Goal: Task Accomplishment & Management: Manage account settings

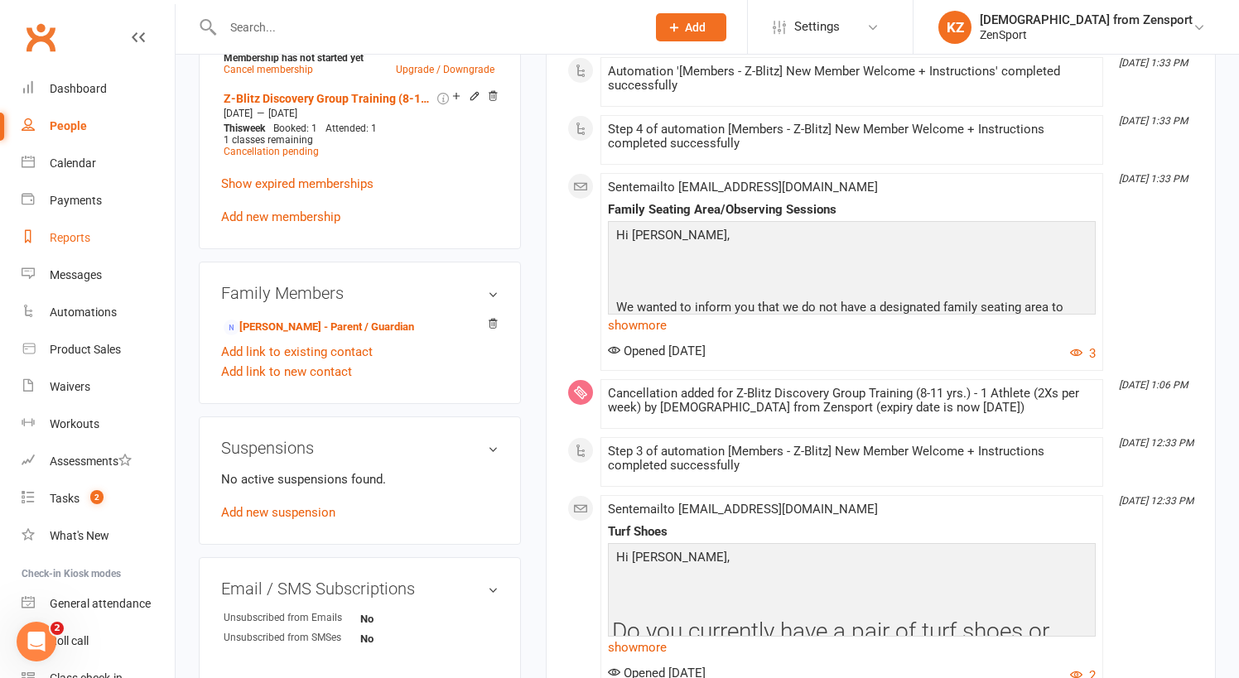
click at [79, 231] on div "Reports" at bounding box center [70, 237] width 41 height 13
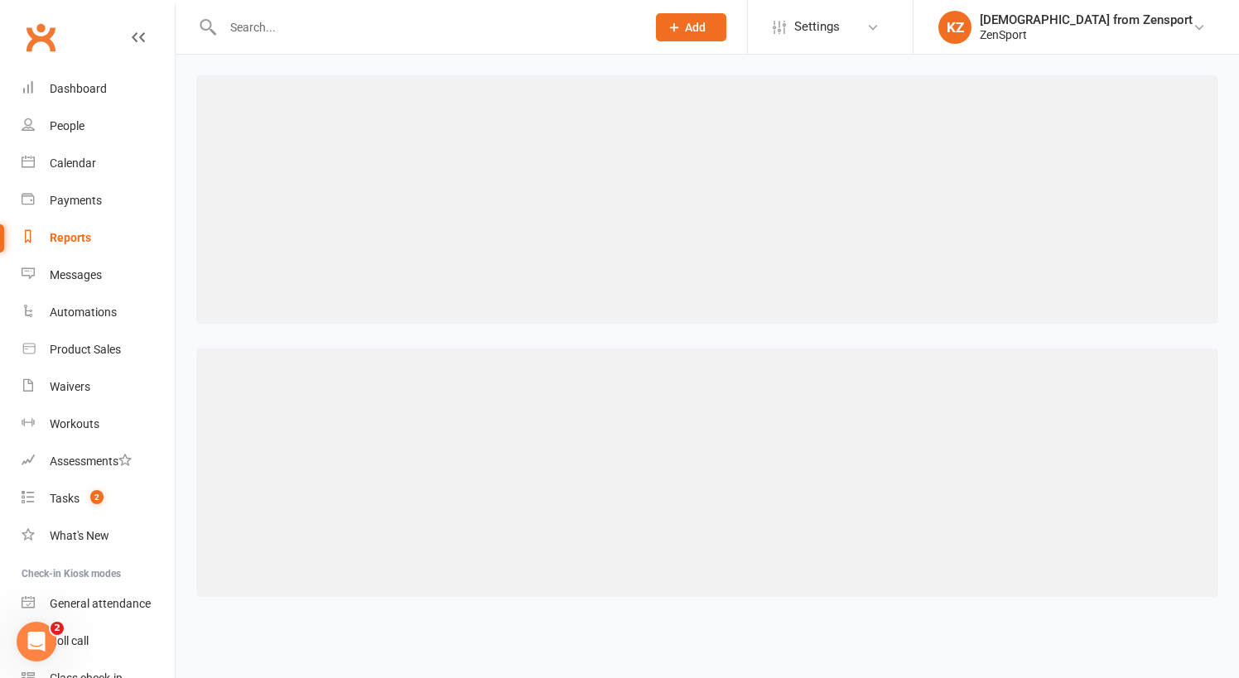
select select "100"
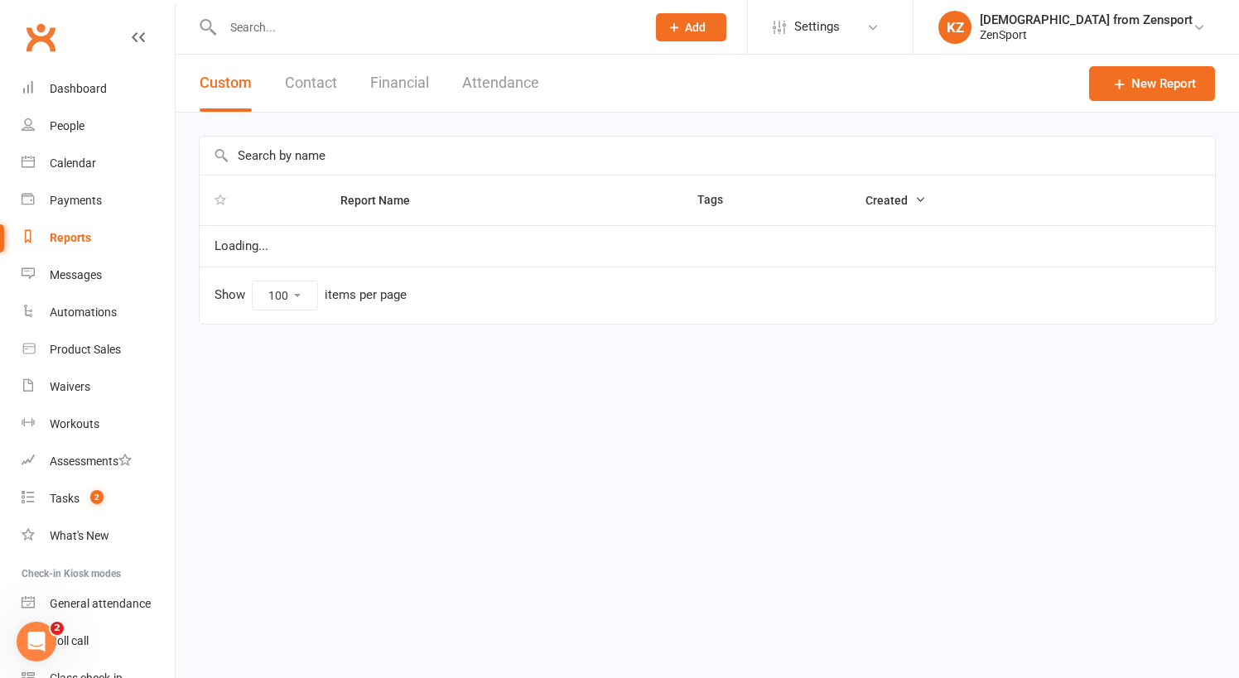
click at [278, 152] on input "text" at bounding box center [707, 156] width 1015 height 38
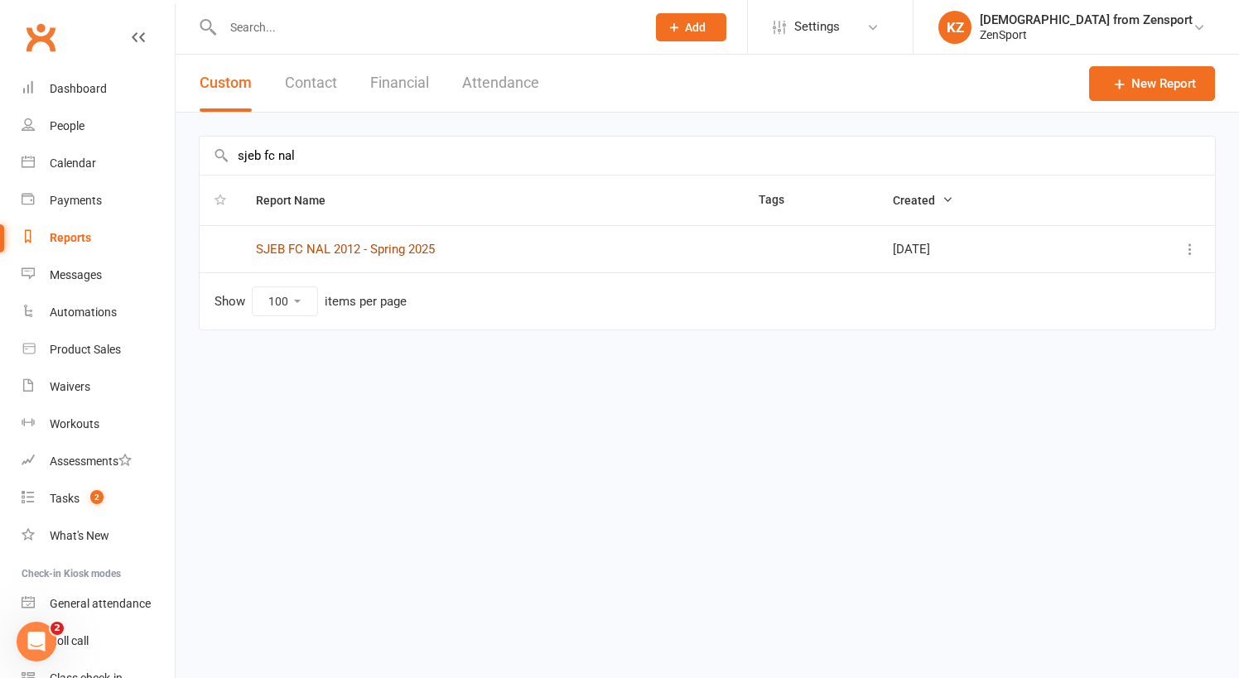
type input "sjeb fc nal"
click at [328, 247] on link "SJEB FC NAL 2012 - Spring 2025" at bounding box center [345, 249] width 179 height 15
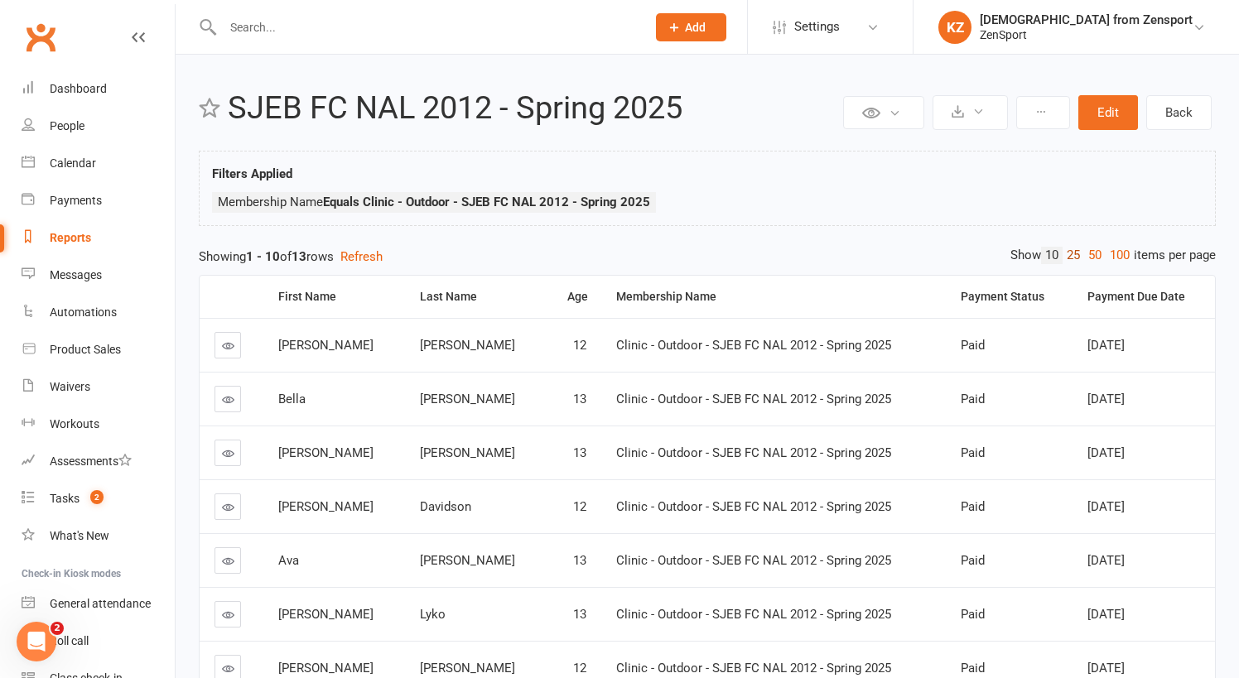
click at [1072, 251] on link "25" at bounding box center [1073, 255] width 22 height 17
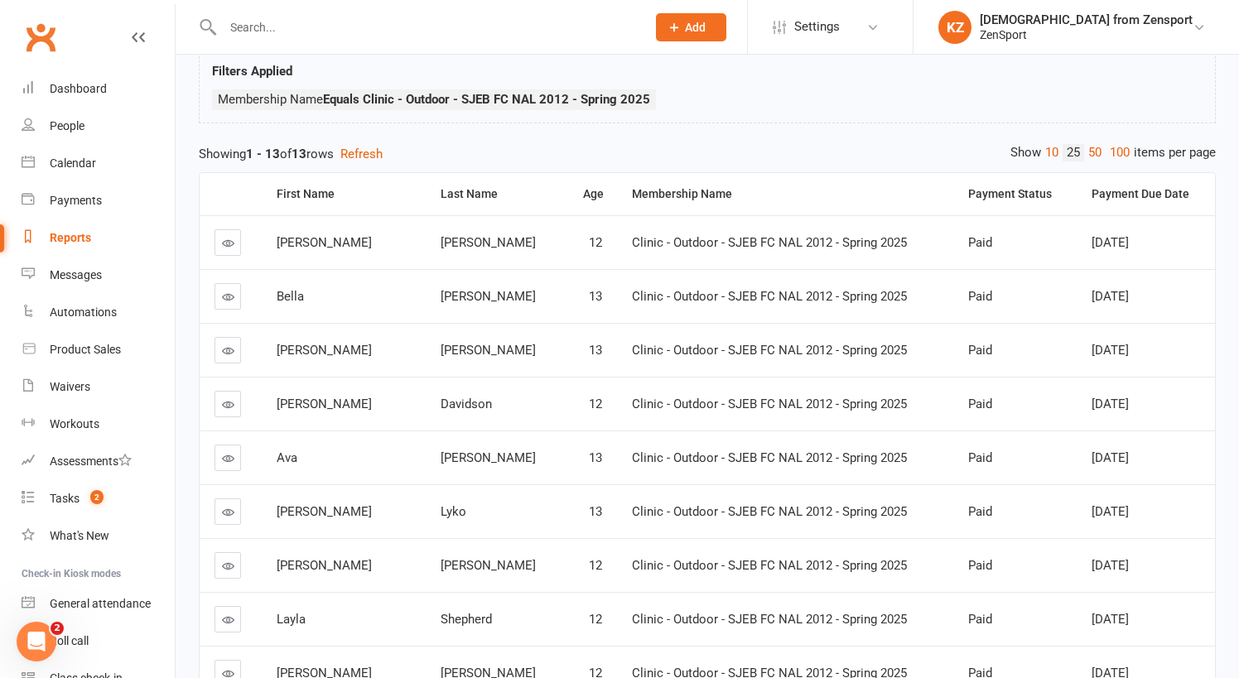
scroll to position [64, 0]
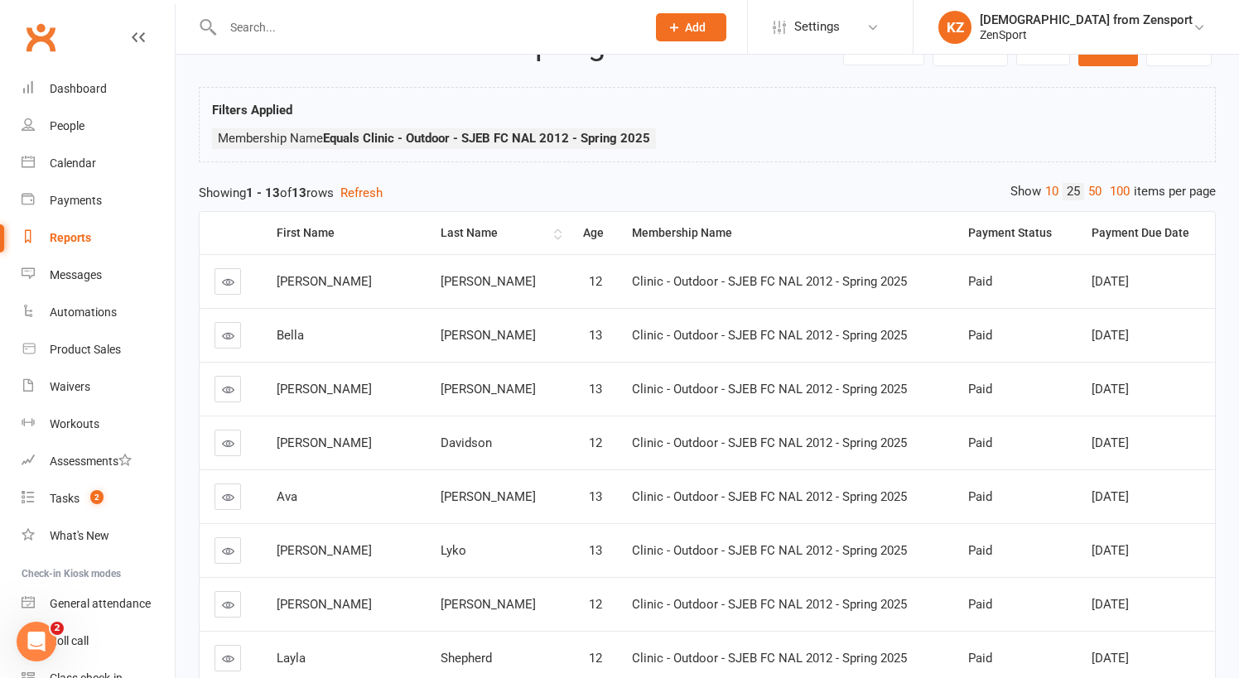
click at [440, 229] on div "Last Name" at bounding box center [494, 233] width 109 height 12
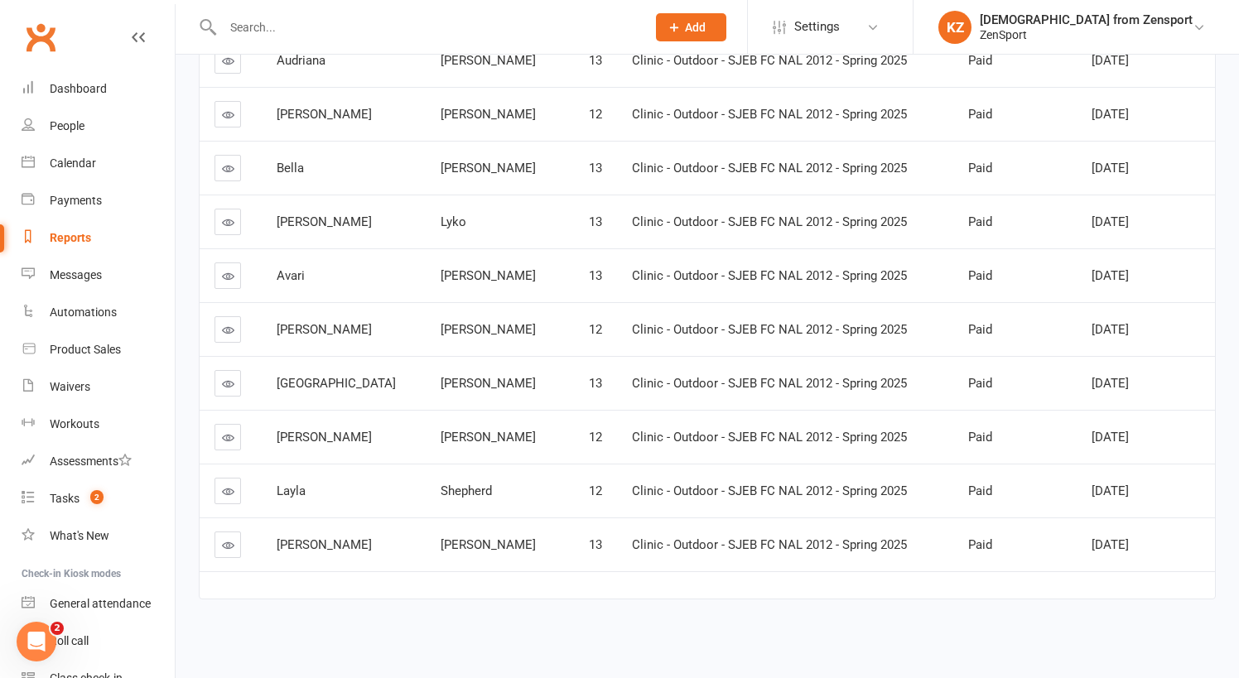
scroll to position [460, 0]
click at [840, 25] on span "Settings" at bounding box center [817, 26] width 46 height 37
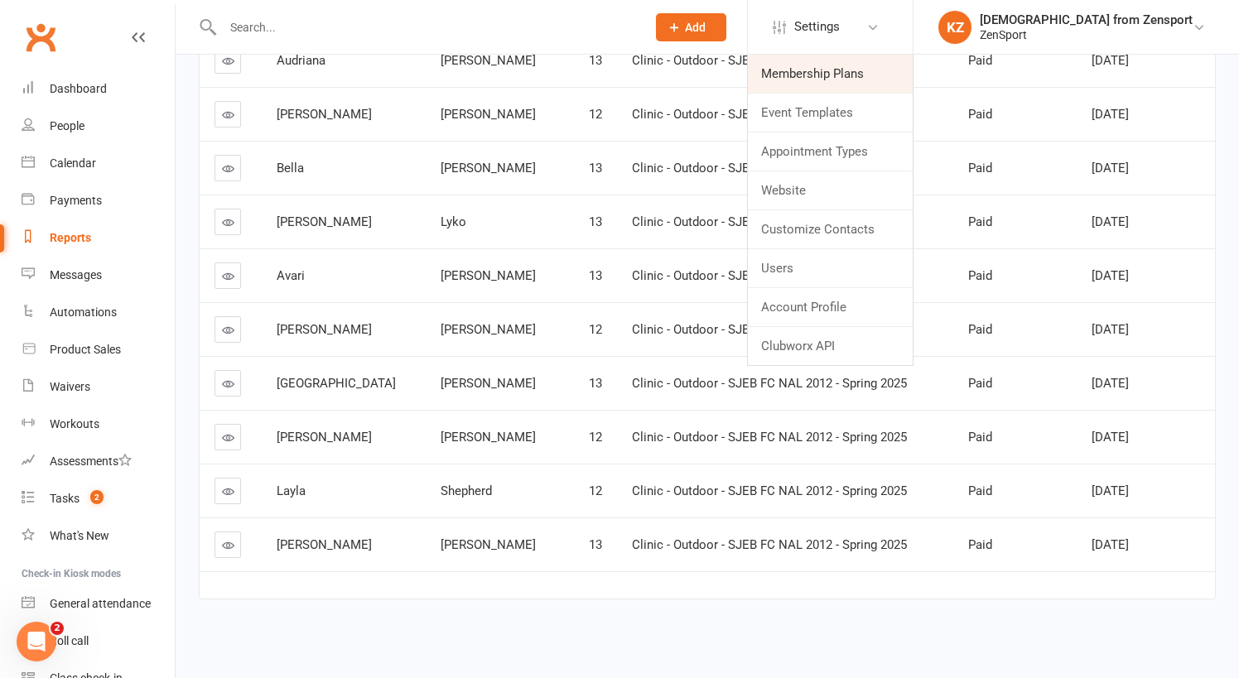
click at [886, 70] on link "Membership Plans" at bounding box center [830, 74] width 165 height 38
select select "100"
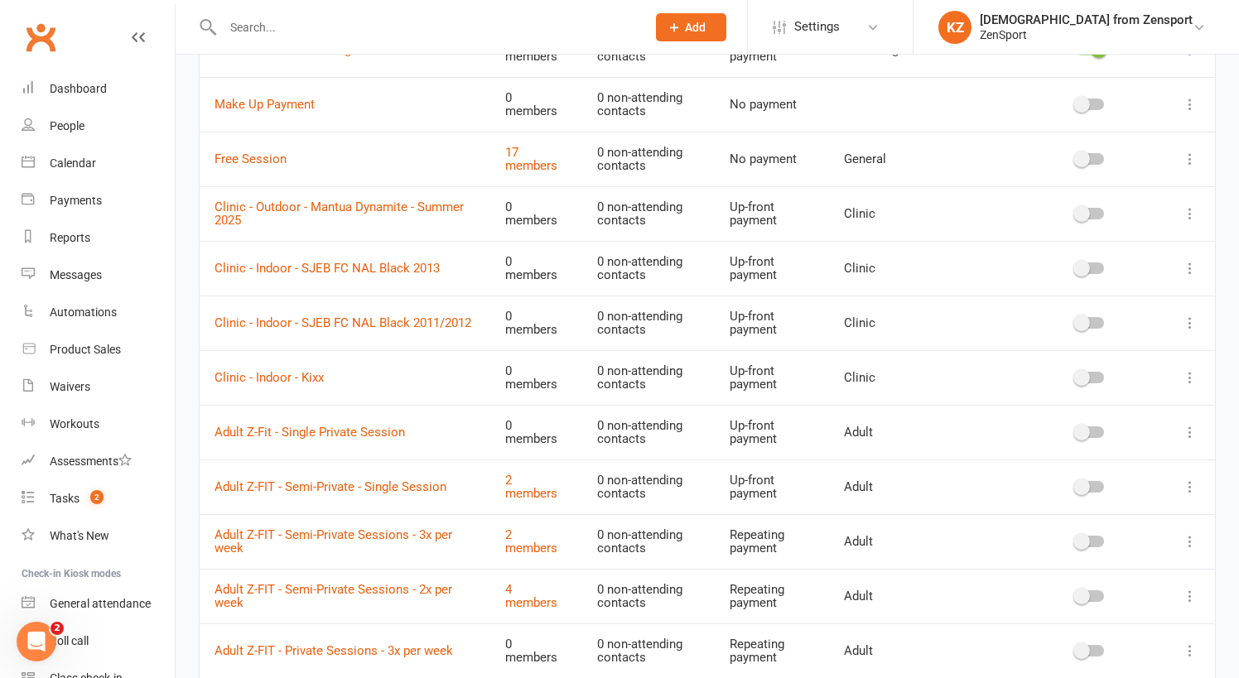
scroll to position [2070, 0]
click at [1191, 313] on icon at bounding box center [1189, 321] width 17 height 17
click at [1109, 349] on link "Duplicate" at bounding box center [1117, 353] width 164 height 33
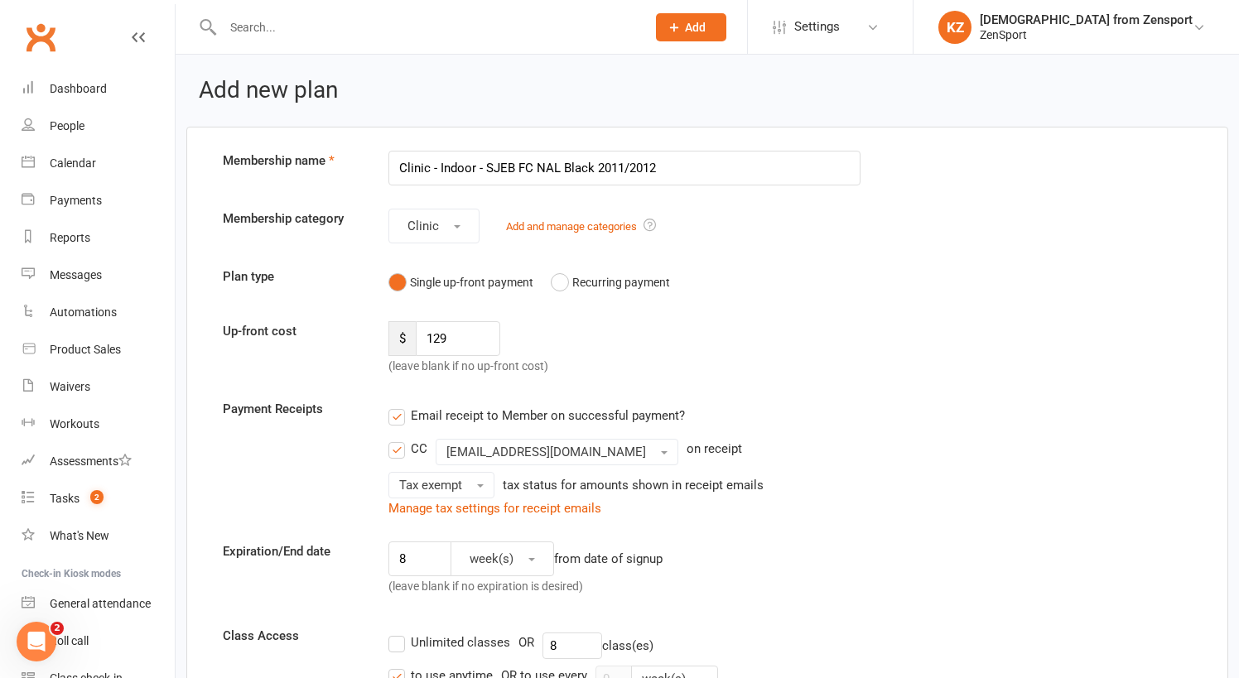
click at [627, 166] on input "Clinic - Indoor - SJEB FC NAL Black 2011/2012" at bounding box center [624, 168] width 472 height 35
type input "Clinic - Indoor - SJEB FC NAL Black 2012"
click at [441, 335] on input "129" at bounding box center [458, 338] width 84 height 35
click at [465, 336] on input "129" at bounding box center [458, 338] width 84 height 35
type input "113"
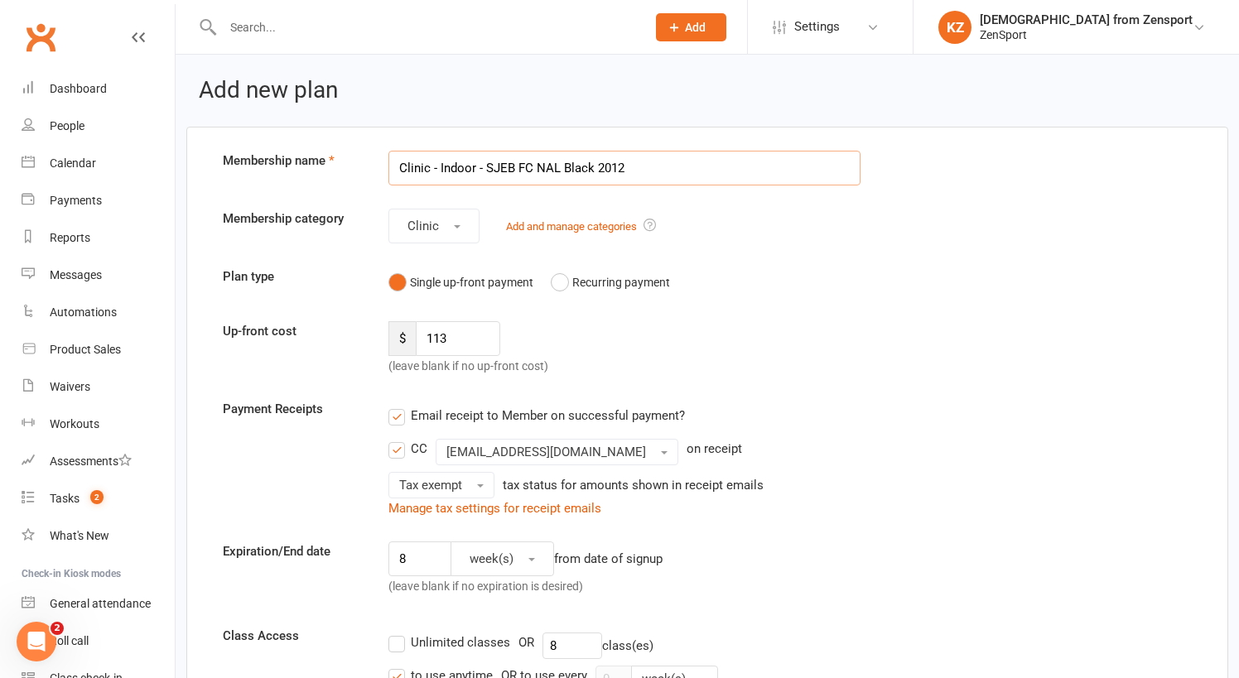
click at [651, 167] on input "Clinic - Indoor - SJEB FC NAL Black 2012" at bounding box center [624, 168] width 472 height 35
click at [667, 168] on input "Clinic - Indoor - SJEB FC NAL Black 2012 - owed session discount" at bounding box center [624, 168] width 472 height 35
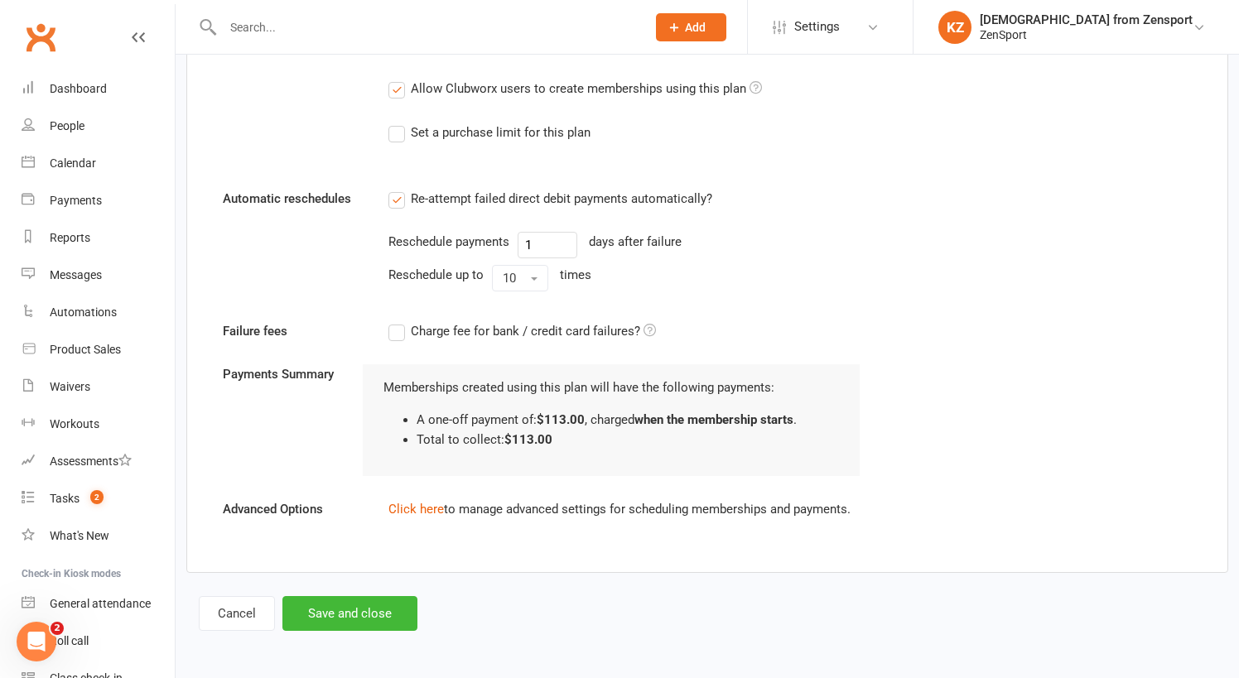
scroll to position [1348, 0]
type input "Clinic - Indoor - SJEB FC NAL Black 2012 - owed 1 session discount"
click at [373, 596] on button "Save and close" at bounding box center [349, 613] width 135 height 35
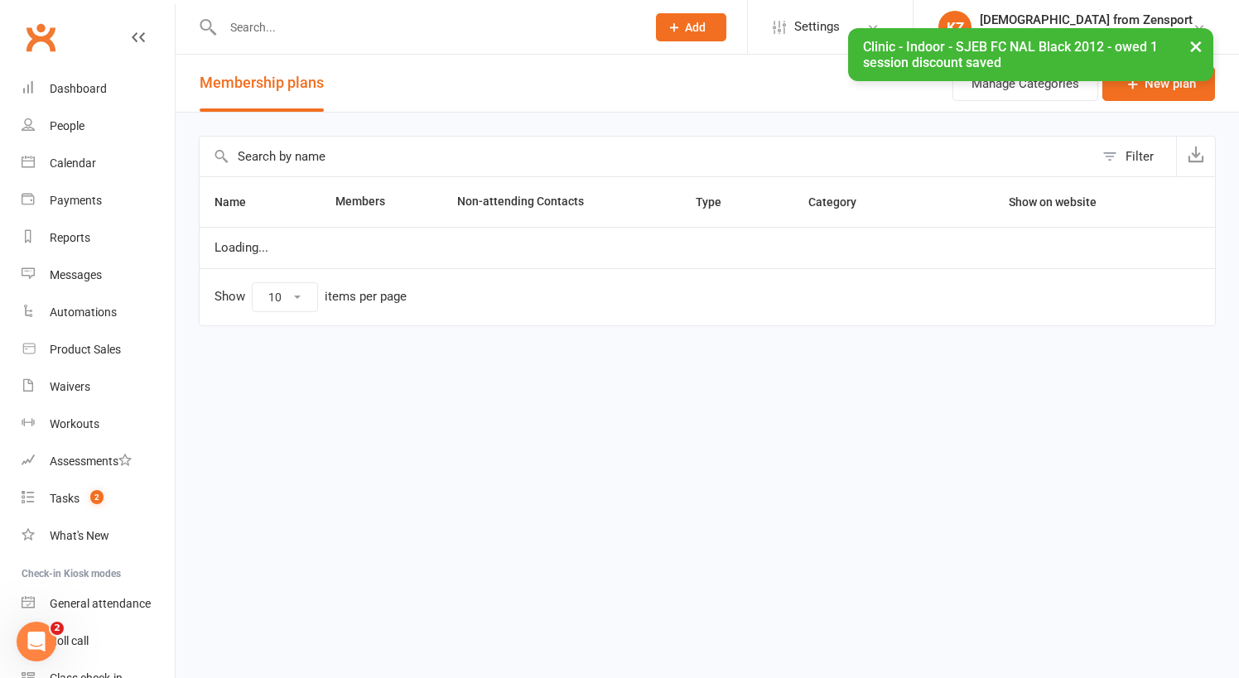
select select "100"
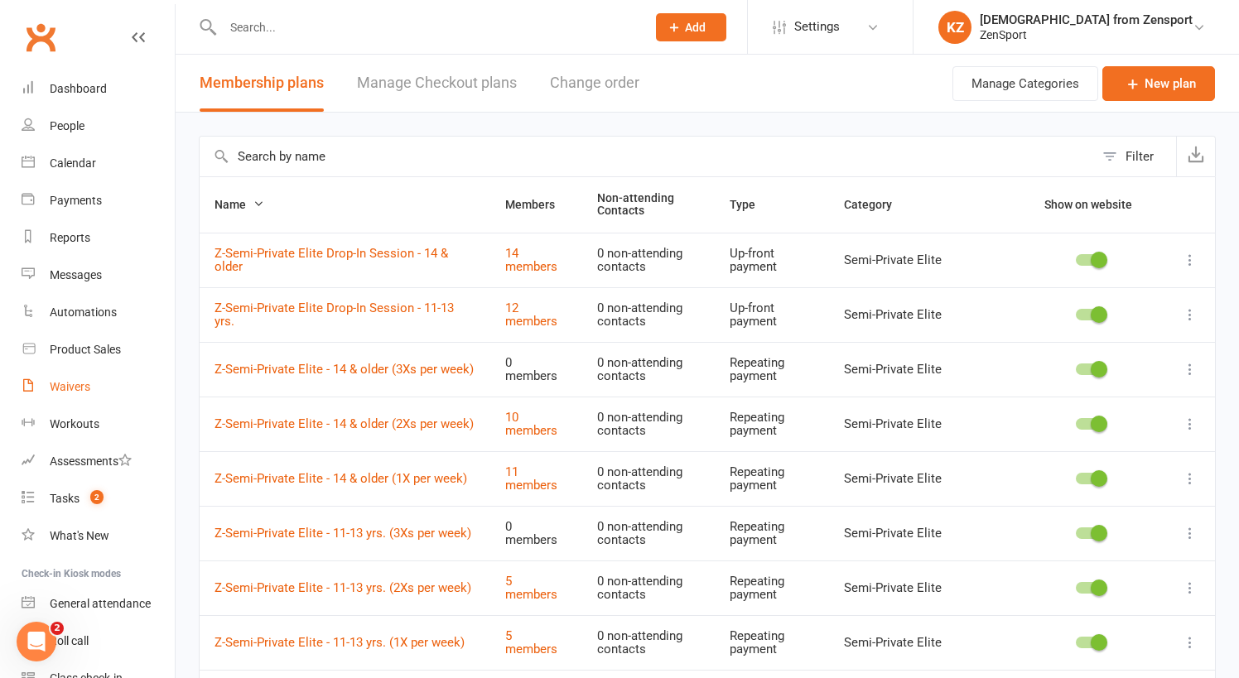
click at [78, 384] on div "Waivers" at bounding box center [70, 386] width 41 height 13
select select "100"
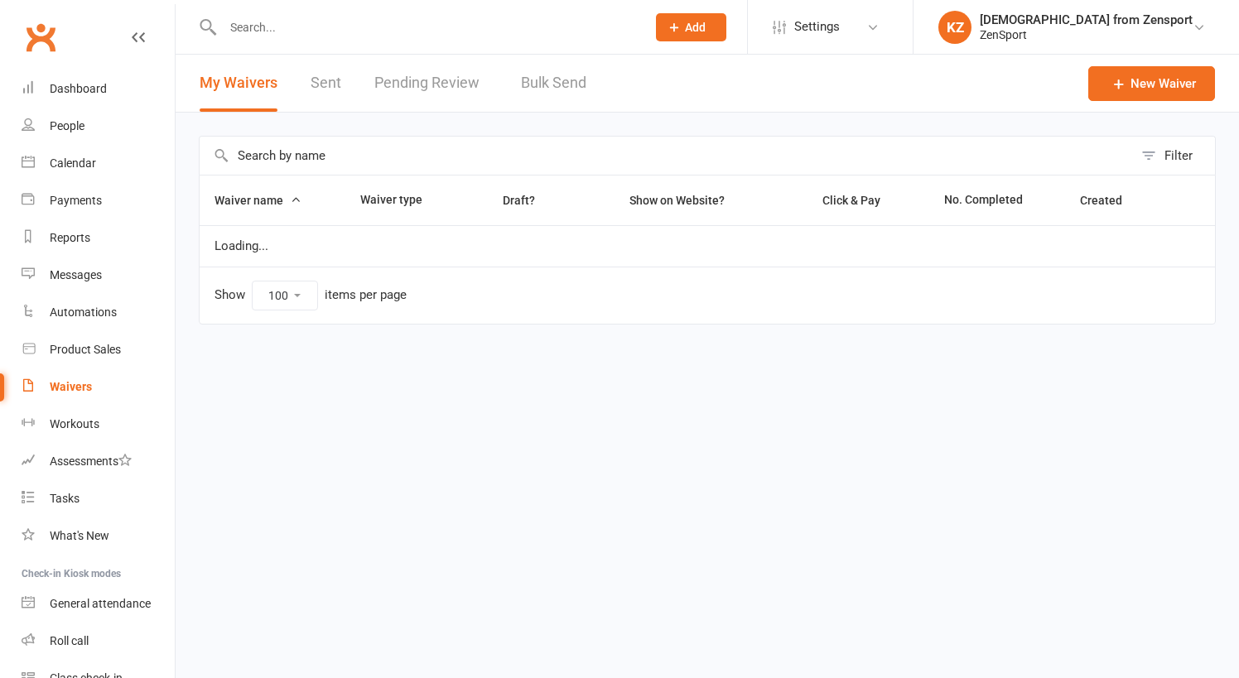
select select "100"
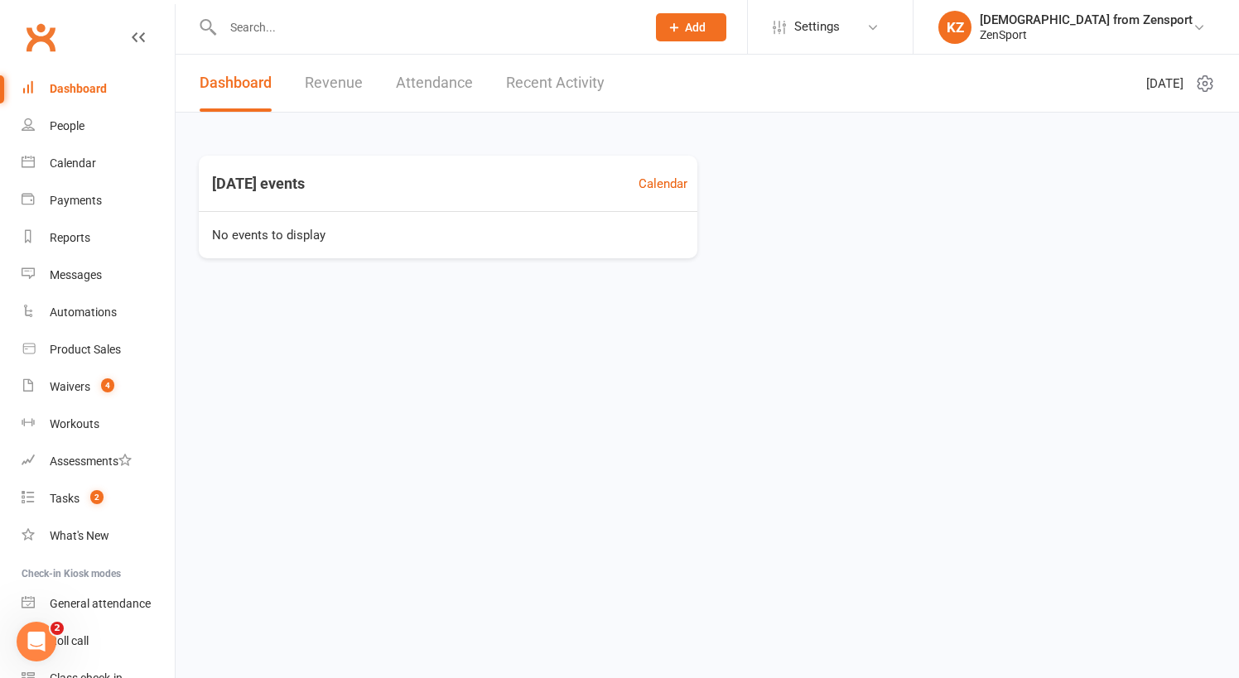
click at [368, 33] on input "text" at bounding box center [426, 27] width 416 height 23
paste input "Rose Karetsky"
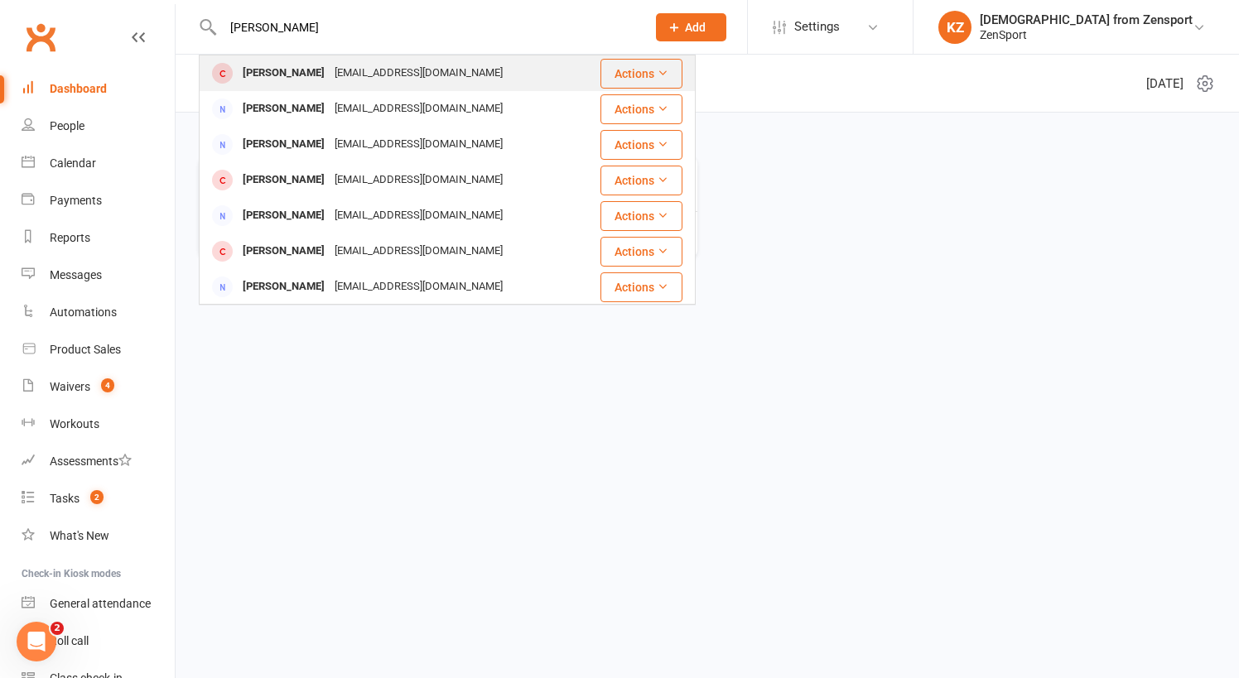
type input "Rose Karetsky"
click at [344, 69] on div "Roselamonica@yahoo.com" at bounding box center [419, 73] width 178 height 24
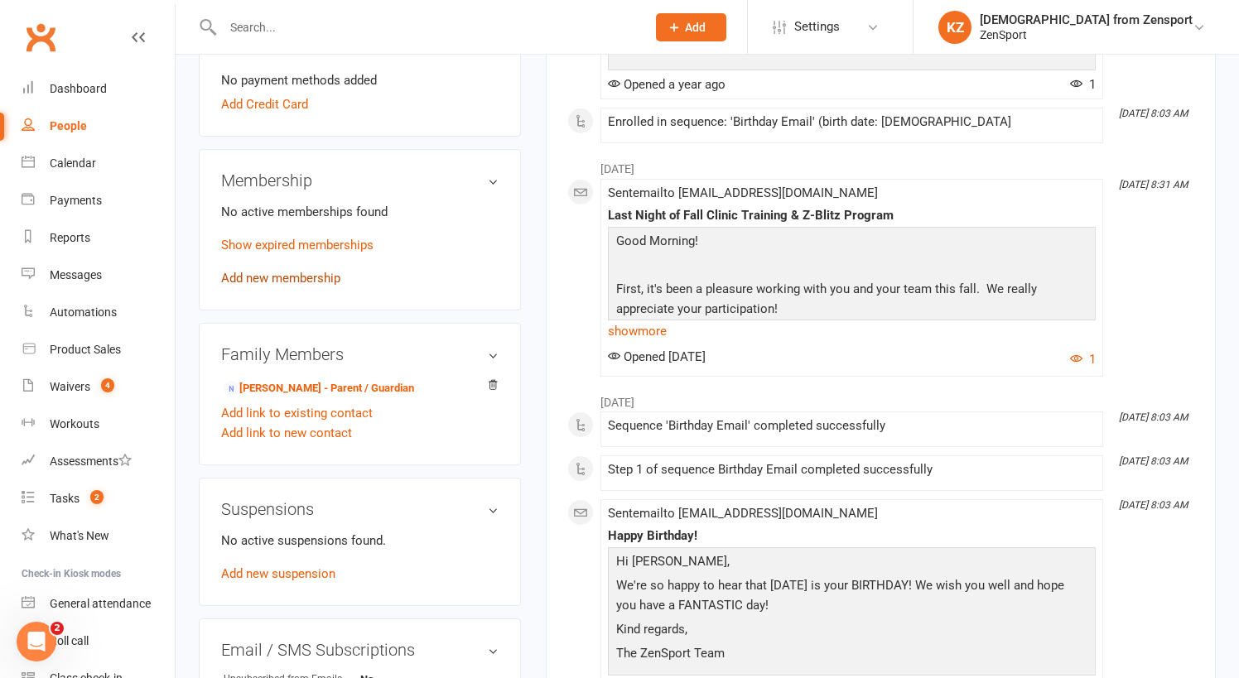
scroll to position [541, 0]
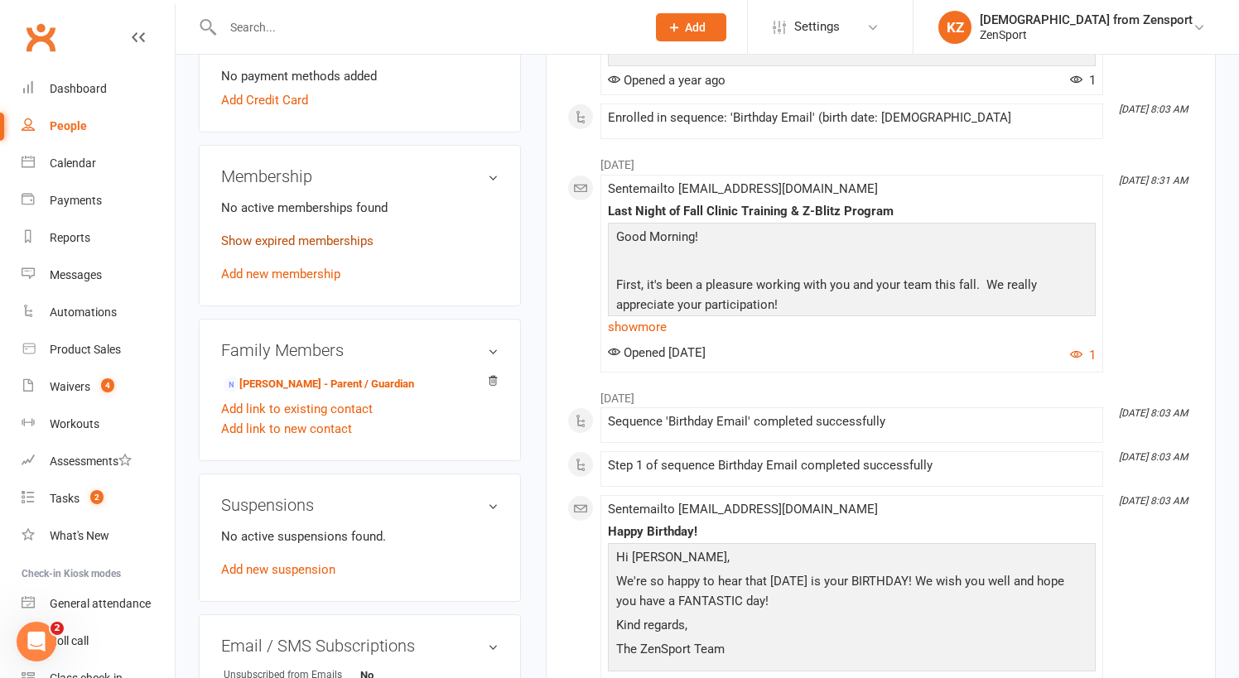
click at [314, 241] on link "Show expired memberships" at bounding box center [297, 240] width 152 height 15
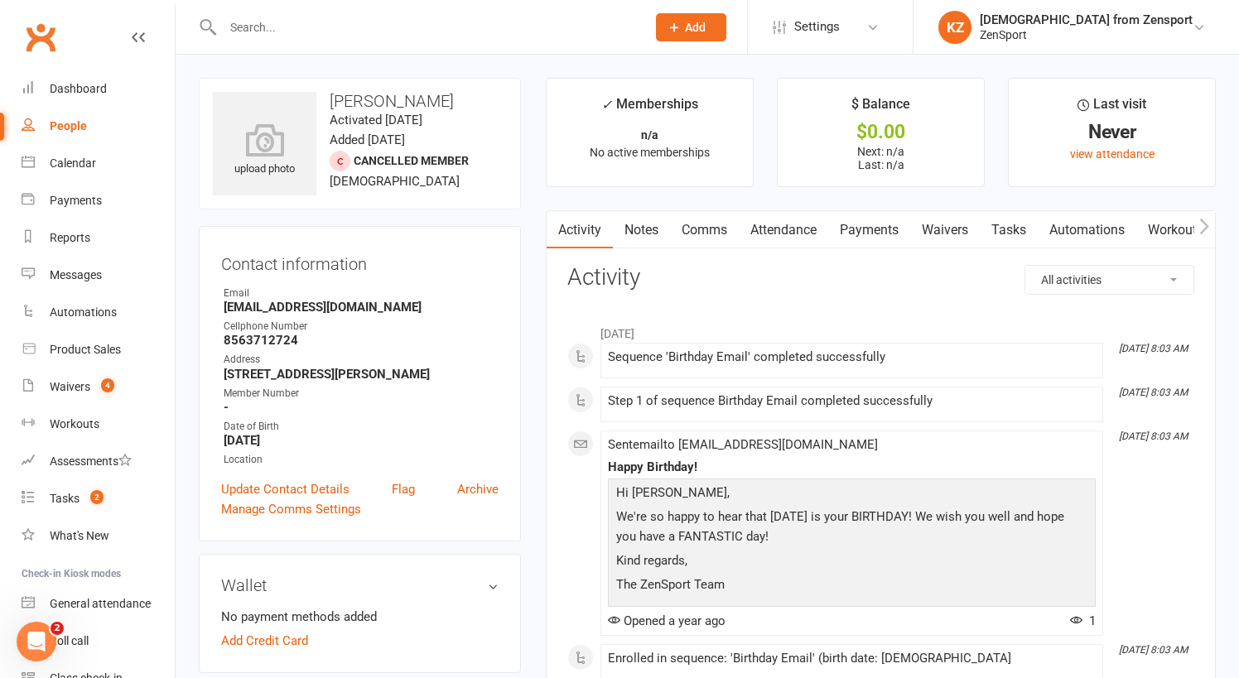
scroll to position [0, 0]
click at [73, 386] on div "Waivers" at bounding box center [70, 386] width 41 height 13
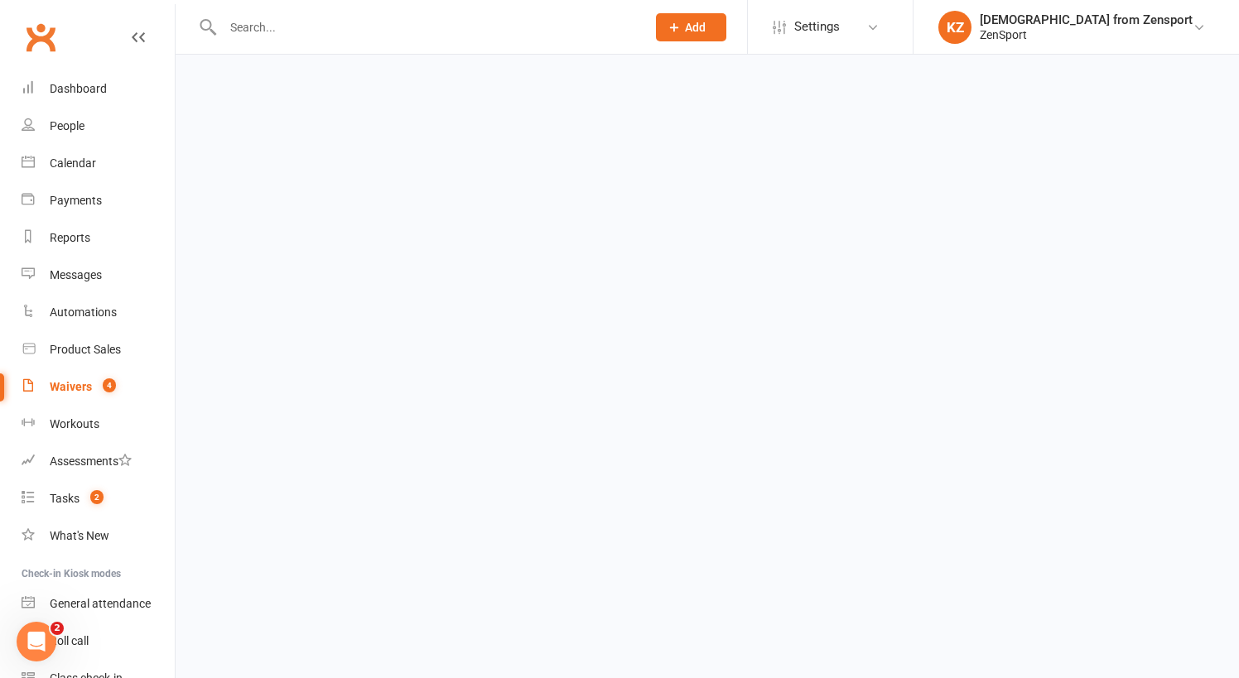
select select "100"
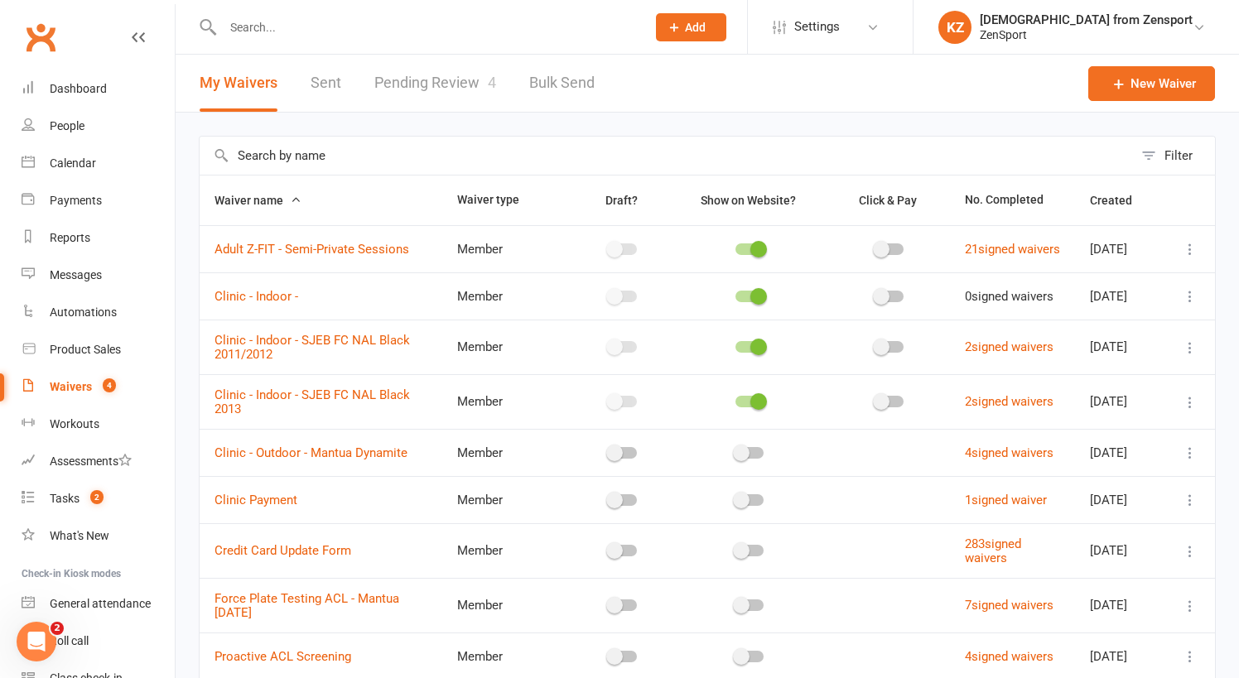
click at [466, 78] on link "Pending Review 4" at bounding box center [435, 83] width 122 height 57
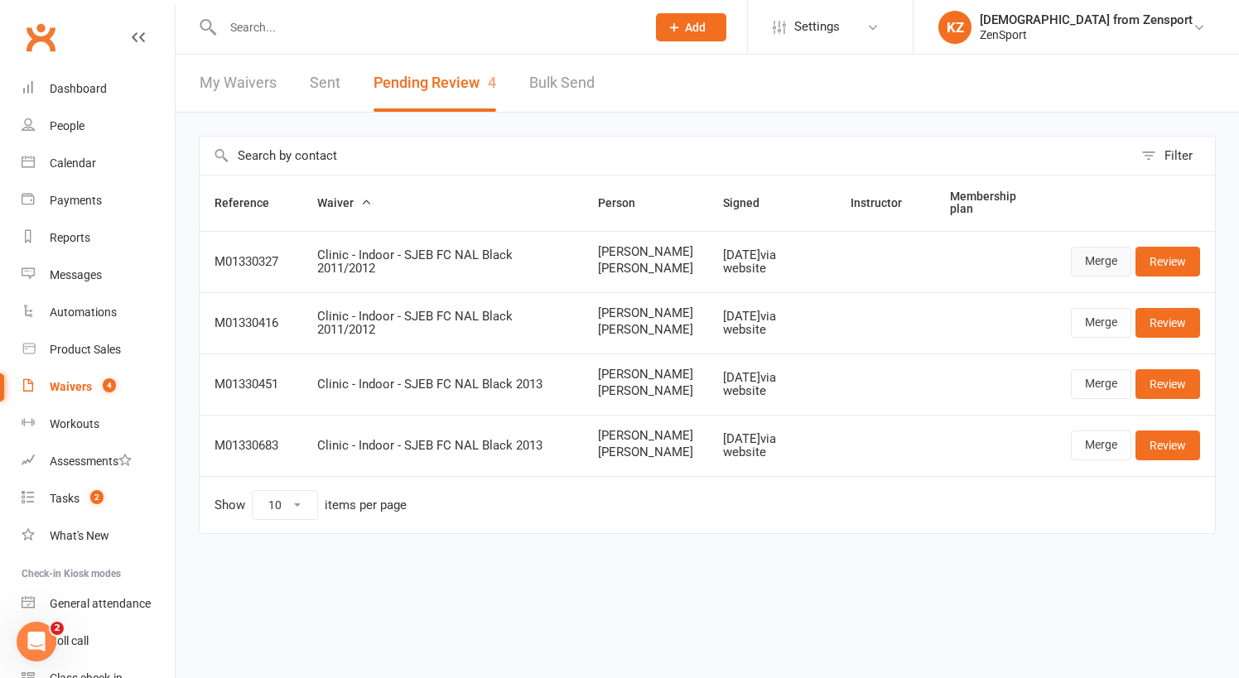
click at [1093, 259] on link "Merge" at bounding box center [1101, 262] width 60 height 30
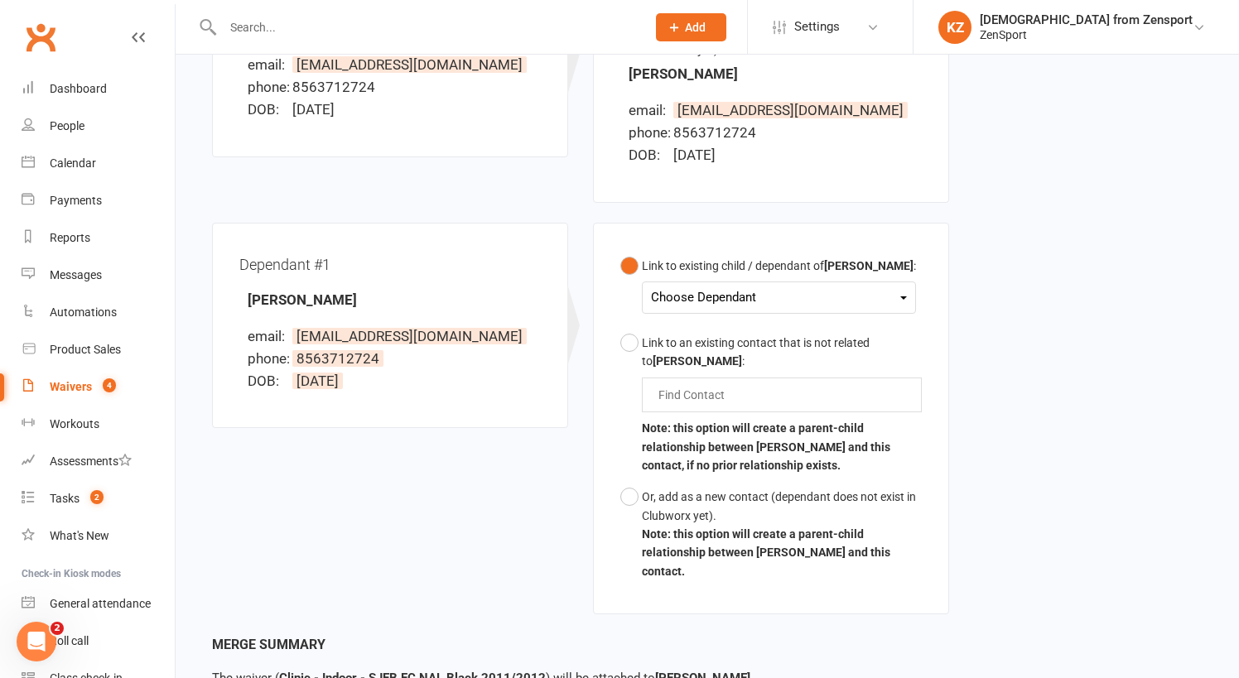
scroll to position [324, 0]
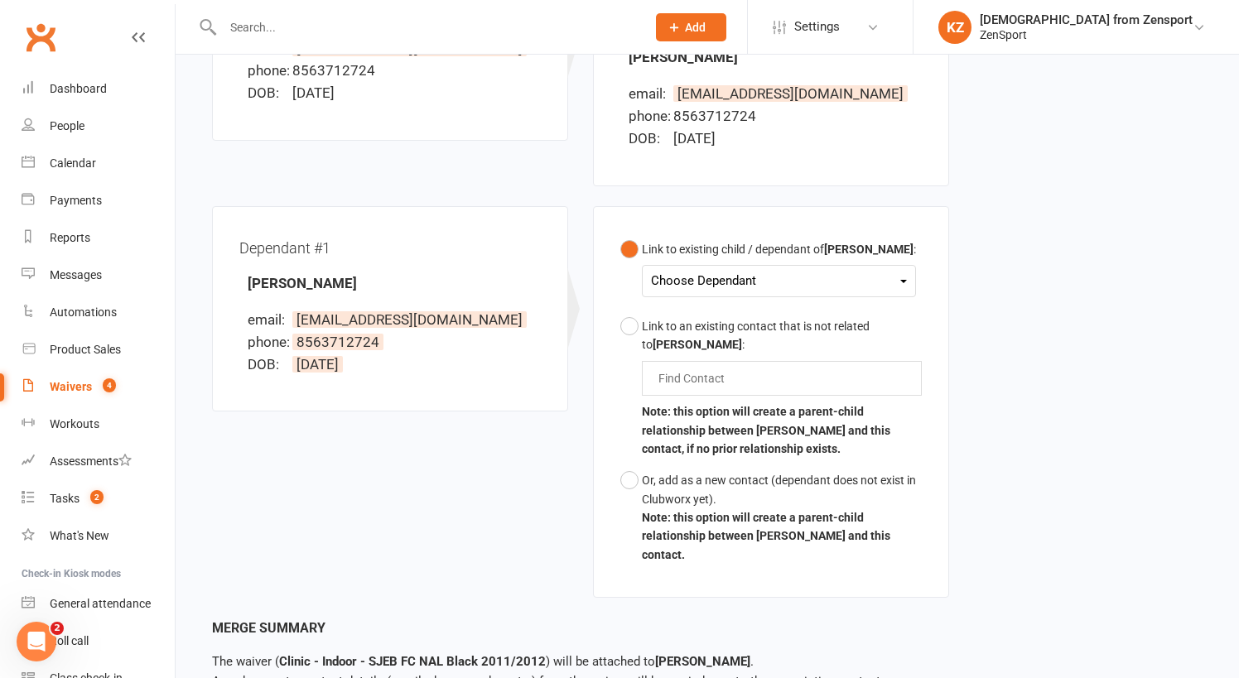
click at [721, 291] on div "Choose Dependant" at bounding box center [779, 281] width 256 height 22
click at [712, 333] on link "Julia Karetsky" at bounding box center [734, 320] width 164 height 36
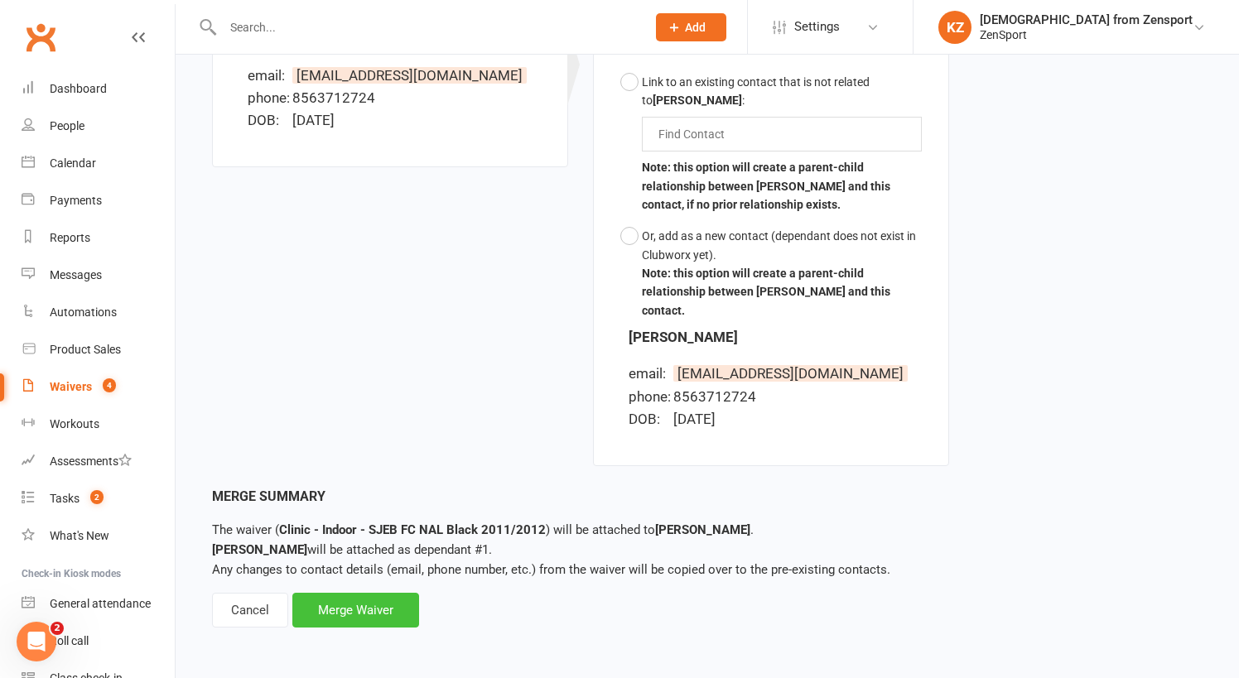
scroll to position [594, 0]
click at [387, 593] on div "Merge Waiver" at bounding box center [355, 610] width 127 height 35
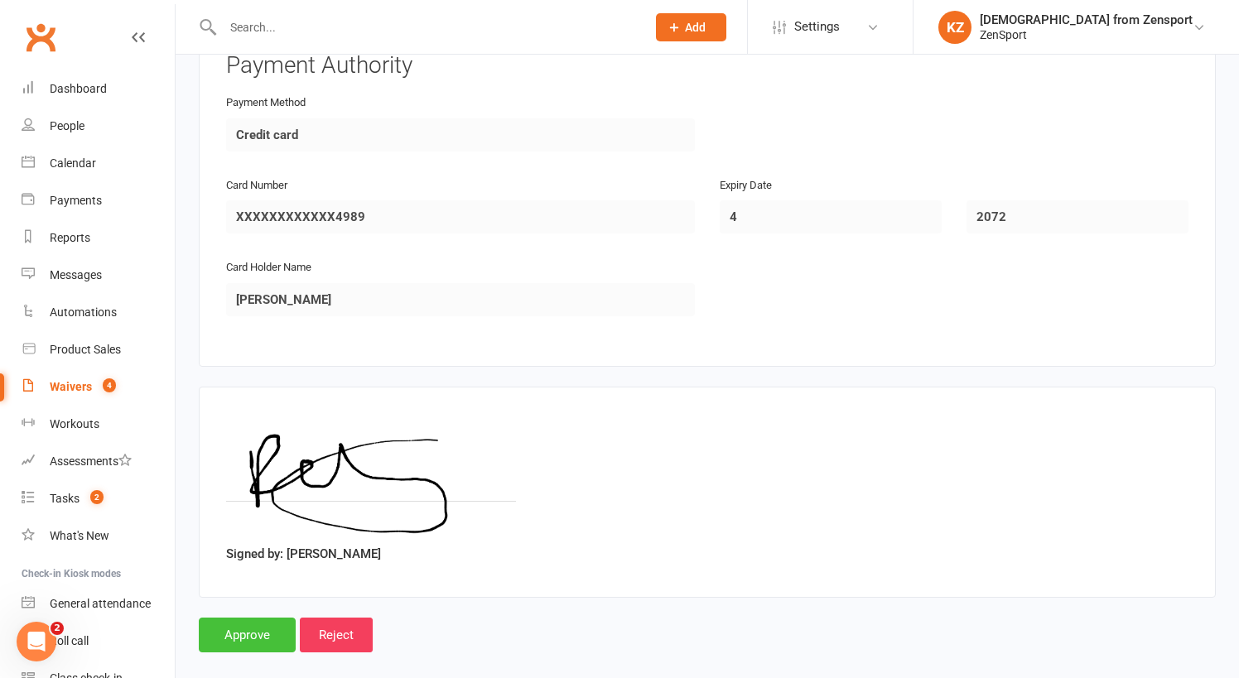
scroll to position [2818, 0]
click at [256, 618] on input "Approve" at bounding box center [247, 635] width 97 height 35
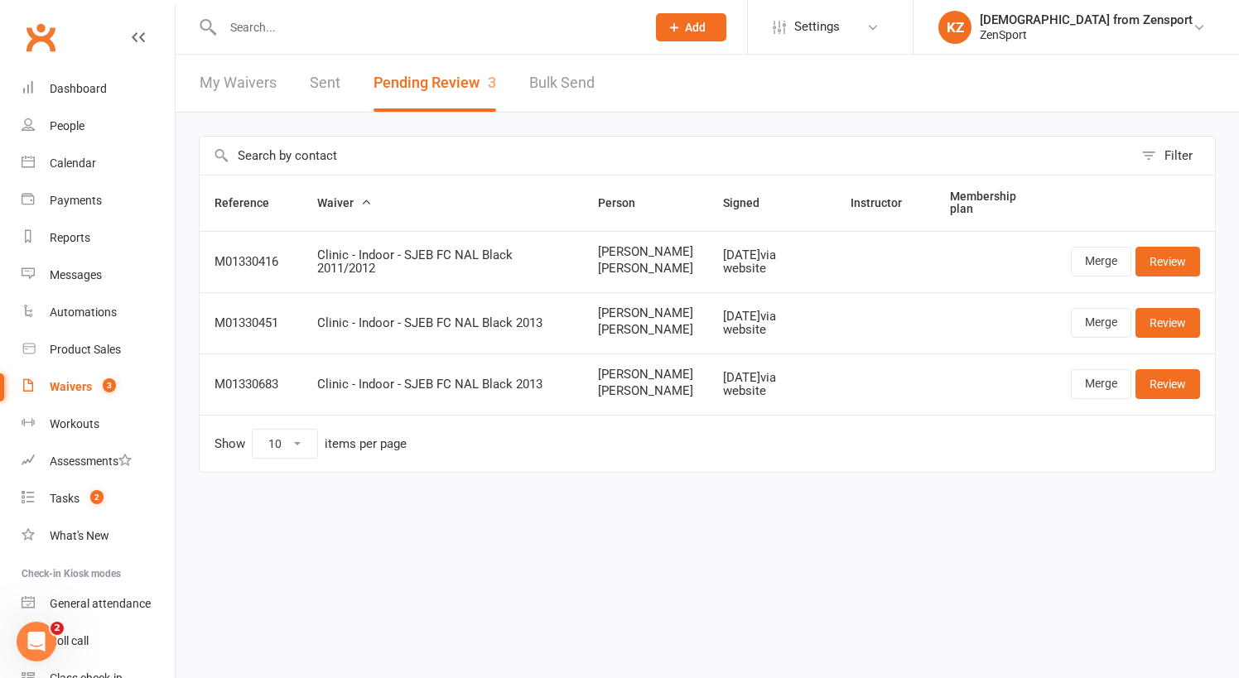
click at [642, 276] on span "Liliana Caltabiano" at bounding box center [645, 269] width 95 height 14
drag, startPoint x: 643, startPoint y: 281, endPoint x: 580, endPoint y: 270, distance: 63.8
click at [583, 270] on td "Ron Caltabiano Liliana Caltabiano" at bounding box center [645, 261] width 125 height 61
copy span "Liliana Caltabiano"
click at [373, 30] on input "text" at bounding box center [426, 27] width 416 height 23
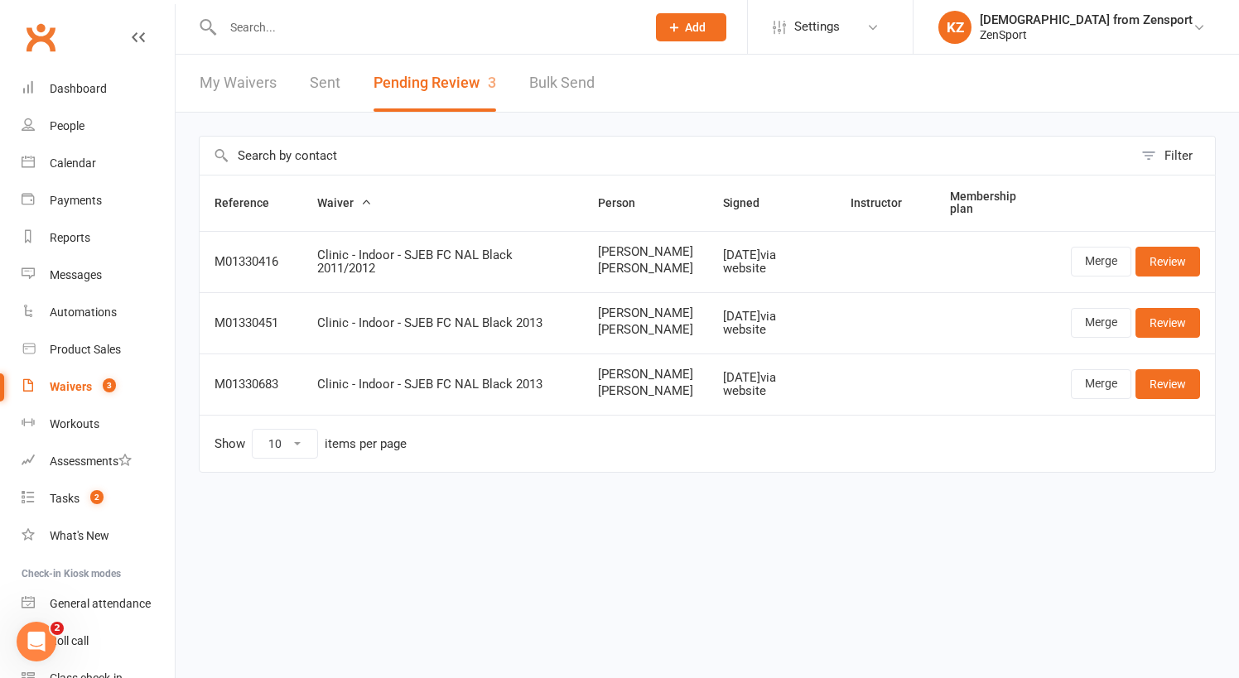
paste input "Liliana Caltabiano"
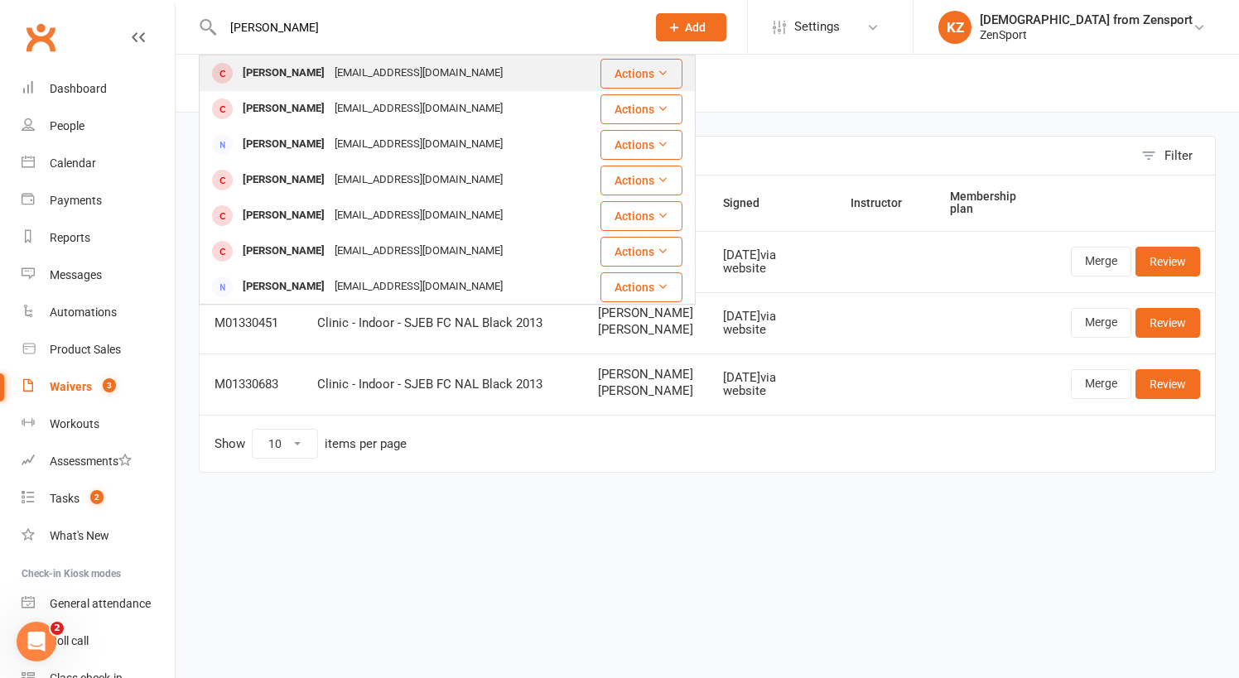
type input "Liliana Caltabiano"
click at [352, 67] on div "Info@rpclandscaping.com" at bounding box center [419, 73] width 178 height 24
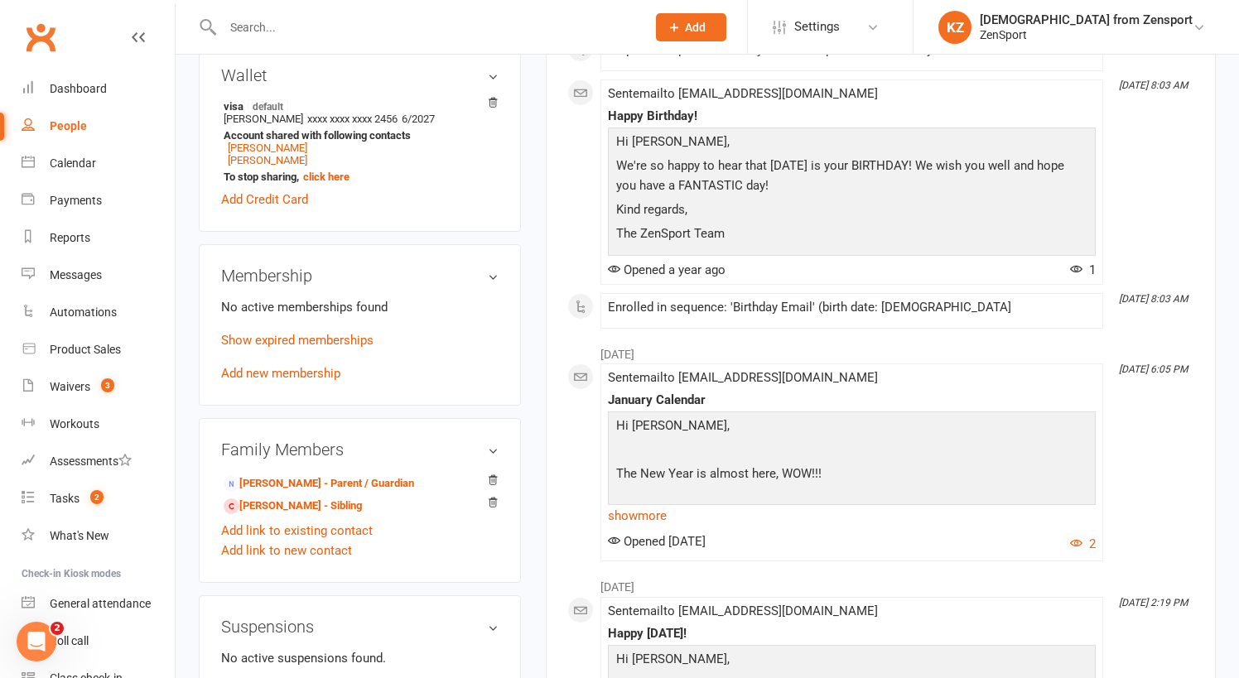
scroll to position [541, 0]
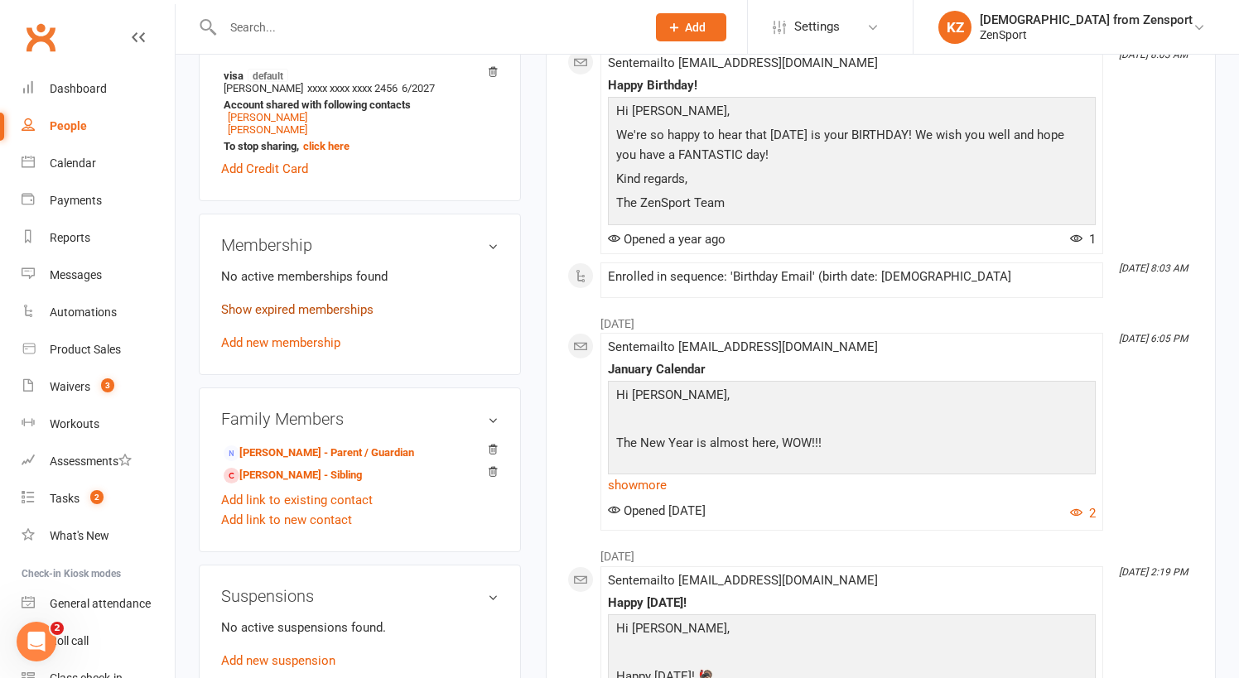
click at [301, 303] on link "Show expired memberships" at bounding box center [297, 309] width 152 height 15
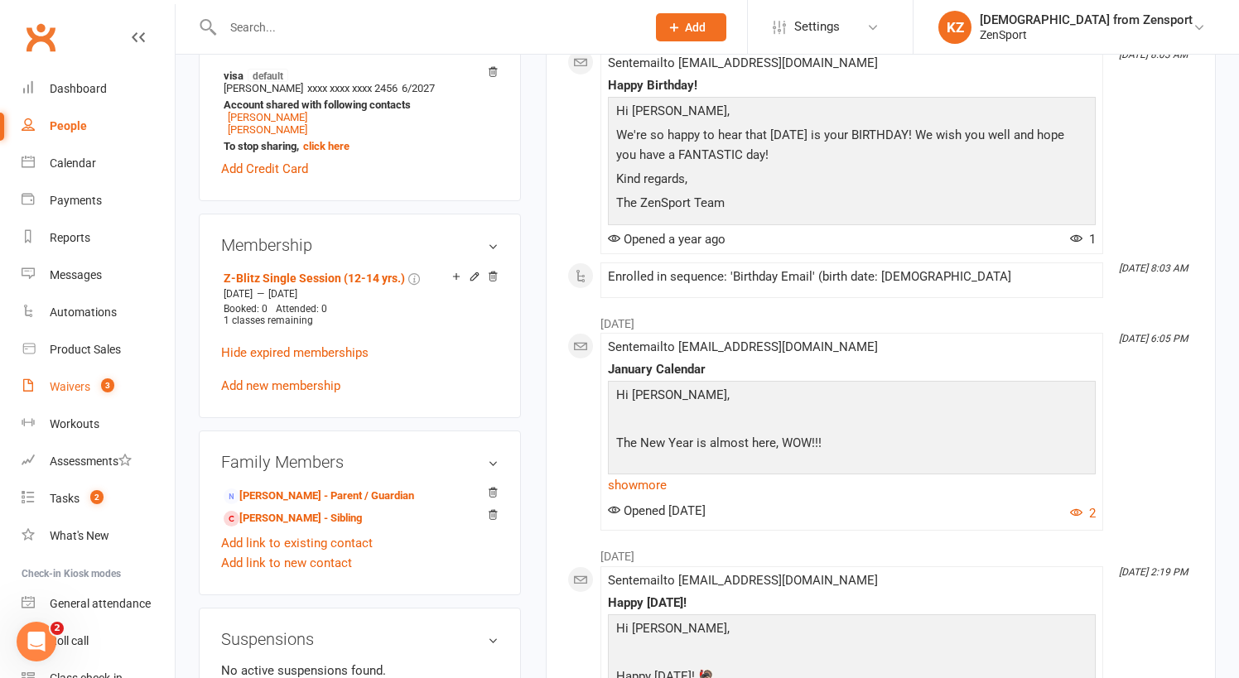
click at [72, 385] on div "Waivers" at bounding box center [70, 386] width 41 height 13
select select "100"
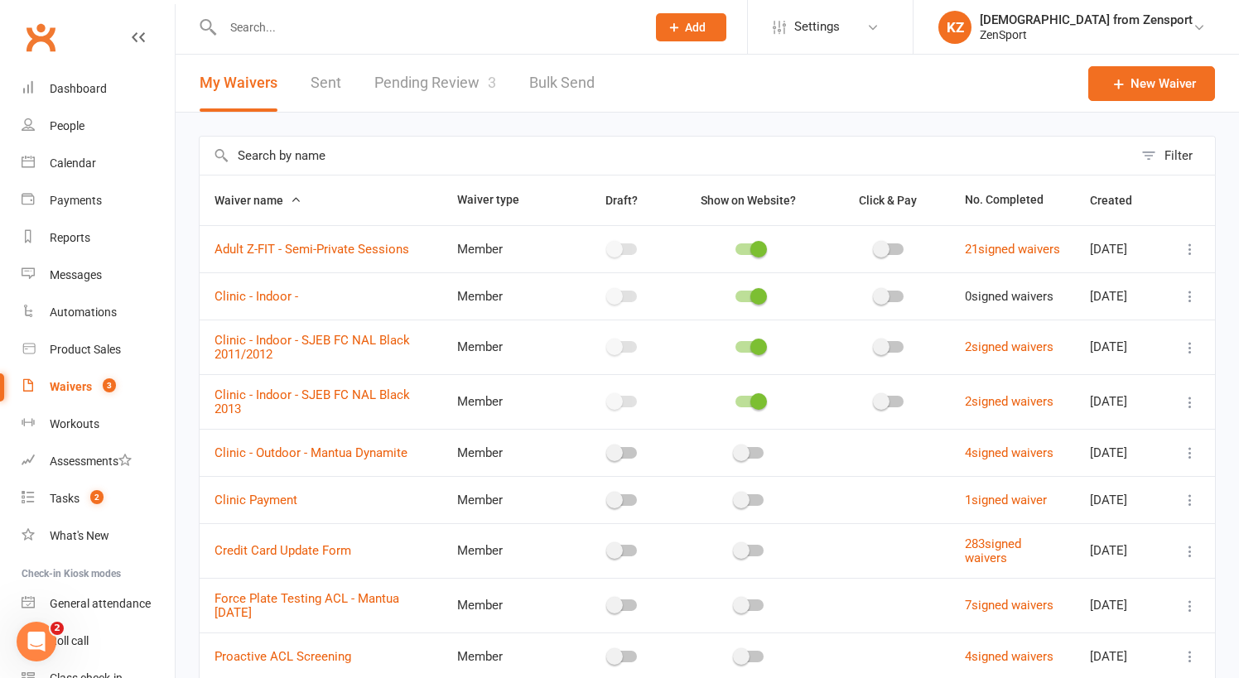
click at [411, 76] on link "Pending Review 3" at bounding box center [435, 83] width 122 height 57
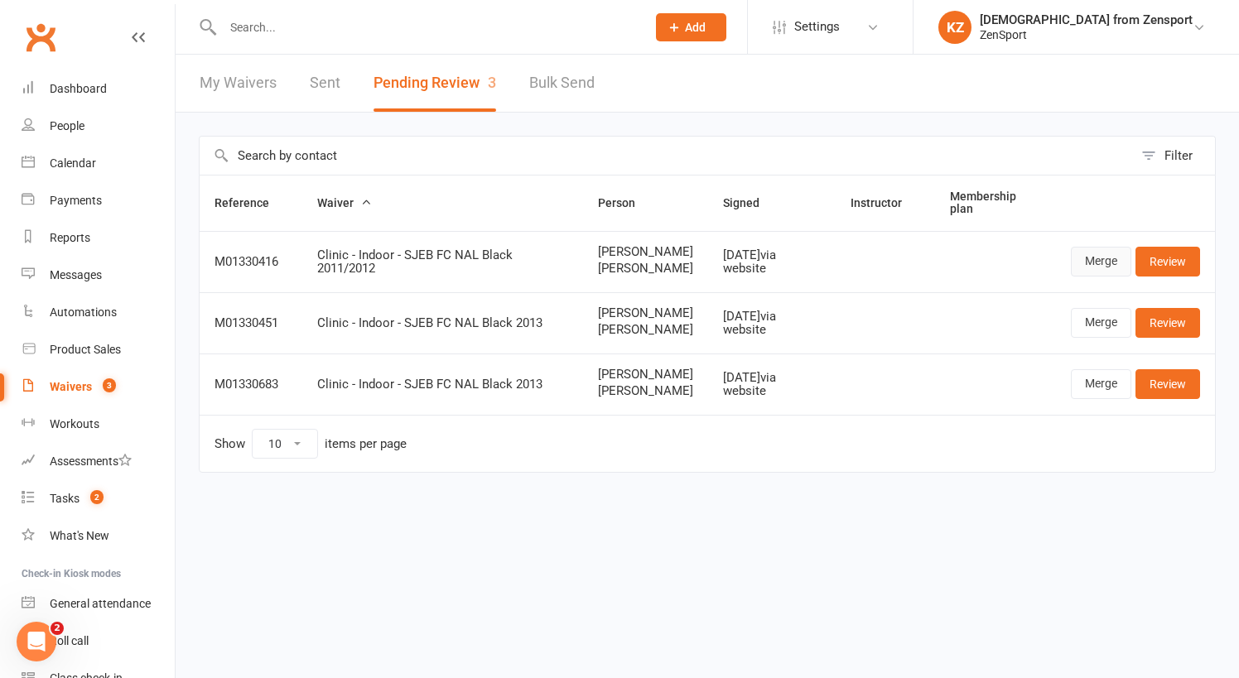
click at [1090, 263] on link "Merge" at bounding box center [1101, 262] width 60 height 30
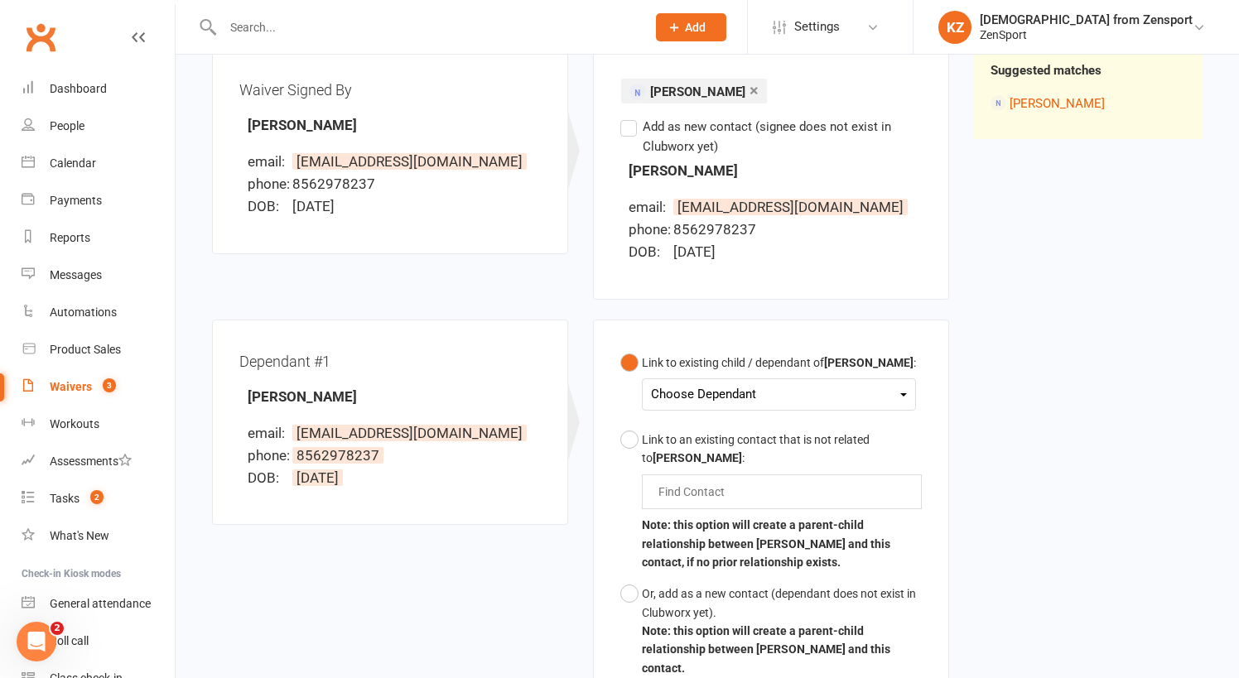
scroll to position [228, 0]
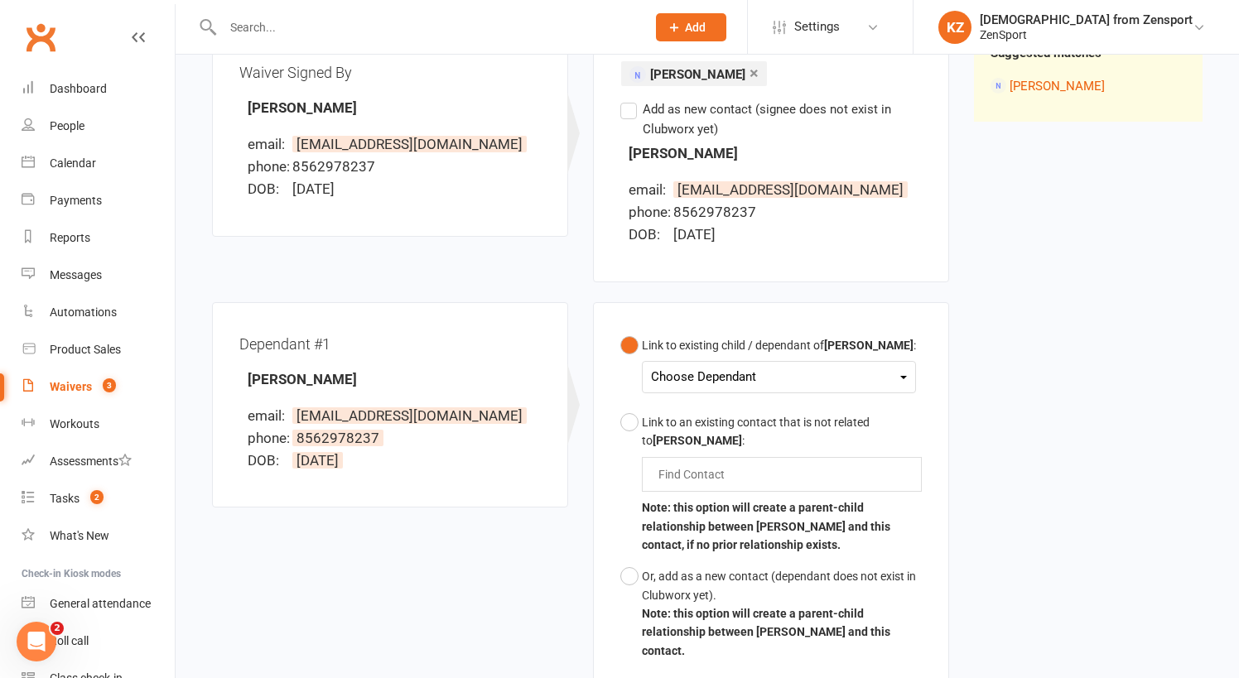
click at [698, 385] on div "Choose Dependant" at bounding box center [779, 377] width 256 height 22
click at [709, 464] on link "Liliana Caltabiano" at bounding box center [734, 452] width 164 height 36
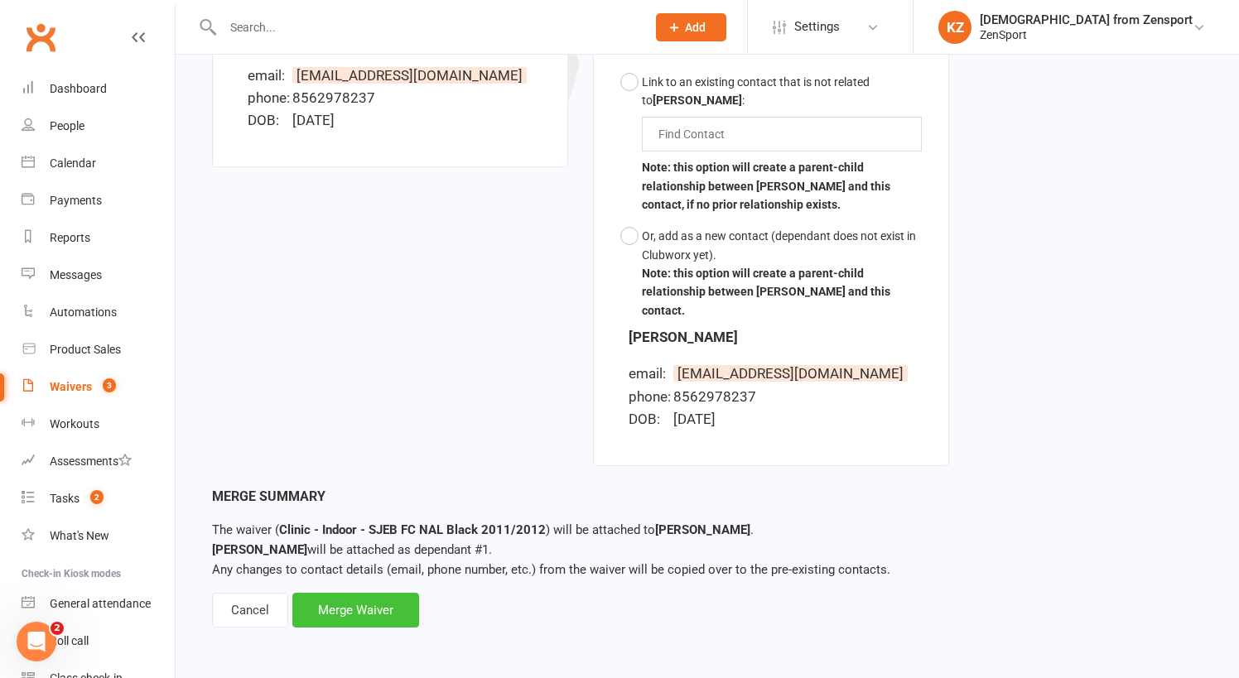
scroll to position [594, 0]
click at [409, 594] on div "Merge Waiver" at bounding box center [355, 610] width 127 height 35
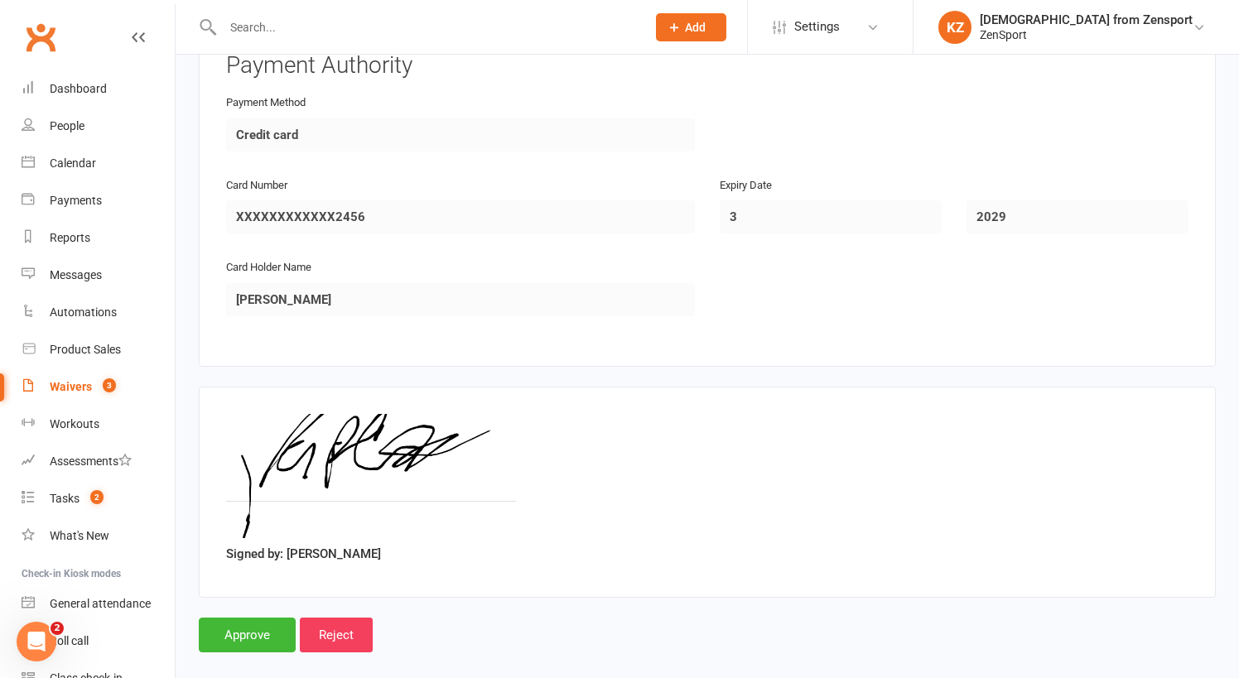
scroll to position [2818, 0]
click at [251, 618] on input "Approve" at bounding box center [247, 635] width 97 height 35
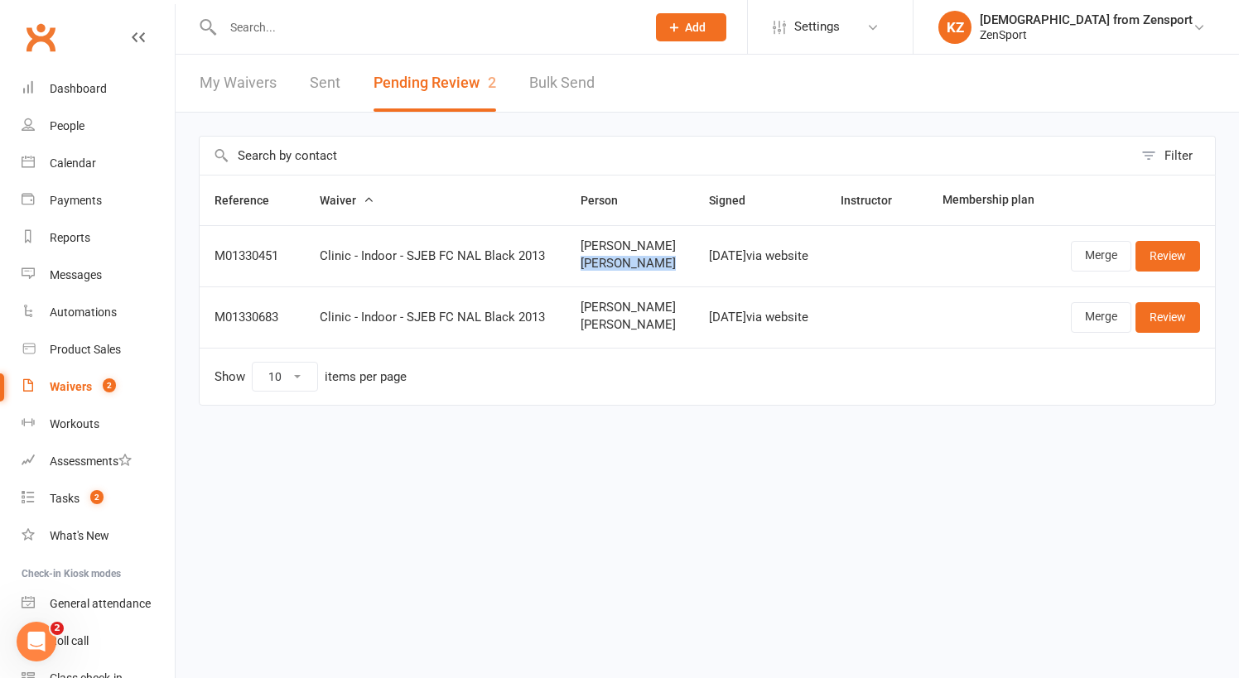
drag, startPoint x: 655, startPoint y: 262, endPoint x: 571, endPoint y: 263, distance: 83.6
click at [571, 263] on td "Evan Gordon Emilia Gordon" at bounding box center [629, 255] width 128 height 61
copy span "Emilia Gordon"
click at [275, 22] on input "text" at bounding box center [426, 27] width 416 height 23
paste input "Emilia Gordon"
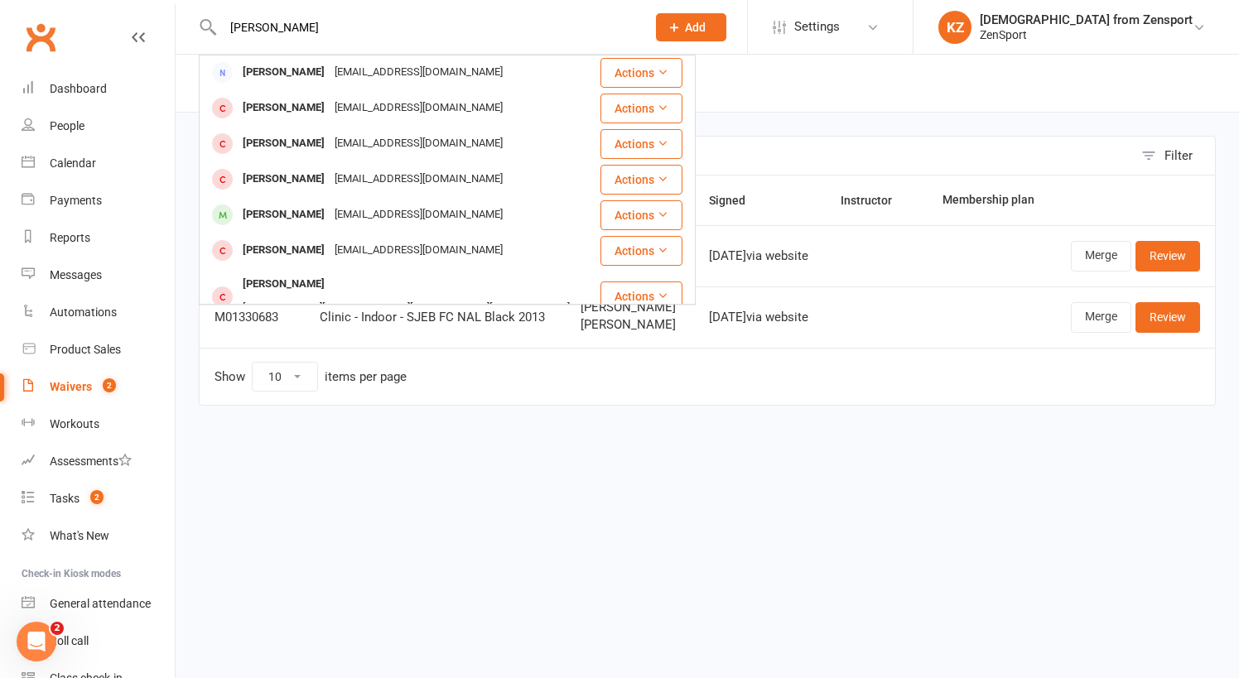
type input "Emilia Gordon"
click at [529, 392] on td "Show 10 25 50 100 items per page" at bounding box center [707, 376] width 1015 height 57
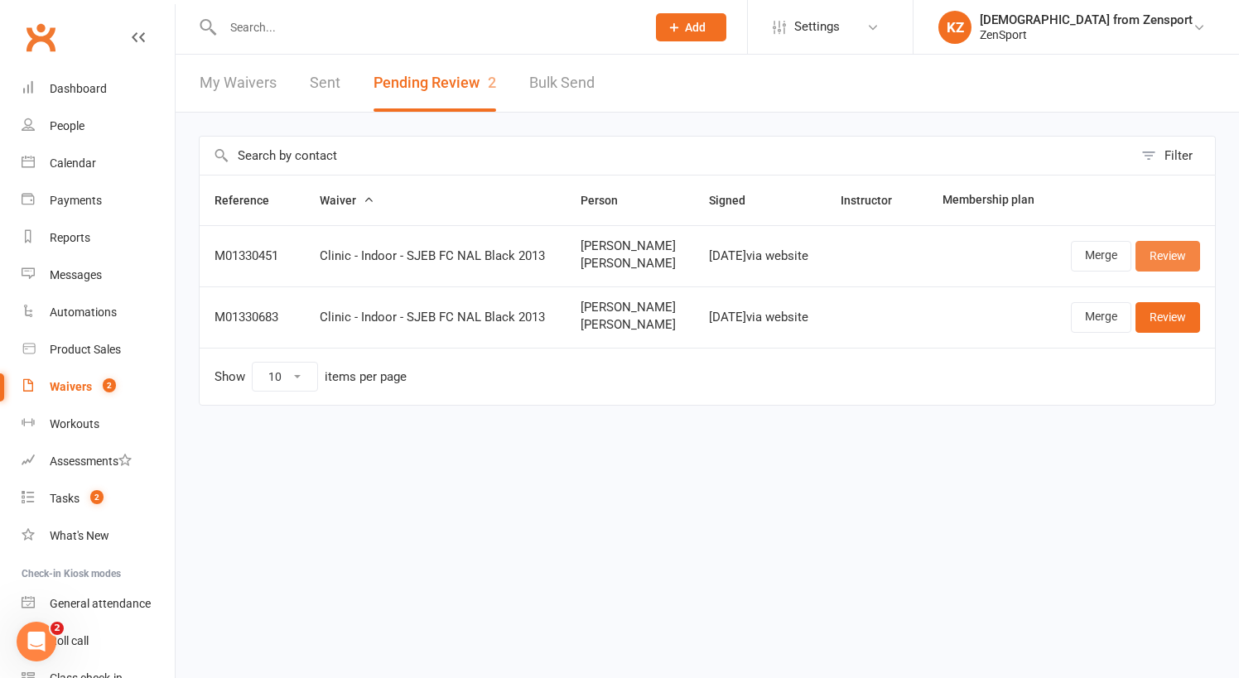
click at [1185, 246] on link "Review" at bounding box center [1167, 256] width 65 height 30
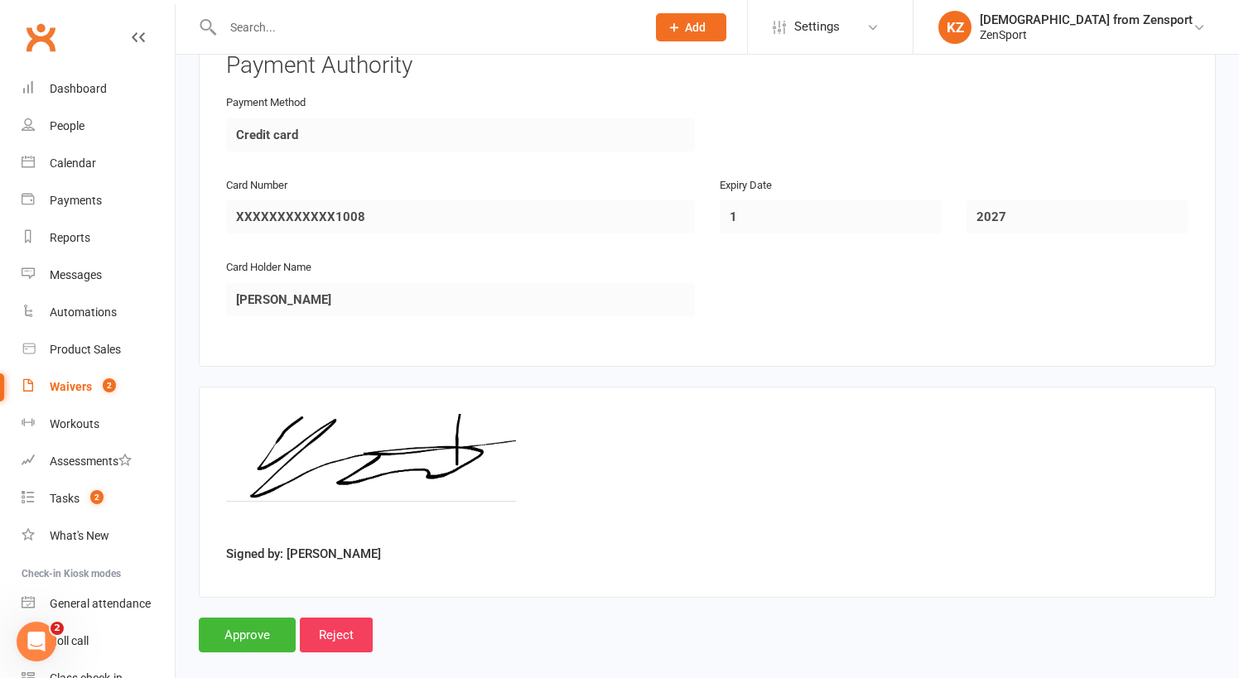
scroll to position [2818, 0]
click at [247, 618] on input "Approve" at bounding box center [247, 635] width 97 height 35
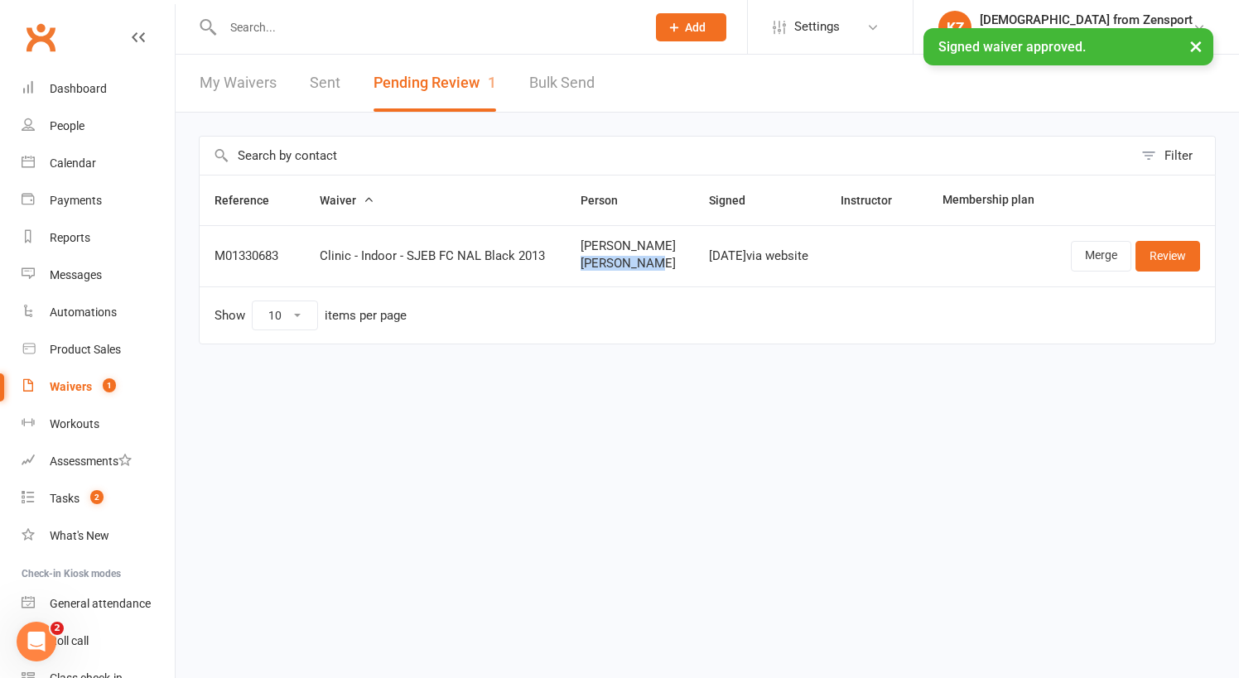
drag, startPoint x: 645, startPoint y: 262, endPoint x: 573, endPoint y: 265, distance: 72.1
click at [580, 265] on span "Molly Pearl" at bounding box center [629, 264] width 99 height 14
copy span "Molly Pearl"
click at [289, 27] on input "text" at bounding box center [426, 27] width 416 height 23
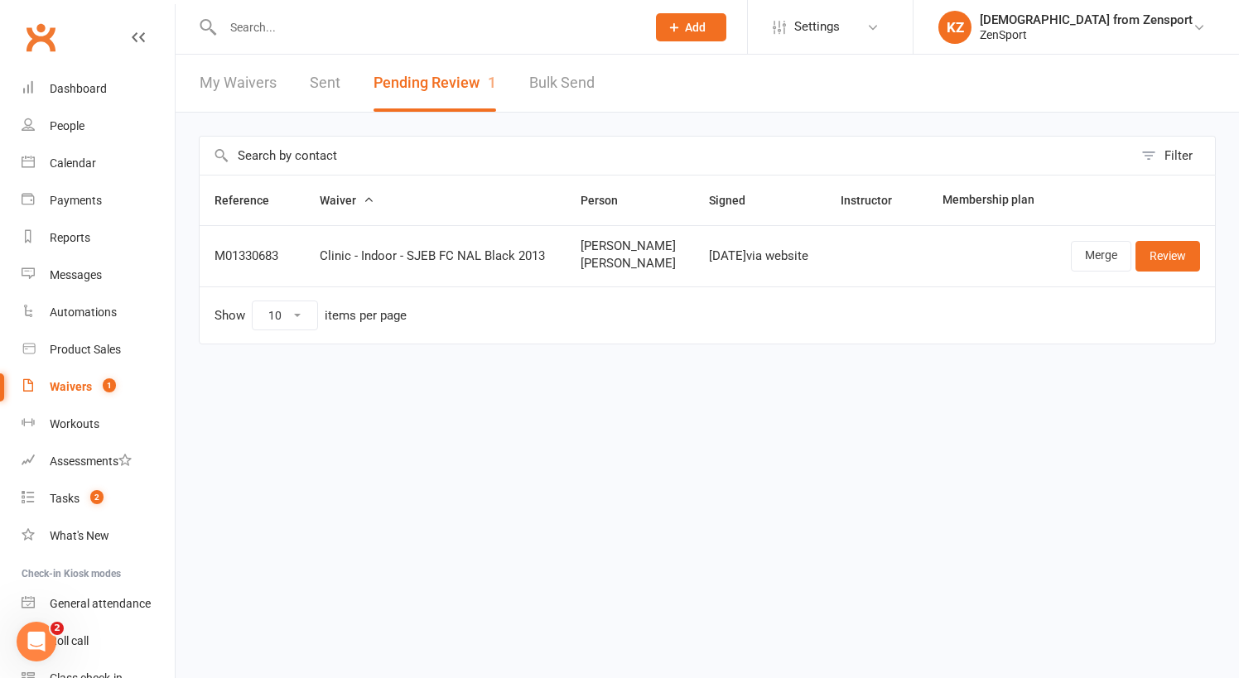
paste input "Molly Pearl"
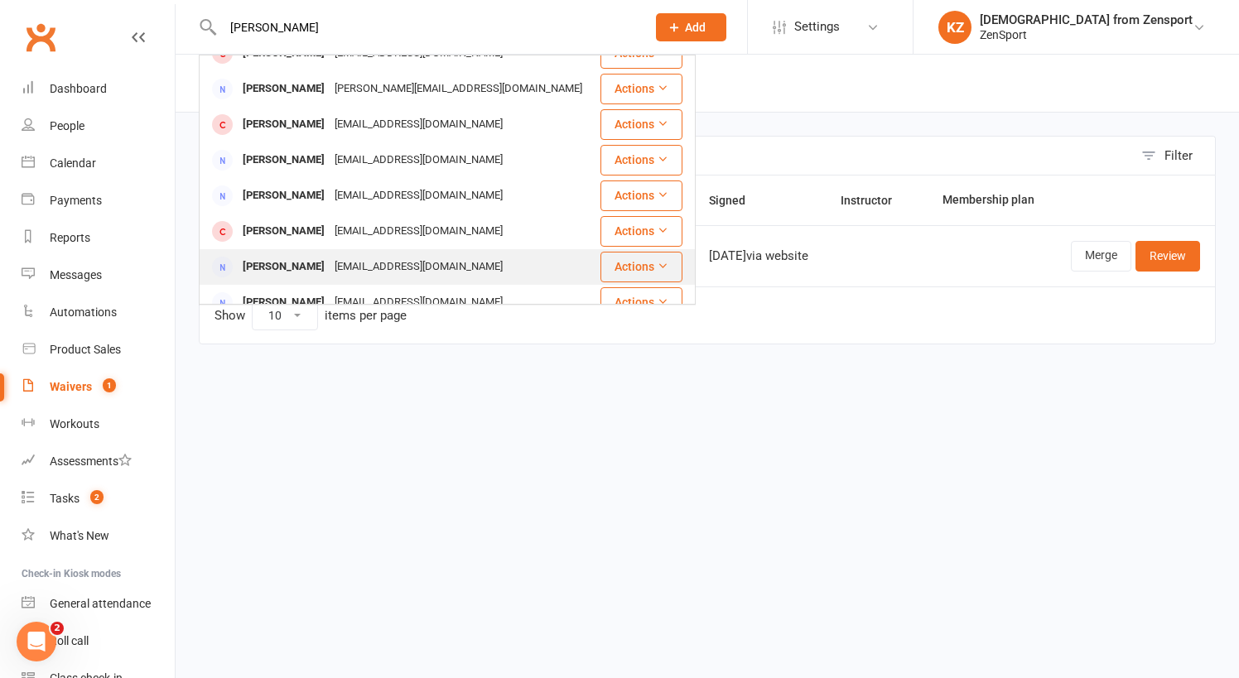
scroll to position [463, 0]
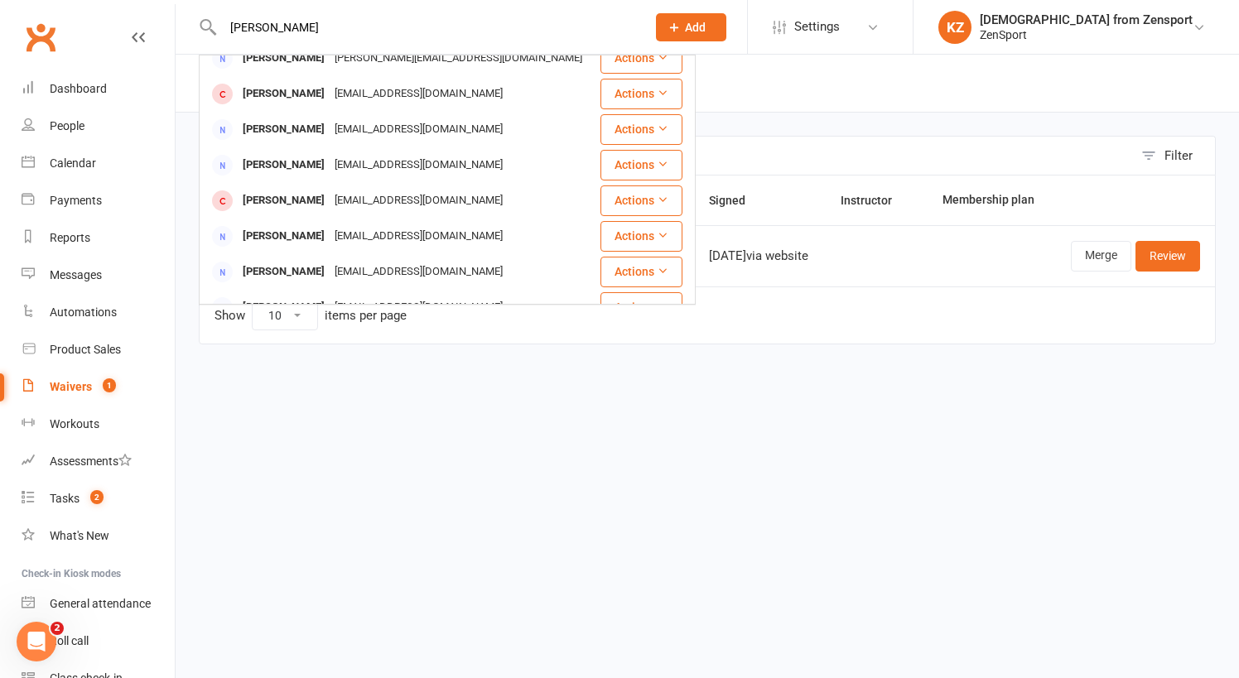
type input "Molly Pearl"
click at [993, 261] on td at bounding box center [989, 255] width 124 height 61
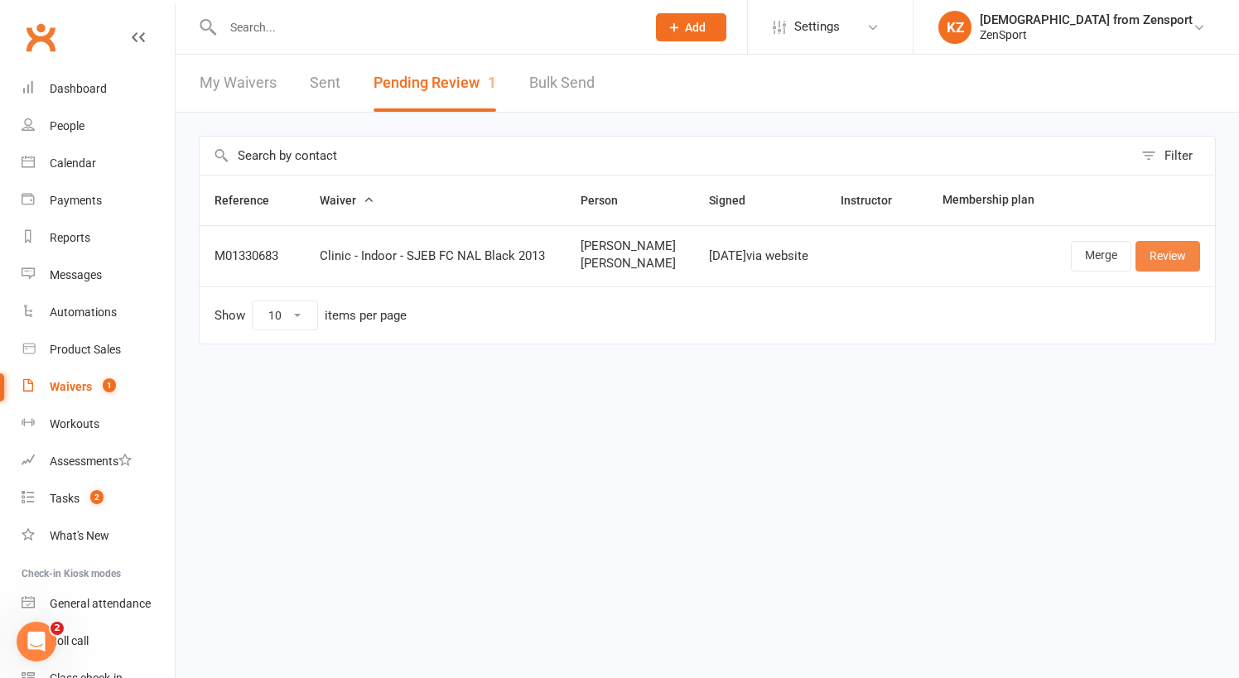
click at [1189, 248] on link "Review" at bounding box center [1167, 256] width 65 height 30
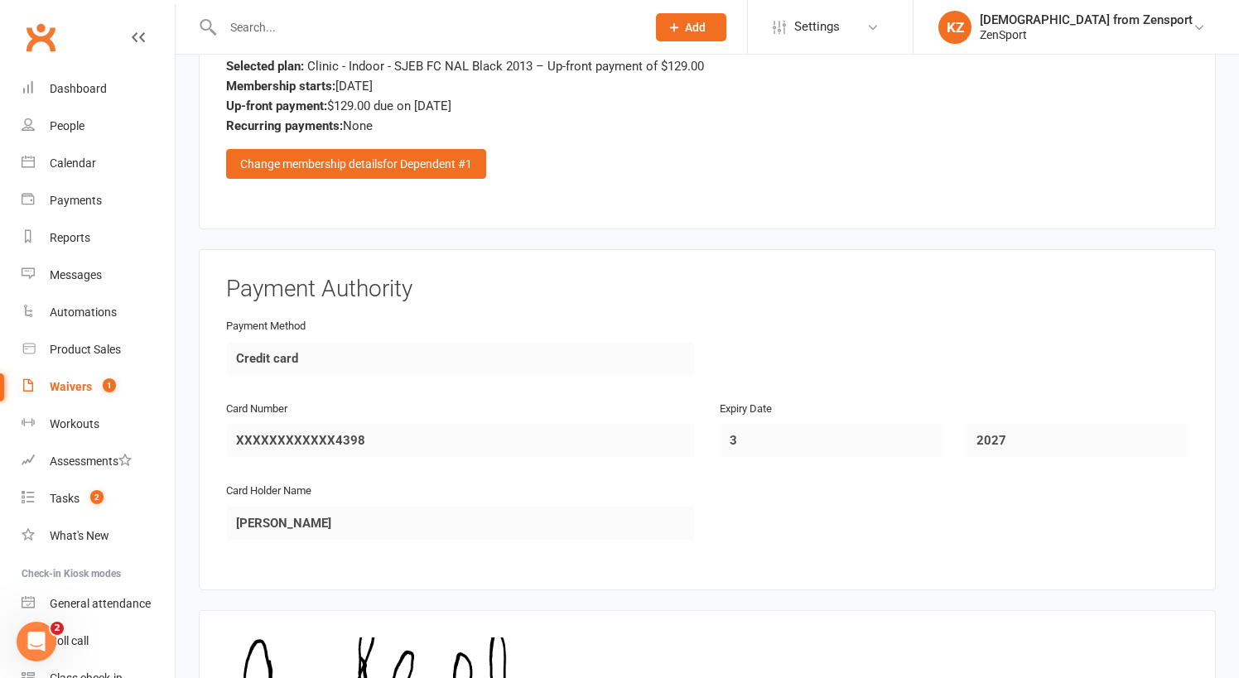
scroll to position [2807, 0]
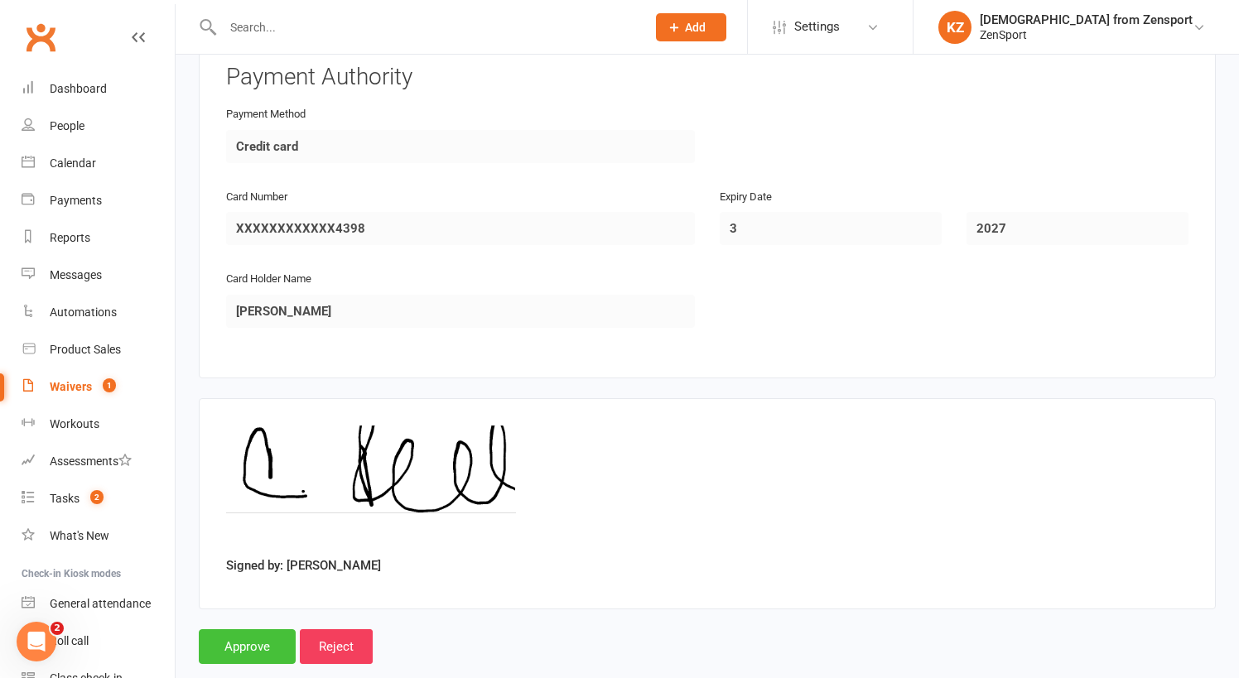
click at [246, 629] on input "Approve" at bounding box center [247, 646] width 97 height 35
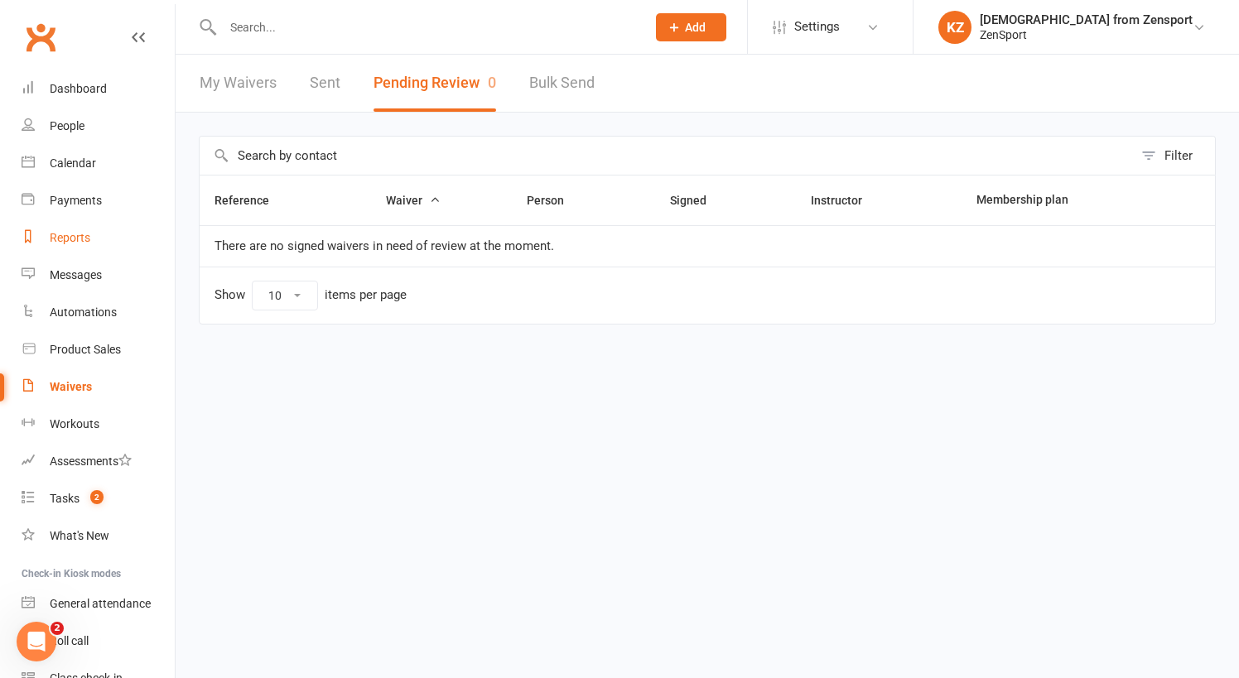
click at [72, 238] on div "Reports" at bounding box center [70, 237] width 41 height 13
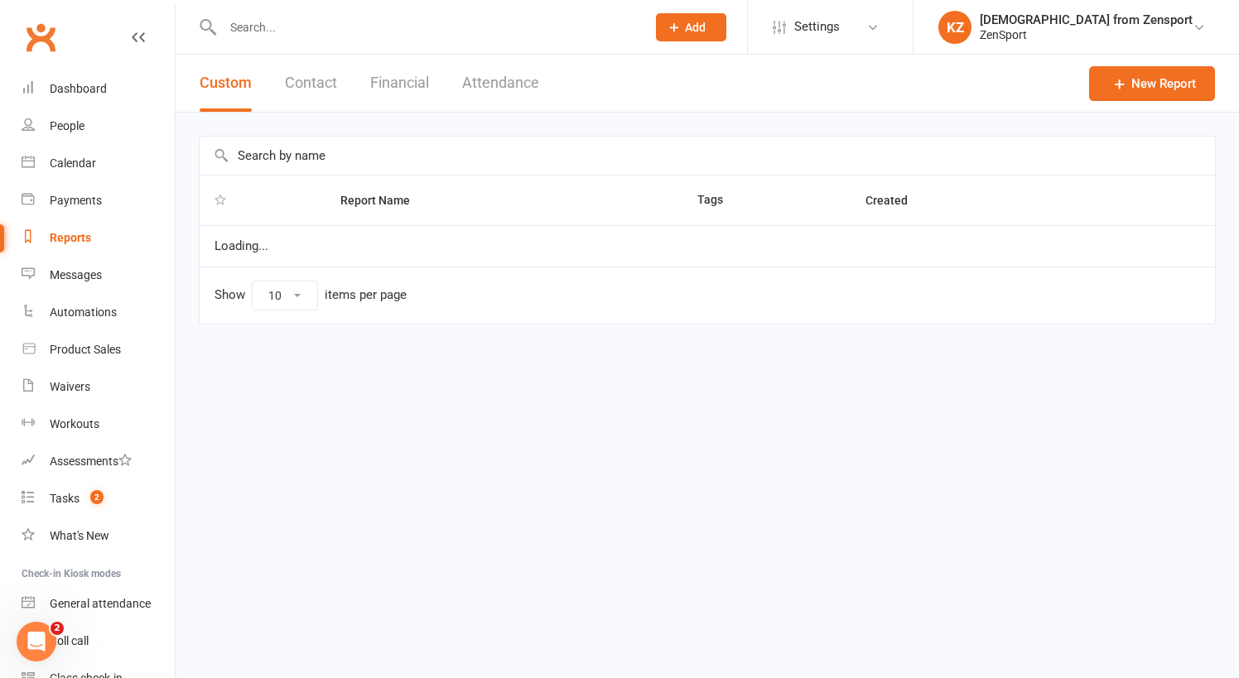
select select "100"
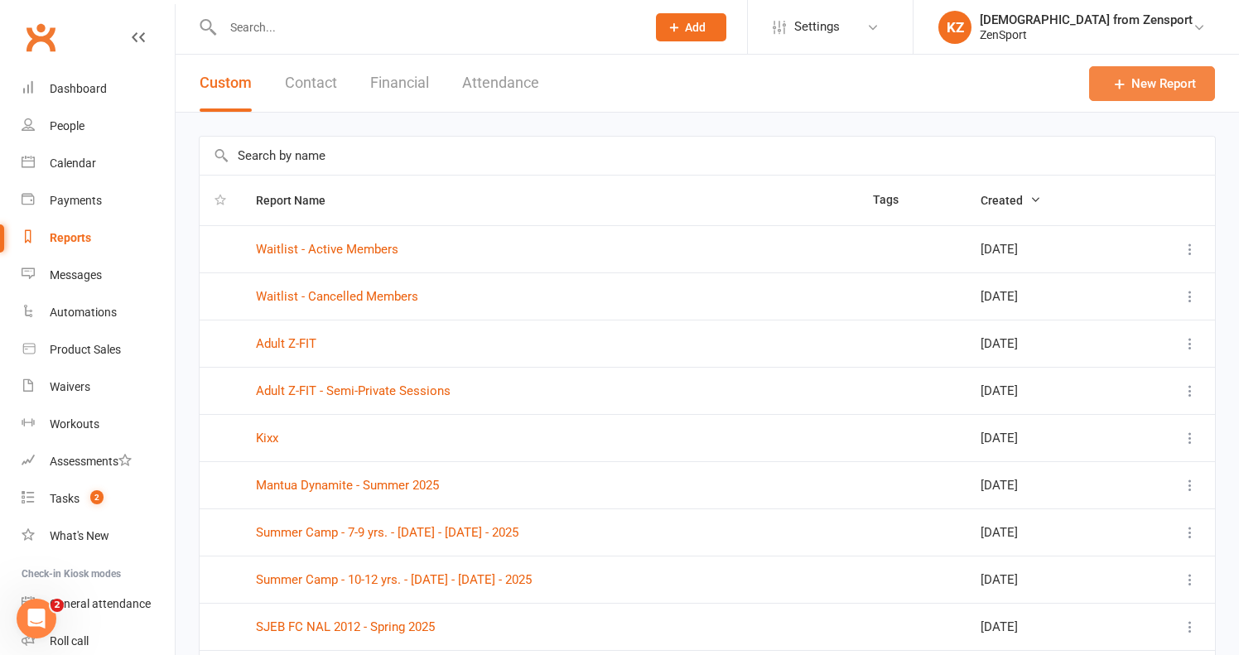
click at [1123, 81] on icon at bounding box center [1119, 83] width 17 height 17
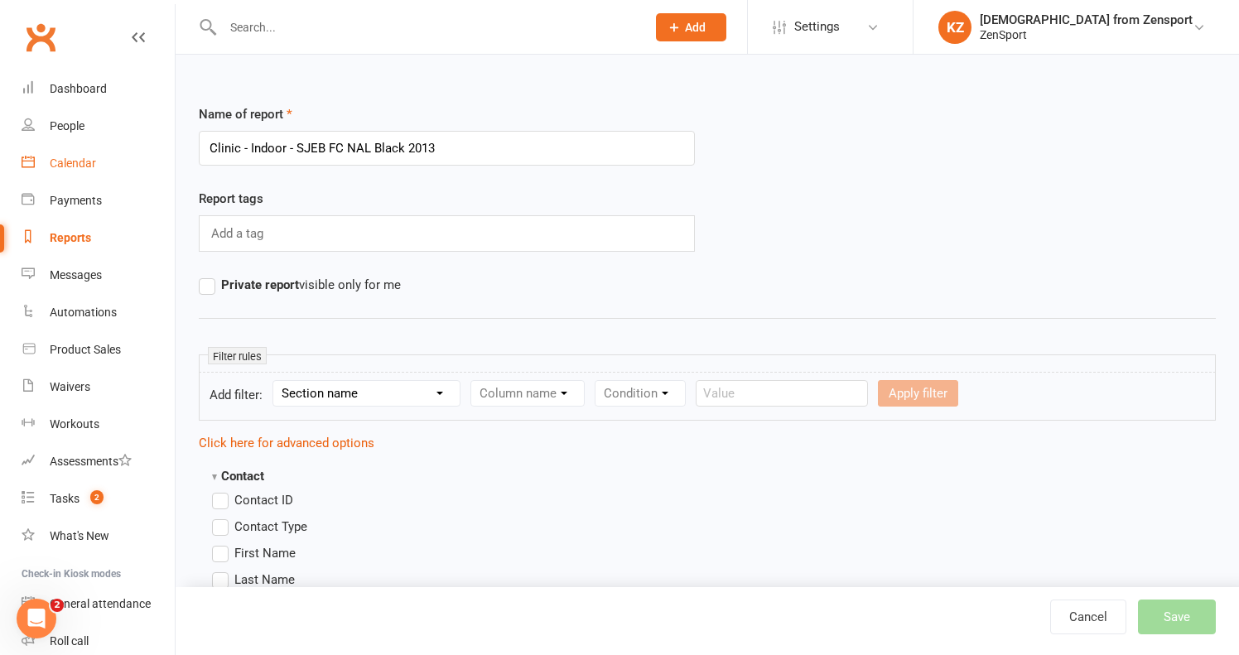
drag, startPoint x: 296, startPoint y: 147, endPoint x: 114, endPoint y: 150, distance: 182.2
click at [385, 152] on input "SJEB FC NAL Black 2013" at bounding box center [447, 148] width 496 height 35
type input "SJEB FC NAL Black 2013 - Fall 2025"
select select "10"
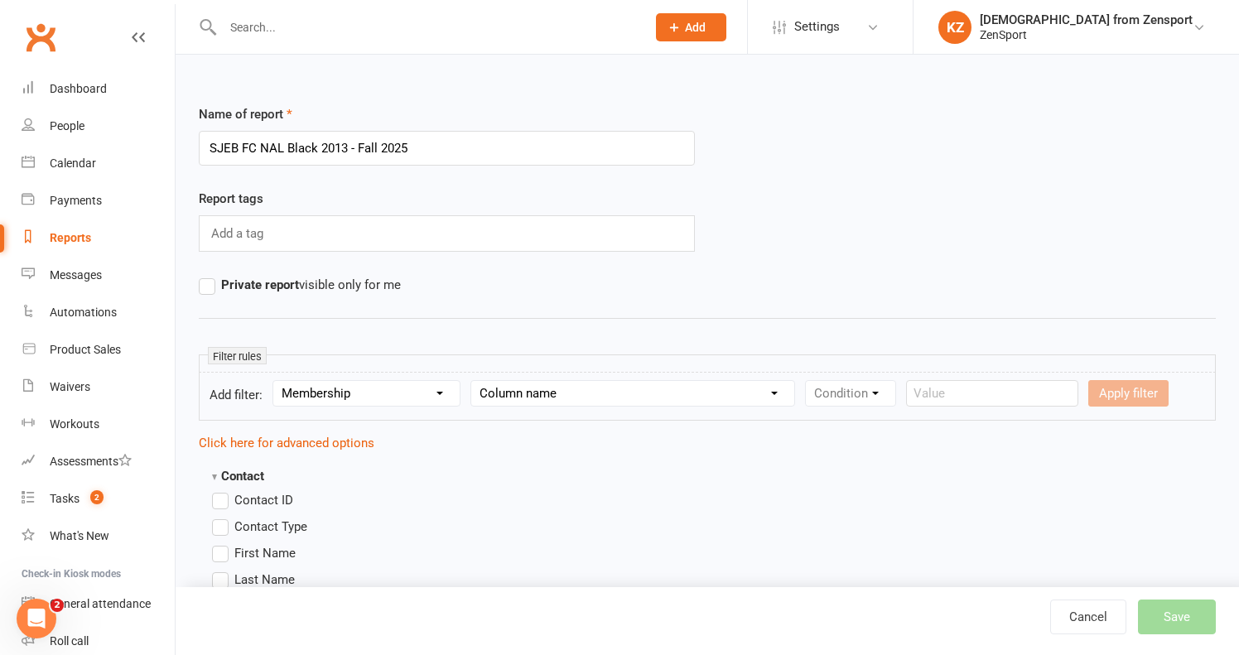
select select "1"
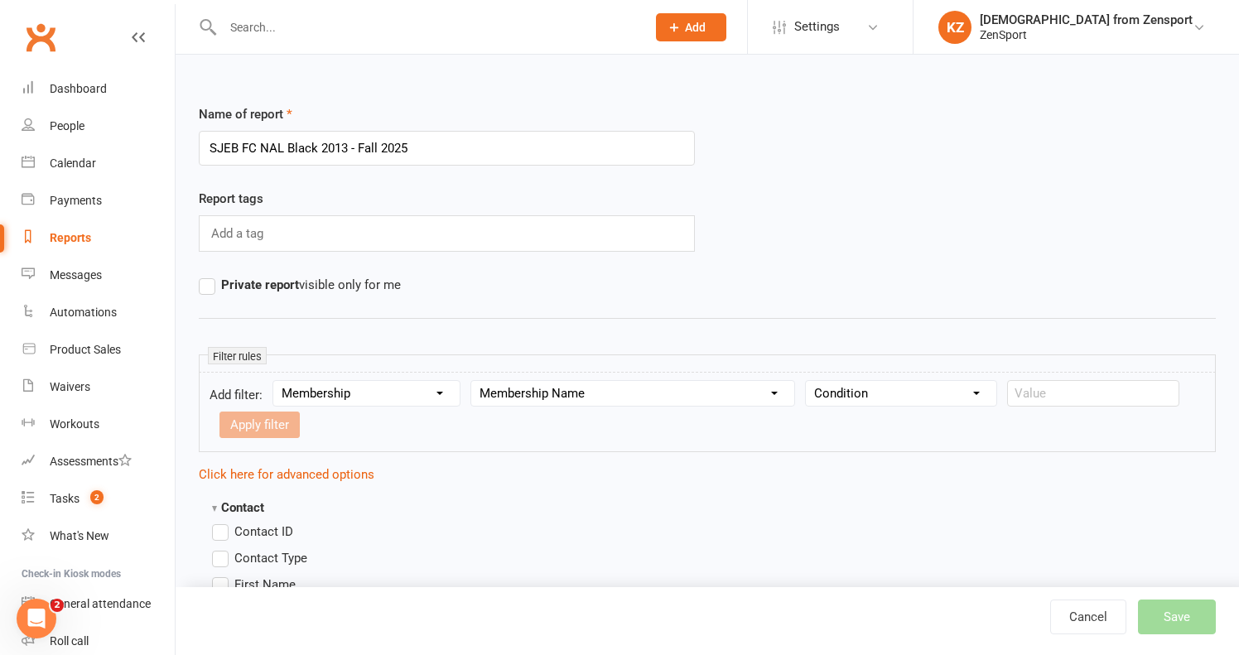
select select "0"
click at [1031, 392] on input "text" at bounding box center [1093, 393] width 172 height 26
paste input "Clinic - Indoor - SJEB FC NAL Black 2013"
type input "Clinic - Indoor - SJEB FC NAL Black 2013"
click at [267, 428] on button "Apply filter" at bounding box center [259, 424] width 80 height 26
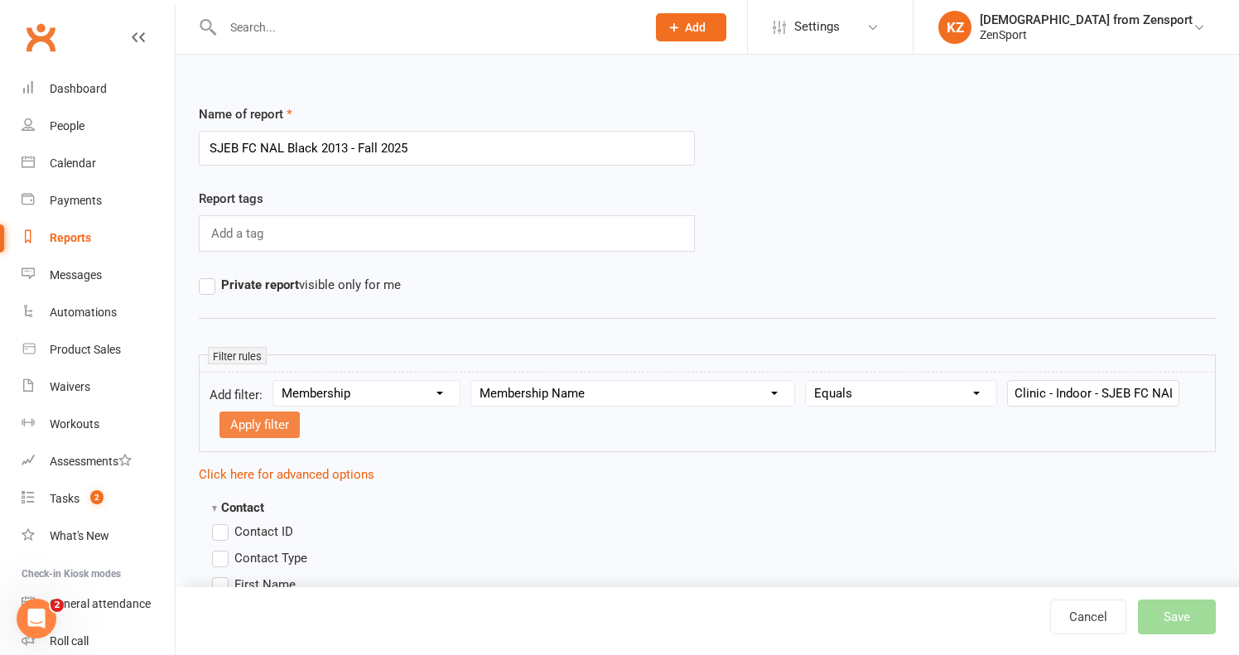
select select
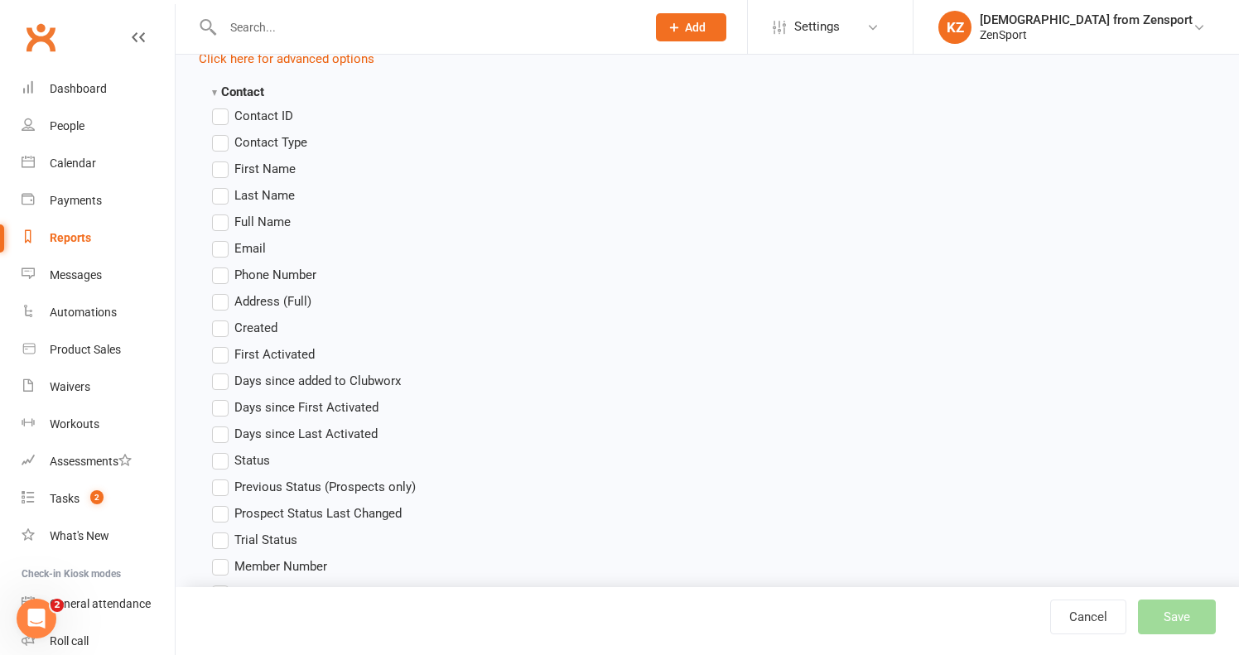
scroll to position [431, 0]
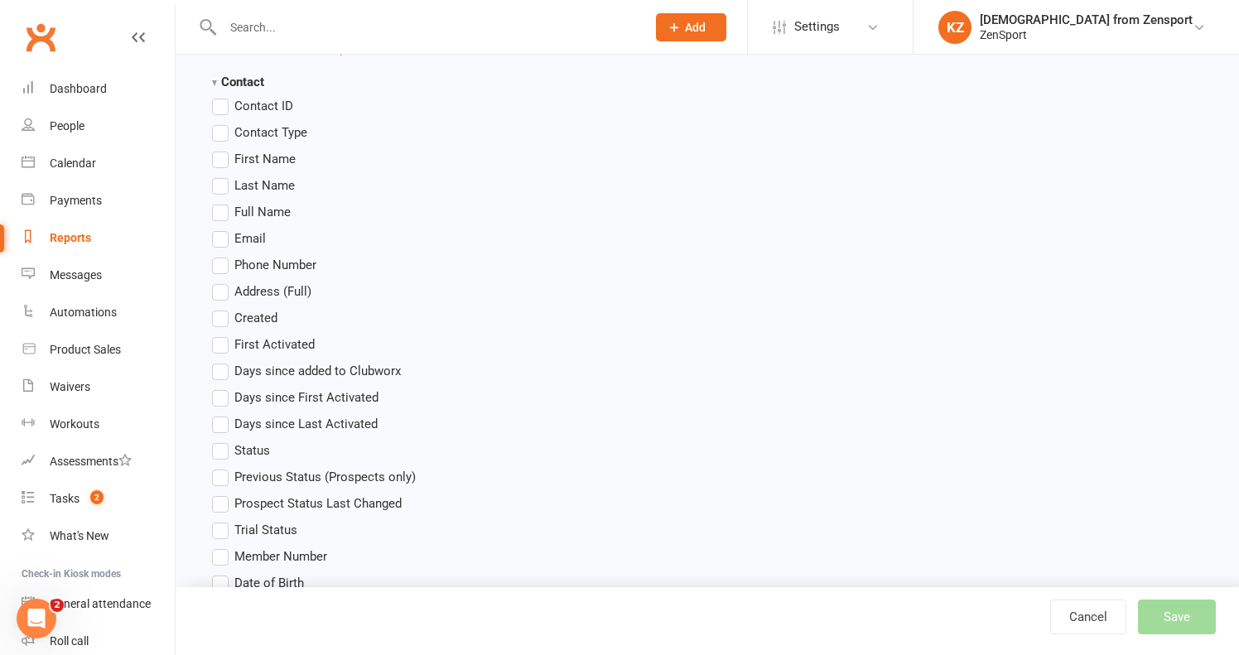
click at [251, 158] on span "First Name" at bounding box center [264, 157] width 61 height 17
click at [223, 149] on input "First Name" at bounding box center [217, 149] width 11 height 0
click at [257, 184] on span "Last Name" at bounding box center [264, 184] width 60 height 17
click at [223, 176] on input "Last Name" at bounding box center [217, 176] width 11 height 0
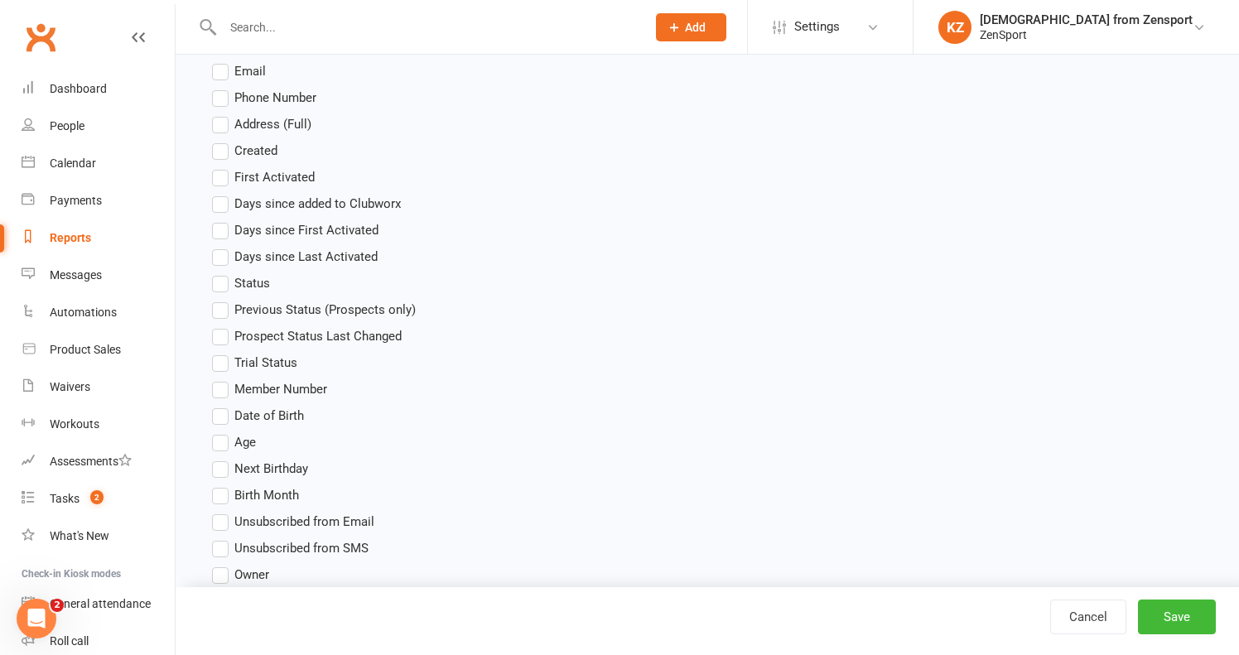
click at [238, 438] on span "Age" at bounding box center [245, 440] width 22 height 17
click at [223, 432] on input "Age" at bounding box center [217, 432] width 11 height 0
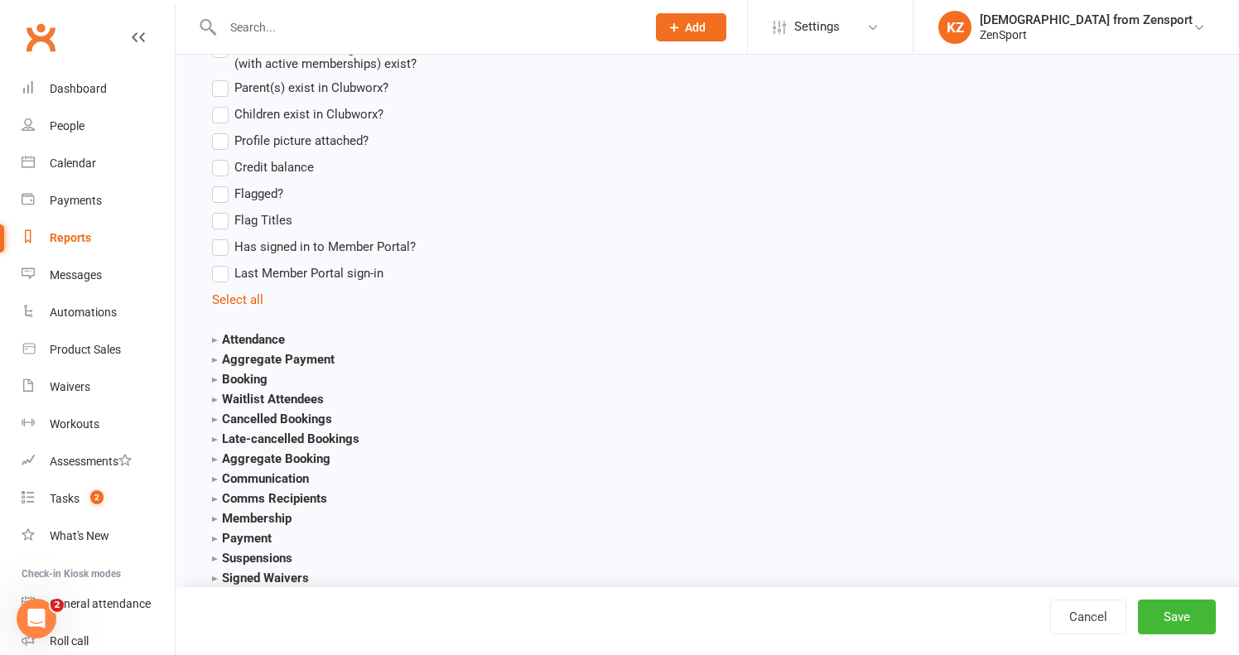
scroll to position [1484, 0]
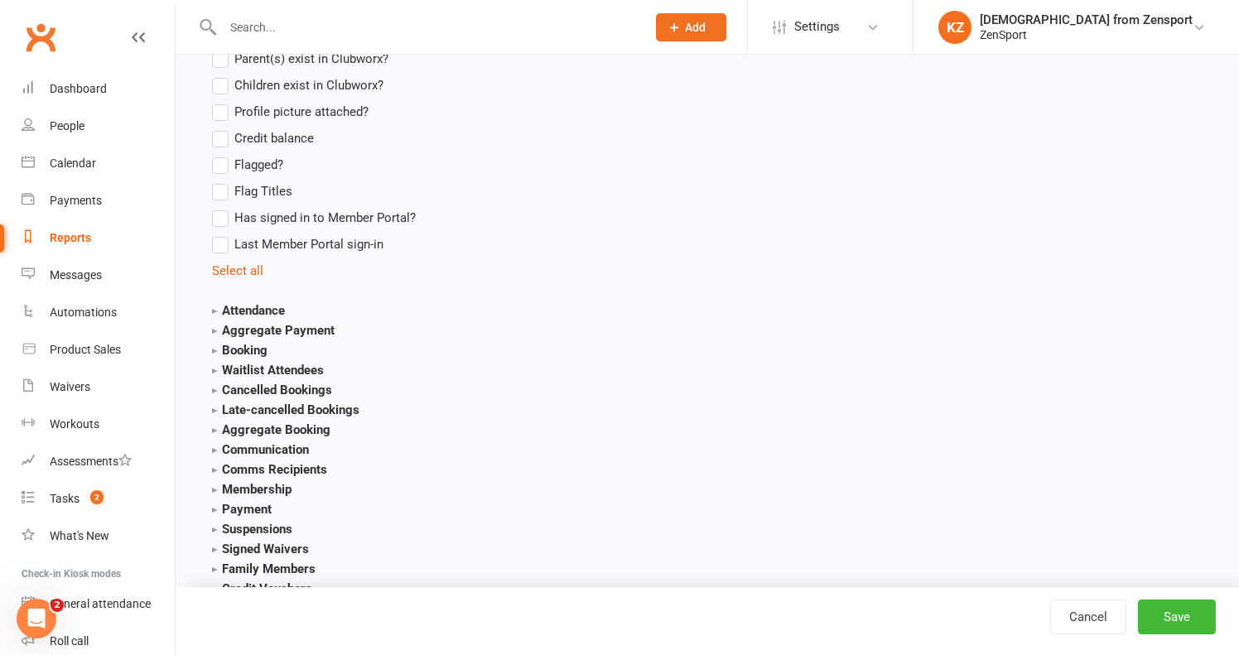
click at [262, 484] on strong "Membership" at bounding box center [251, 489] width 79 height 15
click at [266, 535] on span "Membership Name" at bounding box center [286, 538] width 105 height 17
click at [223, 530] on input "Membership Name" at bounding box center [217, 530] width 11 height 0
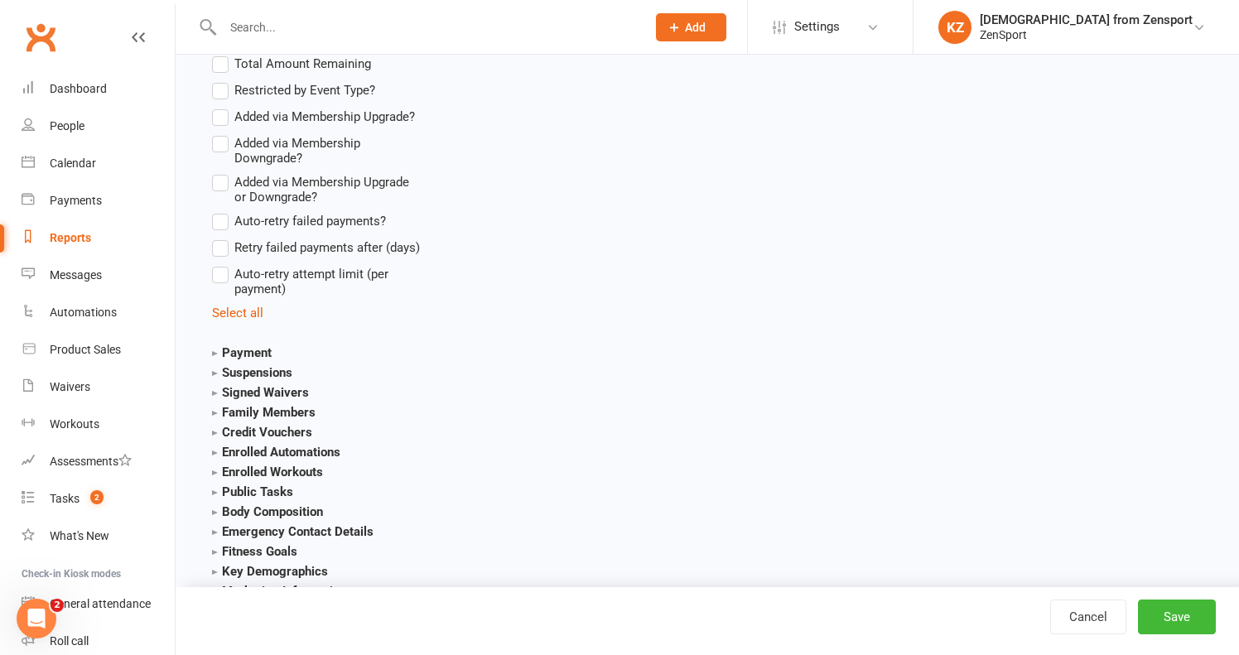
scroll to position [3236, 0]
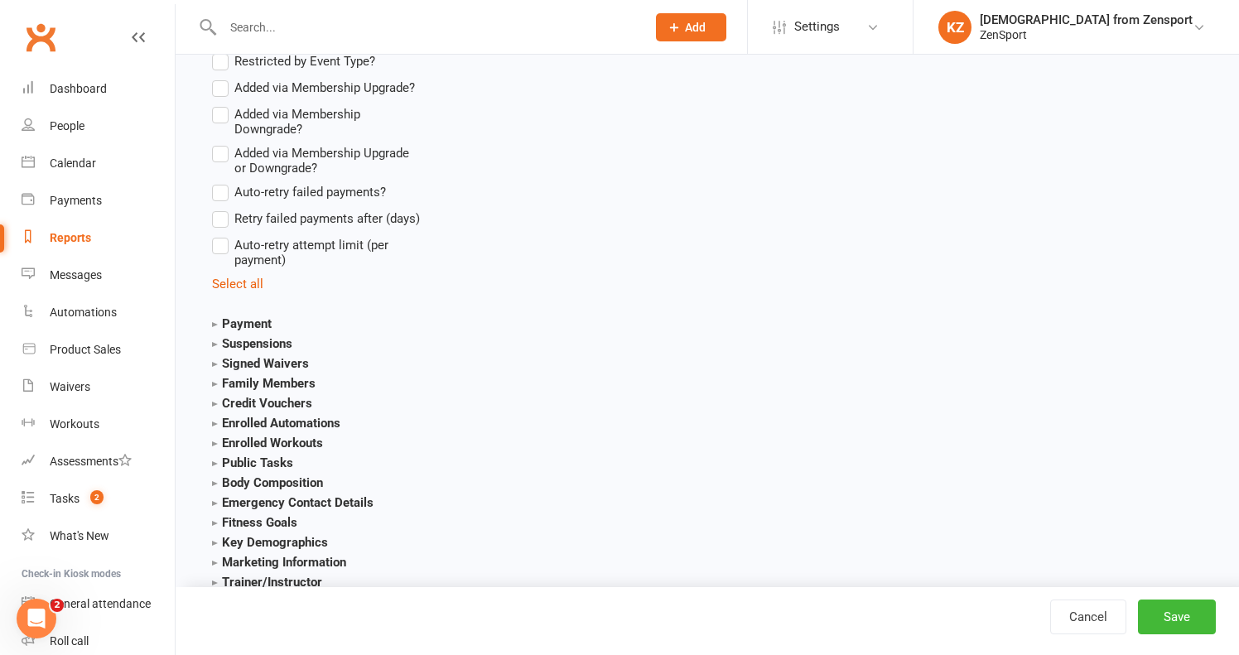
click at [253, 321] on strong "Payment" at bounding box center [242, 323] width 60 height 15
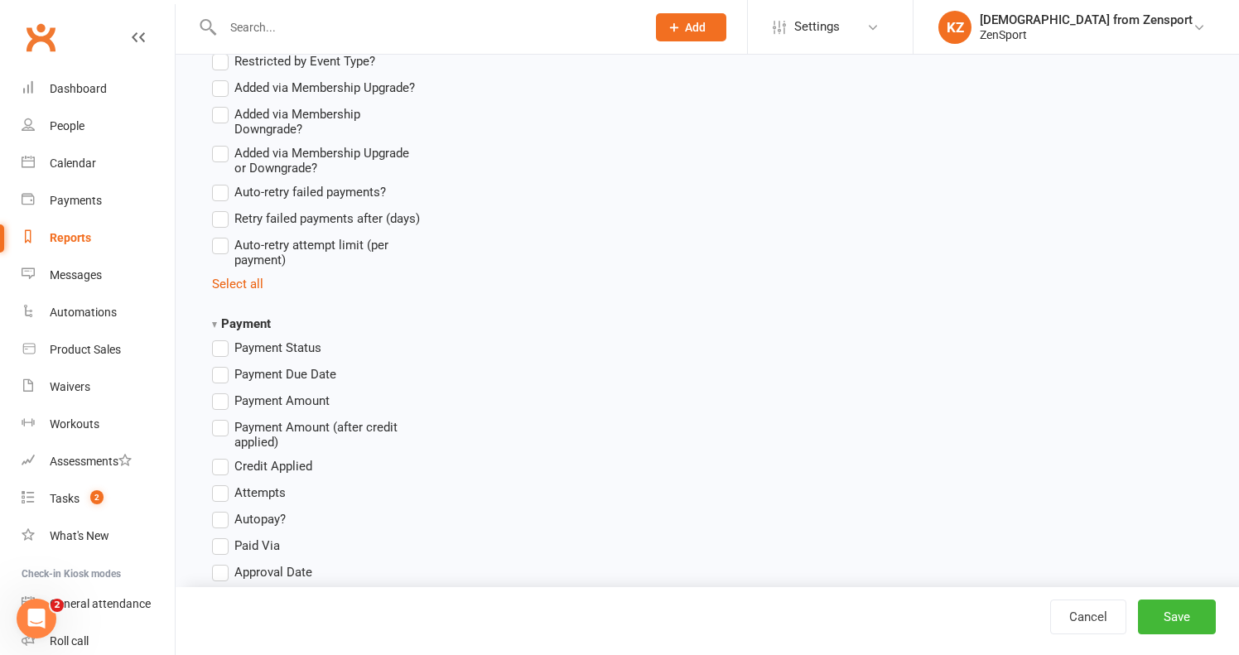
click at [264, 344] on span "Payment Status" at bounding box center [277, 346] width 87 height 17
click at [223, 338] on input "Payment Status" at bounding box center [217, 338] width 11 height 0
click at [266, 368] on span "Payment Due Date" at bounding box center [285, 372] width 102 height 17
click at [223, 364] on input "Payment Due Date" at bounding box center [217, 364] width 11 height 0
click at [1184, 611] on button "Save" at bounding box center [1177, 616] width 78 height 35
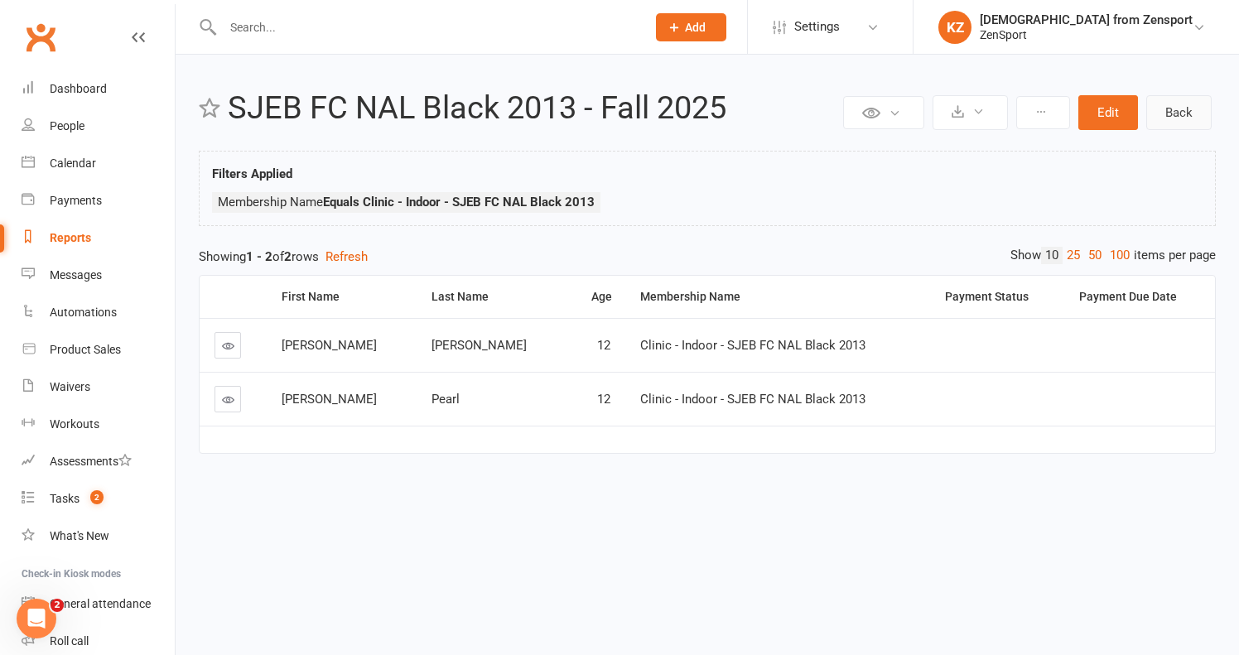
click at [1189, 103] on link "Back" at bounding box center [1178, 112] width 65 height 35
select select "100"
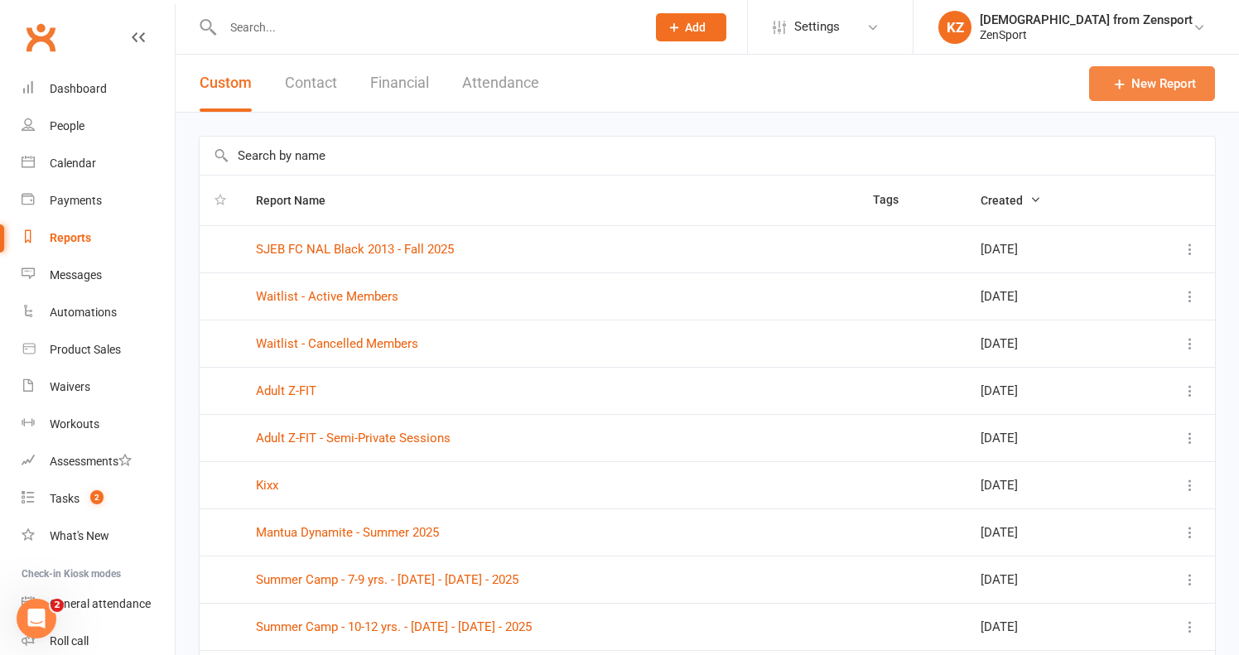
click at [1146, 84] on link "New Report" at bounding box center [1152, 83] width 126 height 35
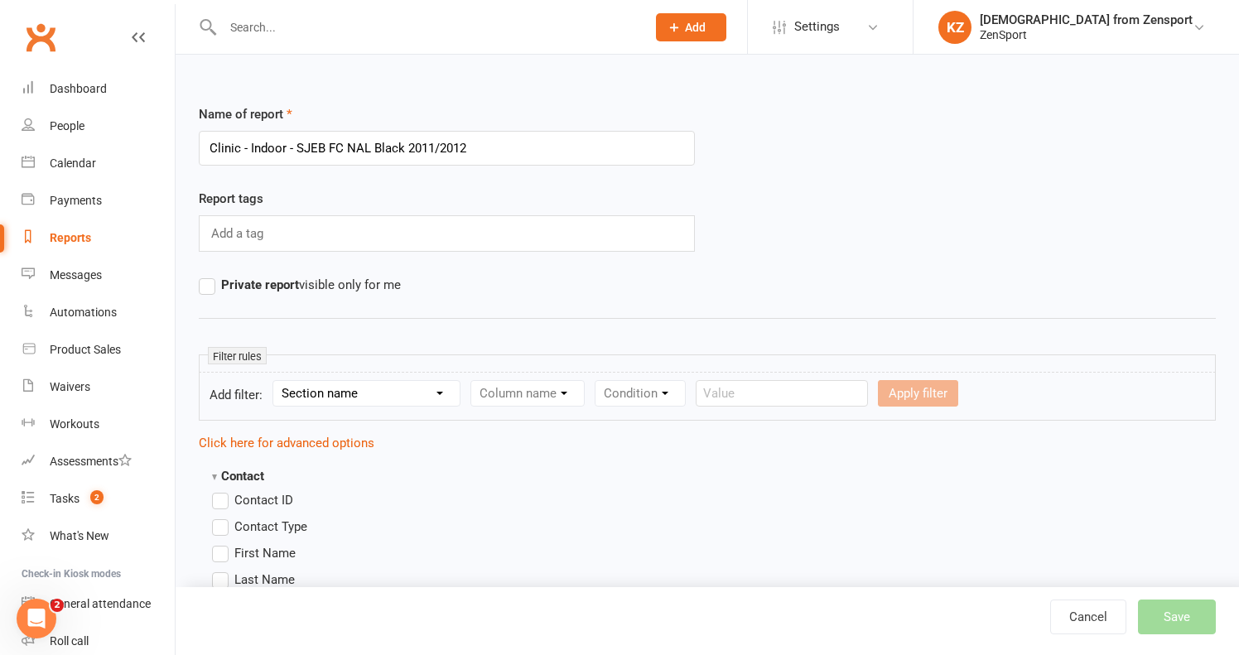
drag, startPoint x: 294, startPoint y: 143, endPoint x: 0, endPoint y: 143, distance: 293.9
click at [390, 150] on input "SJEB FC NAL Black 2011/2012" at bounding box center [447, 148] width 496 height 35
type input "SJEB FC NAL Black 2011/2012 - Fall 2025"
select select "10"
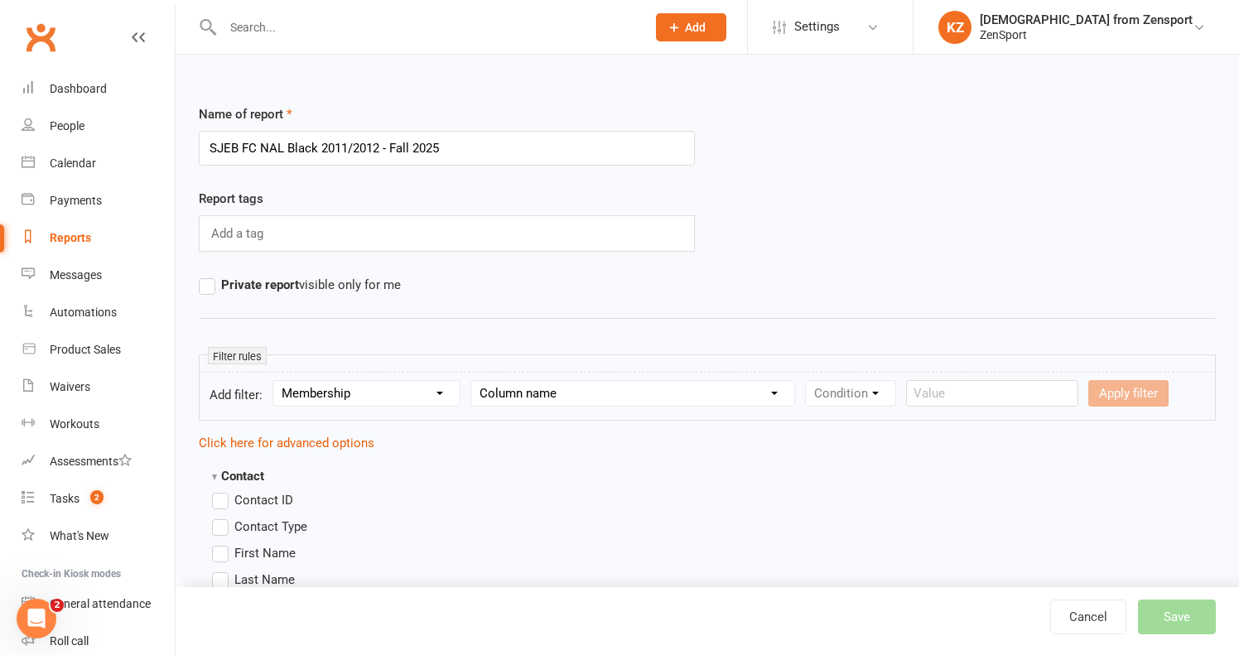
select select "1"
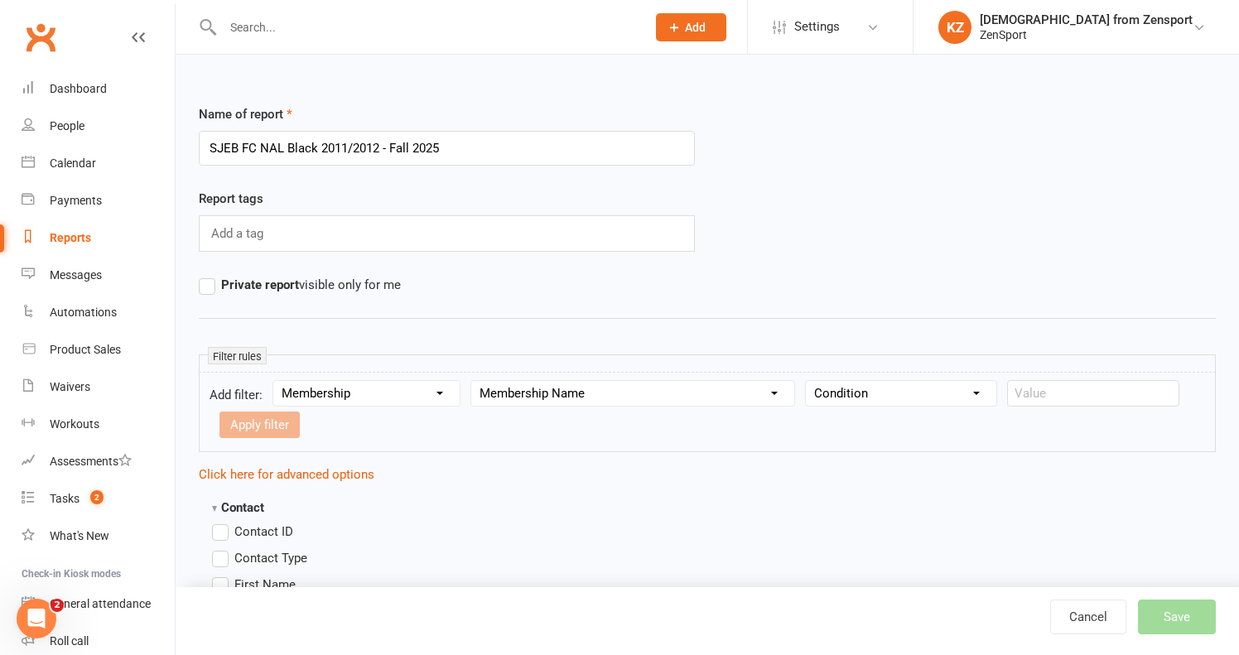
select select "0"
click at [1050, 388] on input "text" at bounding box center [1093, 393] width 172 height 26
paste input "Clinic - Indoor - SJEB FC NAL Black 2011/2012"
type input "Clinic - Indoor - SJEB FC NAL Black 2011/2012"
click at [285, 421] on button "Apply filter" at bounding box center [259, 424] width 80 height 26
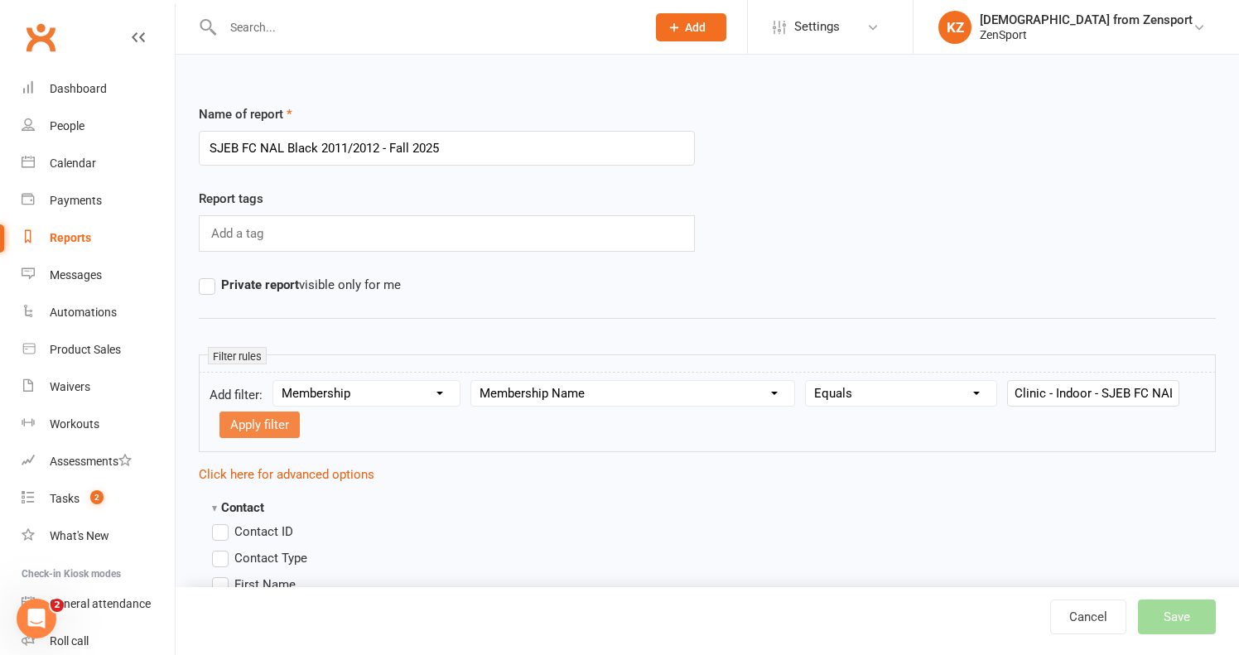
select select
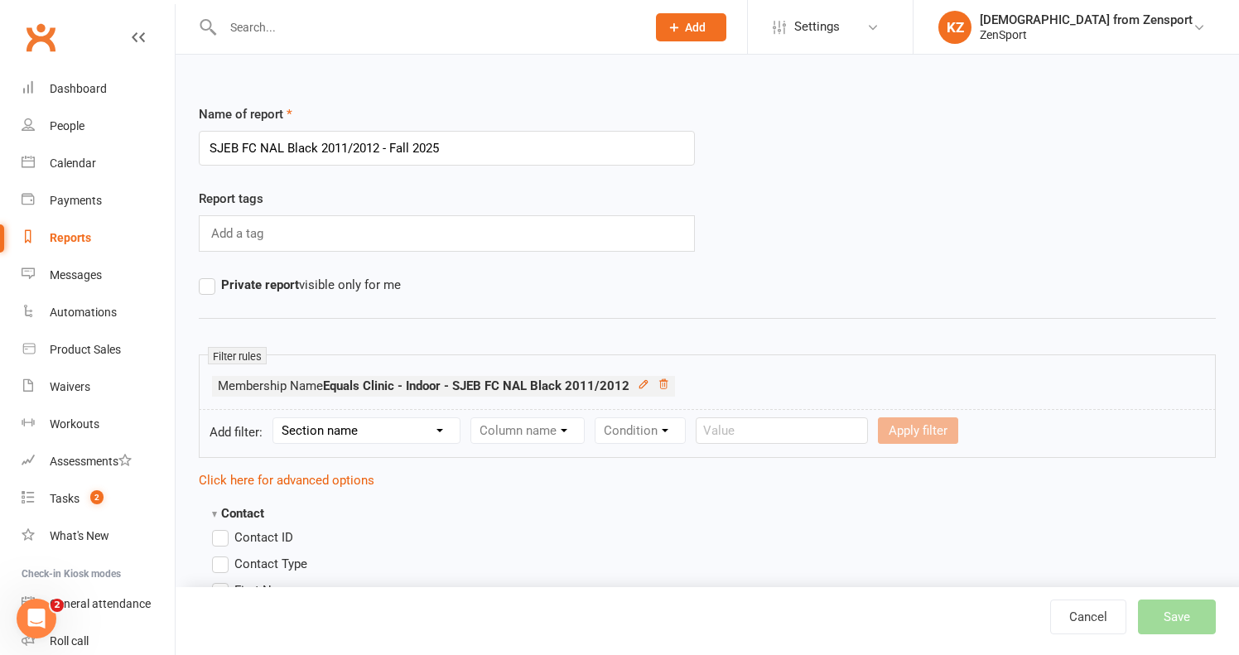
select select "10"
select select "1"
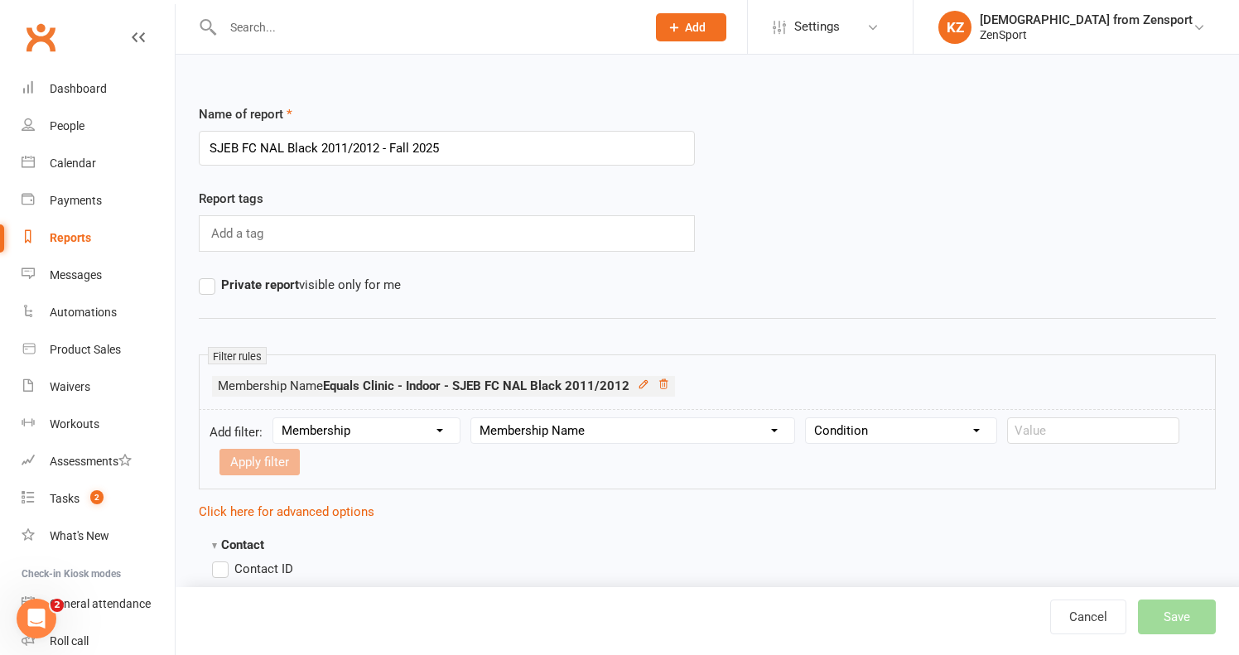
select select "0"
click at [1042, 423] on input "text" at bounding box center [1093, 430] width 172 height 26
paste input "Clinic - Indoor - SJEB FC NAL Black 2012 - owed 1 session discount"
type input "Clinic - Indoor - SJEB FC NAL Black 2012 - owed 1 session discount"
click at [273, 455] on button "Apply filter" at bounding box center [259, 462] width 80 height 26
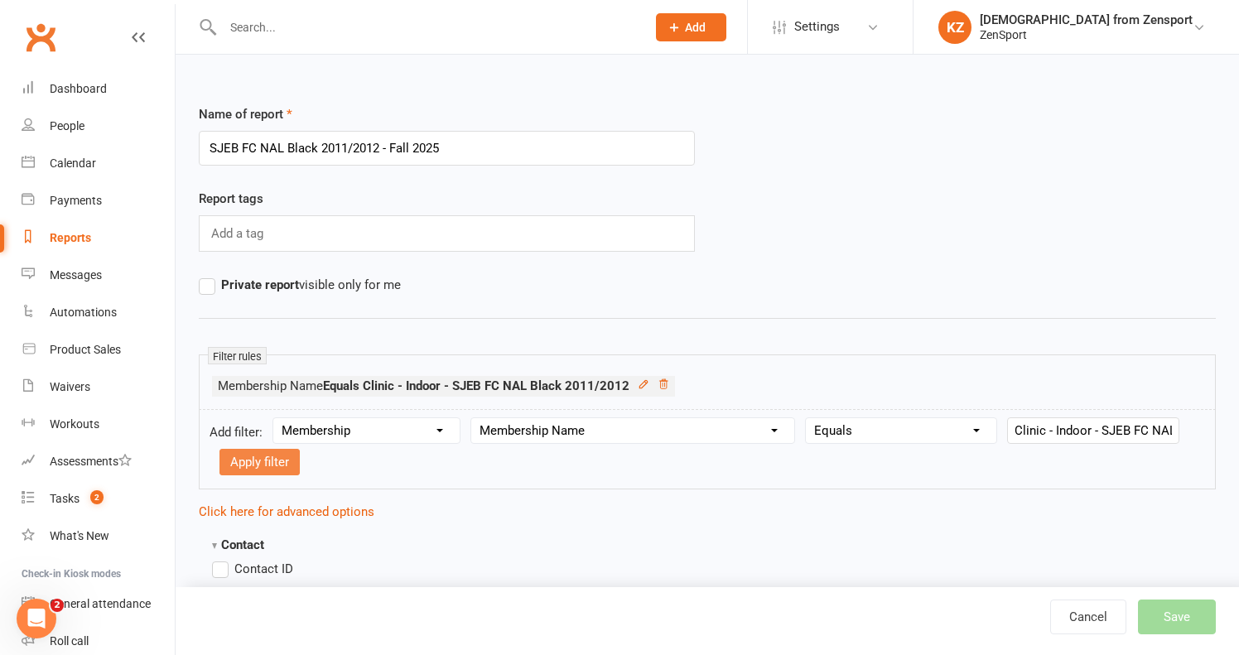
select select
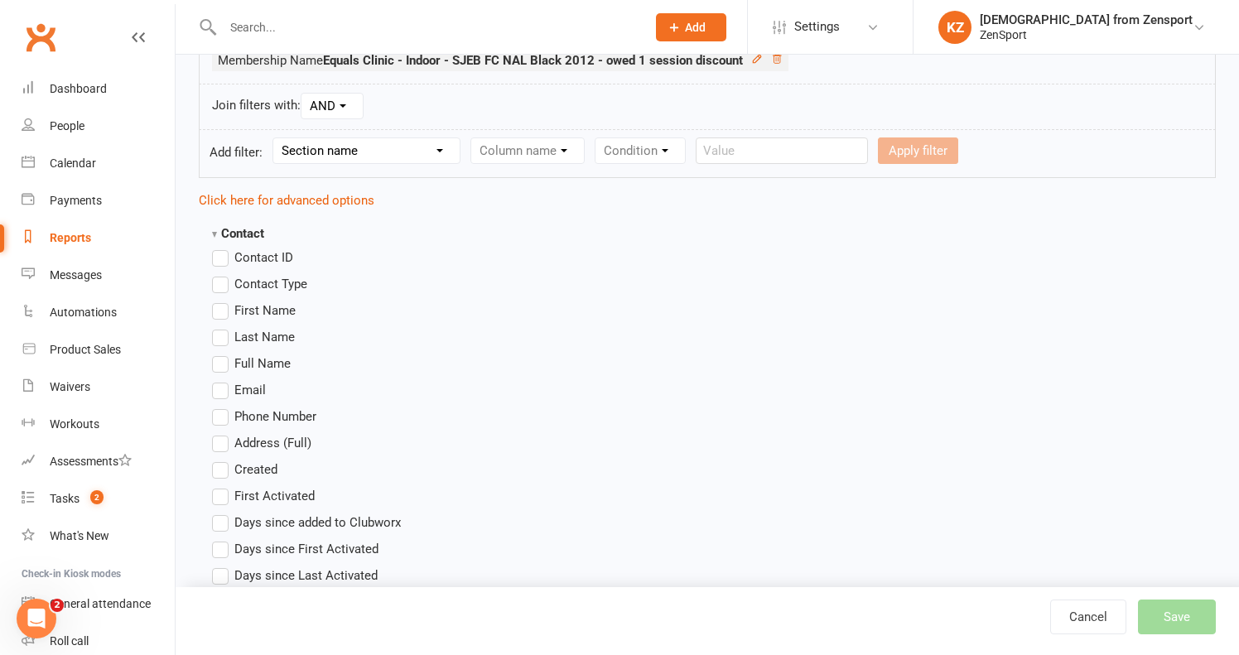
scroll to position [390, 0]
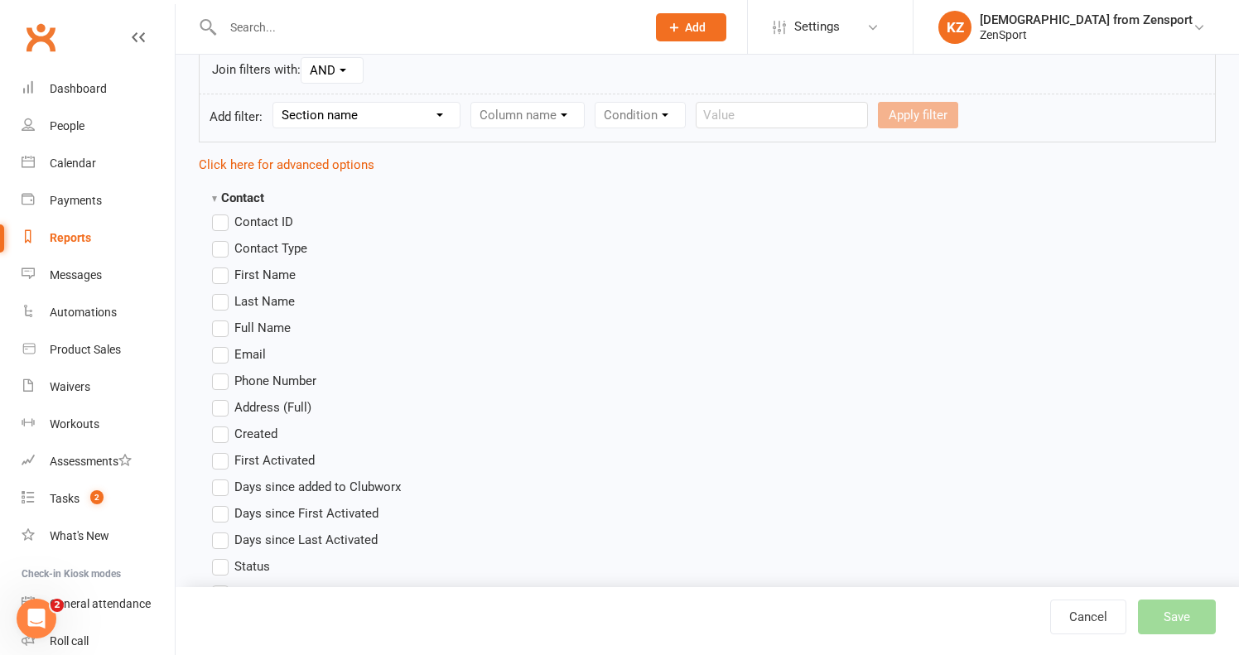
click at [253, 270] on span "First Name" at bounding box center [264, 273] width 61 height 17
click at [223, 265] on input "First Name" at bounding box center [217, 265] width 11 height 0
click at [259, 294] on span "Last Name" at bounding box center [264, 299] width 60 height 17
click at [223, 291] on input "Last Name" at bounding box center [217, 291] width 11 height 0
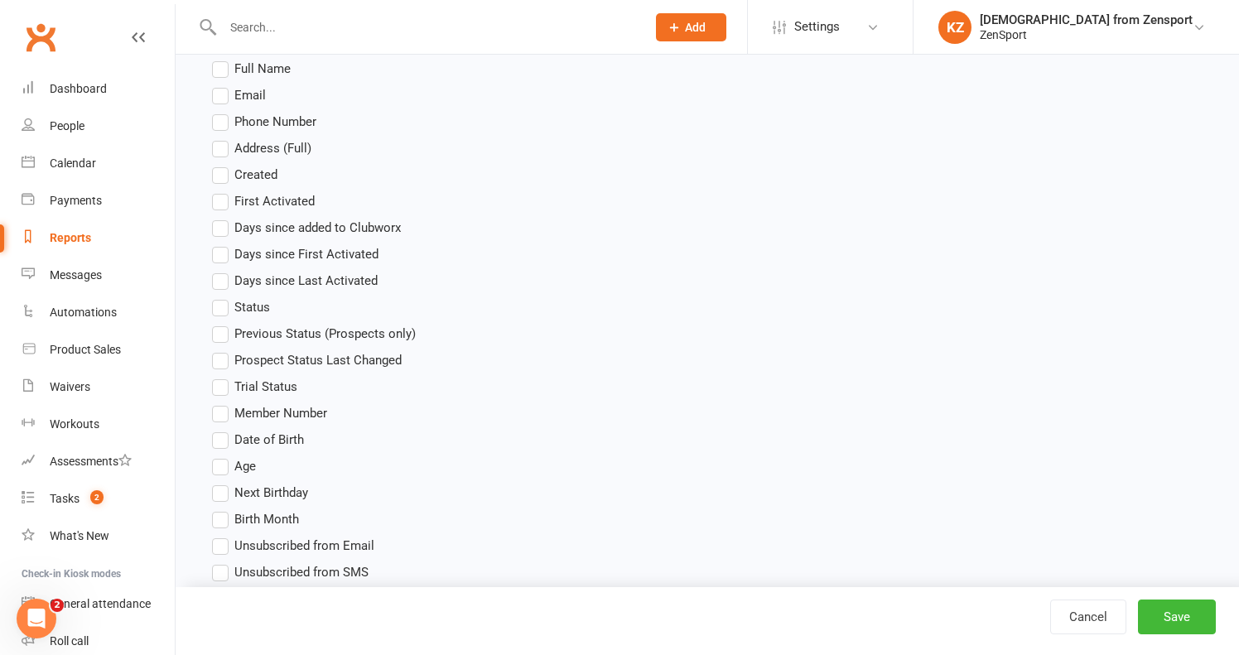
click at [248, 462] on span "Age" at bounding box center [245, 464] width 22 height 17
click at [223, 456] on input "Age" at bounding box center [217, 456] width 11 height 0
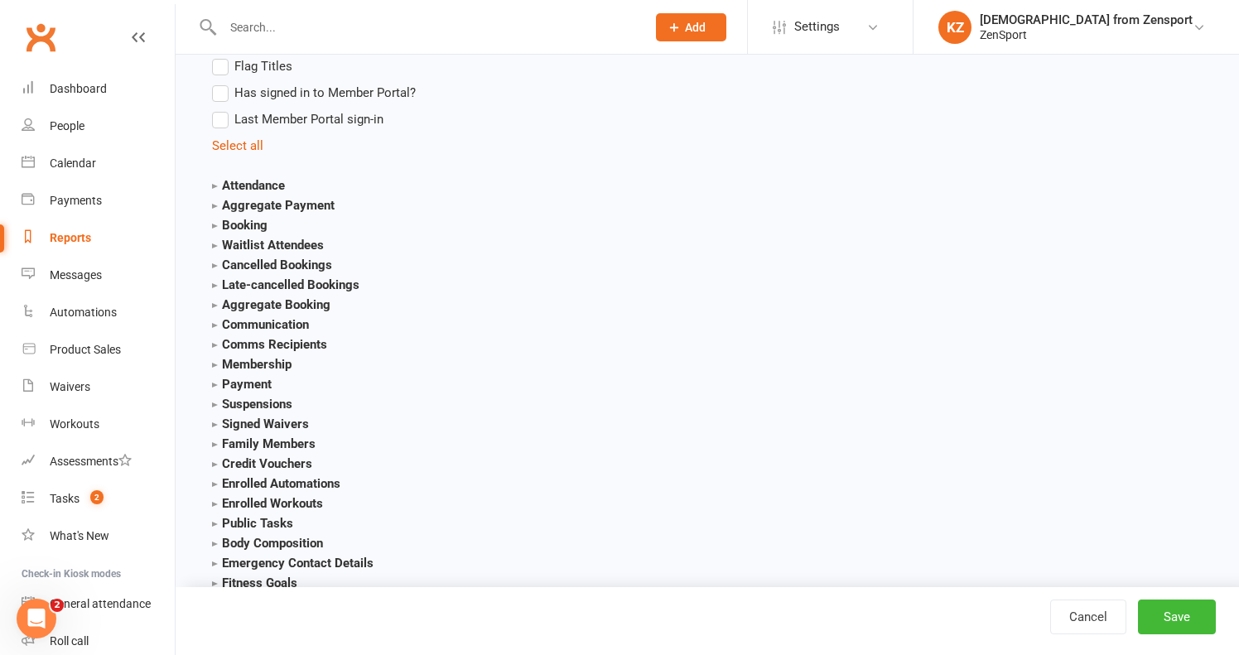
scroll to position [1684, 0]
click at [267, 362] on strong "Membership" at bounding box center [251, 363] width 79 height 15
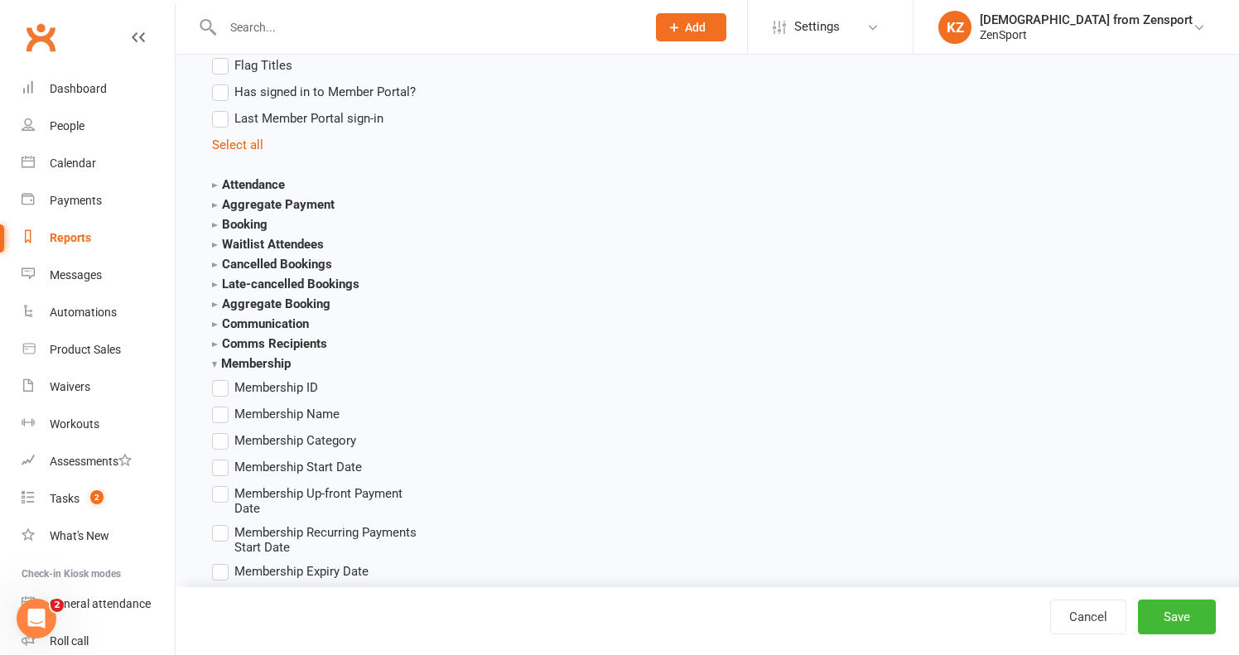
click at [266, 410] on span "Membership Name" at bounding box center [286, 412] width 105 height 17
click at [223, 404] on input "Membership Name" at bounding box center [217, 404] width 11 height 0
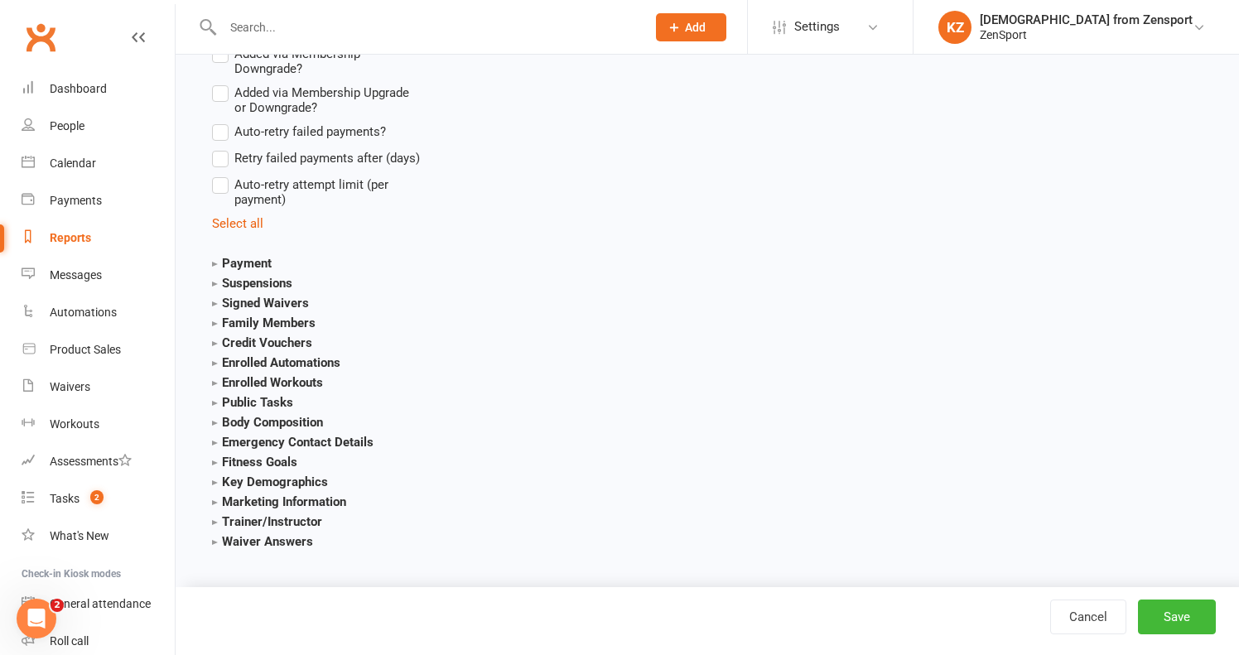
scroll to position [3386, 0]
click at [260, 256] on strong "Payment" at bounding box center [242, 263] width 60 height 15
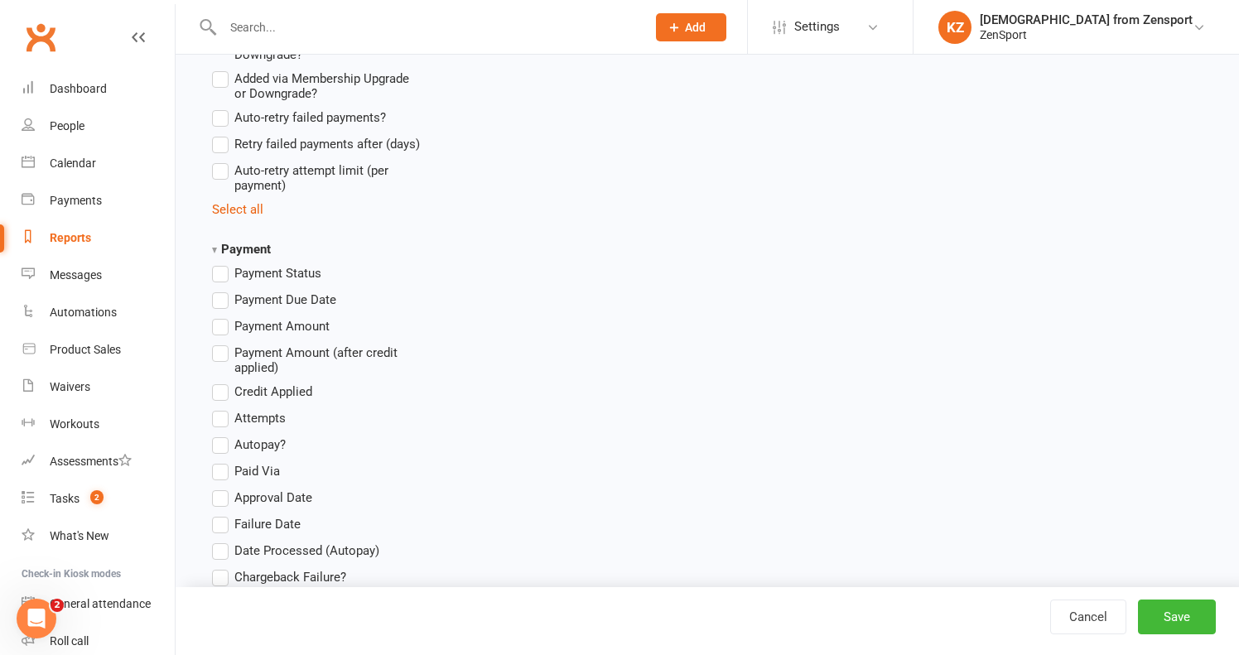
click at [271, 254] on strong "Payment" at bounding box center [241, 249] width 59 height 15
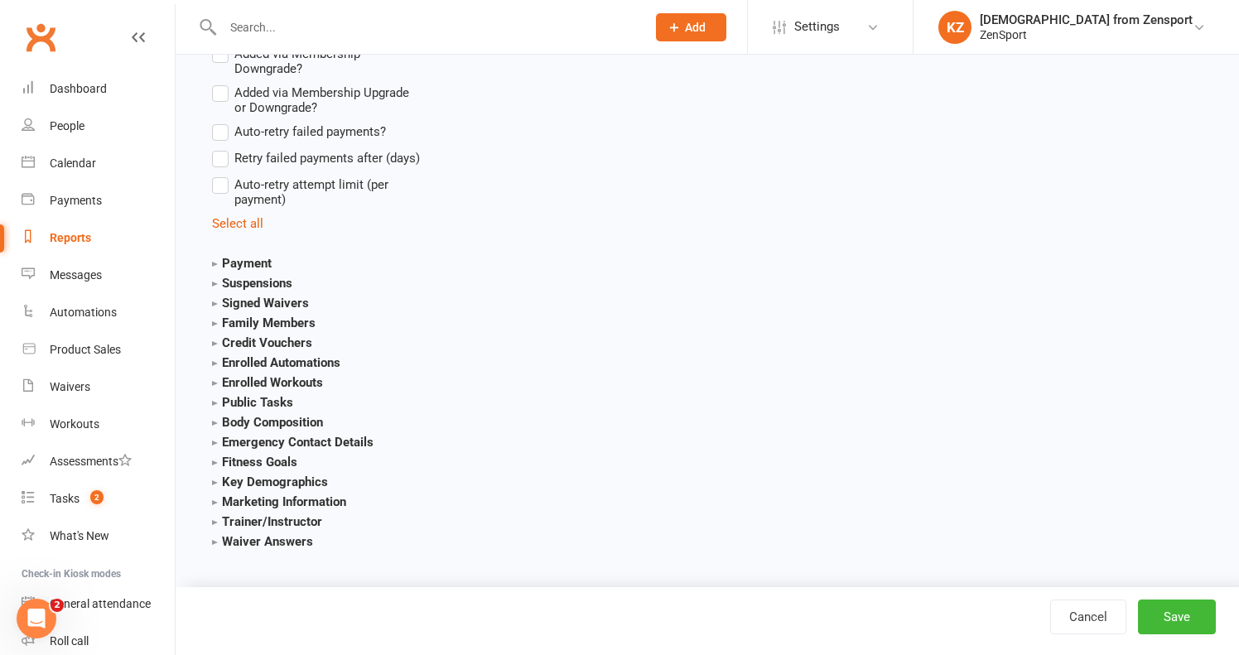
click at [262, 256] on strong "Payment" at bounding box center [242, 263] width 60 height 15
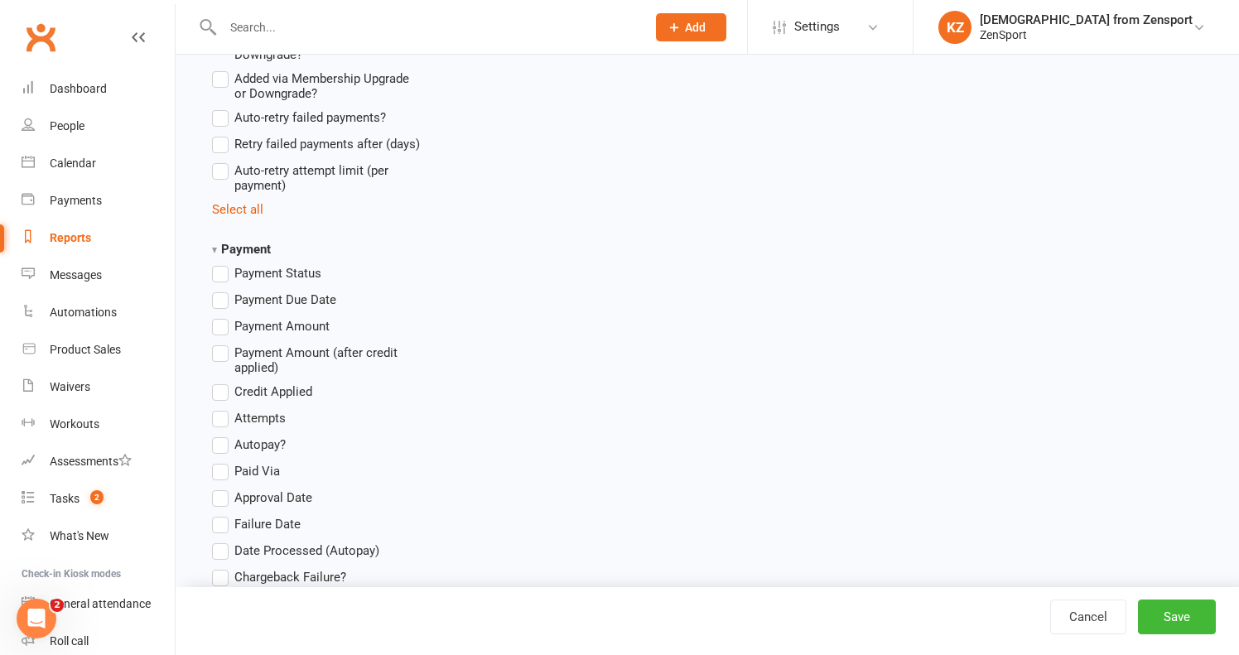
click at [276, 273] on span "Payment Status" at bounding box center [277, 271] width 87 height 17
click at [223, 263] on input "Payment Status" at bounding box center [217, 263] width 11 height 0
click at [266, 306] on span "Payment Due Date" at bounding box center [285, 298] width 102 height 17
click at [223, 290] on input "Payment Due Date" at bounding box center [217, 290] width 11 height 0
click at [1170, 616] on button "Save" at bounding box center [1177, 616] width 78 height 35
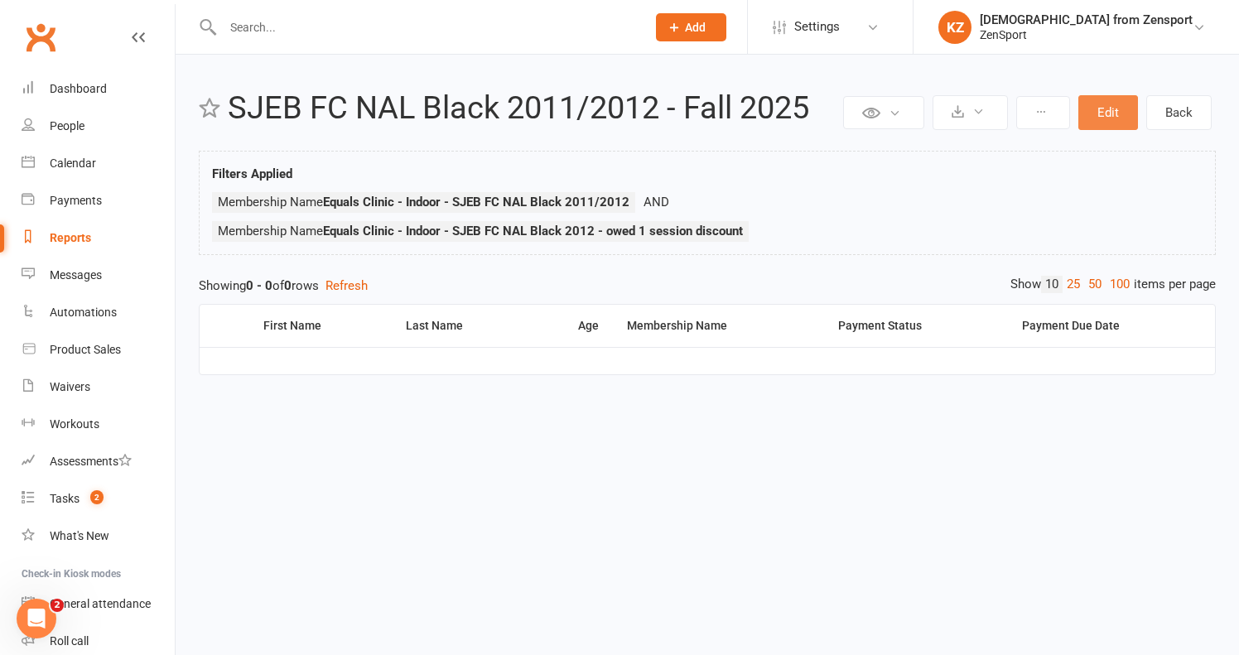
click at [1104, 113] on button "Edit" at bounding box center [1108, 112] width 60 height 35
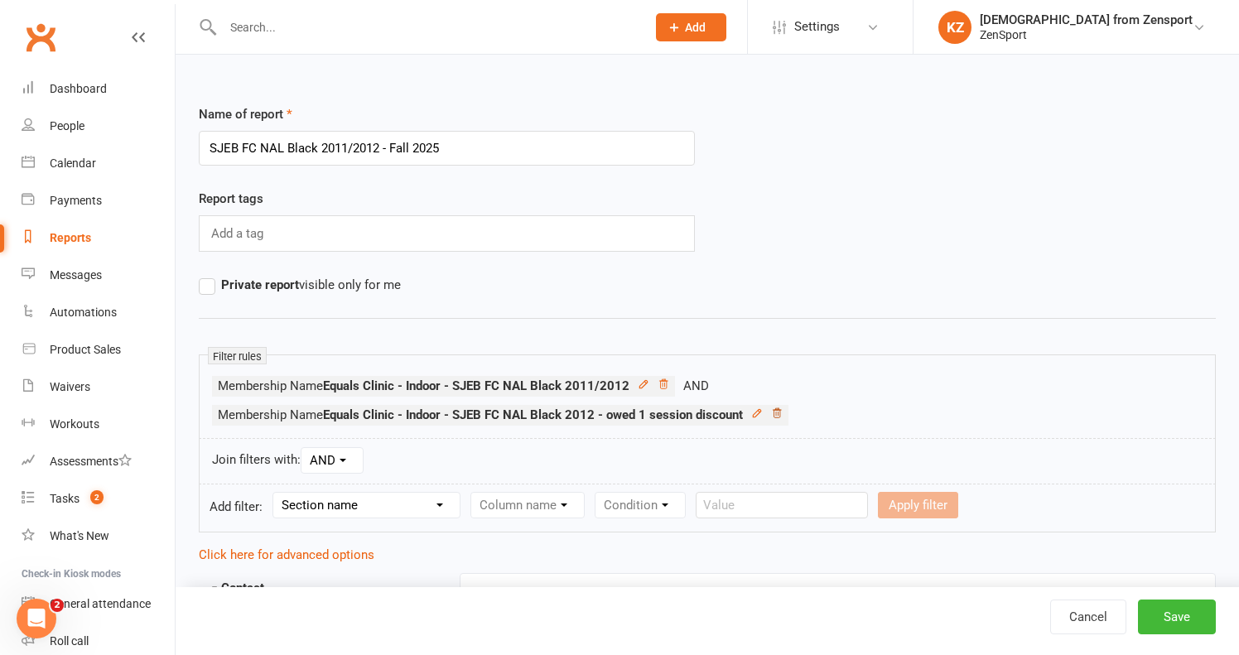
click at [780, 411] on icon at bounding box center [777, 413] width 12 height 12
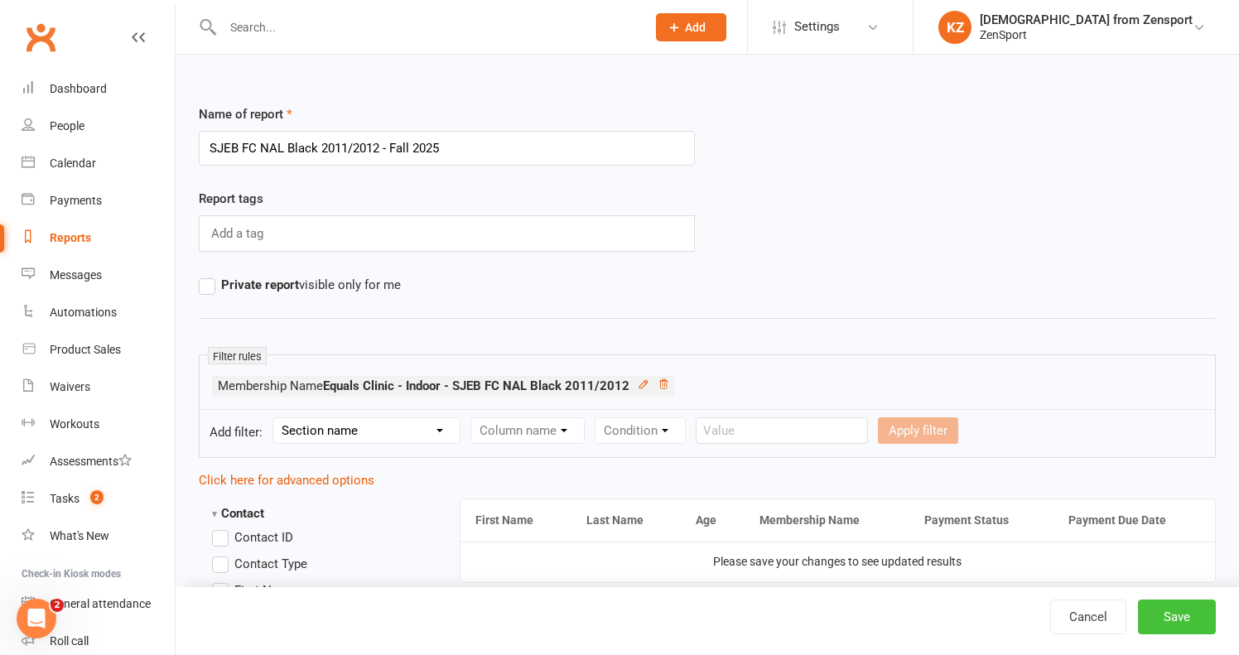
click at [1164, 622] on button "Save" at bounding box center [1177, 616] width 78 height 35
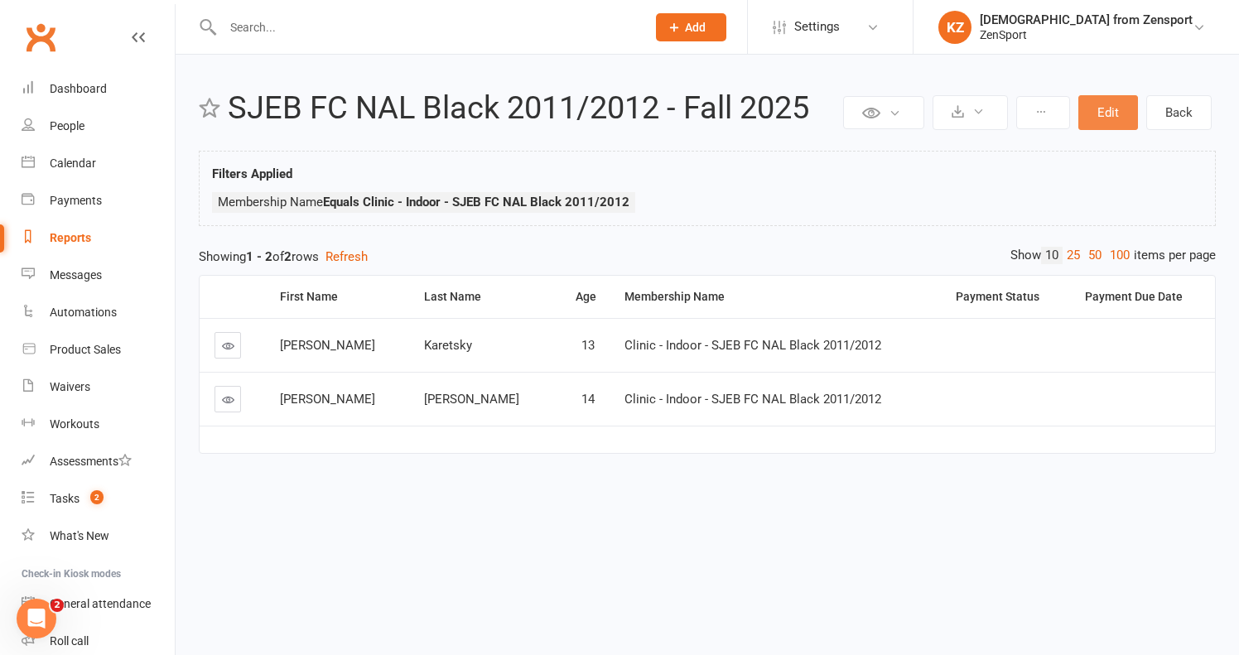
click at [1106, 108] on button "Edit" at bounding box center [1108, 112] width 60 height 35
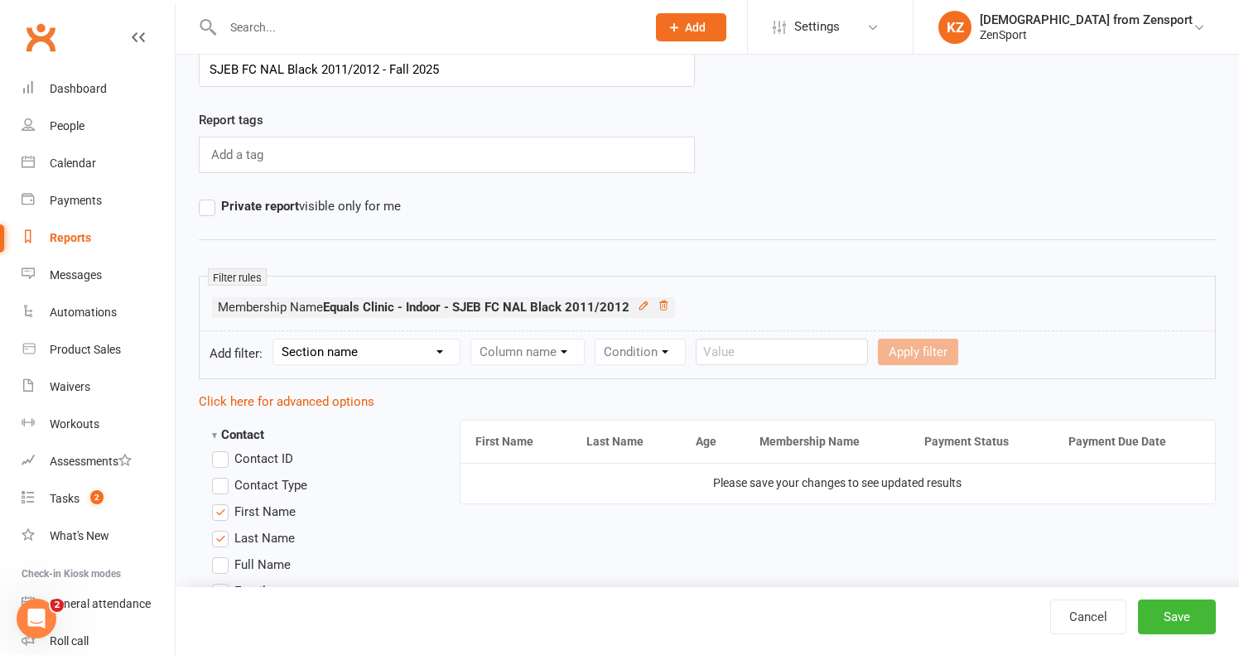
scroll to position [91, 0]
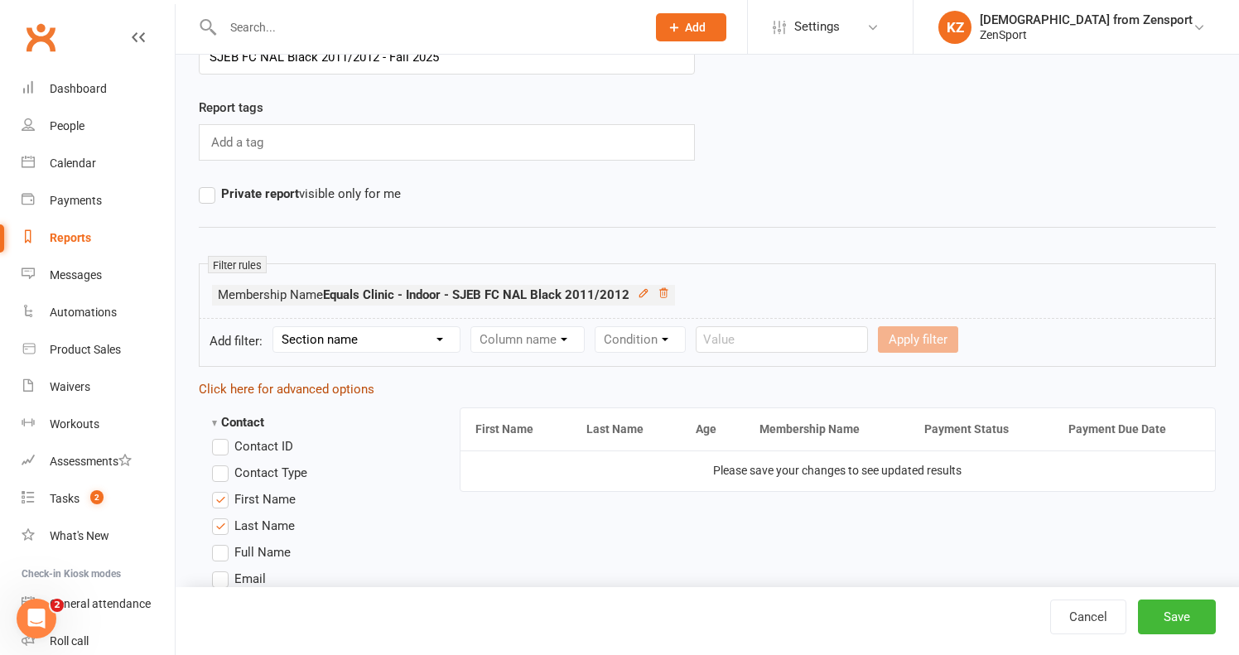
click at [340, 385] on link "Click here for advanced options" at bounding box center [287, 389] width 176 height 15
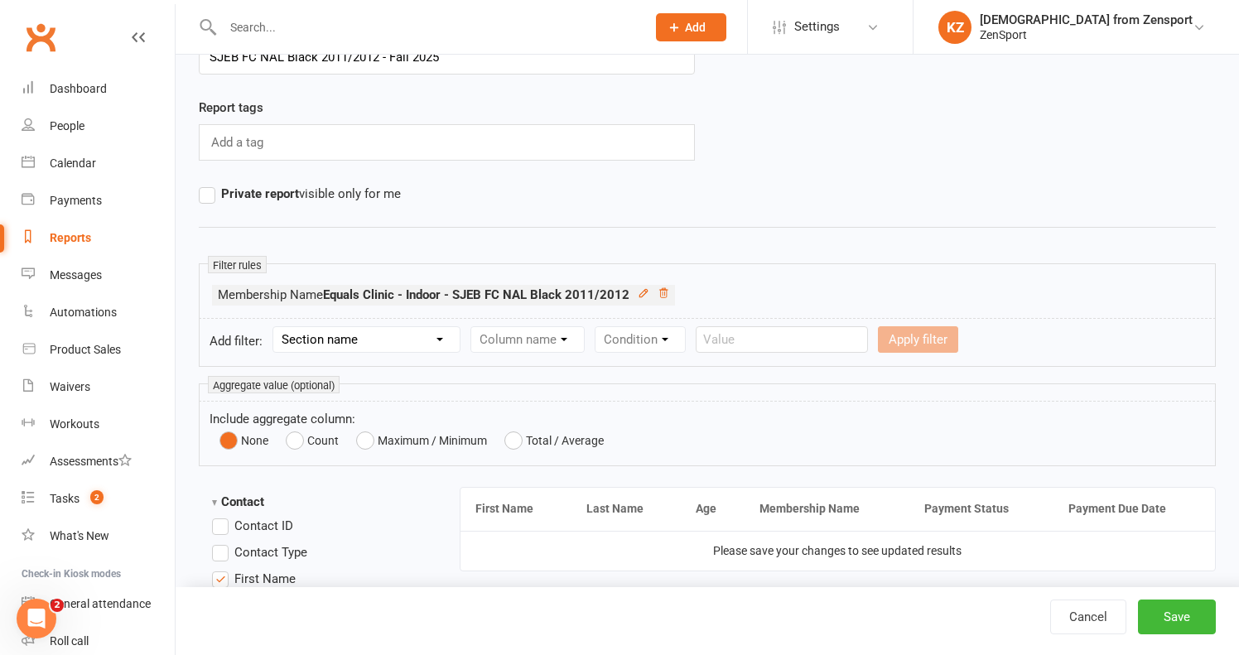
select select "10"
select select "1"
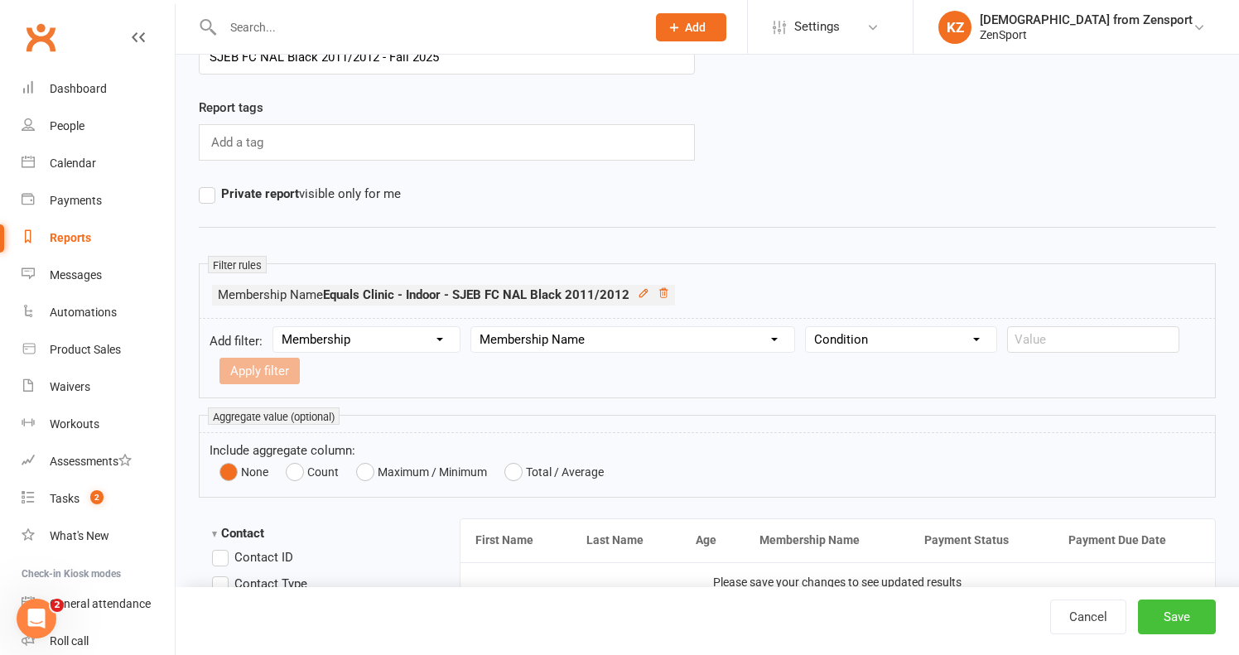
click at [1172, 614] on button "Save" at bounding box center [1177, 616] width 78 height 35
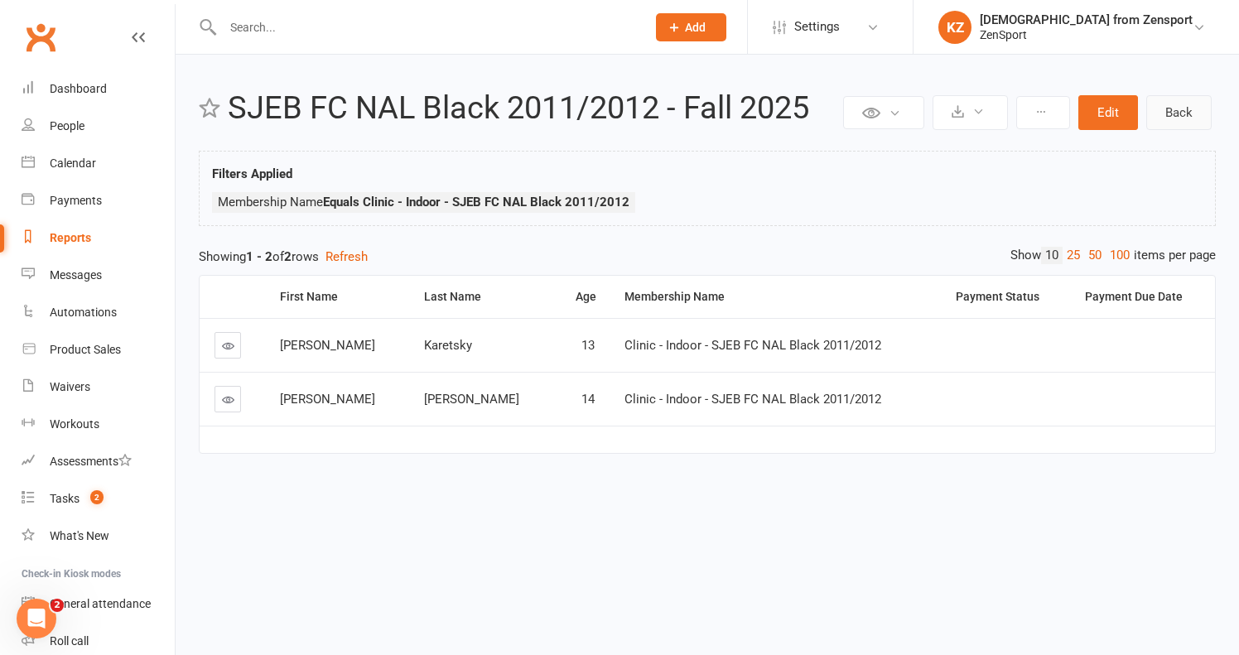
click at [1186, 108] on link "Back" at bounding box center [1178, 112] width 65 height 35
select select "100"
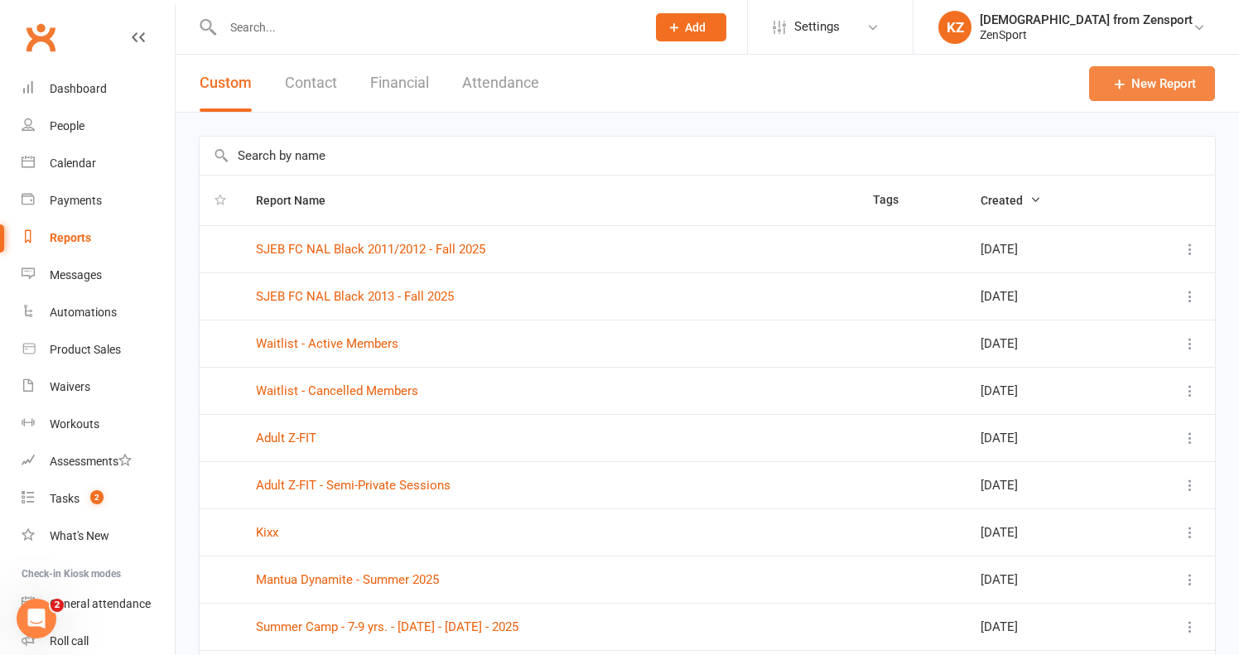
click at [1116, 81] on icon at bounding box center [1119, 83] width 17 height 17
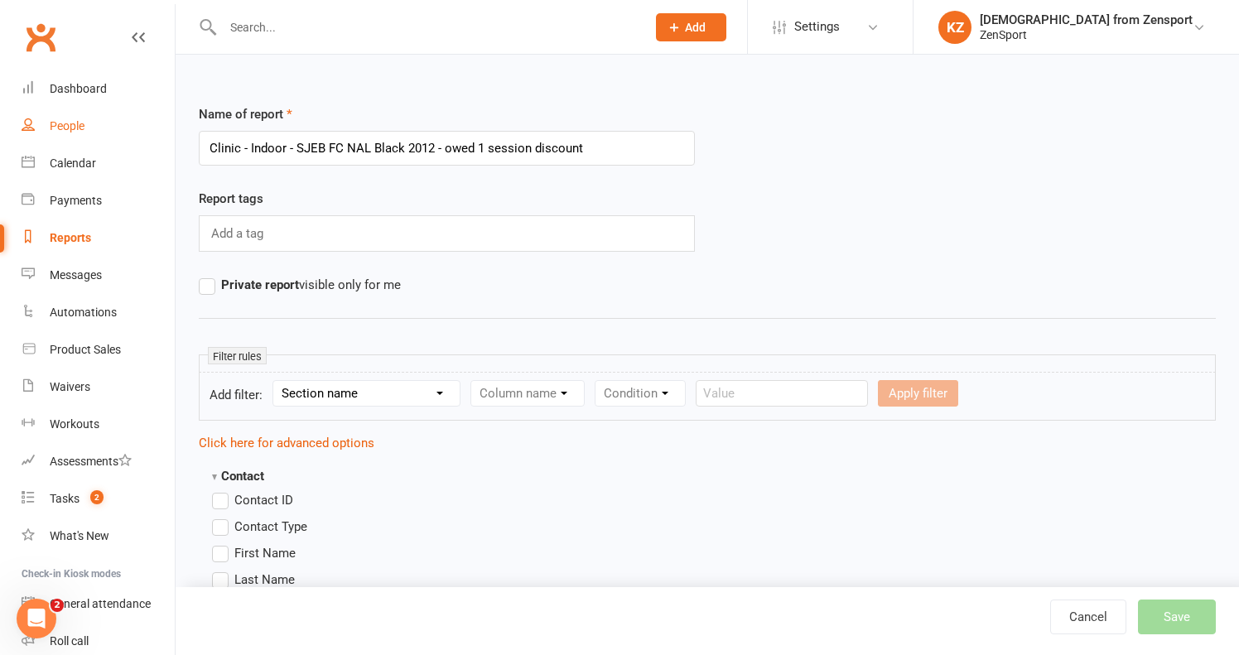
drag, startPoint x: 295, startPoint y: 150, endPoint x: 32, endPoint y: 144, distance: 262.5
click at [511, 149] on input "SJEB FC NAL Black 2012 - owed 1 session discount" at bounding box center [447, 148] width 496 height 35
drag, startPoint x: 509, startPoint y: 148, endPoint x: 349, endPoint y: 149, distance: 160.6
click at [349, 149] on input "SJEB FC NAL Black 2012 - owed 1 session discount" at bounding box center [447, 148] width 496 height 35
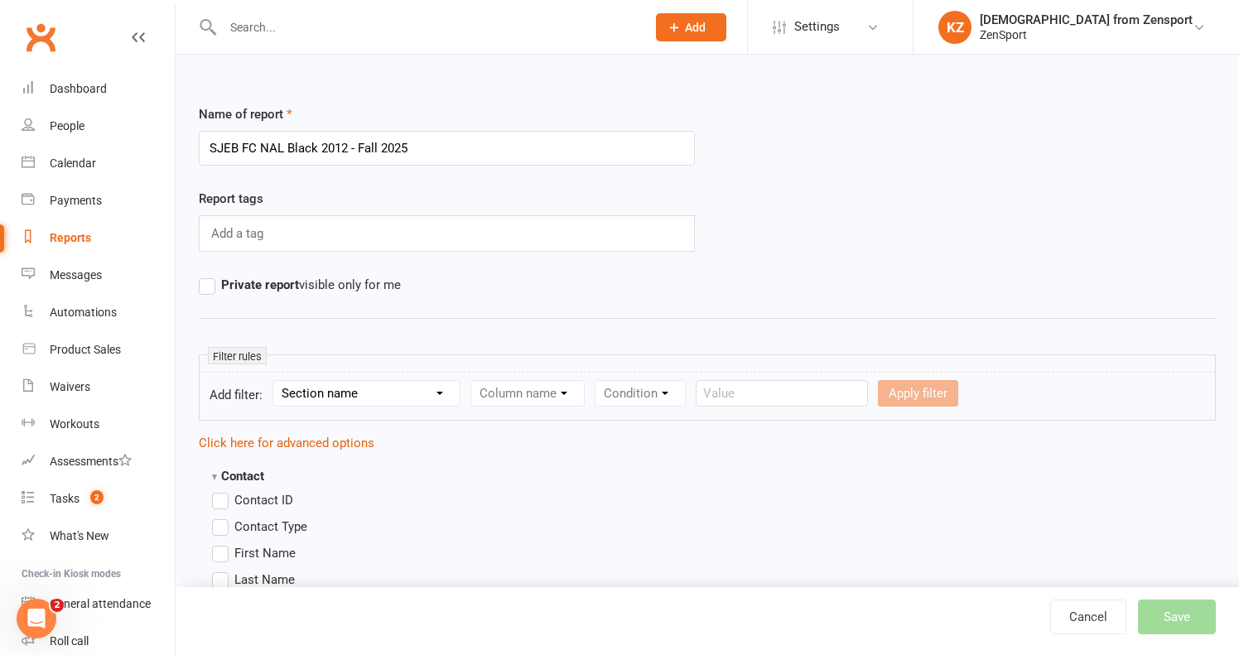
type input "SJEB FC NAL Black 2012 - Fall 2025"
select select "10"
select select "1"
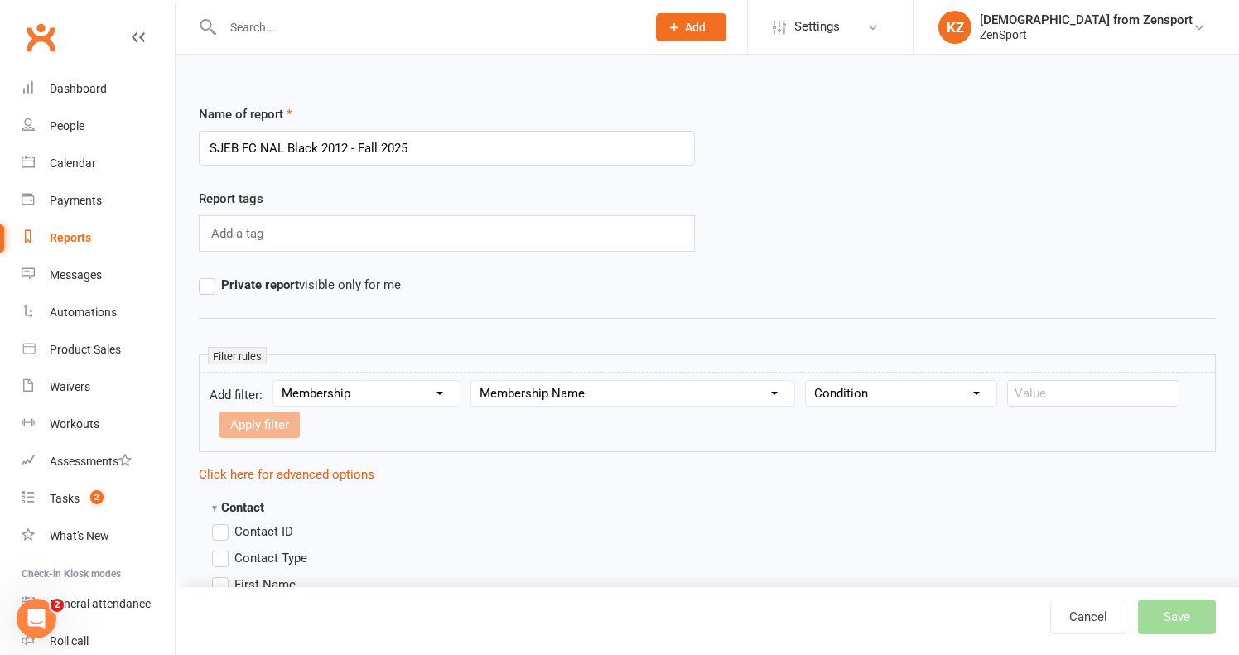
select select "0"
click at [1033, 394] on input "text" at bounding box center [1093, 393] width 172 height 26
paste input "Clinic - Indoor - SJEB FC NAL Black 2012 - owed 1 session discount"
type input "Clinic - Indoor - SJEB FC NAL Black 2012 - owed 1 session discount"
click at [273, 425] on button "Apply filter" at bounding box center [259, 424] width 80 height 26
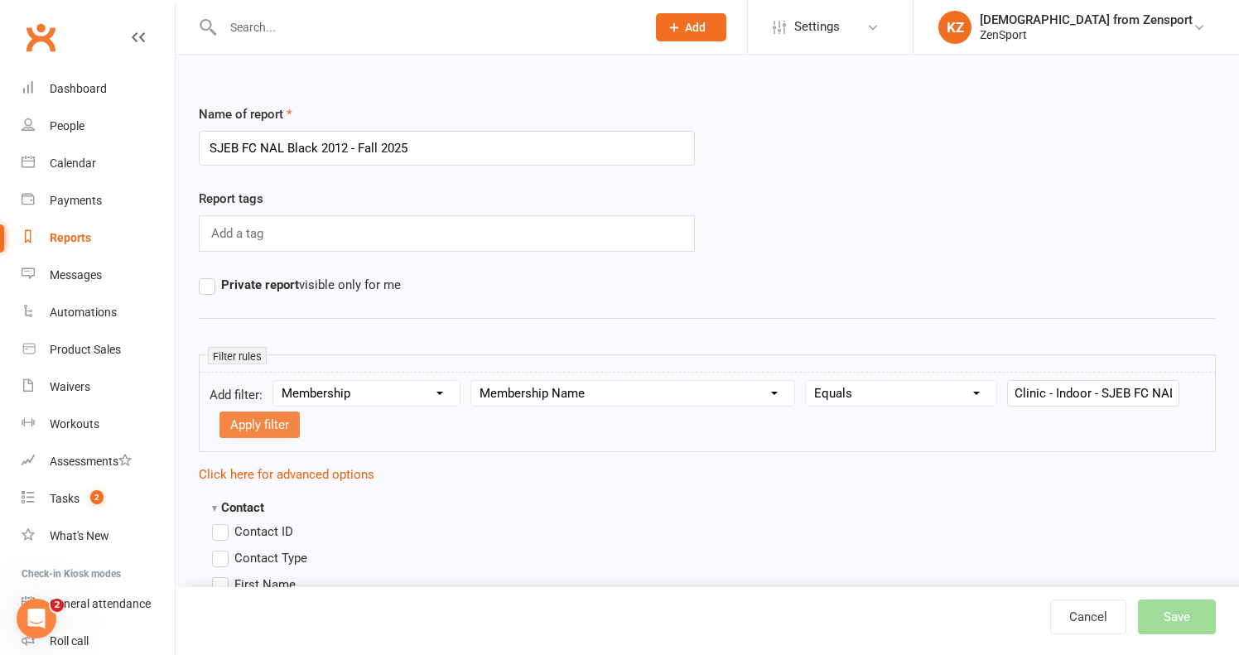
select select
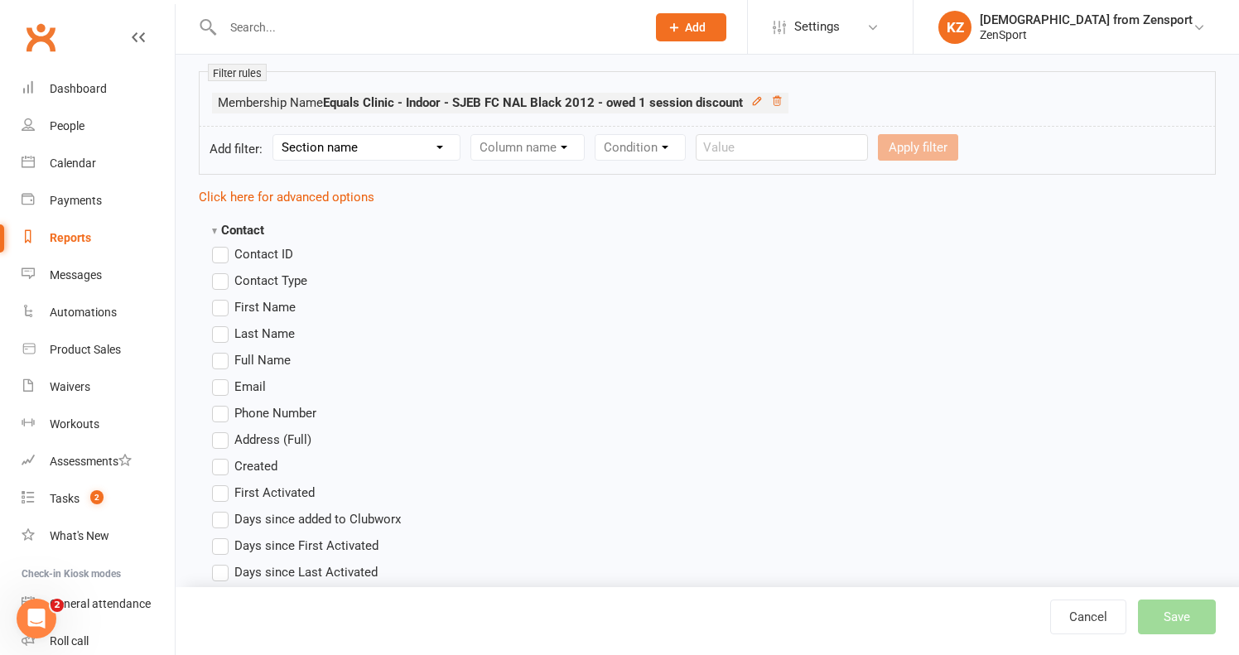
scroll to position [343, 0]
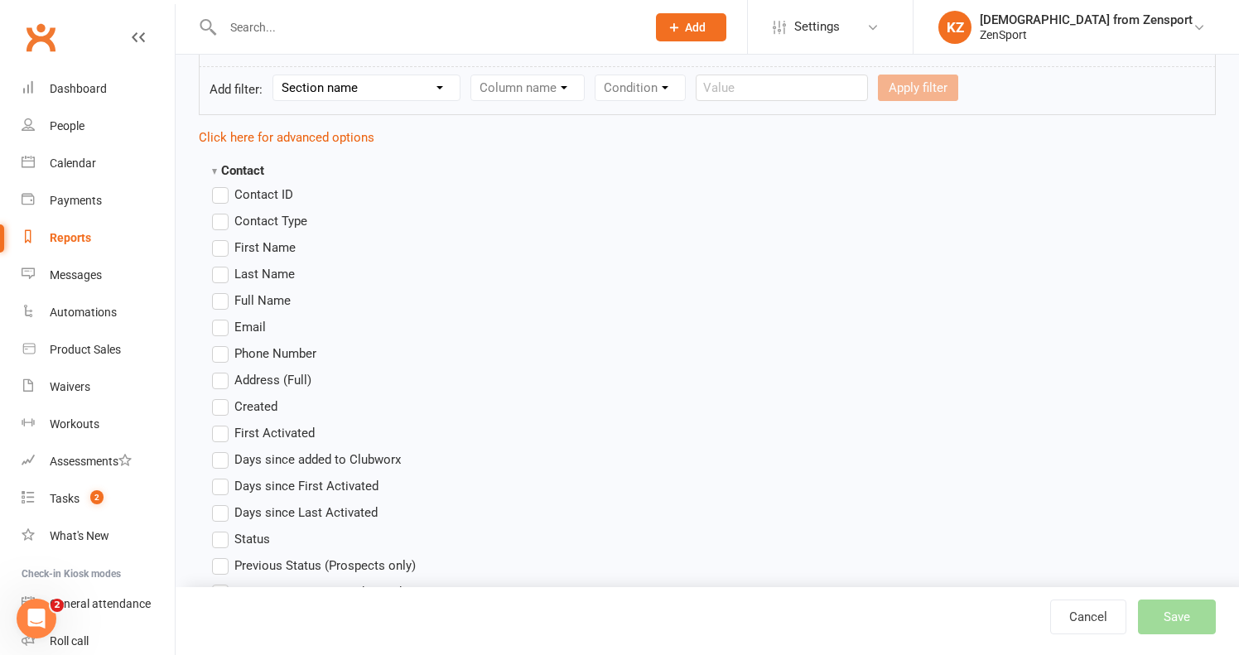
click at [274, 245] on span "First Name" at bounding box center [264, 246] width 61 height 17
click at [223, 238] on input "First Name" at bounding box center [217, 238] width 11 height 0
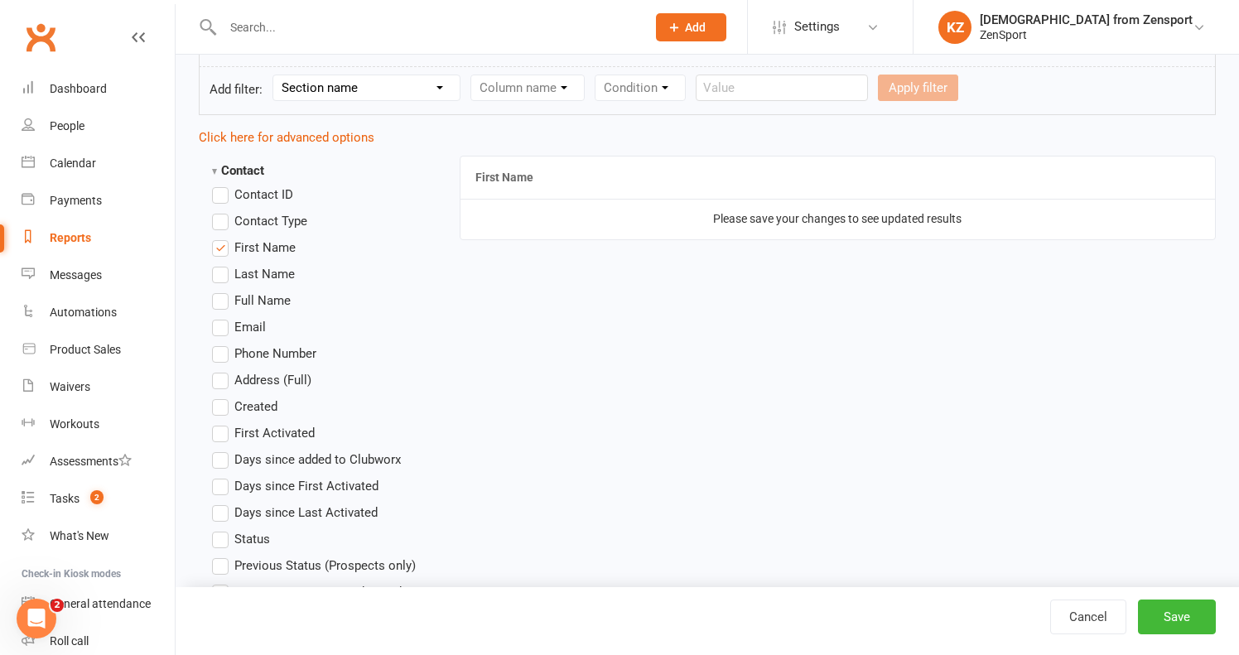
click at [277, 268] on span "Last Name" at bounding box center [264, 272] width 60 height 17
click at [223, 264] on input "Last Name" at bounding box center [217, 264] width 11 height 0
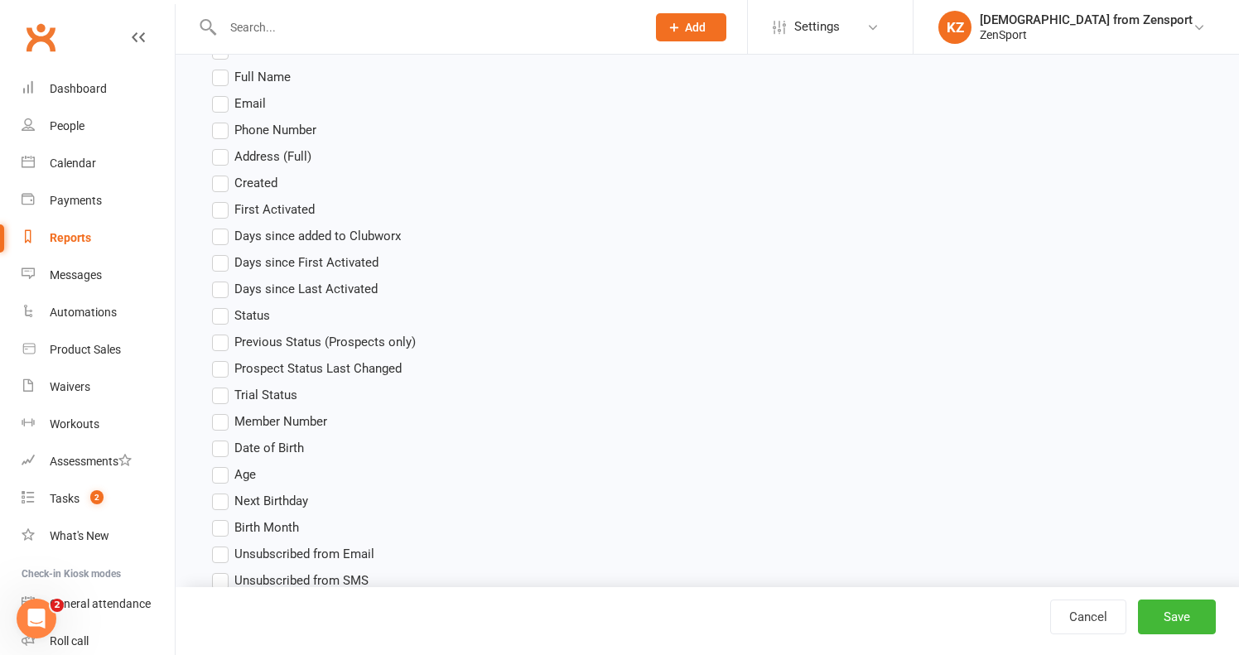
scroll to position [580, 0]
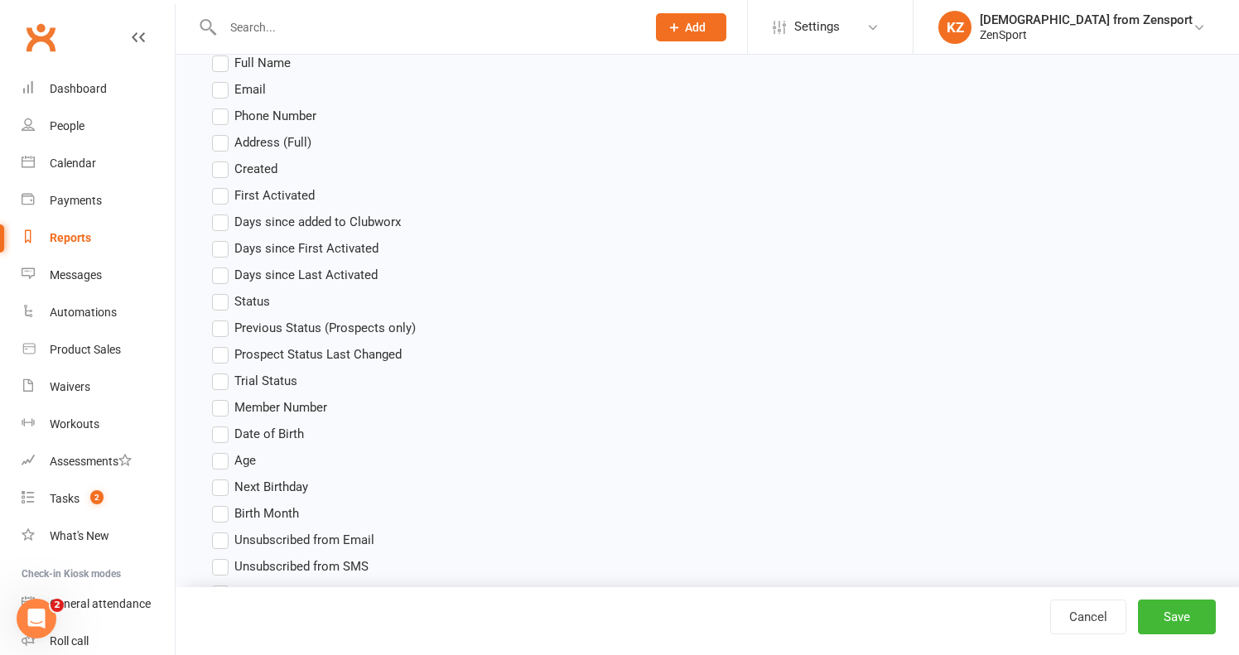
click at [269, 457] on li "Age" at bounding box center [316, 460] width 209 height 20
click at [247, 459] on span "Age" at bounding box center [245, 458] width 22 height 17
click at [223, 450] on input "Age" at bounding box center [217, 450] width 11 height 0
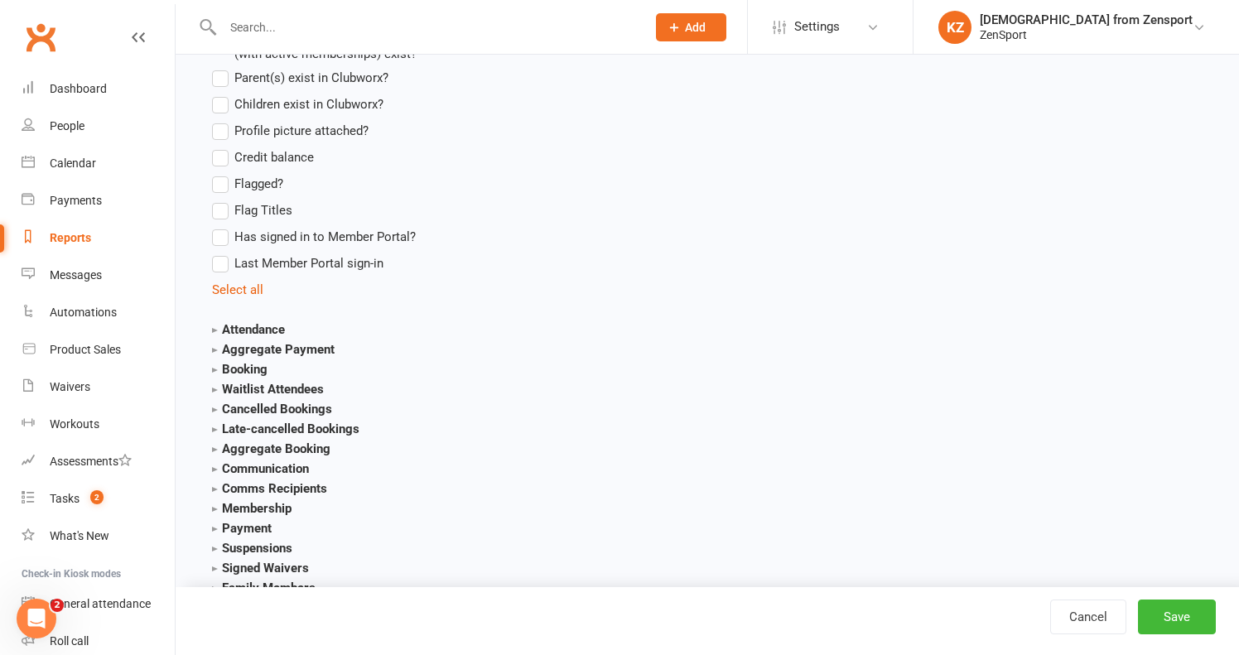
scroll to position [1512, 0]
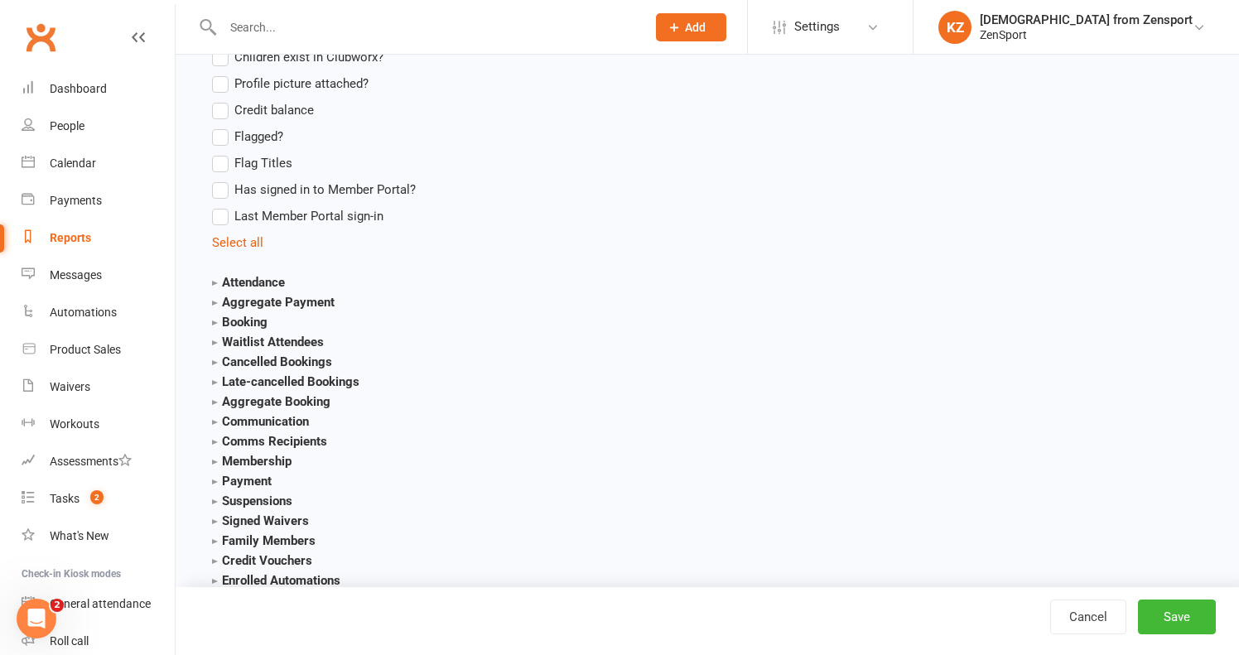
click at [262, 458] on strong "Membership" at bounding box center [251, 461] width 79 height 15
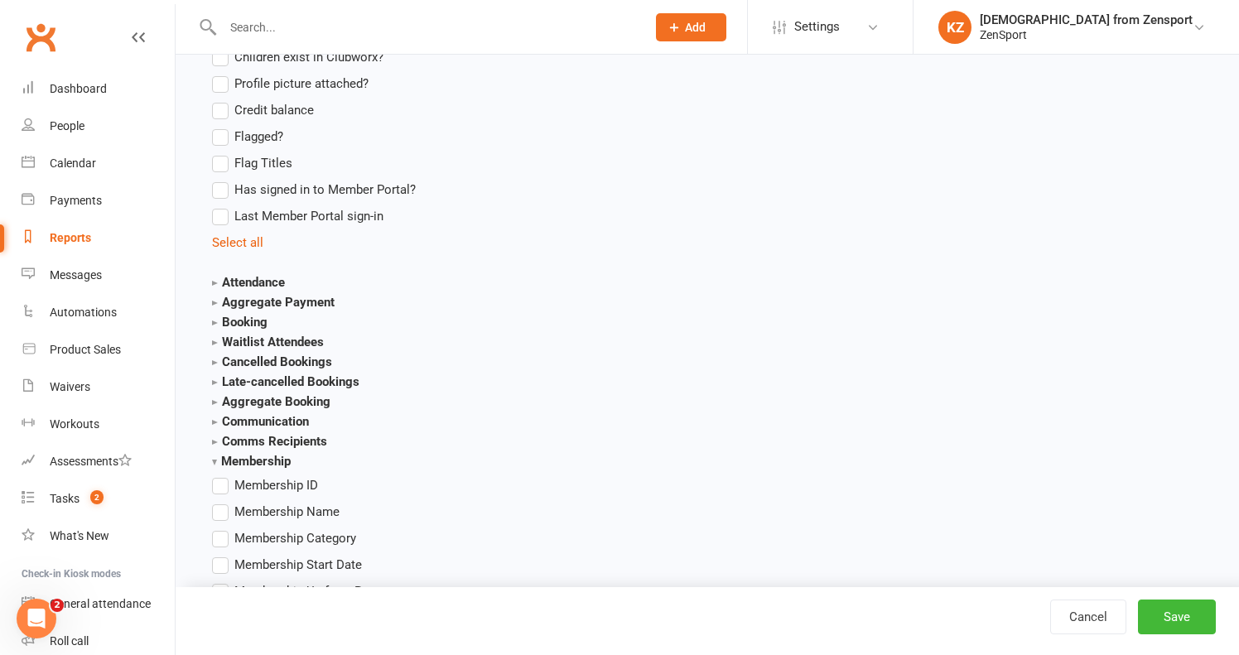
click at [277, 509] on span "Membership Name" at bounding box center [286, 510] width 105 height 17
click at [223, 502] on input "Membership Name" at bounding box center [217, 502] width 11 height 0
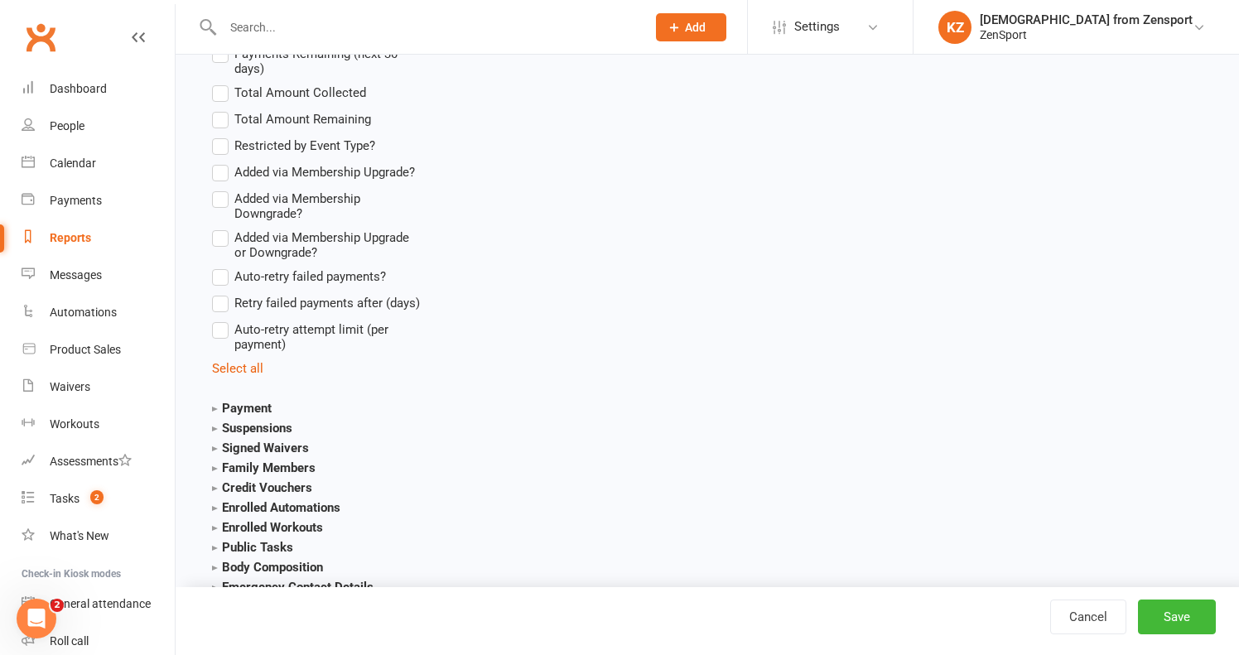
scroll to position [3179, 0]
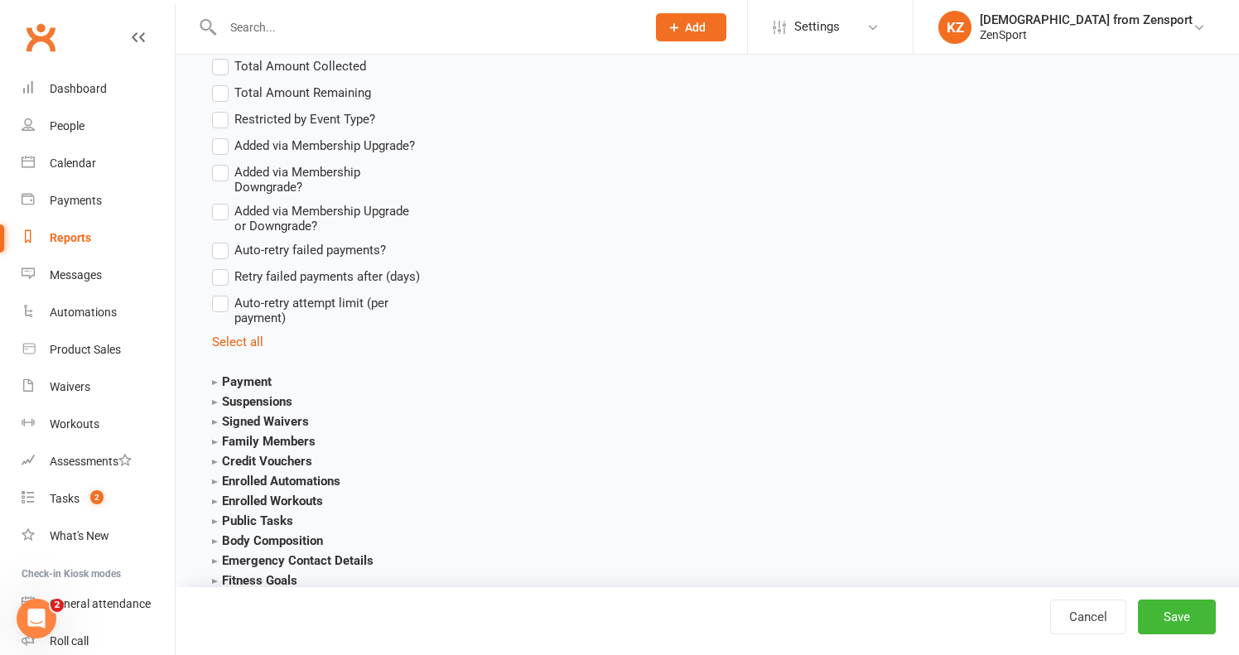
click at [259, 375] on strong "Payment" at bounding box center [242, 381] width 60 height 15
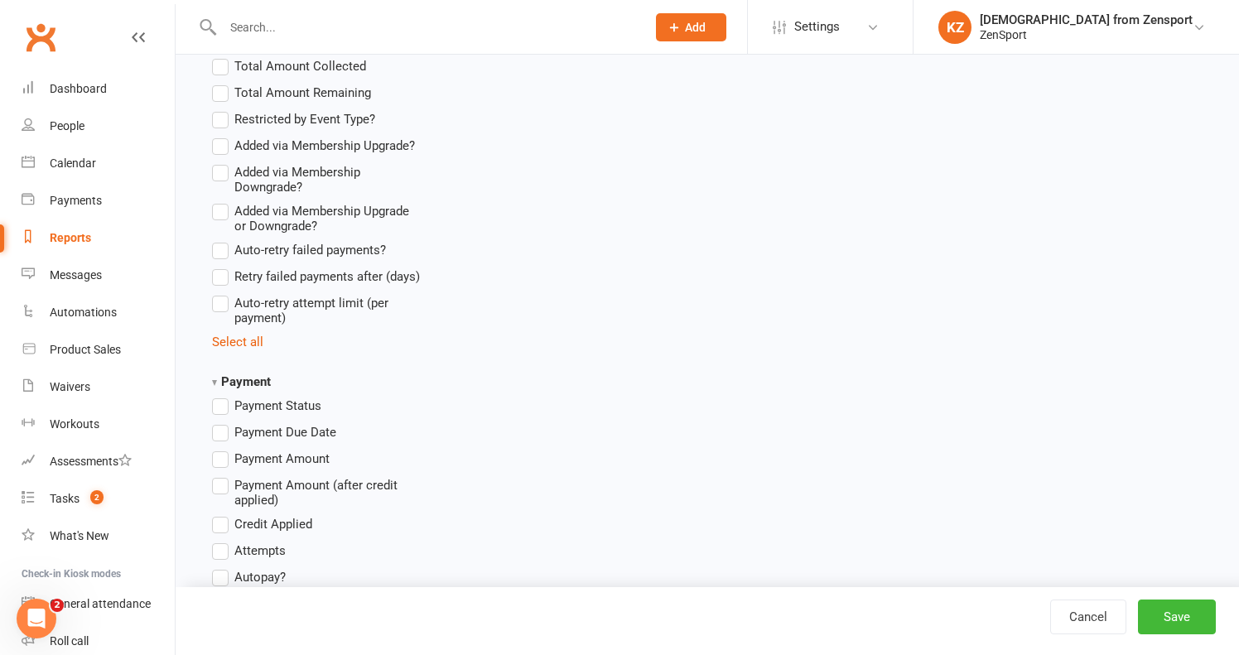
click at [262, 395] on section "Payment Payment Status Payment Due Date Payment Amount Payment Amount (after cr…" at bounding box center [316, 612] width 209 height 480
click at [253, 408] on span "Payment Status" at bounding box center [277, 404] width 87 height 17
click at [223, 396] on input "Payment Status" at bounding box center [217, 396] width 11 height 0
click at [255, 427] on span "Payment Due Date" at bounding box center [285, 430] width 102 height 17
click at [223, 422] on input "Payment Due Date" at bounding box center [217, 422] width 11 height 0
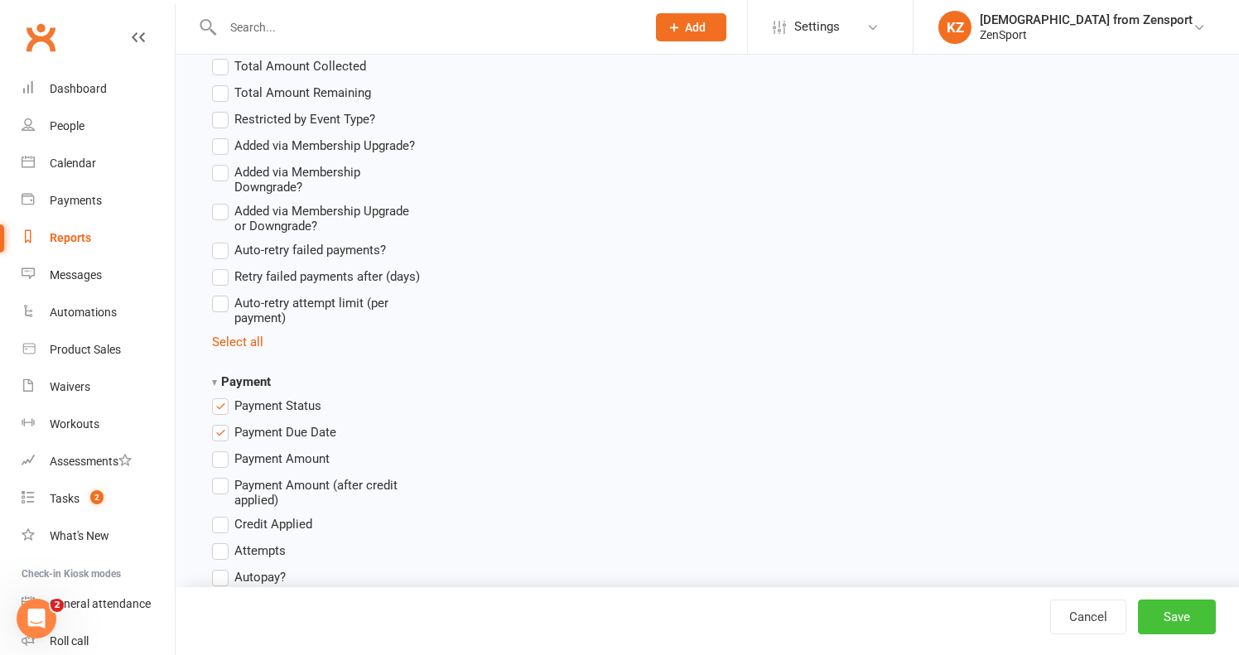
click at [1199, 610] on button "Save" at bounding box center [1177, 616] width 78 height 35
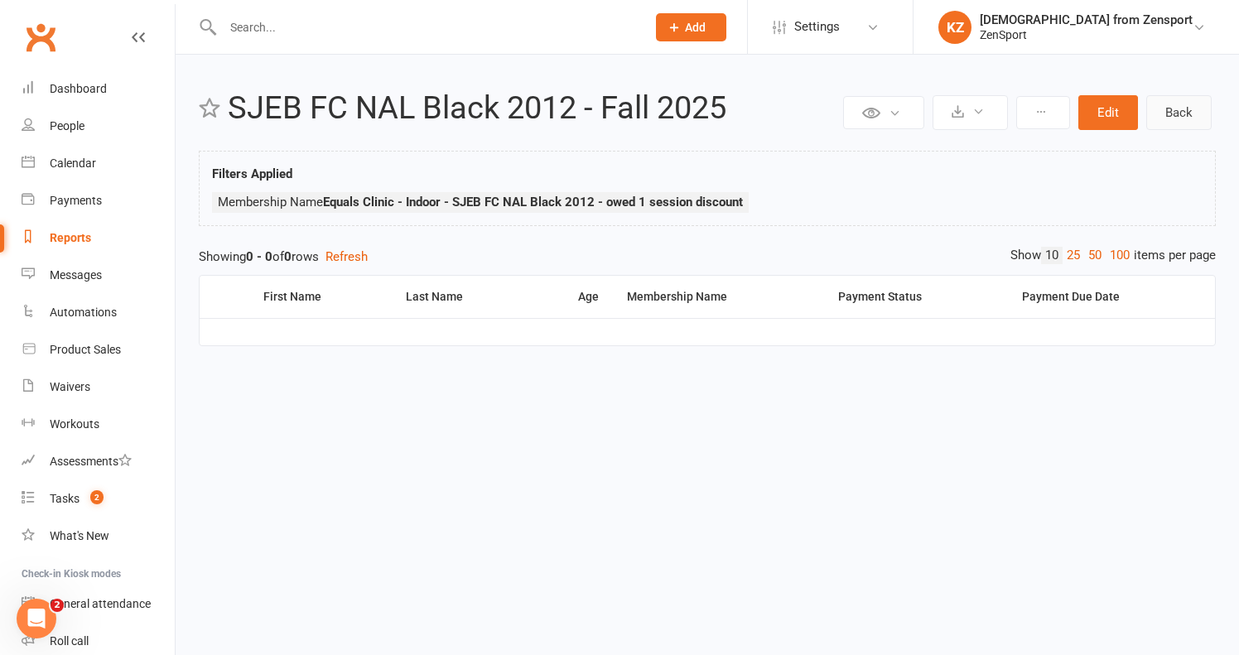
click at [1188, 111] on link "Back" at bounding box center [1178, 112] width 65 height 35
select select "100"
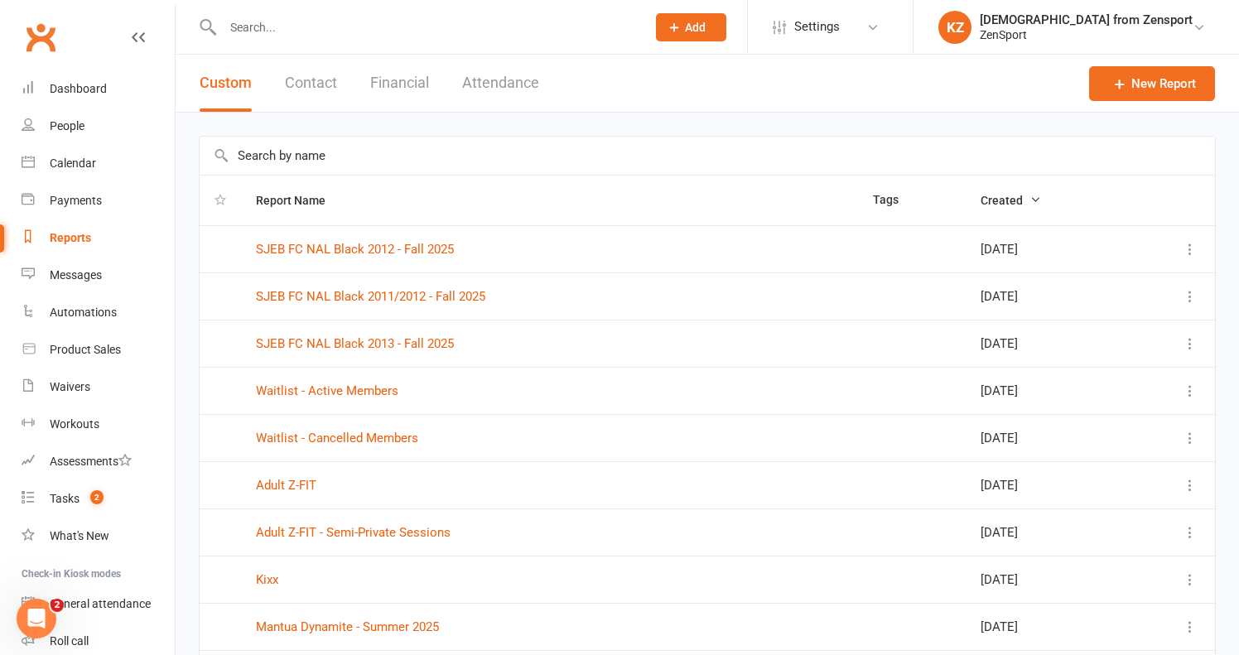
click at [334, 152] on input "text" at bounding box center [707, 156] width 1015 height 38
click at [416, 293] on link "SJEB FC NAL Black 2011/2012 - Fall 2025" at bounding box center [370, 296] width 229 height 15
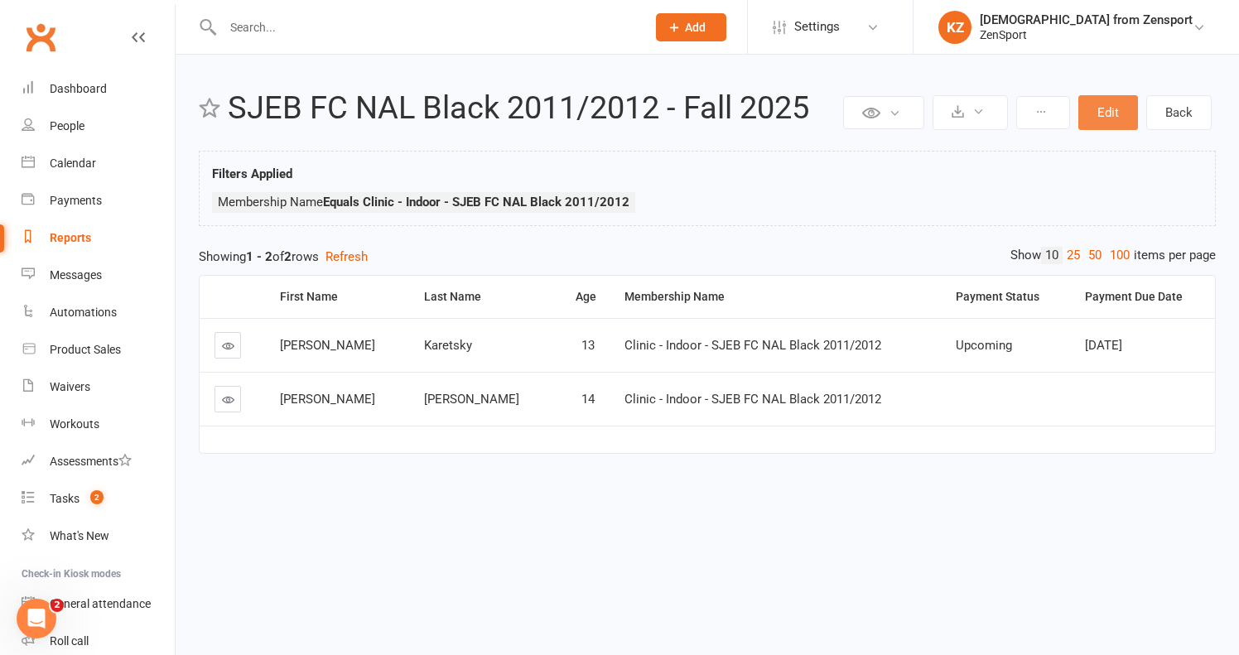
click at [1109, 107] on button "Edit" at bounding box center [1108, 112] width 60 height 35
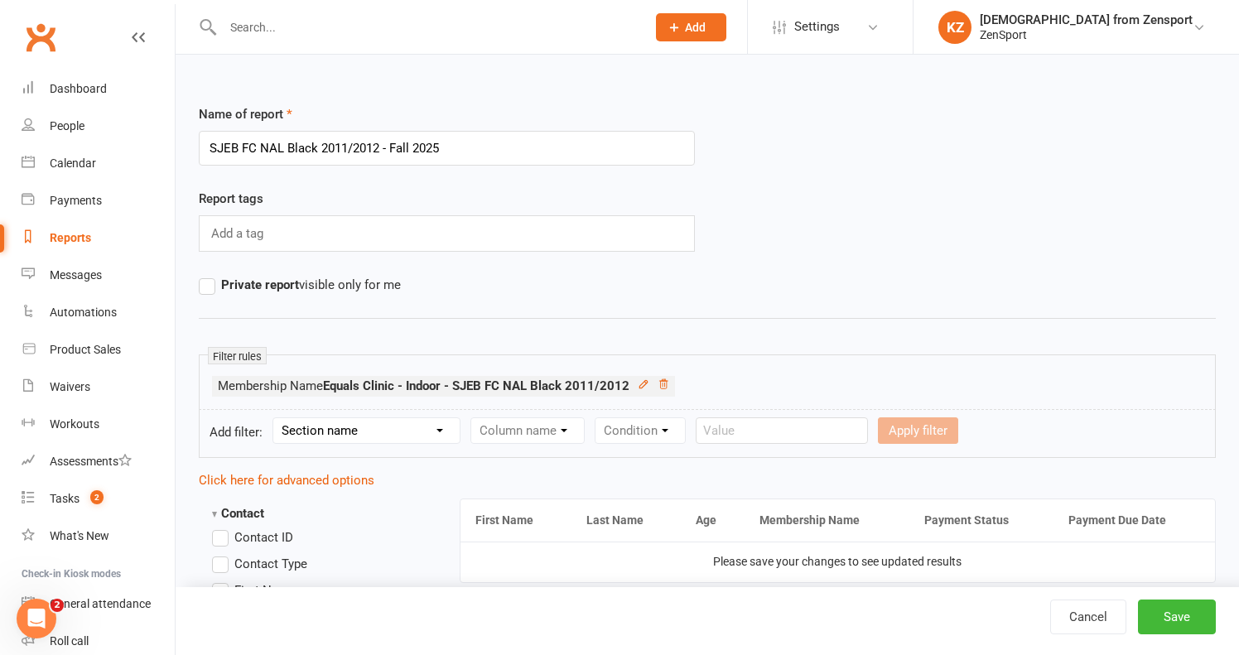
click at [379, 146] on input "SJEB FC NAL Black 2011/2012 - Fall 2025" at bounding box center [447, 148] width 496 height 35
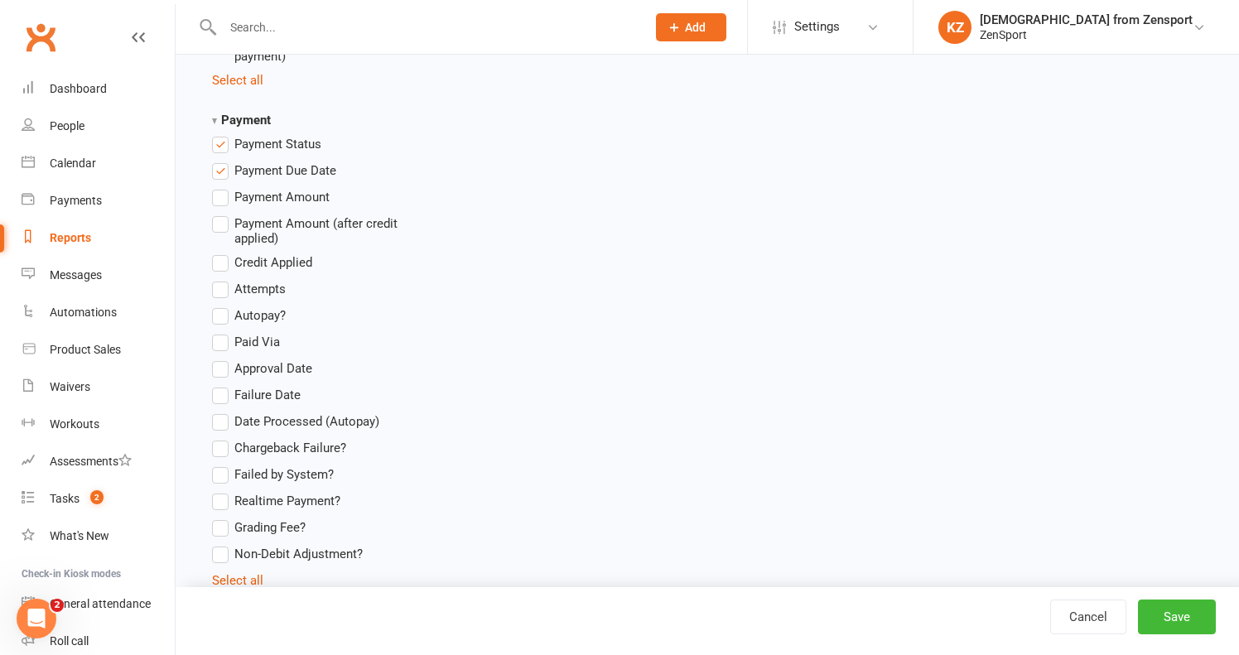
scroll to position [3453, 0]
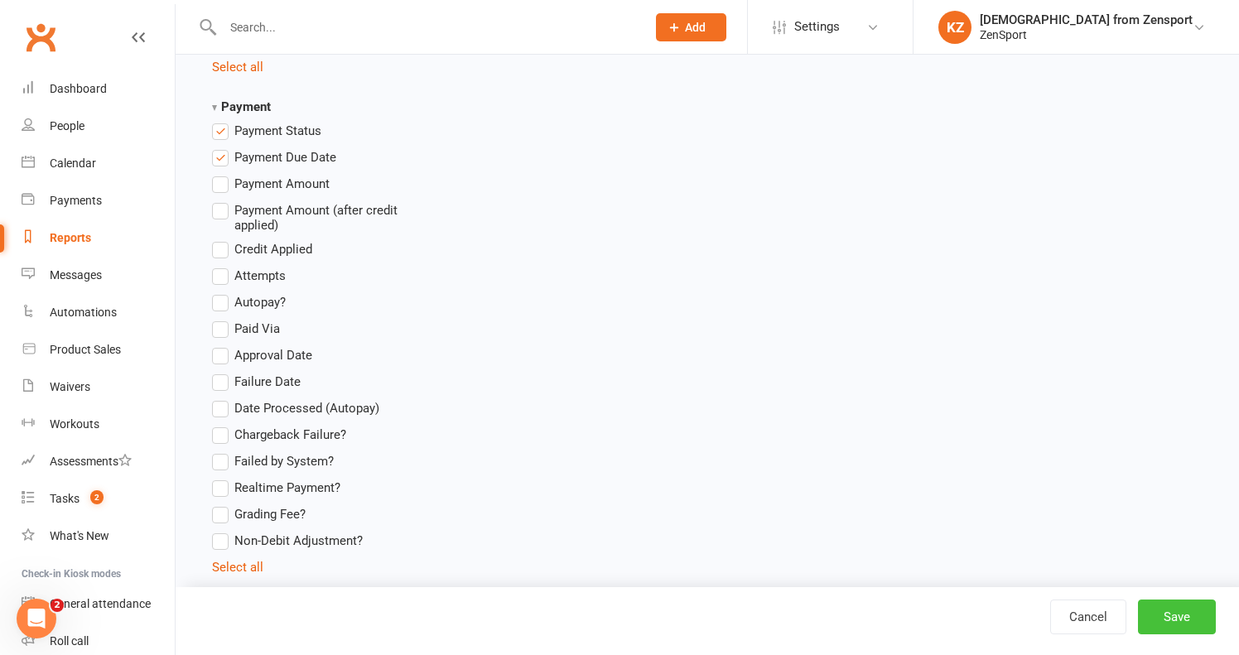
type input "SJEB FC NAL Black 2011 - Fall 2025"
click at [1192, 614] on button "Save" at bounding box center [1177, 616] width 78 height 35
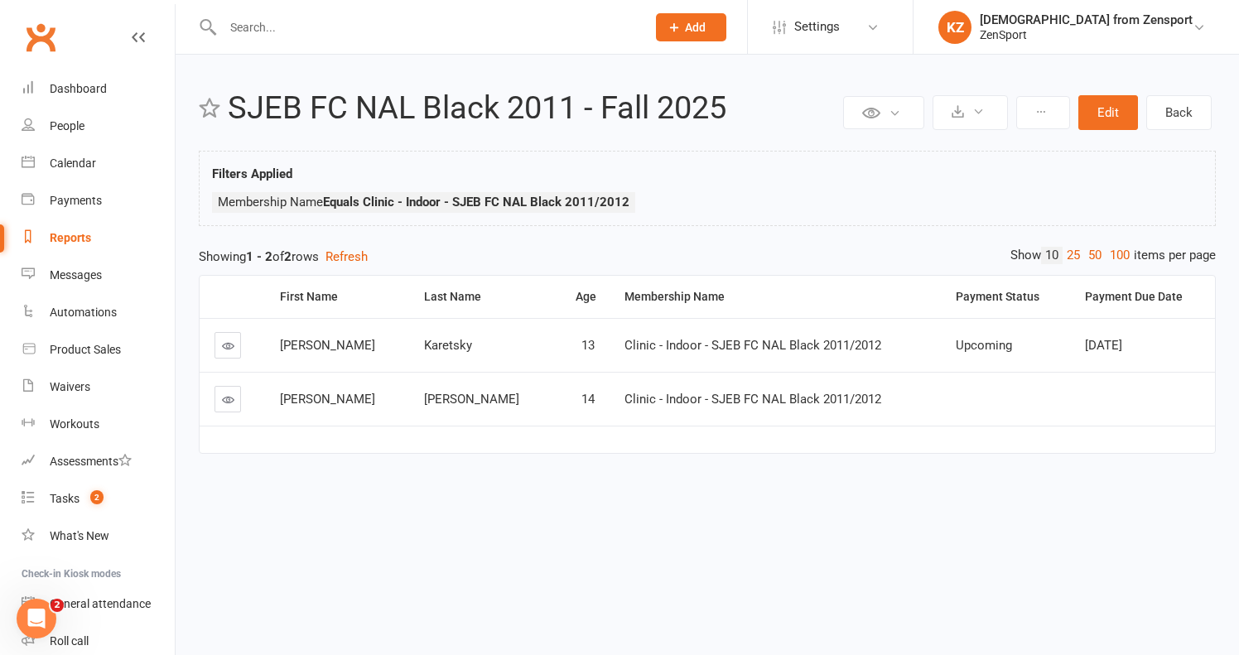
click at [229, 340] on icon at bounding box center [228, 345] width 12 height 12
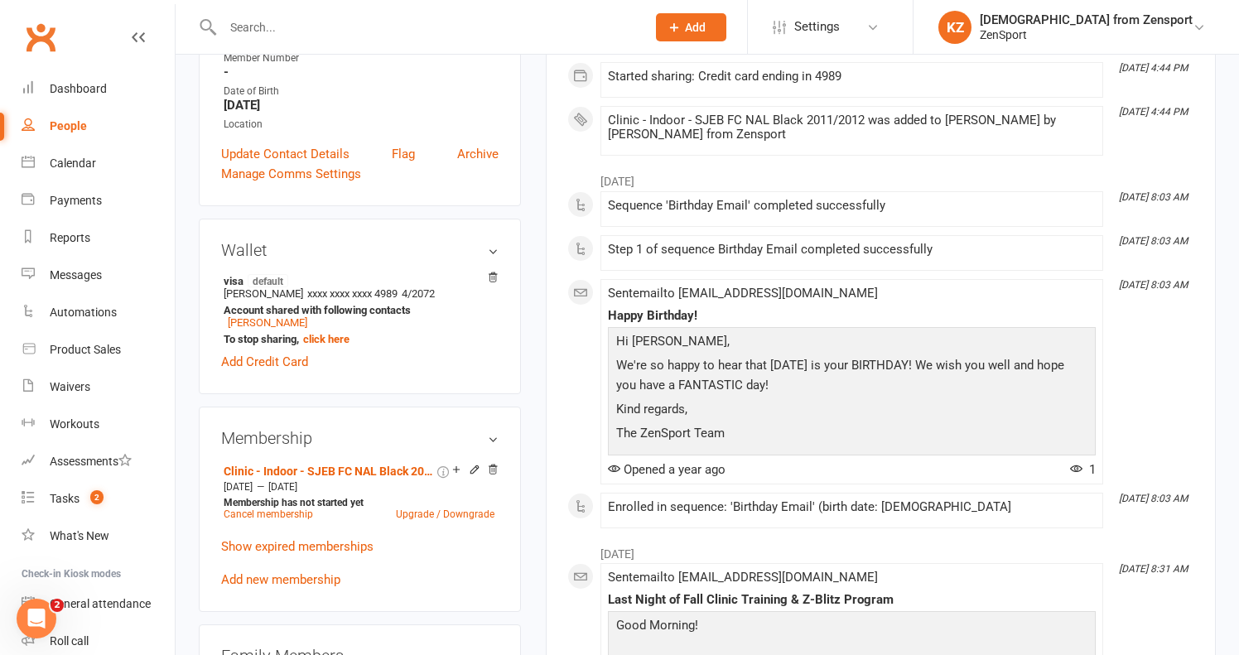
scroll to position [392, 0]
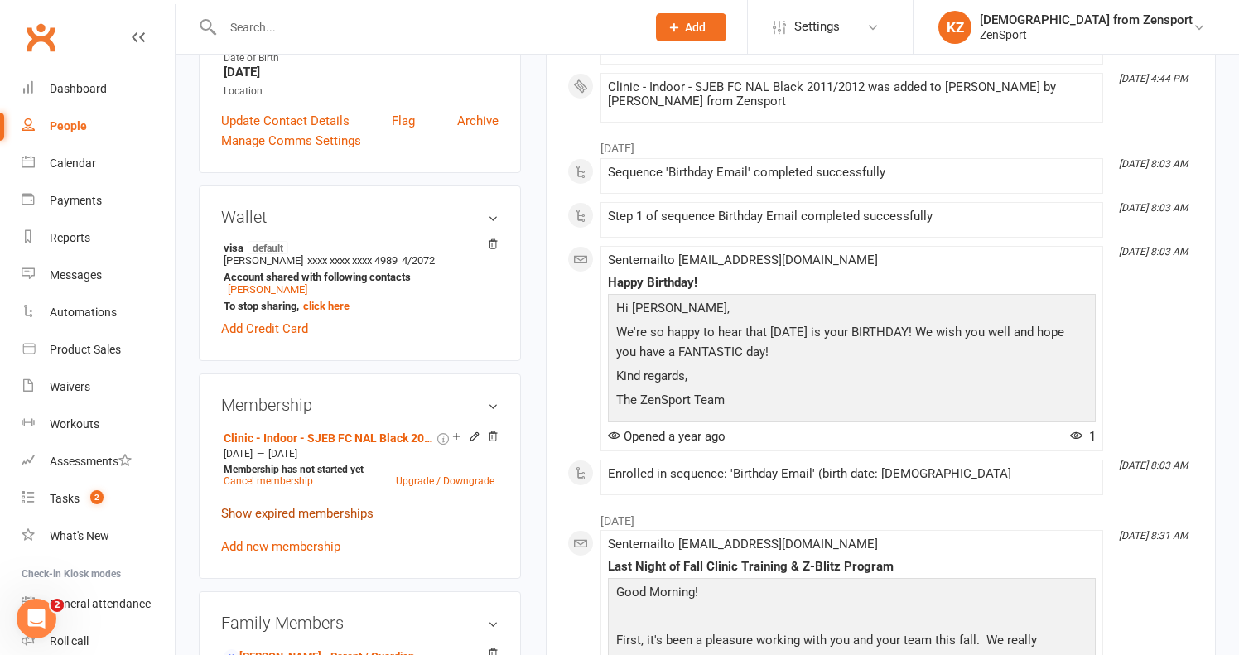
click at [305, 508] on link "Show expired memberships" at bounding box center [297, 513] width 152 height 15
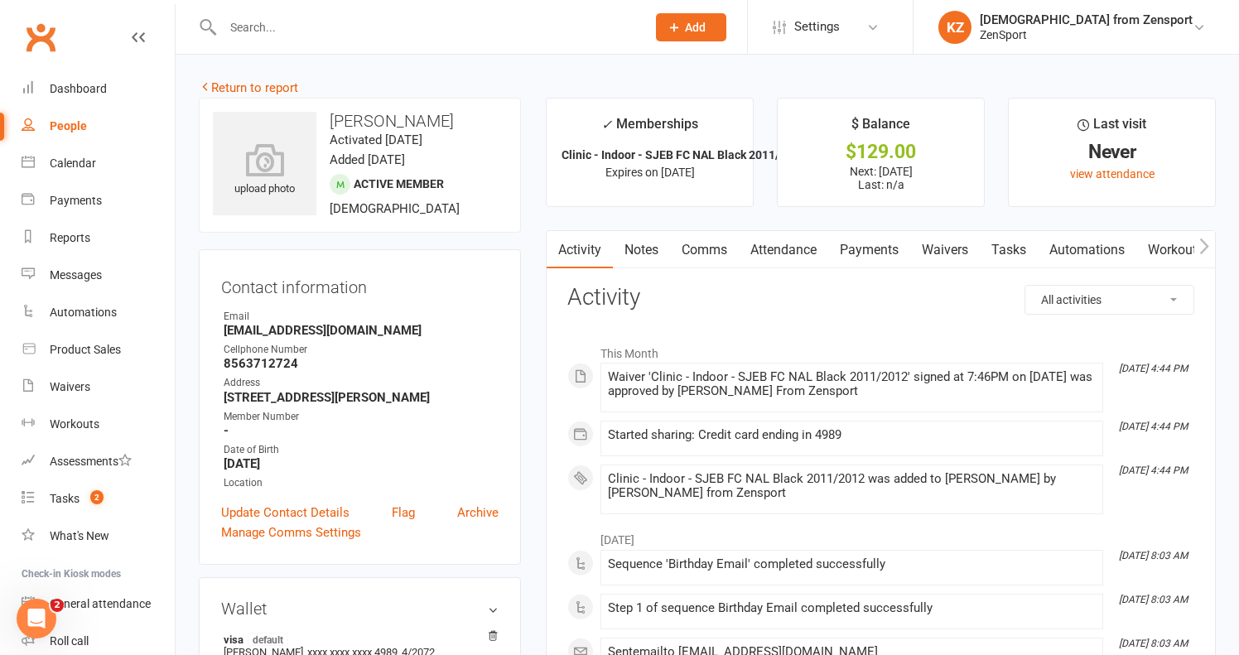
scroll to position [0, 0]
click at [261, 88] on link "Return to report" at bounding box center [248, 87] width 99 height 15
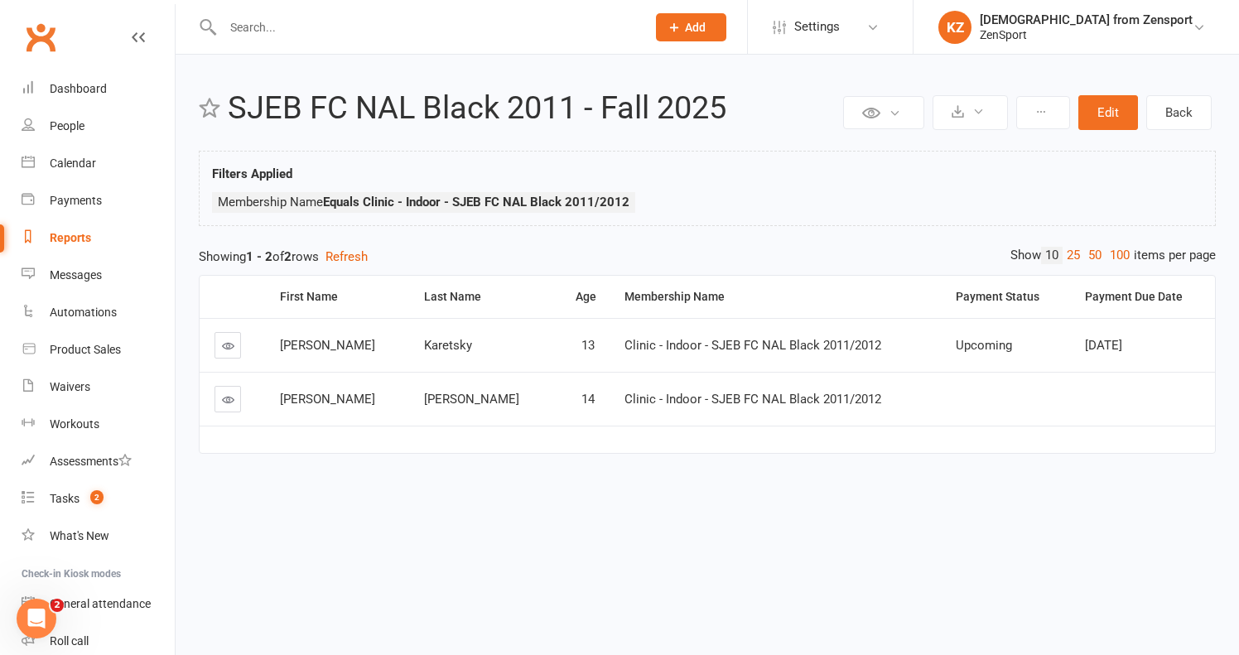
click at [232, 396] on icon at bounding box center [228, 399] width 12 height 12
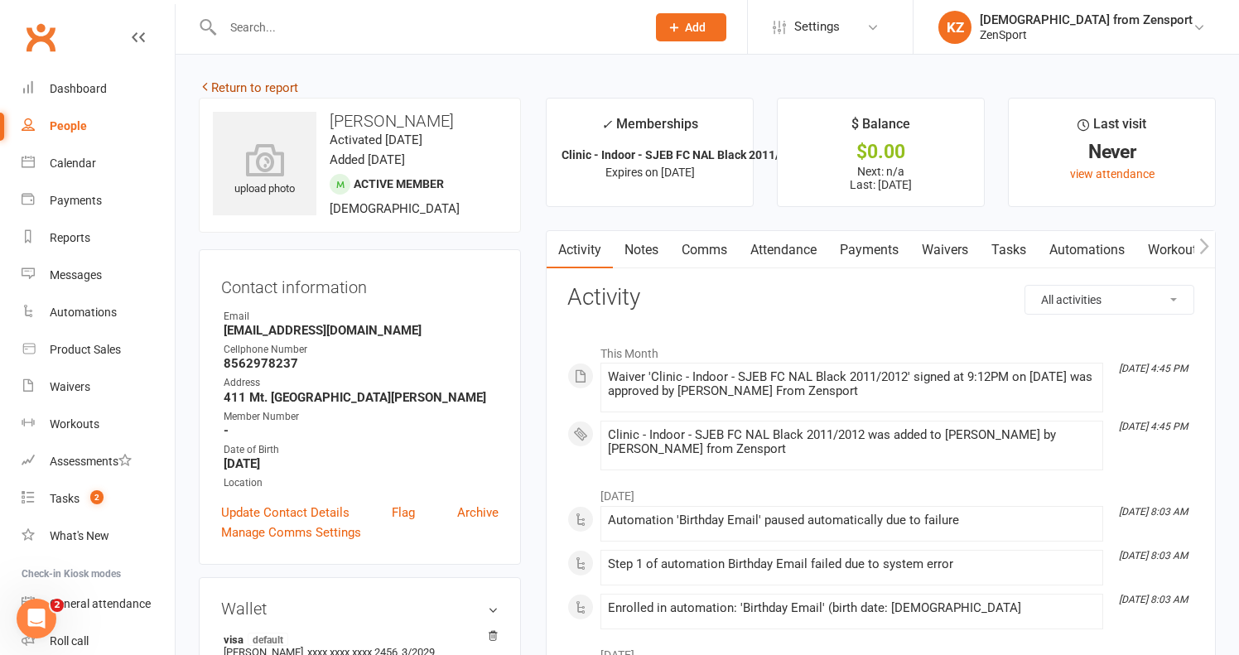
click at [271, 84] on link "Return to report" at bounding box center [248, 87] width 99 height 15
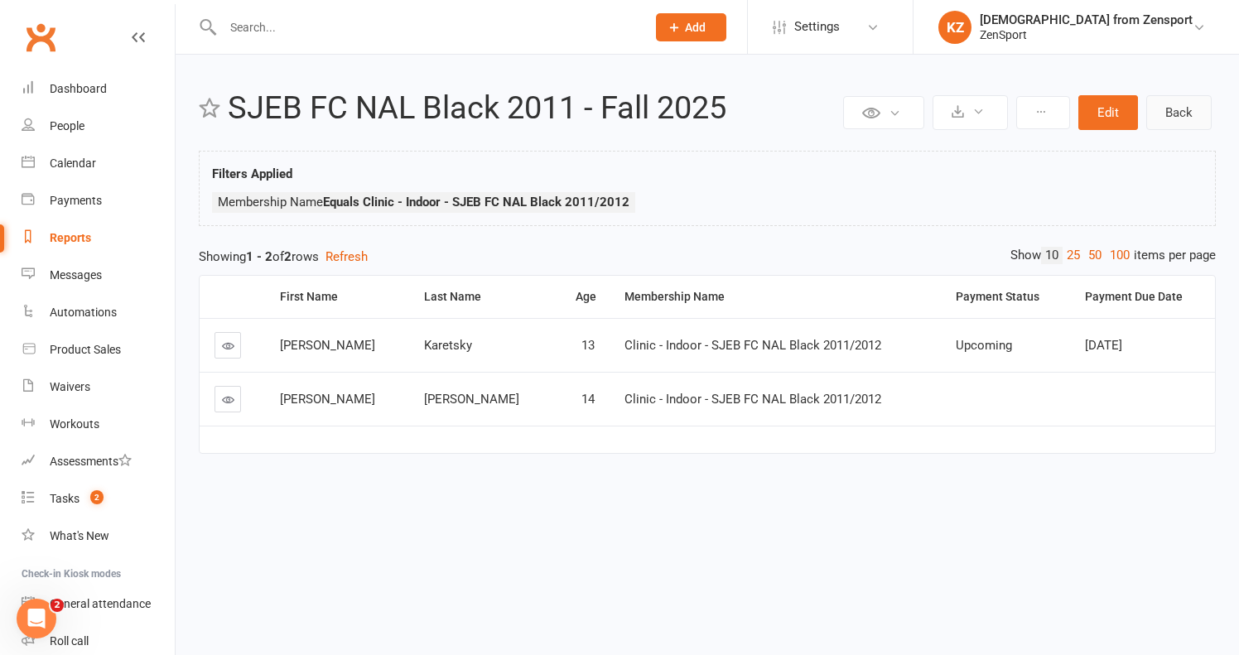
click at [1173, 96] on link "Back" at bounding box center [1178, 112] width 65 height 35
select select "100"
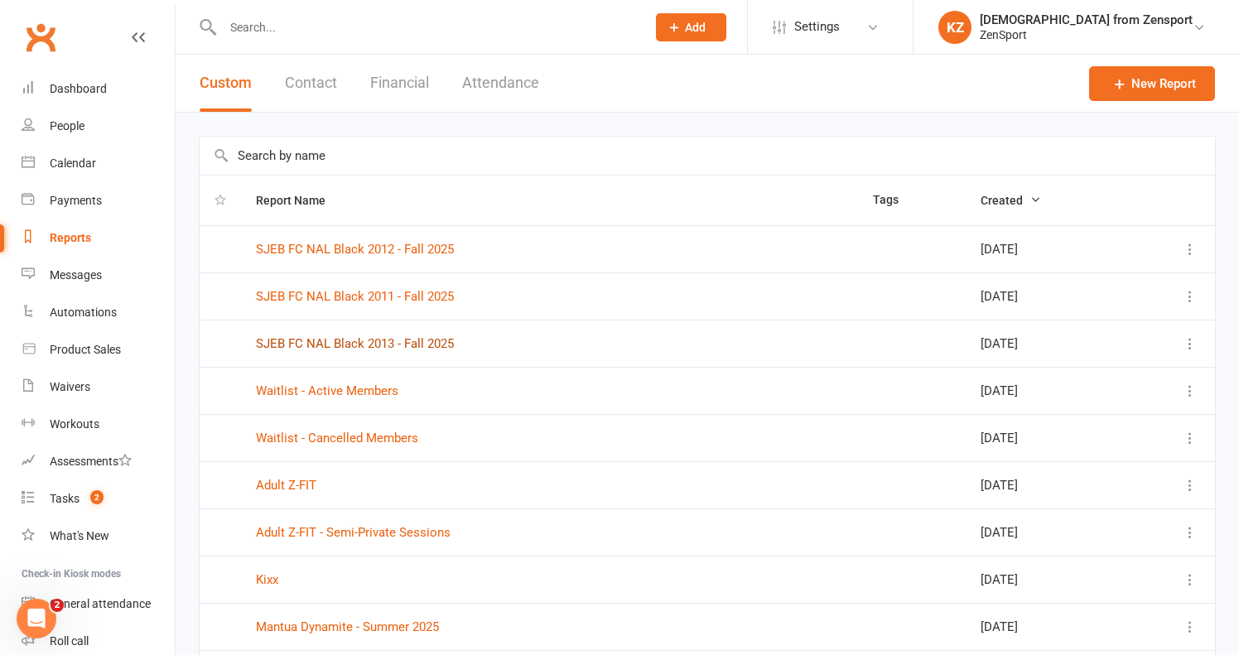
click at [367, 339] on link "SJEB FC NAL Black 2013 - Fall 2025" at bounding box center [355, 343] width 198 height 15
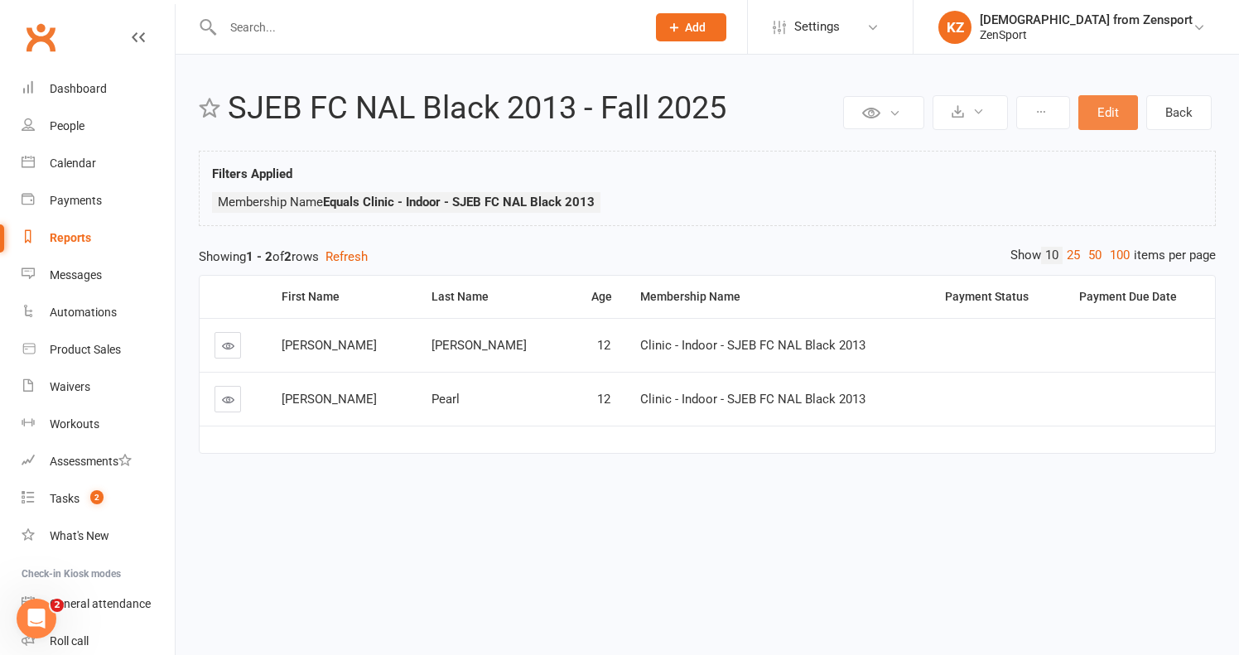
click at [1109, 105] on button "Edit" at bounding box center [1108, 112] width 60 height 35
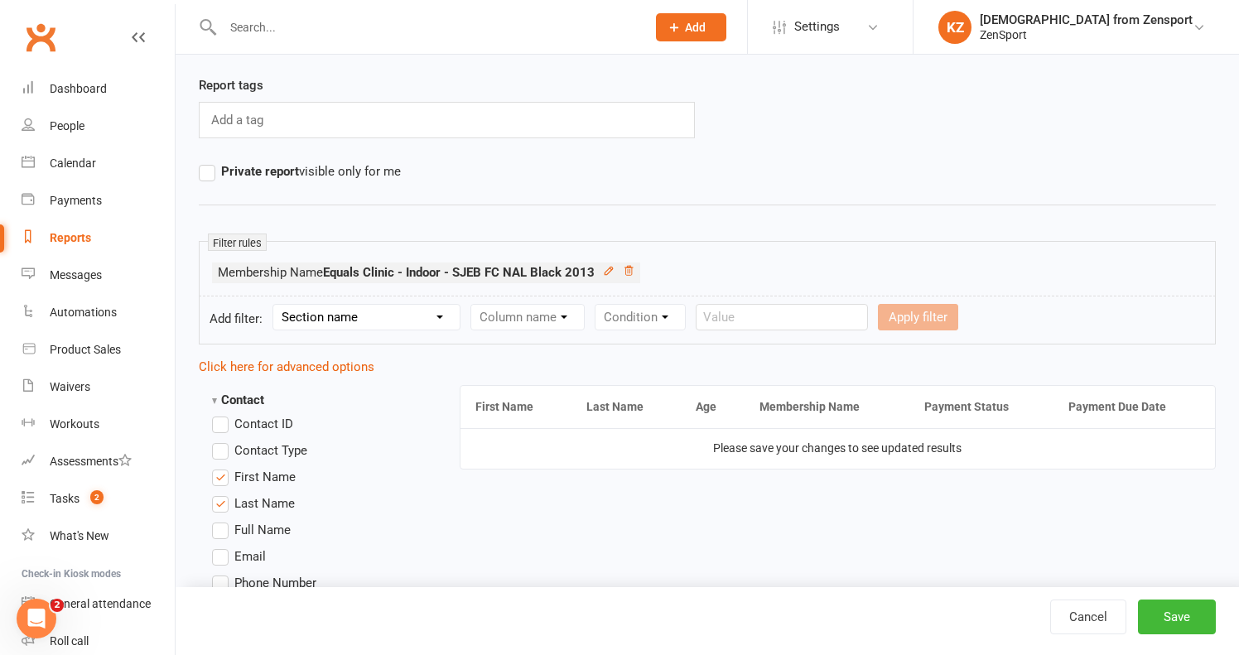
scroll to position [113, 0]
click at [1180, 609] on button "Save" at bounding box center [1177, 616] width 78 height 35
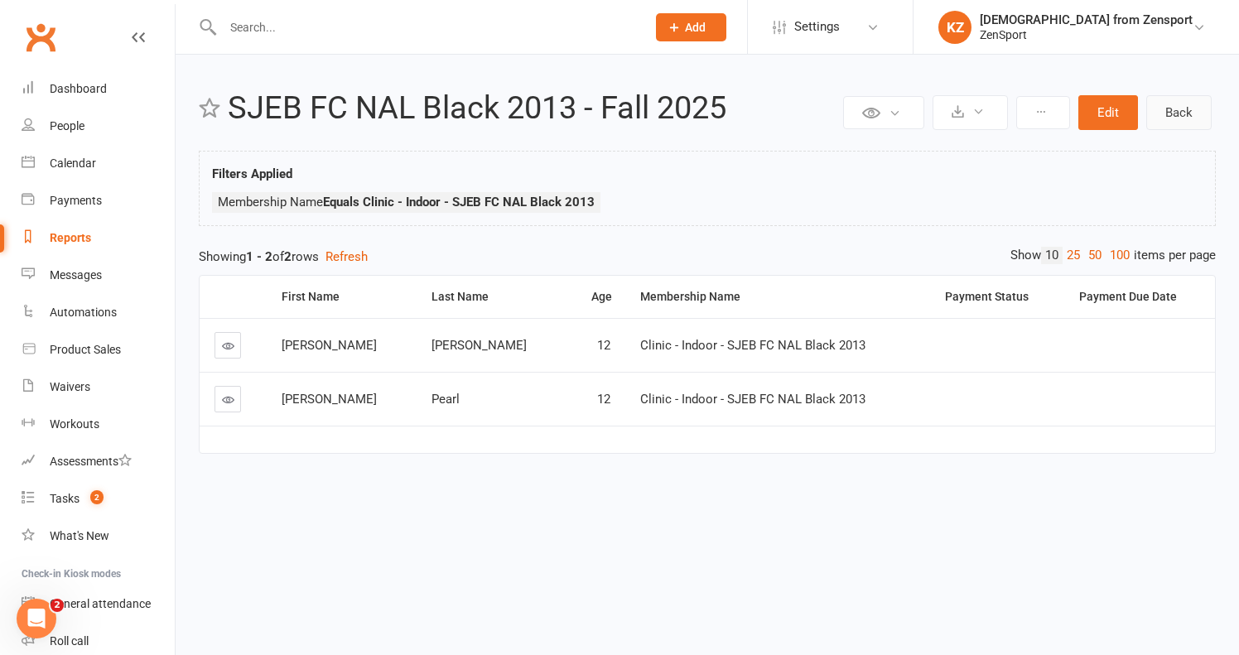
click at [1192, 110] on link "Back" at bounding box center [1178, 112] width 65 height 35
select select "100"
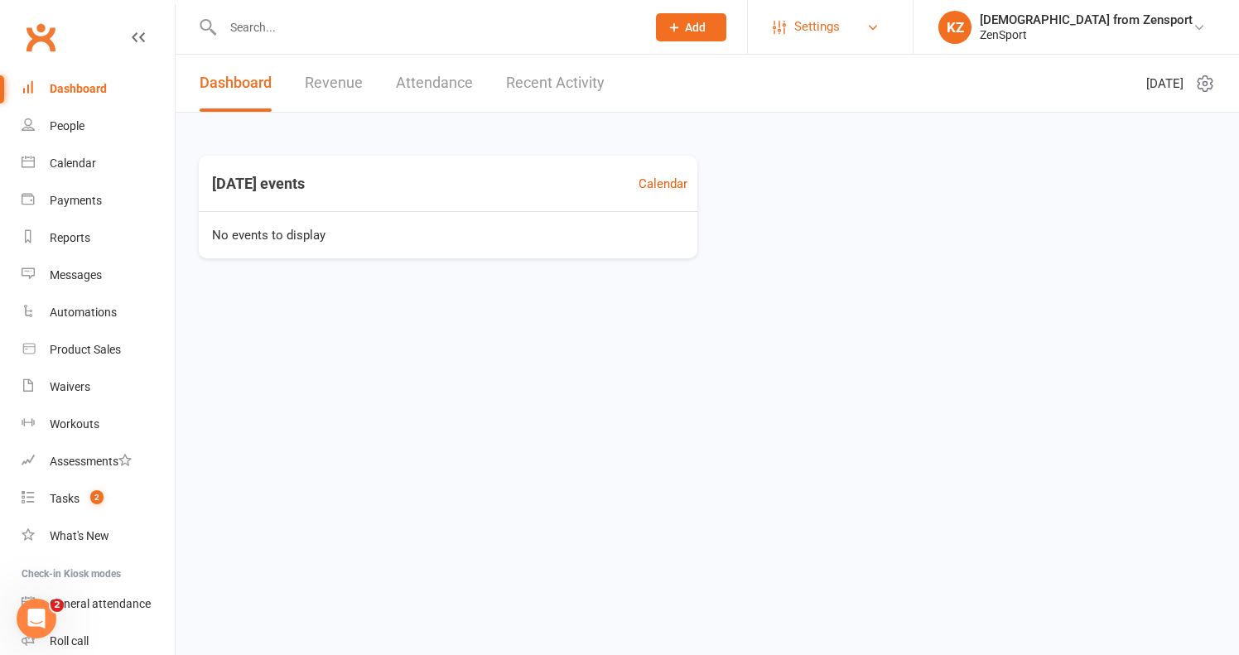
click at [840, 25] on span "Settings" at bounding box center [817, 26] width 46 height 37
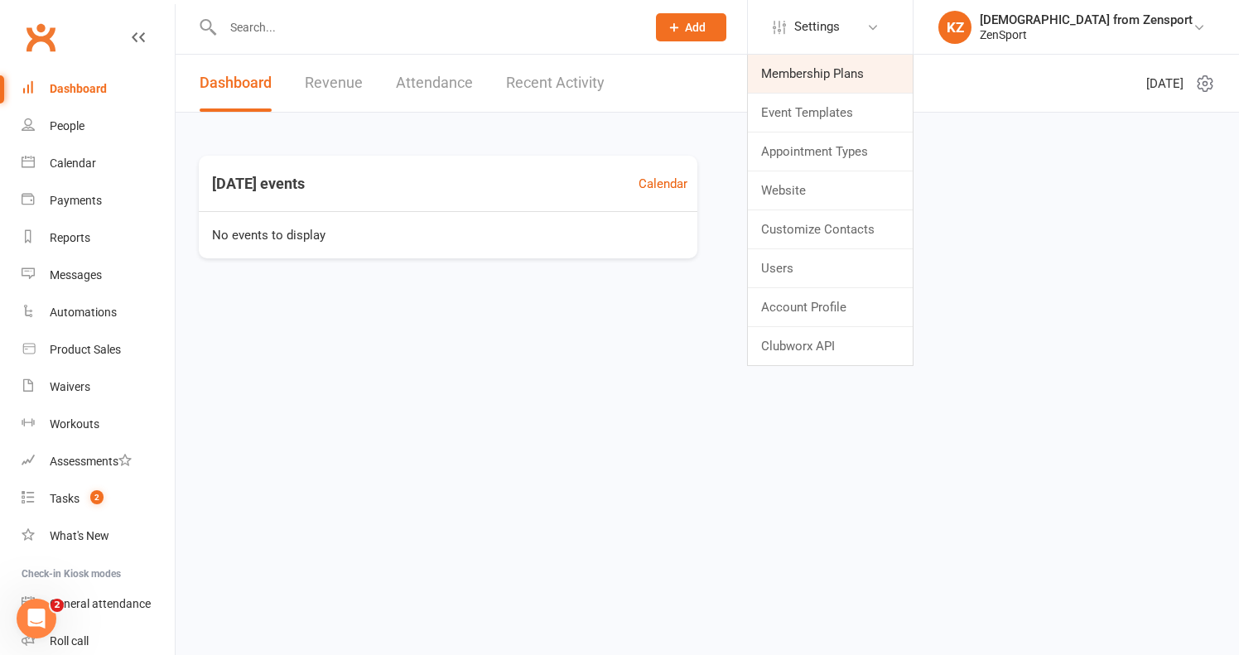
click at [875, 72] on link "Membership Plans" at bounding box center [830, 74] width 165 height 38
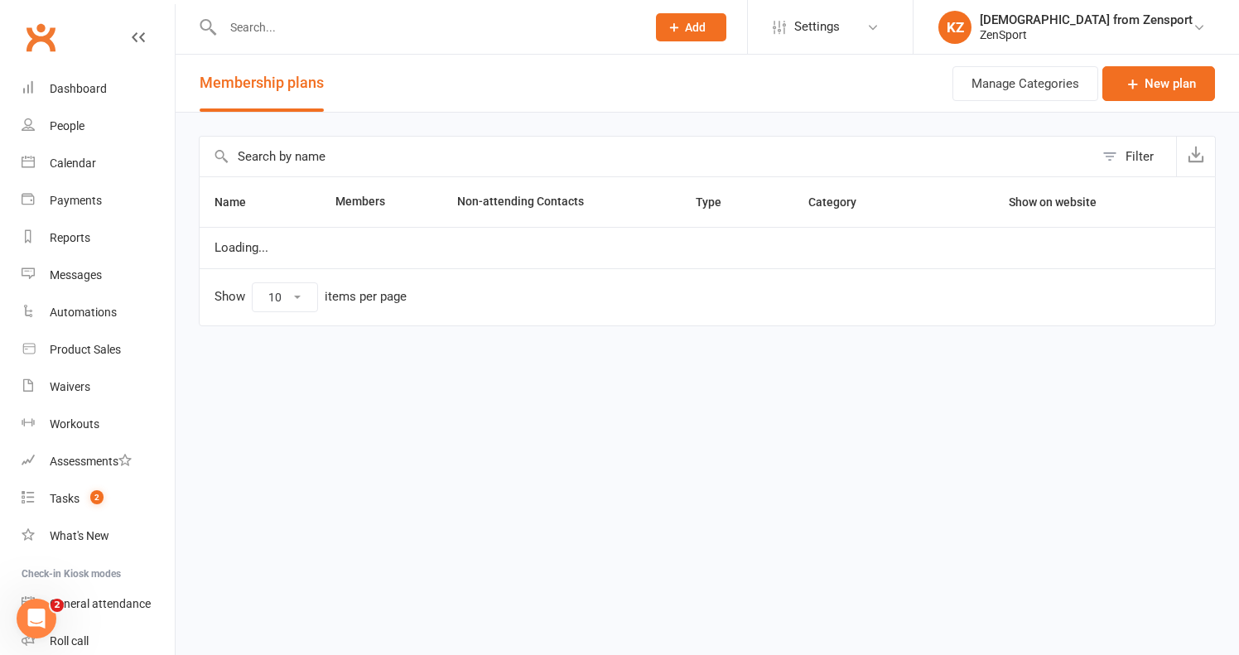
select select "100"
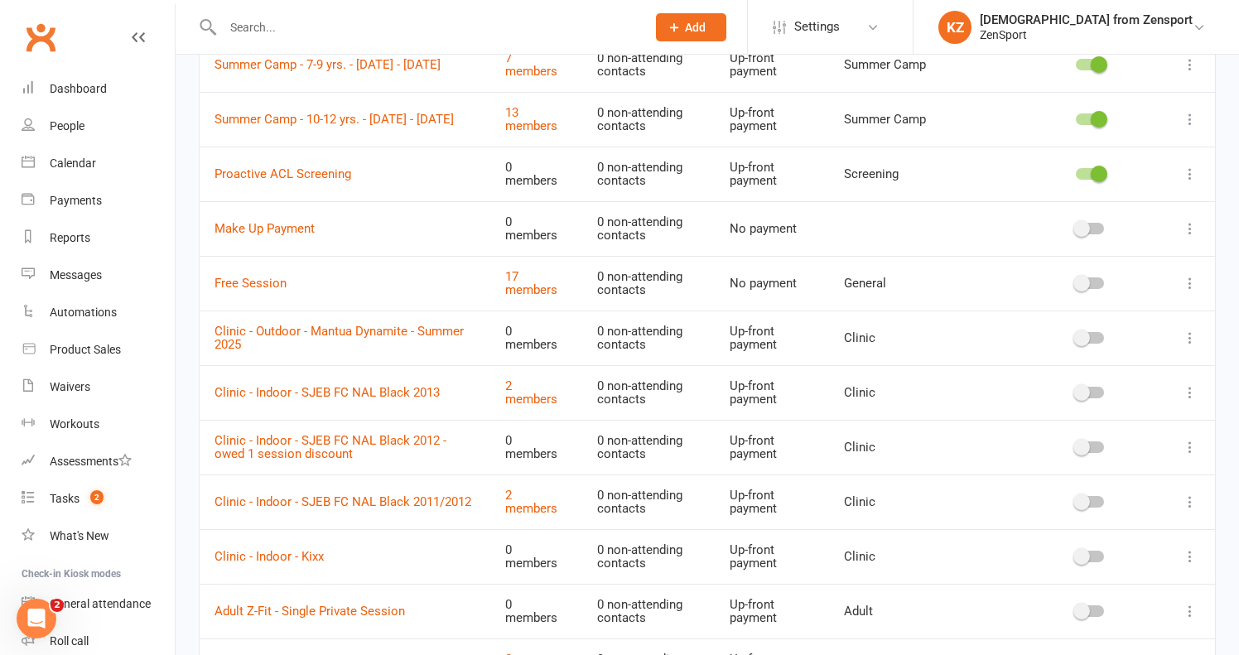
scroll to position [1947, 0]
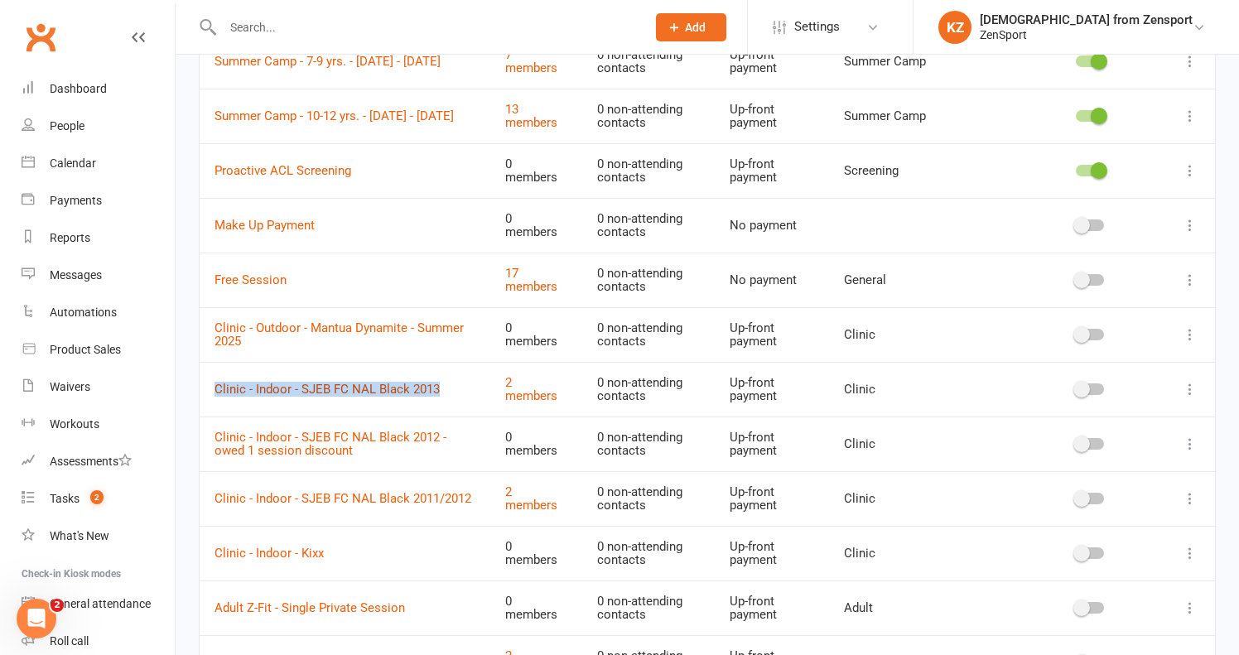
drag, startPoint x: 440, startPoint y: 355, endPoint x: 216, endPoint y: 357, distance: 224.4
click at [216, 362] on td "Clinic - Indoor - SJEB FC NAL Black 2013" at bounding box center [345, 389] width 291 height 55
copy link "Clinic - Indoor - SJEB FC NAL Black 2013"
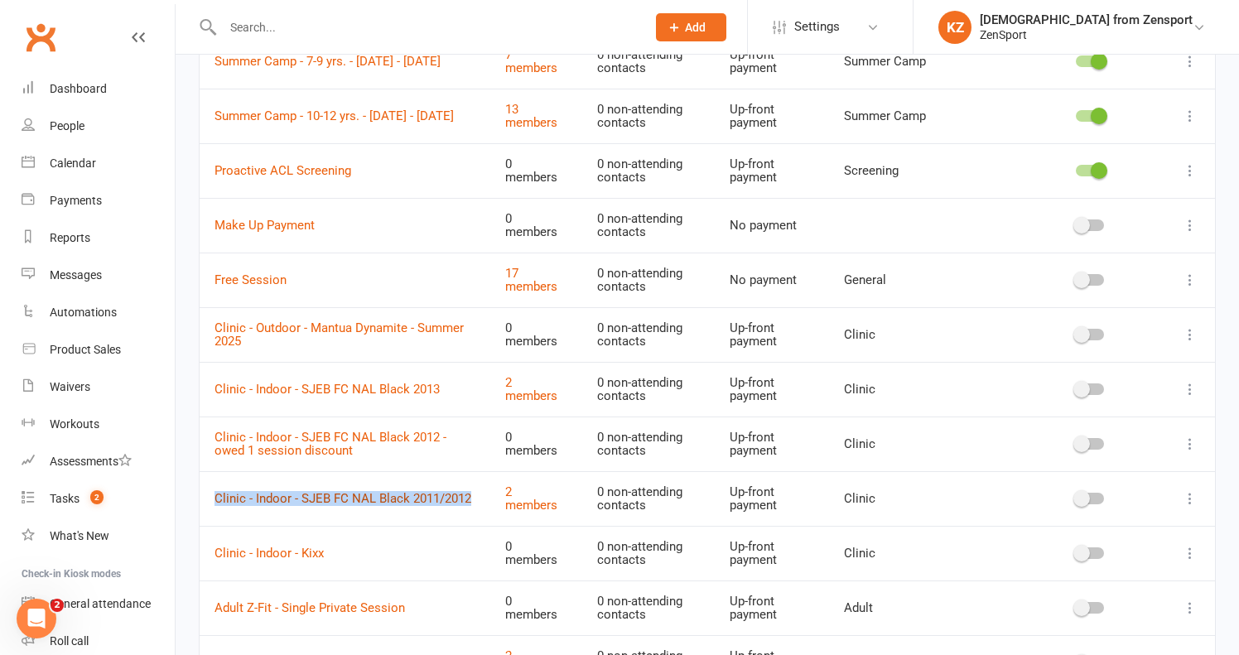
drag, startPoint x: 474, startPoint y: 462, endPoint x: 215, endPoint y: 466, distance: 258.4
click at [215, 471] on td "Clinic - Indoor - SJEB FC NAL Black 2011/2012" at bounding box center [345, 498] width 291 height 55
copy link "Clinic - Indoor - SJEB FC NAL Black 2011/2012"
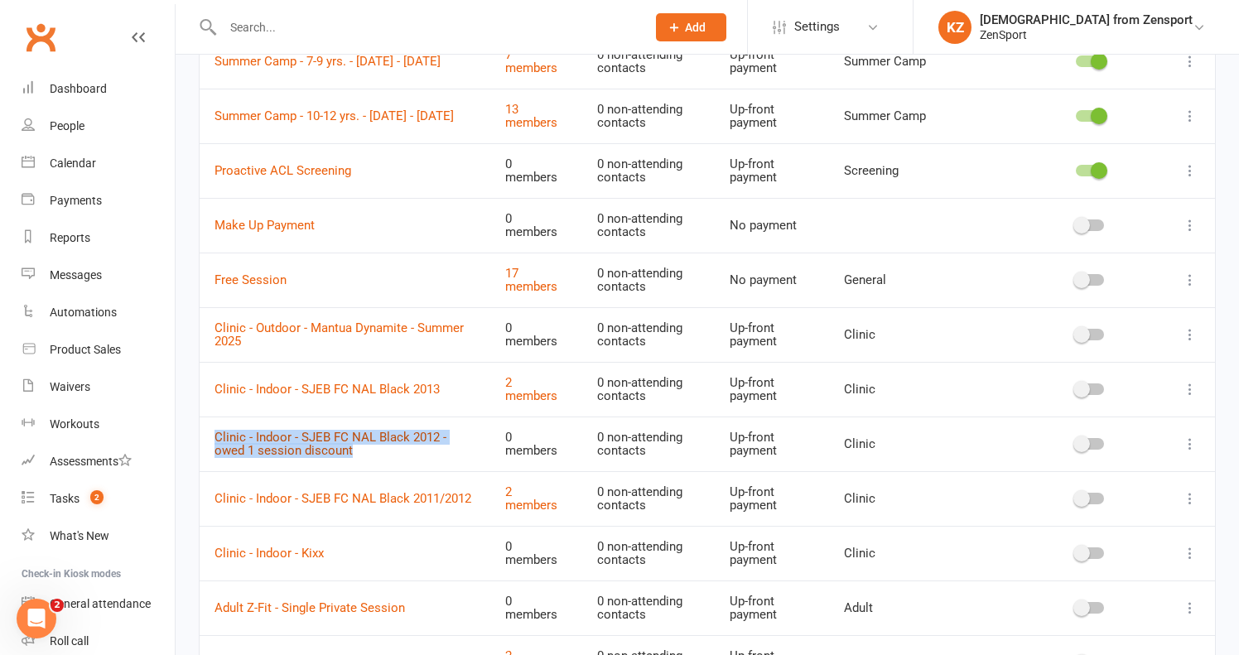
drag, startPoint x: 317, startPoint y: 416, endPoint x: 218, endPoint y: 404, distance: 100.1
click at [218, 416] on td "Clinic - Indoor - SJEB FC NAL Black 2012 - owed 1 session discount" at bounding box center [345, 443] width 291 height 55
copy link "Clinic - Indoor - SJEB FC NAL Black 2012 - owed 1 session discount"
click at [344, 418] on td "Clinic - Indoor - SJEB FC NAL Black 2012 - owed 1 session discount" at bounding box center [345, 443] width 291 height 55
drag, startPoint x: 314, startPoint y: 416, endPoint x: 215, endPoint y: 405, distance: 99.2
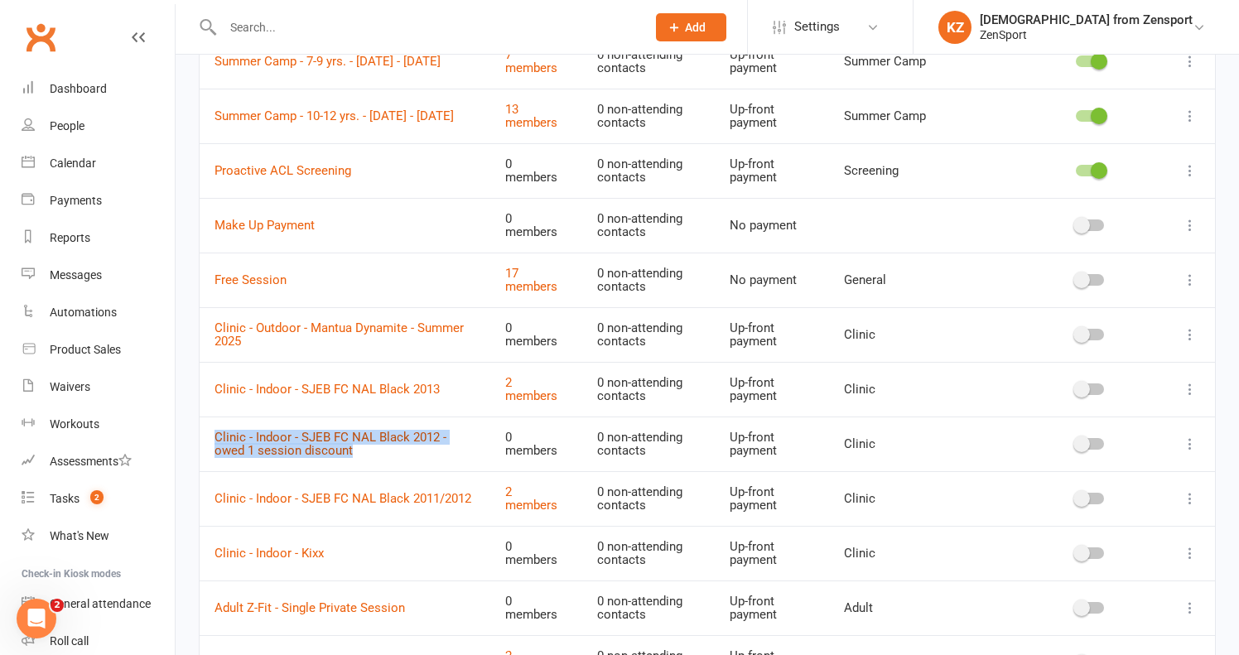
click at [215, 416] on td "Clinic - Indoor - SJEB FC NAL Black 2012 - owed 1 session discount" at bounding box center [345, 443] width 291 height 55
copy link "Clinic - Indoor - SJEB FC NAL Black 2012 - owed 1 session discount"
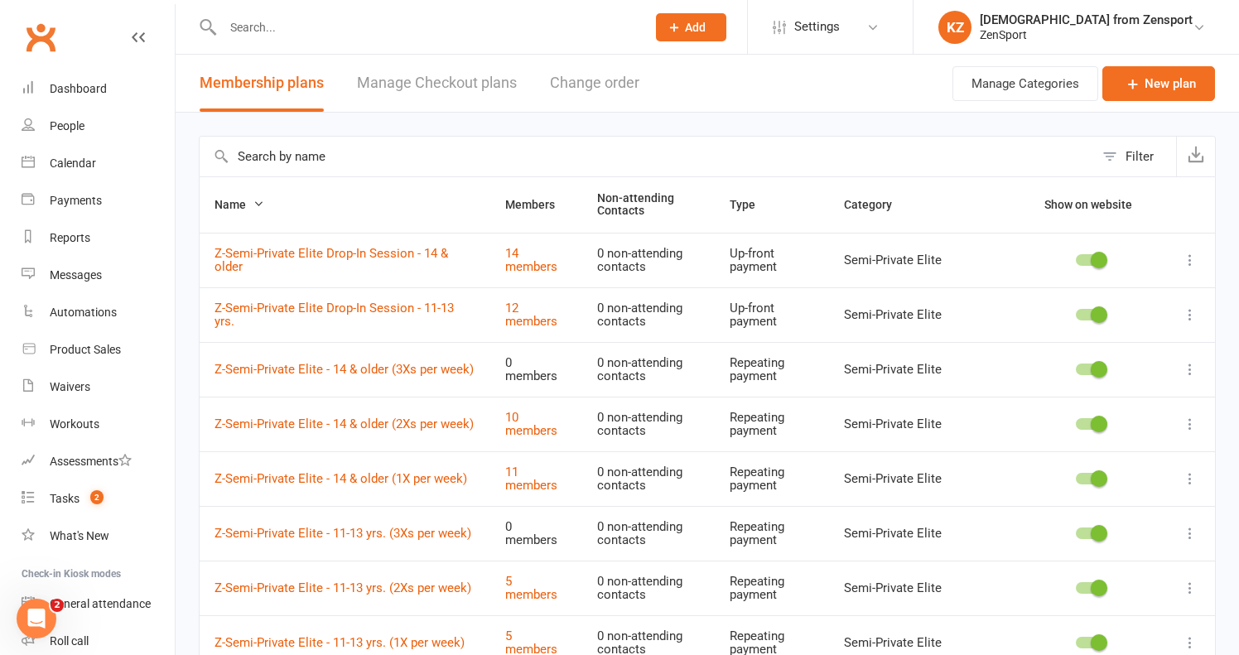
scroll to position [0, 0]
click at [301, 31] on input "text" at bounding box center [426, 27] width 416 height 23
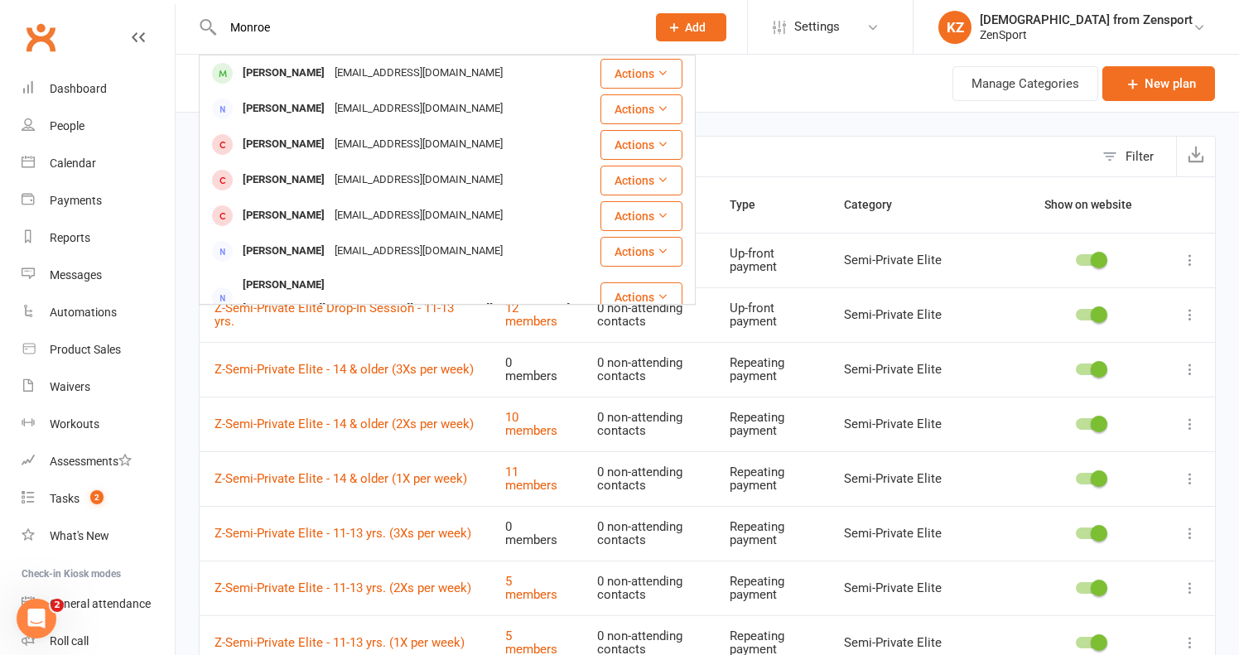
type input "Monroe"
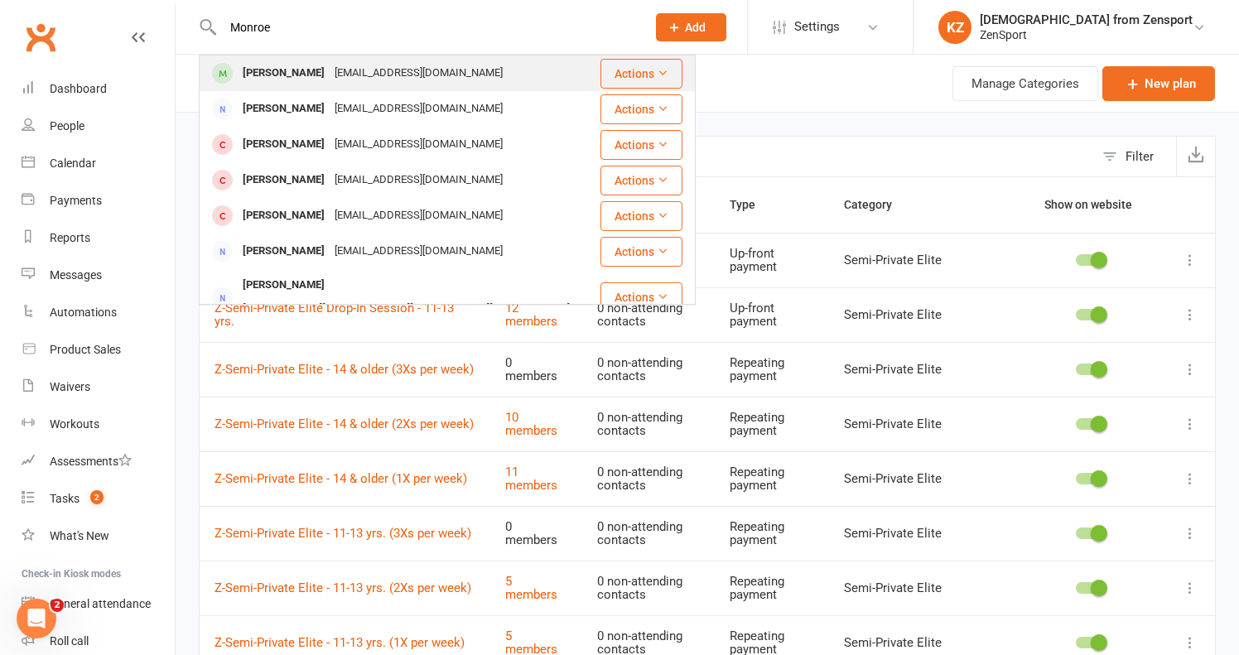
drag, startPoint x: 301, startPoint y: 31, endPoint x: 294, endPoint y: 73, distance: 42.9
click at [294, 73] on div "Yadiel Monroy" at bounding box center [284, 73] width 92 height 24
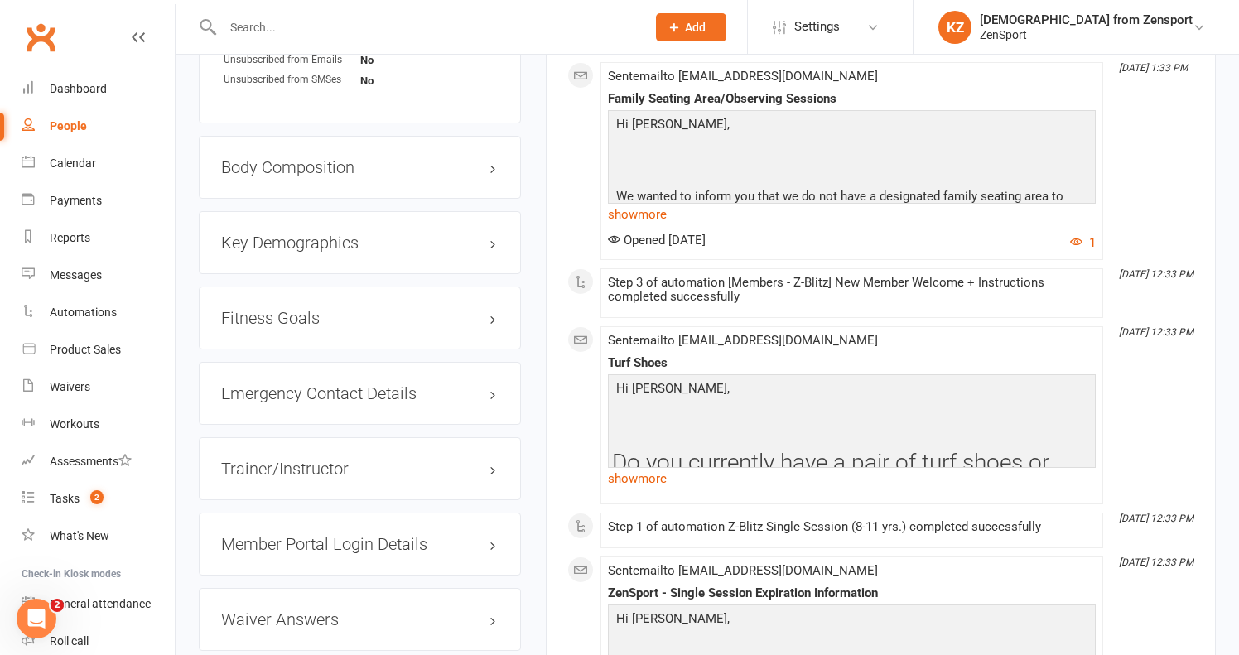
scroll to position [1263, 0]
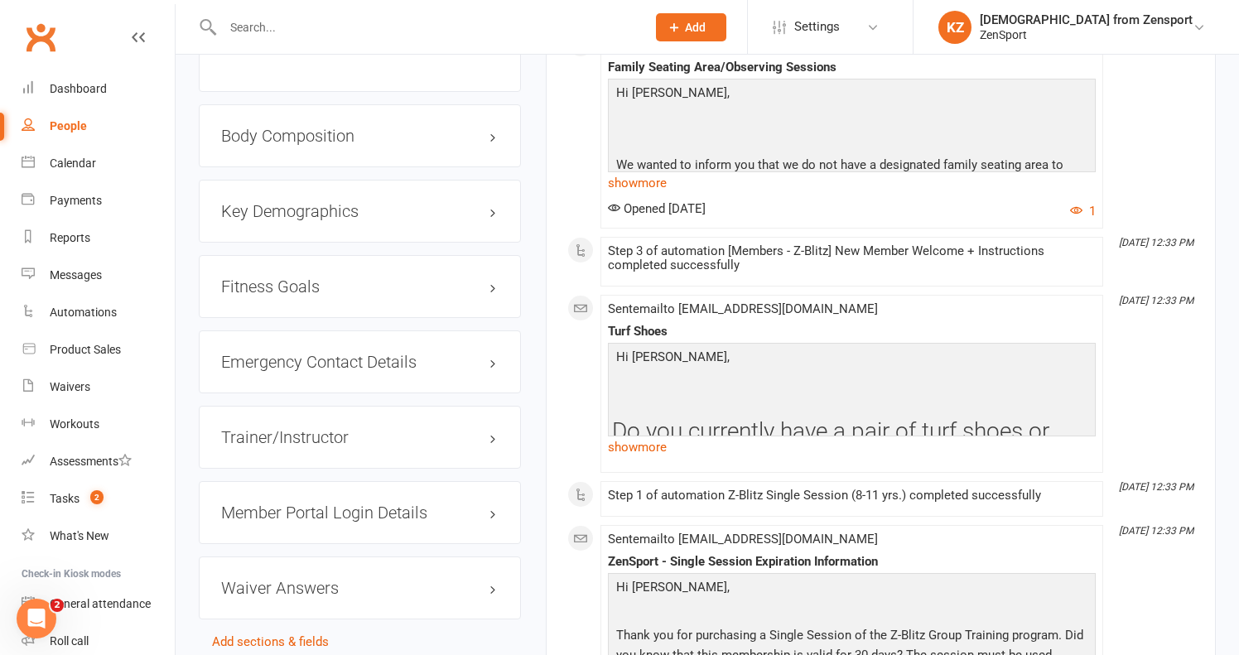
click at [373, 508] on h3 "Member Portal Login Details" at bounding box center [359, 512] width 277 height 18
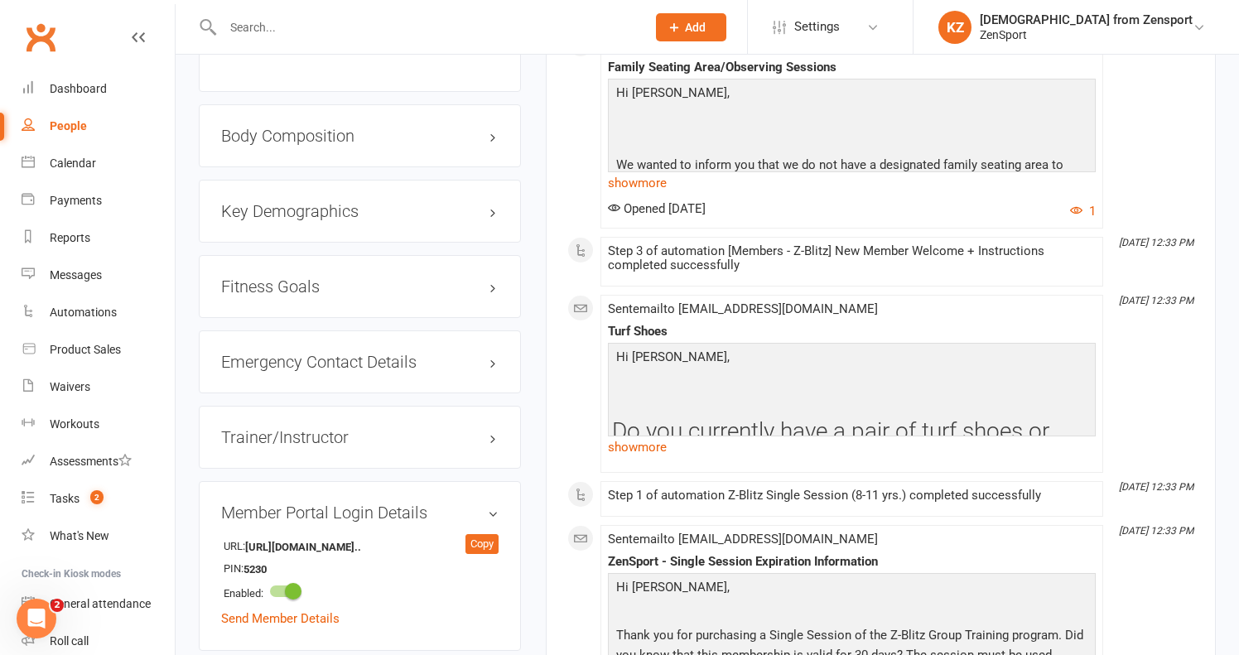
click at [565, 365] on div "Activity Notes Comms Attendance Payments Waivers Tasks Automations Workouts Cre…" at bounding box center [881, 244] width 670 height 2592
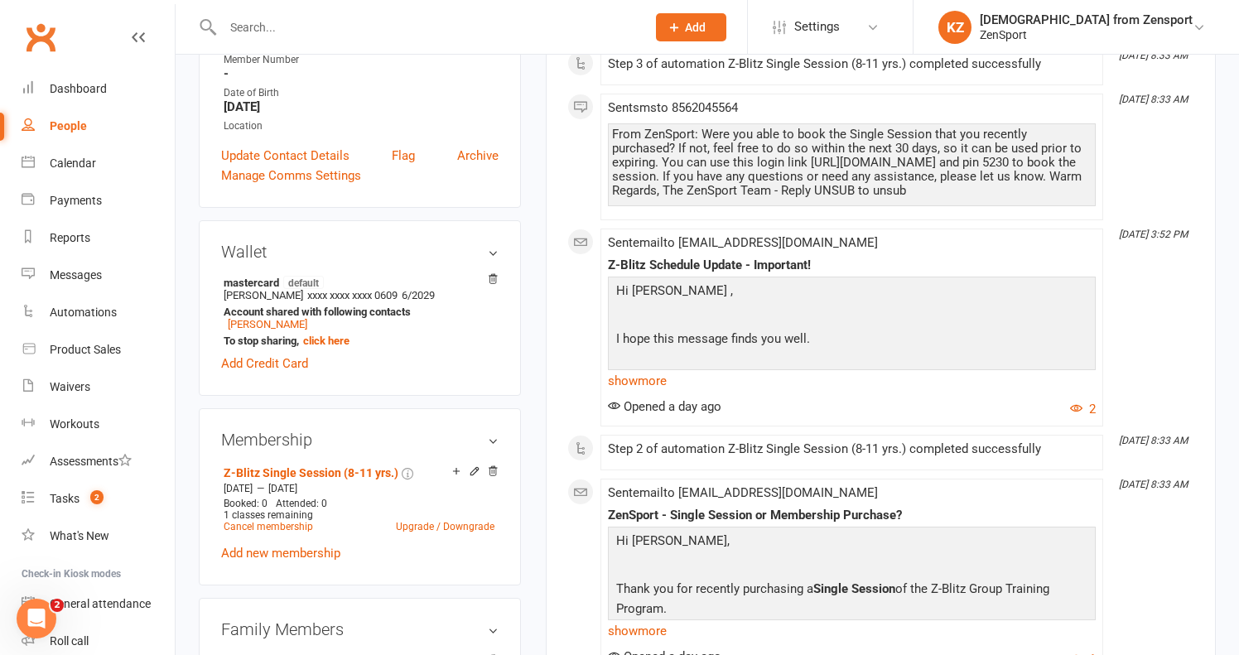
scroll to position [341, 0]
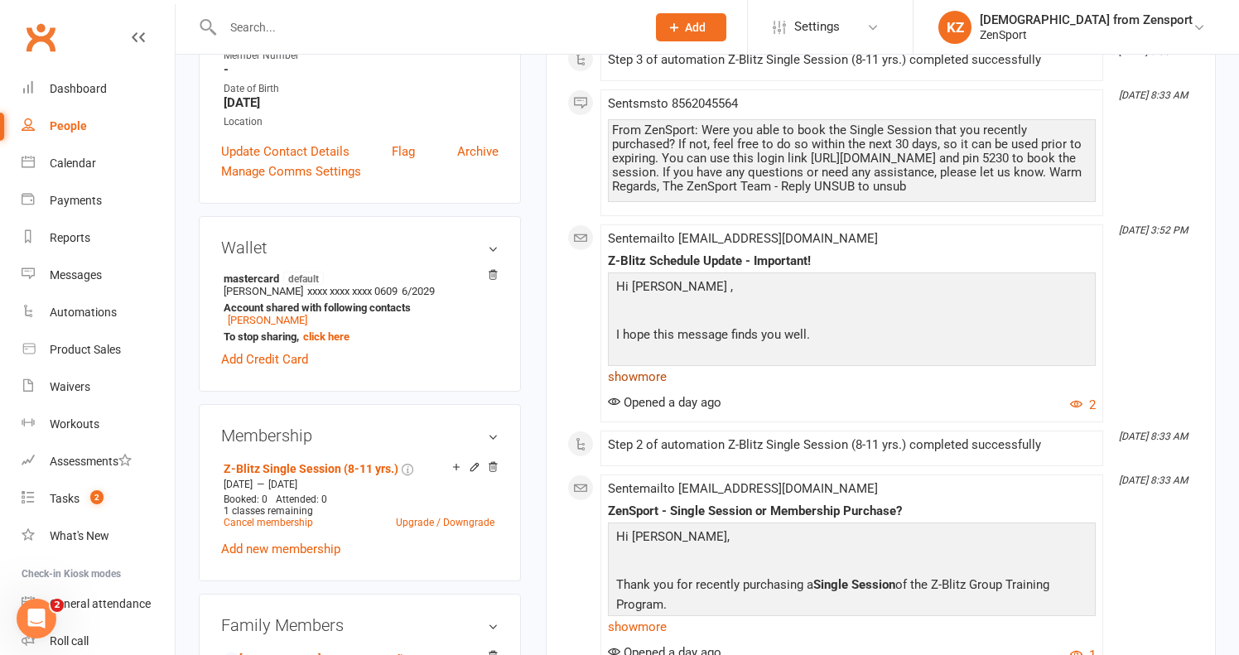
click at [657, 369] on link "show more" at bounding box center [852, 376] width 488 height 23
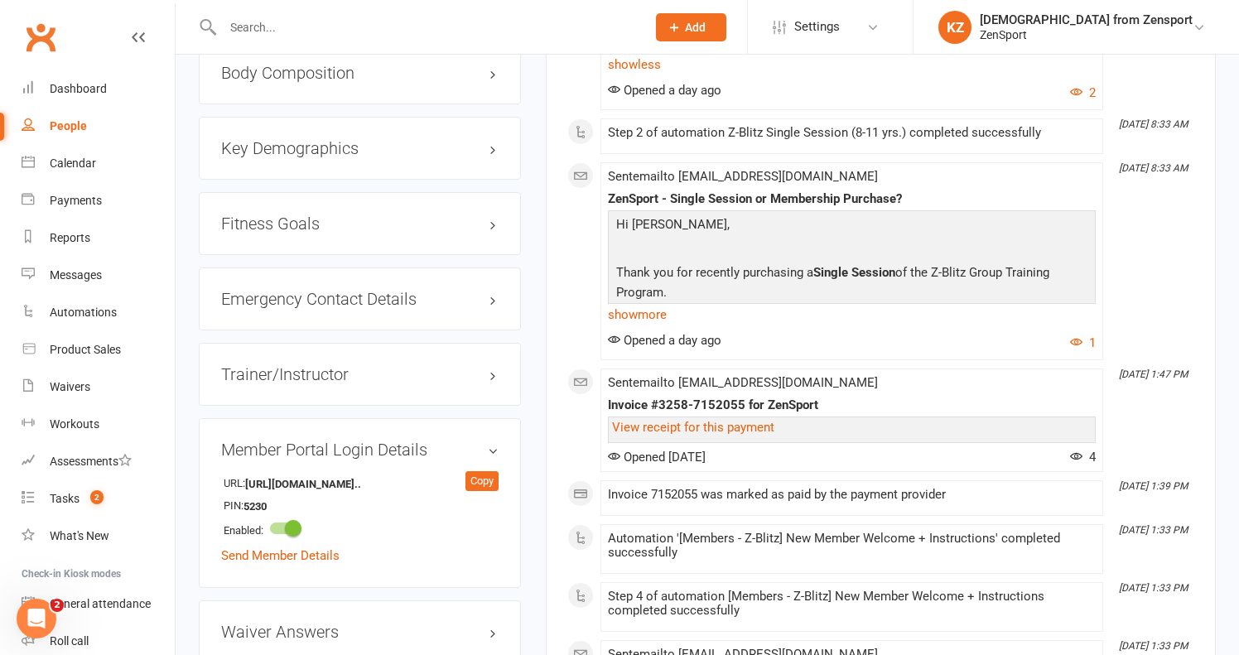
scroll to position [1331, 0]
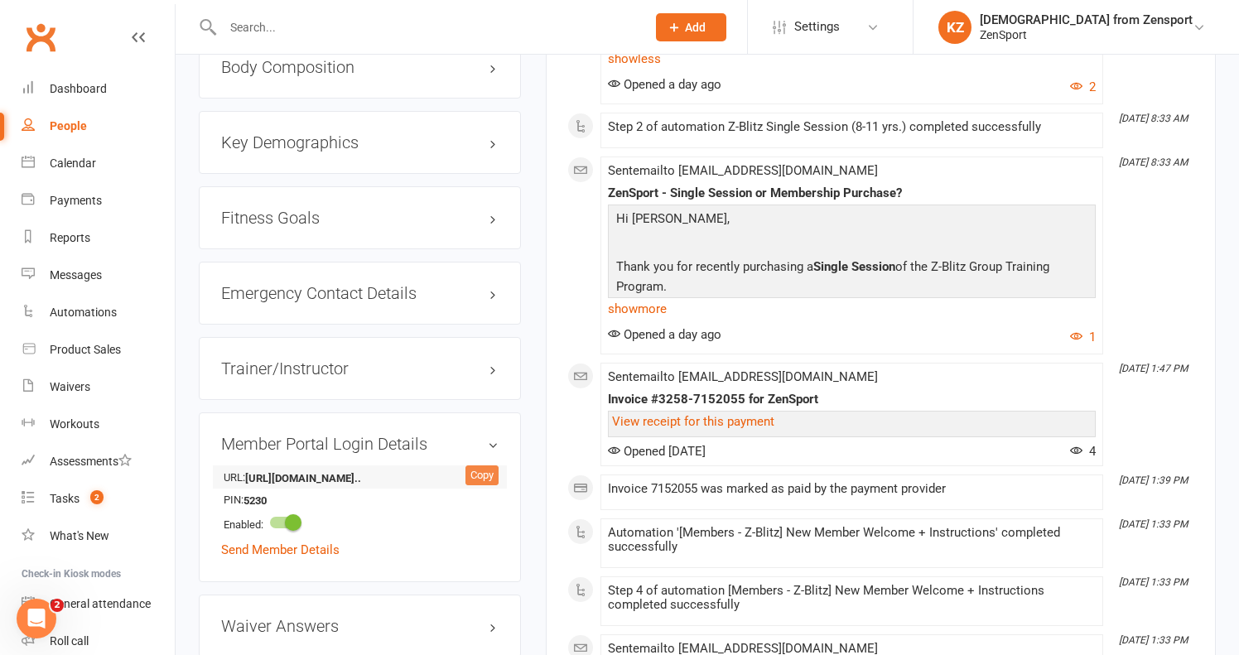
click at [488, 474] on div "Copy" at bounding box center [481, 475] width 33 height 20
click at [274, 26] on input "text" at bounding box center [426, 27] width 416 height 23
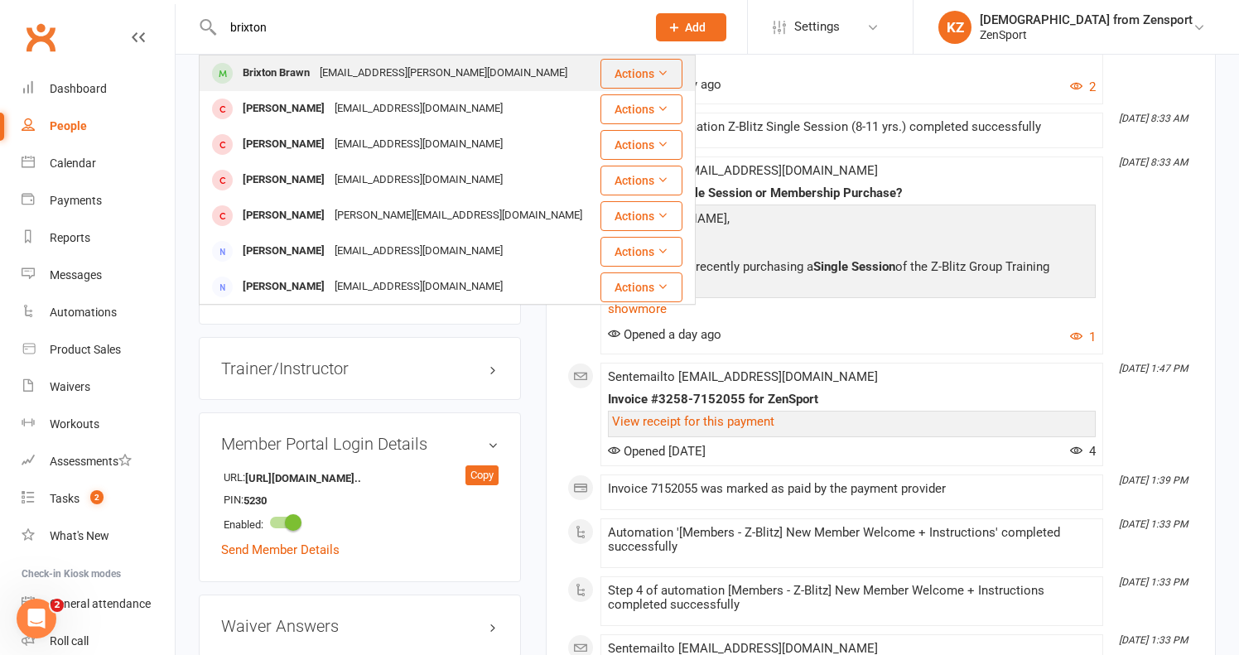
type input "brixton"
click at [281, 74] on div "Brixton Brawn" at bounding box center [276, 73] width 77 height 24
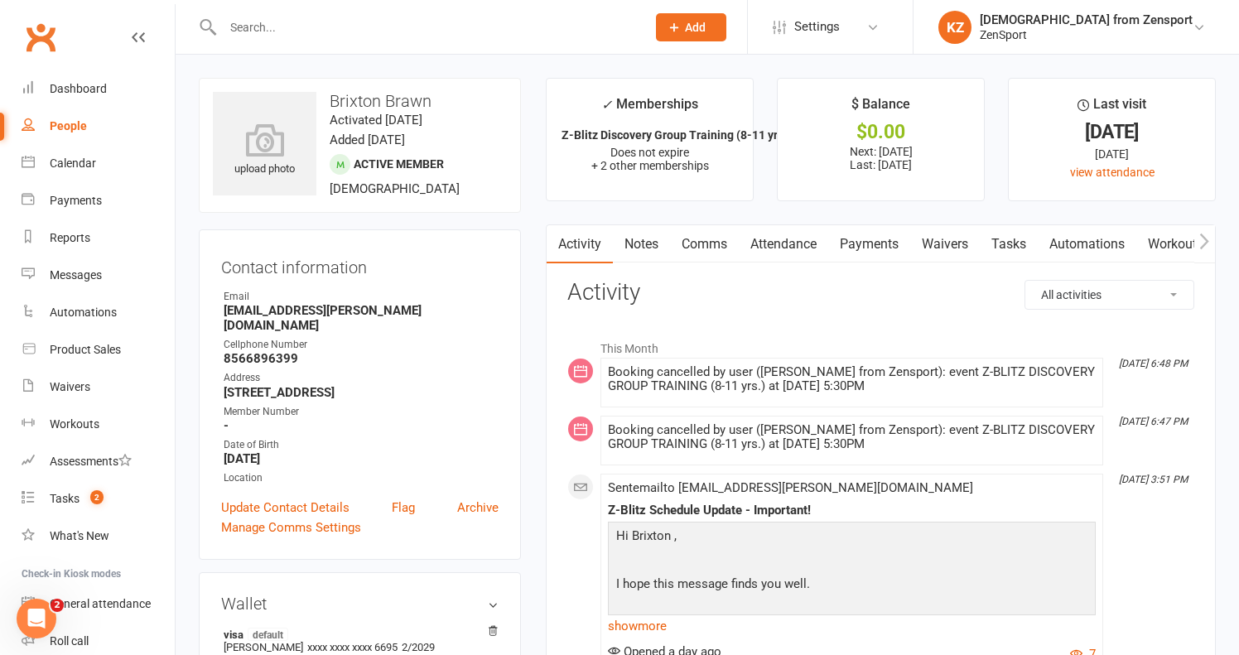
click at [893, 234] on link "Payments" at bounding box center [869, 244] width 82 height 38
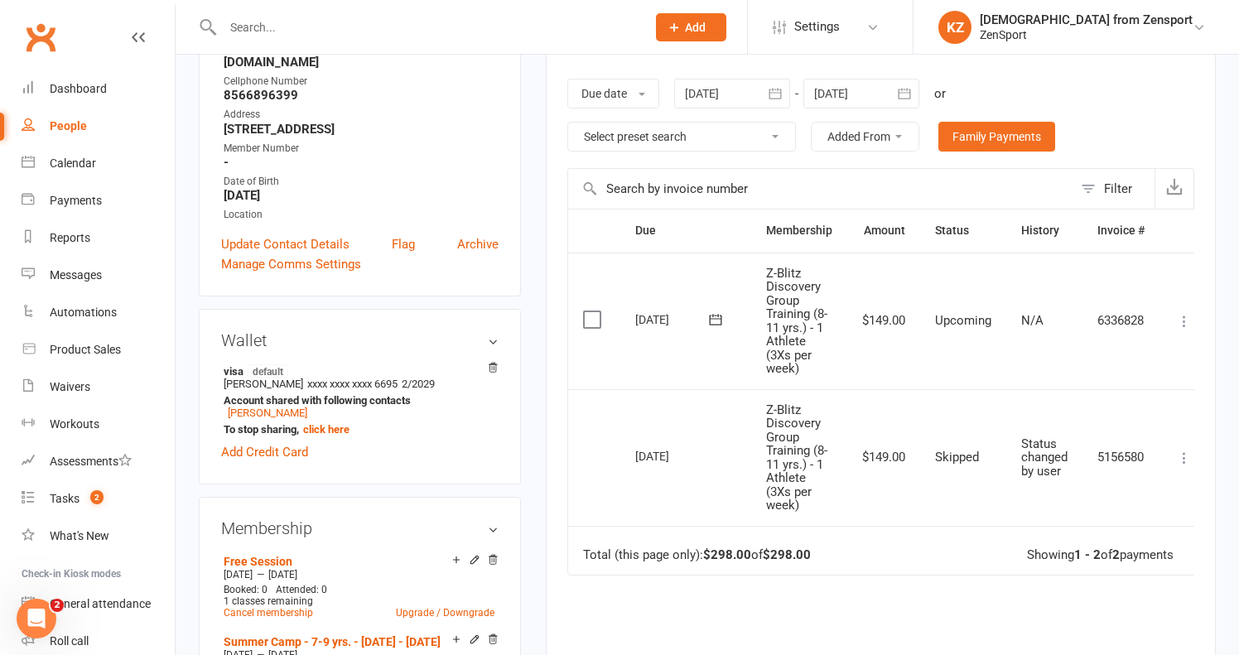
scroll to position [102, 0]
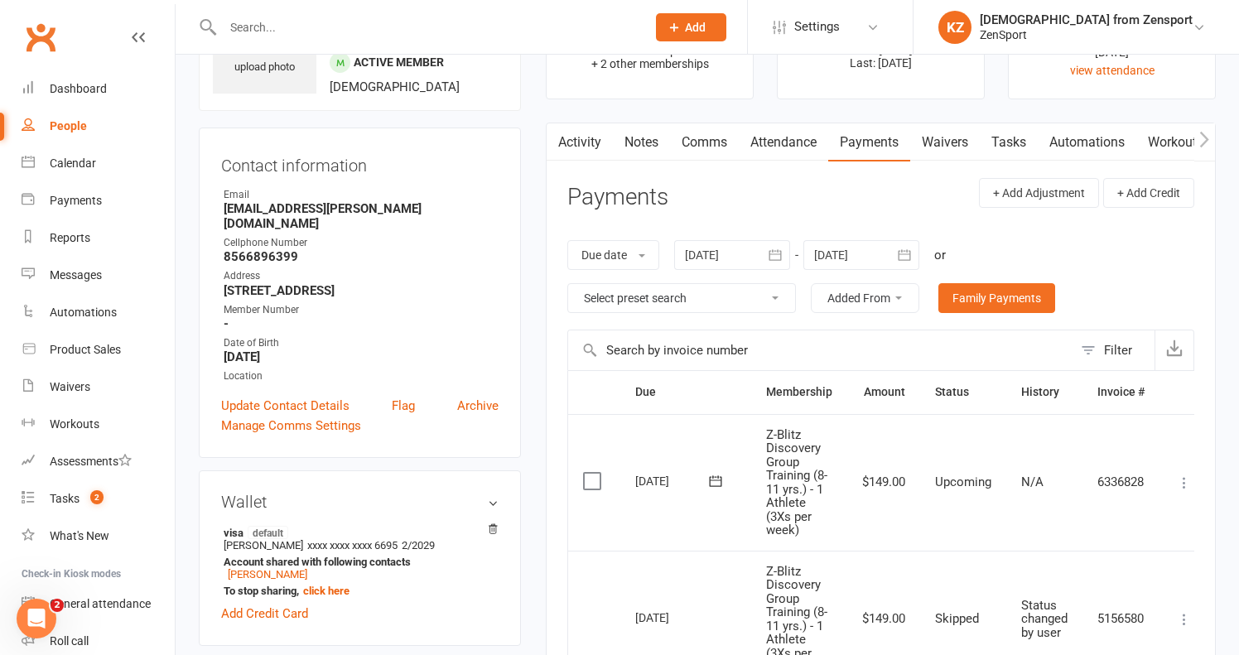
click at [777, 143] on link "Attendance" at bounding box center [783, 142] width 89 height 38
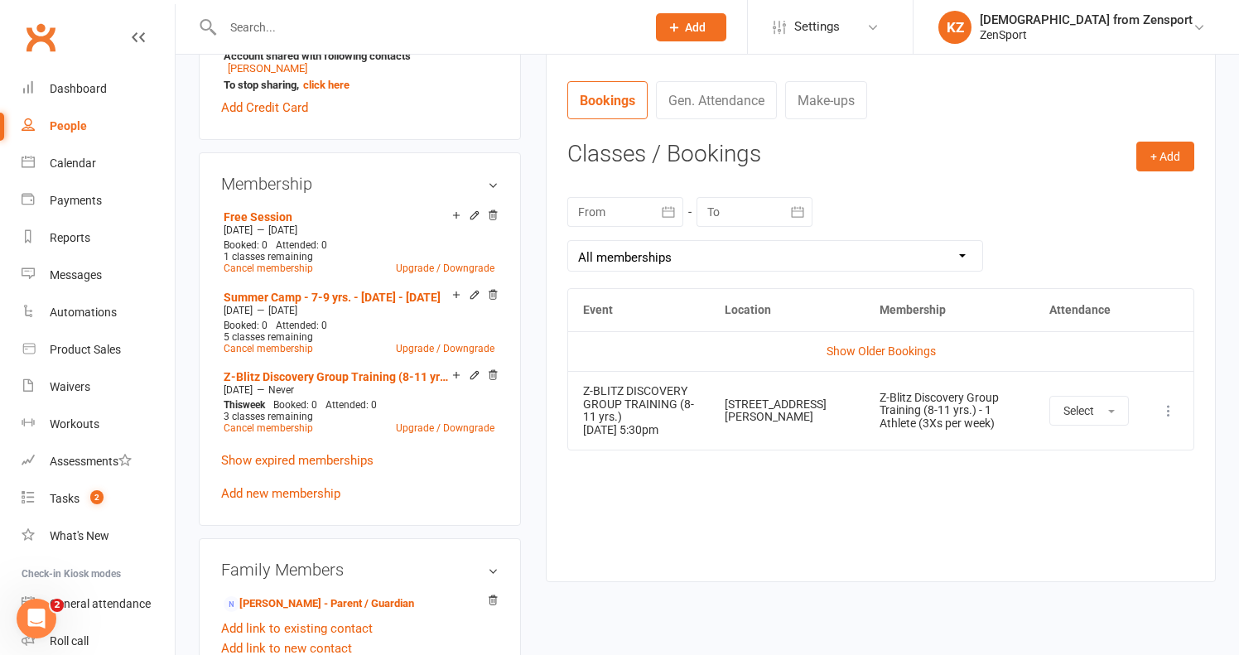
scroll to position [610, 0]
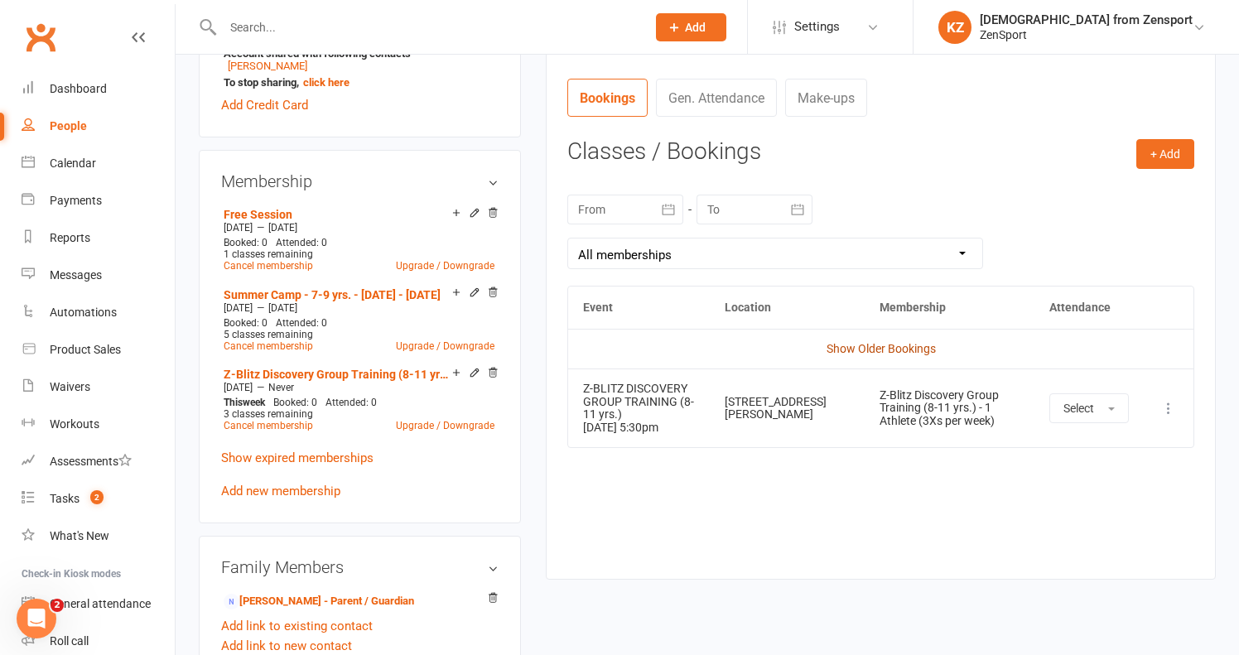
click at [849, 344] on link "Show Older Bookings" at bounding box center [880, 348] width 109 height 13
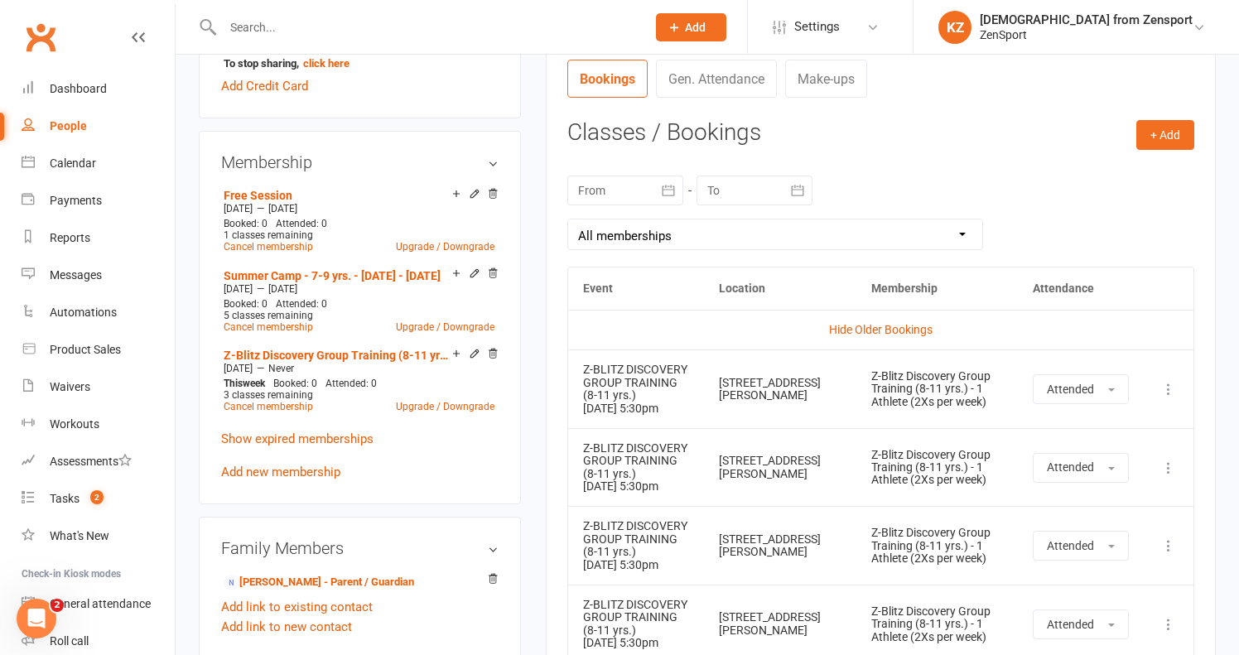
scroll to position [633, 0]
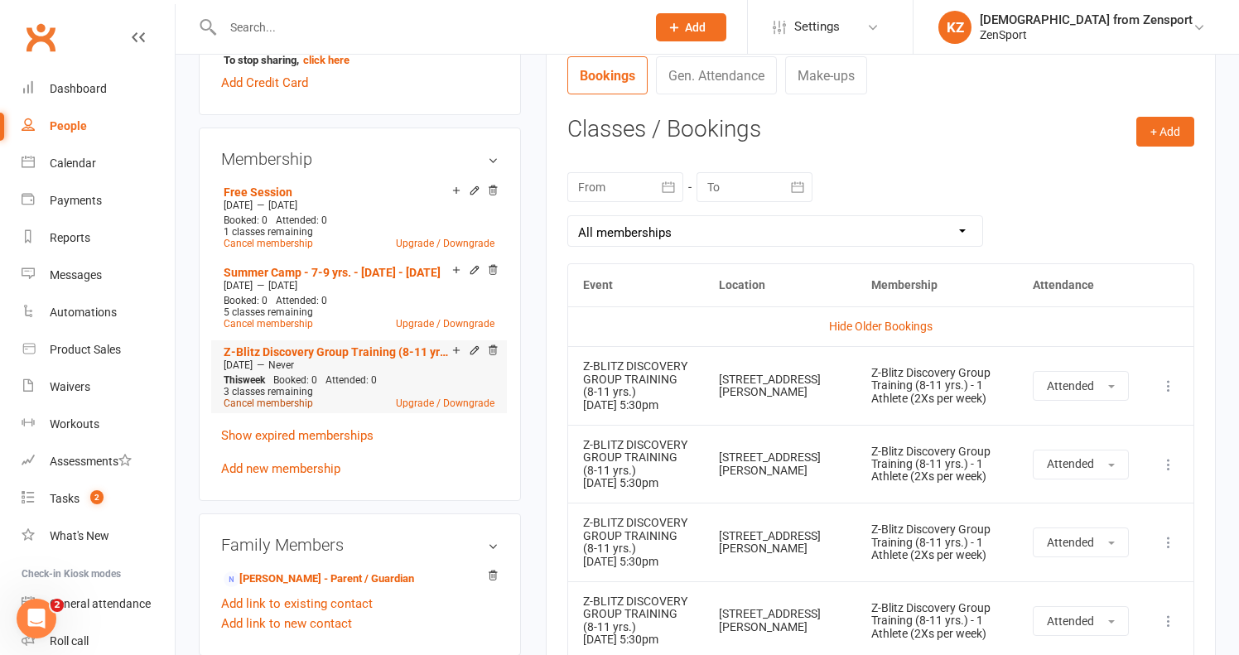
click at [279, 397] on link "Cancel membership" at bounding box center [268, 403] width 89 height 12
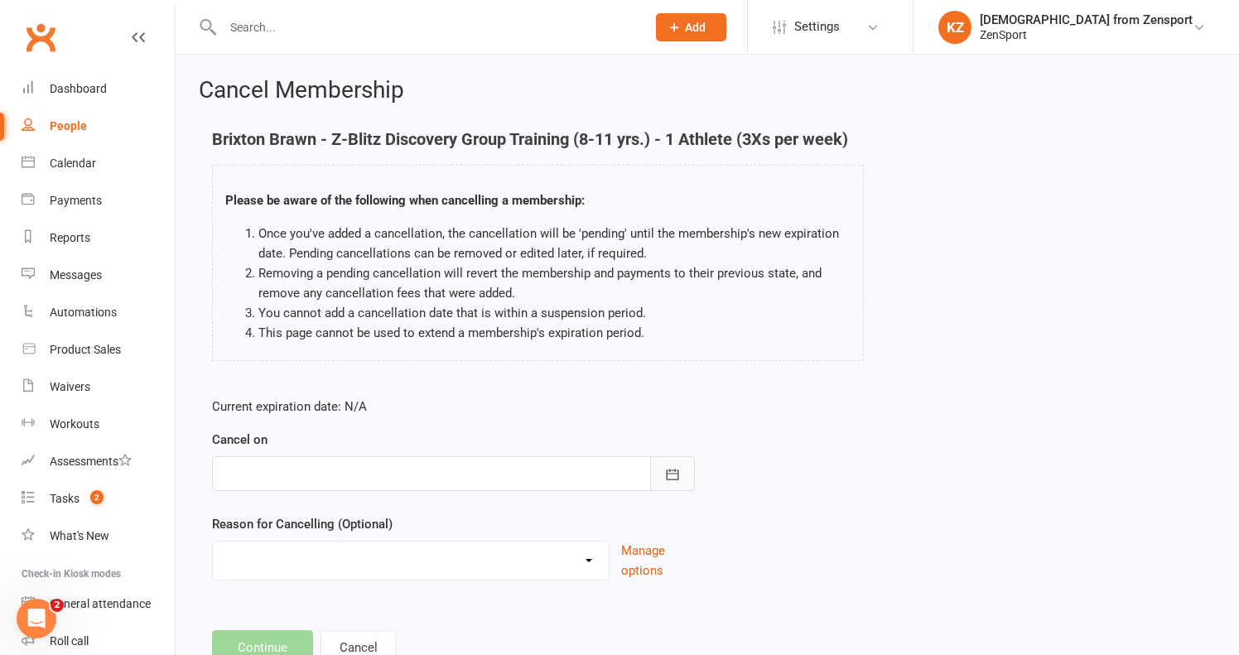
click at [669, 468] on icon "button" at bounding box center [672, 474] width 17 height 17
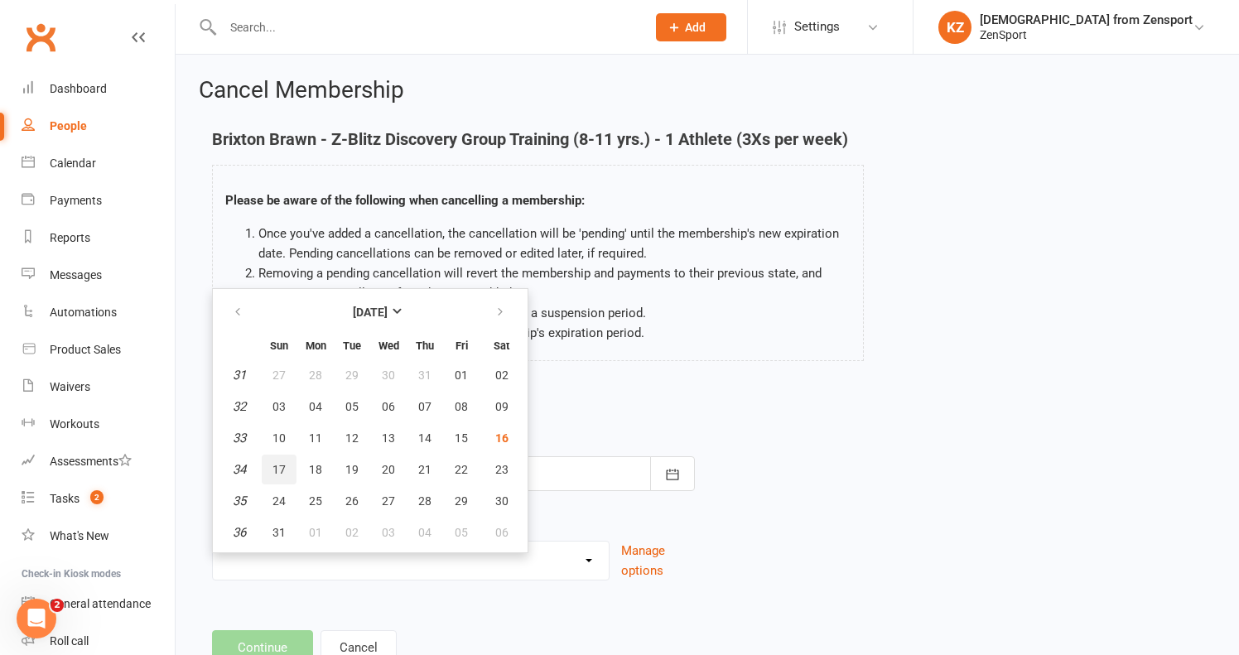
click at [282, 465] on span "17" at bounding box center [278, 469] width 13 height 13
type input "17 Aug 2025"
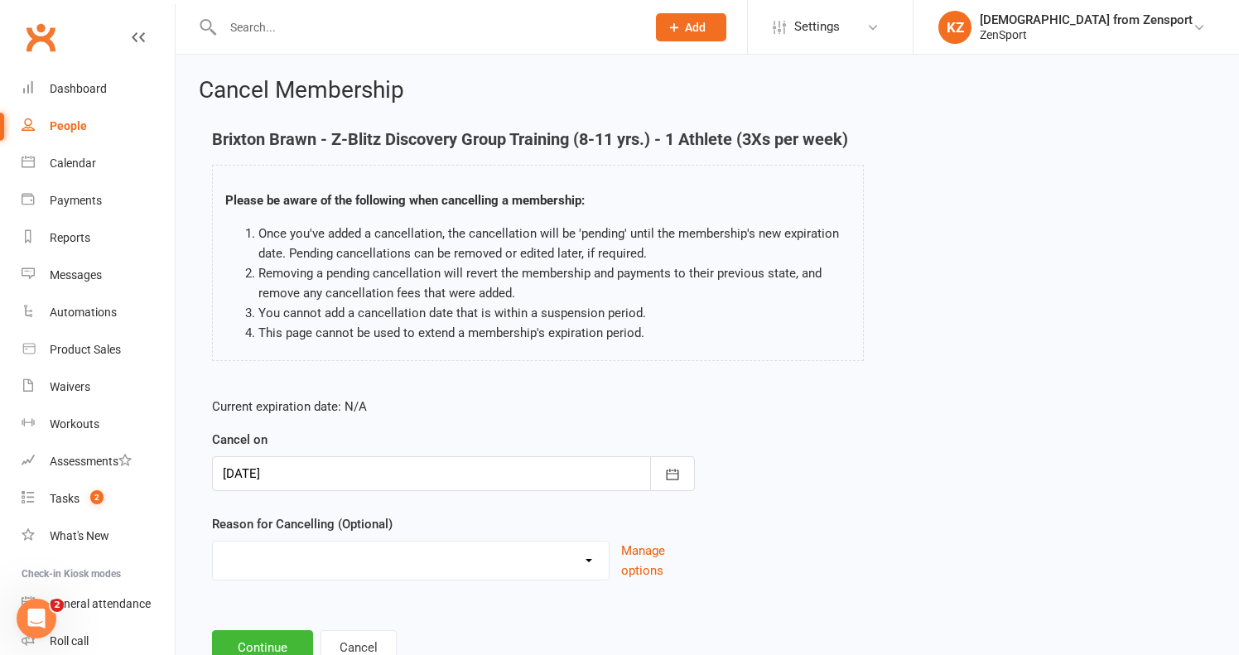
select select "3"
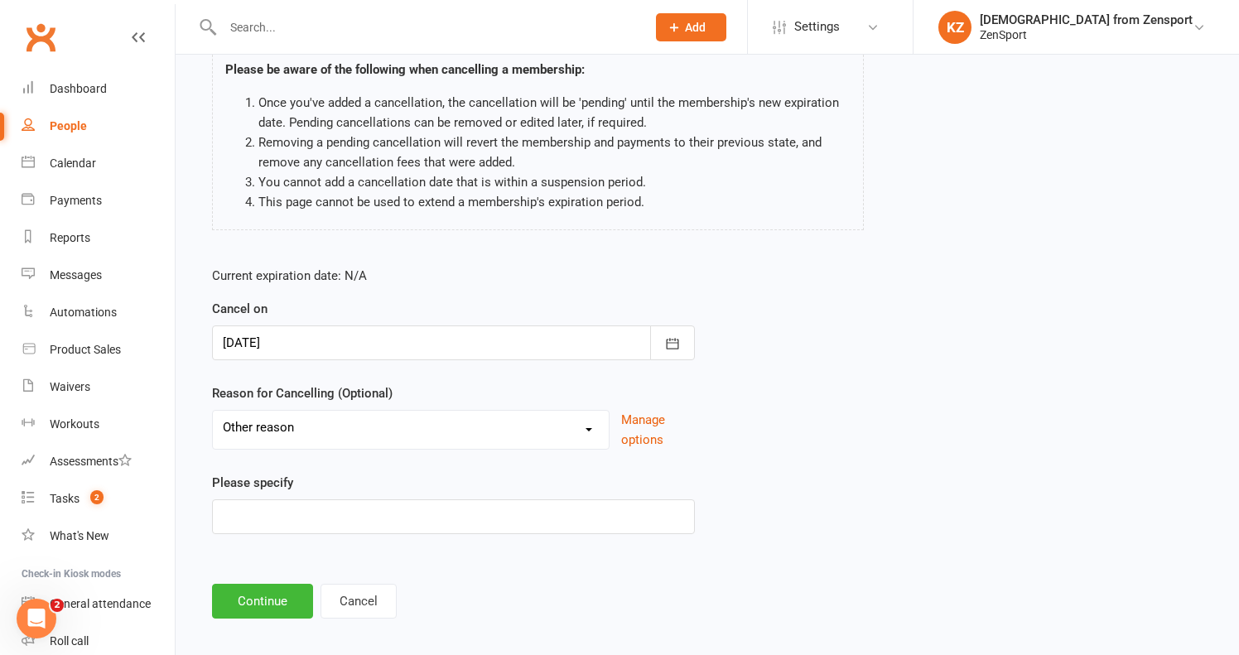
scroll to position [145, 0]
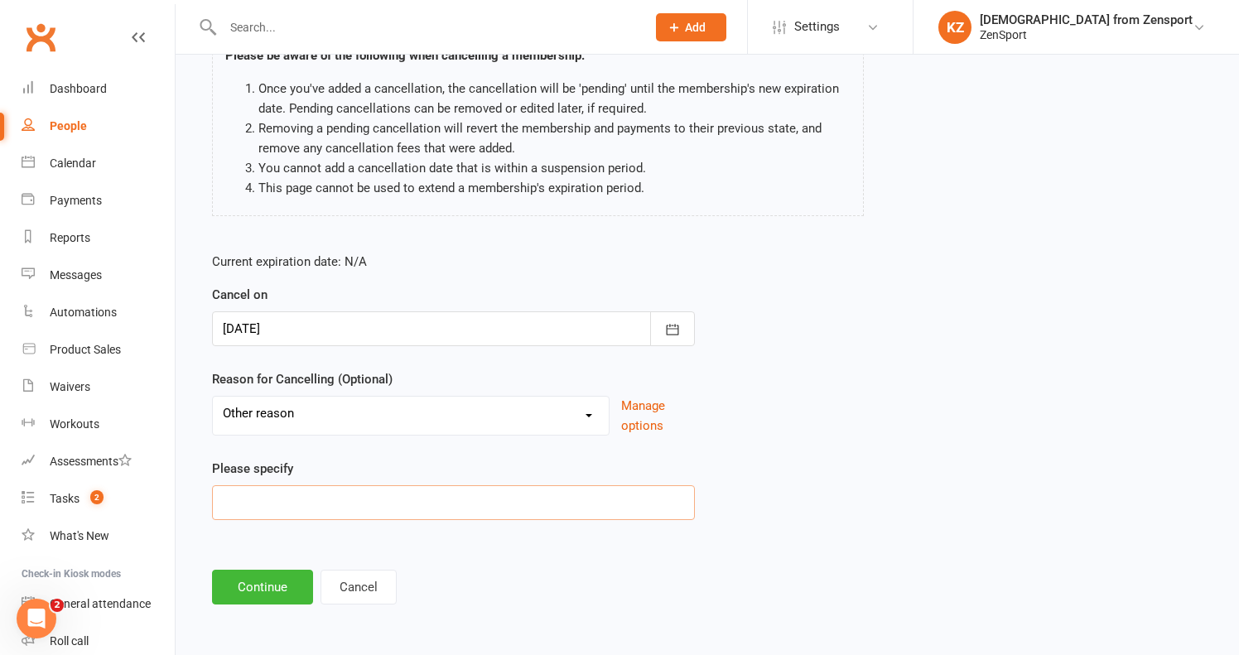
click at [313, 512] on input at bounding box center [453, 502] width 483 height 35
type input "No Coaching Staff"
click at [269, 584] on button "Continue" at bounding box center [262, 587] width 101 height 35
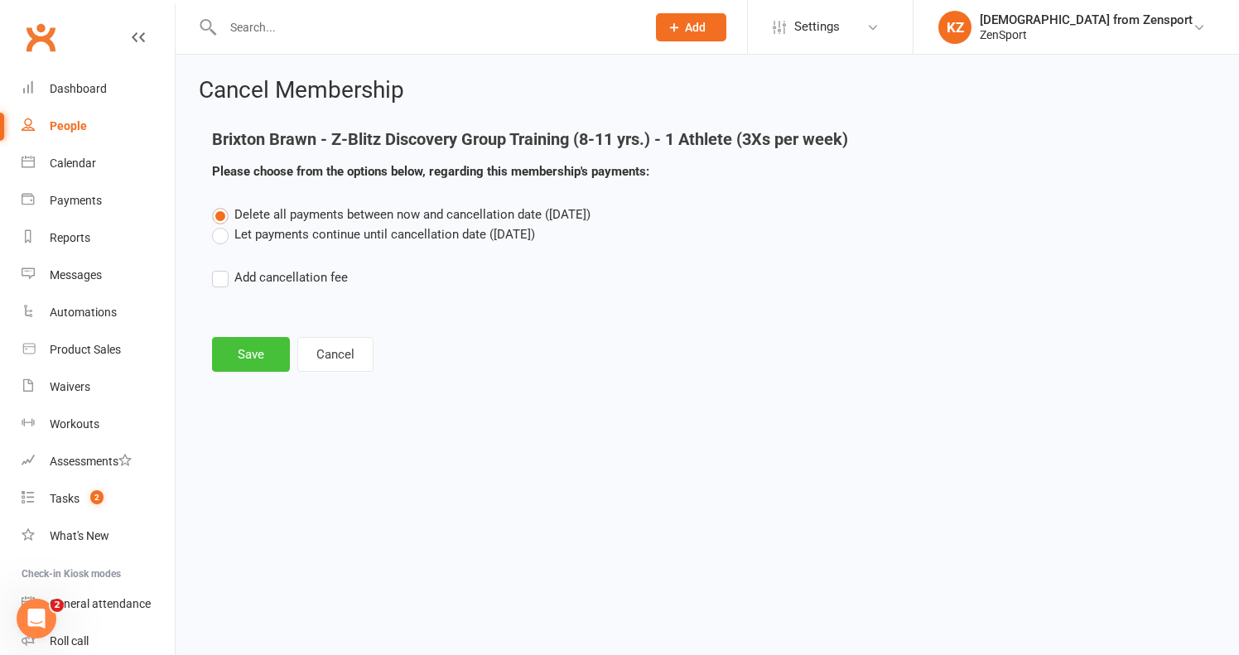
click at [249, 353] on button "Save" at bounding box center [251, 354] width 78 height 35
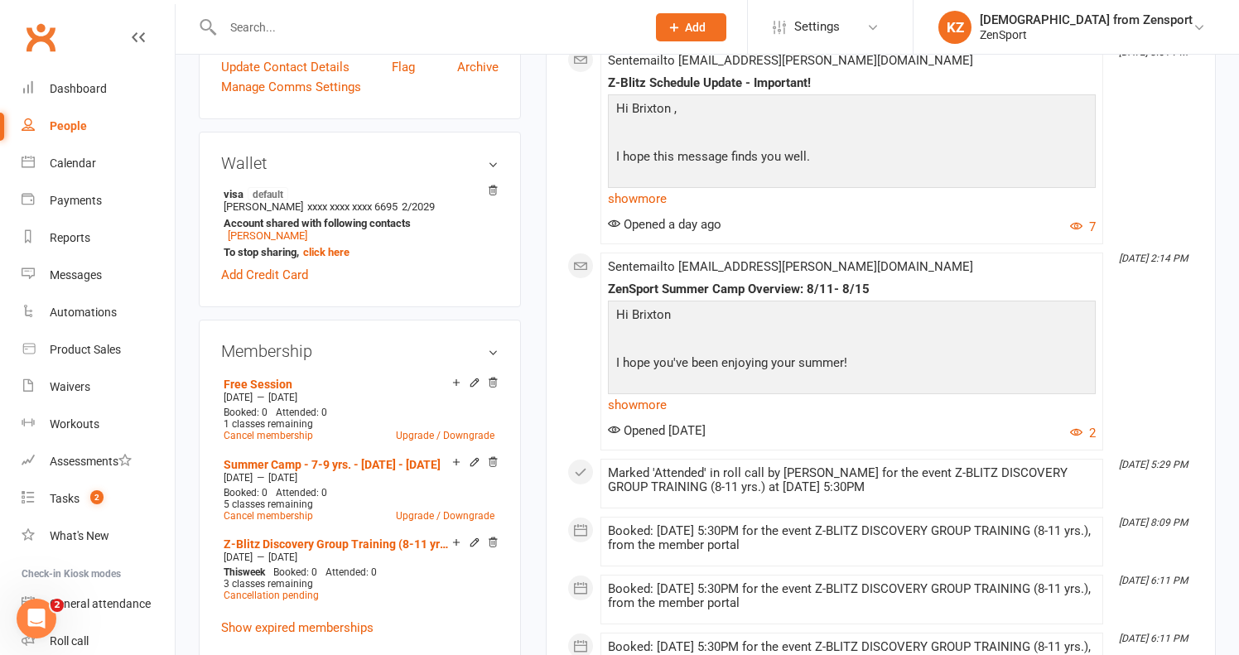
scroll to position [486, 0]
click at [291, 509] on link "Cancel membership" at bounding box center [268, 515] width 89 height 12
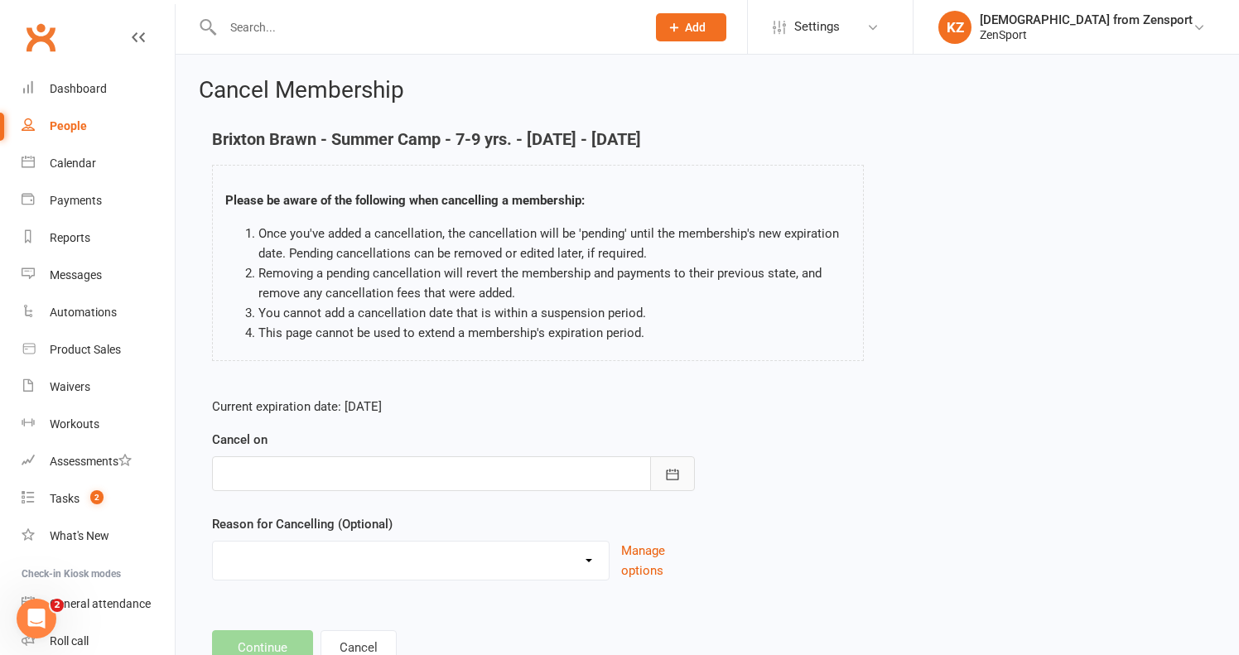
click at [676, 469] on icon "button" at bounding box center [673, 474] width 12 height 11
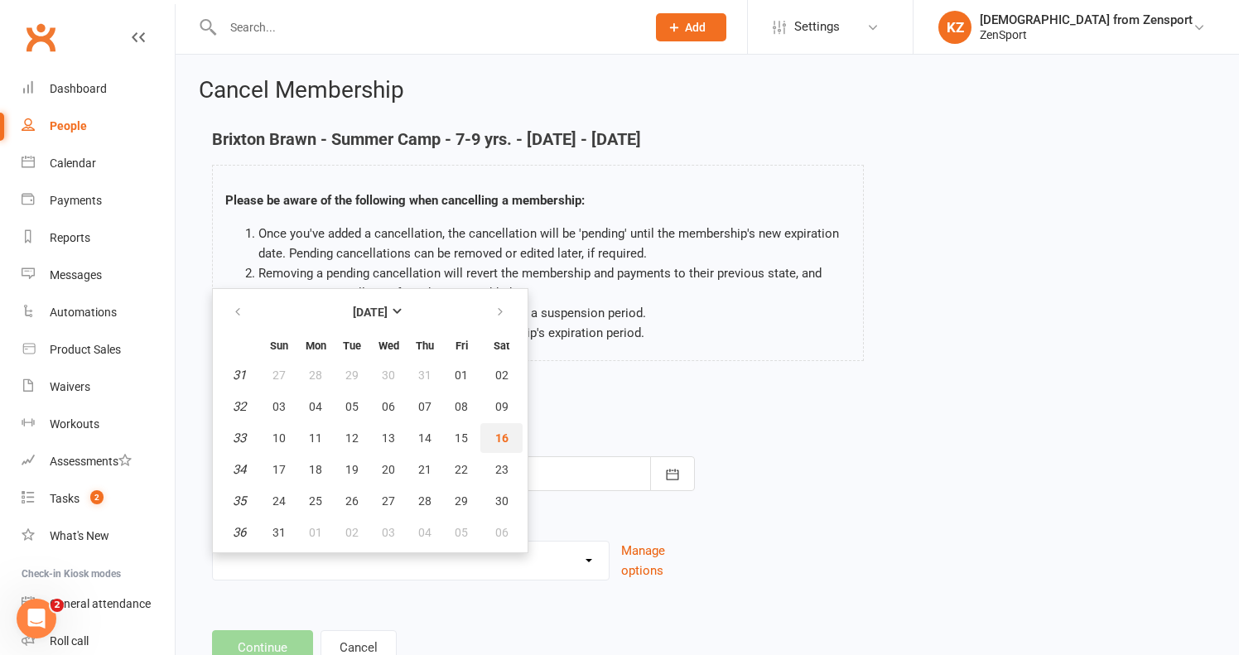
click at [504, 433] on span "16" at bounding box center [501, 437] width 13 height 13
type input "[DATE]"
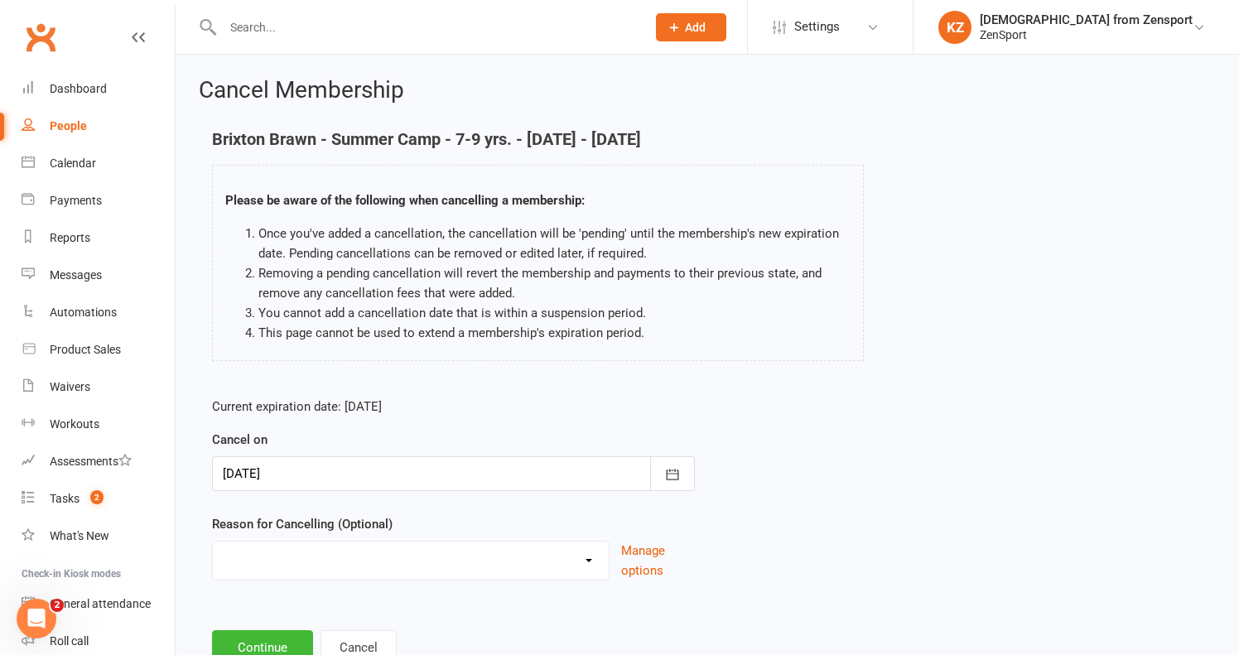
select select "3"
click at [267, 643] on input at bounding box center [453, 647] width 483 height 35
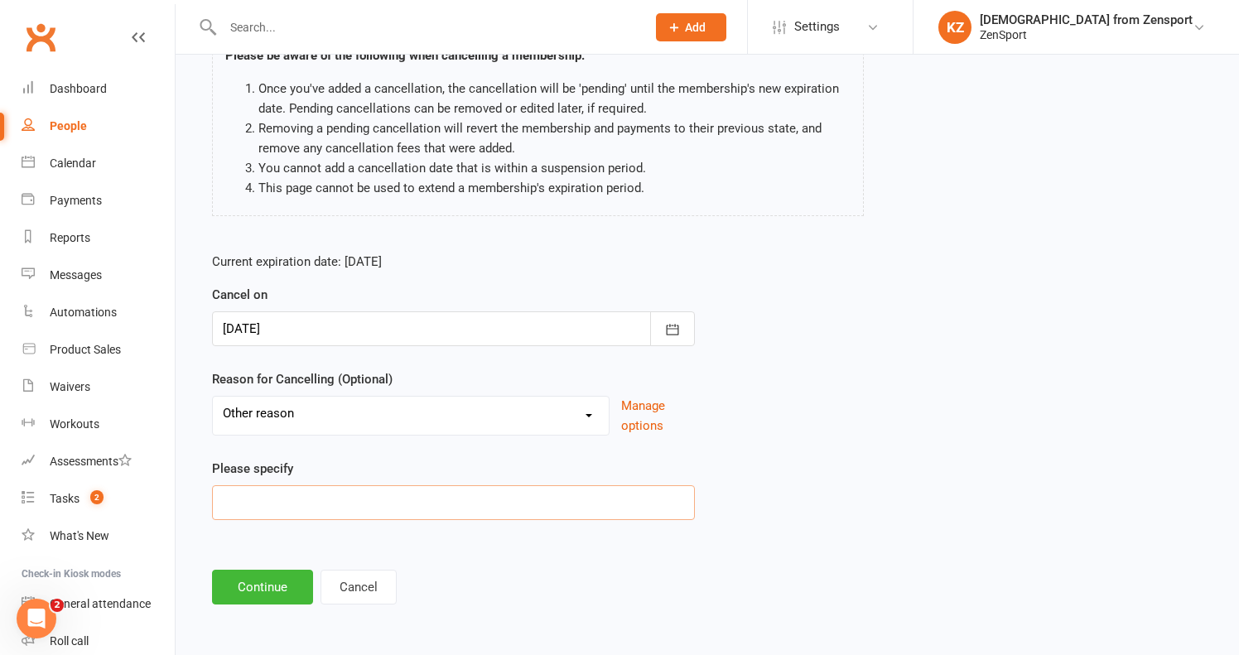
scroll to position [158, 0]
click at [271, 570] on button "Continue" at bounding box center [262, 587] width 101 height 35
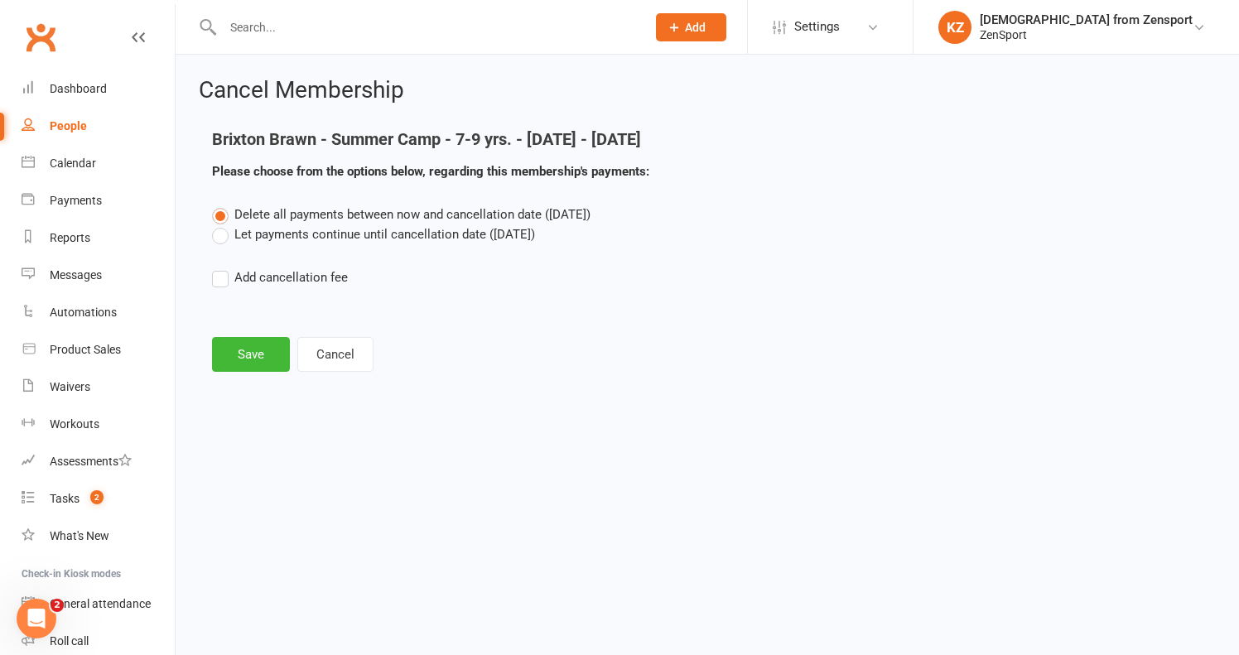
scroll to position [0, 0]
click at [256, 342] on button "Save" at bounding box center [251, 354] width 78 height 35
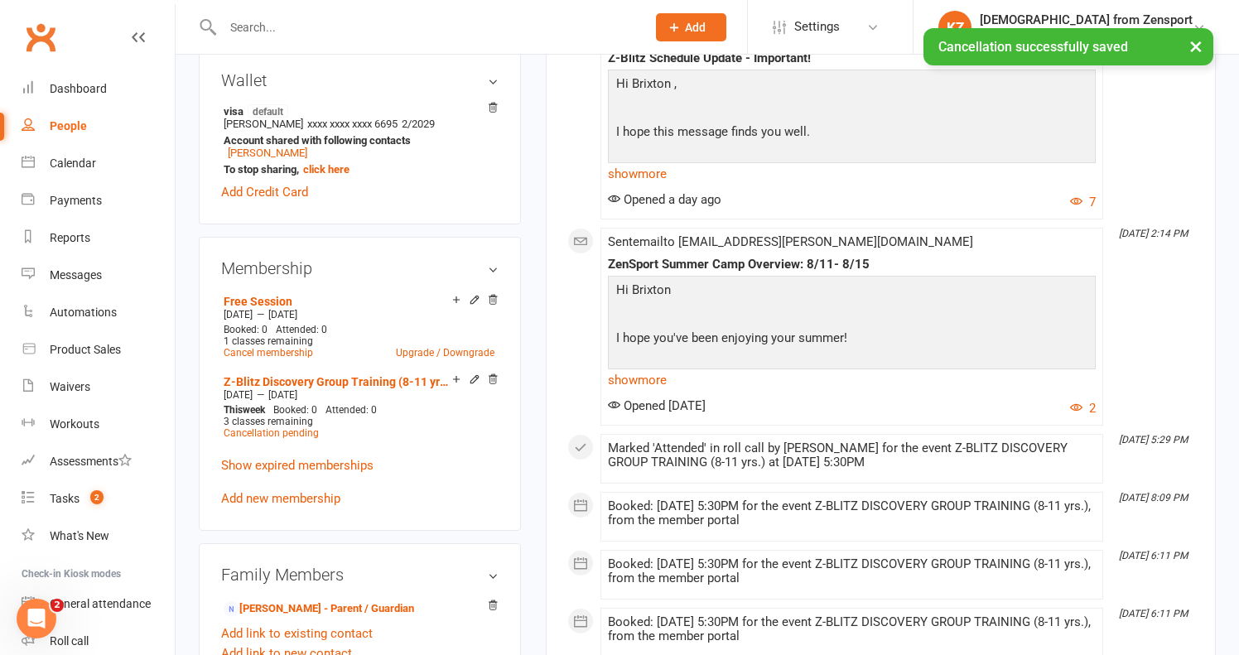
scroll to position [561, 0]
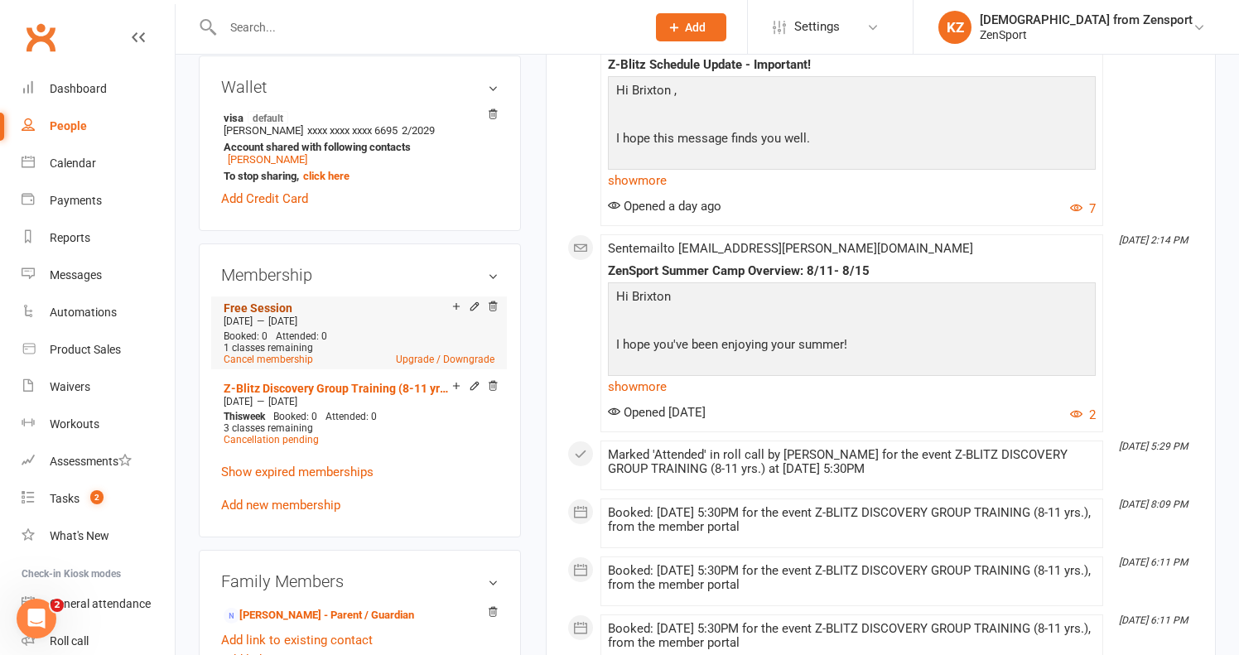
click at [272, 301] on link "Free Session" at bounding box center [258, 307] width 69 height 13
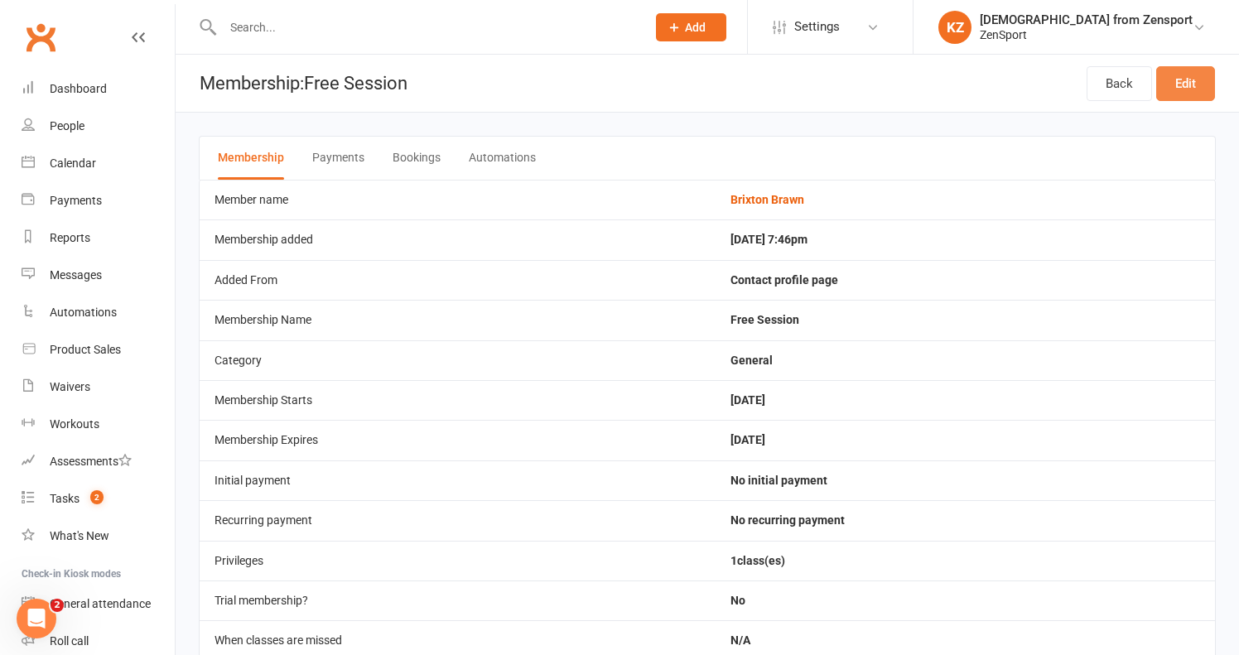
click at [1177, 74] on link "Edit" at bounding box center [1185, 83] width 59 height 35
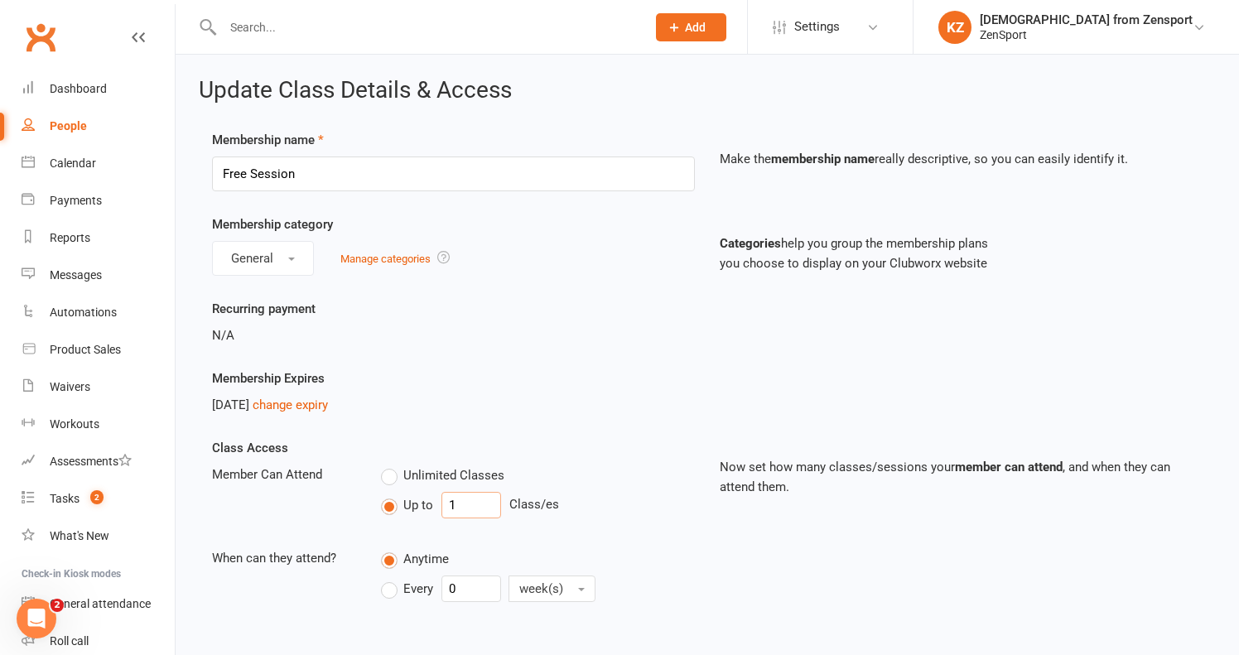
click at [474, 501] on input "1" at bounding box center [471, 505] width 60 height 26
type input "13"
click at [328, 403] on link "change expiry" at bounding box center [290, 404] width 75 height 15
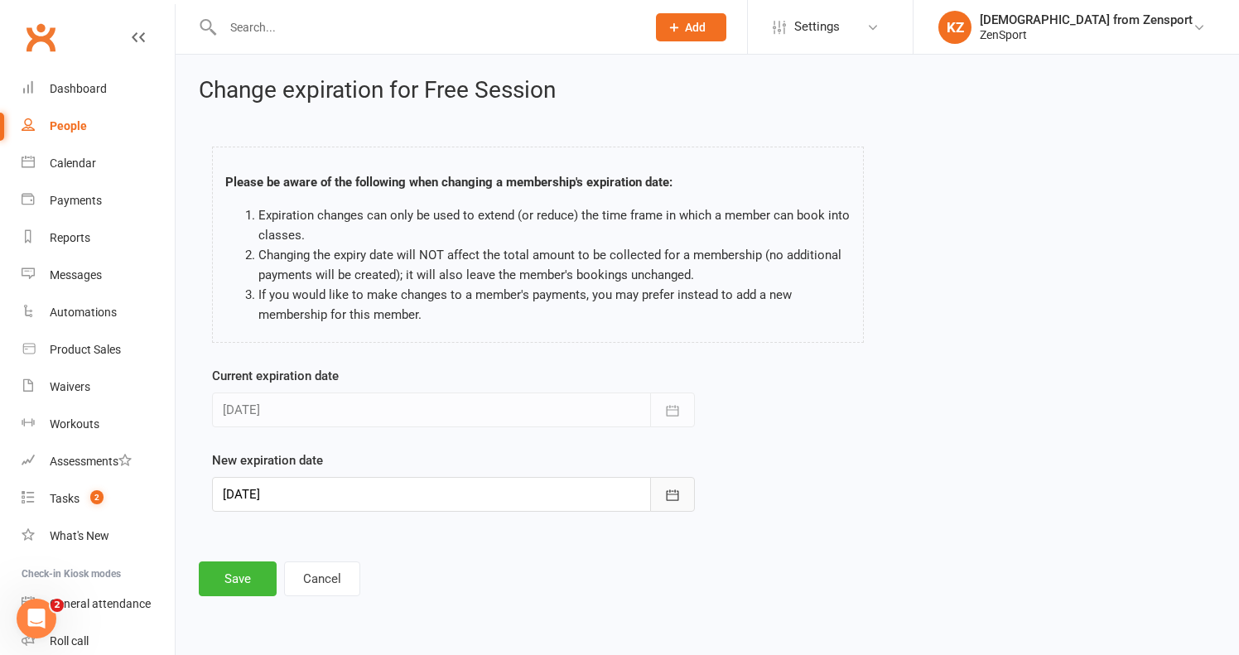
click at [681, 484] on button "button" at bounding box center [672, 494] width 45 height 35
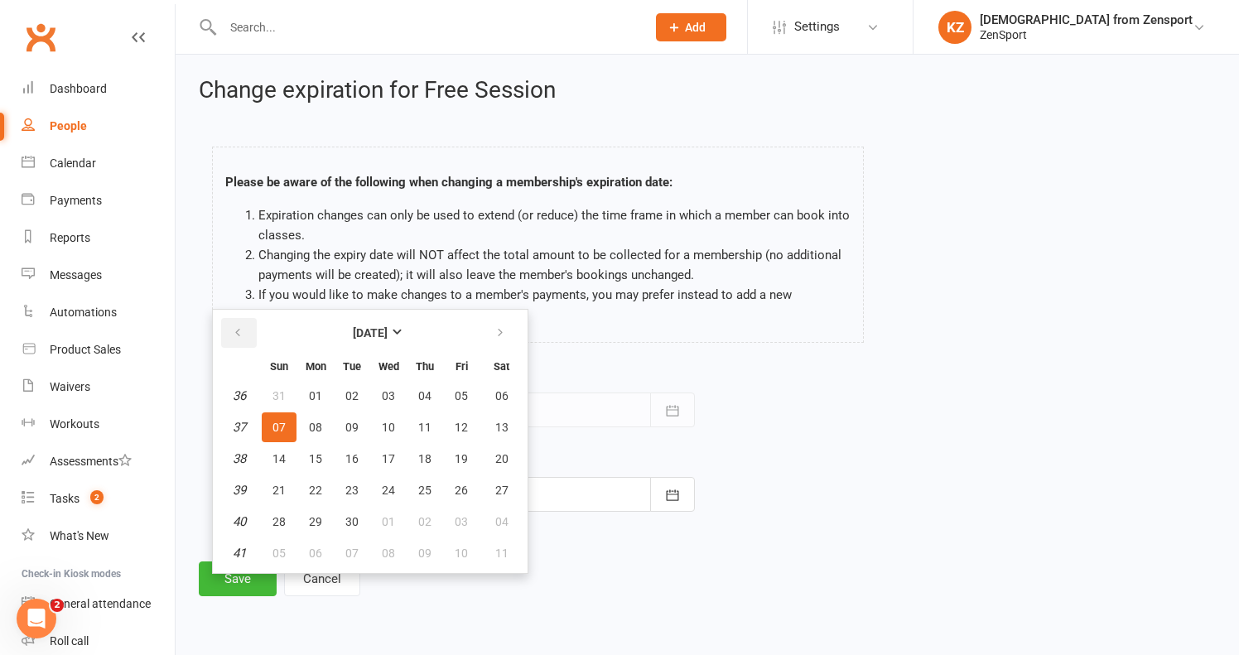
click at [237, 330] on icon "button" at bounding box center [238, 332] width 12 height 13
click at [503, 331] on icon "button" at bounding box center [500, 332] width 12 height 13
click at [504, 330] on icon "button" at bounding box center [500, 332] width 12 height 13
click at [499, 515] on span "01" at bounding box center [501, 521] width 13 height 13
type input "[DATE]"
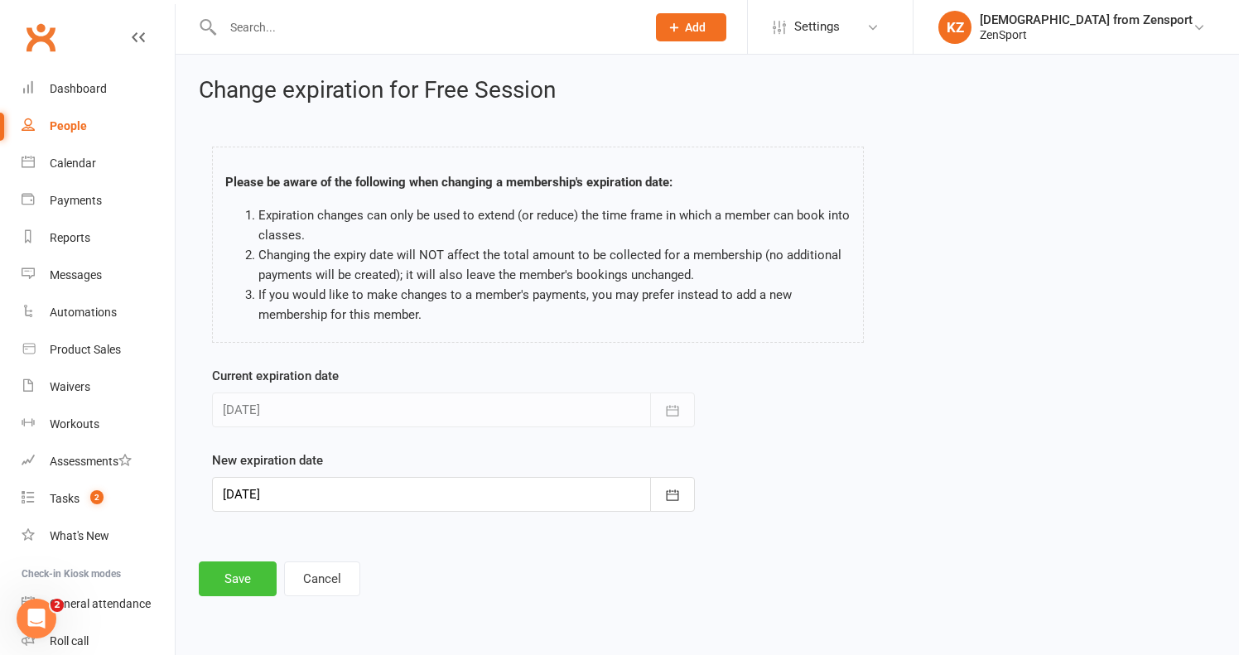
click at [239, 577] on button "Save" at bounding box center [238, 578] width 78 height 35
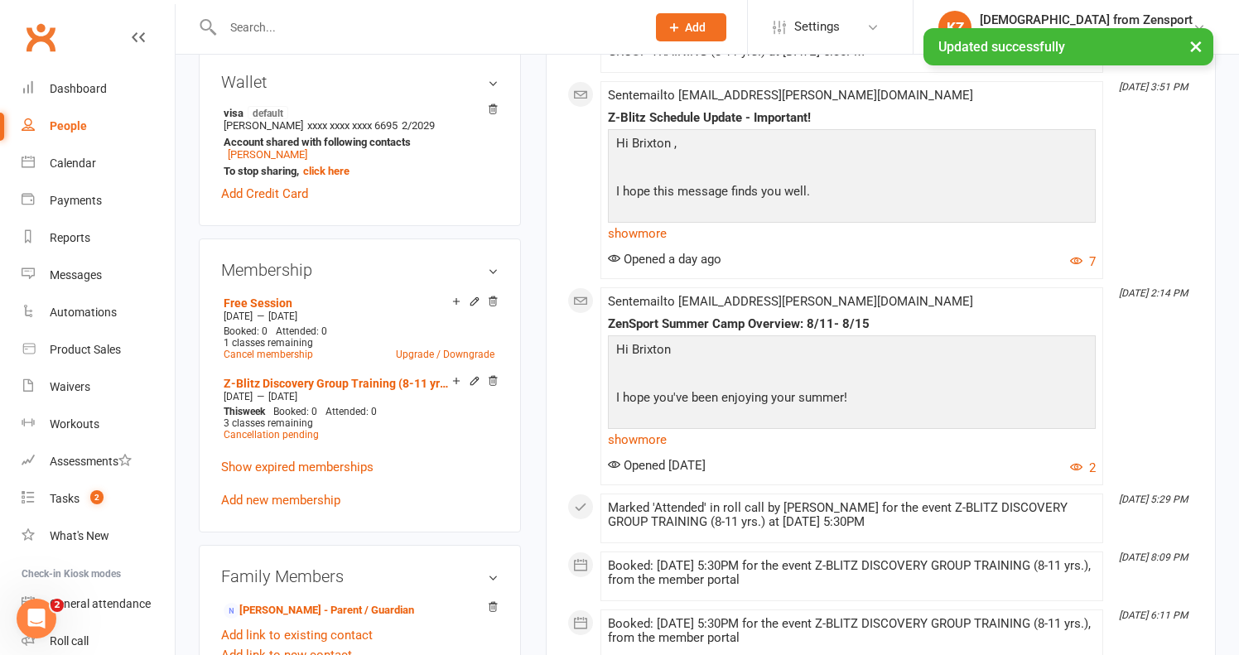
scroll to position [567, 0]
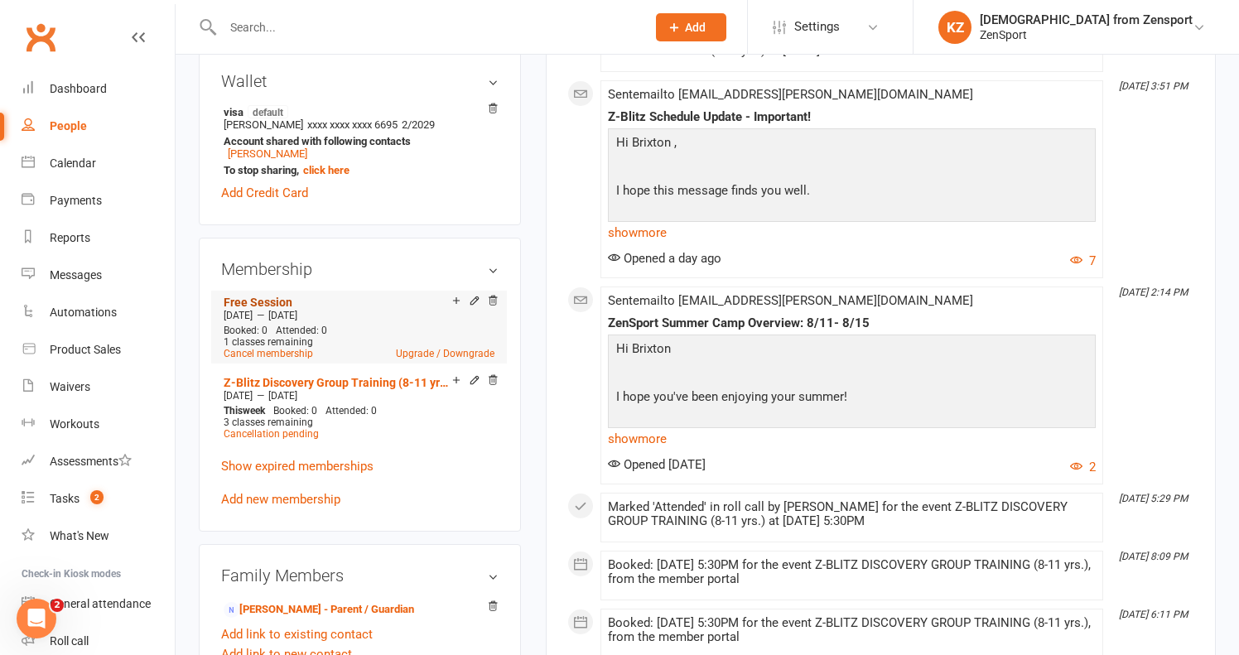
click at [272, 296] on link "Free Session" at bounding box center [258, 302] width 69 height 13
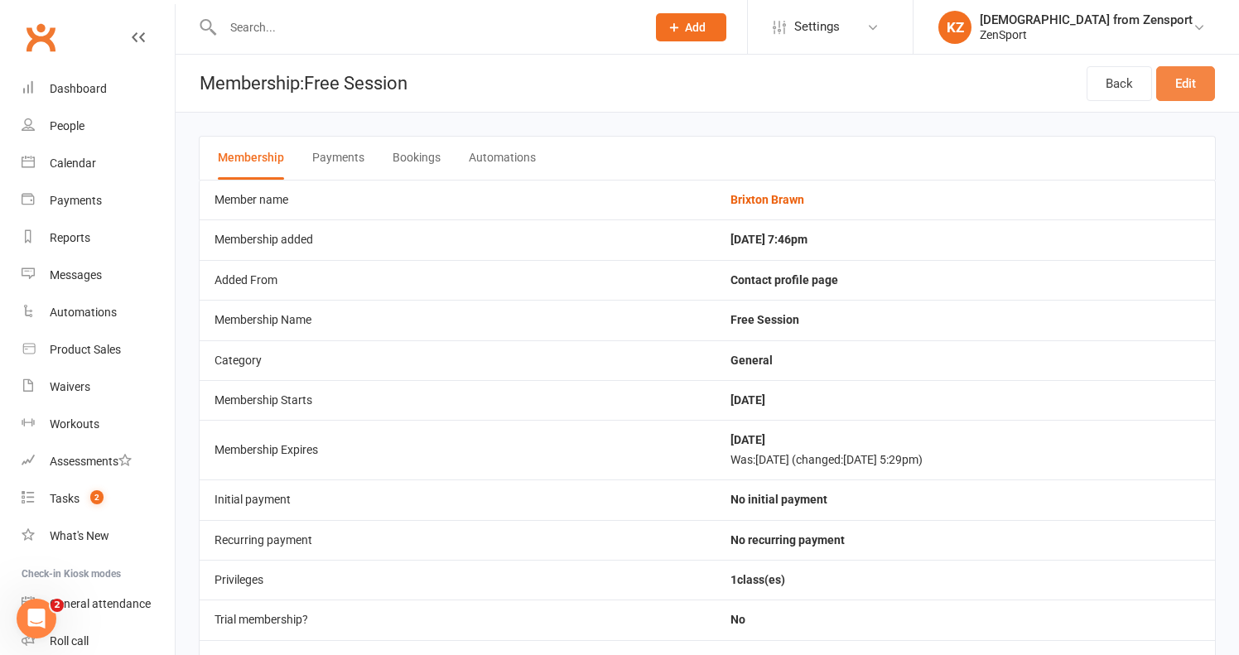
click at [1184, 72] on link "Edit" at bounding box center [1185, 83] width 59 height 35
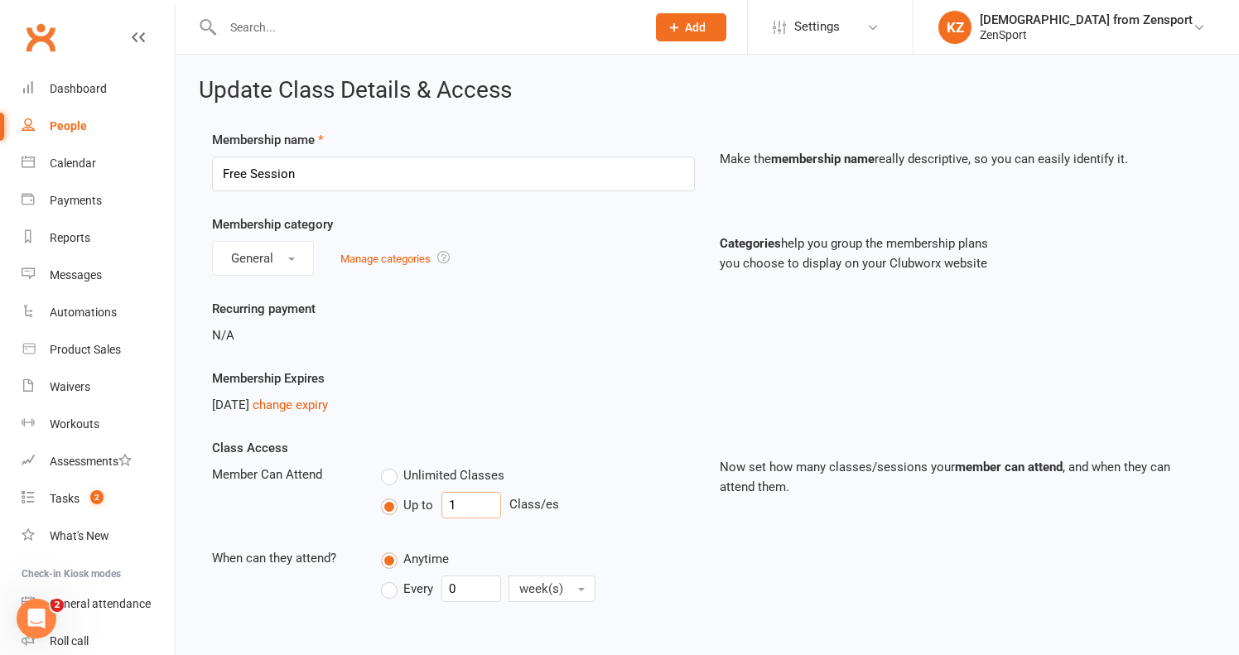
click at [467, 506] on input "1" at bounding box center [471, 505] width 60 height 26
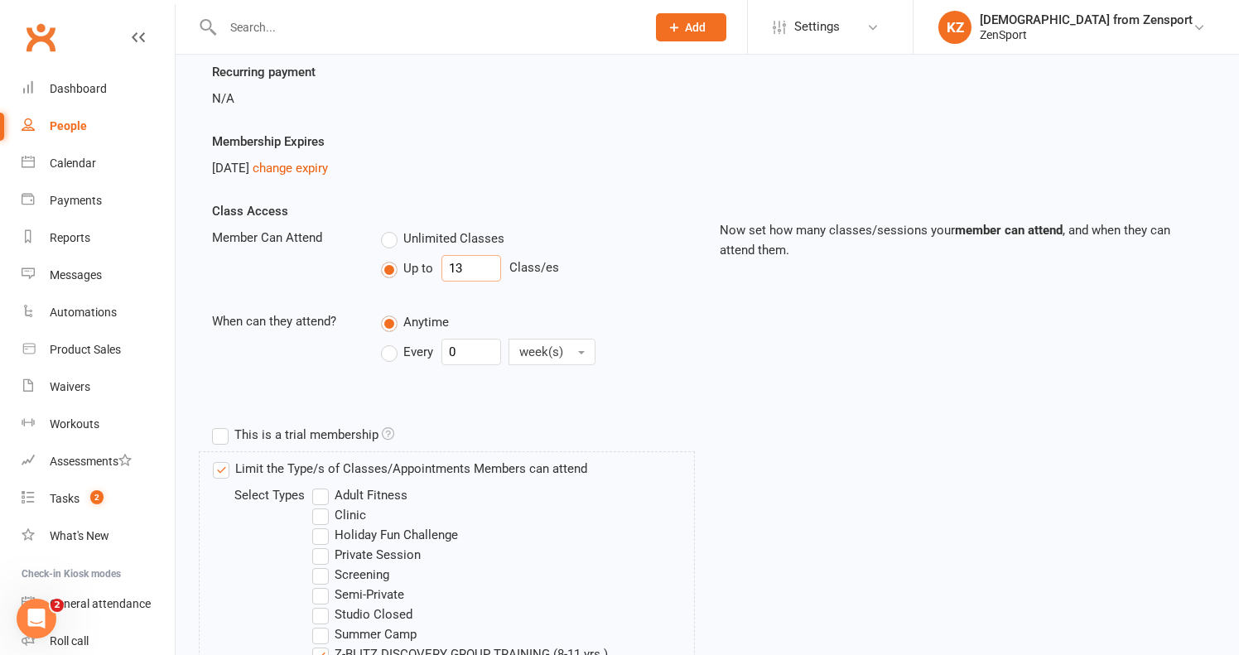
scroll to position [237, 0]
type input "13"
click at [501, 379] on div "Class Access Member Can Attend Unlimited Classes Up to 13 Class/es When can the…" at bounding box center [454, 298] width 508 height 194
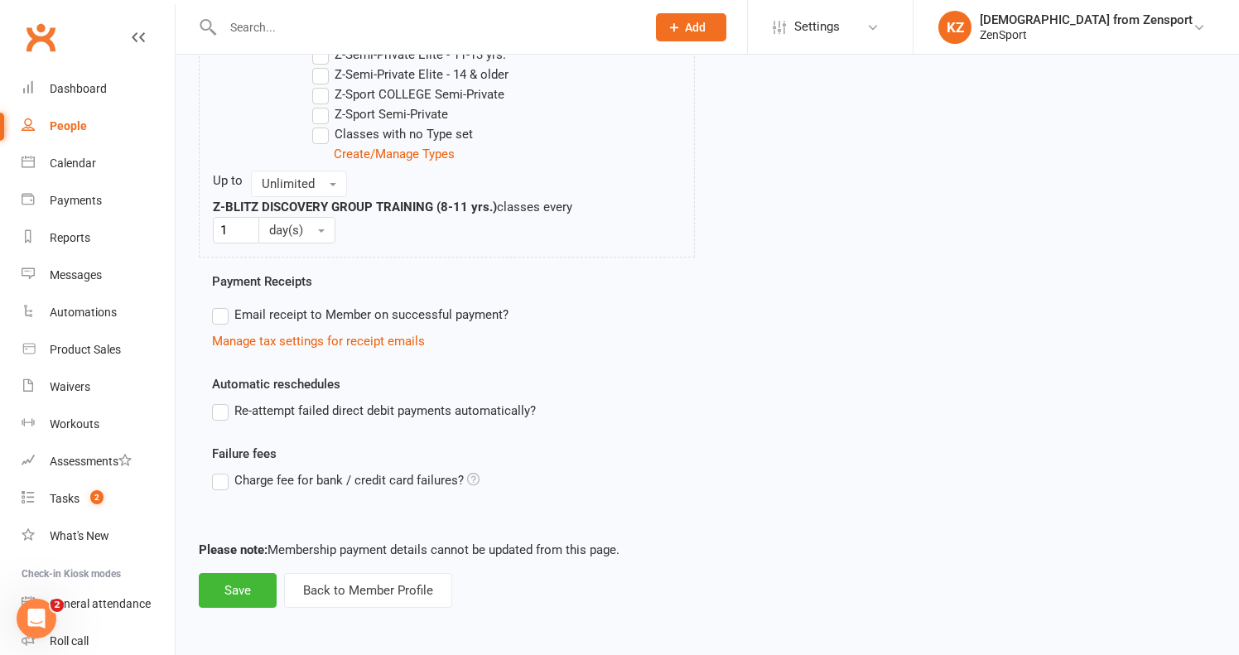
scroll to position [969, 0]
click at [244, 573] on button "Save" at bounding box center [238, 590] width 78 height 35
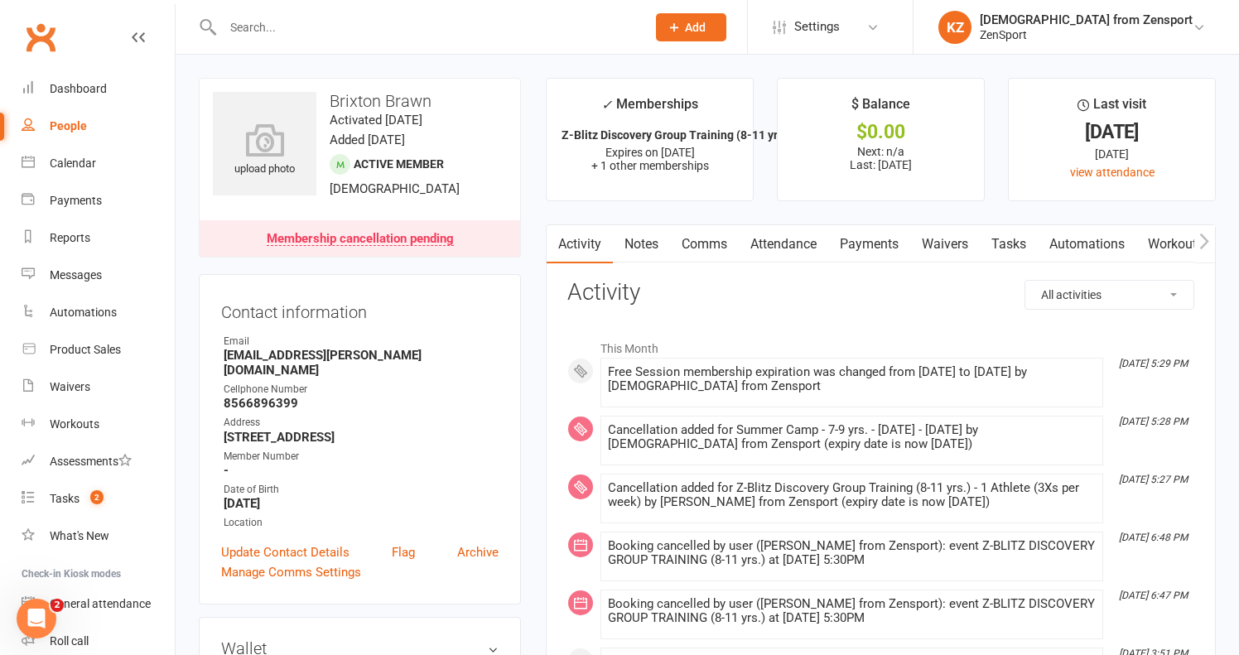
click at [875, 233] on link "Payments" at bounding box center [869, 244] width 82 height 38
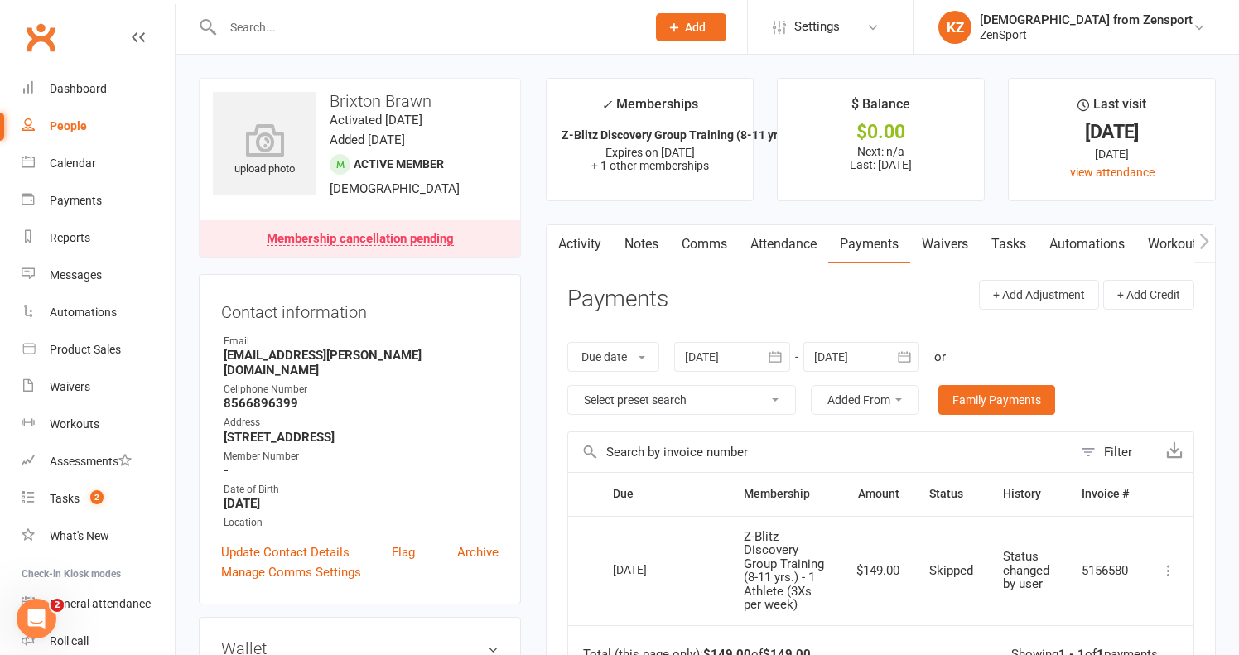
click at [638, 242] on link "Notes" at bounding box center [641, 244] width 57 height 38
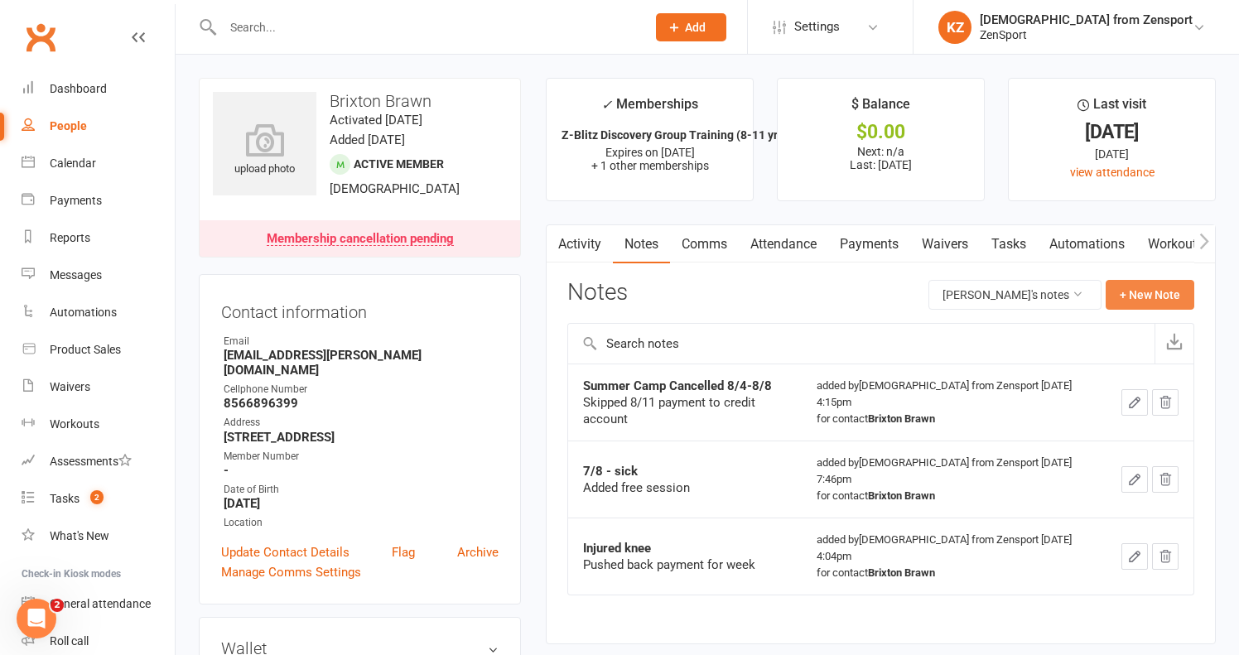
click at [1135, 291] on button "+ New Note" at bounding box center [1149, 295] width 89 height 30
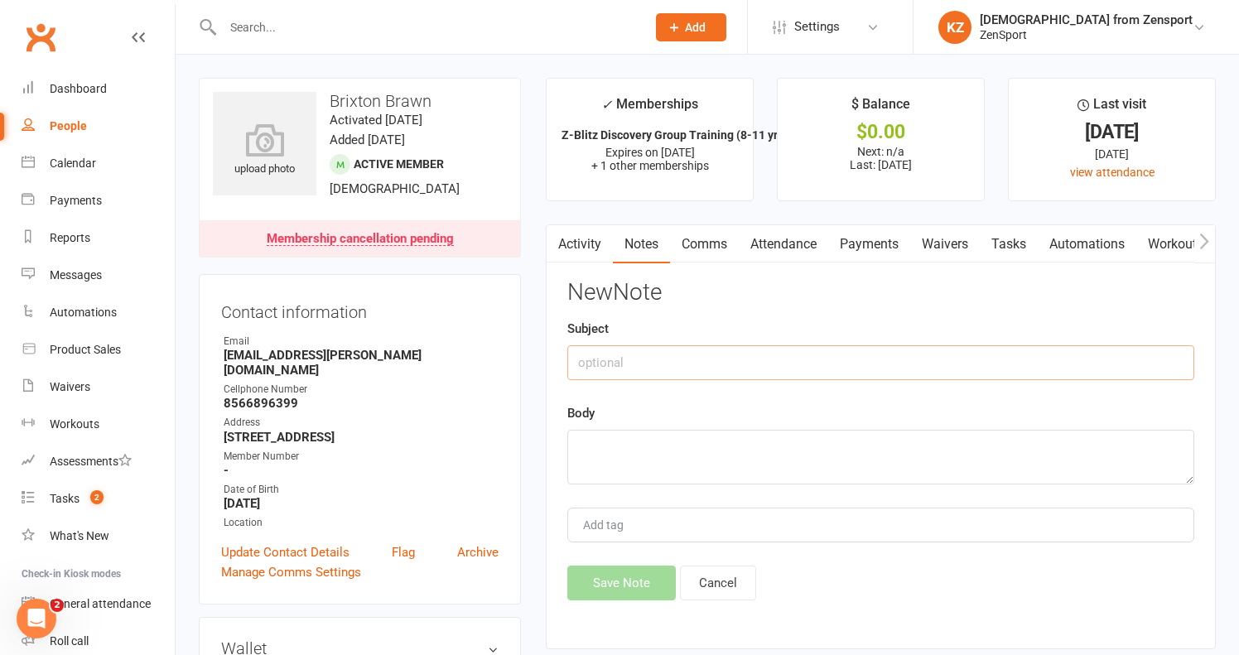
click at [611, 351] on input "text" at bounding box center [880, 362] width 627 height 35
type input "Owed $139 for summer camp"
click at [571, 240] on link "Activity" at bounding box center [579, 244] width 66 height 38
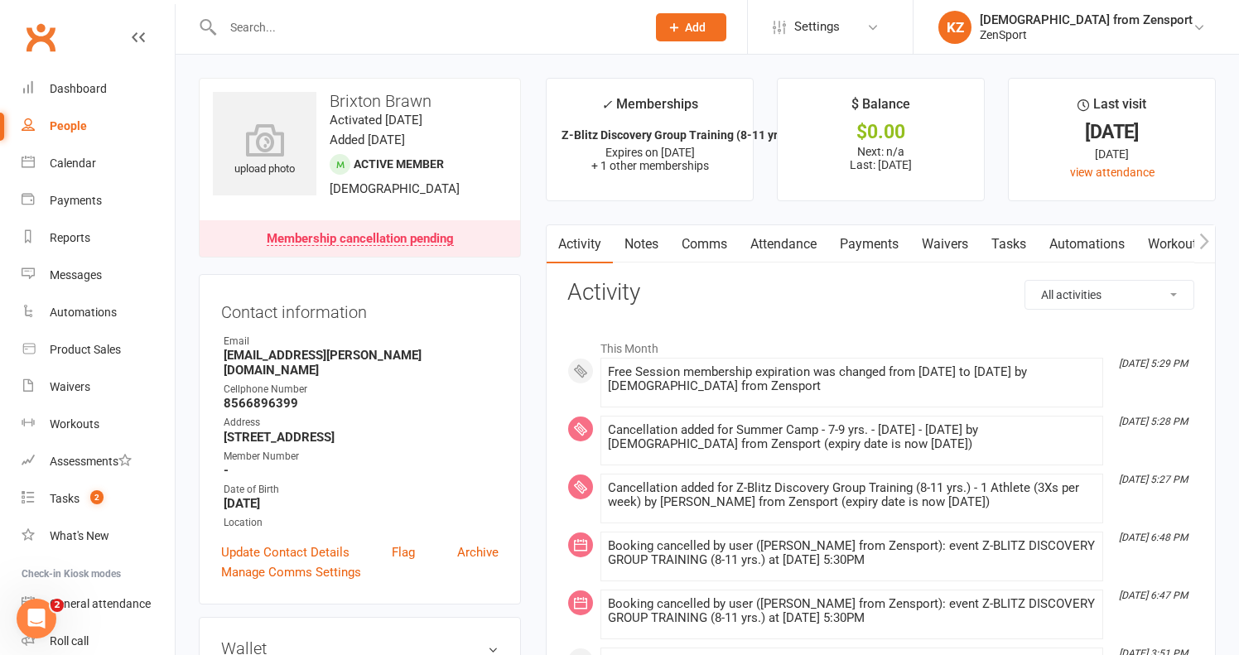
click at [645, 235] on link "Notes" at bounding box center [641, 244] width 57 height 38
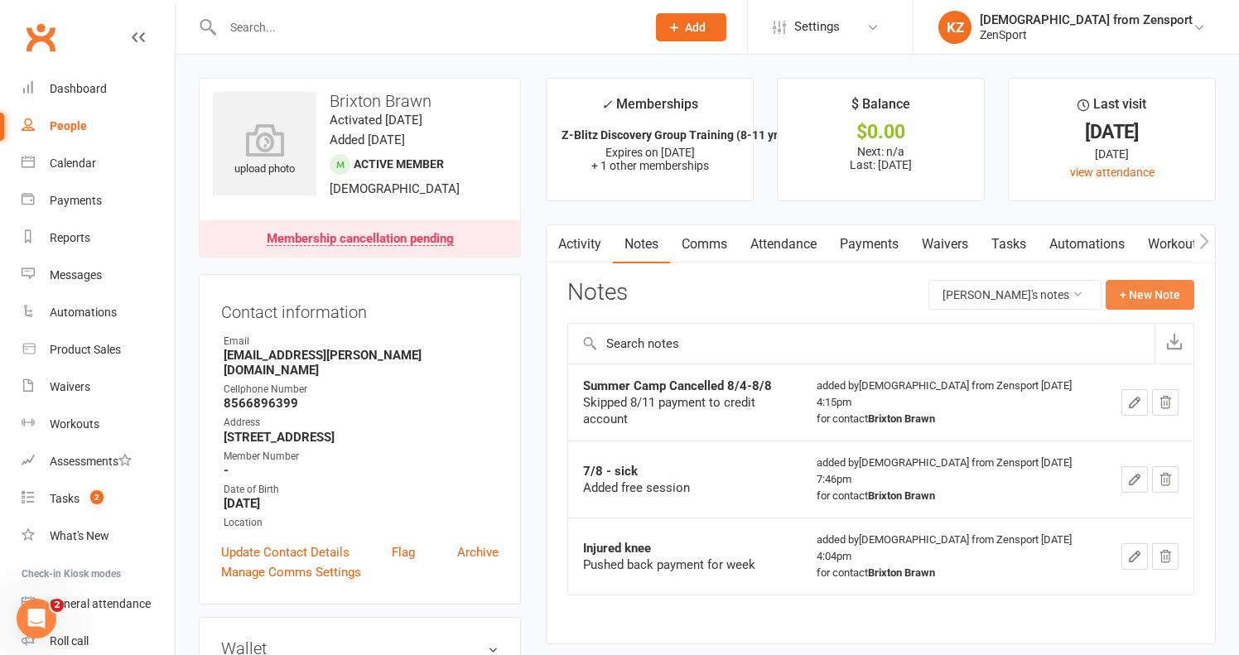
click at [1145, 291] on button "+ New Note" at bounding box center [1149, 295] width 89 height 30
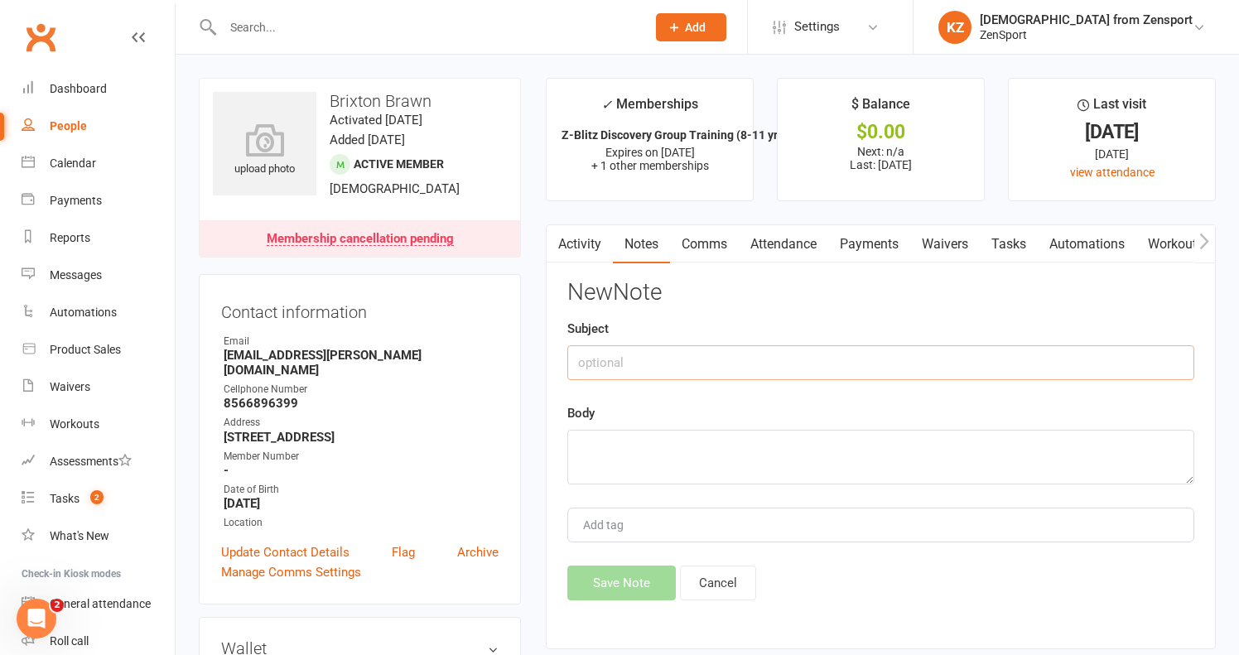
click at [649, 354] on input "text" at bounding box center [880, 362] width 627 height 35
type input "O"
type input "P"
click at [637, 243] on link "Notes" at bounding box center [641, 244] width 57 height 38
click at [584, 243] on link "Activity" at bounding box center [579, 244] width 66 height 38
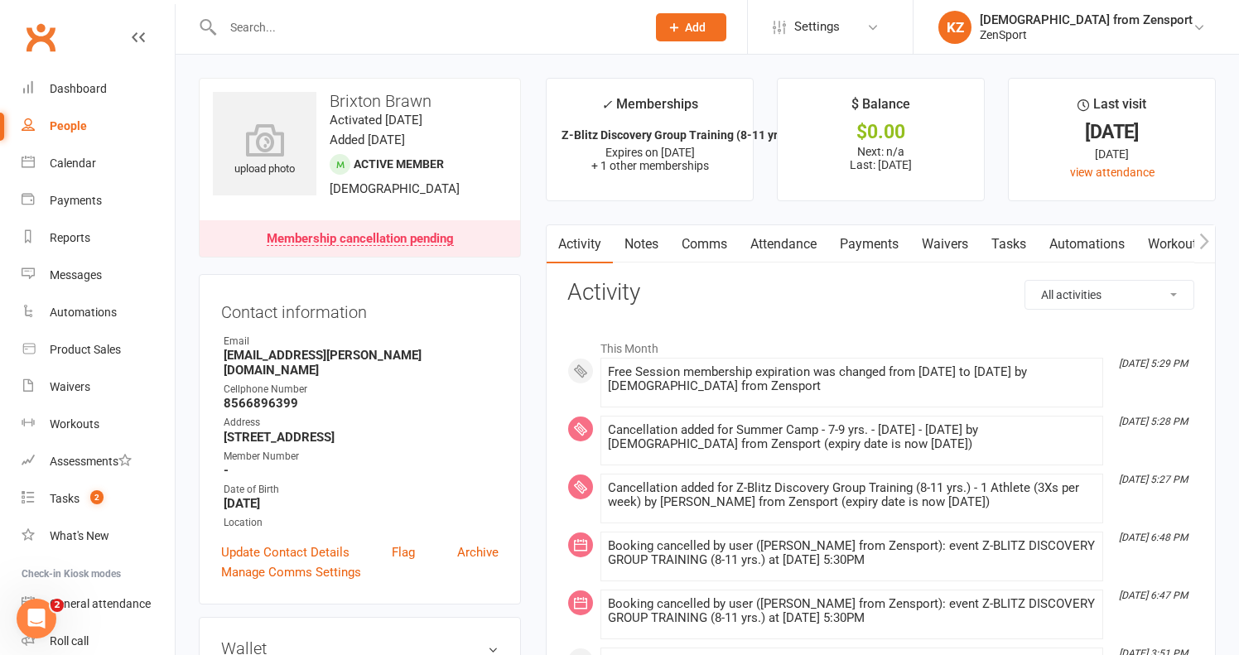
click at [649, 237] on link "Notes" at bounding box center [641, 244] width 57 height 38
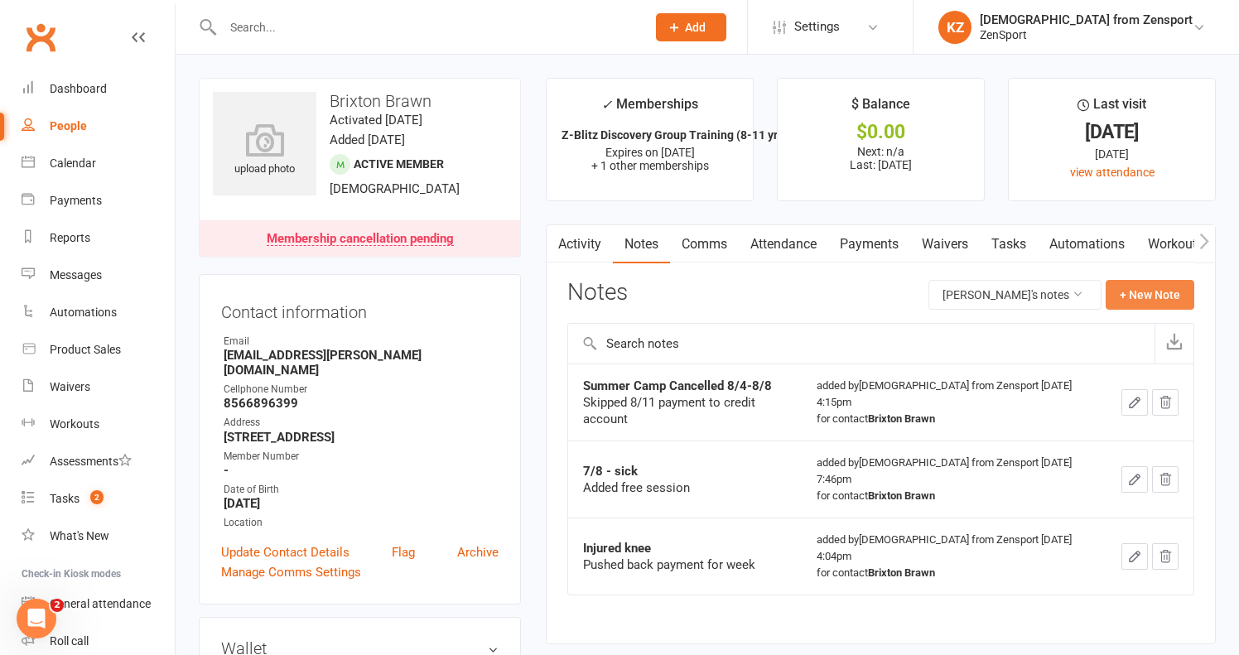
click at [1129, 291] on button "+ New Note" at bounding box center [1149, 295] width 89 height 30
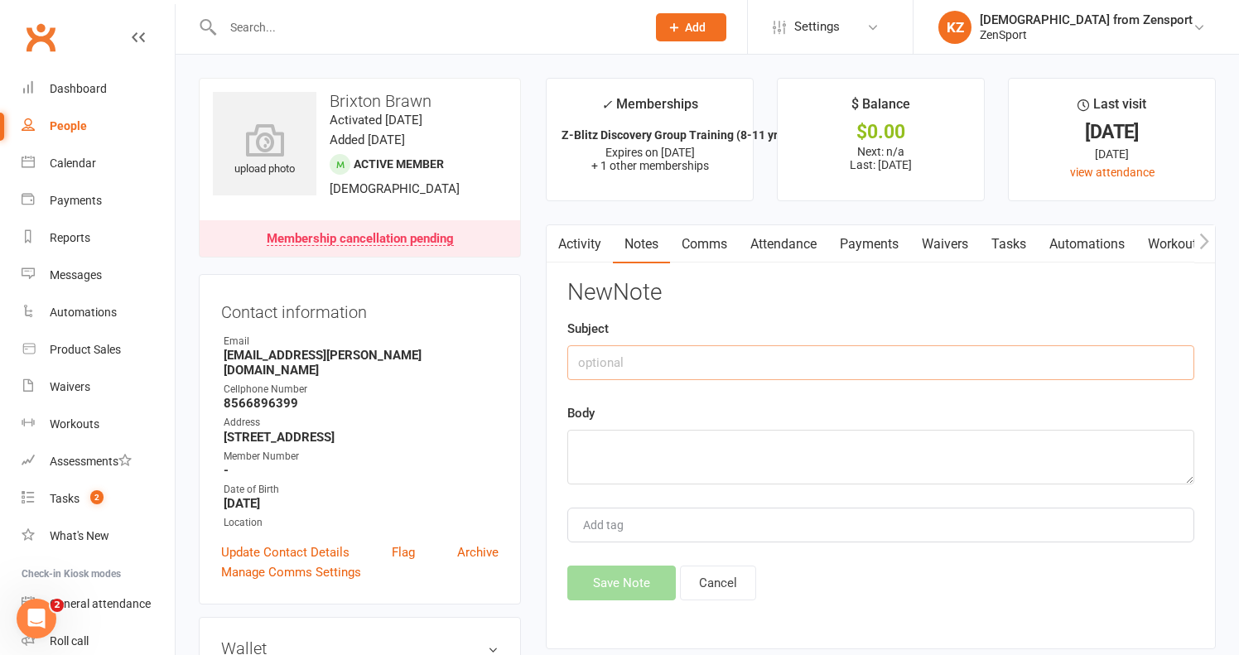
click at [618, 357] on input "text" at bounding box center [880, 362] width 627 height 35
type input "C"
type input "Sessions only Tuesday & Thursday - Discovery"
click at [602, 430] on textarea at bounding box center [880, 457] width 627 height 55
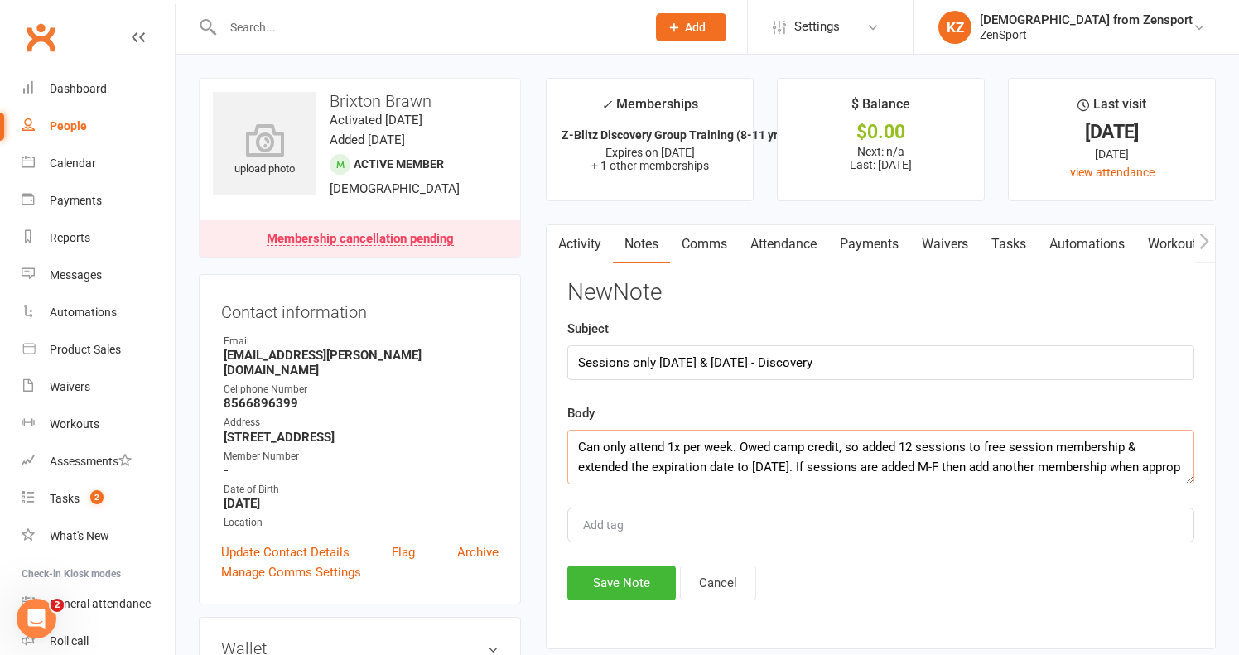
scroll to position [11, 0]
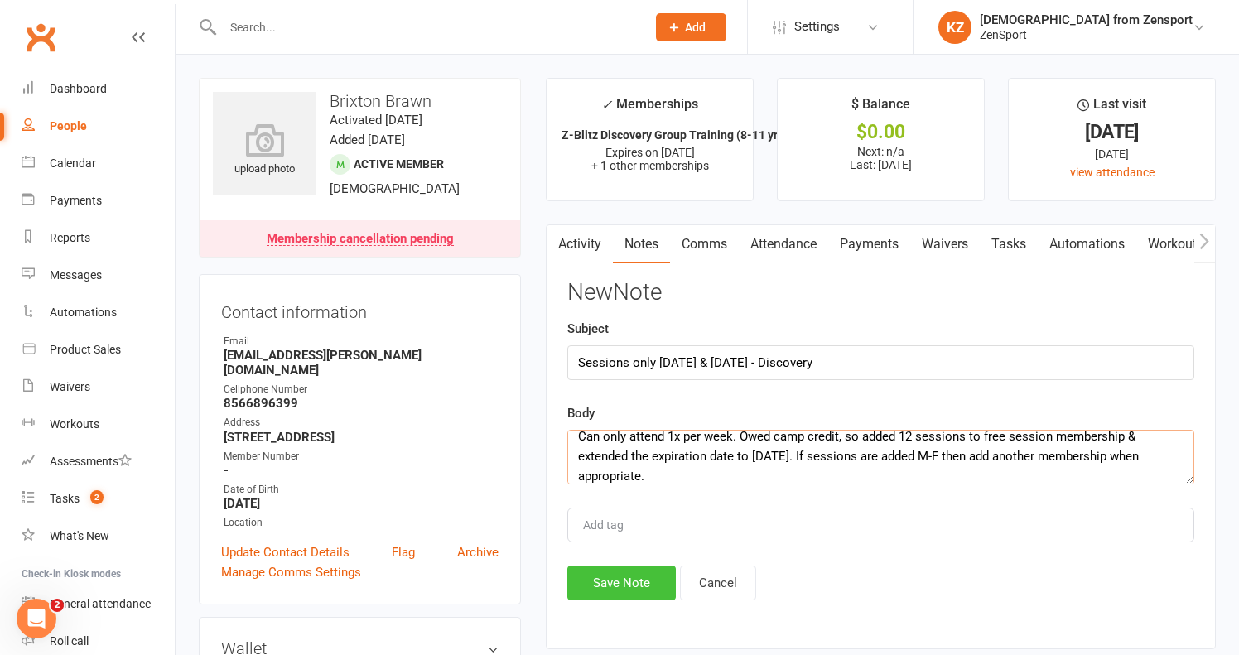
type textarea "Can only attend 1x per week. Owed camp credit, so added 12 sessions to free ses…"
click at [625, 579] on button "Save Note" at bounding box center [621, 582] width 108 height 35
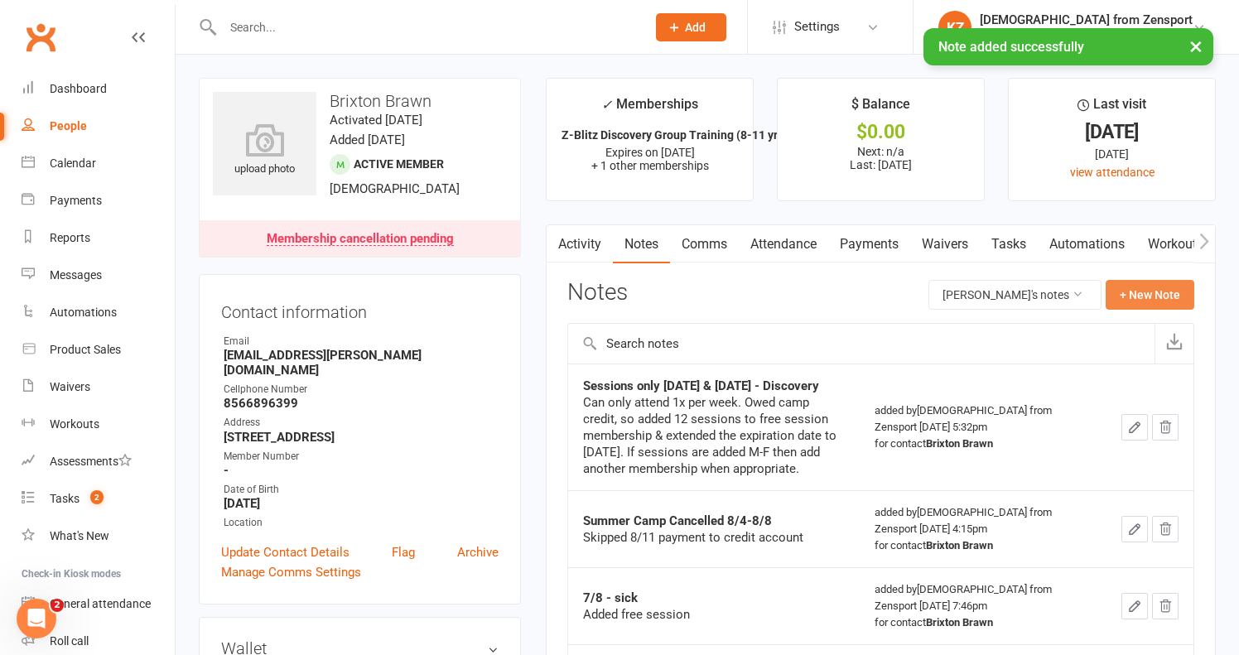
click at [1127, 287] on button "+ New Note" at bounding box center [1149, 295] width 89 height 30
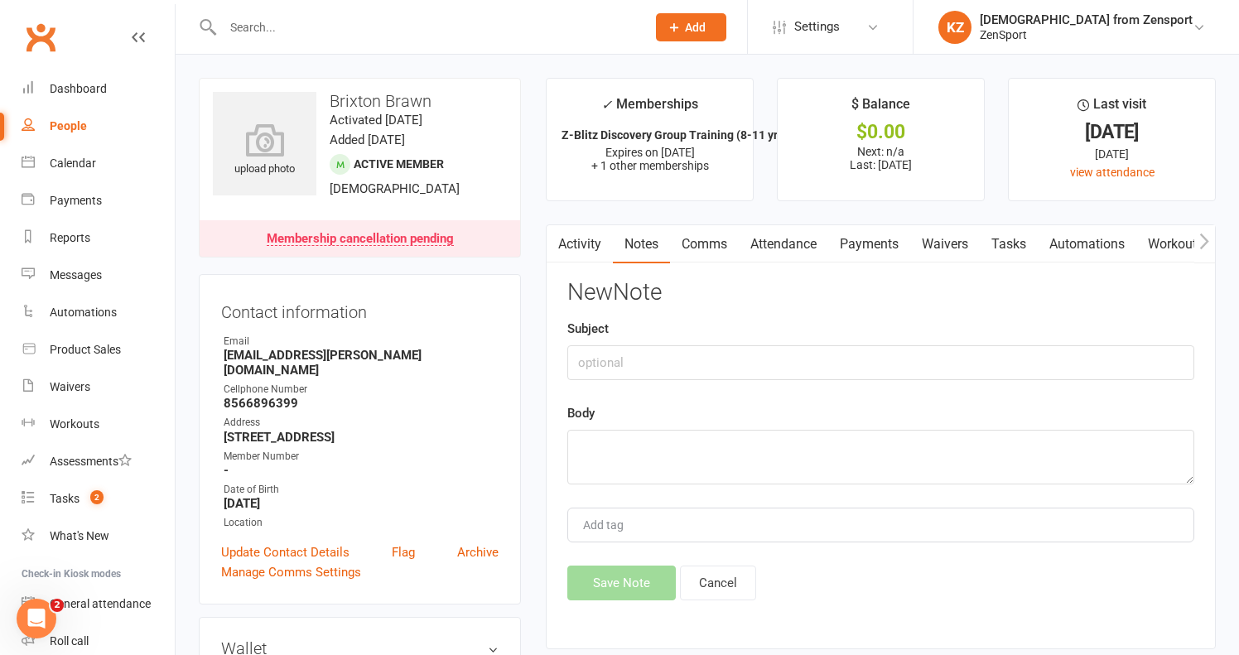
click at [643, 242] on link "Notes" at bounding box center [641, 244] width 57 height 38
click at [640, 241] on link "Notes" at bounding box center [641, 244] width 57 height 38
click at [566, 230] on button "button" at bounding box center [556, 243] width 21 height 37
click at [569, 237] on link "Activity" at bounding box center [579, 244] width 66 height 38
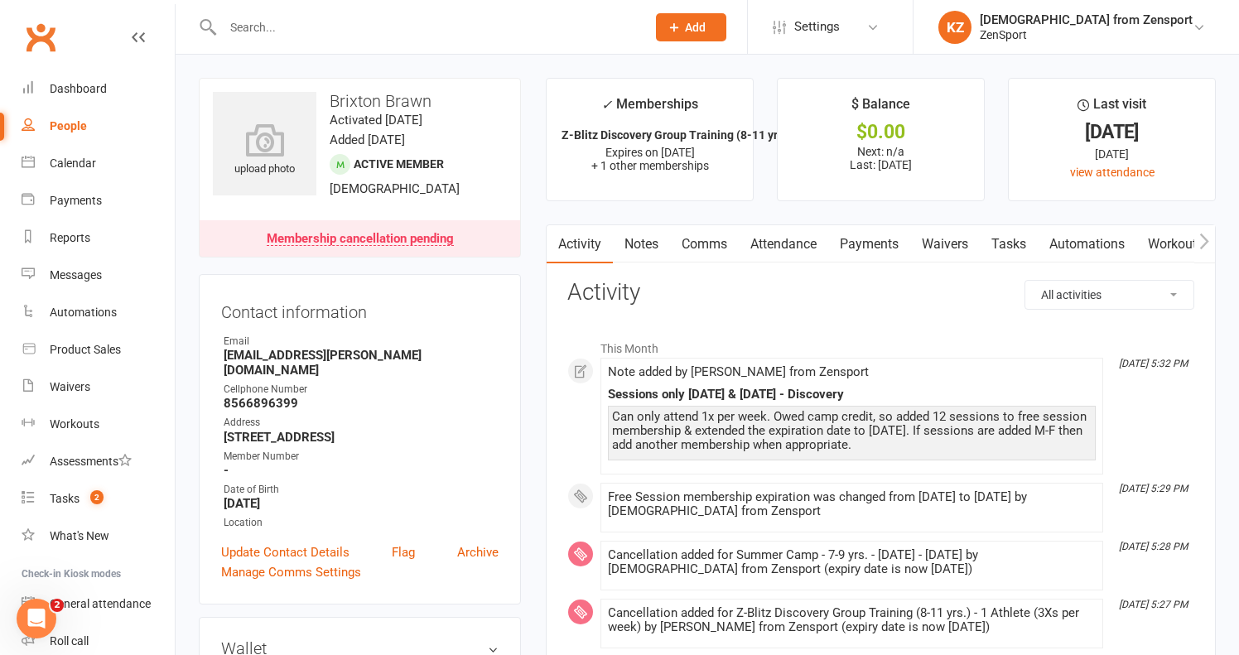
click at [647, 236] on link "Notes" at bounding box center [641, 244] width 57 height 38
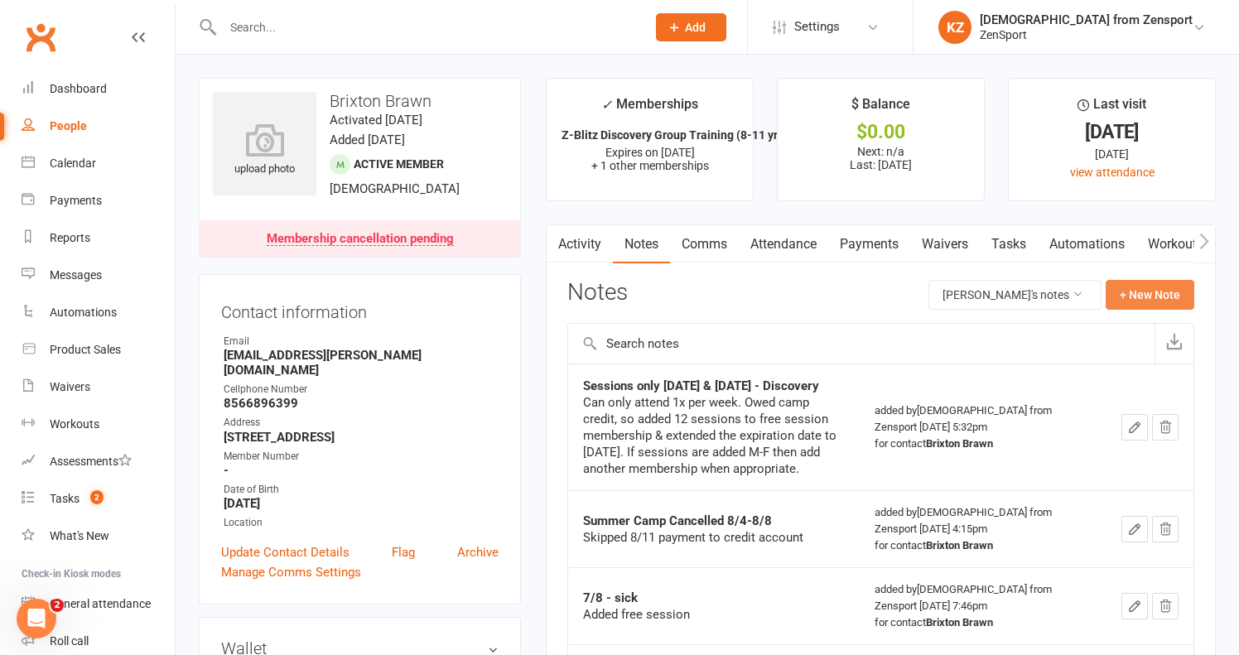
click at [1136, 287] on button "+ New Note" at bounding box center [1149, 295] width 89 height 30
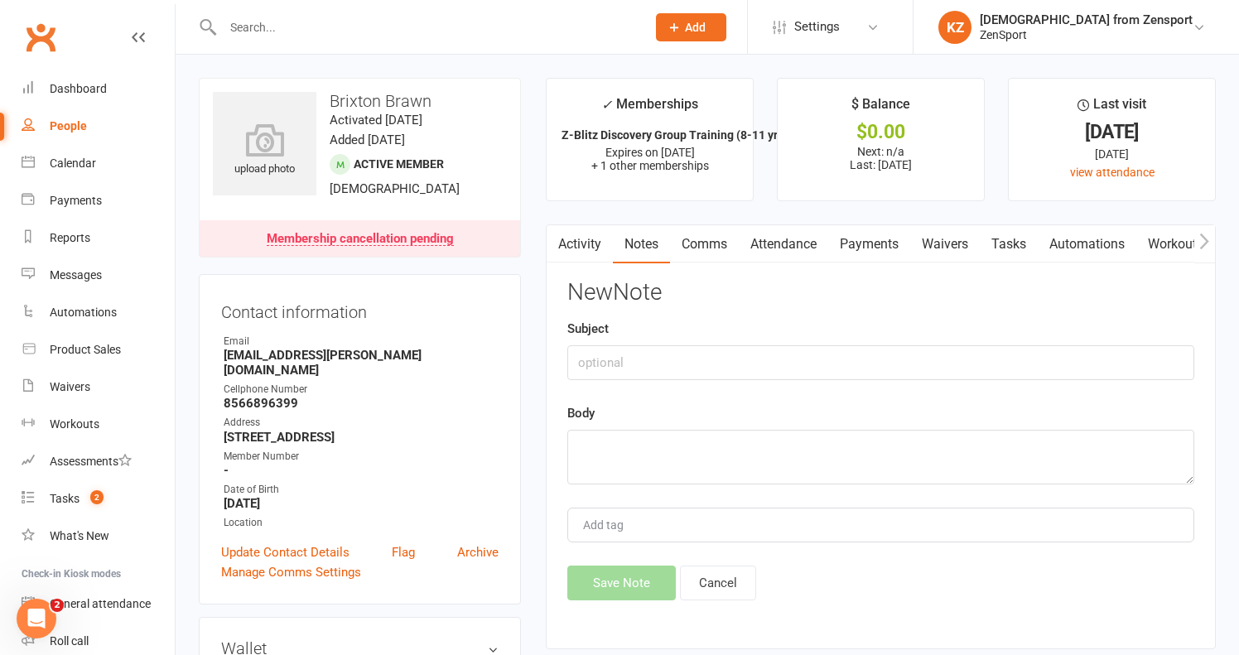
click at [580, 236] on link "Activity" at bounding box center [579, 244] width 66 height 38
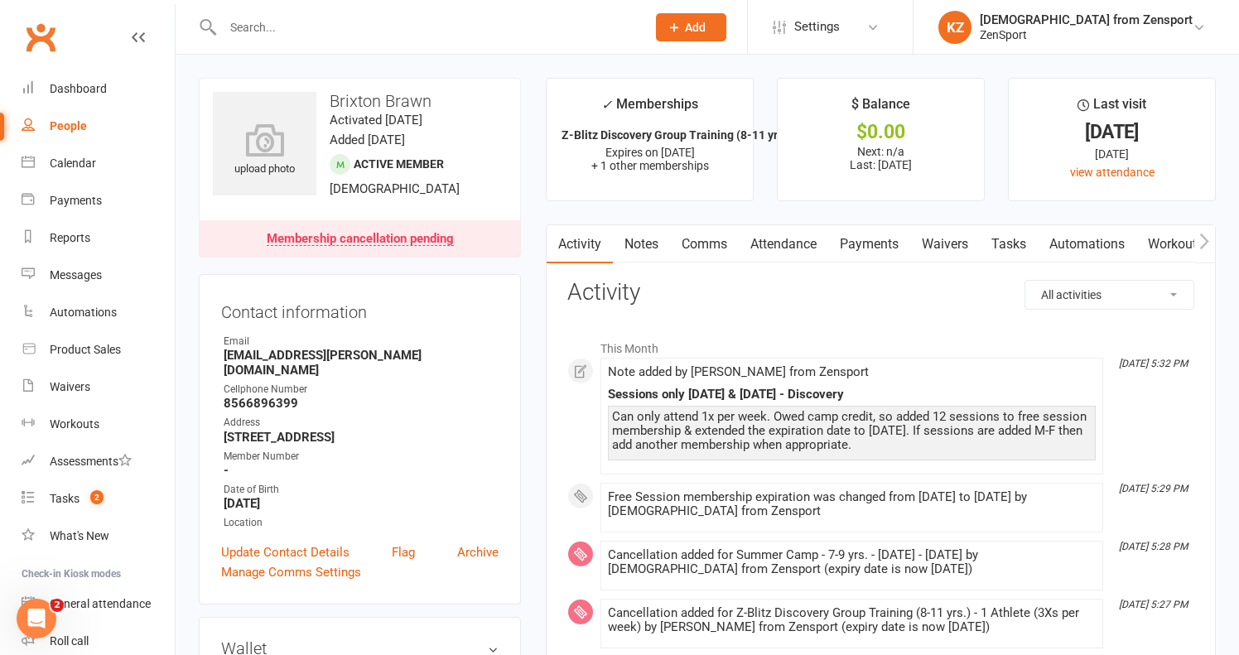
click at [641, 234] on link "Notes" at bounding box center [641, 244] width 57 height 38
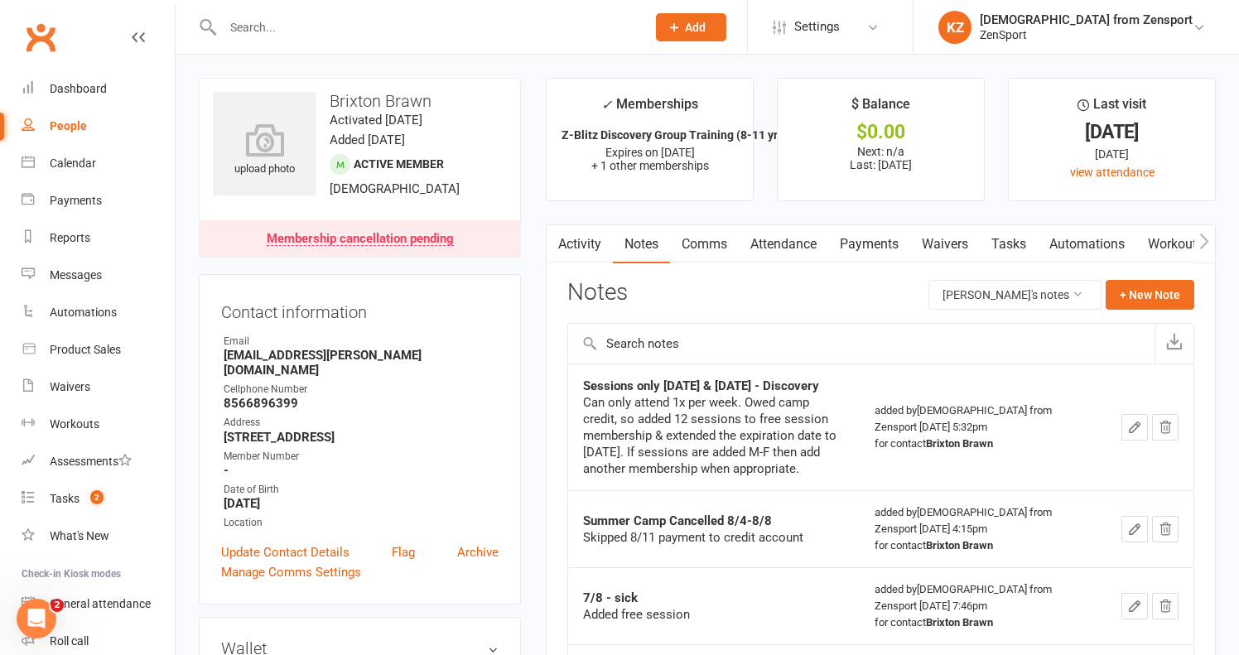
click at [1134, 420] on icon "button" at bounding box center [1134, 427] width 15 height 15
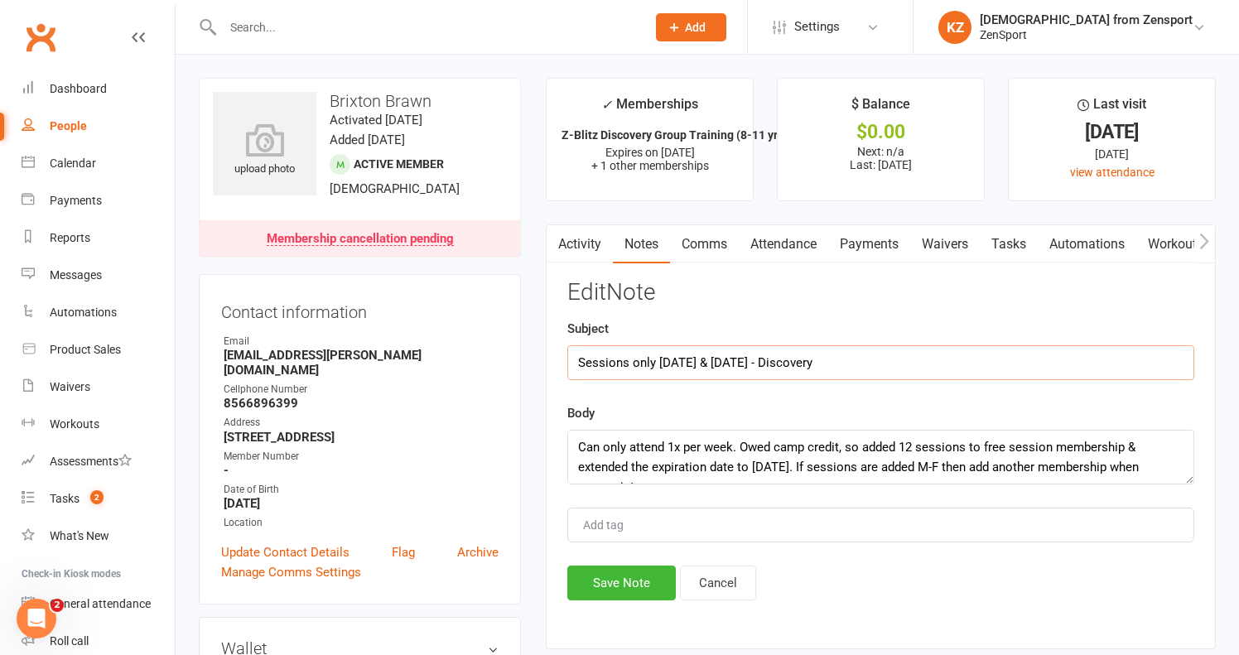
click at [579, 361] on input "Sessions only Tuesday & Thursday - Discovery" at bounding box center [880, 362] width 627 height 35
type input "No Additional Coach - sessions only Tuesday & Thursday - Discovery"
click at [606, 575] on button "Save Note" at bounding box center [621, 582] width 108 height 35
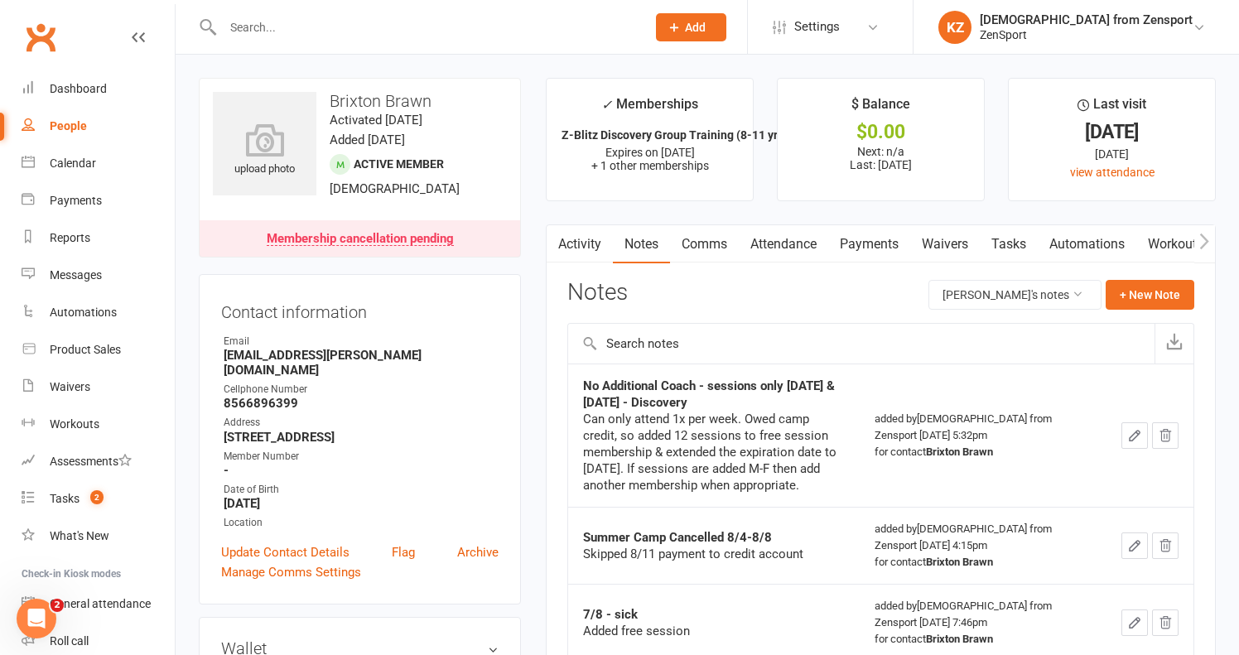
click at [864, 240] on link "Payments" at bounding box center [869, 244] width 82 height 38
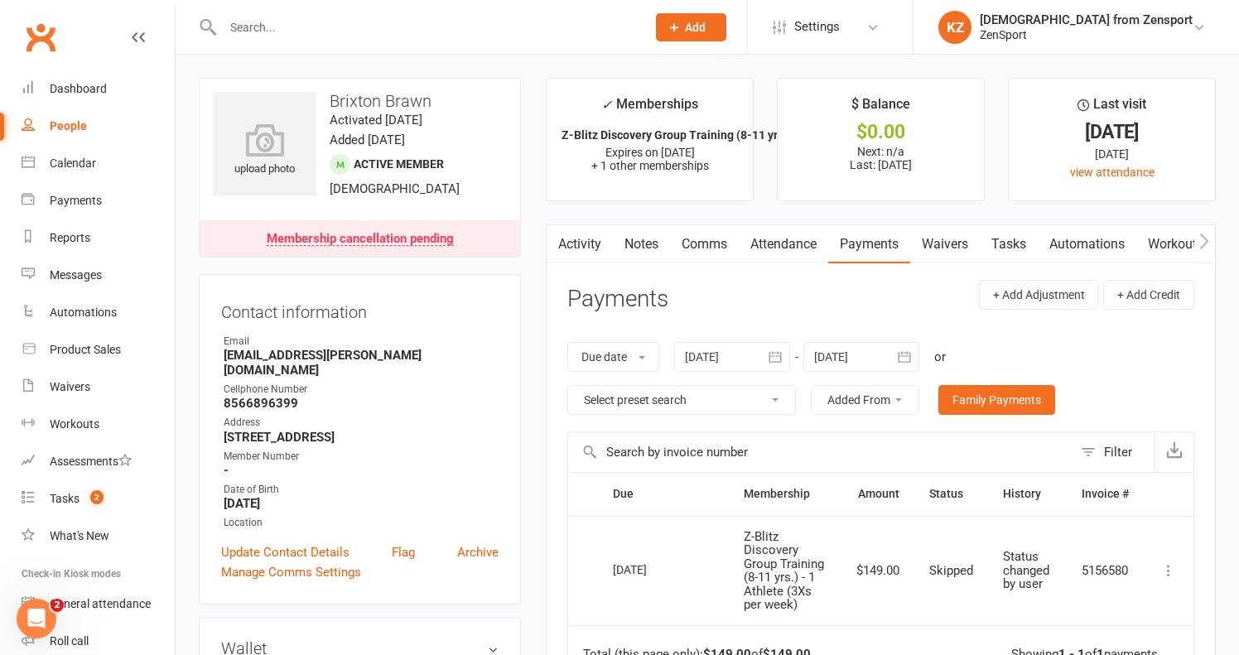
click at [772, 238] on link "Attendance" at bounding box center [783, 244] width 89 height 38
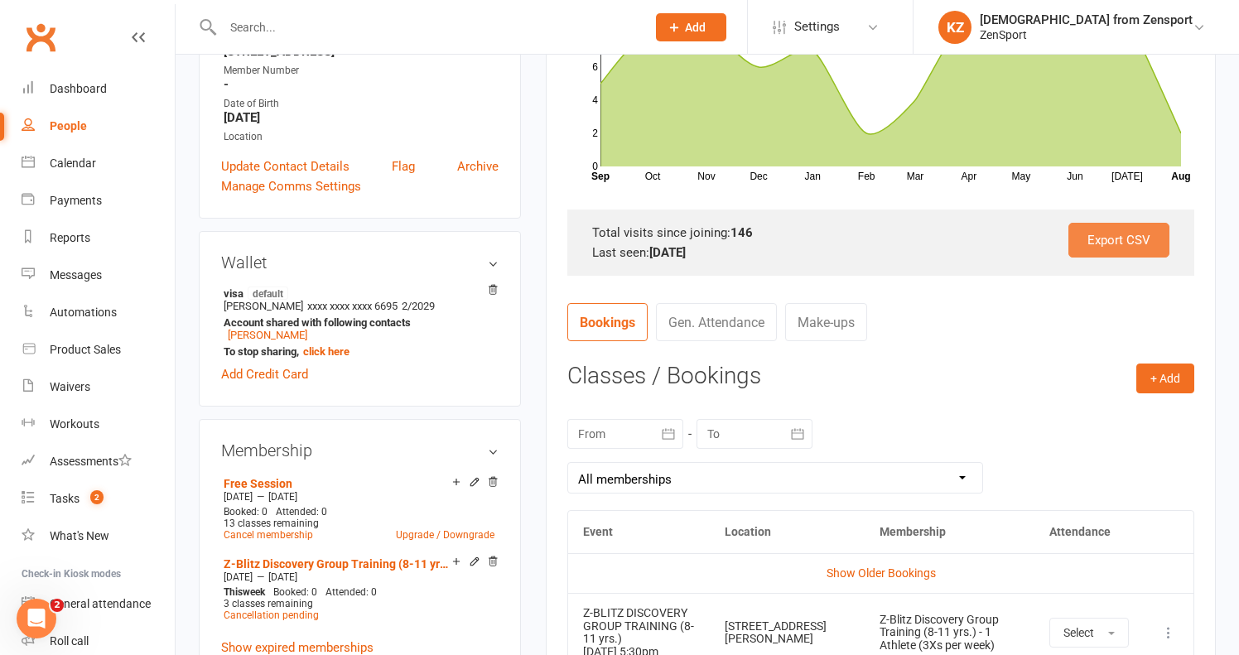
scroll to position [613, 0]
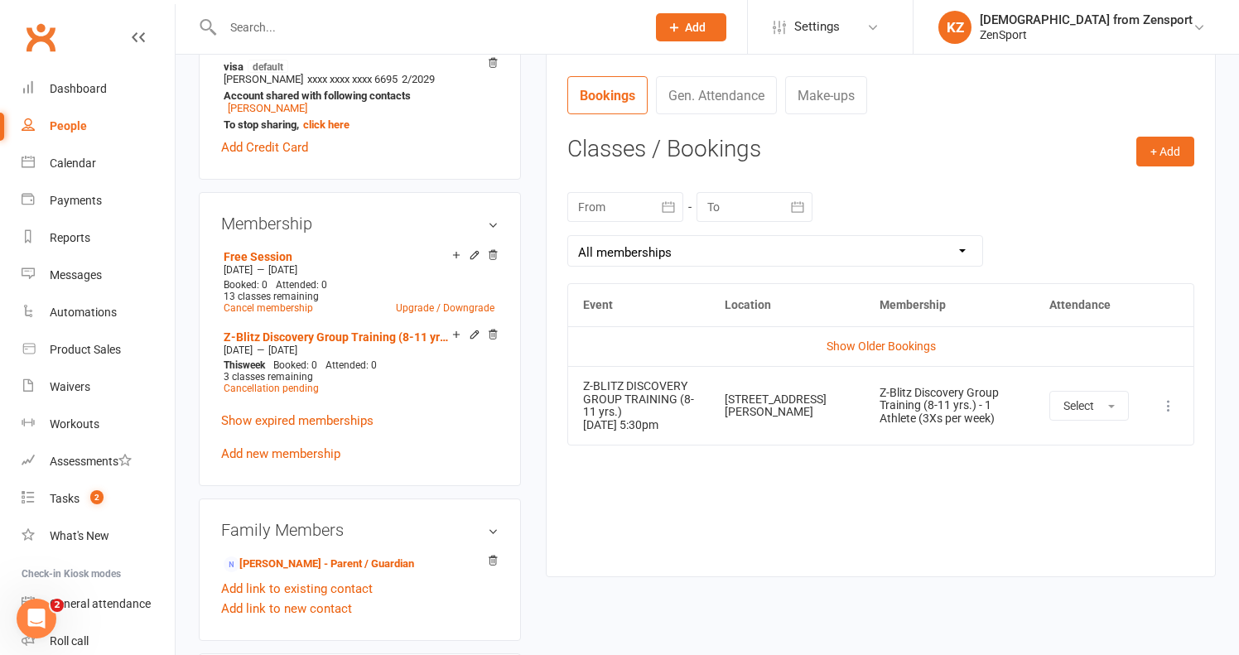
click at [1172, 397] on icon at bounding box center [1168, 405] width 17 height 17
click at [1088, 497] on link "Remove booking" at bounding box center [1095, 504] width 164 height 33
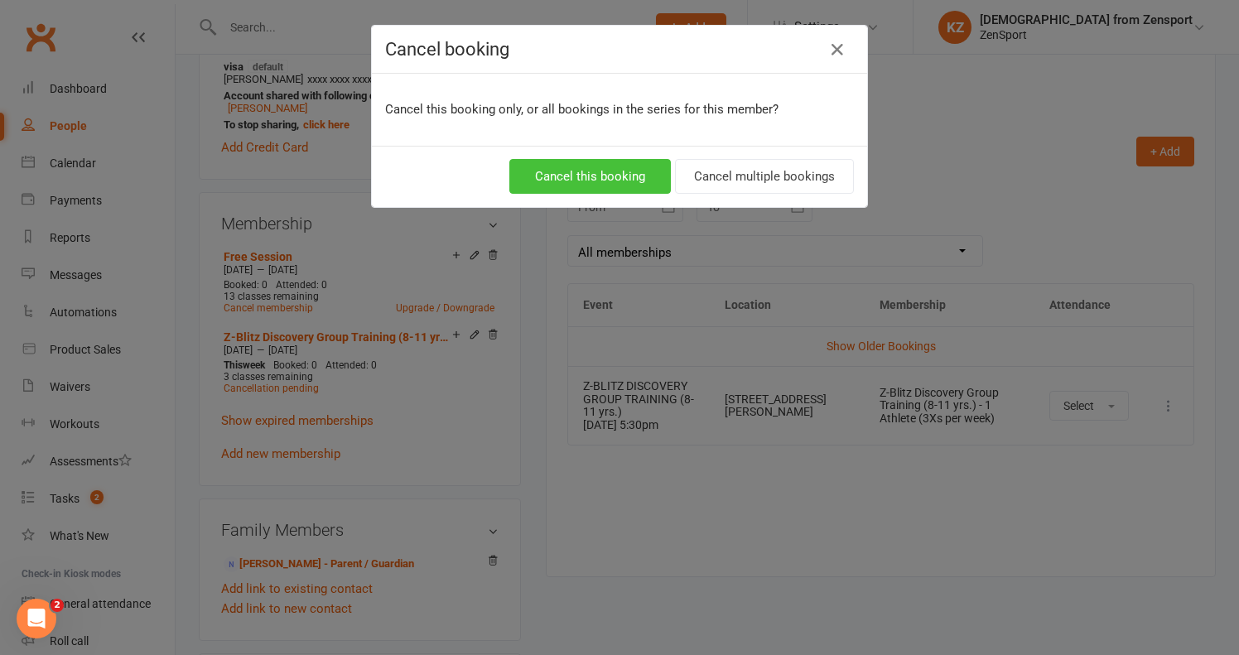
click at [632, 173] on button "Cancel this booking" at bounding box center [589, 176] width 161 height 35
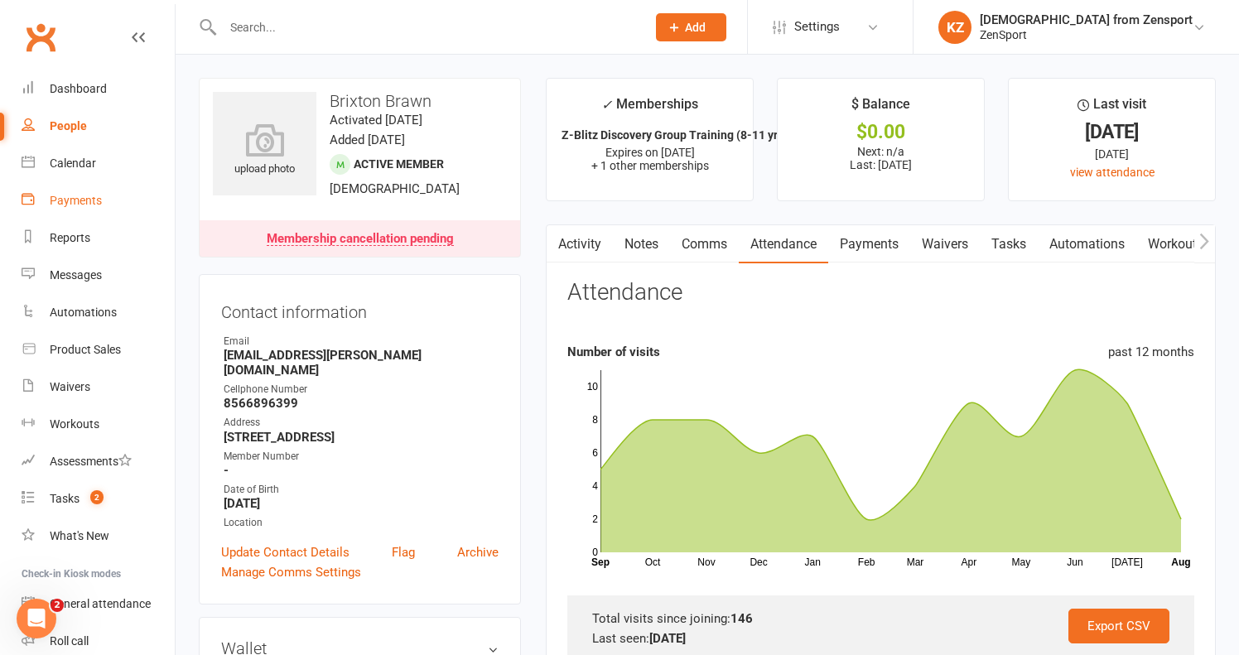
scroll to position [0, 0]
click at [92, 161] on div "Calendar" at bounding box center [73, 162] width 46 height 13
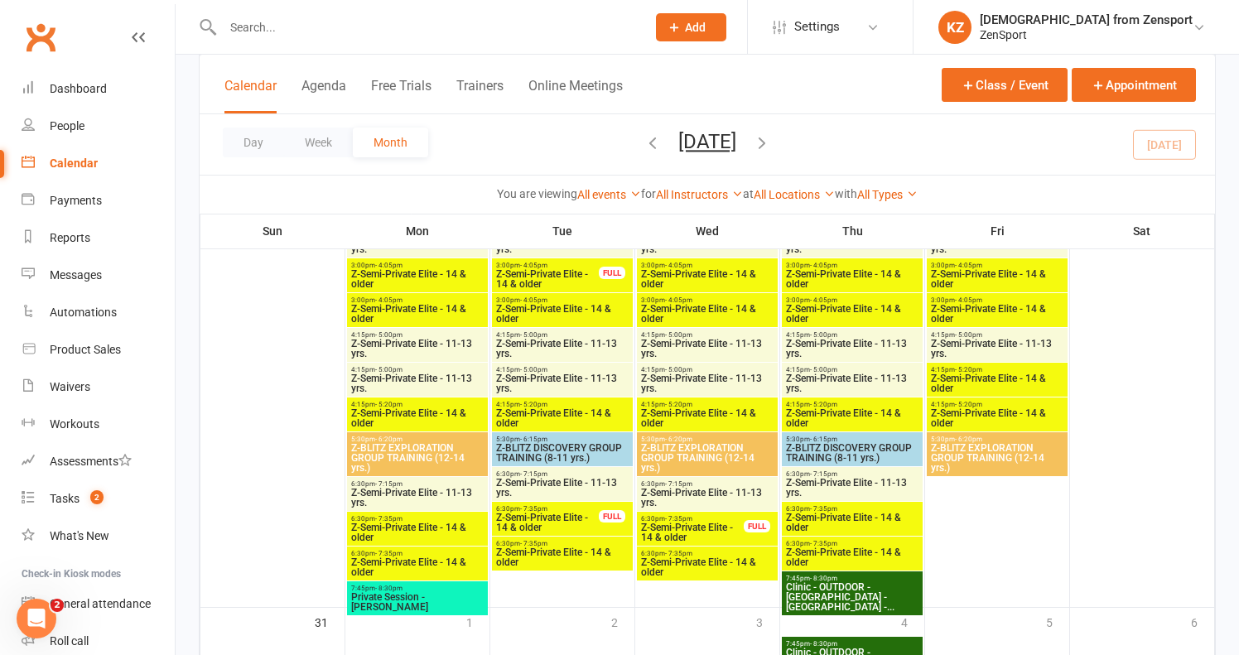
scroll to position [2465, 0]
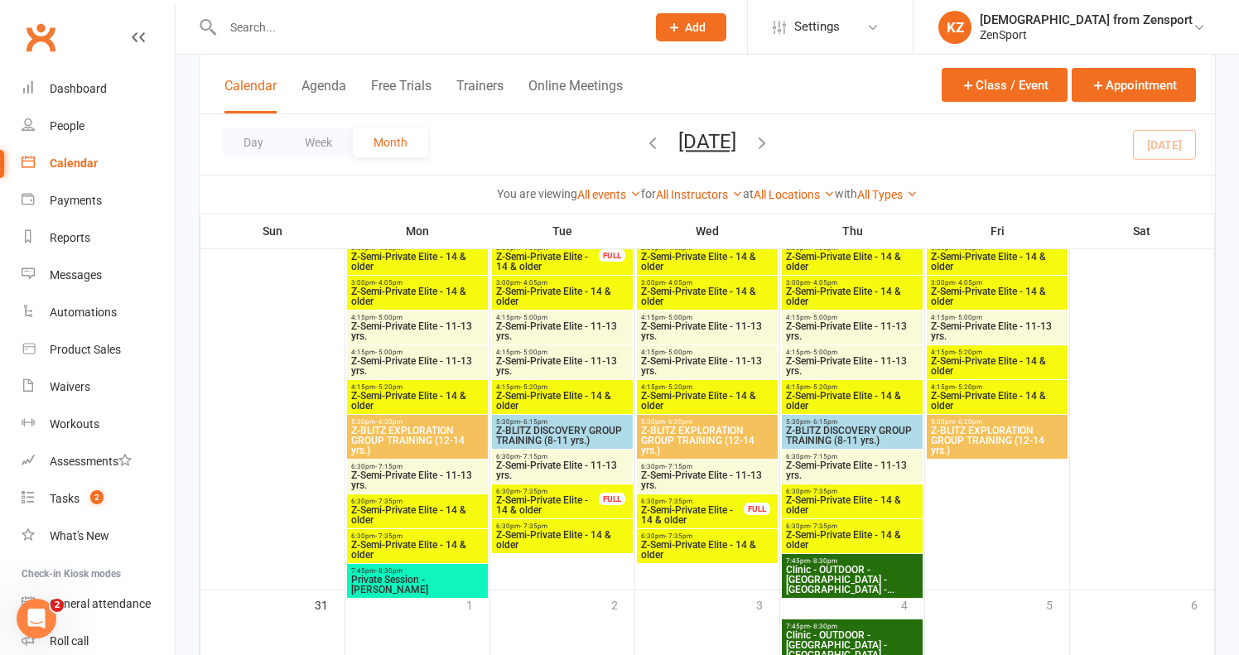
click at [562, 426] on span "Z-BLITZ DISCOVERY GROUP TRAINING (8-11 yrs.)" at bounding box center [562, 436] width 134 height 20
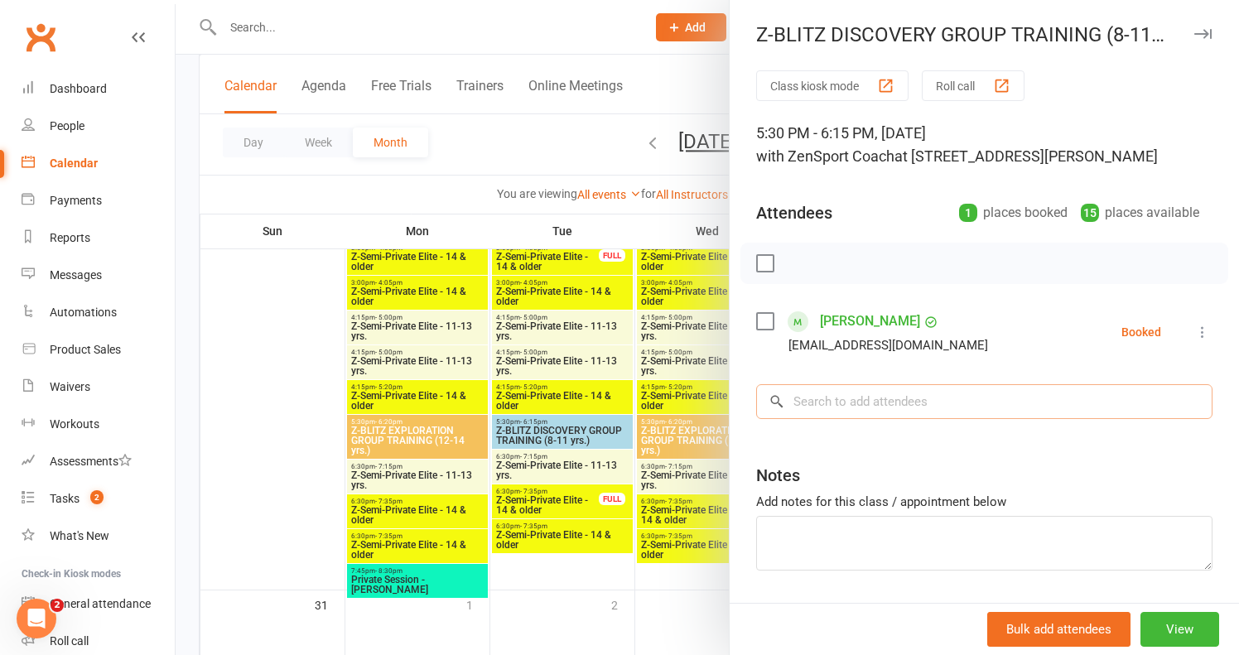
click at [831, 395] on input "search" at bounding box center [984, 401] width 456 height 35
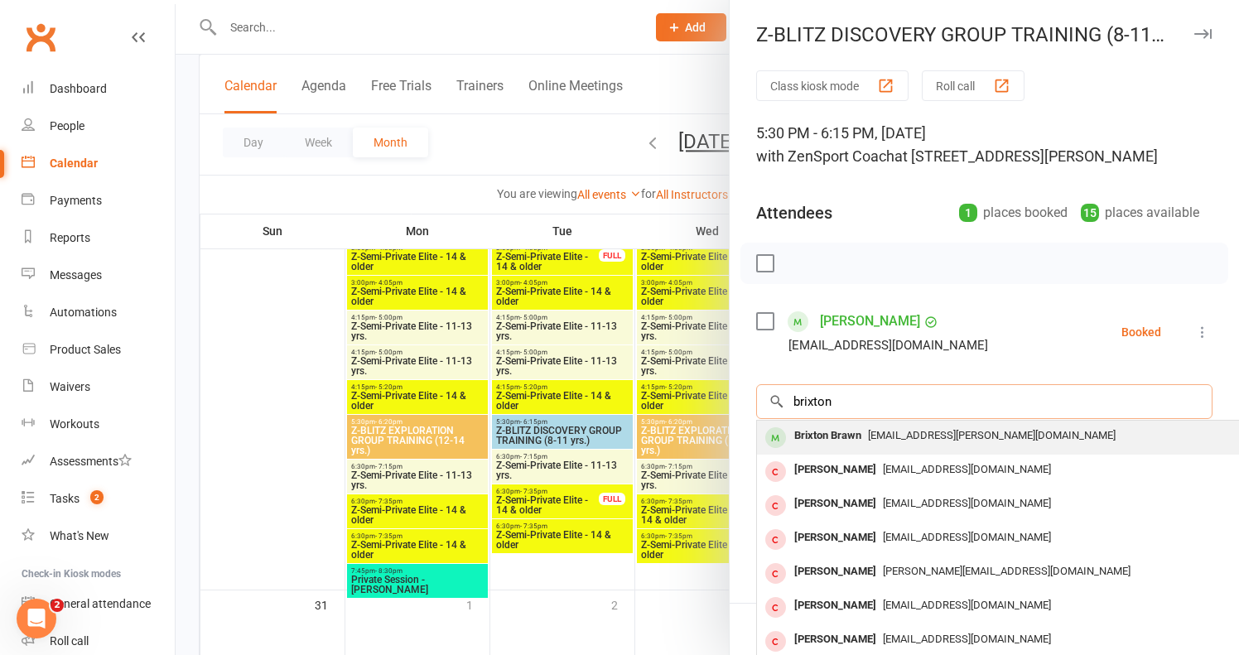
type input "brixton"
click at [854, 436] on div "Brixton Brawn" at bounding box center [827, 436] width 80 height 24
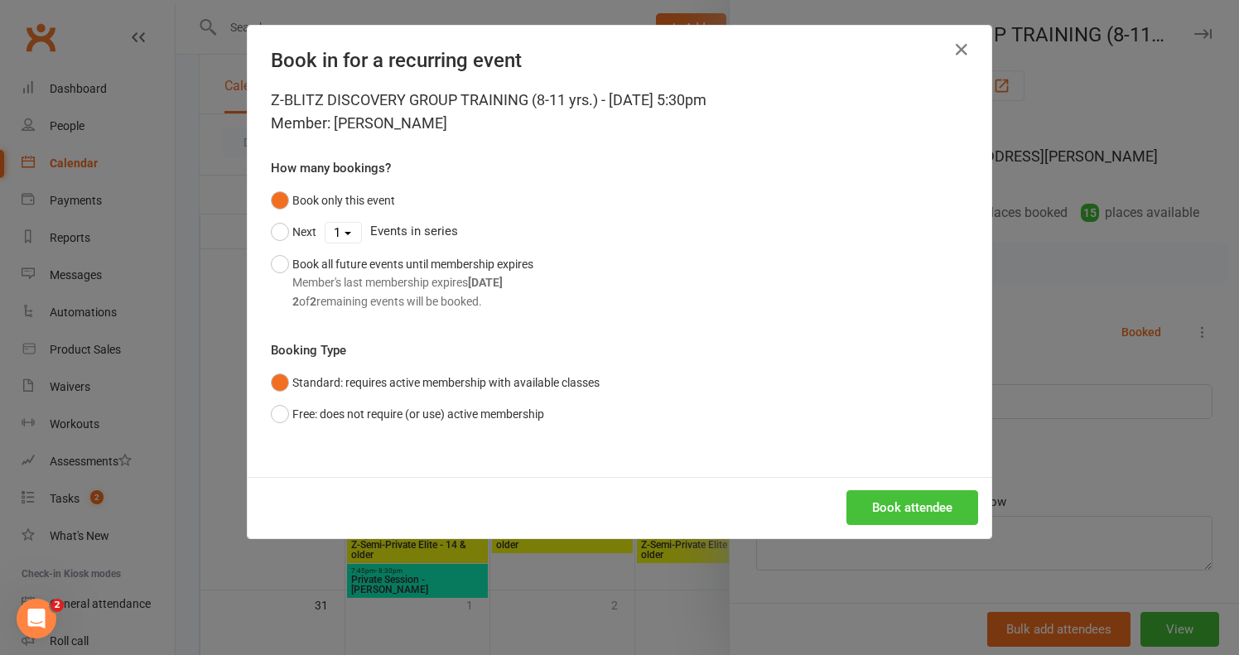
click at [875, 501] on button "Book attendee" at bounding box center [912, 507] width 132 height 35
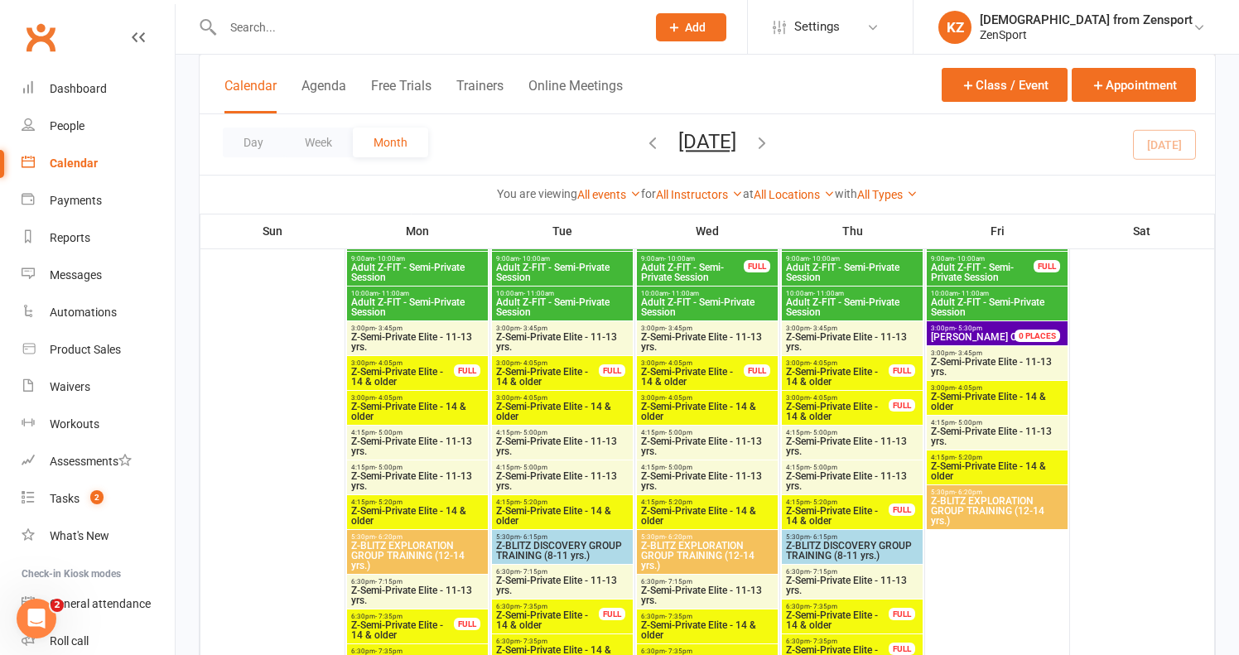
scroll to position [1837, 0]
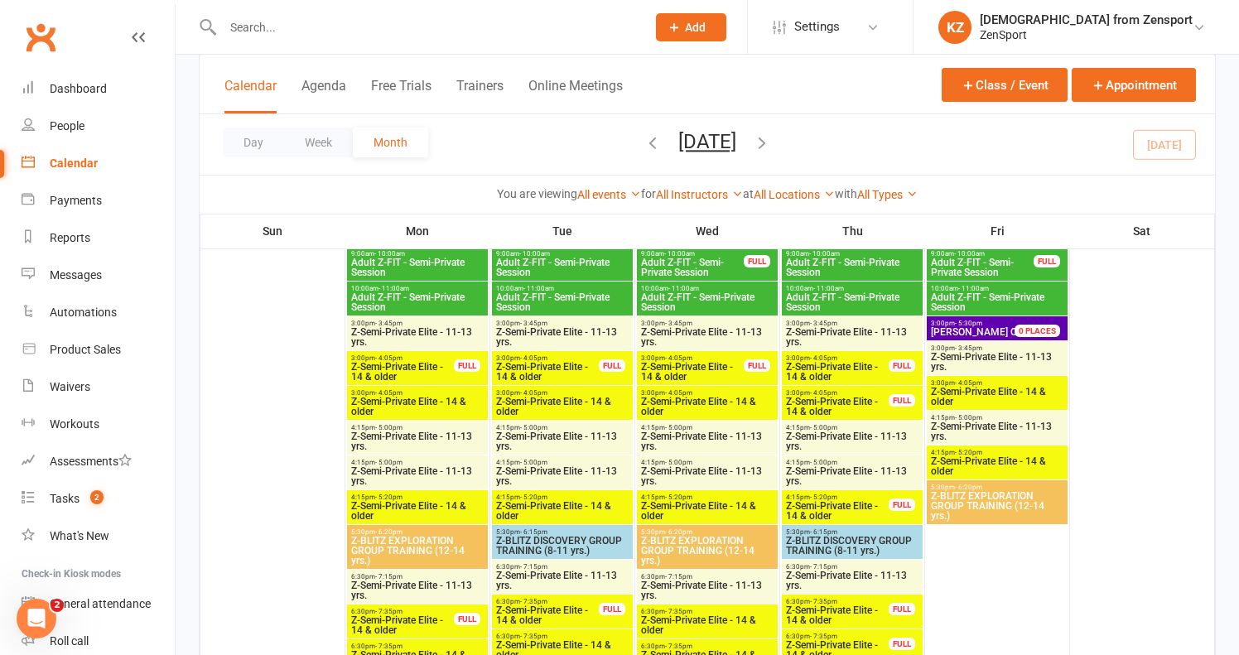
click at [249, 29] on input "text" at bounding box center [426, 27] width 416 height 23
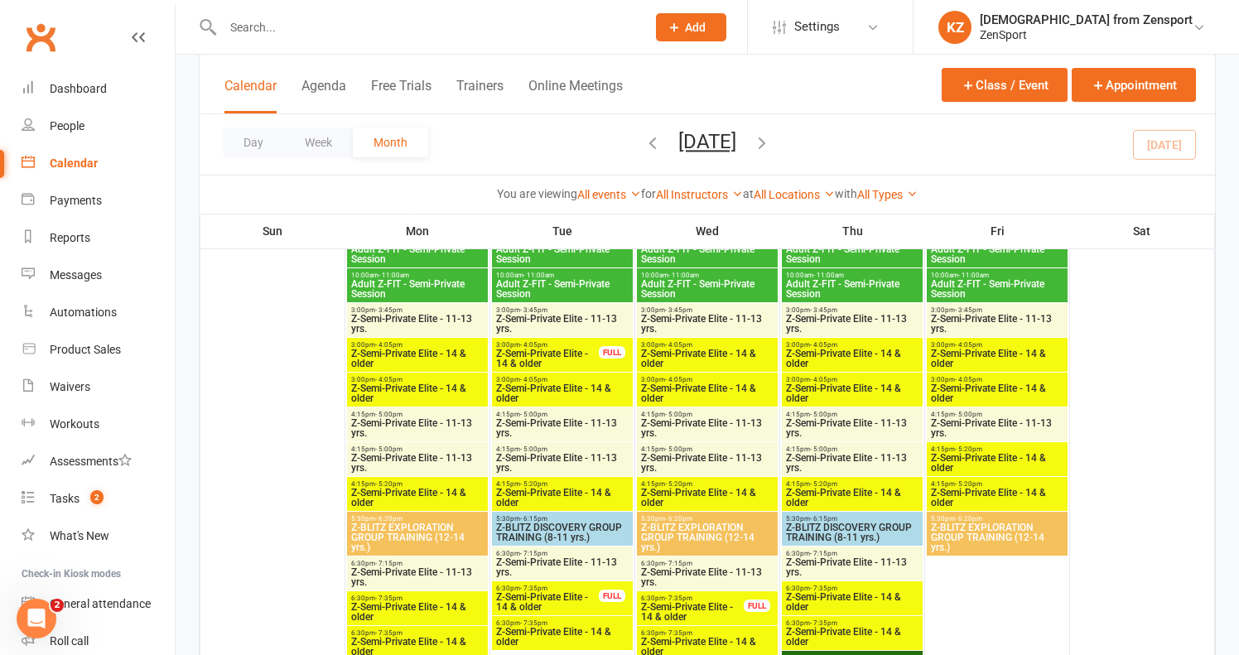
scroll to position [2435, 0]
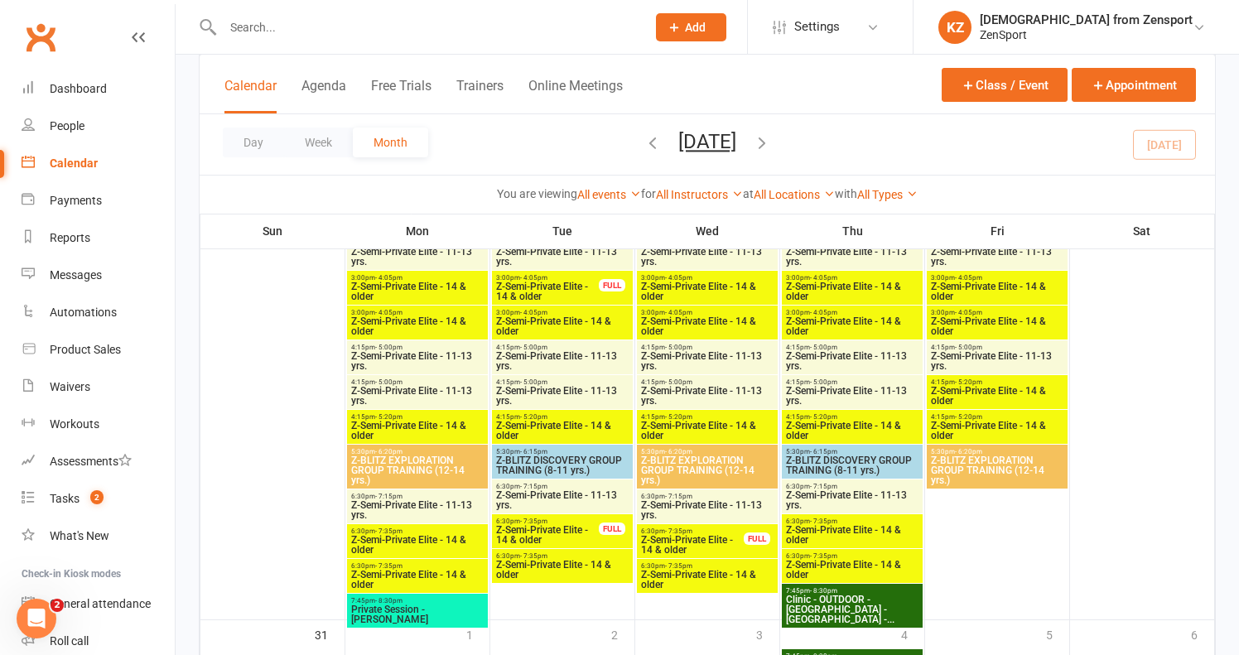
click at [577, 455] on span "Z-BLITZ DISCOVERY GROUP TRAINING (8-11 yrs.)" at bounding box center [562, 465] width 134 height 20
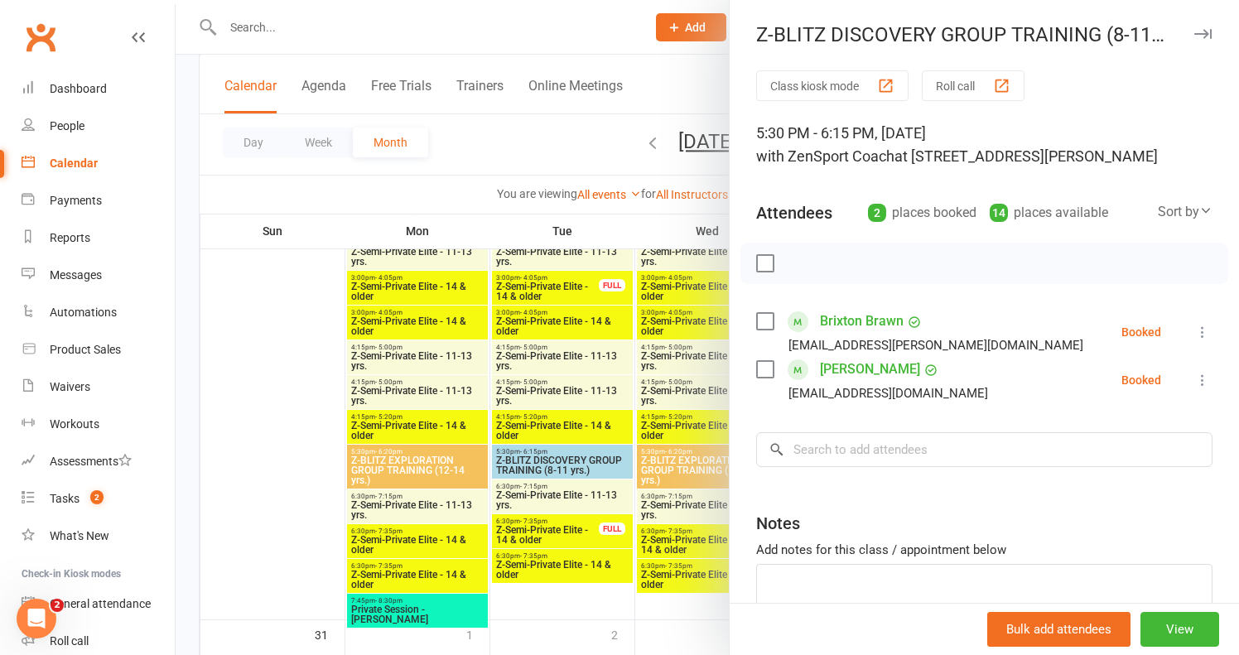
click at [855, 313] on link "Brixton Brawn" at bounding box center [862, 321] width 84 height 26
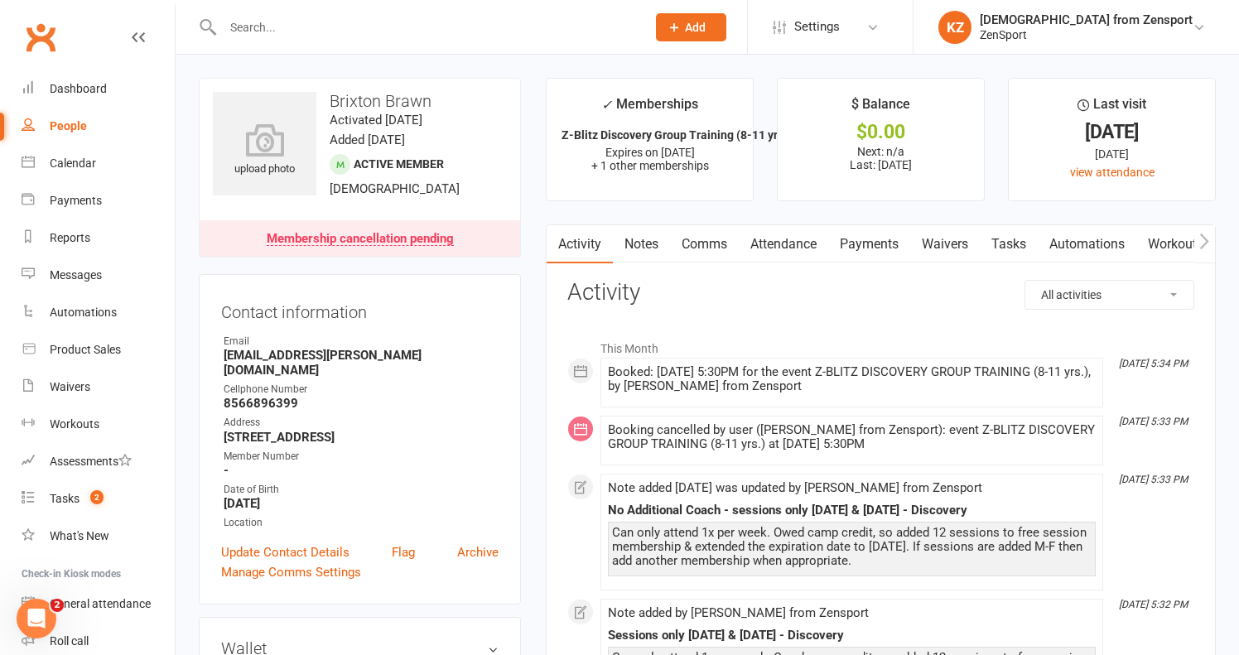
click at [651, 239] on link "Notes" at bounding box center [641, 244] width 57 height 38
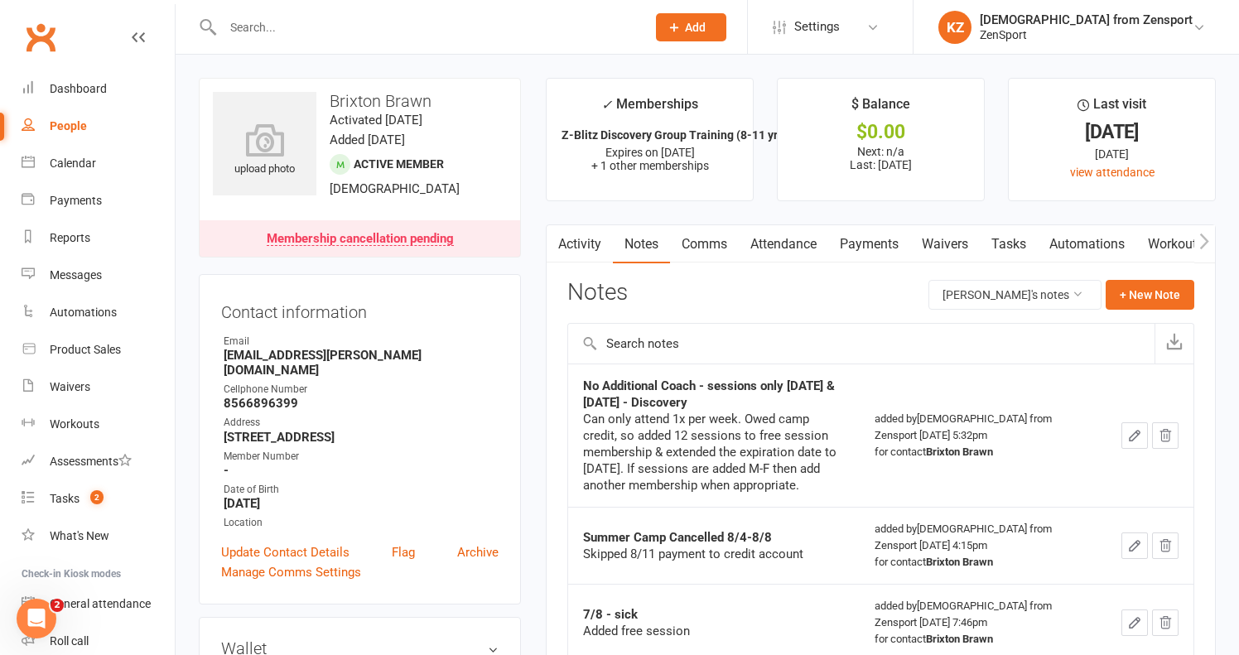
click at [778, 238] on link "Attendance" at bounding box center [783, 244] width 89 height 38
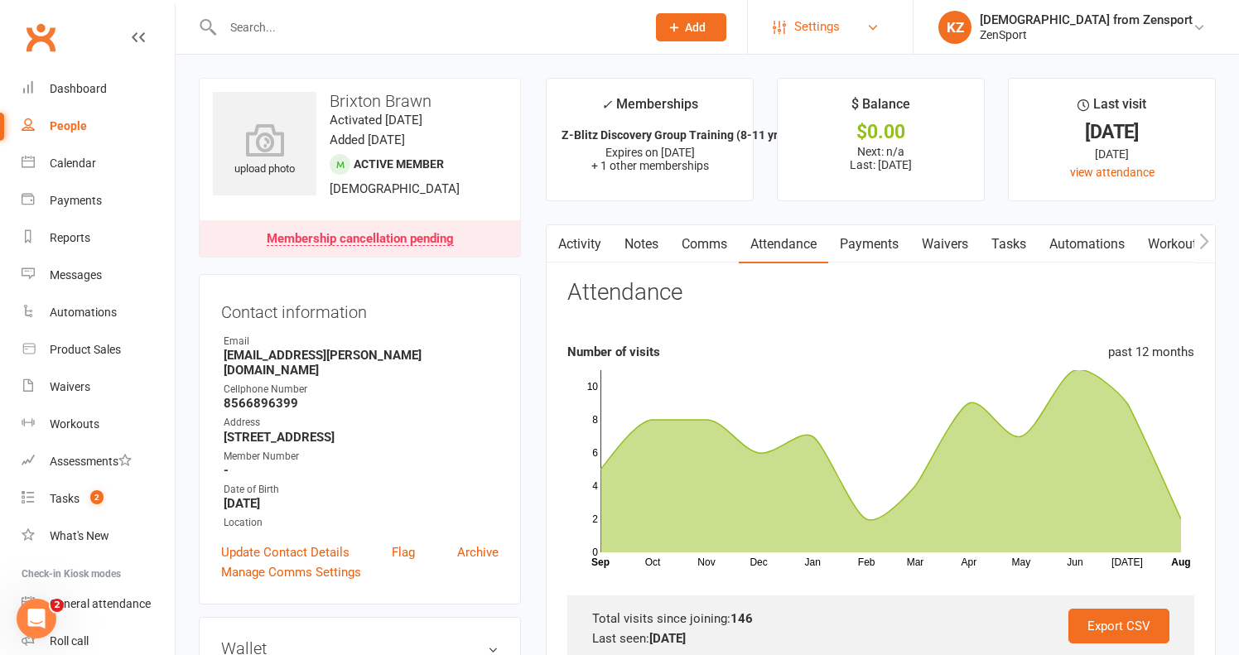
click at [840, 23] on span "Settings" at bounding box center [817, 26] width 46 height 37
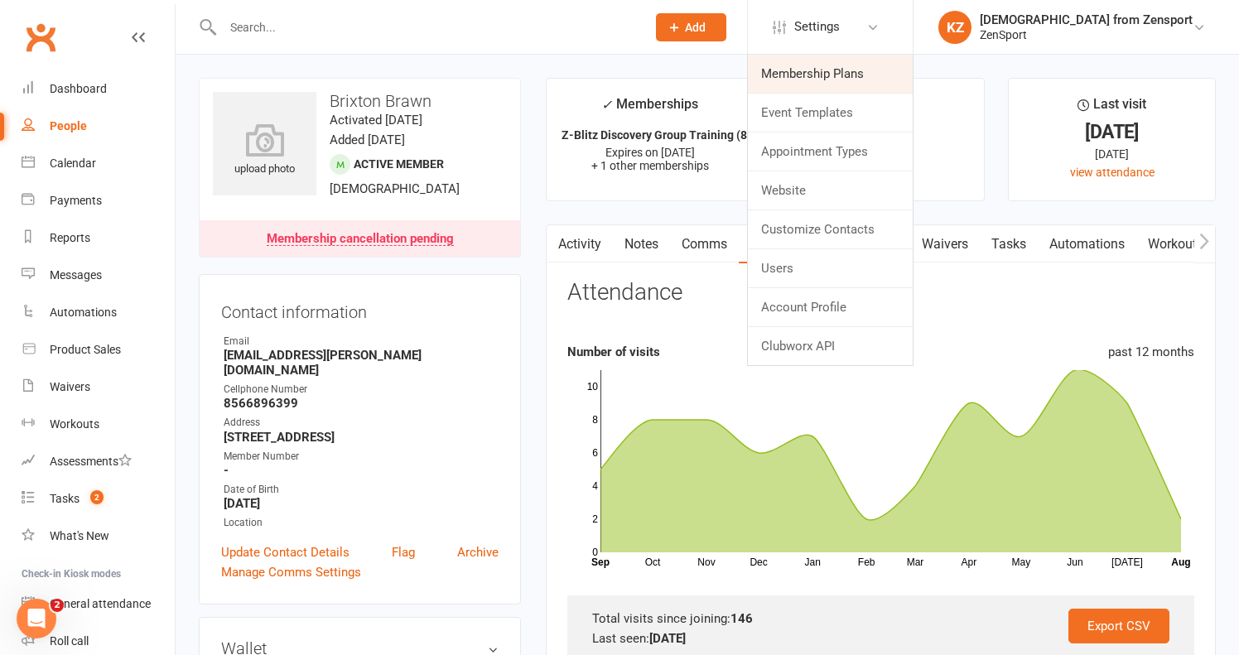
click at [895, 69] on link "Membership Plans" at bounding box center [830, 74] width 165 height 38
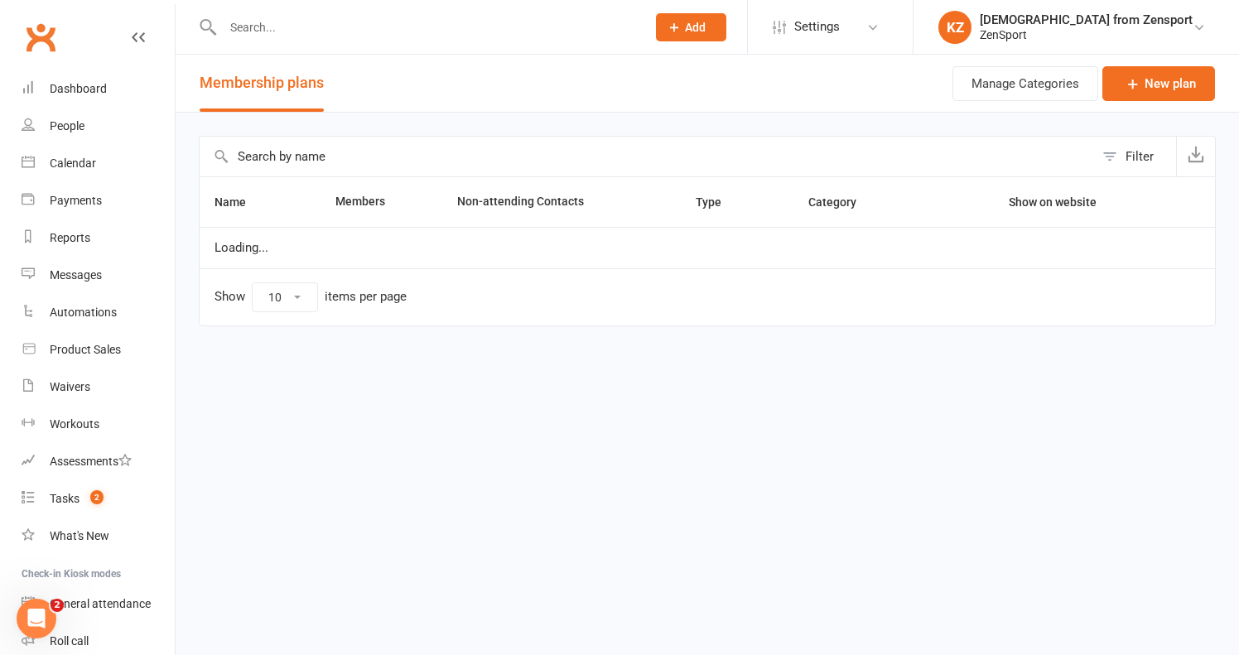
select select "100"
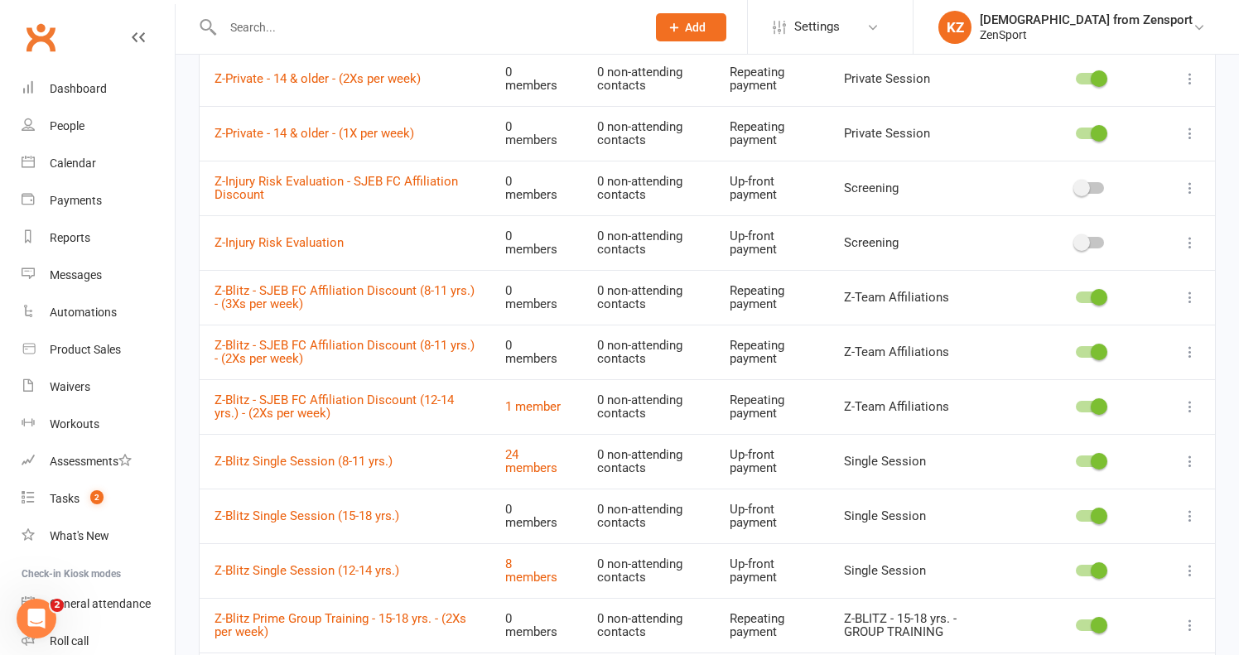
scroll to position [947, 0]
click at [546, 398] on link "1 member" at bounding box center [532, 405] width 55 height 15
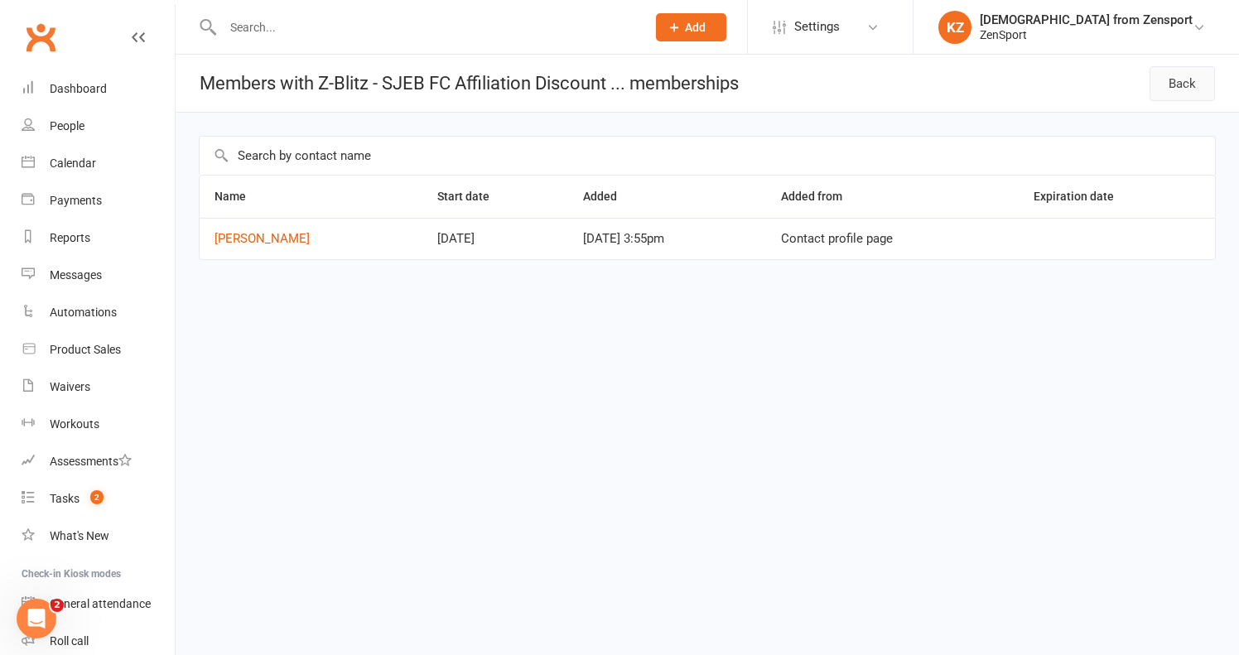
click at [1180, 81] on link "Back" at bounding box center [1181, 83] width 65 height 35
select select "100"
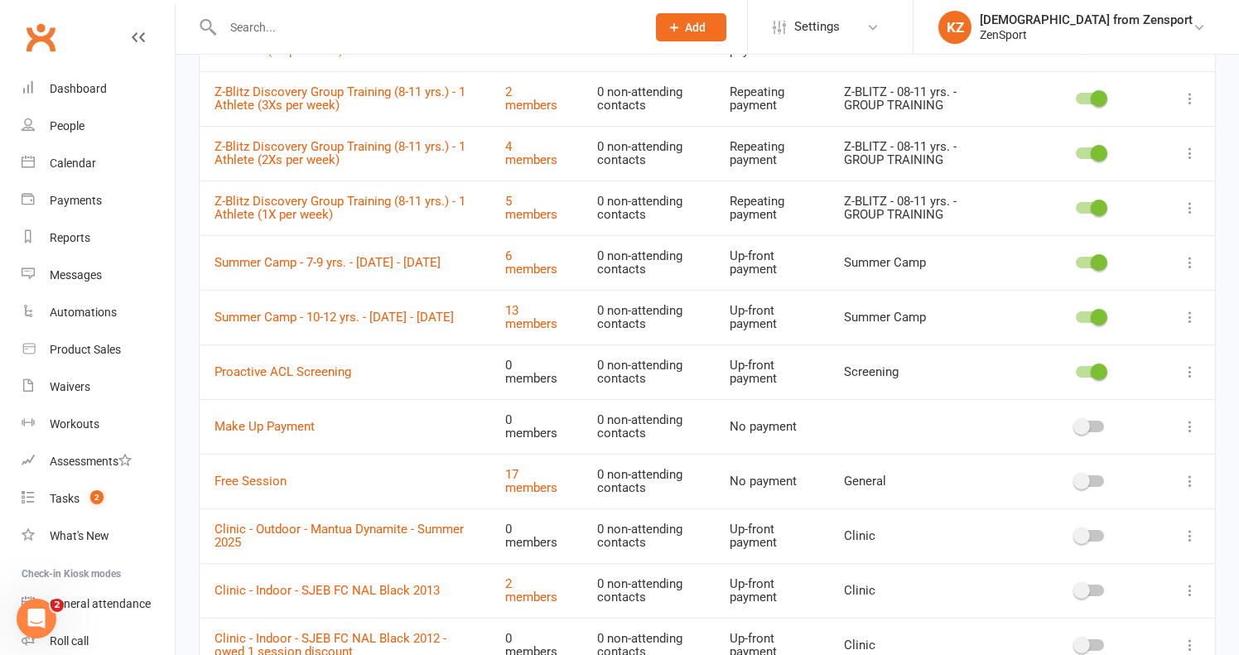
scroll to position [1745, 0]
click at [544, 86] on link "2 members" at bounding box center [531, 100] width 52 height 29
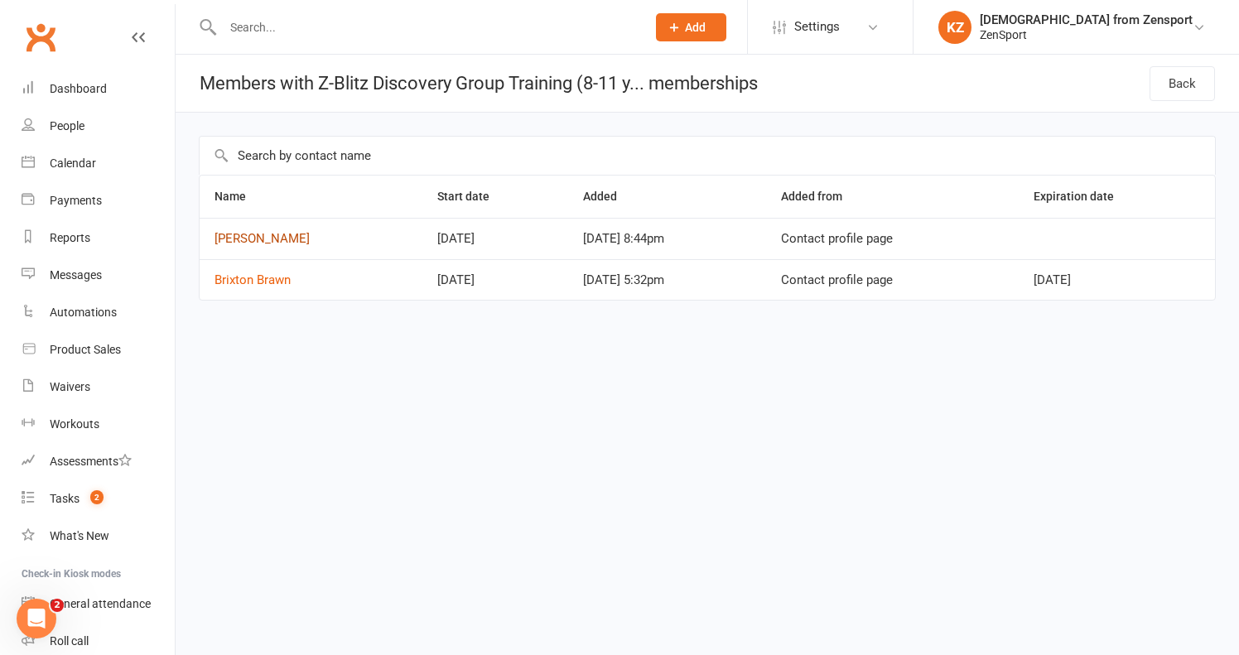
click at [272, 238] on link "[PERSON_NAME]" at bounding box center [261, 238] width 95 height 15
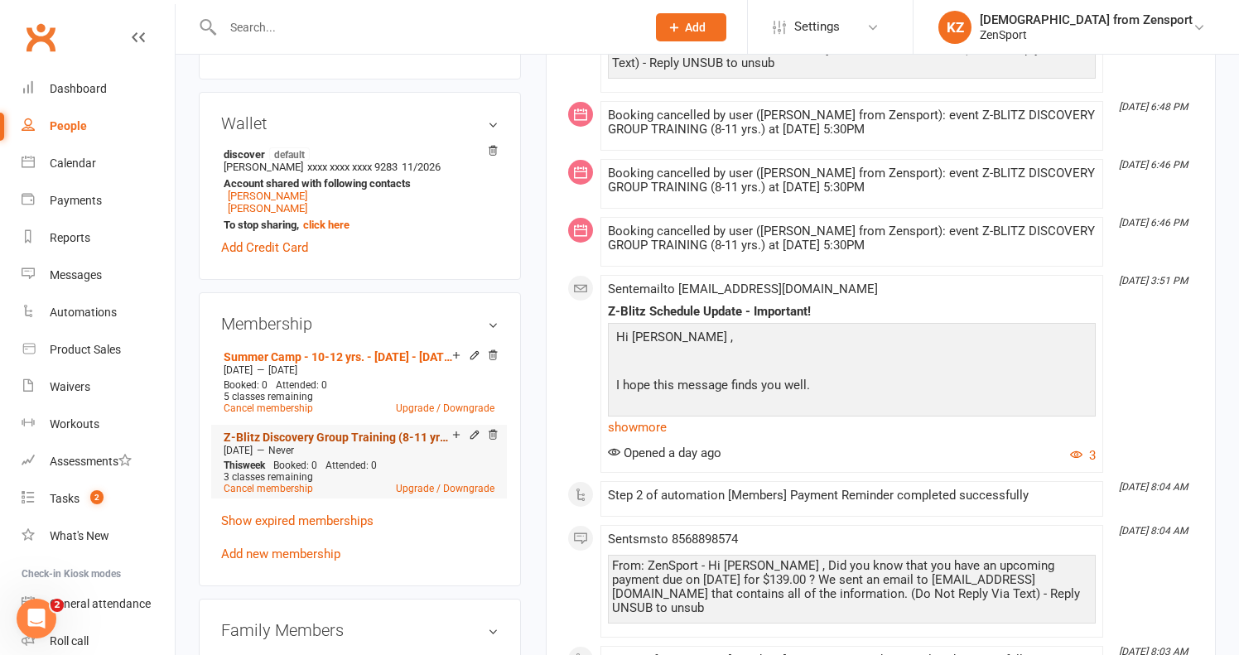
scroll to position [467, 0]
click at [294, 483] on link "Cancel membership" at bounding box center [268, 487] width 89 height 12
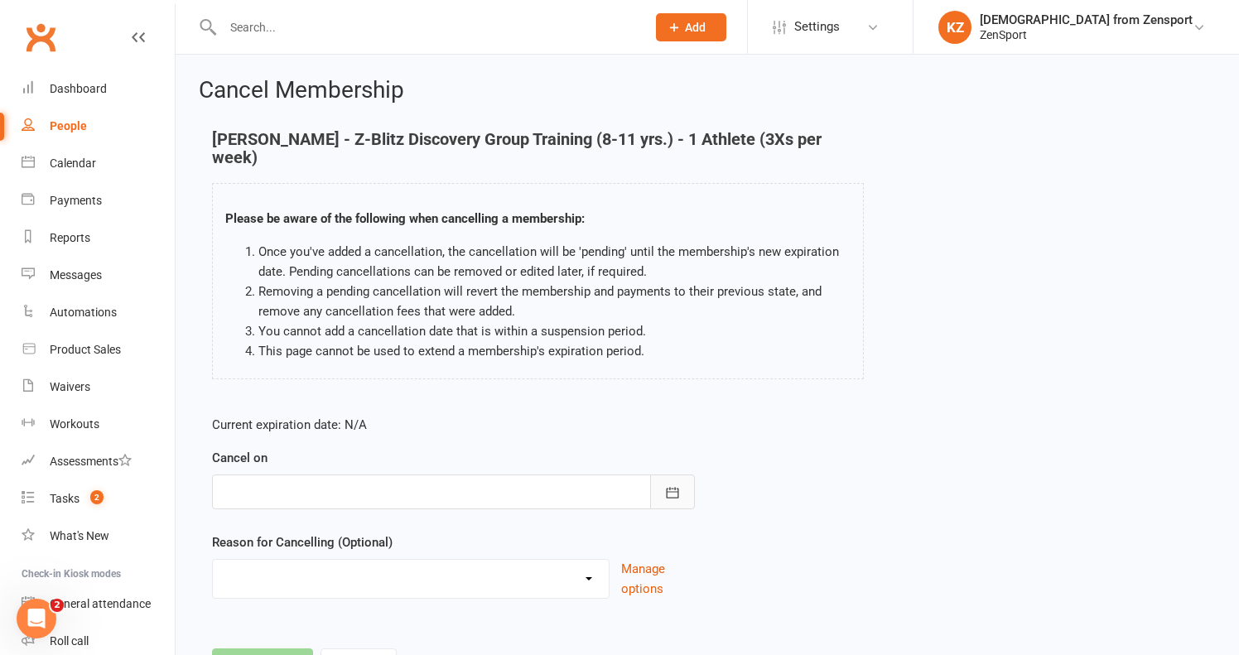
click at [679, 484] on icon "button" at bounding box center [672, 492] width 17 height 17
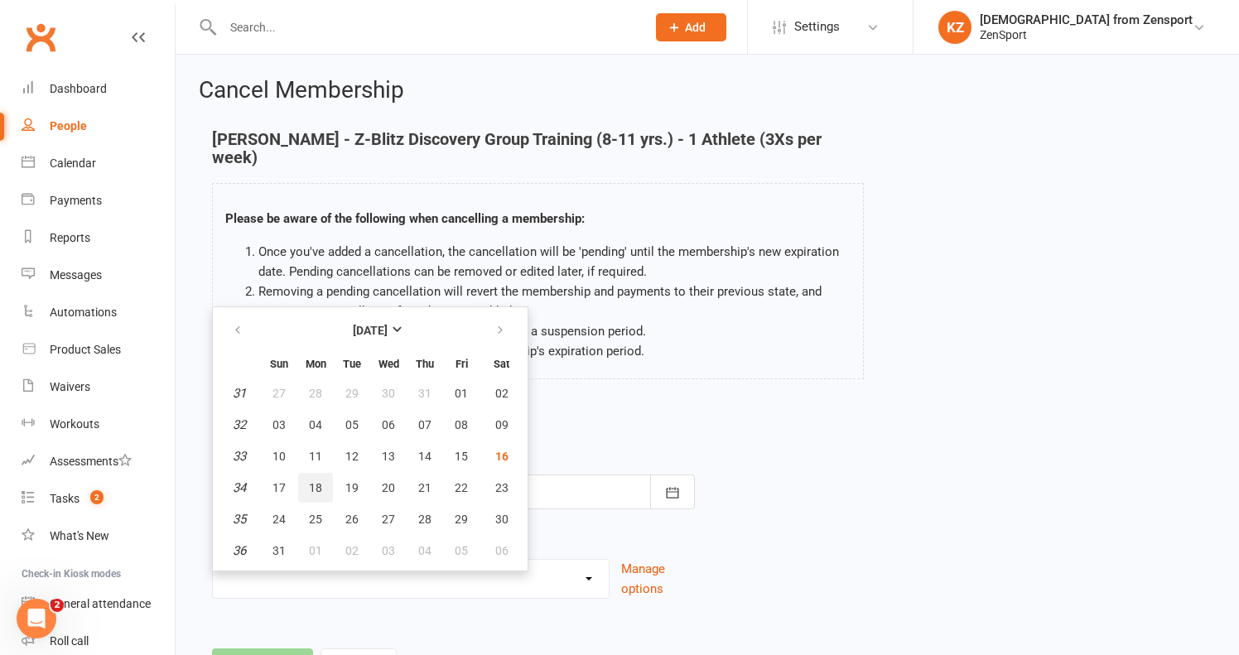
click at [316, 473] on button "18" at bounding box center [315, 488] width 35 height 30
type input "18 Aug 2025"
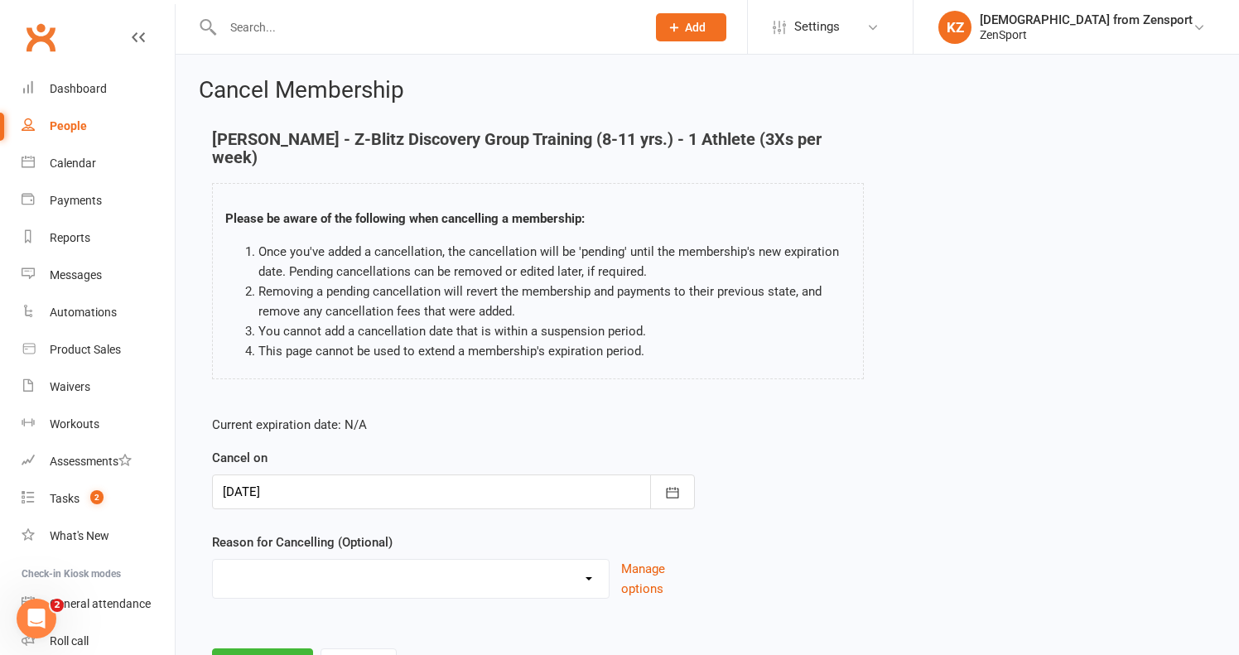
select select "2"
click at [288, 648] on button "Continue" at bounding box center [262, 665] width 101 height 35
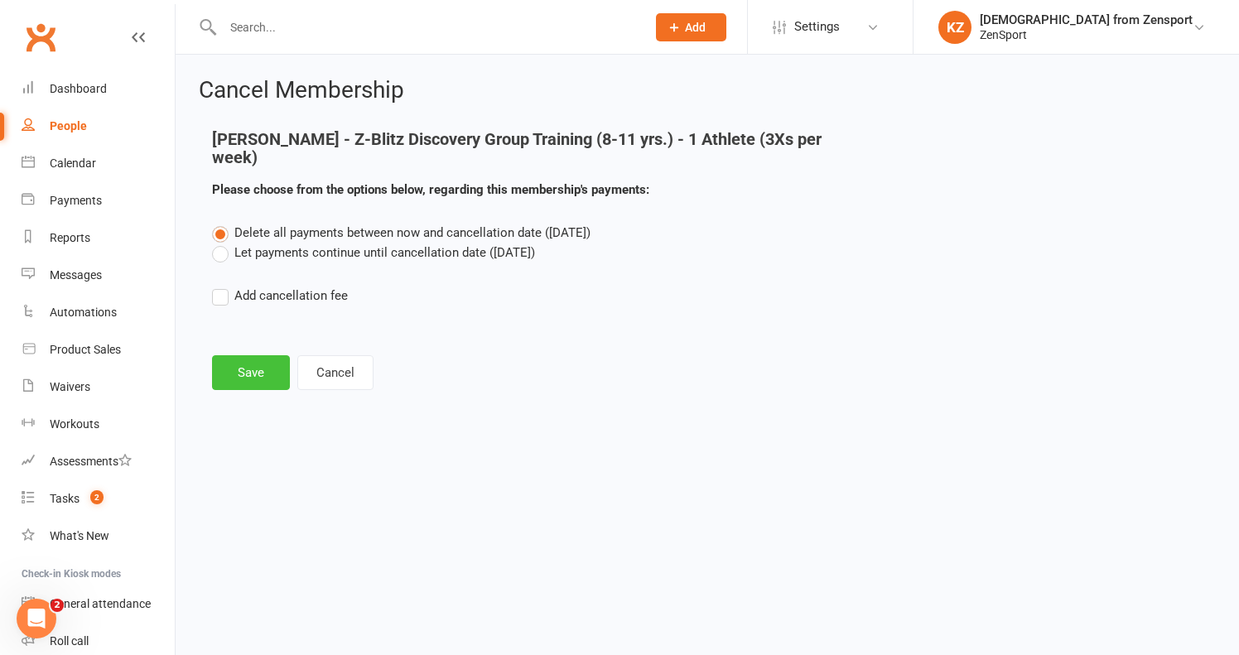
click at [250, 359] on button "Save" at bounding box center [251, 372] width 78 height 35
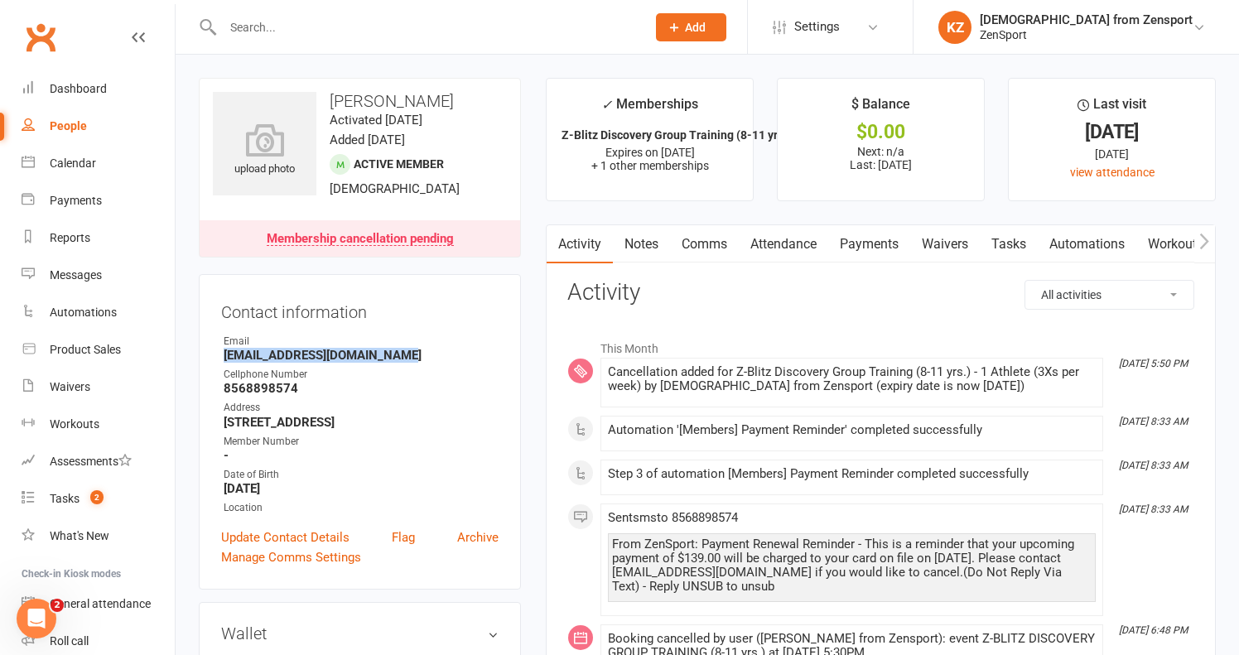
drag, startPoint x: 404, startPoint y: 356, endPoint x: 220, endPoint y: 356, distance: 183.8
click at [220, 356] on div "Contact information Owner Email [EMAIL_ADDRESS][DOMAIN_NAME] Cellphone Number […" at bounding box center [360, 431] width 322 height 315
copy strong "[EMAIL_ADDRESS][DOMAIN_NAME]"
click at [840, 21] on span "Settings" at bounding box center [817, 26] width 46 height 37
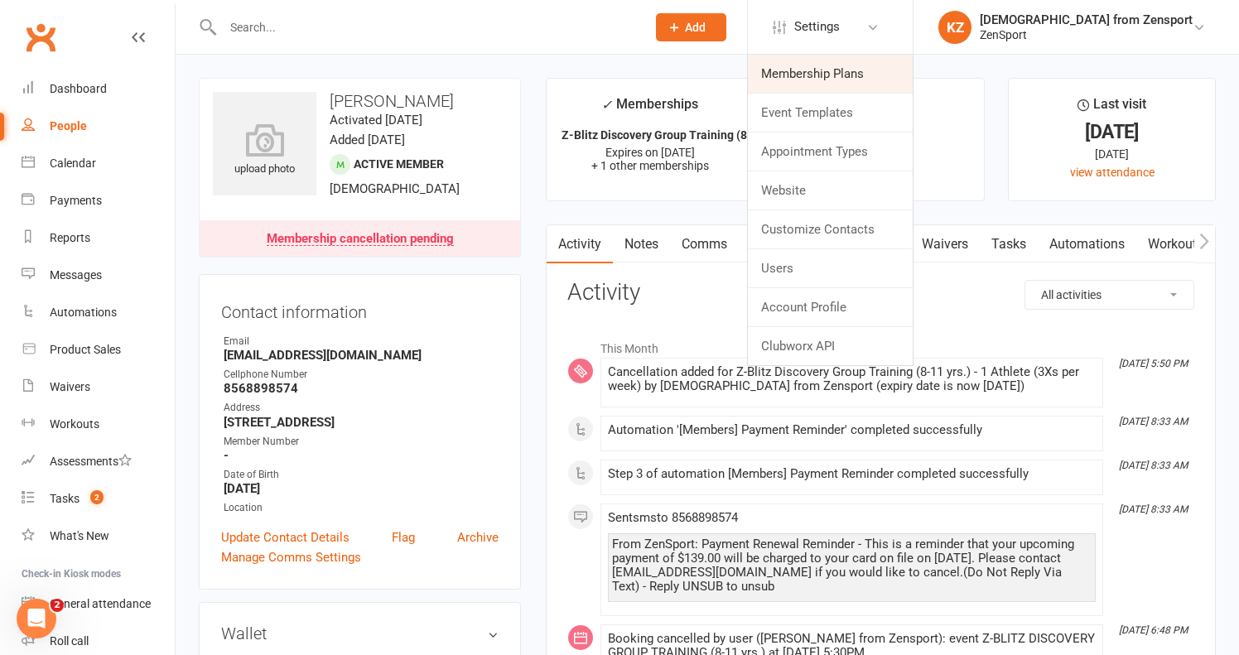
click at [884, 65] on link "Membership Plans" at bounding box center [830, 74] width 165 height 38
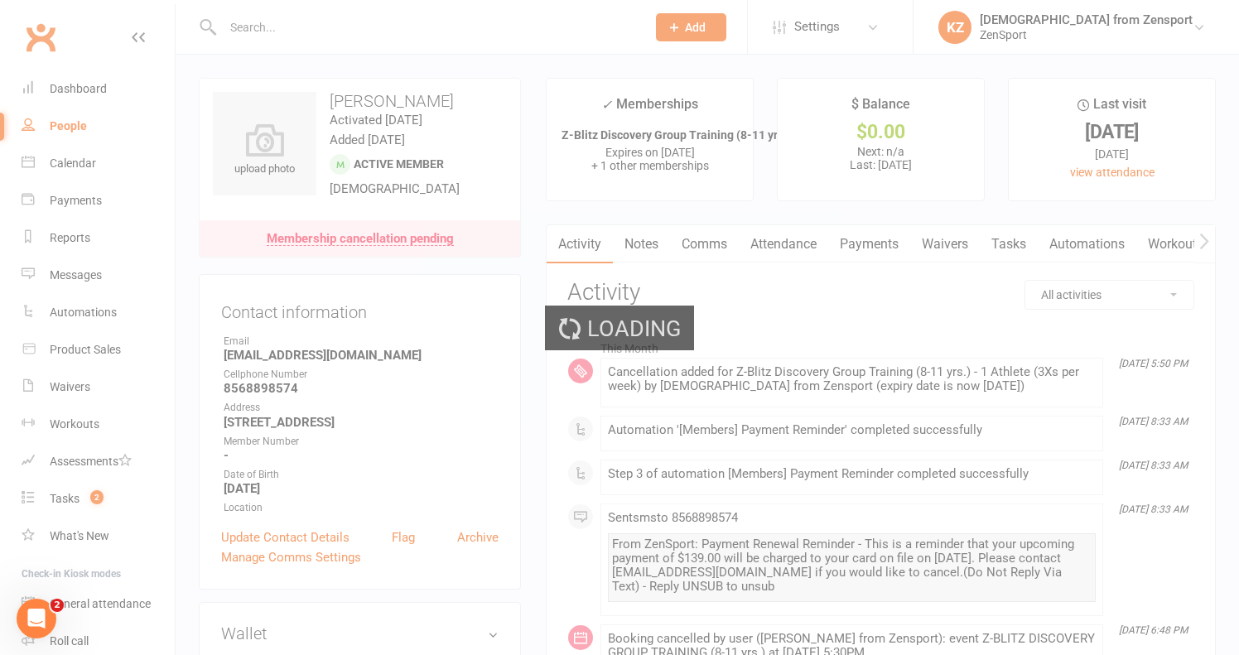
select select "100"
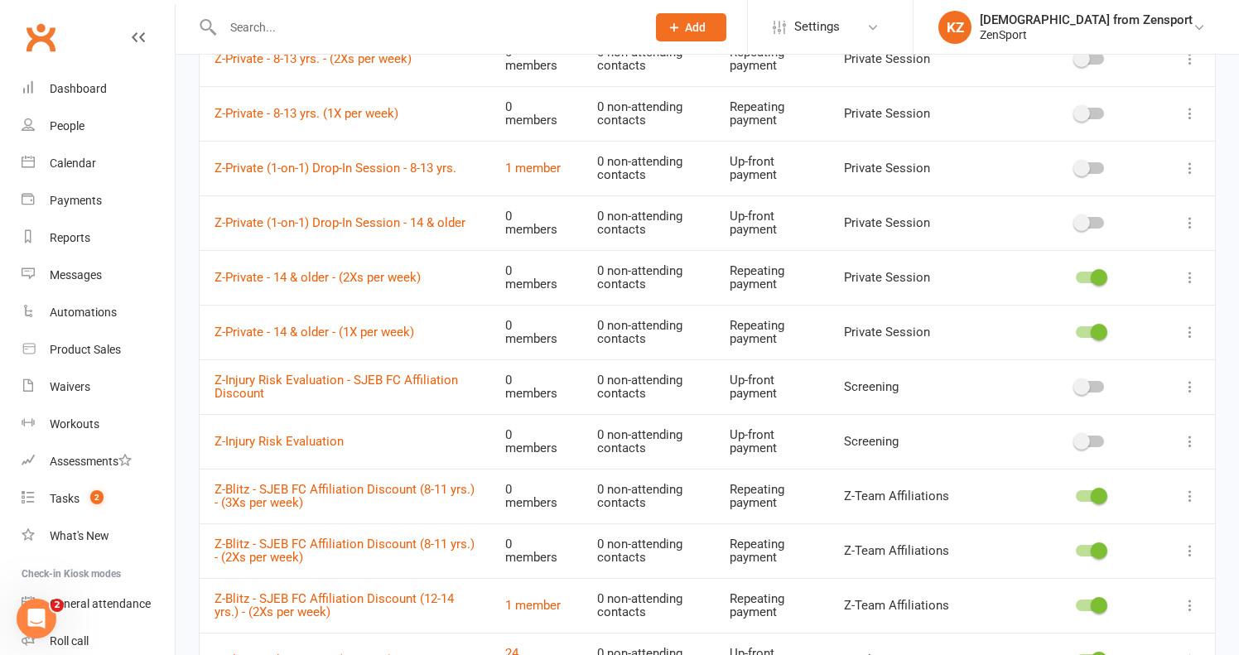
scroll to position [744, 0]
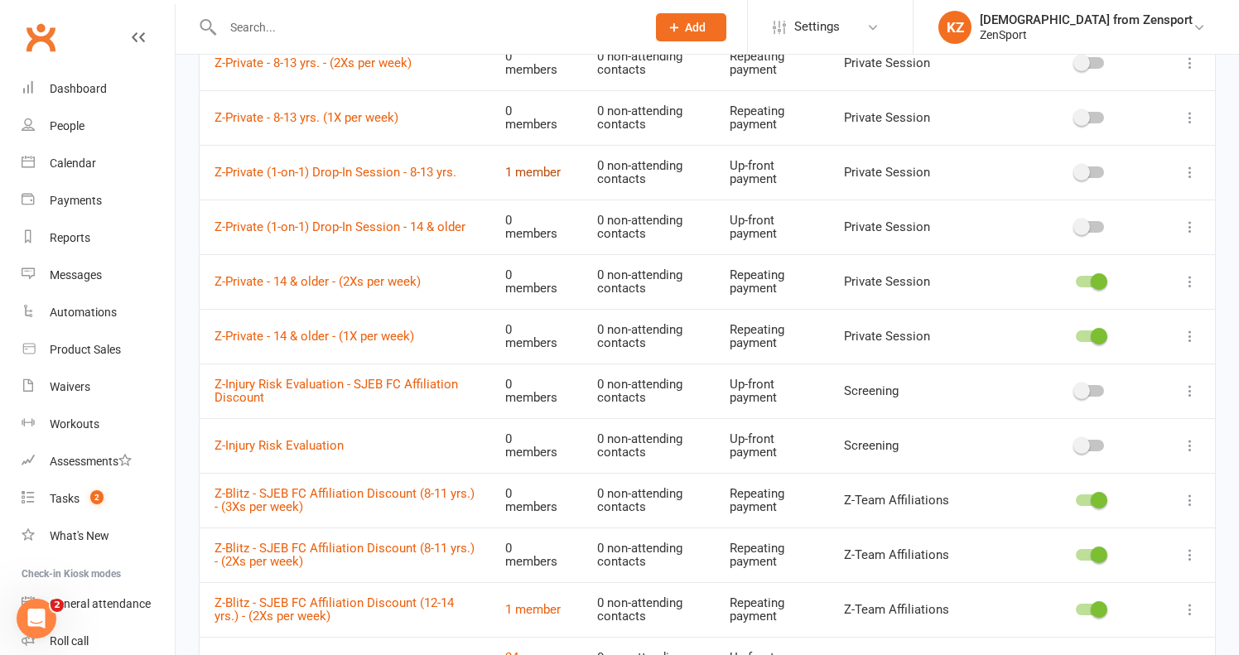
click at [548, 165] on link "1 member" at bounding box center [532, 172] width 55 height 15
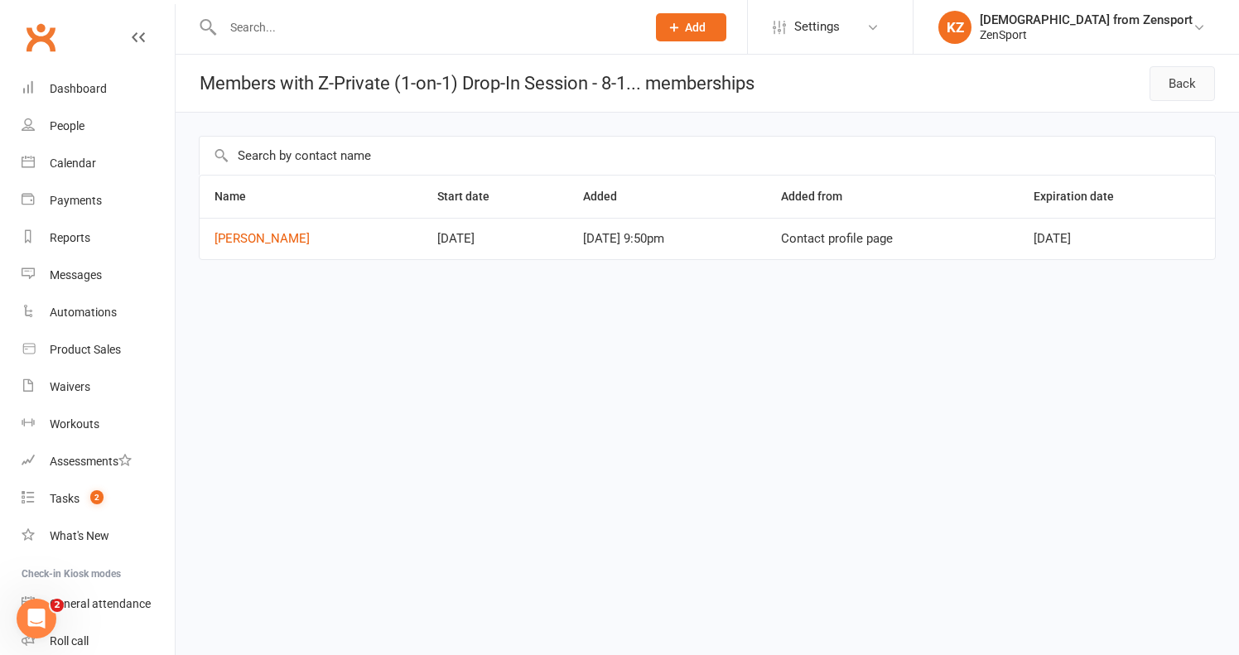
click at [1166, 86] on link "Back" at bounding box center [1181, 83] width 65 height 35
select select "100"
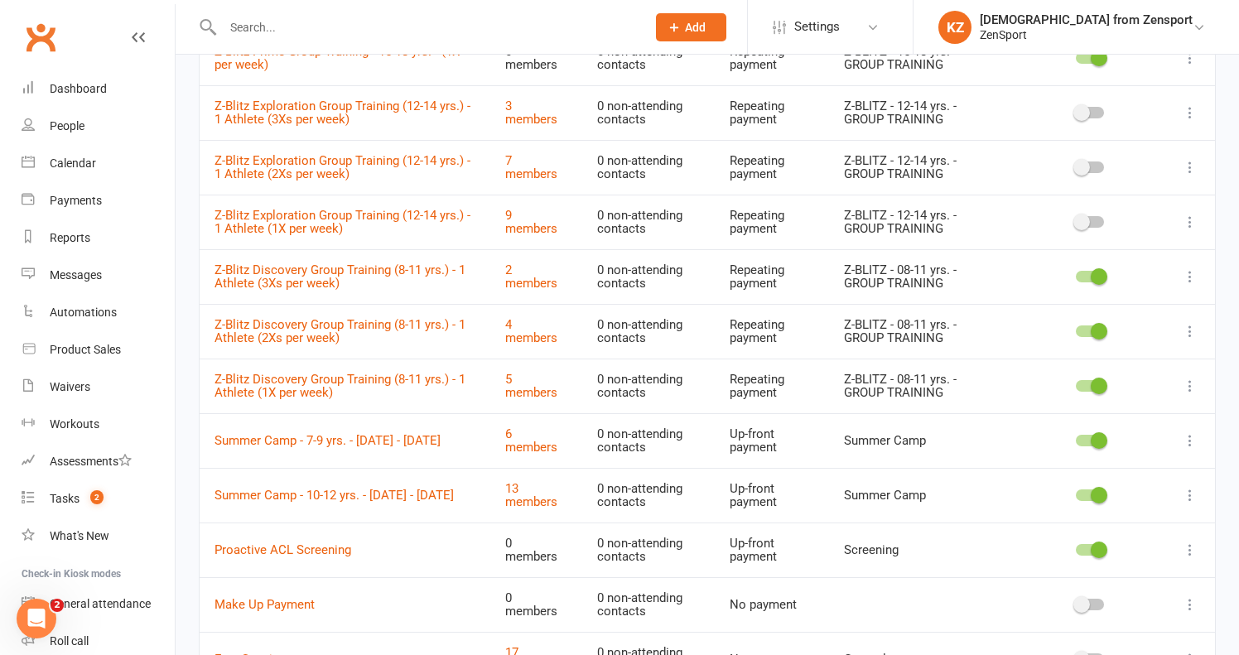
scroll to position [1570, 0]
click at [539, 315] on link "4 members" at bounding box center [531, 329] width 52 height 29
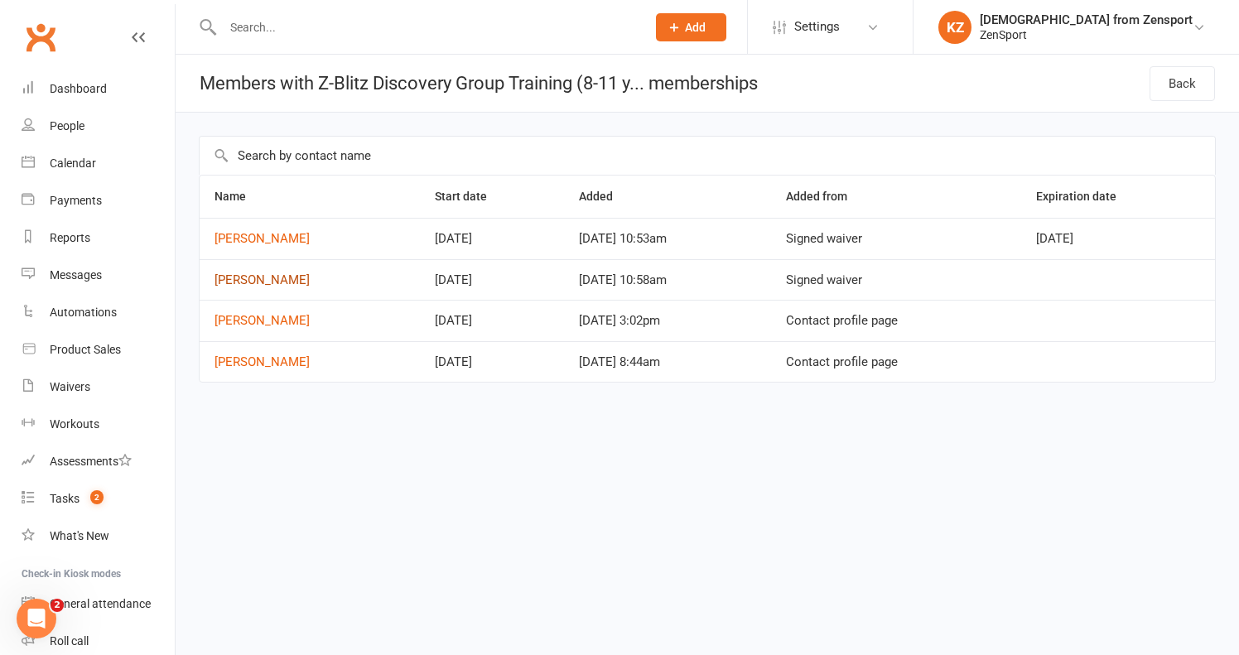
click at [271, 275] on link "[PERSON_NAME]" at bounding box center [261, 279] width 95 height 15
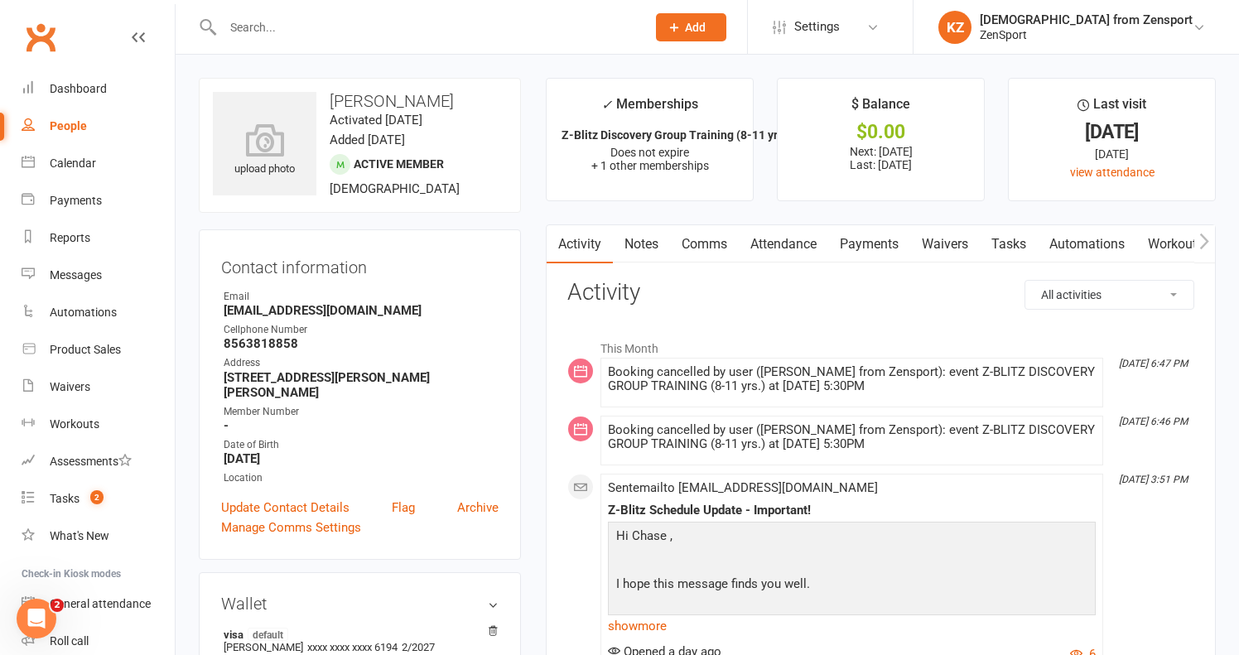
click at [874, 240] on link "Payments" at bounding box center [869, 244] width 82 height 38
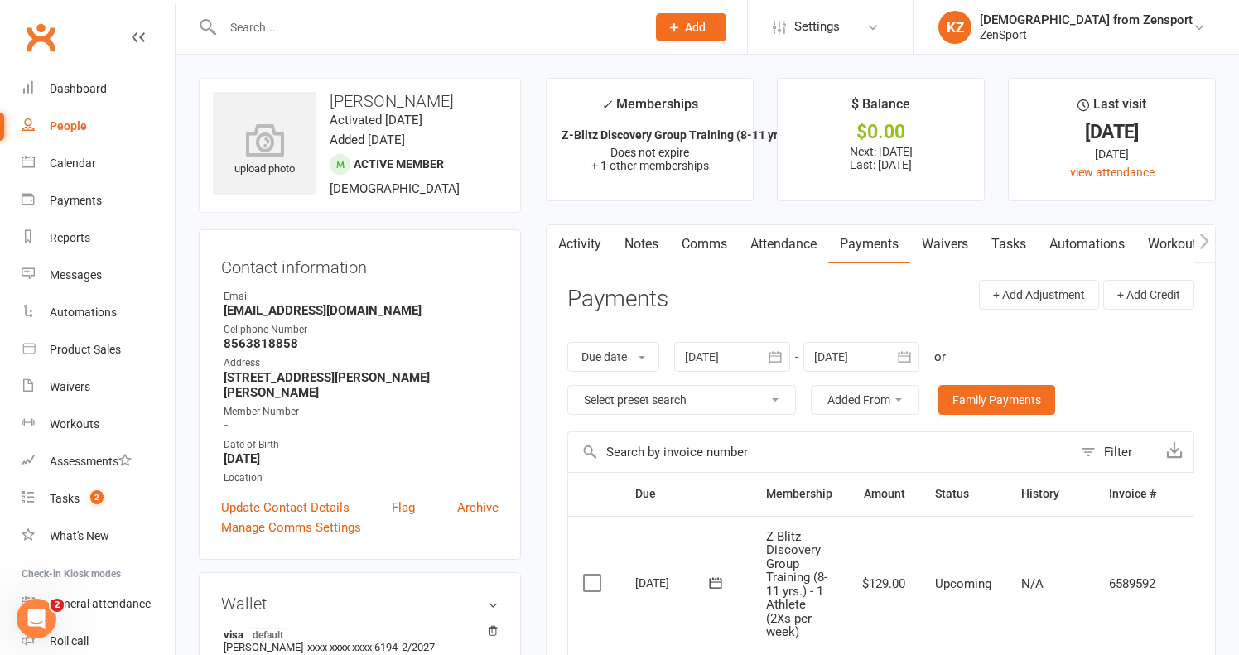
click at [1027, 237] on link "Tasks" at bounding box center [1008, 244] width 58 height 38
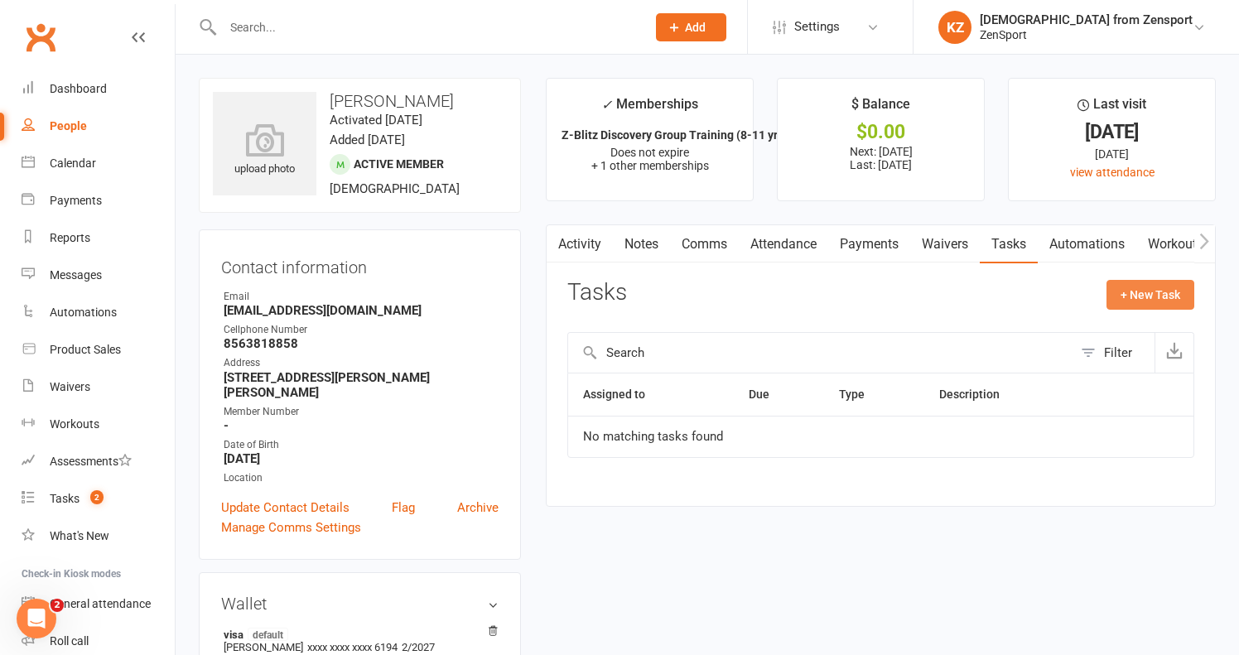
click at [1122, 291] on button "+ New Task" at bounding box center [1150, 295] width 88 height 30
select select "43198"
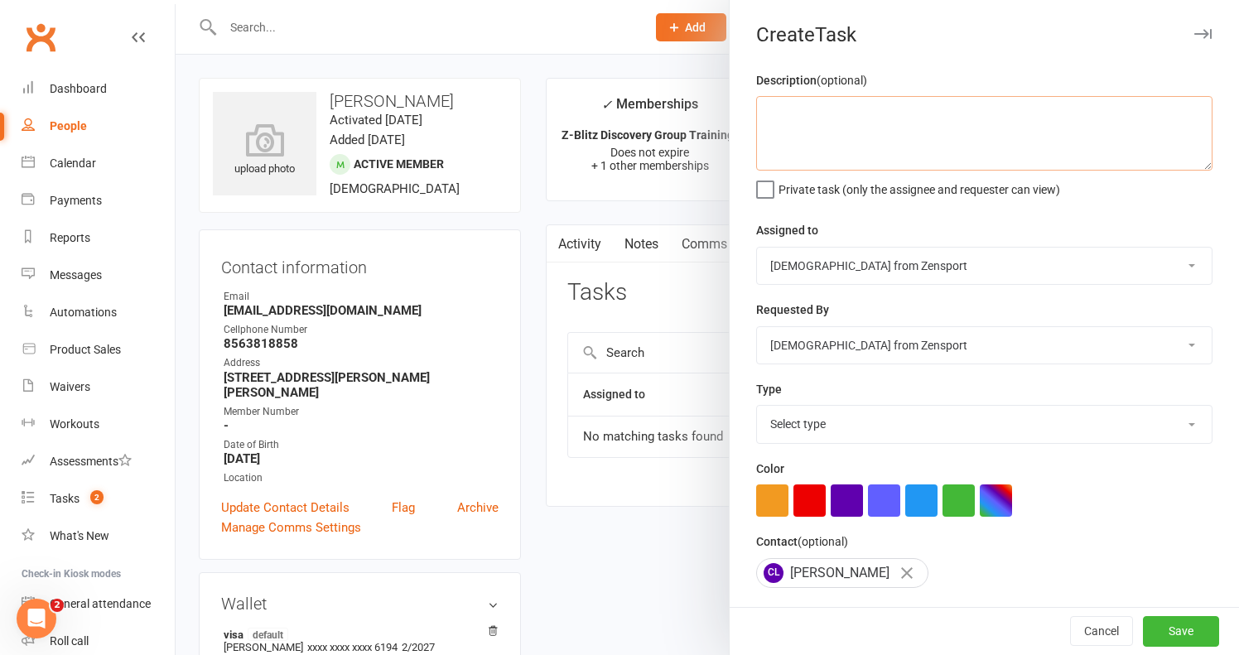
click at [809, 101] on textarea at bounding box center [984, 133] width 456 height 75
type textarea "C"
type textarea "Can he attend 2x per week or 1x per week?"
click at [765, 182] on label "Private task (only the assignee and requester can view)" at bounding box center [908, 185] width 304 height 17
click at [765, 177] on input "Private task (only the assignee and requester can view)" at bounding box center [908, 177] width 304 height 0
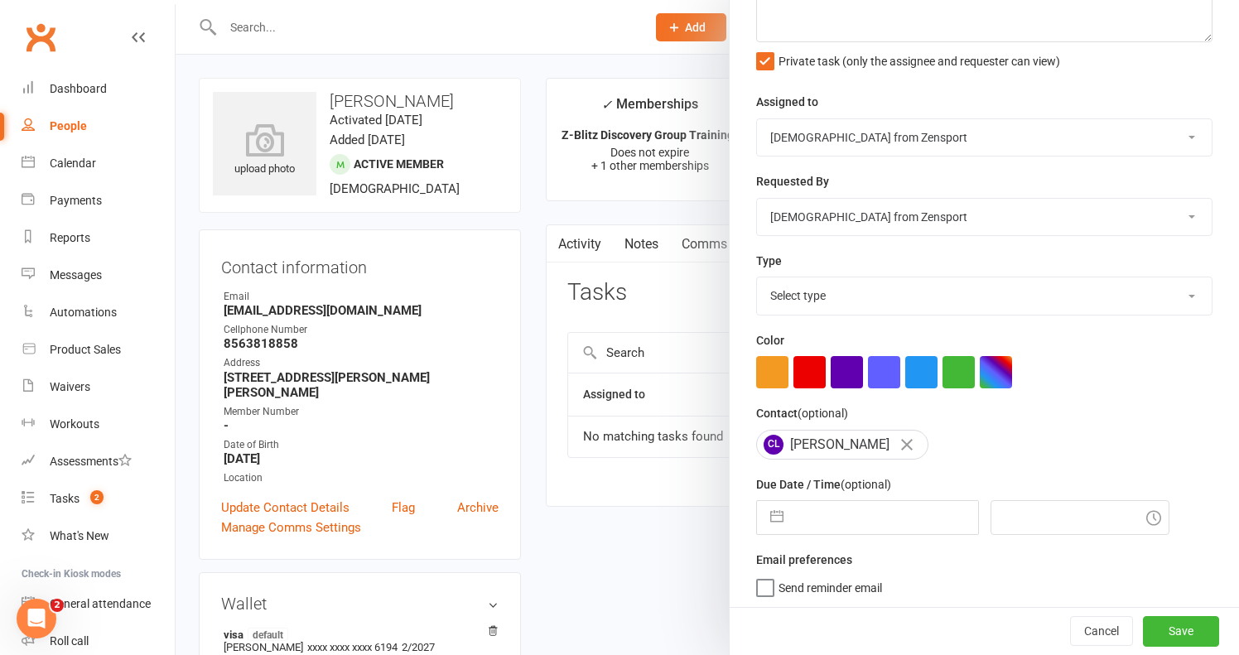
click at [830, 512] on input "text" at bounding box center [885, 517] width 186 height 33
select select "6"
select select "2025"
select select "7"
select select "2025"
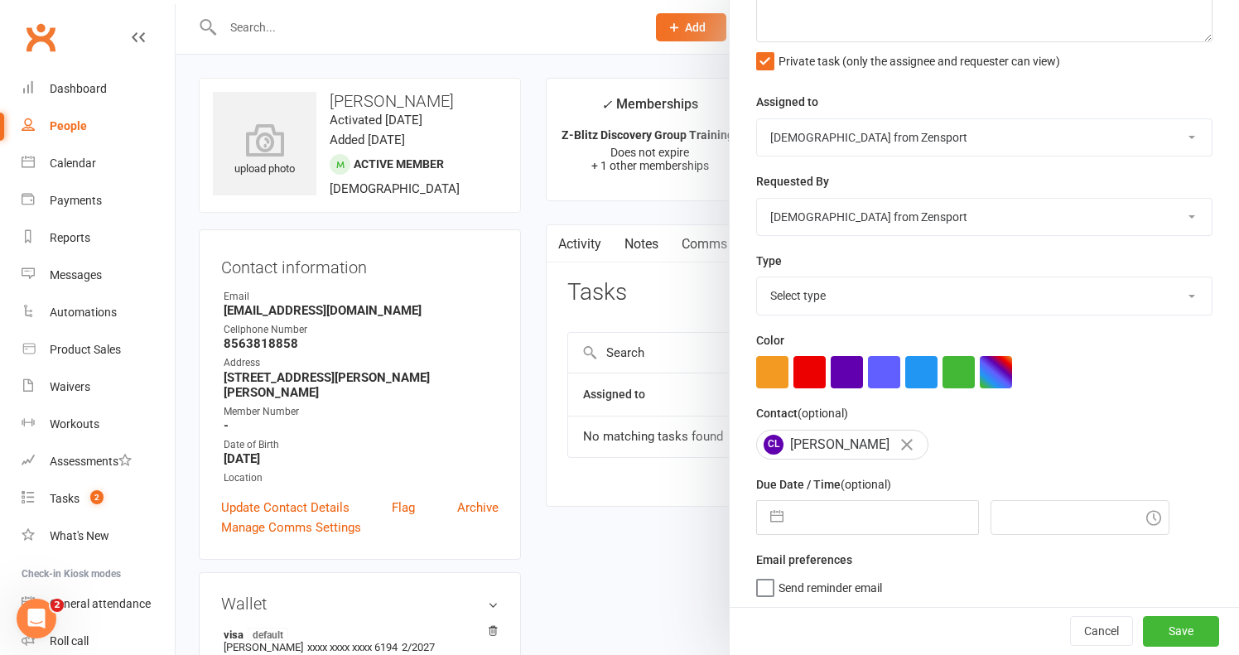
select select "8"
select select "2025"
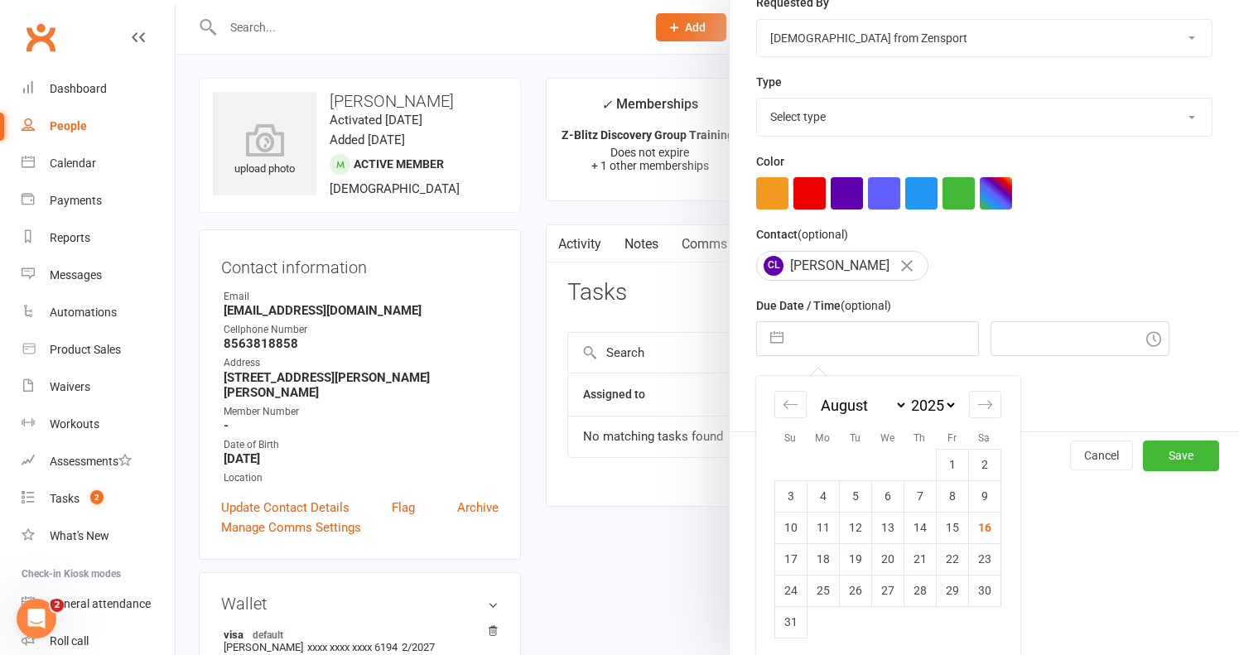
scroll to position [306, 0]
click at [950, 551] on td "22" at bounding box center [952, 559] width 32 height 31
type input "[DATE]"
type input "6:15pm"
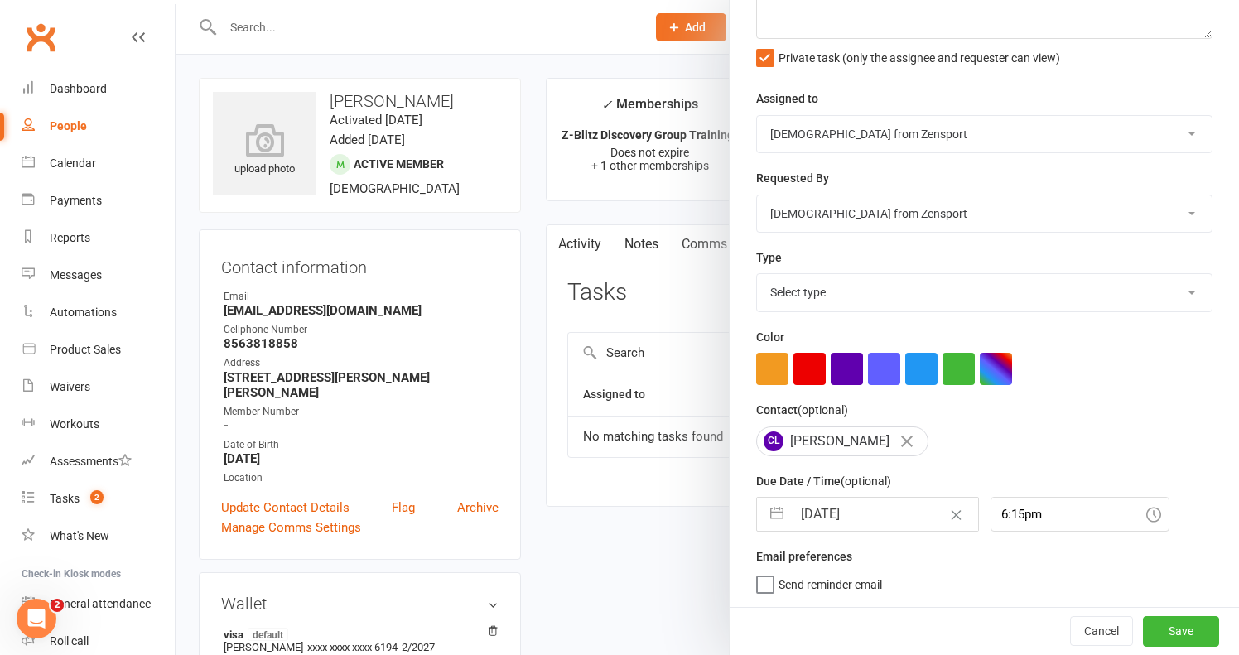
scroll to position [128, 0]
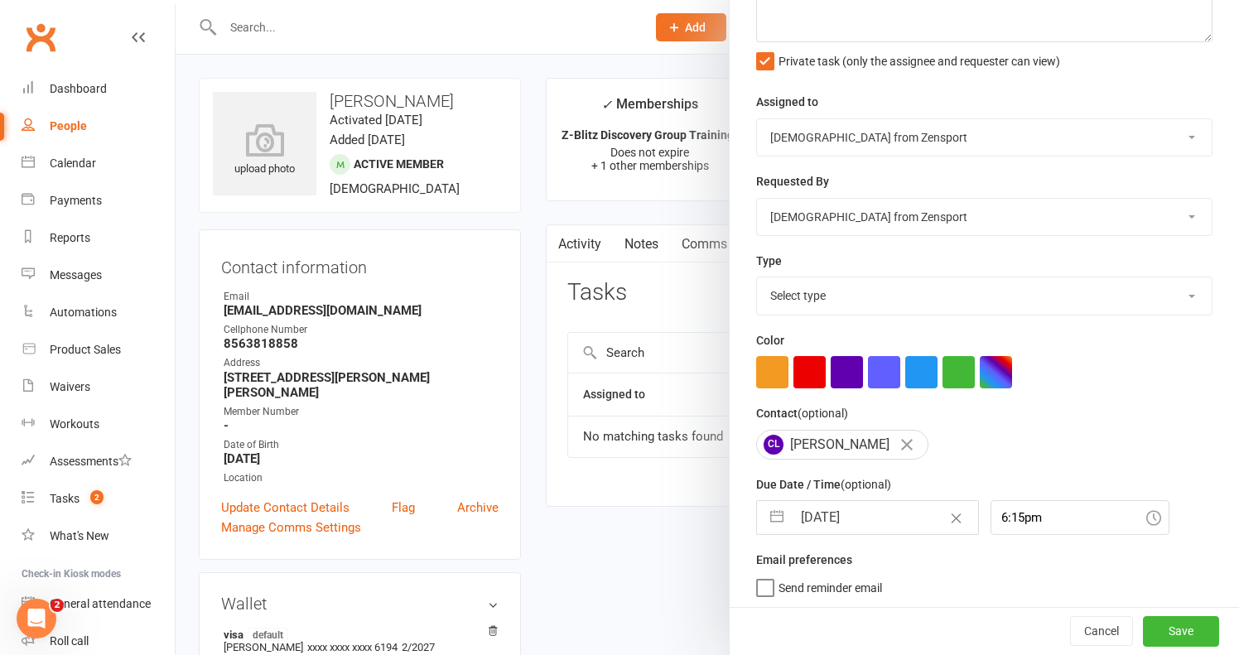
click at [835, 584] on span "Send reminder email" at bounding box center [829, 584] width 103 height 19
click at [835, 575] on input "Send reminder email" at bounding box center [819, 575] width 126 height 0
click at [1180, 630] on button "Save" at bounding box center [1181, 632] width 76 height 30
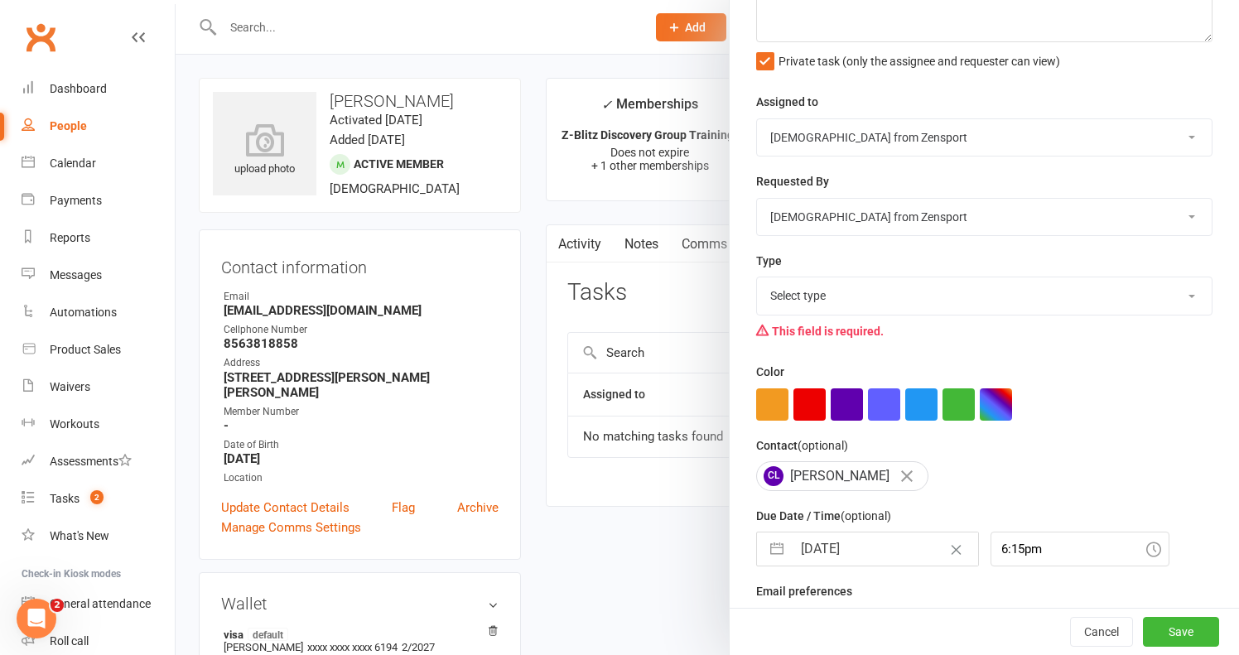
select select "9788"
click at [1178, 630] on button "Save" at bounding box center [1181, 632] width 76 height 30
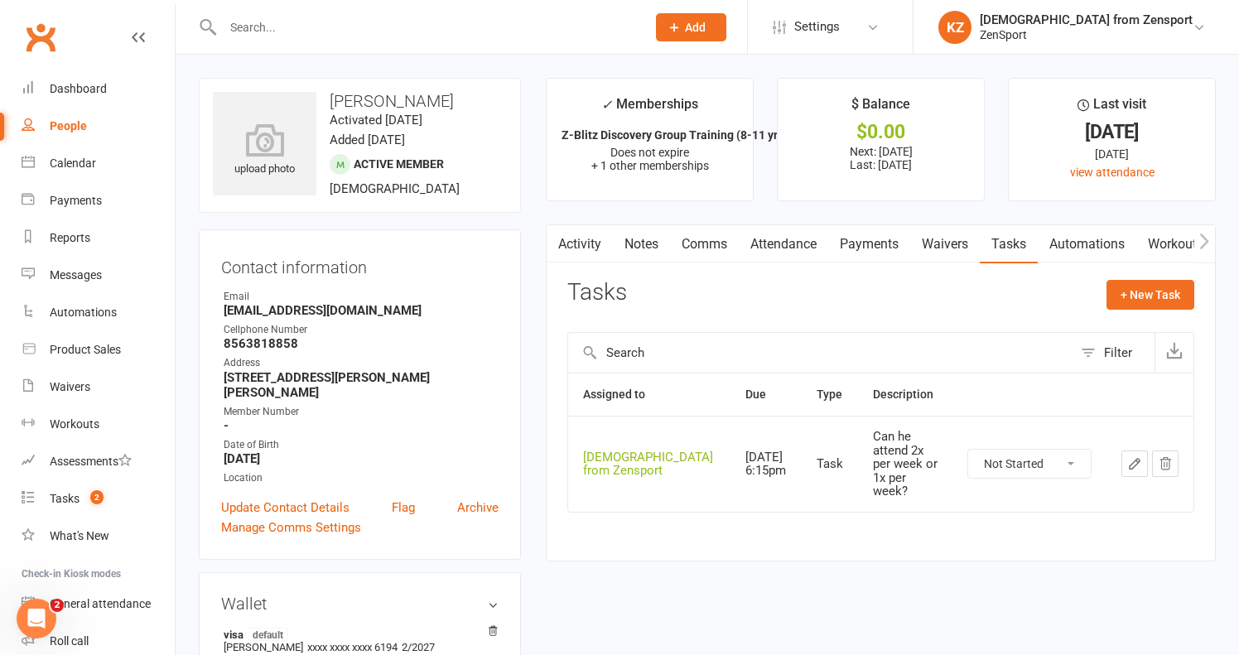
click at [257, 31] on input "text" at bounding box center [426, 27] width 416 height 23
click at [1137, 456] on icon "button" at bounding box center [1134, 463] width 15 height 15
select select "43198"
select select "9788"
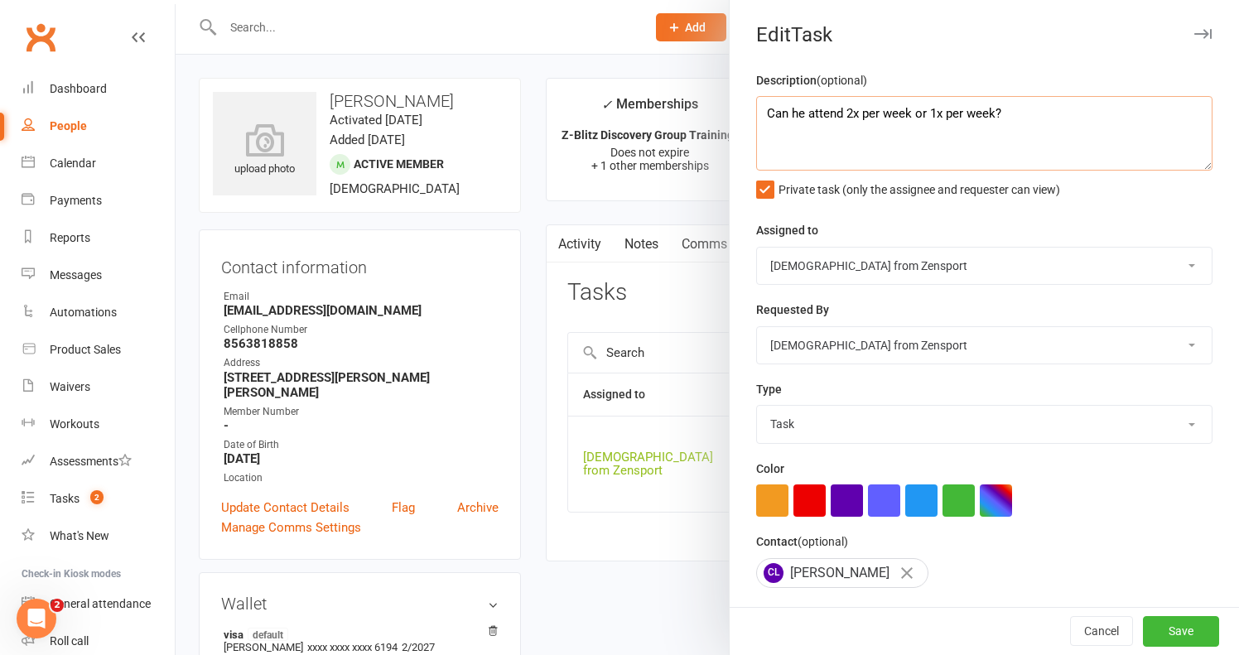
click at [1025, 114] on textarea "Can he attend 2x per week or 1x per week?" at bounding box center [984, 133] width 456 height 75
type textarea "Can he attend 2x per week or 1x per week? Cancel 2x per week, if he's unable to."
click at [1179, 626] on button "Save" at bounding box center [1181, 632] width 76 height 30
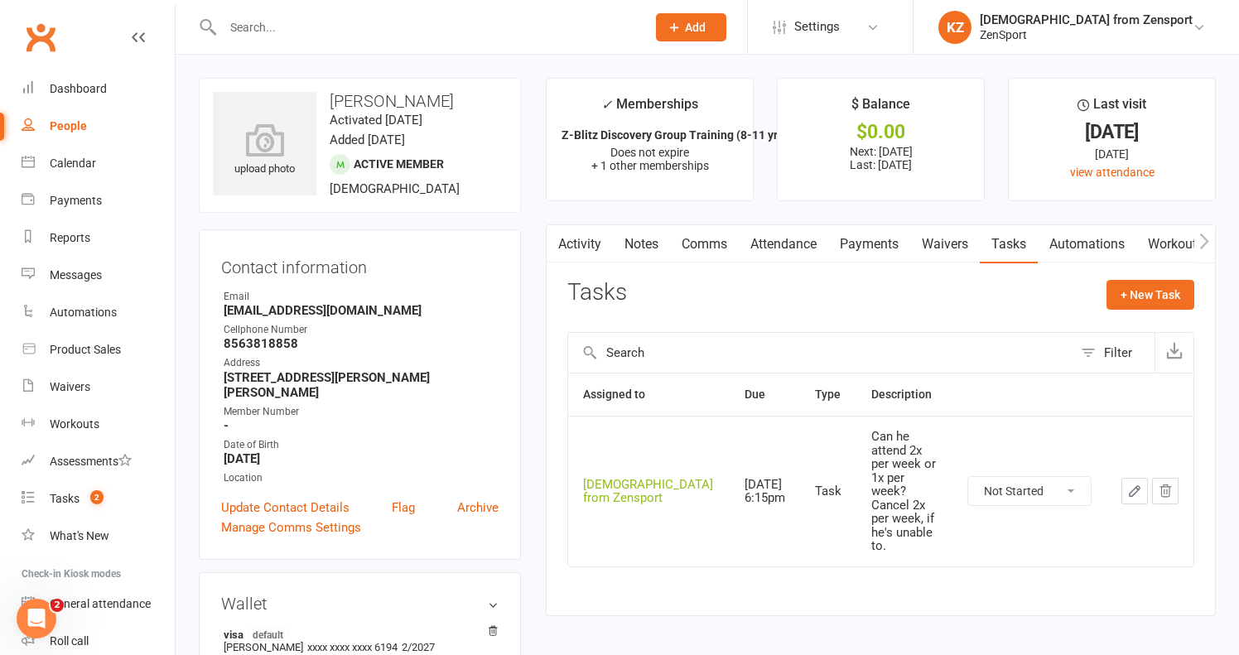
click at [257, 22] on input "text" at bounding box center [426, 27] width 416 height 23
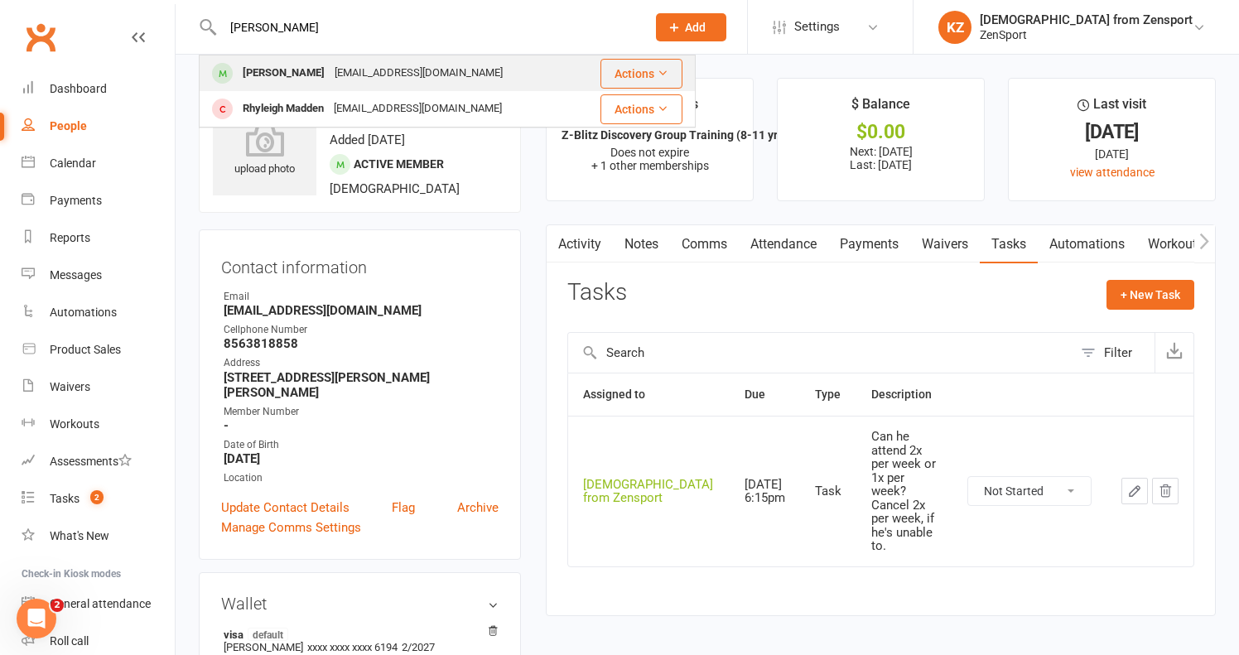
type input "rhys"
click at [291, 75] on div "[PERSON_NAME]" at bounding box center [284, 73] width 92 height 24
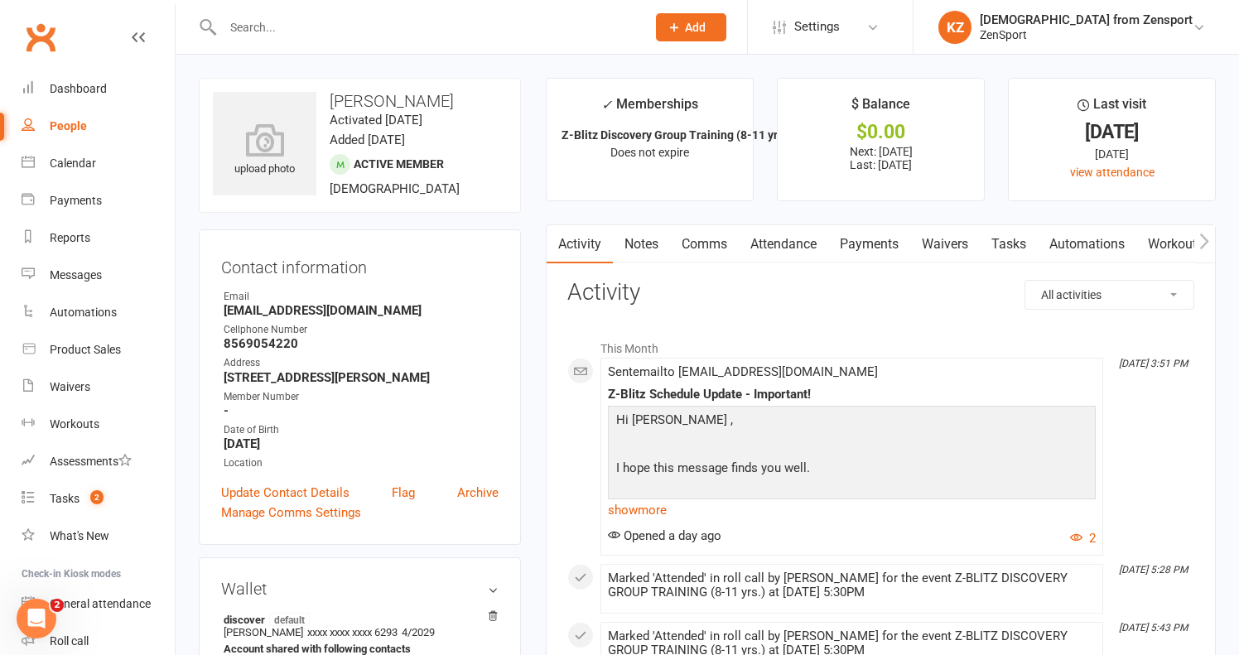
click at [801, 240] on link "Attendance" at bounding box center [783, 244] width 89 height 38
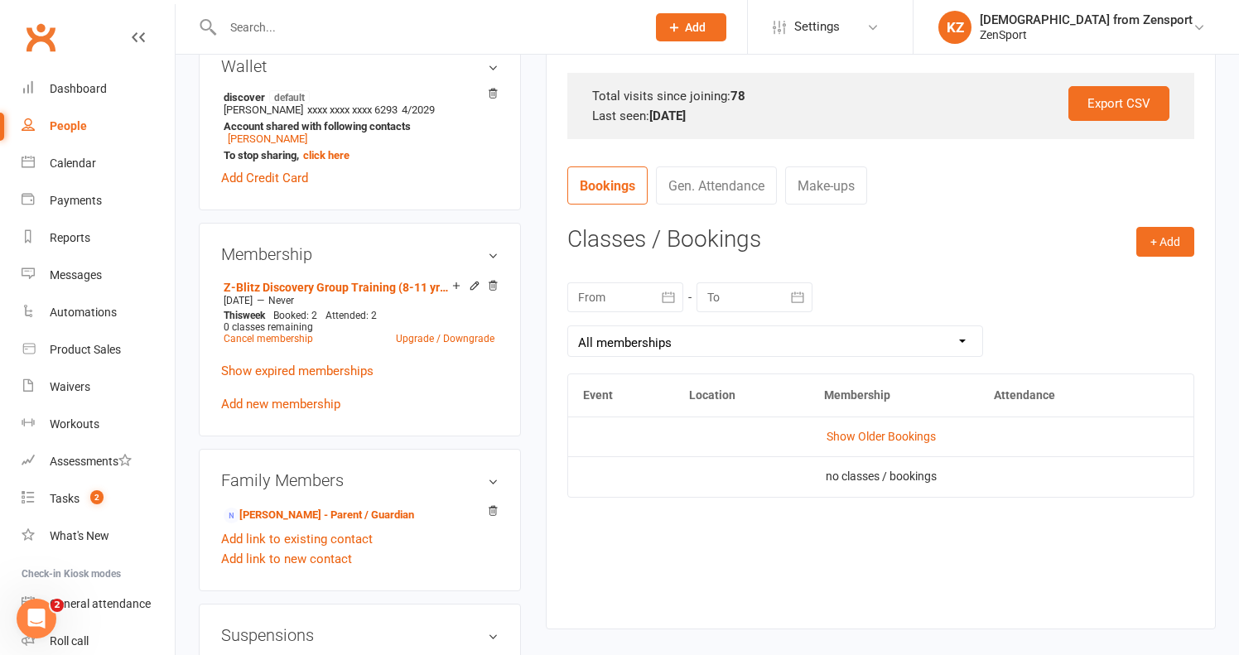
scroll to position [523, 0]
click at [867, 429] on link "Show Older Bookings" at bounding box center [880, 435] width 109 height 13
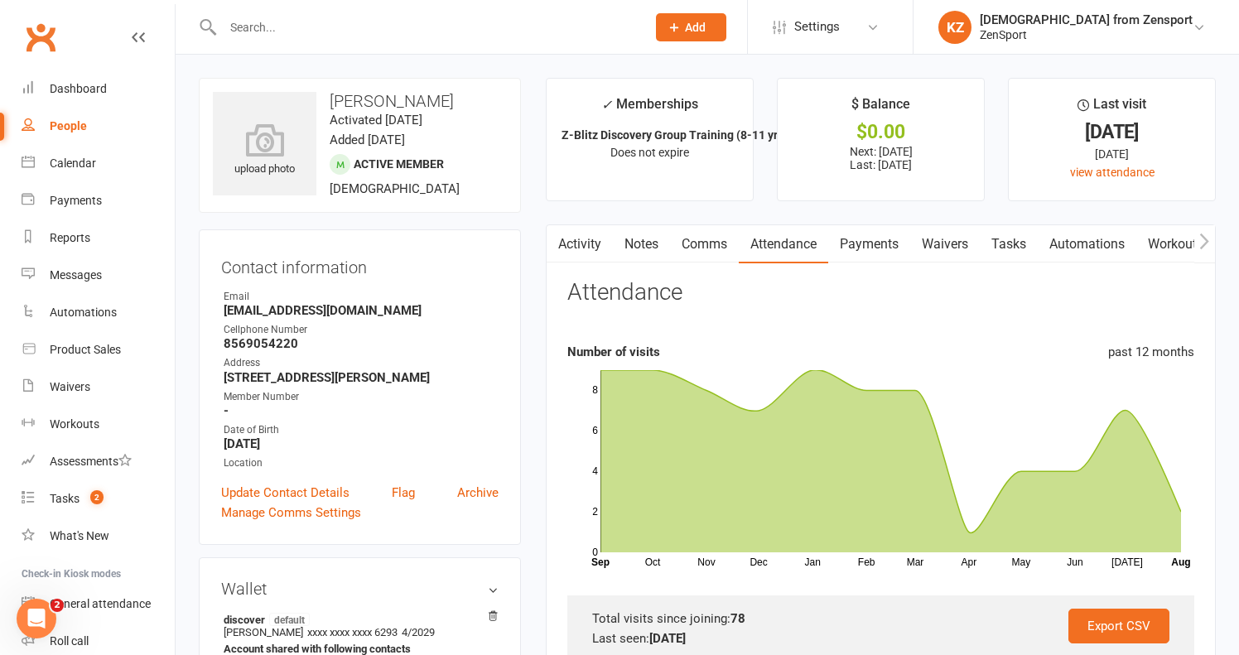
scroll to position [0, 0]
click at [861, 238] on link "Payments" at bounding box center [869, 244] width 82 height 38
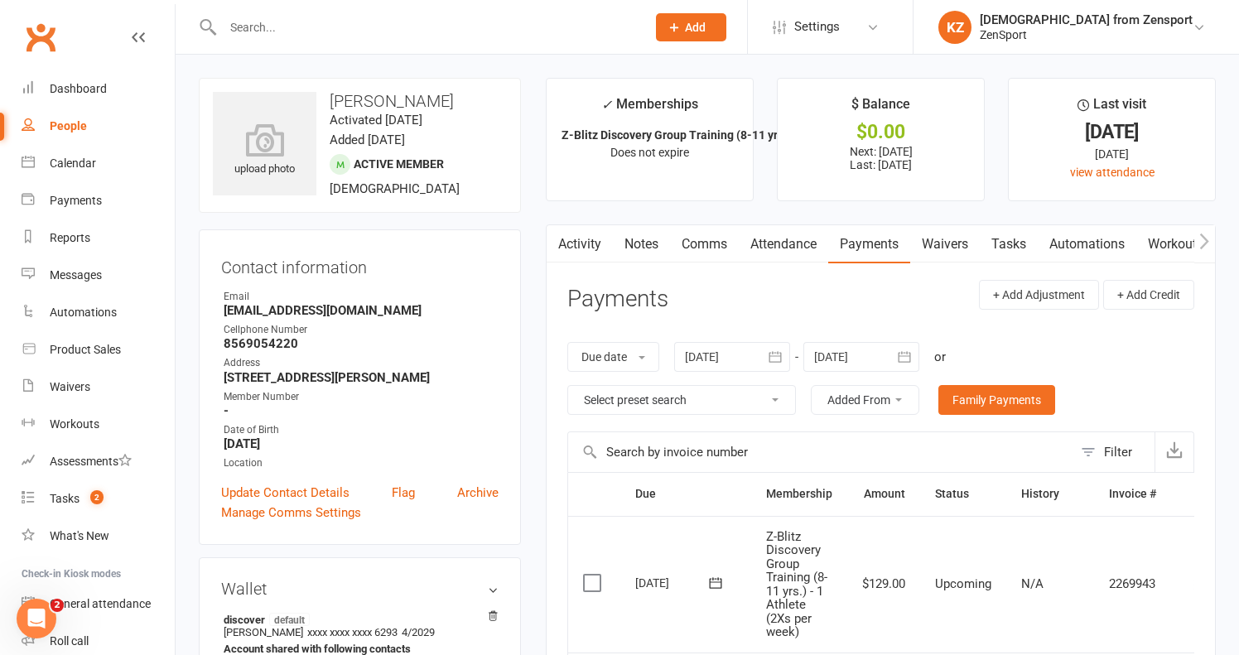
click at [653, 239] on link "Notes" at bounding box center [641, 244] width 57 height 38
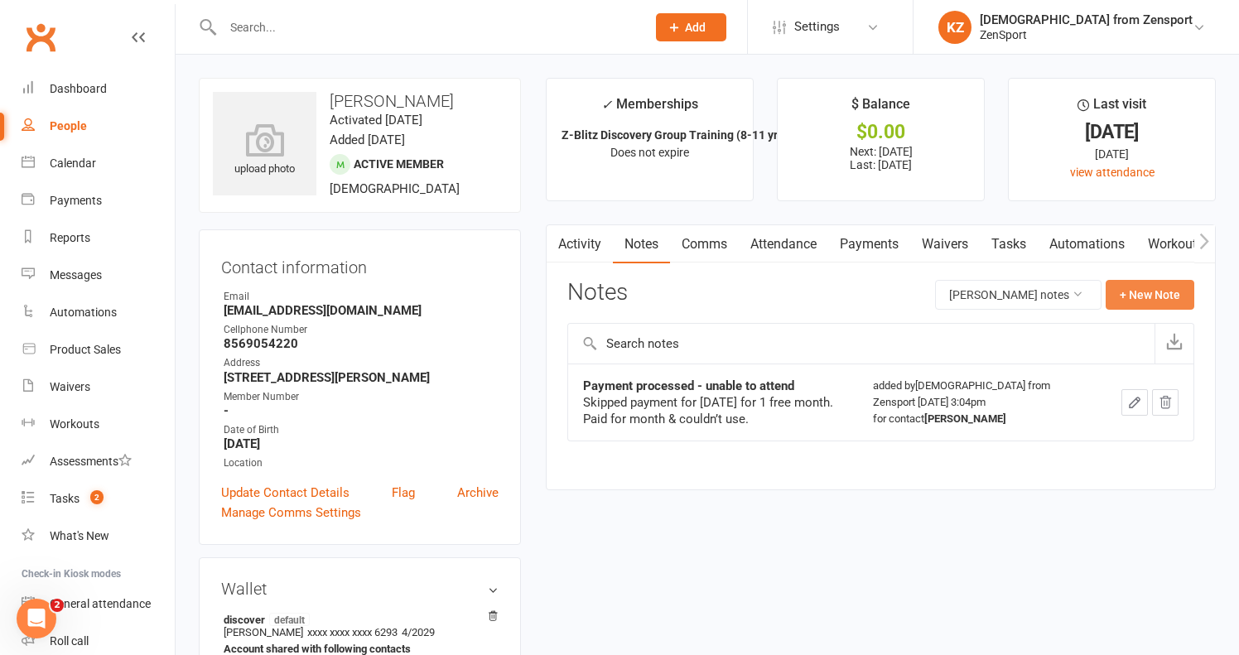
click at [1149, 290] on button "+ New Note" at bounding box center [1149, 295] width 89 height 30
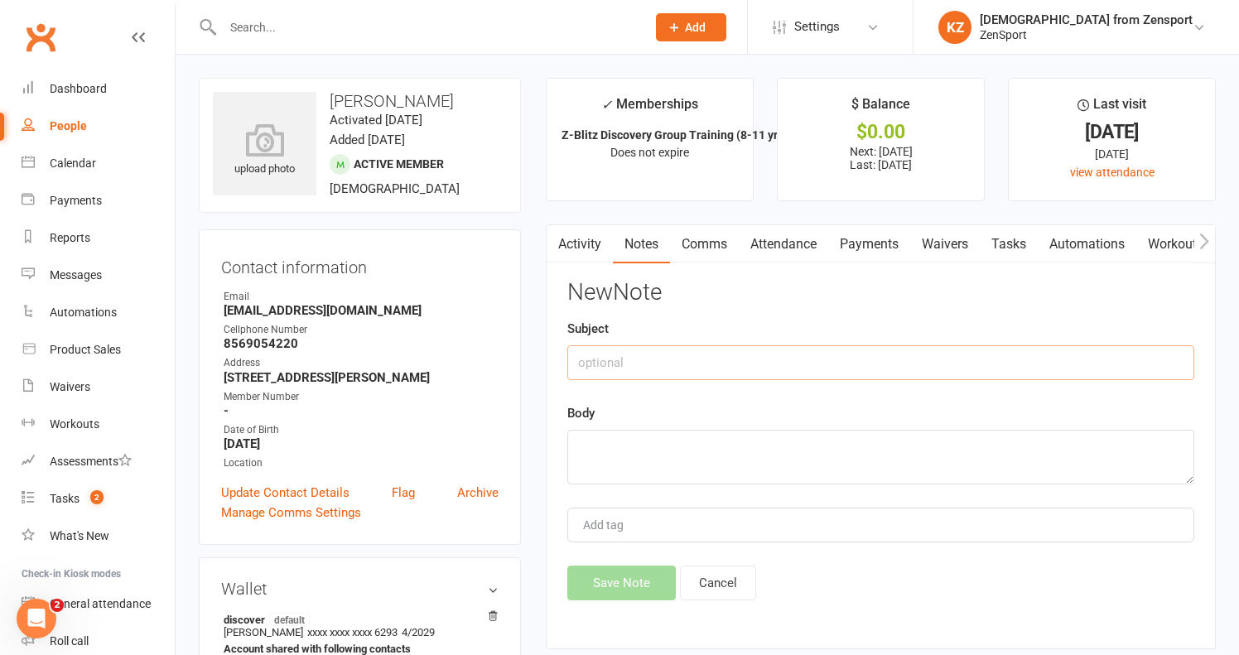
click at [585, 368] on input "text" at bounding box center [880, 362] width 627 height 35
click at [599, 236] on link "Activity" at bounding box center [579, 244] width 66 height 38
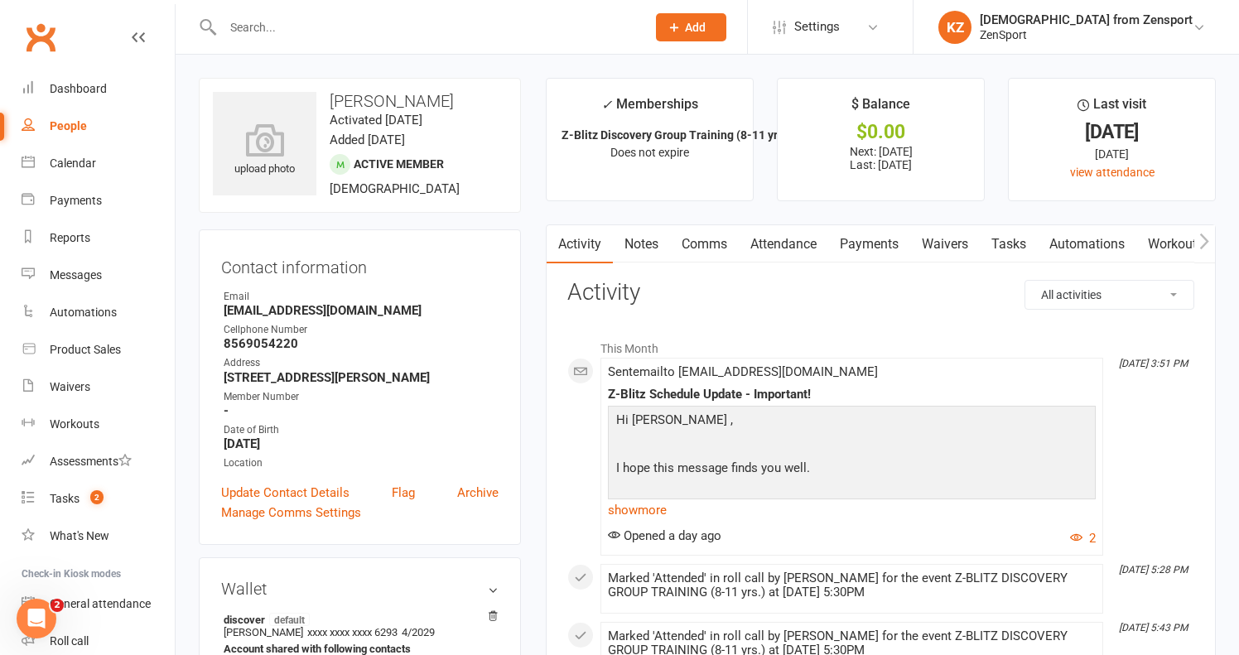
click at [1003, 236] on link "Tasks" at bounding box center [1008, 244] width 58 height 38
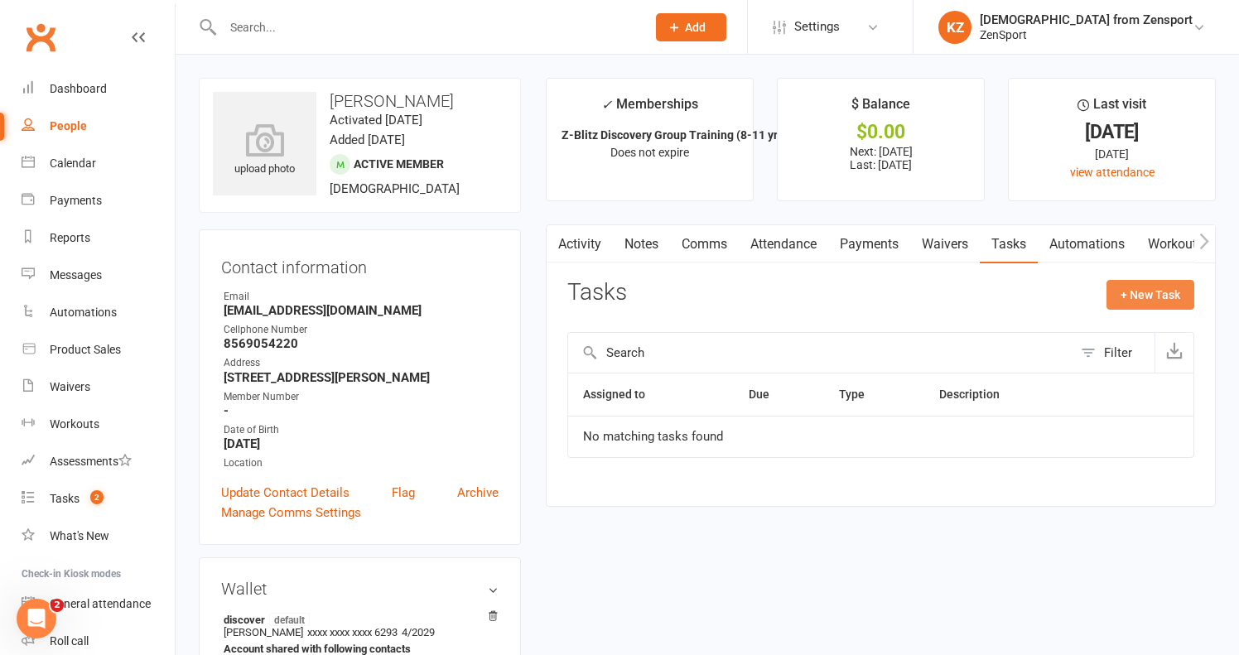
click at [1152, 290] on button "+ New Task" at bounding box center [1150, 295] width 88 height 30
select select "43198"
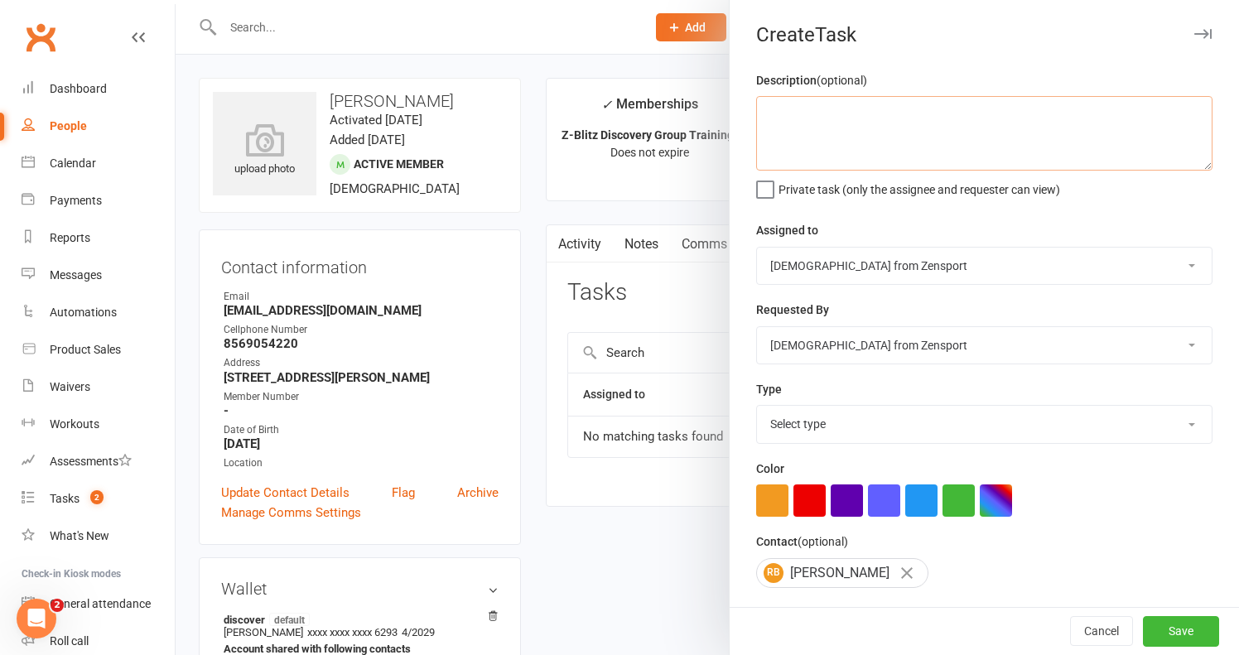
click at [859, 128] on textarea at bounding box center [984, 133] width 456 height 75
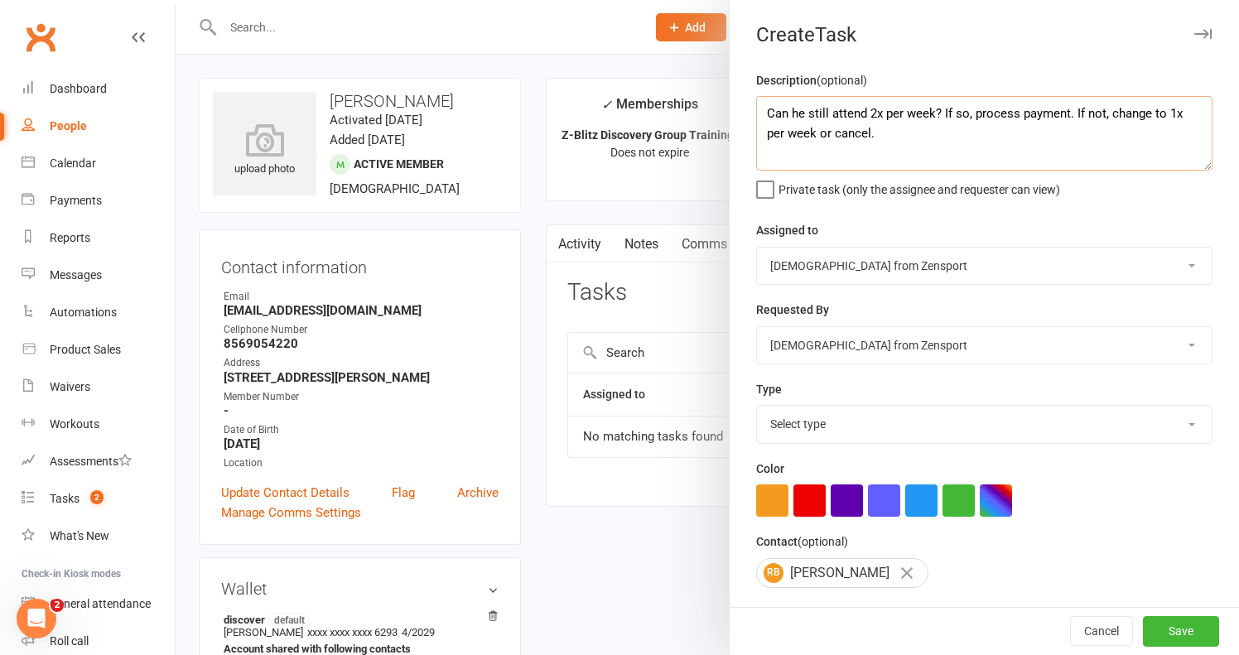
type textarea "Can he still attend 2x per week? If so, process payment. If not, change to 1x p…"
click at [773, 182] on label "Private task (only the assignee and requester can view)" at bounding box center [908, 185] width 304 height 17
click at [773, 177] on input "Private task (only the assignee and requester can view)" at bounding box center [908, 177] width 304 height 0
select select "9788"
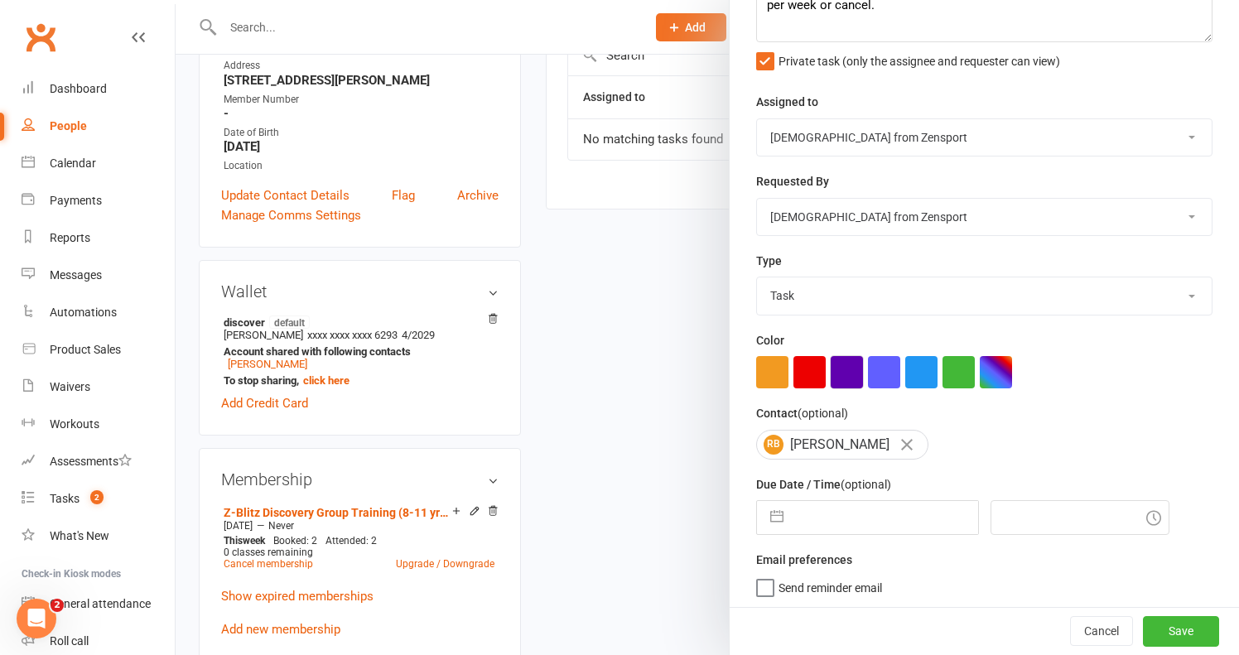
scroll to position [319, 0]
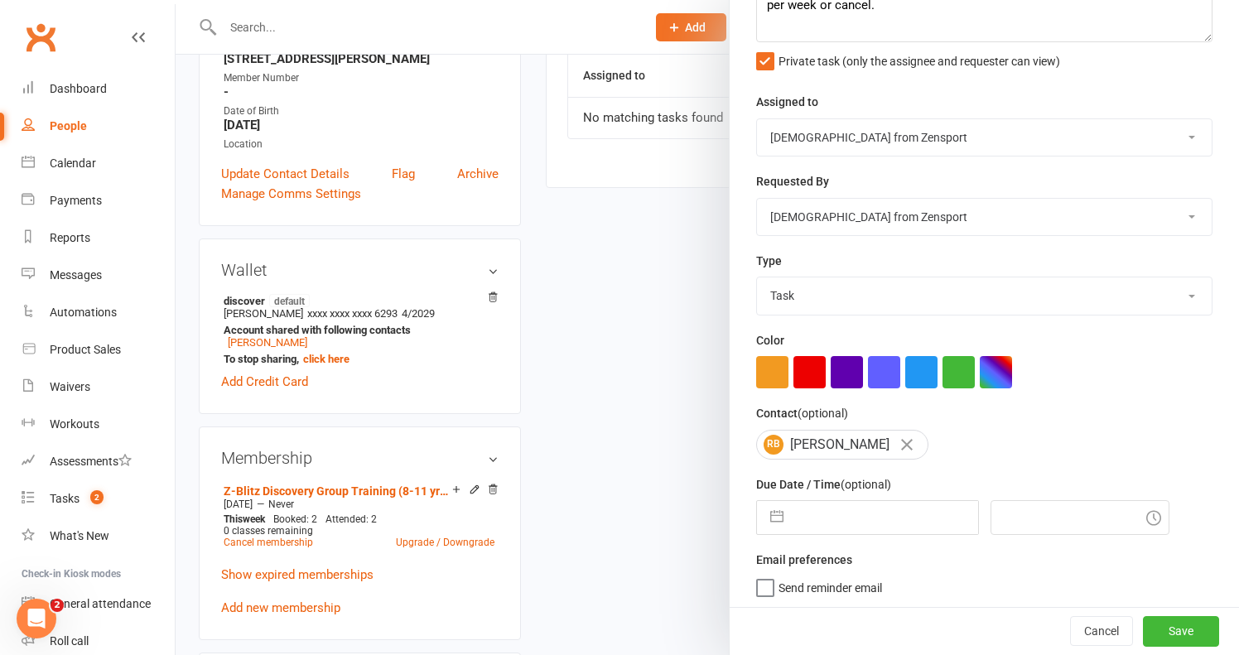
click at [838, 512] on input "text" at bounding box center [885, 517] width 186 height 33
select select "6"
select select "2025"
select select "7"
select select "2025"
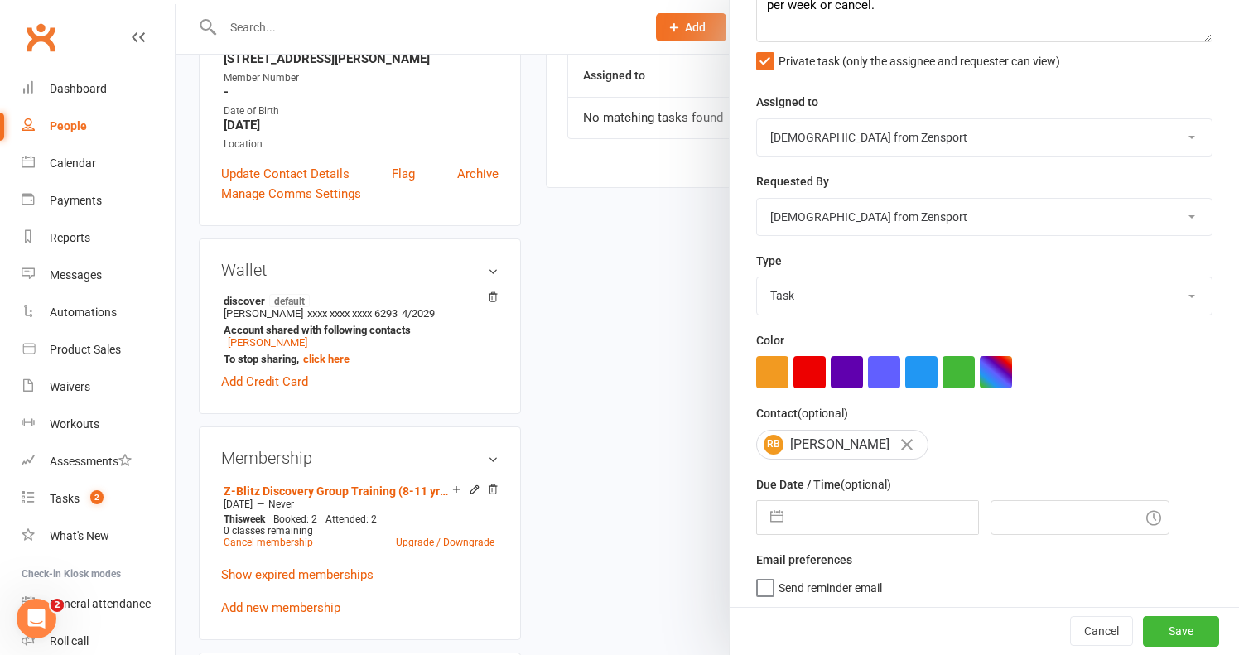
select select "8"
select select "2025"
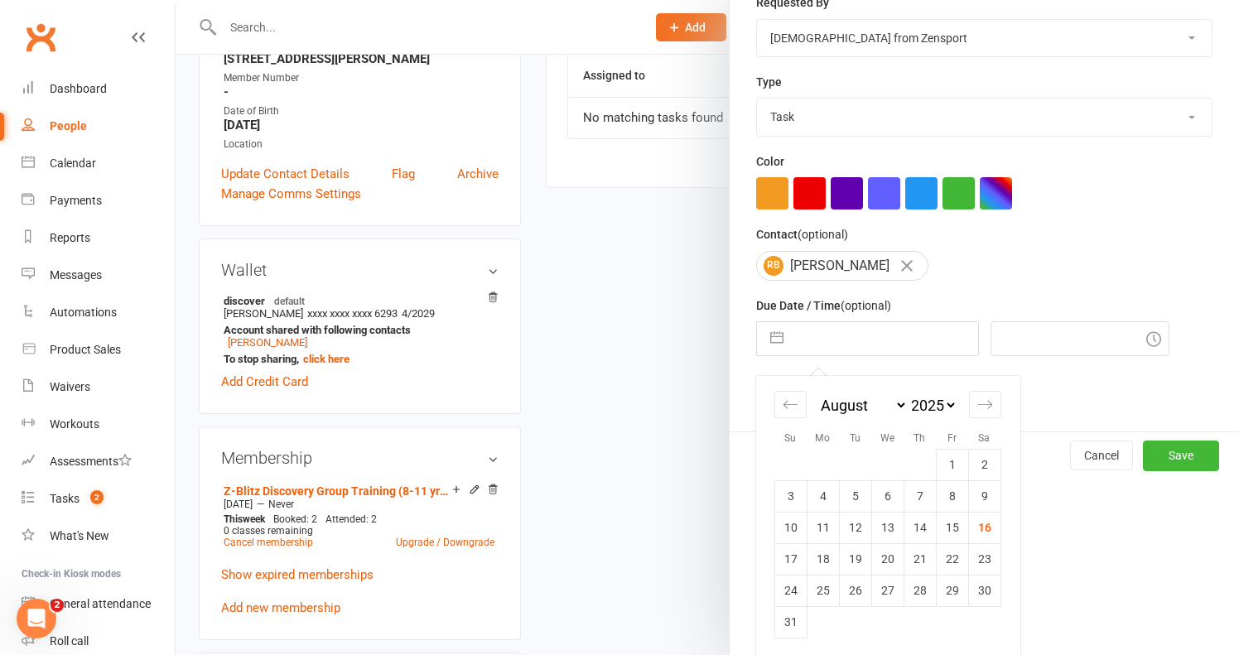
scroll to position [306, 0]
click at [951, 584] on td "29" at bounding box center [952, 590] width 32 height 31
type input "29 Aug 2025"
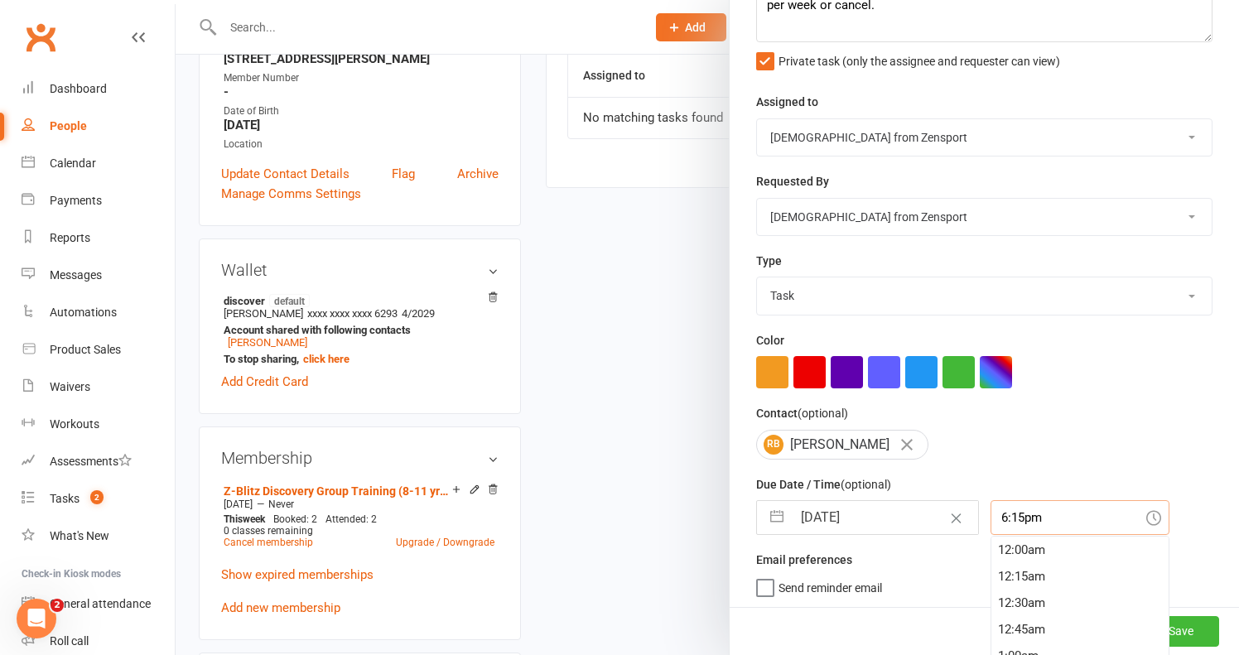
click at [1024, 508] on input "6:15pm" at bounding box center [1079, 517] width 179 height 35
click at [1027, 552] on div "10:30am" at bounding box center [1079, 548] width 177 height 26
type input "10:30am"
click at [855, 575] on span "Send reminder email" at bounding box center [829, 584] width 103 height 19
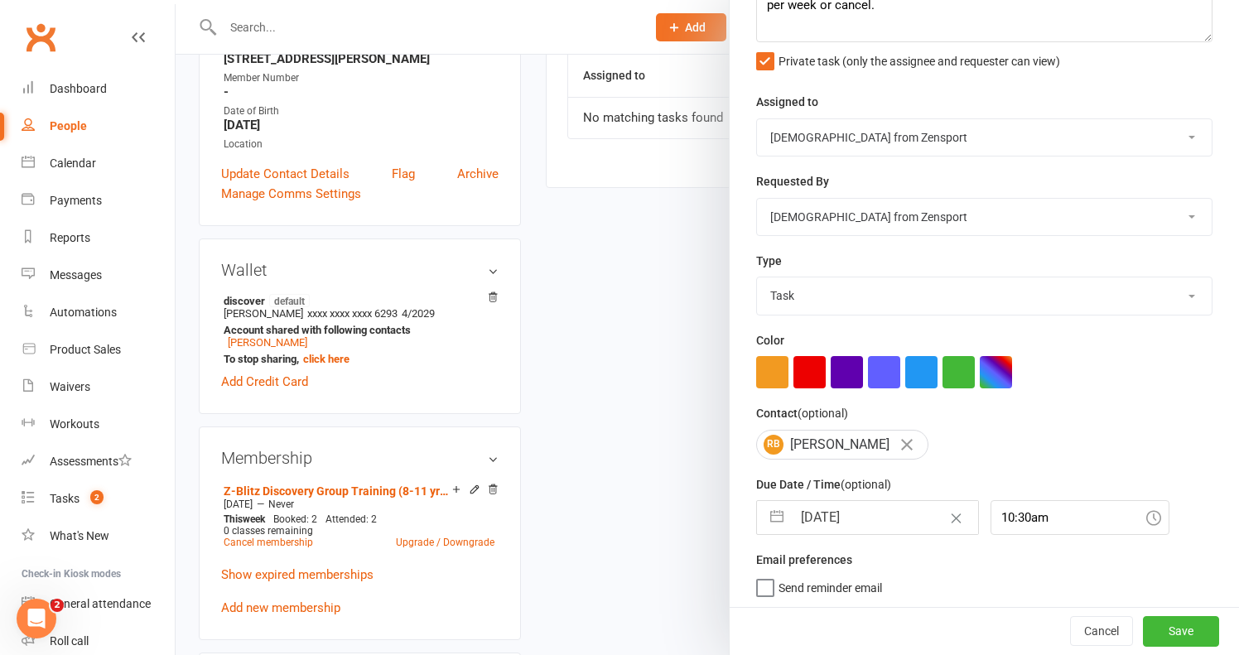
click at [855, 575] on input "Send reminder email" at bounding box center [819, 575] width 126 height 0
click at [1191, 626] on button "Save" at bounding box center [1181, 632] width 76 height 30
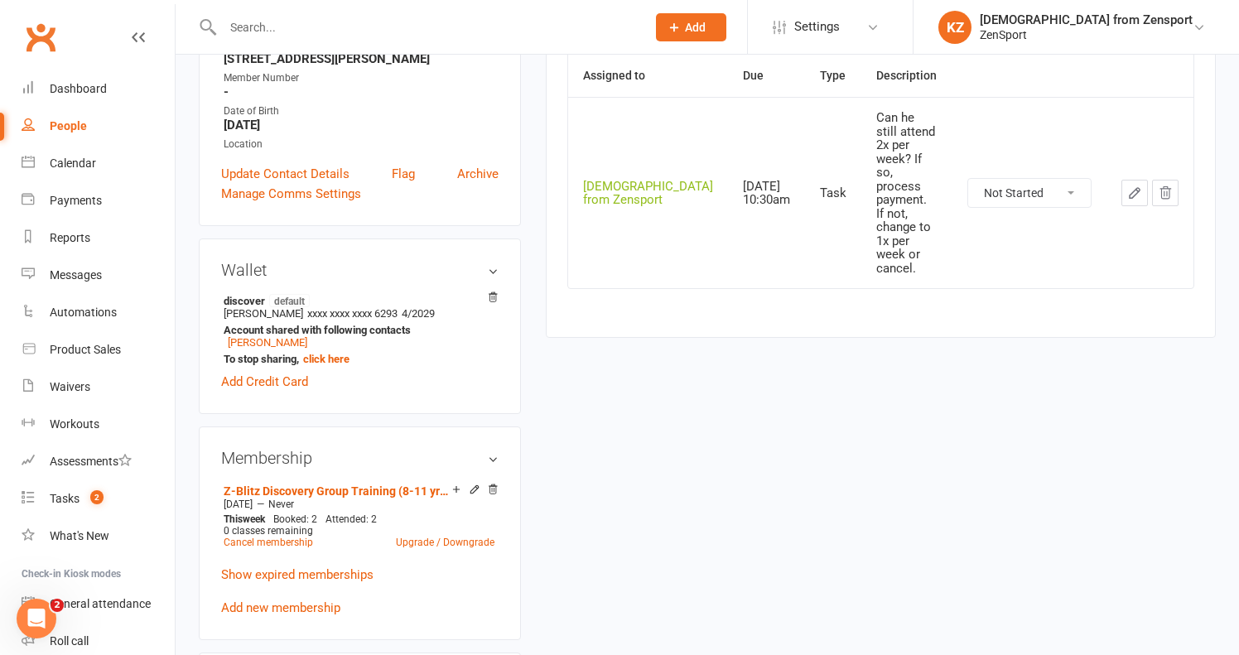
click at [310, 19] on input "text" at bounding box center [426, 27] width 416 height 23
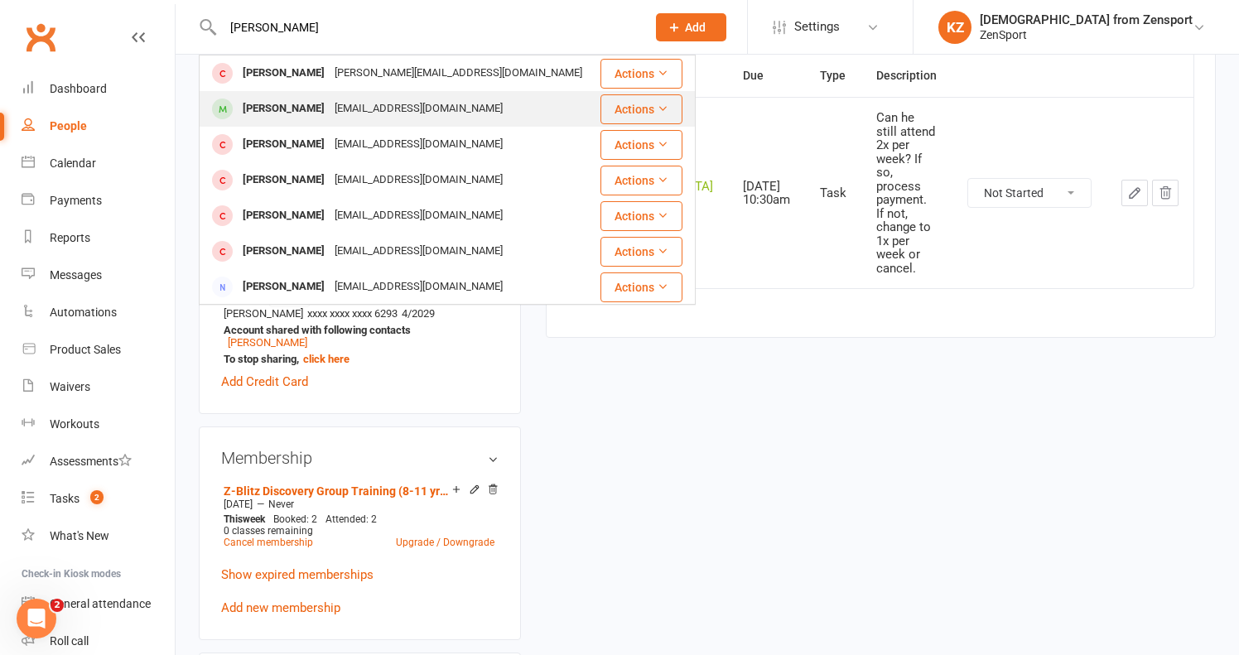
type input "dylan"
click at [330, 104] on div "nicolewynne29@gmail.com" at bounding box center [419, 109] width 178 height 24
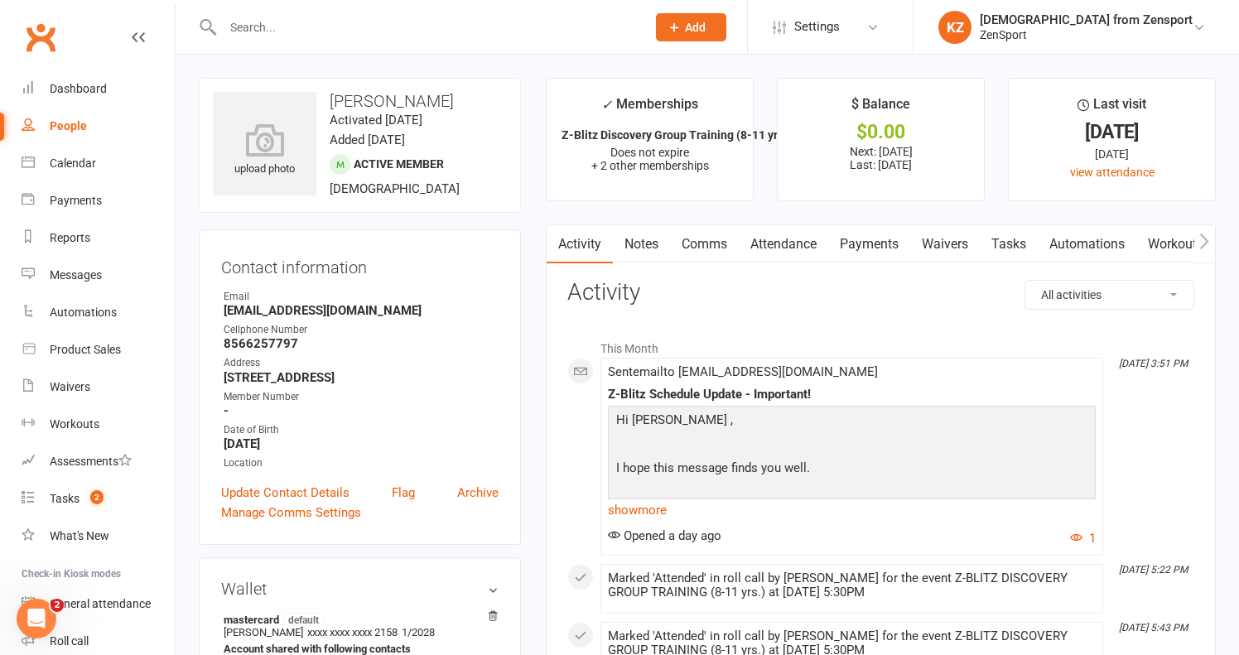
click at [785, 240] on link "Attendance" at bounding box center [783, 244] width 89 height 38
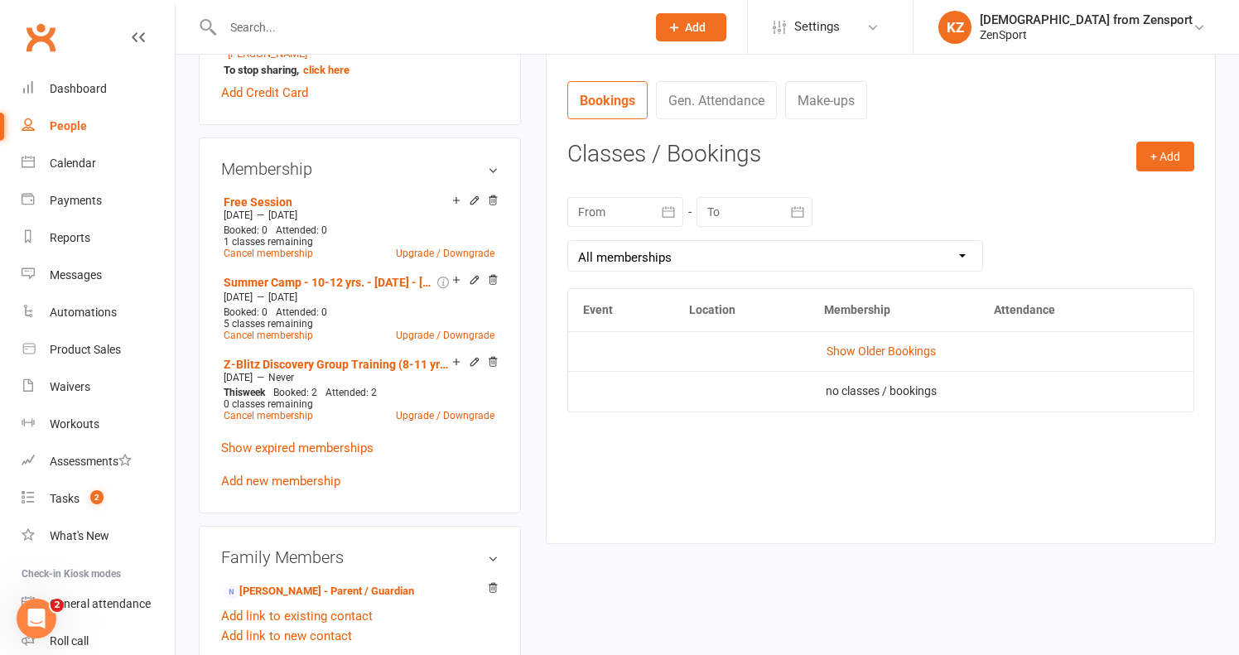
scroll to position [609, 0]
click at [849, 343] on link "Show Older Bookings" at bounding box center [880, 349] width 109 height 13
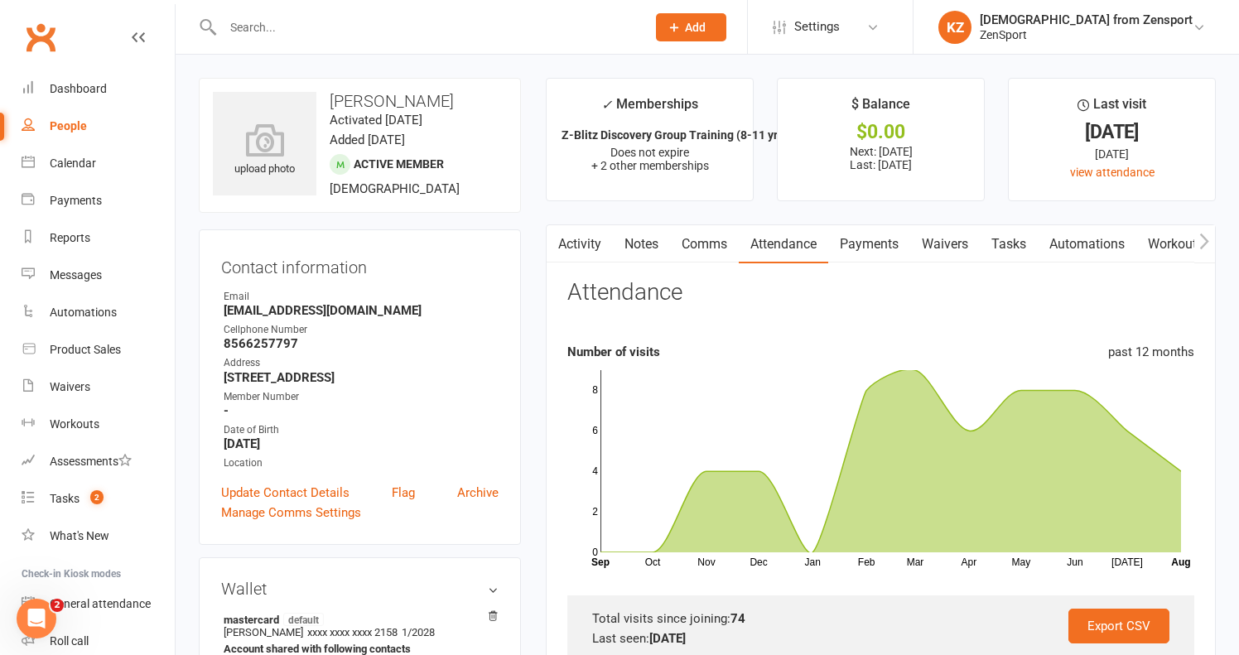
scroll to position [0, 0]
drag, startPoint x: 224, startPoint y: 373, endPoint x: 402, endPoint y: 380, distance: 178.1
click at [402, 380] on strong "595 Breakneck Rd mullica hill nj 08062" at bounding box center [361, 377] width 275 height 15
copy strong "595 Breakneck Rd mullica hill nj"
click at [889, 238] on link "Payments" at bounding box center [869, 244] width 82 height 38
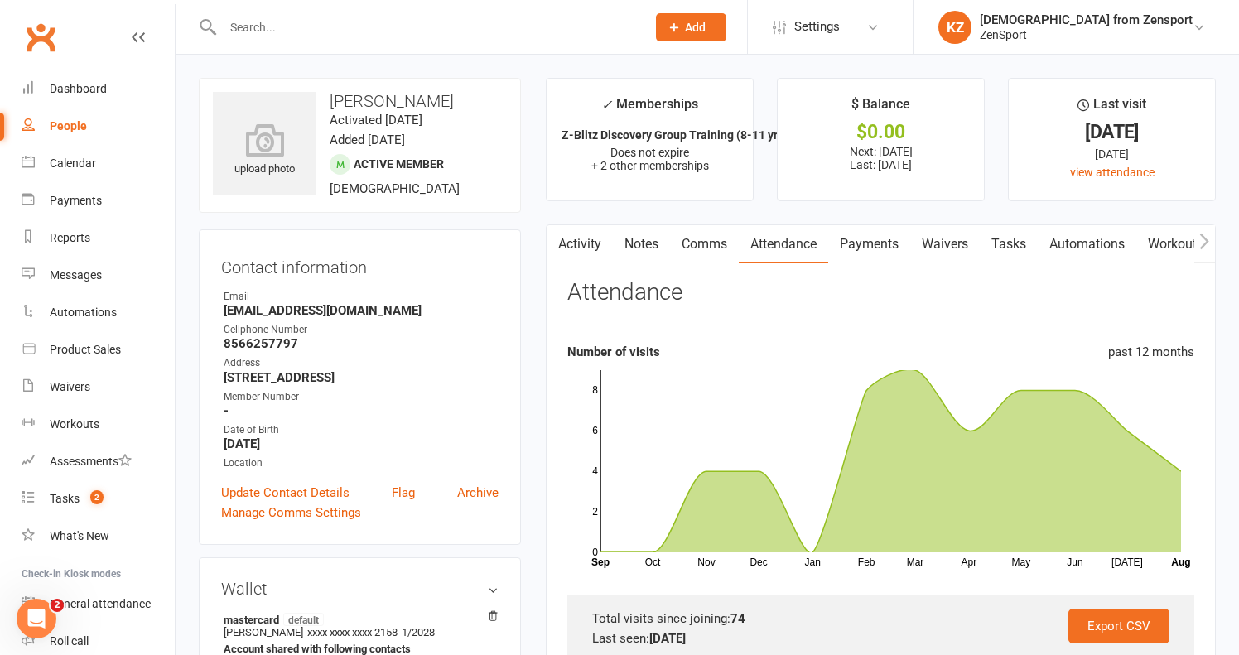
click at [0, 0] on div "Loading" at bounding box center [0, 0] width 0 height 0
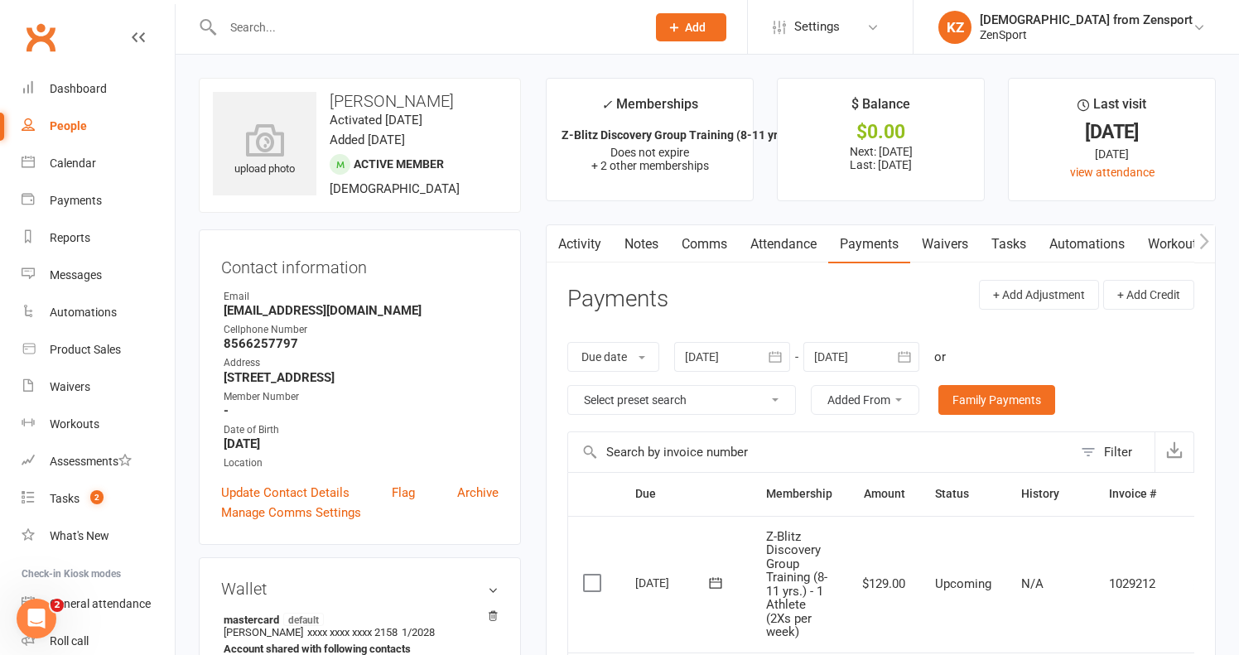
click at [652, 239] on link "Notes" at bounding box center [641, 244] width 57 height 38
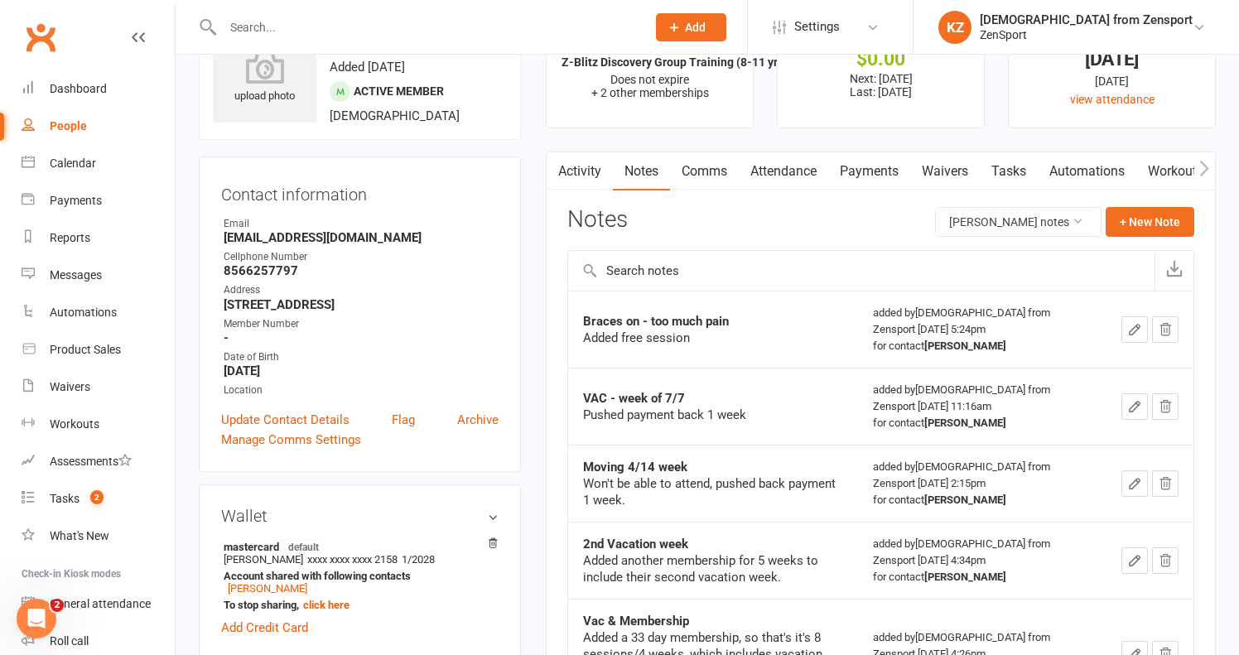
scroll to position [97, 0]
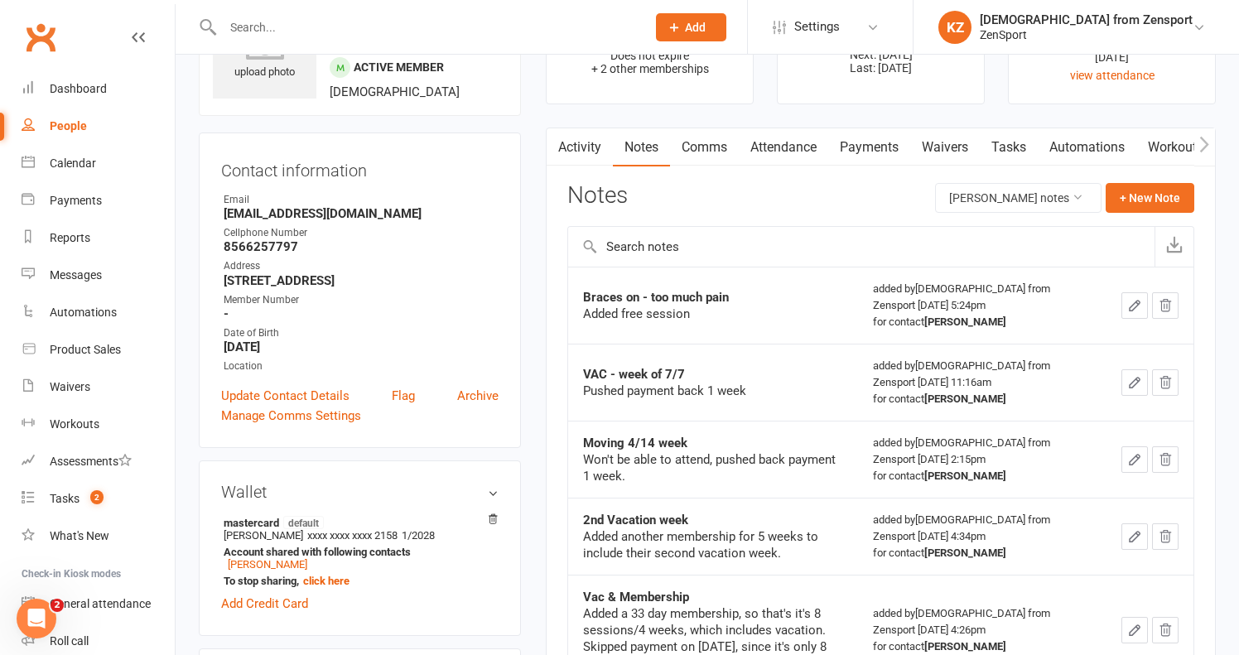
click at [1010, 136] on link "Tasks" at bounding box center [1008, 147] width 58 height 38
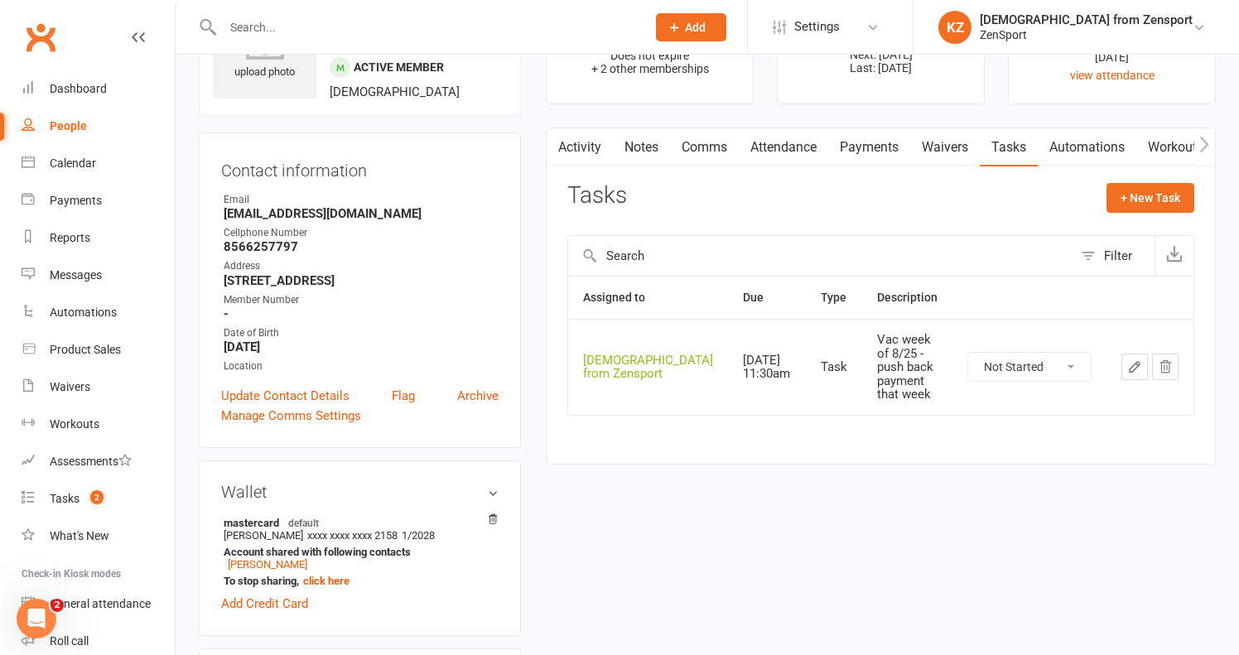
click at [869, 144] on link "Payments" at bounding box center [869, 147] width 82 height 38
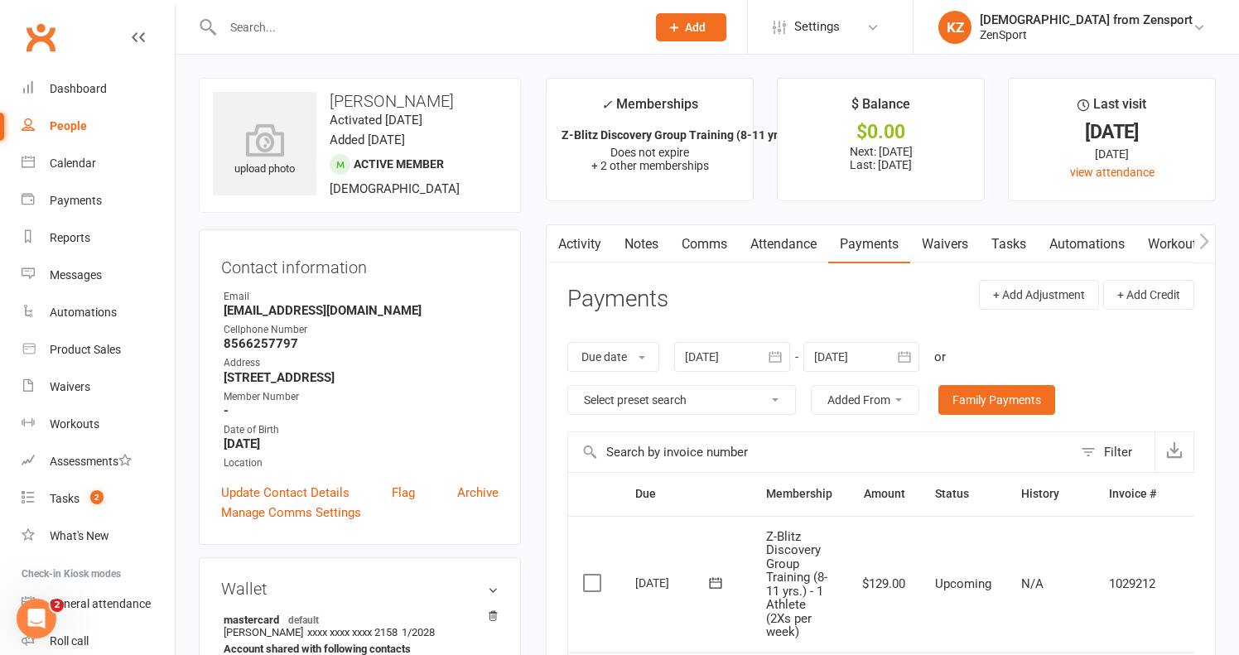
click at [642, 237] on link "Notes" at bounding box center [641, 244] width 57 height 38
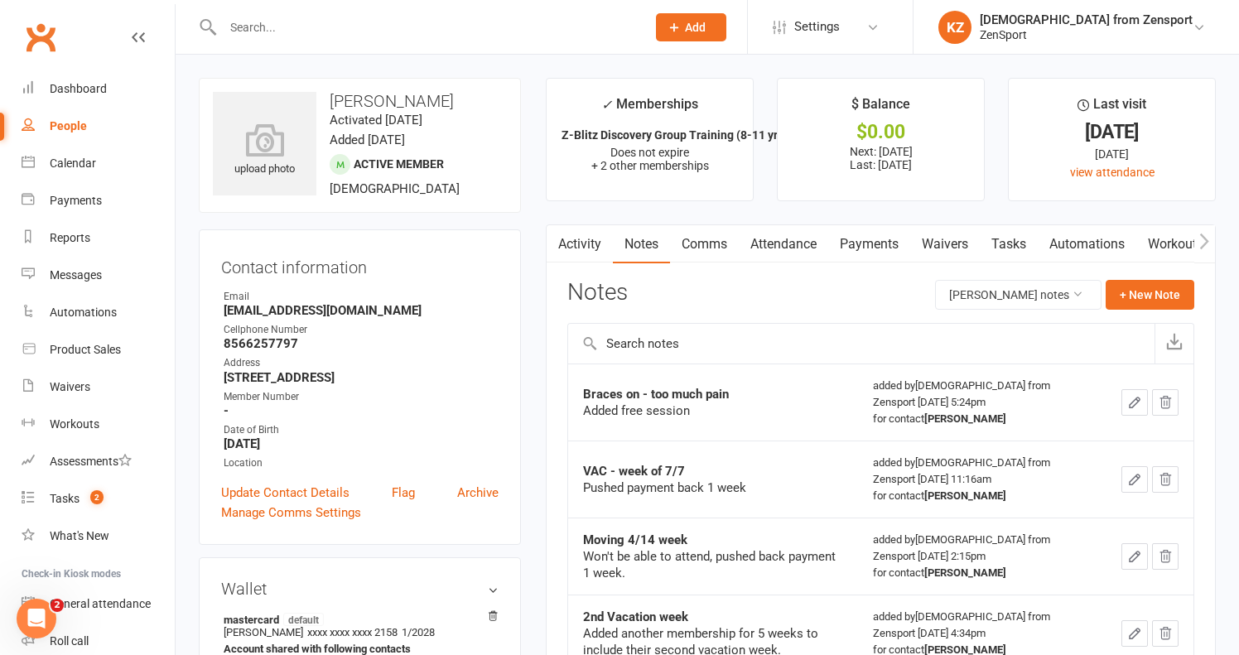
click at [1020, 235] on link "Tasks" at bounding box center [1008, 244] width 58 height 38
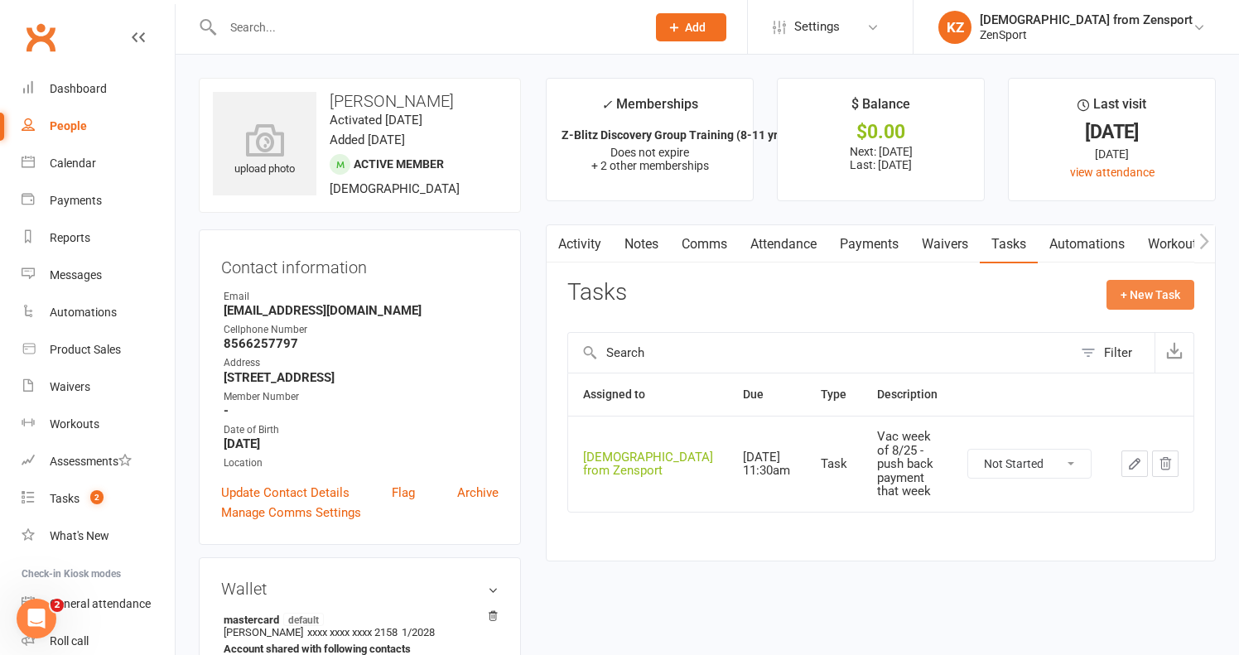
click at [1137, 288] on button "+ New Task" at bounding box center [1150, 295] width 88 height 30
select select "43198"
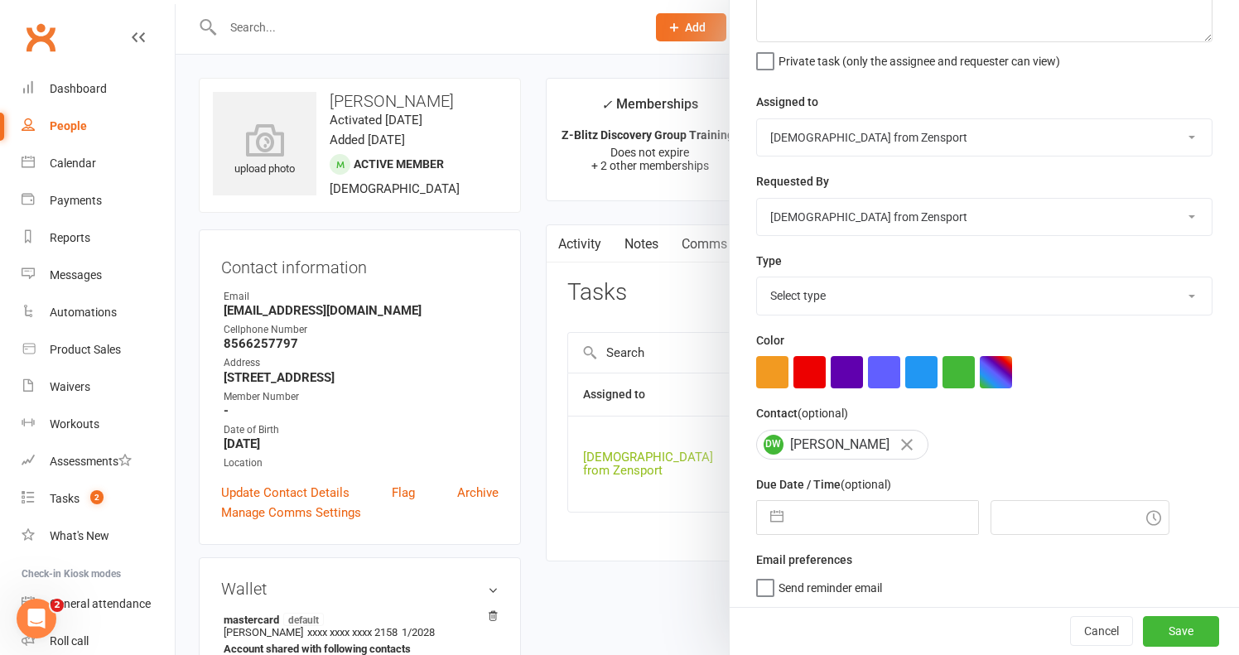
click at [852, 513] on input "text" at bounding box center [885, 517] width 186 height 33
select select "6"
select select "2025"
select select "7"
select select "2025"
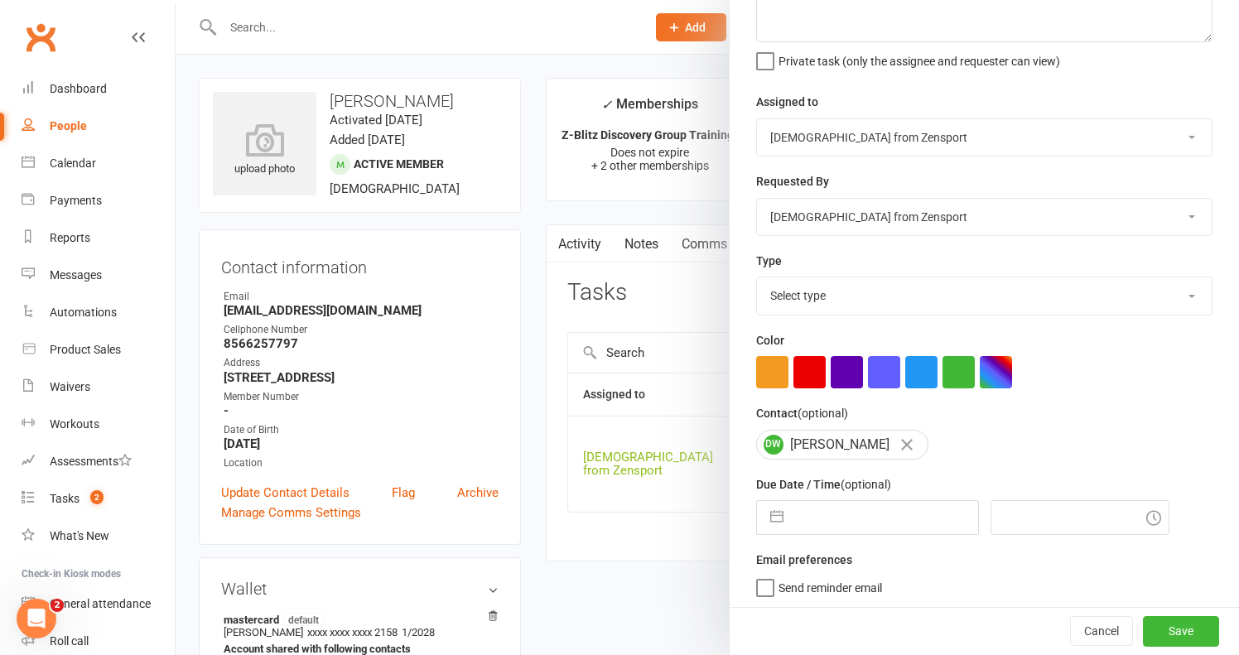
select select "8"
select select "2025"
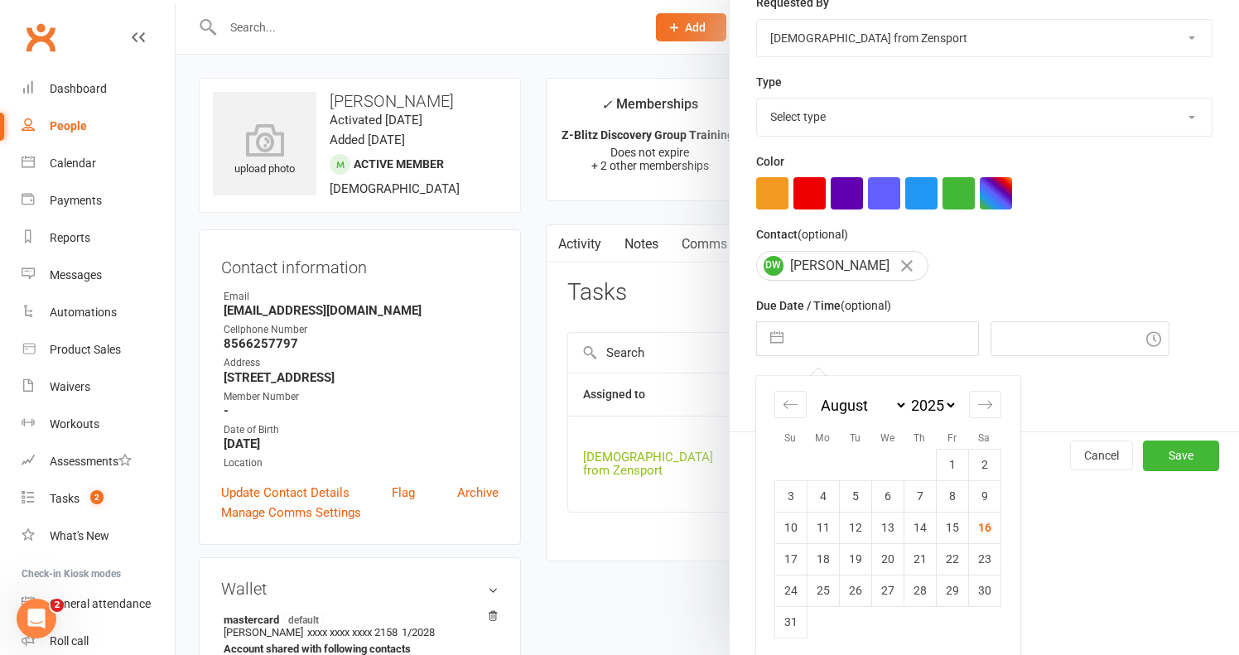
scroll to position [306, 0]
click at [989, 397] on icon "Move forward to switch to the next month." at bounding box center [985, 405] width 16 height 16
select select "9"
select select "2025"
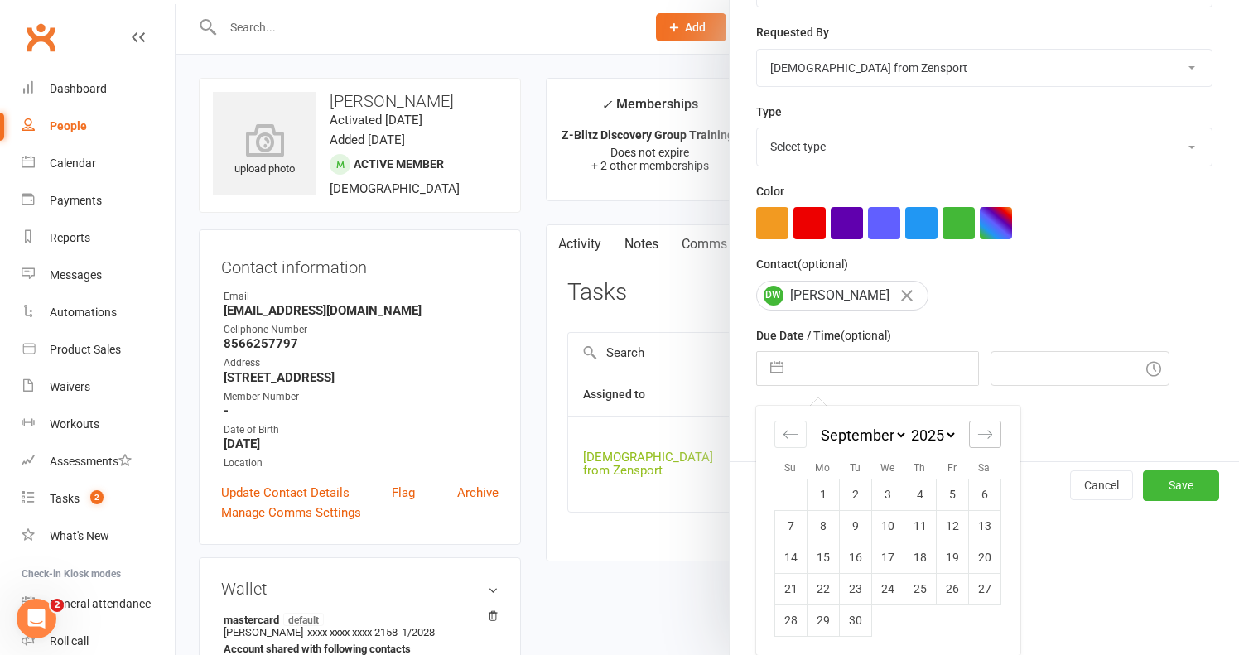
scroll to position [275, 0]
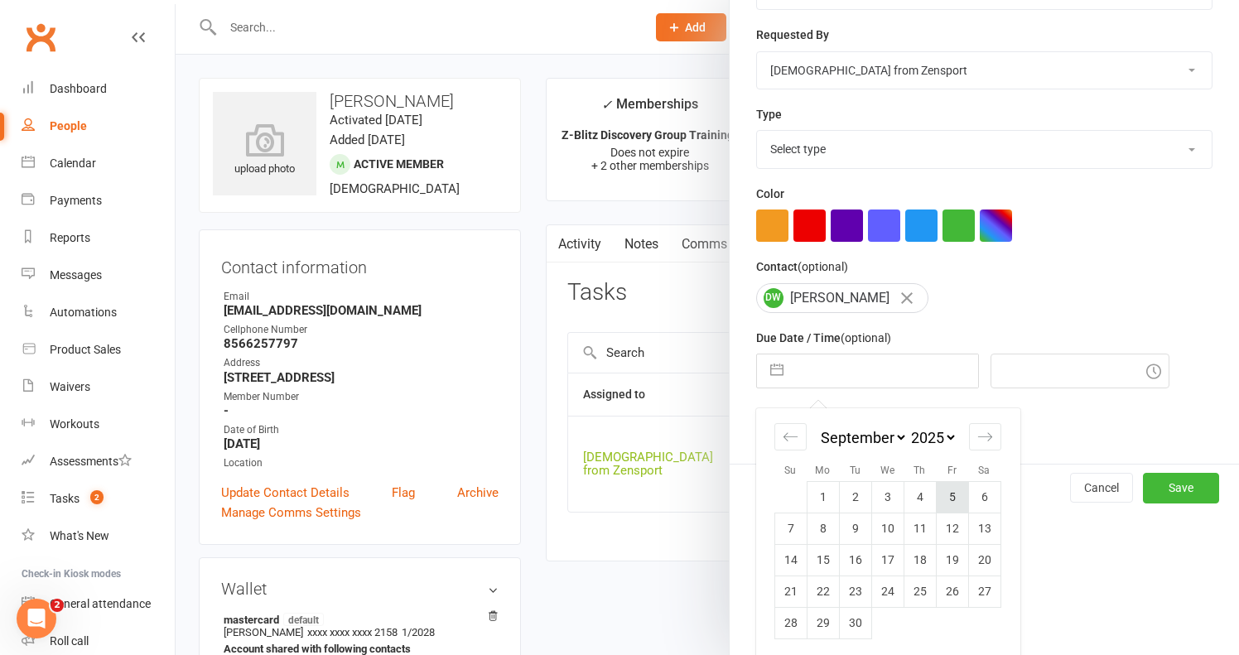
click at [952, 490] on td "5" at bounding box center [952, 496] width 32 height 31
type input "05 Sep 2025"
type input "6:15pm"
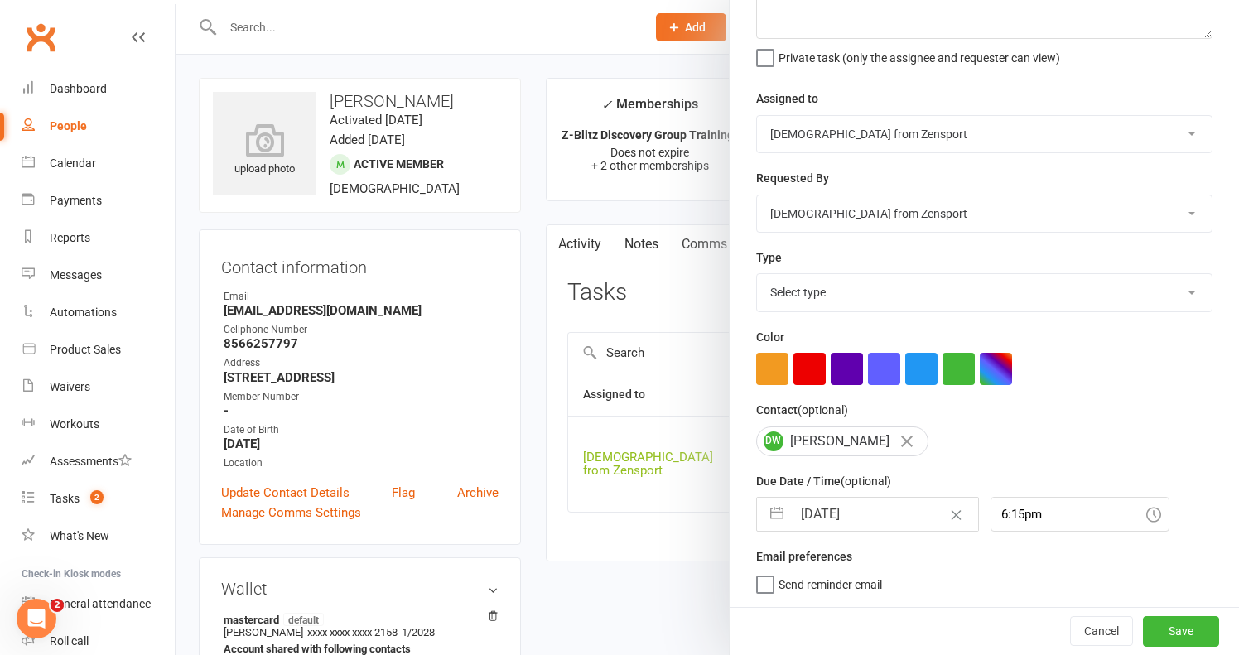
scroll to position [128, 0]
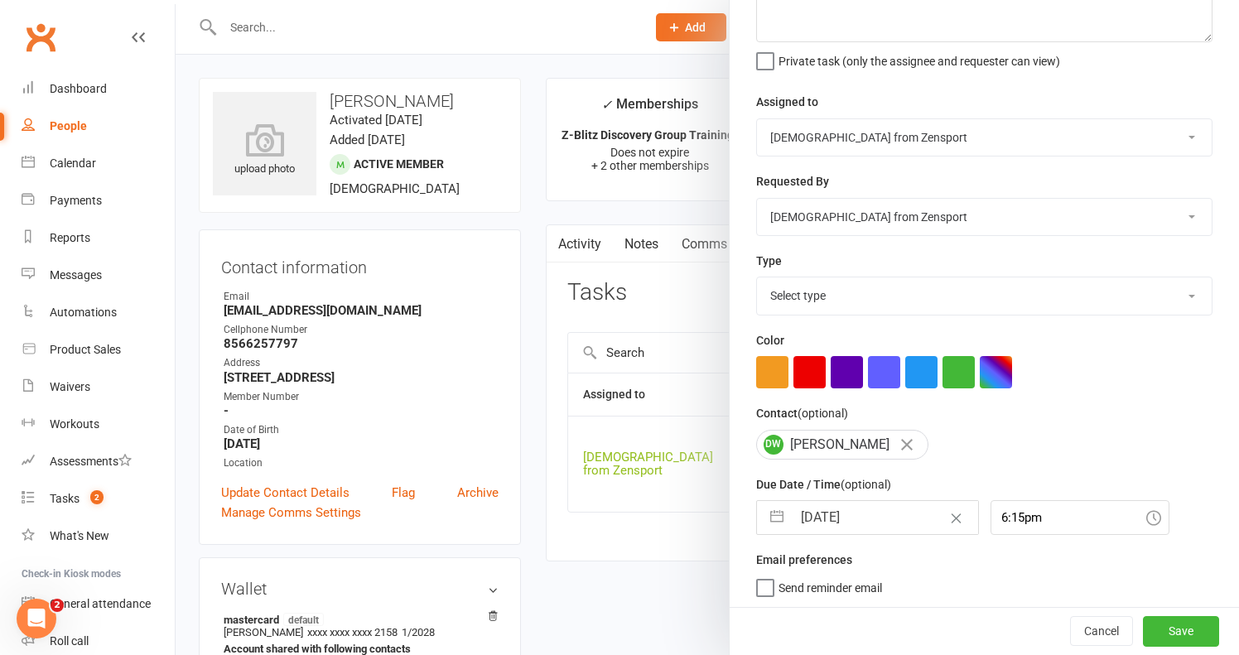
click at [849, 582] on span "Send reminder email" at bounding box center [829, 584] width 103 height 19
click at [849, 575] on input "Send reminder email" at bounding box center [819, 575] width 126 height 0
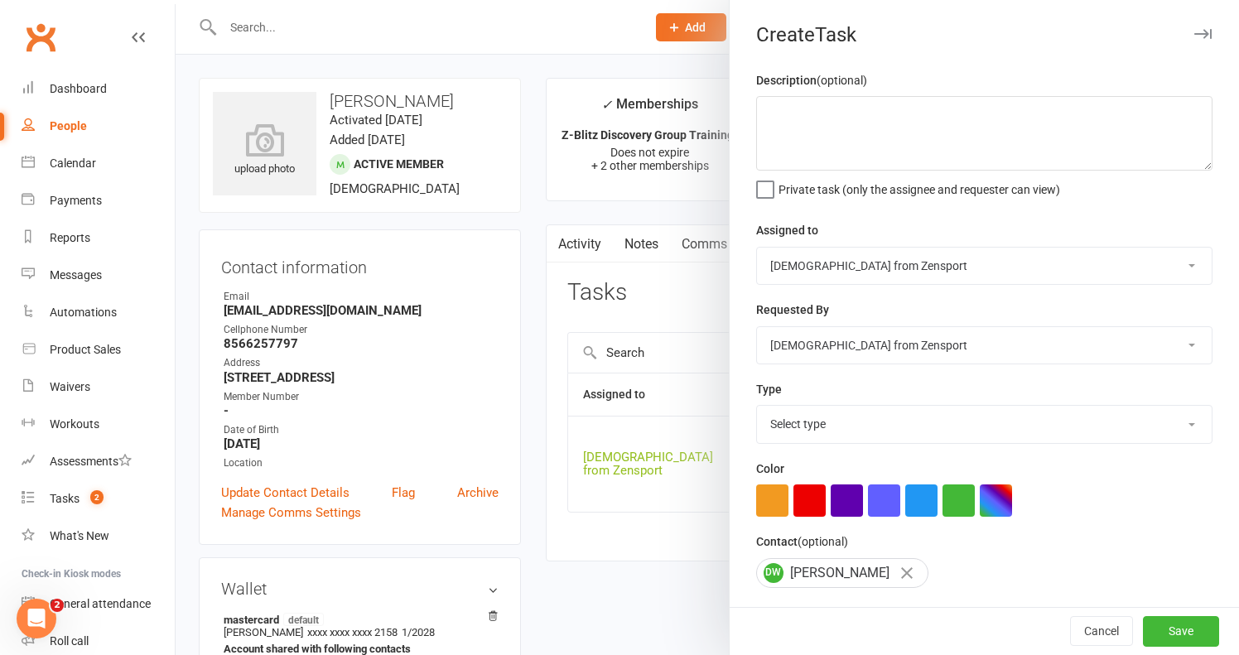
scroll to position [0, 0]
select select "9788"
click at [818, 113] on textarea at bounding box center [984, 133] width 456 height 75
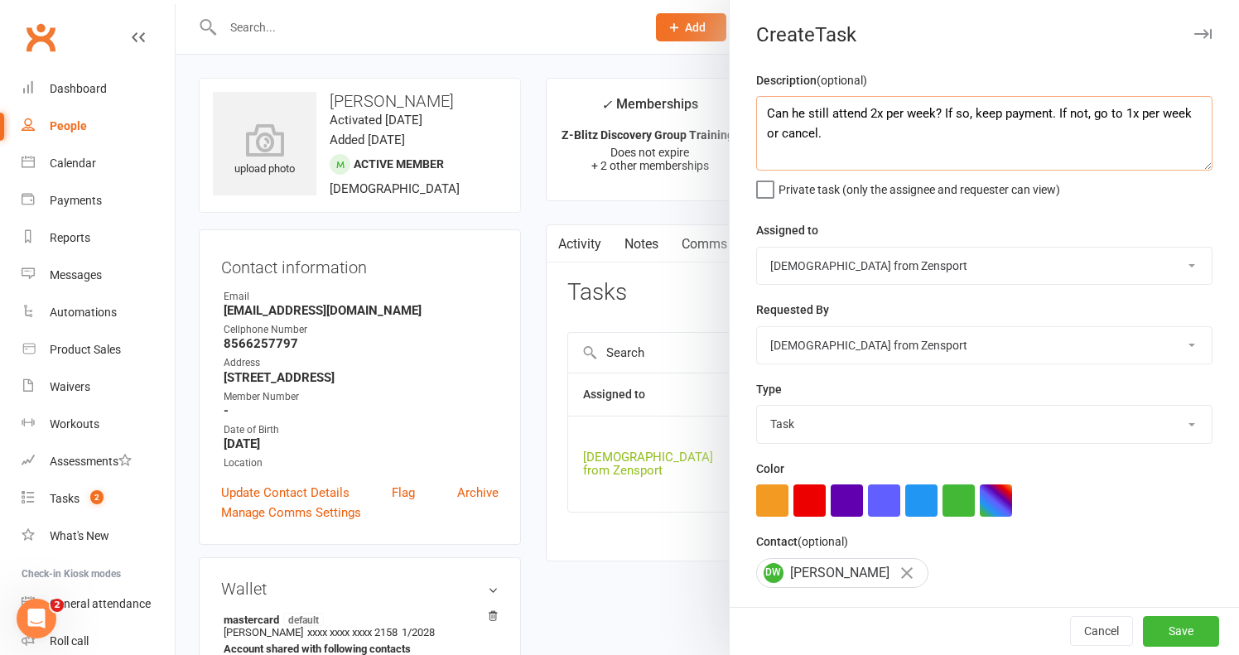
type textarea "Can he still attend 2x per week? If so, keep payment. If not, go to 1x per week…"
click at [758, 194] on label "Private task (only the assignee and requester can view)" at bounding box center [908, 185] width 304 height 17
click at [758, 177] on input "Private task (only the assignee and requester can view)" at bounding box center [908, 177] width 304 height 0
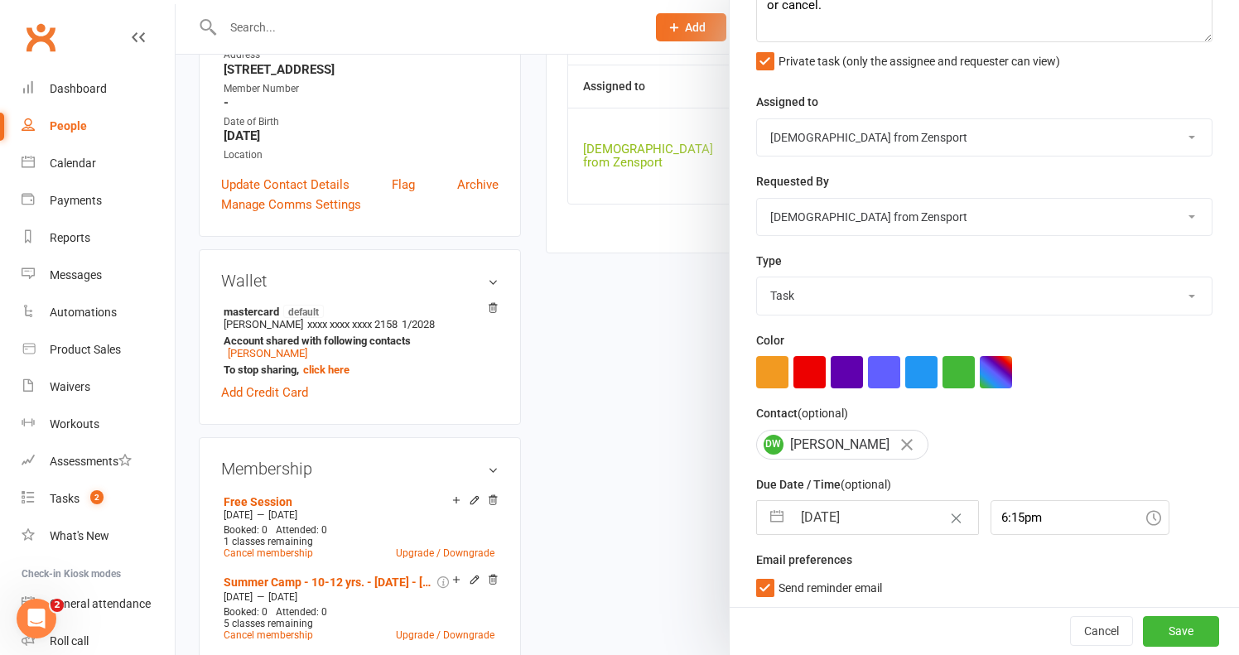
scroll to position [310, 0]
click at [1192, 628] on button "Save" at bounding box center [1181, 632] width 76 height 30
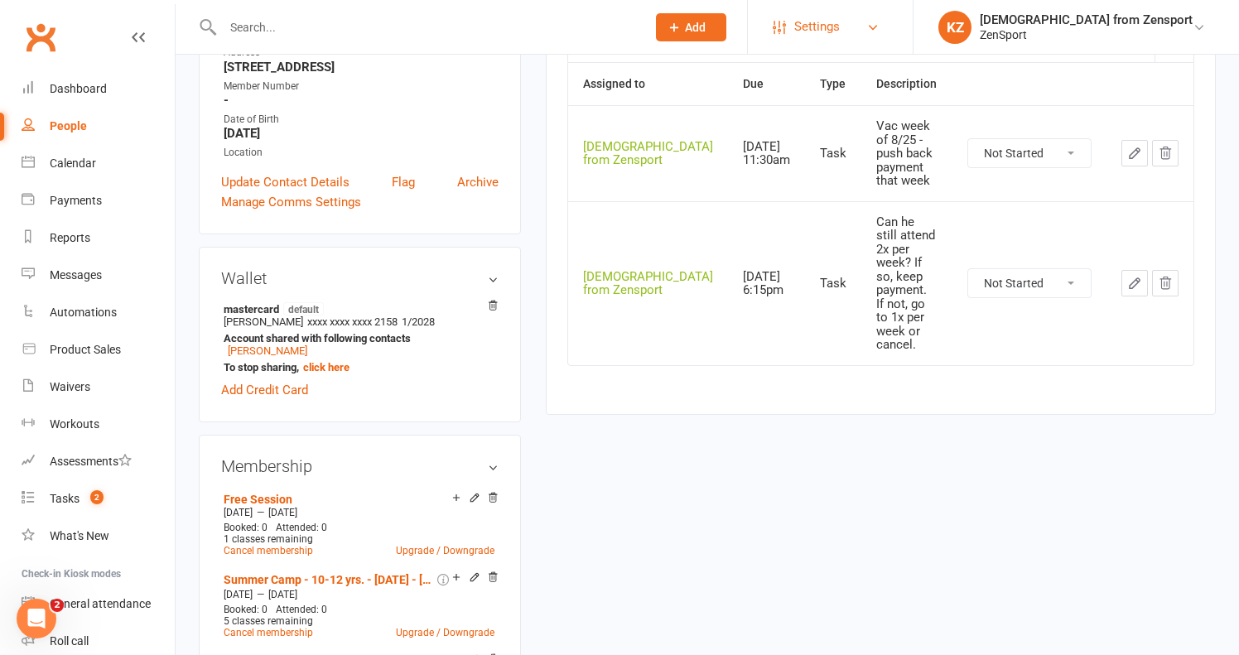
click at [840, 20] on span "Settings" at bounding box center [817, 26] width 46 height 37
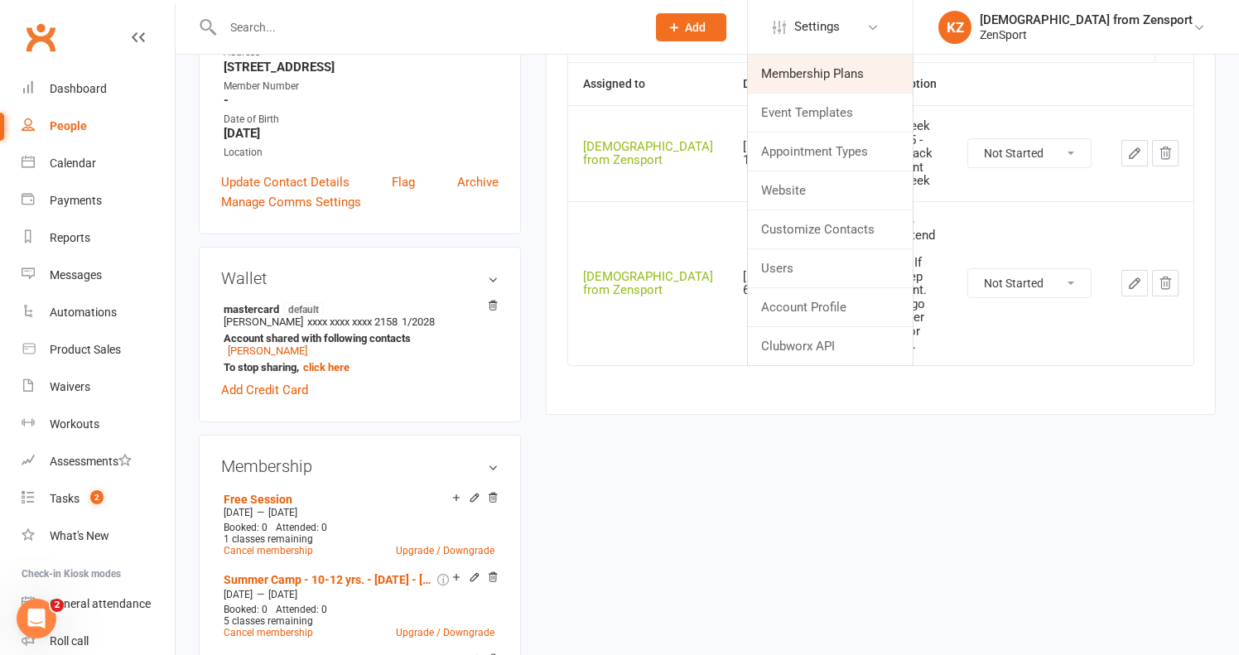
click at [887, 65] on link "Membership Plans" at bounding box center [830, 74] width 165 height 38
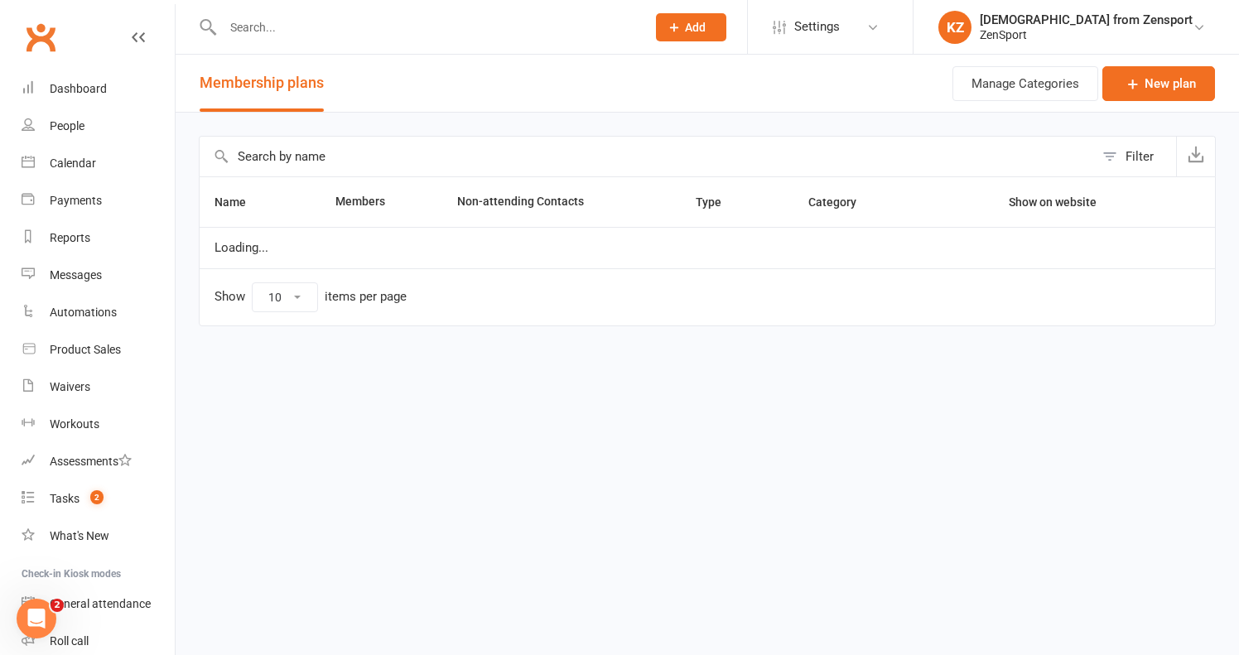
select select "100"
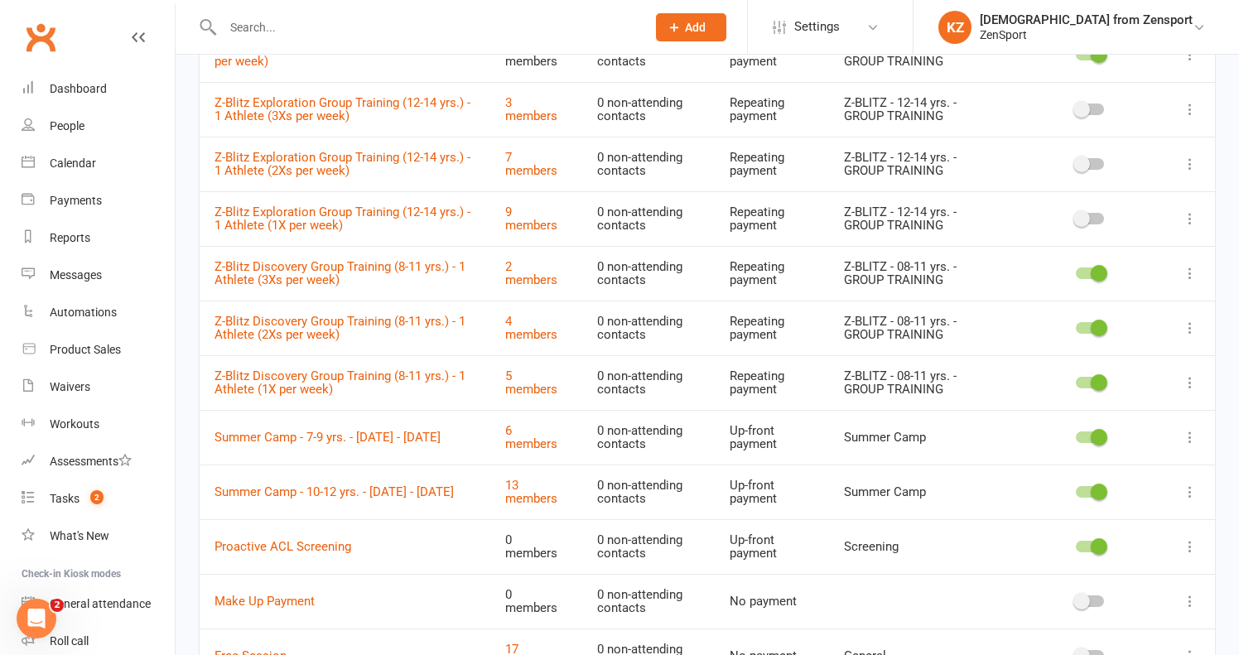
scroll to position [1576, 0]
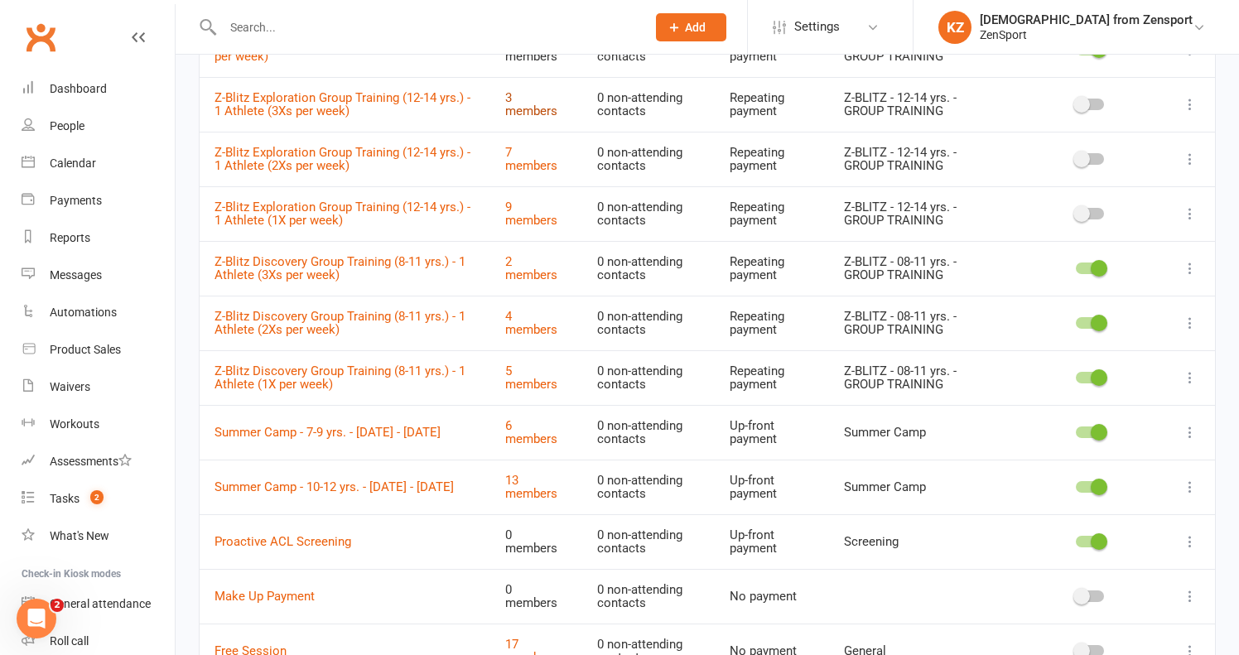
click at [557, 90] on link "3 members" at bounding box center [531, 104] width 52 height 29
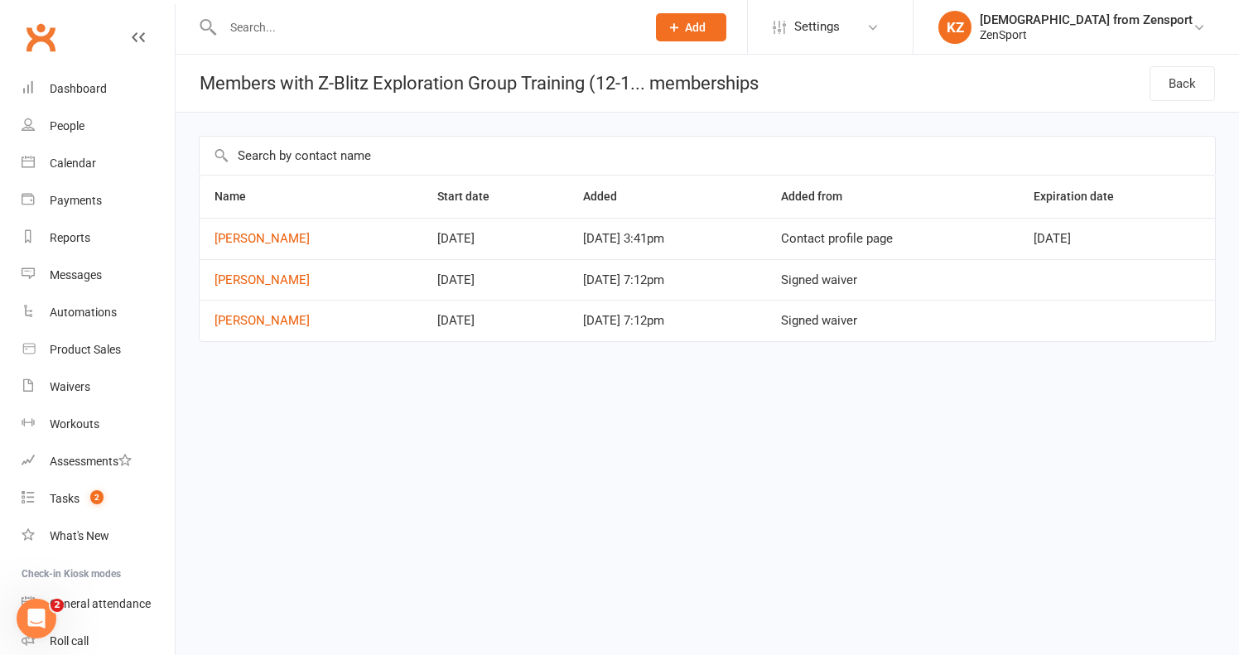
click at [263, 32] on input "text" at bounding box center [426, 27] width 416 height 23
click at [272, 278] on link "Jackson Quinn" at bounding box center [261, 279] width 95 height 15
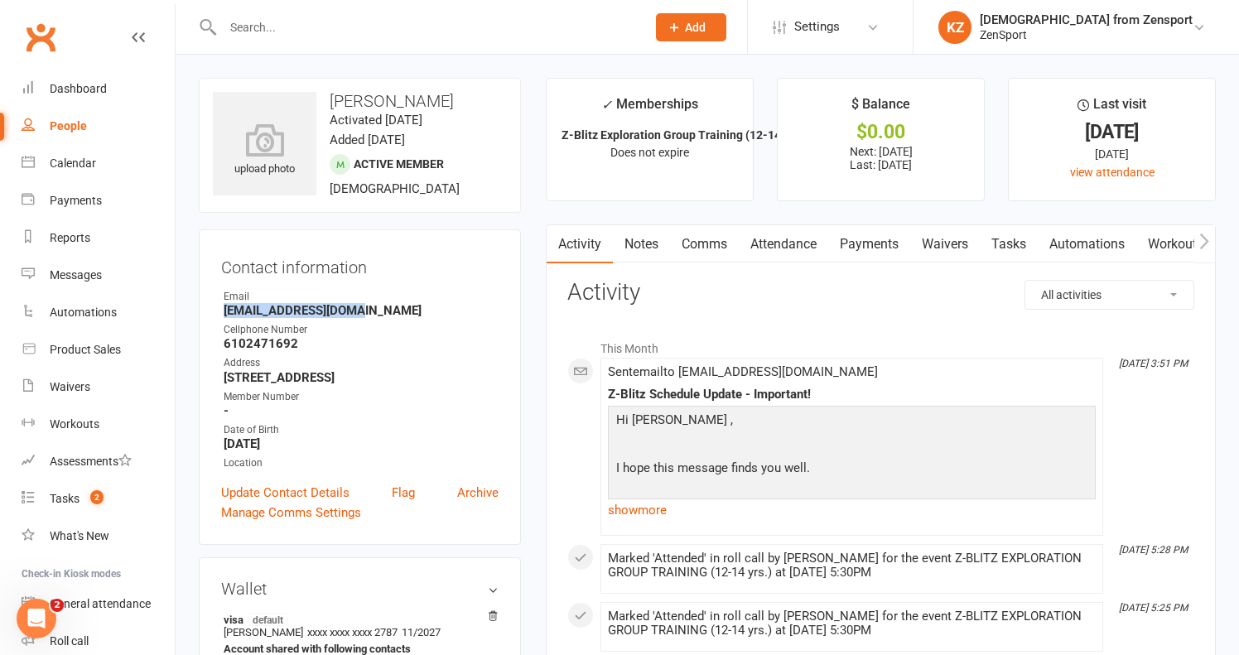
drag, startPoint x: 356, startPoint y: 312, endPoint x: 223, endPoint y: 313, distance: 133.3
click at [223, 313] on li "Email steffquinn@gmail.com" at bounding box center [359, 303] width 277 height 29
copy strong "steffquinn@gmail.com"
click at [875, 239] on link "Payments" at bounding box center [869, 244] width 82 height 38
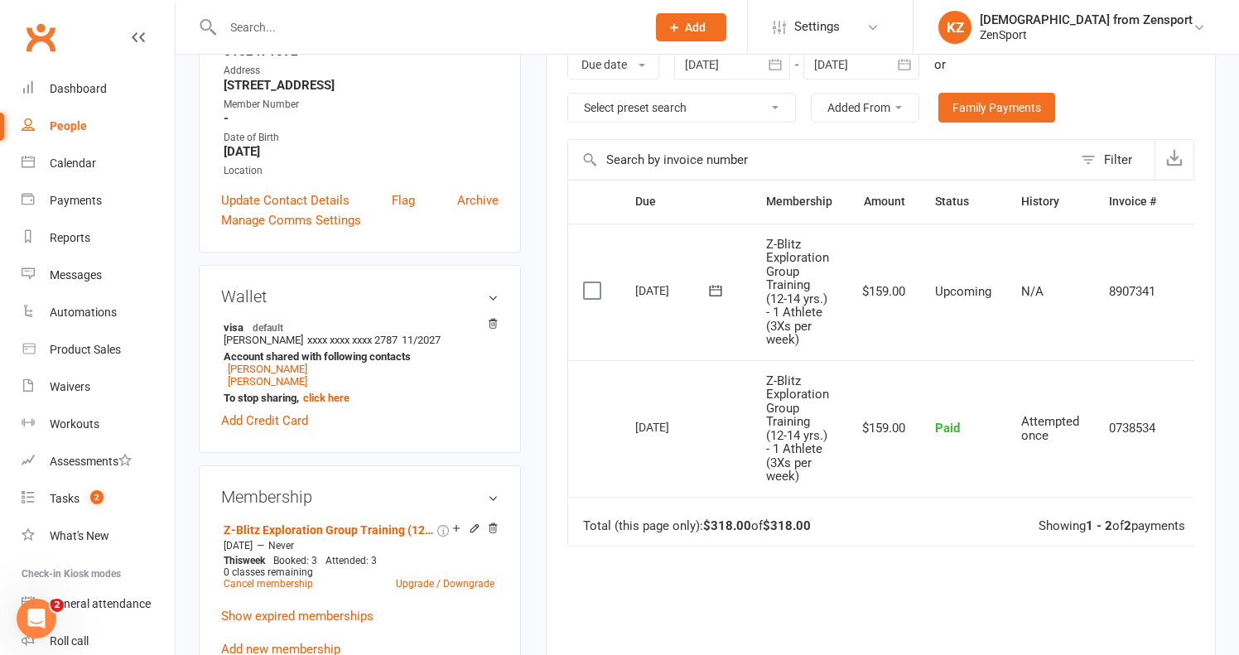
scroll to position [293, 0]
click at [285, 25] on input "text" at bounding box center [426, 27] width 416 height 23
paste input "Phoenix [PERSON_NAME]"
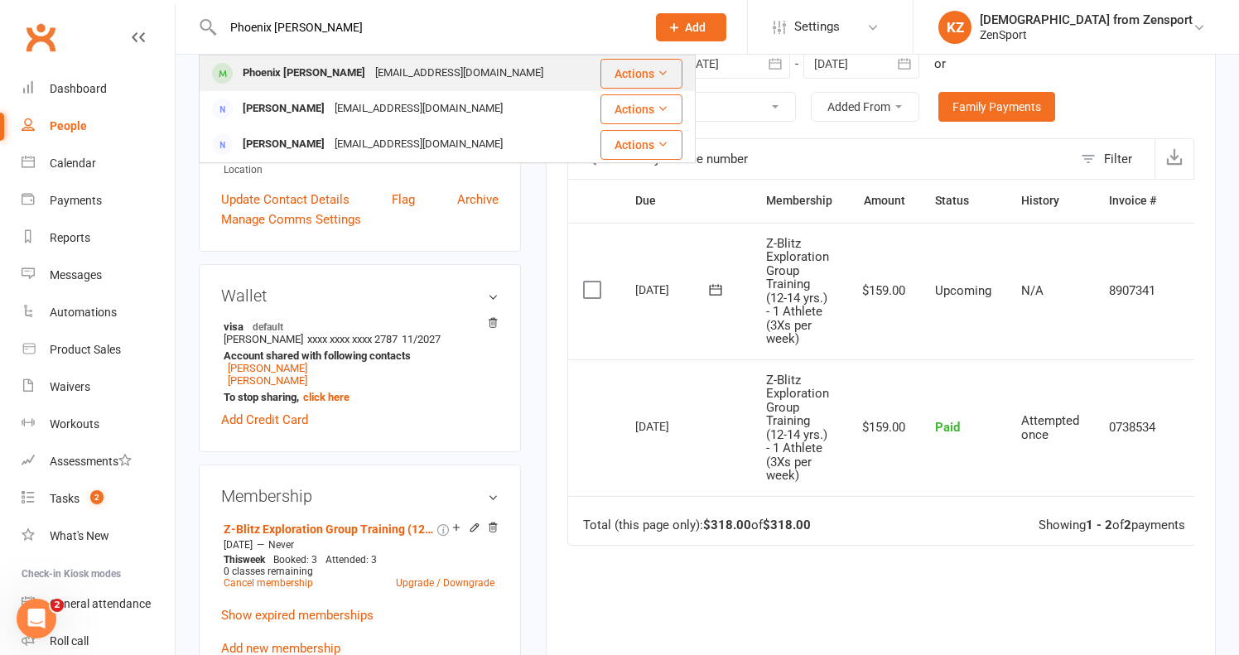
type input "Phoenix [PERSON_NAME]"
click at [288, 71] on div "Phoenix [PERSON_NAME]" at bounding box center [304, 73] width 132 height 24
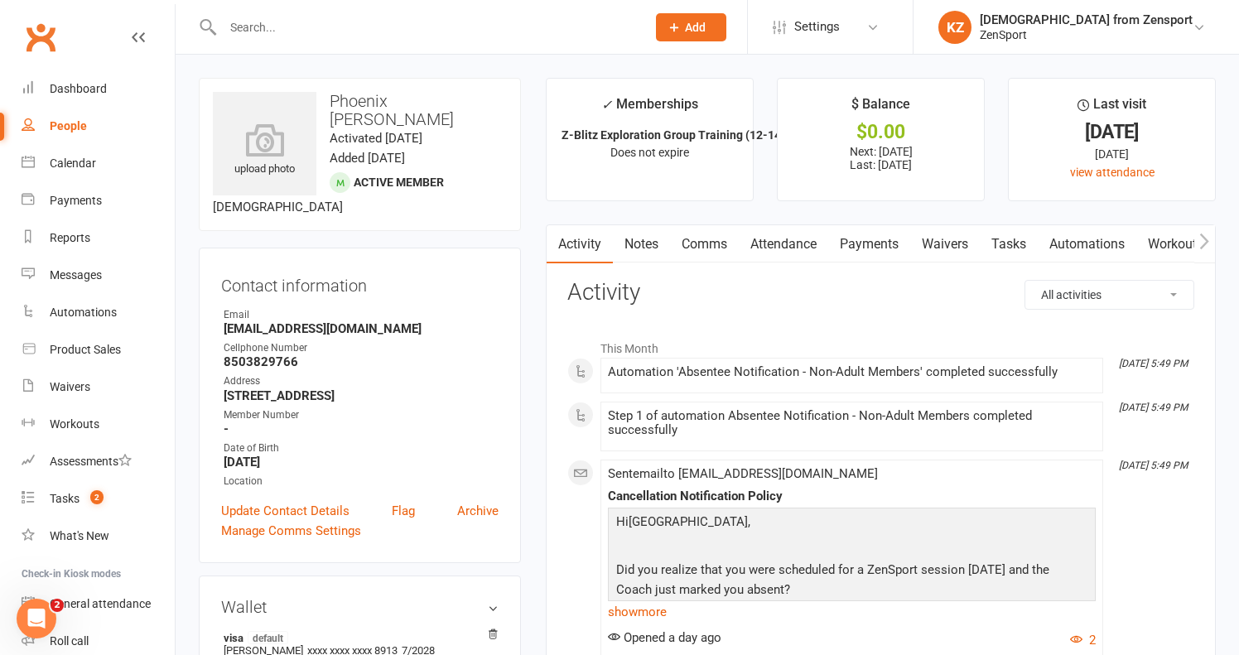
click at [876, 240] on link "Payments" at bounding box center [869, 244] width 82 height 38
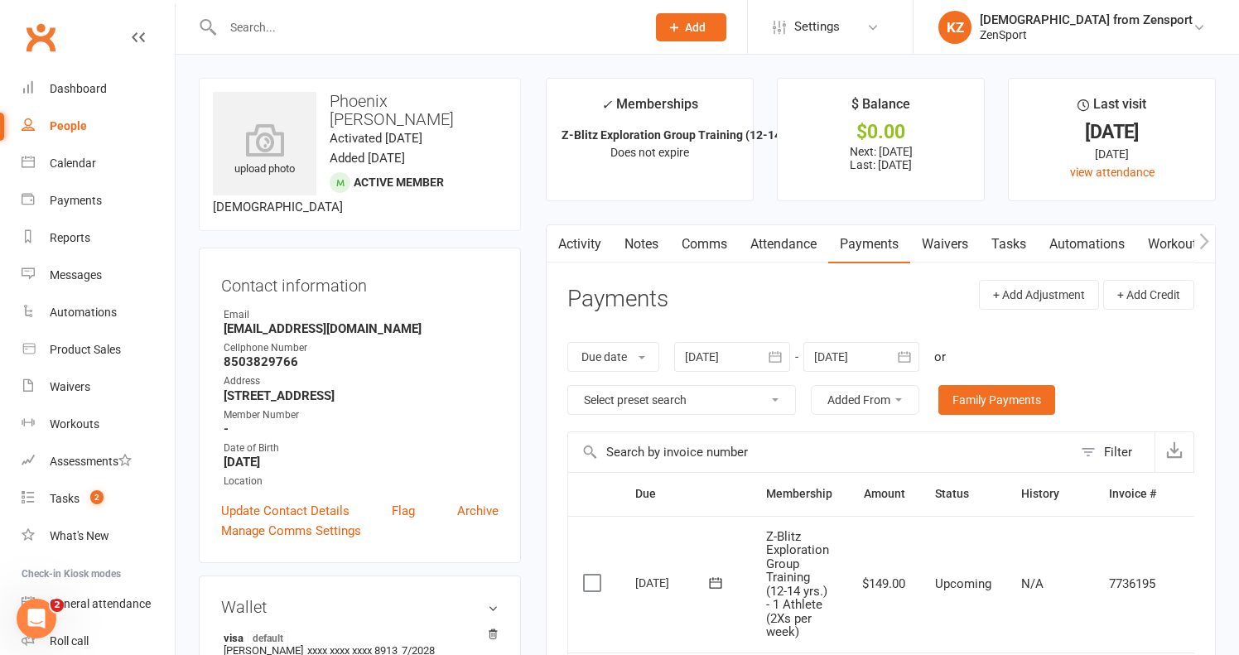
click at [791, 233] on link "Attendance" at bounding box center [783, 244] width 89 height 38
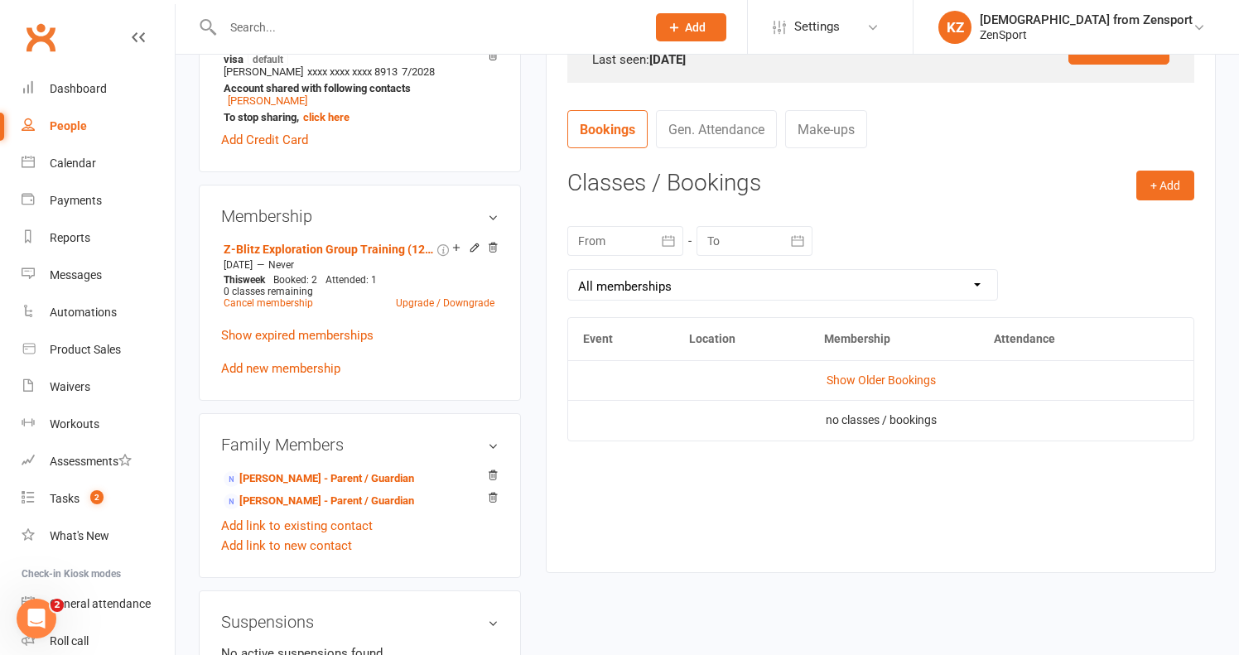
scroll to position [601, 0]
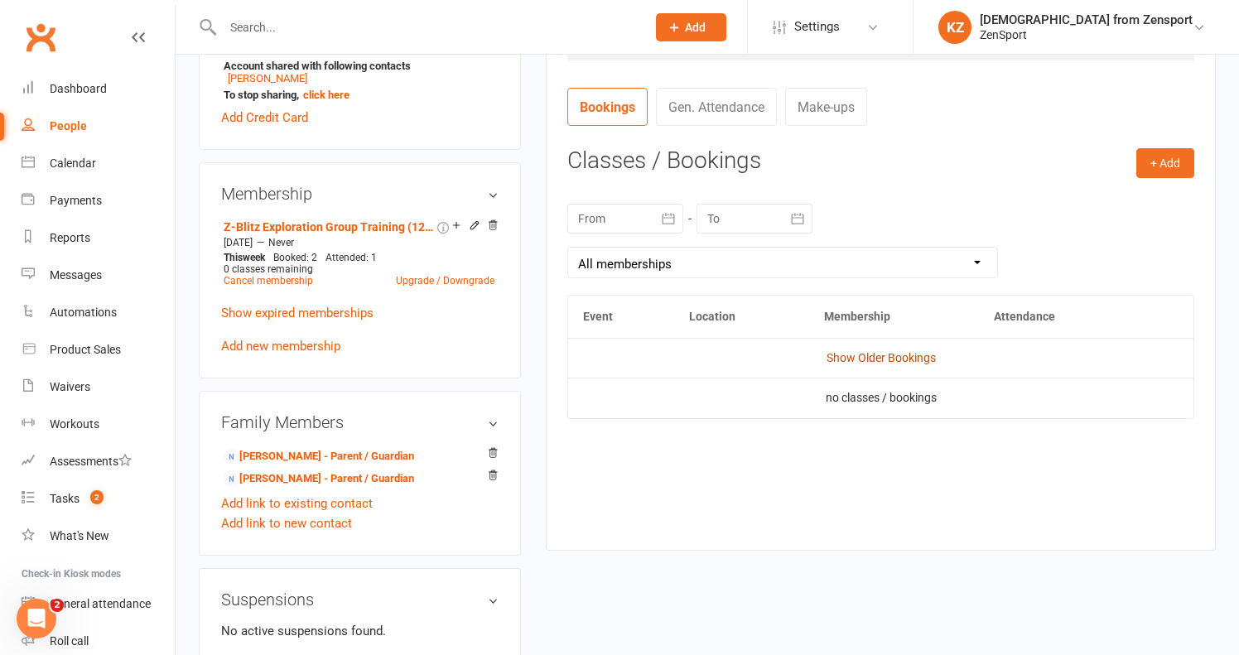
click at [861, 351] on link "Show Older Bookings" at bounding box center [880, 357] width 109 height 13
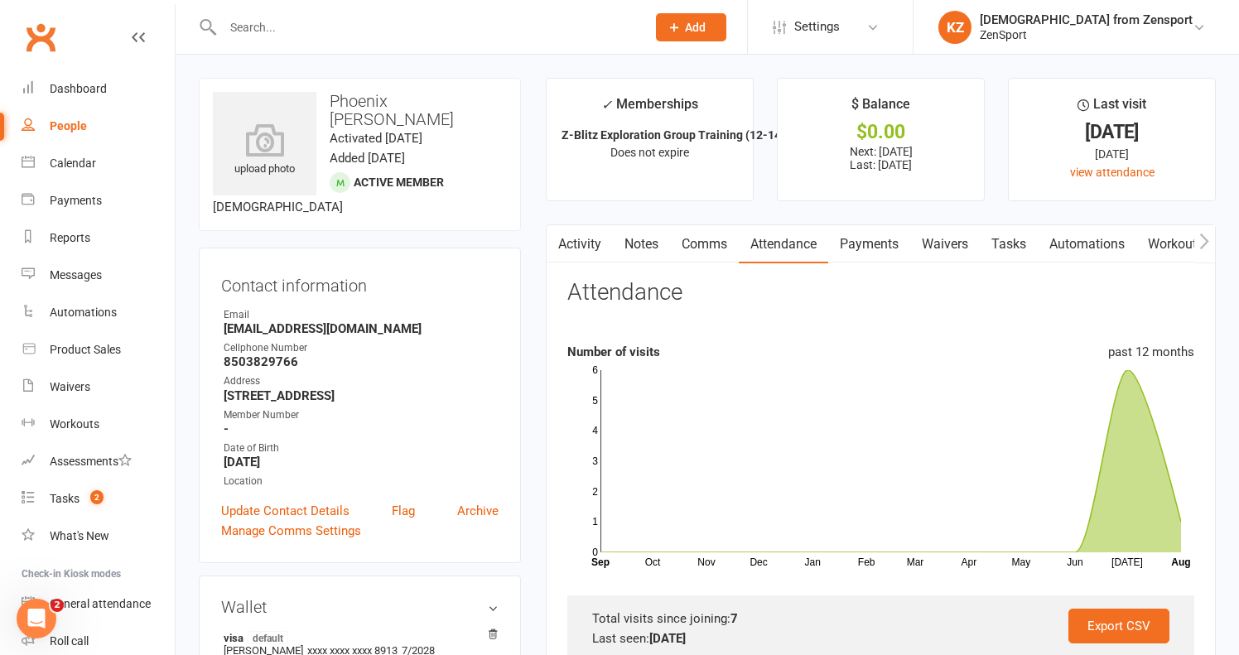
scroll to position [0, 0]
click at [314, 24] on input "text" at bounding box center [426, 27] width 416 height 23
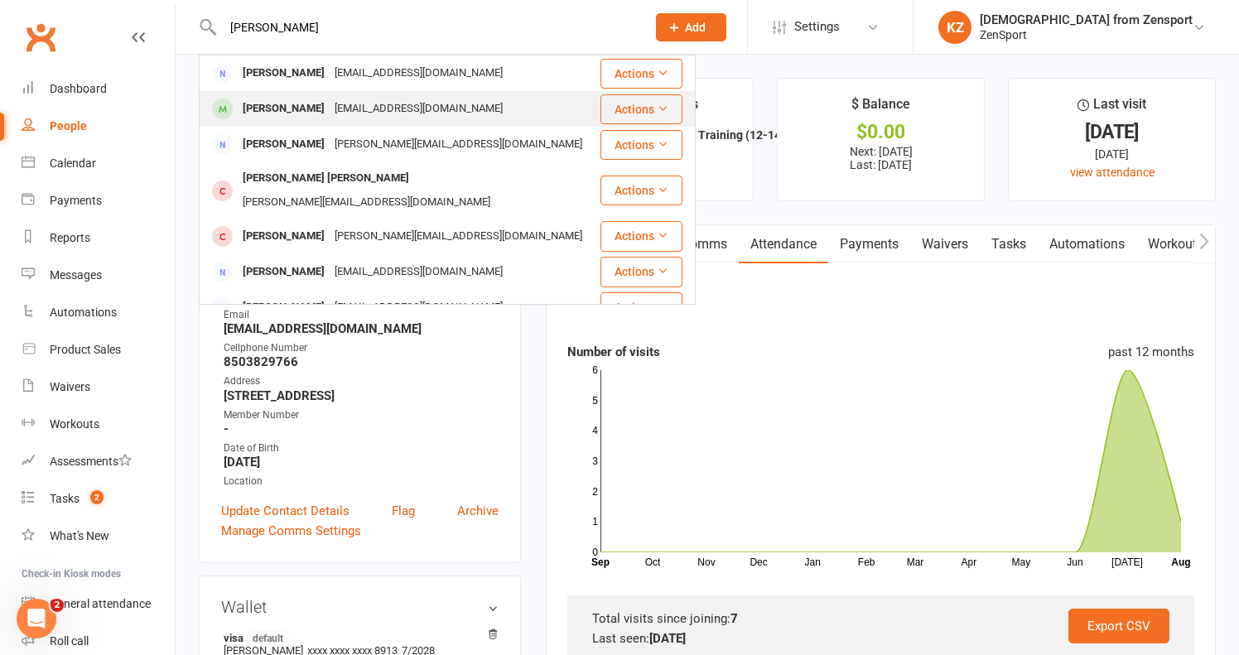
type input "harry s"
click at [330, 103] on div "[EMAIL_ADDRESS][DOMAIN_NAME]" at bounding box center [419, 109] width 178 height 24
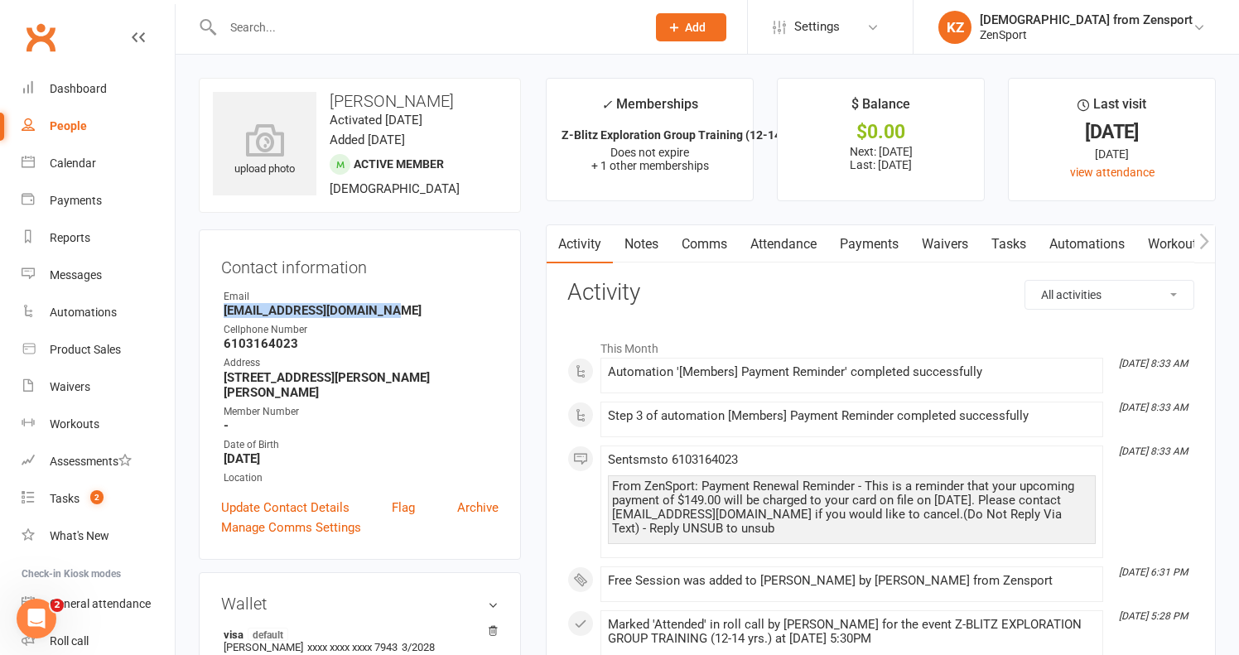
drag, startPoint x: 387, startPoint y: 310, endPoint x: 223, endPoint y: 310, distance: 164.8
click at [223, 310] on li "Email Lorismithcrnp@hotmail.com" at bounding box center [359, 303] width 277 height 29
copy strong "[EMAIL_ADDRESS][DOMAIN_NAME]"
click at [301, 25] on input "text" at bounding box center [426, 27] width 416 height 23
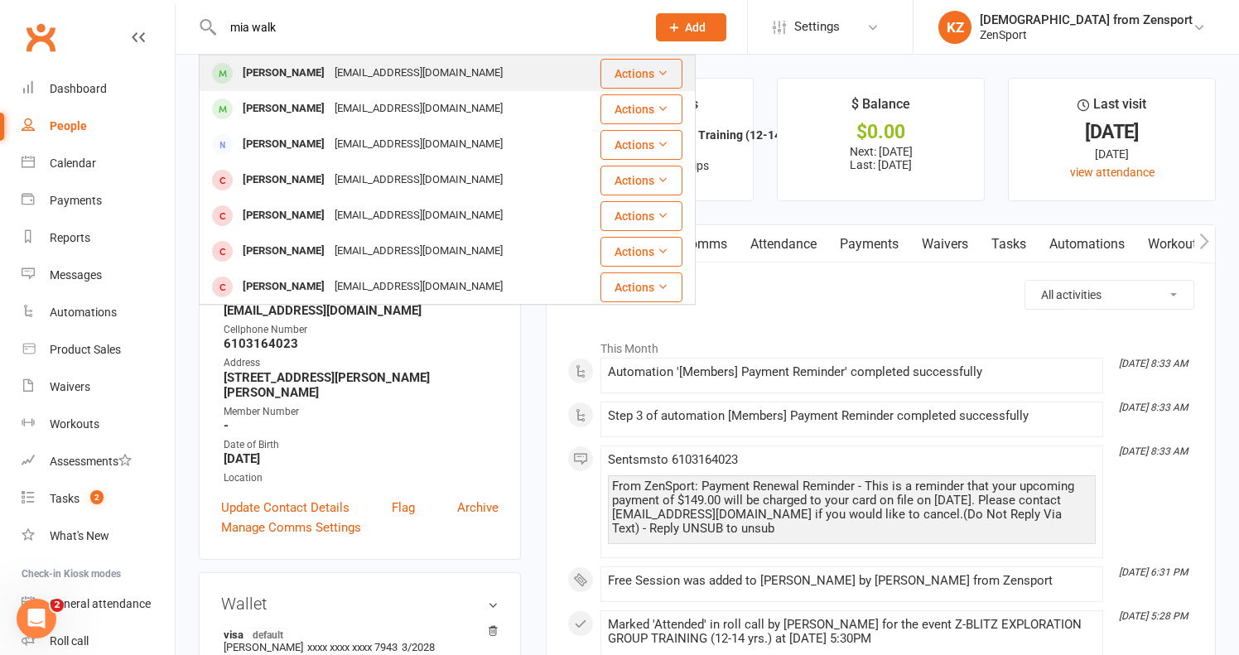
type input "mia walk"
click at [330, 69] on div "jmwalker1043@gmail.com" at bounding box center [419, 73] width 178 height 24
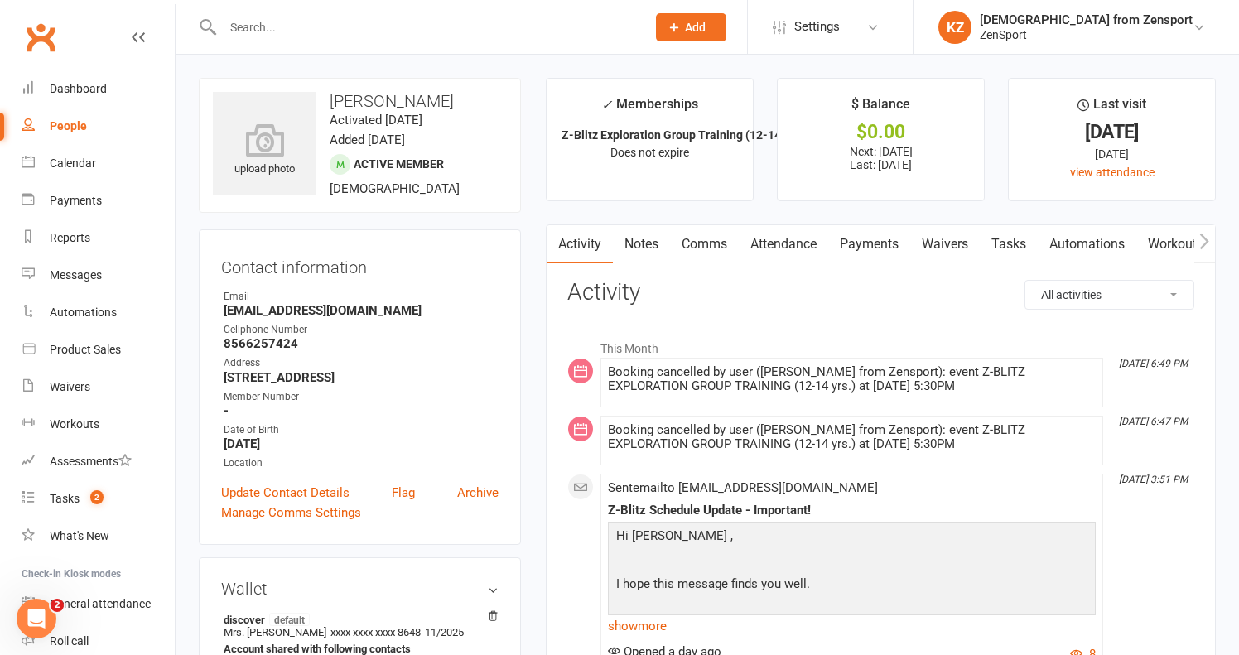
click at [806, 229] on link "Attendance" at bounding box center [783, 244] width 89 height 38
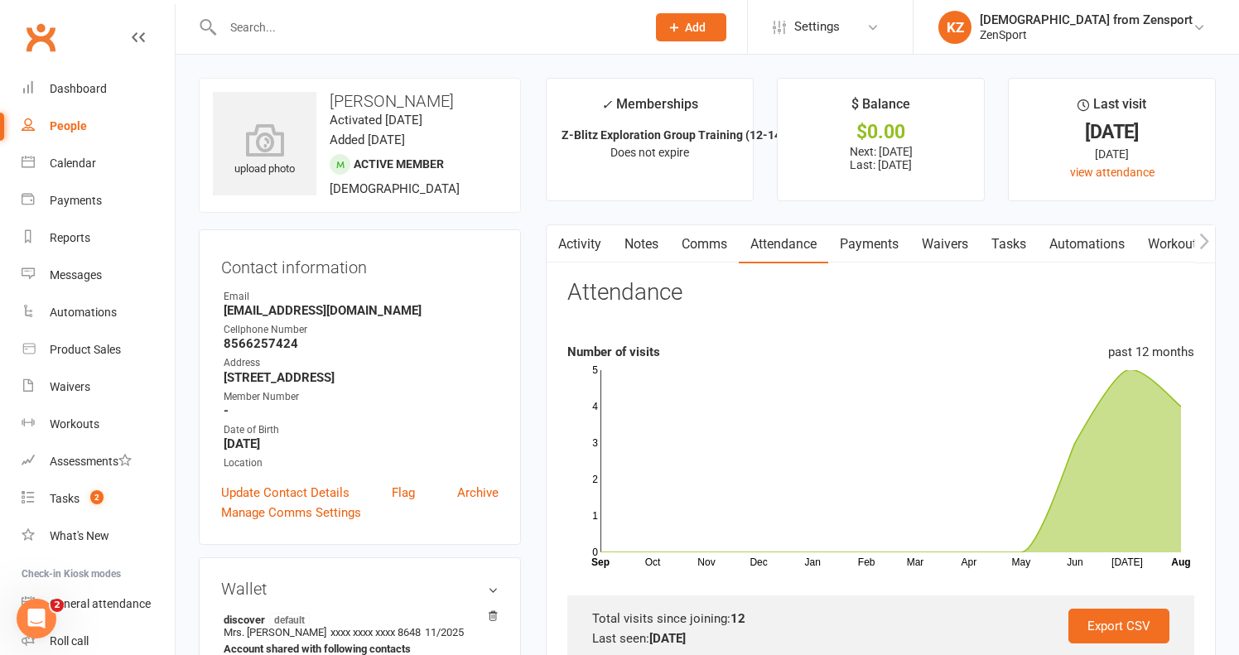
click at [884, 233] on link "Payments" at bounding box center [869, 244] width 82 height 38
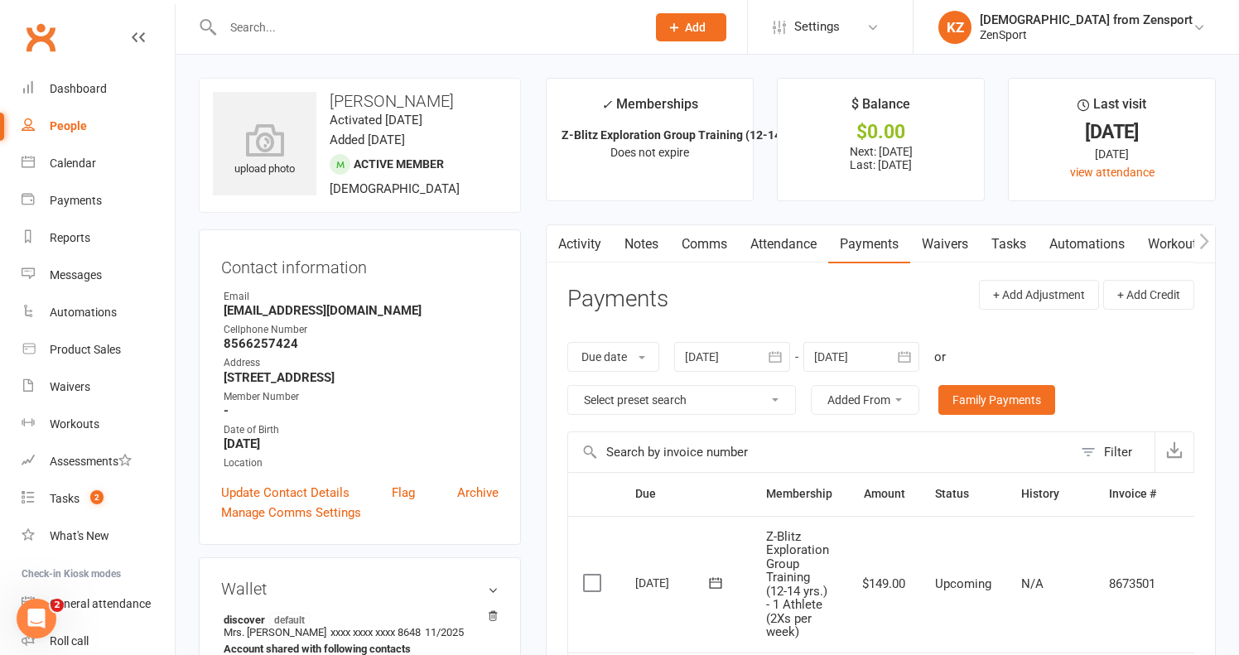
click at [265, 26] on input "text" at bounding box center [426, 27] width 416 height 23
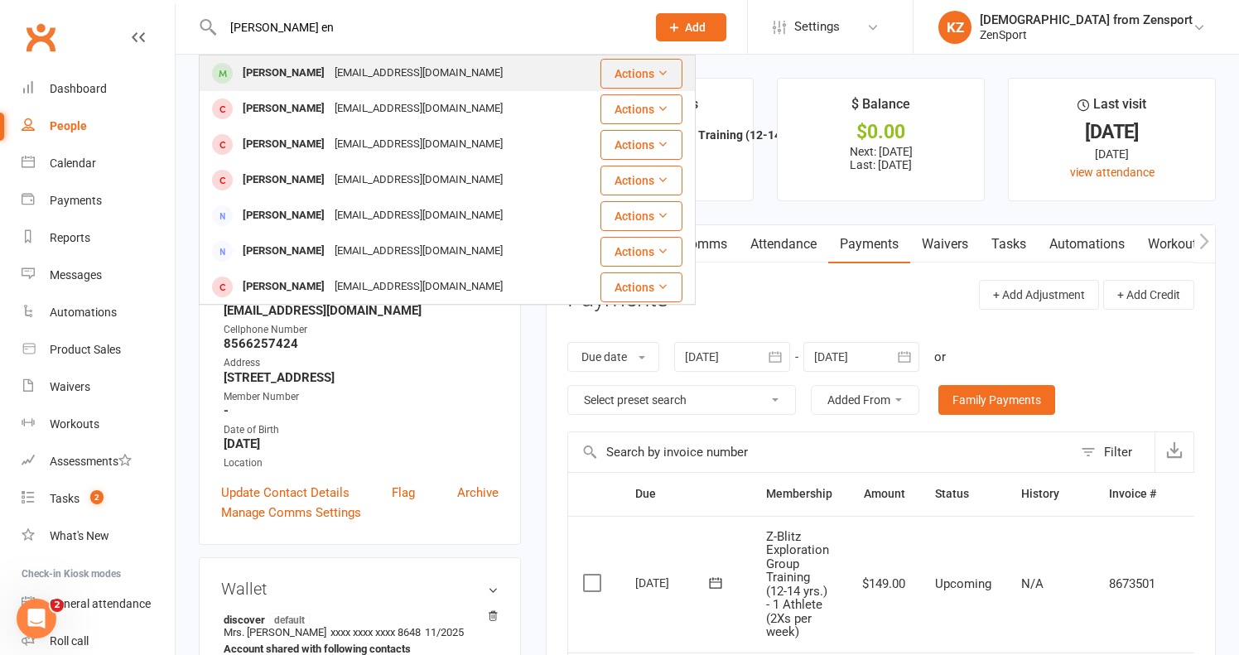
type input "emily en"
click at [330, 69] on div "jentrekin419@gmail.com" at bounding box center [419, 73] width 178 height 24
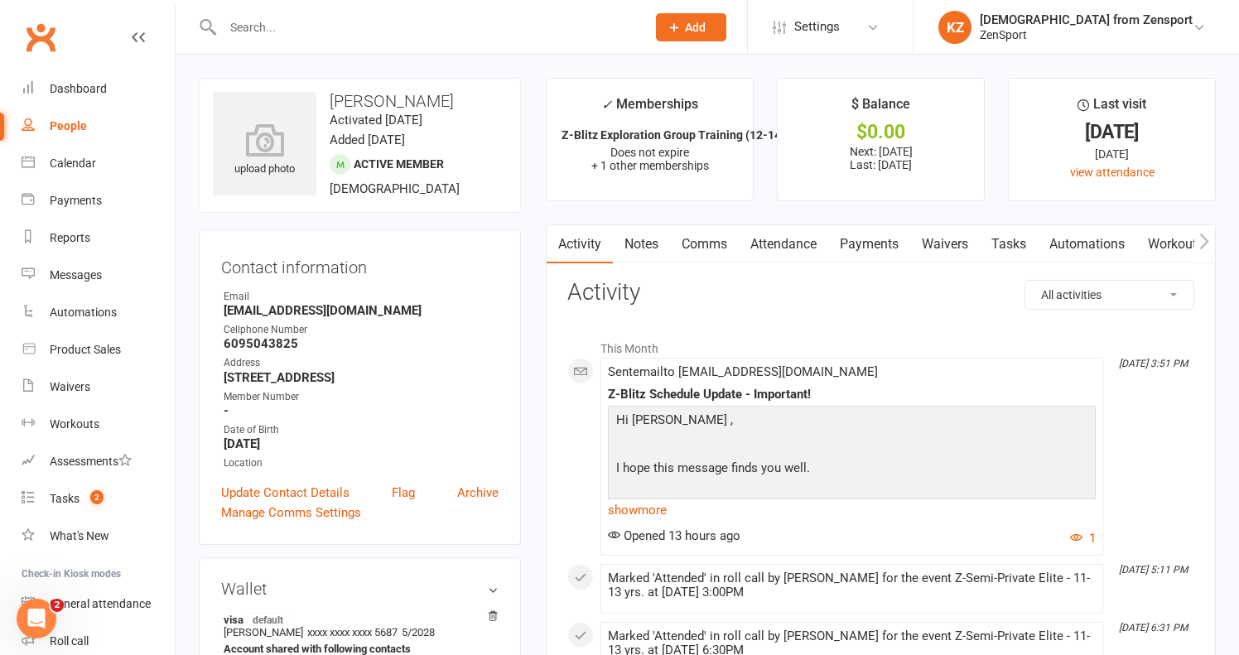
click at [889, 240] on link "Payments" at bounding box center [869, 244] width 82 height 38
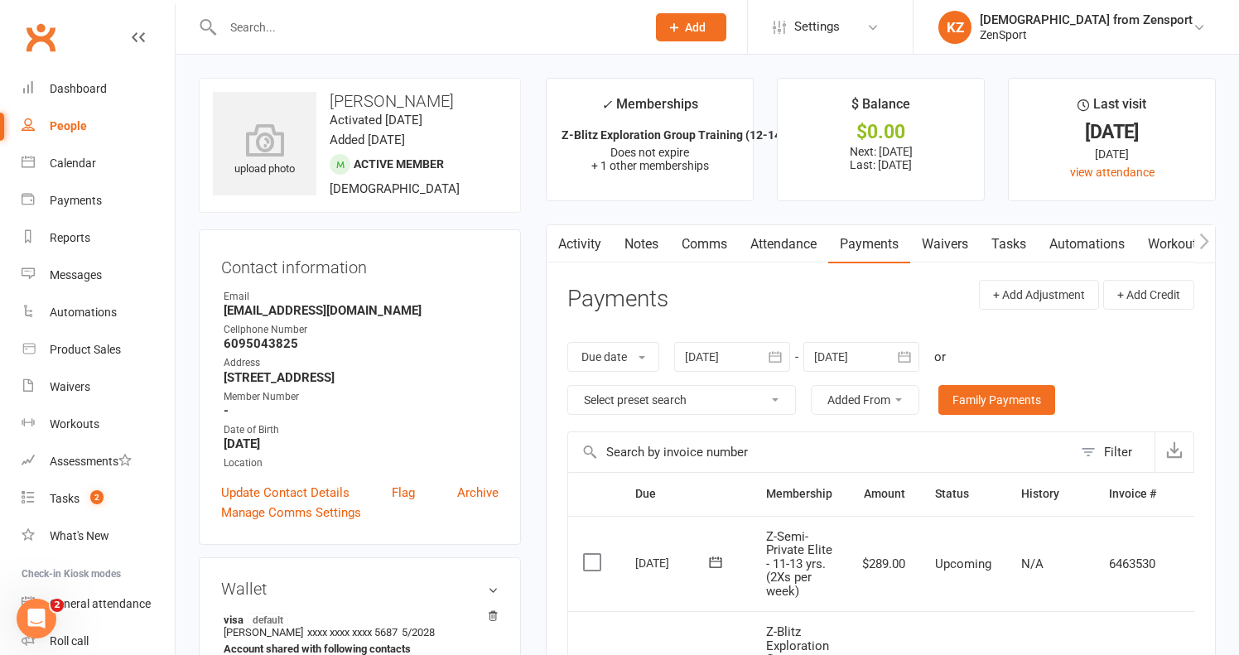
click at [294, 17] on input "text" at bounding box center [426, 27] width 416 height 23
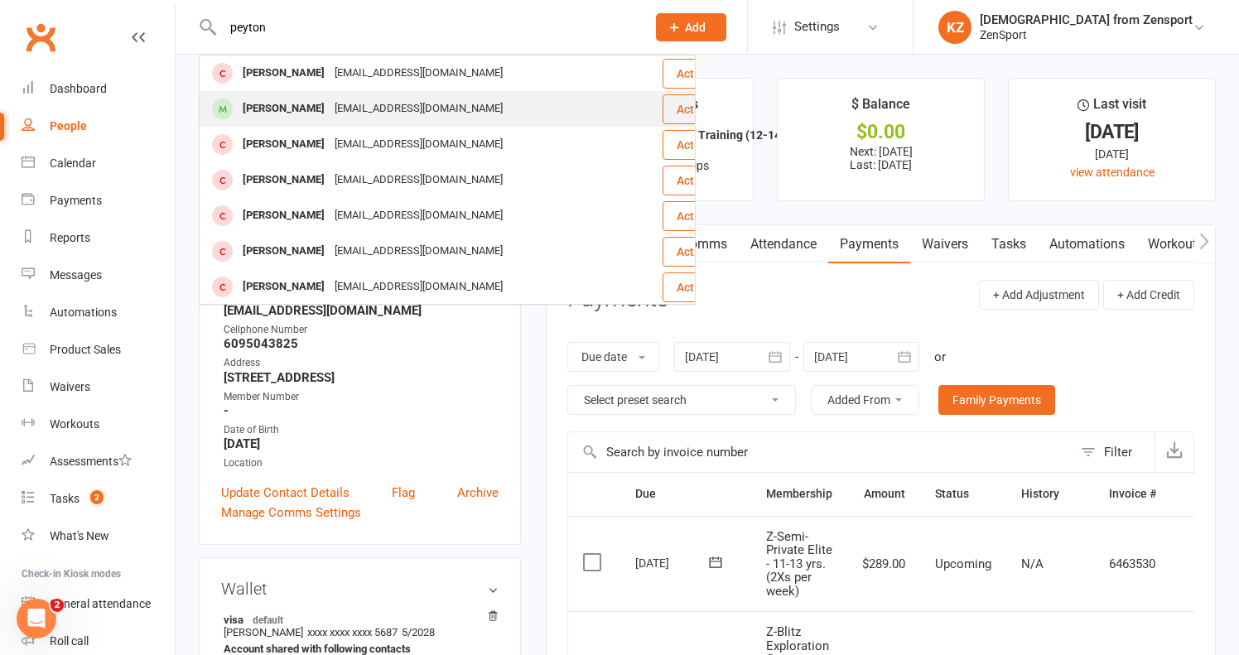
type input "peyton"
click at [306, 110] on div "[PERSON_NAME]" at bounding box center [284, 109] width 92 height 24
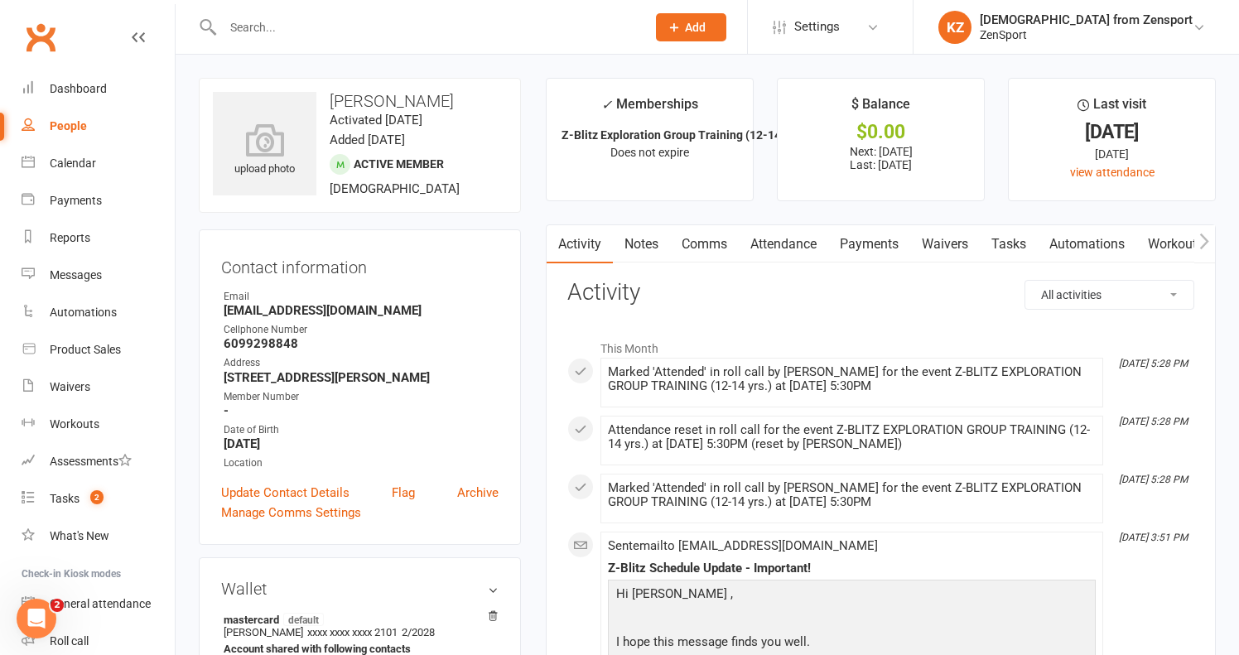
click at [895, 242] on link "Payments" at bounding box center [869, 244] width 82 height 38
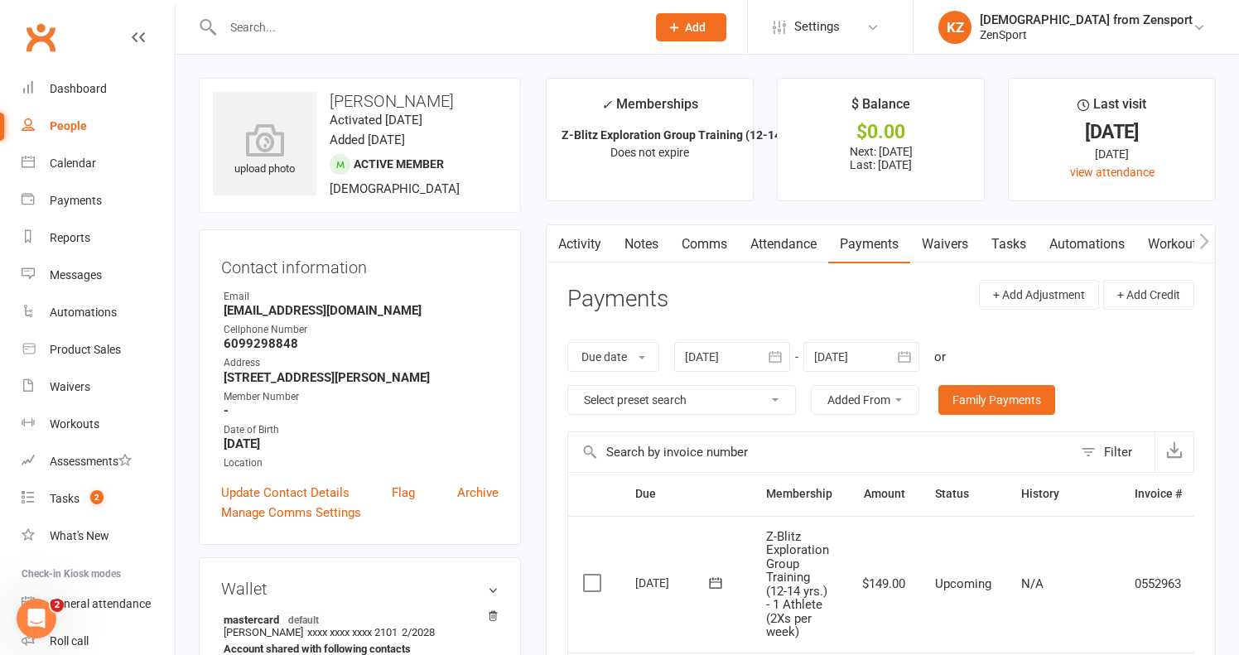
click at [259, 23] on input "text" at bounding box center [426, 27] width 416 height 23
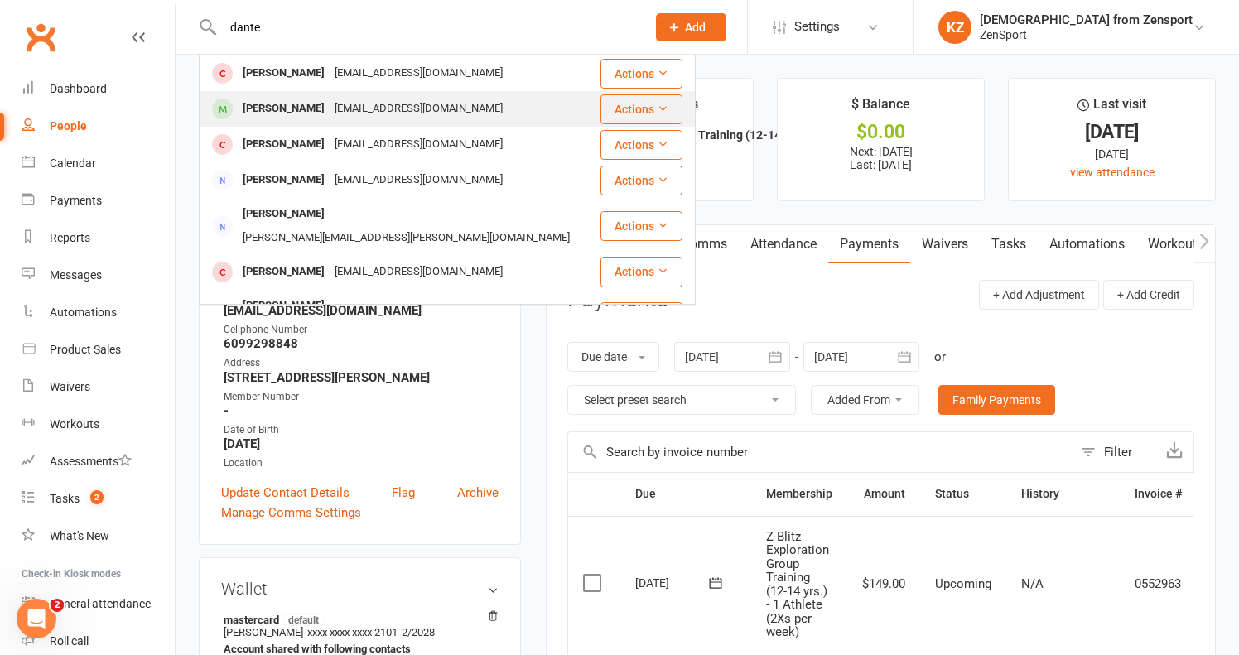
type input "dante"
click at [330, 109] on div "rooster958@comcast.net" at bounding box center [419, 109] width 178 height 24
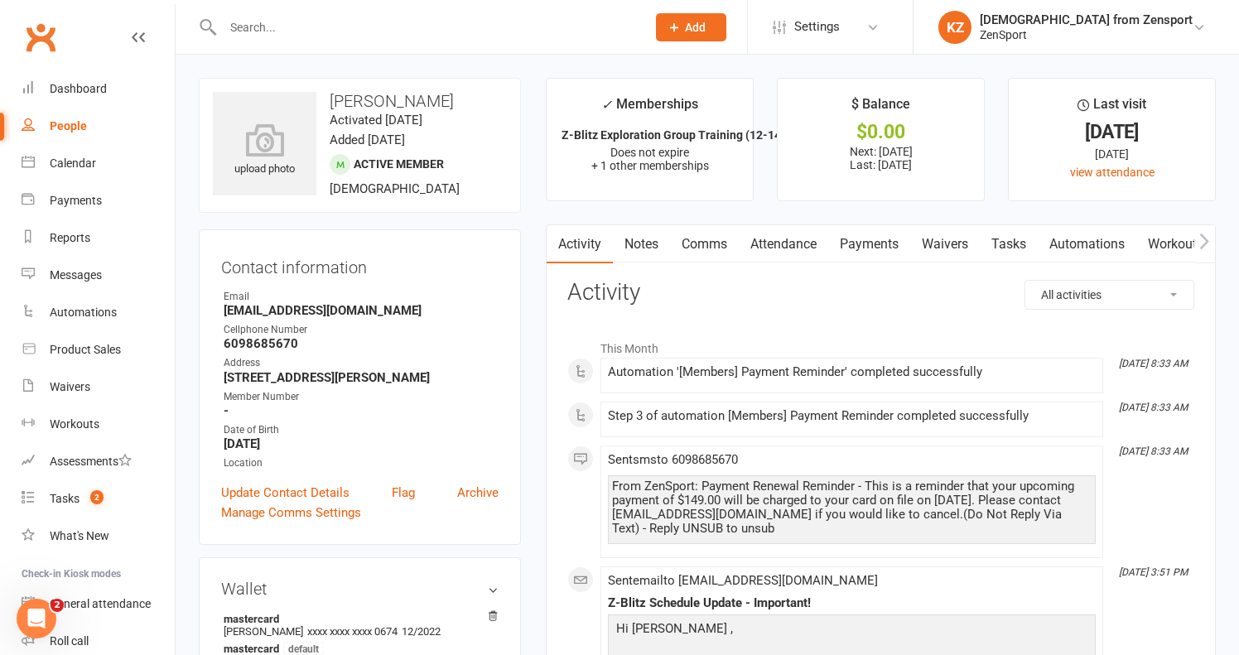
click at [266, 24] on input "text" at bounding box center [426, 27] width 416 height 23
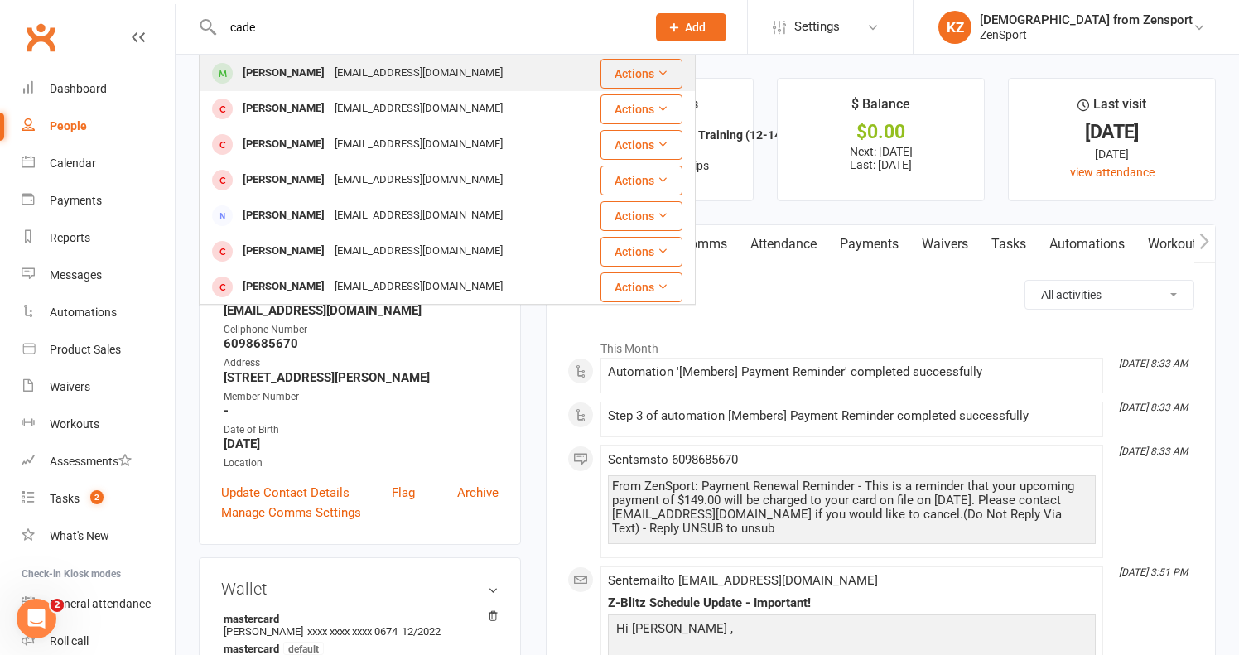
type input "cade"
click at [287, 71] on div "[PERSON_NAME]" at bounding box center [284, 73] width 92 height 24
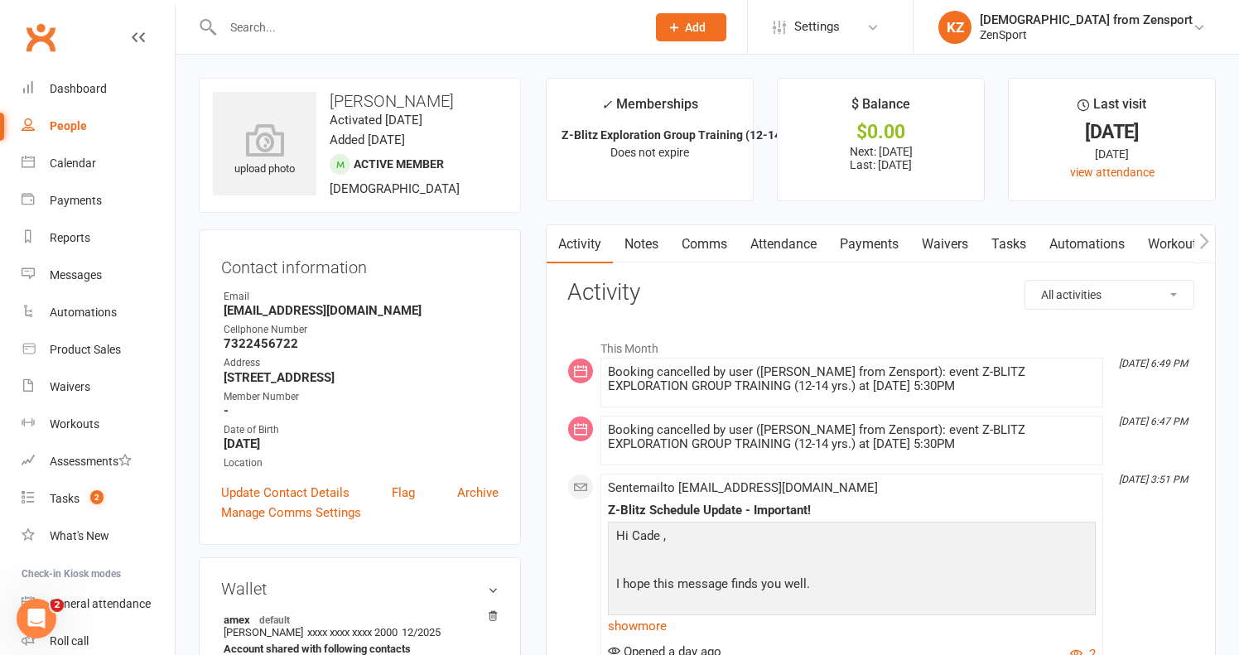
click at [858, 240] on link "Payments" at bounding box center [869, 244] width 82 height 38
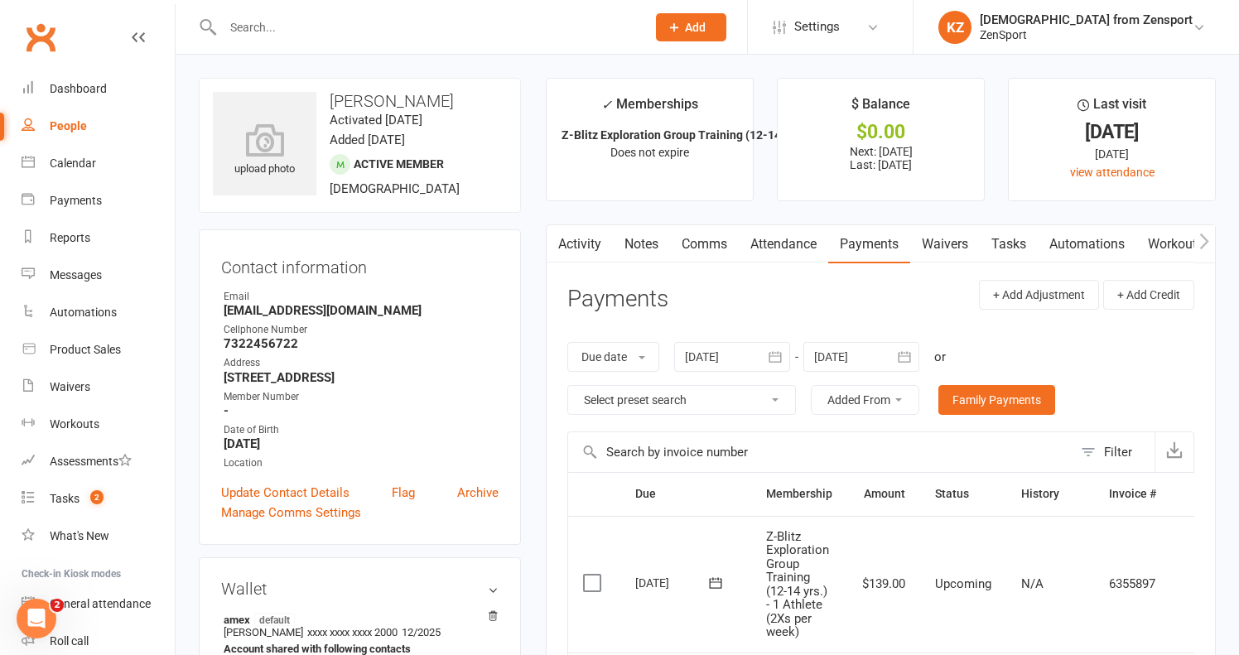
click at [389, 31] on input "text" at bounding box center [426, 27] width 416 height 23
type input "t"
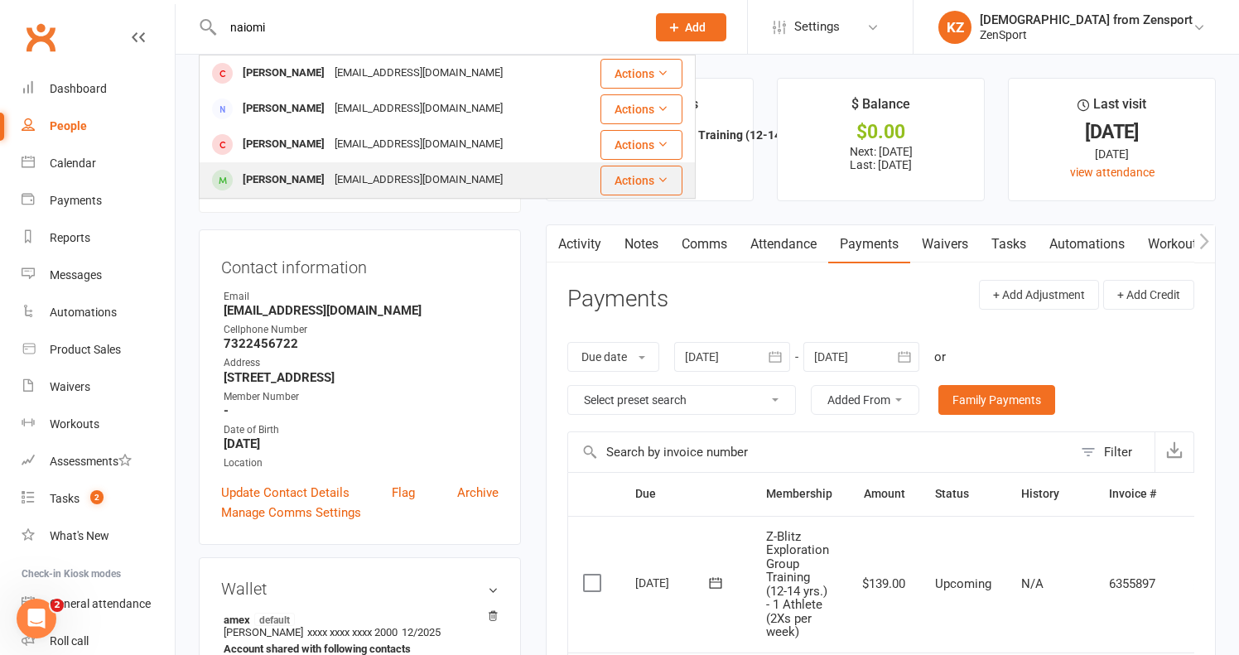
type input "naiomi"
click at [390, 173] on div "Kurichimol@gmail.com" at bounding box center [419, 180] width 178 height 24
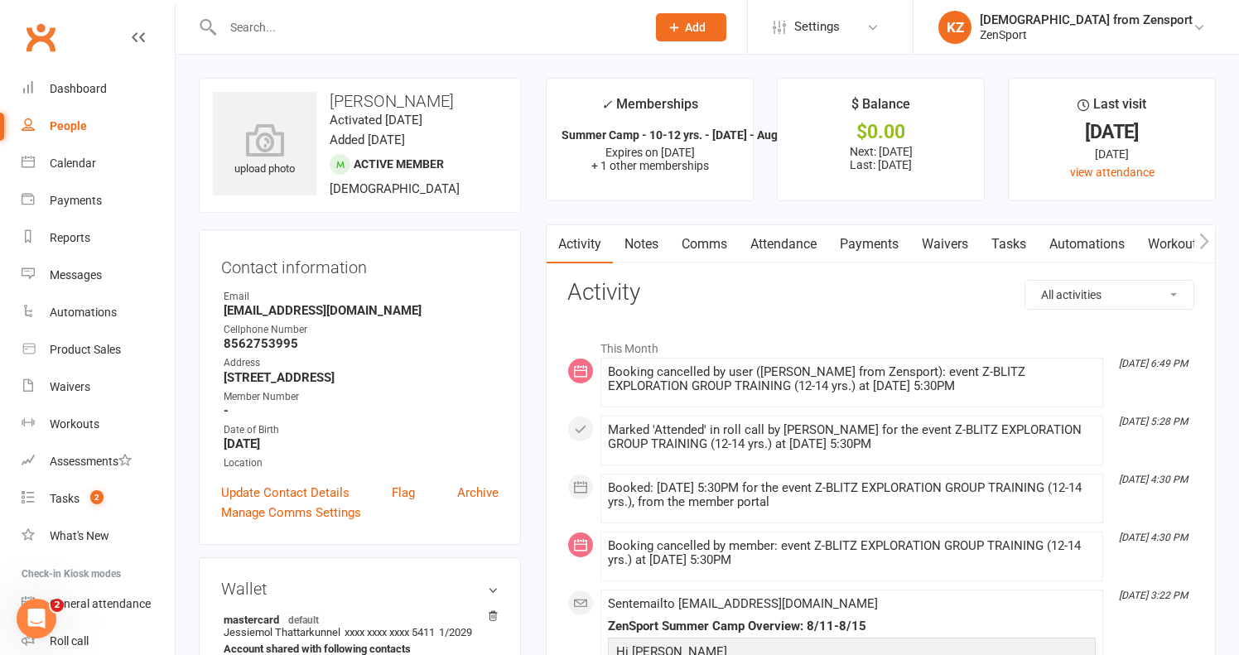
click at [805, 240] on link "Attendance" at bounding box center [783, 244] width 89 height 38
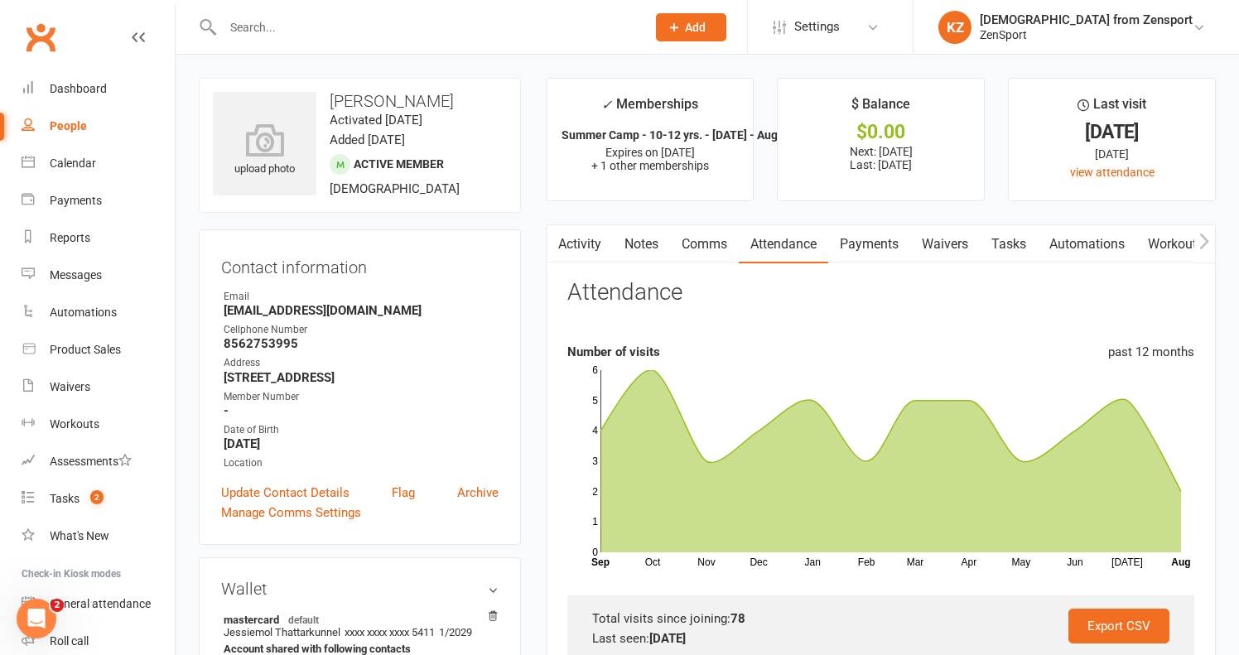
click at [893, 248] on link "Payments" at bounding box center [869, 244] width 82 height 38
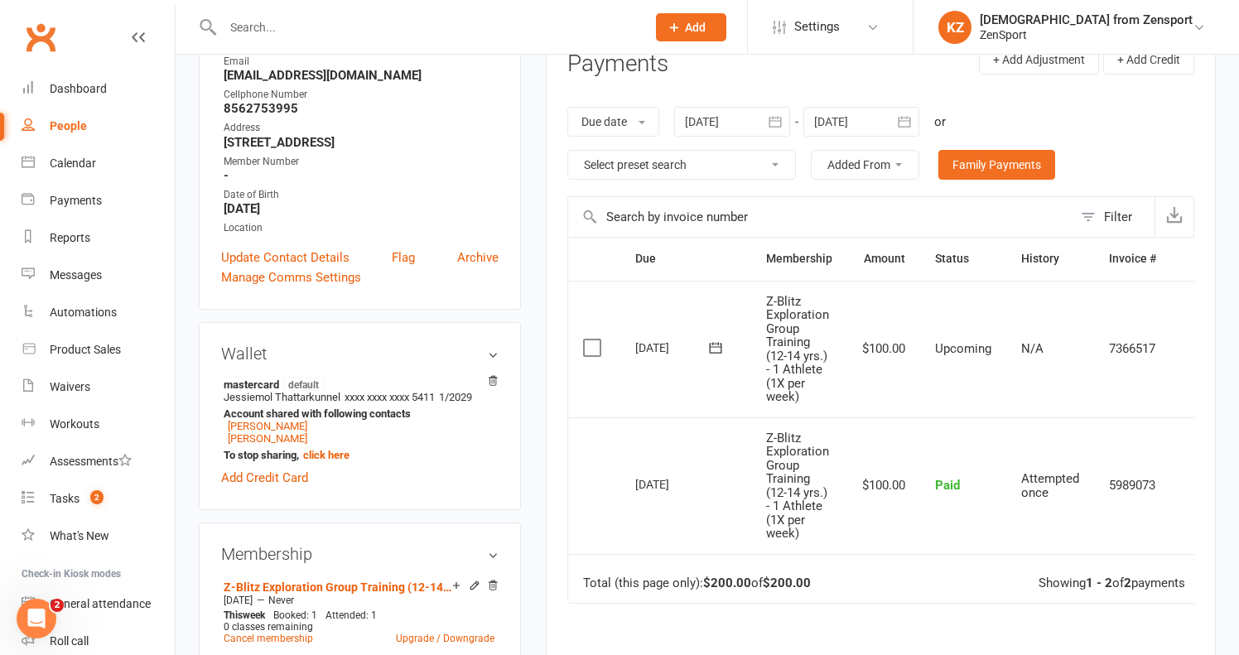
scroll to position [244, 0]
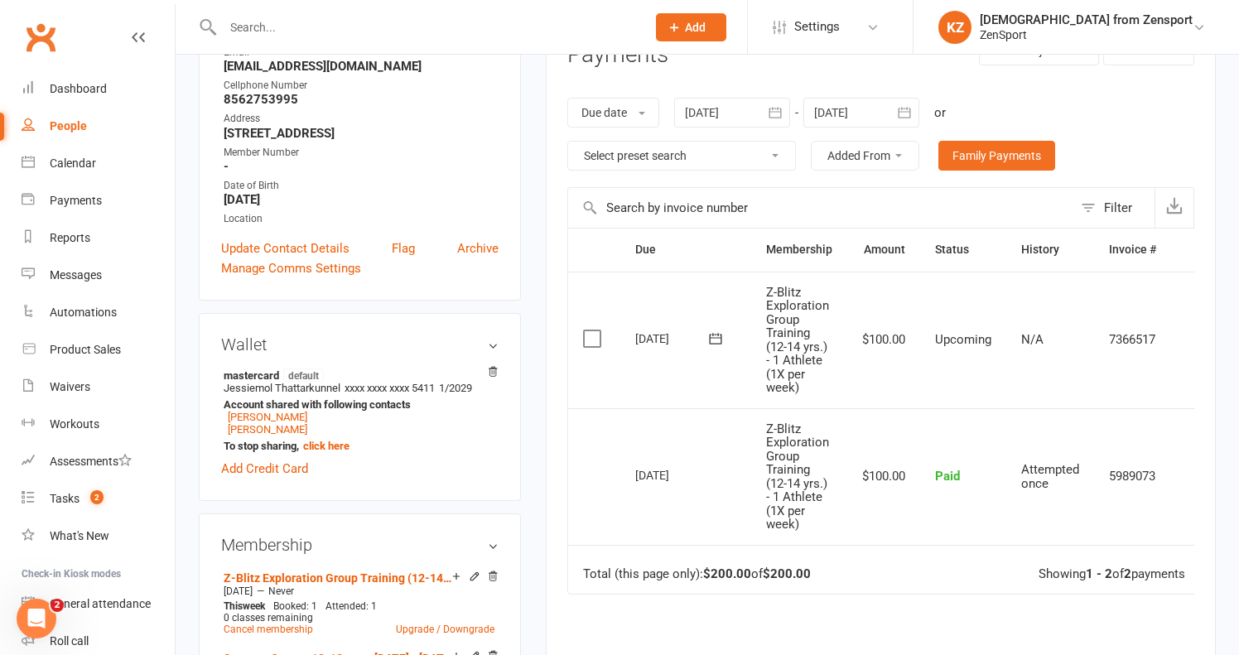
click at [399, 33] on input "text" at bounding box center [426, 27] width 416 height 23
paste input "[PERSON_NAME]"
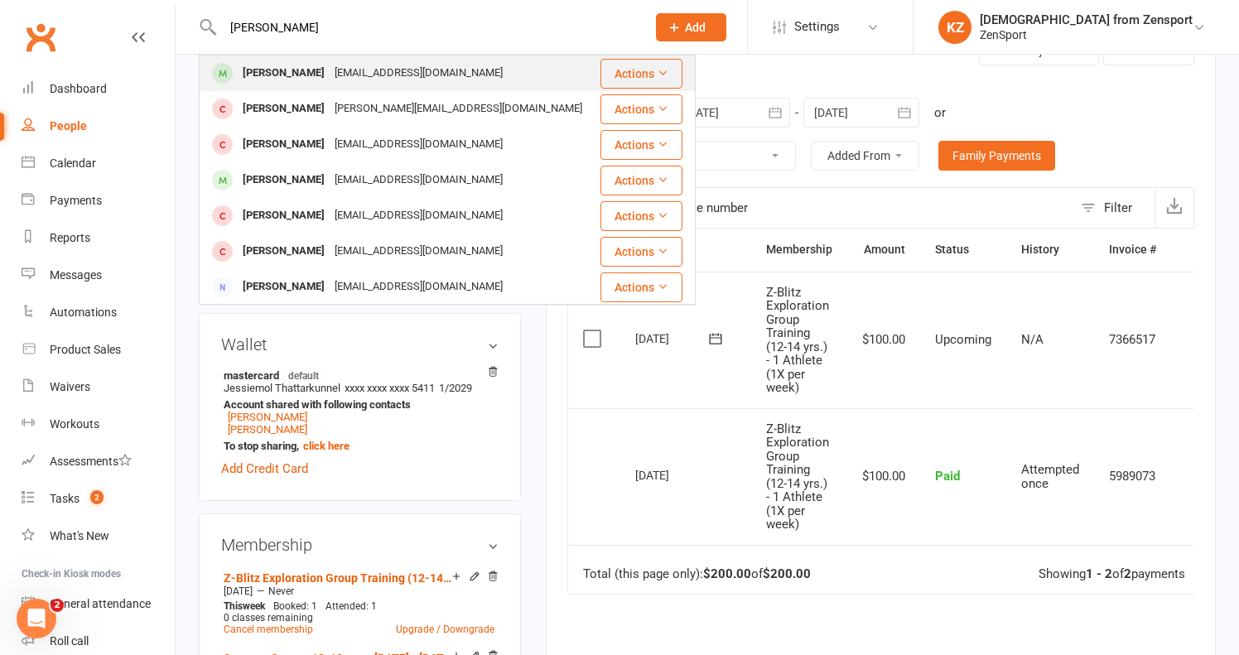
type input "[PERSON_NAME]"
click at [399, 74] on div "jfenuto394@yahoo.com" at bounding box center [419, 73] width 178 height 24
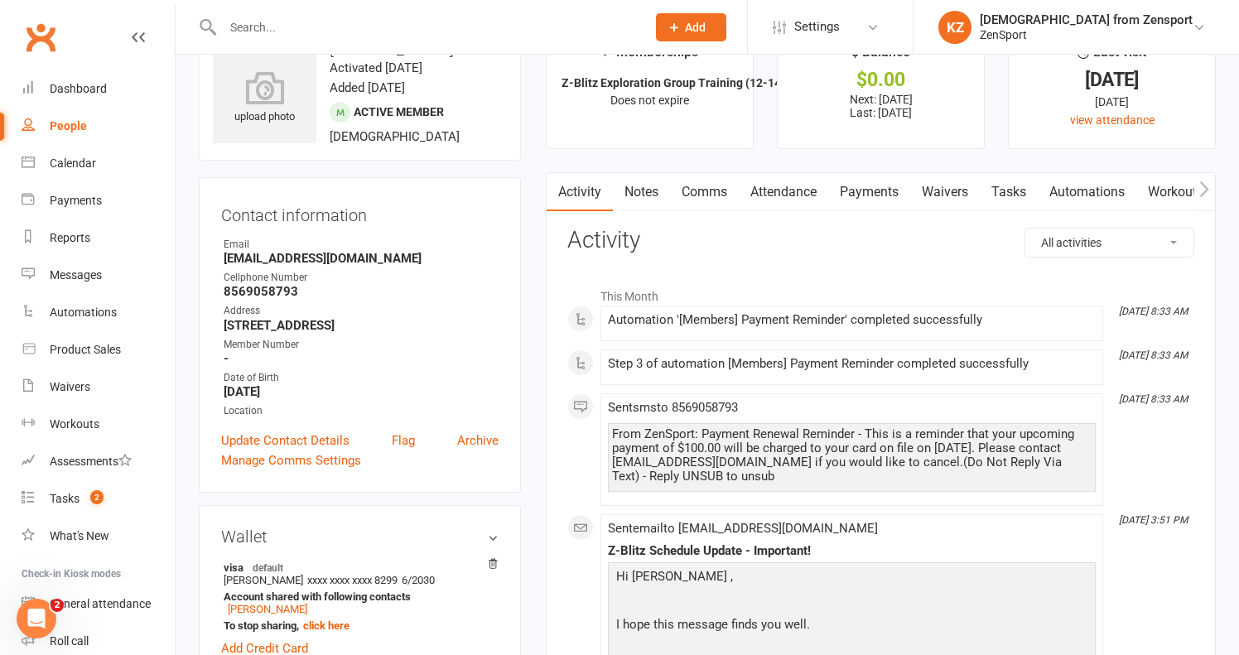
scroll to position [47, 0]
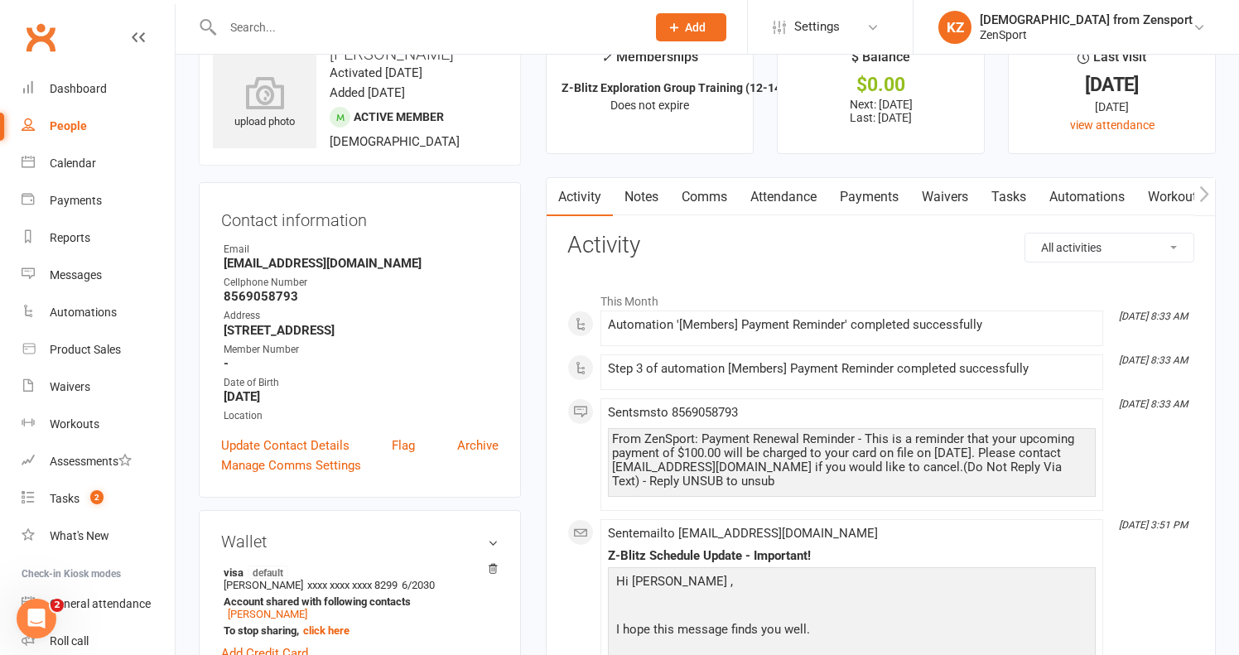
click at [792, 187] on link "Attendance" at bounding box center [783, 197] width 89 height 38
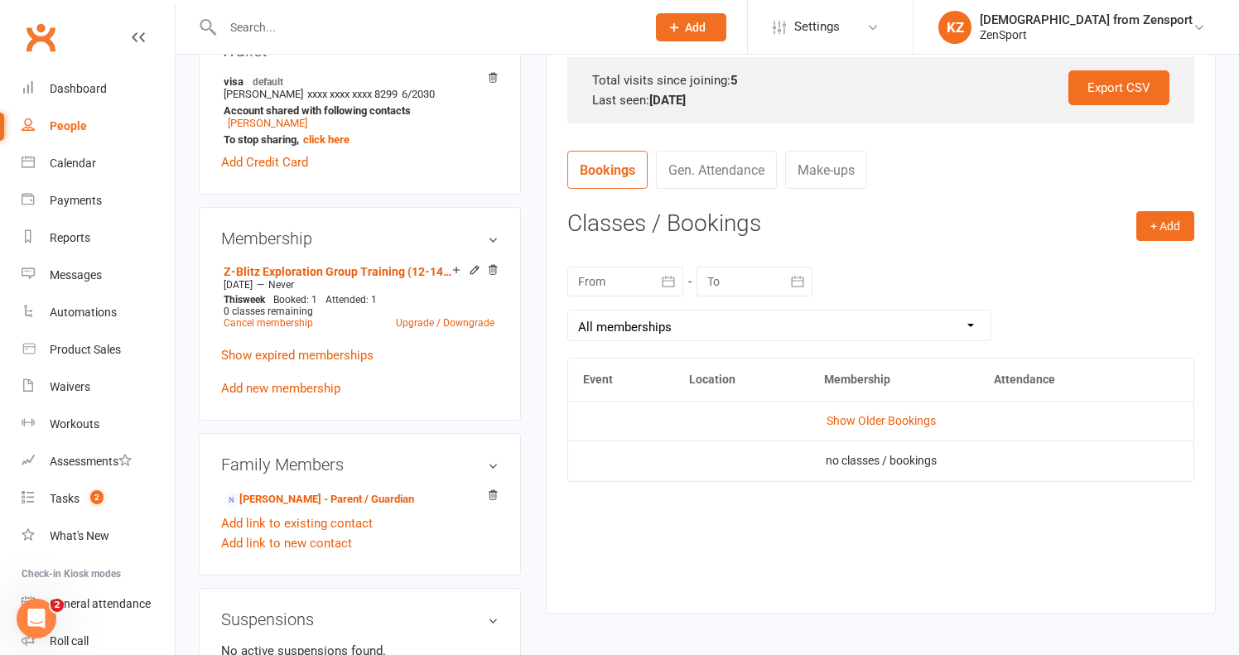
scroll to position [551, 0]
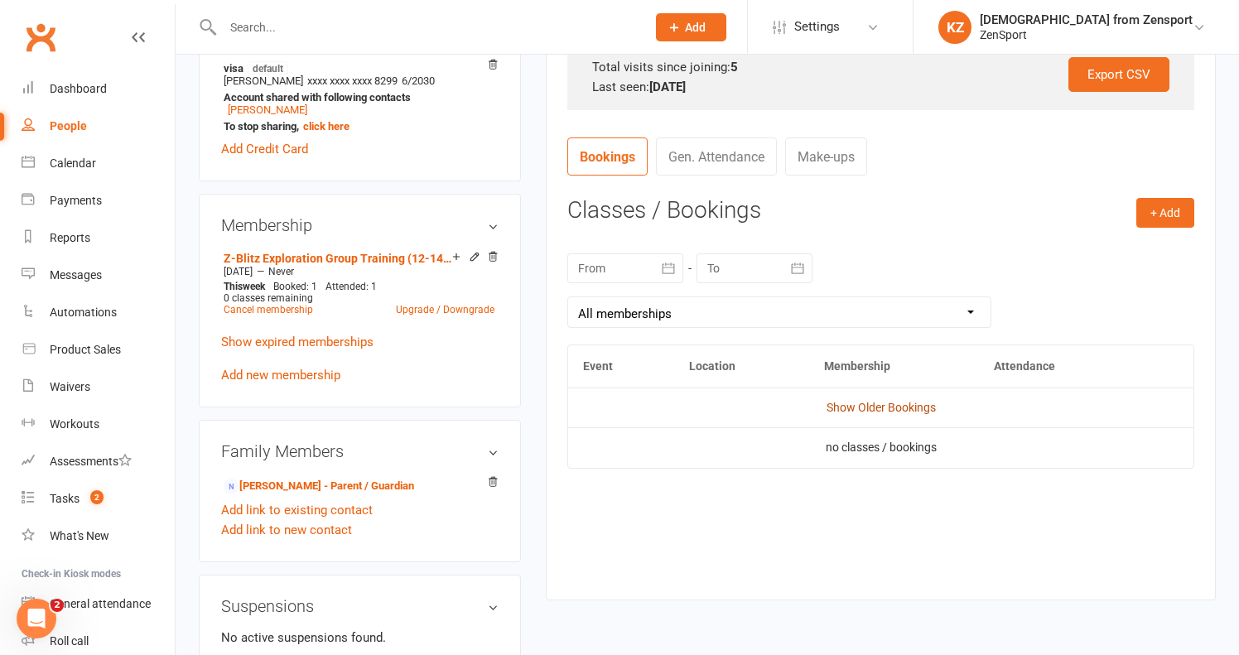
click at [869, 402] on link "Show Older Bookings" at bounding box center [880, 407] width 109 height 13
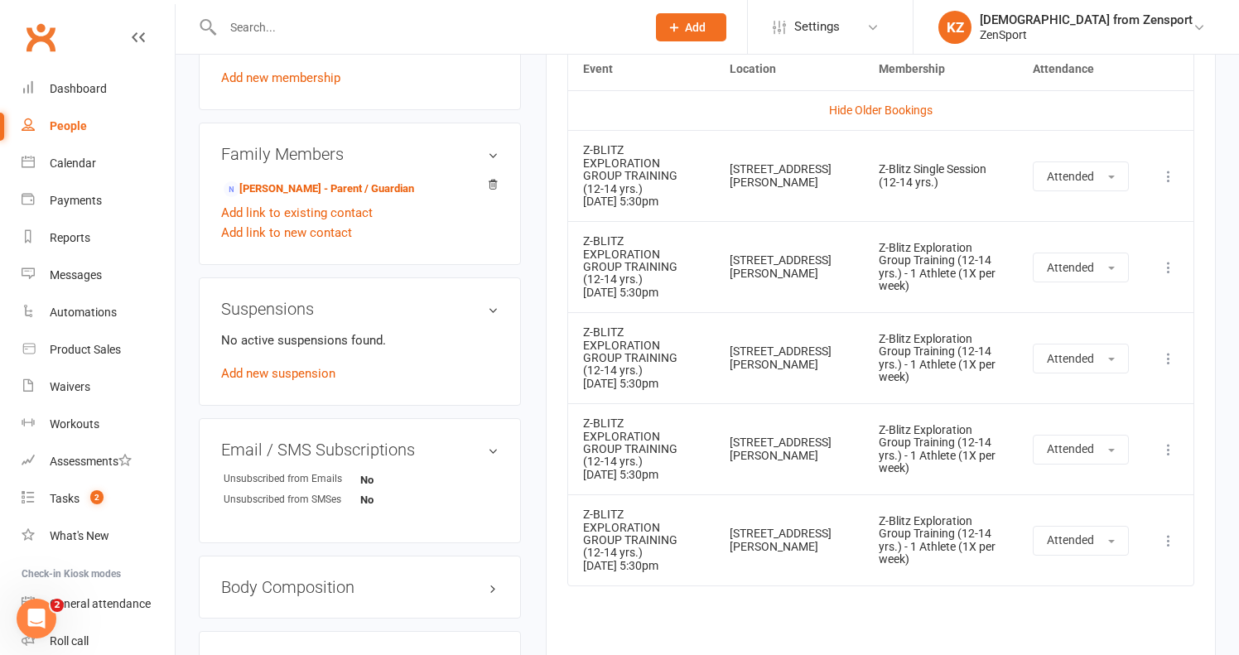
scroll to position [849, 0]
click at [411, 31] on input "text" at bounding box center [426, 27] width 416 height 23
paste input "[PERSON_NAME]"
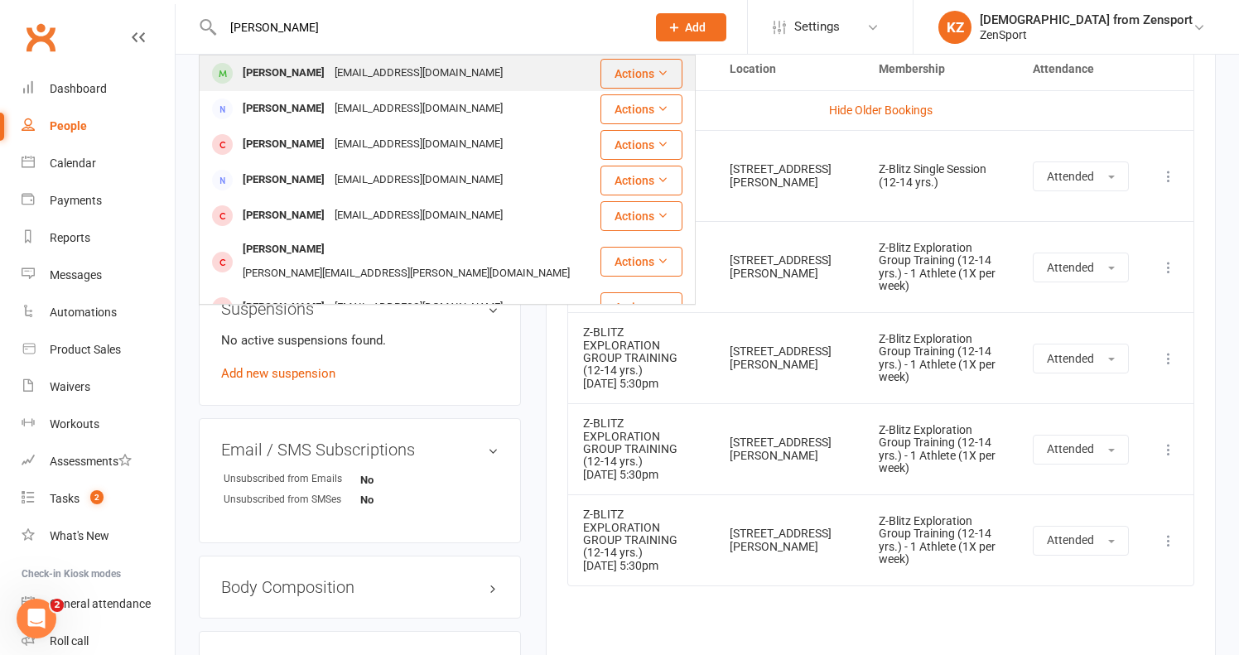
type input "[PERSON_NAME]"
click at [387, 69] on div "crzyvr@verizon.net" at bounding box center [419, 73] width 178 height 24
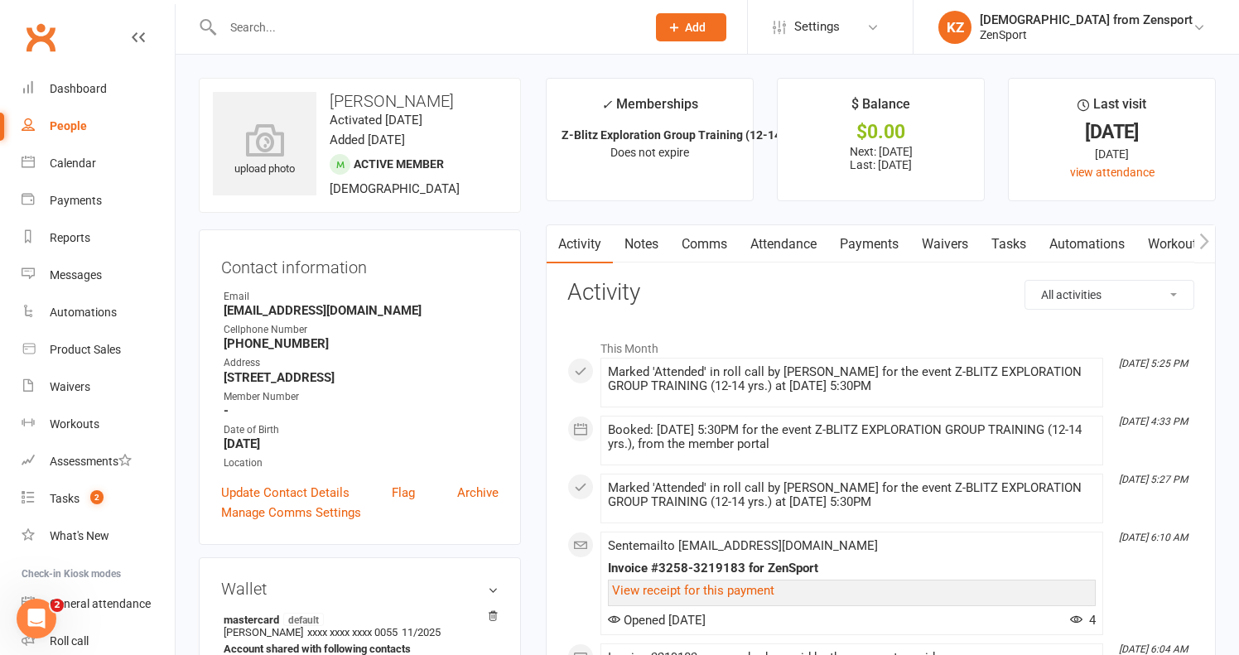
click at [870, 242] on link "Payments" at bounding box center [869, 244] width 82 height 38
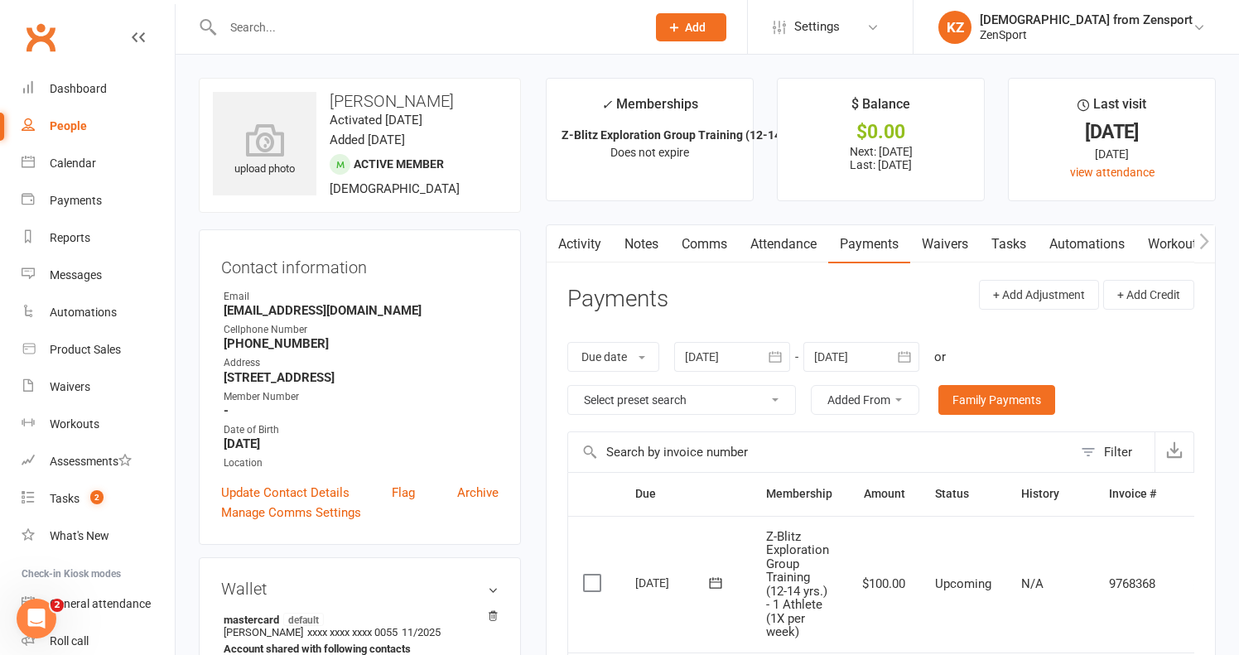
click at [536, 41] on div at bounding box center [417, 27] width 436 height 54
click at [443, 18] on input "text" at bounding box center [426, 27] width 416 height 23
paste input "[PERSON_NAME]"
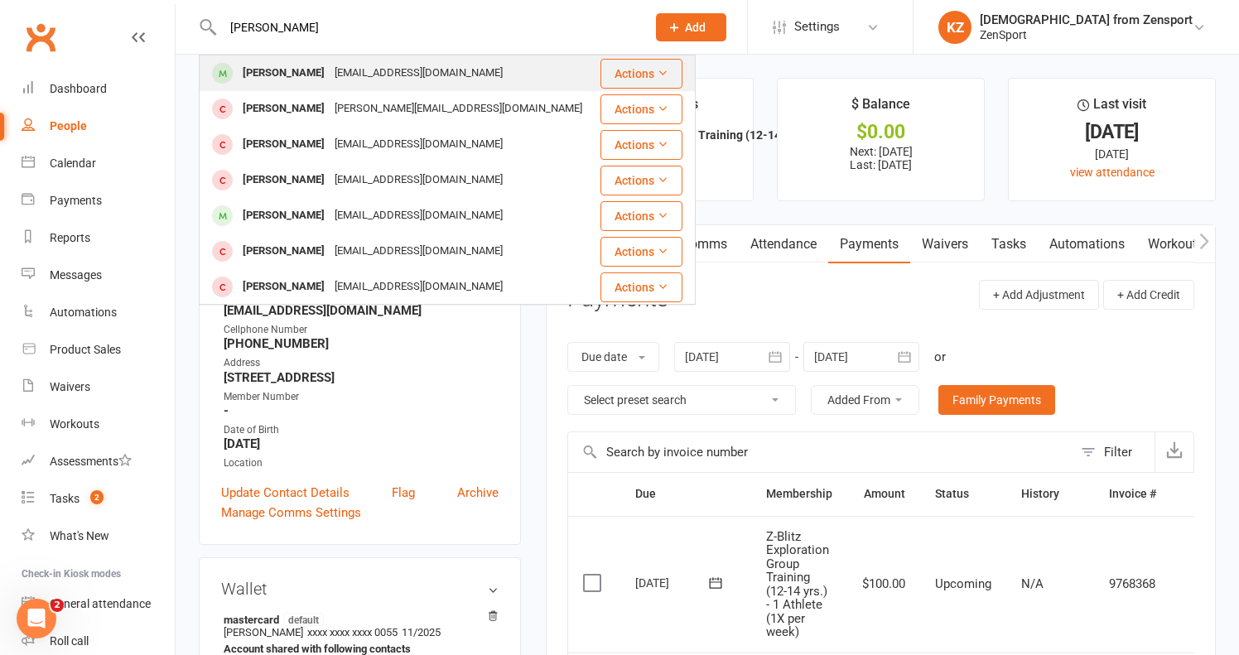
type input "[PERSON_NAME]"
click at [409, 66] on div "Therockeyfamily@gmail.com" at bounding box center [419, 73] width 178 height 24
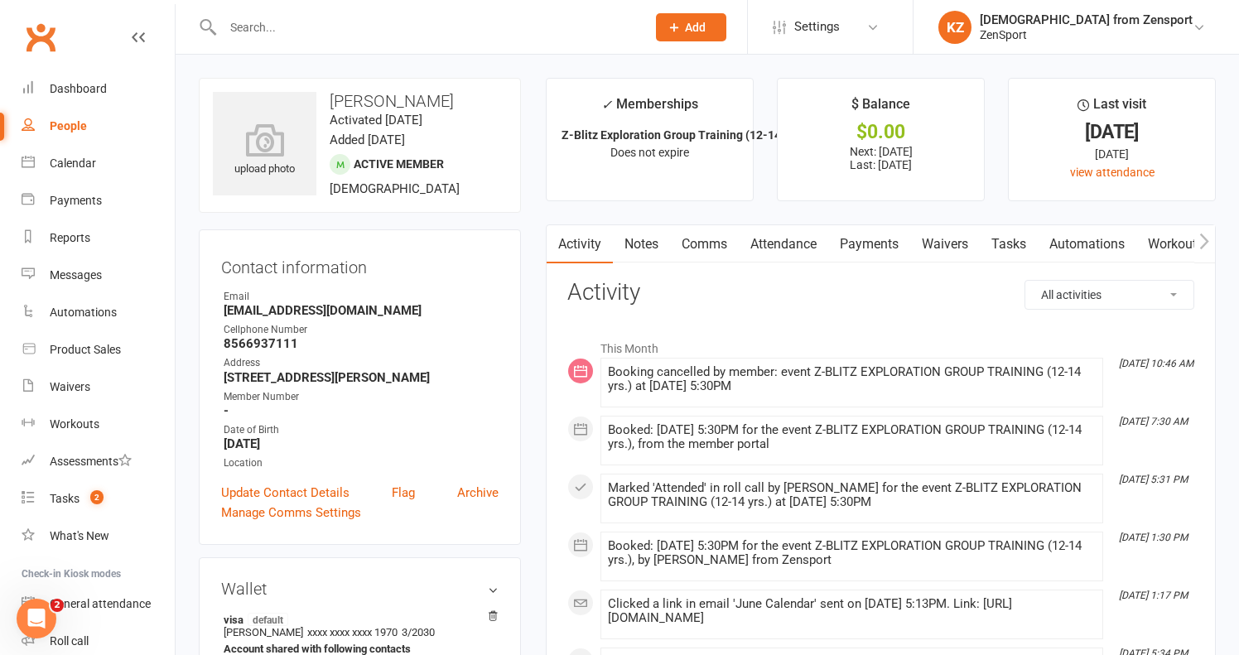
click at [871, 238] on link "Payments" at bounding box center [869, 244] width 82 height 38
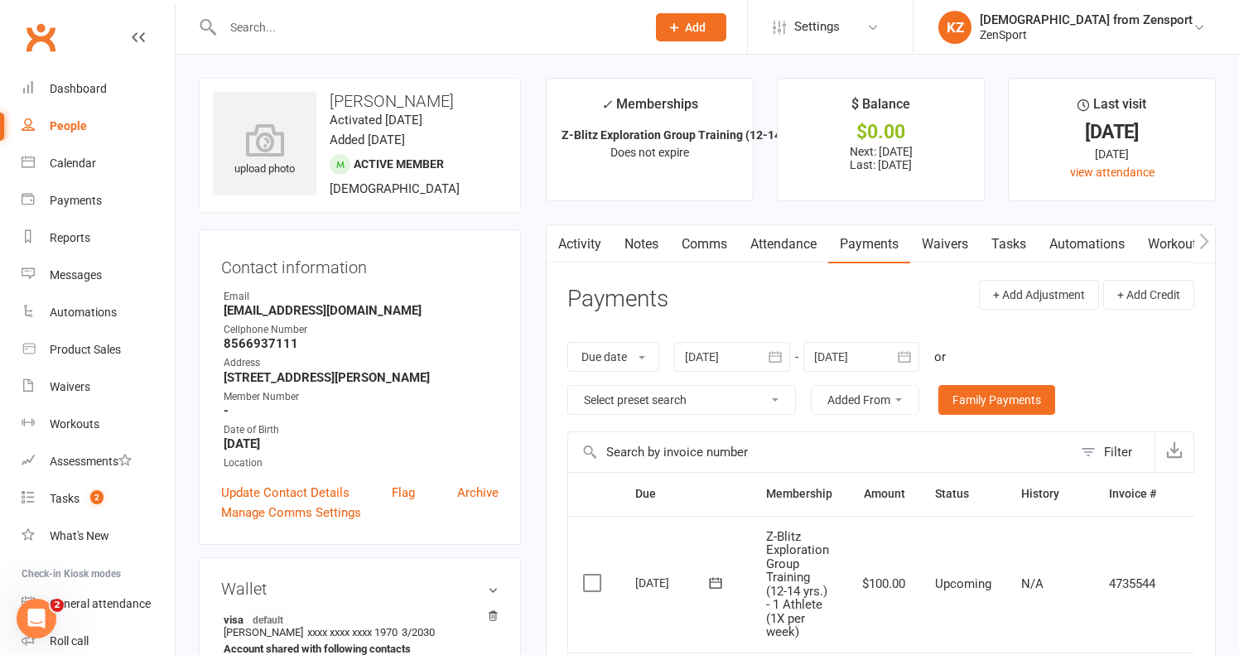
click at [267, 42] on div at bounding box center [417, 27] width 436 height 54
click at [253, 16] on input "text" at bounding box center [426, 27] width 416 height 23
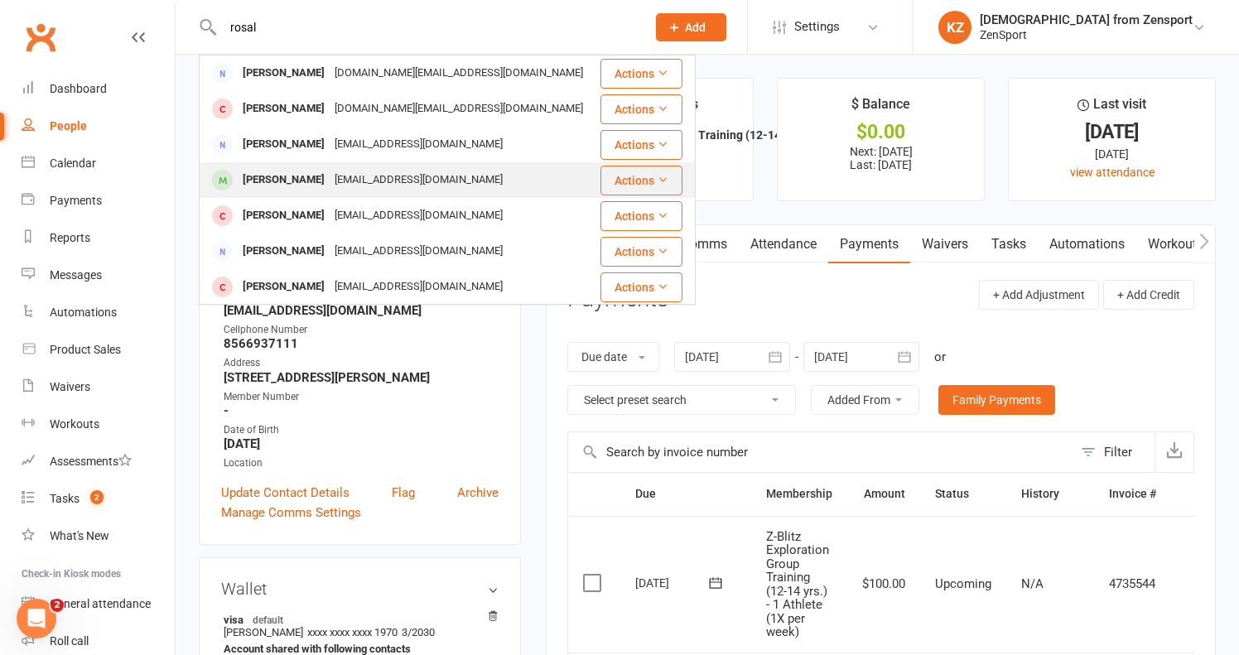
type input "rosal"
click at [272, 185] on div "[PERSON_NAME]" at bounding box center [284, 180] width 92 height 24
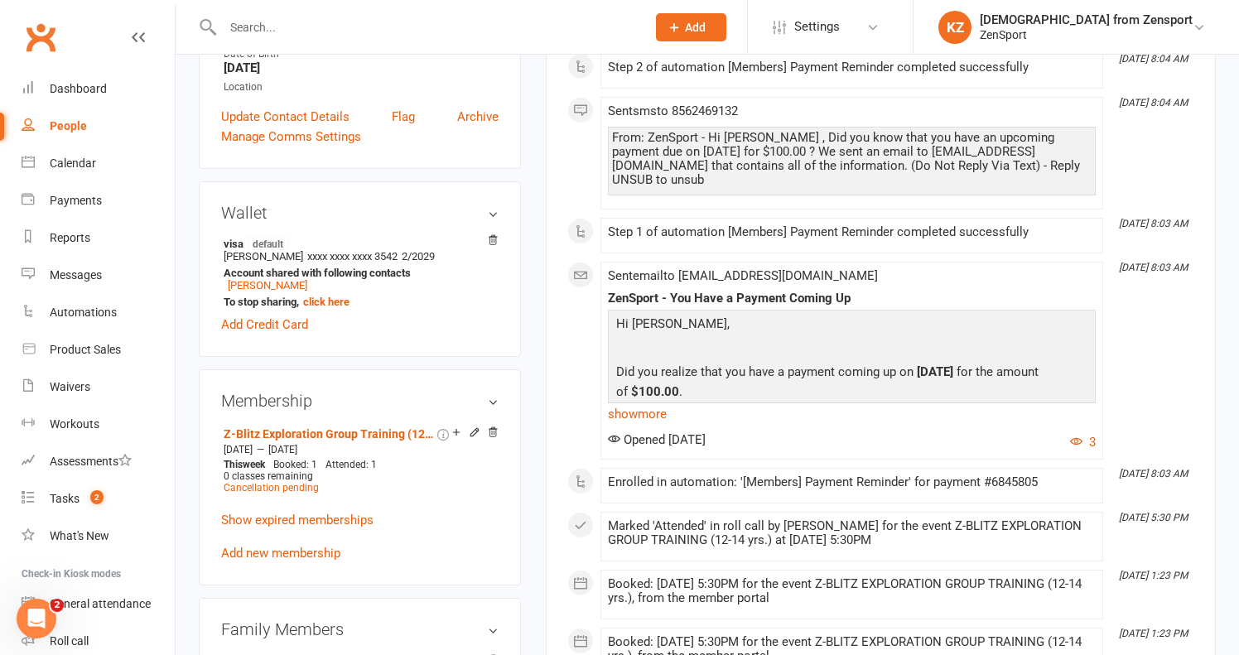
scroll to position [421, 0]
click at [354, 23] on input "text" at bounding box center [426, 27] width 416 height 23
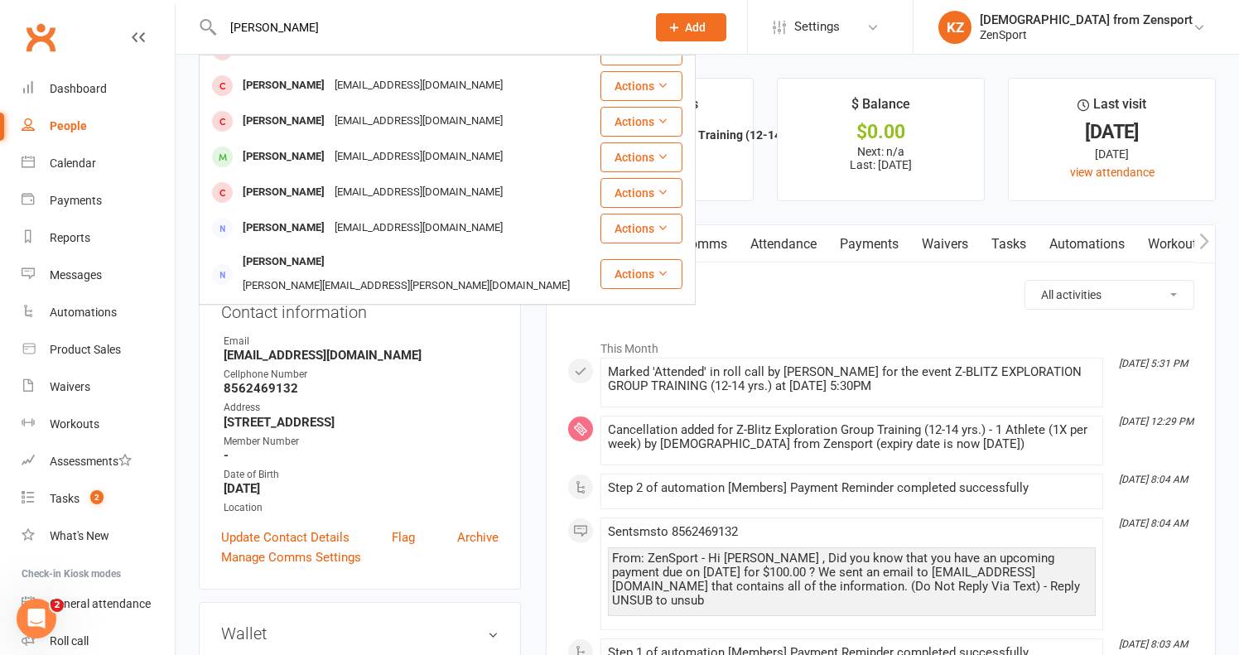
scroll to position [203, 0]
type input "logan f"
click at [344, 148] on div "Jessicaleigh_82@yahoo.com" at bounding box center [419, 155] width 178 height 24
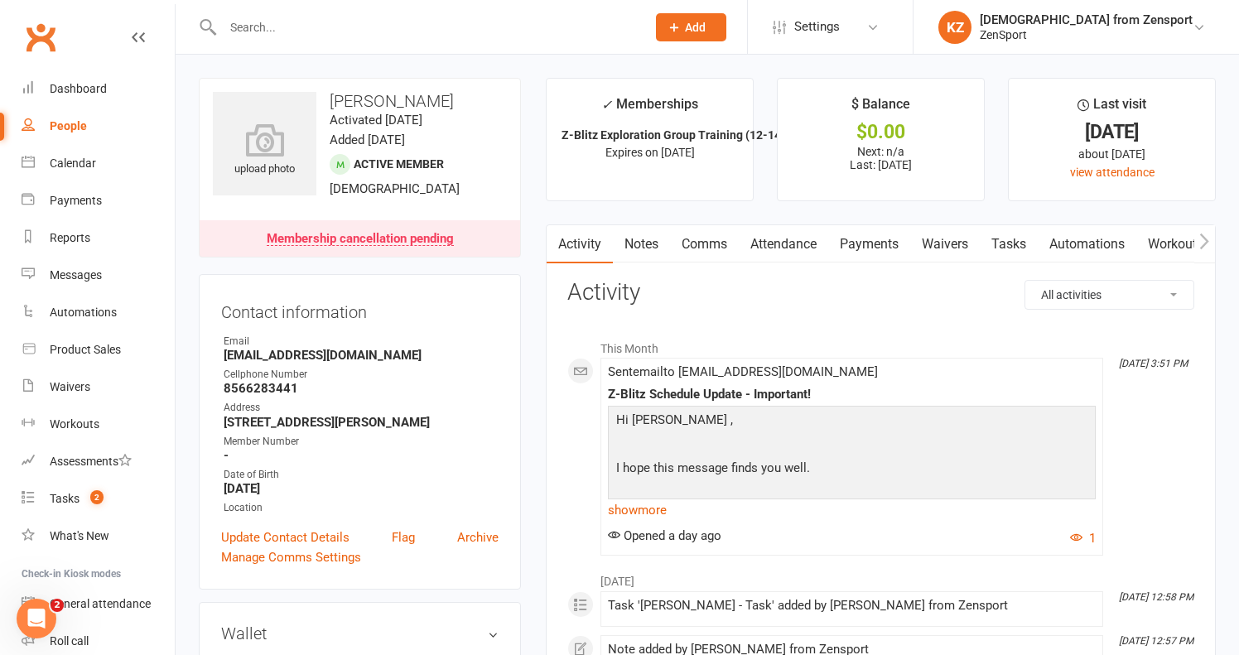
click at [882, 241] on link "Payments" at bounding box center [869, 244] width 82 height 38
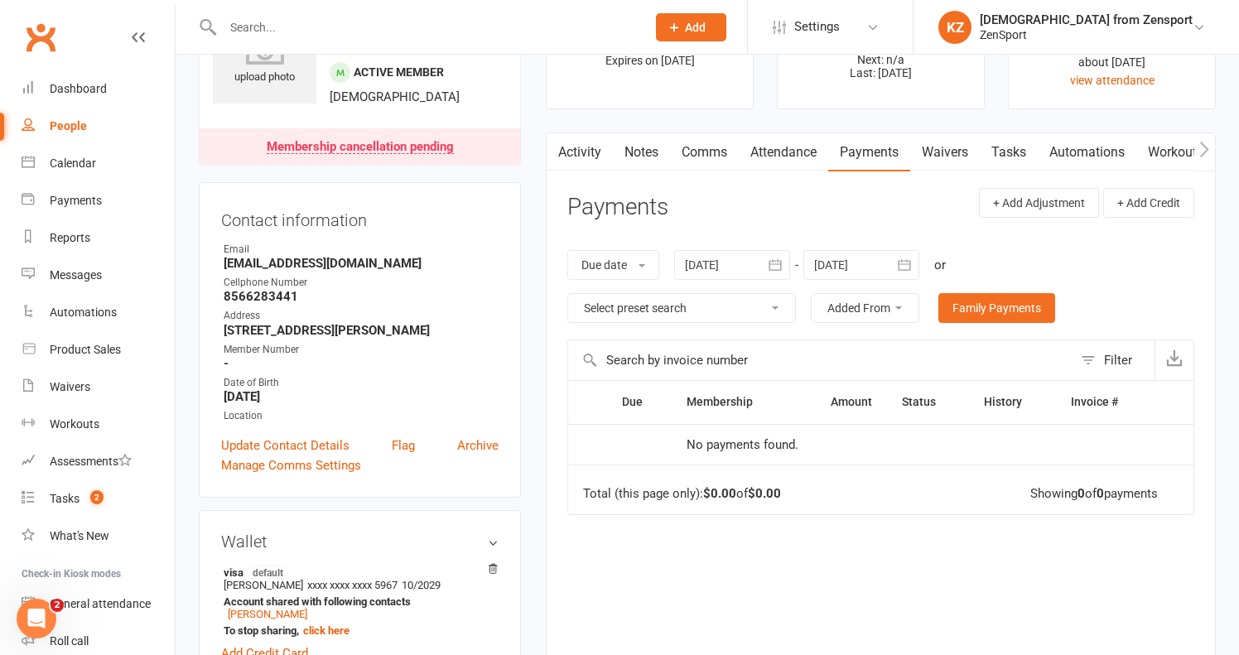
scroll to position [91, 0]
click at [787, 146] on link "Attendance" at bounding box center [783, 153] width 89 height 38
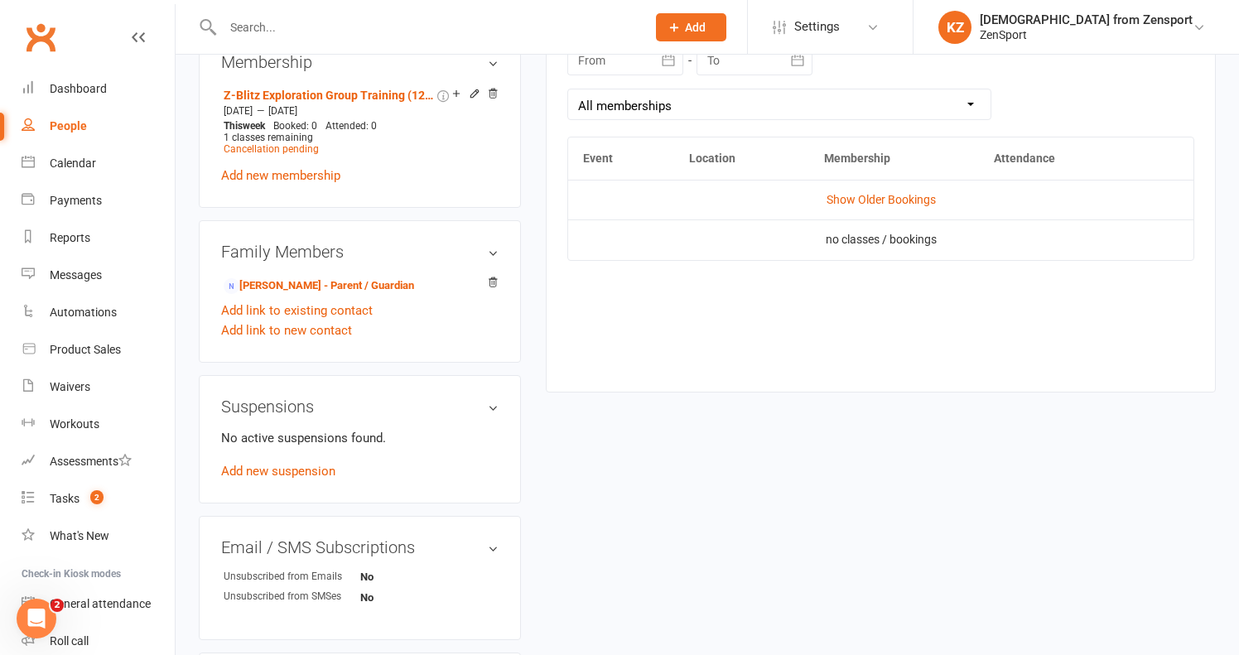
scroll to position [772, 0]
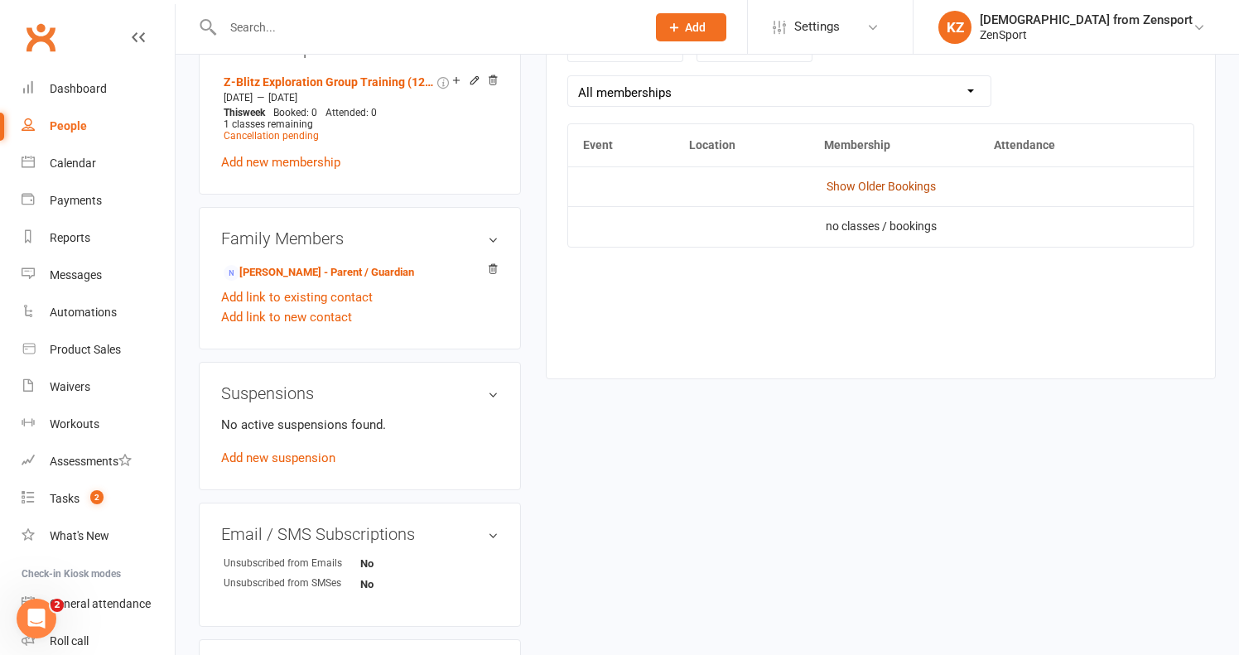
click at [850, 184] on link "Show Older Bookings" at bounding box center [880, 186] width 109 height 13
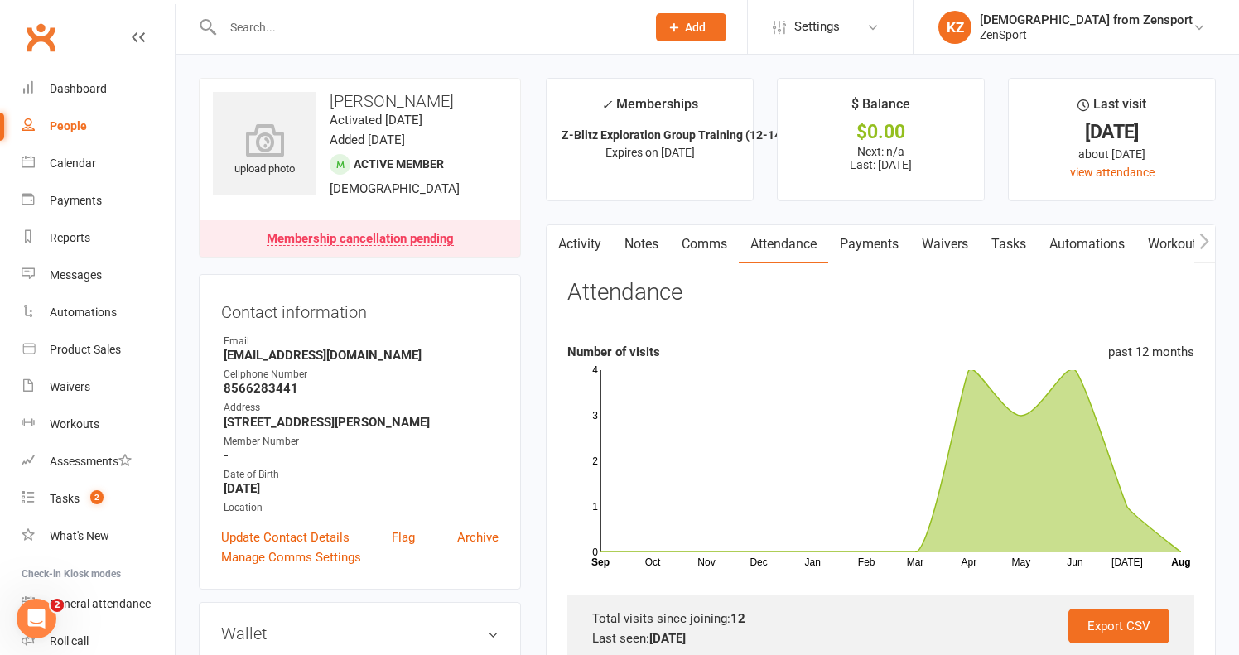
scroll to position [0, 0]
click at [864, 240] on link "Payments" at bounding box center [869, 244] width 82 height 38
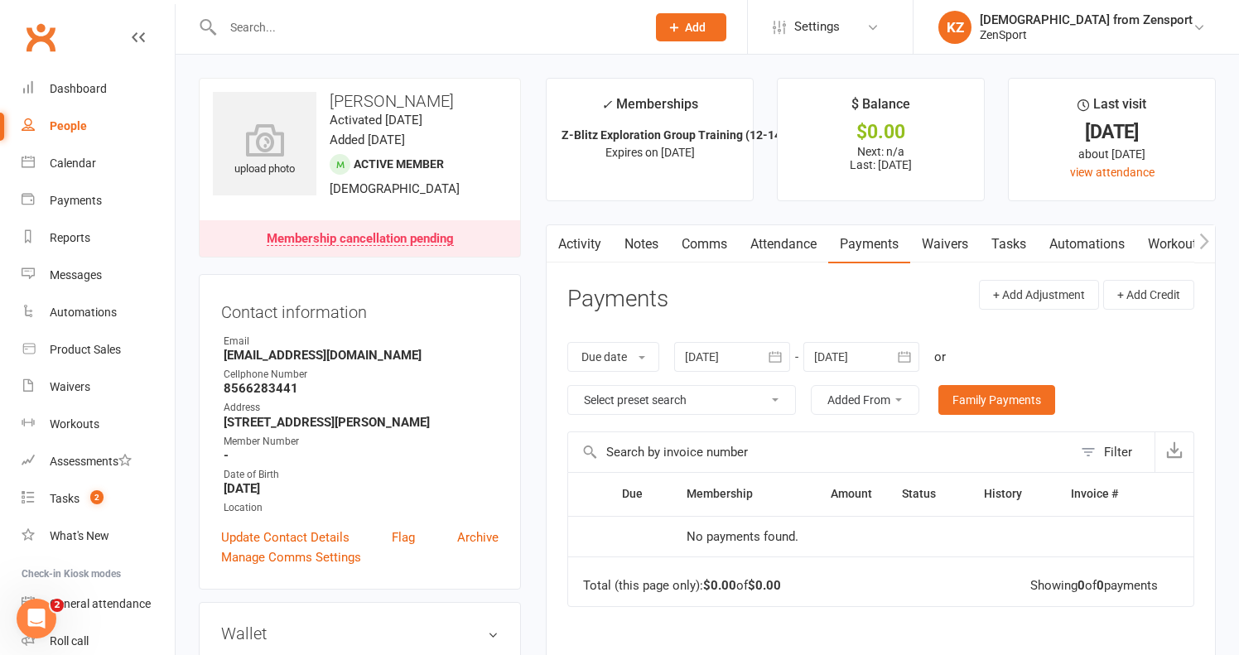
click at [740, 349] on div at bounding box center [732, 357] width 116 height 30
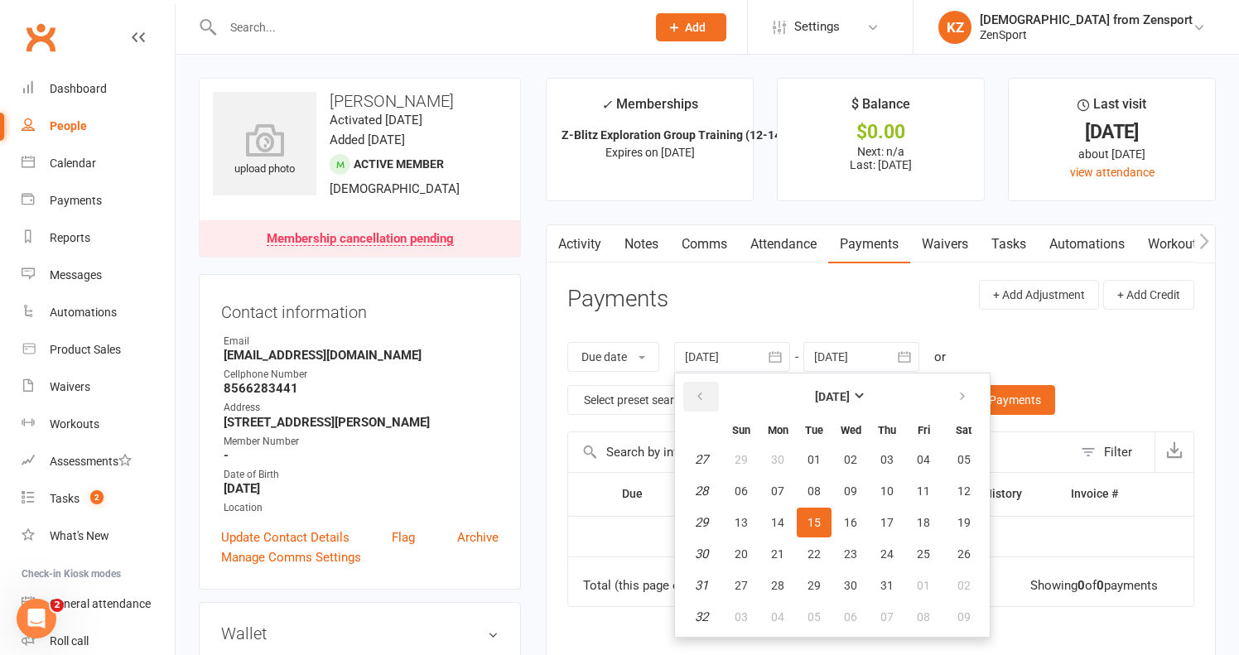
click at [705, 390] on icon "button" at bounding box center [700, 396] width 12 height 13
click at [897, 458] on button "01" at bounding box center [886, 460] width 35 height 30
type input "01 May 2025"
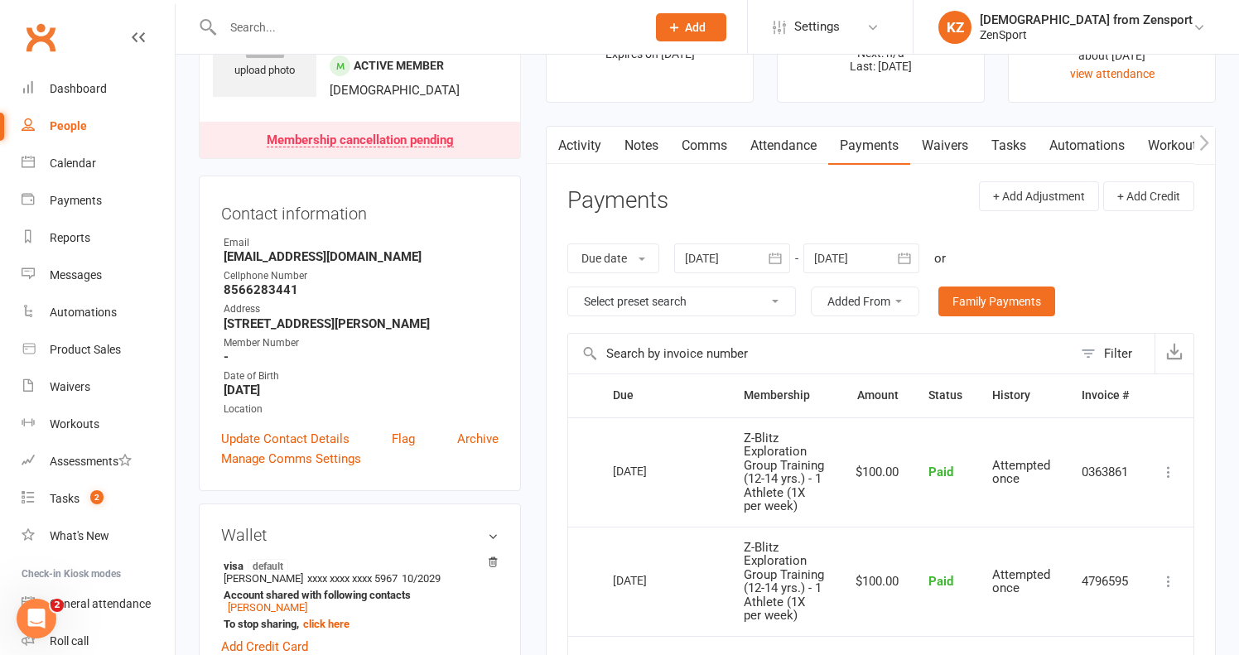
scroll to position [97, 0]
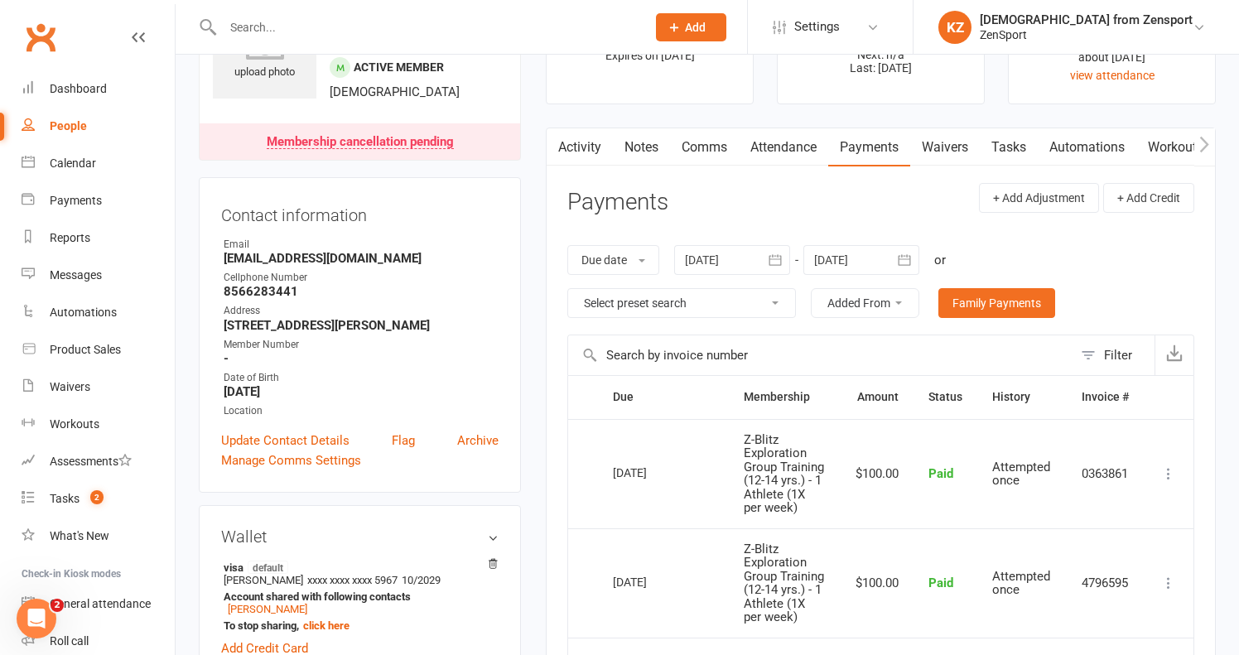
click at [638, 144] on link "Notes" at bounding box center [641, 147] width 57 height 38
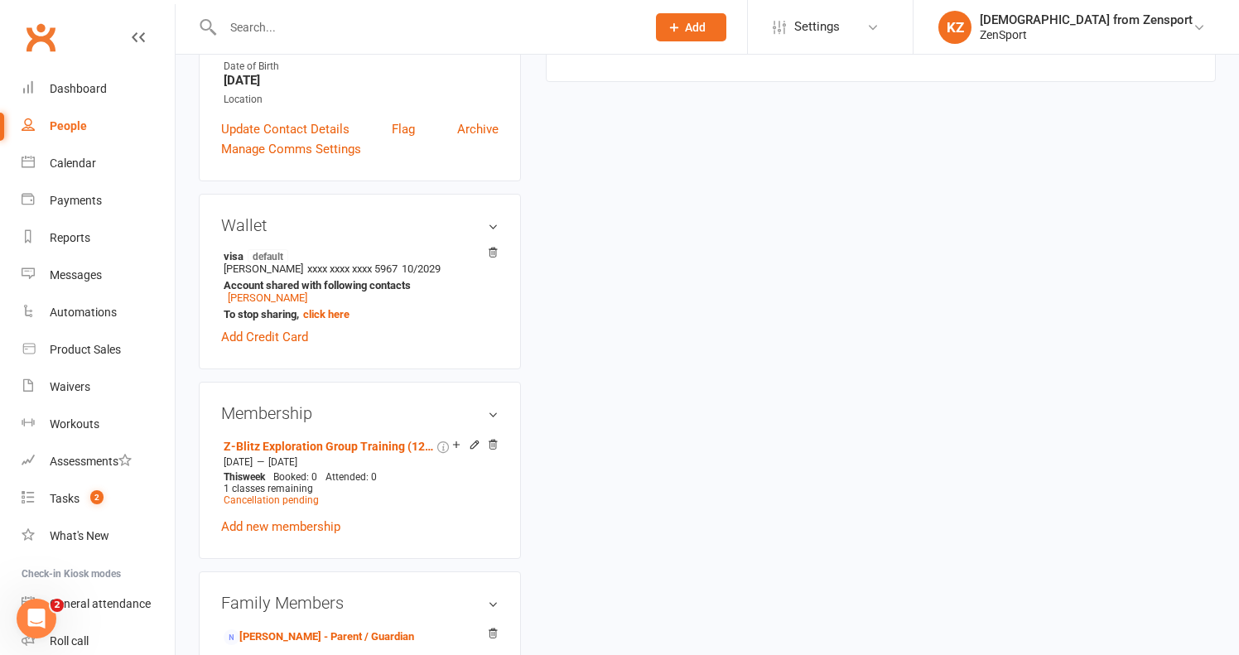
scroll to position [422, 0]
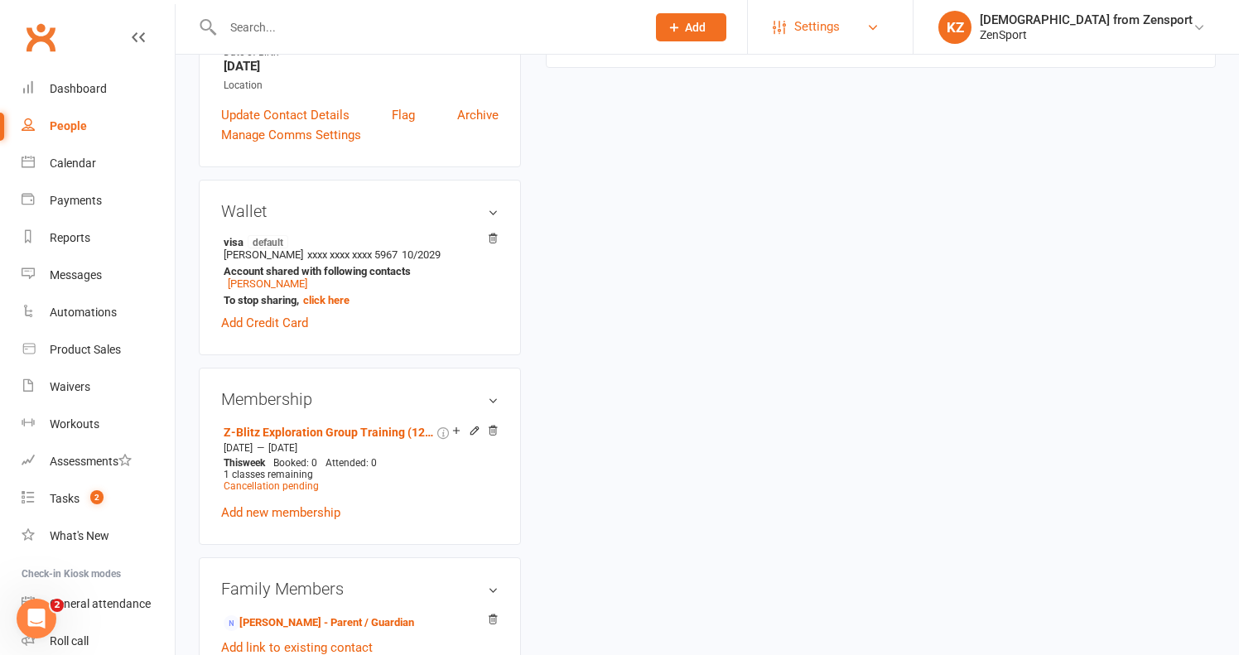
click at [840, 19] on span "Settings" at bounding box center [817, 26] width 46 height 37
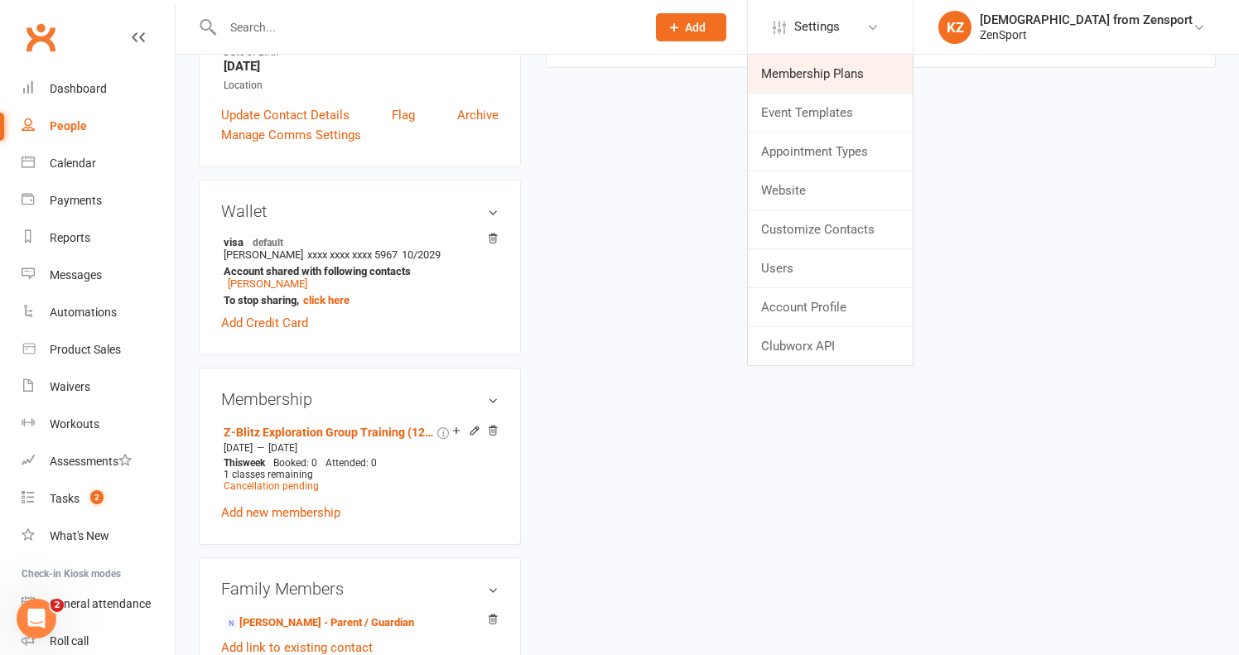
click at [878, 82] on link "Membership Plans" at bounding box center [830, 74] width 165 height 38
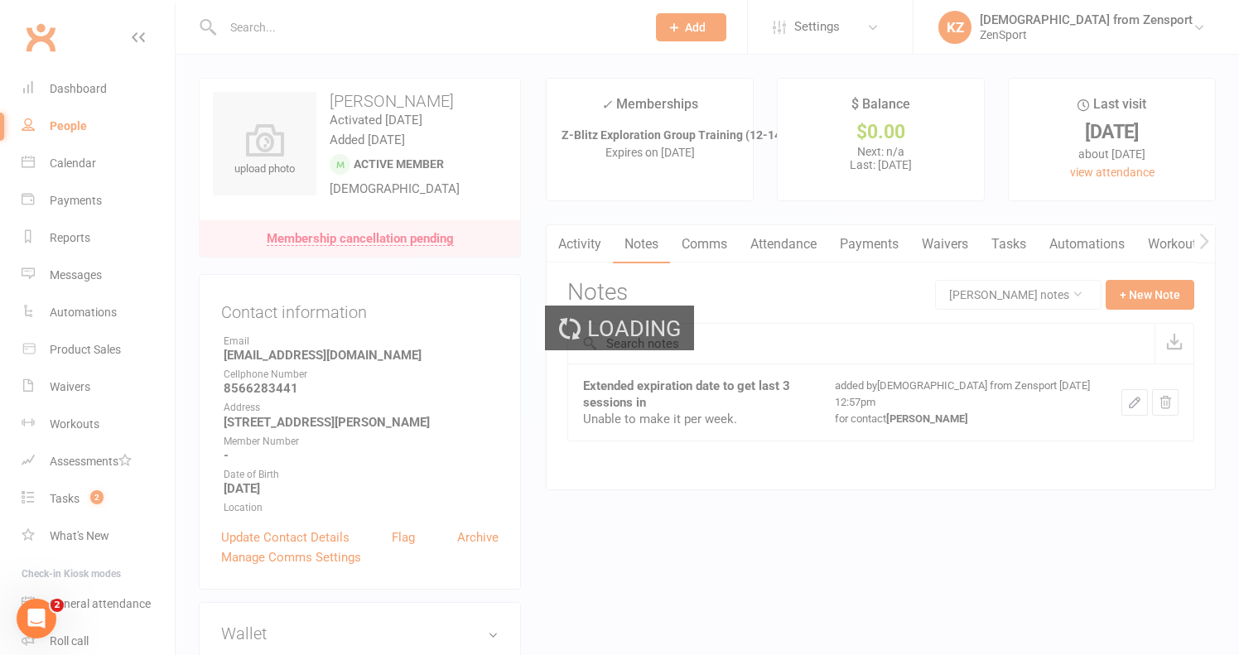
select select "100"
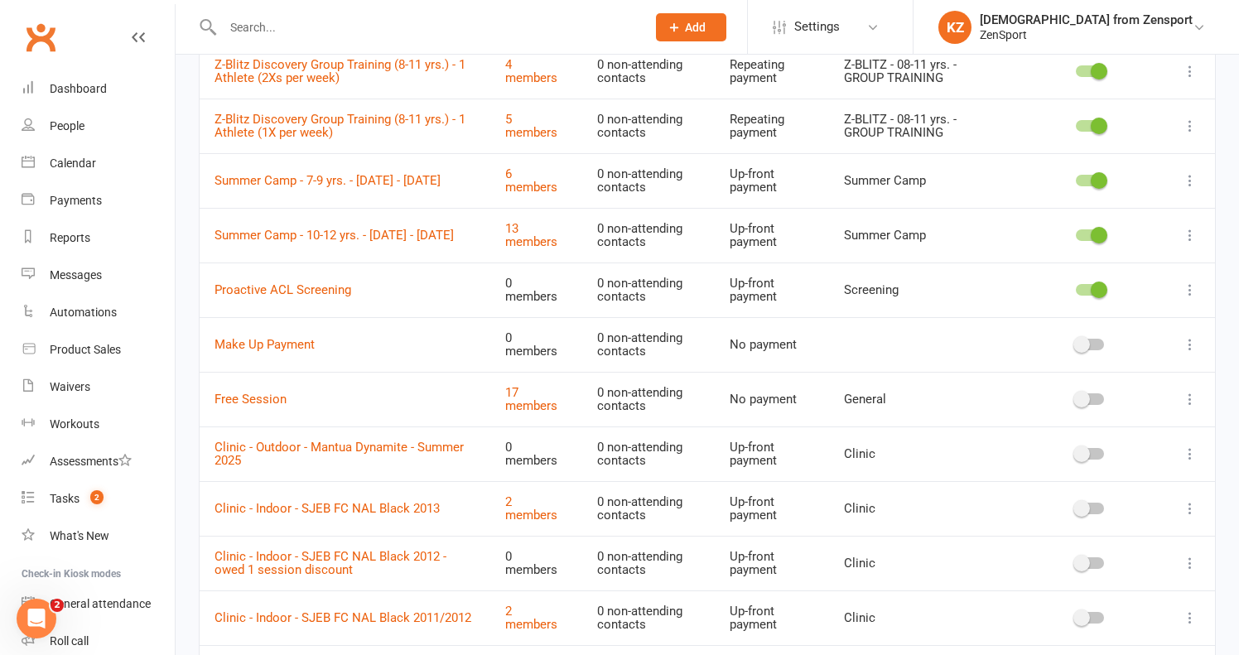
scroll to position [1848, 0]
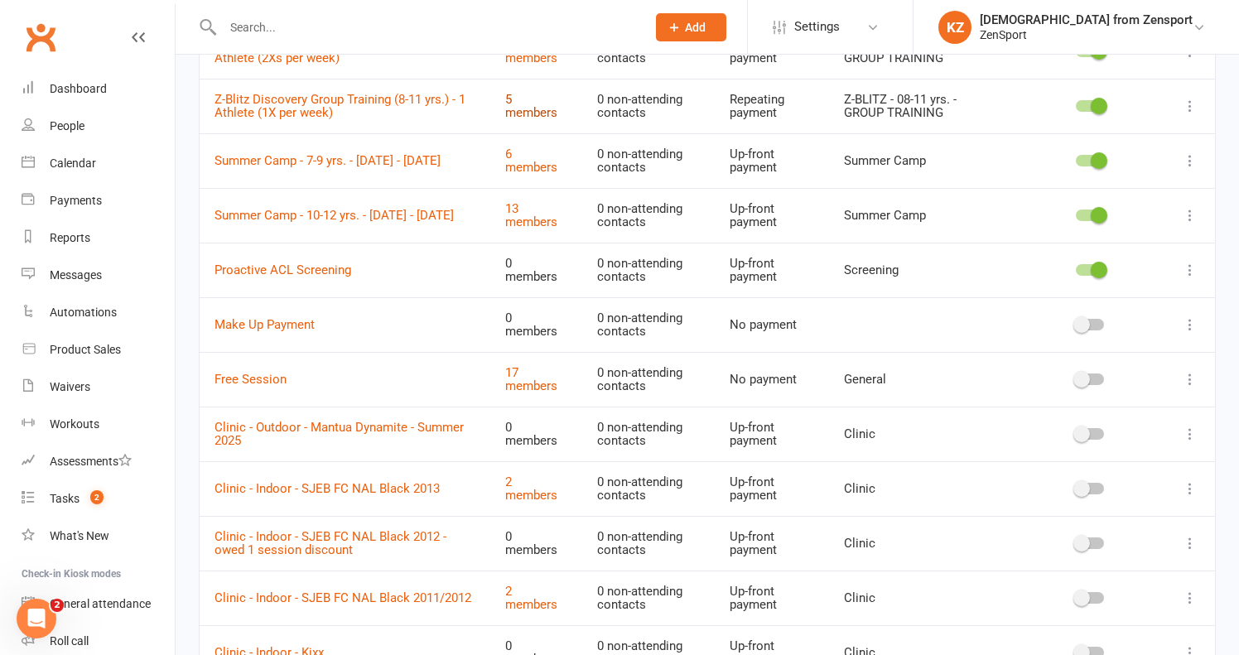
click at [539, 92] on link "5 members" at bounding box center [531, 106] width 52 height 29
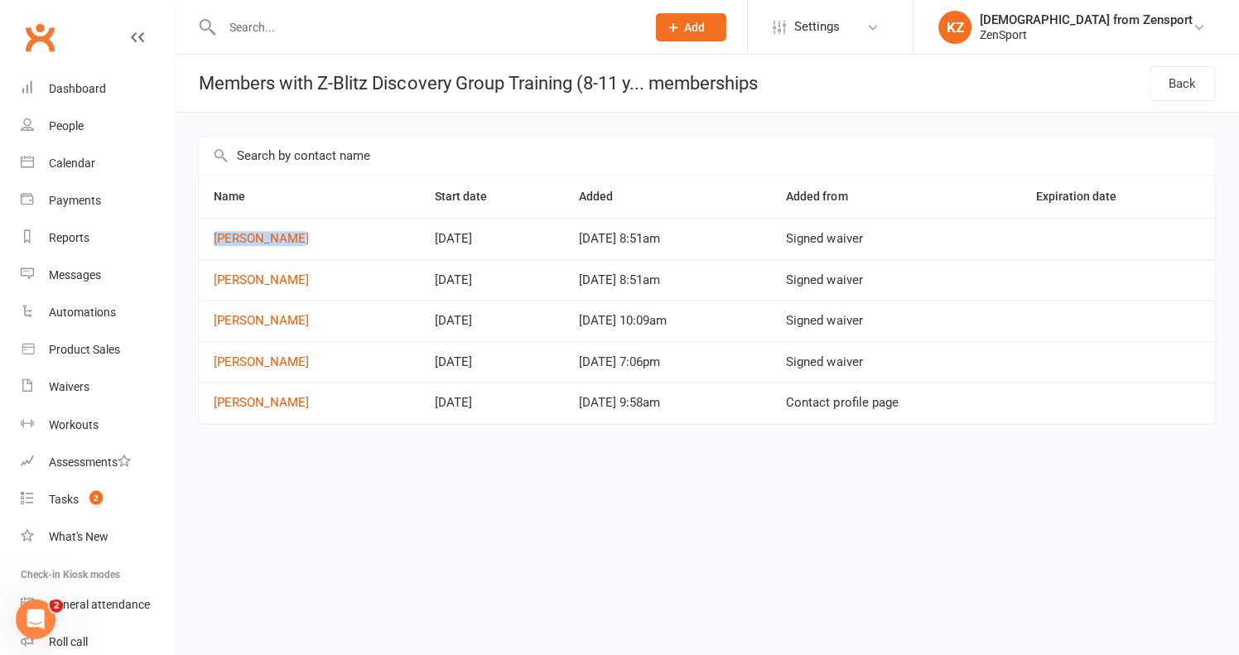
drag, startPoint x: 291, startPoint y: 237, endPoint x: 210, endPoint y: 237, distance: 80.3
click at [210, 237] on td "Carson Rivas" at bounding box center [310, 238] width 220 height 41
copy link "Carson Rivas"
drag, startPoint x: 297, startPoint y: 320, endPoint x: 213, endPoint y: 320, distance: 84.5
click at [213, 320] on td "Bella Pacheco" at bounding box center [310, 320] width 220 height 41
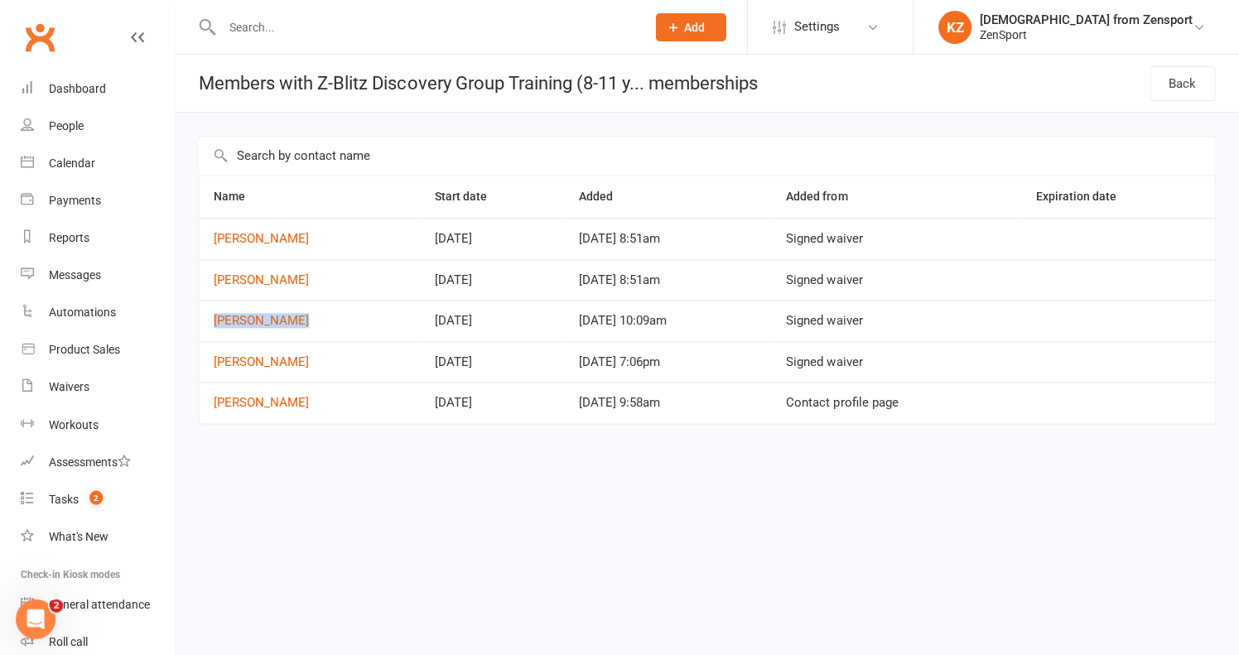
copy link "Bella Pacheco"
drag, startPoint x: 282, startPoint y: 358, endPoint x: 215, endPoint y: 359, distance: 66.2
click at [215, 359] on td "Scott Shiles" at bounding box center [310, 361] width 220 height 41
copy link "Scott Shiles"
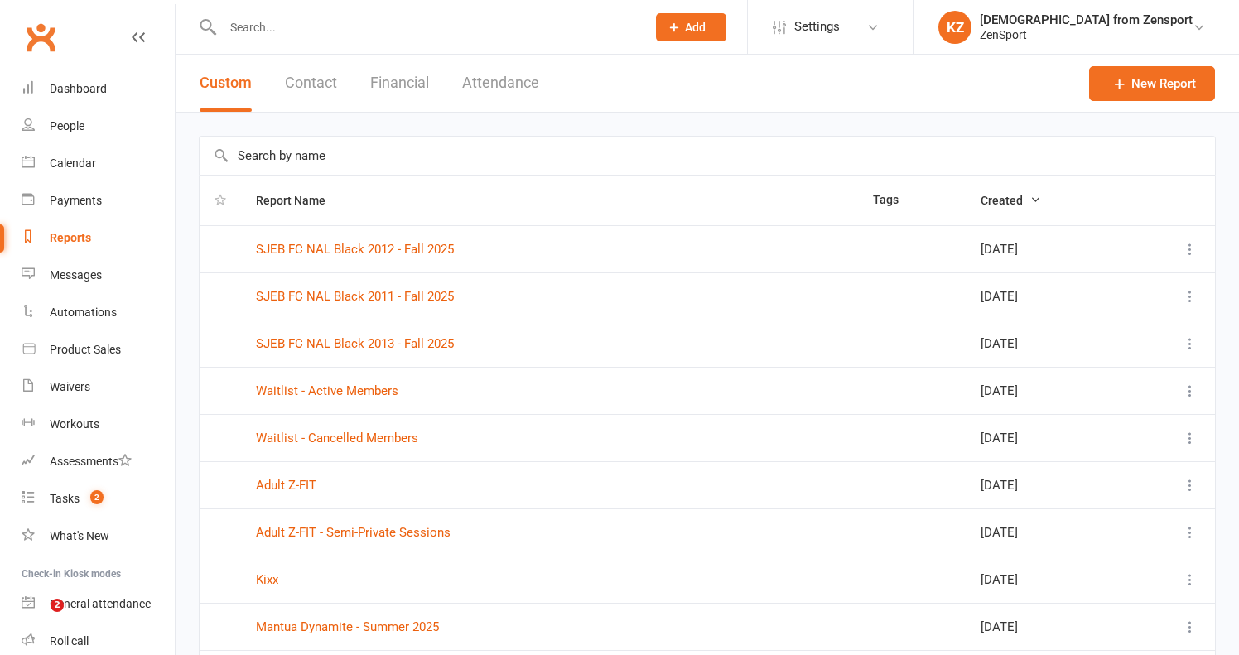
select select "100"
click at [840, 20] on span "Settings" at bounding box center [817, 26] width 46 height 37
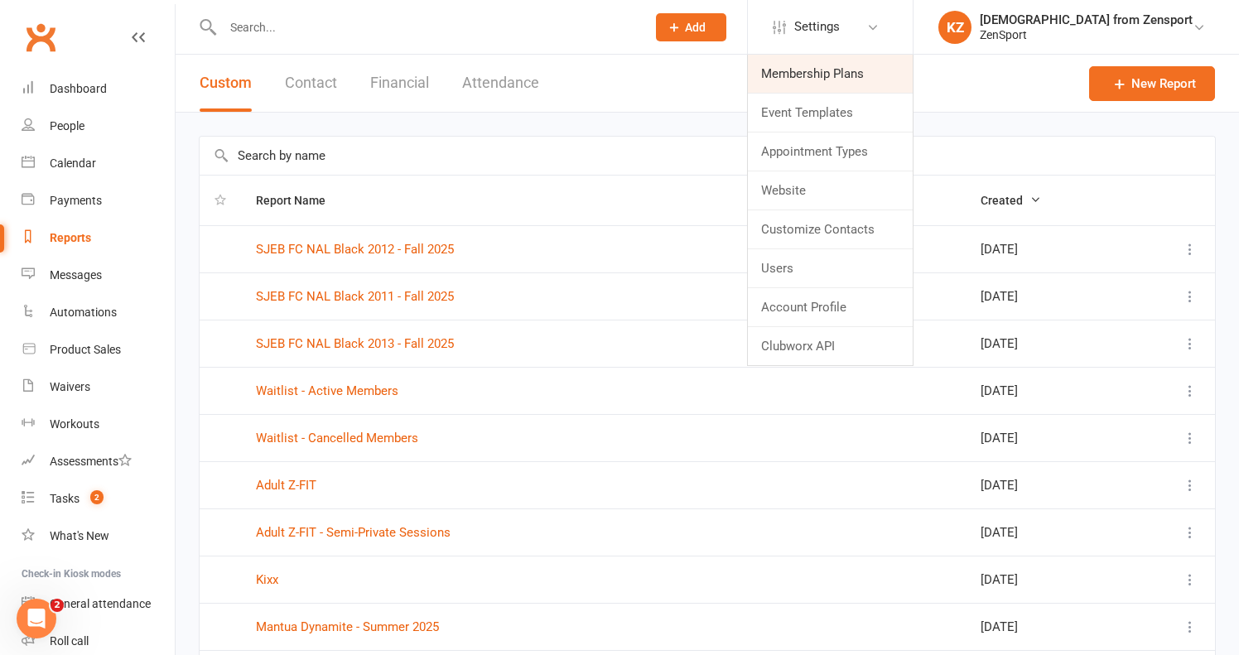
click at [879, 60] on link "Membership Plans" at bounding box center [830, 74] width 165 height 38
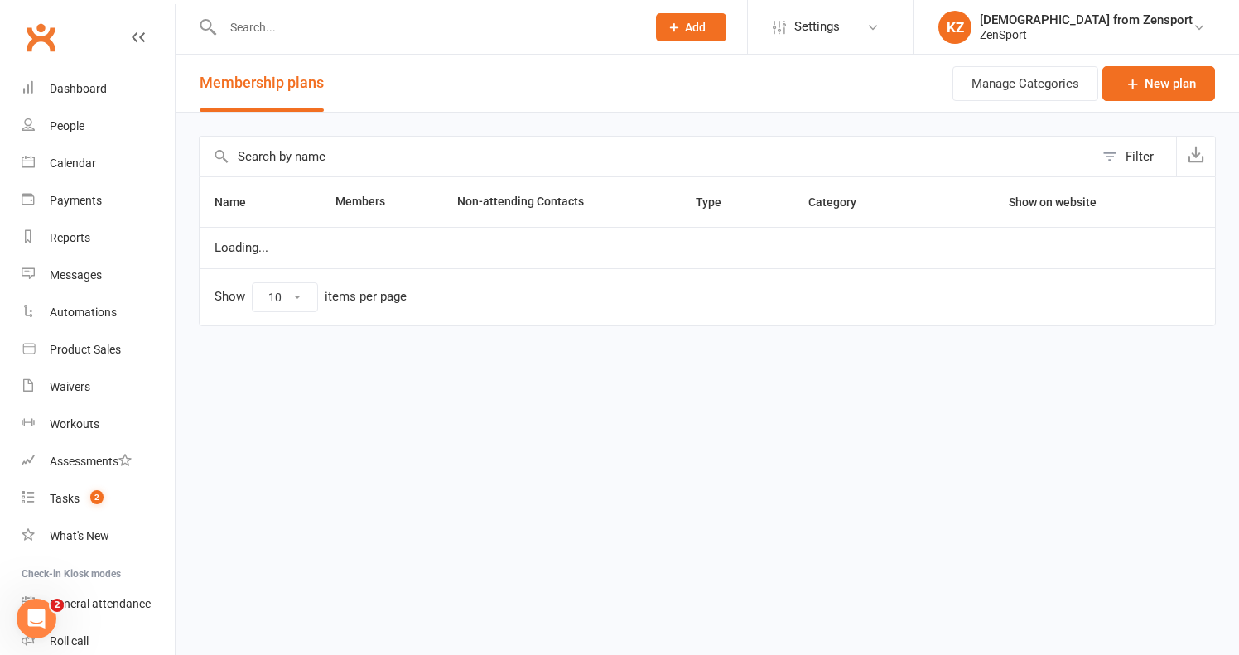
select select "100"
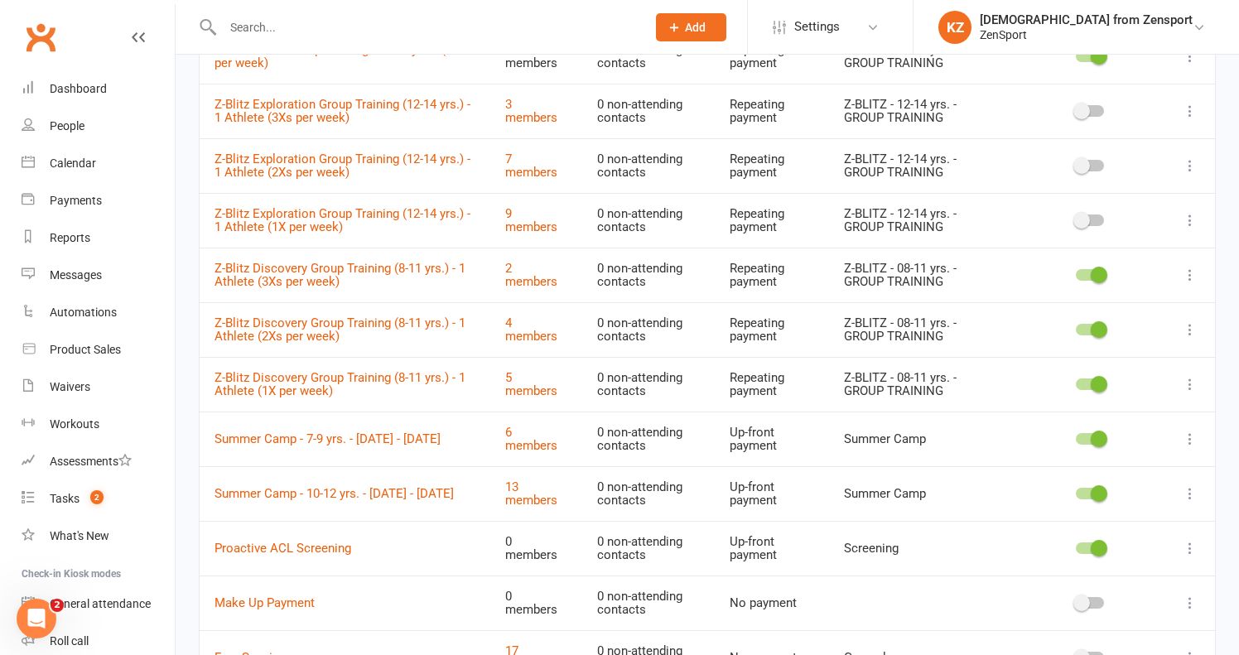
scroll to position [1571, 0]
click at [553, 151] on link "7 members" at bounding box center [531, 165] width 52 height 29
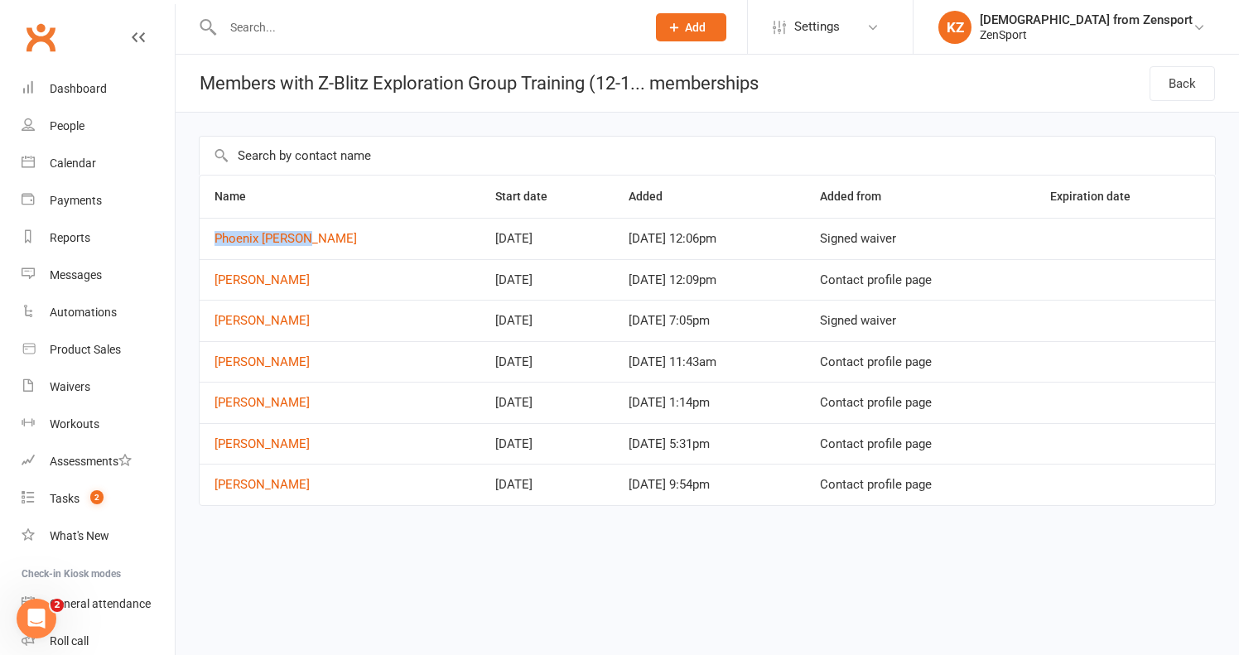
drag, startPoint x: 306, startPoint y: 238, endPoint x: 208, endPoint y: 238, distance: 97.7
click at [208, 238] on td "Phoenix [PERSON_NAME]" at bounding box center [340, 238] width 281 height 41
copy link "Phoenix [PERSON_NAME]"
click at [273, 275] on link "[PERSON_NAME]" at bounding box center [261, 279] width 95 height 15
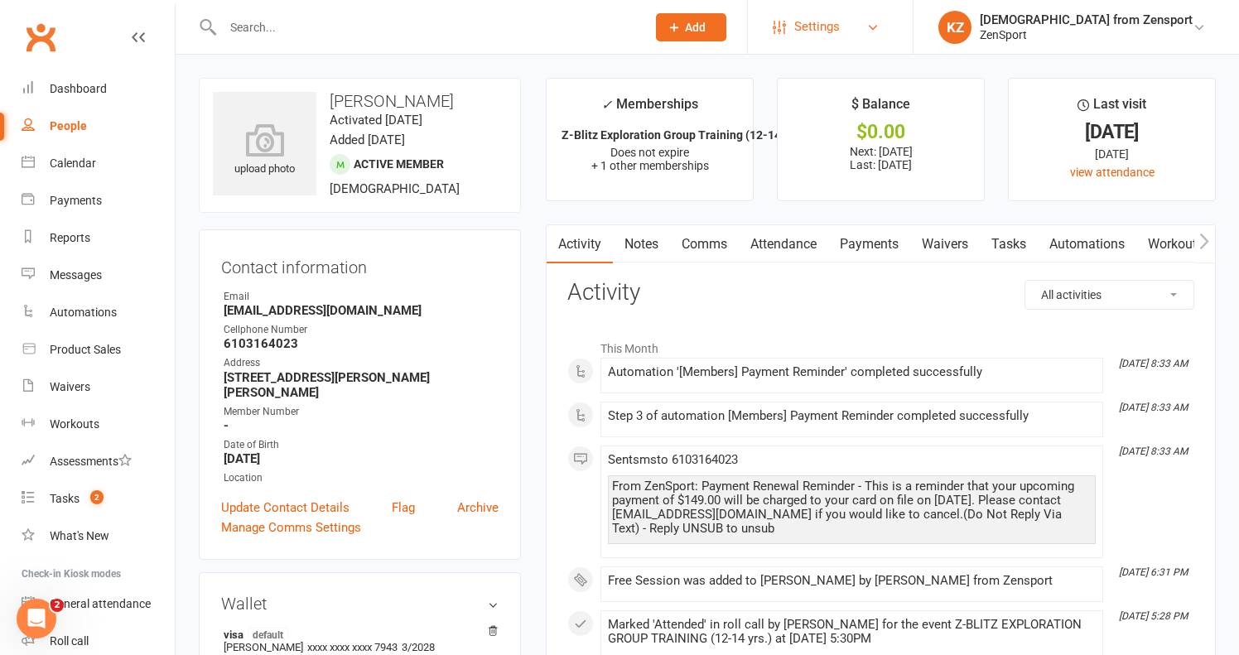
click at [840, 26] on span "Settings" at bounding box center [817, 26] width 46 height 37
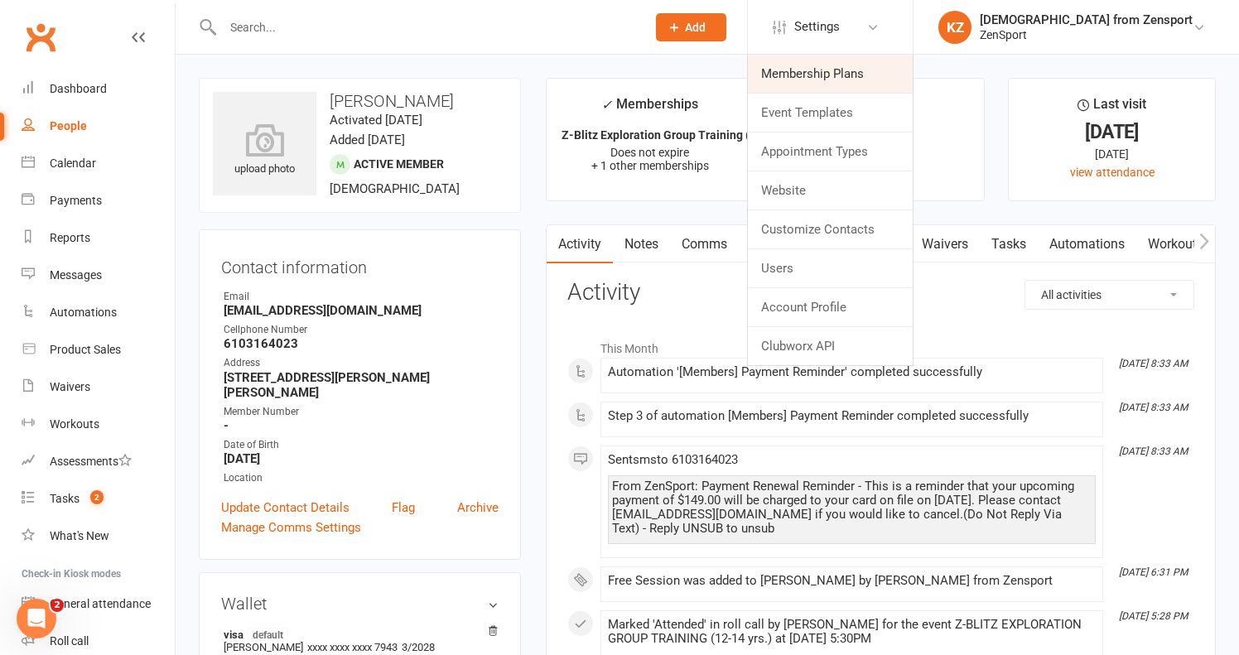
click at [880, 65] on link "Membership Plans" at bounding box center [830, 74] width 165 height 38
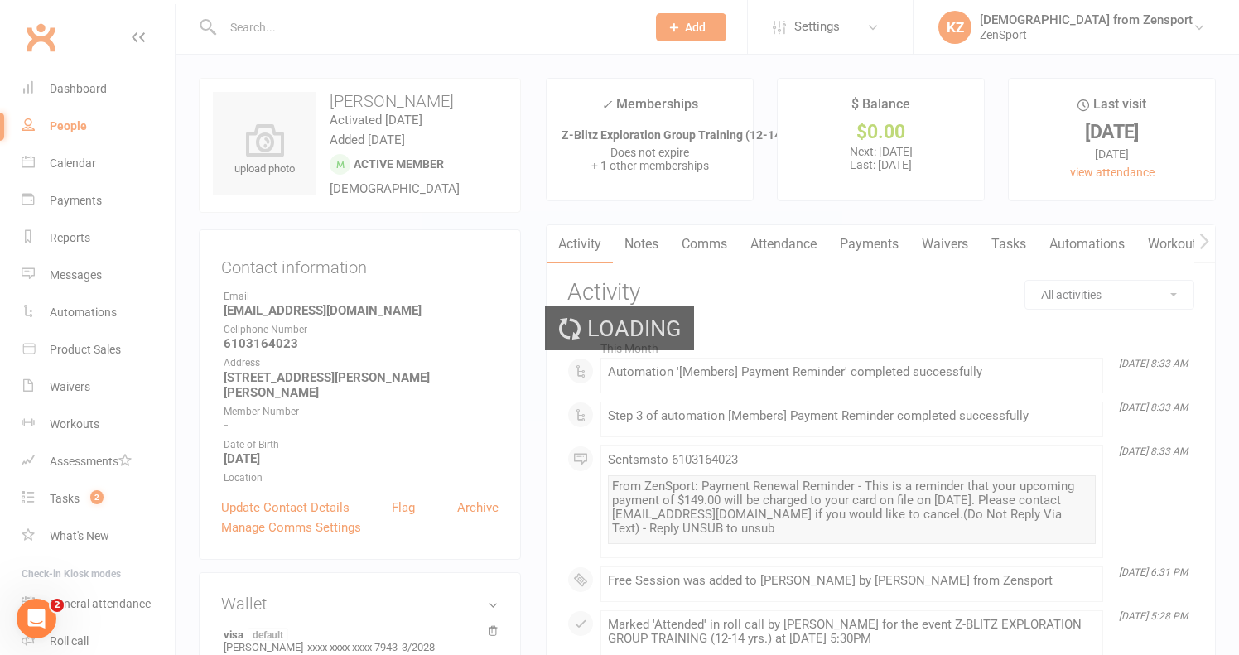
select select "100"
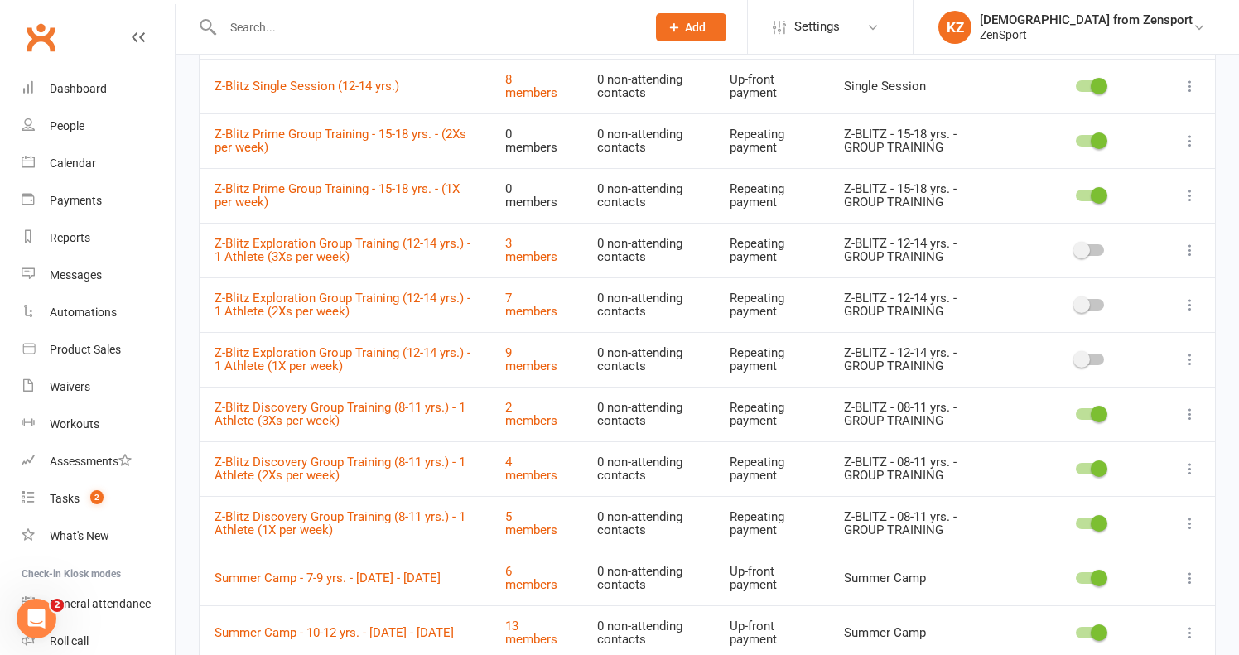
scroll to position [1434, 0]
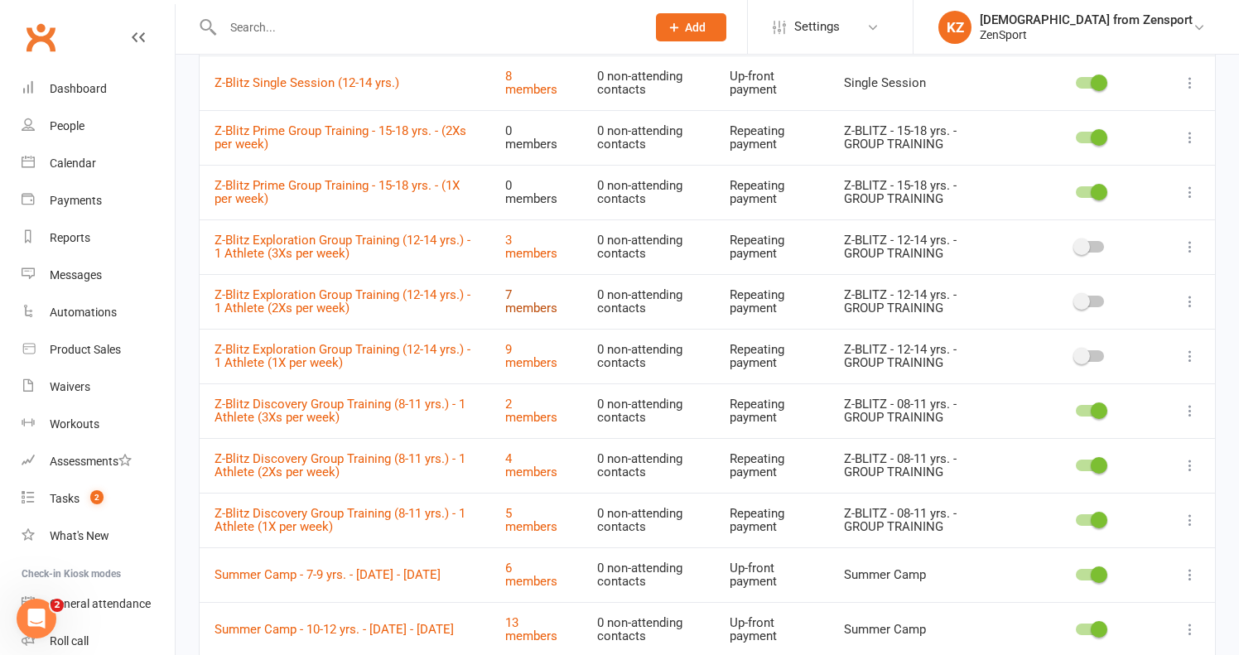
click at [551, 287] on link "7 members" at bounding box center [531, 301] width 52 height 29
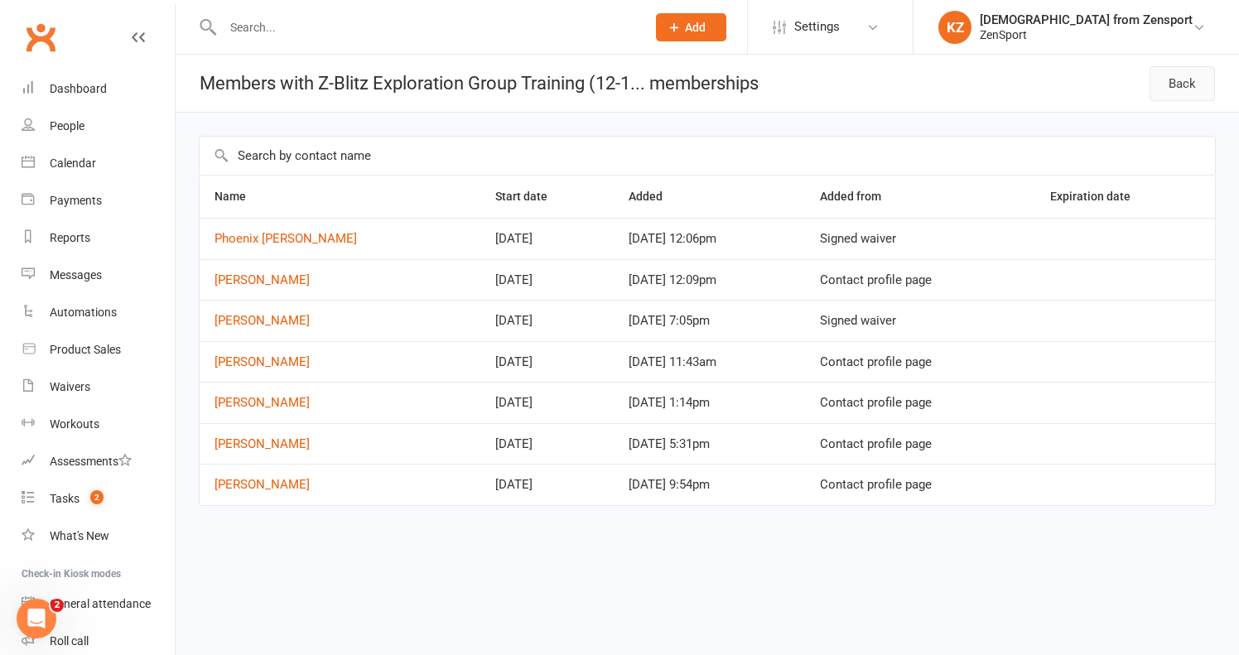
click at [1177, 75] on link "Back" at bounding box center [1181, 83] width 65 height 35
select select "100"
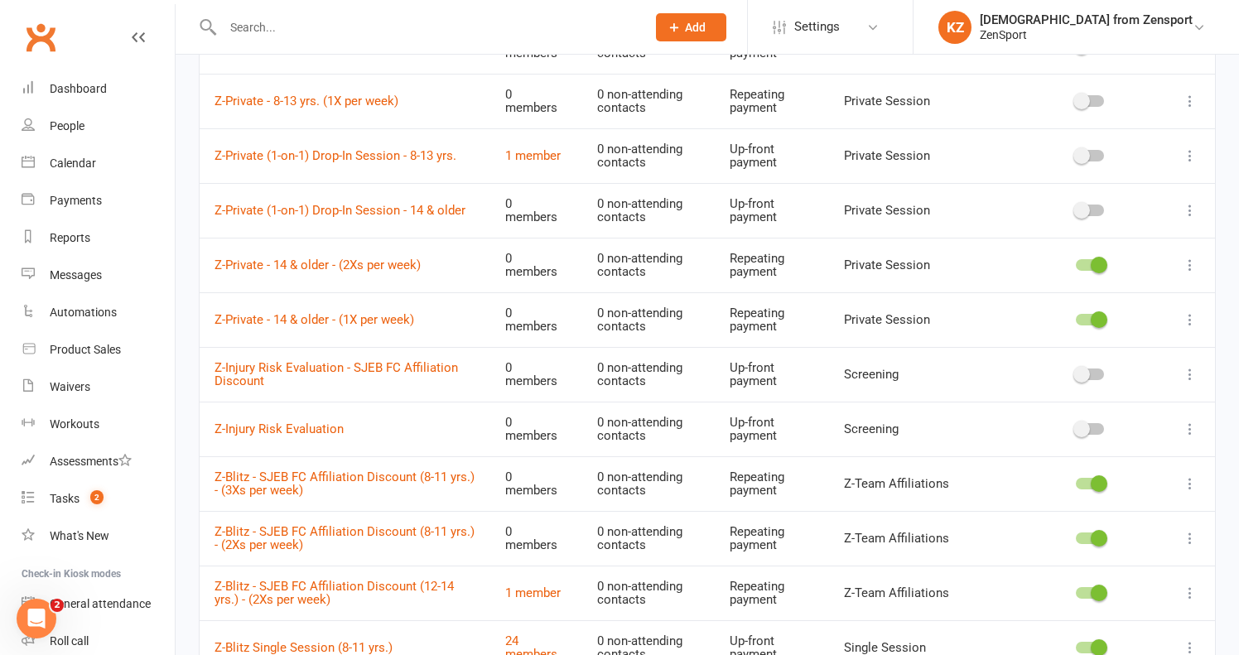
scroll to position [745, 0]
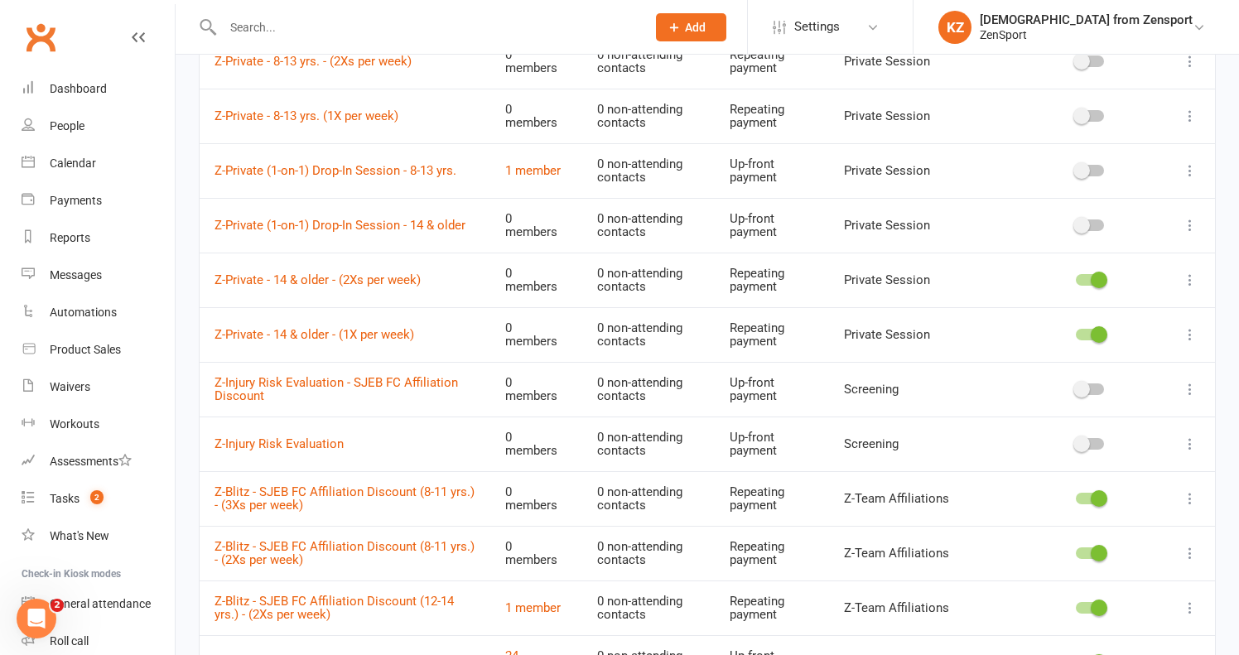
click at [304, 28] on input "text" at bounding box center [426, 27] width 416 height 23
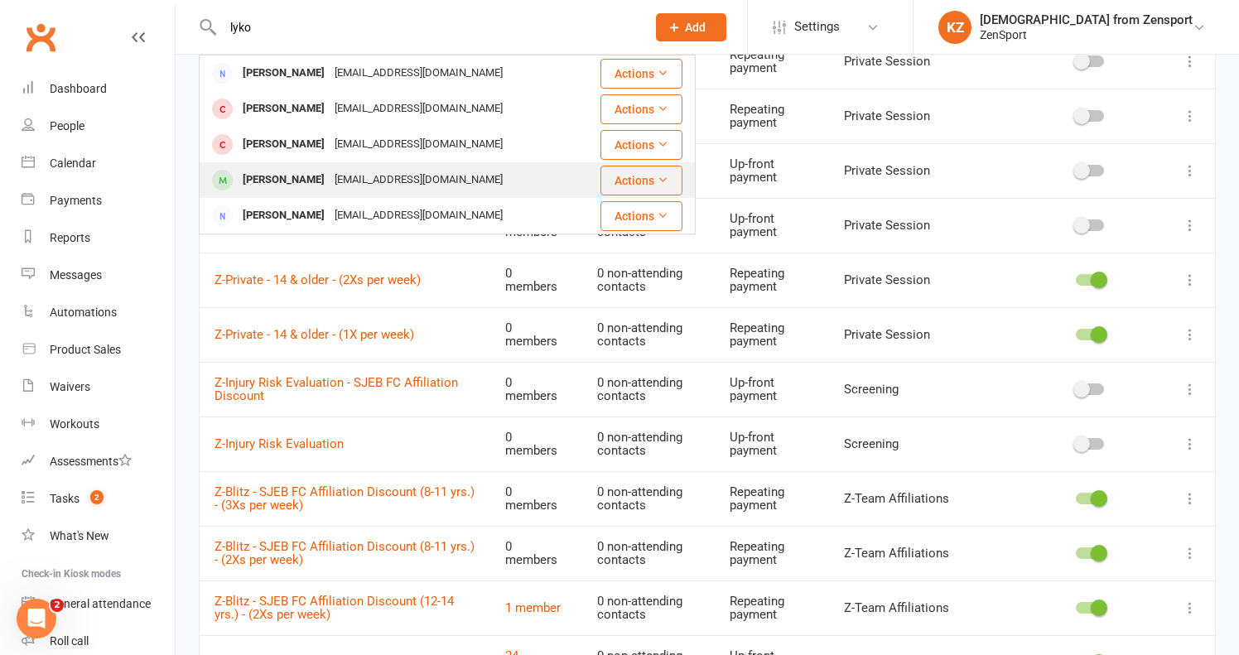
type input "lyko"
click at [330, 175] on div "[EMAIL_ADDRESS][DOMAIN_NAME]" at bounding box center [419, 180] width 178 height 24
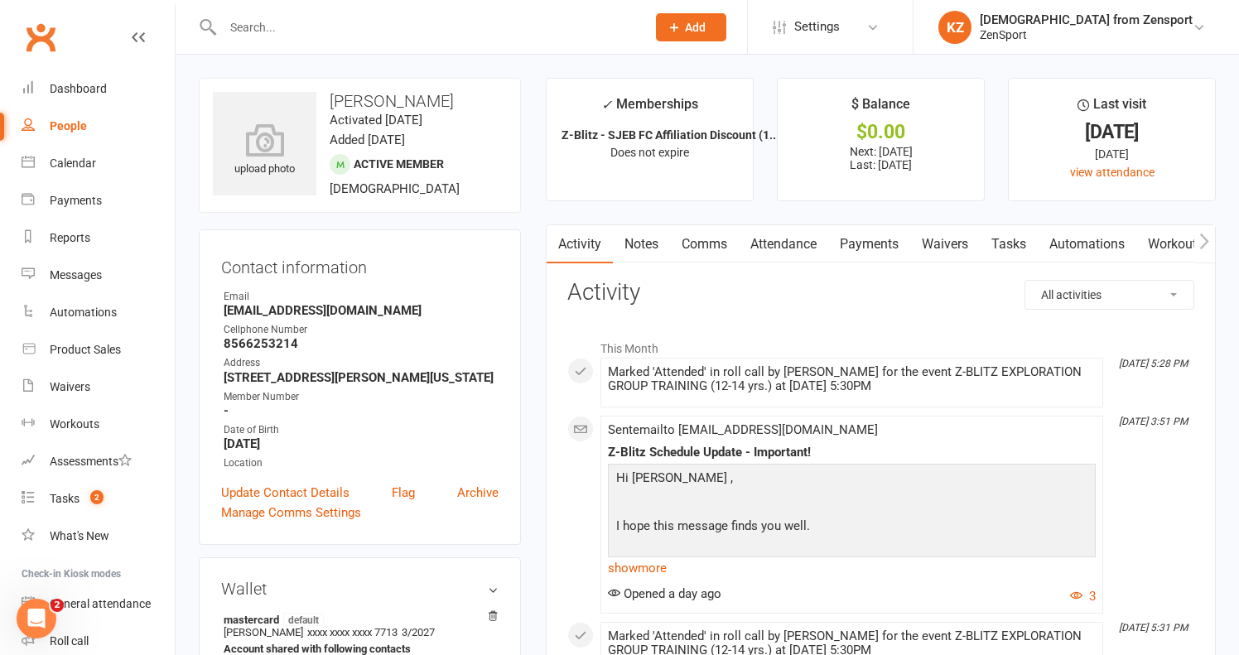
click at [876, 243] on link "Payments" at bounding box center [869, 244] width 82 height 38
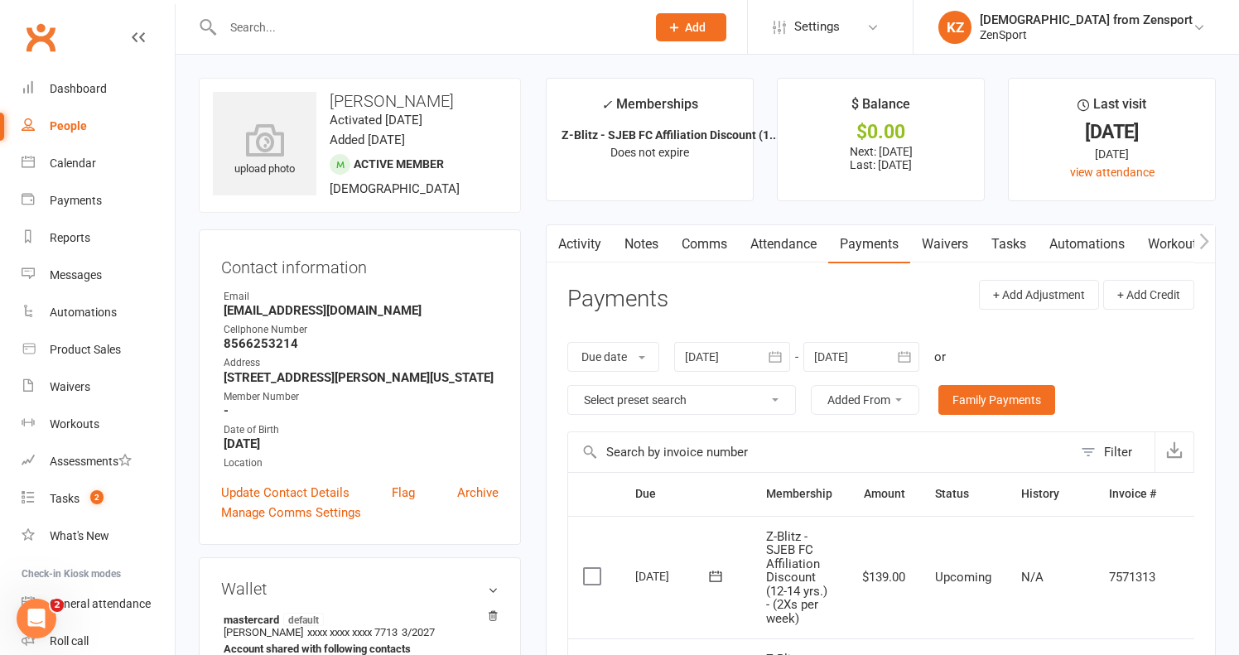
click at [1013, 240] on link "Tasks" at bounding box center [1008, 244] width 58 height 38
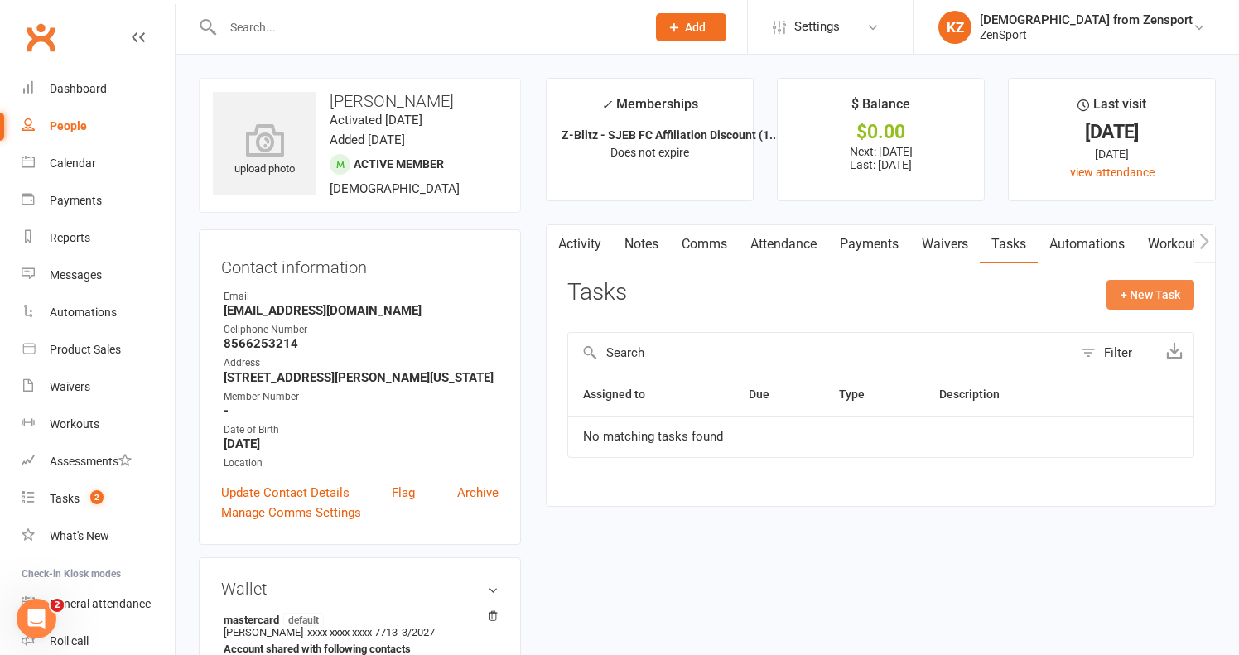
click at [1123, 280] on button "+ New Task" at bounding box center [1150, 295] width 88 height 30
select select "43198"
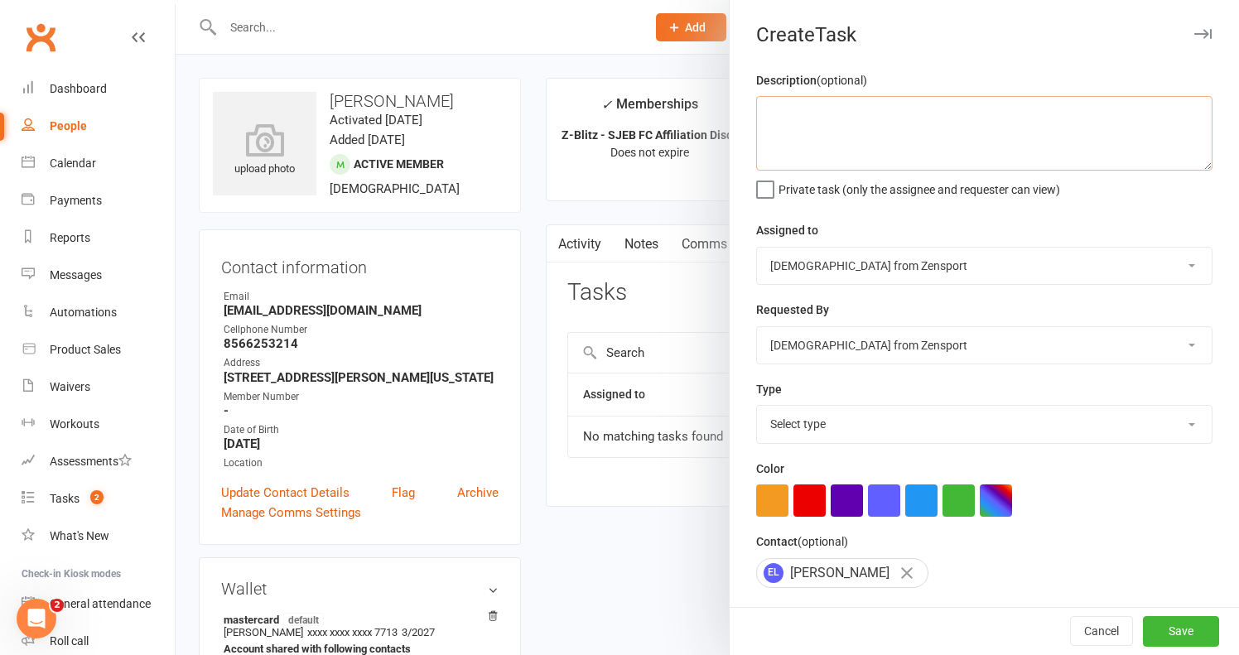
click at [800, 101] on textarea at bounding box center [984, 133] width 456 height 75
type textarea "Can she still do 2x per week?"
click at [801, 192] on span "Private task (only the assignee and requester can view)" at bounding box center [919, 186] width 282 height 19
click at [801, 177] on input "Private task (only the assignee and requester can view)" at bounding box center [908, 177] width 304 height 0
select select "9788"
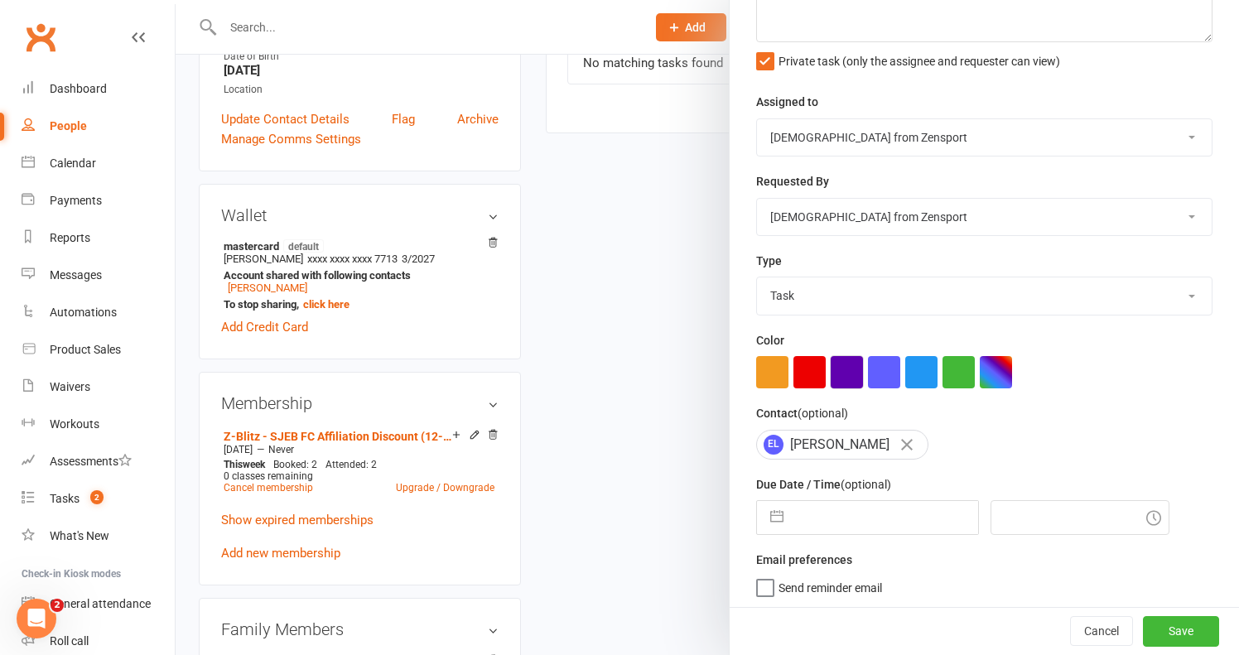
scroll to position [378, 0]
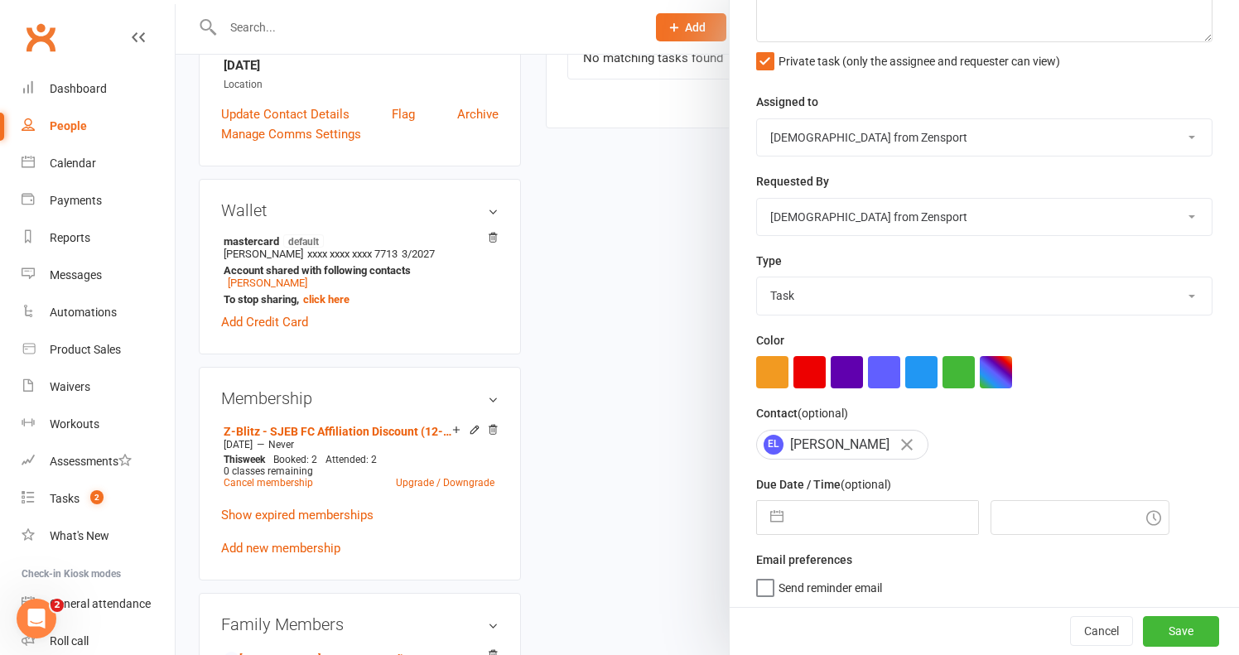
select select "6"
select select "2025"
select select "7"
select select "2025"
select select "8"
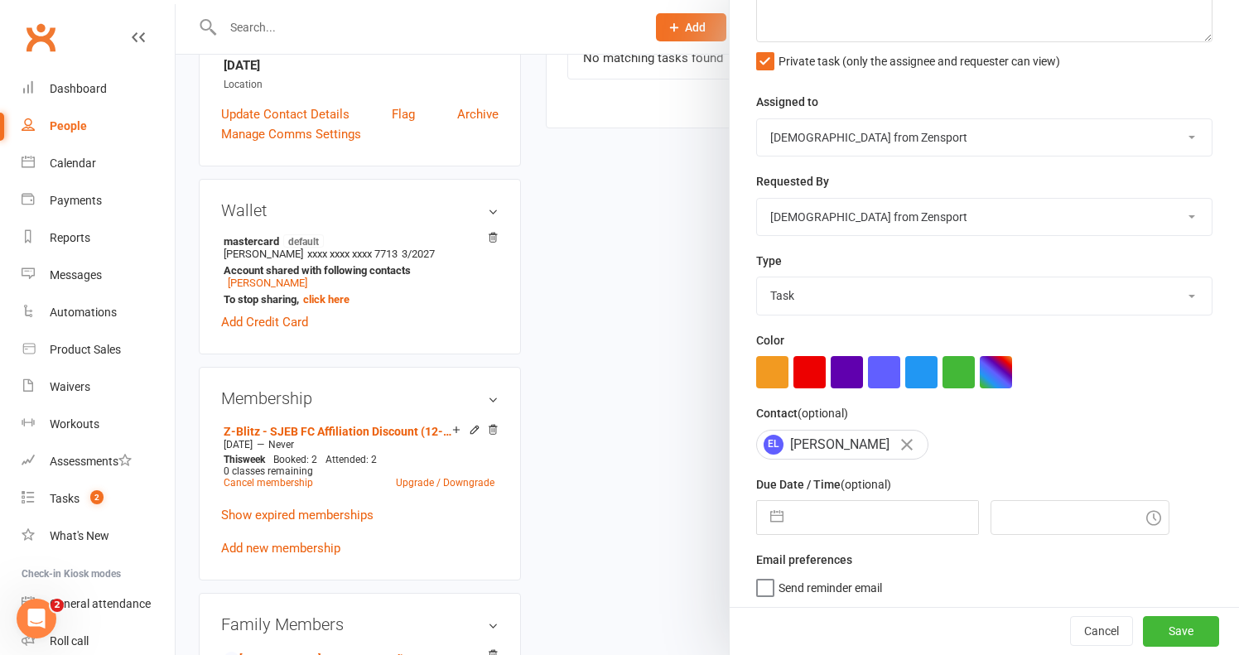
select select "2025"
click at [847, 517] on input "text" at bounding box center [885, 517] width 186 height 33
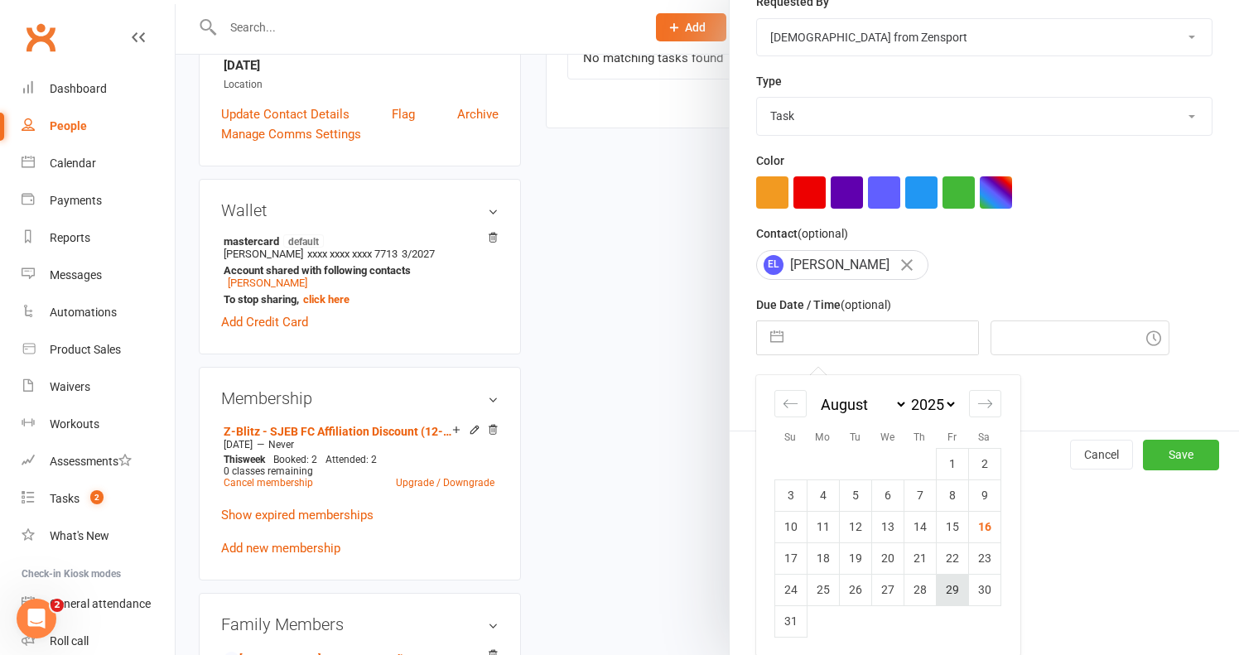
scroll to position [306, 0]
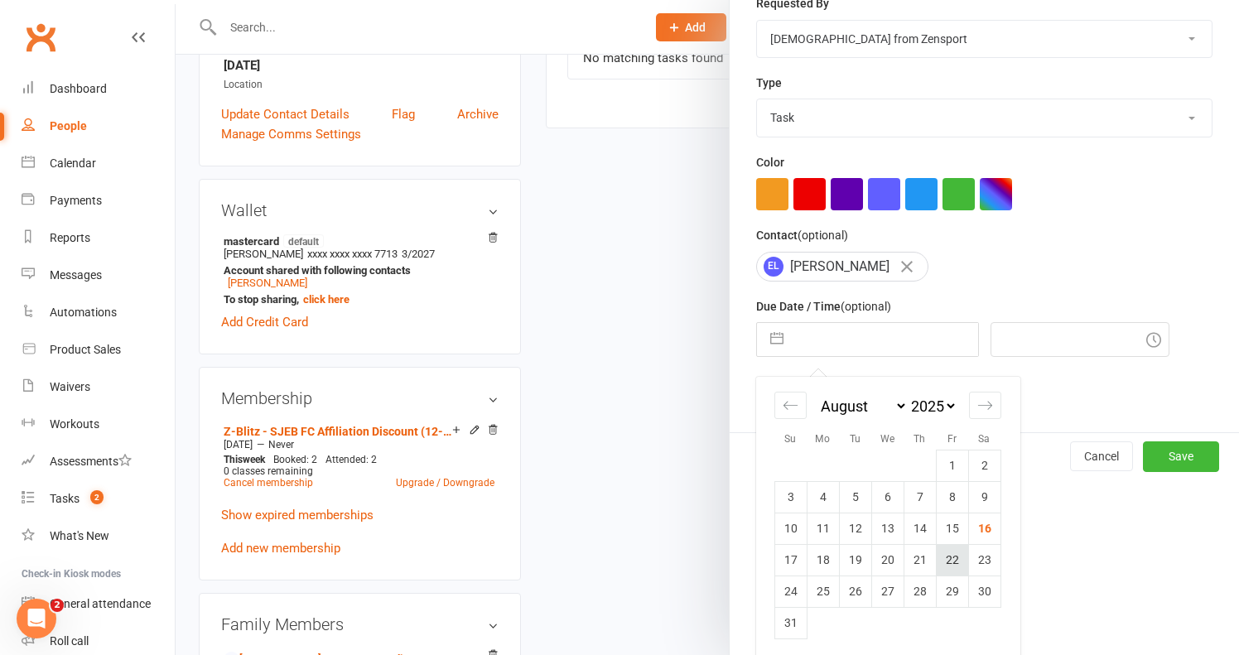
click at [948, 553] on td "22" at bounding box center [952, 559] width 32 height 31
type input "22 Aug 2025"
type input "7:00pm"
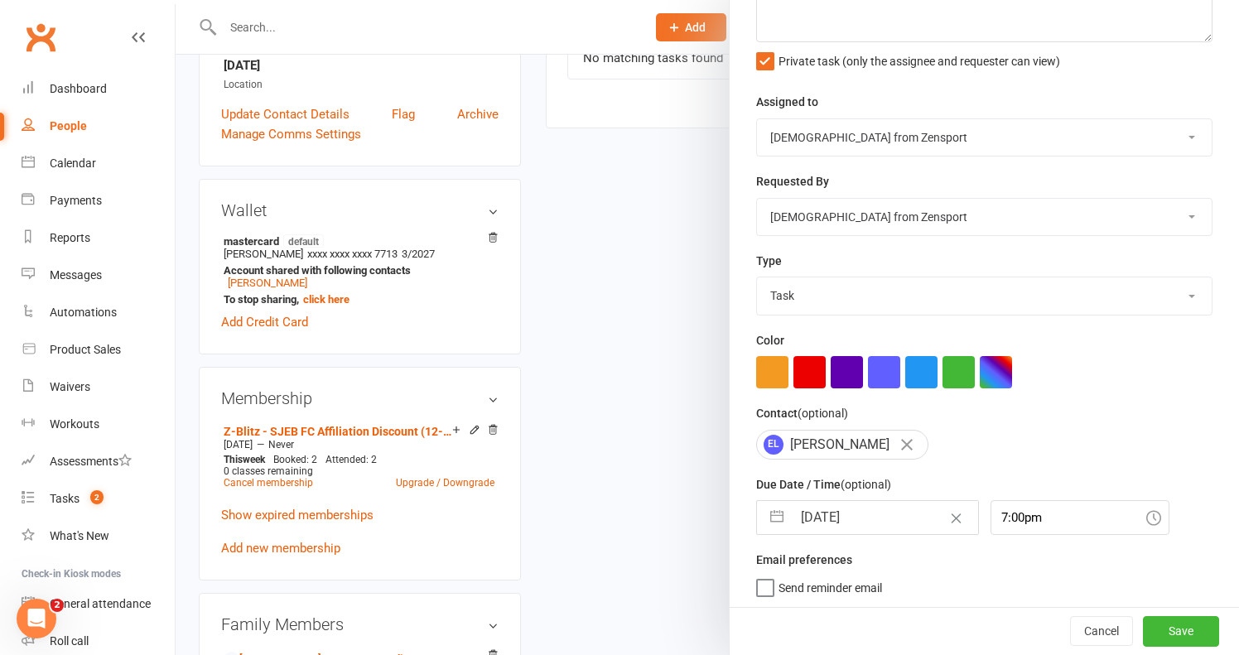
click at [822, 575] on span "Send reminder email" at bounding box center [829, 584] width 103 height 19
click at [822, 575] on input "Send reminder email" at bounding box center [819, 575] width 126 height 0
click at [1175, 628] on button "Save" at bounding box center [1181, 632] width 76 height 30
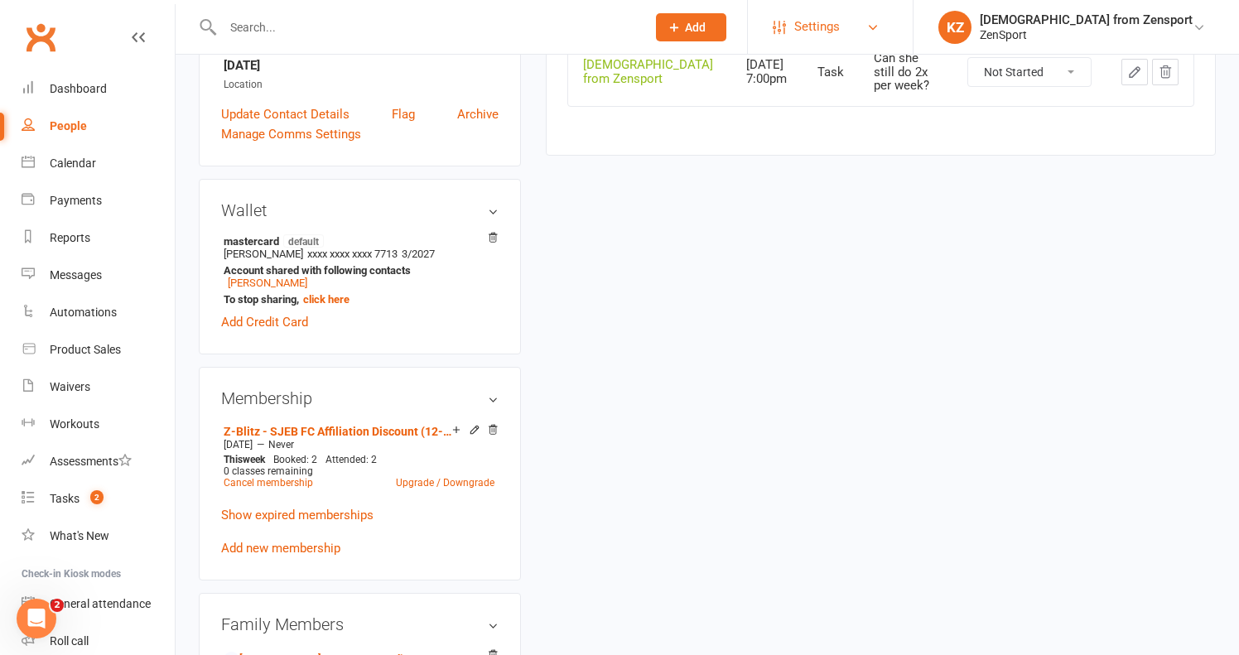
click at [840, 26] on span "Settings" at bounding box center [817, 26] width 46 height 37
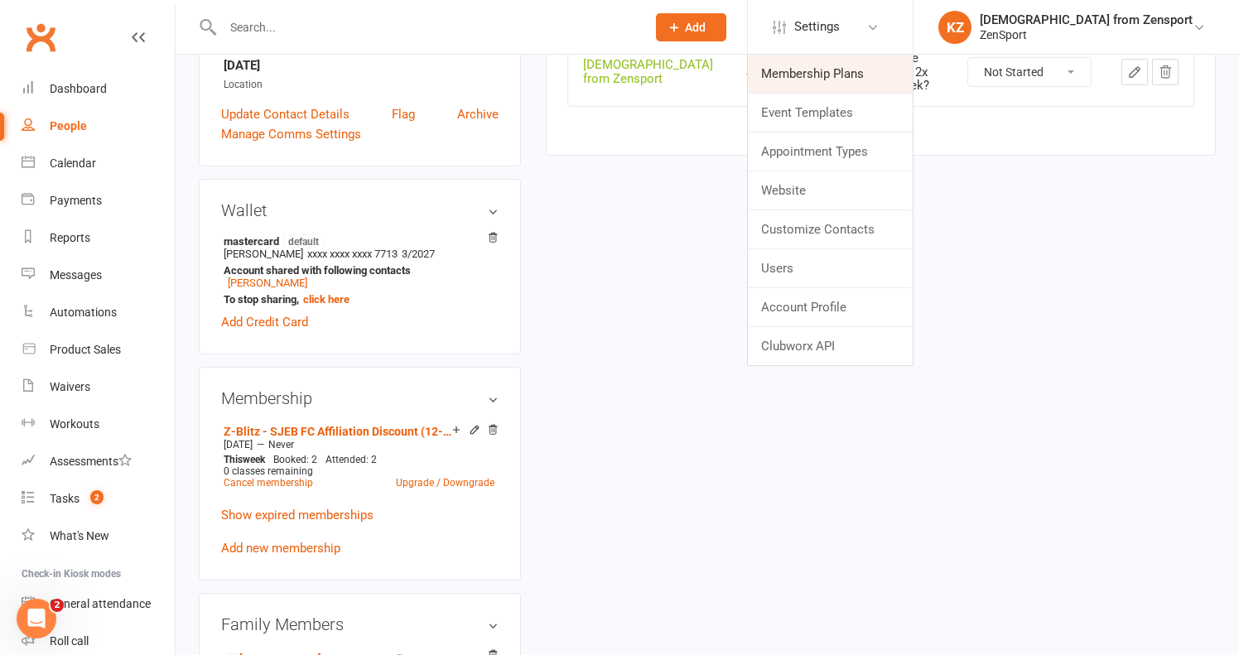
click at [883, 75] on link "Membership Plans" at bounding box center [830, 74] width 165 height 38
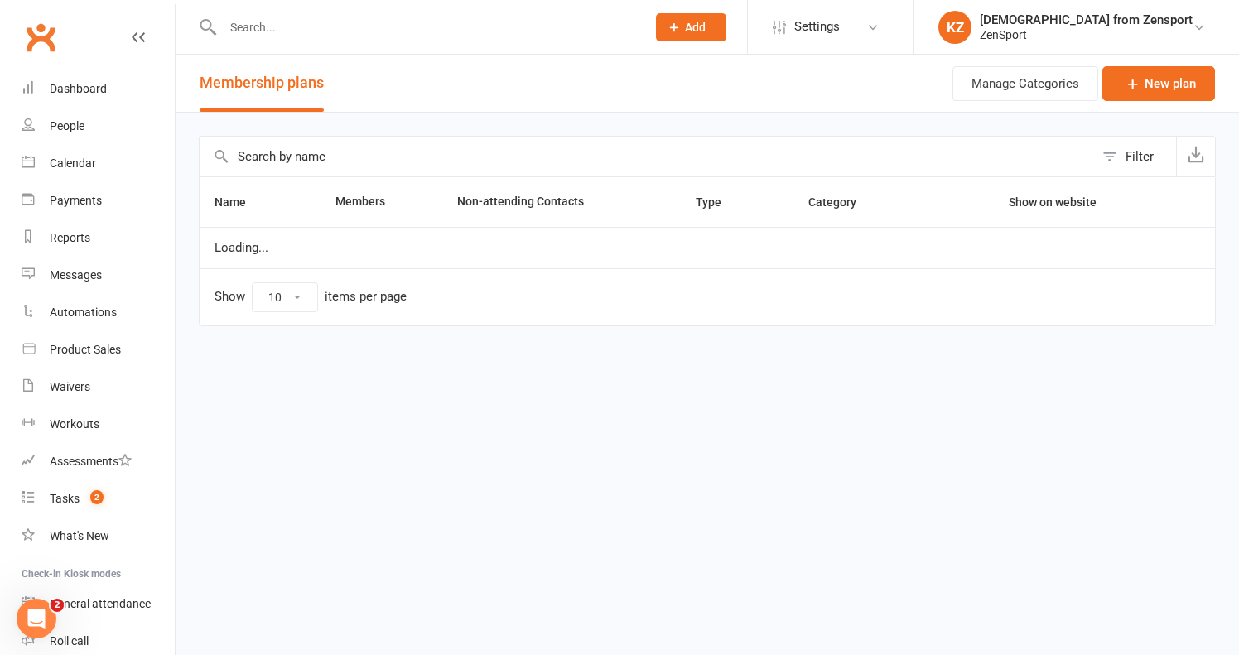
select select "100"
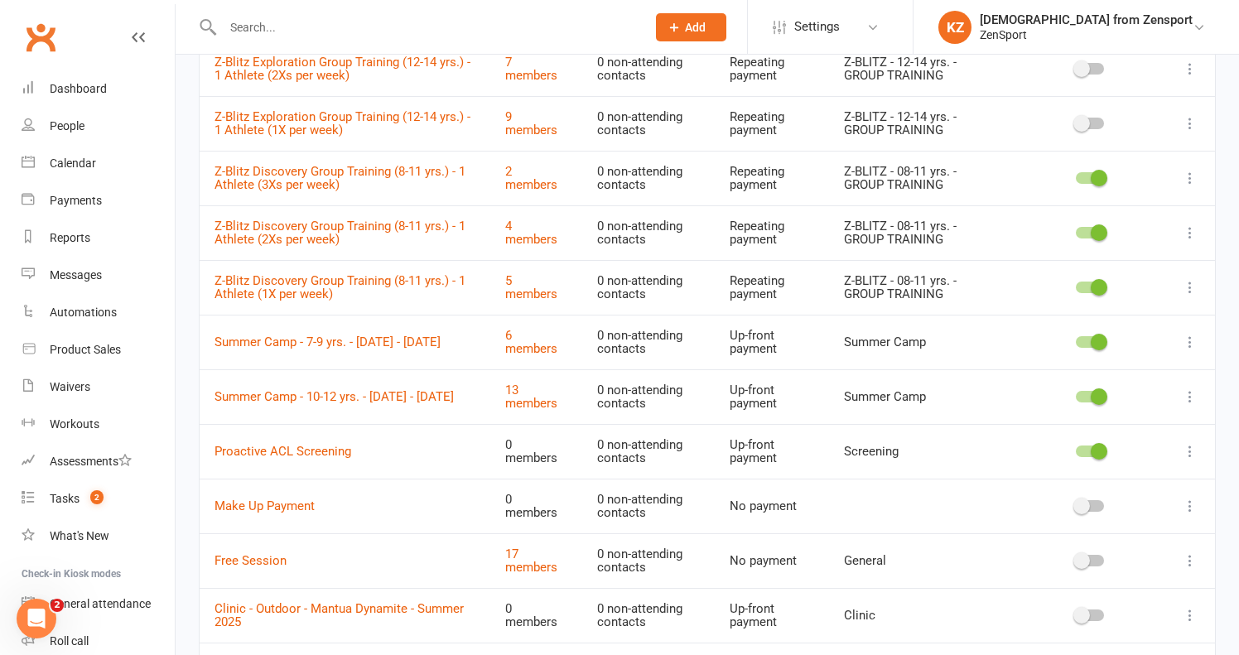
scroll to position [1678, 0]
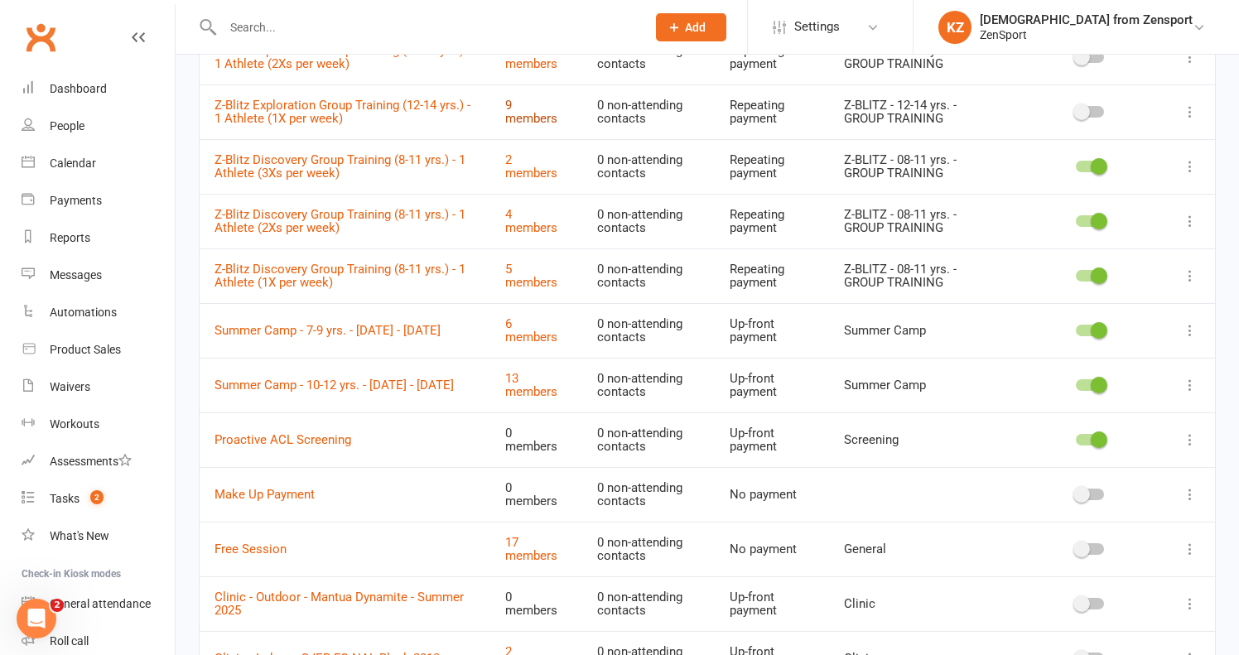
click at [557, 98] on link "9 members" at bounding box center [531, 112] width 52 height 29
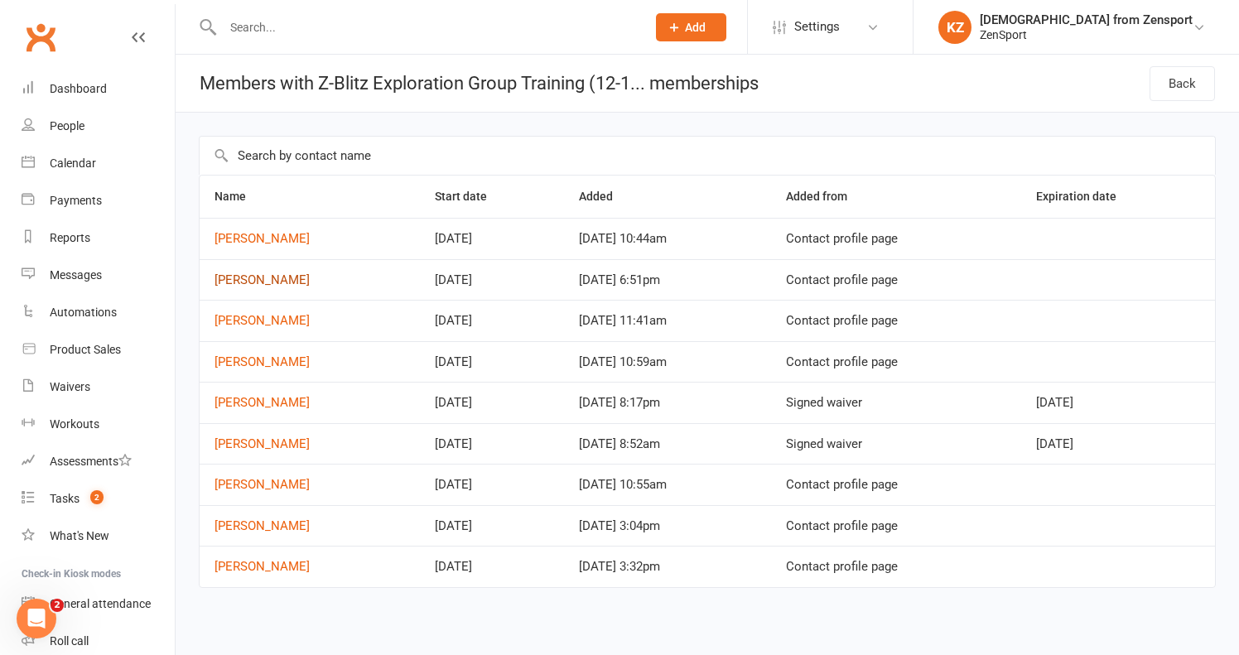
drag, startPoint x: 319, startPoint y: 278, endPoint x: 215, endPoint y: 278, distance: 103.5
click at [215, 278] on td "Samantha Fenuto" at bounding box center [310, 279] width 220 height 41
copy link "Samantha Fenuto"
click at [331, 276] on td "Samantha Fenuto" at bounding box center [310, 279] width 220 height 41
drag, startPoint x: 315, startPoint y: 277, endPoint x: 214, endPoint y: 280, distance: 101.9
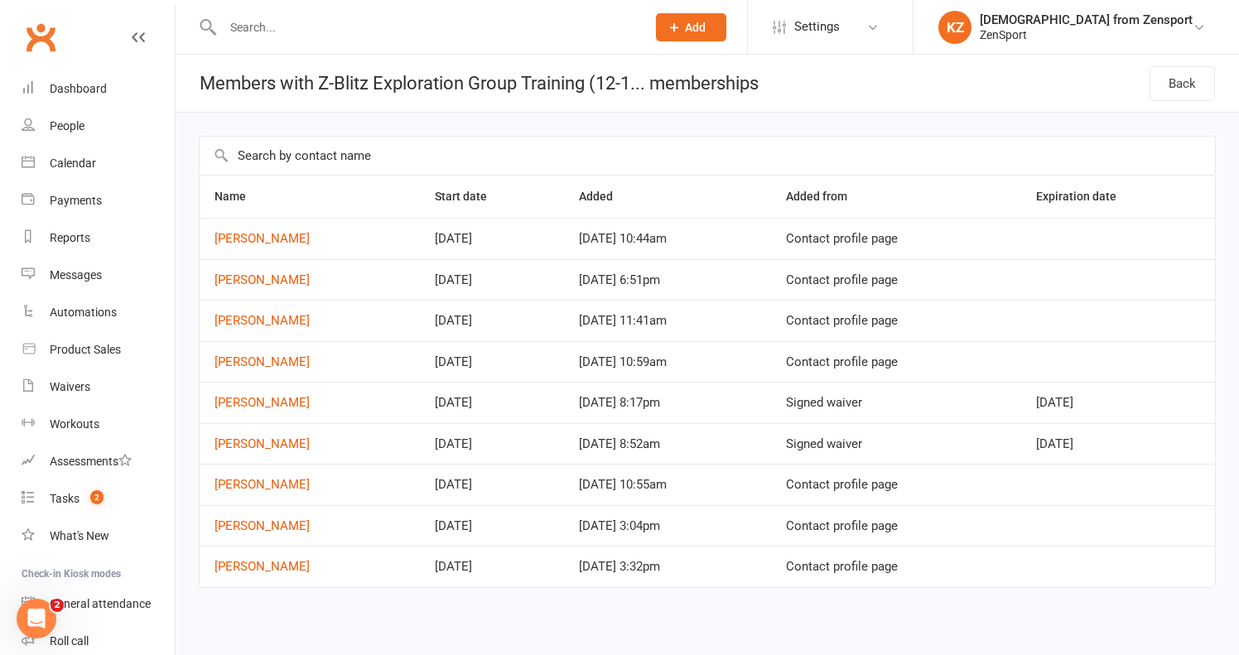
click at [214, 280] on td "Samantha Fenuto" at bounding box center [310, 279] width 220 height 41
click at [322, 281] on td "Samantha Fenuto" at bounding box center [310, 279] width 220 height 41
drag, startPoint x: 319, startPoint y: 277, endPoint x: 216, endPoint y: 277, distance: 102.7
click at [216, 277] on td "Samantha Fenuto" at bounding box center [310, 279] width 220 height 41
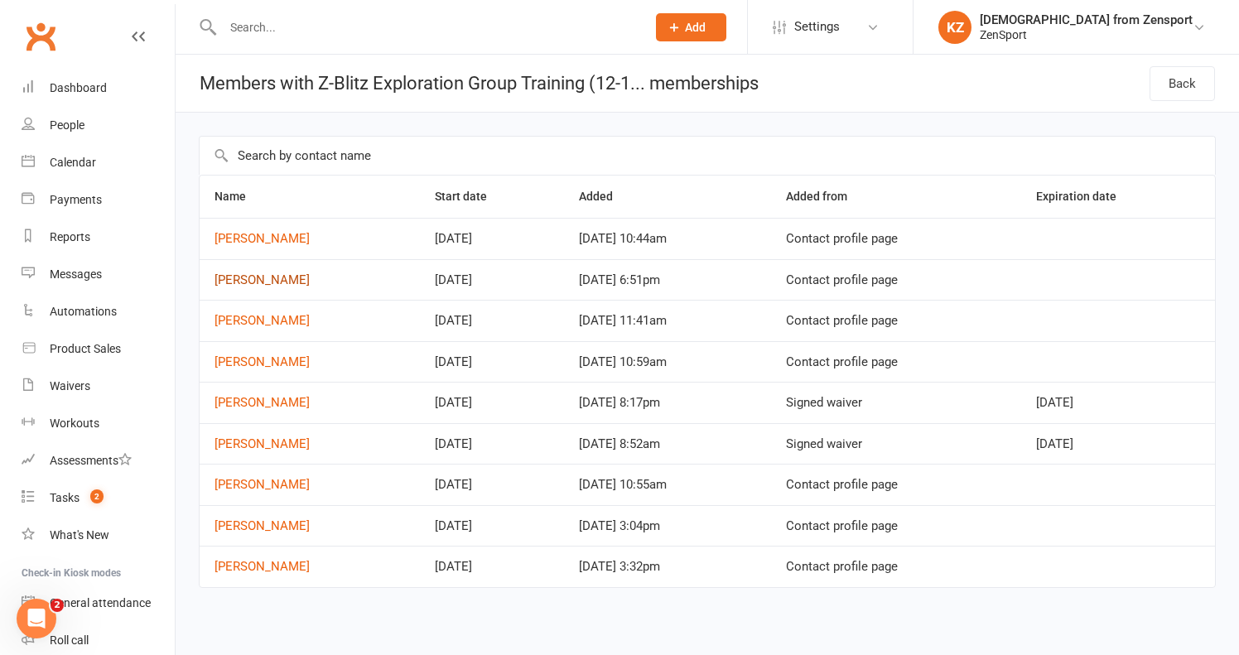
copy link "Samantha Fenuto"
drag, startPoint x: 297, startPoint y: 322, endPoint x: 206, endPoint y: 323, distance: 91.1
click at [206, 323] on td "Ethan Robbins" at bounding box center [310, 320] width 220 height 41
copy link "Ethan Robbins"
drag, startPoint x: 318, startPoint y: 360, endPoint x: 215, endPoint y: 362, distance: 102.7
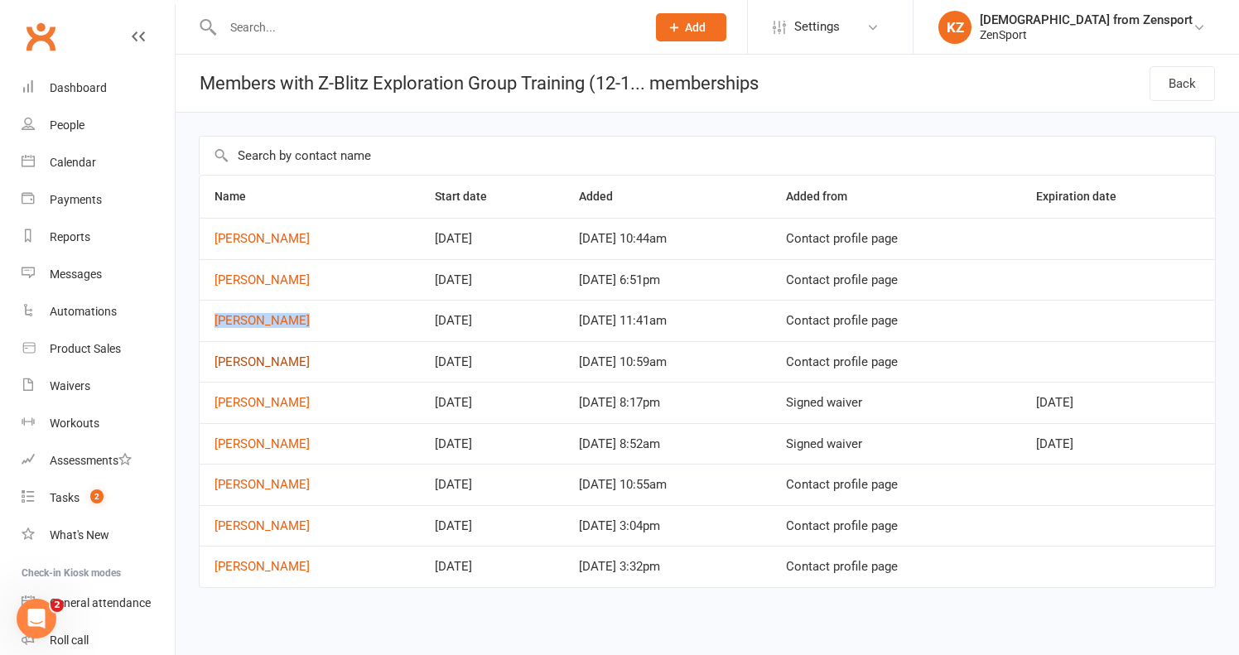
click at [215, 362] on td "Samantha Rockey" at bounding box center [310, 361] width 220 height 41
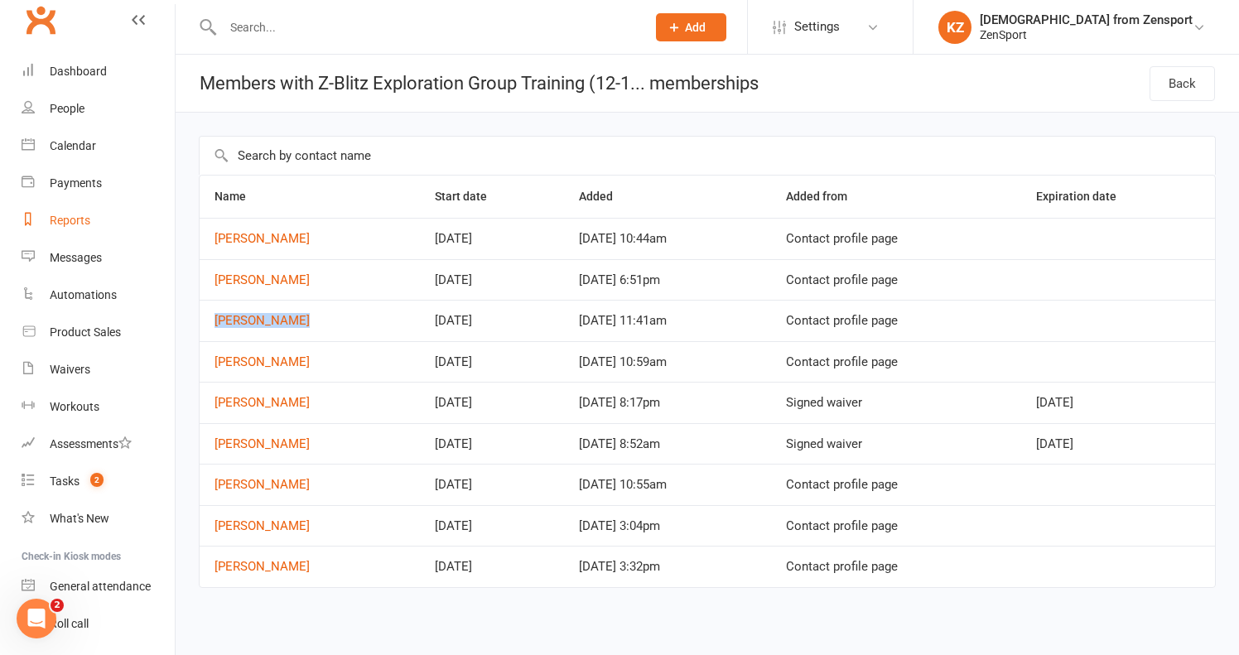
copy link "Samantha Rockey"
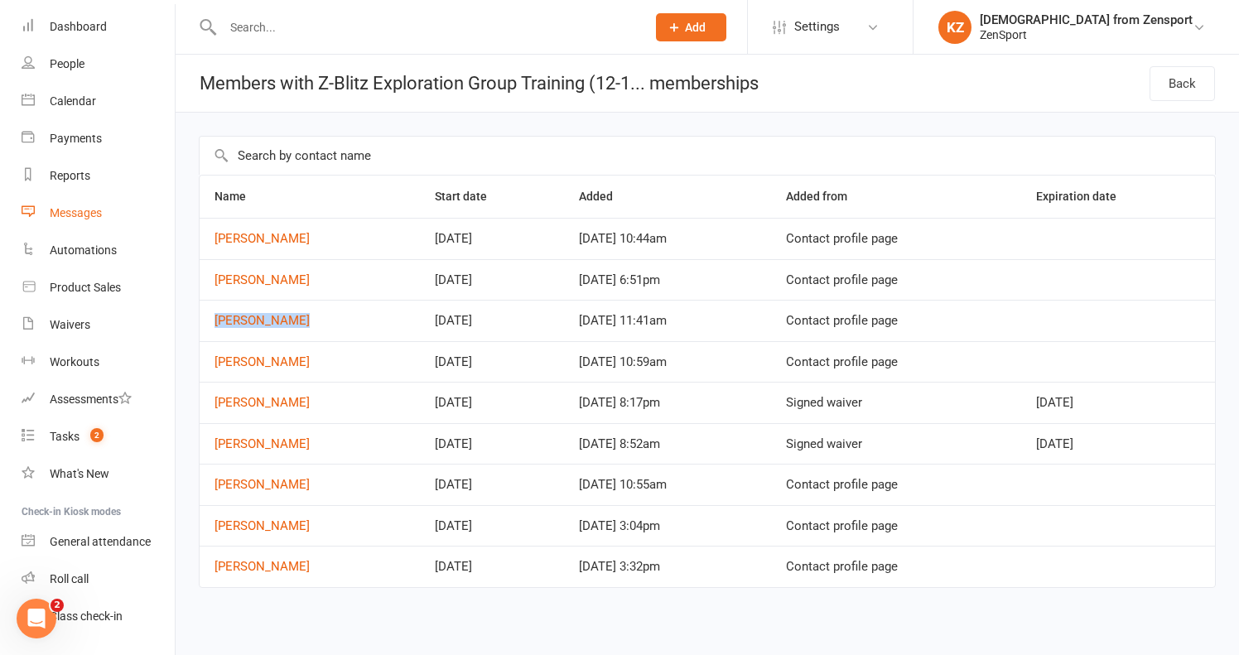
scroll to position [103, 0]
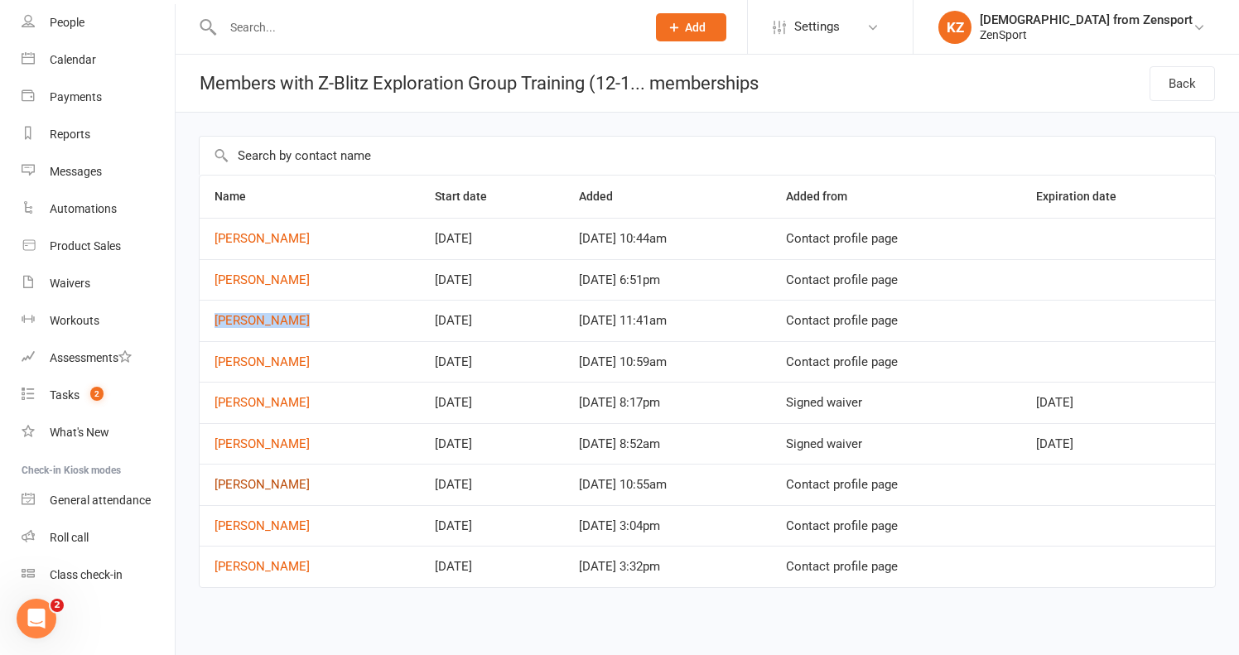
click at [277, 482] on link "Aiden Kaplan" at bounding box center [261, 484] width 95 height 15
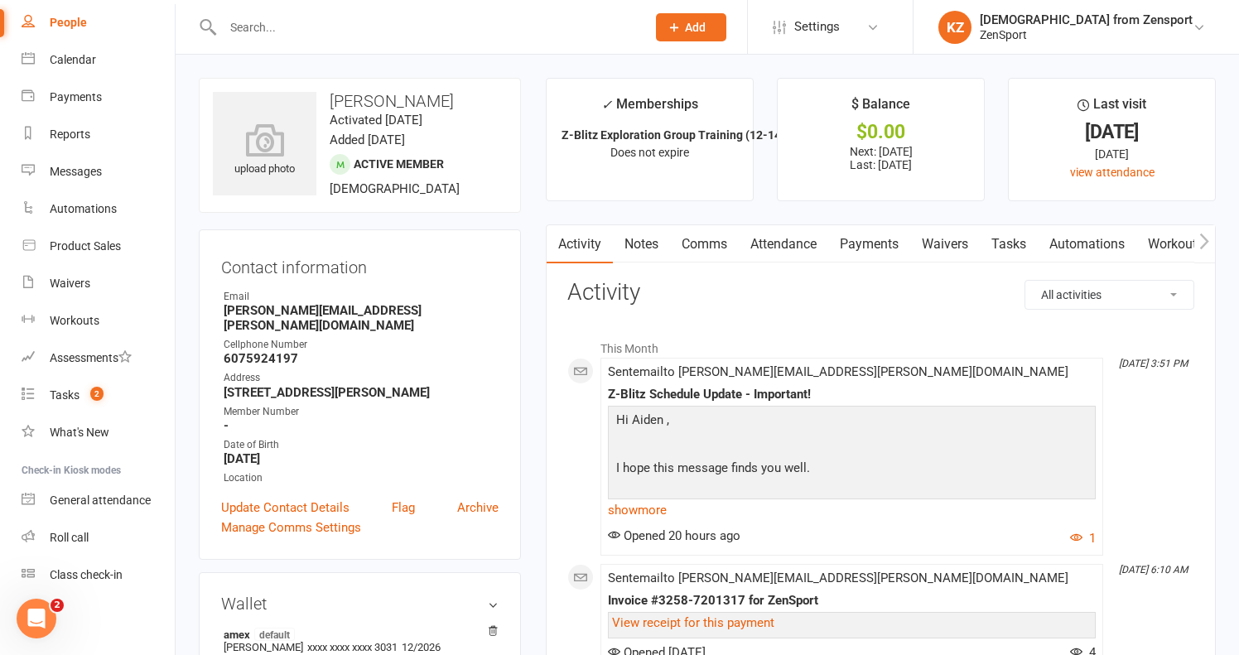
click at [856, 242] on link "Payments" at bounding box center [869, 244] width 82 height 38
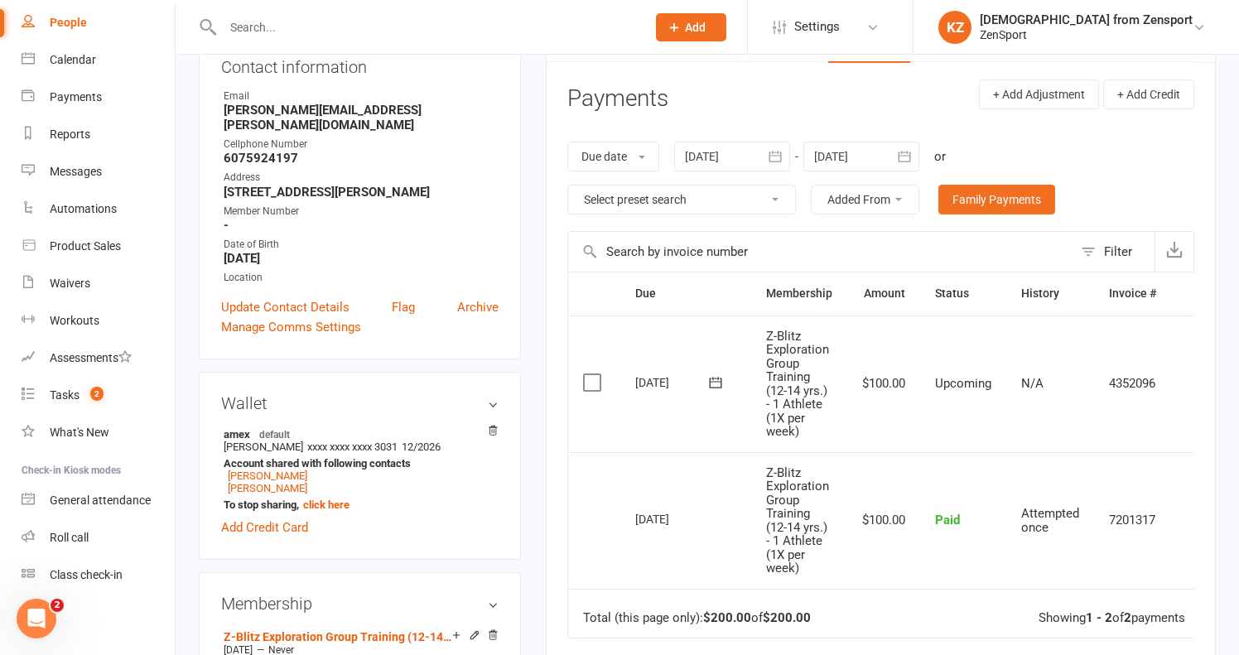
scroll to position [201, 0]
click at [248, 14] on div at bounding box center [417, 27] width 436 height 54
click at [243, 22] on input "text" at bounding box center [426, 27] width 416 height 23
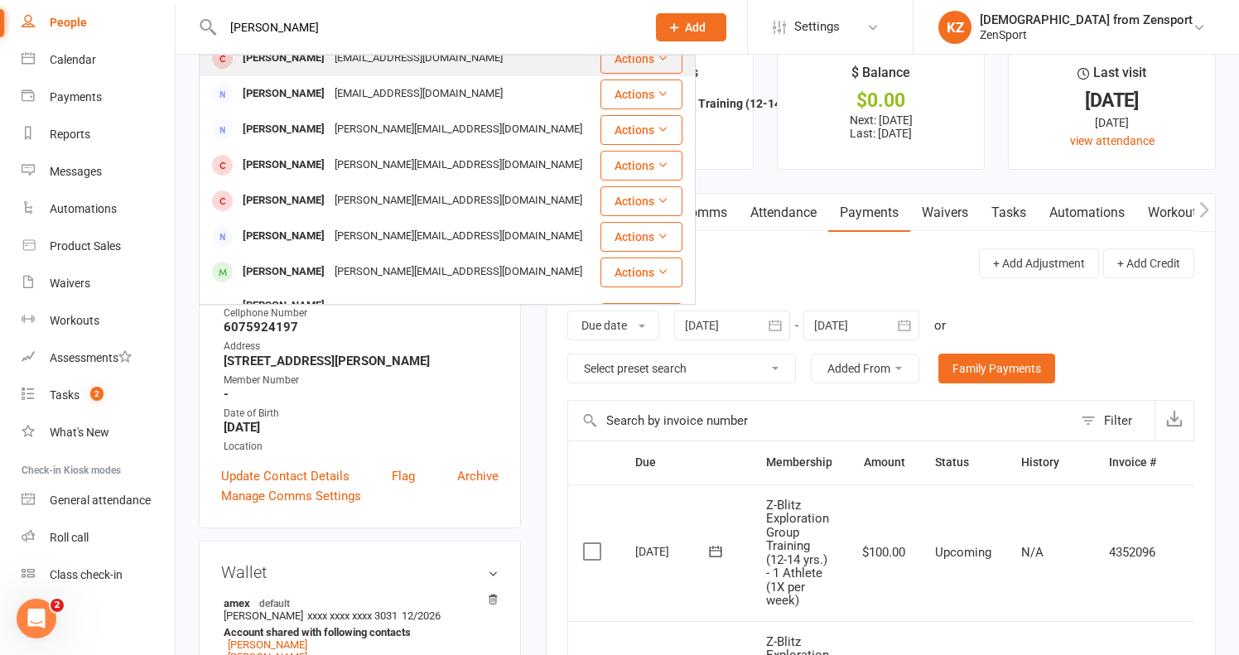
scroll to position [444, 0]
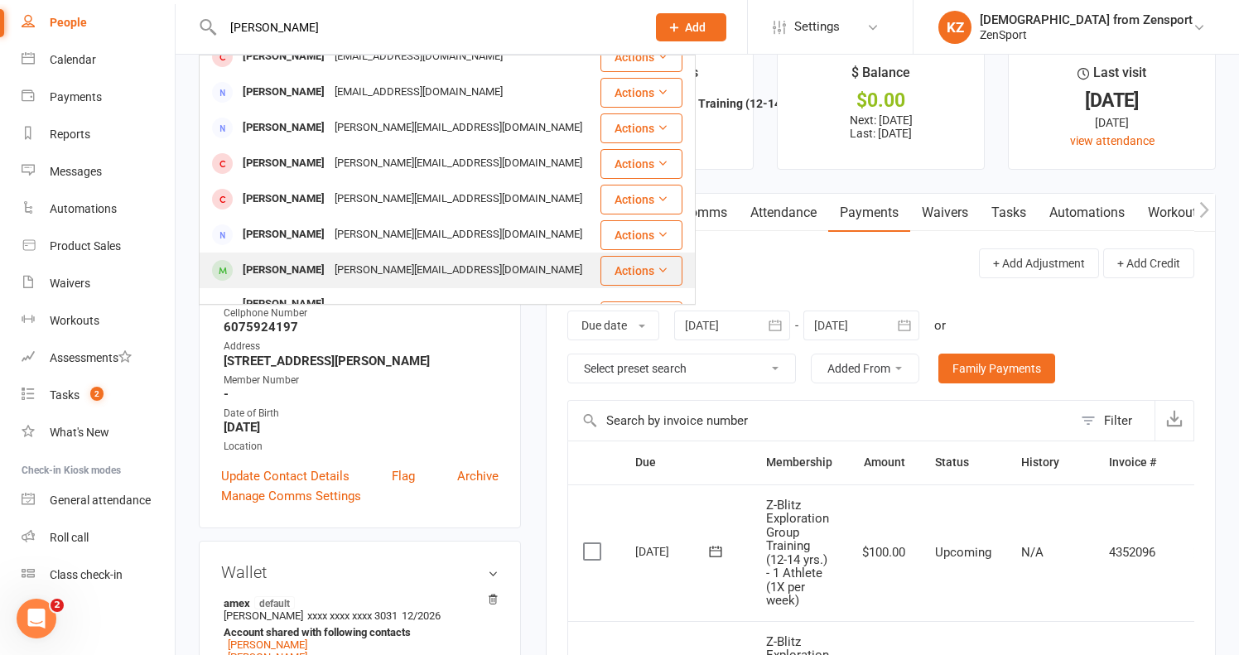
type input "stacey"
click at [272, 270] on div "Shaelyn Stacy" at bounding box center [284, 270] width 92 height 24
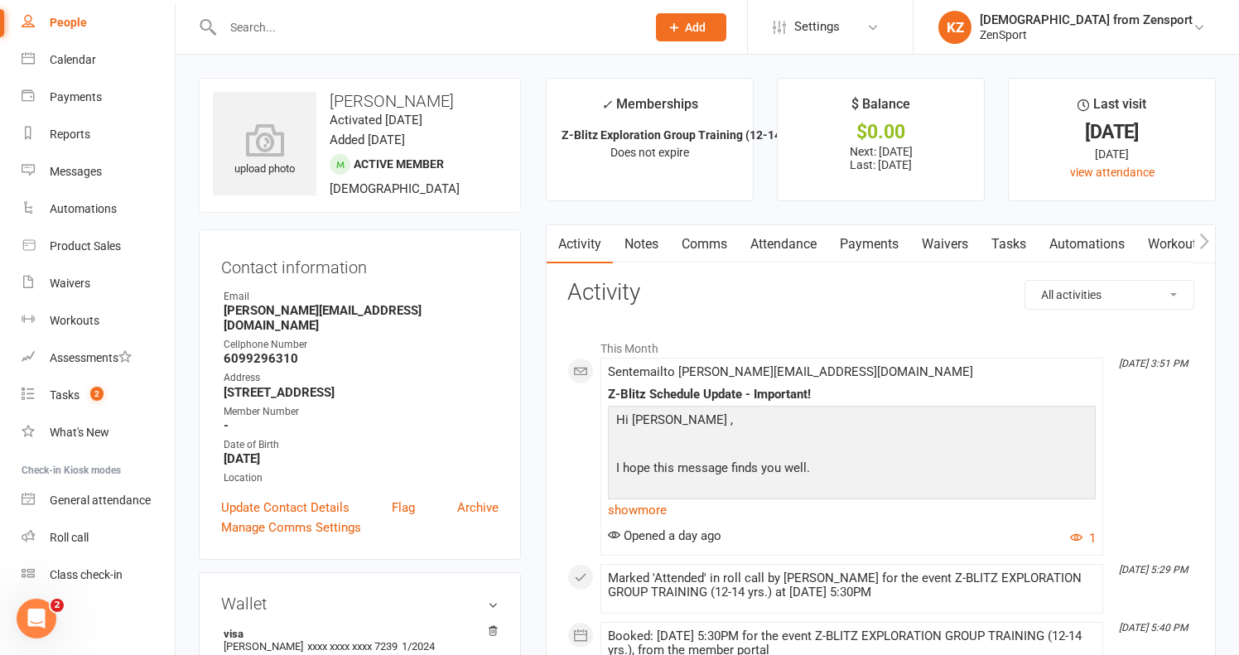
click at [864, 241] on link "Payments" at bounding box center [869, 244] width 82 height 38
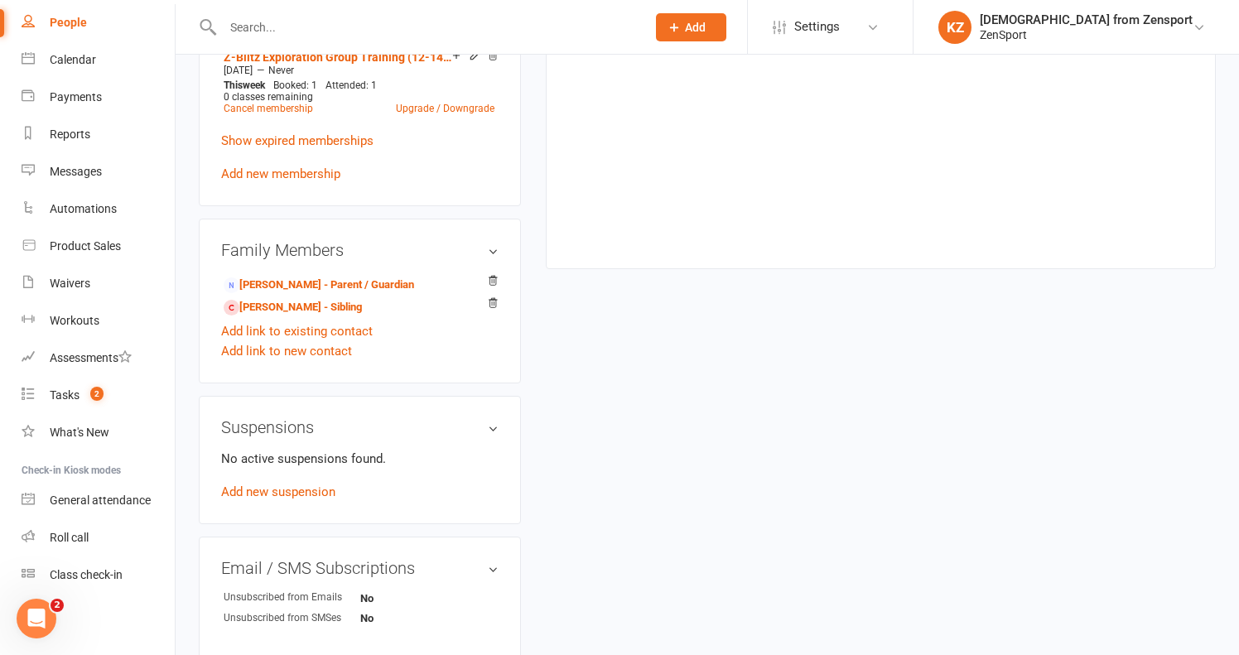
scroll to position [831, 0]
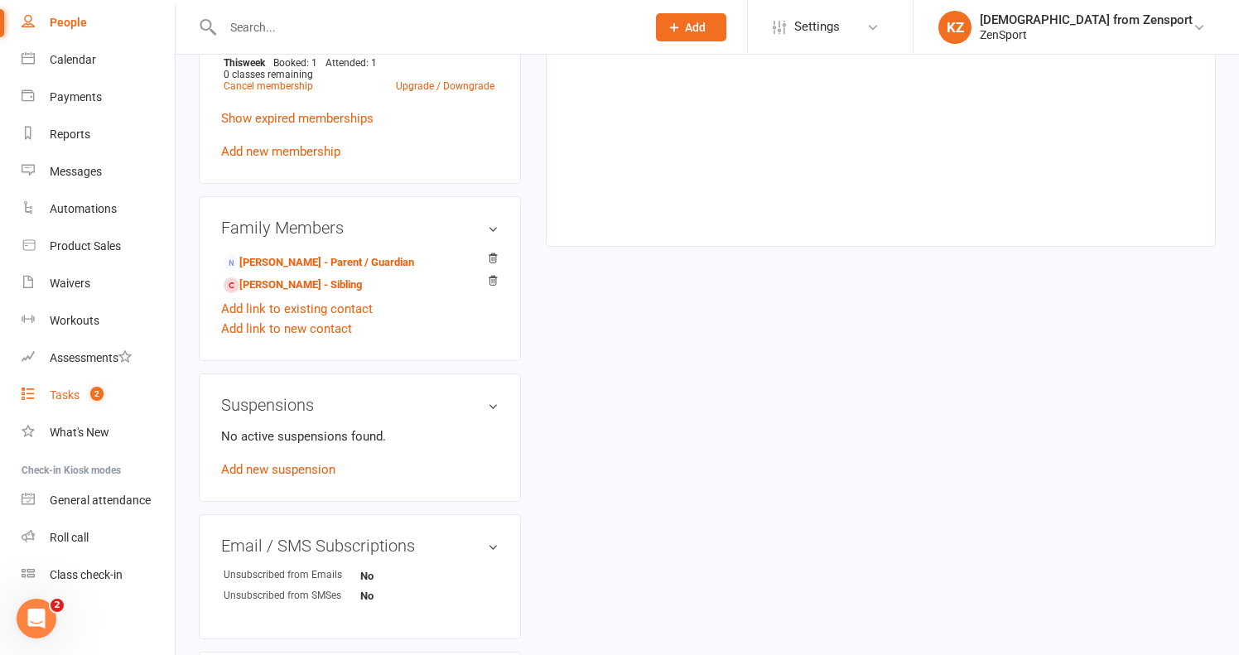
click at [72, 391] on div "Tasks" at bounding box center [65, 394] width 30 height 13
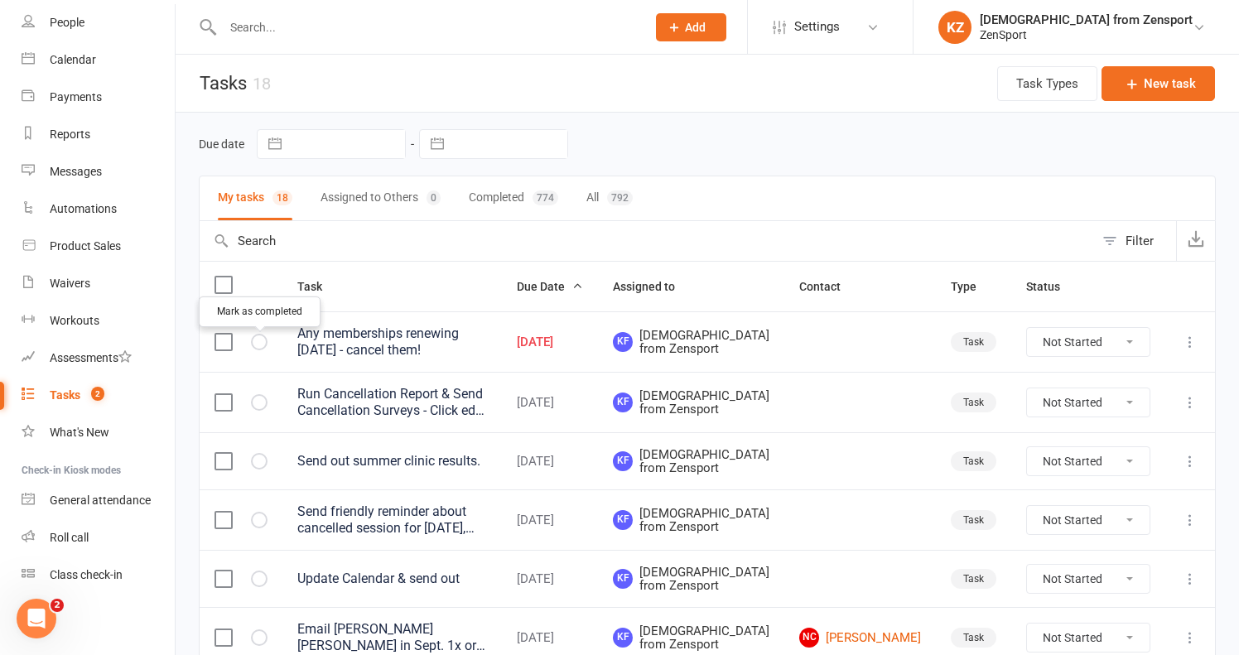
click at [0, 0] on icon "button" at bounding box center [0, 0] width 0 height 0
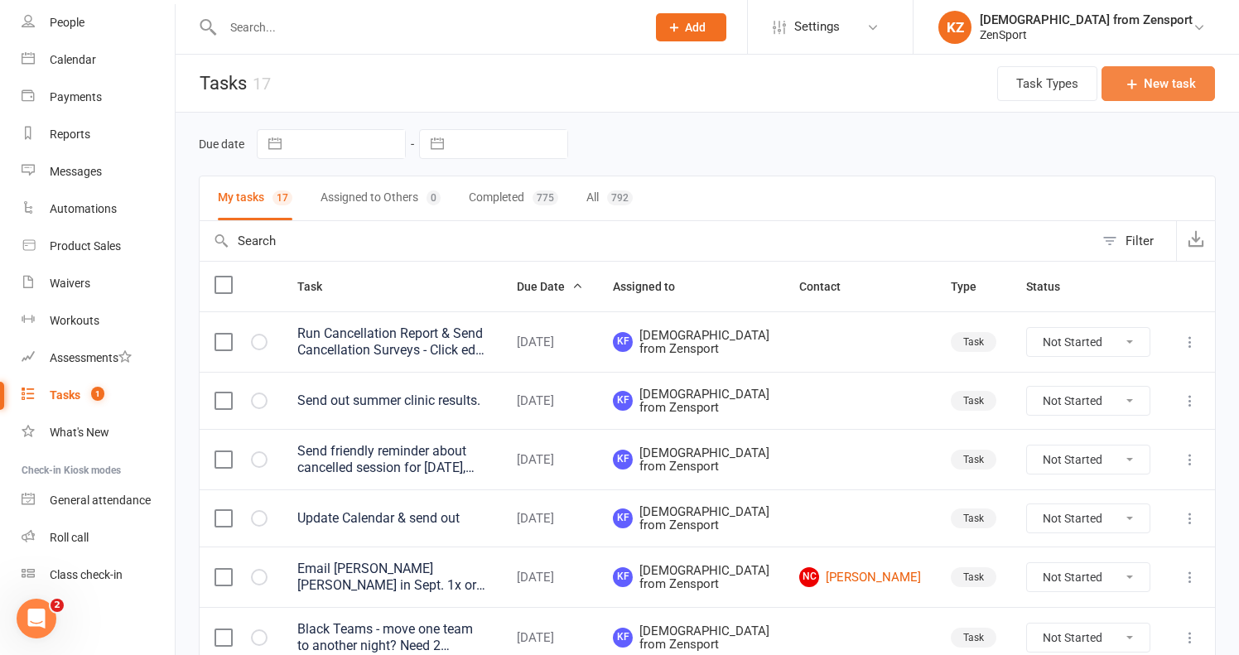
click at [1165, 79] on button "New task" at bounding box center [1157, 83] width 113 height 35
select select "43198"
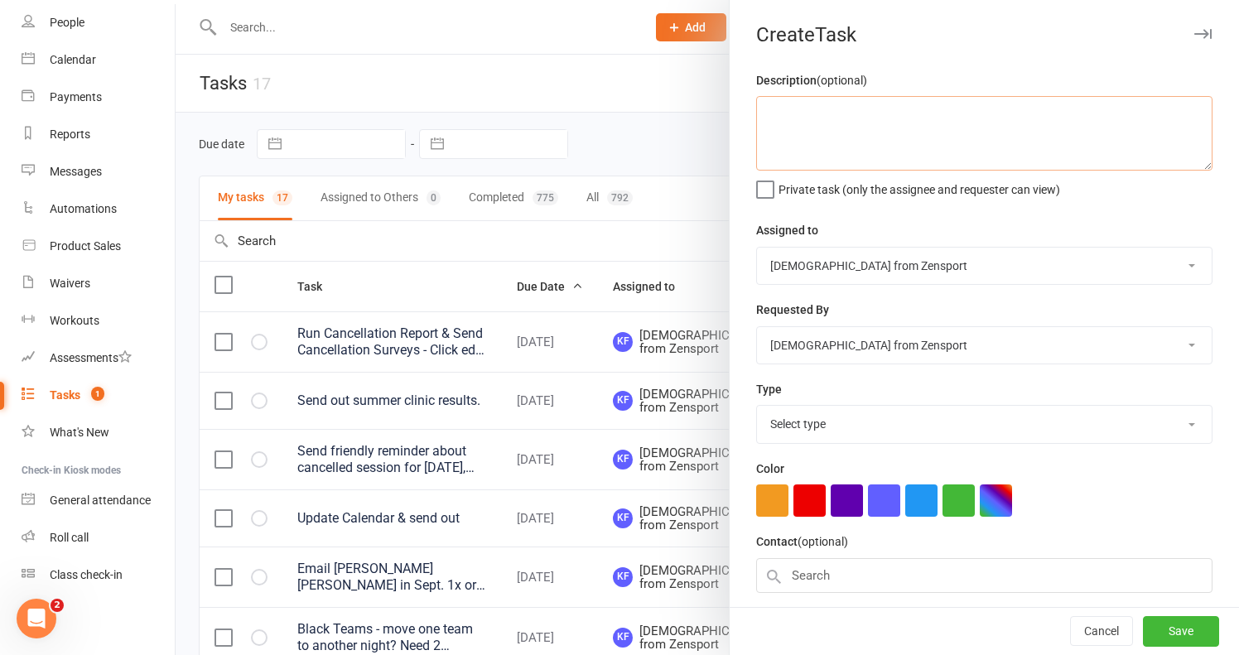
click at [859, 115] on textarea at bounding box center [984, 133] width 456 height 75
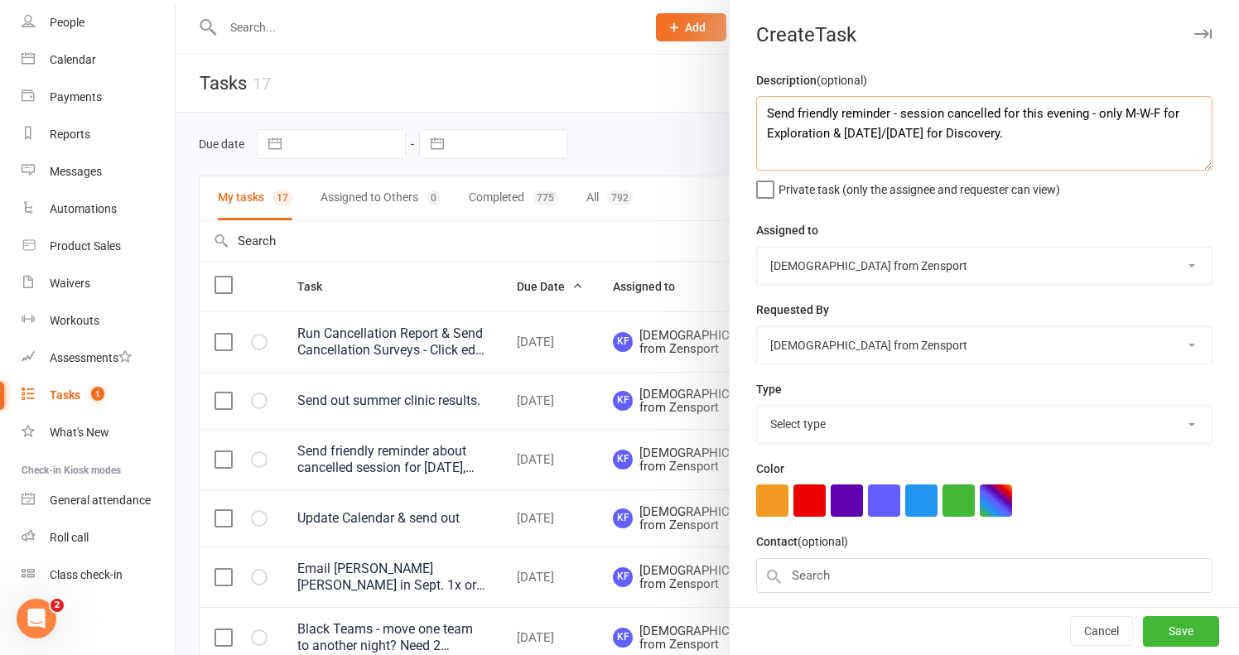
drag, startPoint x: 828, startPoint y: 135, endPoint x: 761, endPoint y: 114, distance: 70.2
click at [761, 114] on textarea "Send friendly reminder - session cancelled for this evening - only M-W-F for Ex…" at bounding box center [984, 133] width 456 height 75
type textarea "Send friendly reminder - session cancelled for this evening - only M-W-F for Ex…"
click at [918, 185] on span "Private task (only the assignee and requester can view)" at bounding box center [919, 186] width 282 height 19
click at [918, 177] on input "Private task (only the assignee and requester can view)" at bounding box center [908, 177] width 304 height 0
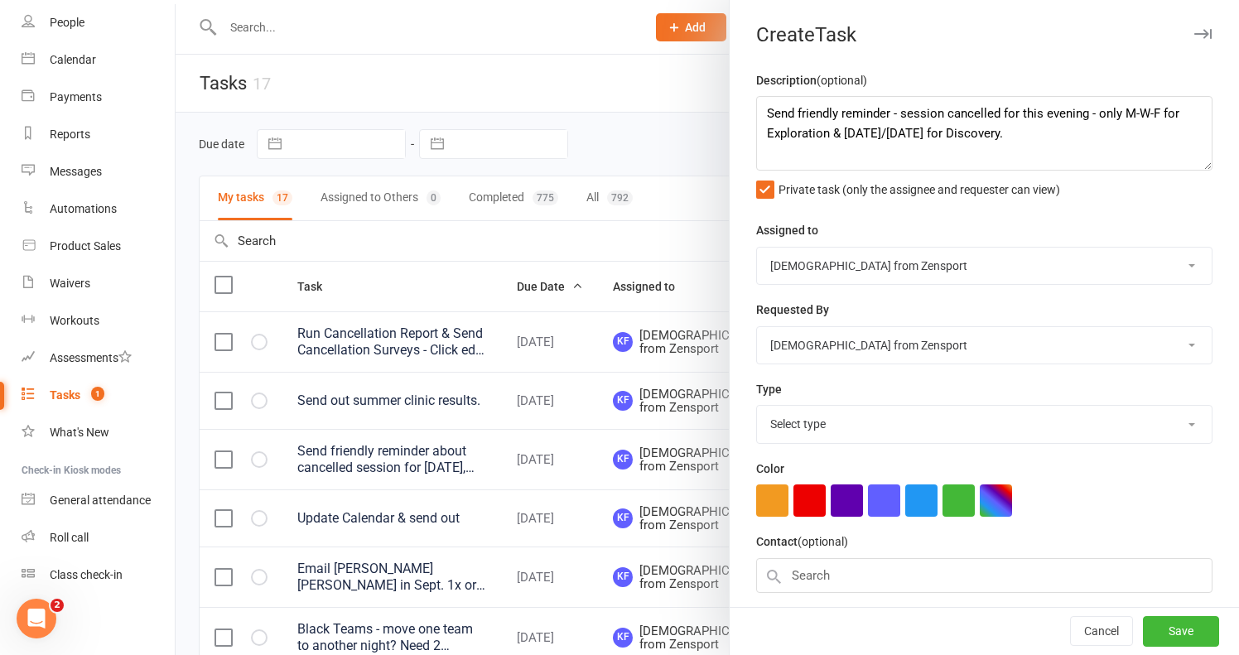
select select "9788"
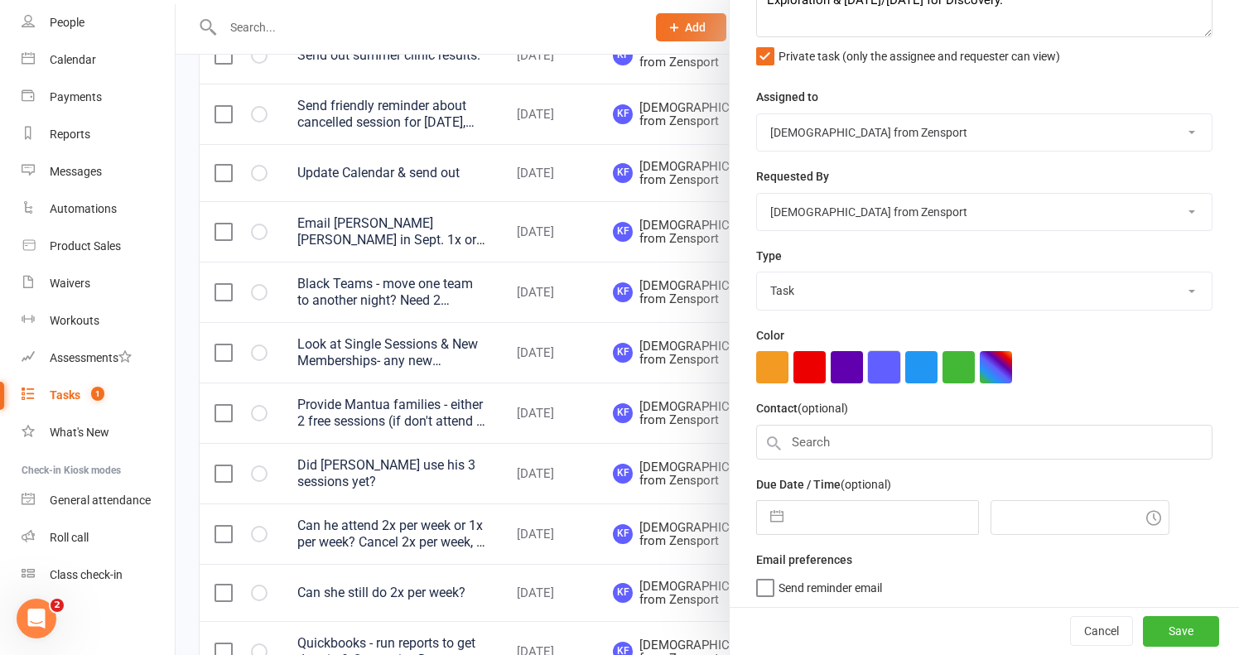
scroll to position [358, 0]
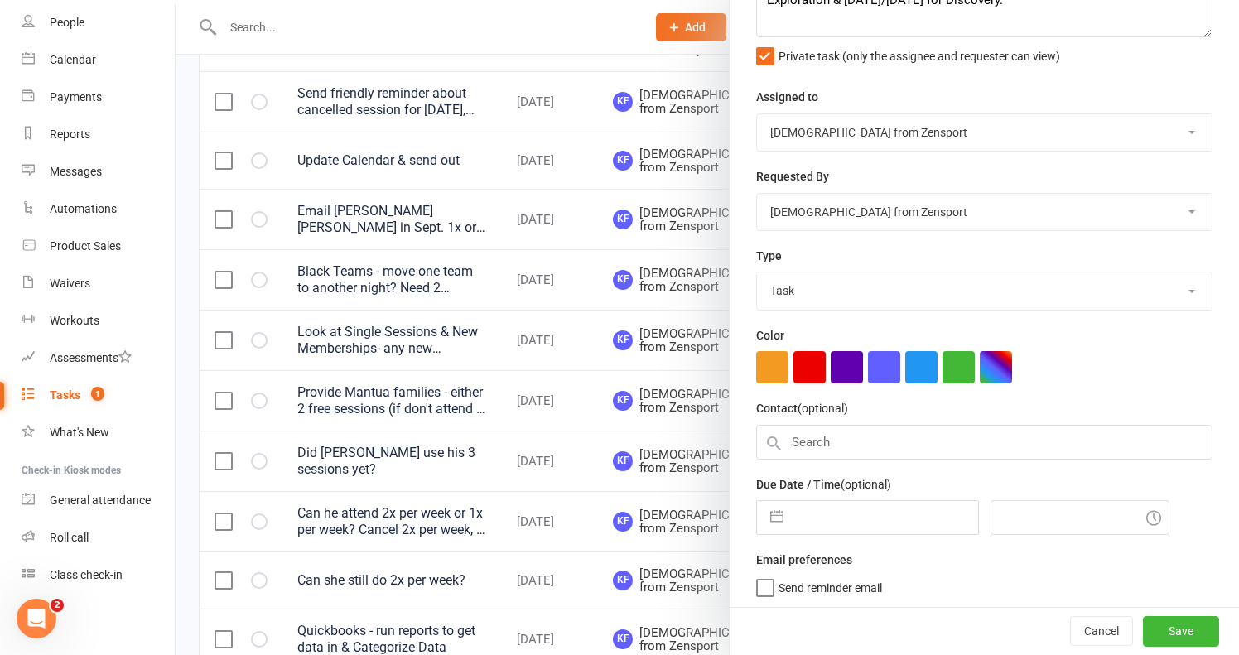
click at [876, 509] on input "text" at bounding box center [885, 517] width 186 height 33
select select "6"
select select "2025"
select select "7"
select select "2025"
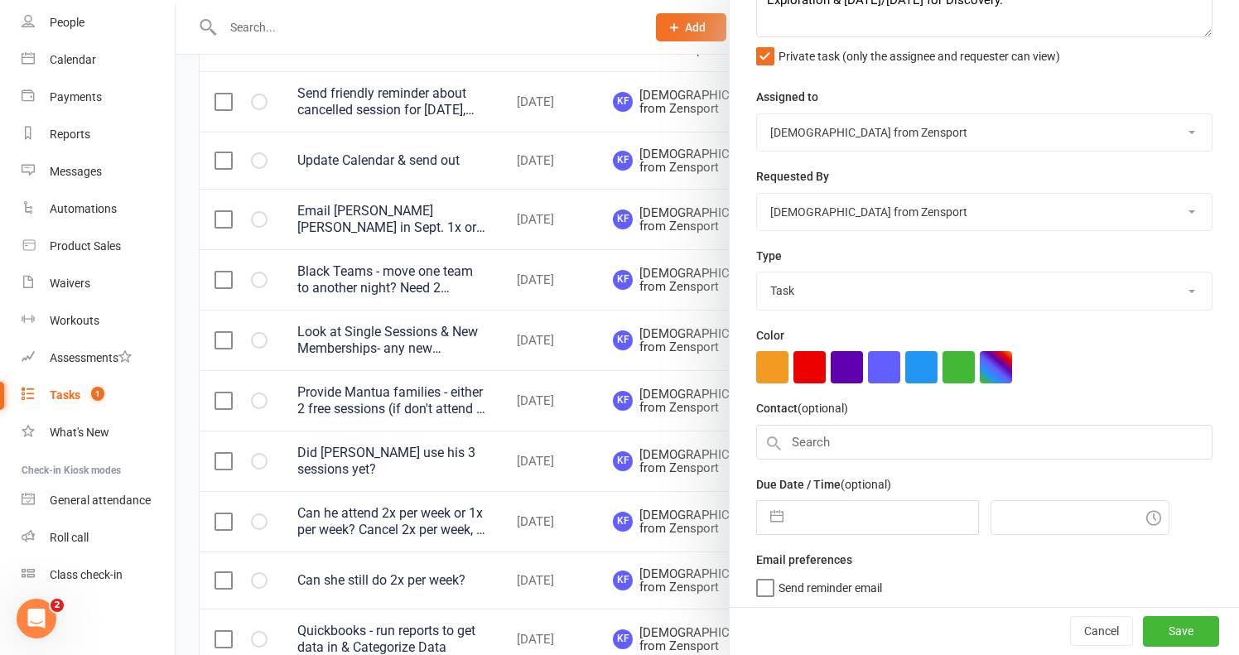
select select "8"
select select "2025"
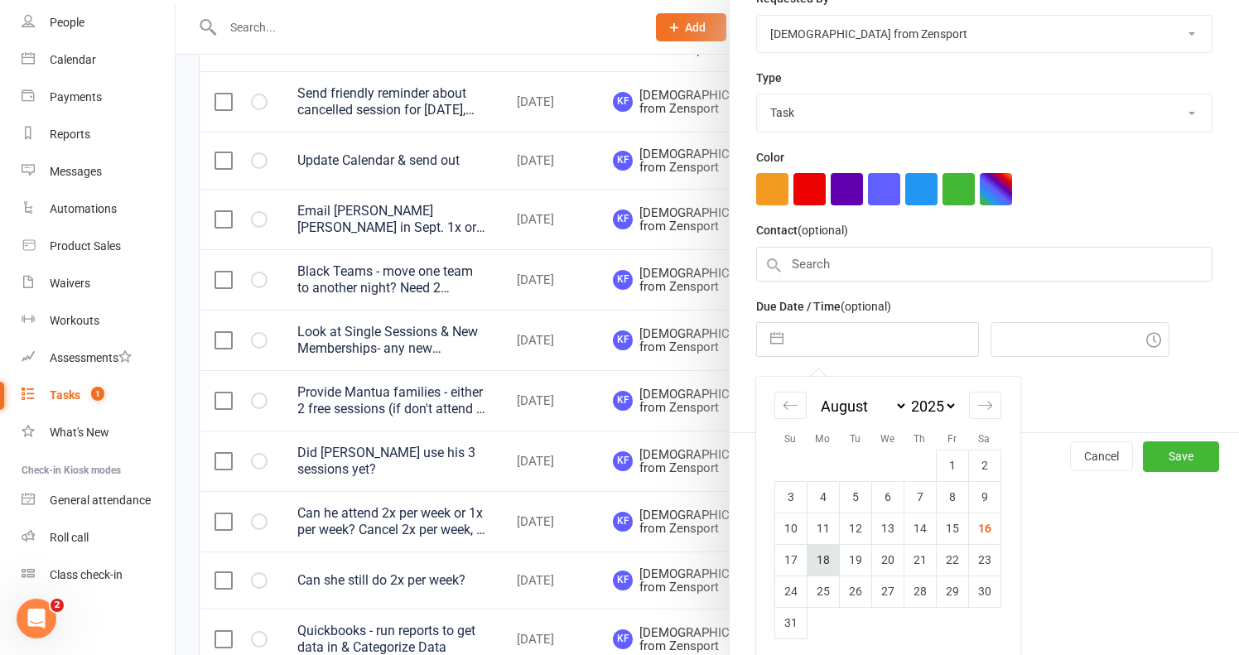
click at [822, 560] on td "18" at bounding box center [822, 559] width 32 height 31
type input "[DATE]"
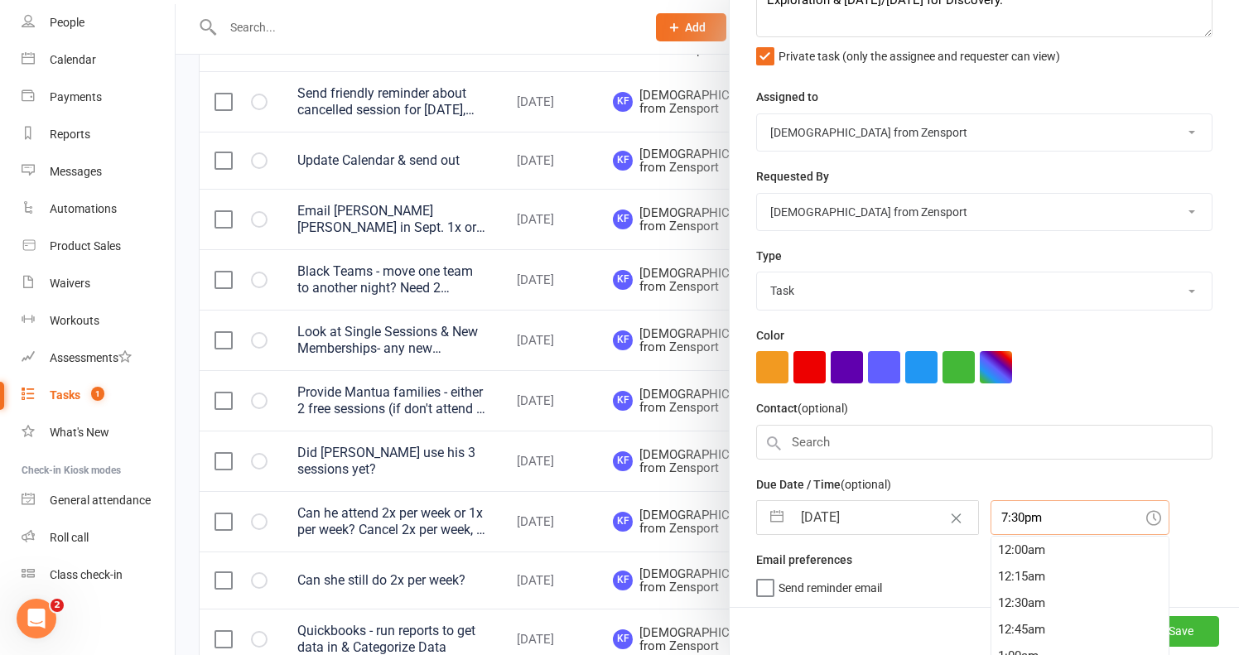
click at [1052, 508] on input "7:30pm" at bounding box center [1079, 517] width 179 height 35
click at [1004, 546] on div "10:15am" at bounding box center [1079, 559] width 177 height 26
type input "10:15am"
click at [848, 584] on span "Send reminder email" at bounding box center [829, 584] width 103 height 19
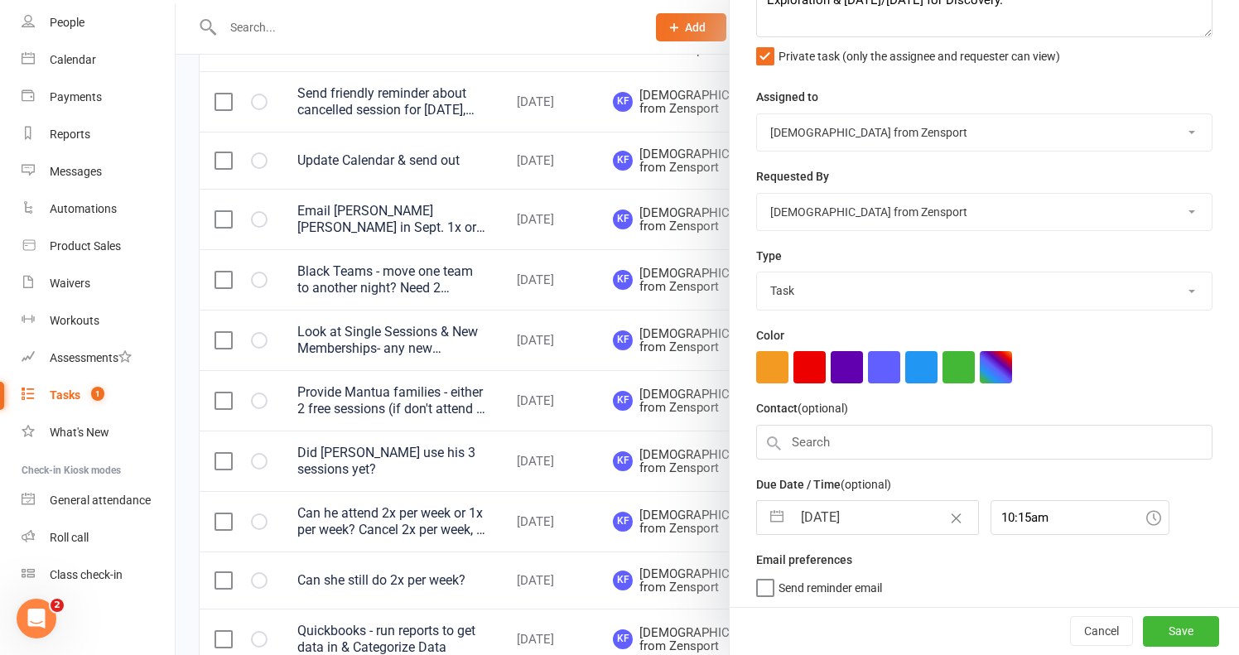
click at [848, 575] on input "Send reminder email" at bounding box center [819, 575] width 126 height 0
click at [1186, 628] on button "Save" at bounding box center [1181, 632] width 76 height 30
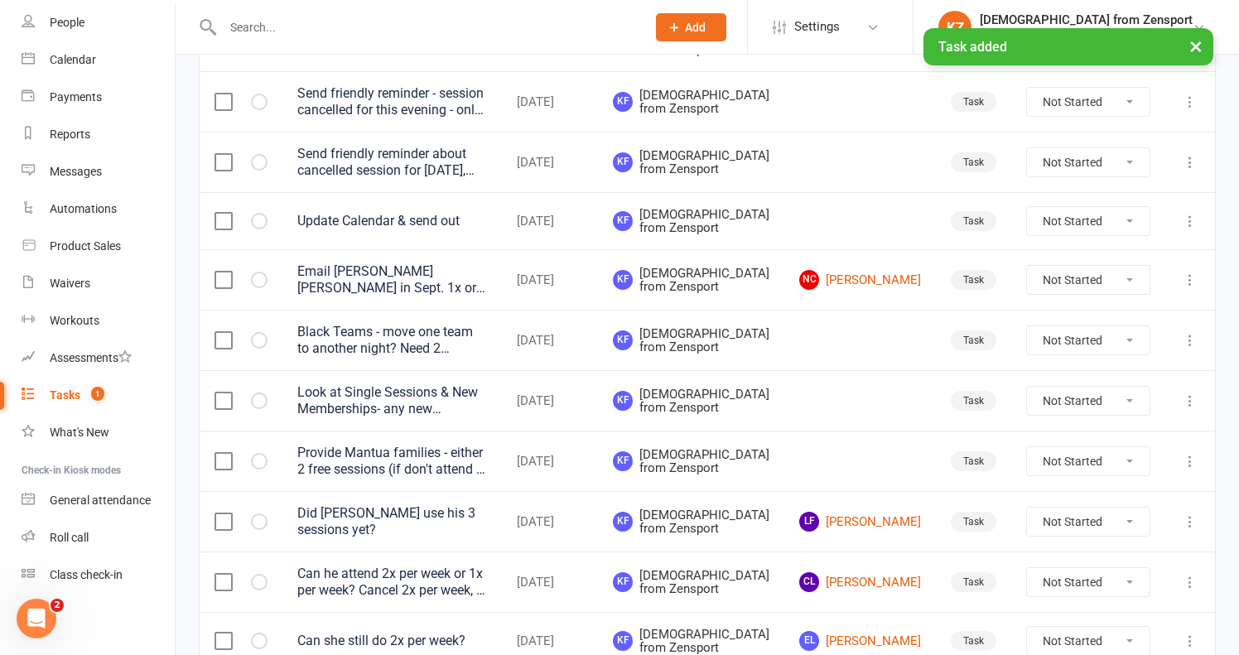
click at [705, 23] on span "Add" at bounding box center [695, 27] width 21 height 13
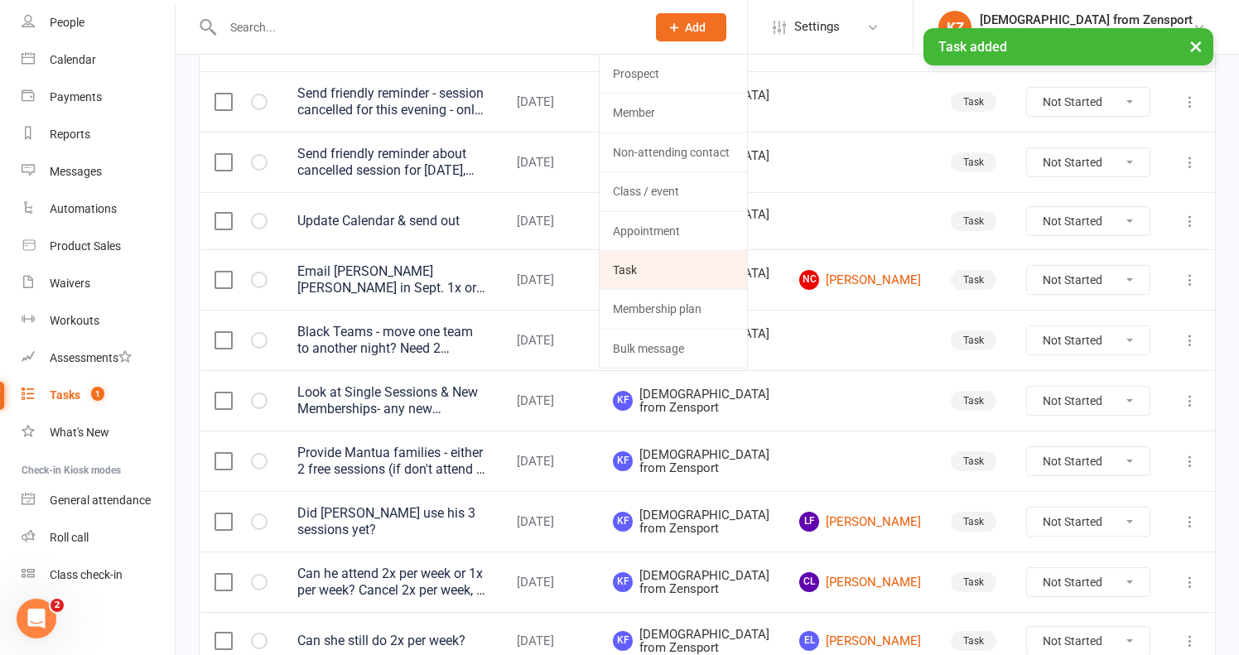
click at [747, 260] on link "Task" at bounding box center [672, 270] width 147 height 38
select select "43198"
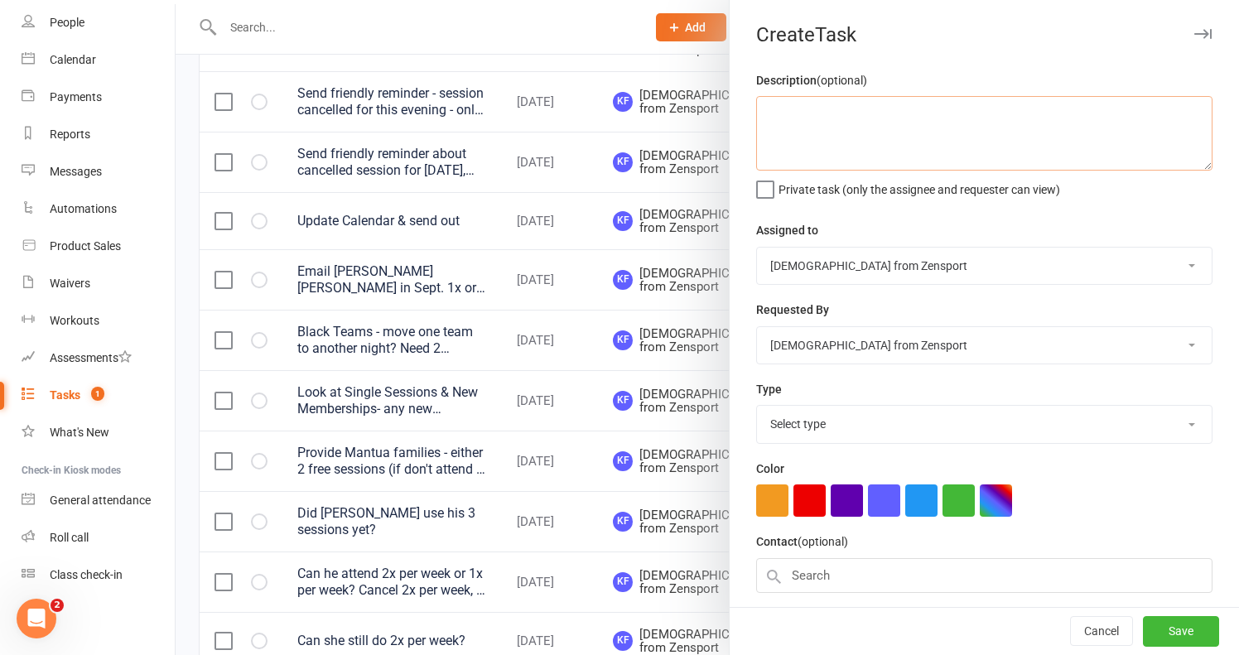
click at [807, 103] on textarea at bounding box center [984, 133] width 456 height 75
paste textarea "Send friendly reminder - session cancelled for this evening - only M-W-F for Ex…"
type textarea "Send friendly reminder - session cancelled for this evening - only M-W-F for Ex…"
click at [845, 189] on span "Private task (only the assignee and requester can view)" at bounding box center [919, 186] width 282 height 19
click at [845, 177] on input "Private task (only the assignee and requester can view)" at bounding box center [908, 177] width 304 height 0
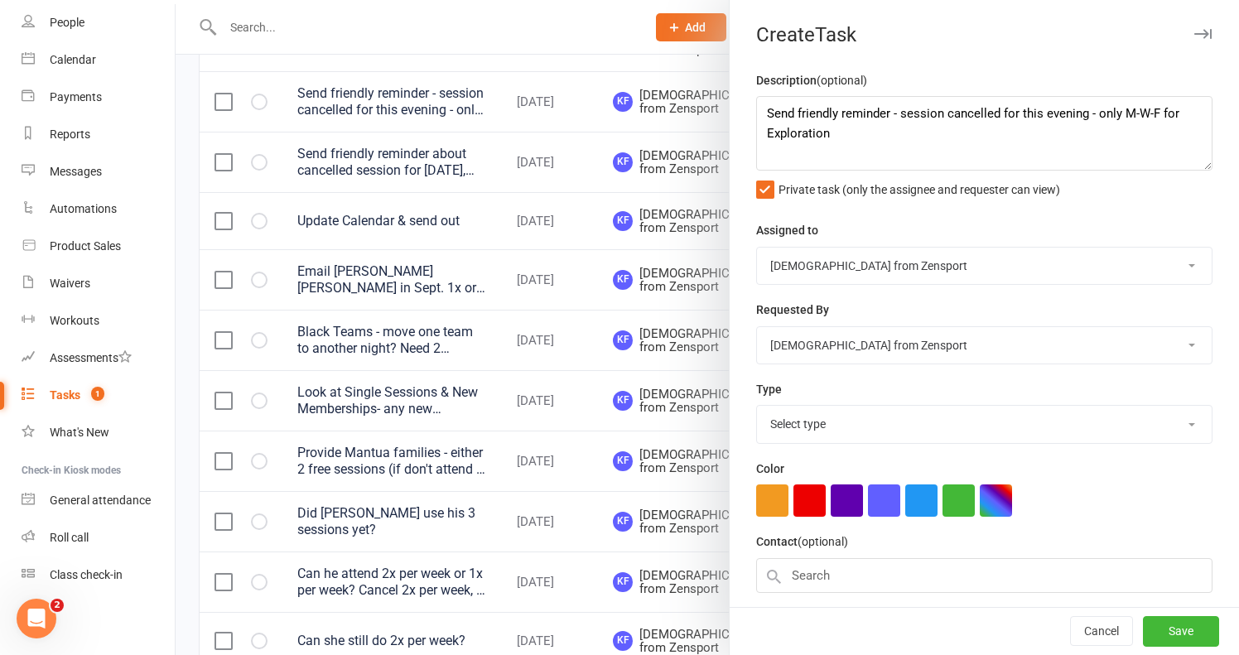
select select "9788"
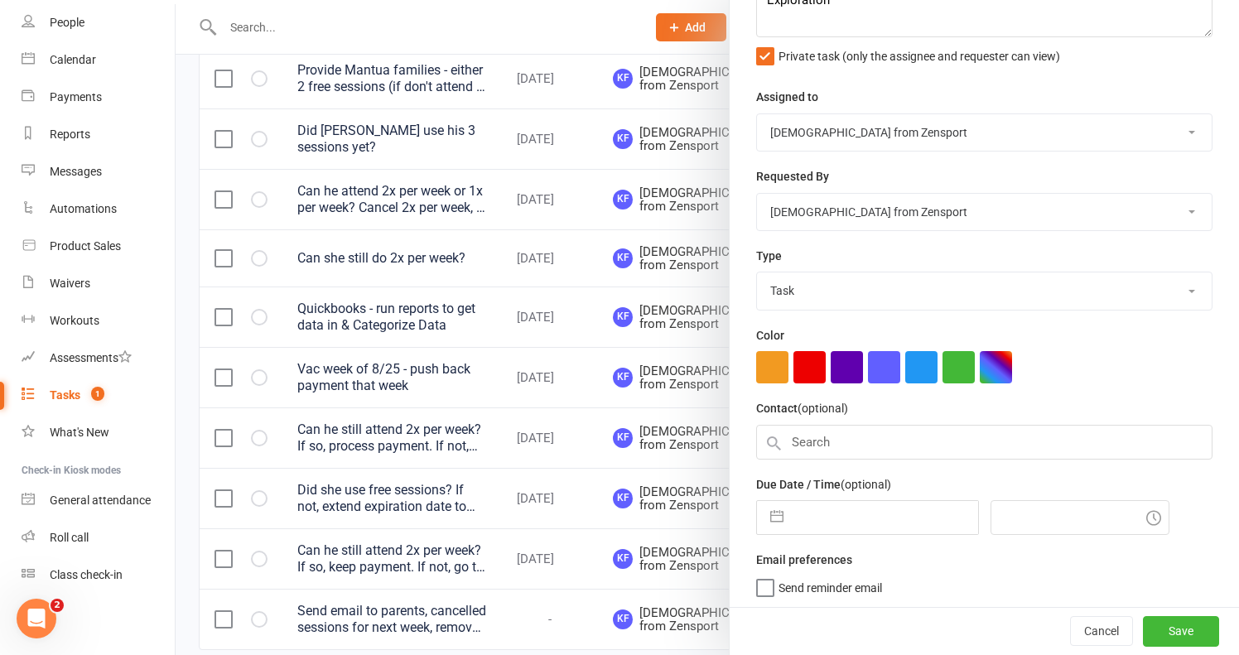
scroll to position [744, 0]
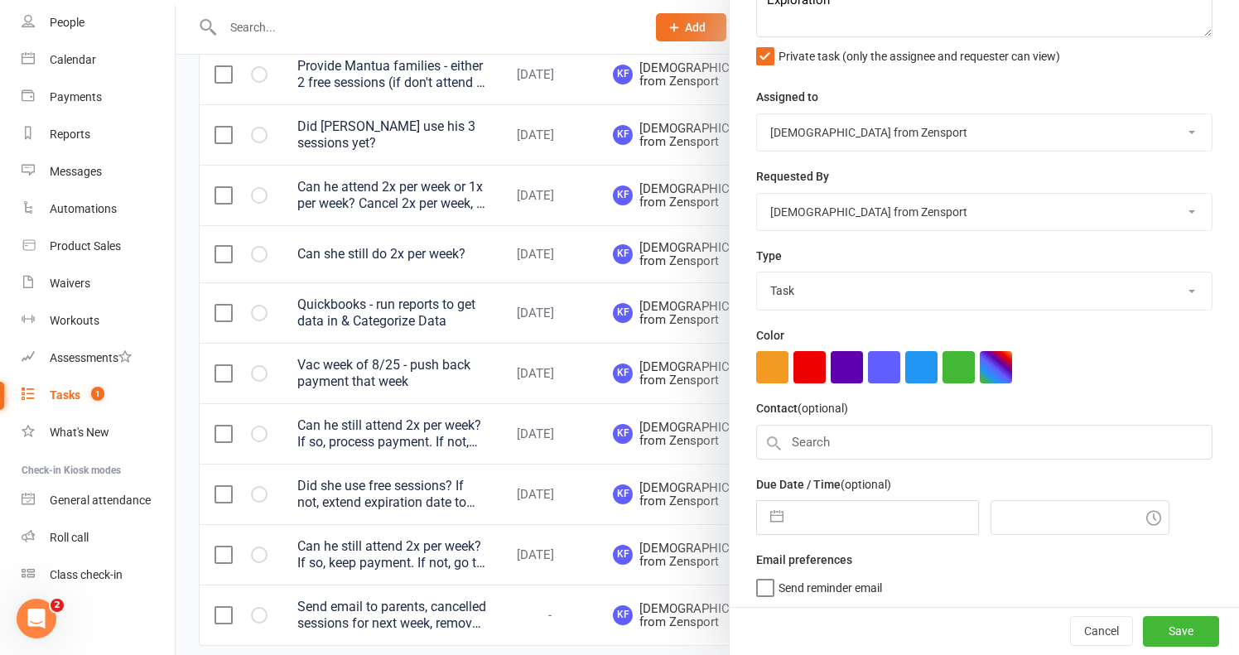
select select "6"
select select "2025"
select select "7"
select select "2025"
select select "8"
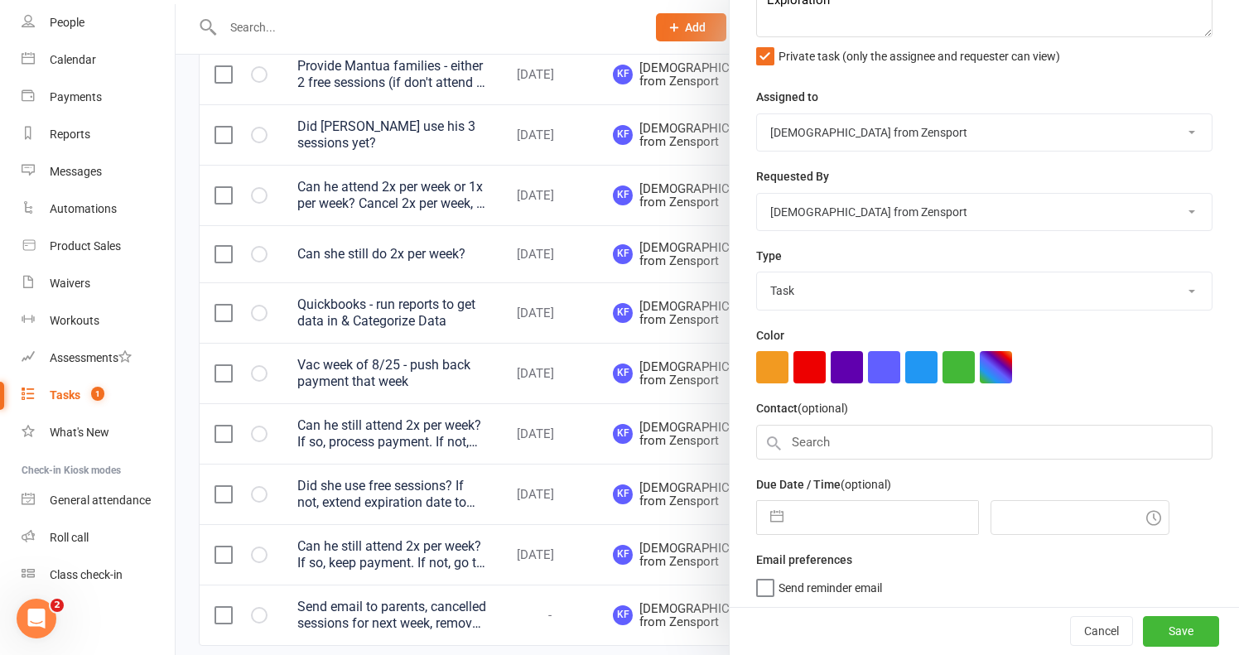
select select "2025"
click at [838, 512] on input "text" at bounding box center [885, 517] width 186 height 33
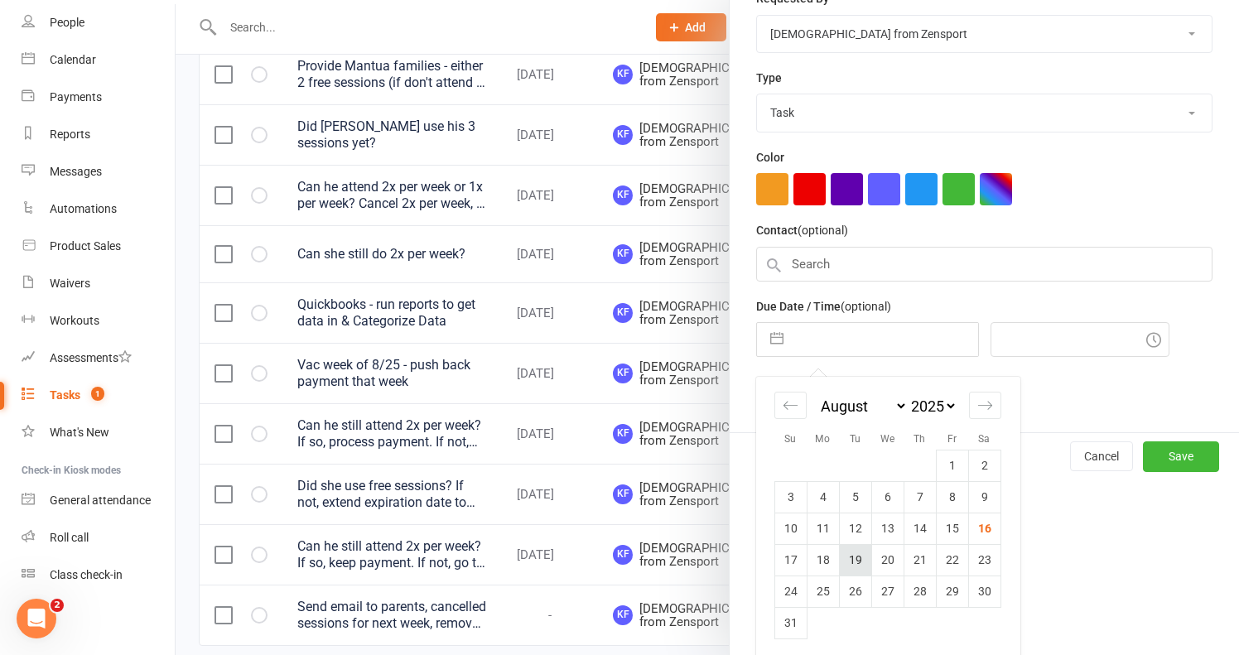
click at [854, 551] on td "19" at bounding box center [855, 559] width 32 height 31
type input "[DATE]"
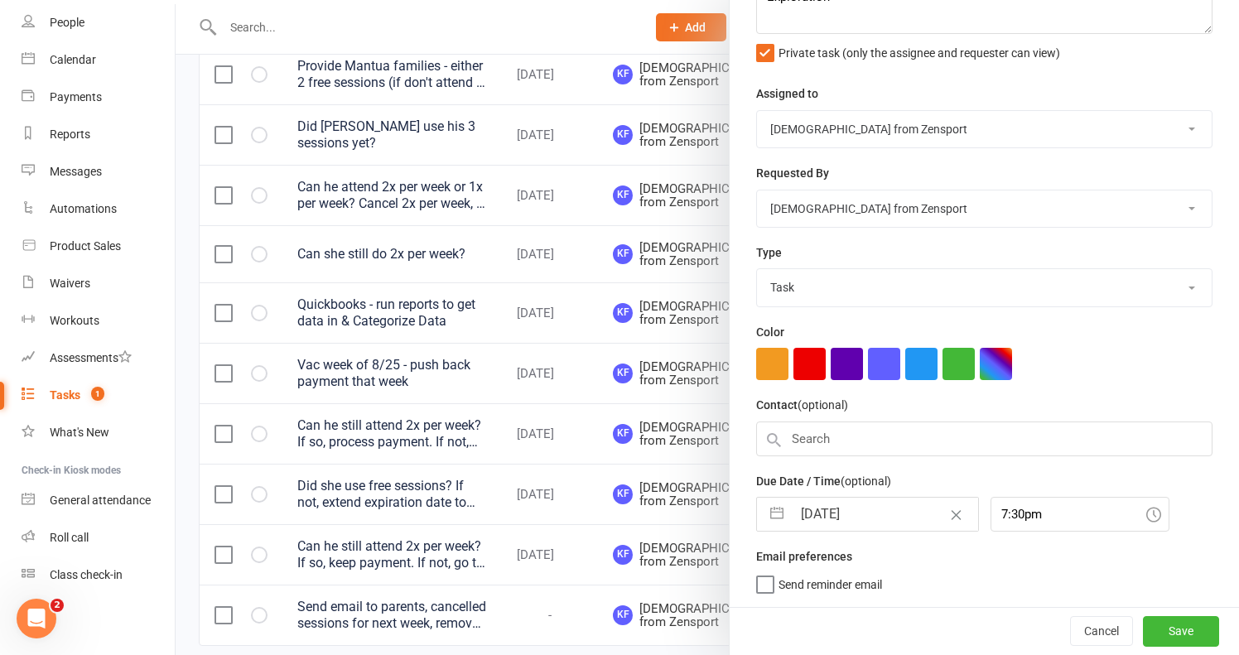
scroll to position [133, 0]
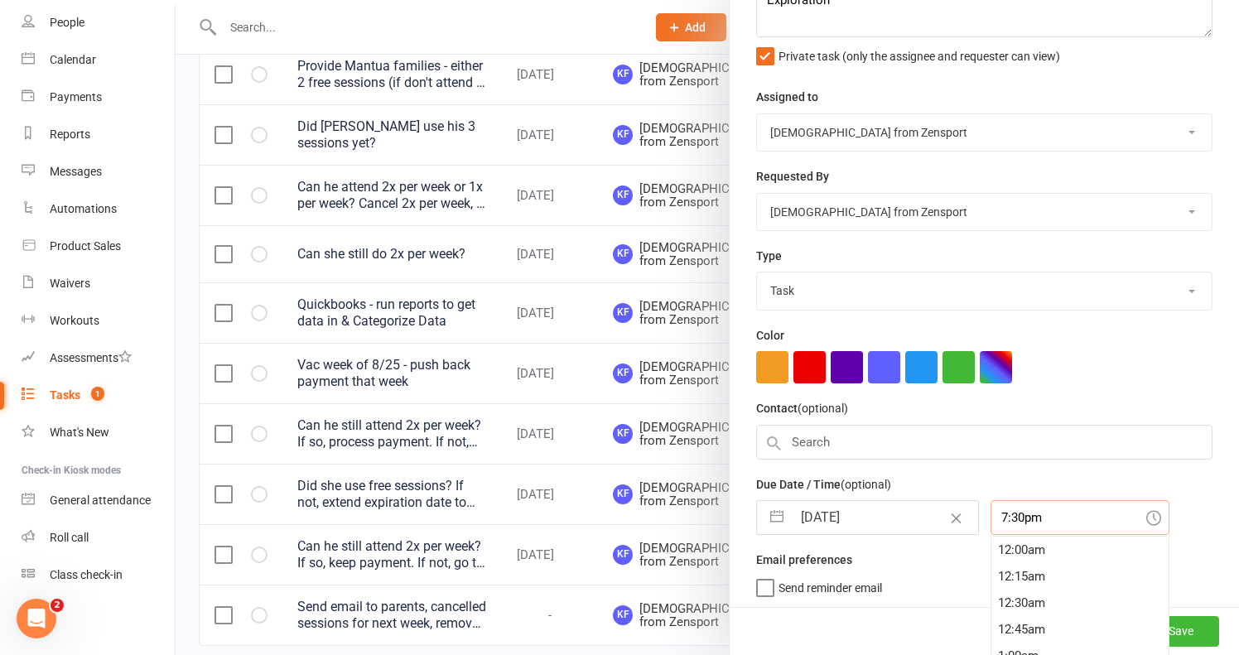
click at [1023, 521] on input "7:30pm" at bounding box center [1079, 517] width 179 height 35
click at [1017, 549] on div "7:00am" at bounding box center [1079, 549] width 177 height 26
type input "7:00am"
click at [860, 588] on span "Send reminder email" at bounding box center [829, 584] width 103 height 19
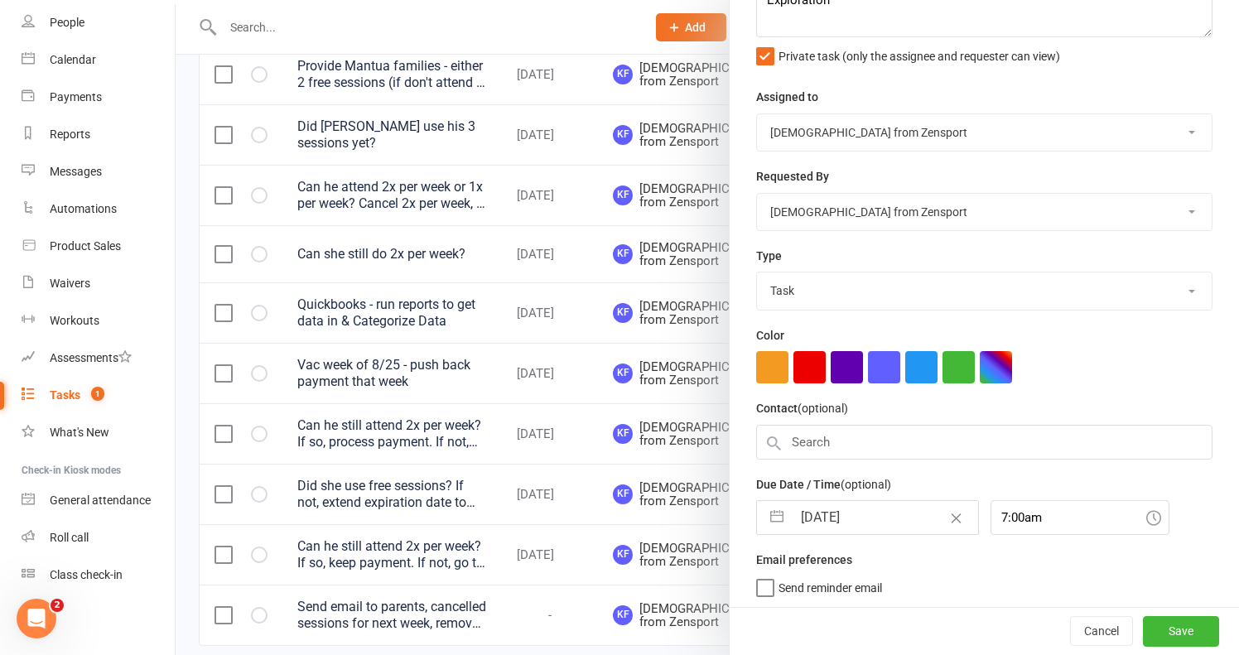
click at [860, 575] on input "Send reminder email" at bounding box center [819, 575] width 126 height 0
click at [1163, 628] on button "Save" at bounding box center [1181, 632] width 76 height 30
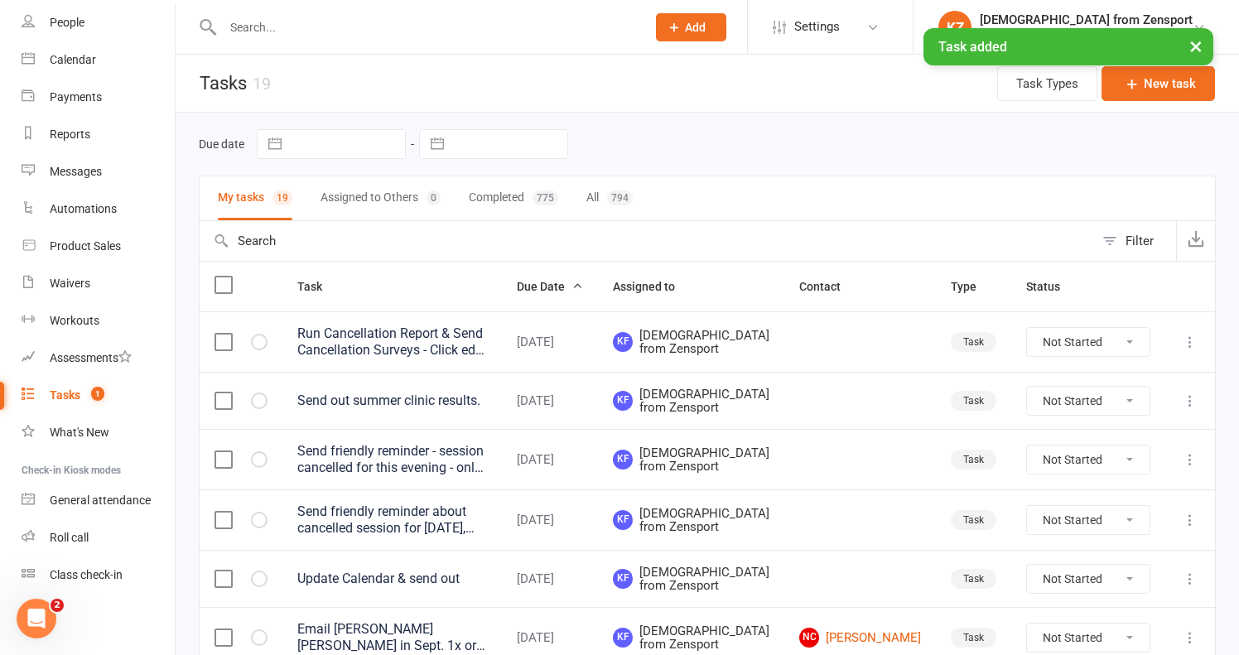
scroll to position [0, 0]
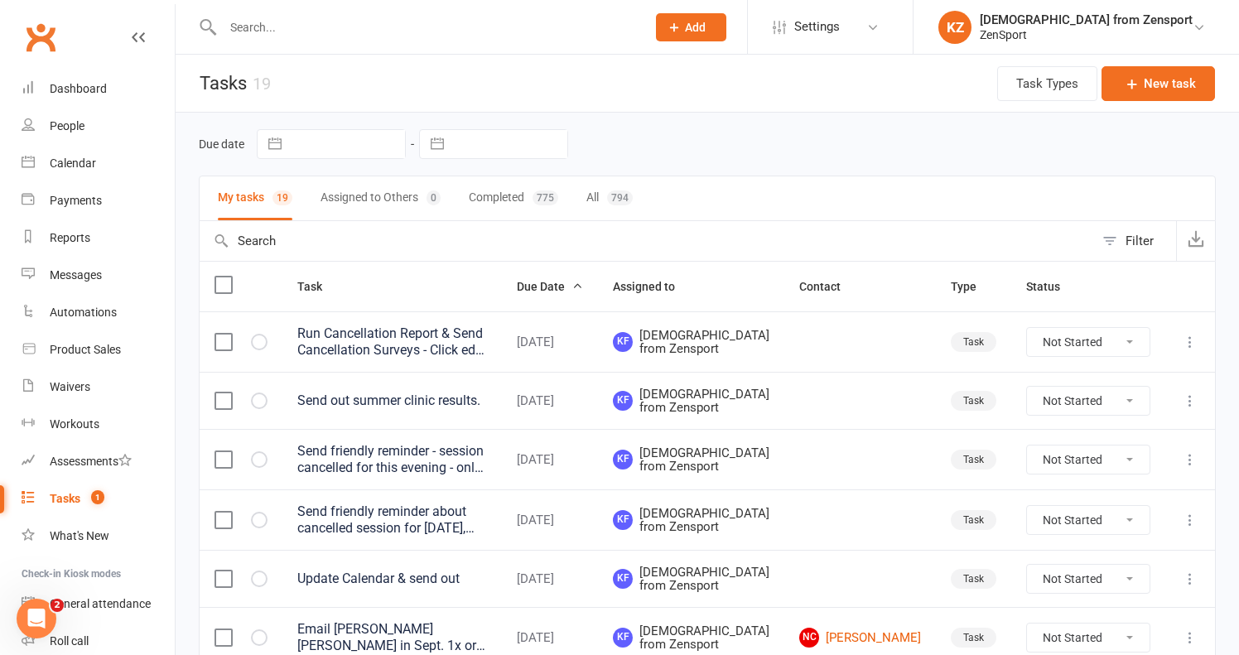
click at [339, 27] on input "text" at bounding box center [426, 27] width 416 height 23
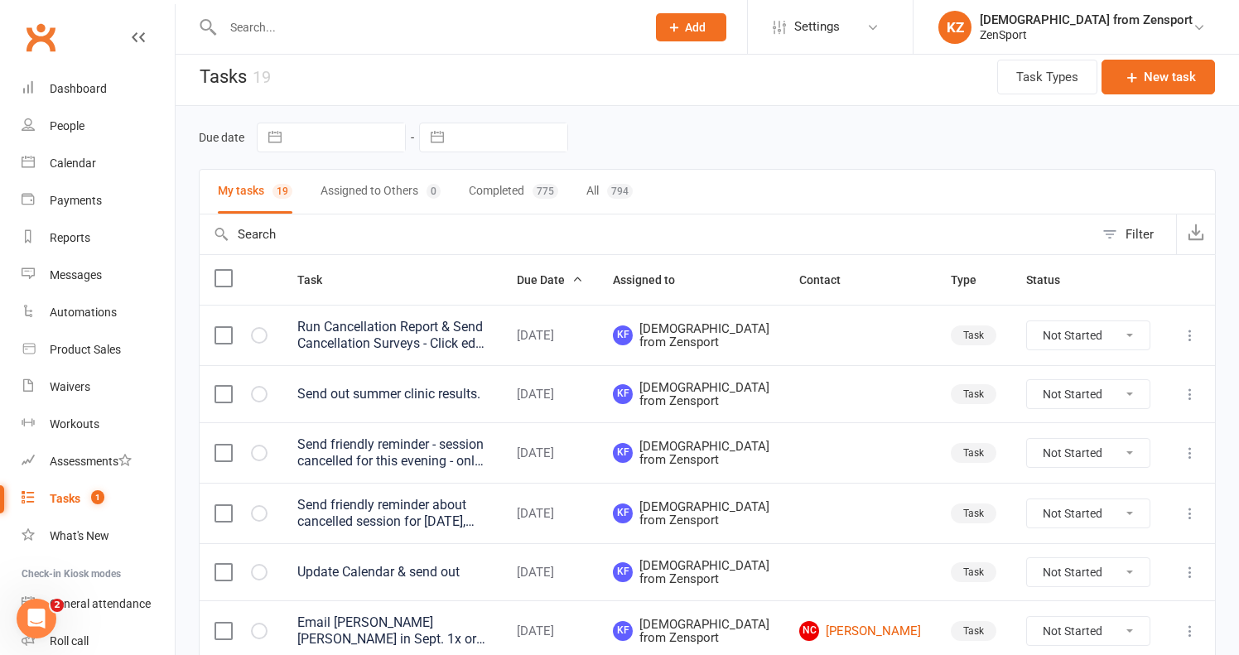
paste input "Carson Rivas"
type input "Carson Rivas"
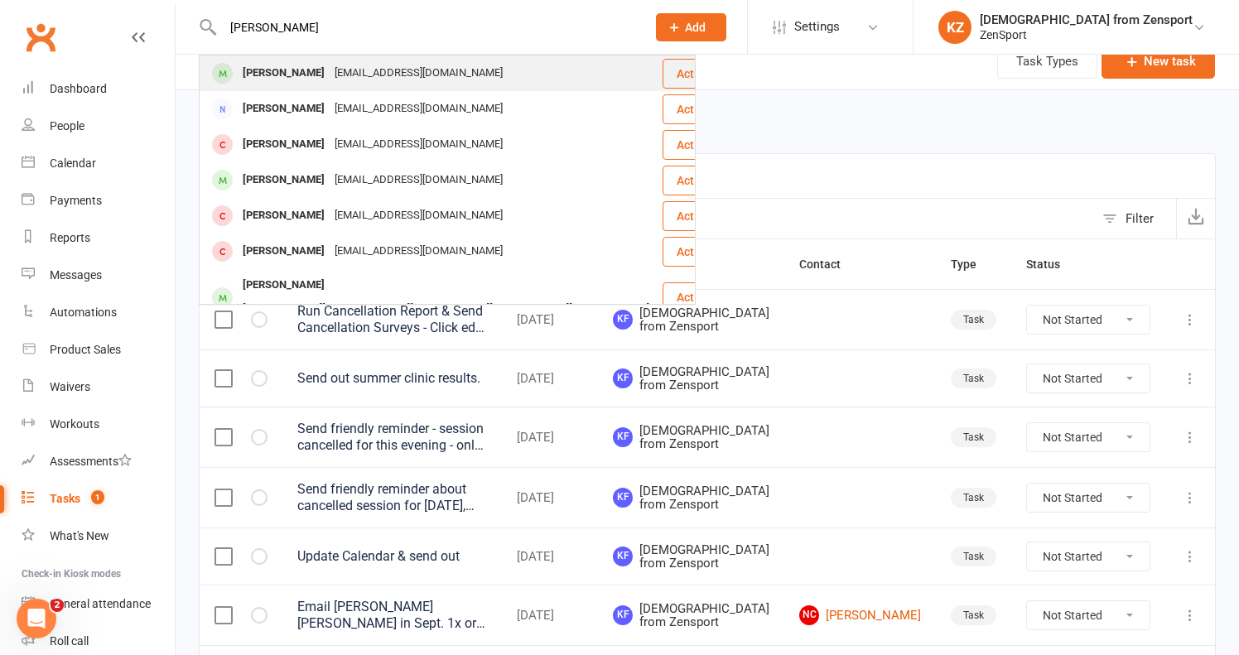
click at [305, 68] on div "Carson Rivas" at bounding box center [284, 73] width 92 height 24
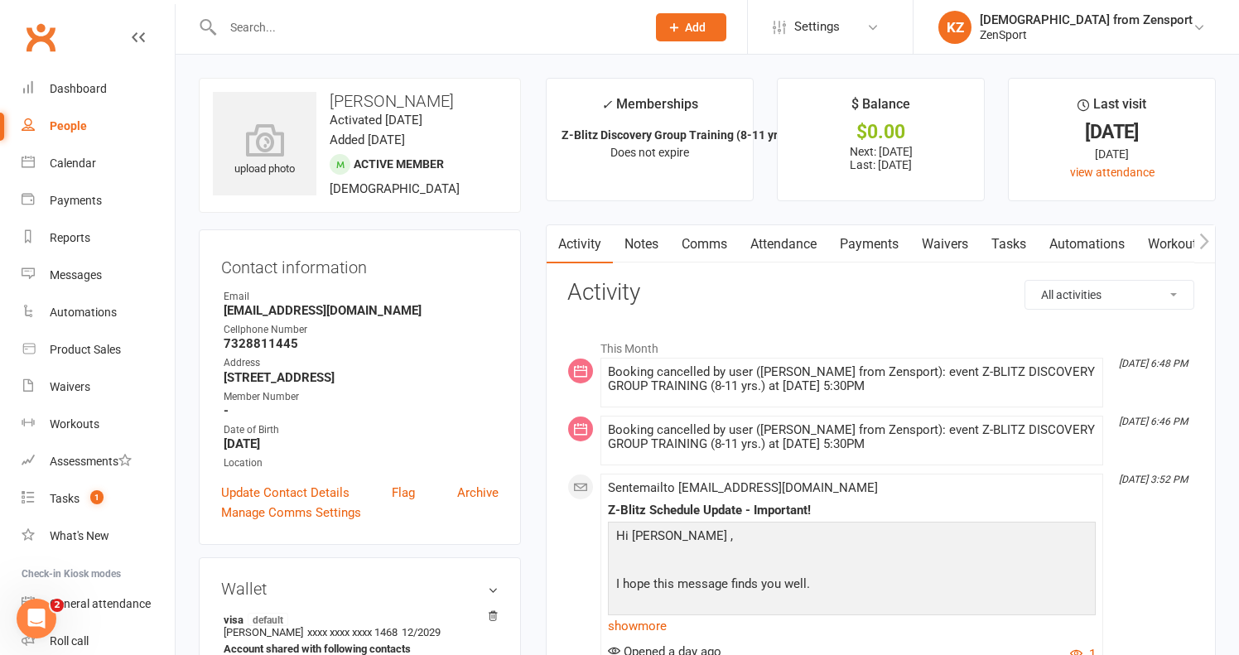
click at [871, 237] on link "Payments" at bounding box center [869, 244] width 82 height 38
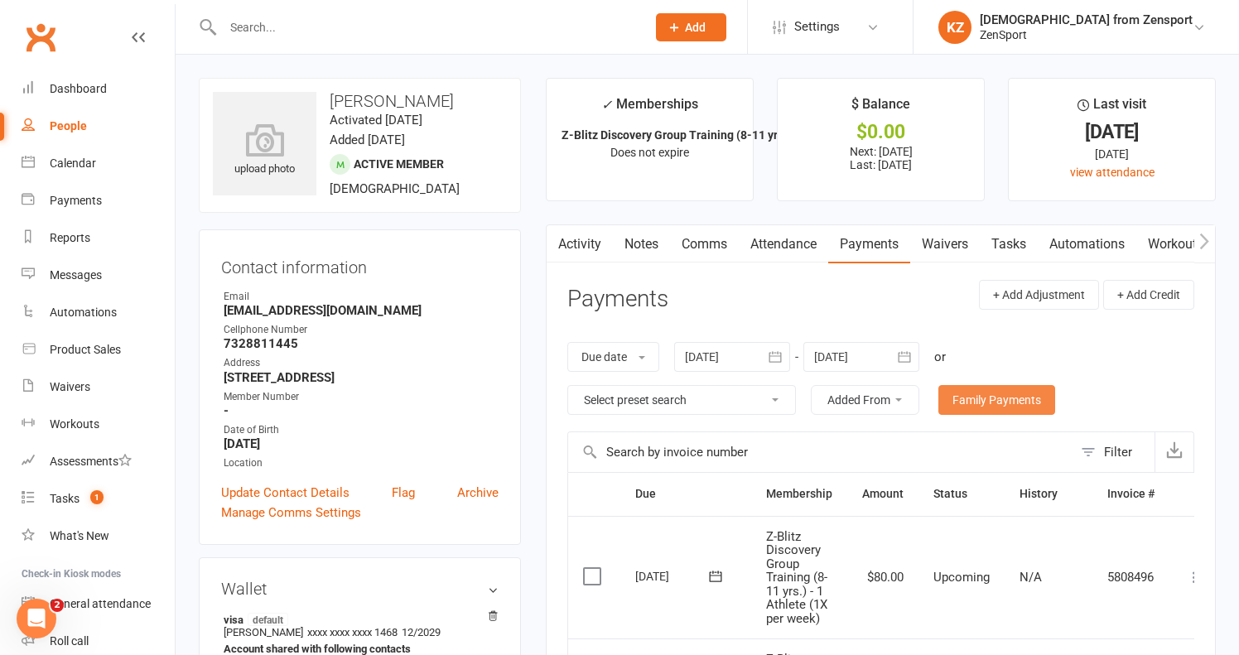
click at [983, 392] on link "Family Payments" at bounding box center [996, 400] width 117 height 30
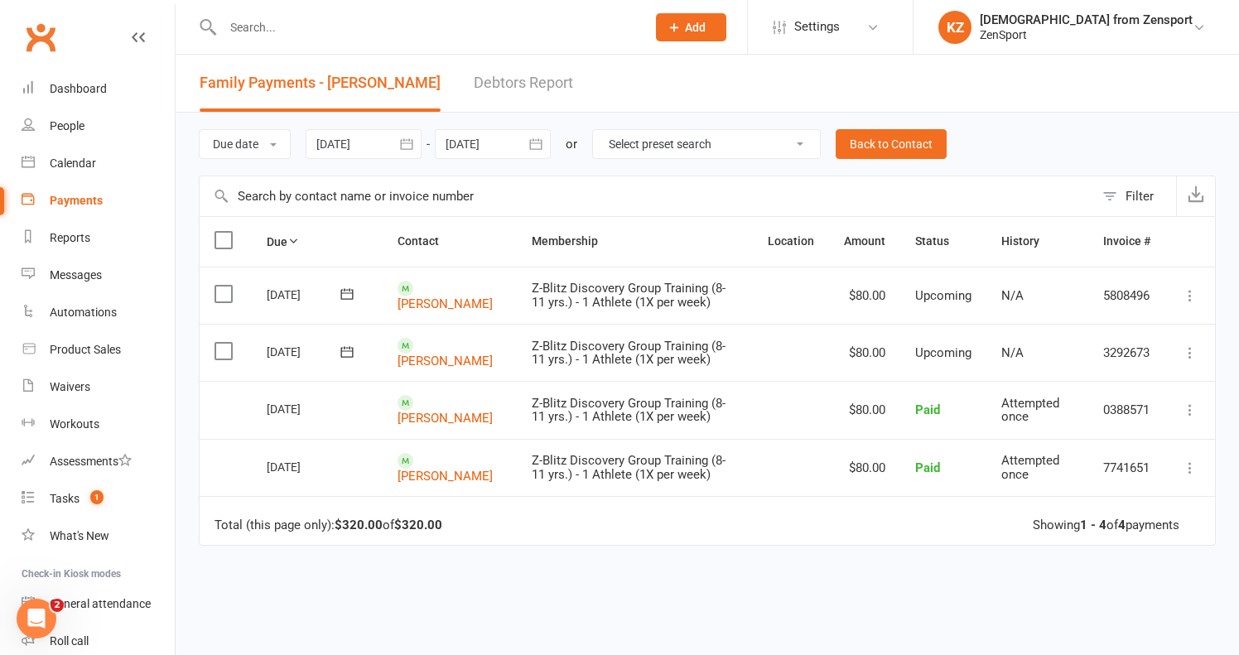
click at [243, 28] on input "text" at bounding box center [426, 27] width 416 height 23
paste input "Bella Pacheco"
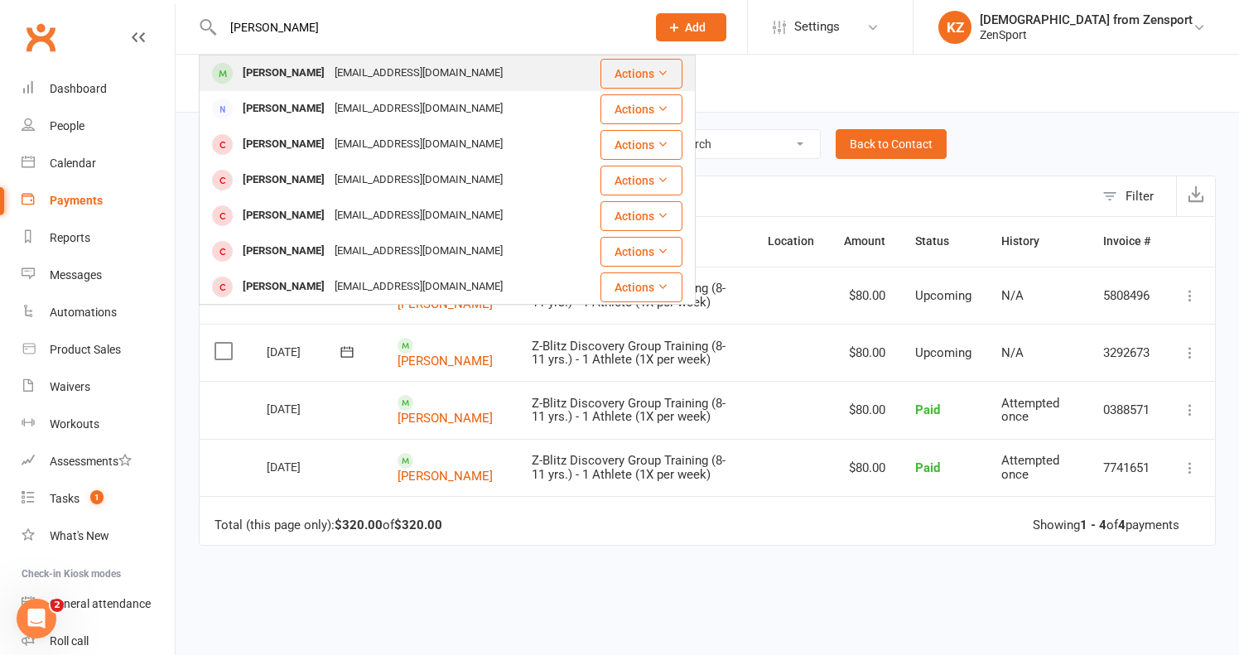
type input "Bella Pacheco"
click at [262, 64] on div "Bella Pacheco" at bounding box center [284, 73] width 92 height 24
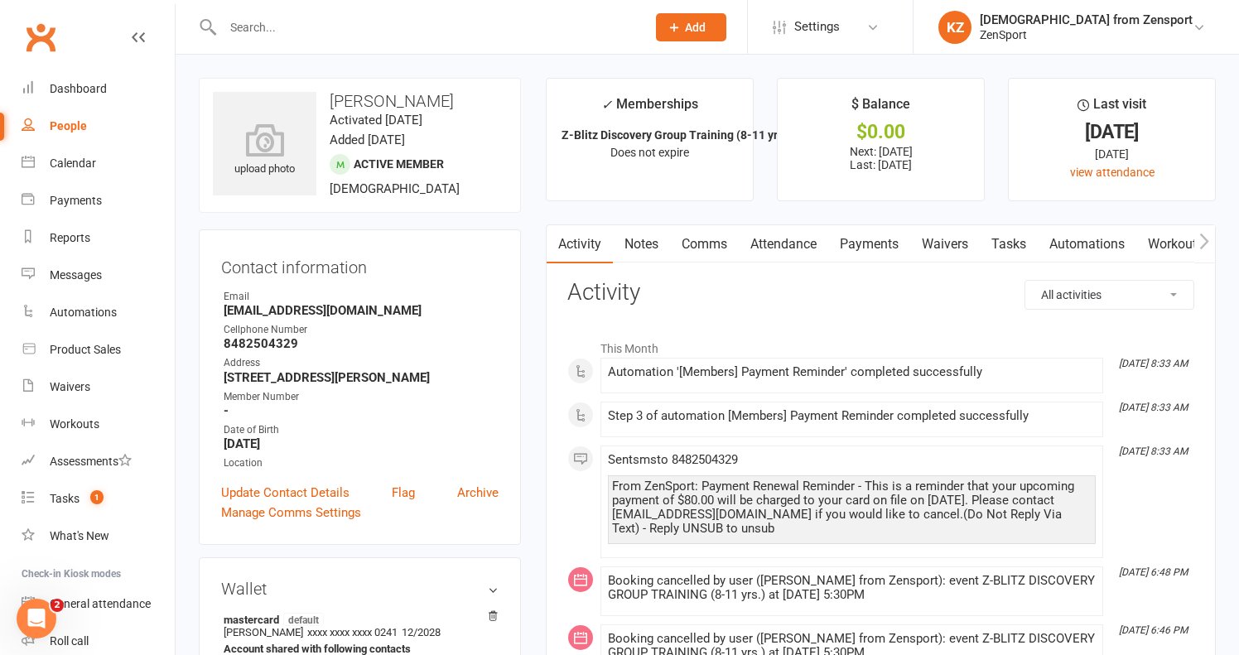
click at [783, 235] on link "Attendance" at bounding box center [783, 244] width 89 height 38
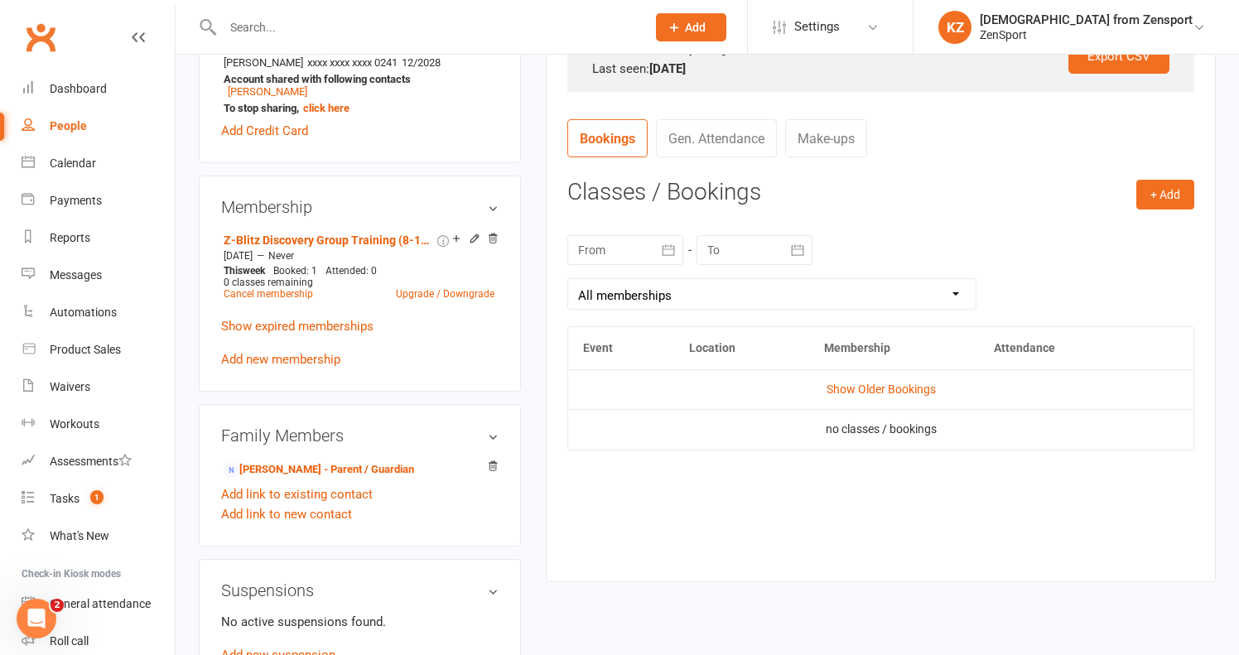
scroll to position [638, 0]
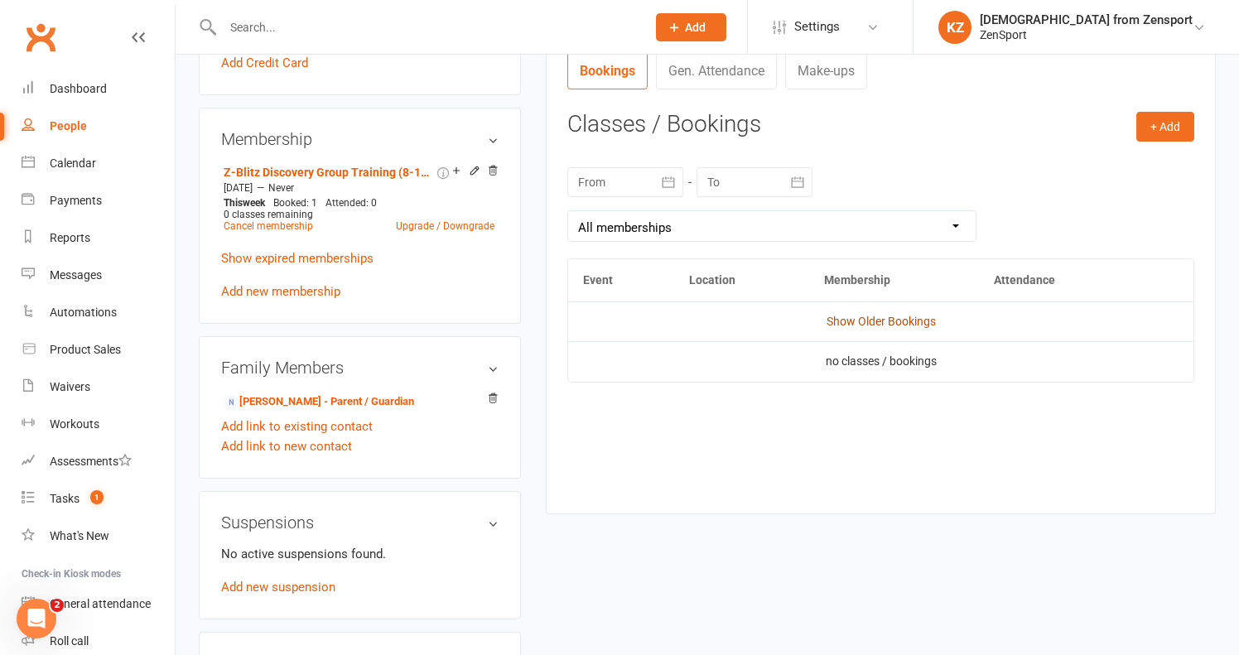
click at [868, 315] on link "Show Older Bookings" at bounding box center [880, 321] width 109 height 13
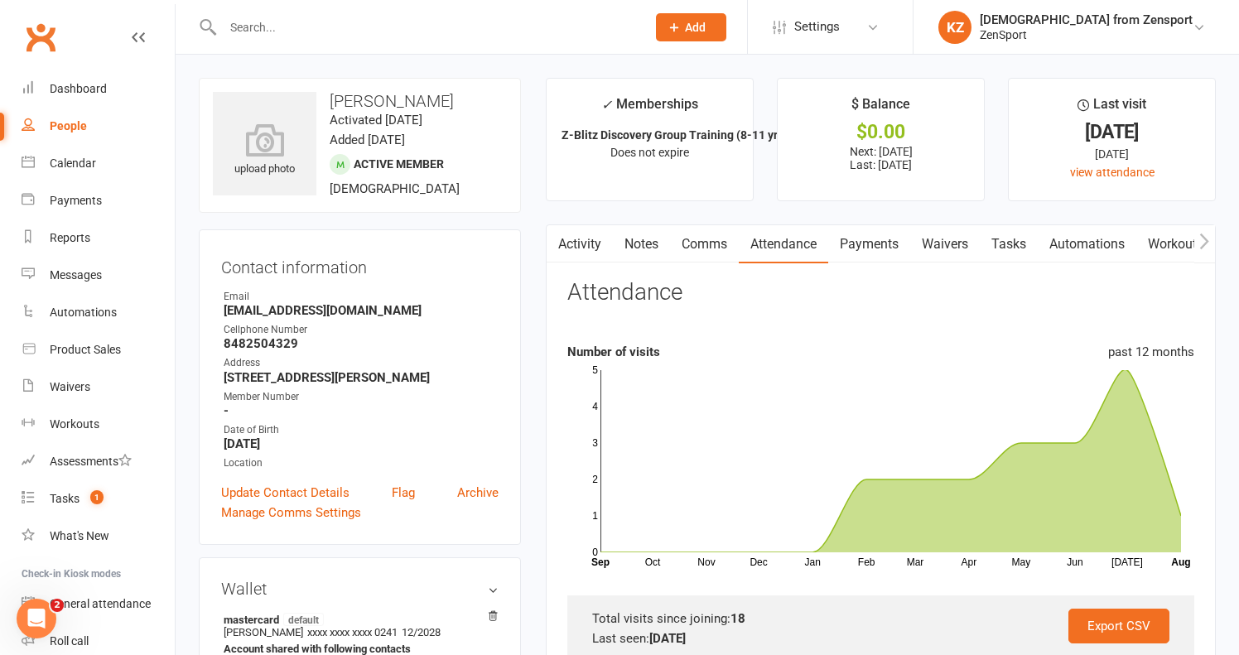
scroll to position [0, 0]
click at [633, 249] on link "Notes" at bounding box center [641, 244] width 57 height 38
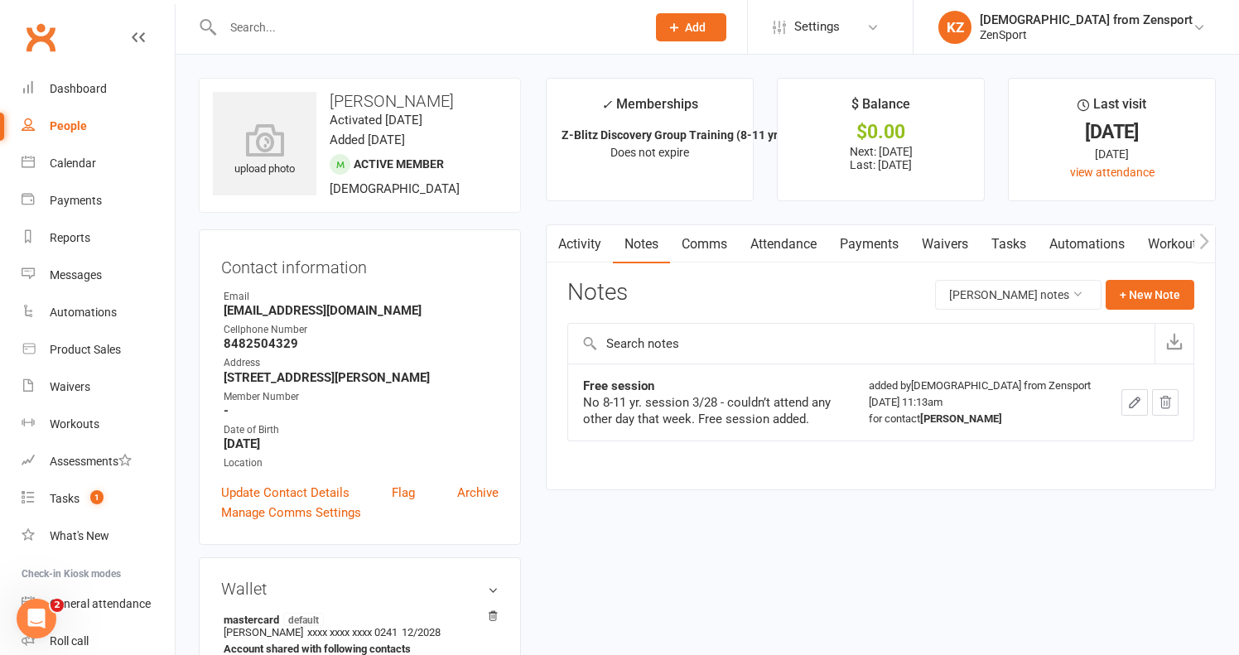
click at [893, 236] on link "Payments" at bounding box center [869, 244] width 82 height 38
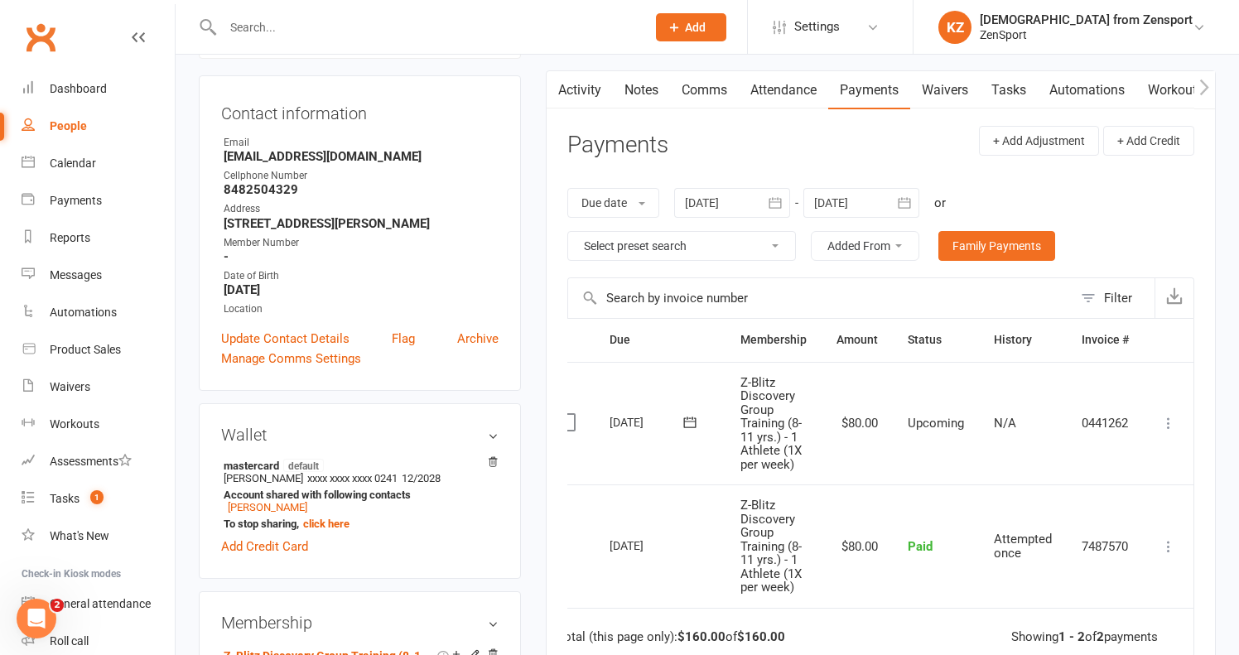
scroll to position [0, 26]
click at [1169, 416] on icon at bounding box center [1168, 423] width 17 height 17
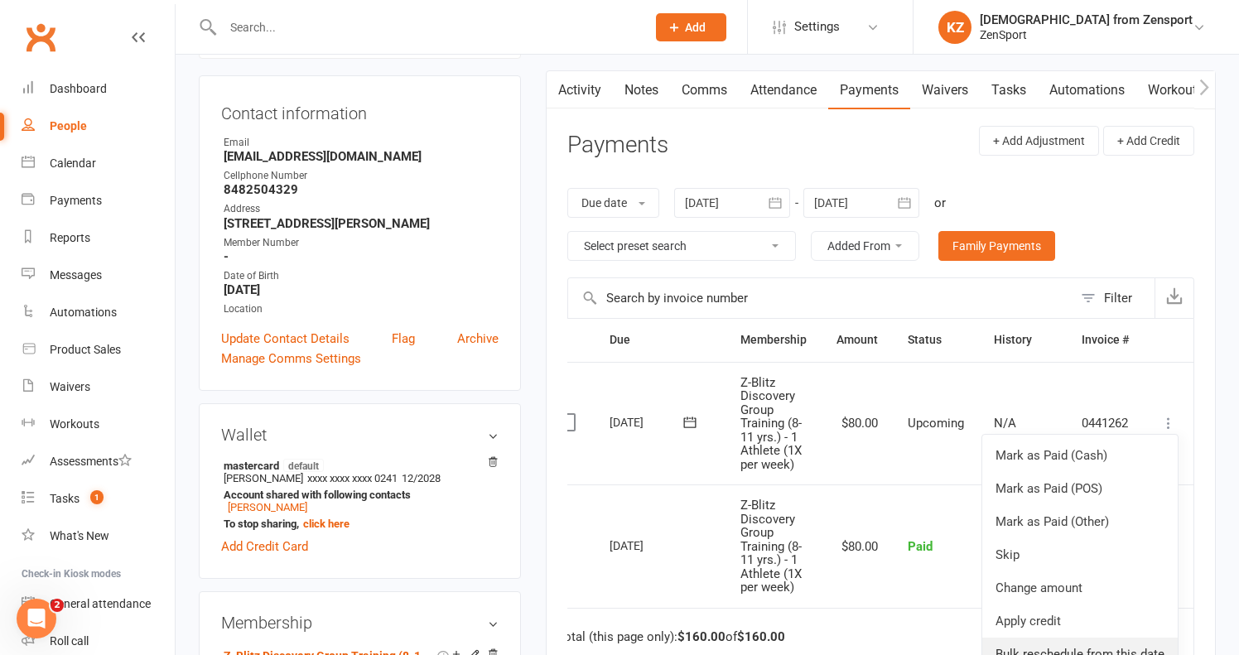
click at [1066, 642] on link "Bulk reschedule from this date" at bounding box center [1079, 654] width 195 height 33
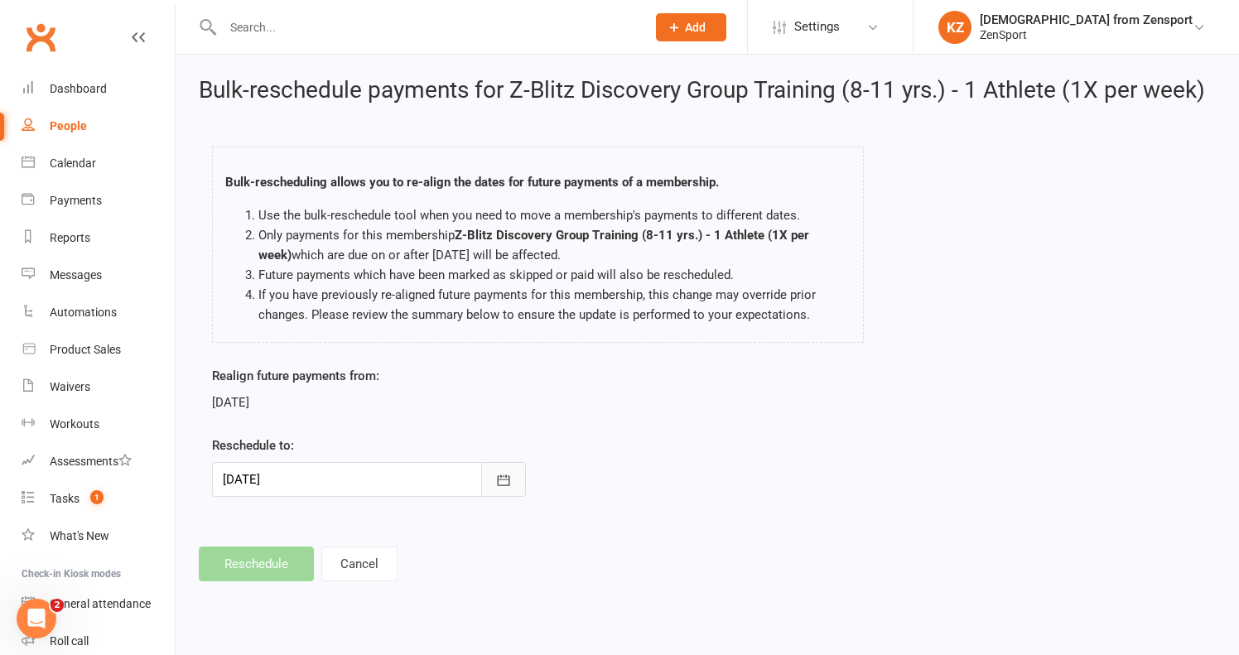
click at [506, 480] on icon "button" at bounding box center [503, 480] width 17 height 17
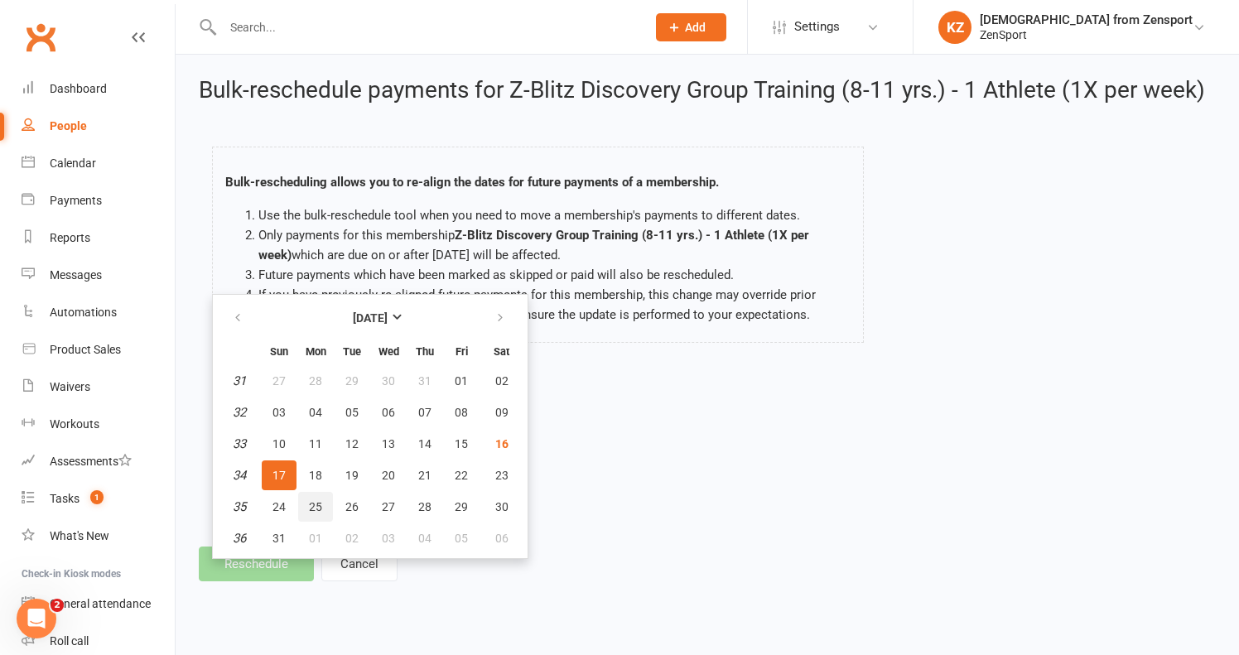
click at [315, 501] on span "25" at bounding box center [315, 506] width 13 height 13
type input "[DATE]"
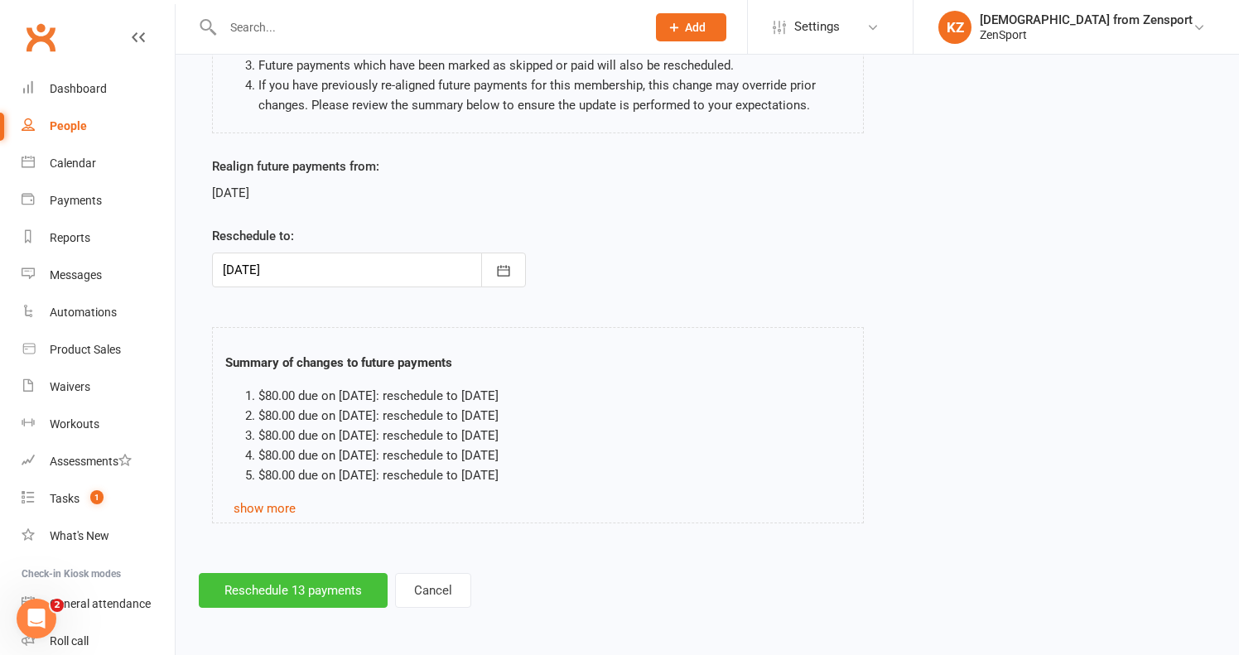
scroll to position [223, 0]
click at [330, 575] on button "Reschedule 13 payments" at bounding box center [293, 590] width 189 height 35
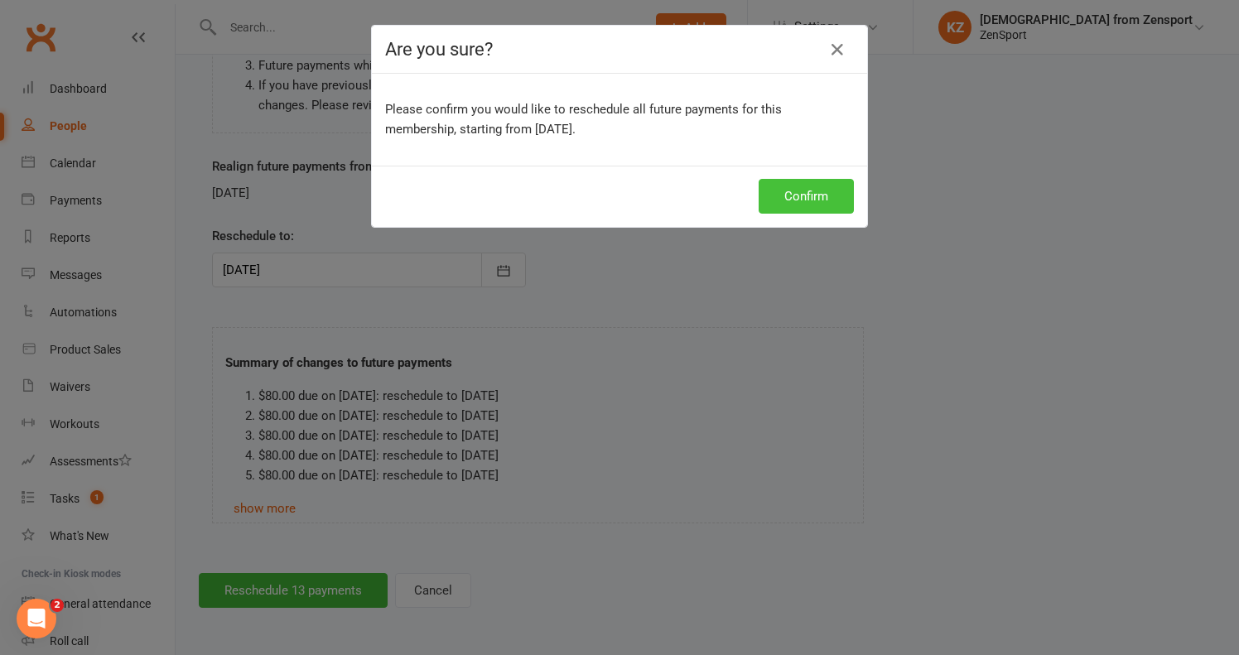
click at [803, 192] on button "Confirm" at bounding box center [805, 196] width 95 height 35
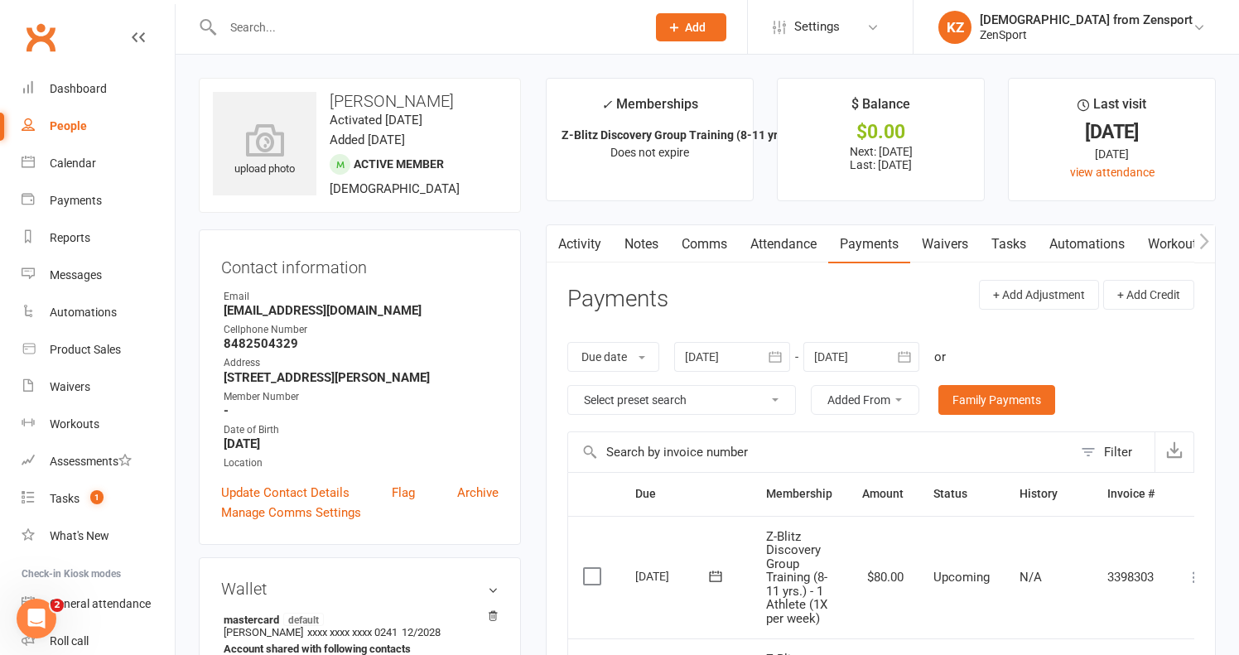
click at [266, 41] on div at bounding box center [417, 27] width 436 height 54
click at [265, 25] on input "text" at bounding box center [426, 27] width 416 height 23
paste input "[PERSON_NAME]"
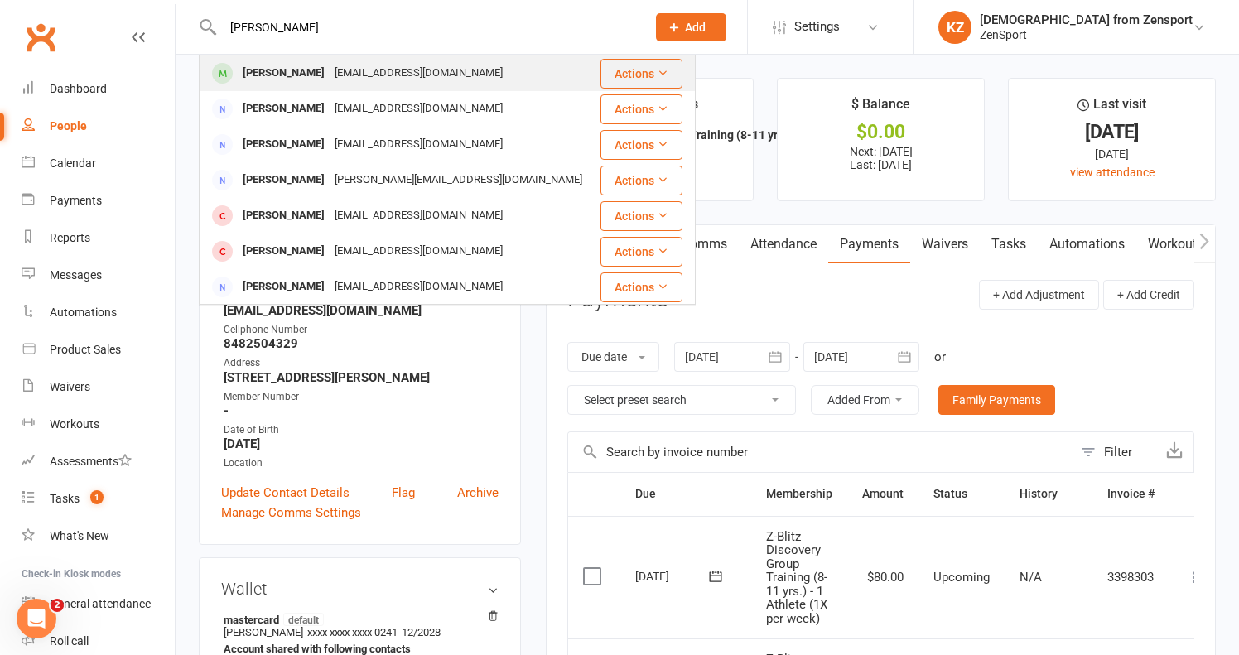
type input "[PERSON_NAME]"
click at [343, 69] on div "[EMAIL_ADDRESS][DOMAIN_NAME]" at bounding box center [419, 73] width 178 height 24
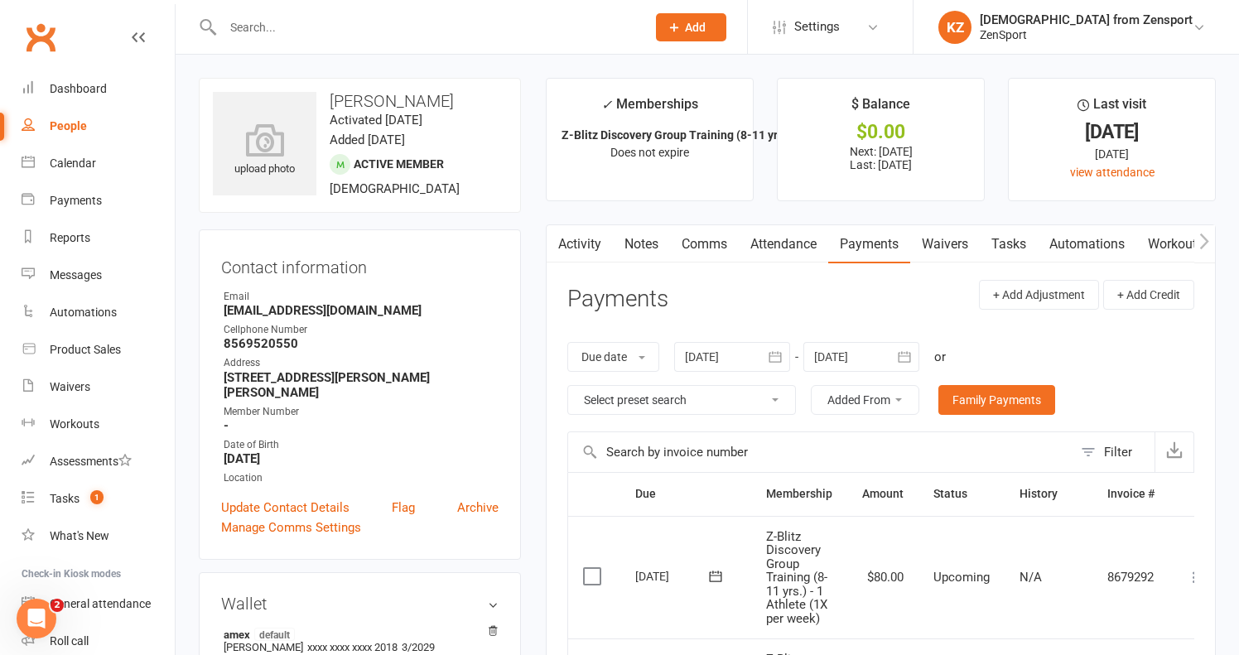
click at [810, 235] on link "Attendance" at bounding box center [783, 244] width 89 height 38
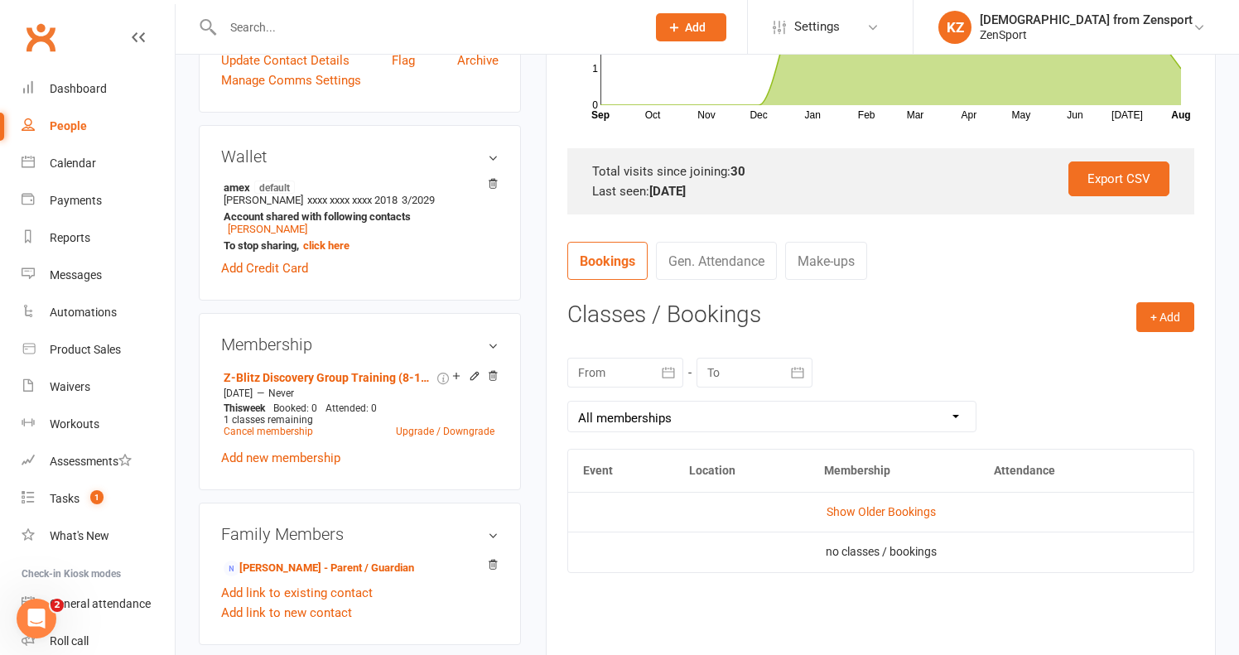
scroll to position [478, 0]
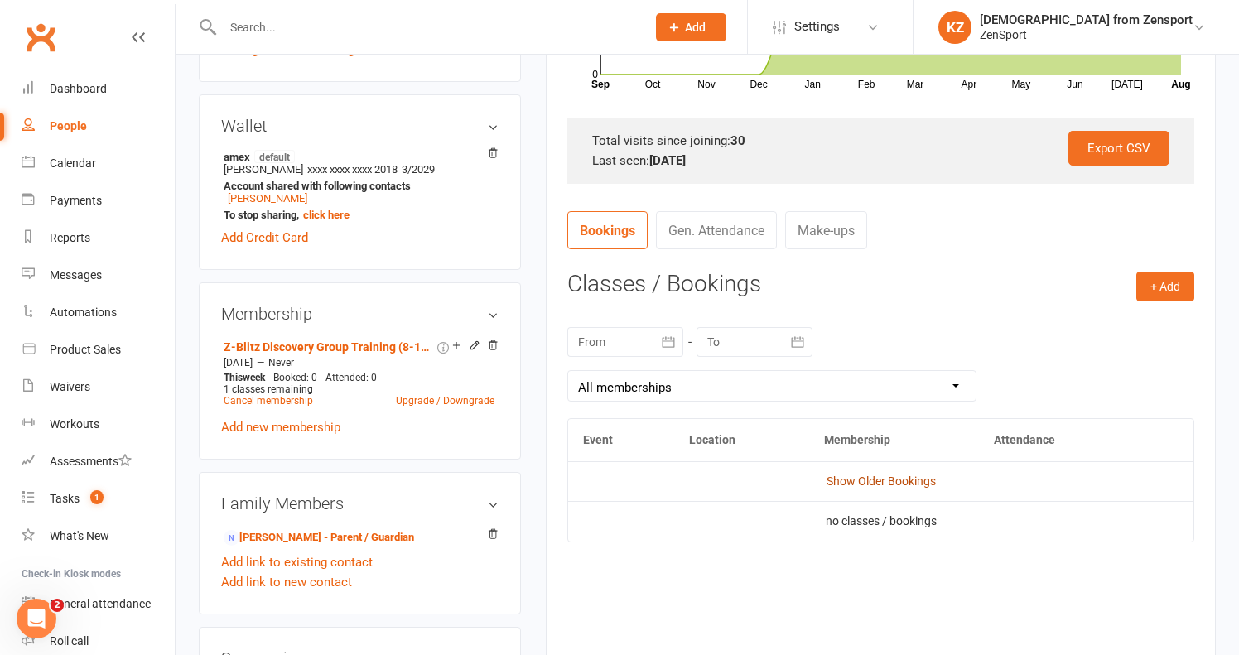
click at [849, 481] on link "Show Older Bookings" at bounding box center [880, 480] width 109 height 13
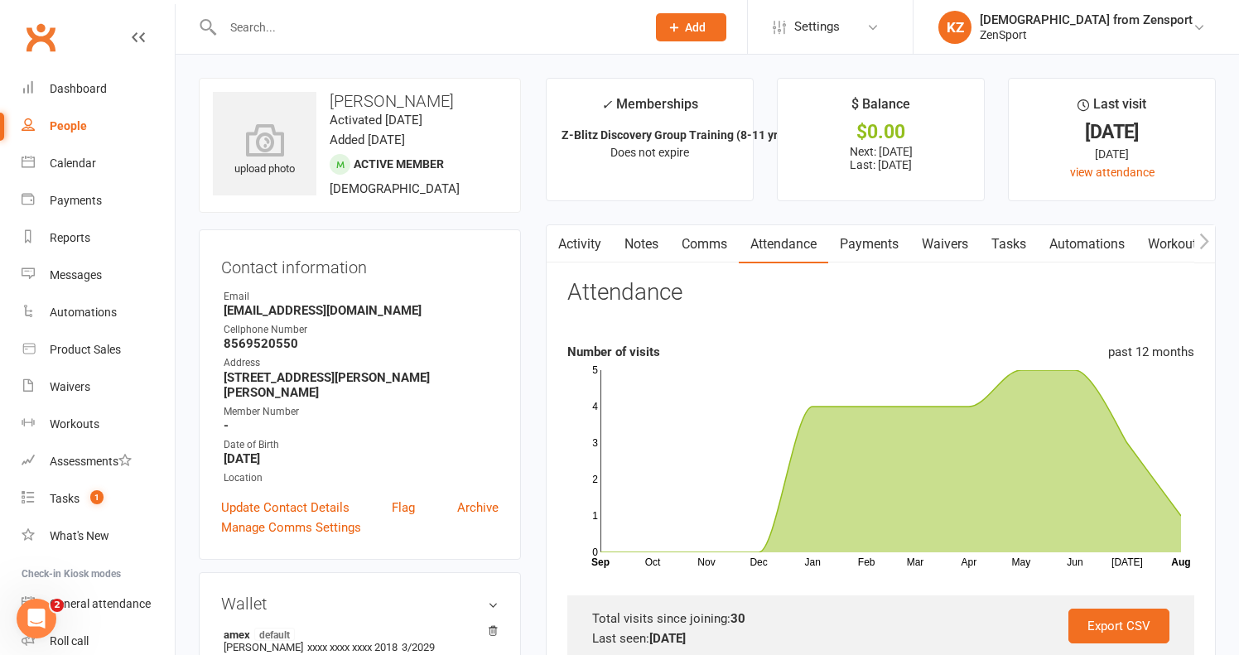
scroll to position [0, 0]
click at [868, 239] on link "Payments" at bounding box center [869, 244] width 82 height 38
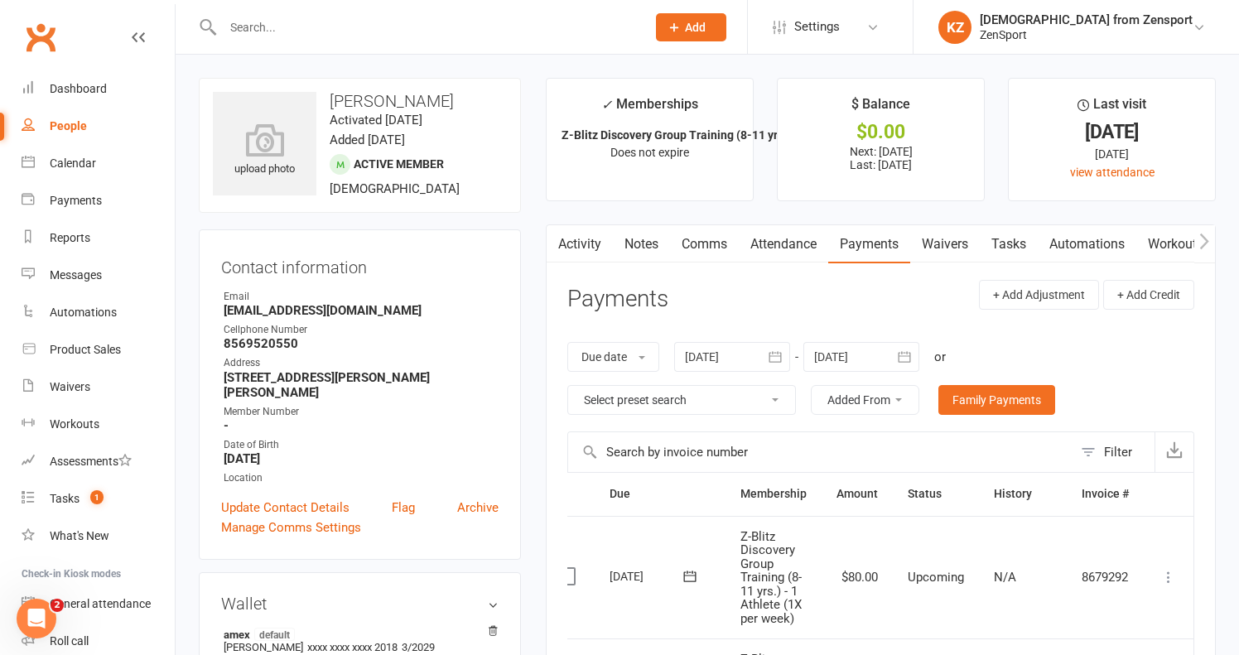
click at [793, 235] on link "Attendance" at bounding box center [783, 244] width 89 height 38
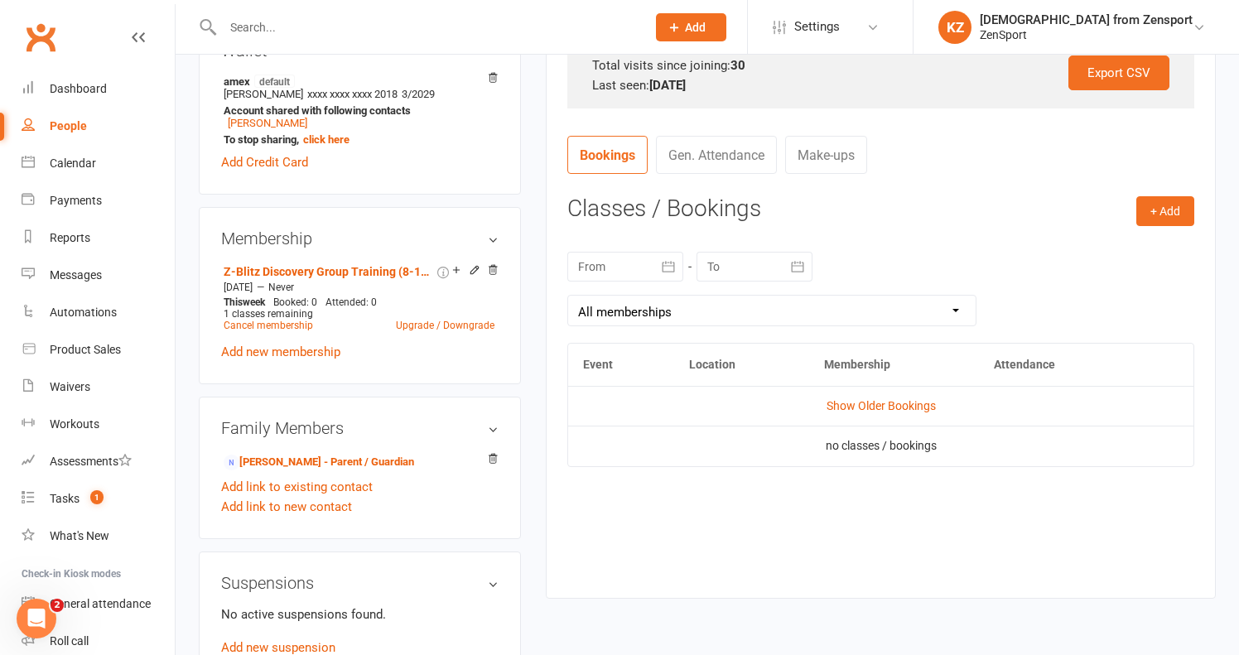
scroll to position [592, 0]
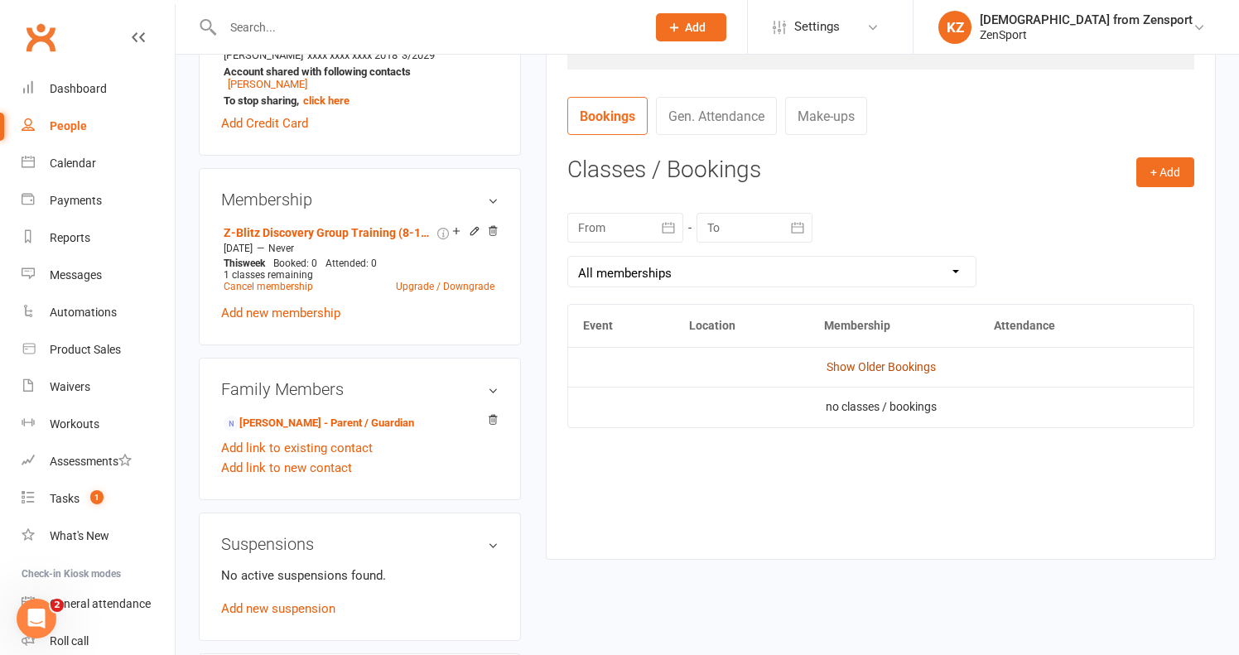
click at [873, 360] on link "Show Older Bookings" at bounding box center [880, 366] width 109 height 13
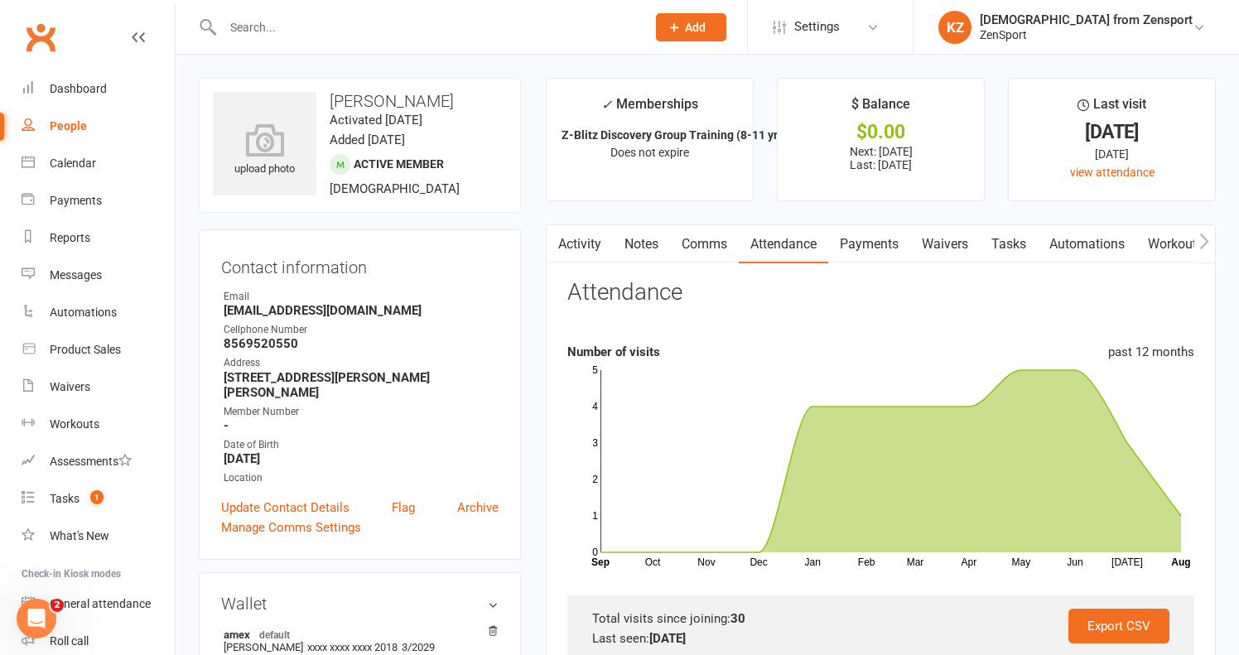
scroll to position [0, 0]
click at [873, 235] on link "Payments" at bounding box center [869, 244] width 82 height 38
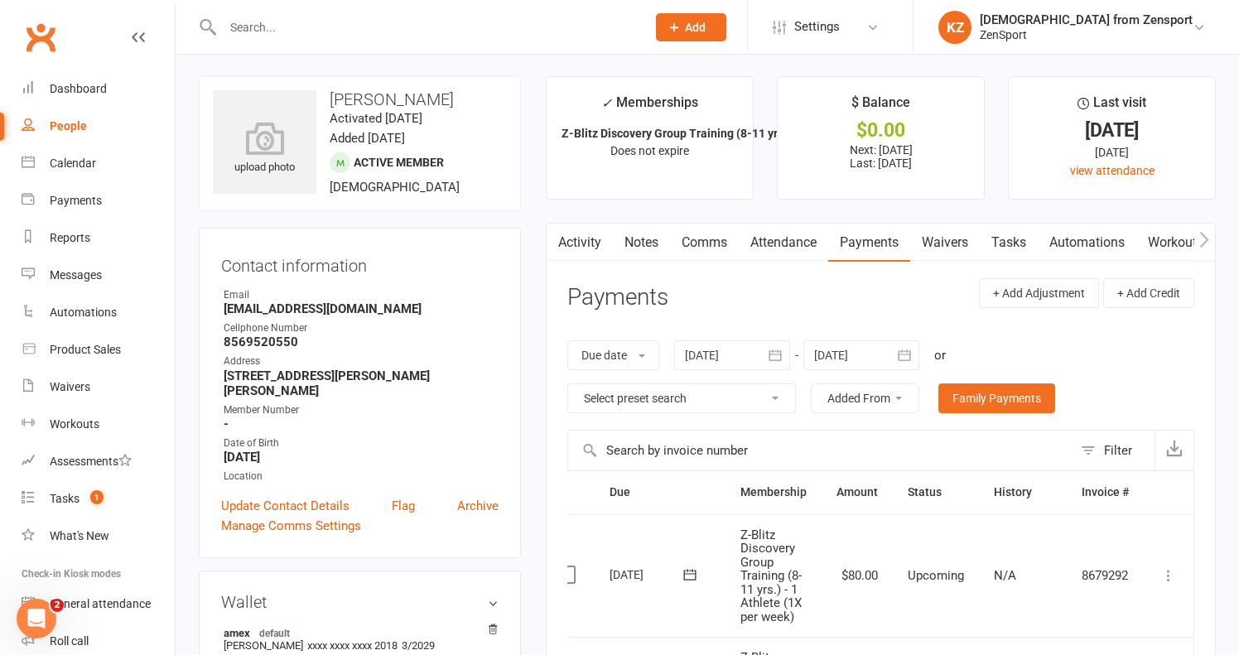
scroll to position [2, 0]
click at [1169, 568] on icon at bounding box center [1168, 575] width 17 height 17
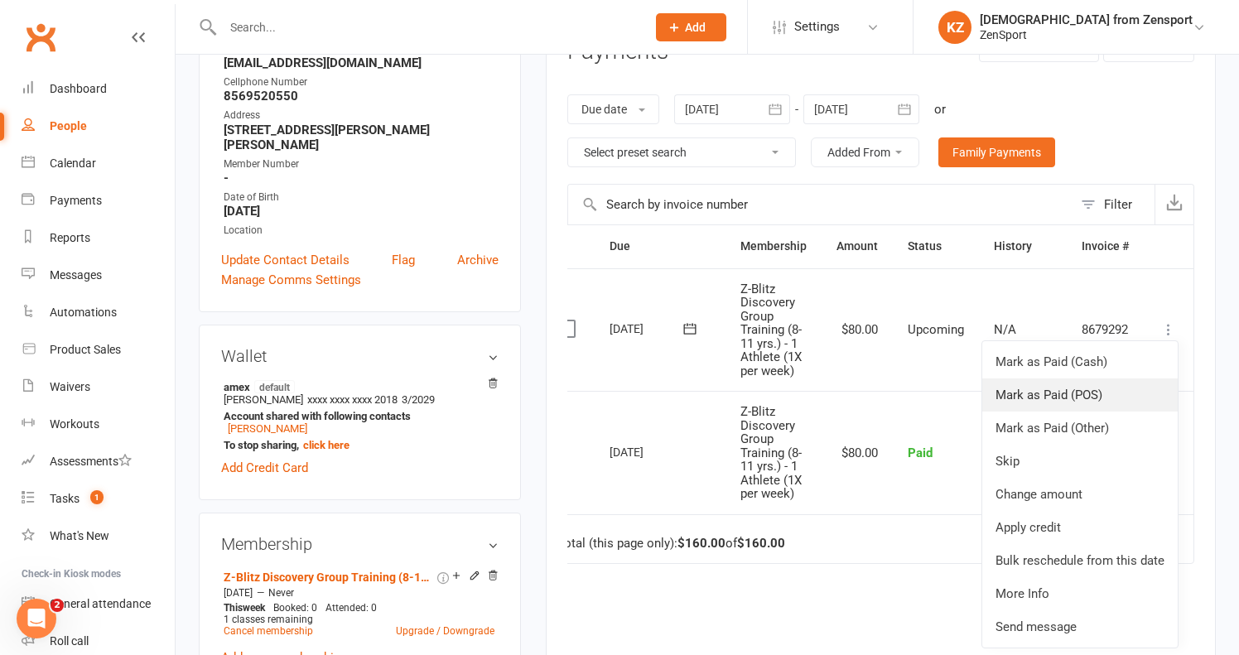
scroll to position [263, 0]
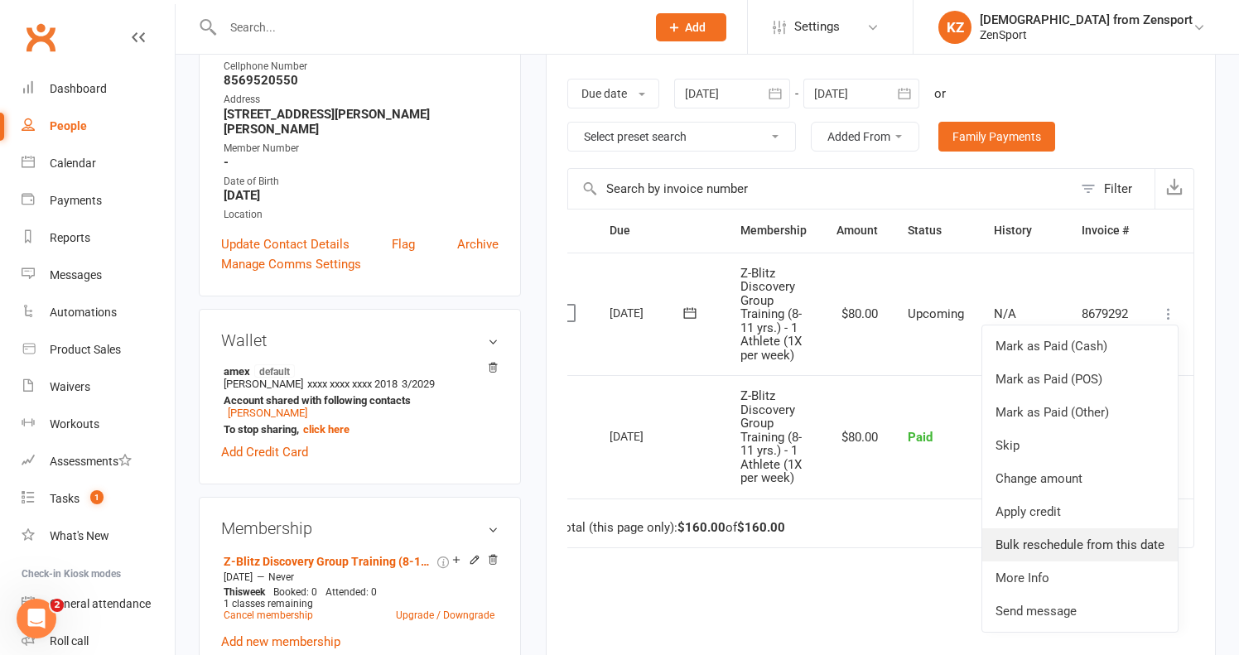
click at [1090, 537] on link "Bulk reschedule from this date" at bounding box center [1079, 544] width 195 height 33
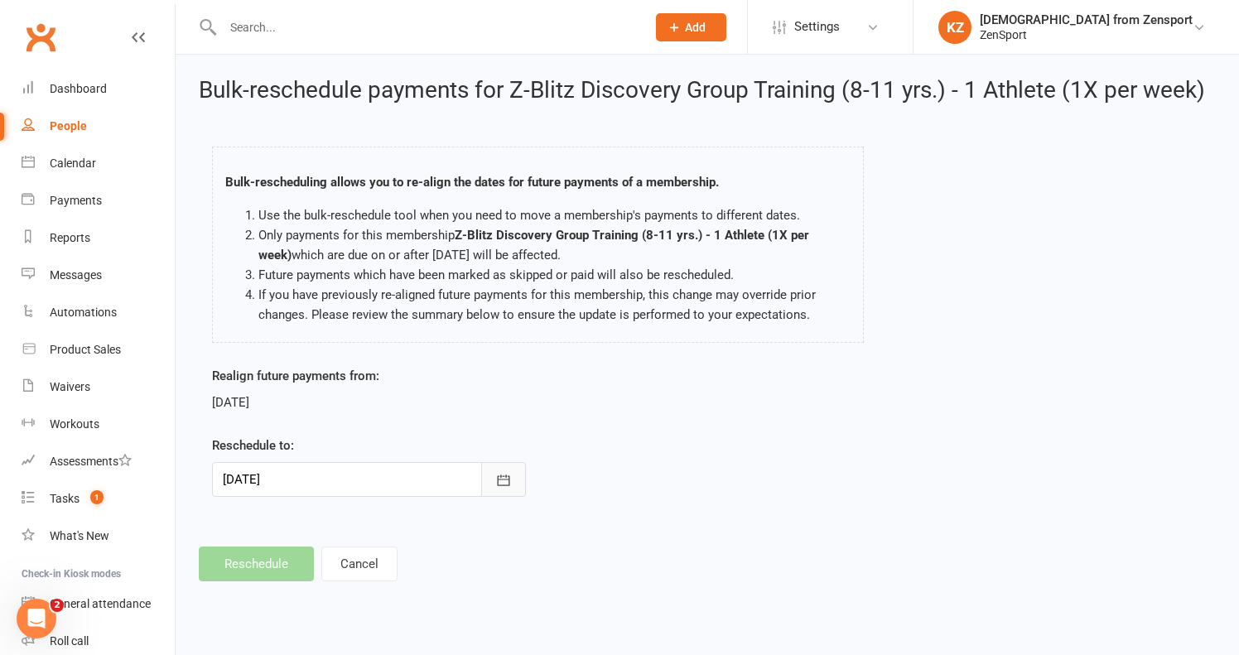
click at [501, 473] on icon "button" at bounding box center [503, 480] width 17 height 17
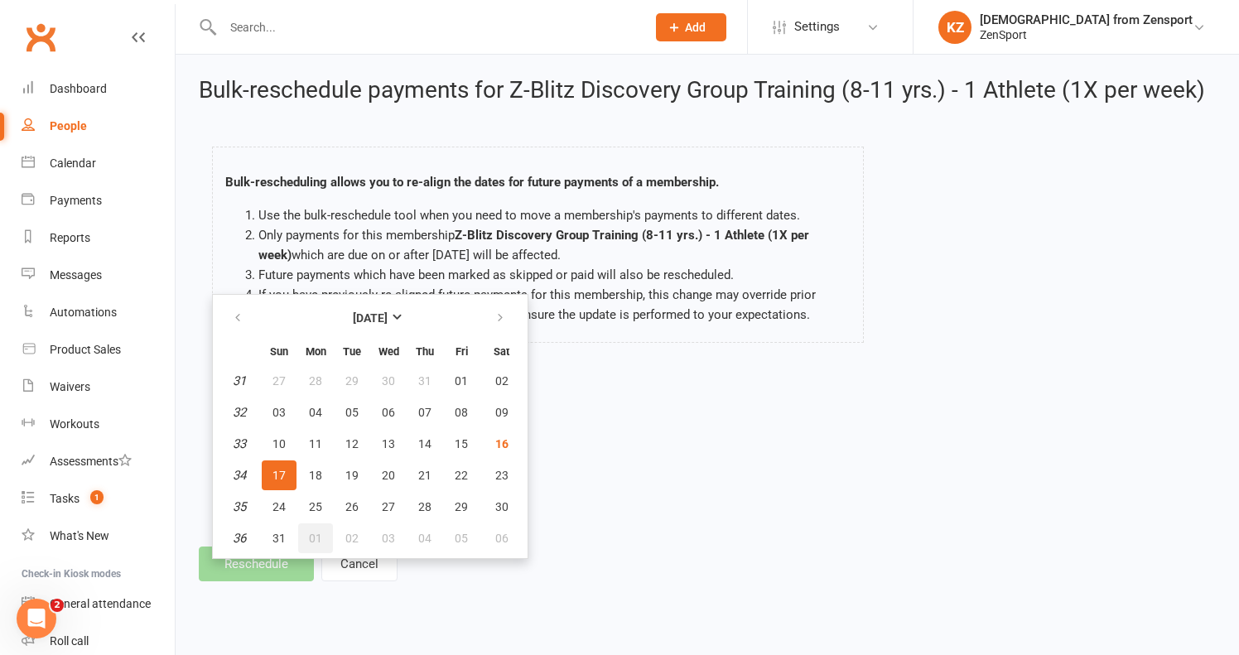
click at [315, 532] on span "01" at bounding box center [315, 538] width 13 height 13
type input "[DATE]"
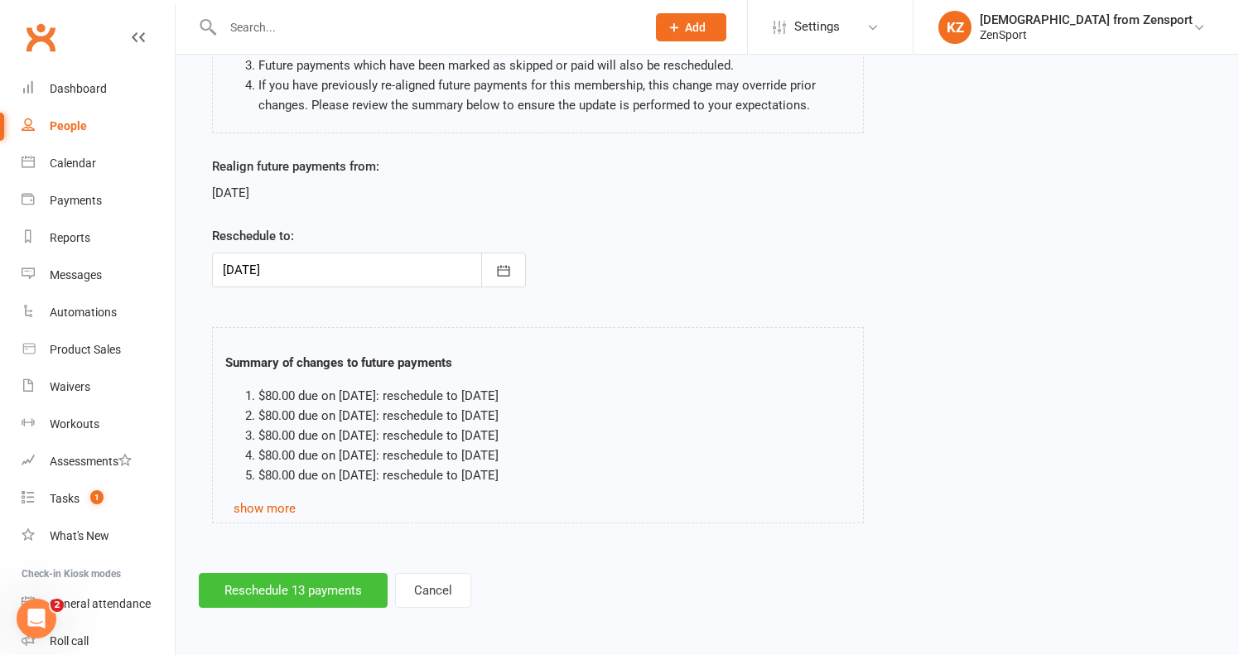
scroll to position [223, 0]
click at [318, 576] on button "Reschedule 13 payments" at bounding box center [293, 590] width 189 height 35
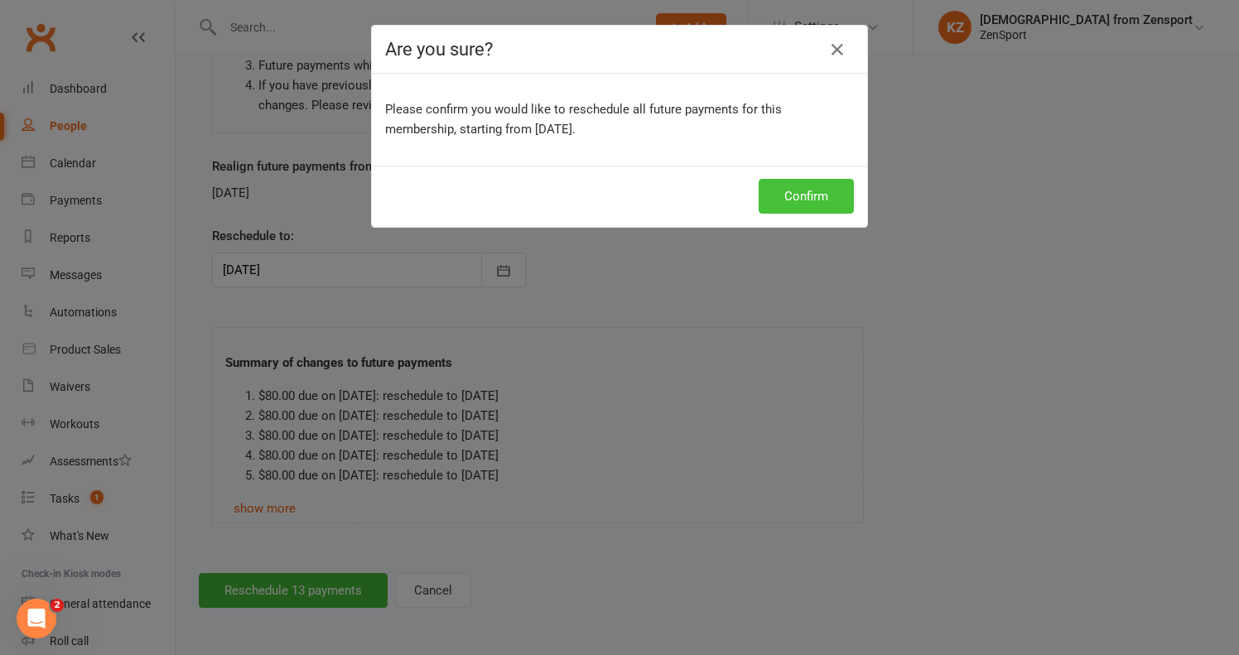
click at [801, 189] on button "Confirm" at bounding box center [805, 196] width 95 height 35
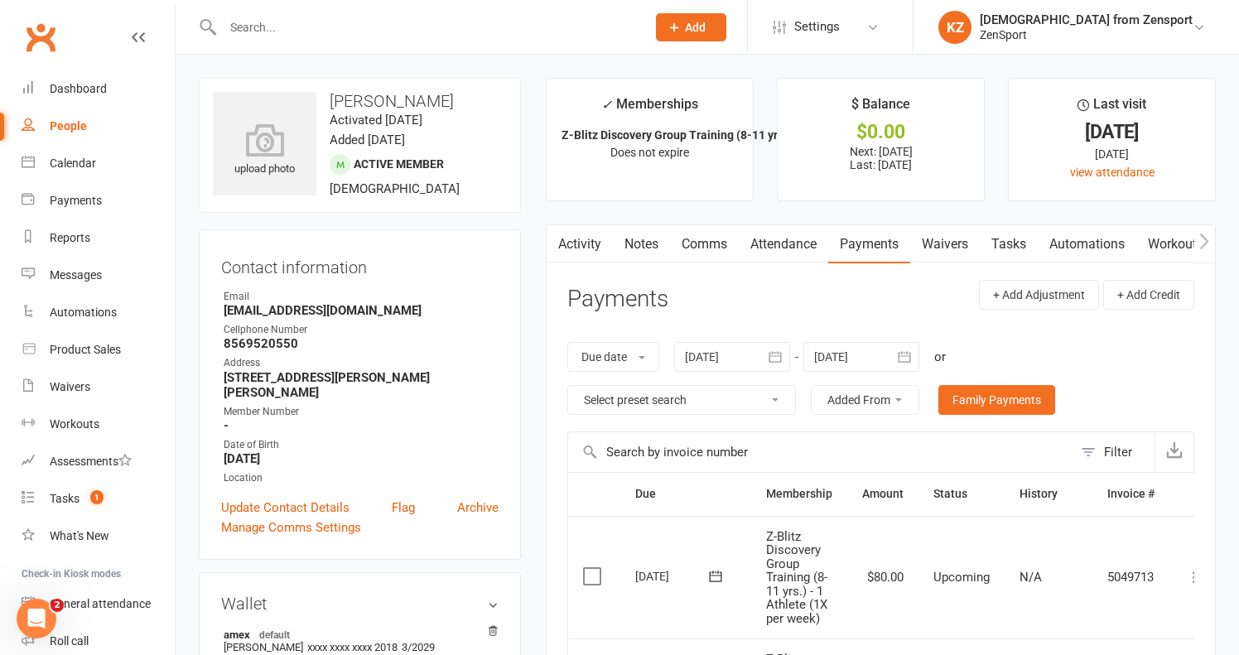
click at [290, 22] on input "text" at bounding box center [426, 27] width 416 height 23
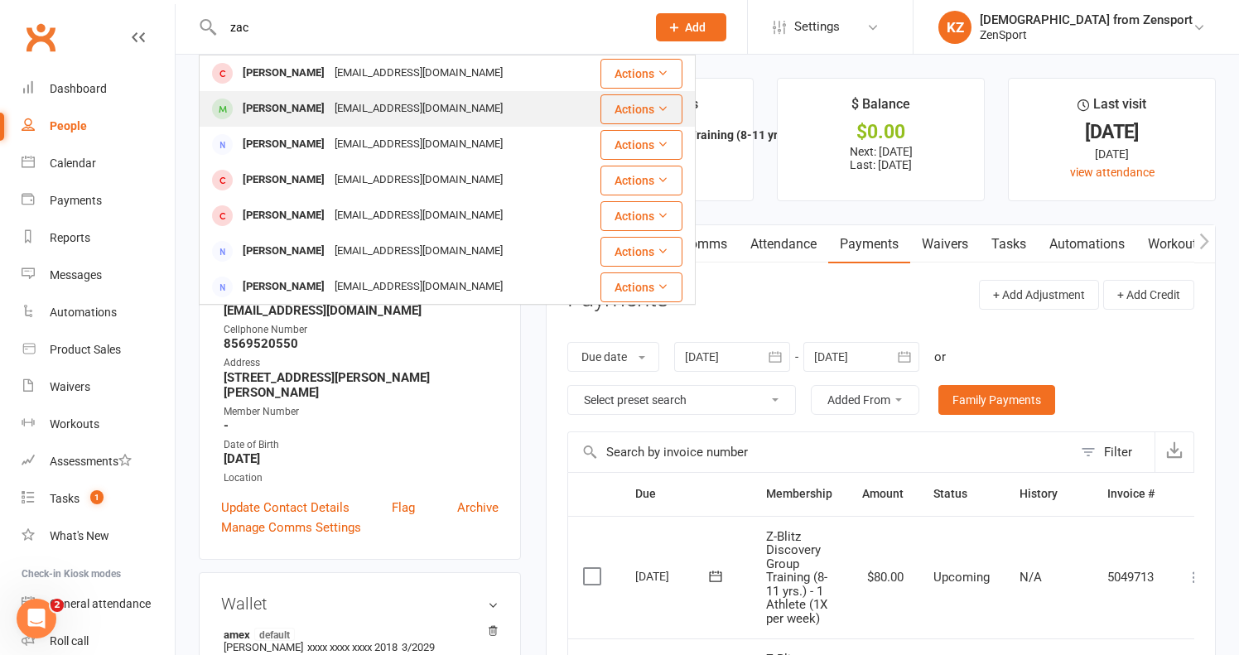
type input "zac"
click at [330, 110] on div "[EMAIL_ADDRESS][DOMAIN_NAME]" at bounding box center [419, 109] width 178 height 24
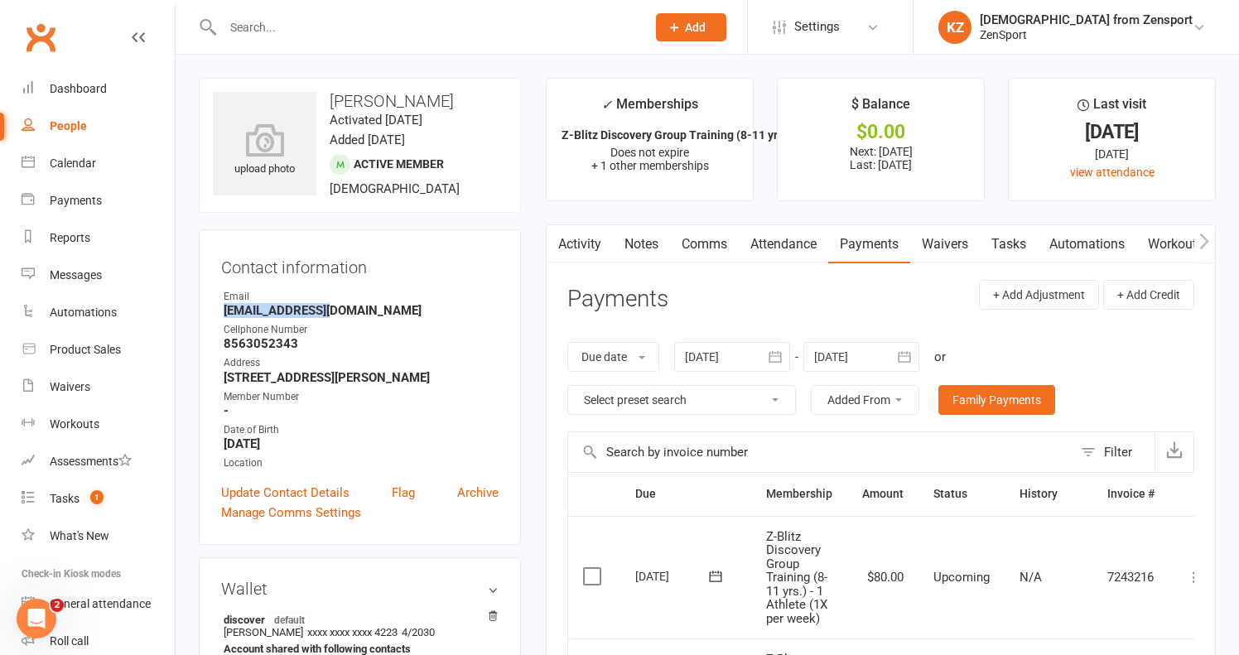
drag, startPoint x: 338, startPoint y: 313, endPoint x: 226, endPoint y: 314, distance: 111.8
click at [226, 314] on strong "[EMAIL_ADDRESS][DOMAIN_NAME]" at bounding box center [361, 310] width 275 height 15
copy strong "[EMAIL_ADDRESS][DOMAIN_NAME]"
click at [301, 30] on input "text" at bounding box center [426, 27] width 416 height 23
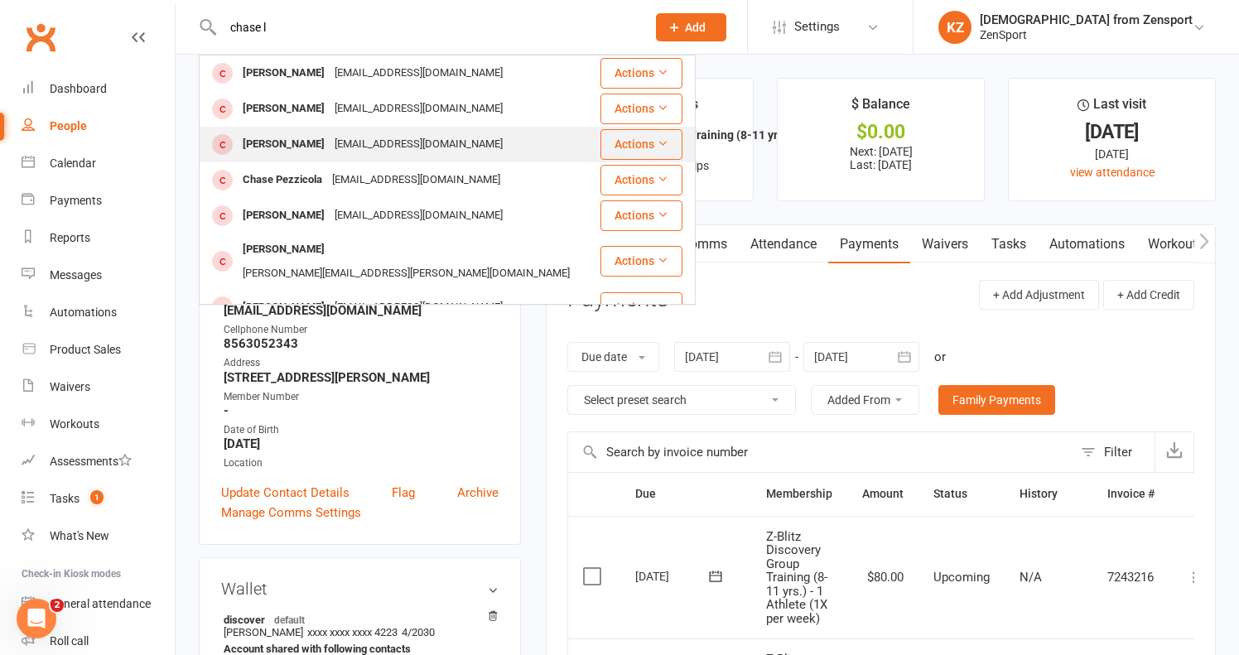
scroll to position [149, 0]
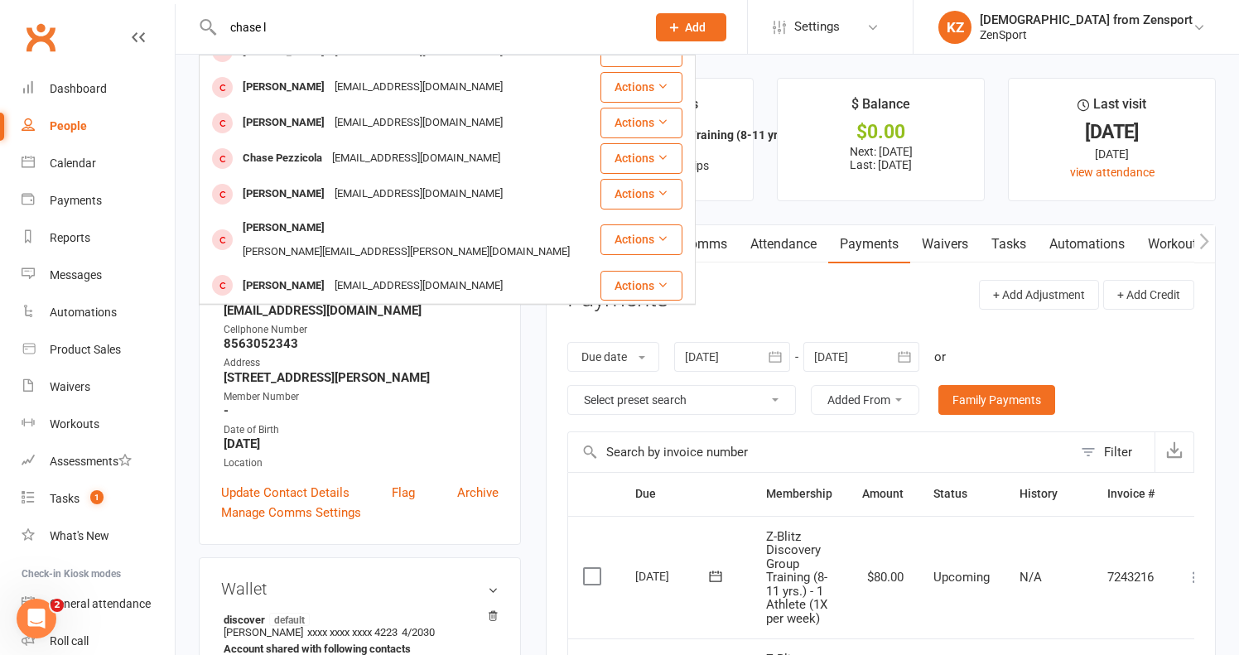
type input "chase l"
click at [312, 310] on div "[PERSON_NAME]" at bounding box center [284, 322] width 92 height 24
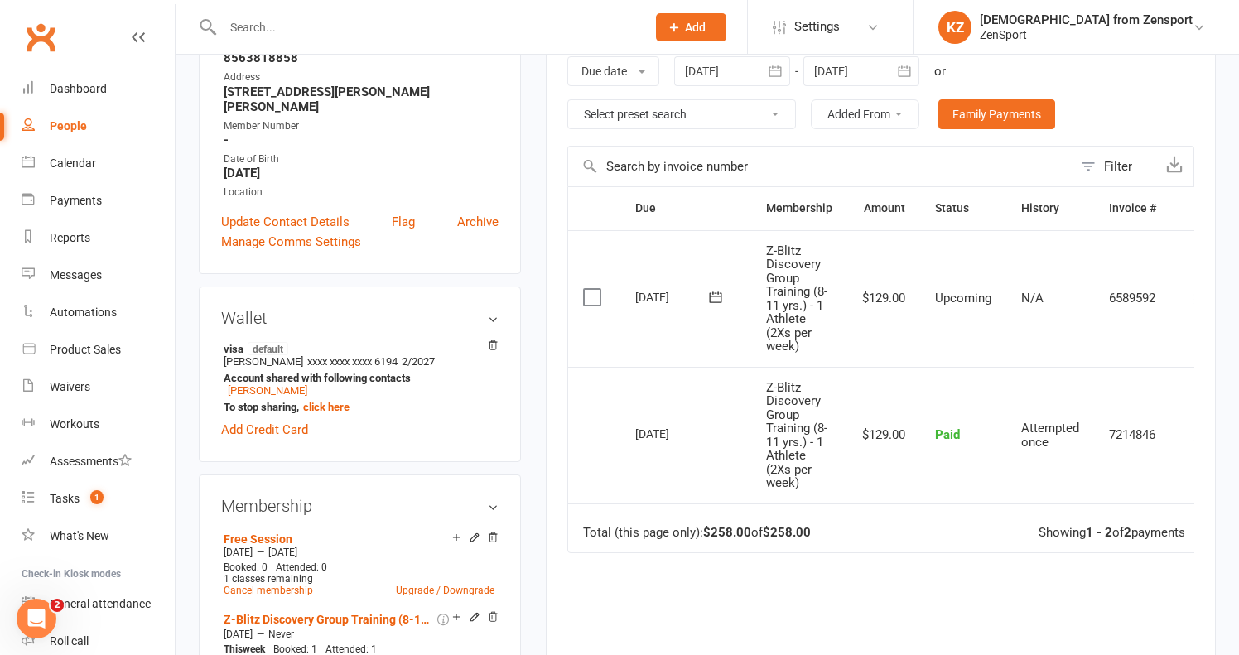
scroll to position [290, 0]
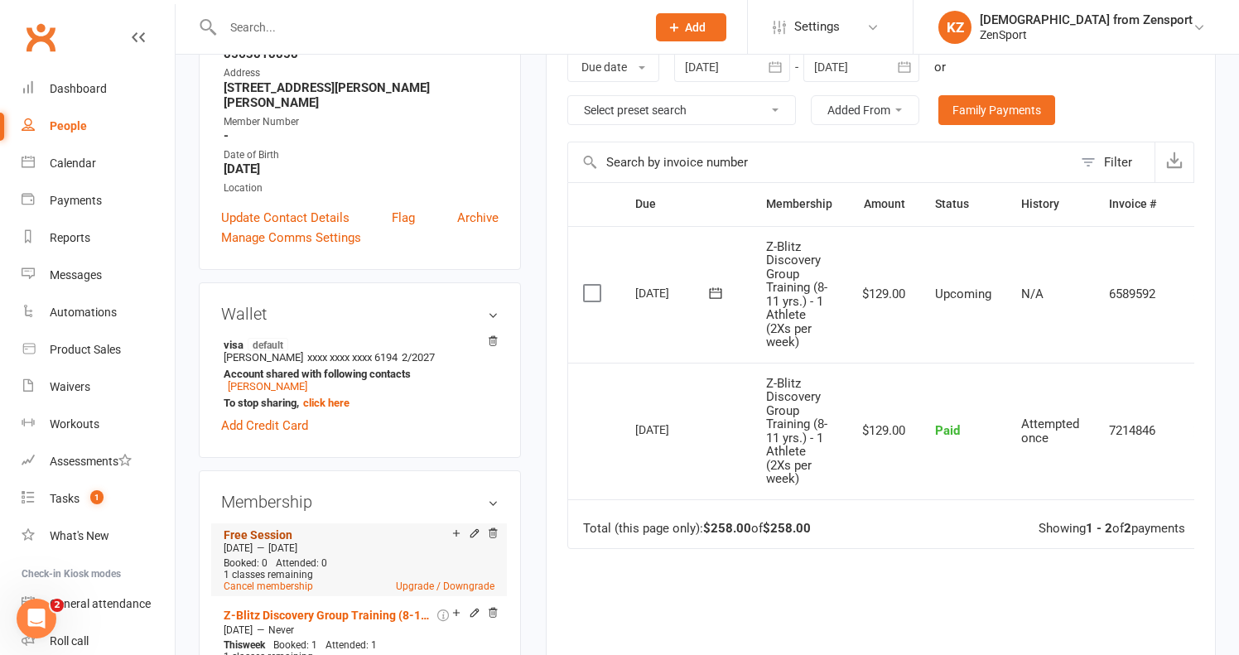
click at [270, 528] on link "Free Session" at bounding box center [258, 534] width 69 height 13
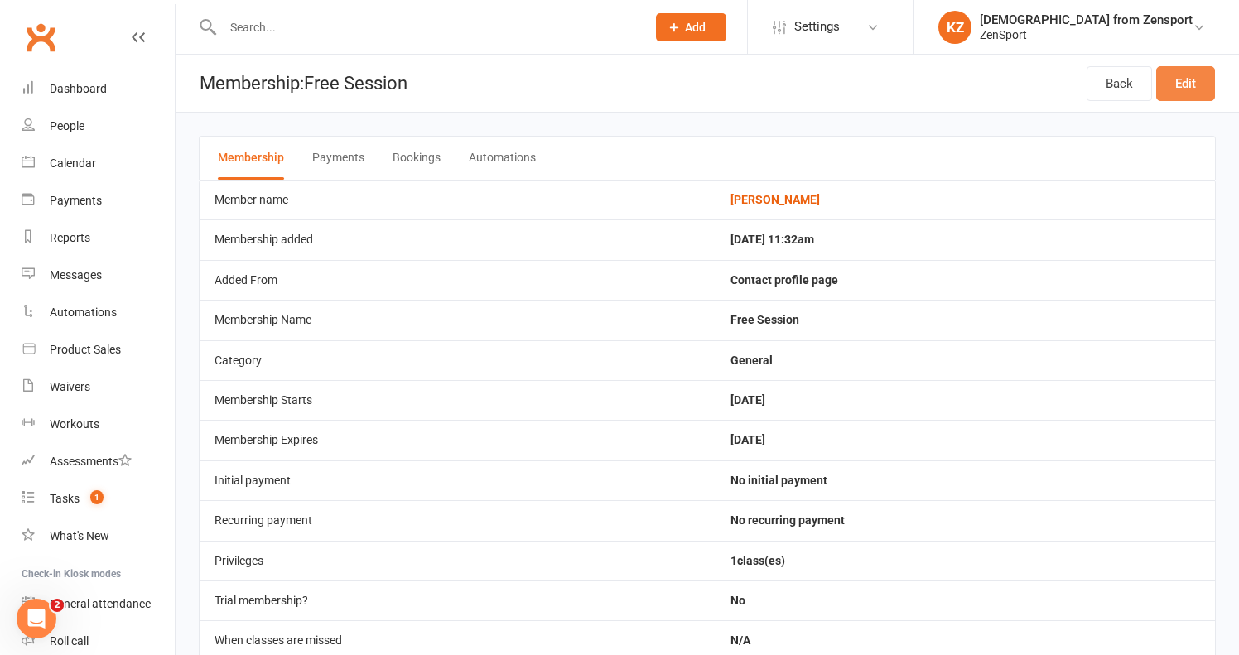
click at [1186, 81] on link "Edit" at bounding box center [1185, 83] width 59 height 35
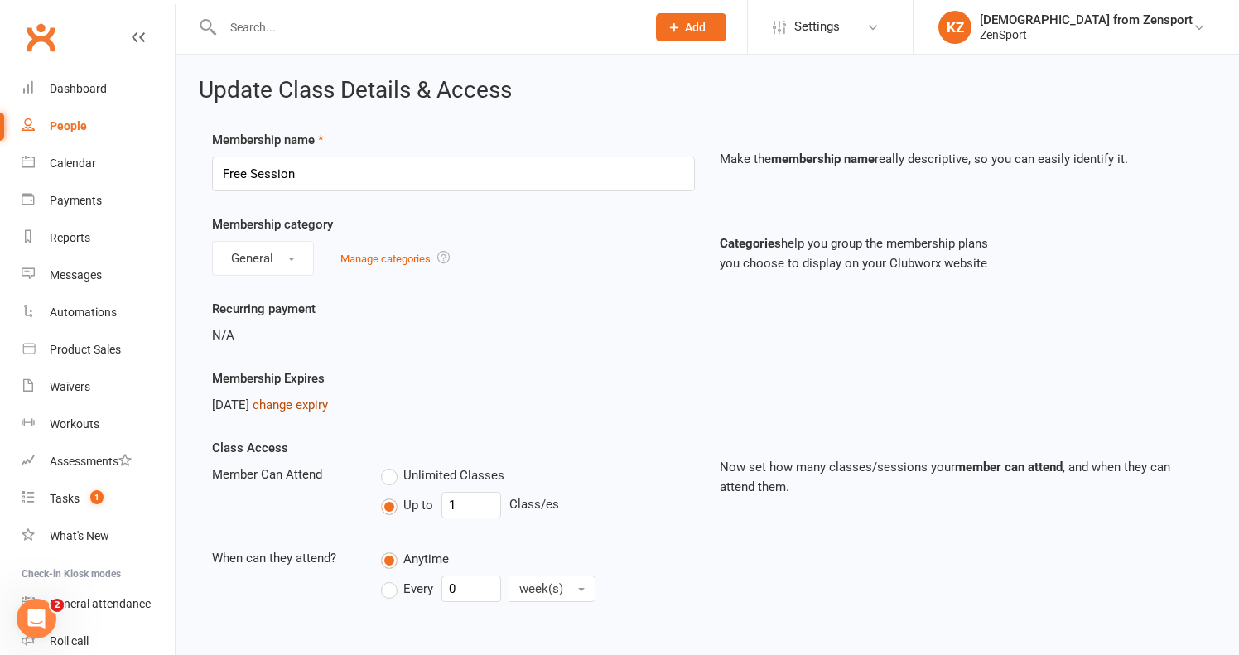
click at [328, 401] on link "change expiry" at bounding box center [290, 404] width 75 height 15
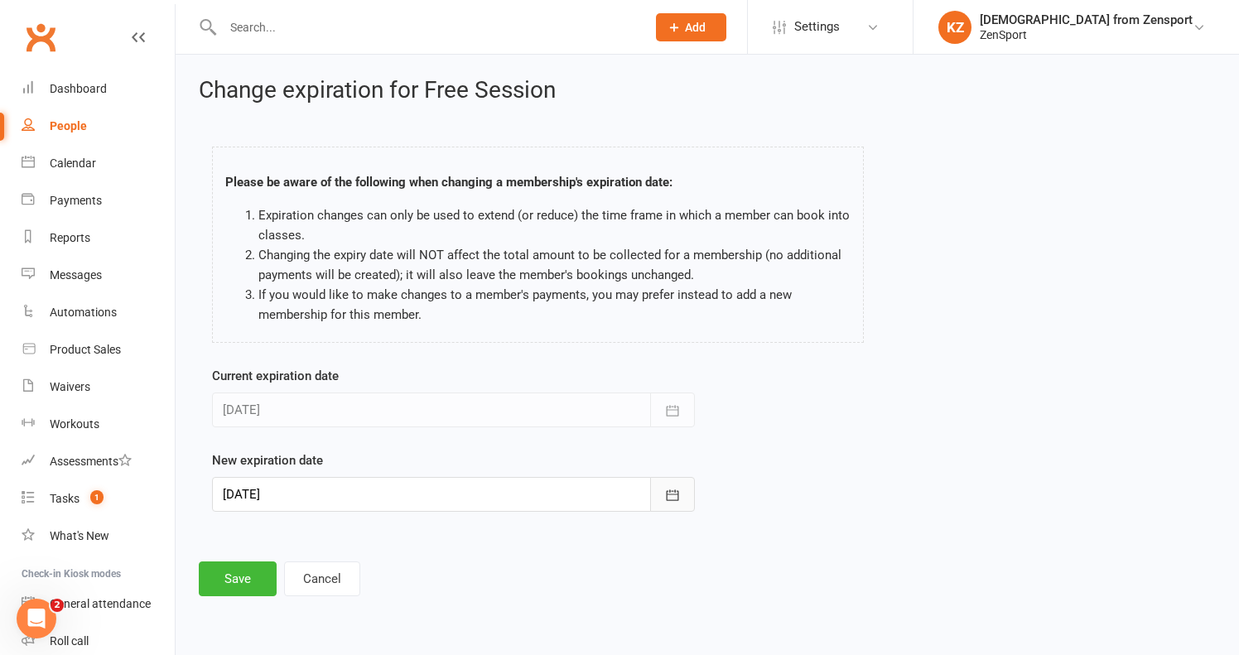
click at [668, 487] on icon "button" at bounding box center [672, 495] width 17 height 17
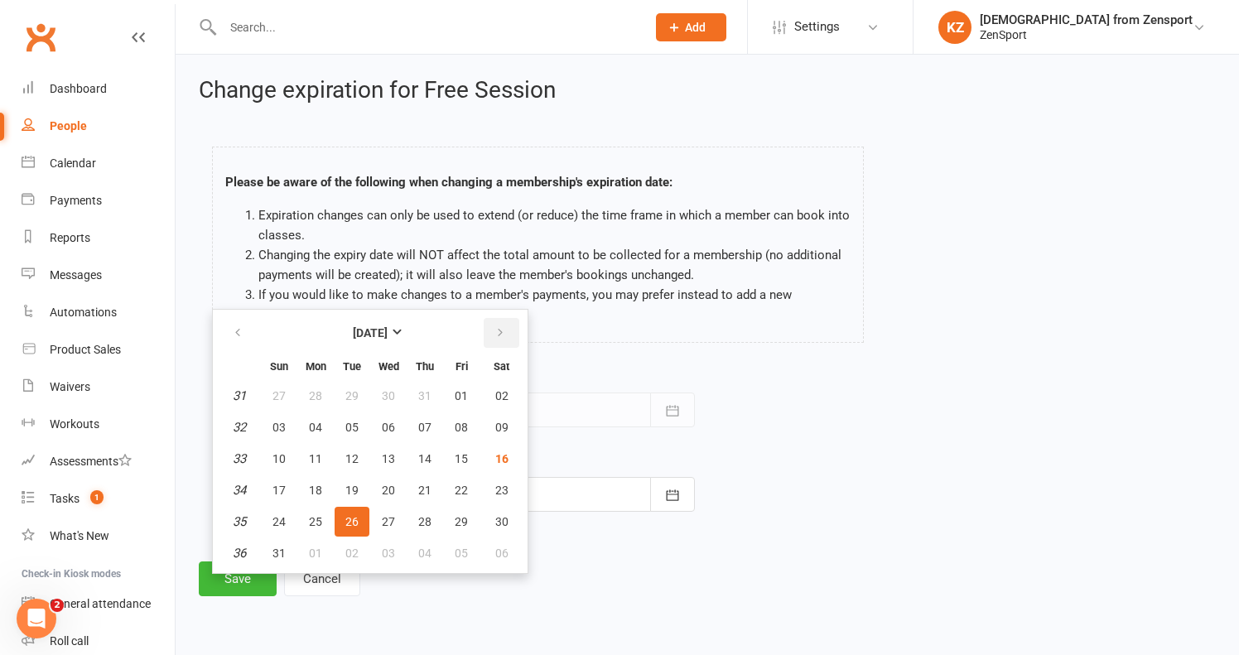
click at [501, 321] on button "button" at bounding box center [502, 333] width 36 height 30
click at [500, 320] on button "button" at bounding box center [502, 333] width 36 height 30
click at [504, 521] on span "01" at bounding box center [501, 521] width 13 height 13
type input "01 Nov 2025"
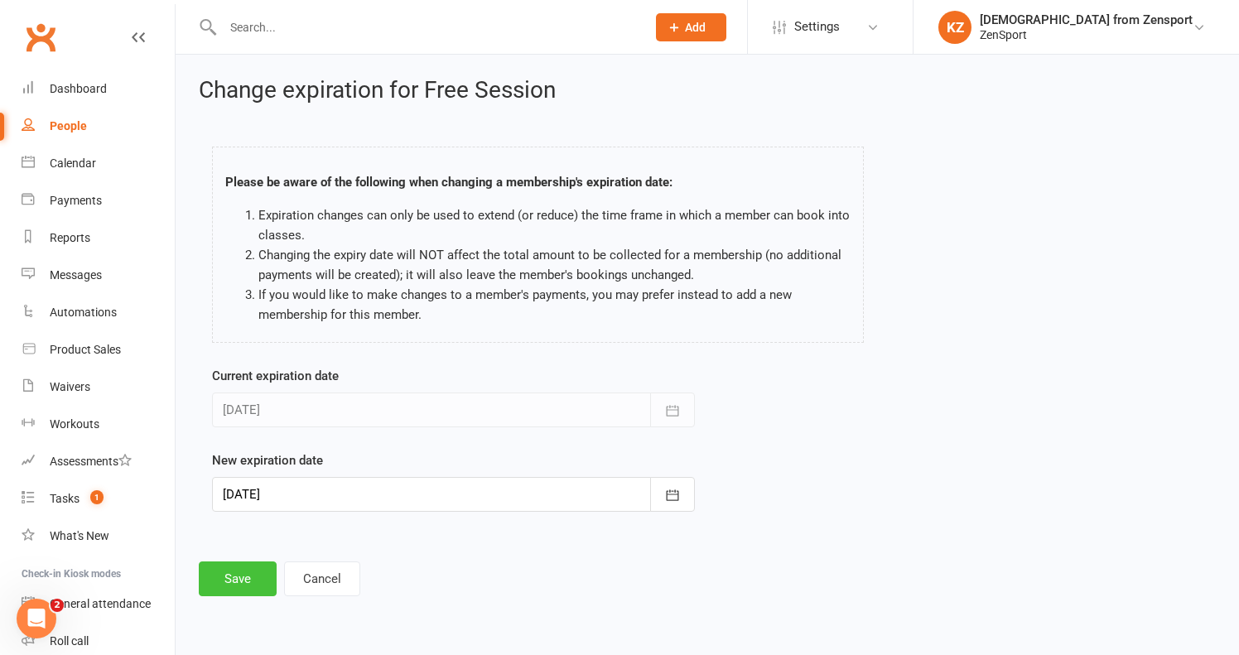
click at [238, 580] on button "Save" at bounding box center [238, 578] width 78 height 35
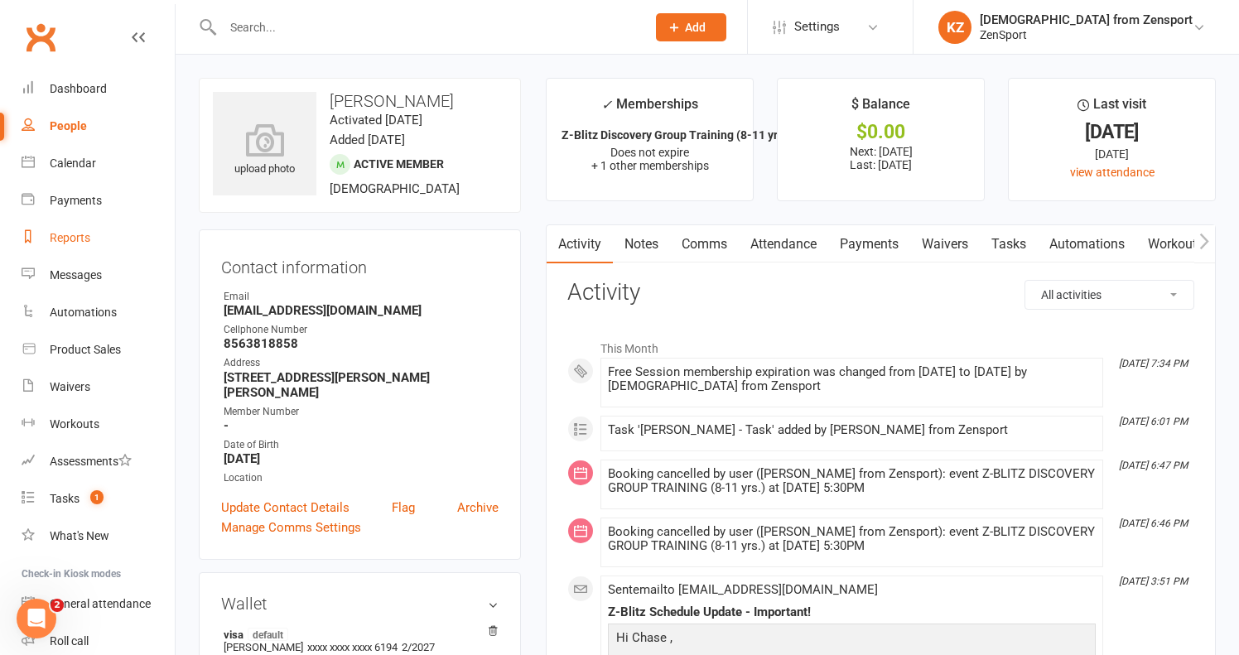
click at [76, 231] on div "Reports" at bounding box center [70, 237] width 41 height 13
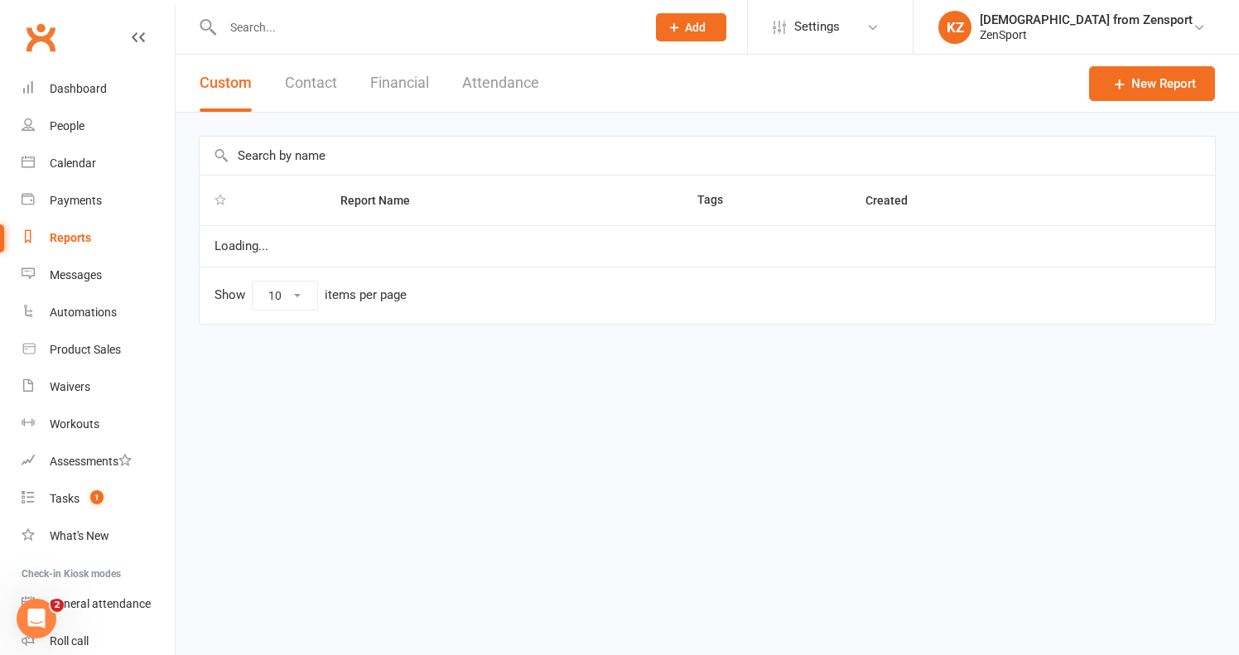
select select "100"
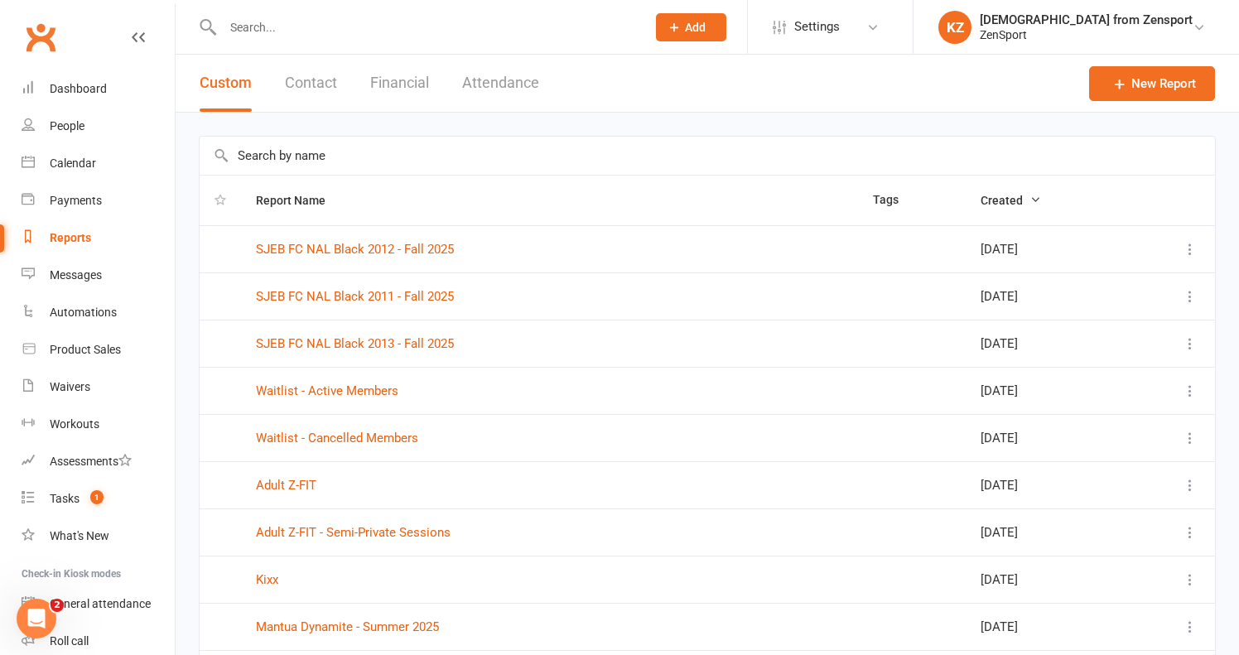
click at [284, 147] on input "text" at bounding box center [707, 156] width 1015 height 38
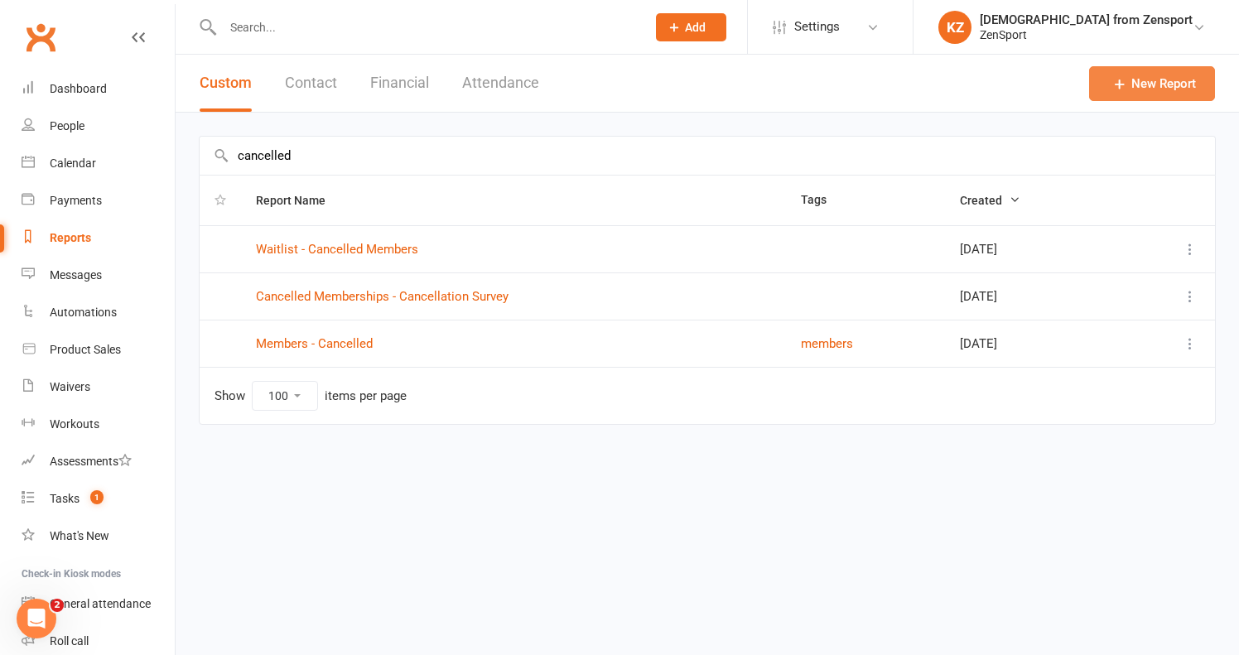
type input "cancelled"
click at [1124, 81] on icon at bounding box center [1119, 83] width 17 height 17
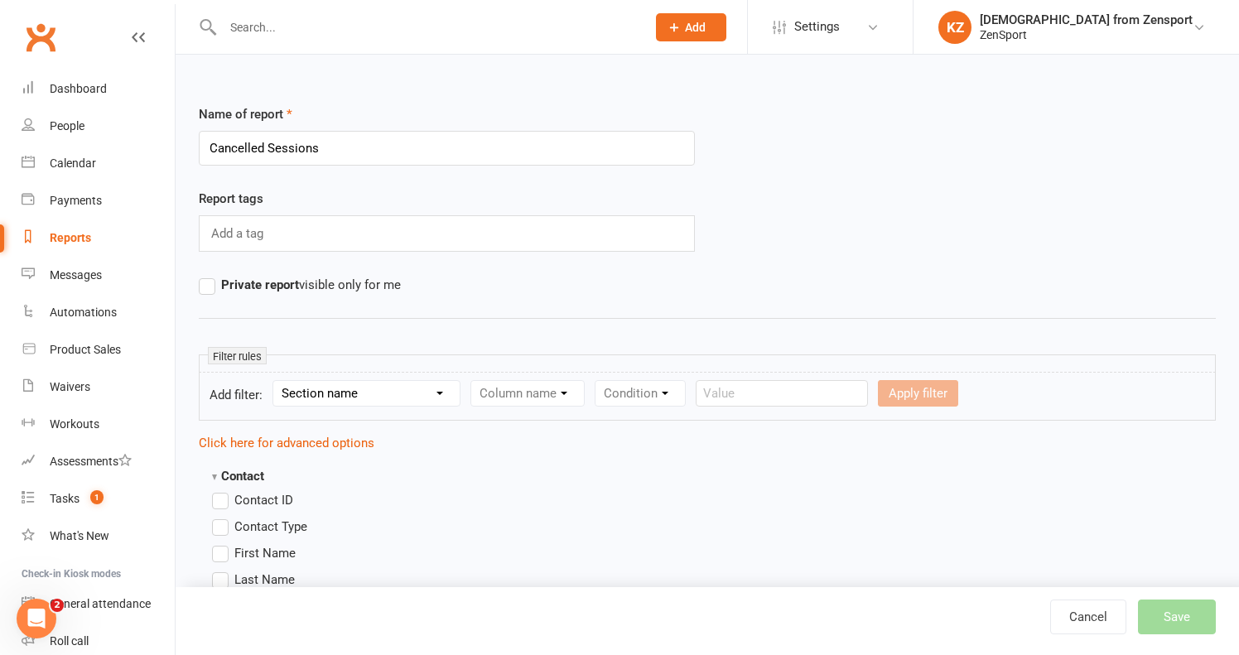
type input "Cancelled Sessions"
select select "3"
select select "2"
select select "0"
click at [940, 389] on input "text" at bounding box center [995, 393] width 172 height 26
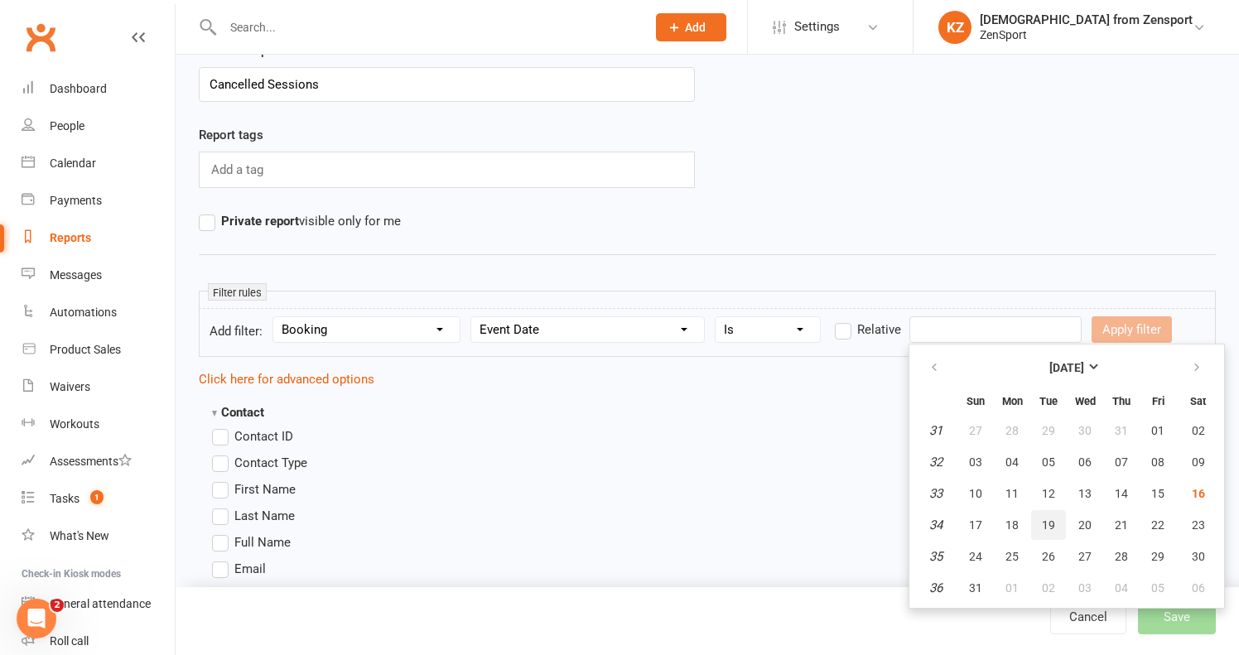
scroll to position [75, 0]
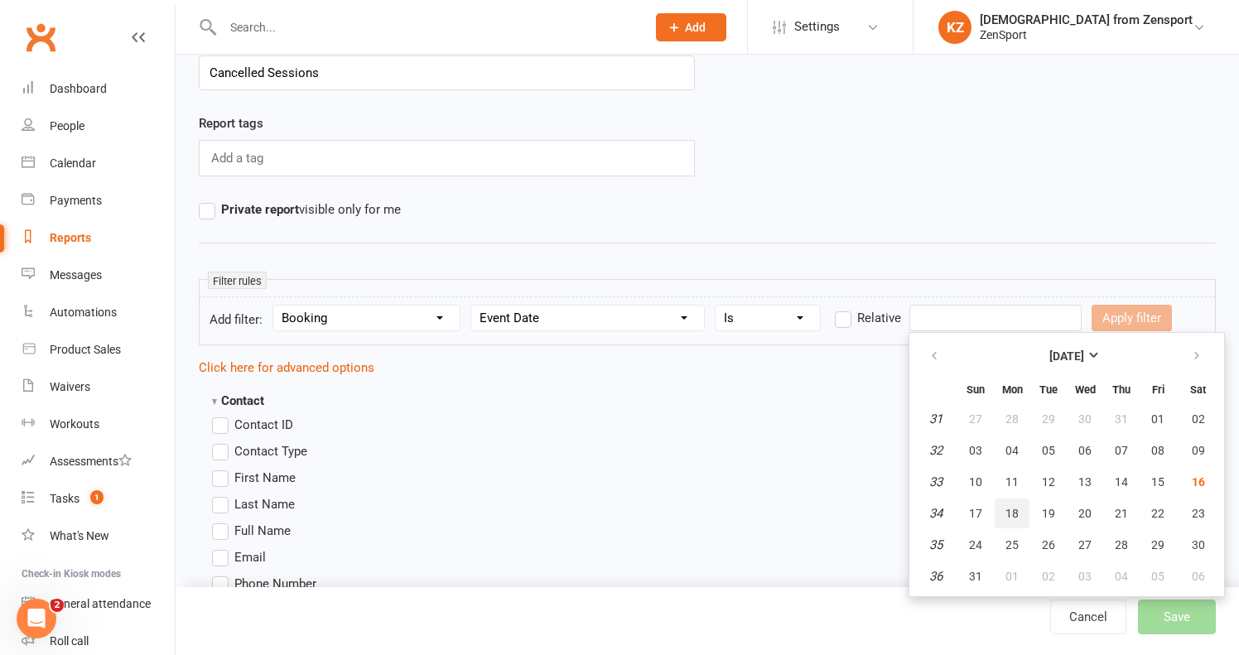
click at [1012, 512] on span "18" at bounding box center [1011, 513] width 13 height 13
type input "[DATE]"
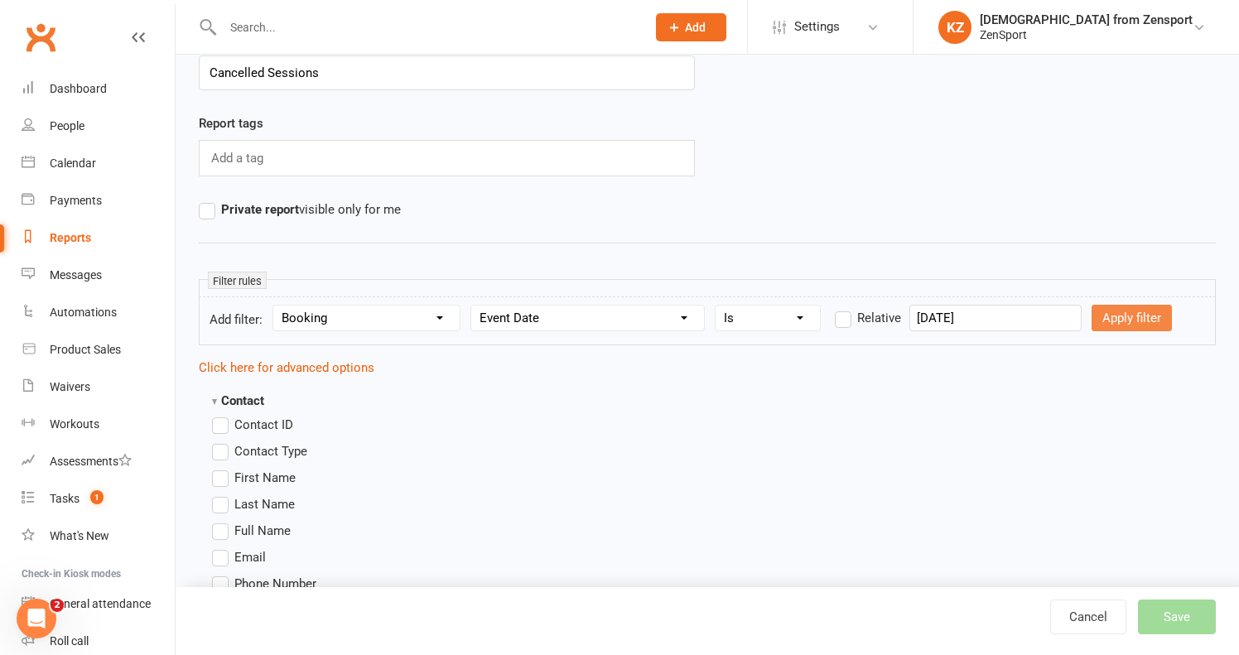
click at [1103, 314] on button "Apply filter" at bounding box center [1131, 318] width 80 height 26
select select
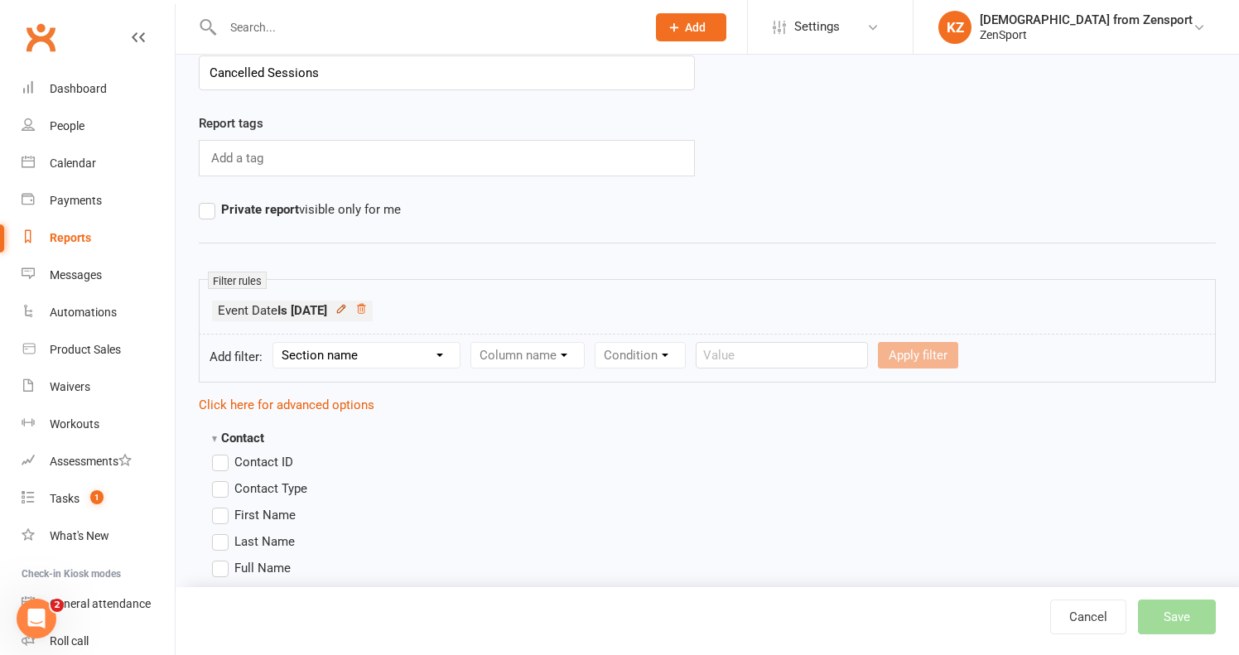
click at [344, 307] on icon at bounding box center [340, 308] width 7 height 7
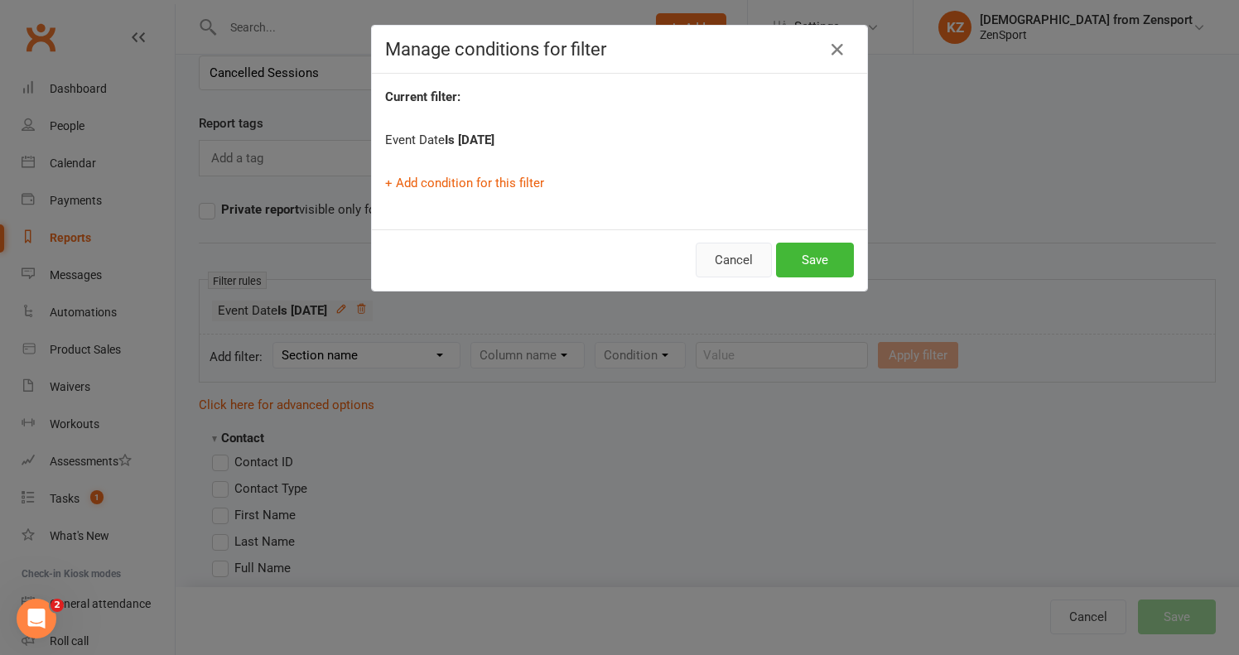
click at [724, 243] on button "Cancel" at bounding box center [733, 260] width 76 height 35
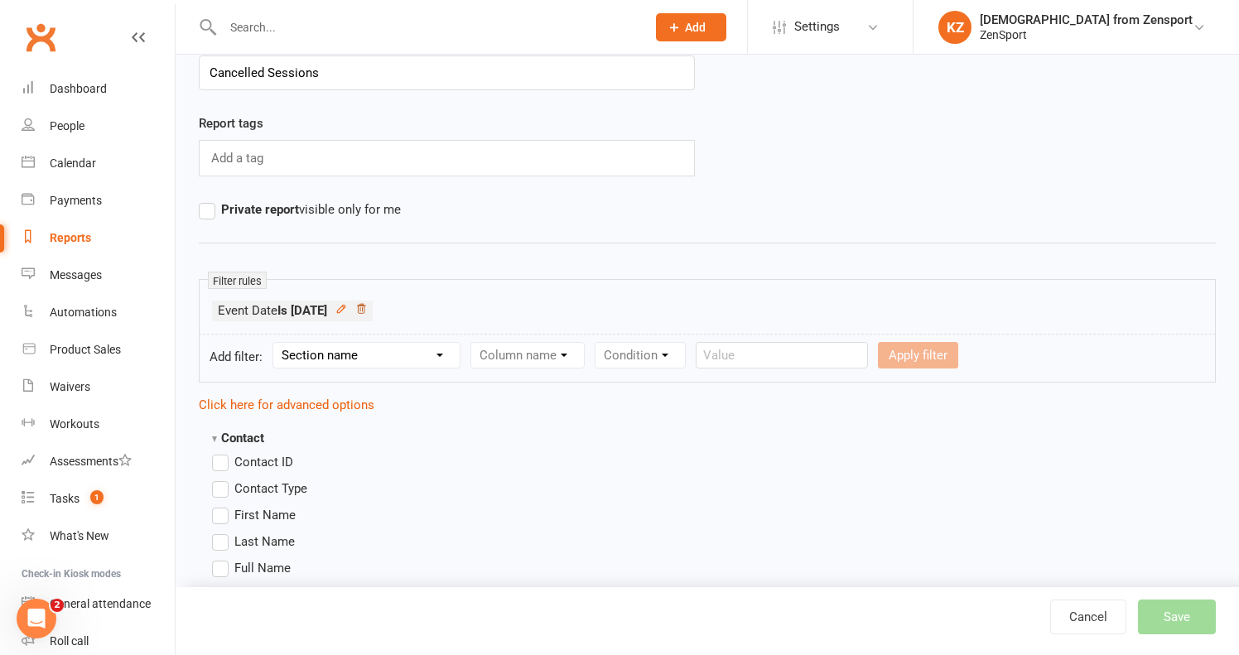
click at [365, 306] on icon at bounding box center [361, 308] width 8 height 9
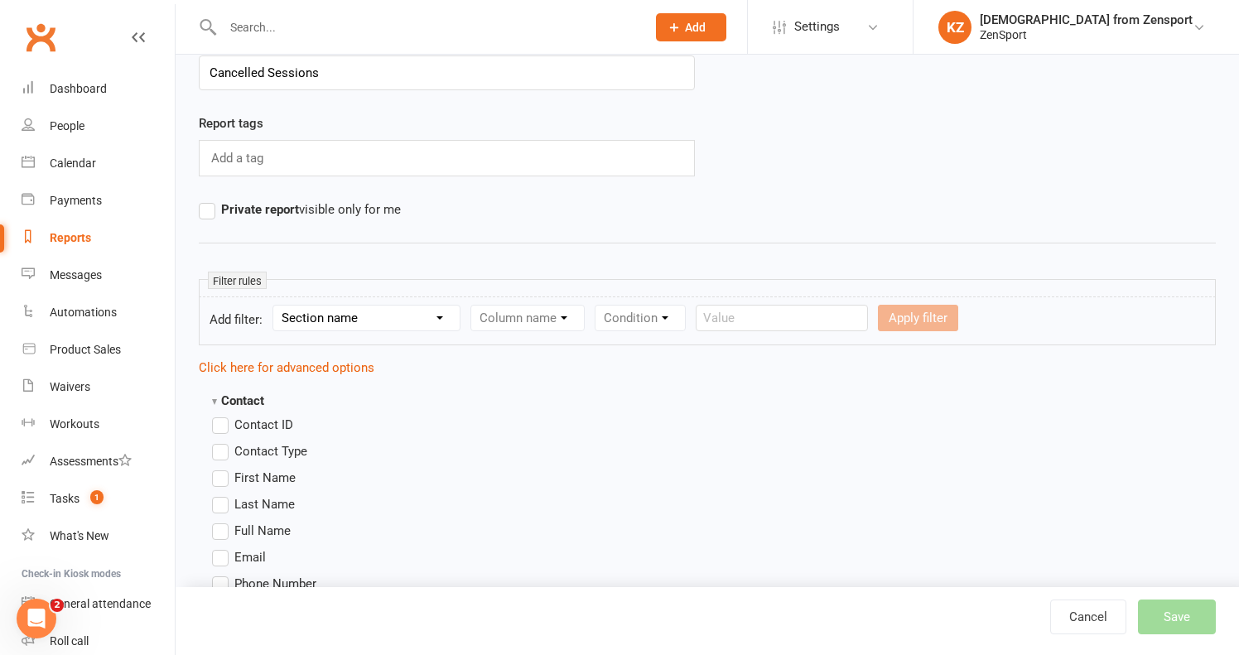
select select "5"
select select "7"
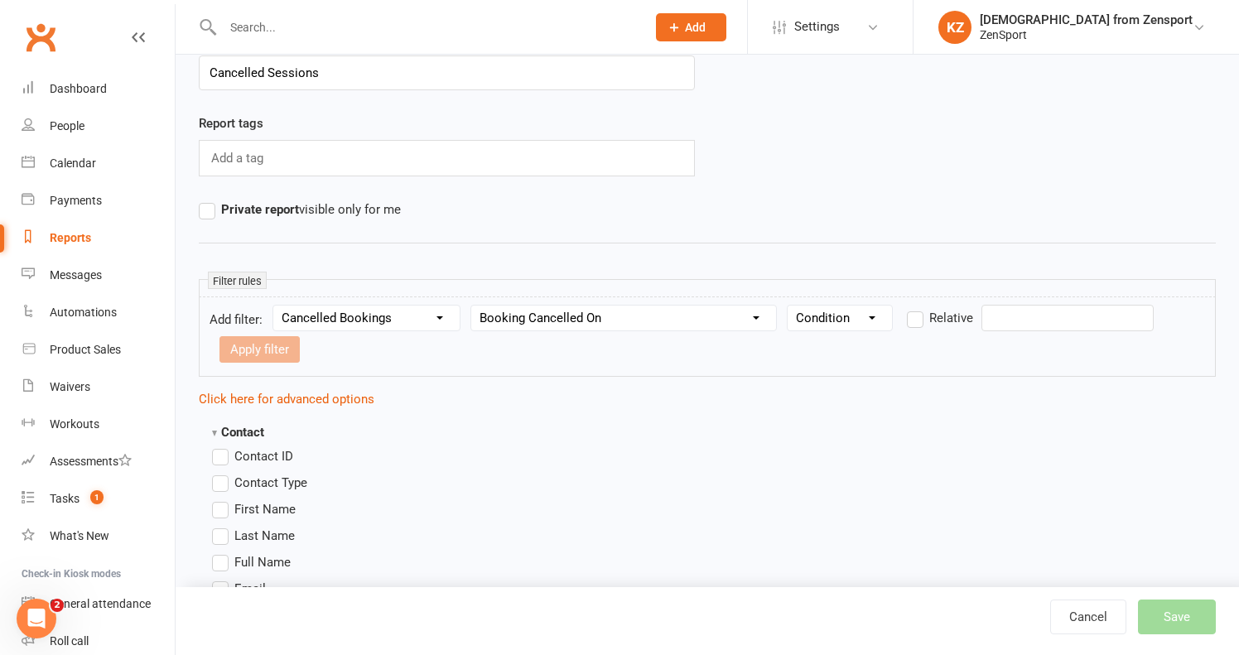
select select "0"
click at [1009, 310] on input "text" at bounding box center [1067, 318] width 172 height 26
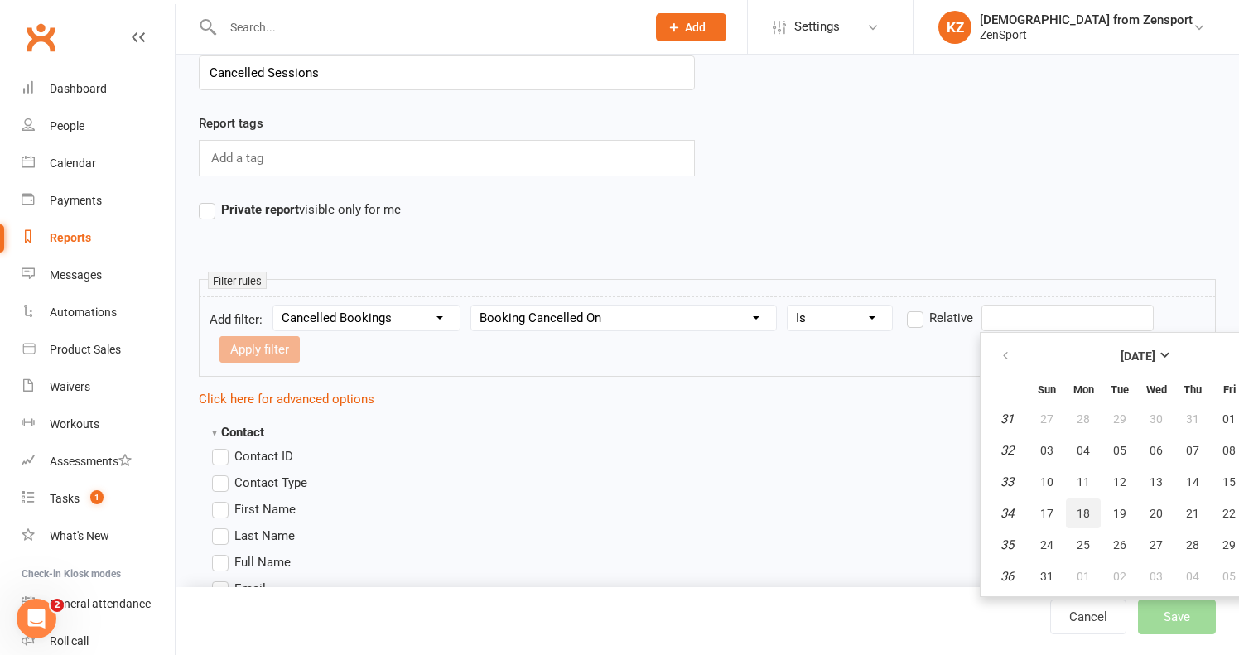
click at [1090, 510] on button "18" at bounding box center [1083, 513] width 35 height 30
type input "[DATE]"
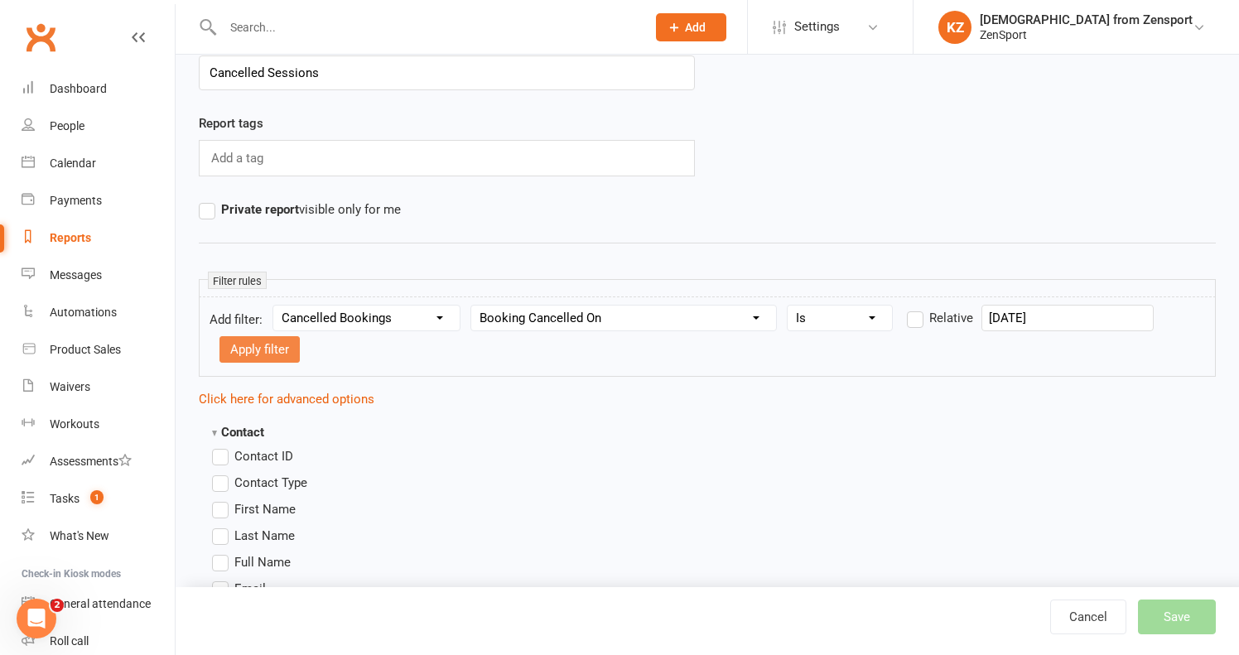
click at [278, 349] on button "Apply filter" at bounding box center [259, 349] width 80 height 26
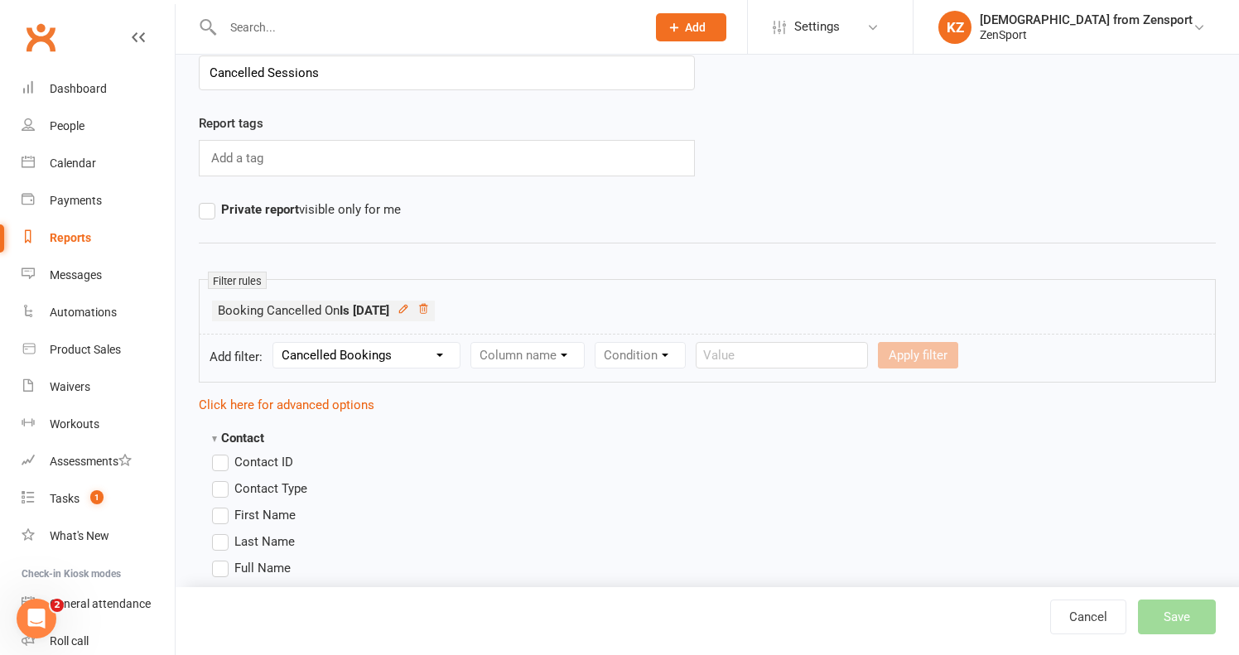
select select
select select "0"
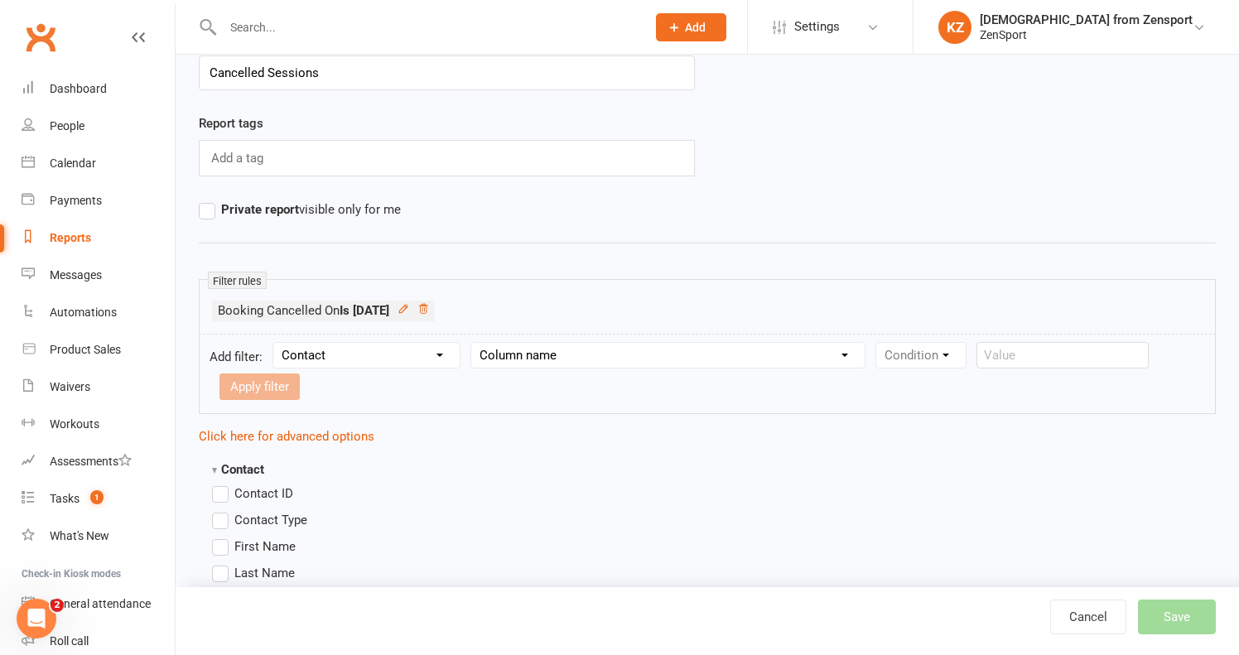
select select "1"
select select "5"
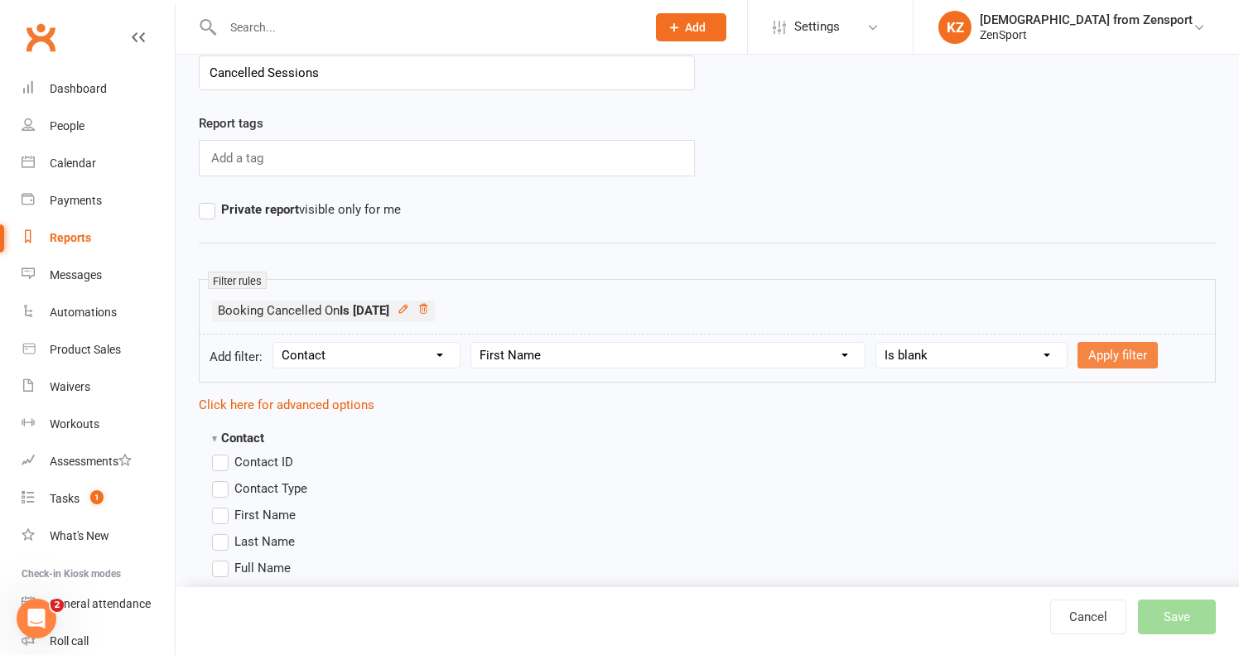
click at [1138, 347] on button "Apply filter" at bounding box center [1117, 355] width 80 height 26
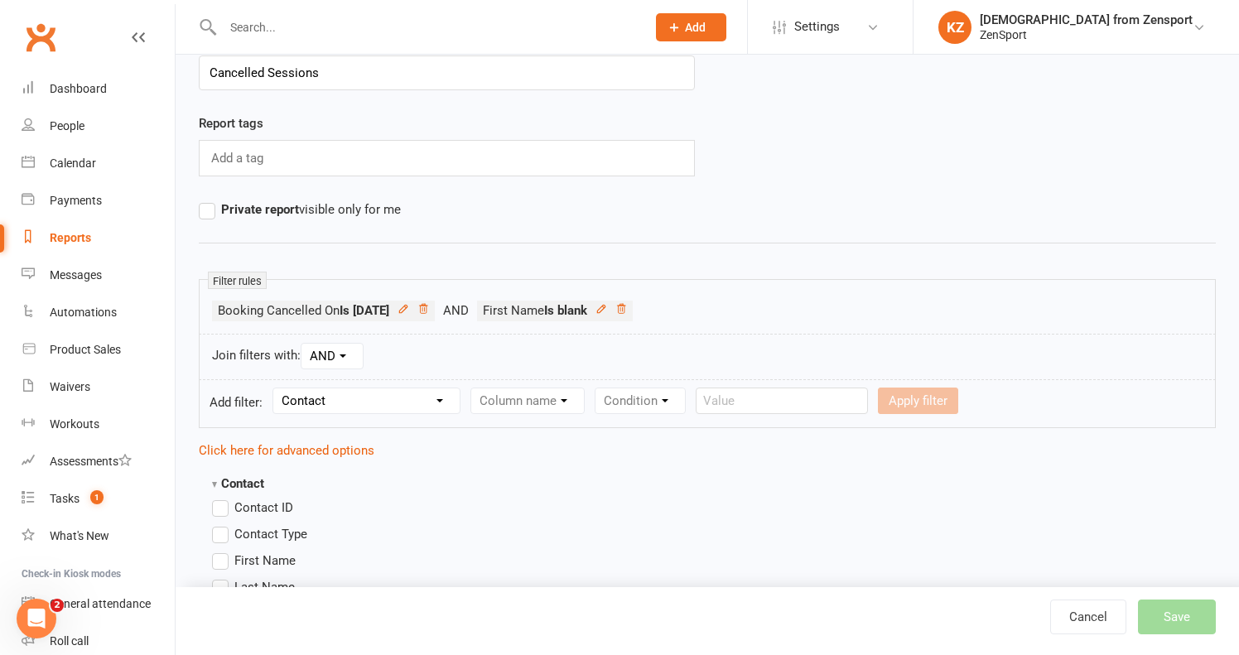
select select
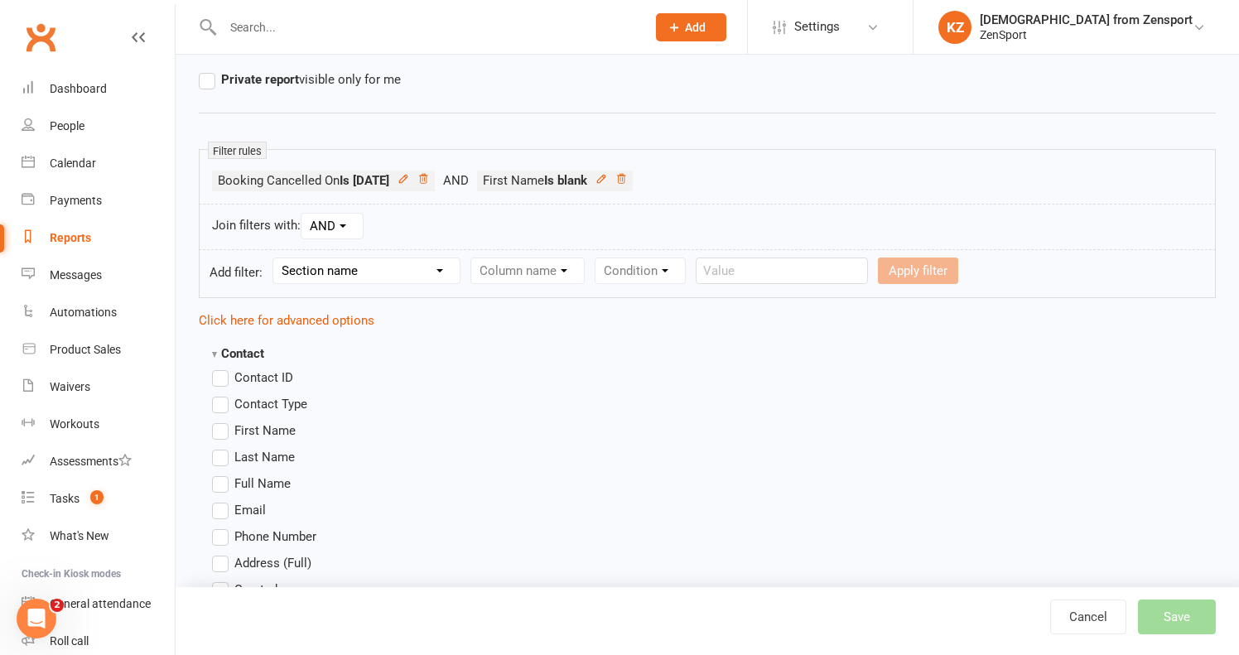
scroll to position [248, 0]
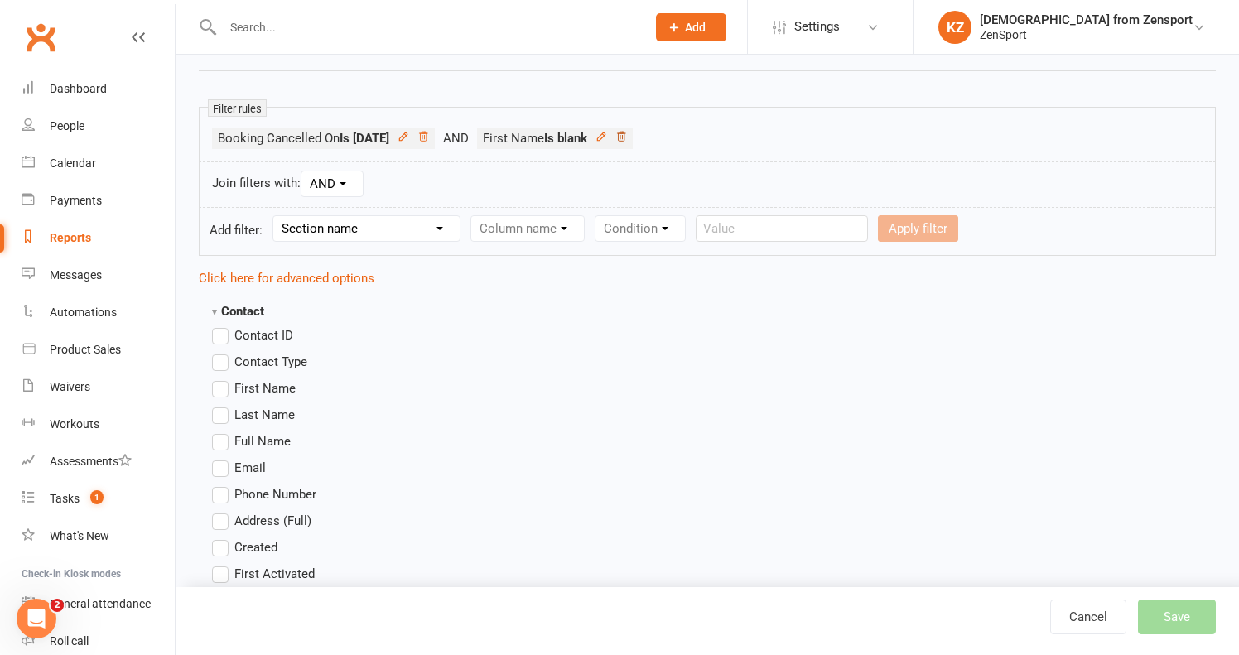
click at [625, 133] on icon at bounding box center [621, 136] width 8 height 9
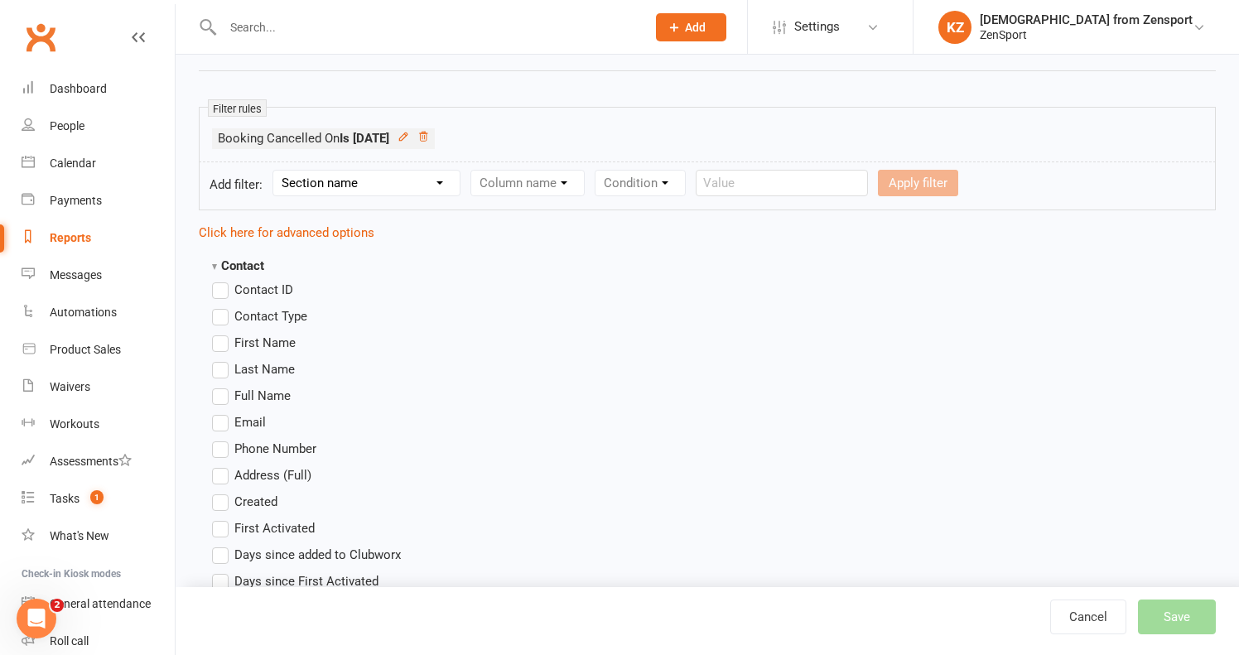
click at [246, 346] on span "First Name" at bounding box center [264, 341] width 61 height 17
click at [223, 333] on input "First Name" at bounding box center [217, 333] width 11 height 0
click at [253, 364] on span "Last Name" at bounding box center [264, 367] width 60 height 17
click at [223, 359] on input "Last Name" at bounding box center [217, 359] width 11 height 0
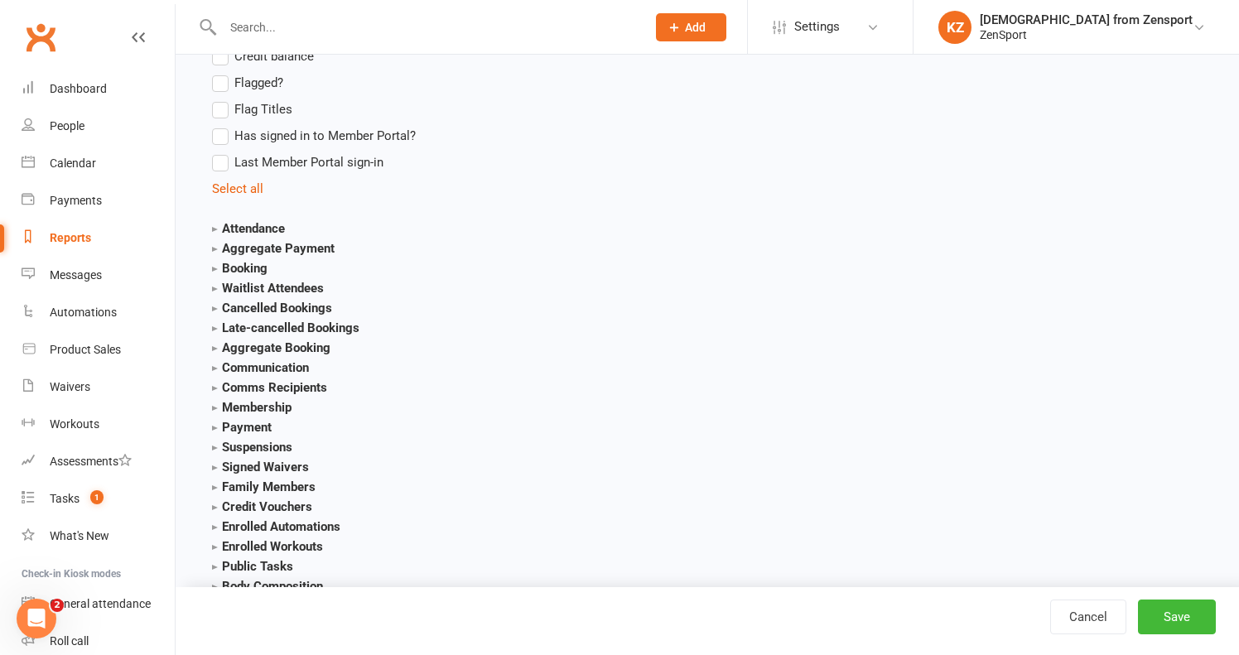
scroll to position [1575, 0]
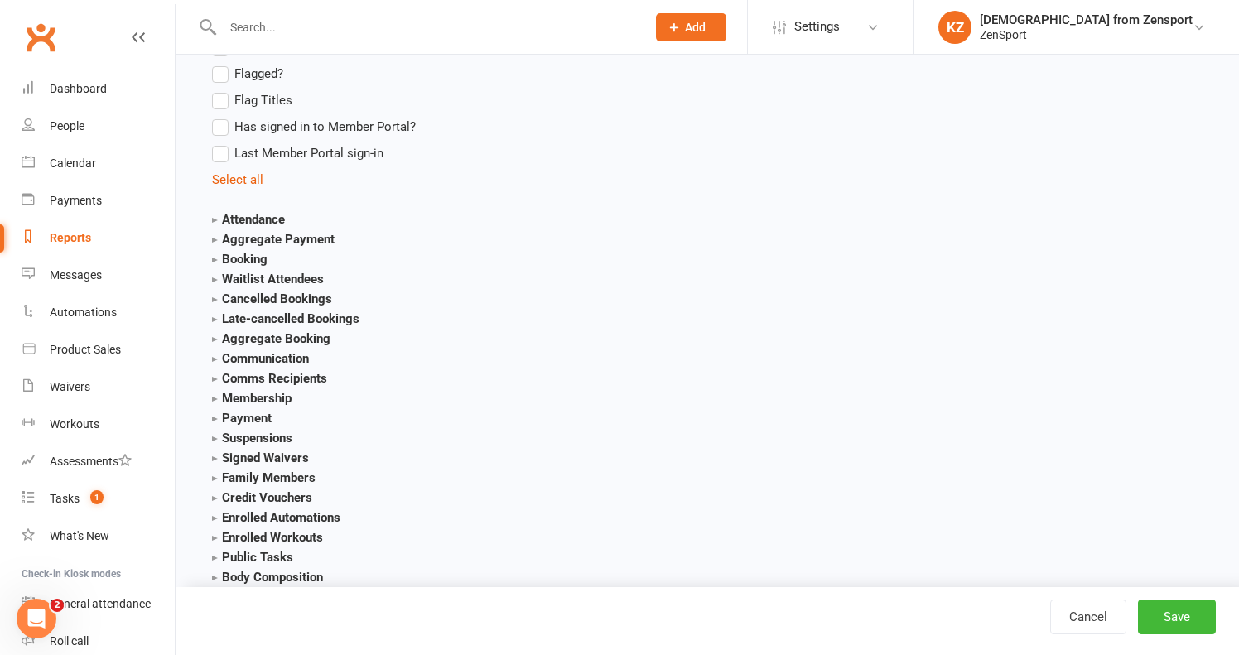
click at [264, 395] on strong "Membership" at bounding box center [251, 398] width 79 height 15
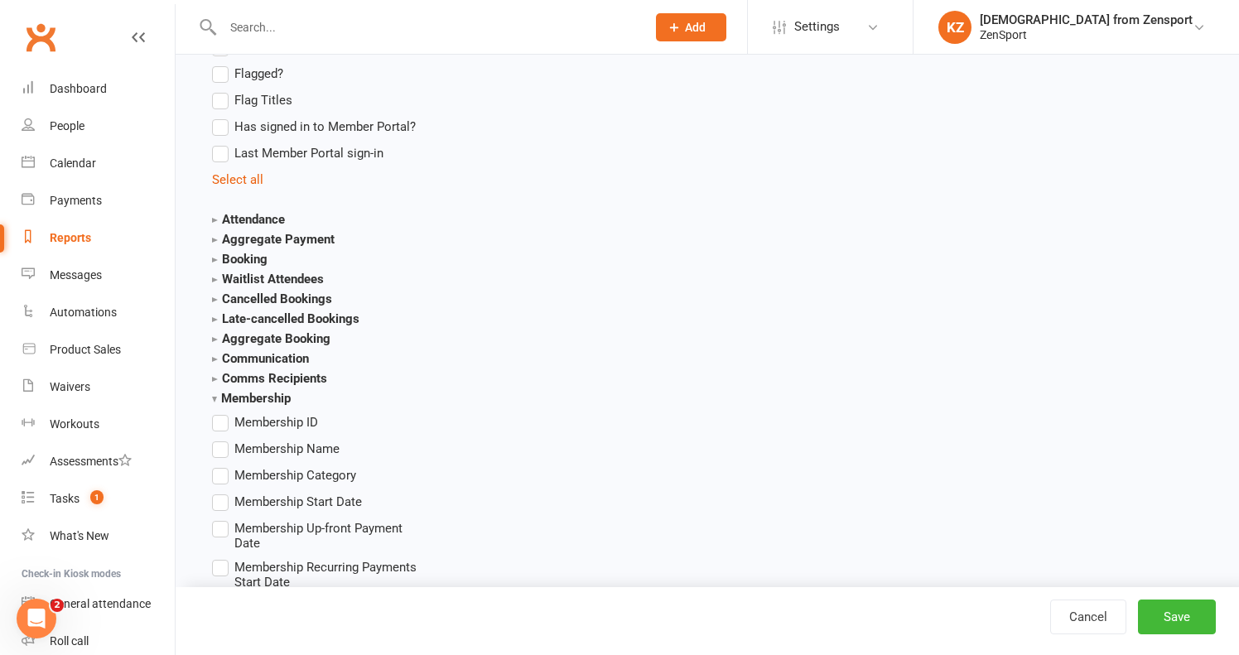
click at [267, 443] on span "Membership Name" at bounding box center [286, 447] width 105 height 17
click at [223, 439] on input "Membership Name" at bounding box center [217, 439] width 11 height 0
click at [1196, 609] on button "Save" at bounding box center [1177, 616] width 78 height 35
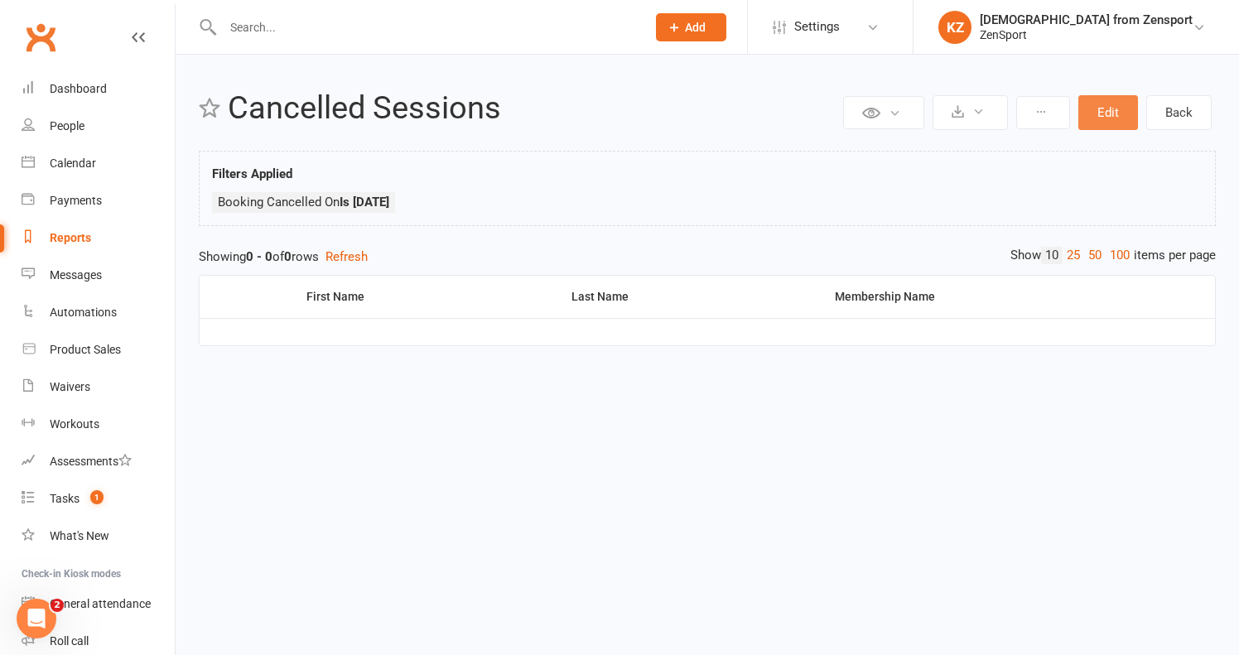
click at [1111, 99] on button "Edit" at bounding box center [1108, 112] width 60 height 35
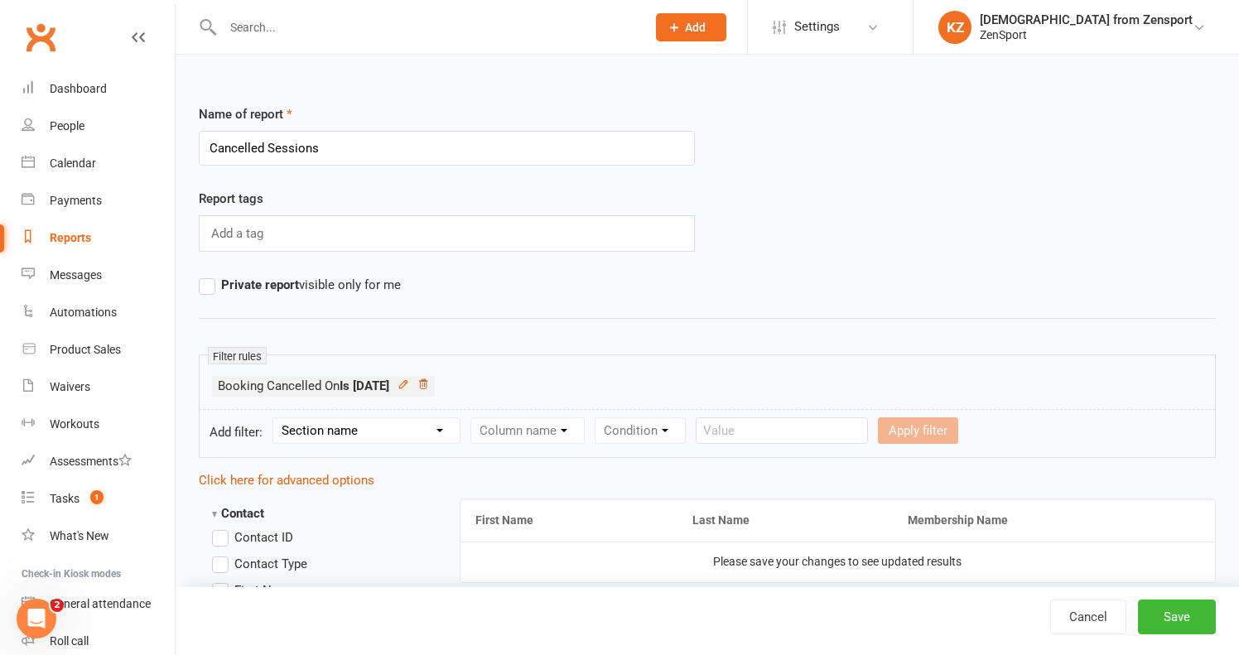
click at [429, 380] on icon at bounding box center [423, 384] width 12 height 12
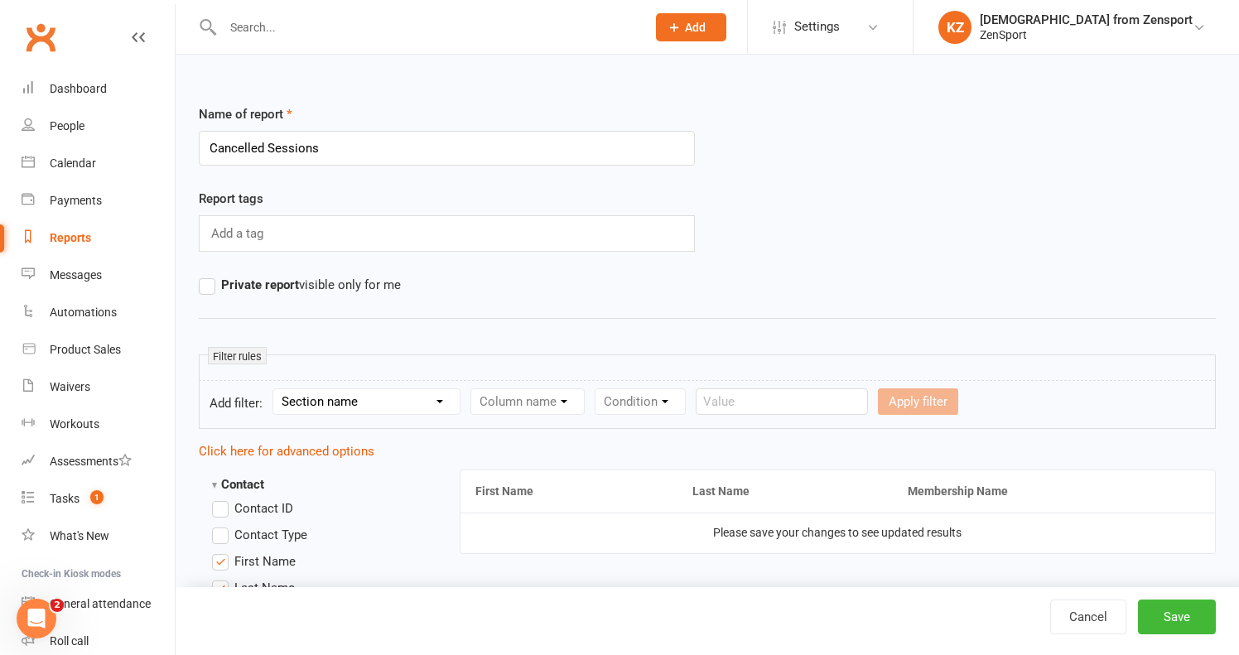
select select "5"
select select "2"
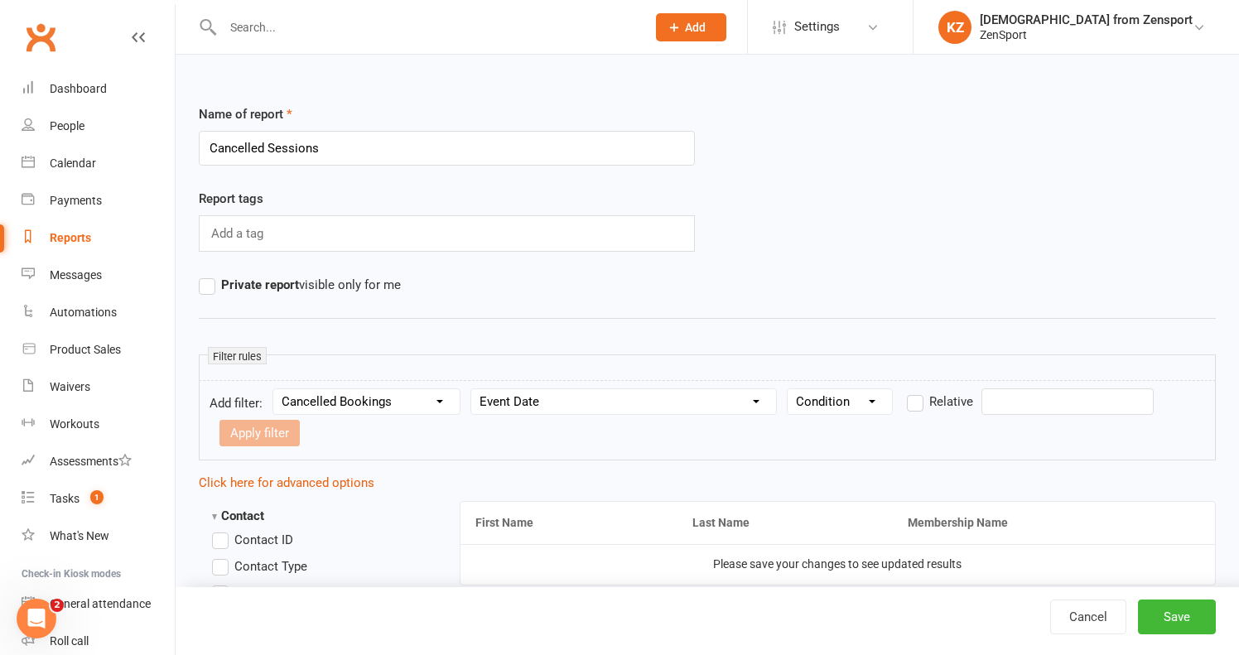
select select "0"
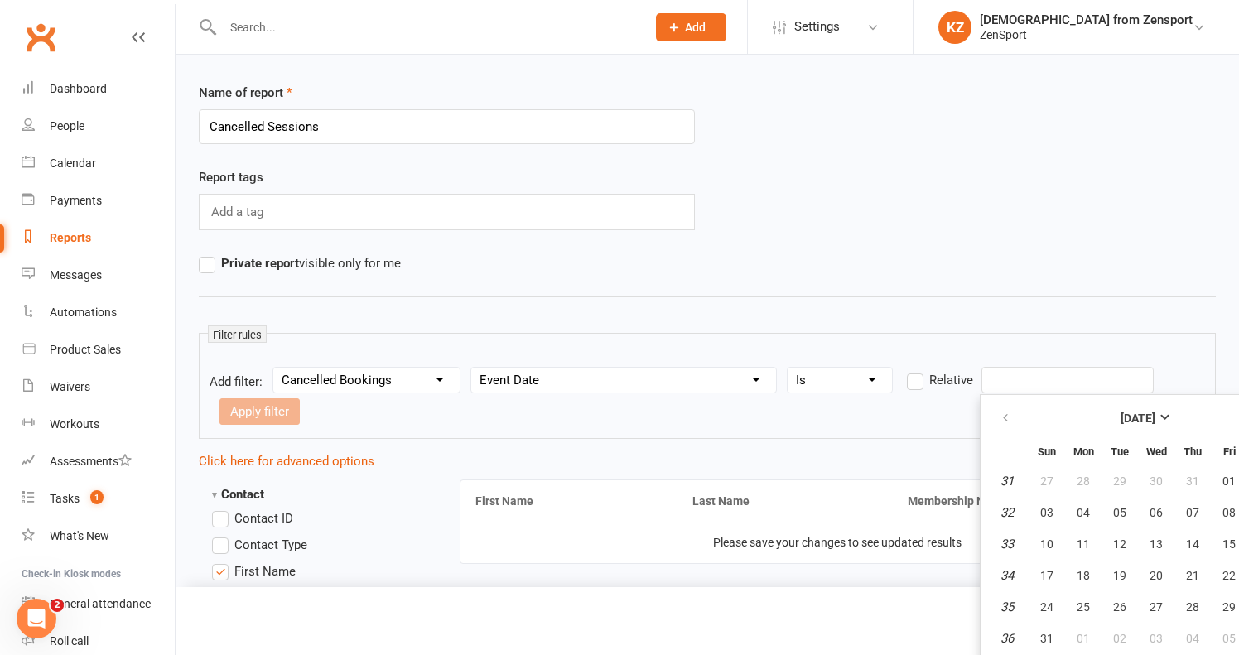
click at [1000, 387] on input "text" at bounding box center [1067, 380] width 172 height 26
click at [1088, 574] on span "18" at bounding box center [1082, 575] width 13 height 13
type input "[DATE]"
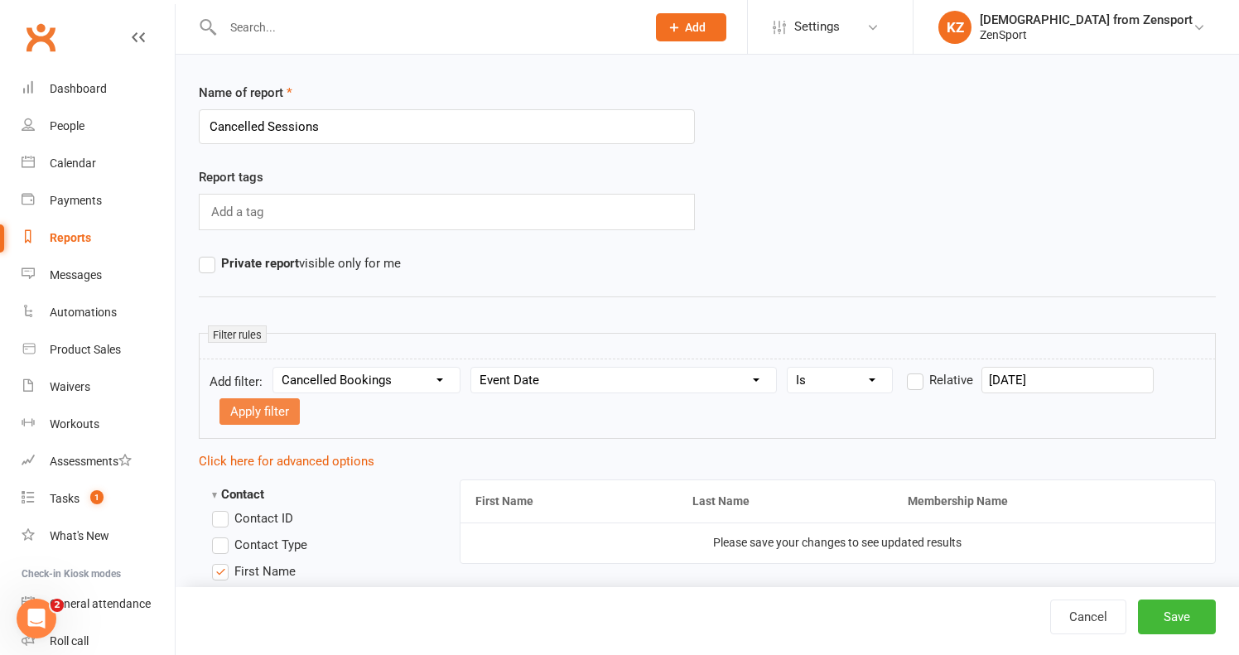
click at [272, 408] on button "Apply filter" at bounding box center [259, 411] width 80 height 26
select select
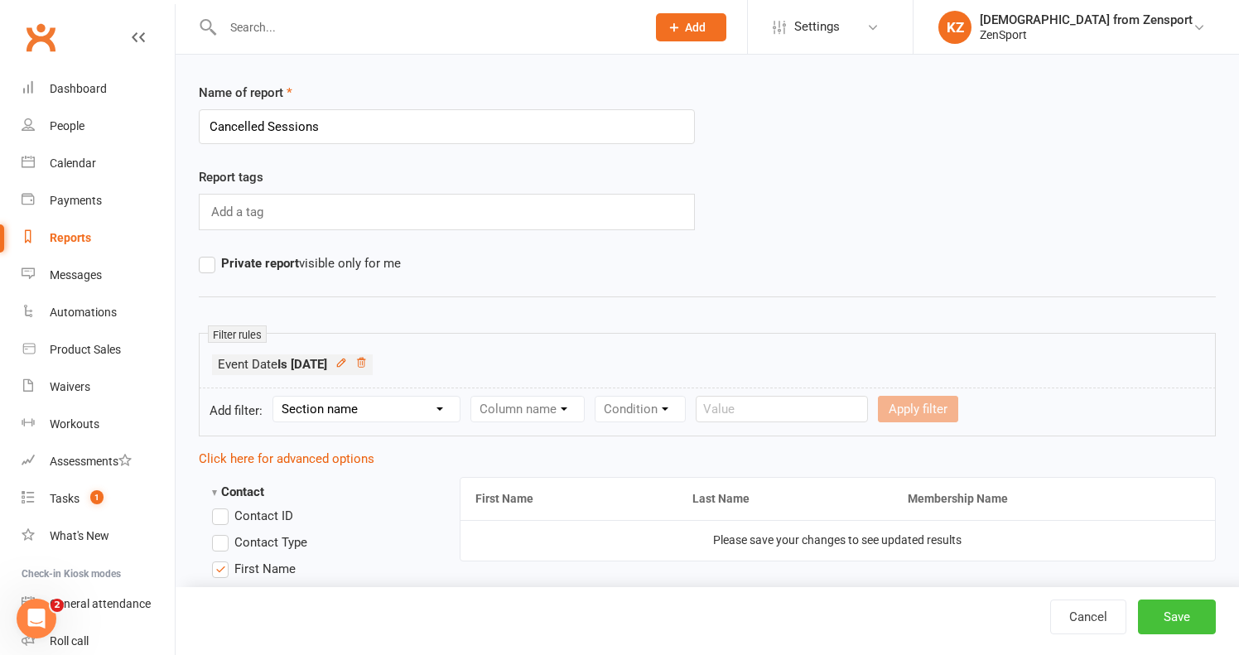
click at [1171, 611] on button "Save" at bounding box center [1177, 616] width 78 height 35
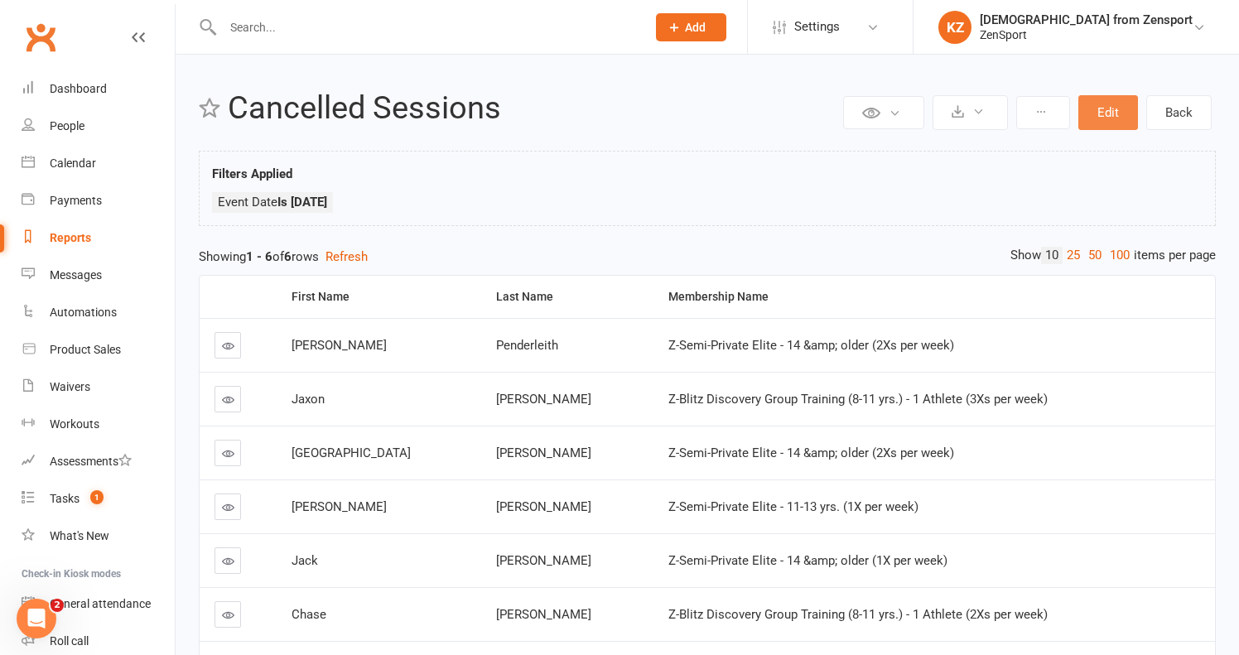
click at [1114, 104] on button "Edit" at bounding box center [1108, 112] width 60 height 35
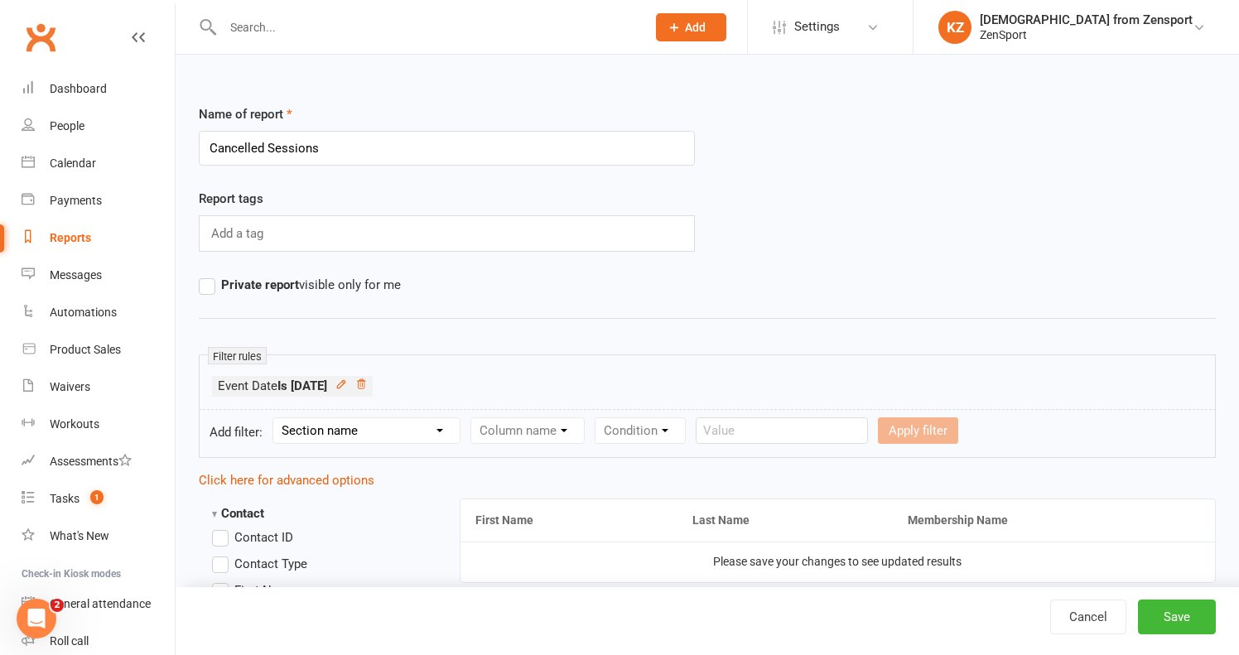
select select "24"
select select "0"
click at [825, 426] on input "text" at bounding box center [882, 430] width 172 height 26
click at [851, 426] on input "text" at bounding box center [882, 430] width 172 height 26
select select "5"
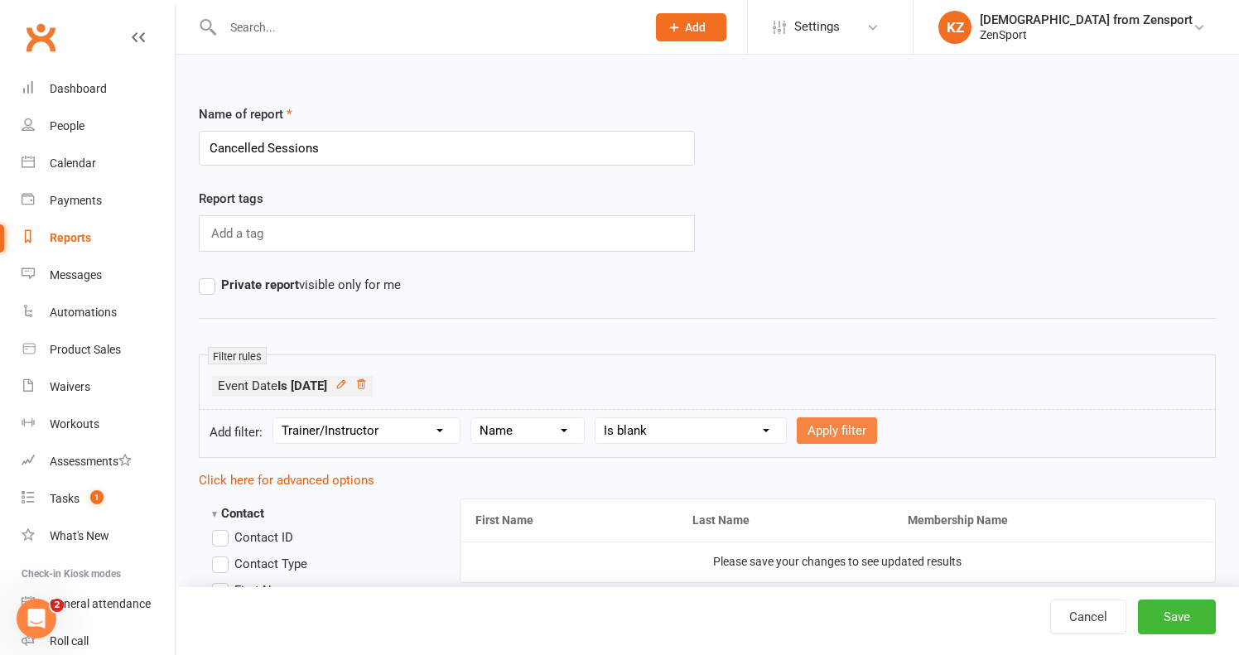
click at [845, 431] on button "Apply filter" at bounding box center [836, 430] width 80 height 26
select select
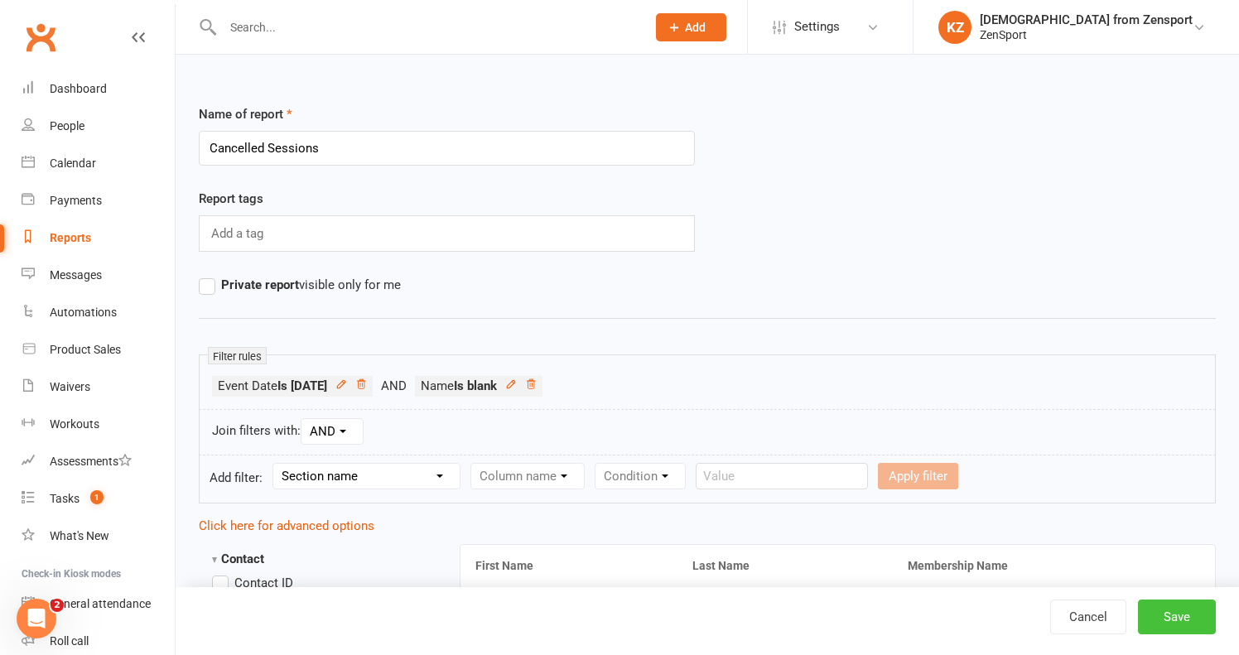
click at [1167, 622] on button "Save" at bounding box center [1177, 616] width 78 height 35
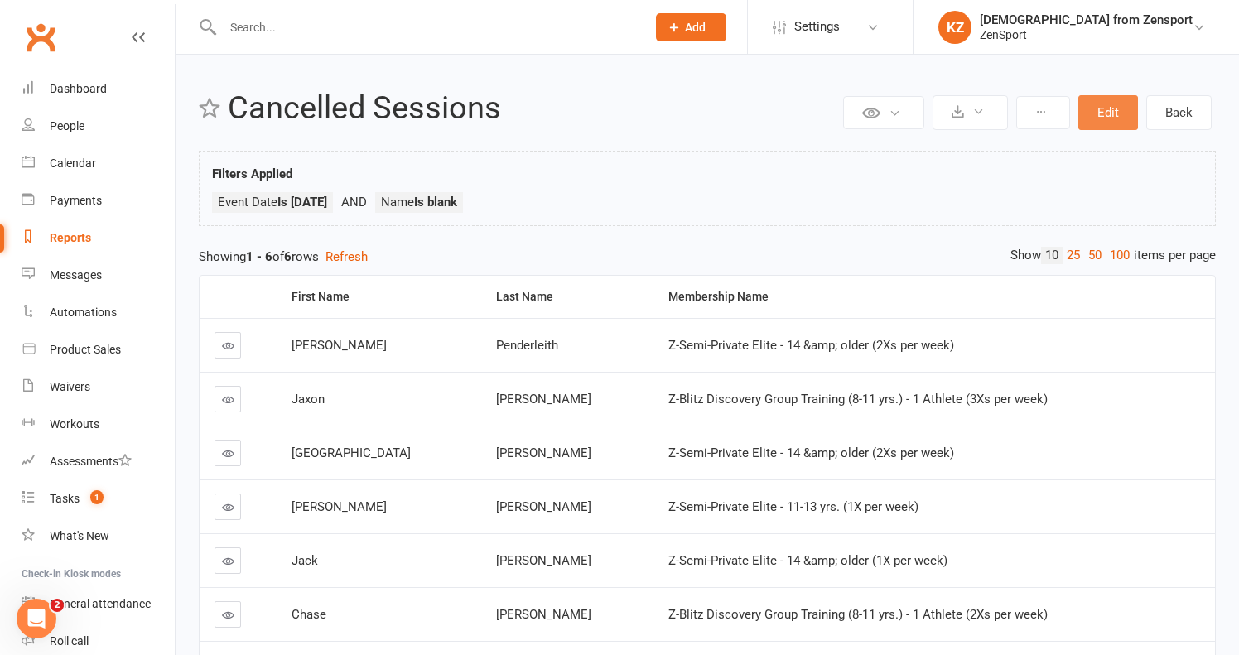
click at [1114, 106] on button "Edit" at bounding box center [1108, 112] width 60 height 35
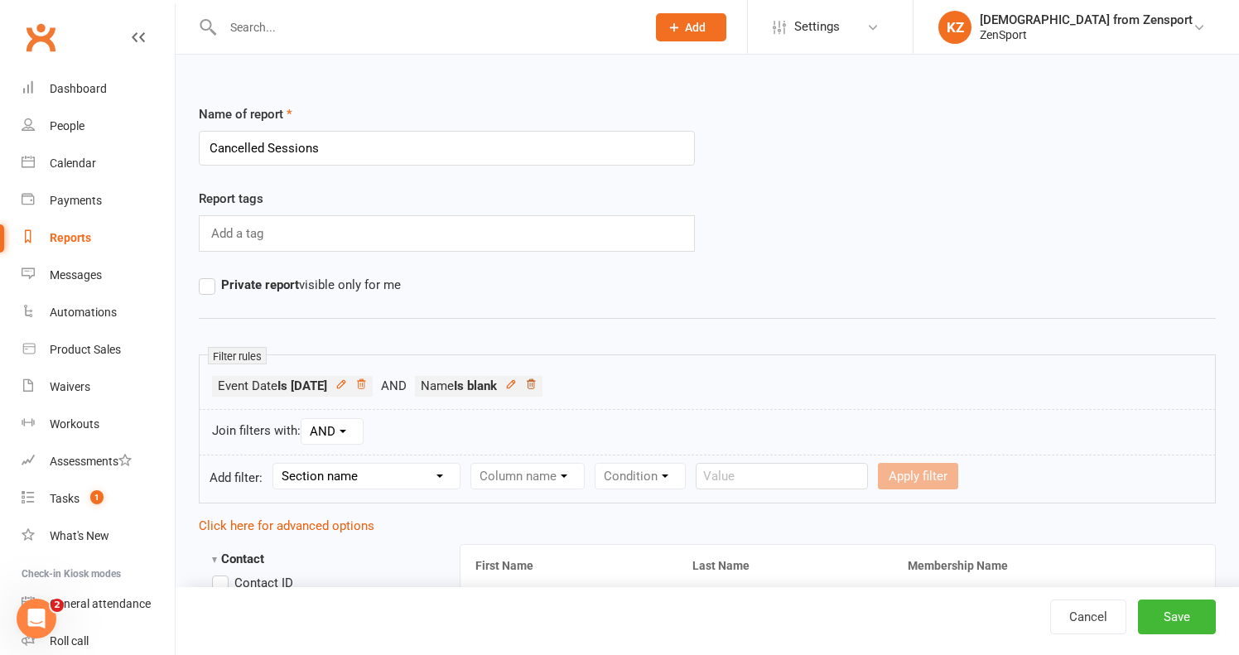
click at [537, 380] on icon at bounding box center [531, 384] width 12 height 12
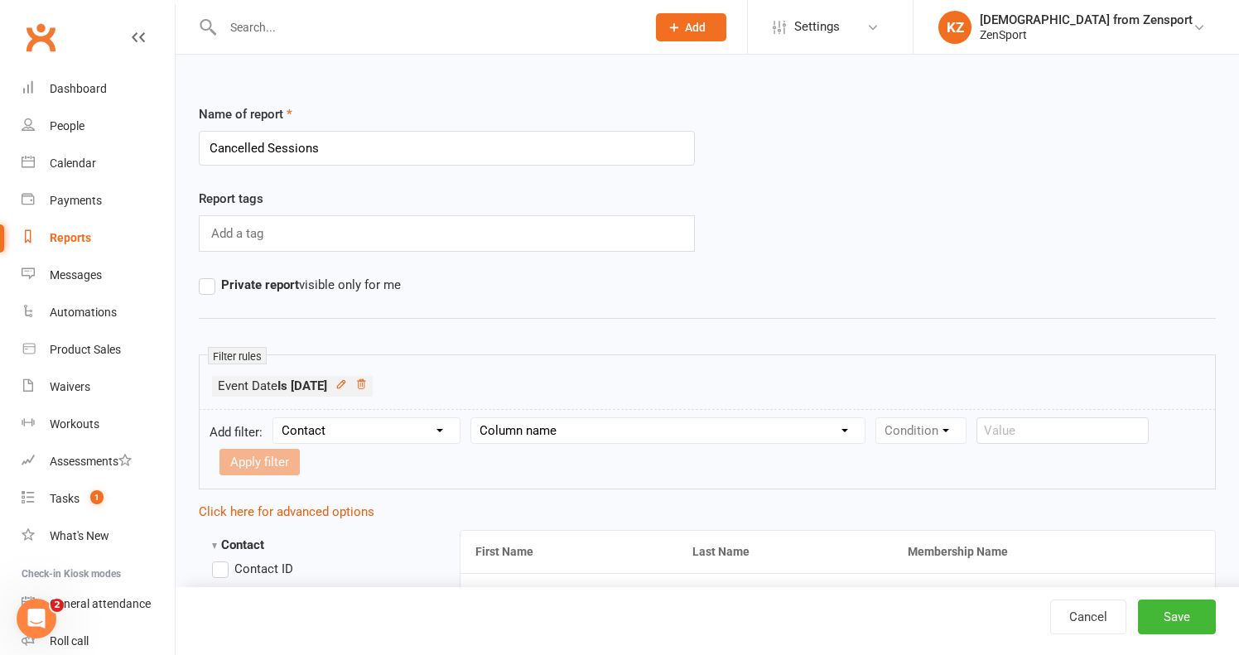
select select "24"
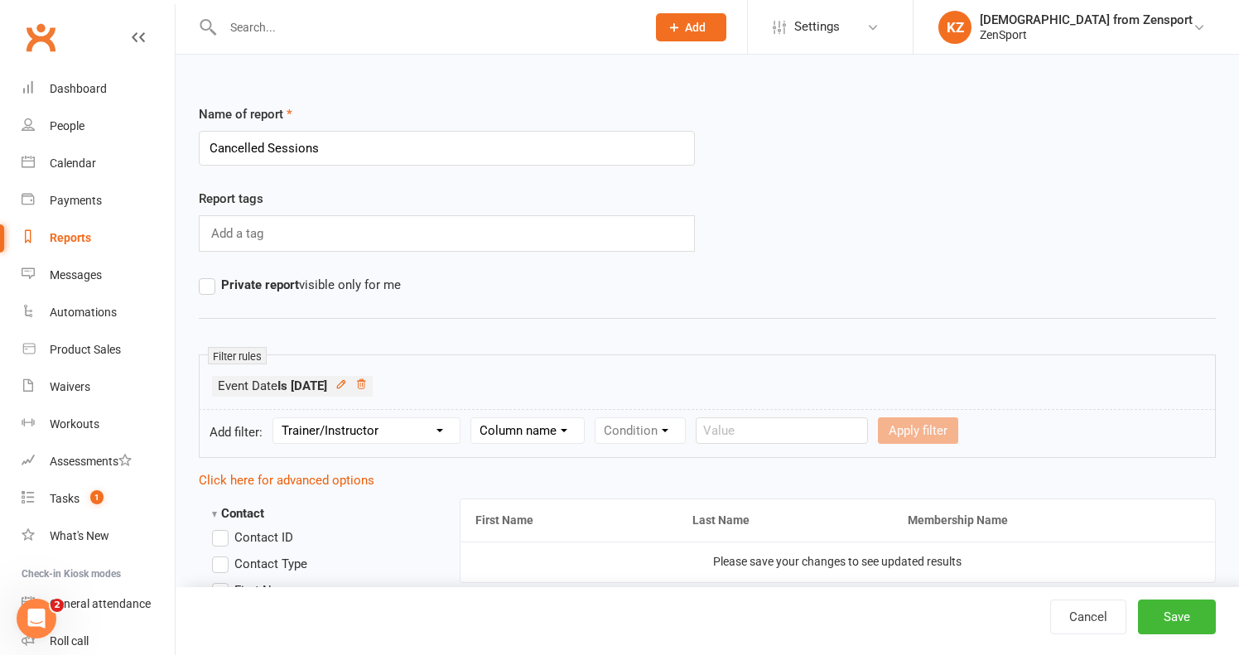
select select "0"
click at [821, 421] on input "text" at bounding box center [882, 430] width 172 height 26
click at [933, 430] on input "text" at bounding box center [882, 430] width 172 height 26
click at [993, 428] on div "Apply filter" at bounding box center [1019, 430] width 80 height 26
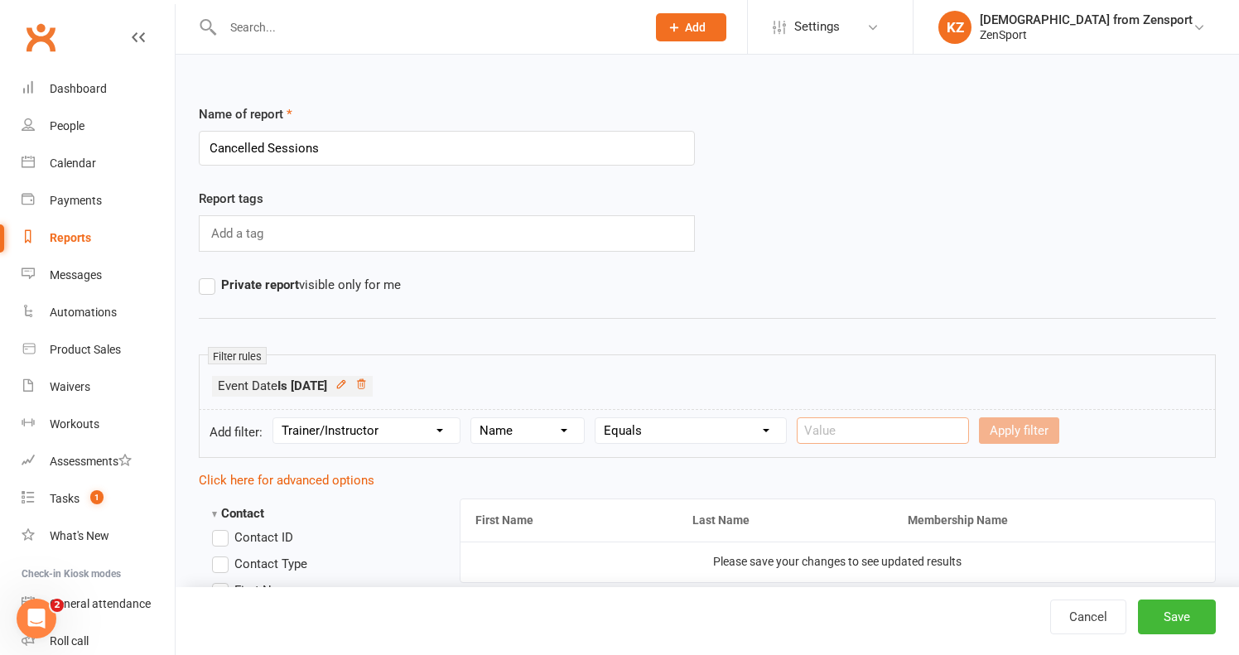
click at [888, 422] on input "text" at bounding box center [882, 430] width 172 height 26
type input "[DEMOGRAPHIC_DATA] from Zensport"
click at [1006, 435] on button "Apply filter" at bounding box center [1019, 430] width 80 height 26
select select
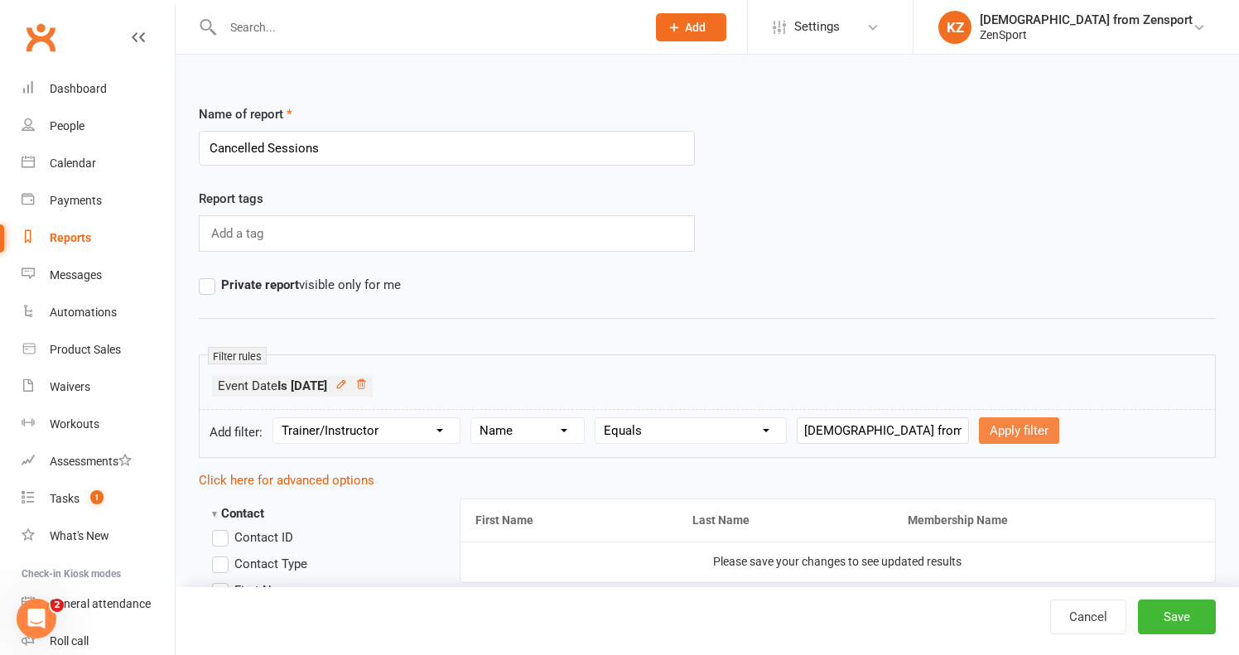
select select
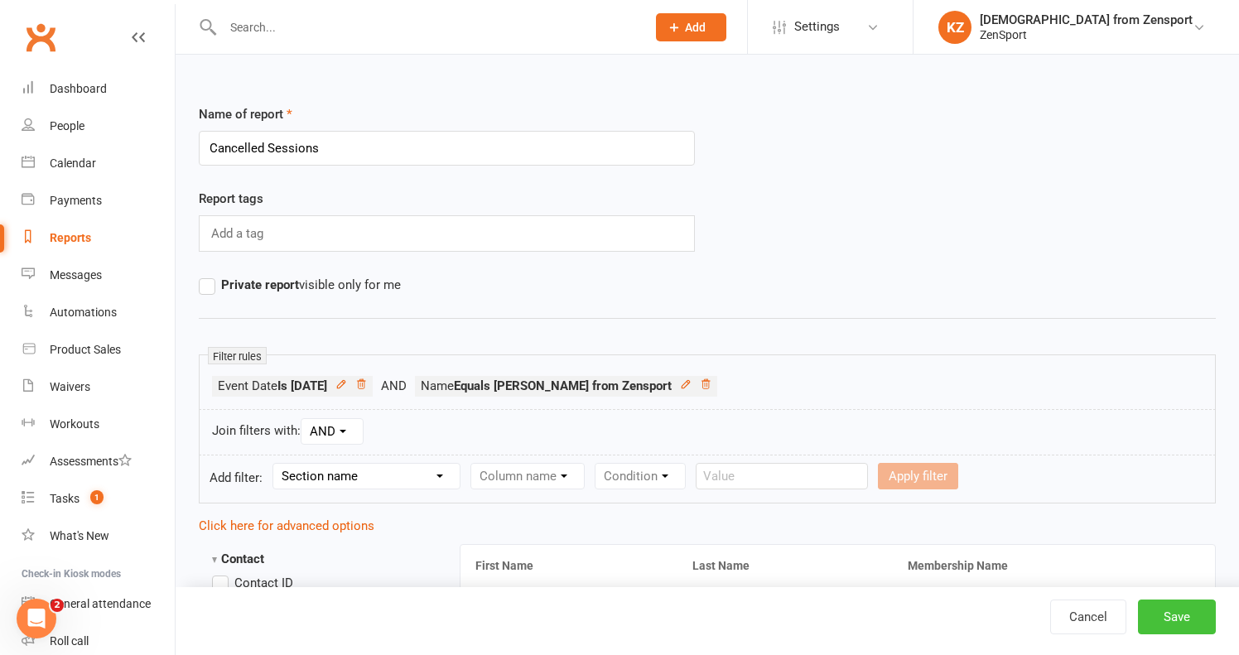
click at [1162, 616] on button "Save" at bounding box center [1177, 616] width 78 height 35
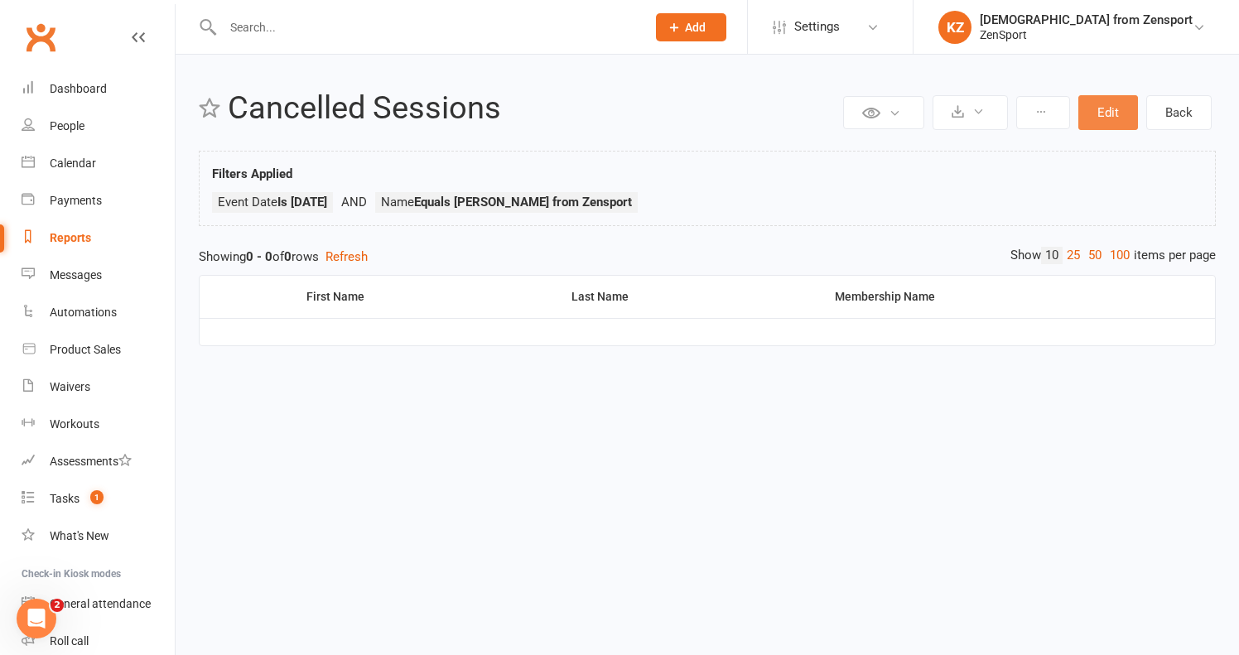
click at [1114, 105] on button "Edit" at bounding box center [1108, 112] width 60 height 35
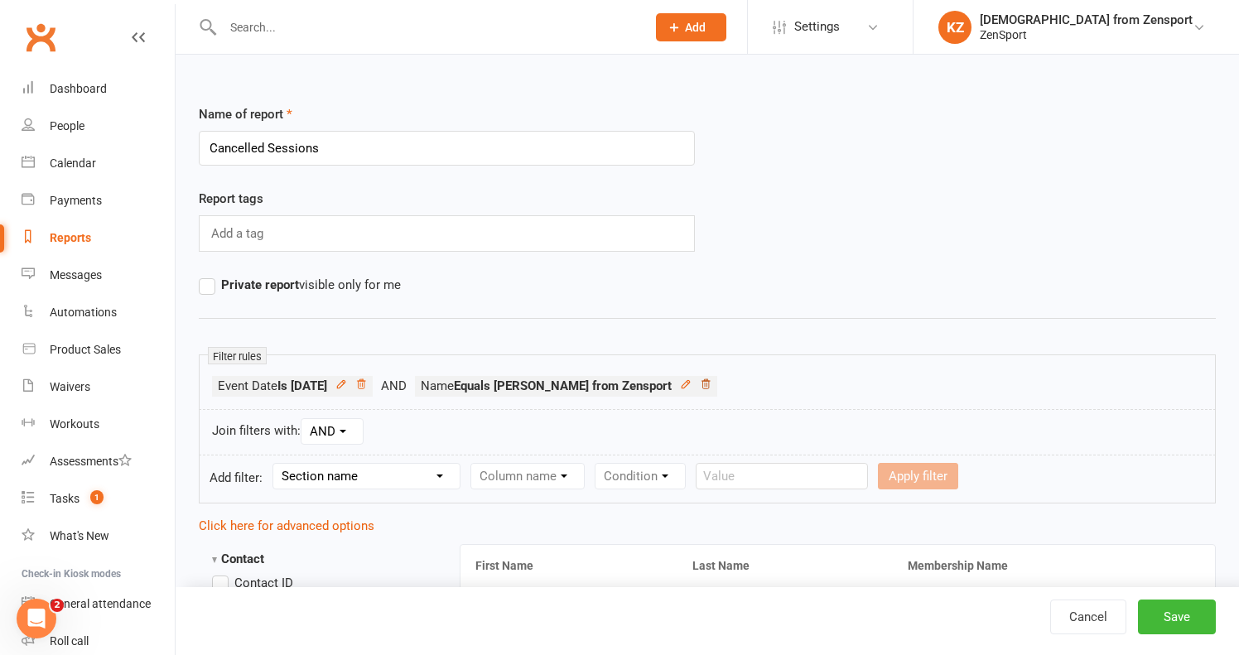
click at [700, 383] on icon at bounding box center [706, 384] width 12 height 12
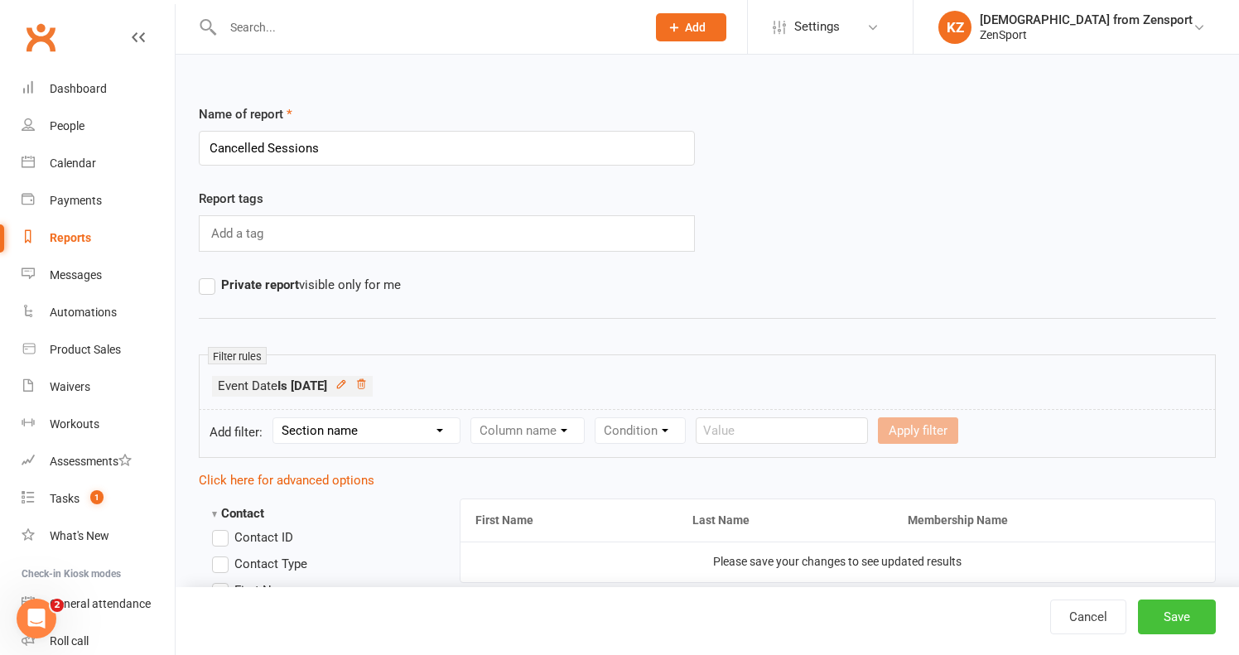
click at [1160, 615] on button "Save" at bounding box center [1177, 616] width 78 height 35
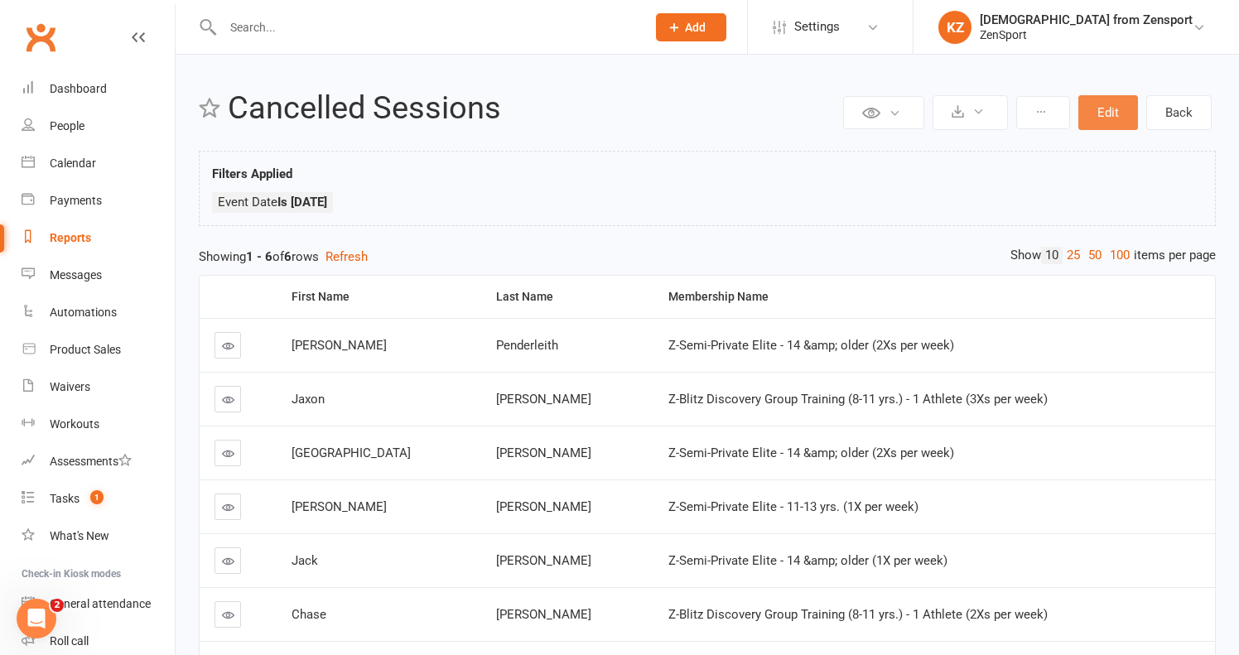
click at [1103, 107] on button "Edit" at bounding box center [1108, 112] width 60 height 35
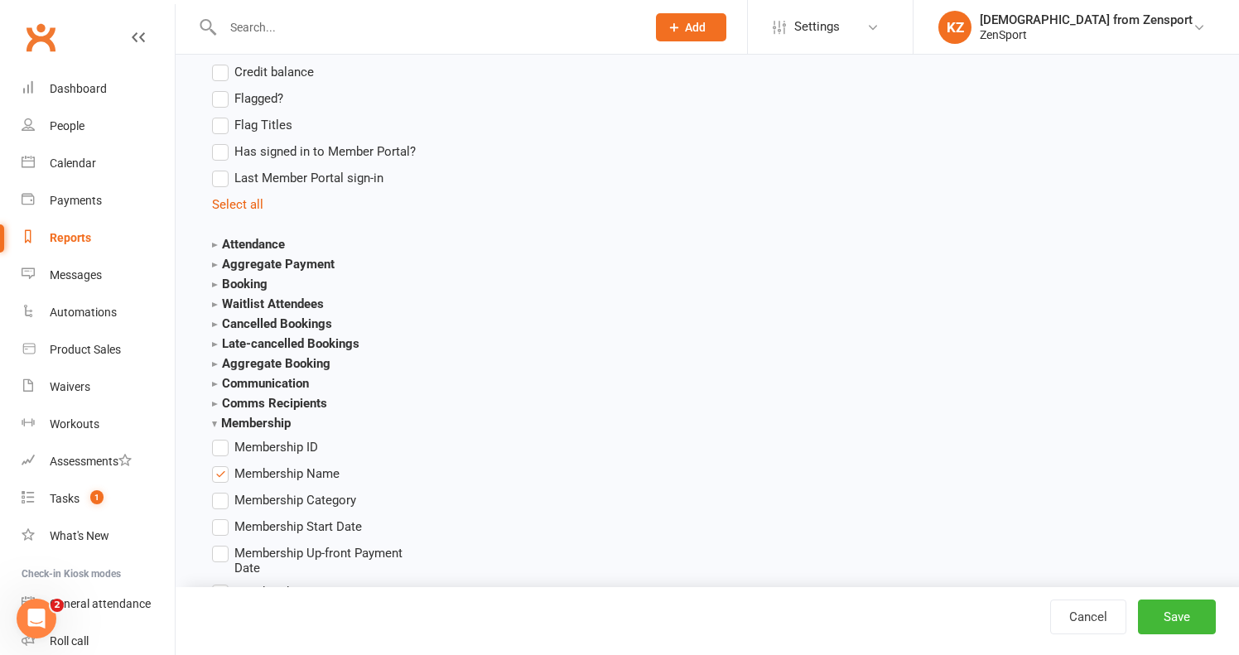
scroll to position [1553, 0]
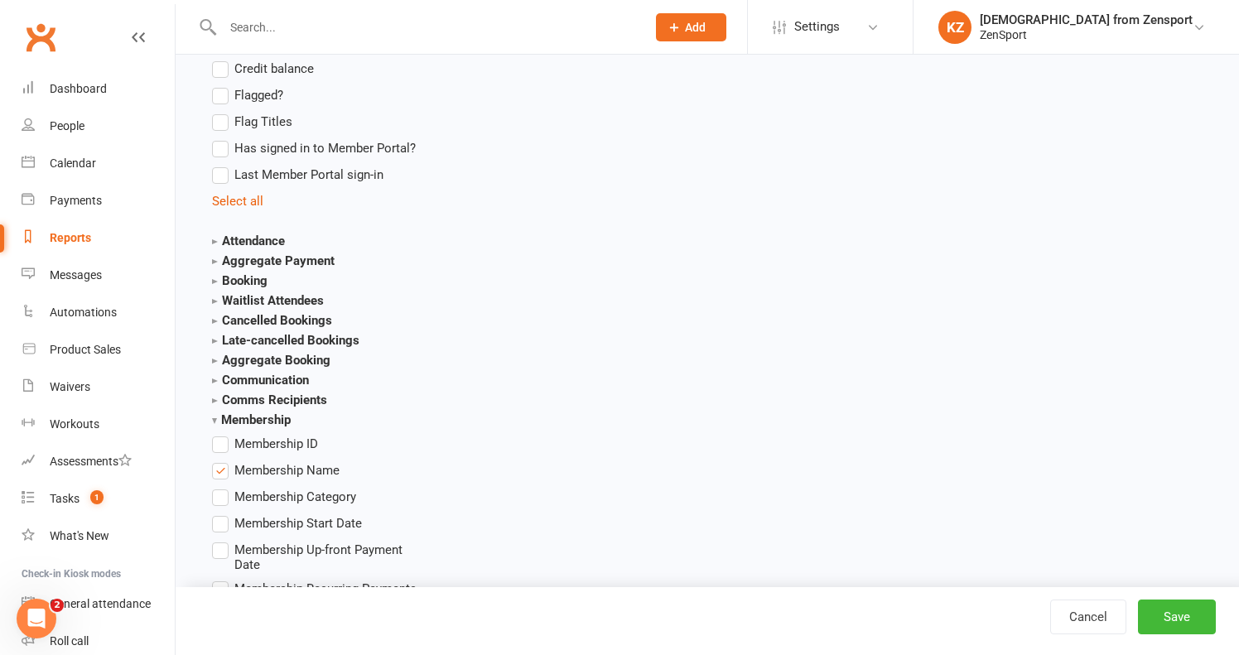
click at [281, 317] on strong "Cancelled Bookings" at bounding box center [272, 320] width 120 height 15
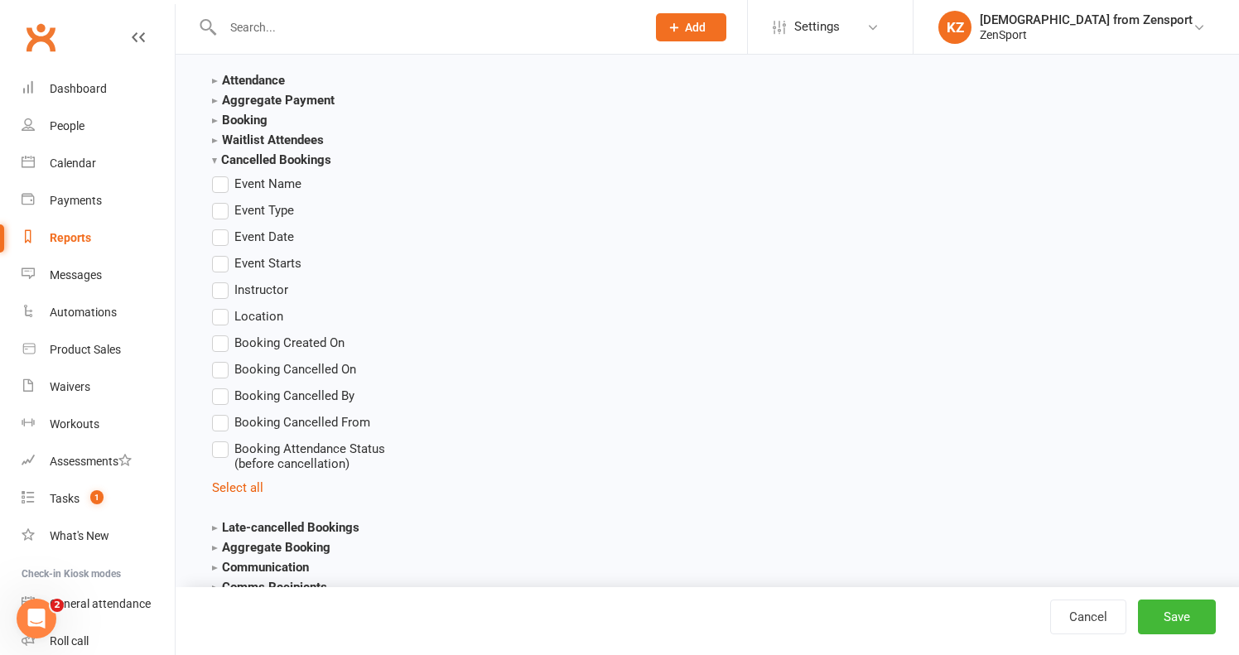
scroll to position [1720, 0]
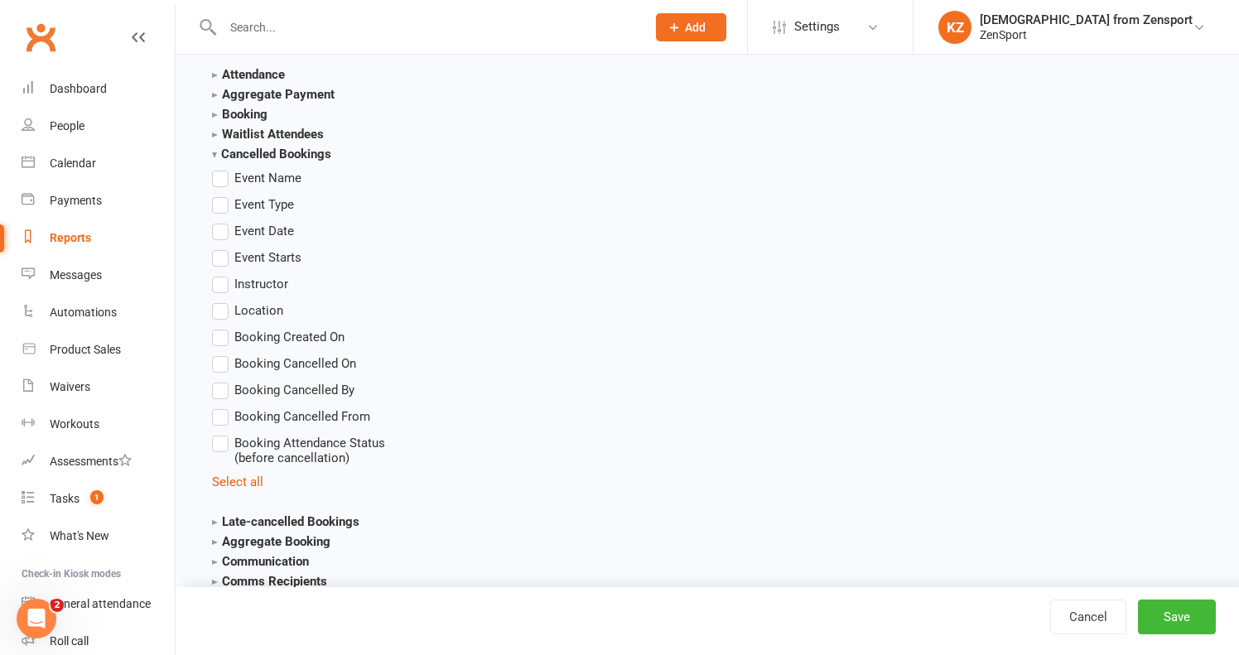
click at [228, 387] on label "Booking Cancelled By" at bounding box center [283, 390] width 142 height 20
click at [223, 380] on input "Booking Cancelled By" at bounding box center [217, 380] width 11 height 0
click at [227, 416] on label "Booking Cancelled From" at bounding box center [291, 417] width 158 height 20
click at [223, 407] on input "Booking Cancelled From" at bounding box center [217, 407] width 11 height 0
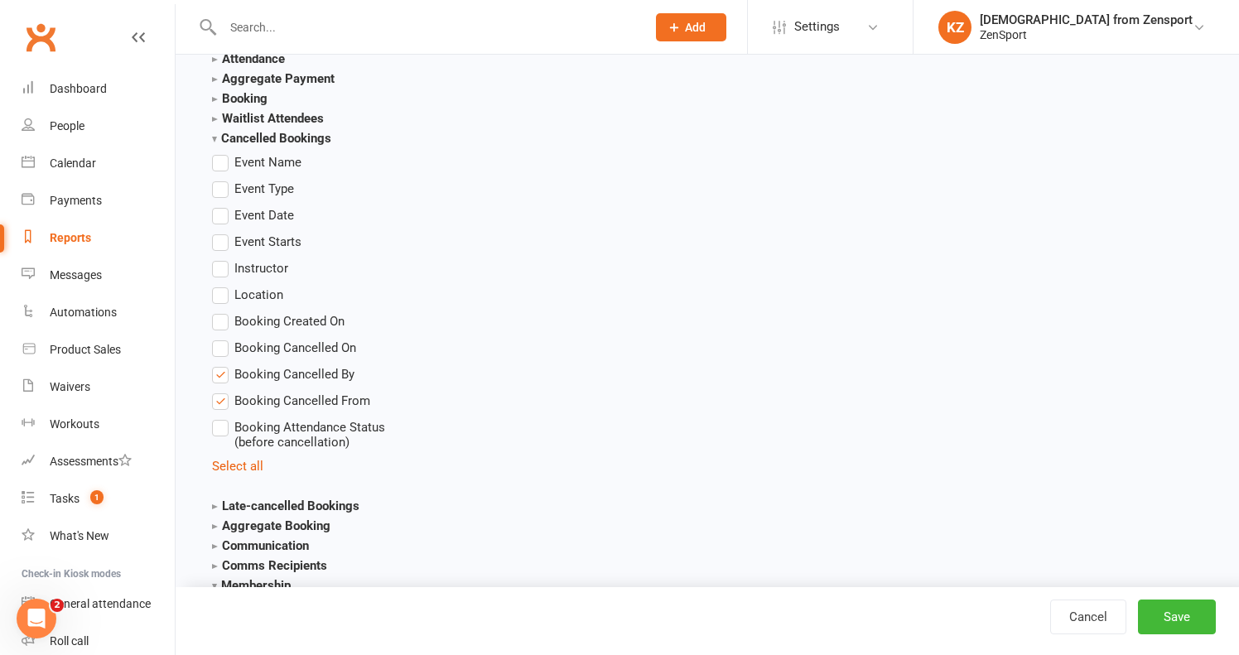
scroll to position [1738, 0]
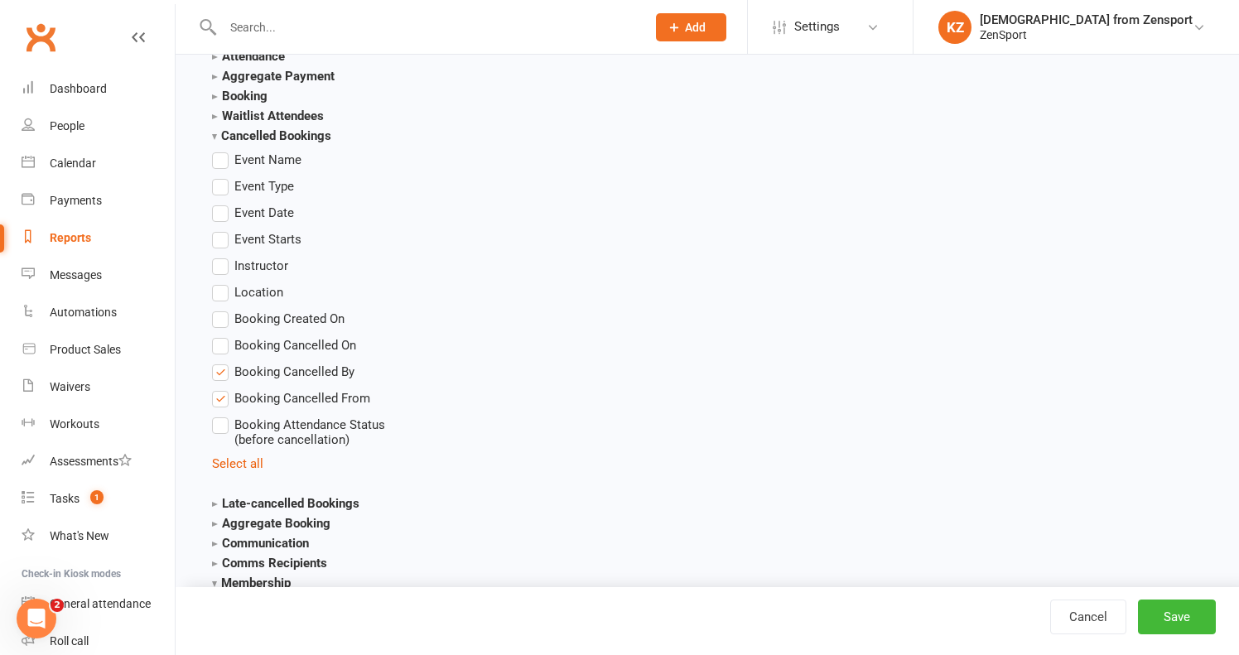
click at [228, 185] on label "Event Type" at bounding box center [253, 186] width 82 height 20
click at [223, 176] on input "Event Type" at bounding box center [217, 176] width 11 height 0
click at [1162, 611] on button "Save" at bounding box center [1177, 616] width 78 height 35
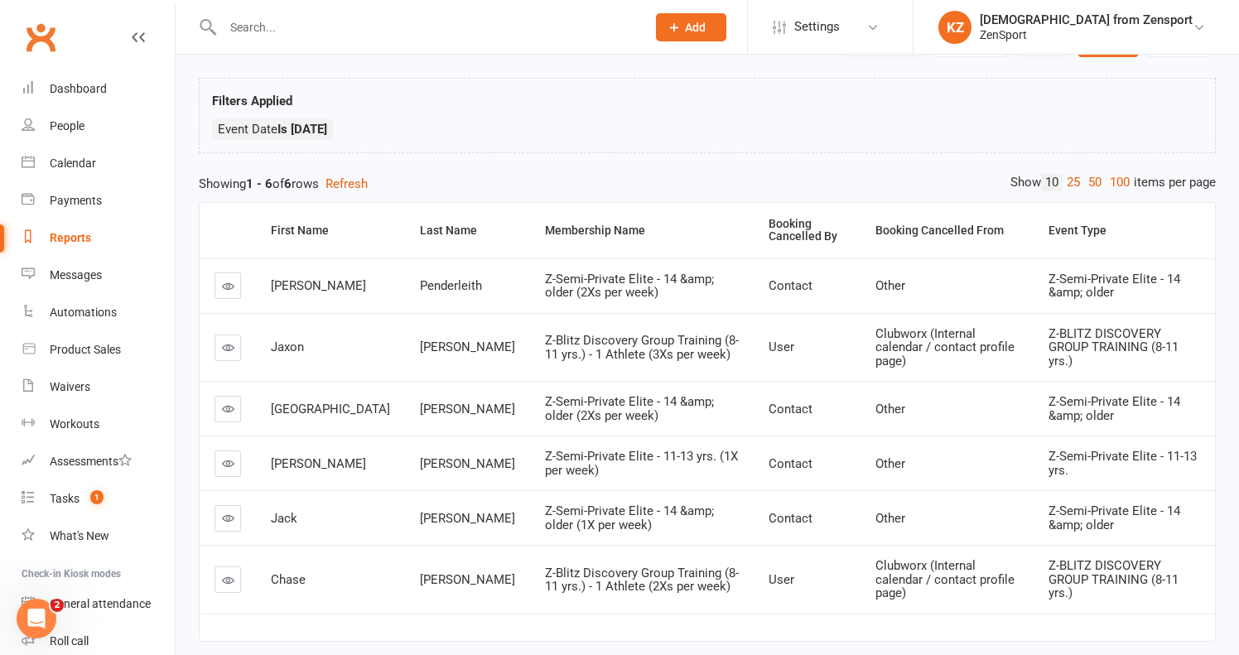
scroll to position [60, 0]
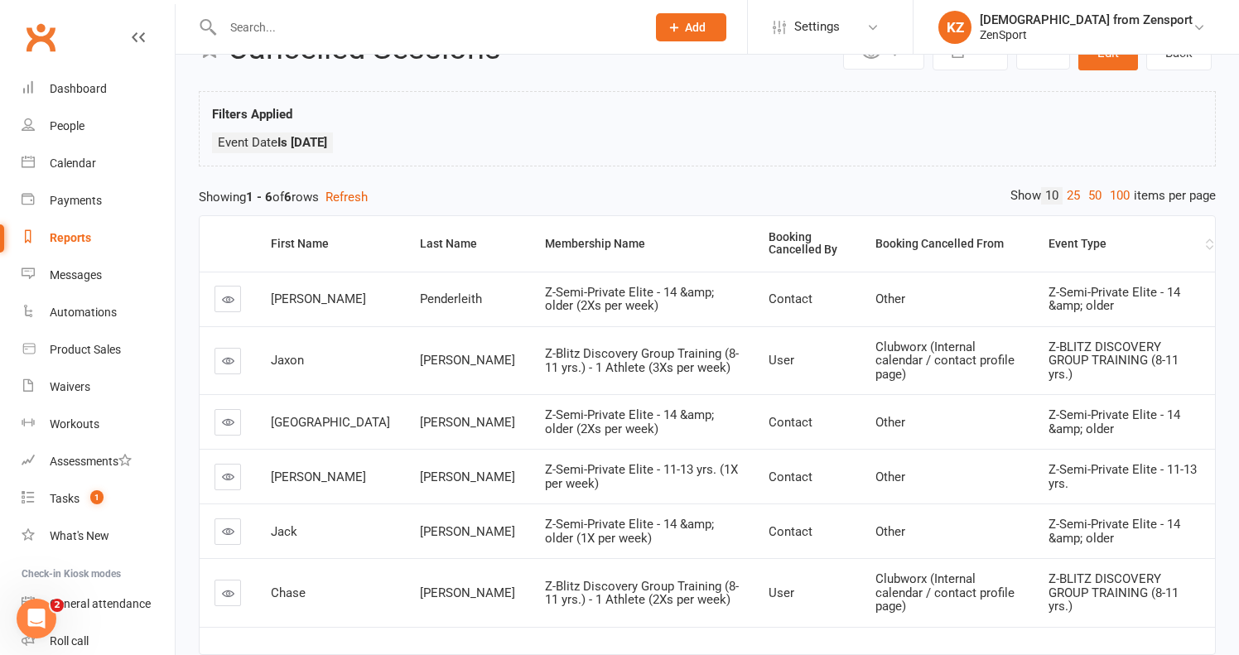
click at [1067, 238] on div "Event Type" at bounding box center [1124, 244] width 153 height 12
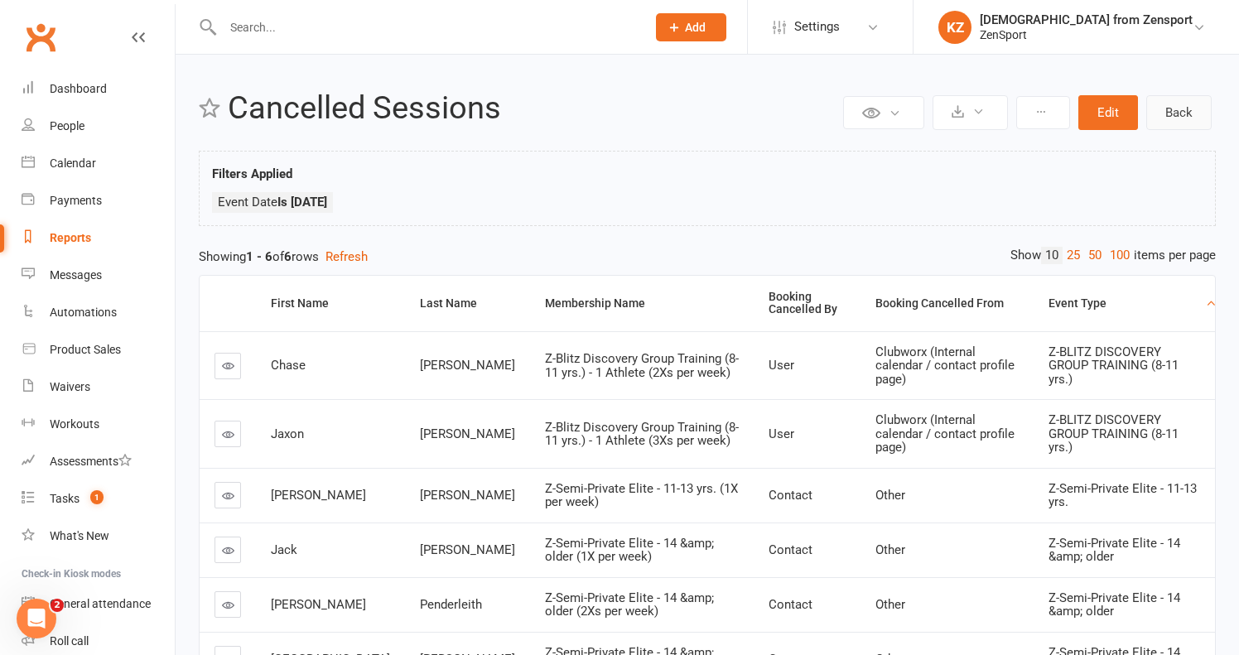
scroll to position [0, 0]
click at [1118, 103] on button "Edit" at bounding box center [1108, 112] width 60 height 35
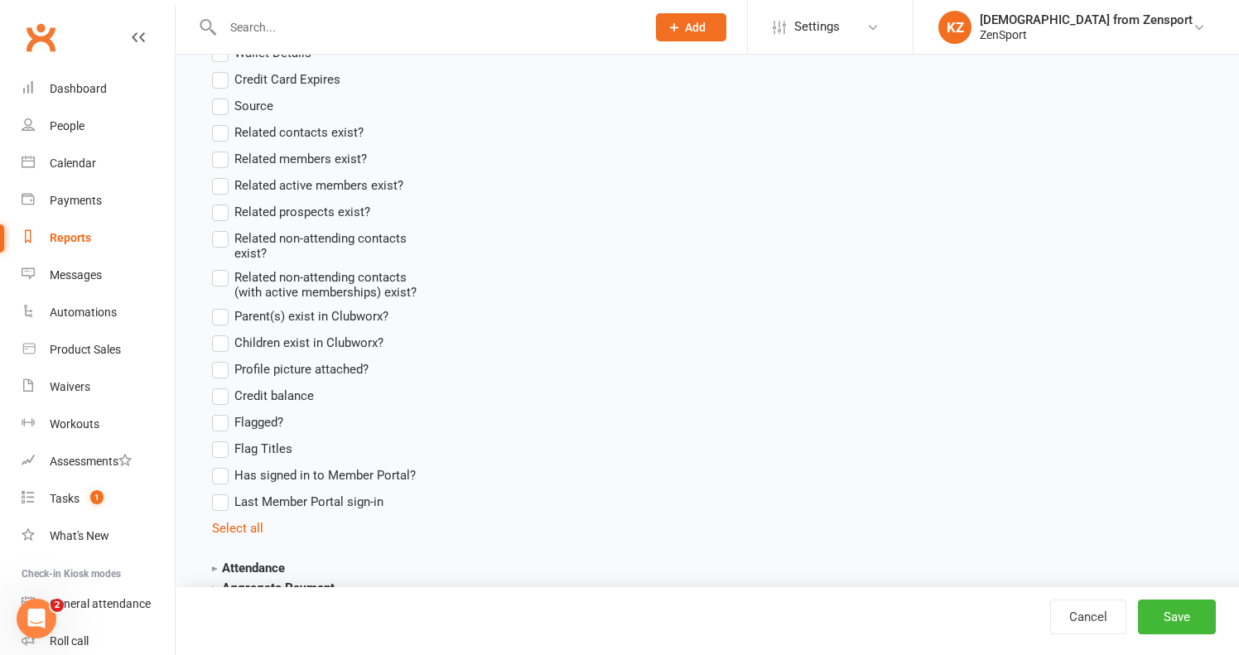
scroll to position [1230, 0]
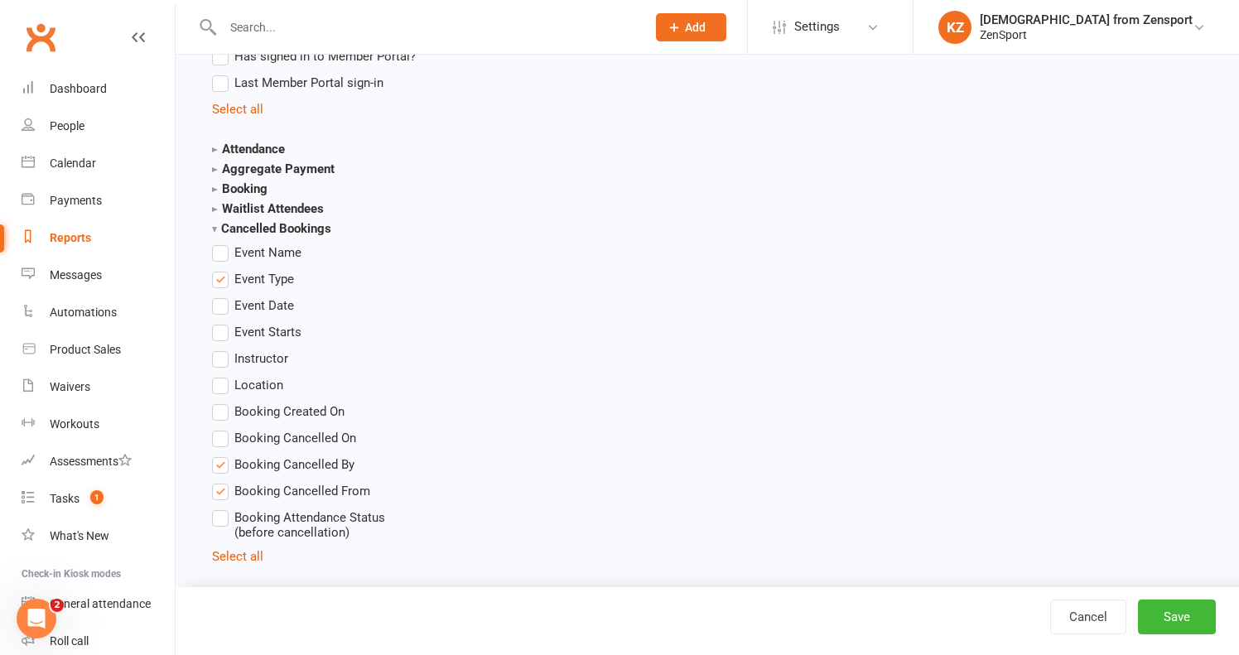
scroll to position [1668, 0]
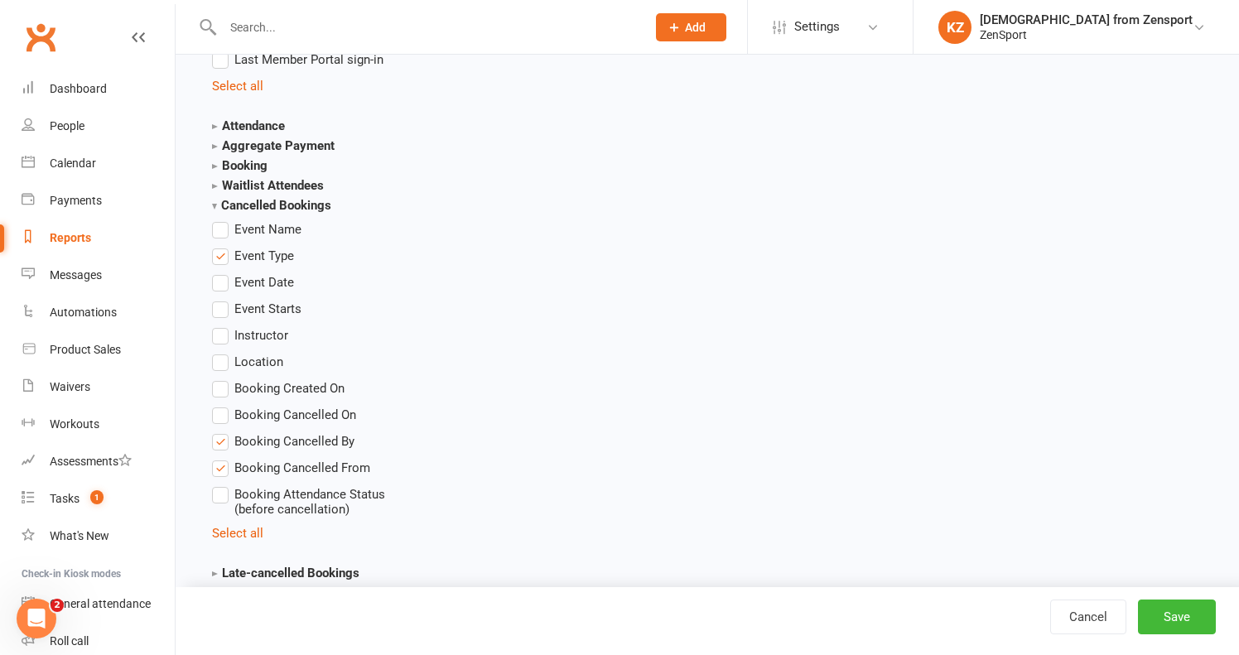
click at [225, 279] on label "Event Date" at bounding box center [253, 282] width 82 height 20
click at [223, 272] on input "Event Date" at bounding box center [217, 272] width 11 height 0
click at [1172, 614] on button "Save" at bounding box center [1177, 616] width 78 height 35
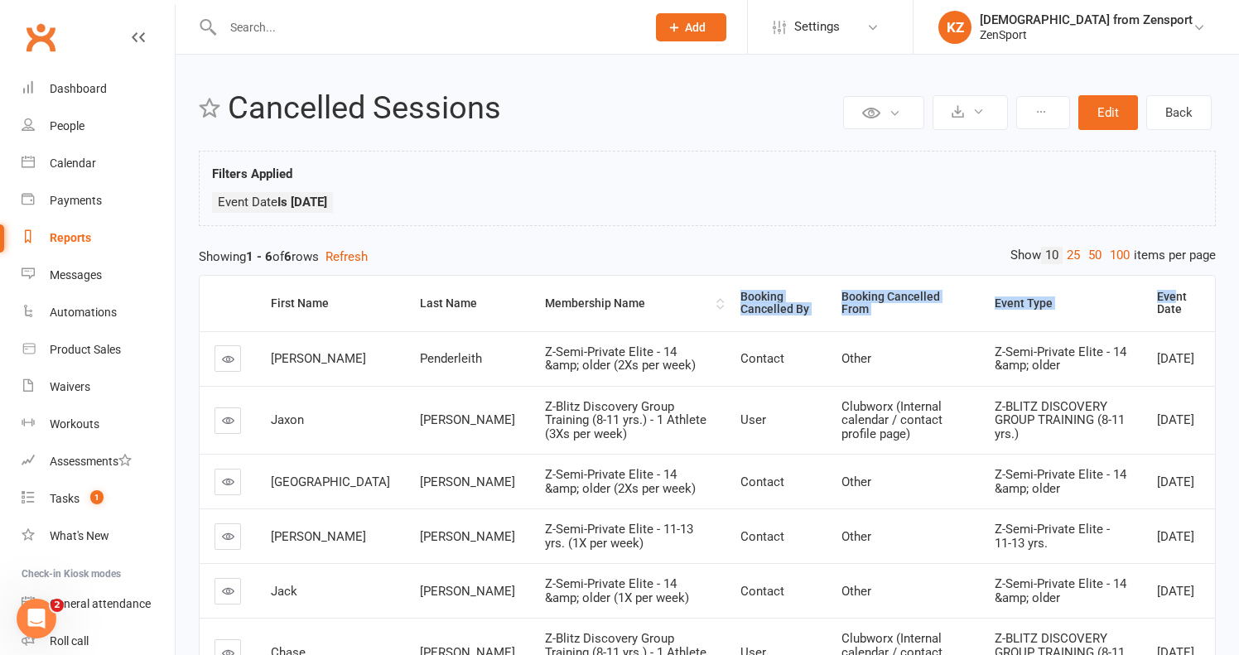
drag, startPoint x: 1183, startPoint y: 304, endPoint x: 633, endPoint y: 317, distance: 550.8
click at [633, 317] on tr "First Name Last Name Membership Name Booking Cancelled By Booking Cancelled Fro…" at bounding box center [707, 303] width 1015 height 55
click at [767, 200] on ul "Event Date Is [DATE]" at bounding box center [707, 206] width 990 height 29
click at [1212, 308] on th "Event Date" at bounding box center [1178, 303] width 73 height 55
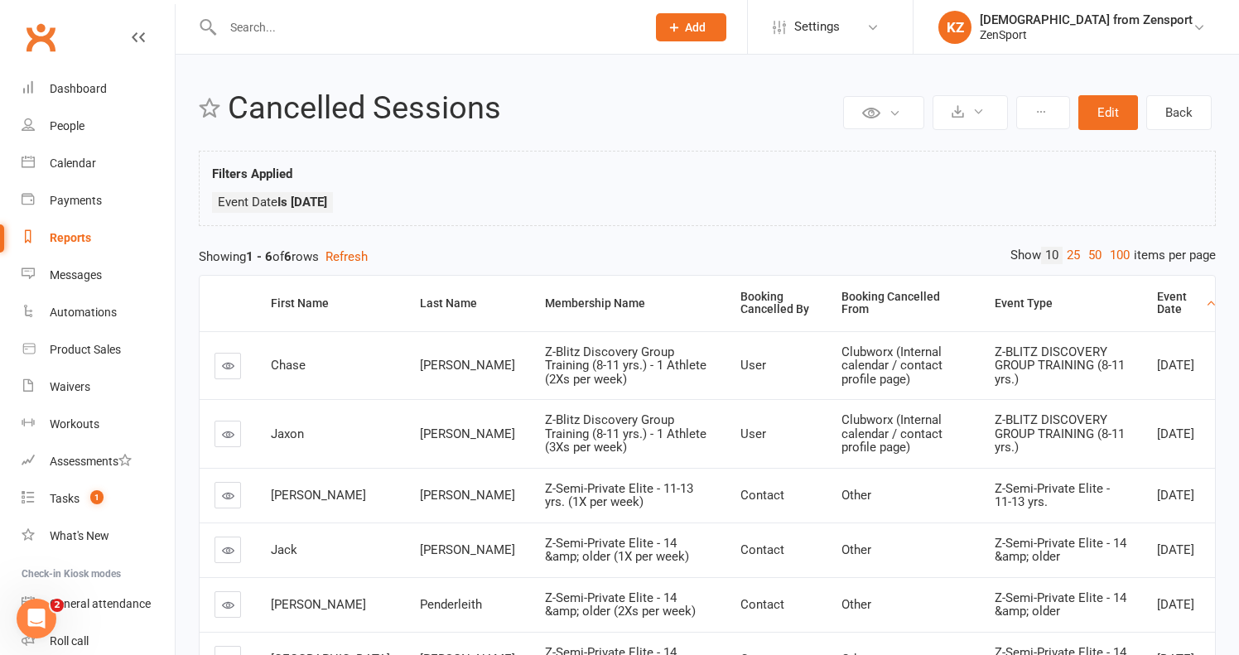
click at [1212, 309] on th "Event Date" at bounding box center [1178, 303] width 73 height 55
drag, startPoint x: 1181, startPoint y: 309, endPoint x: 1003, endPoint y: 298, distance: 179.2
click at [1003, 298] on tr "First Name Last Name Membership Name Booking Cancelled By Booking Cancelled Fro…" at bounding box center [707, 303] width 1015 height 55
click at [1185, 307] on div "Event Date" at bounding box center [1179, 304] width 45 height 26
drag, startPoint x: 1177, startPoint y: 306, endPoint x: 922, endPoint y: 297, distance: 255.1
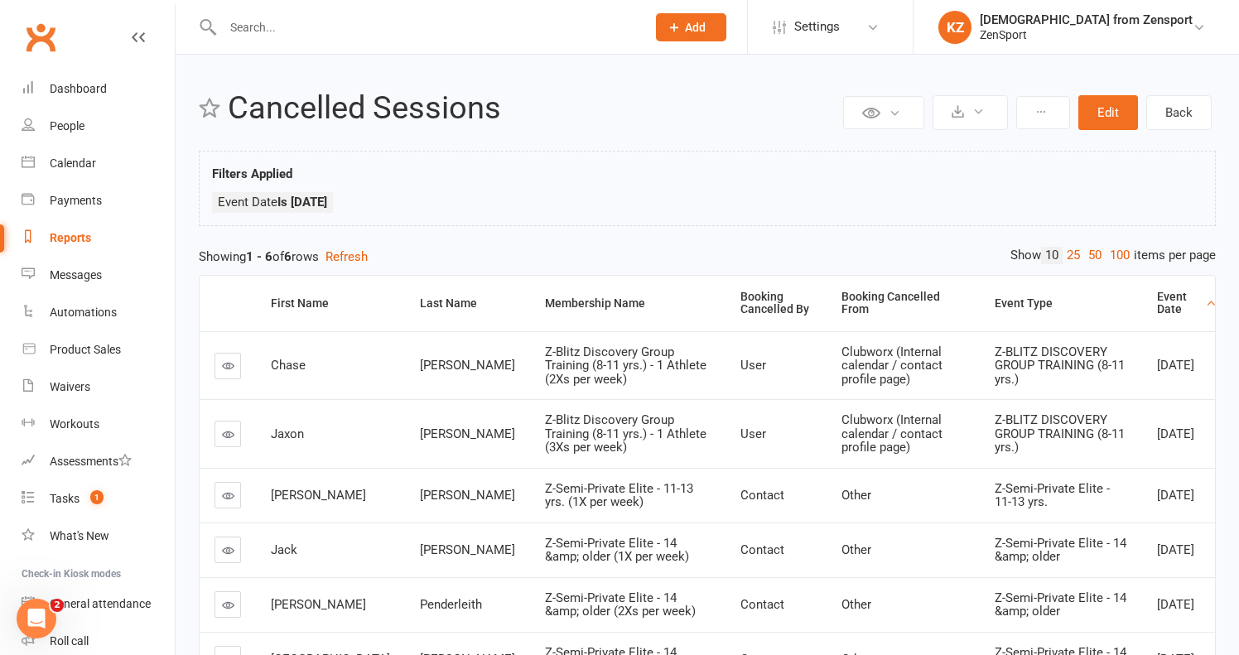
click at [934, 222] on div "Filters Applied Event Date Is 2025-08-18" at bounding box center [707, 188] width 1017 height 75
click at [1109, 108] on button "Edit" at bounding box center [1108, 112] width 60 height 35
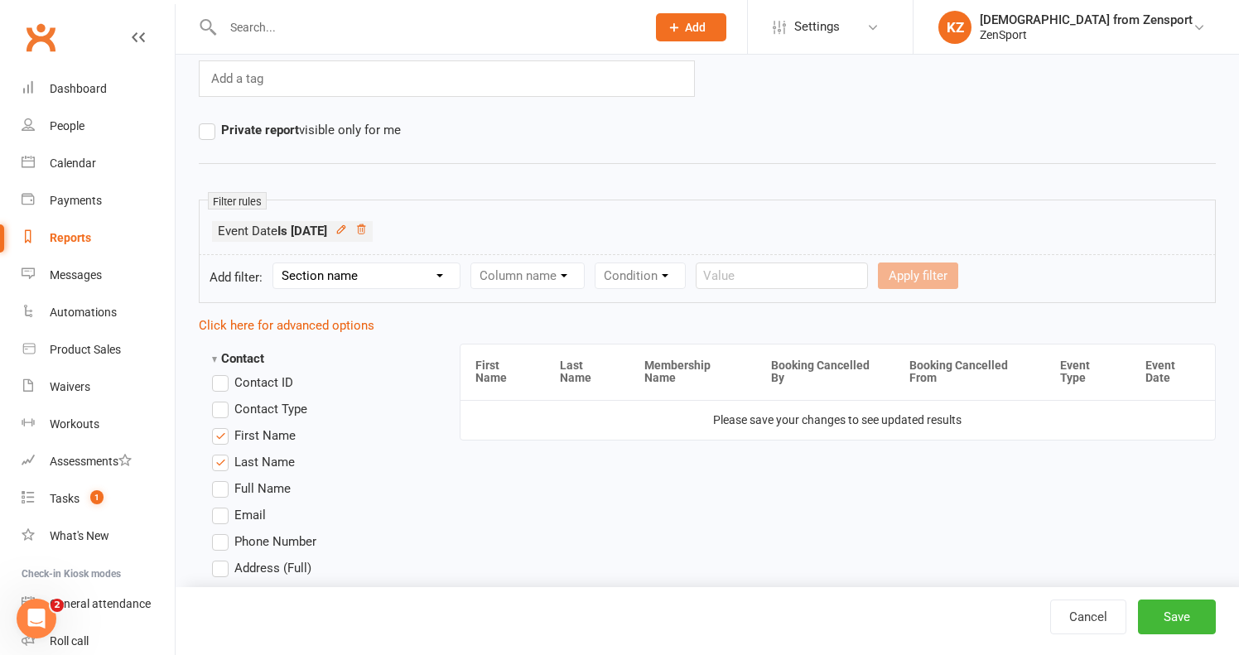
scroll to position [161, 0]
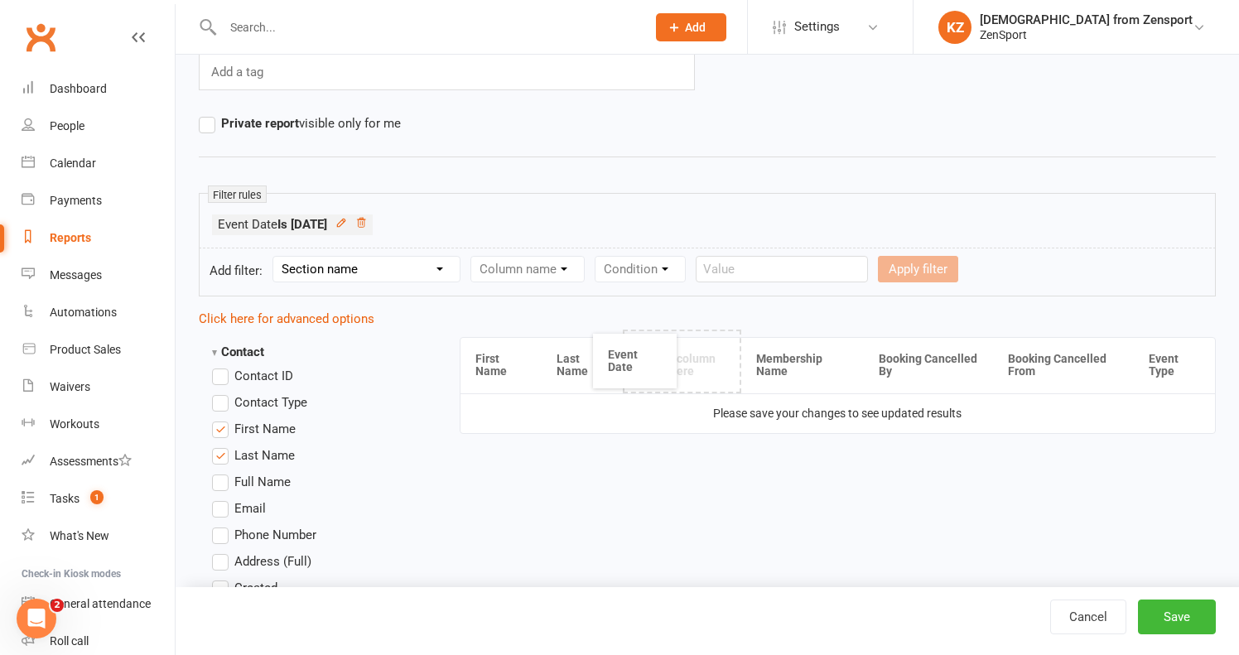
drag, startPoint x: 1160, startPoint y: 368, endPoint x: 622, endPoint y: 363, distance: 538.2
click at [1172, 614] on button "Save" at bounding box center [1177, 616] width 78 height 35
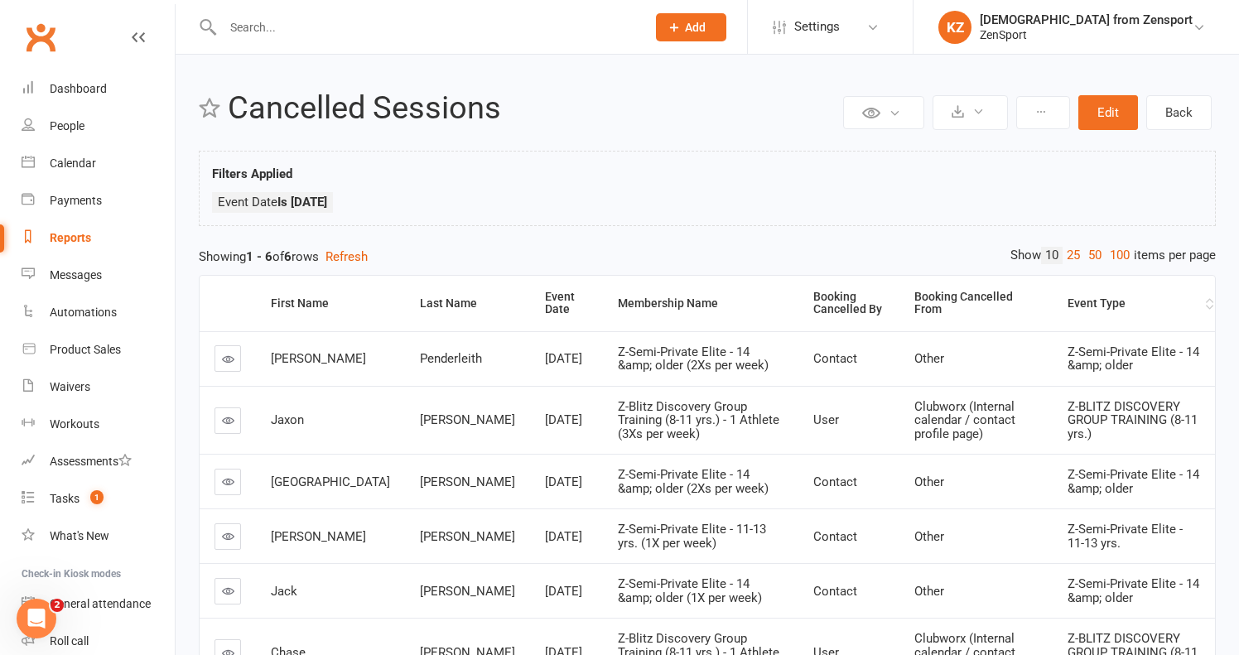
click at [1076, 302] on div "Event Type" at bounding box center [1134, 303] width 134 height 12
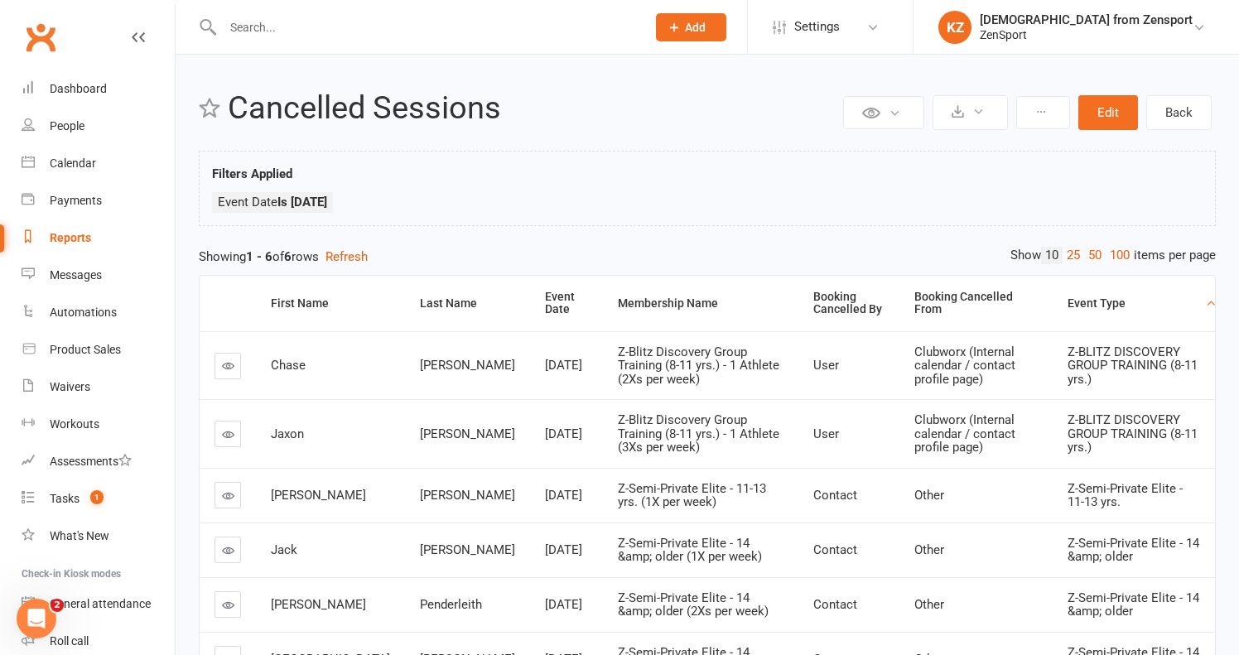
click at [228, 372] on icon at bounding box center [228, 365] width 12 height 12
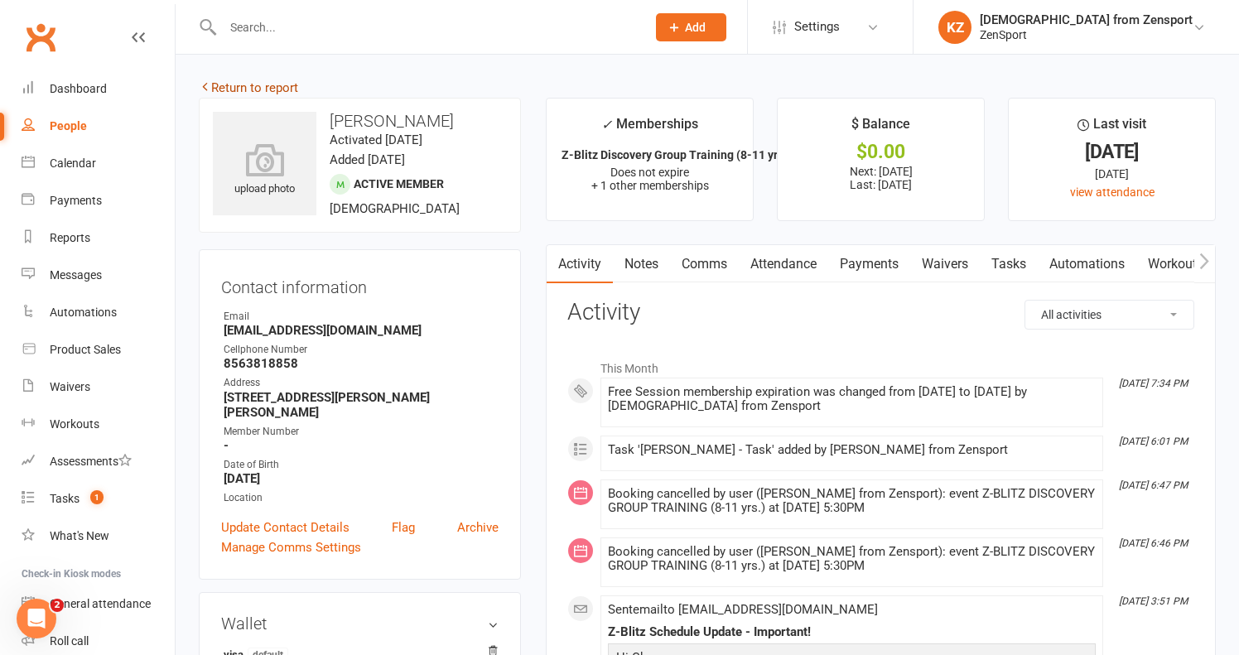
click at [258, 82] on link "Return to report" at bounding box center [248, 87] width 99 height 15
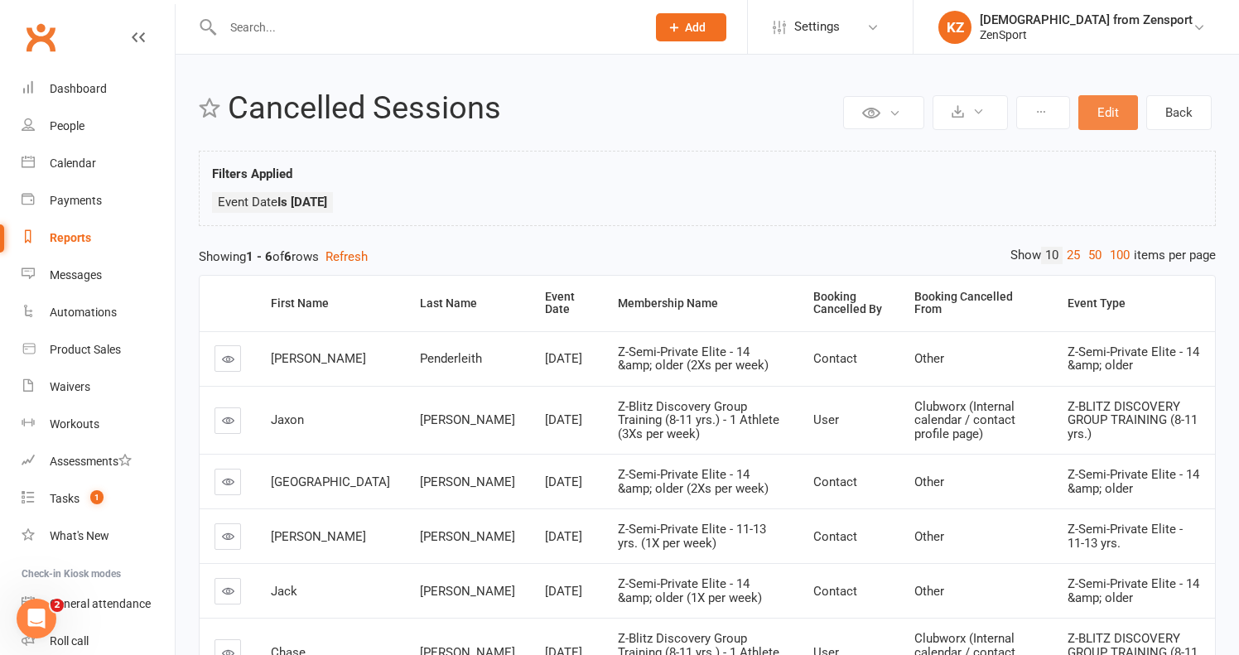
click at [1107, 107] on button "Edit" at bounding box center [1108, 112] width 60 height 35
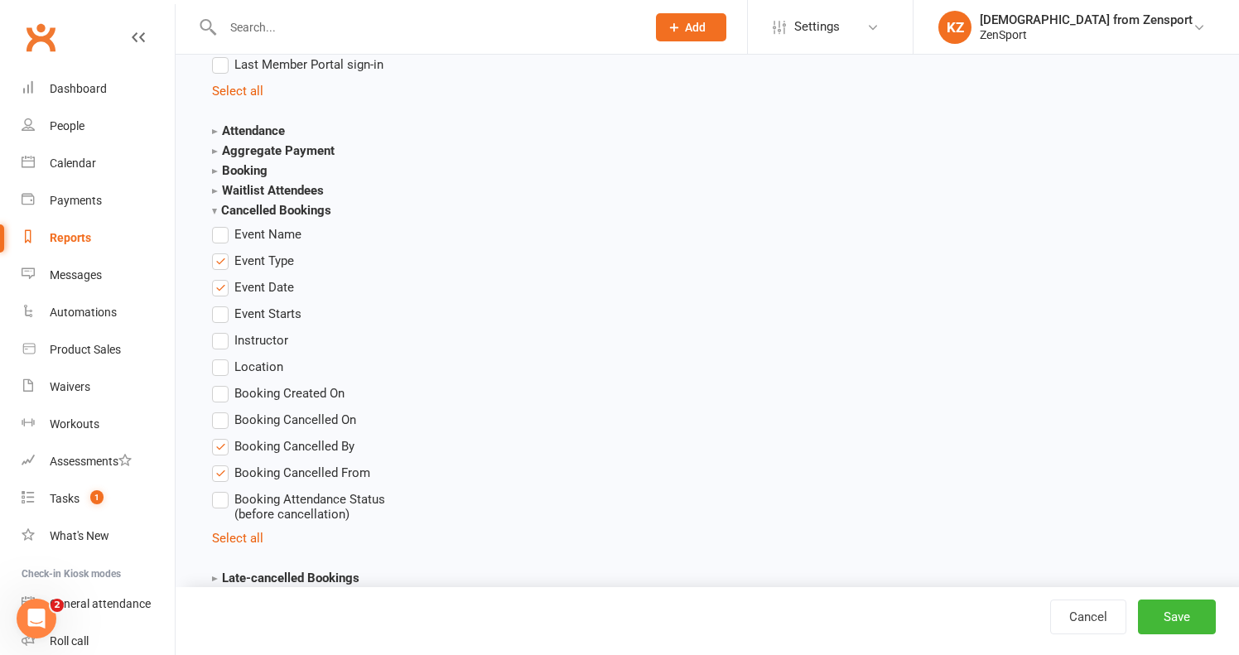
scroll to position [1674, 0]
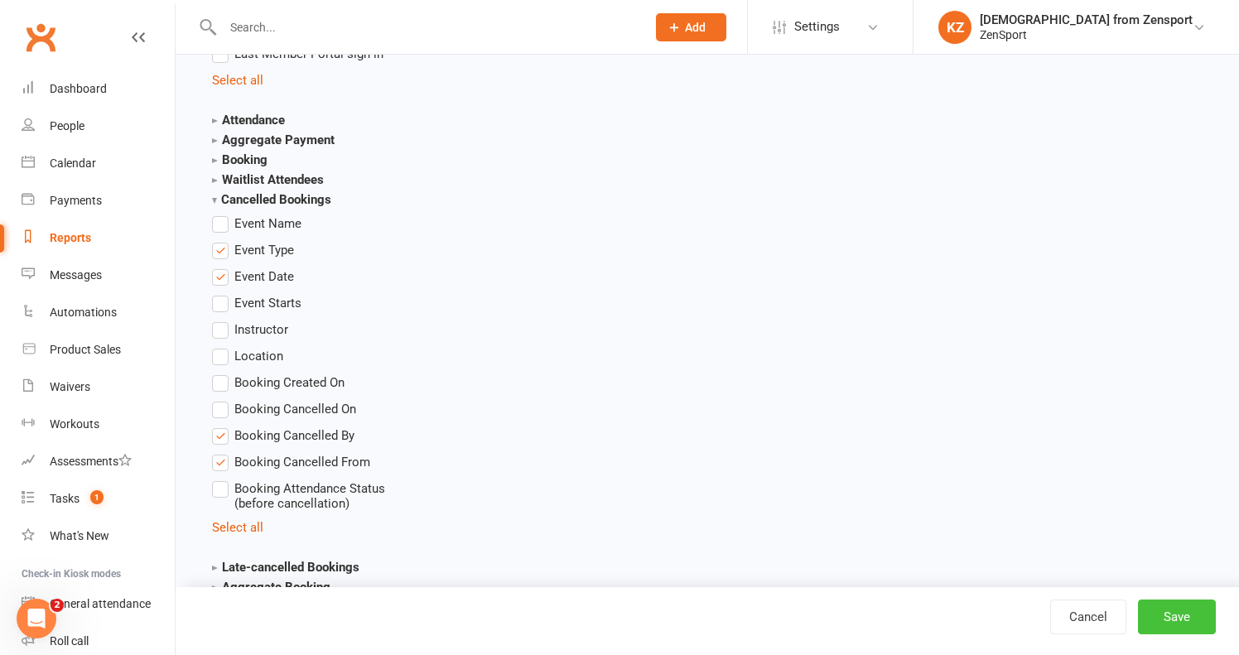
click at [1177, 609] on button "Save" at bounding box center [1177, 616] width 78 height 35
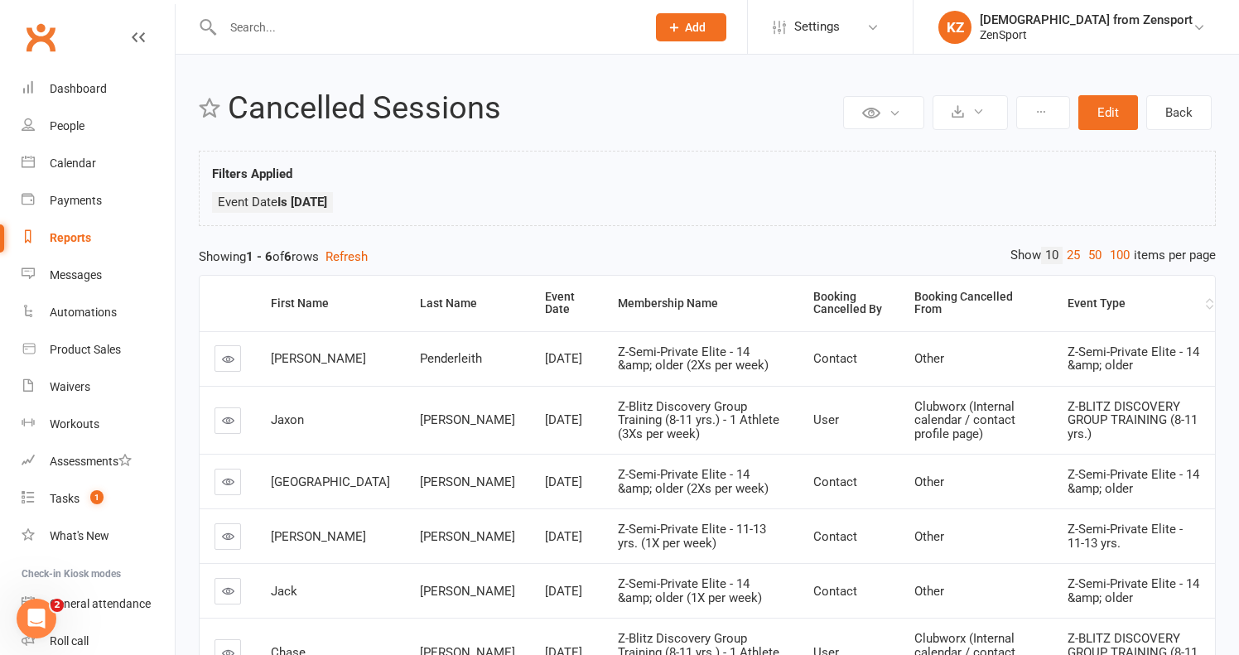
click at [1067, 307] on div "Event Type" at bounding box center [1134, 303] width 134 height 12
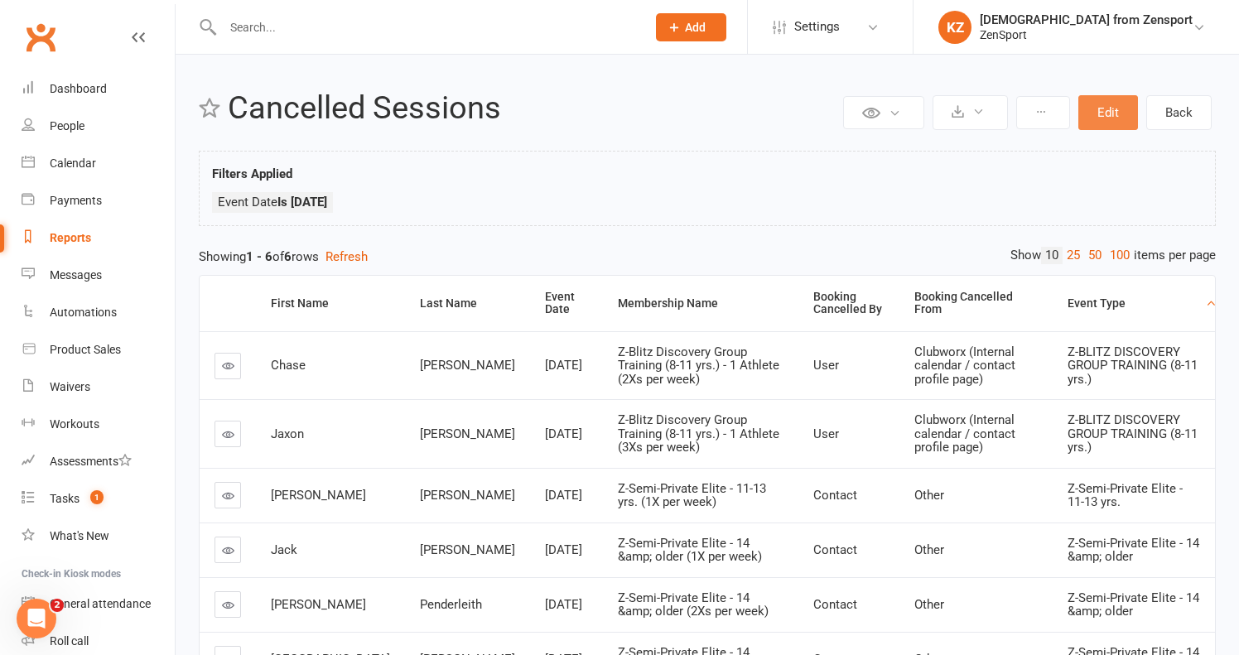
click at [1104, 111] on button "Edit" at bounding box center [1108, 112] width 60 height 35
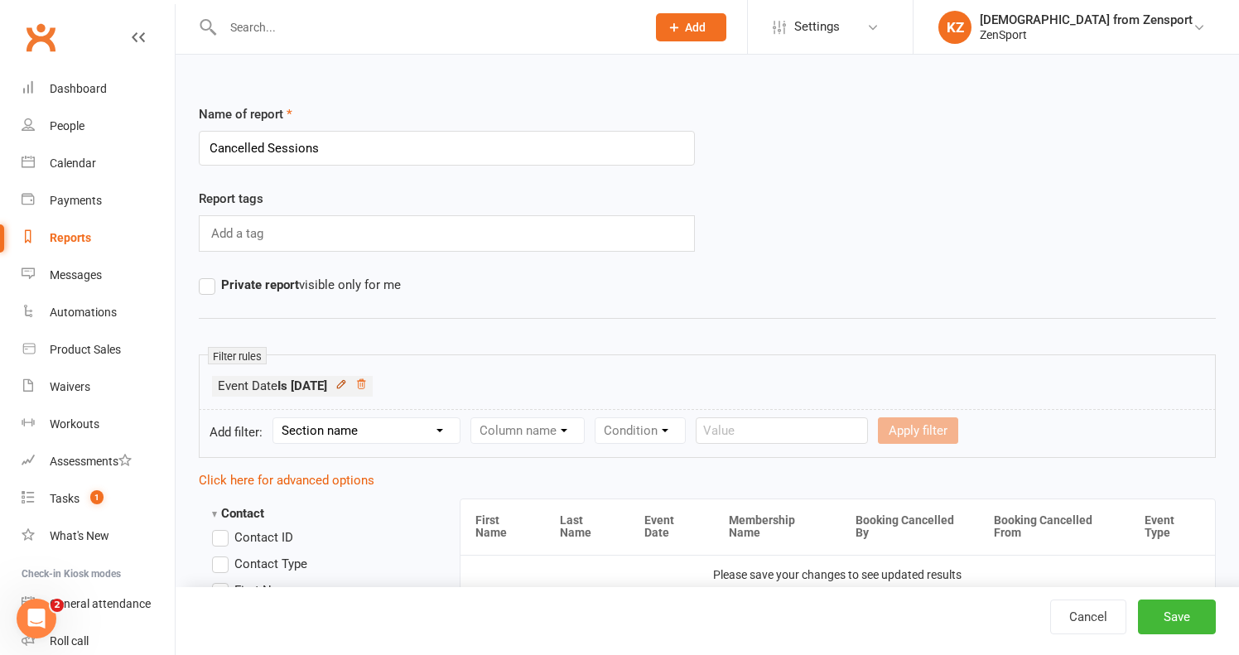
click at [344, 383] on icon at bounding box center [340, 383] width 7 height 7
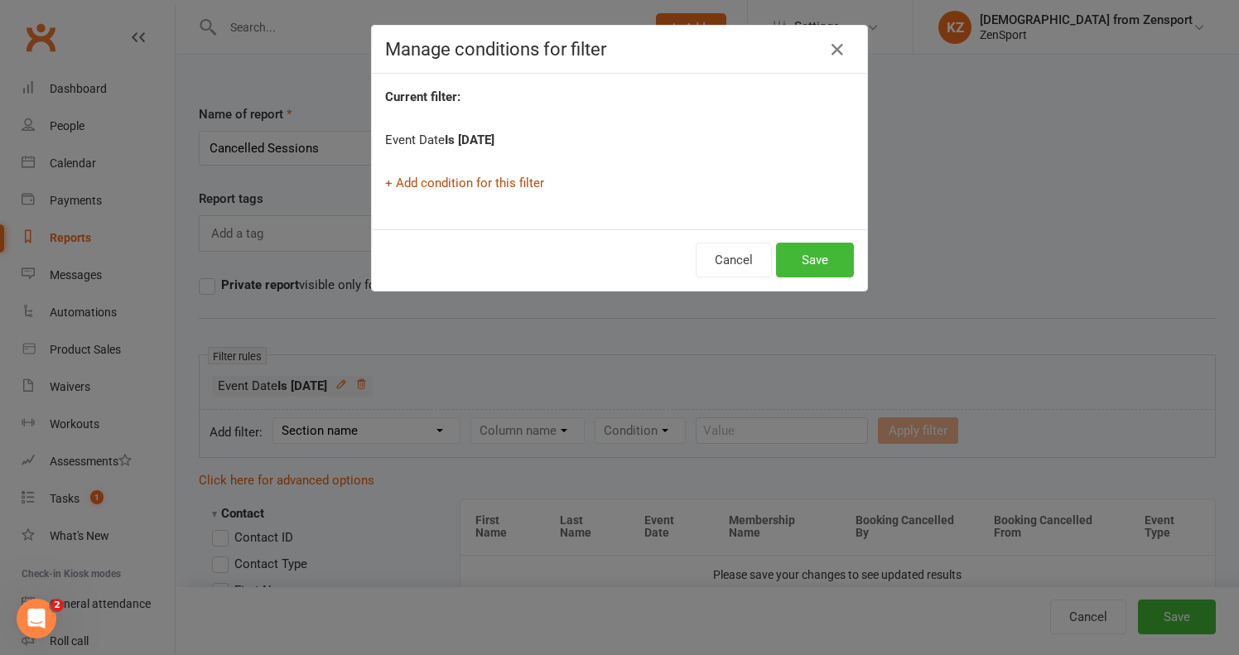
click at [508, 179] on link "+ Add condition for this filter" at bounding box center [464, 183] width 159 height 15
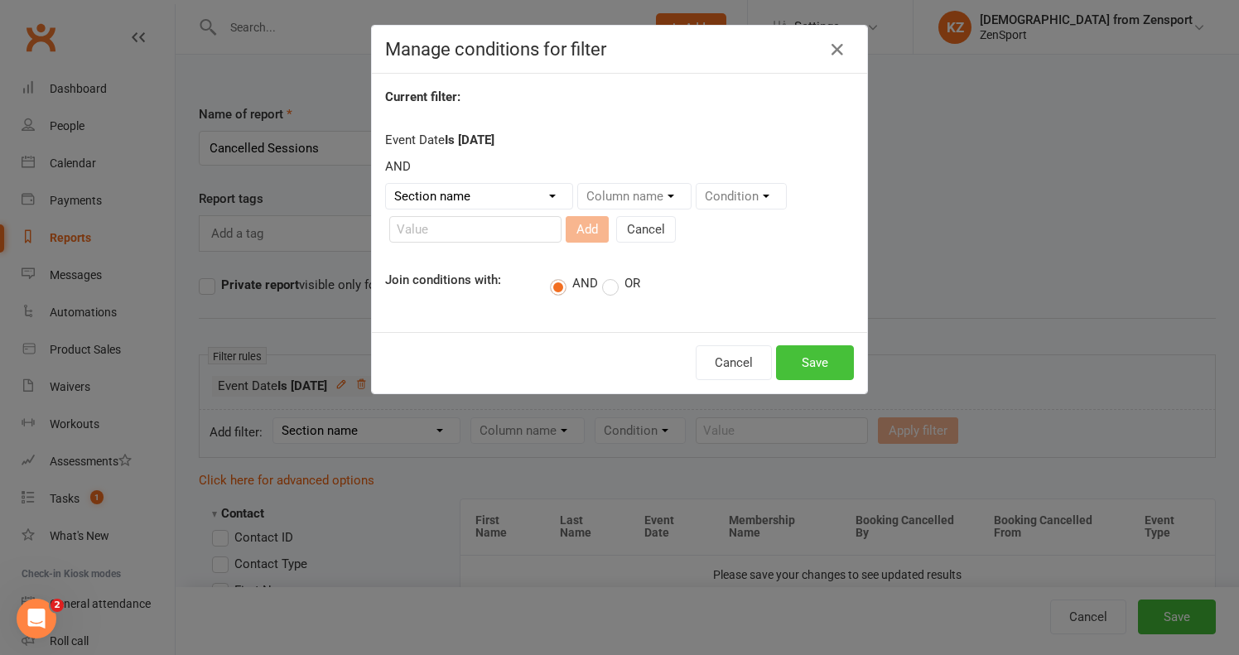
click at [803, 354] on button "Save" at bounding box center [815, 362] width 78 height 35
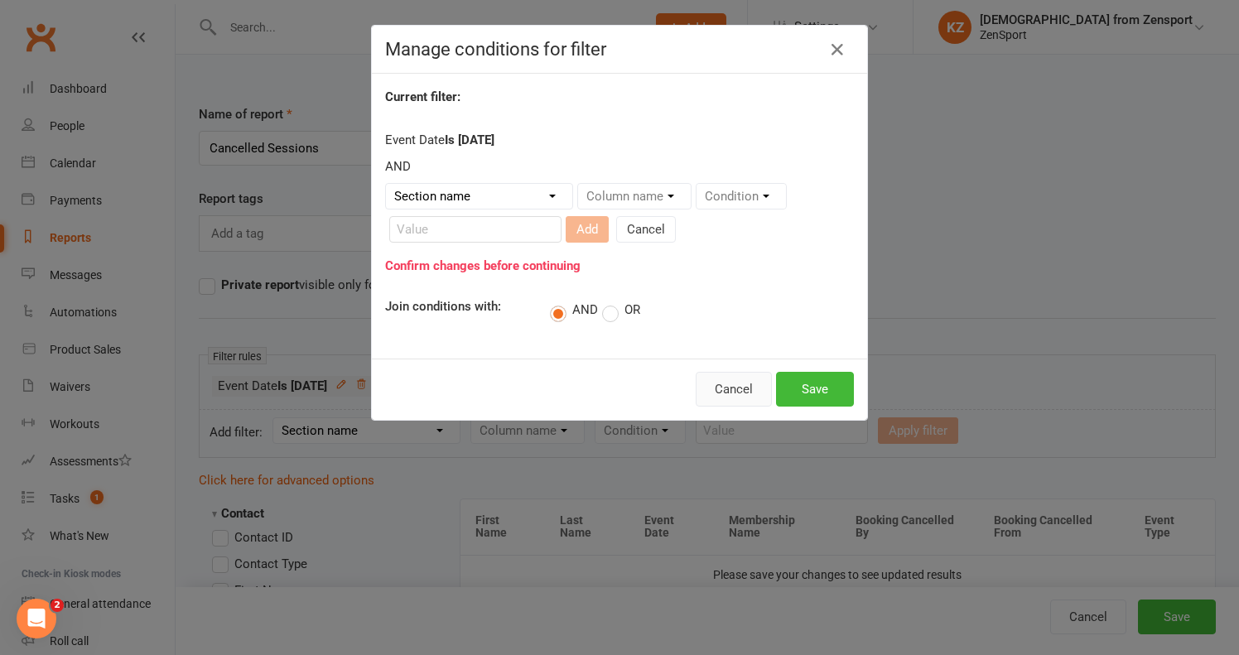
click at [731, 379] on button "Cancel" at bounding box center [733, 389] width 76 height 35
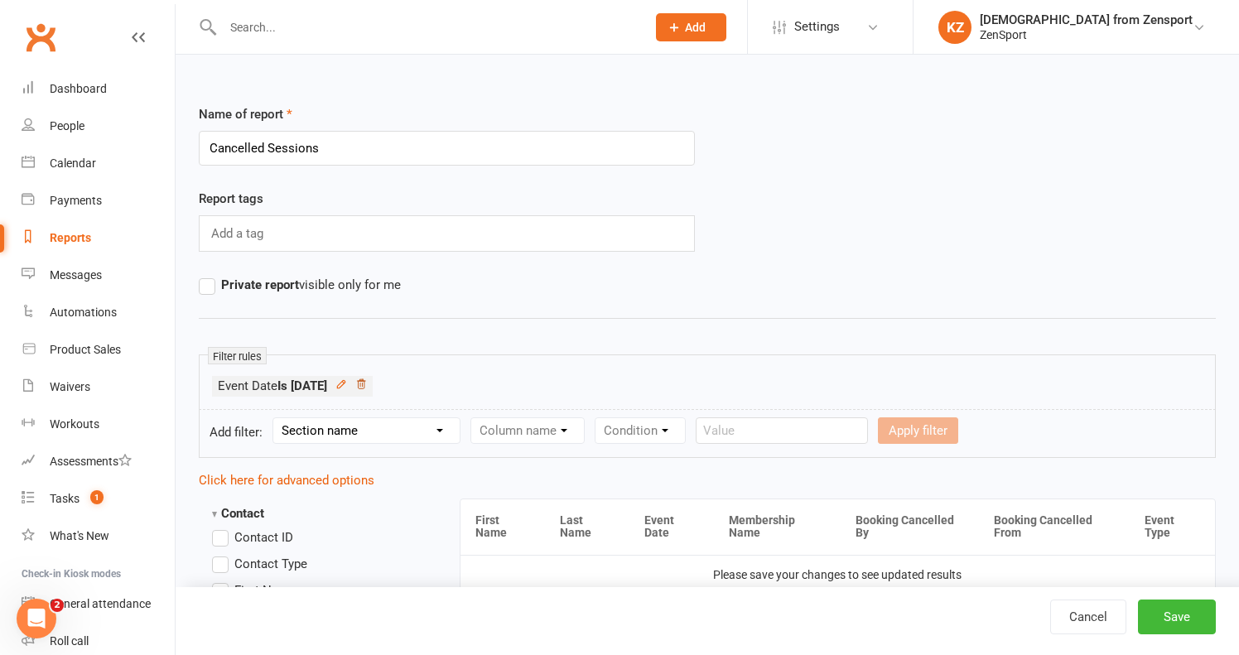
click at [367, 380] on icon at bounding box center [361, 384] width 12 height 12
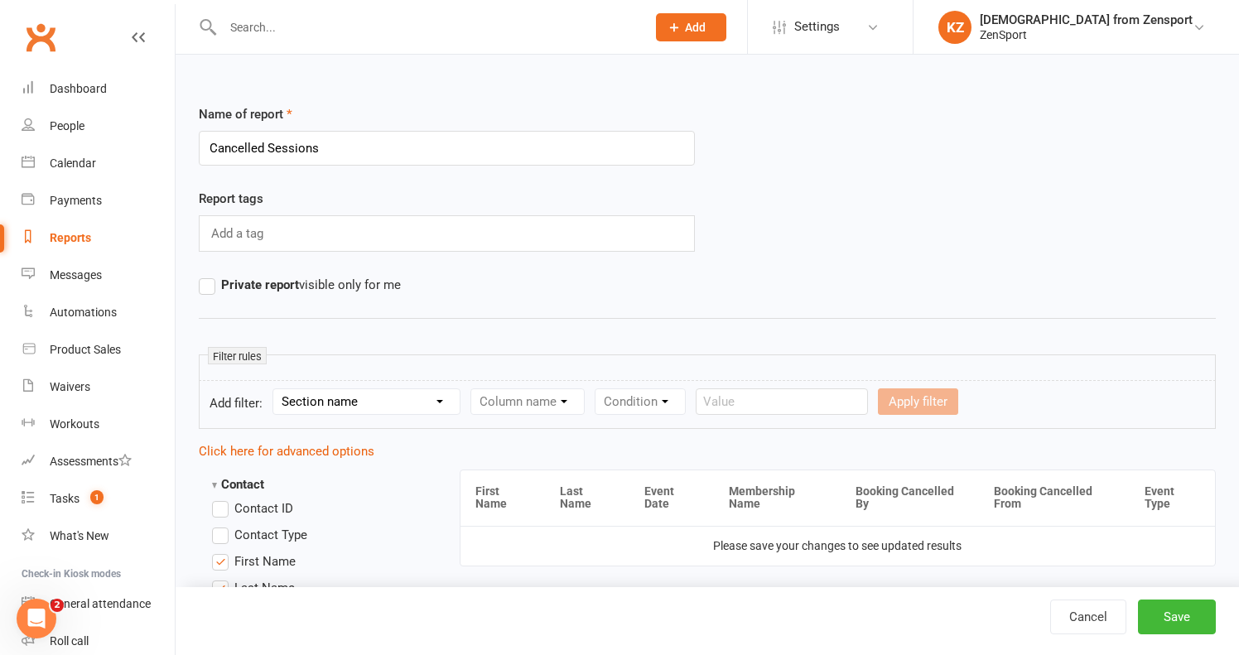
select select "5"
select select "2"
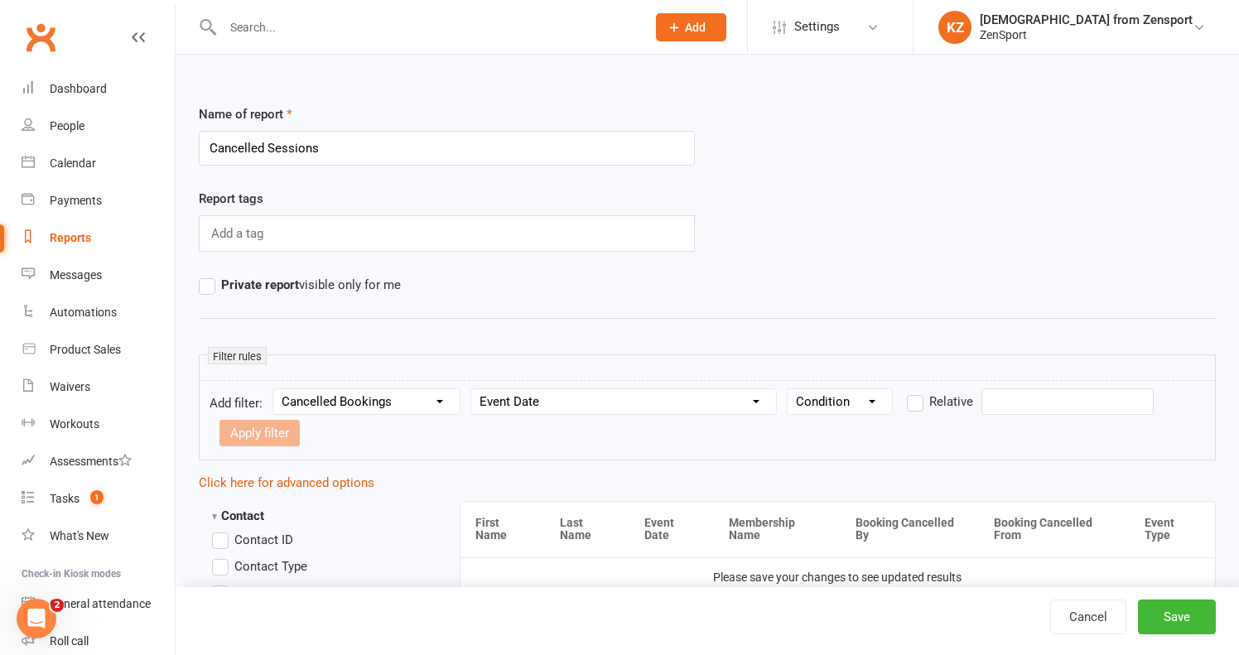
select select "0"
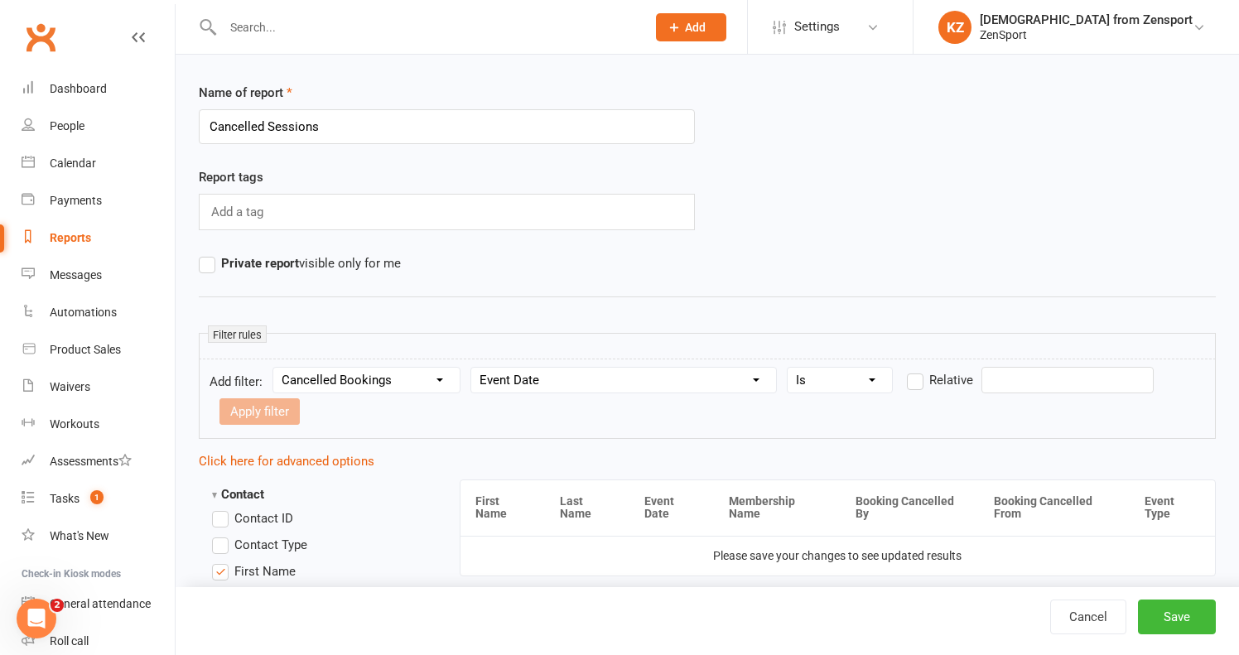
click at [998, 380] on input "text" at bounding box center [1067, 380] width 172 height 26
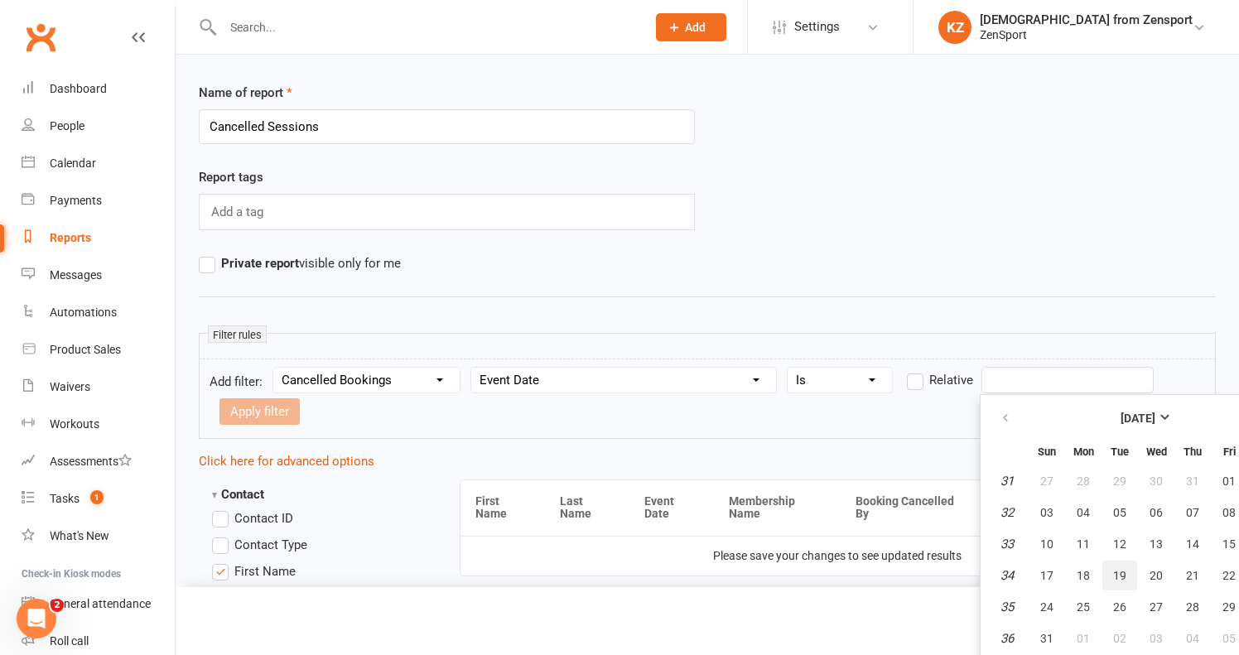
click at [1119, 570] on span "19" at bounding box center [1119, 575] width 13 height 13
type input "[DATE]"
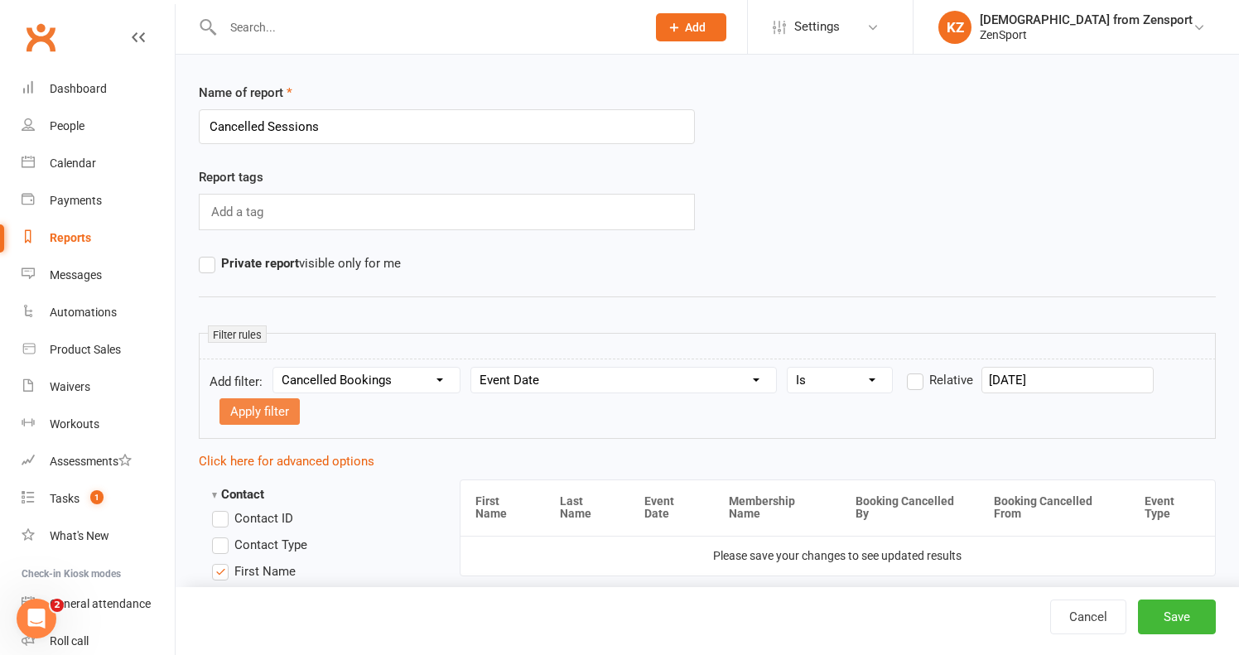
click at [281, 411] on button "Apply filter" at bounding box center [259, 411] width 80 height 26
select select
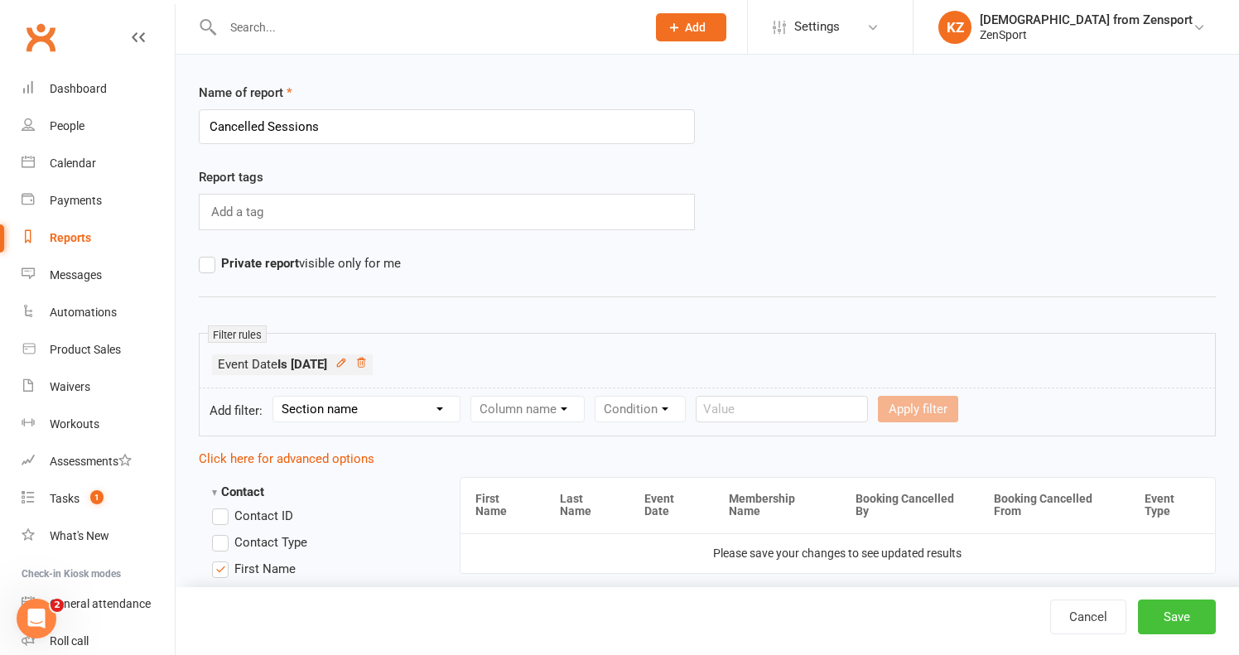
click at [1195, 610] on button "Save" at bounding box center [1177, 616] width 78 height 35
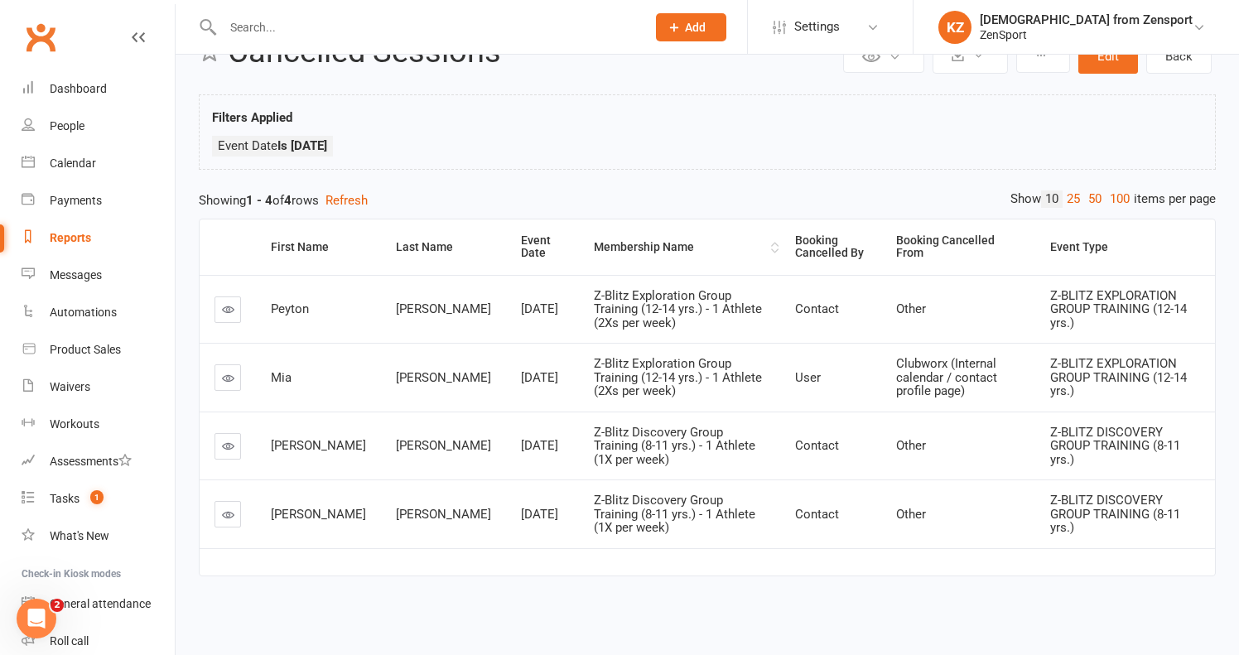
scroll to position [77, 0]
click at [1049, 224] on th "Event Type" at bounding box center [1125, 246] width 180 height 55
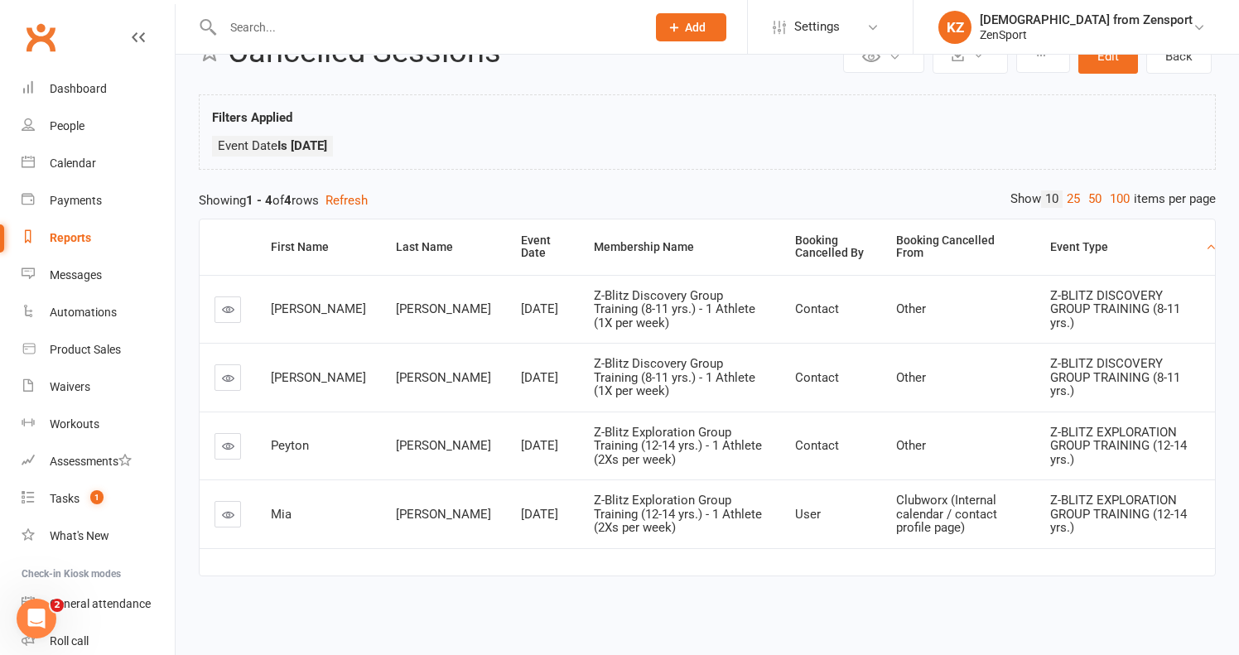
click at [229, 303] on icon at bounding box center [228, 309] width 12 height 12
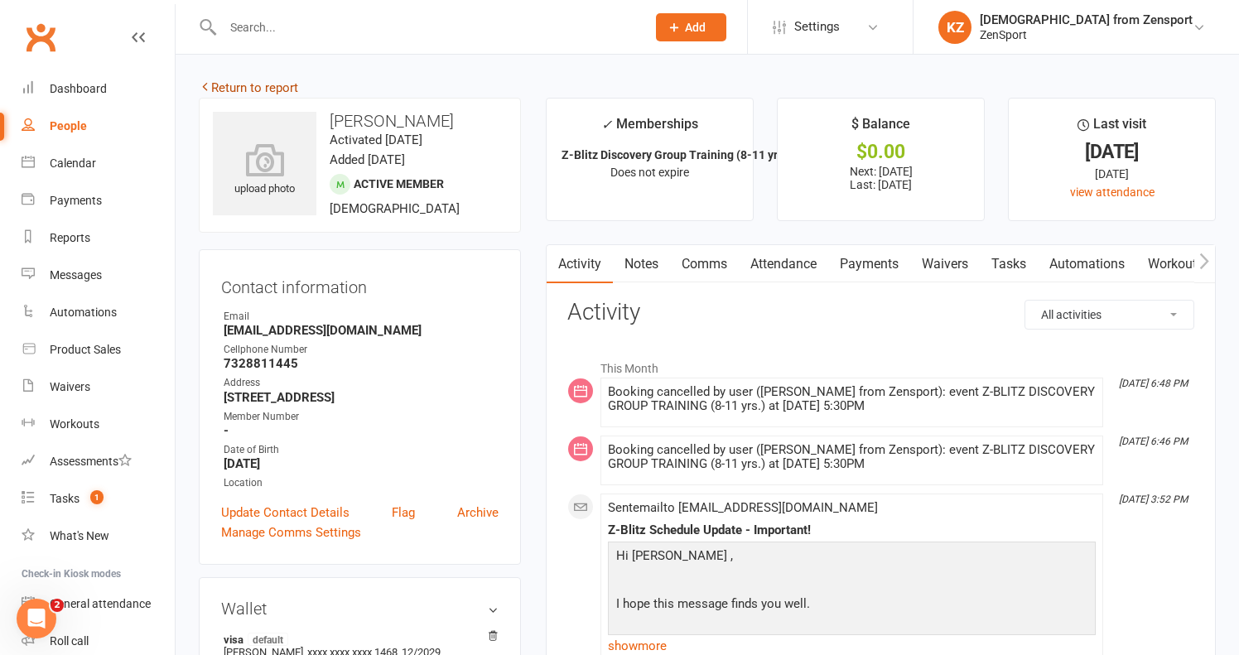
click at [277, 81] on link "Return to report" at bounding box center [248, 87] width 99 height 15
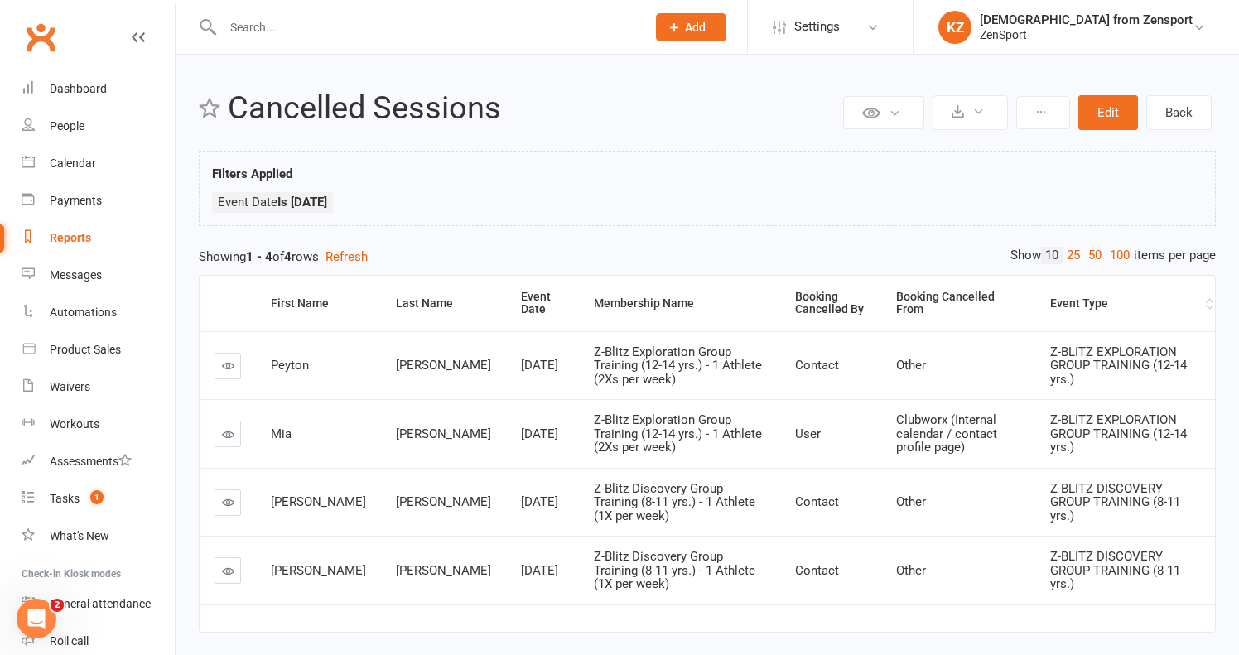
click at [1050, 304] on div "Event Type" at bounding box center [1126, 303] width 152 height 12
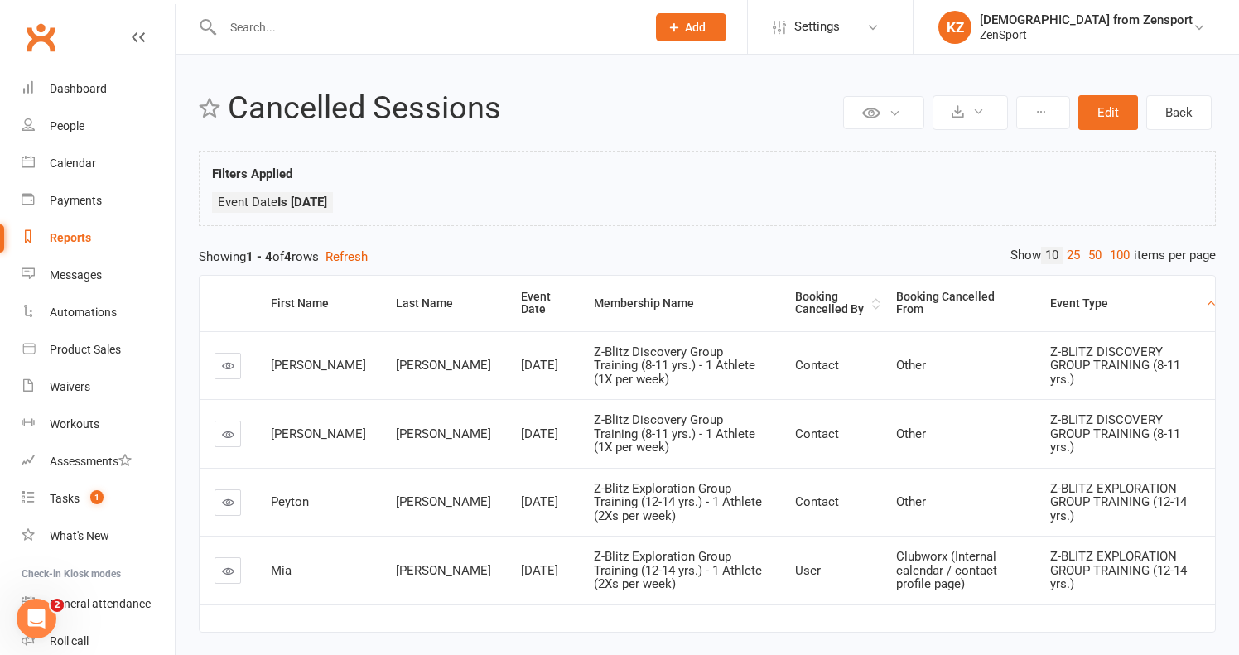
click at [795, 299] on div "Booking Cancelled By" at bounding box center [831, 304] width 73 height 26
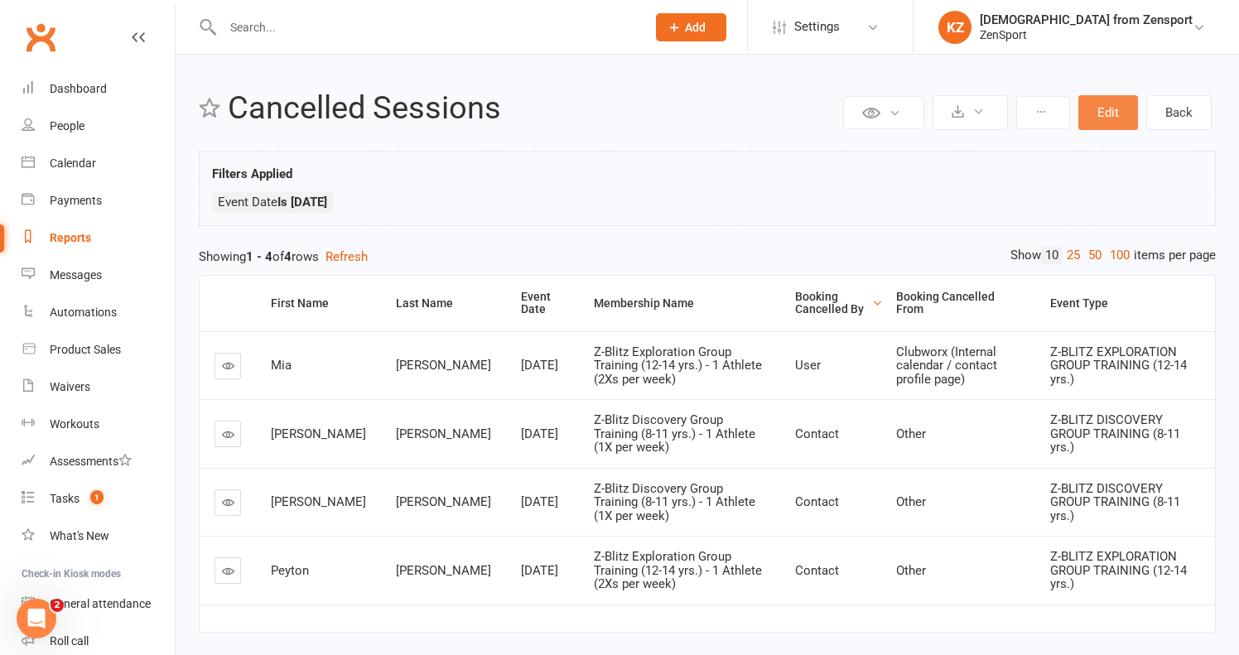
click at [1104, 108] on button "Edit" at bounding box center [1108, 112] width 60 height 35
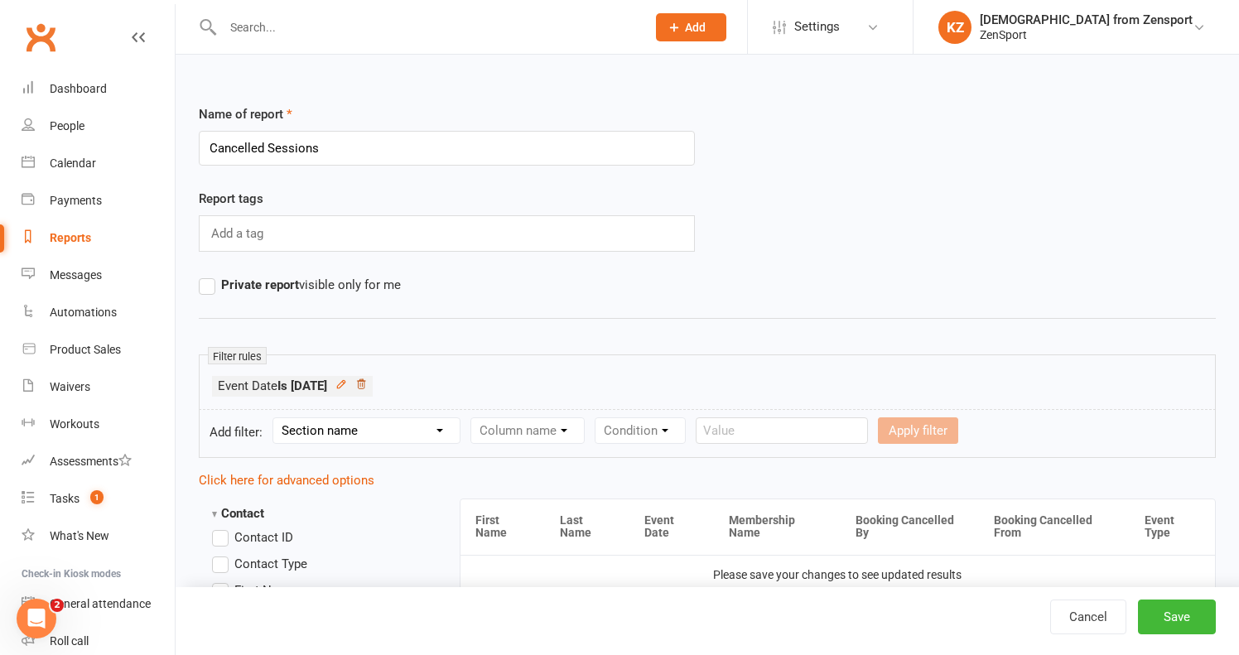
click at [367, 383] on icon at bounding box center [361, 384] width 12 height 12
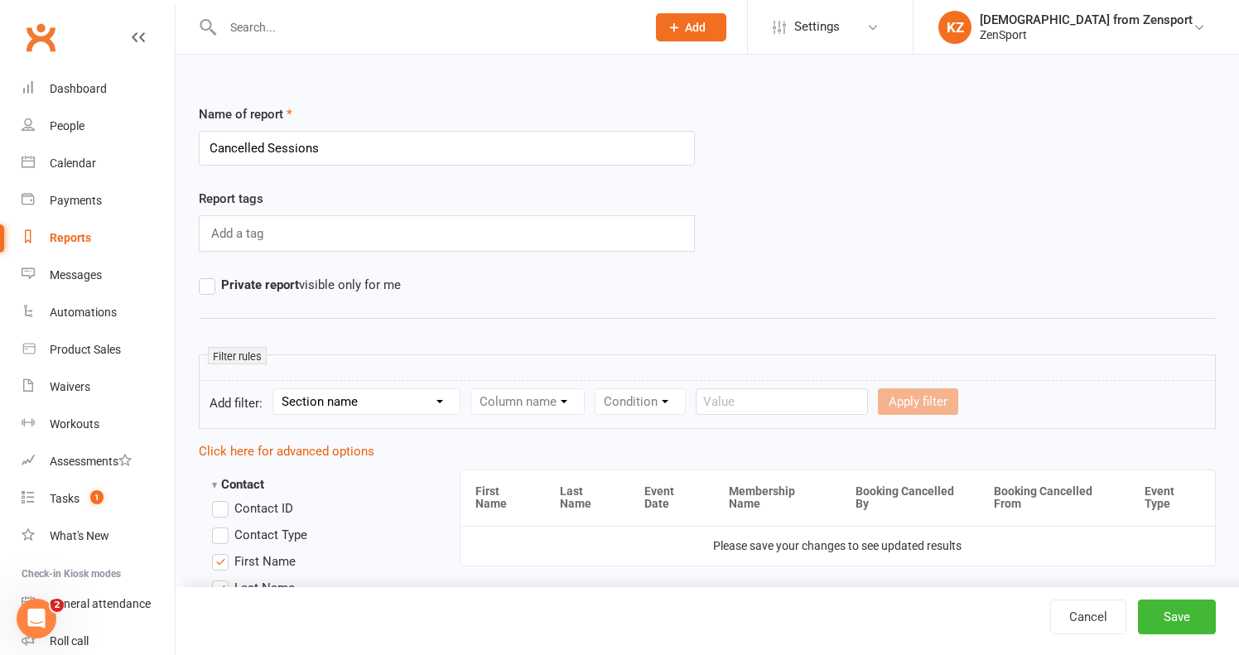
select select "5"
select select "2"
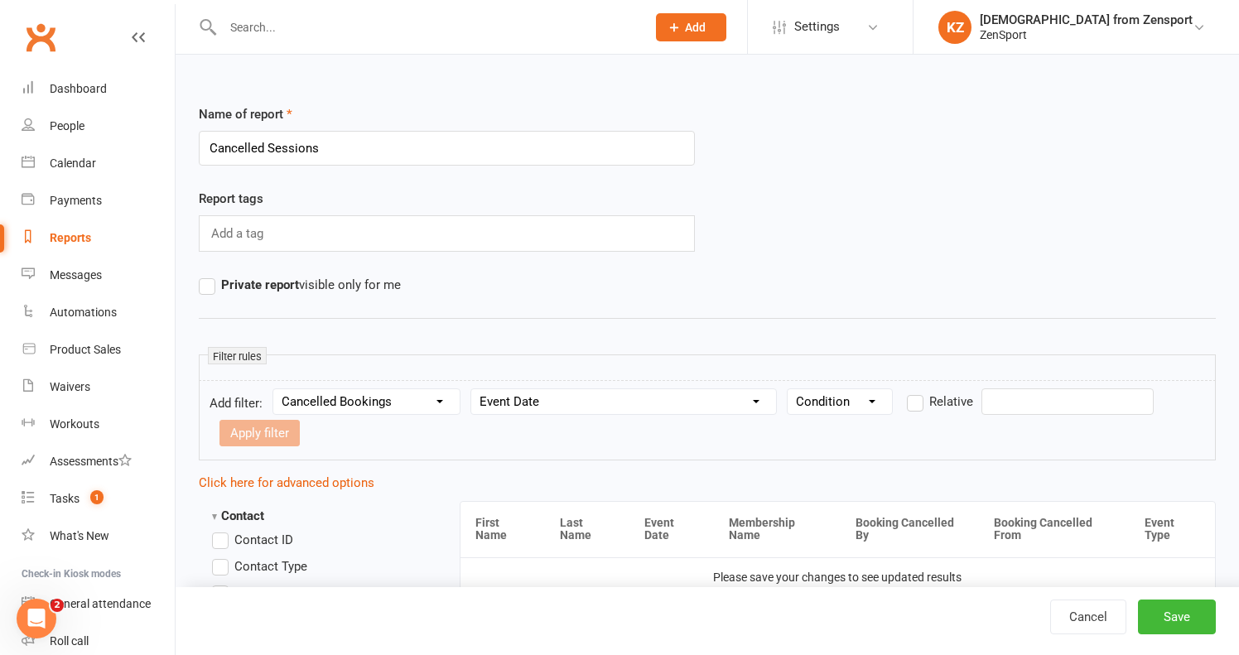
select select "0"
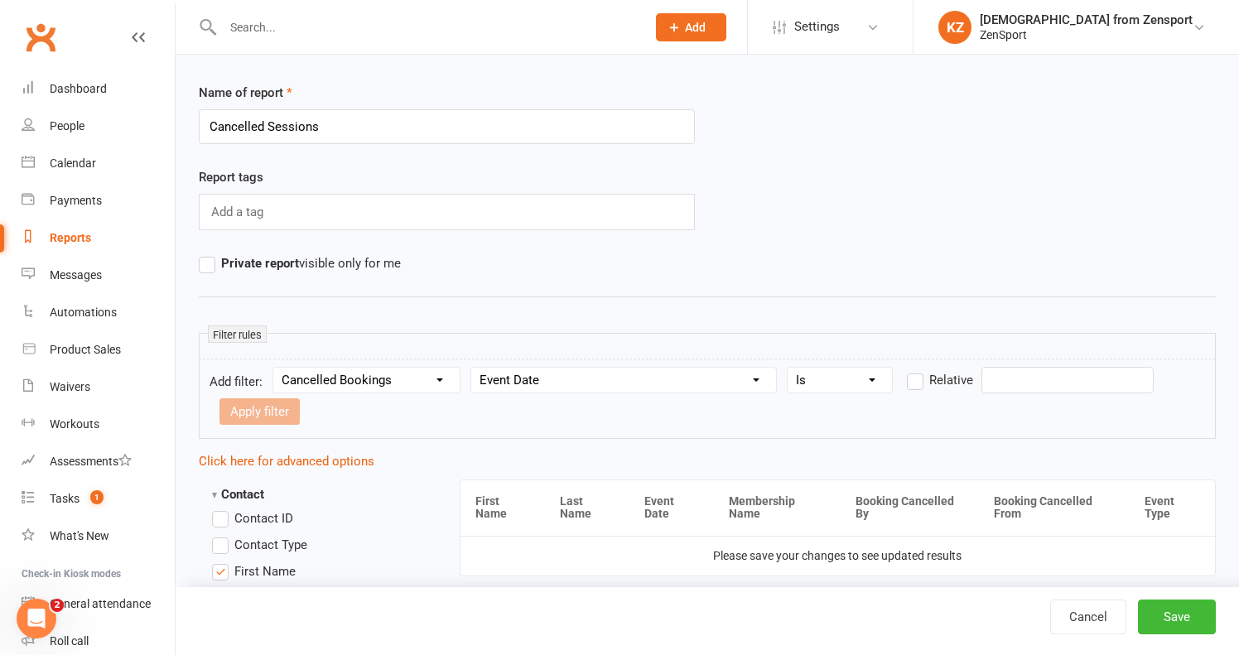
click at [1006, 392] on input "text" at bounding box center [1067, 380] width 172 height 26
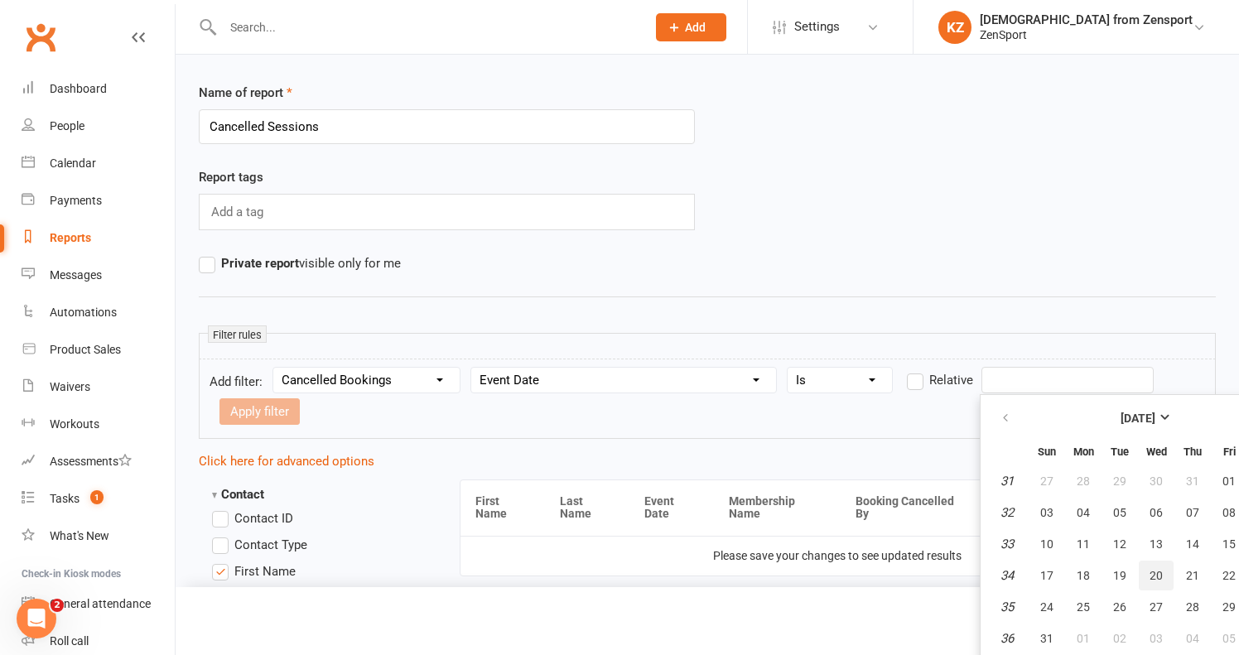
click at [1157, 570] on span "20" at bounding box center [1155, 575] width 13 height 13
type input "20 Aug 2025"
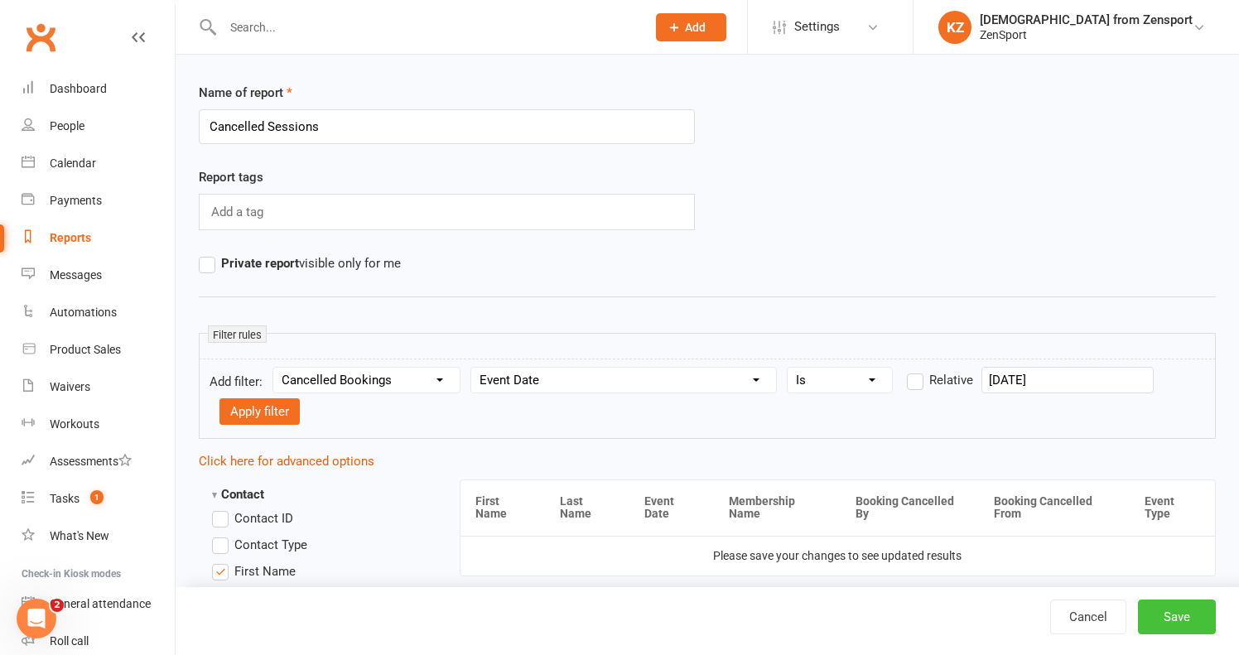
click at [1167, 612] on button "Save" at bounding box center [1177, 616] width 78 height 35
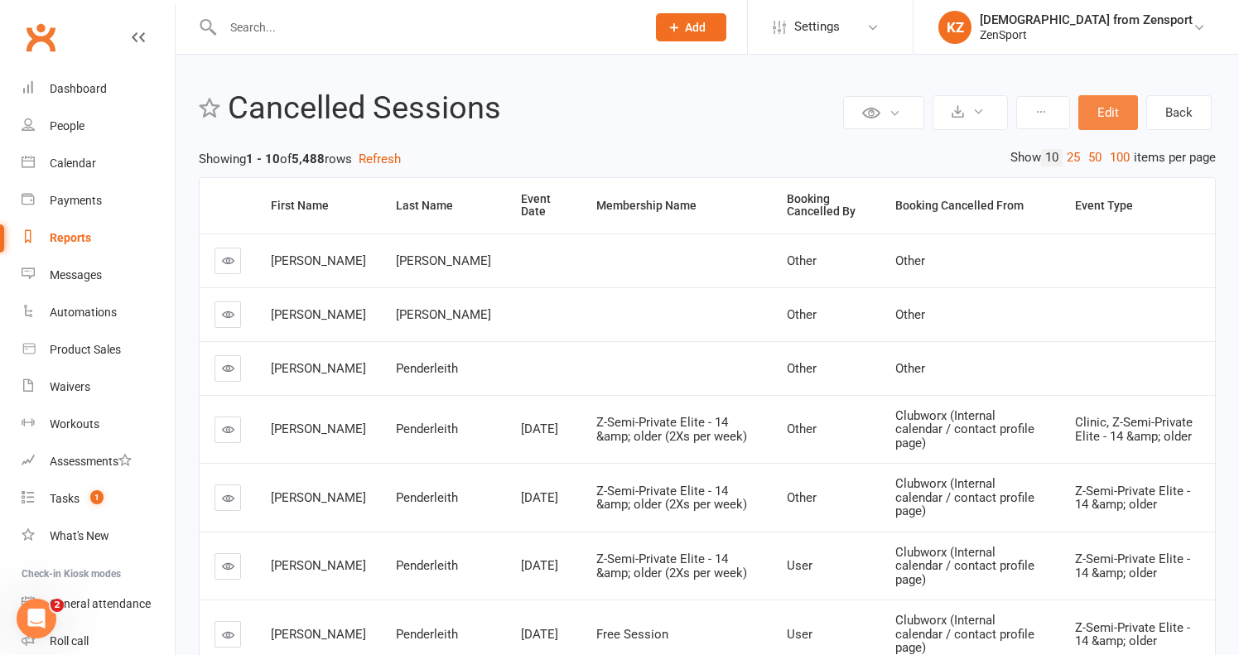
click at [1099, 107] on button "Edit" at bounding box center [1108, 112] width 60 height 35
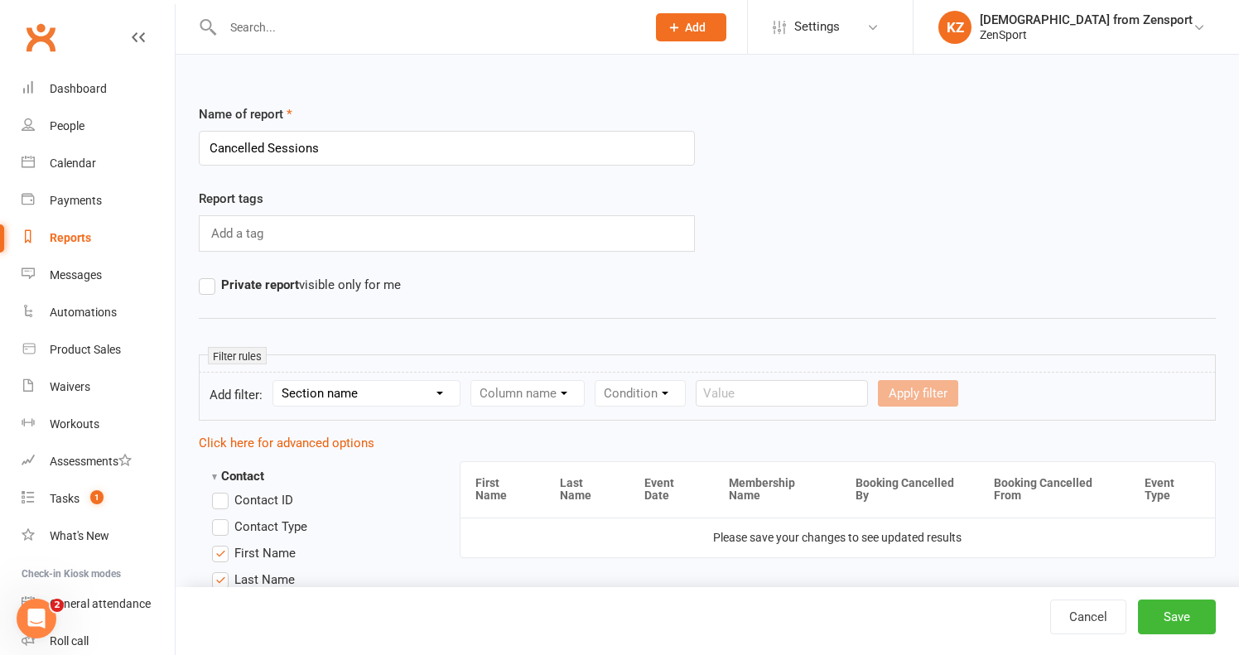
select select "5"
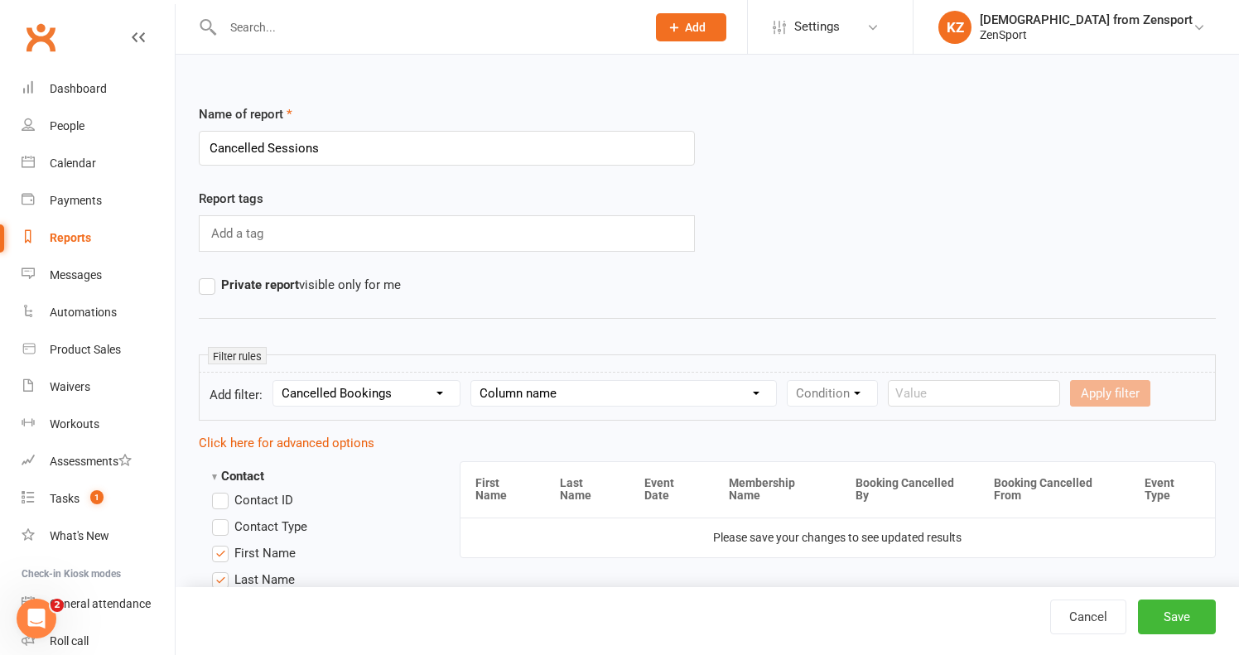
select select "2"
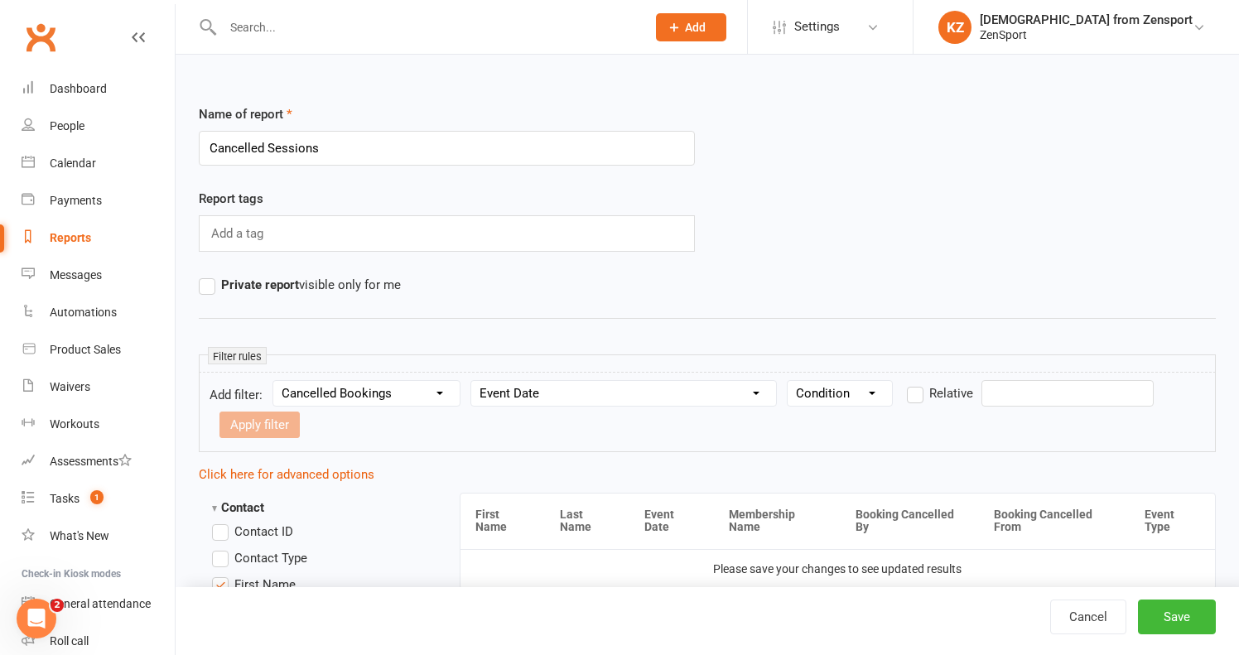
select select "0"
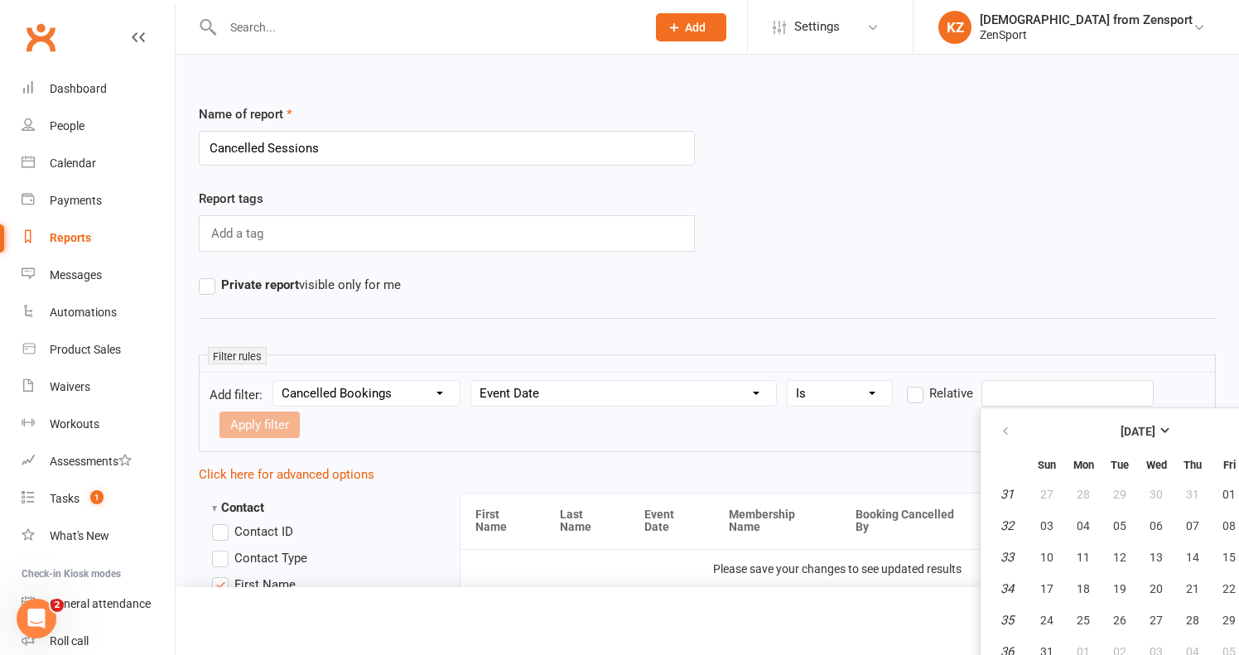
scroll to position [13, 0]
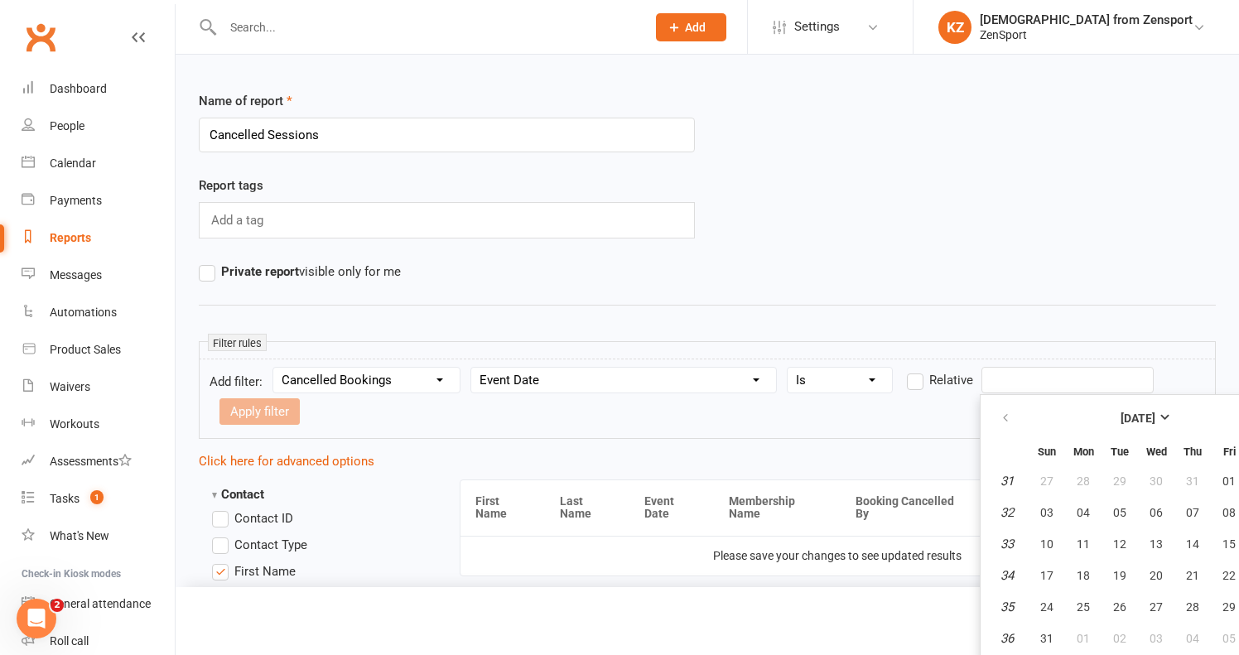
click at [1006, 393] on form "Add filter: Section name Contact Attendance Aggregate Payment Booking Waitlist …" at bounding box center [707, 399] width 1017 height 80
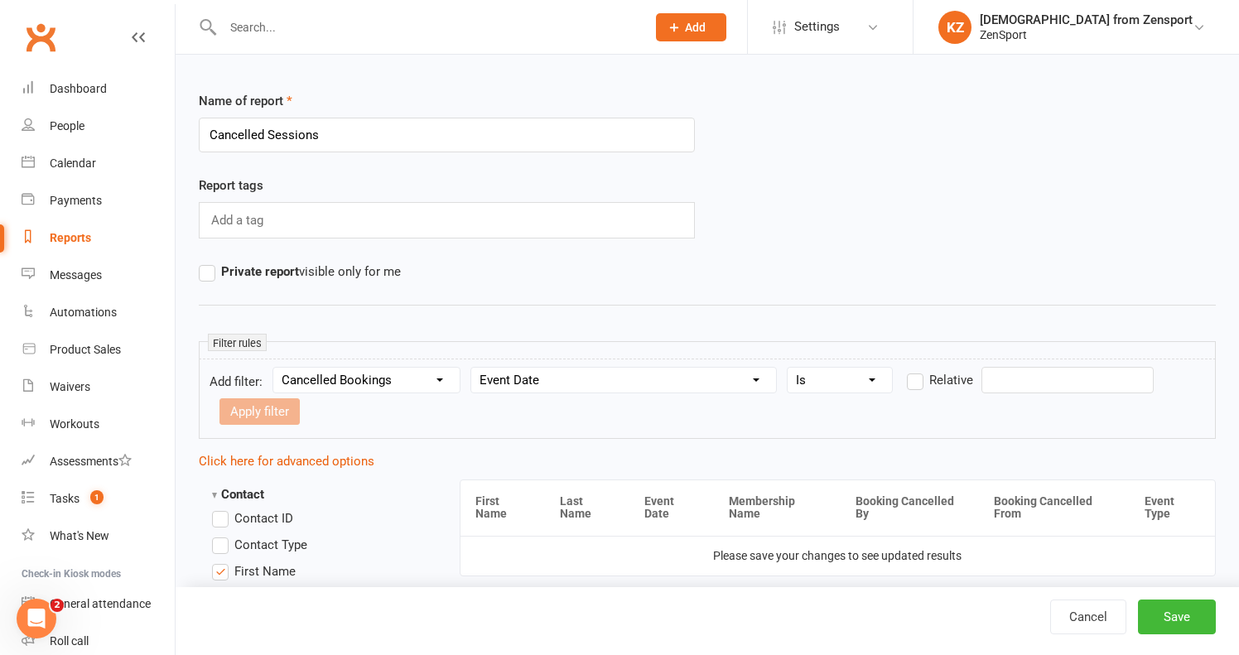
click at [1006, 394] on form "Add filter: Section name Contact Attendance Aggregate Payment Booking Waitlist …" at bounding box center [707, 399] width 1017 height 80
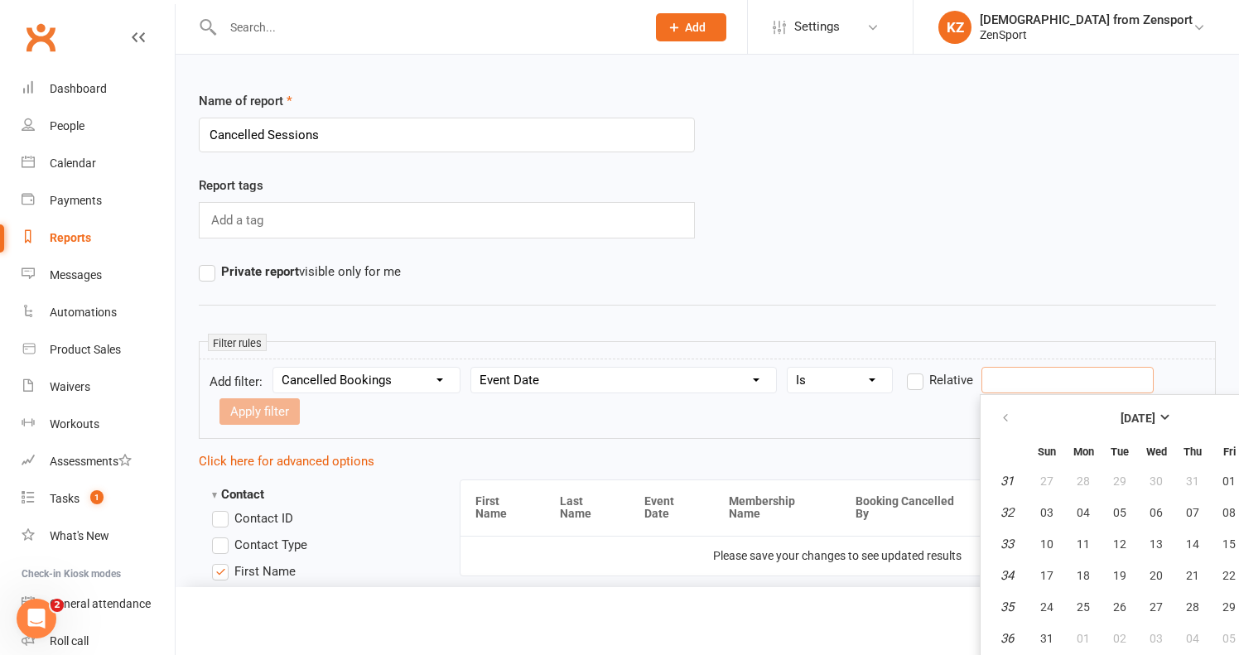
click at [1006, 392] on input "text" at bounding box center [1067, 380] width 172 height 26
click at [1162, 568] on button "20" at bounding box center [1155, 576] width 35 height 30
type input "20 Aug 2025"
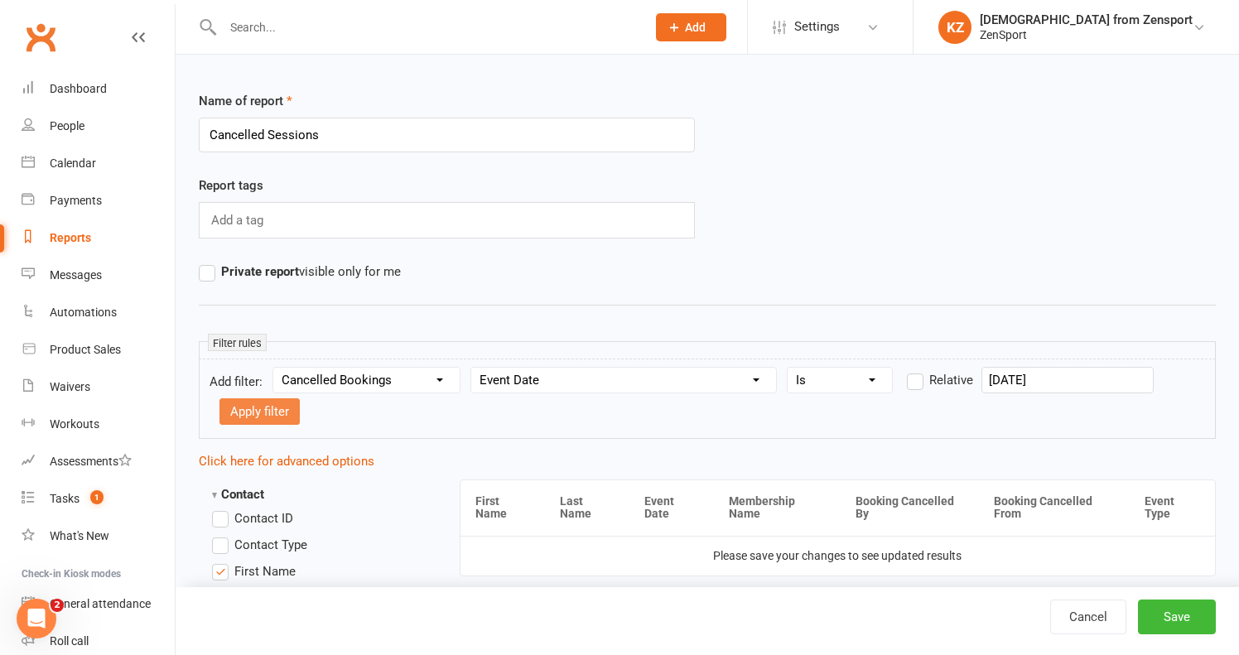
click at [248, 401] on button "Apply filter" at bounding box center [259, 411] width 80 height 26
select select
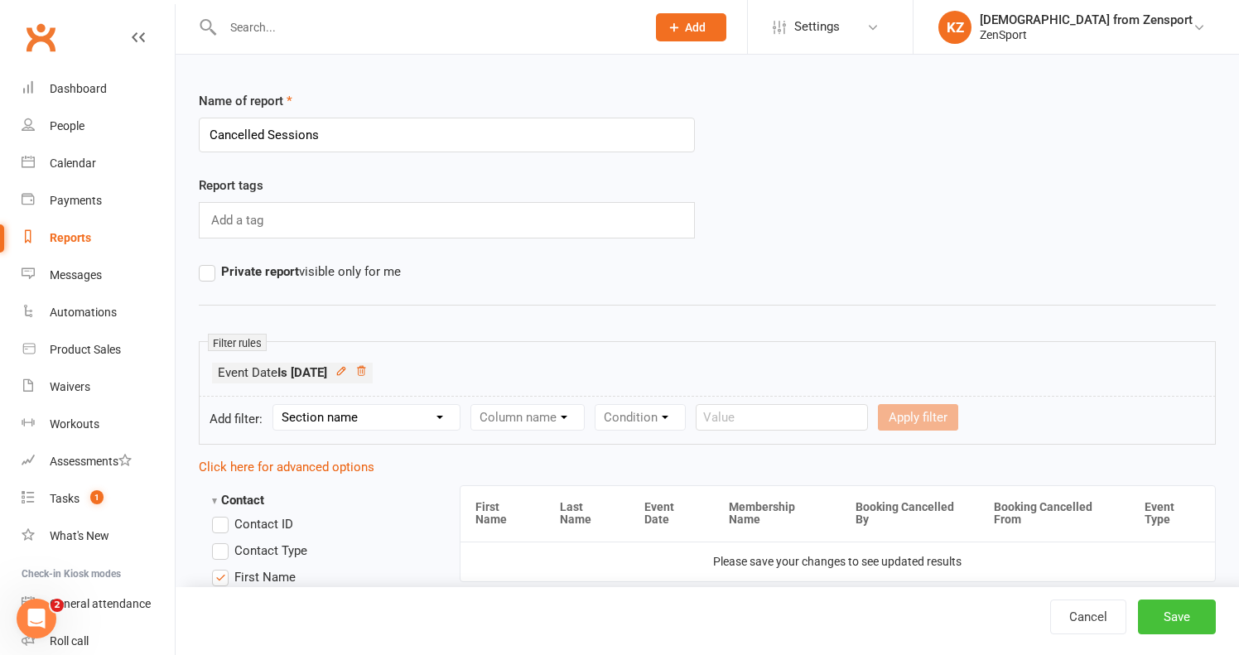
click at [1187, 611] on button "Save" at bounding box center [1177, 616] width 78 height 35
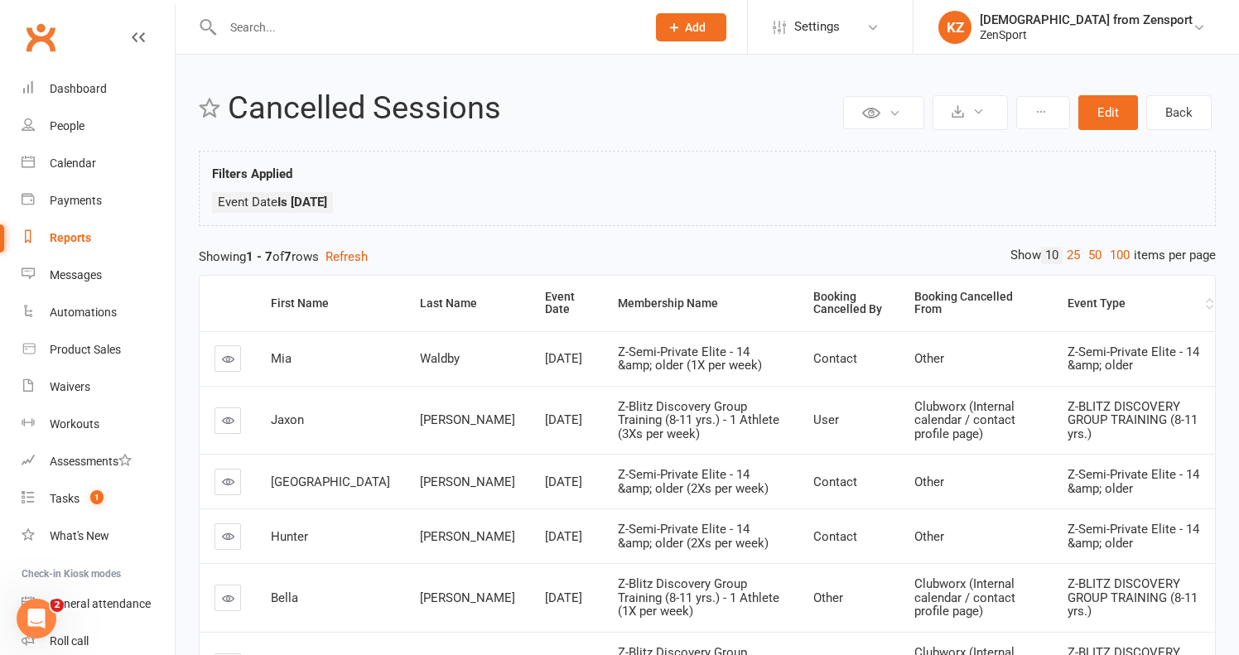
click at [1079, 306] on div "Event Type" at bounding box center [1134, 303] width 134 height 12
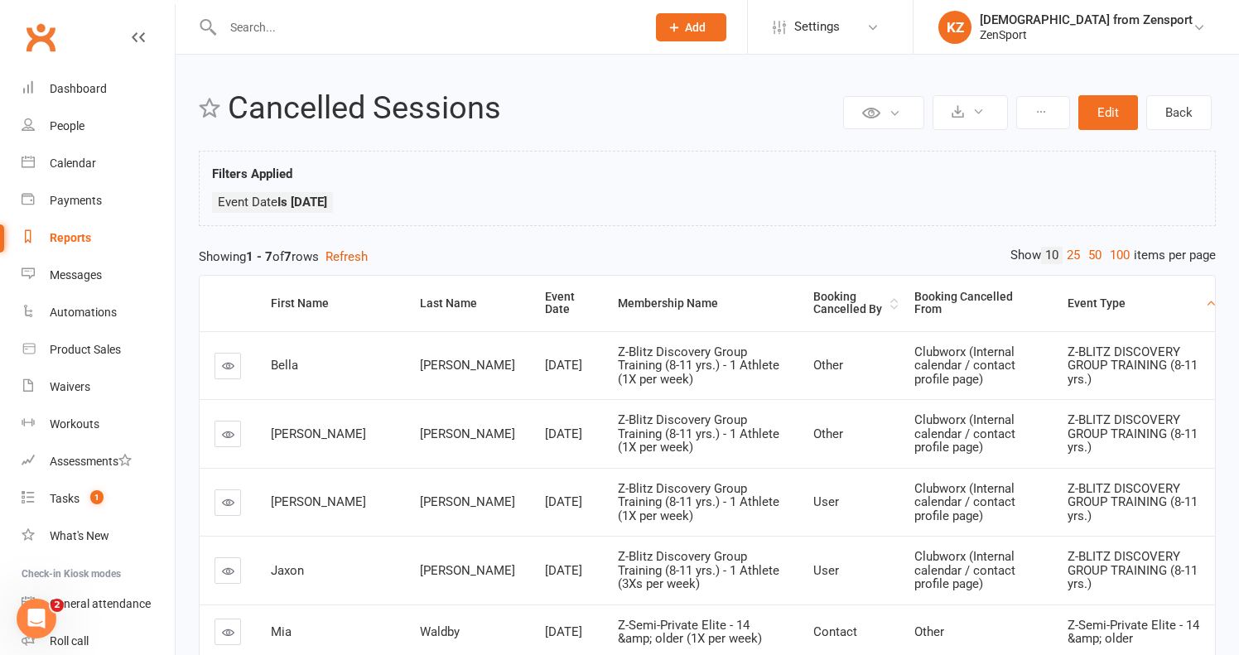
click at [813, 296] on div "Booking Cancelled By" at bounding box center [849, 304] width 73 height 26
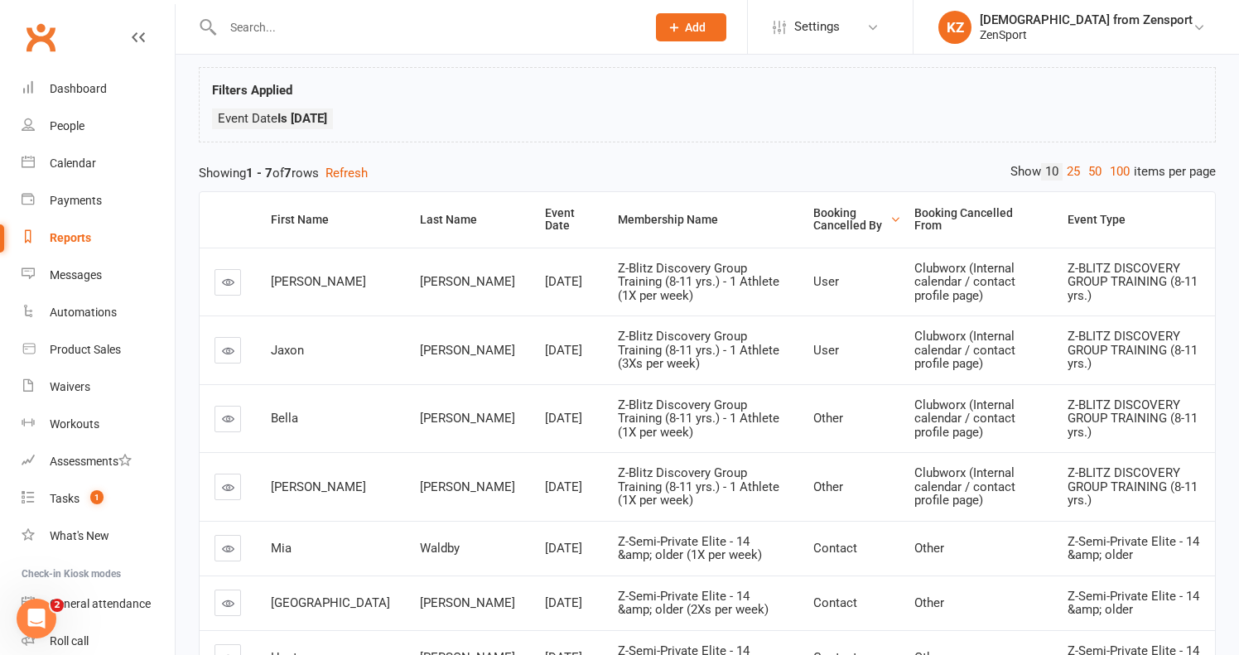
scroll to position [66, 0]
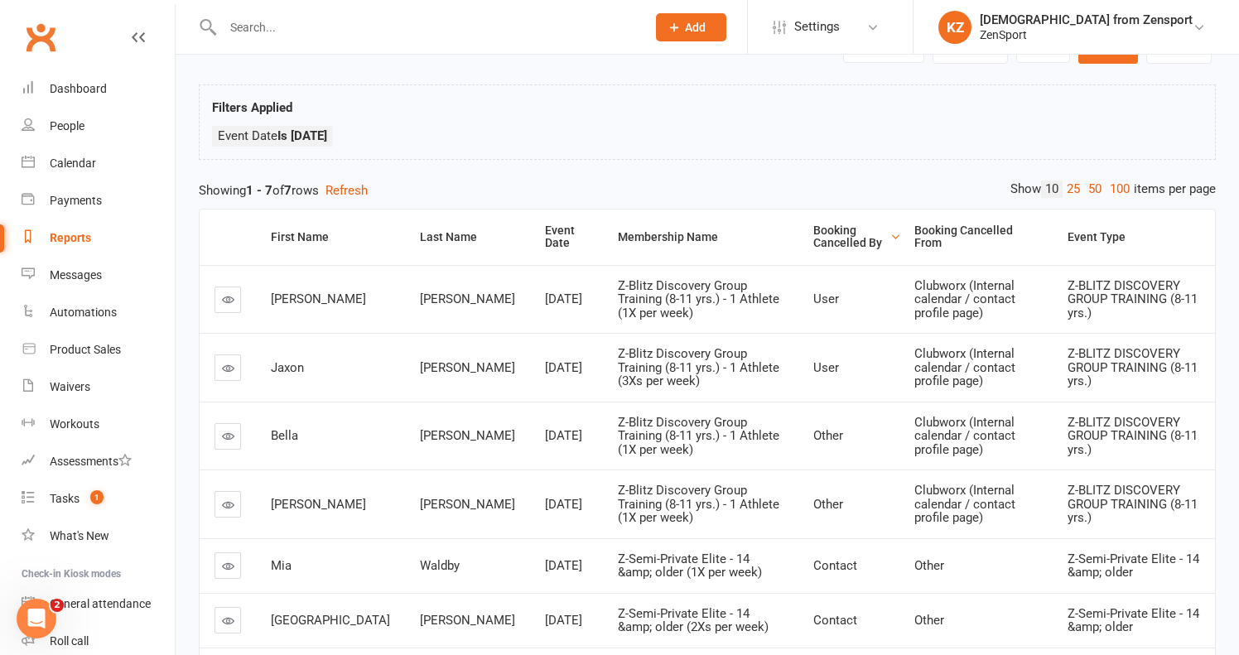
click at [231, 305] on icon at bounding box center [228, 299] width 12 height 12
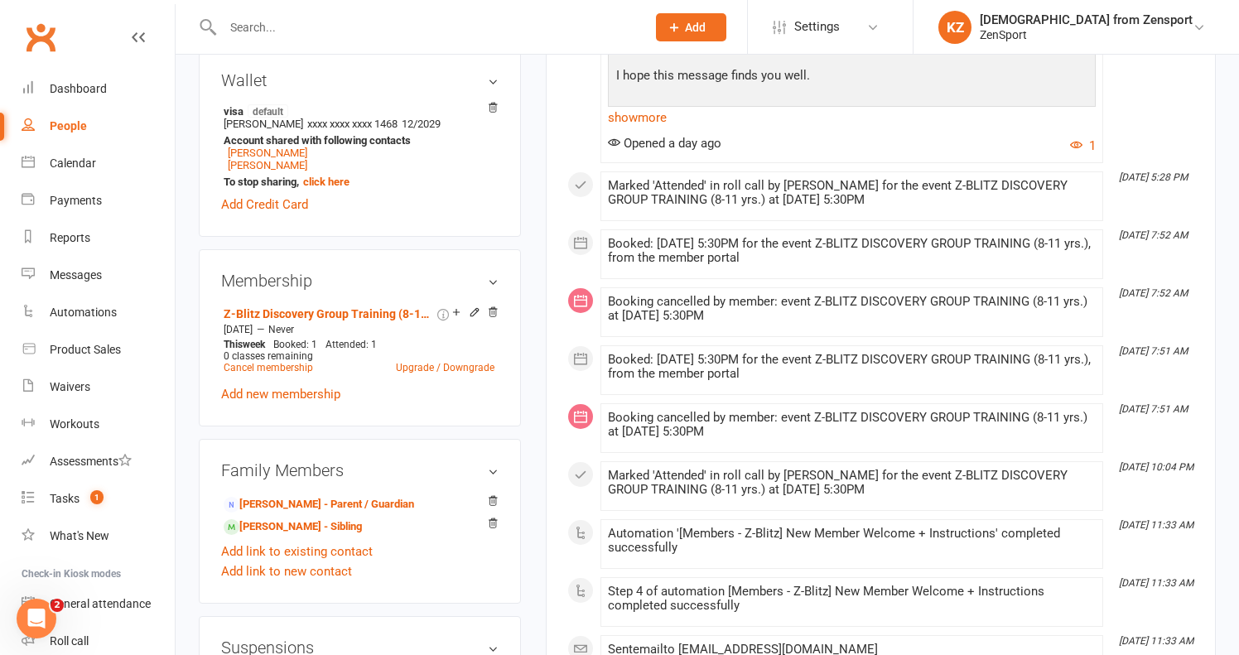
scroll to position [544, 0]
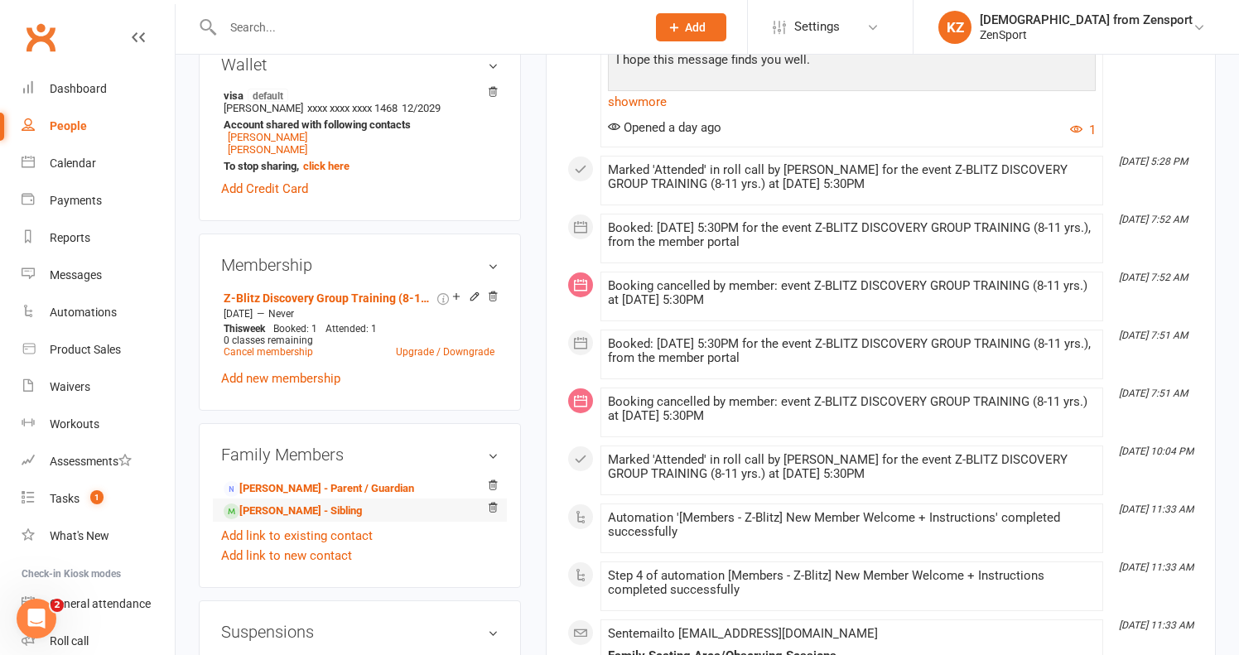
click at [349, 509] on li "Carson Rivas - Sibling" at bounding box center [359, 509] width 277 height 23
click at [344, 507] on link "Carson Rivas - Sibling" at bounding box center [293, 511] width 138 height 17
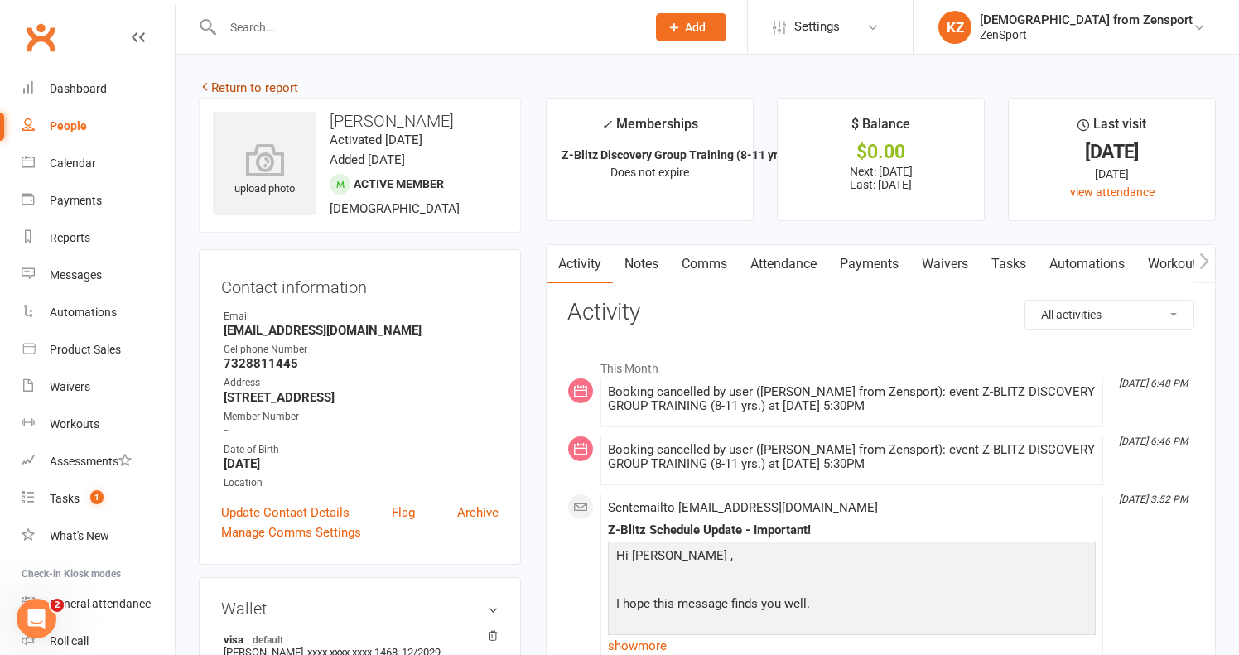
click at [287, 84] on link "Return to report" at bounding box center [248, 87] width 99 height 15
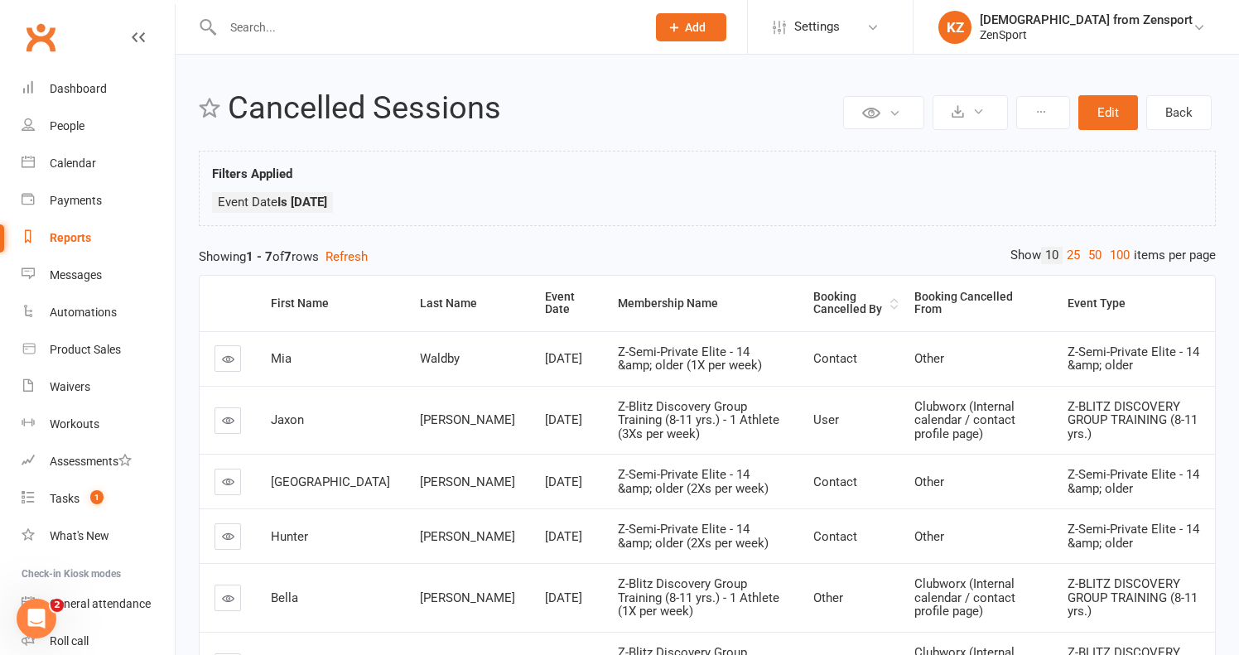
click at [813, 300] on div "Booking Cancelled By" at bounding box center [849, 304] width 73 height 26
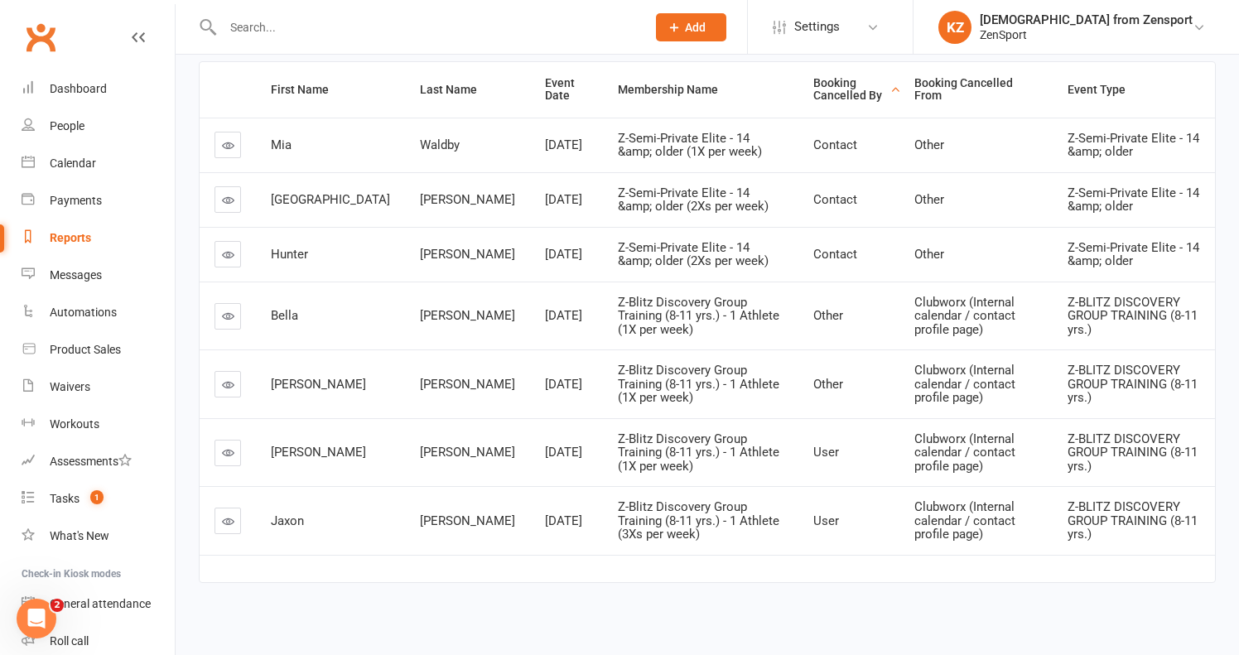
scroll to position [217, 0]
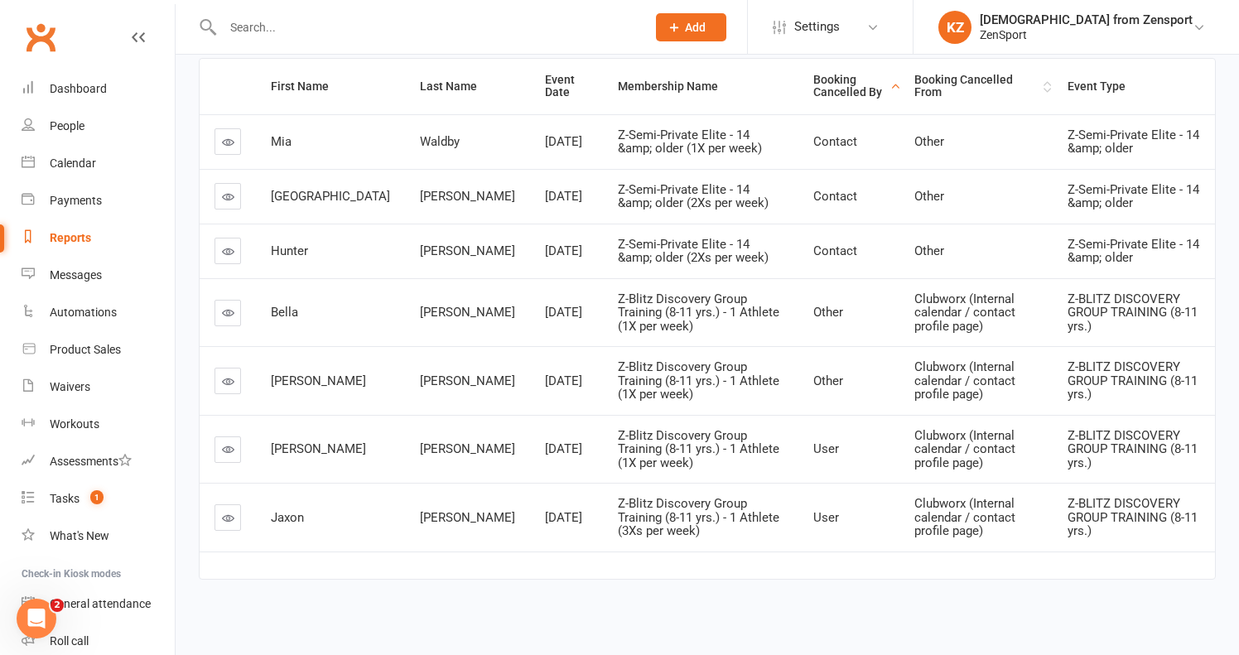
click at [914, 89] on div "Booking Cancelled From" at bounding box center [976, 87] width 125 height 26
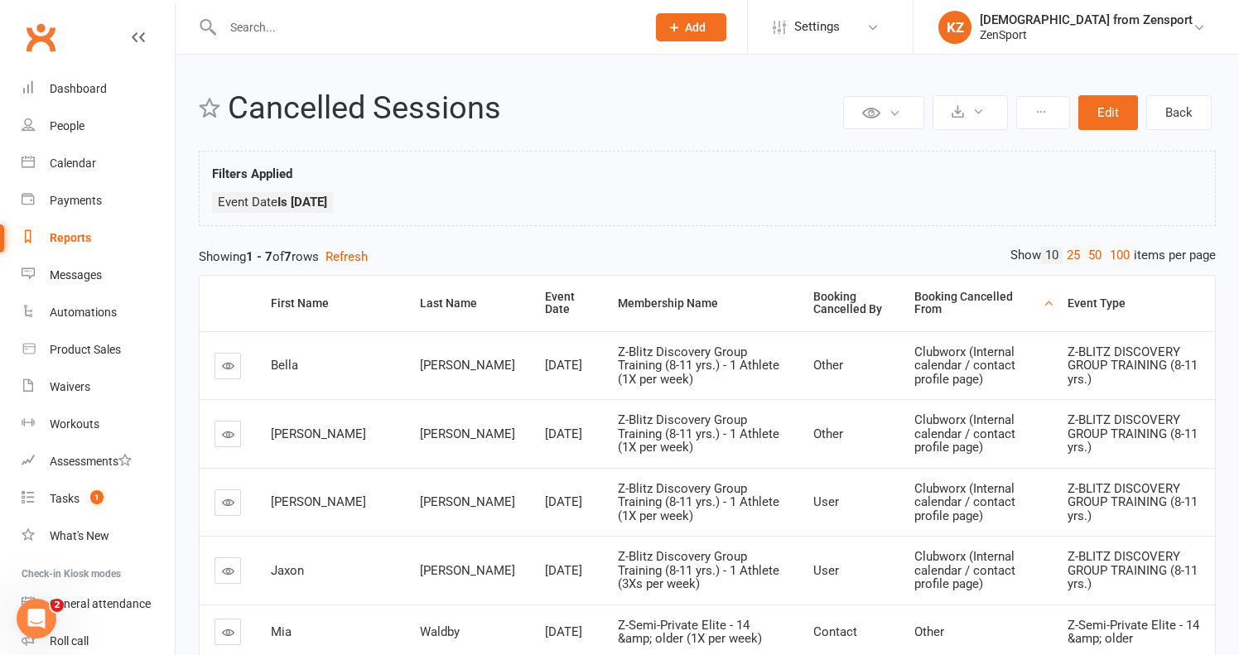
scroll to position [0, 0]
click at [1100, 108] on button "Edit" at bounding box center [1108, 112] width 60 height 35
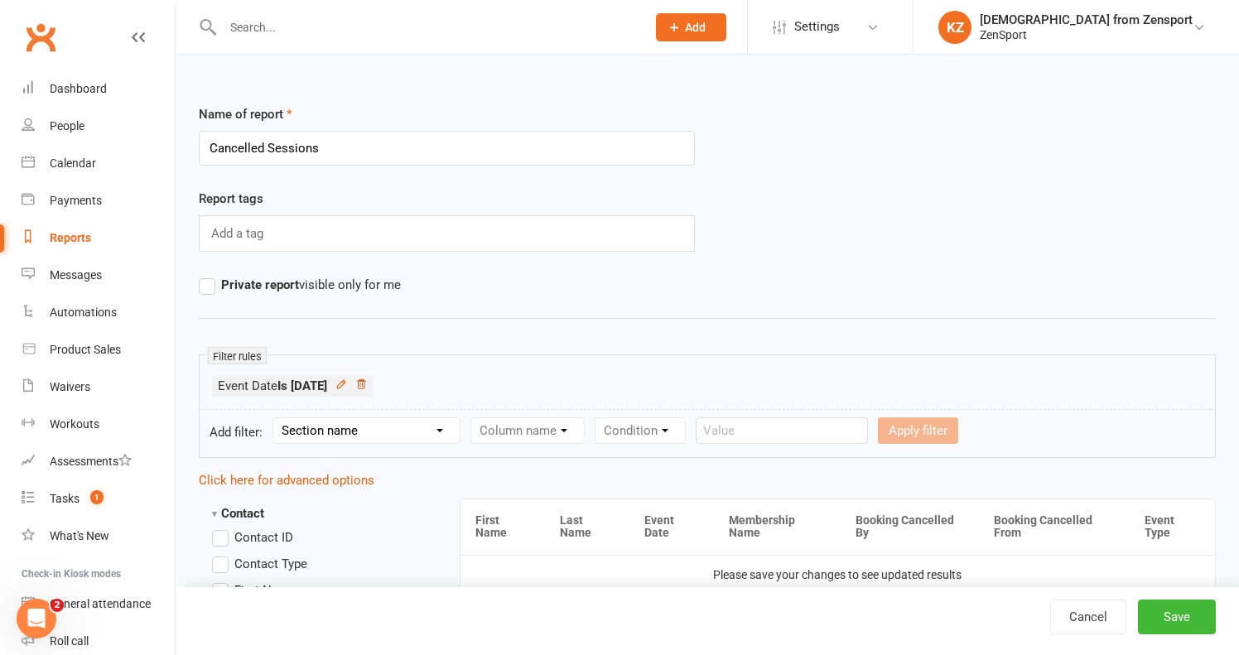
click at [367, 378] on icon at bounding box center [361, 384] width 12 height 12
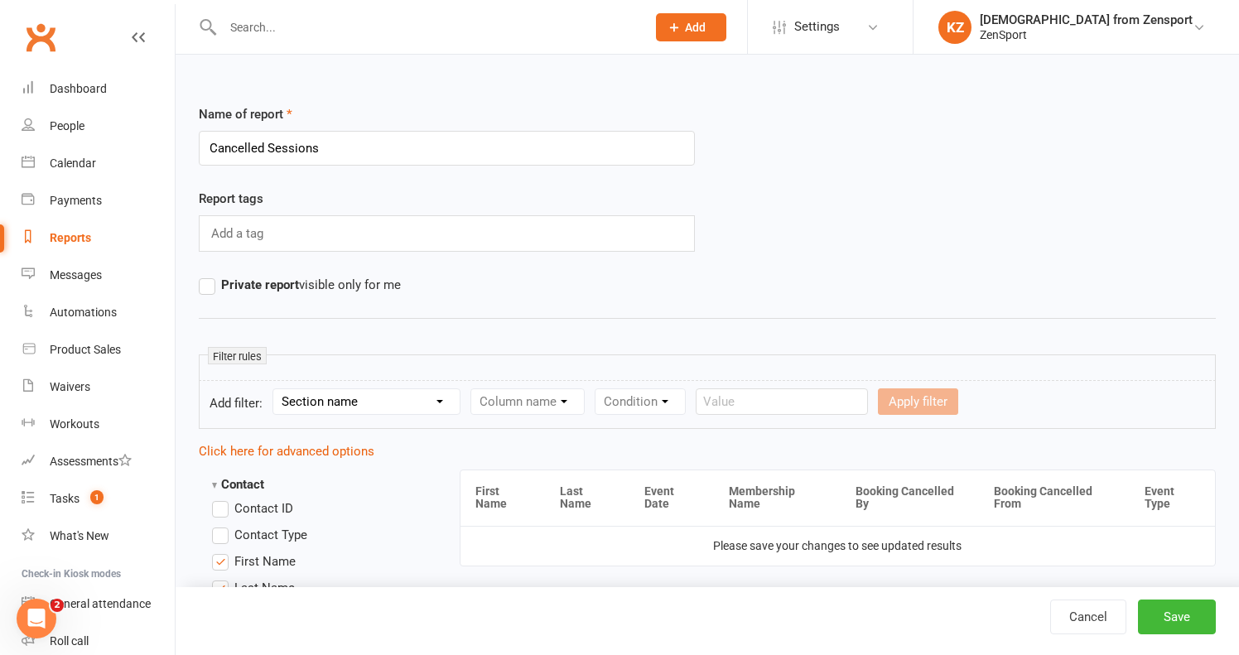
select select "5"
select select "2"
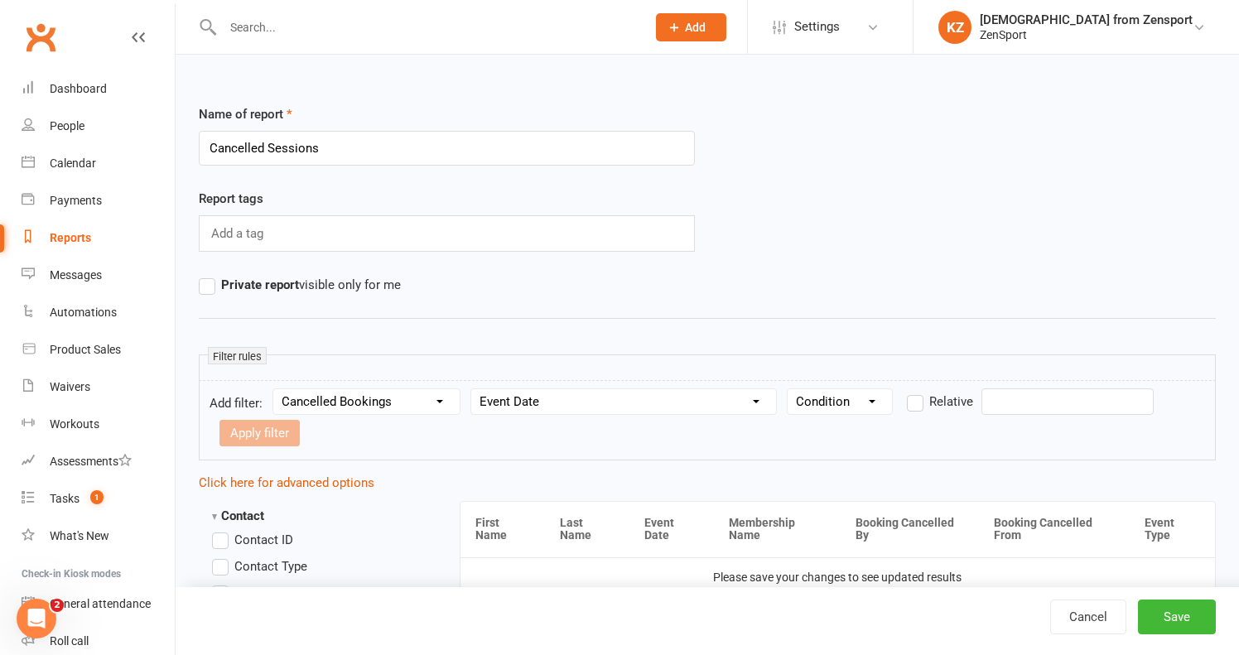
select select "0"
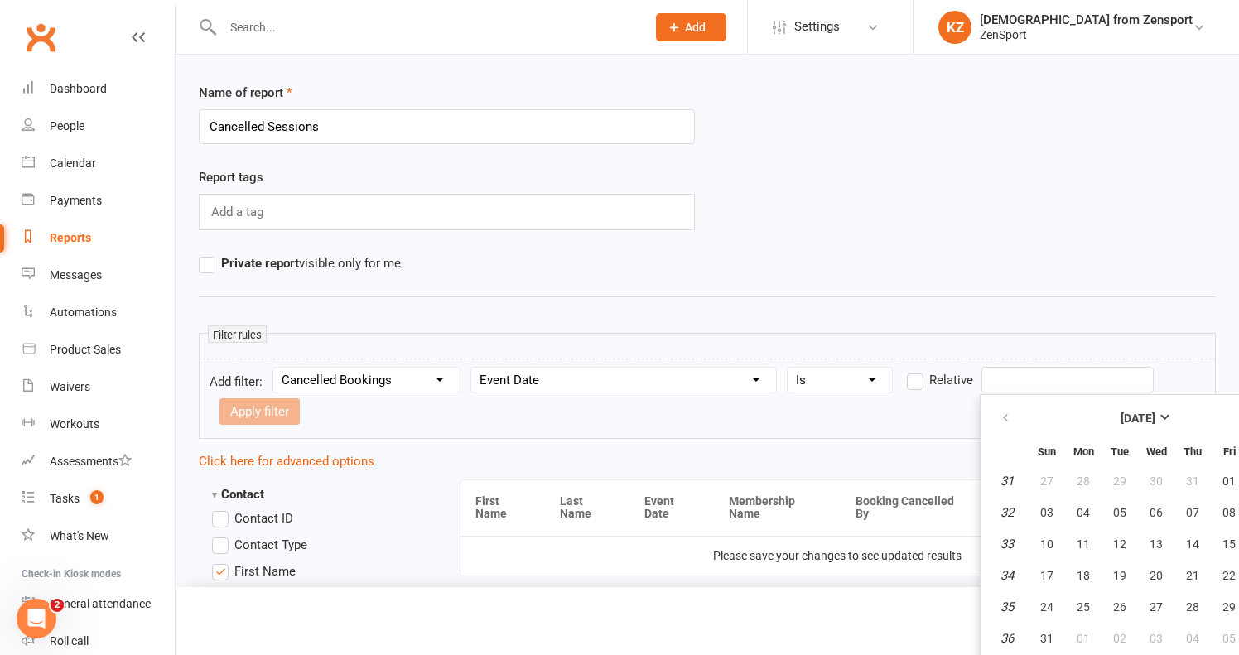
click at [1010, 381] on input "text" at bounding box center [1067, 380] width 172 height 26
click at [1196, 570] on span "21" at bounding box center [1192, 575] width 13 height 13
type input "21 Aug 2025"
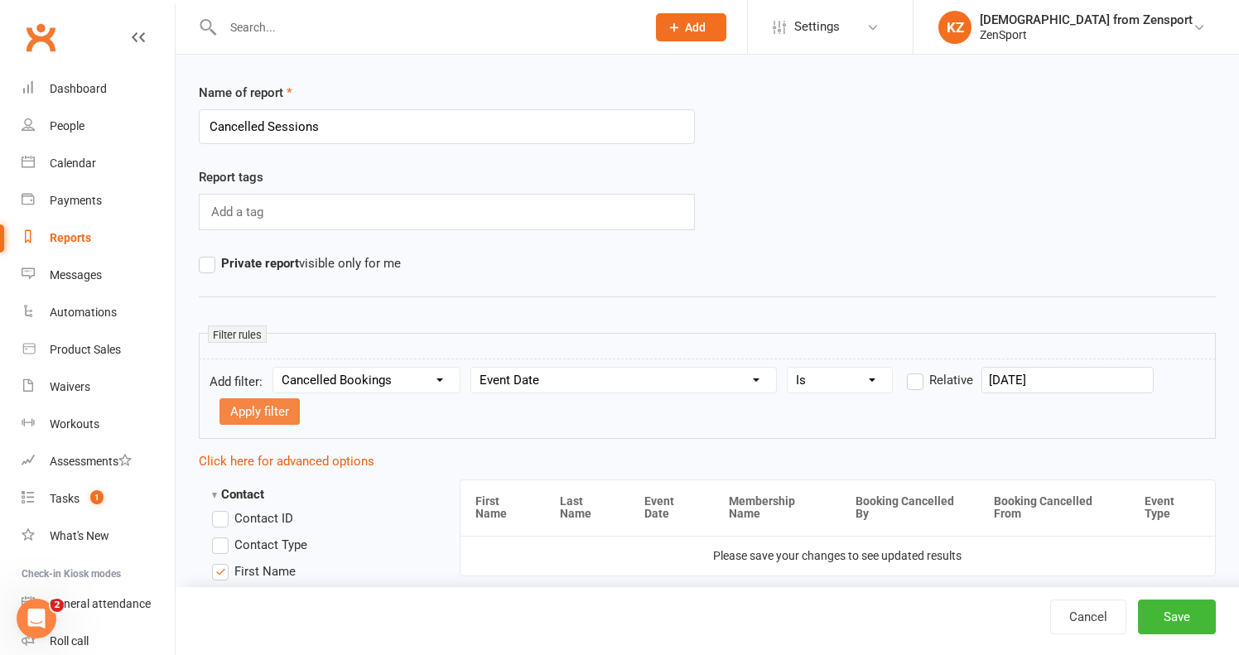
click at [277, 409] on button "Apply filter" at bounding box center [259, 411] width 80 height 26
select select
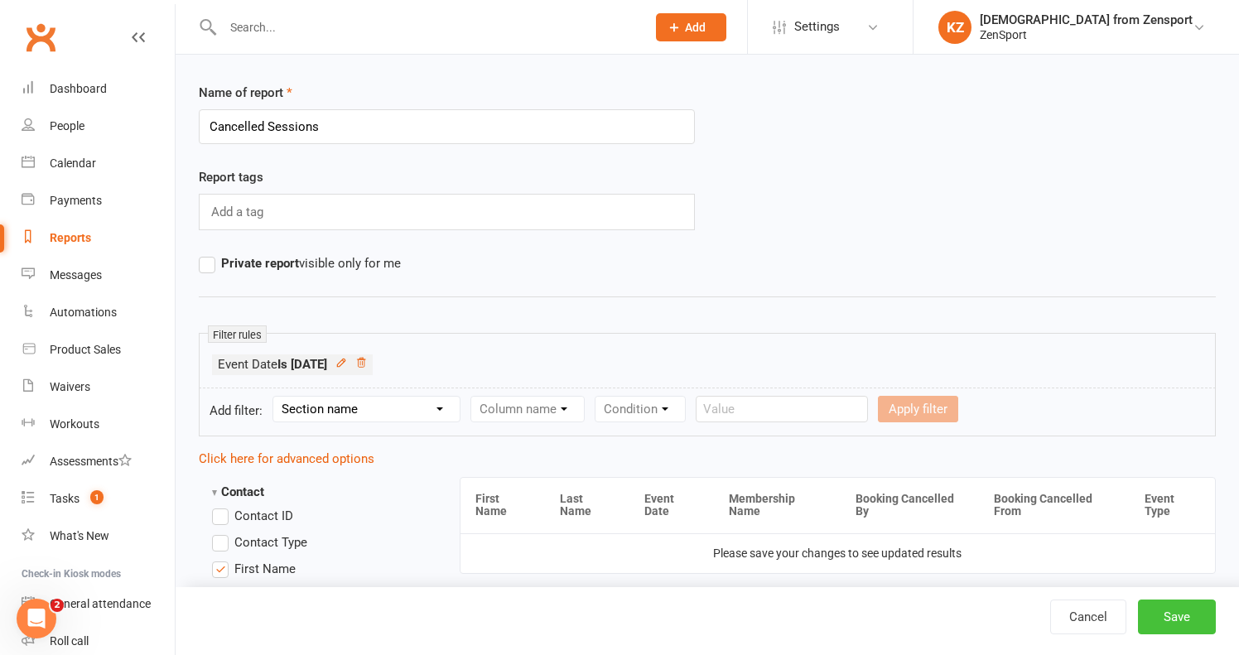
click at [1172, 609] on button "Save" at bounding box center [1177, 616] width 78 height 35
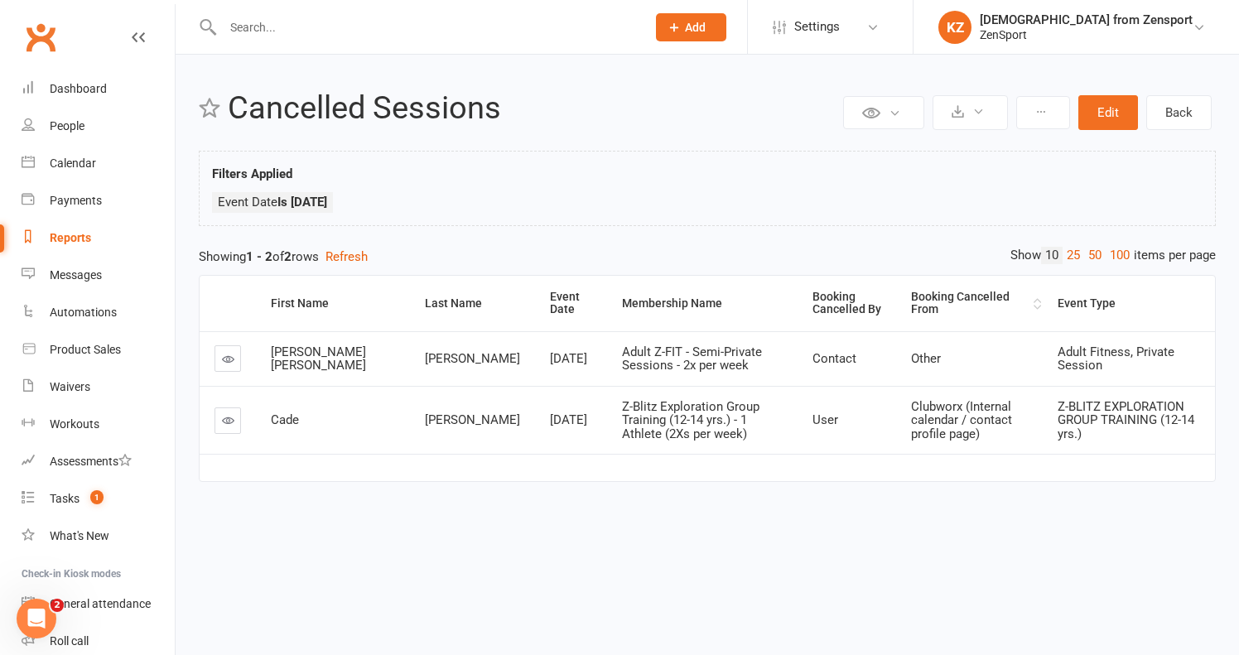
click at [911, 302] on div "Booking Cancelled From" at bounding box center [970, 304] width 118 height 26
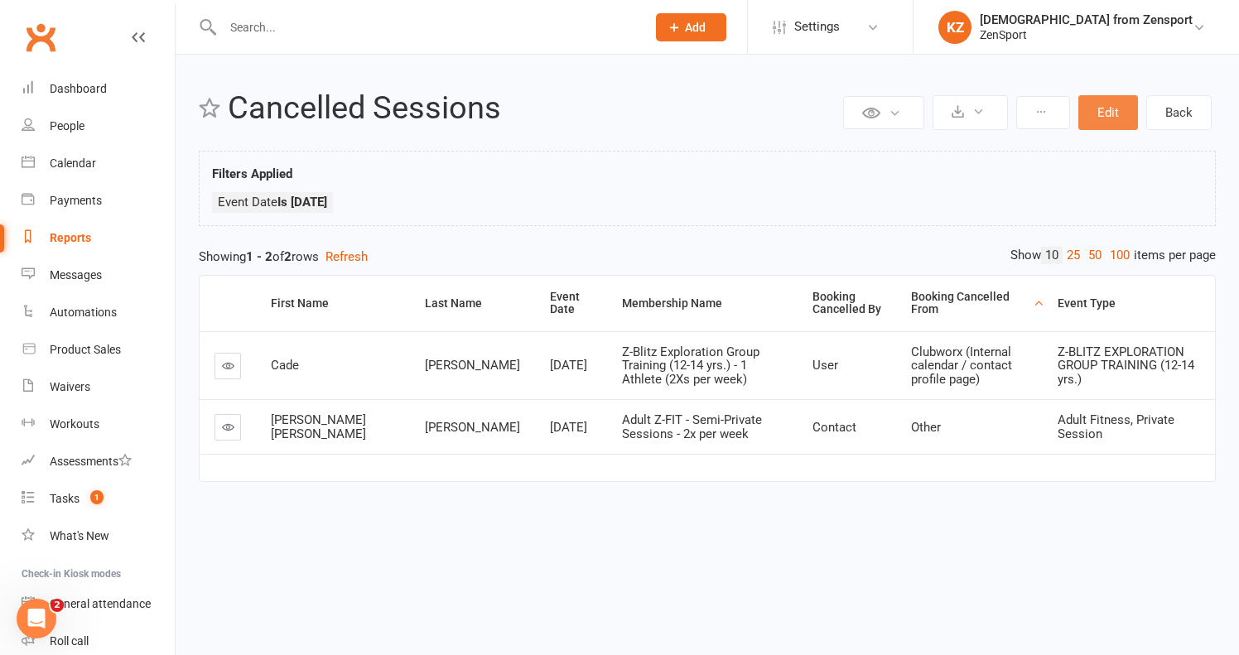
click at [1101, 109] on button "Edit" at bounding box center [1108, 112] width 60 height 35
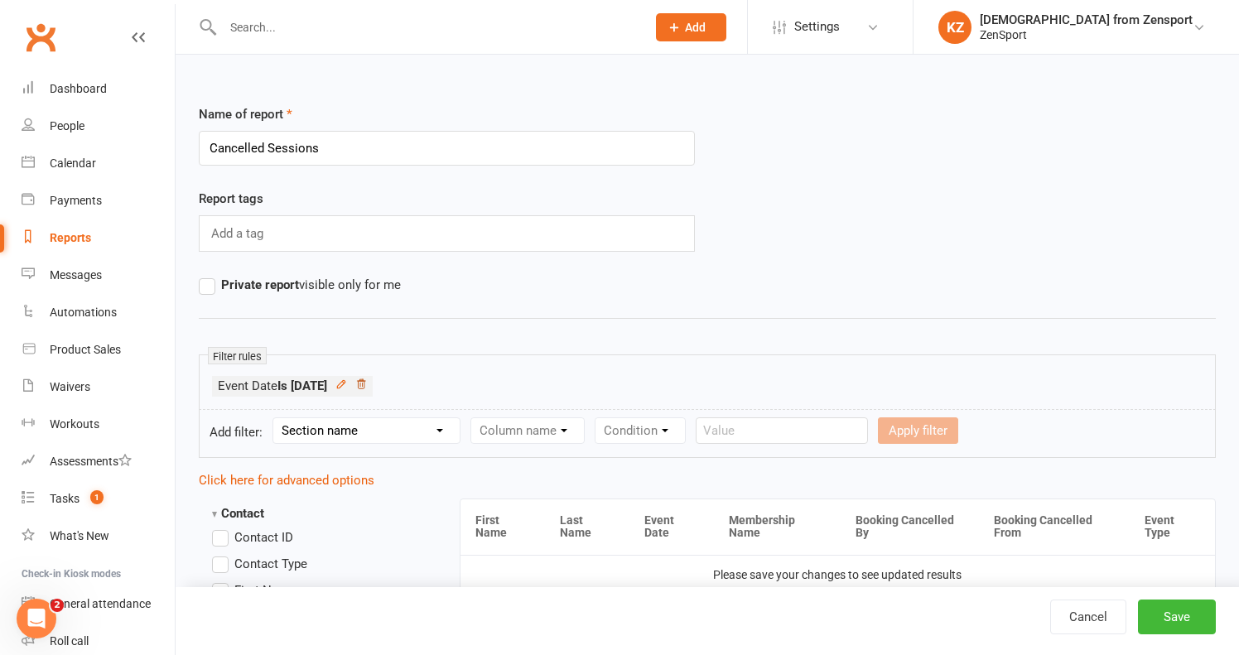
click at [365, 381] on icon at bounding box center [361, 383] width 8 height 9
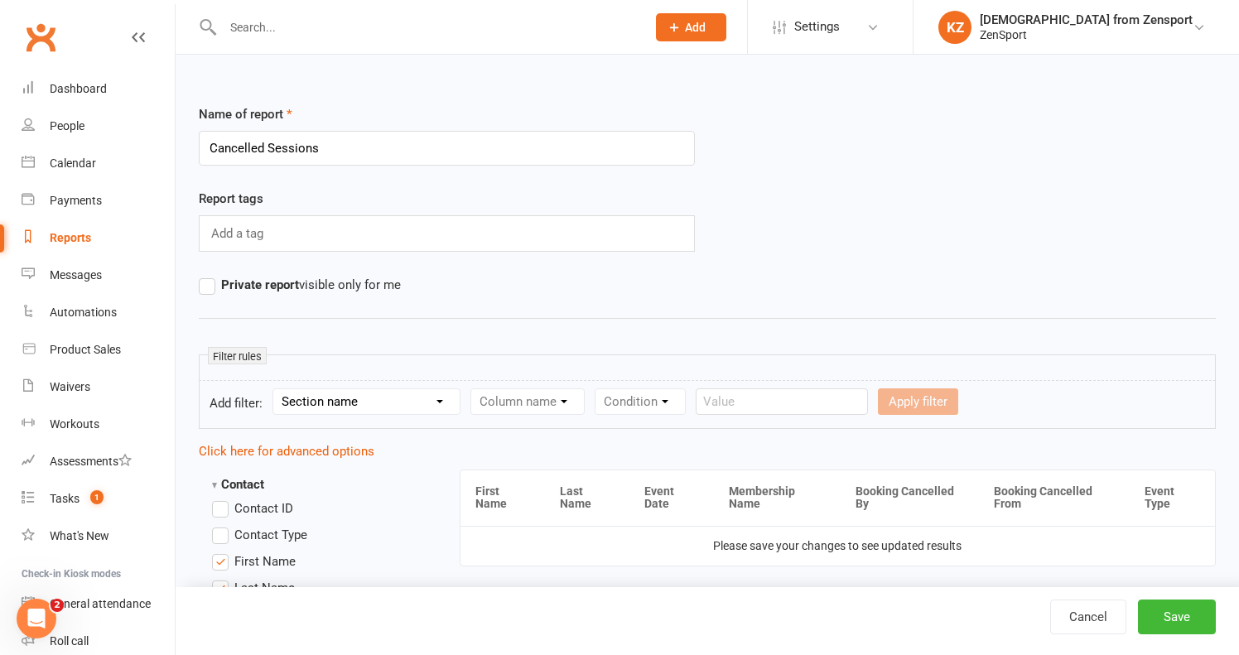
select select "5"
select select "2"
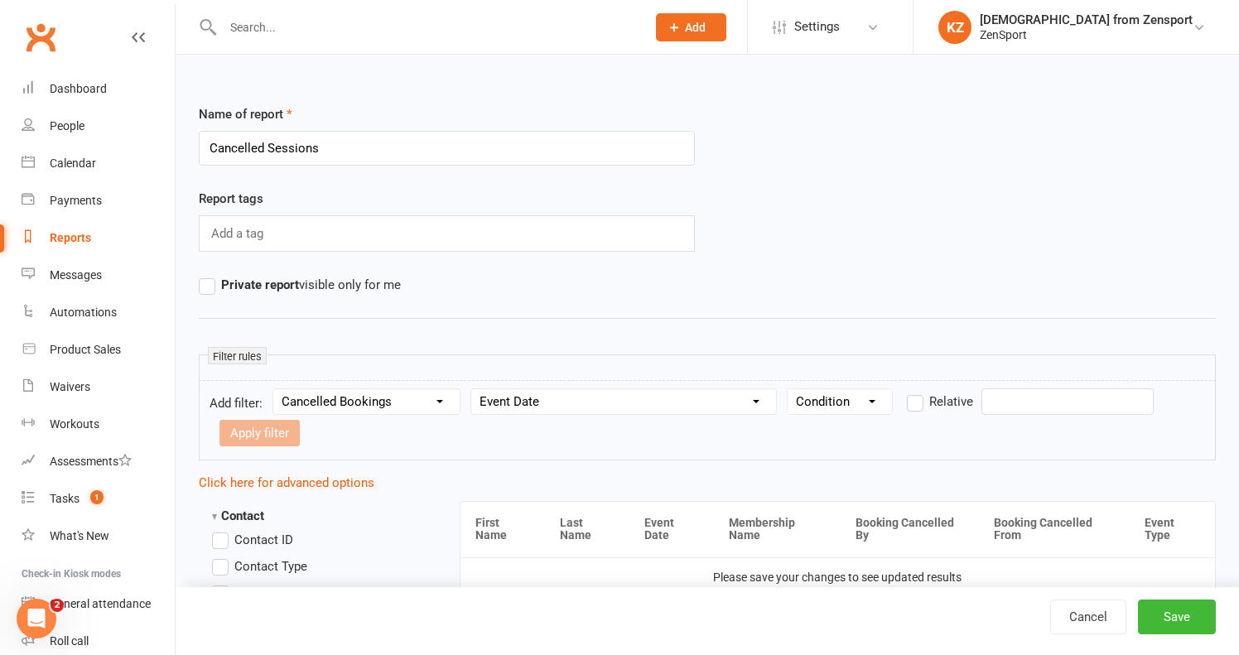
select select "0"
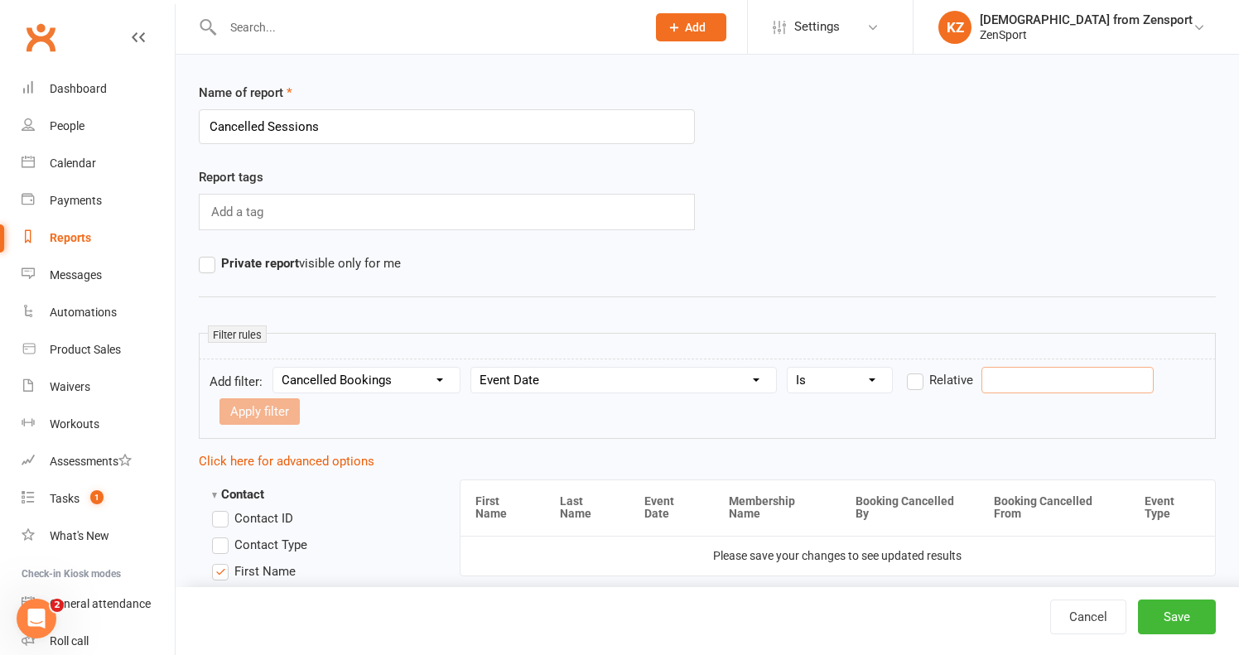
click at [1015, 373] on input "text" at bounding box center [1067, 380] width 172 height 26
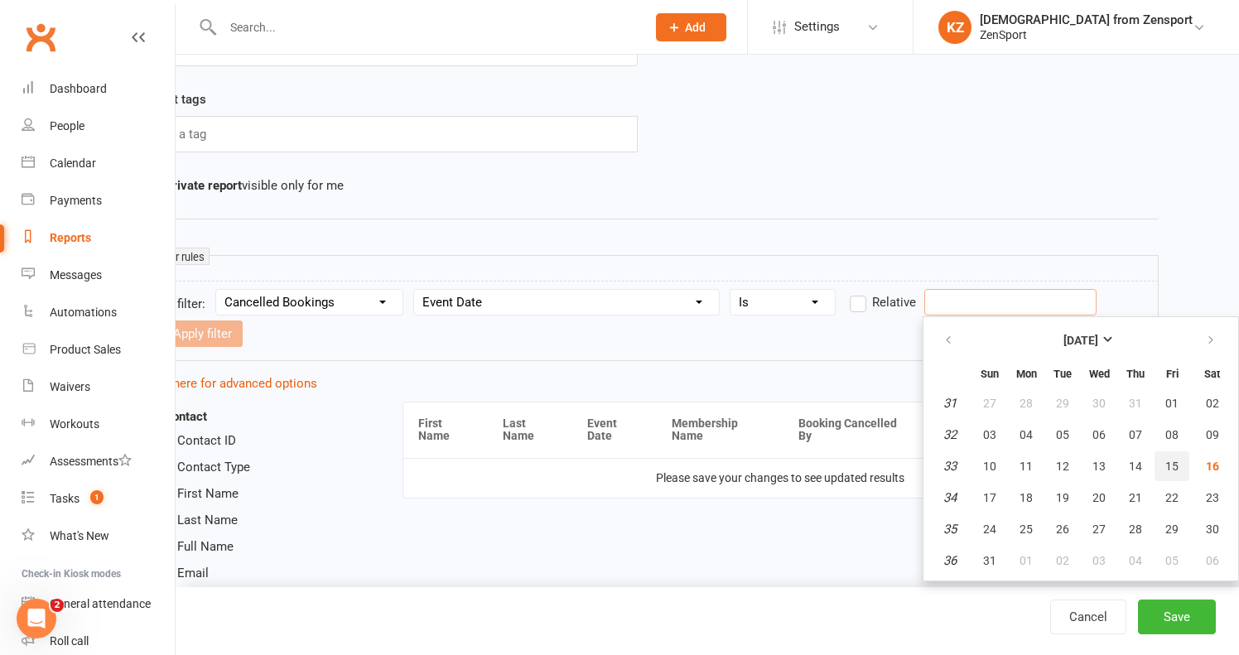
scroll to position [99, 56]
click at [1172, 493] on span "22" at bounding box center [1172, 497] width 13 height 13
type input "22 Aug 2025"
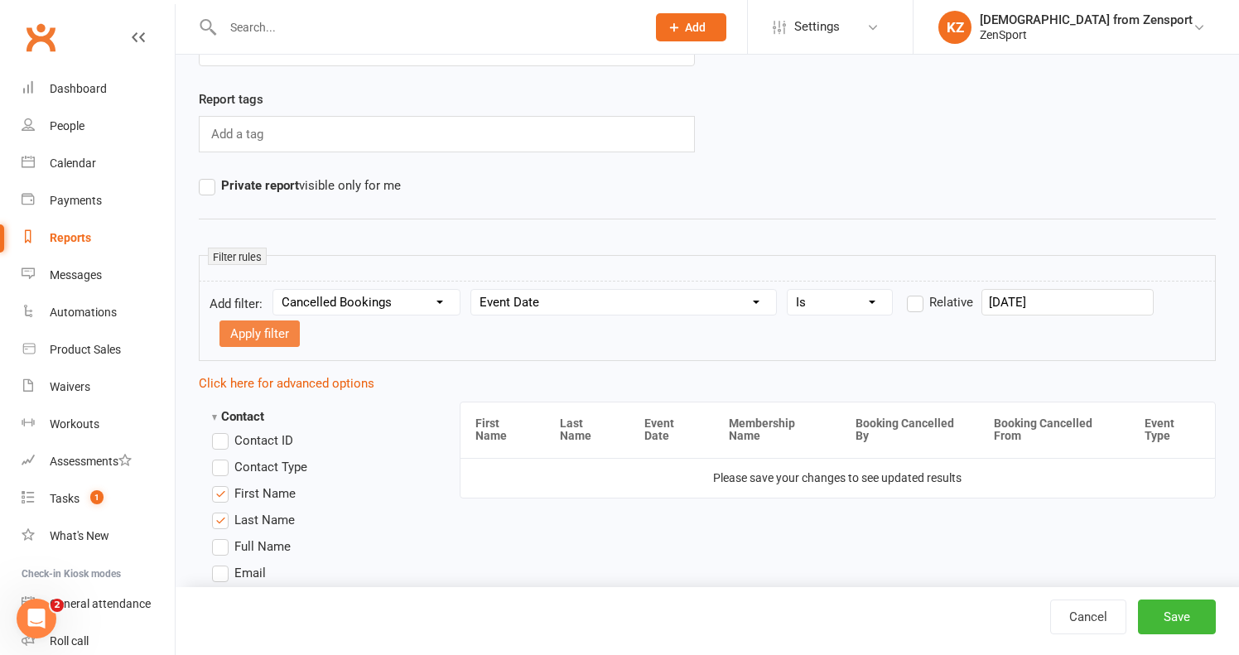
click at [267, 330] on button "Apply filter" at bounding box center [259, 333] width 80 height 26
select select
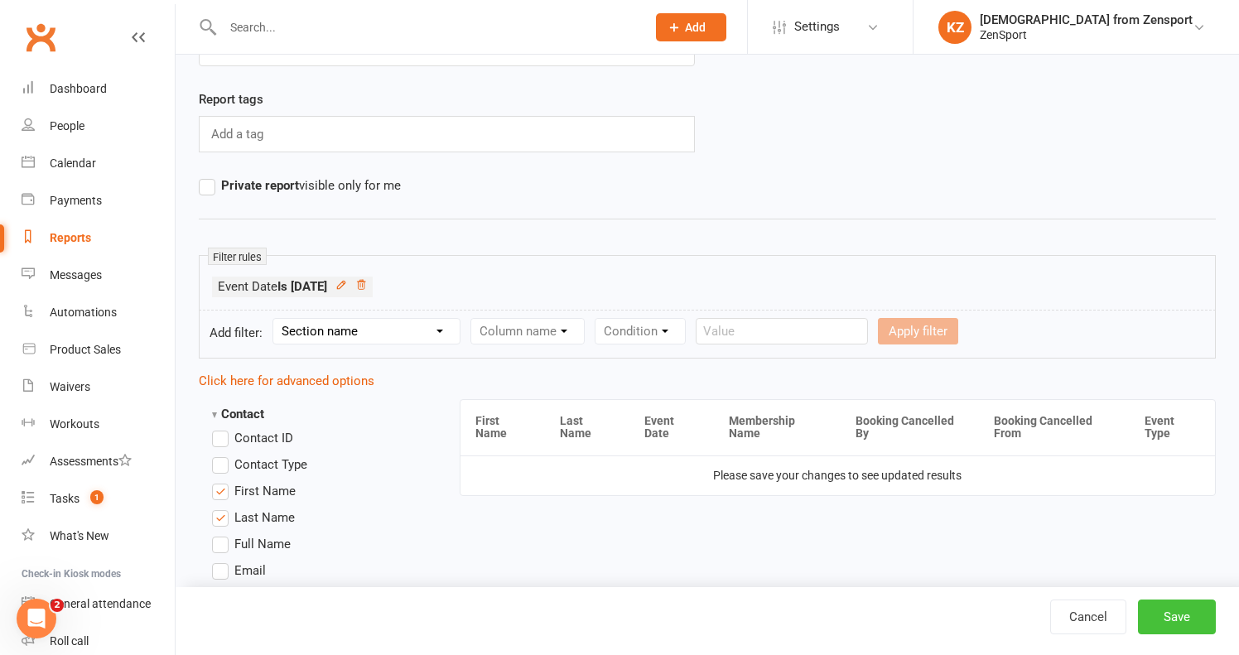
click at [1176, 606] on button "Save" at bounding box center [1177, 616] width 78 height 35
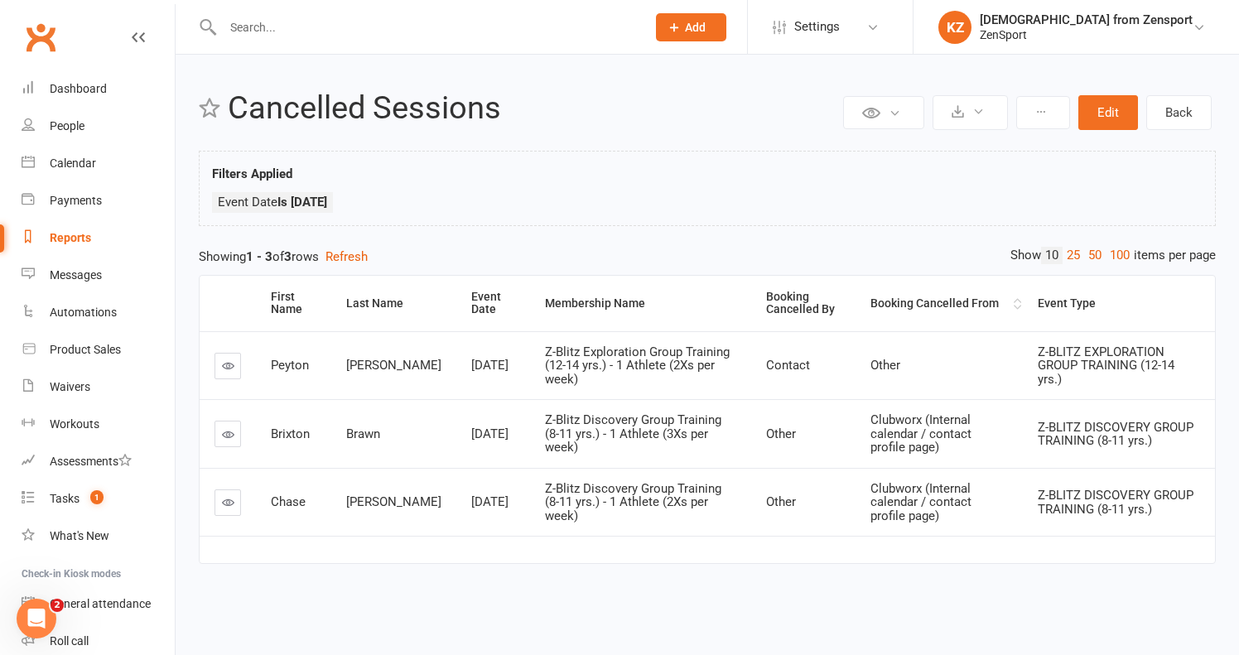
click at [892, 310] on div "Booking Cancelled From" at bounding box center [939, 303] width 139 height 12
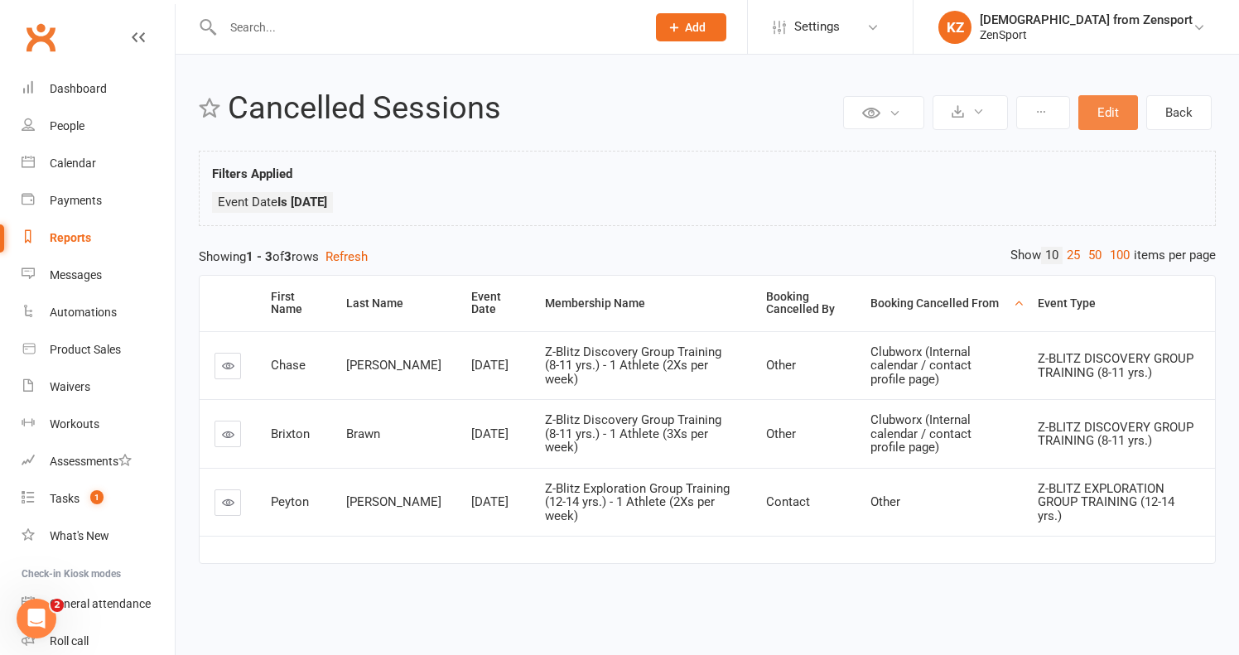
click at [1106, 108] on button "Edit" at bounding box center [1108, 112] width 60 height 35
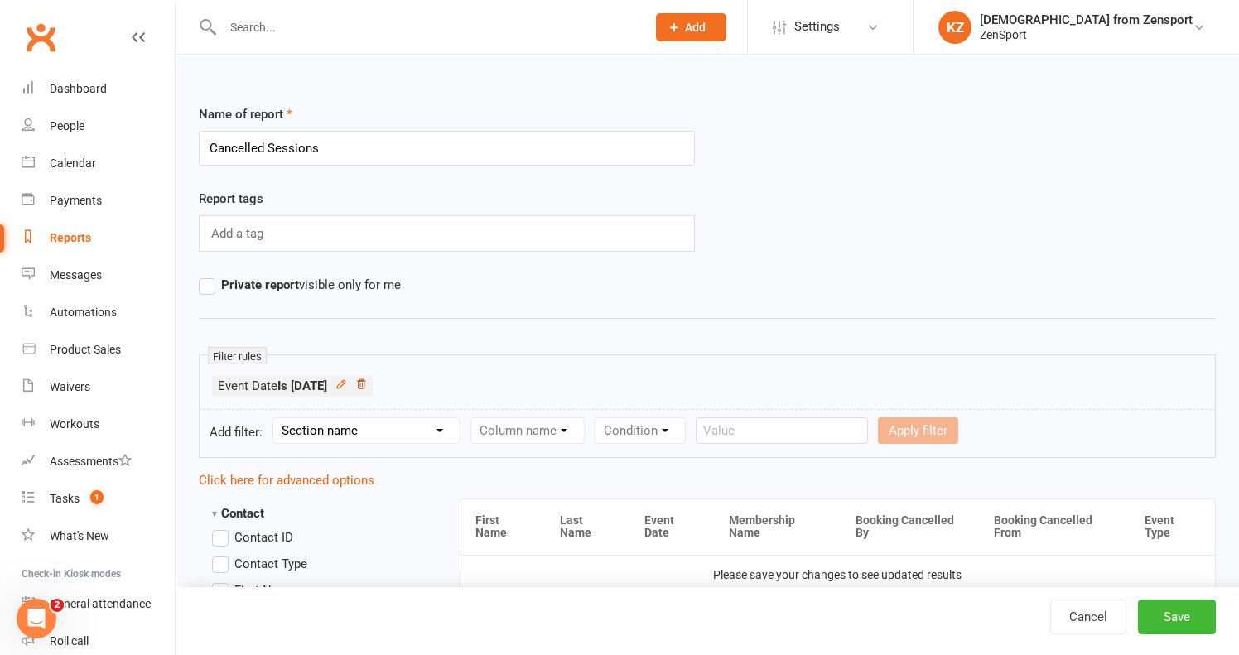
click at [367, 382] on icon at bounding box center [361, 384] width 12 height 12
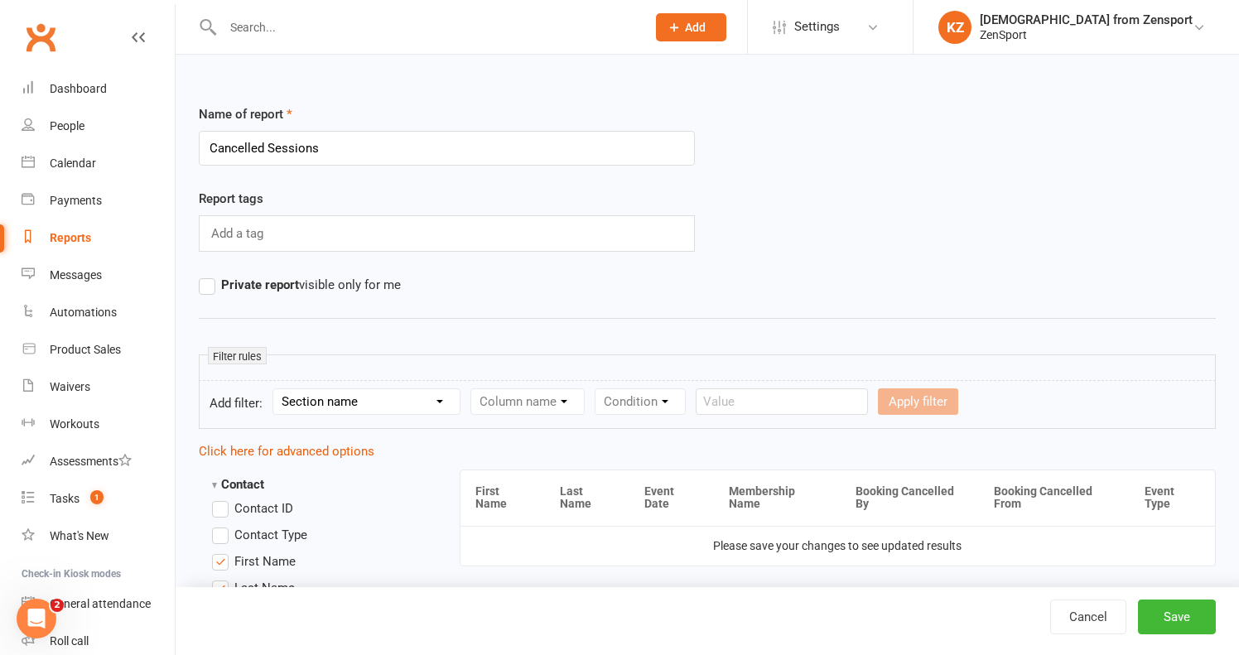
select select "5"
select select "2"
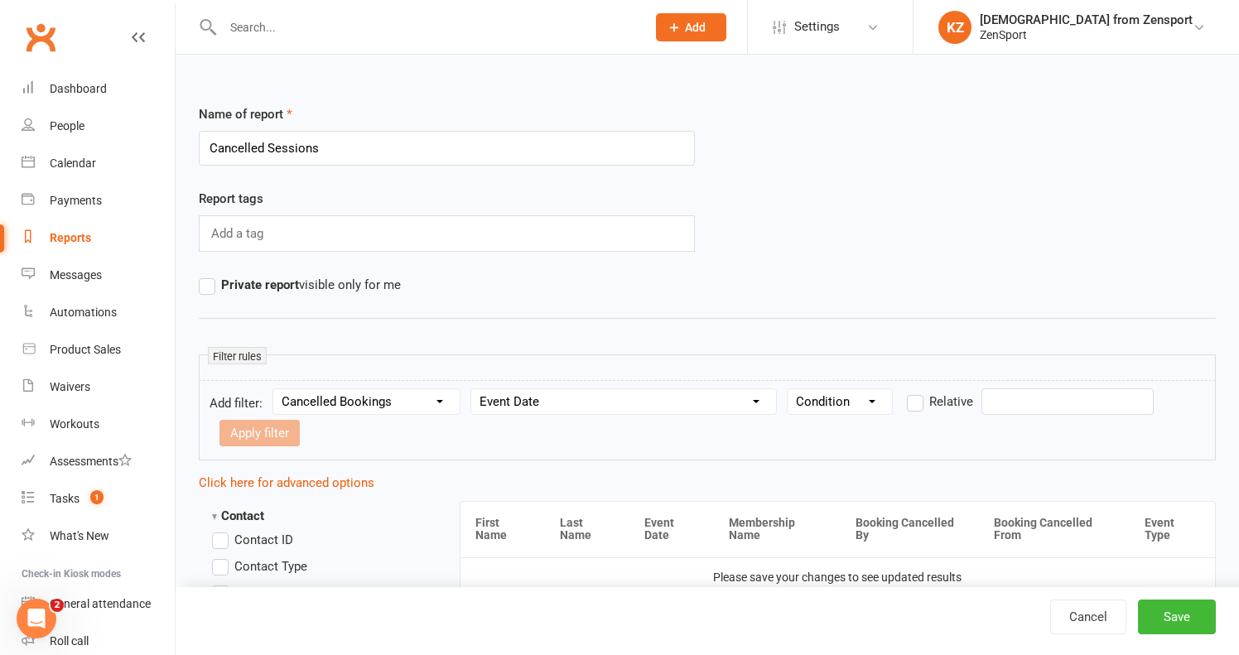
select select "0"
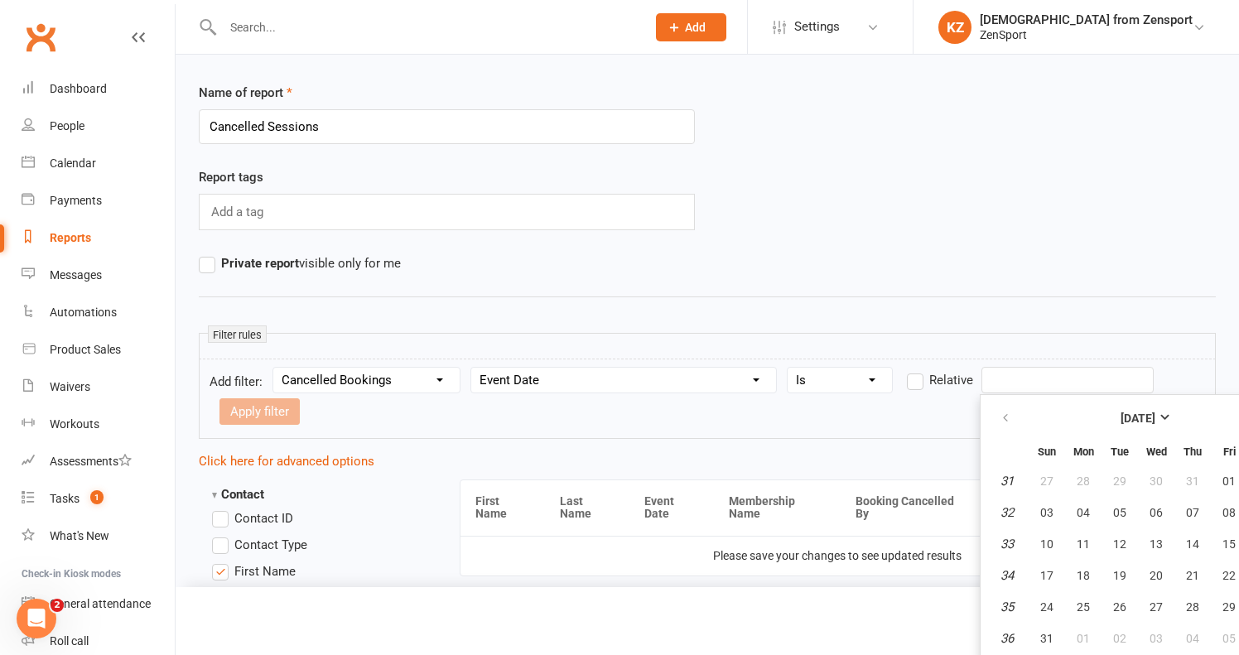
click at [1024, 381] on input "text" at bounding box center [1067, 380] width 172 height 26
click at [1081, 575] on span "18" at bounding box center [1082, 575] width 13 height 13
type input "18 Aug 2025"
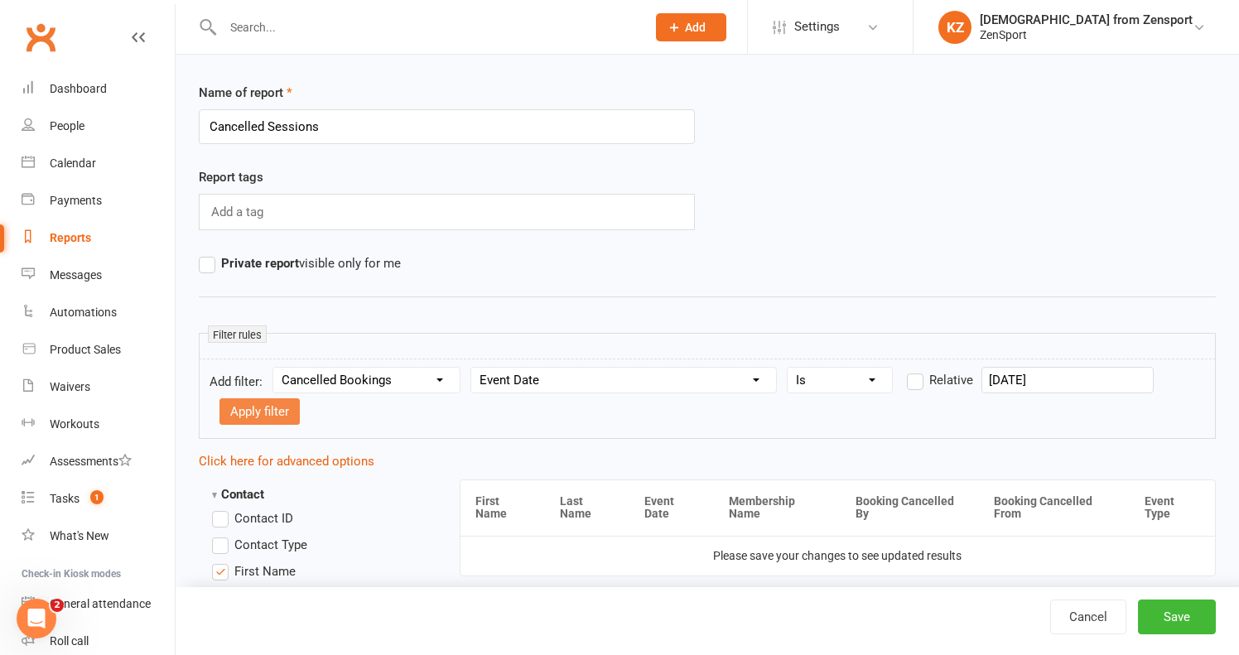
click at [279, 412] on button "Apply filter" at bounding box center [259, 411] width 80 height 26
select select
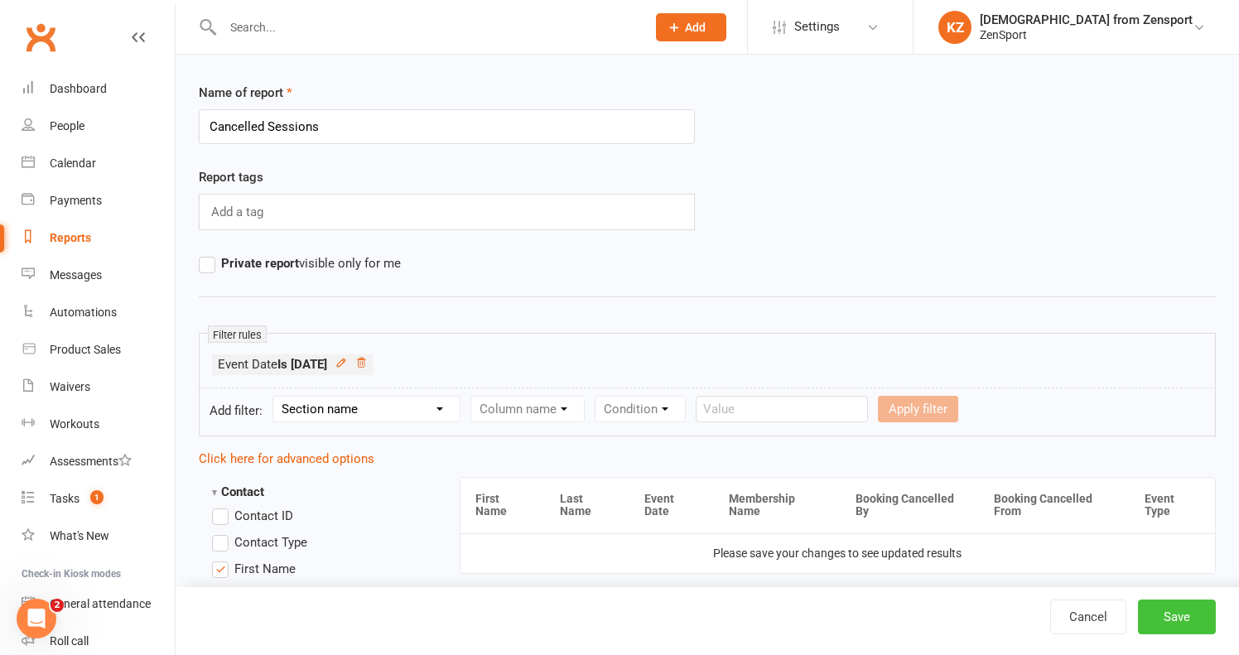
click at [1163, 606] on button "Save" at bounding box center [1177, 616] width 78 height 35
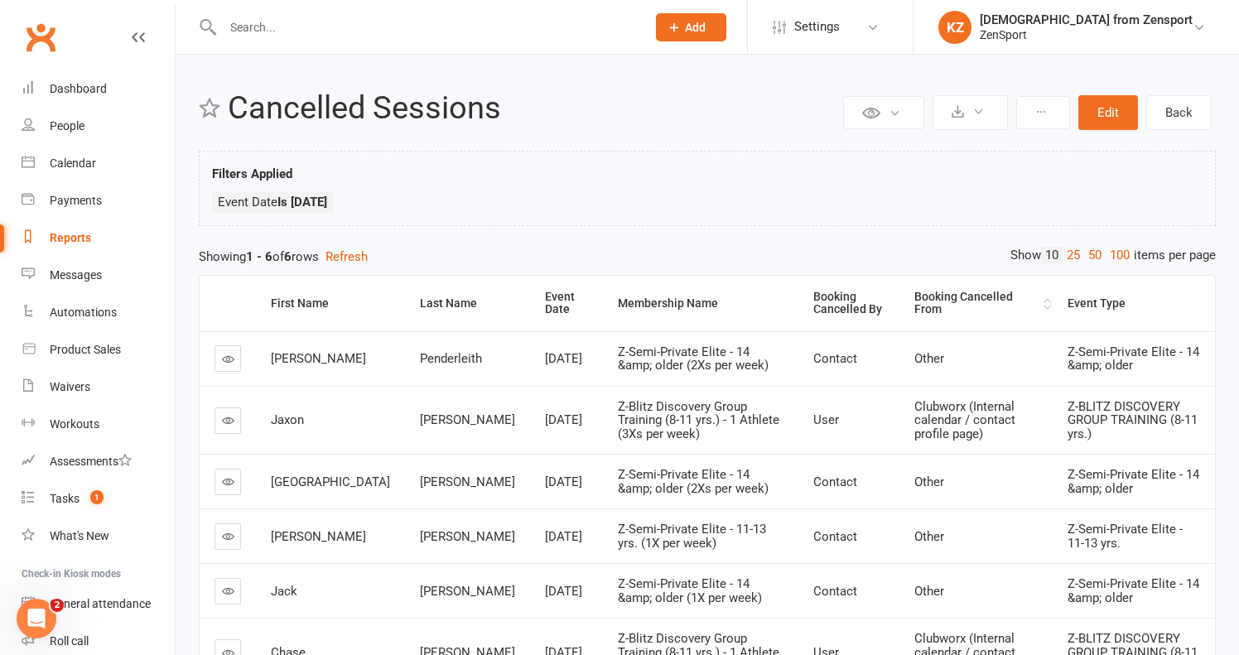
click at [914, 306] on div "Booking Cancelled From" at bounding box center [976, 304] width 125 height 26
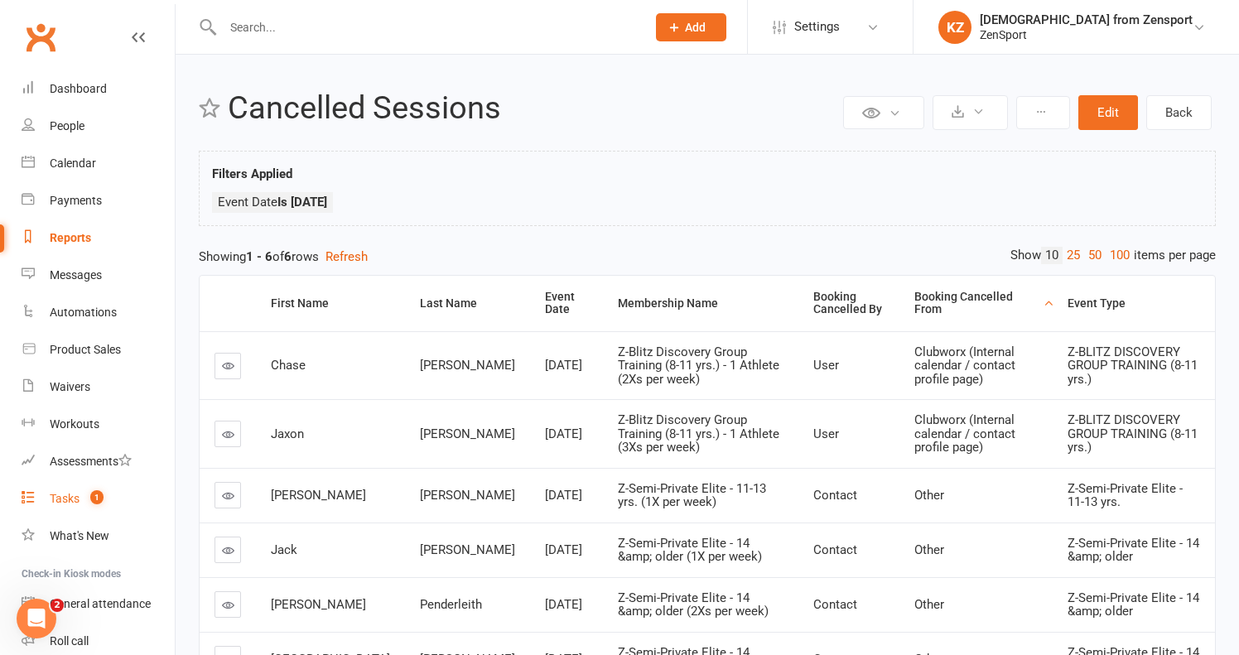
click at [67, 494] on div "Tasks" at bounding box center [65, 498] width 30 height 13
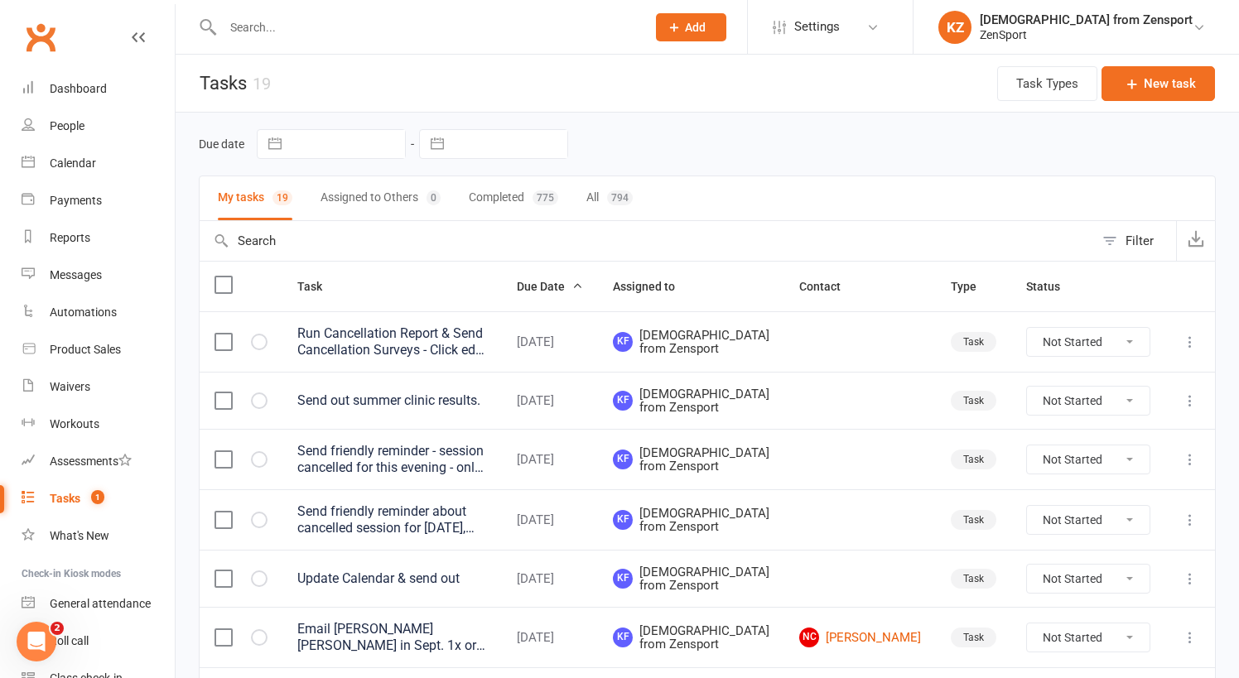
click at [431, 467] on div "Send friendly reminder - session cancelled for this evening - only M-W-F for Ex…" at bounding box center [392, 459] width 190 height 33
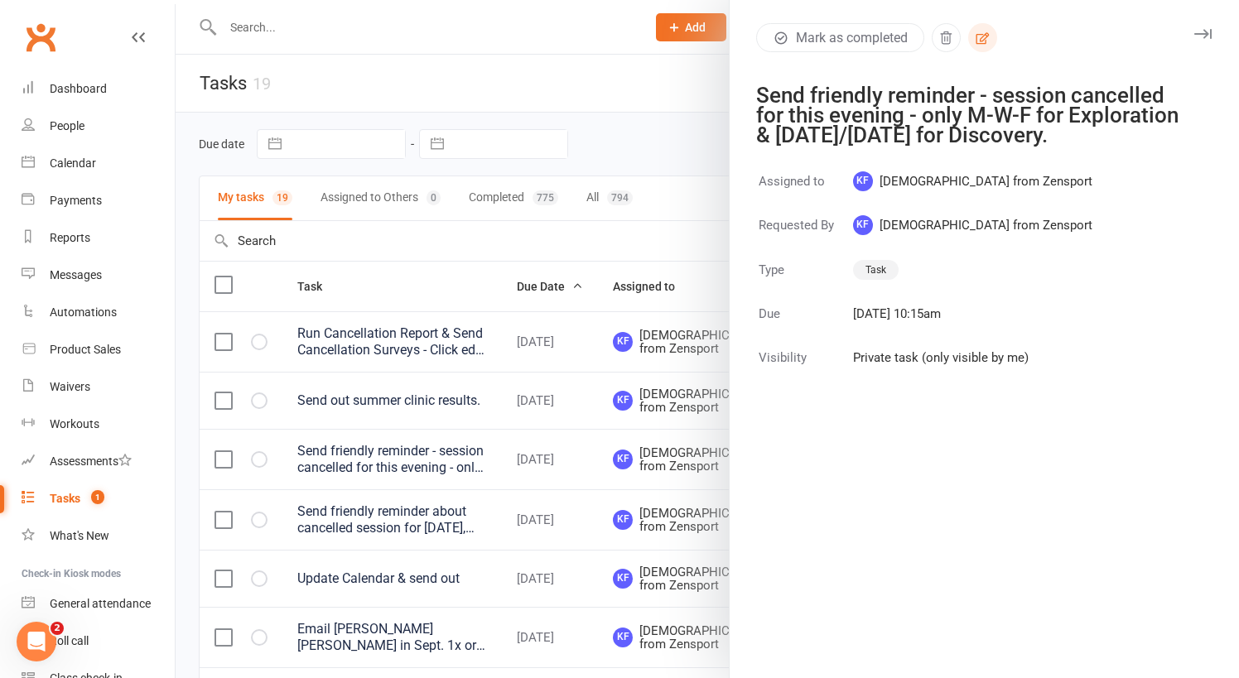
click at [986, 36] on icon "button" at bounding box center [982, 38] width 15 height 15
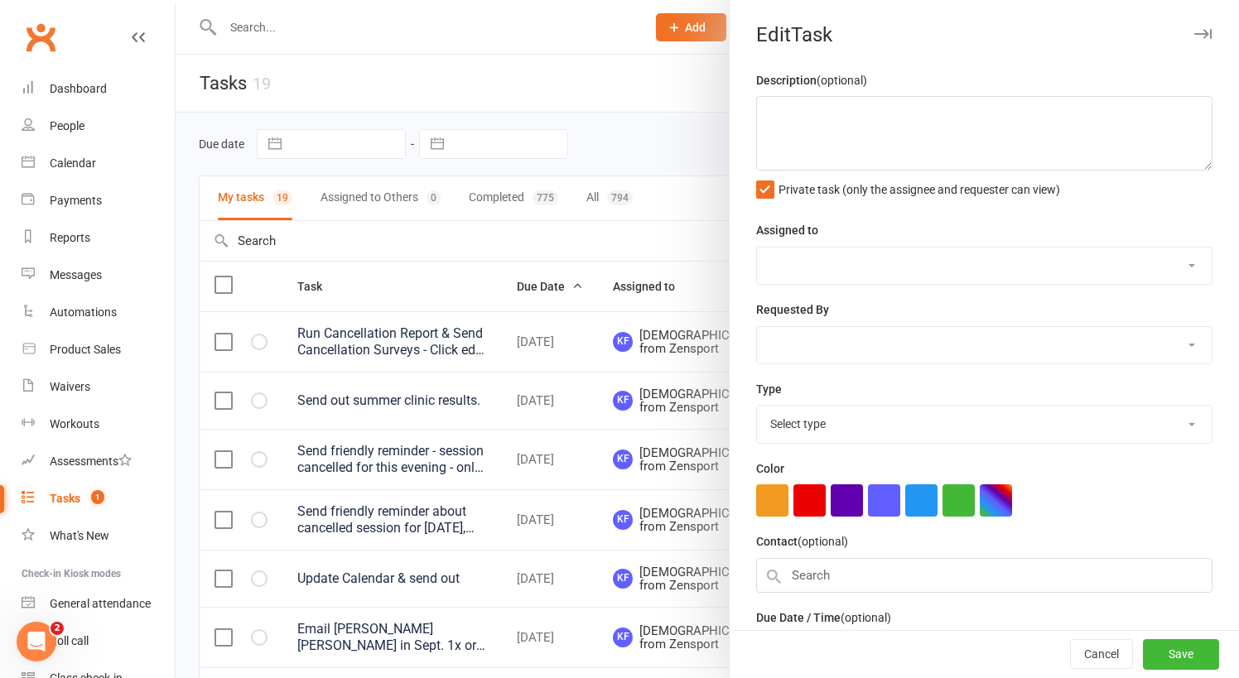
type textarea "Send friendly reminder - session cancelled for this evening - only M-W-F for Ex…"
select select "43198"
type input "[DATE]"
type input "10:15am"
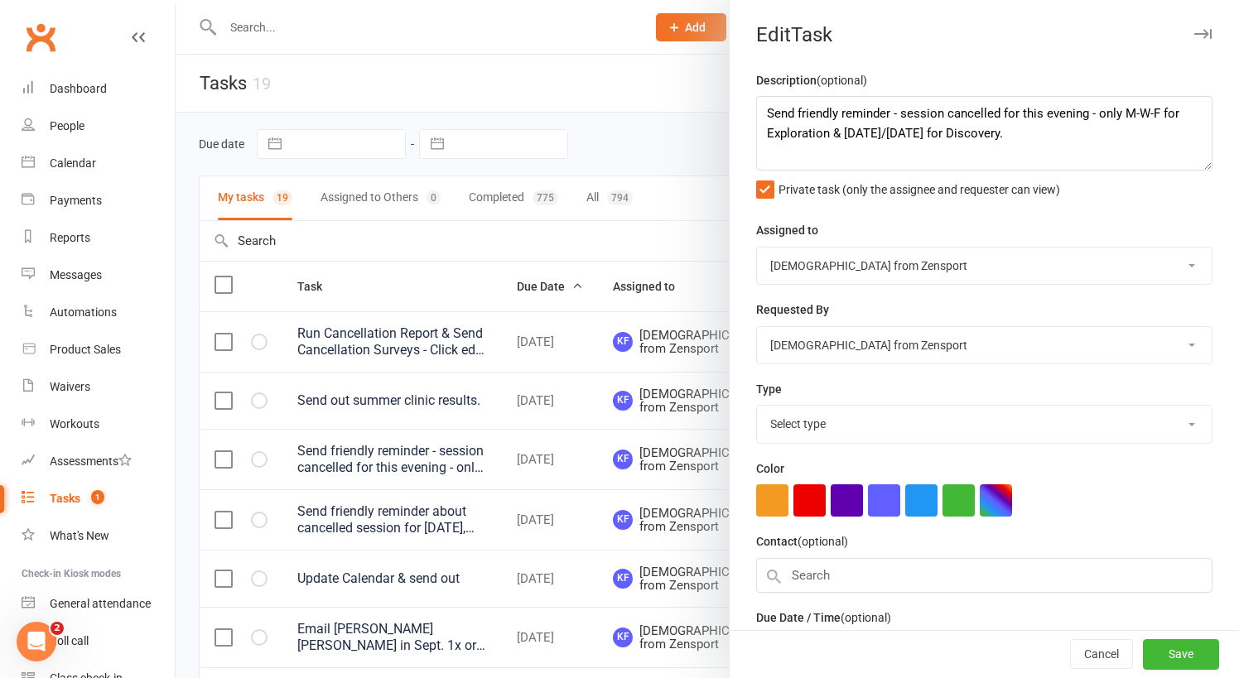
select select "9788"
drag, startPoint x: 895, startPoint y: 133, endPoint x: 772, endPoint y: 136, distance: 123.4
click at [772, 136] on textarea "Send friendly reminder - session cancelled for this evening - only M-W-F for Ex…" at bounding box center [984, 133] width 456 height 75
click at [799, 132] on textarea "Send friendly reminder - session cancelled for this evening - only M-W-F for Ex…" at bounding box center [984, 133] width 456 height 75
drag, startPoint x: 842, startPoint y: 130, endPoint x: 729, endPoint y: 131, distance: 113.4
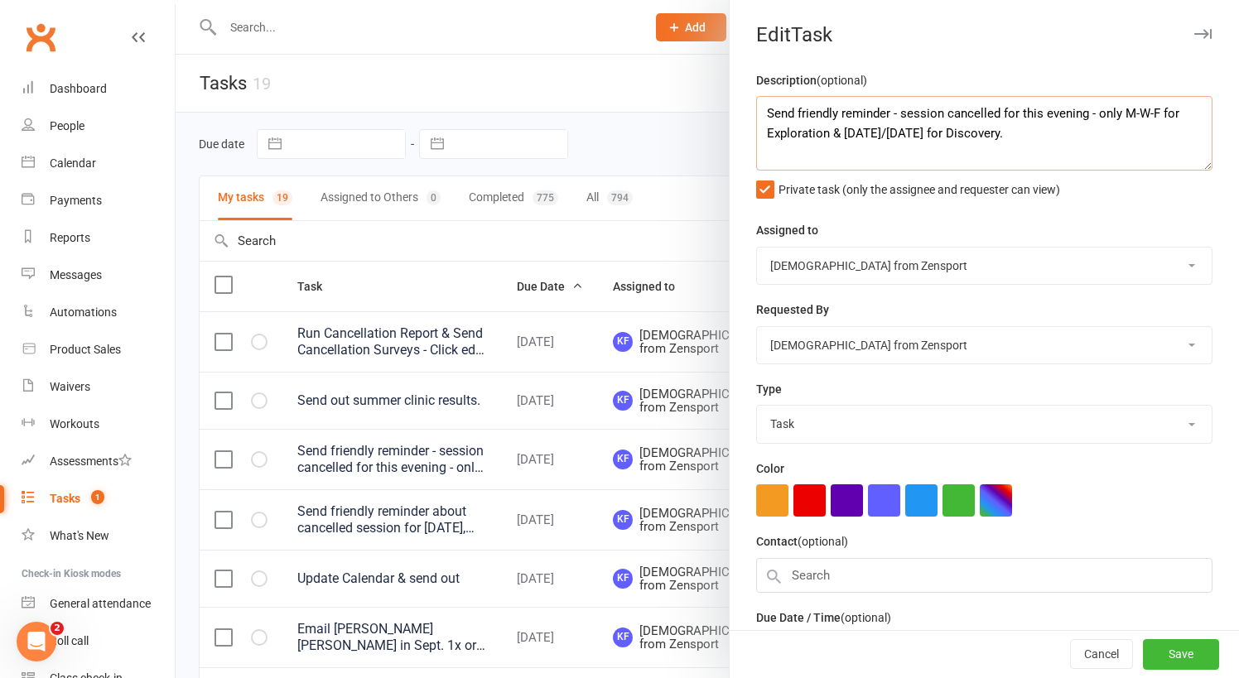
click at [729, 131] on div "Description (optional) Send friendly reminder - session cancelled for this even…" at bounding box center [983, 406] width 509 height 673
drag, startPoint x: 1026, startPoint y: 137, endPoint x: 836, endPoint y: 135, distance: 189.6
click at [836, 135] on textarea "Send friendly reminder - session cancelled for this evening - only M-W-F for Ex…" at bounding box center [984, 133] width 456 height 75
type textarea "Send friendly reminder - session cancelled for this evening - only M-W-F for Ex…"
click at [1179, 651] on button "Save" at bounding box center [1181, 655] width 76 height 30
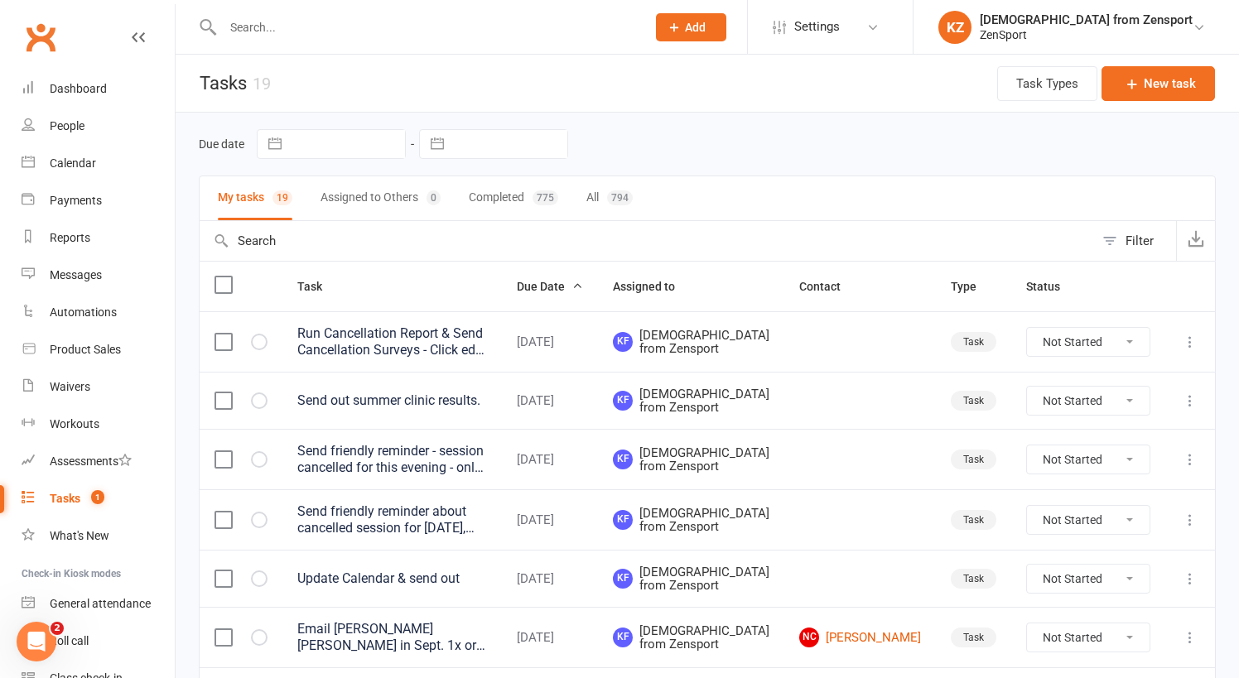
click at [482, 473] on div "Send friendly reminder - session cancelled for this evening - only M-W-F for Ex…" at bounding box center [392, 459] width 190 height 33
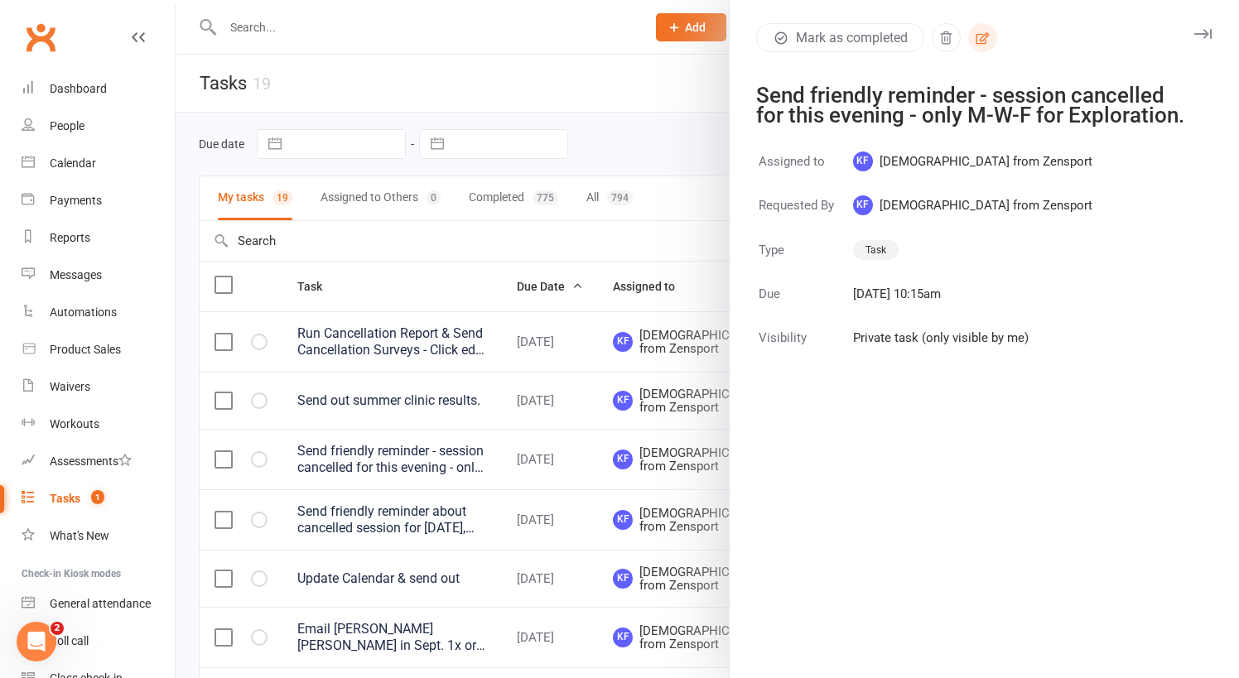
click at [987, 31] on icon "button" at bounding box center [982, 38] width 15 height 15
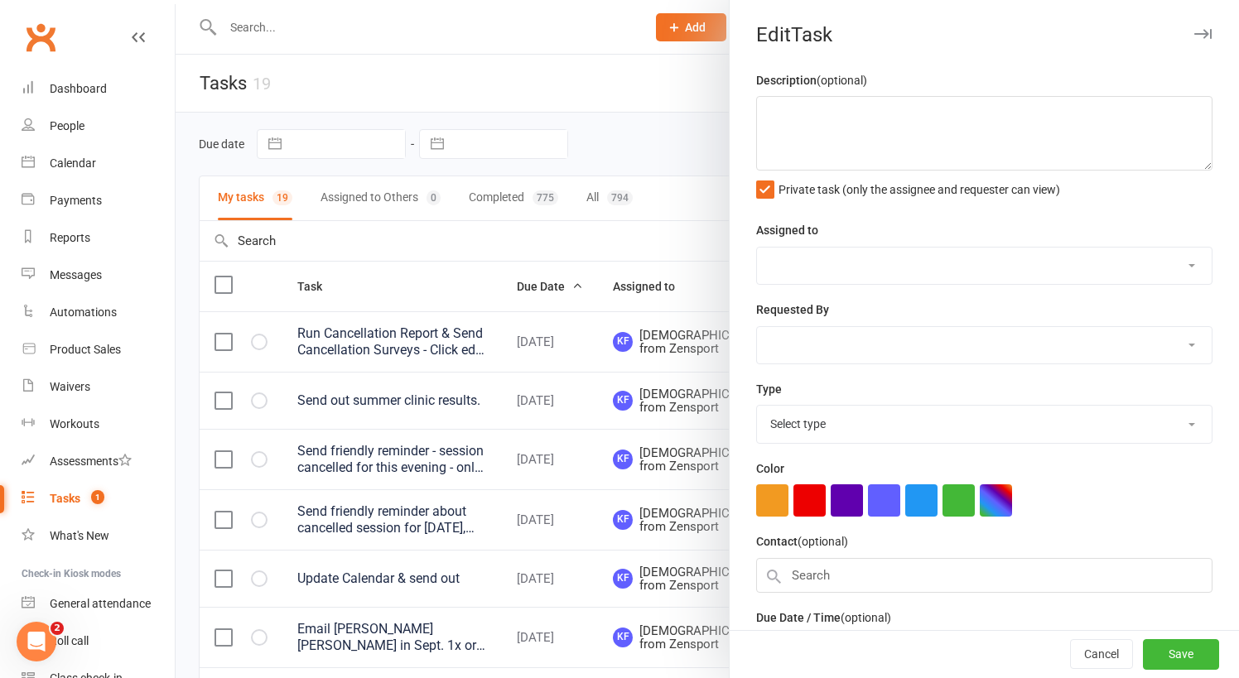
type textarea "Send friendly reminder - session cancelled for this evening - only M-W-F for Ex…"
select select "43198"
type input "[DATE]"
type input "10:15am"
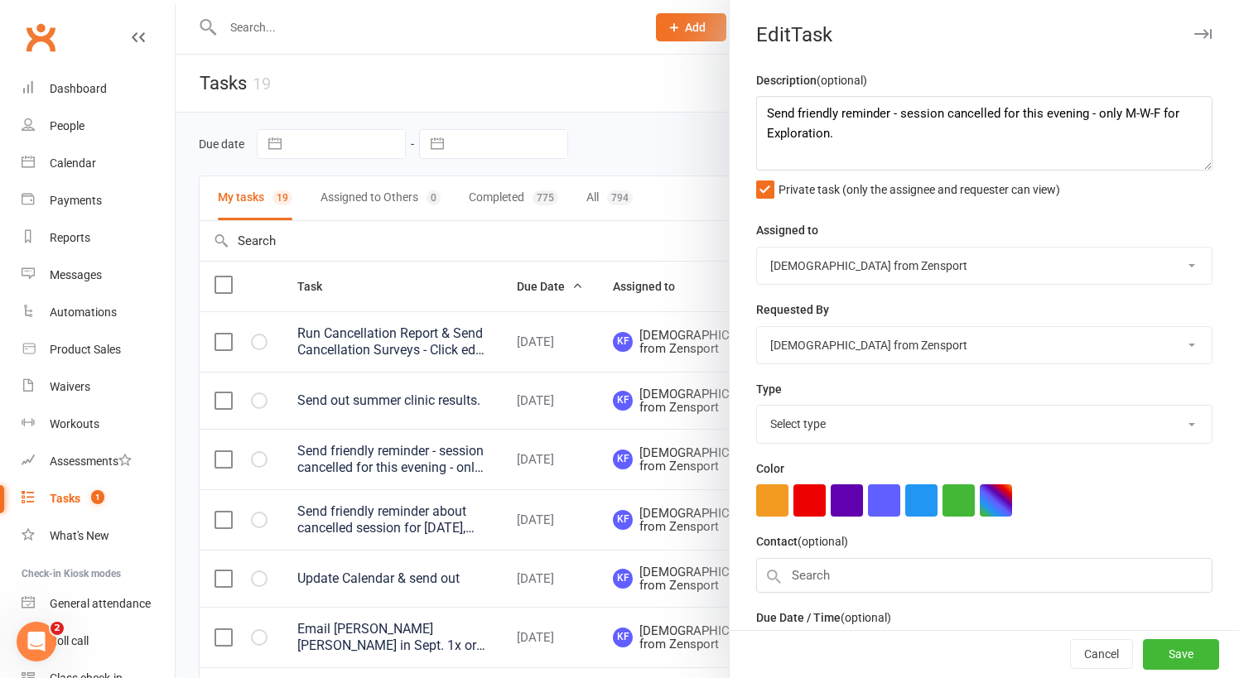
select select "9788"
click at [768, 113] on textarea "Send friendly reminder - session cancelled for this evening - only M-W-F for Ex…" at bounding box center [984, 133] width 456 height 75
type textarea "[DATE] Send friendly reminder - session cancelled for this evening - only M-W-F…"
click at [1173, 645] on button "Save" at bounding box center [1181, 655] width 76 height 30
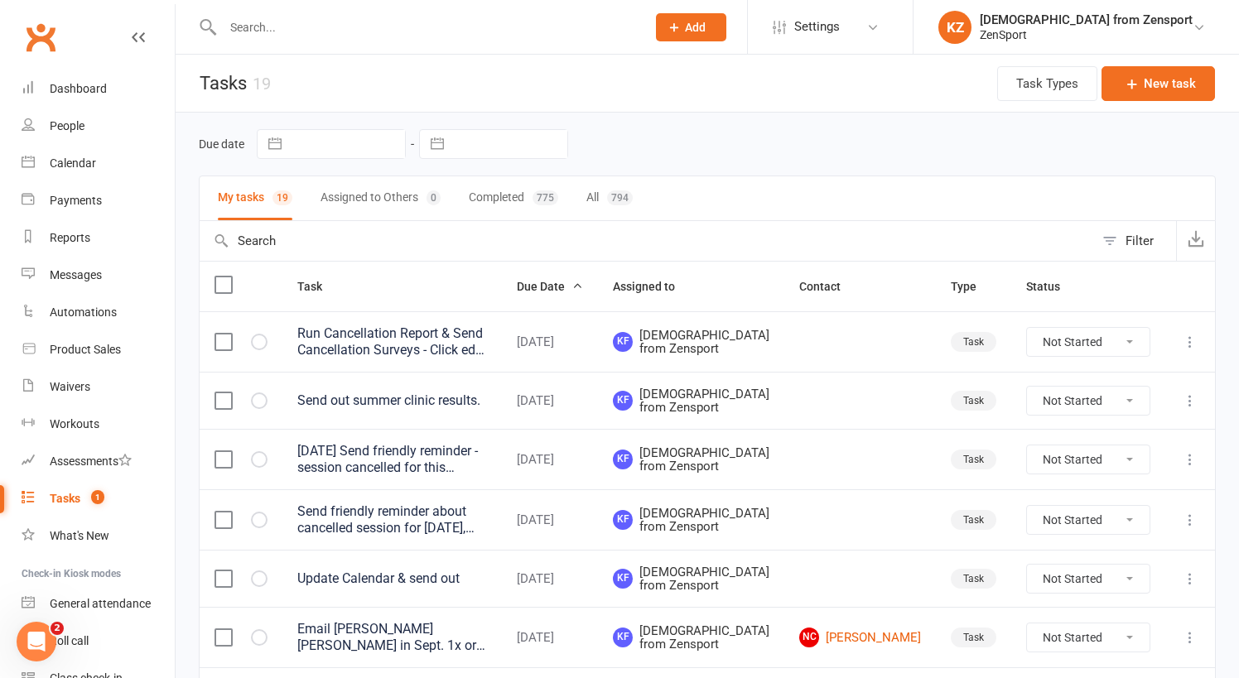
click at [483, 537] on div "Send friendly reminder about cancelled session for [DATE], [DATE], [DATE] for D…" at bounding box center [392, 519] width 190 height 33
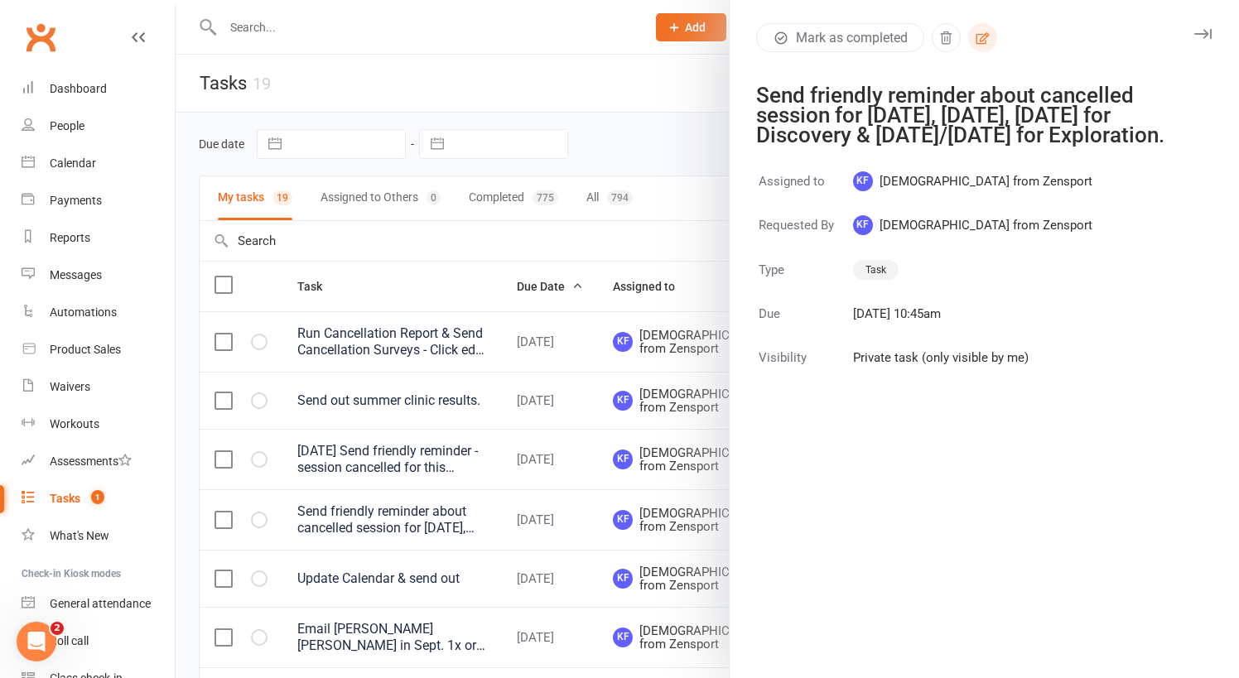
click at [987, 36] on icon "button" at bounding box center [982, 38] width 15 height 15
select select "43198"
select select "9788"
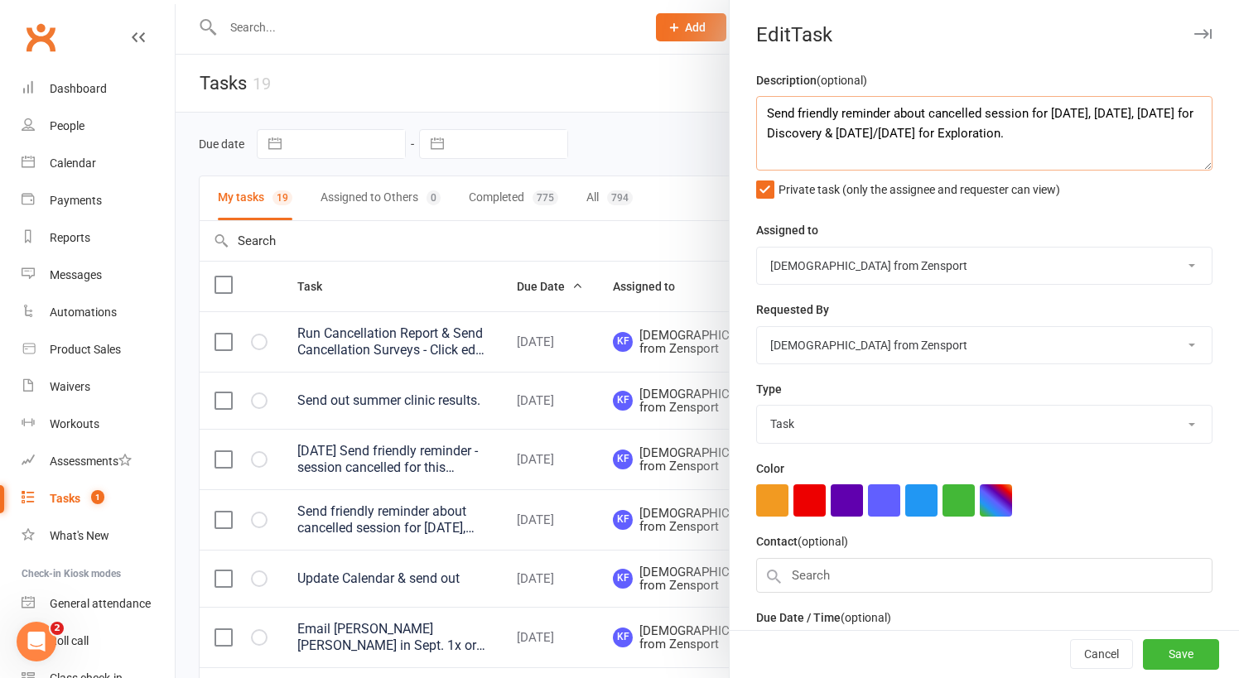
click at [1063, 132] on textarea "Send friendly reminder about cancelled session for [DATE], [DATE], [DATE] for D…" at bounding box center [984, 133] width 456 height 75
click at [767, 138] on textarea "Send friendly reminder about cancelled session for [DATE], [DATE], [DATE] for D…" at bounding box center [984, 133] width 456 height 75
click at [1109, 113] on textarea "Send friendly reminder about cancelled session for Discovery & [DATE]/[DATE]." at bounding box center [984, 133] width 456 height 75
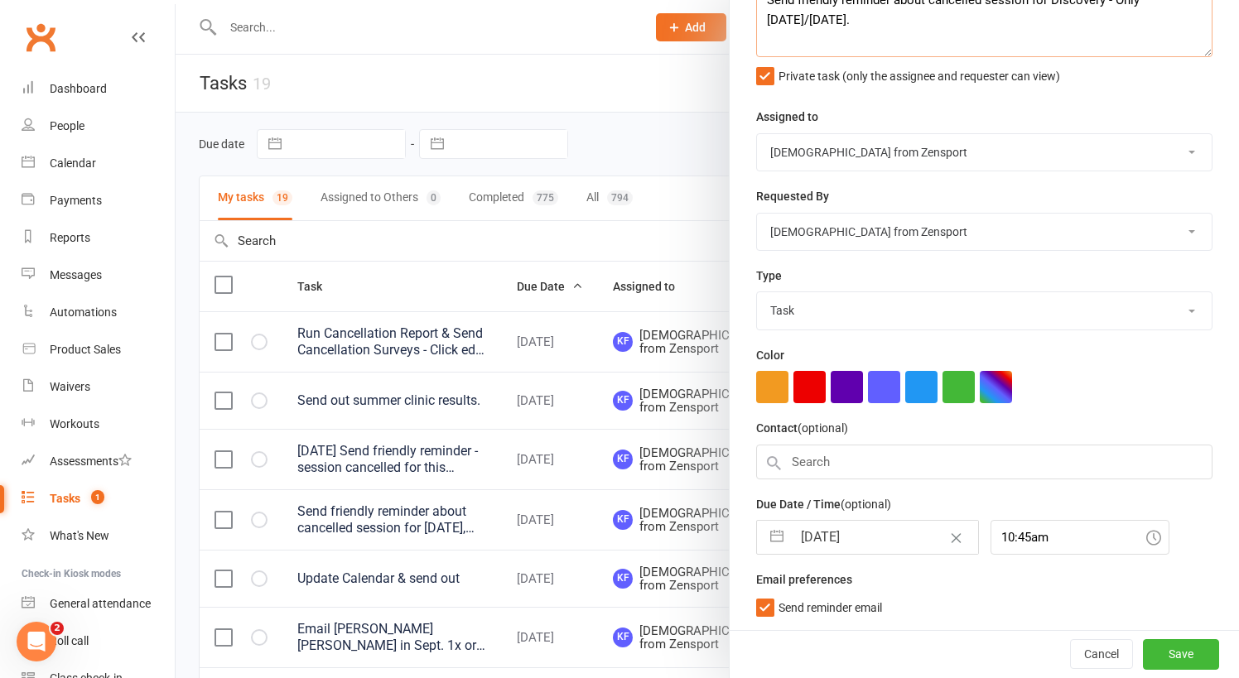
scroll to position [110, 0]
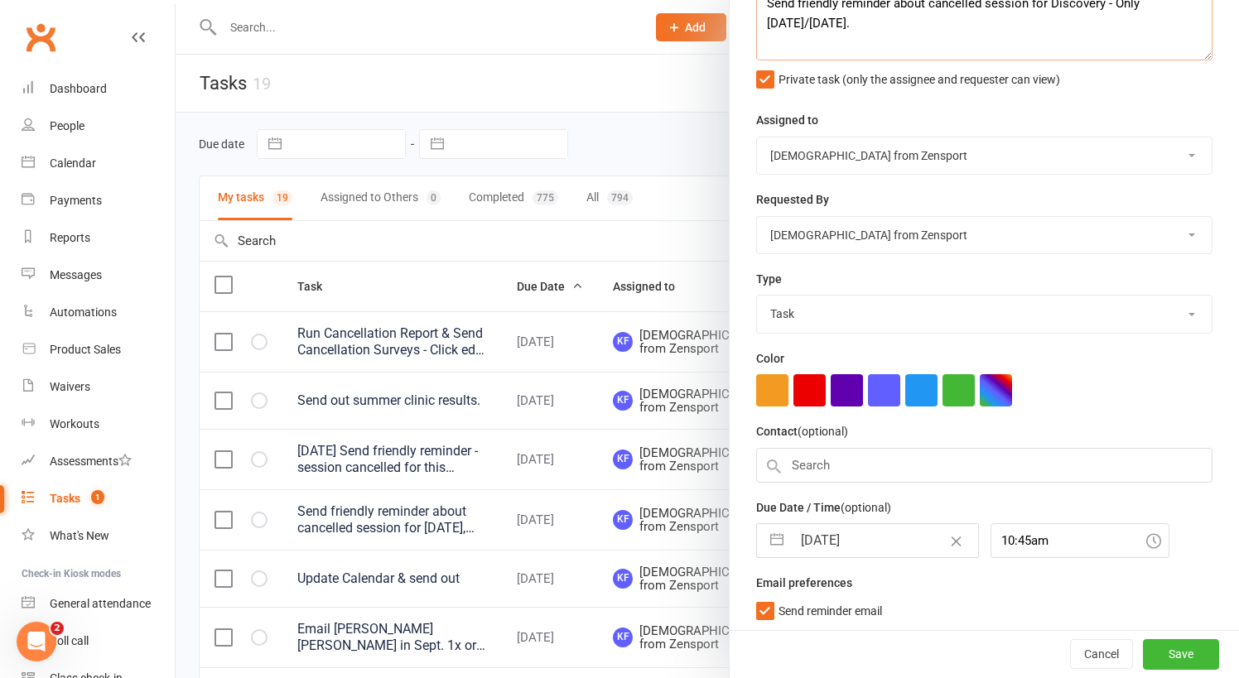
type textarea "Send friendly reminder about cancelled session for Discovery - Only [DATE]/[DAT…"
select select "6"
select select "2025"
select select "7"
select select "2025"
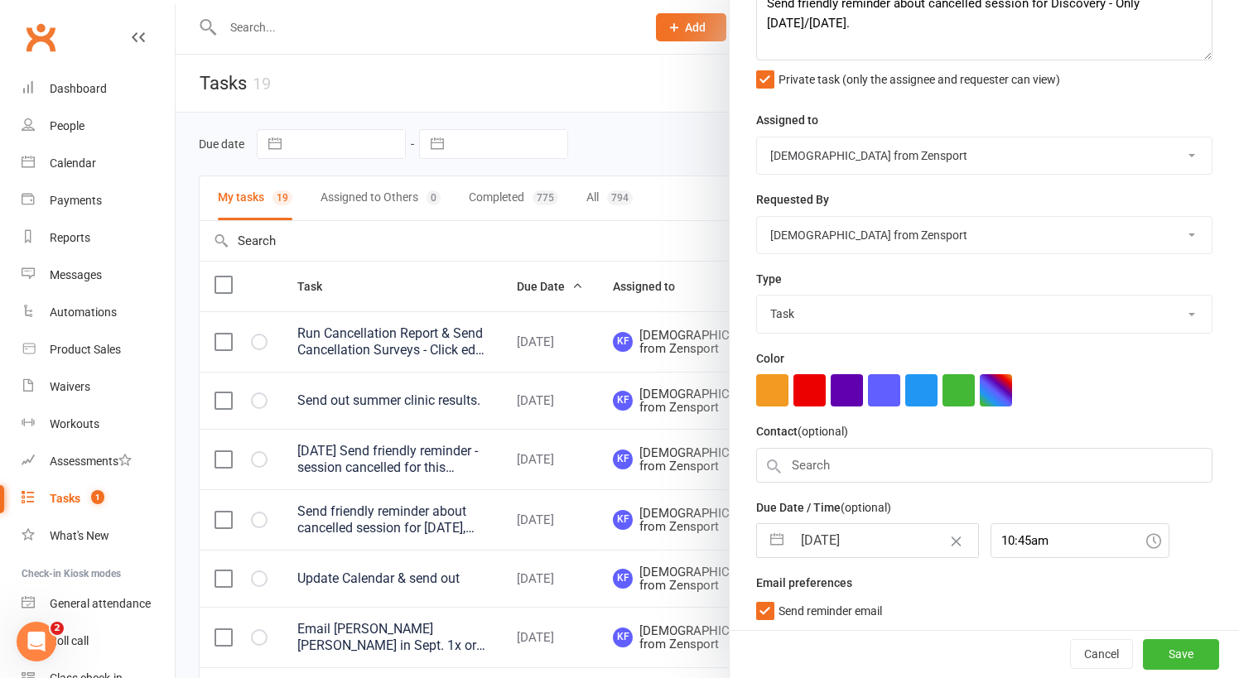
select select "8"
select select "2025"
click at [910, 524] on input "[DATE]" at bounding box center [885, 540] width 186 height 33
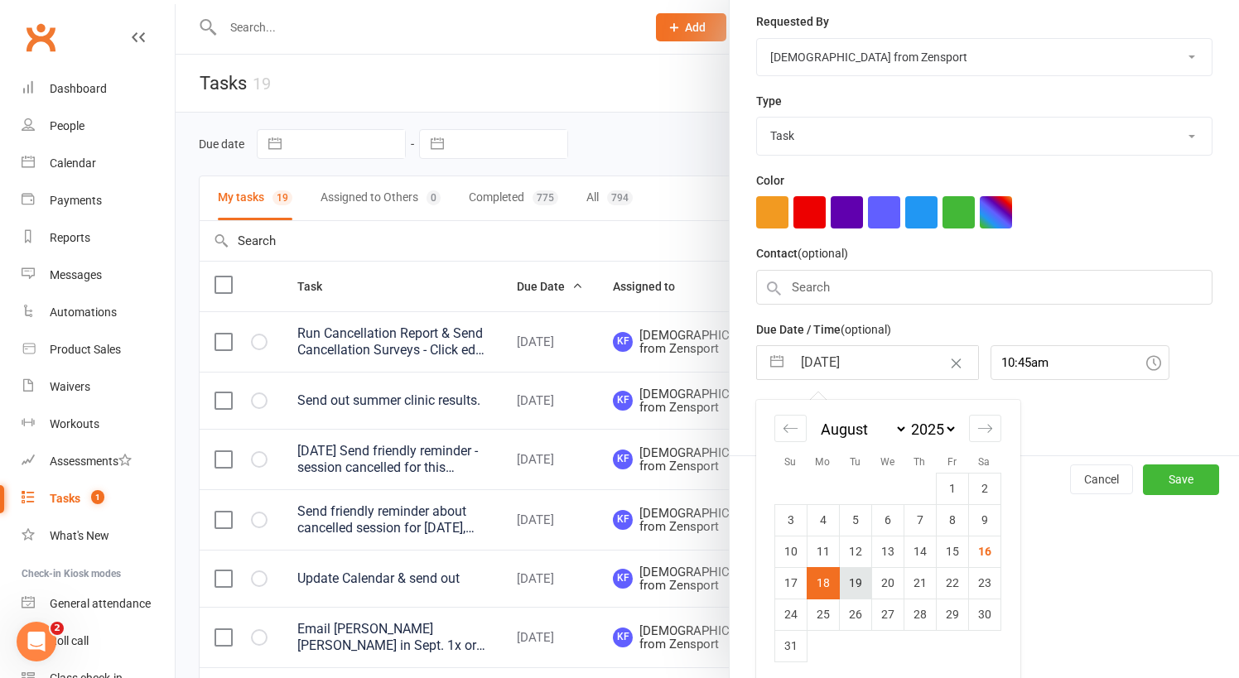
click at [856, 579] on td "19" at bounding box center [855, 582] width 32 height 31
type input "[DATE]"
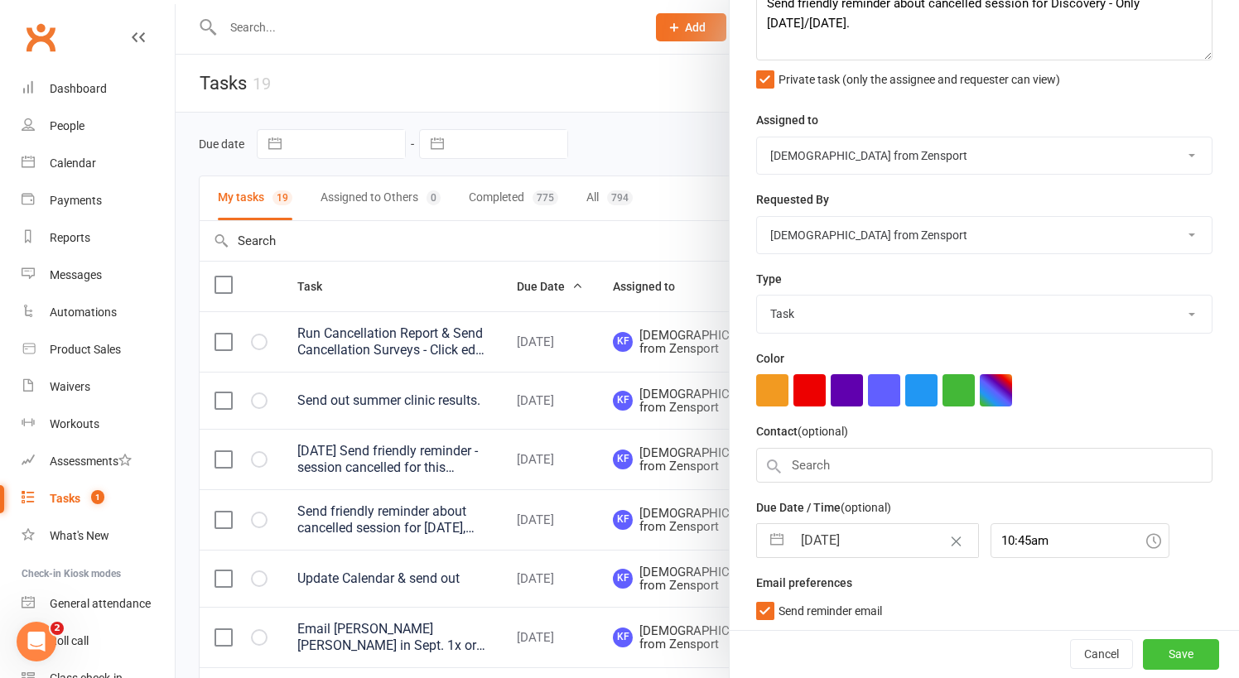
click at [1187, 654] on button "Save" at bounding box center [1181, 655] width 76 height 30
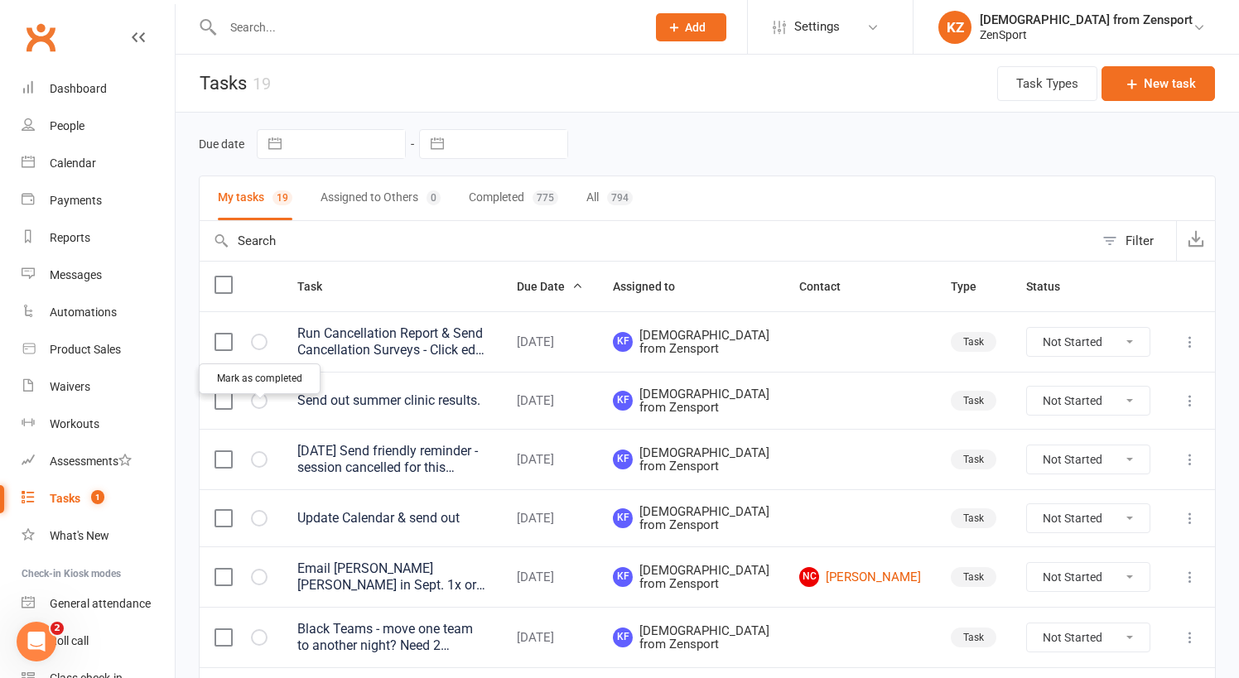
click at [0, 0] on icon "button" at bounding box center [0, 0] width 0 height 0
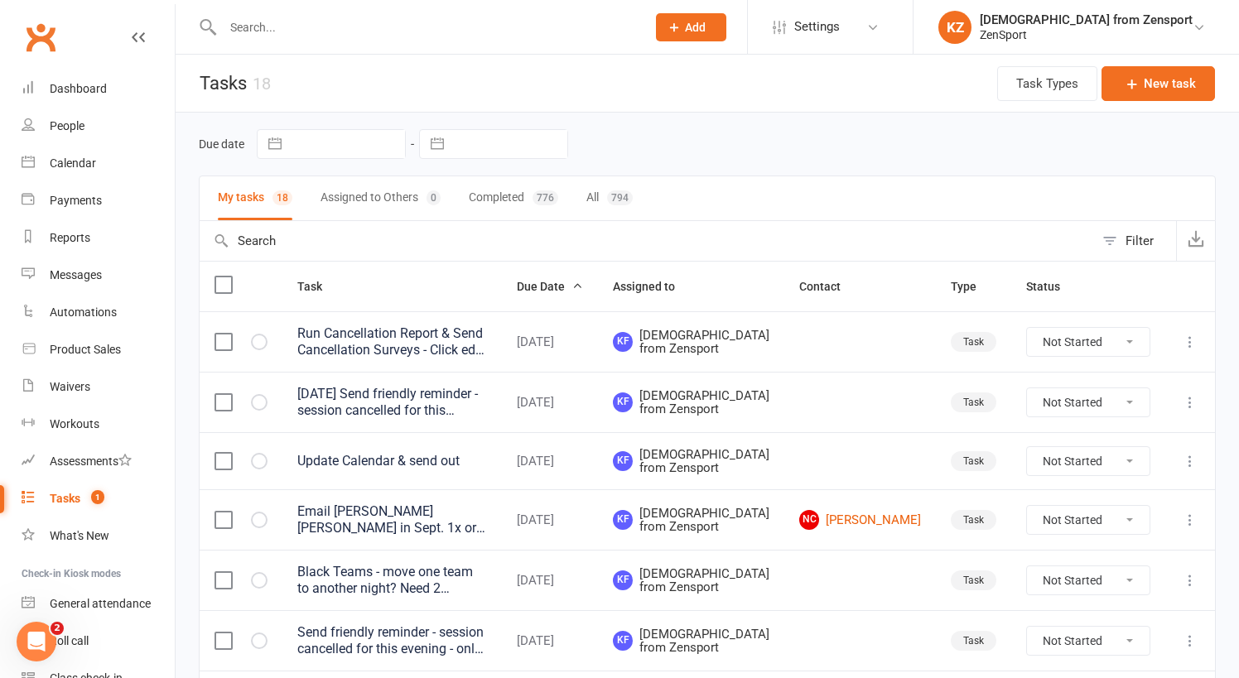
click at [468, 415] on div "Tuesday Send friendly reminder - session cancelled for this evening - only M-W-…" at bounding box center [392, 402] width 190 height 33
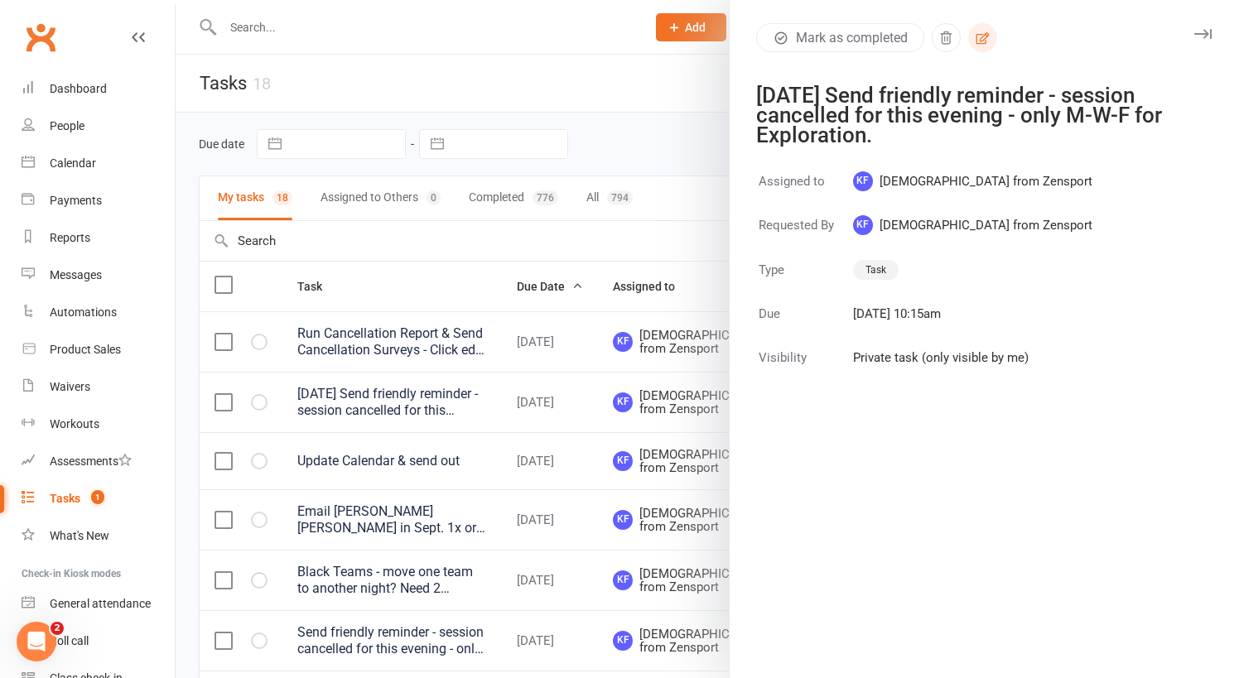
click at [985, 39] on icon "button" at bounding box center [982, 38] width 15 height 15
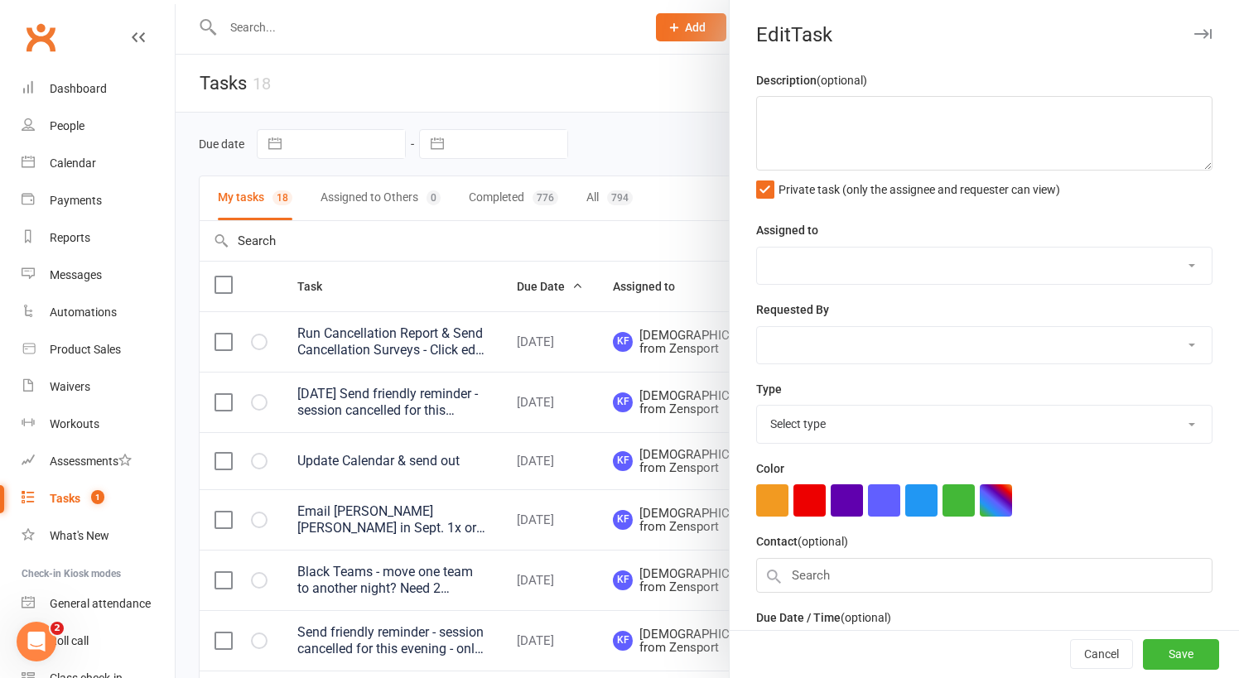
type textarea "Tuesday Send friendly reminder - session cancelled for this evening - only M-W-…"
select select "43198"
type input "[DATE]"
type input "10:15am"
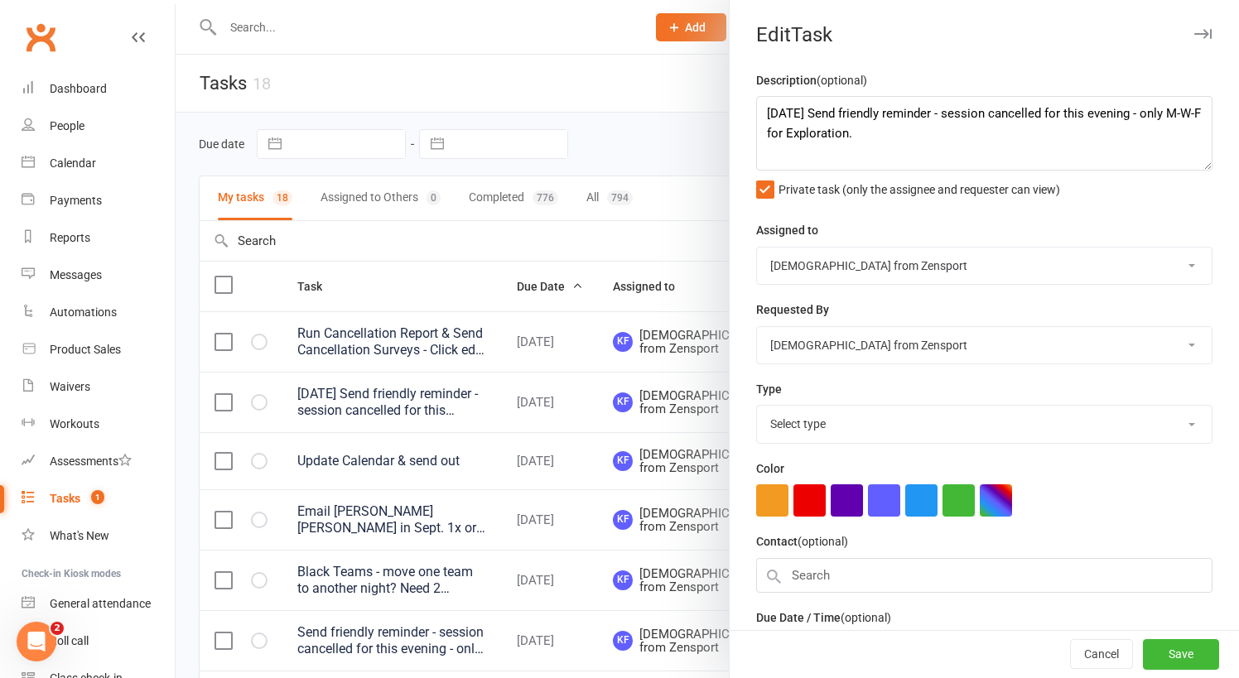
select select "9788"
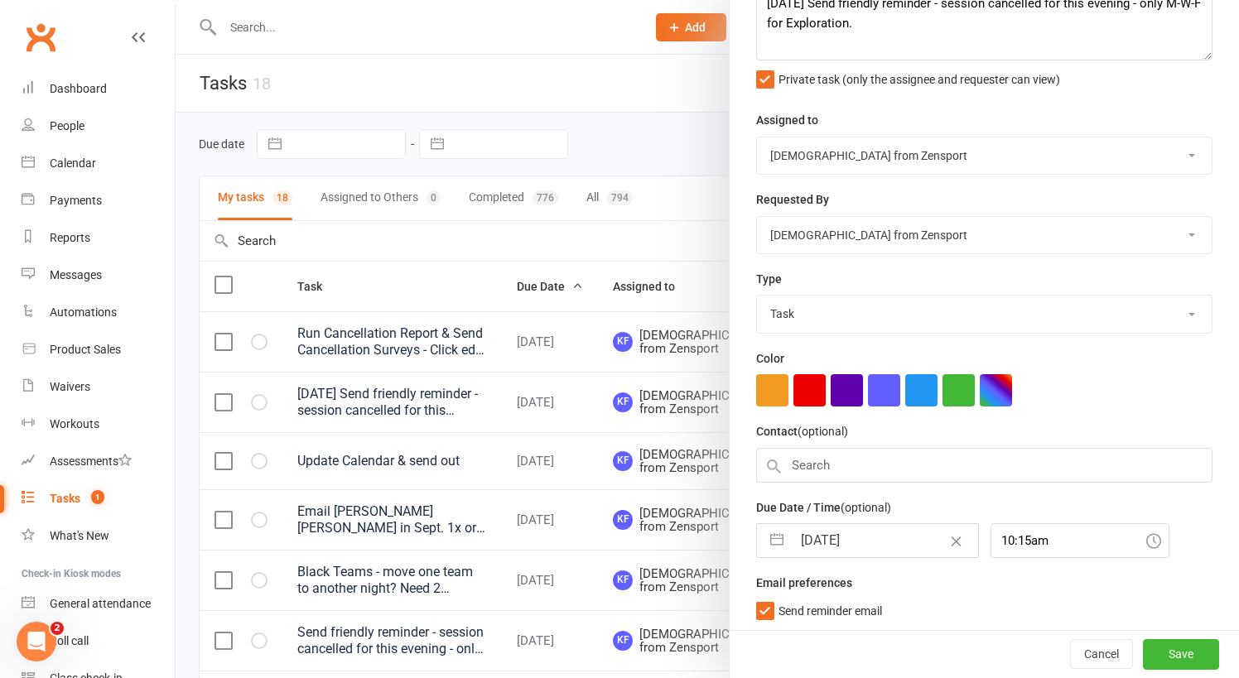
click at [917, 536] on input "[DATE]" at bounding box center [885, 540] width 186 height 33
select select "6"
select select "2025"
select select "7"
select select "2025"
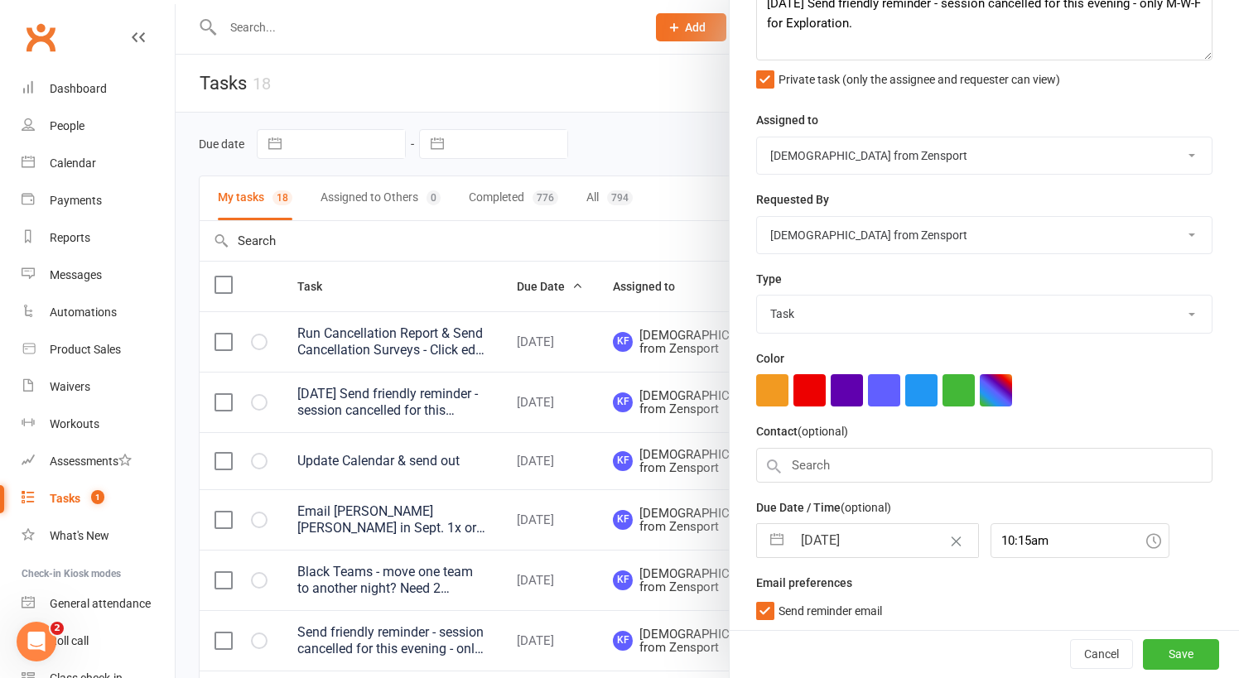
select select "8"
select select "2025"
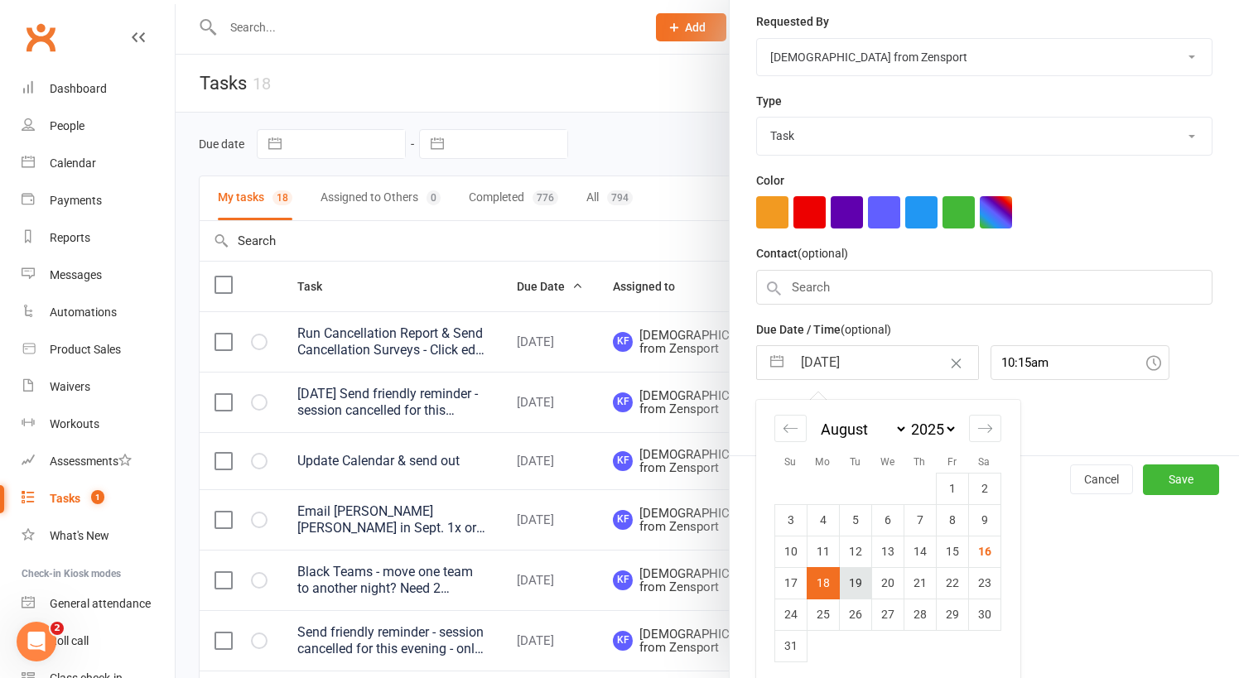
click at [857, 571] on td "19" at bounding box center [855, 582] width 32 height 31
type input "[DATE]"
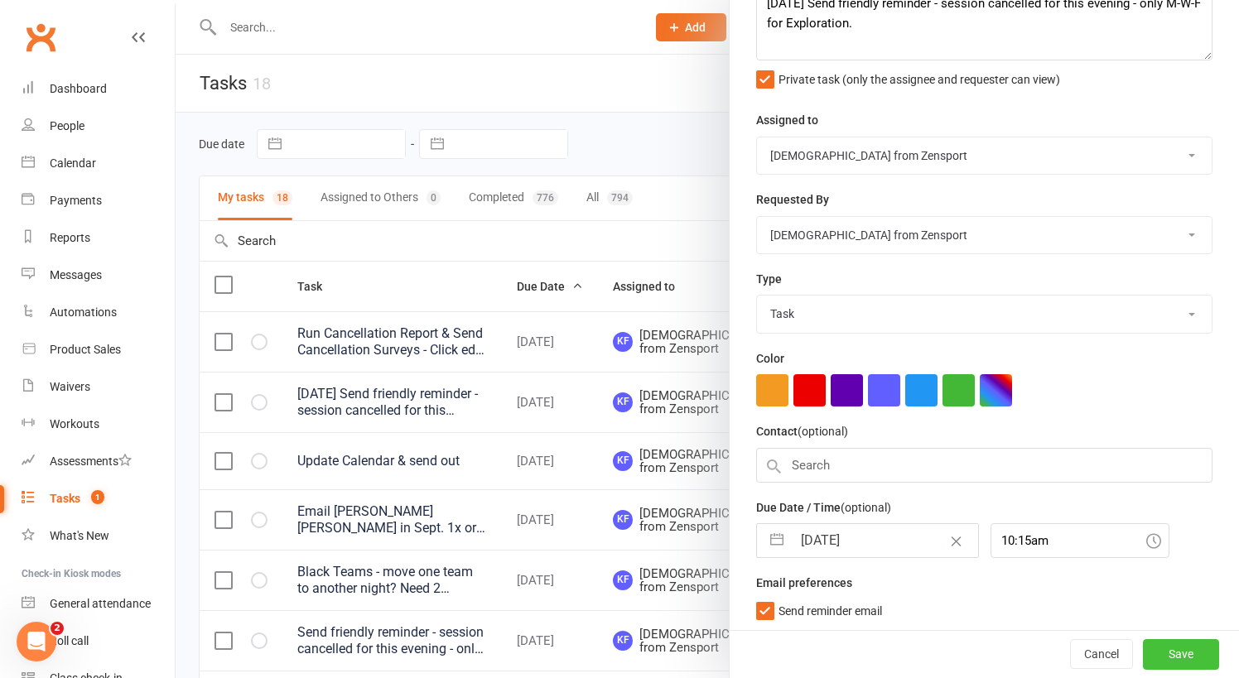
click at [1176, 651] on button "Save" at bounding box center [1181, 655] width 76 height 30
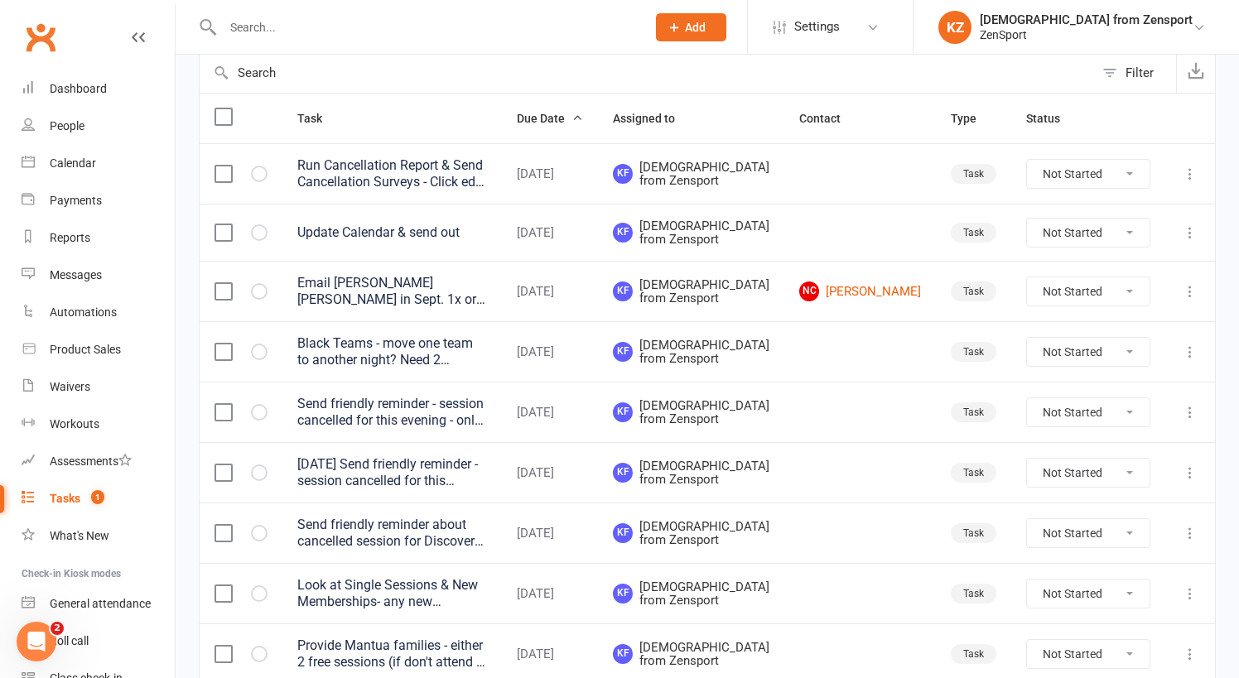
scroll to position [169, 0]
click at [0, 0] on icon "button" at bounding box center [0, 0] width 0 height 0
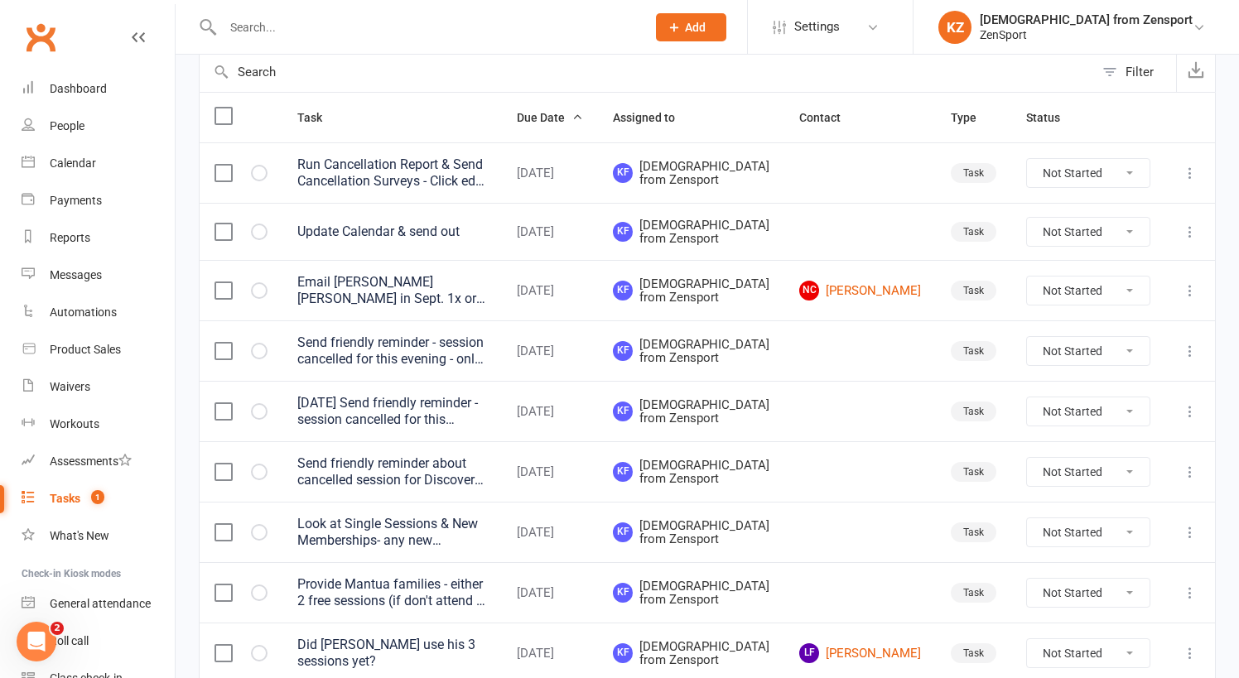
click at [450, 428] on div "Tuesday Send friendly reminder - session cancelled for this evening - only M-W-…" at bounding box center [392, 411] width 190 height 33
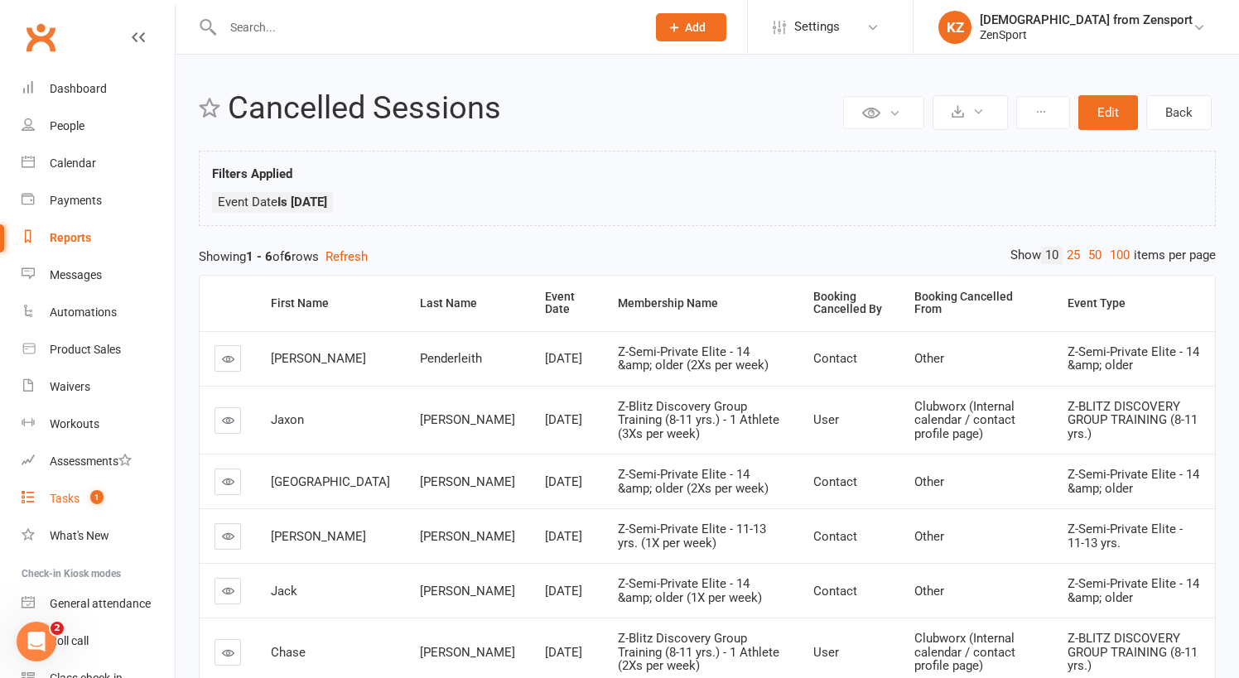
click at [65, 493] on div "Tasks" at bounding box center [65, 498] width 30 height 13
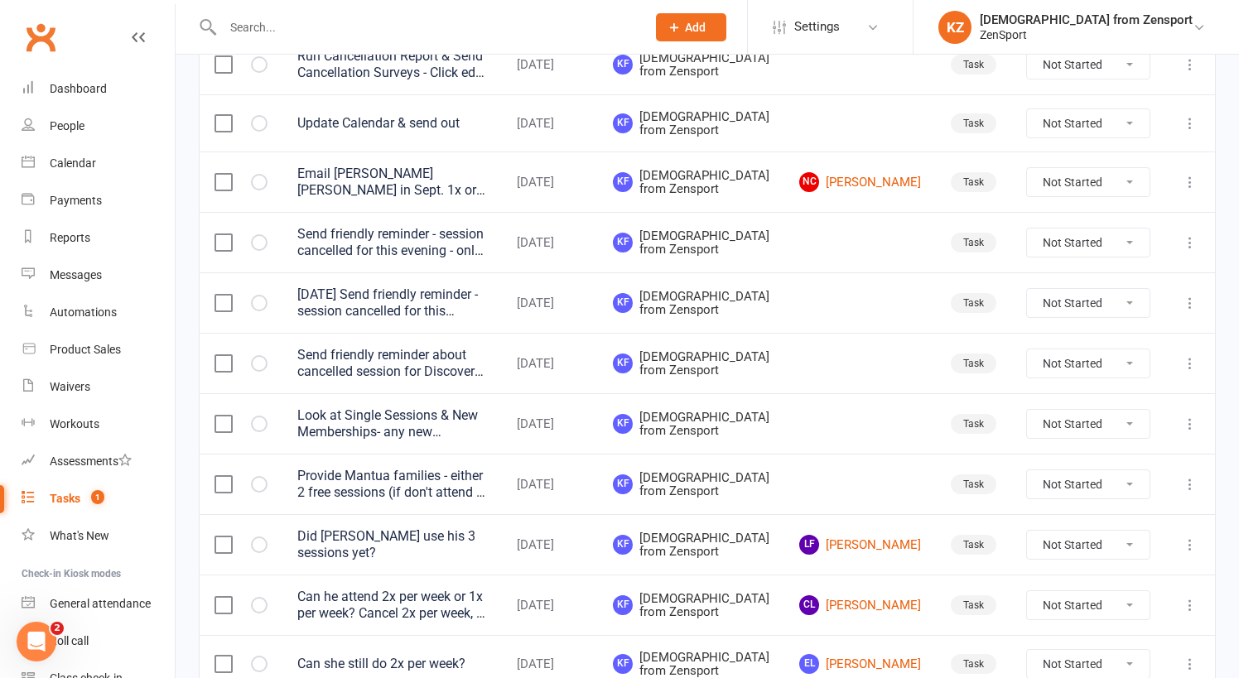
scroll to position [284, 0]
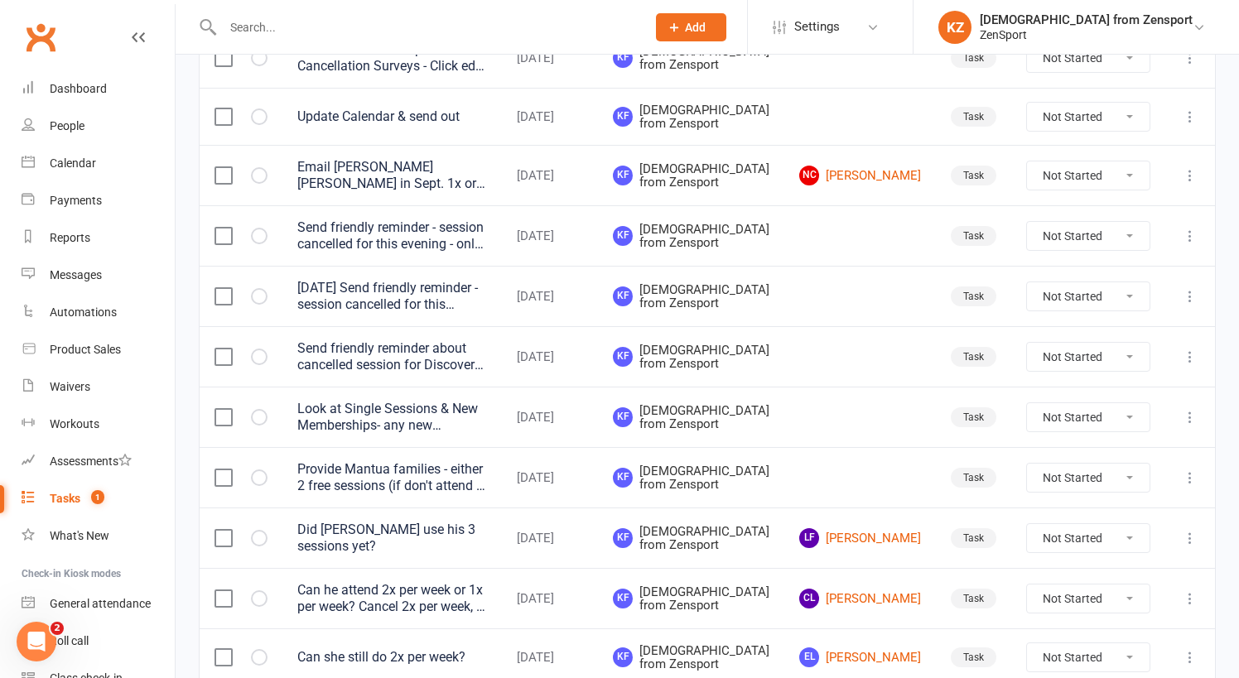
click at [1193, 305] on icon at bounding box center [1189, 296] width 17 height 17
click at [1114, 425] on link "Delete" at bounding box center [1117, 427] width 164 height 33
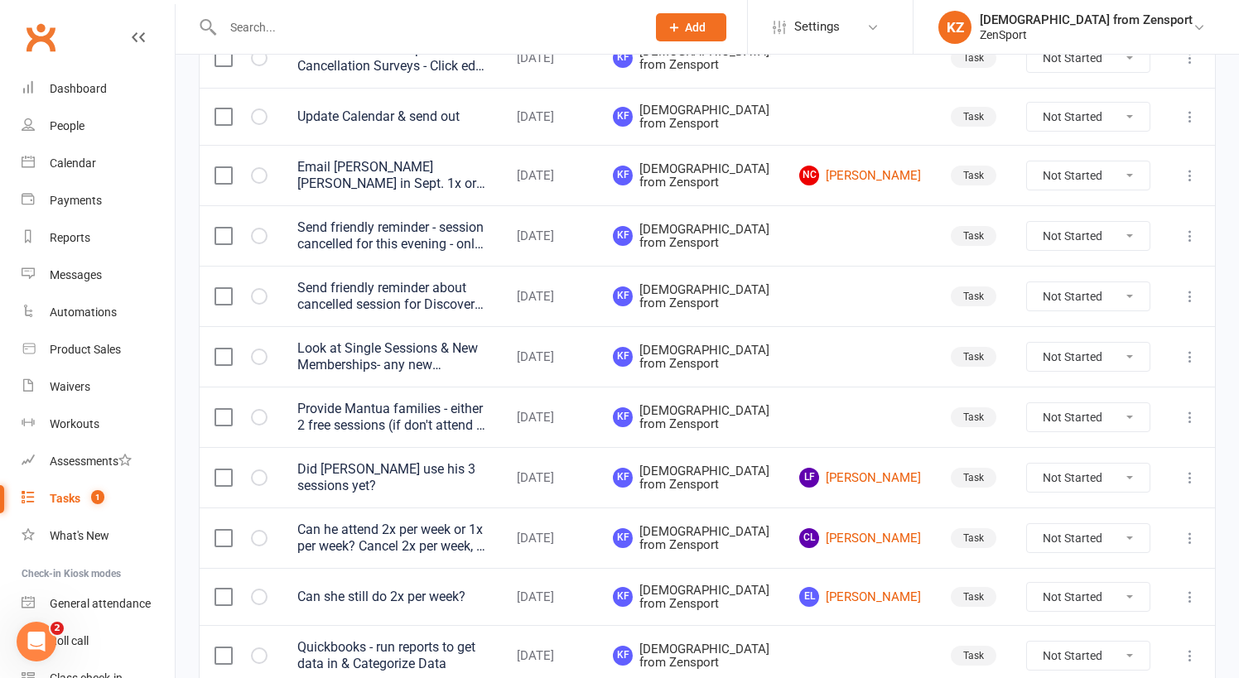
click at [421, 313] on div "Send friendly reminder about cancelled session for Discovery - Only [DATE]/[DAT…" at bounding box center [392, 296] width 190 height 33
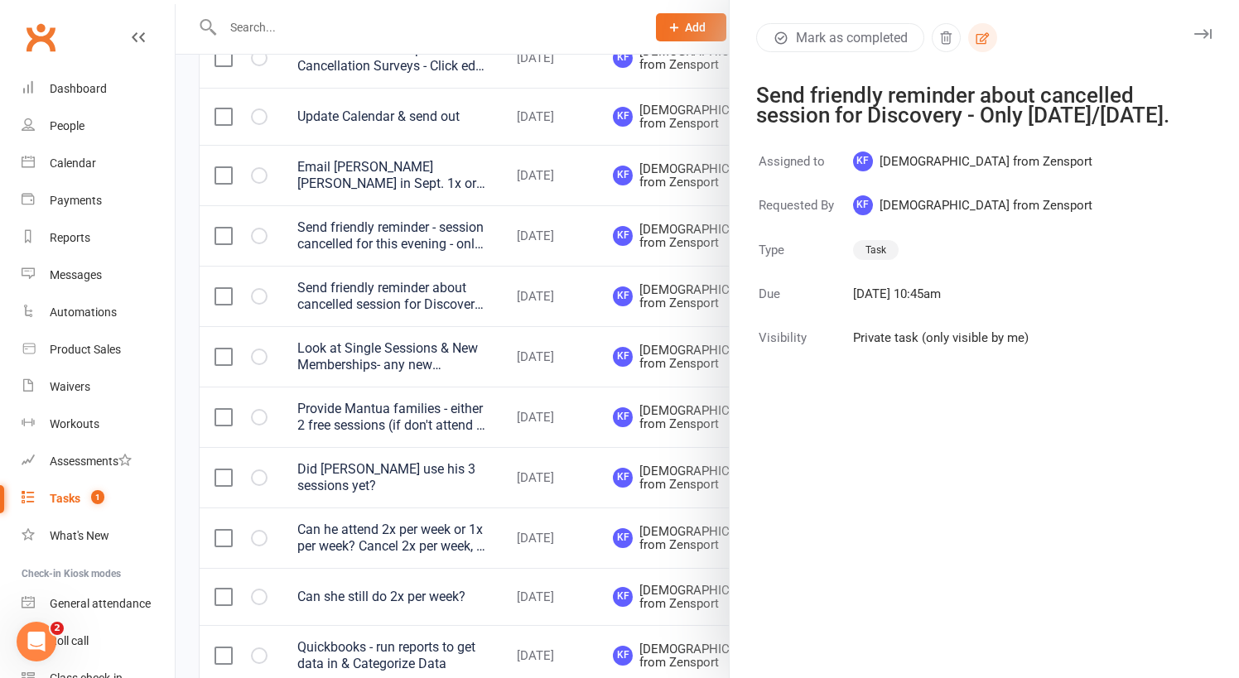
click at [978, 33] on icon "button" at bounding box center [982, 38] width 15 height 15
select select "43198"
select select "9788"
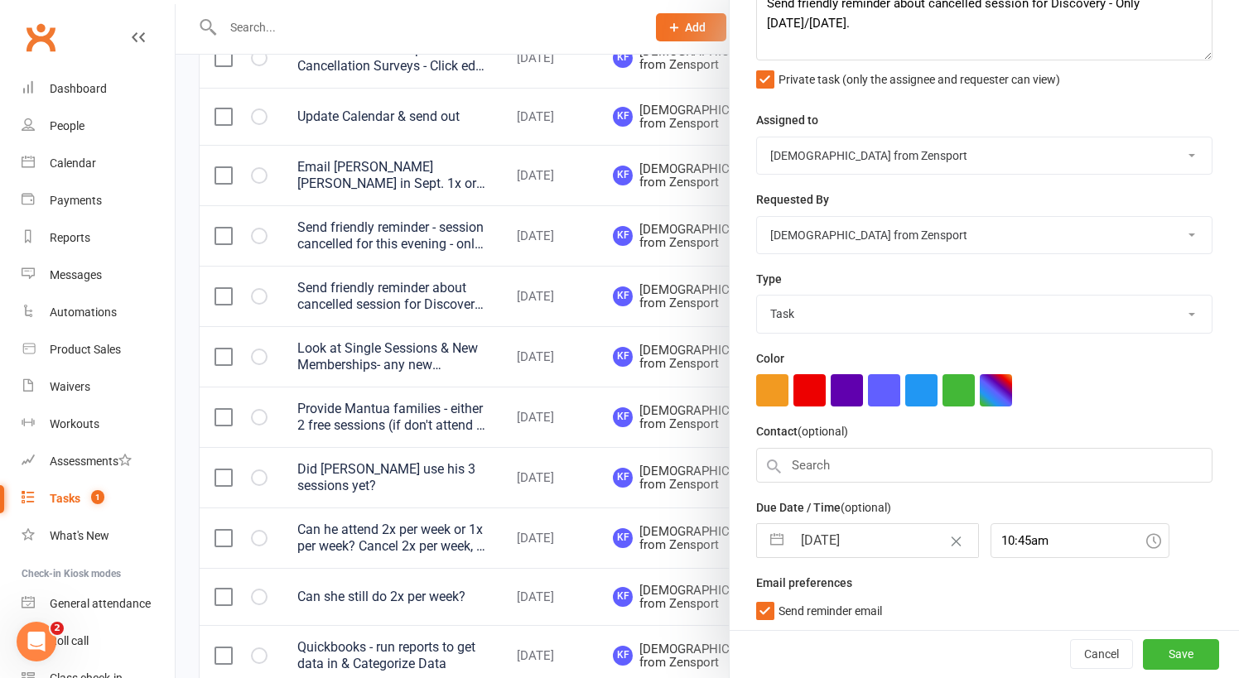
select select "6"
select select "2025"
select select "7"
select select "2025"
select select "8"
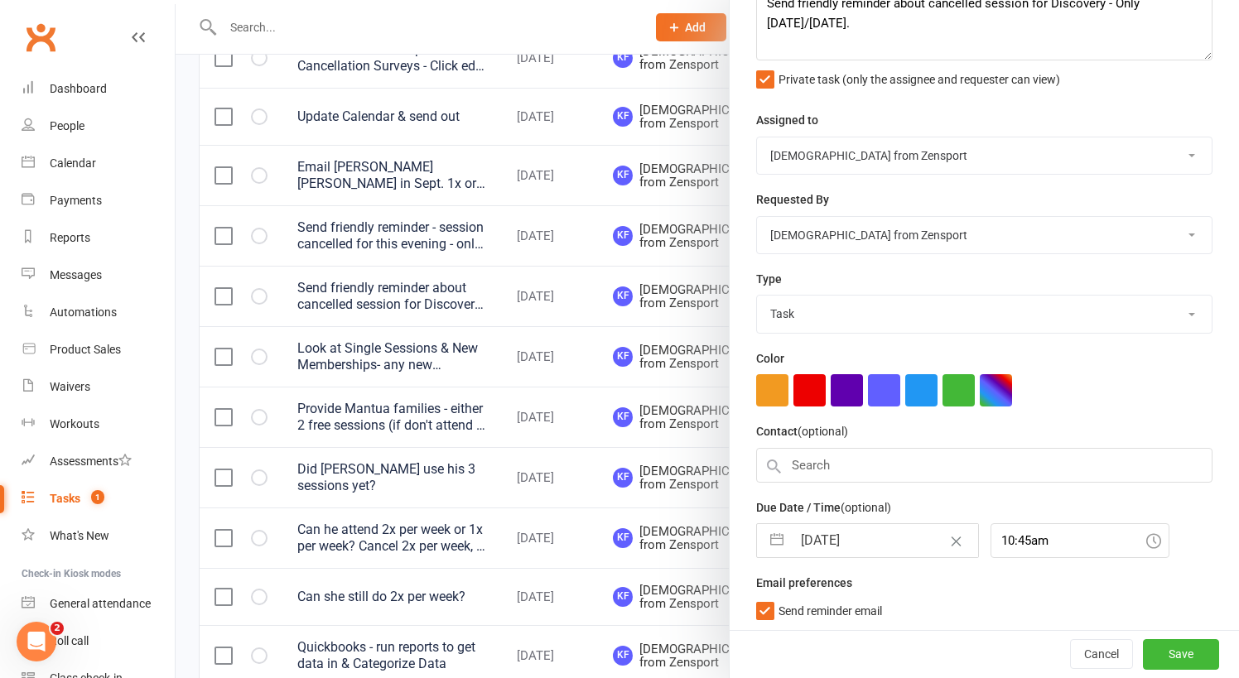
select select "2025"
click at [868, 531] on input "[DATE]" at bounding box center [885, 540] width 186 height 33
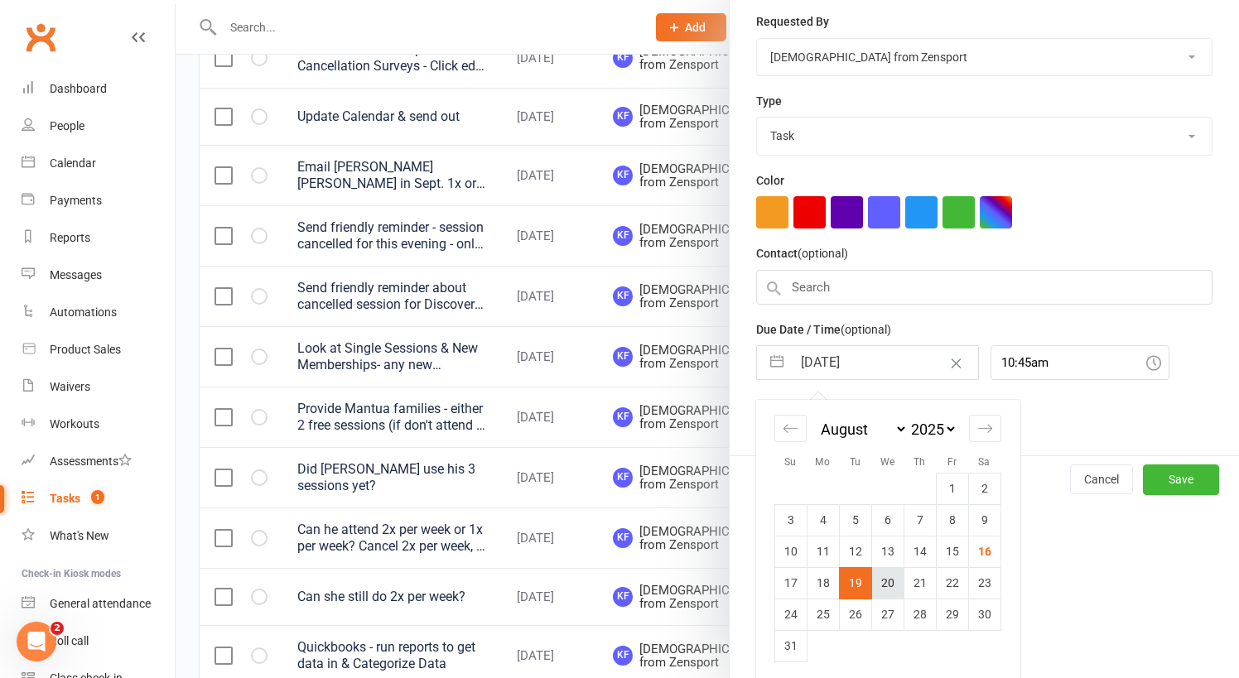
click at [892, 581] on td "20" at bounding box center [887, 582] width 32 height 31
type input "[DATE]"
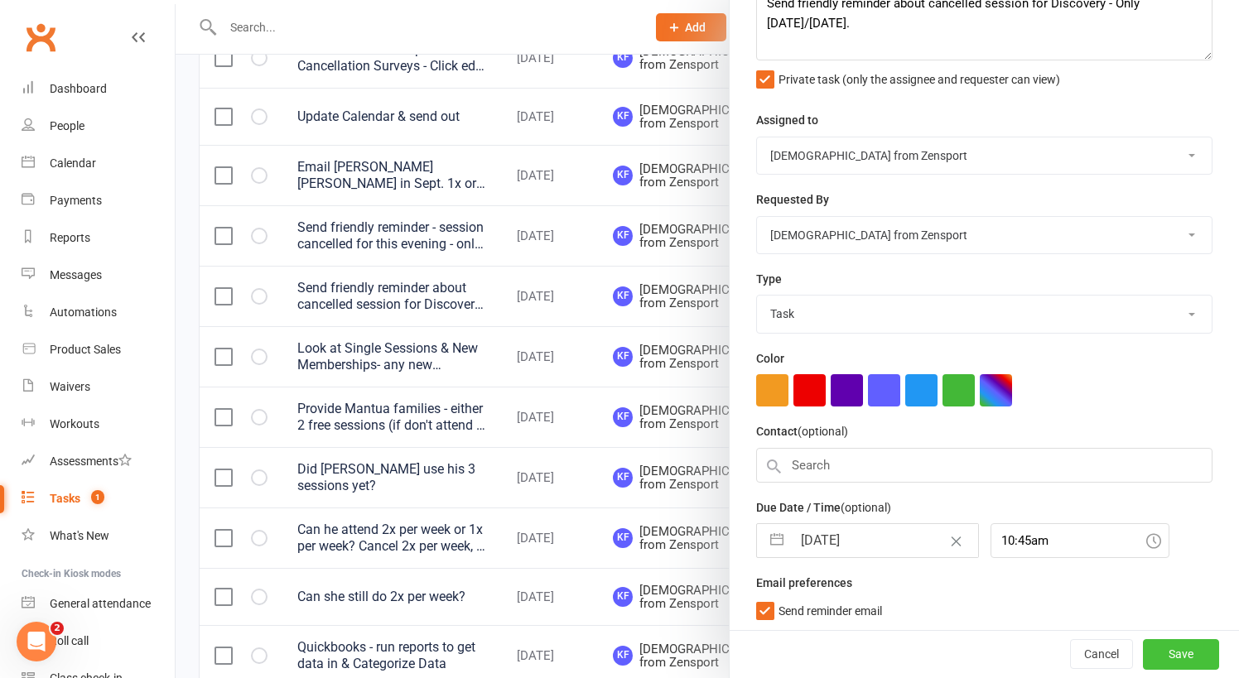
click at [1187, 651] on button "Save" at bounding box center [1181, 655] width 76 height 30
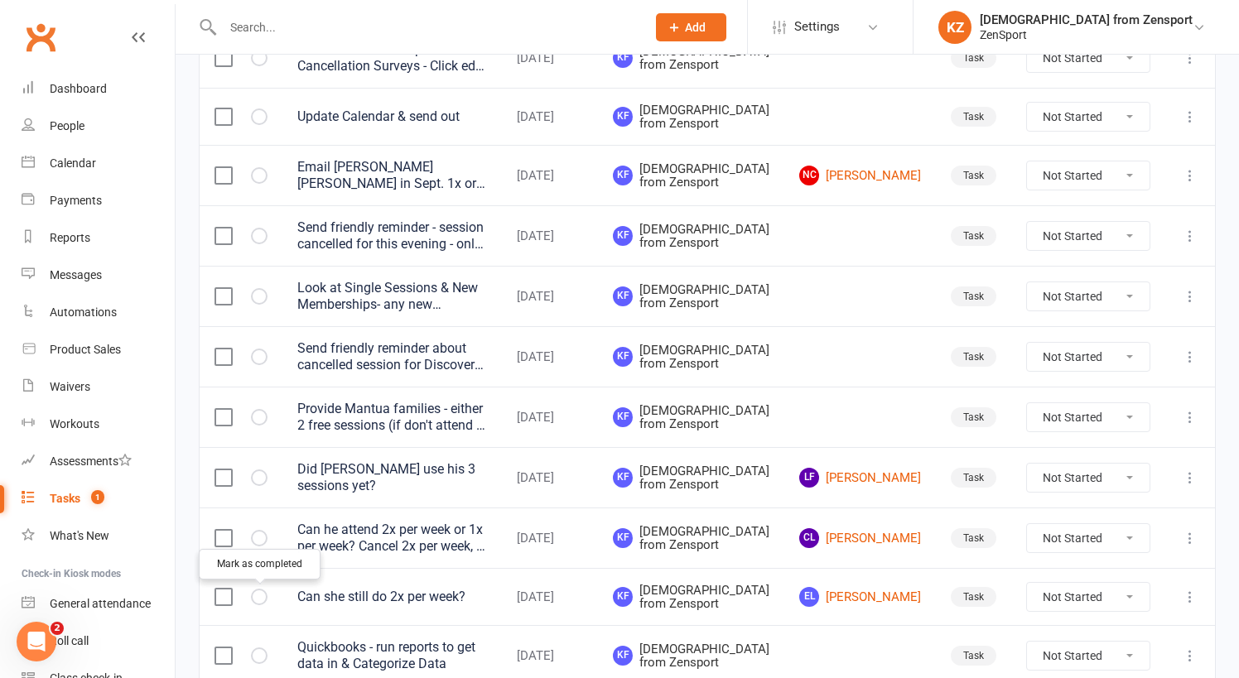
click at [0, 0] on icon "button" at bounding box center [0, 0] width 0 height 0
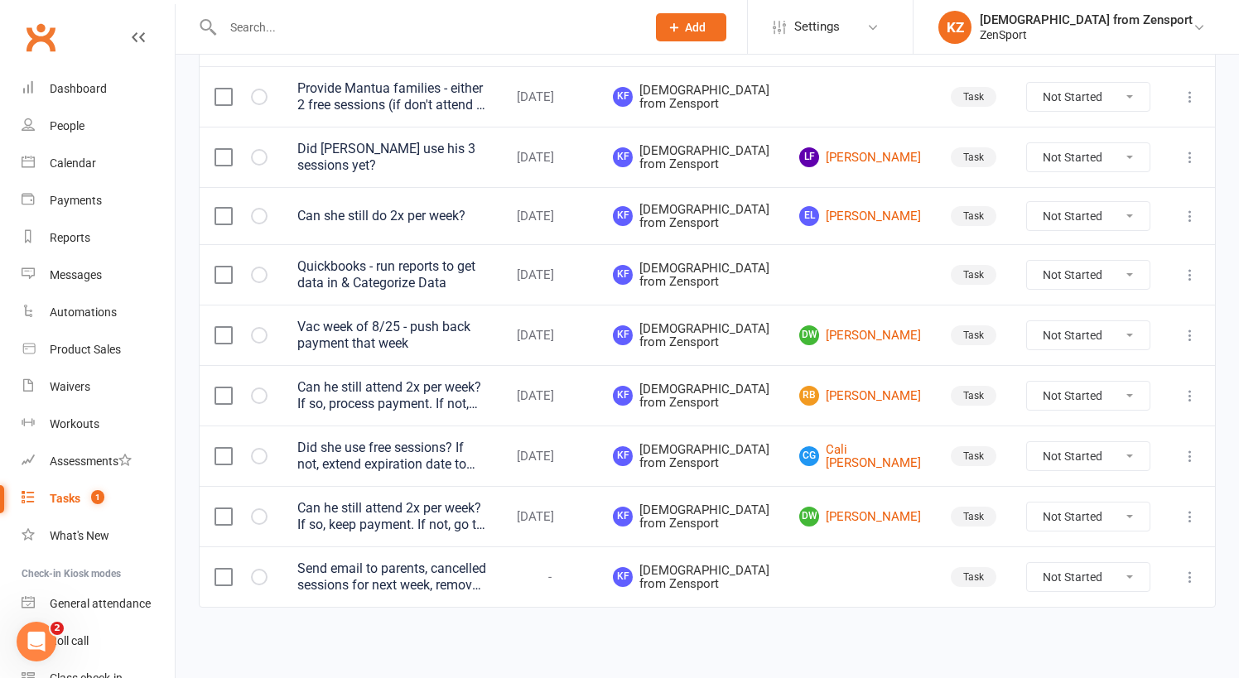
scroll to position [724, 0]
click at [262, 569] on button "button" at bounding box center [259, 577] width 17 height 17
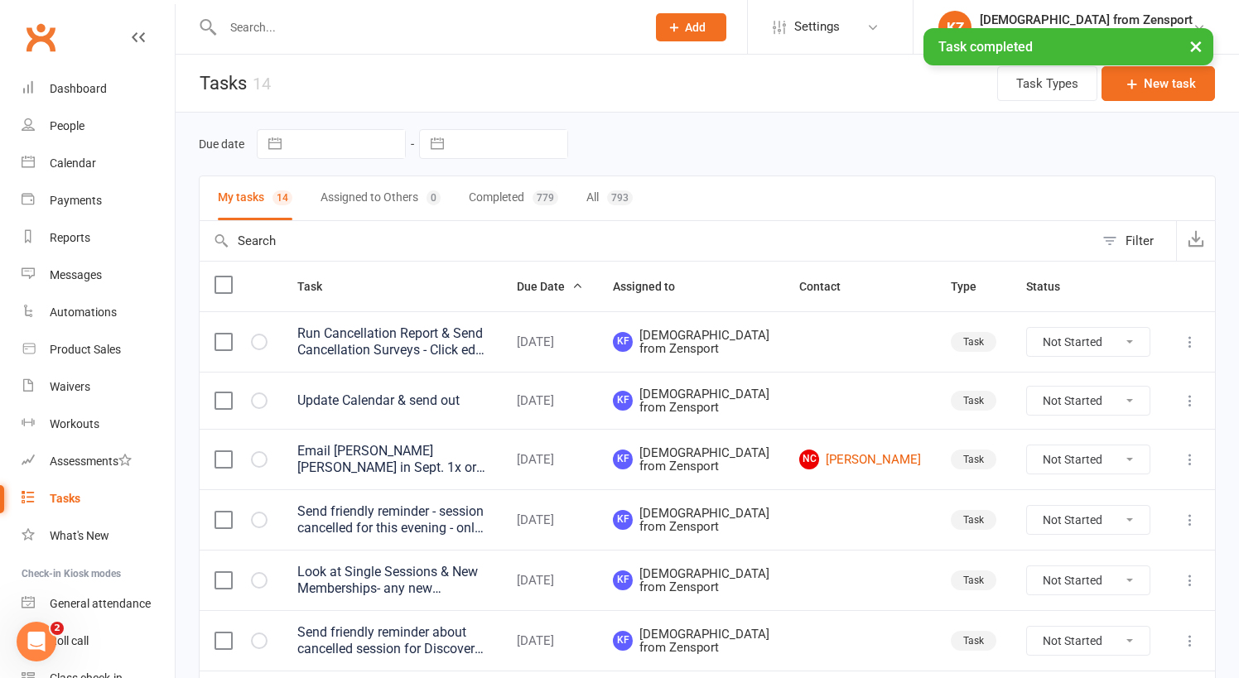
scroll to position [0, 0]
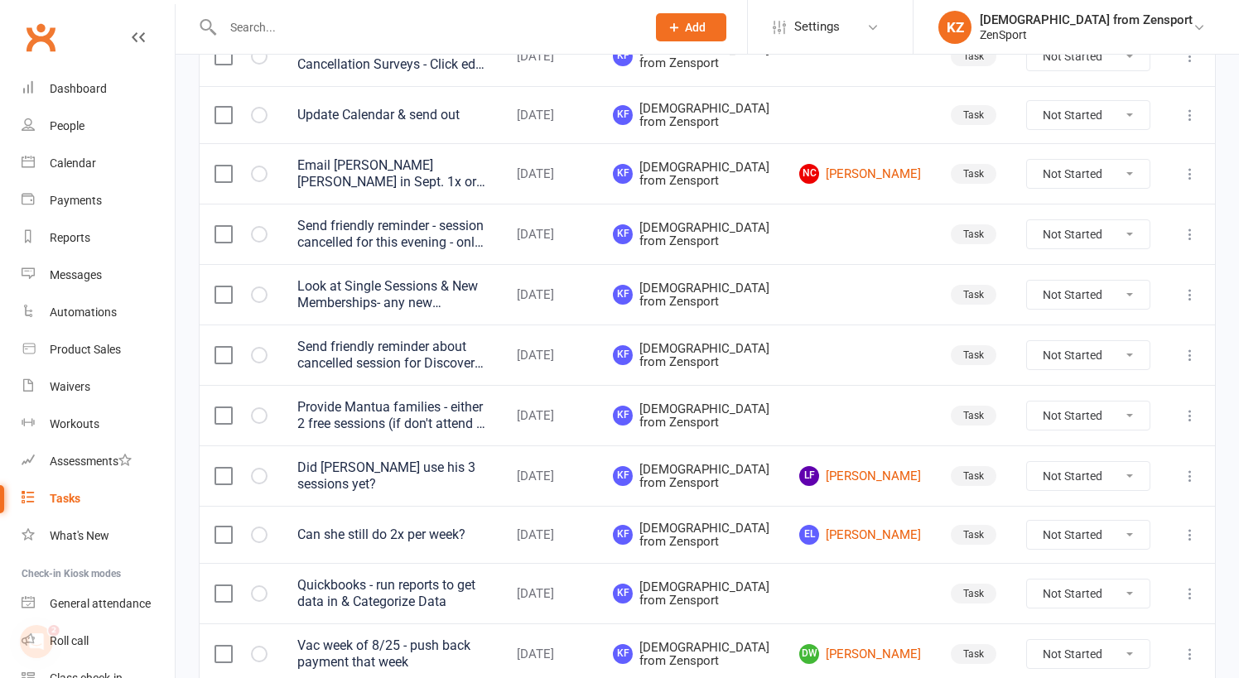
scroll to position [287, 0]
click at [412, 249] on div "Send friendly reminder - session cancelled for this evening - only M-W-F for Ex…" at bounding box center [392, 232] width 190 height 33
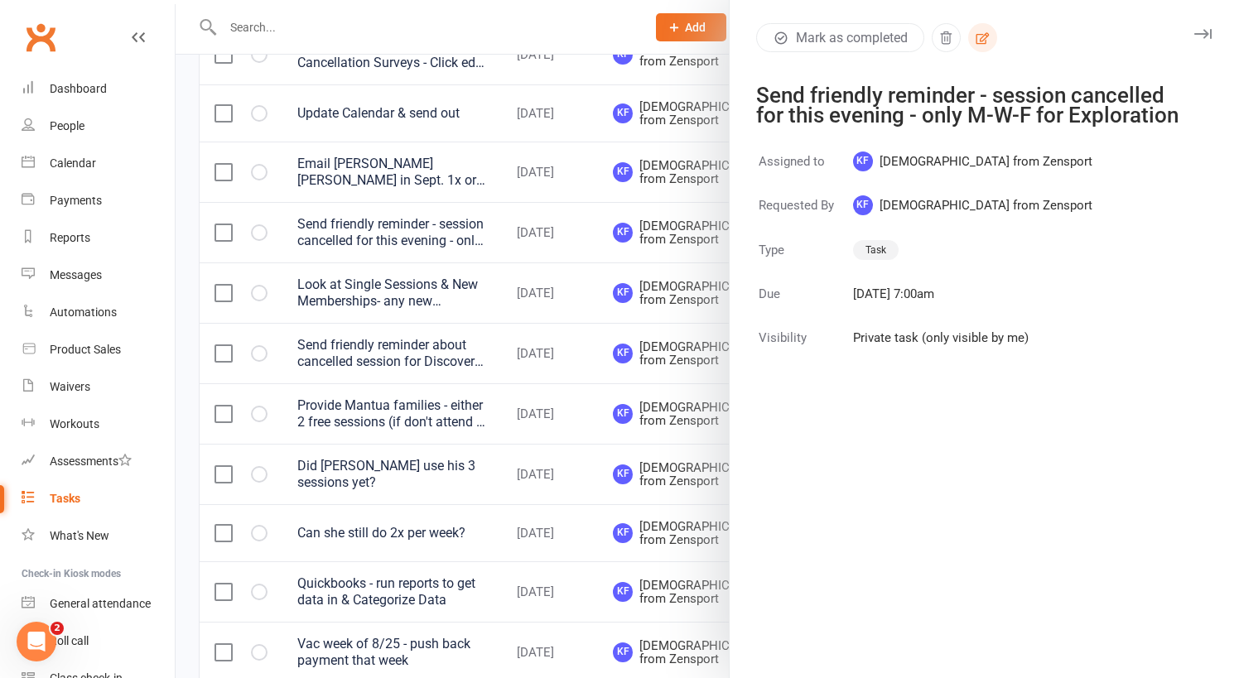
click at [987, 39] on icon "button" at bounding box center [982, 38] width 13 height 12
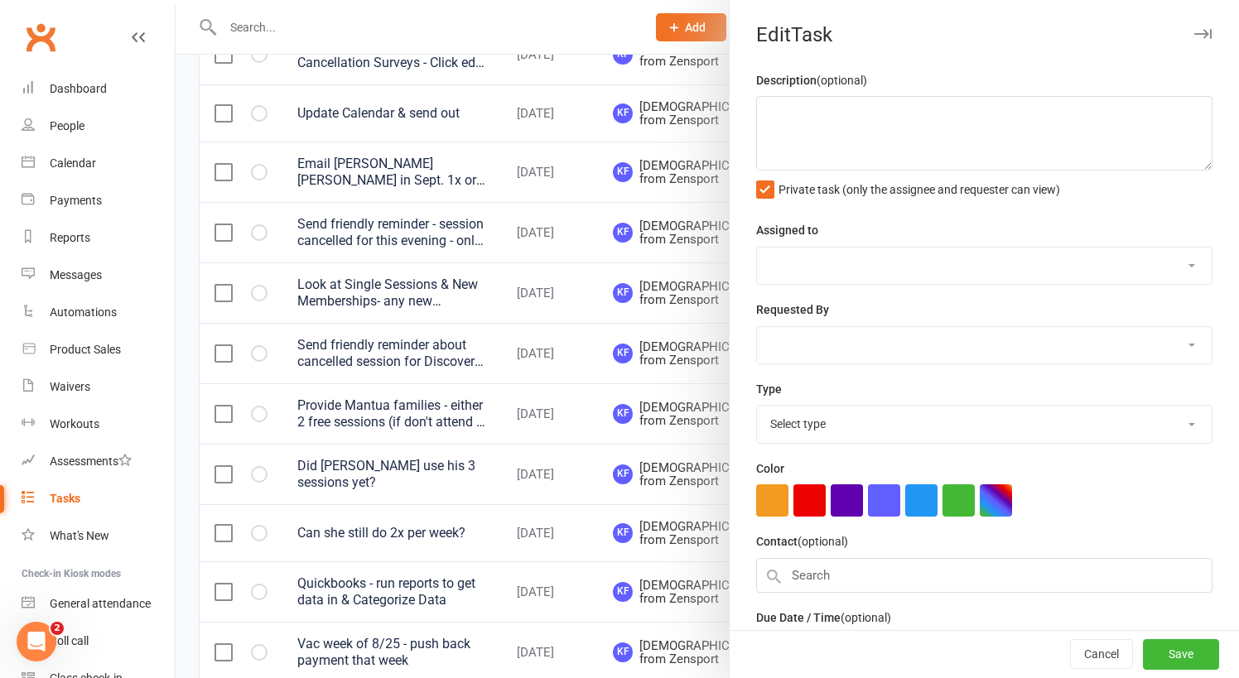
type textarea "Send friendly reminder - session cancelled for this evening - only M-W-F for Ex…"
select select "43198"
type input "[DATE]"
type input "7:00am"
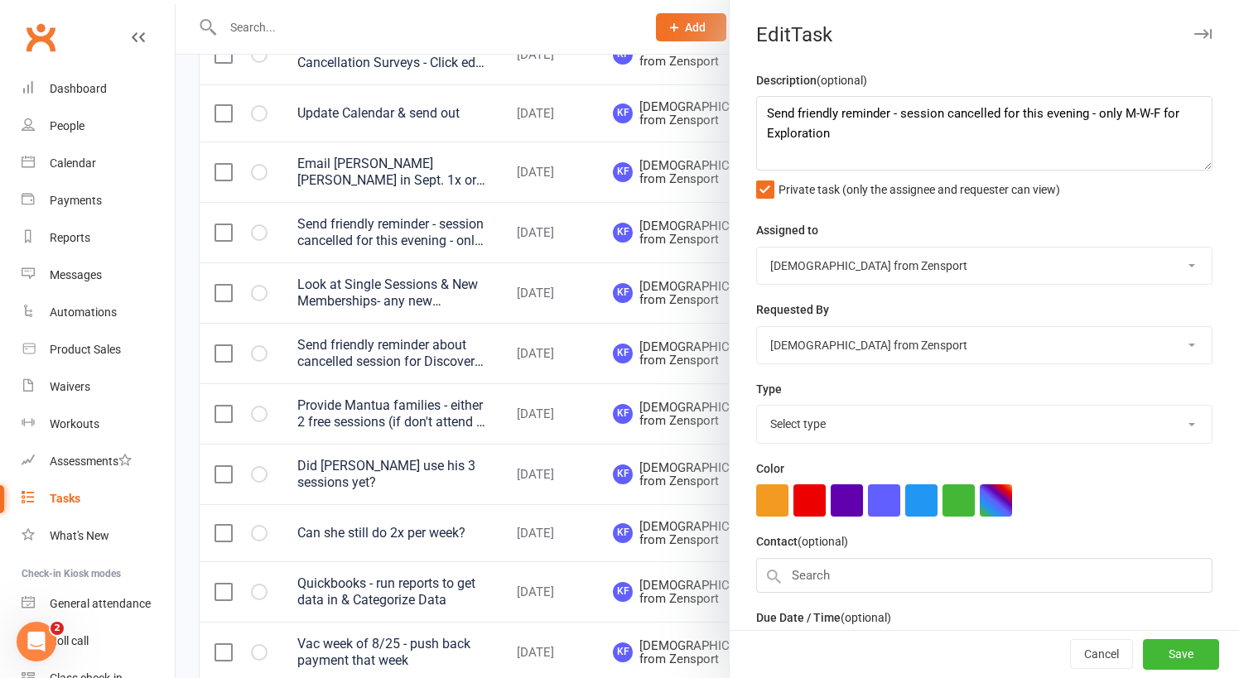
select select "9788"
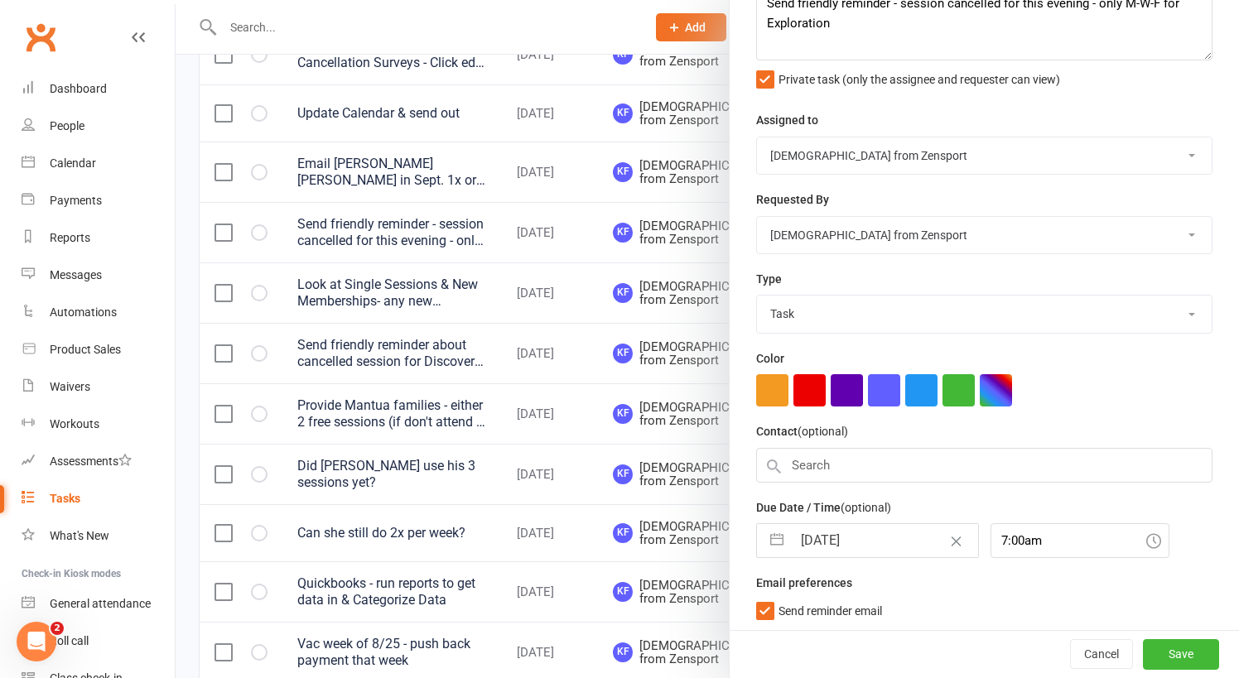
click at [835, 531] on input "[DATE]" at bounding box center [885, 540] width 186 height 33
select select "6"
select select "2025"
select select "7"
select select "2025"
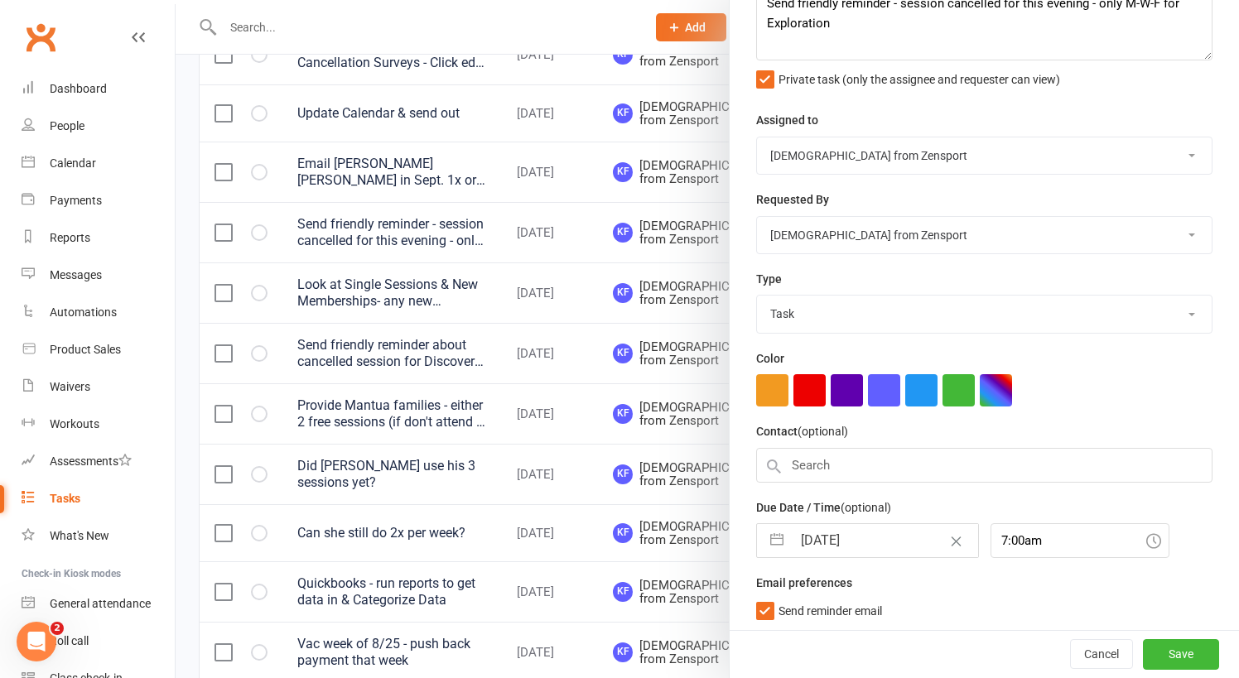
select select "8"
select select "2025"
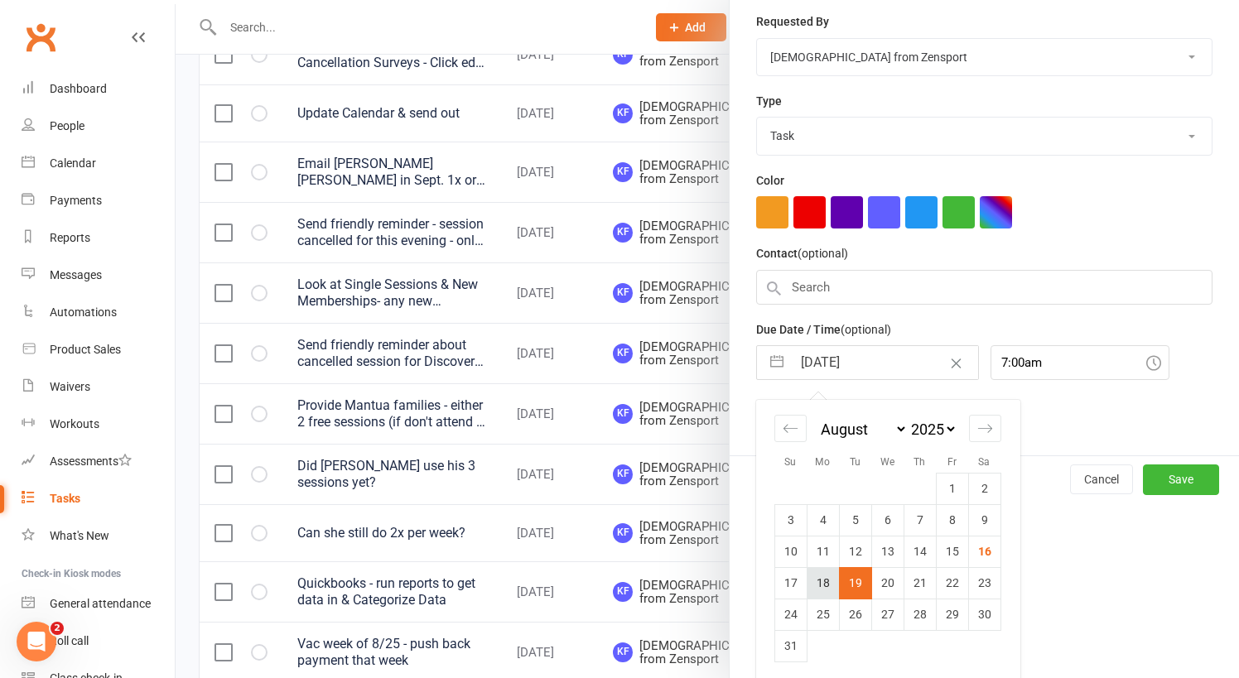
click at [834, 575] on td "18" at bounding box center [822, 582] width 32 height 31
type input "[DATE]"
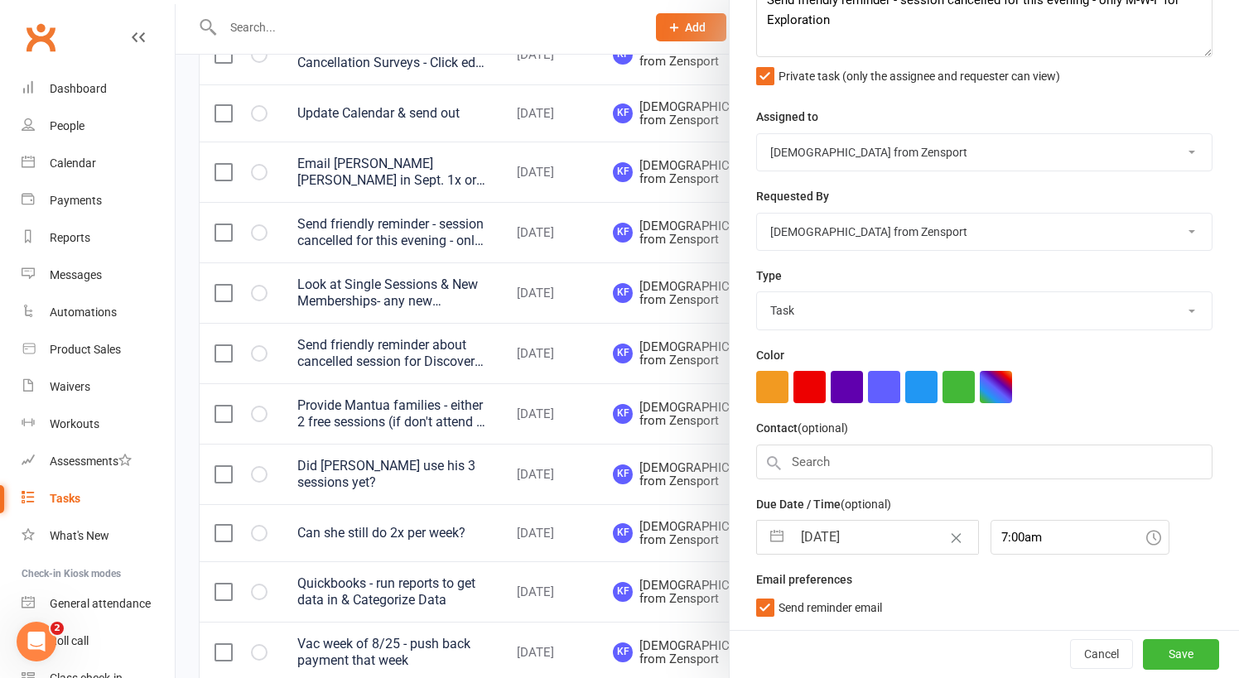
scroll to position [110, 0]
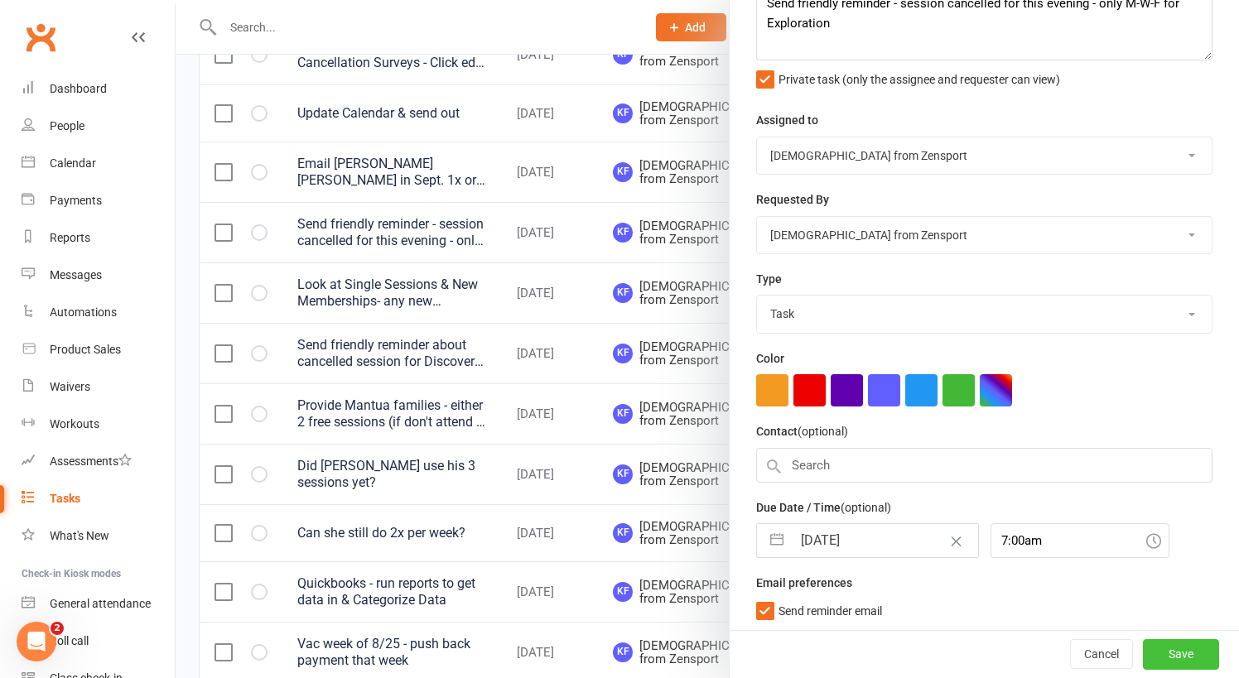
click at [1198, 650] on button "Save" at bounding box center [1181, 655] width 76 height 30
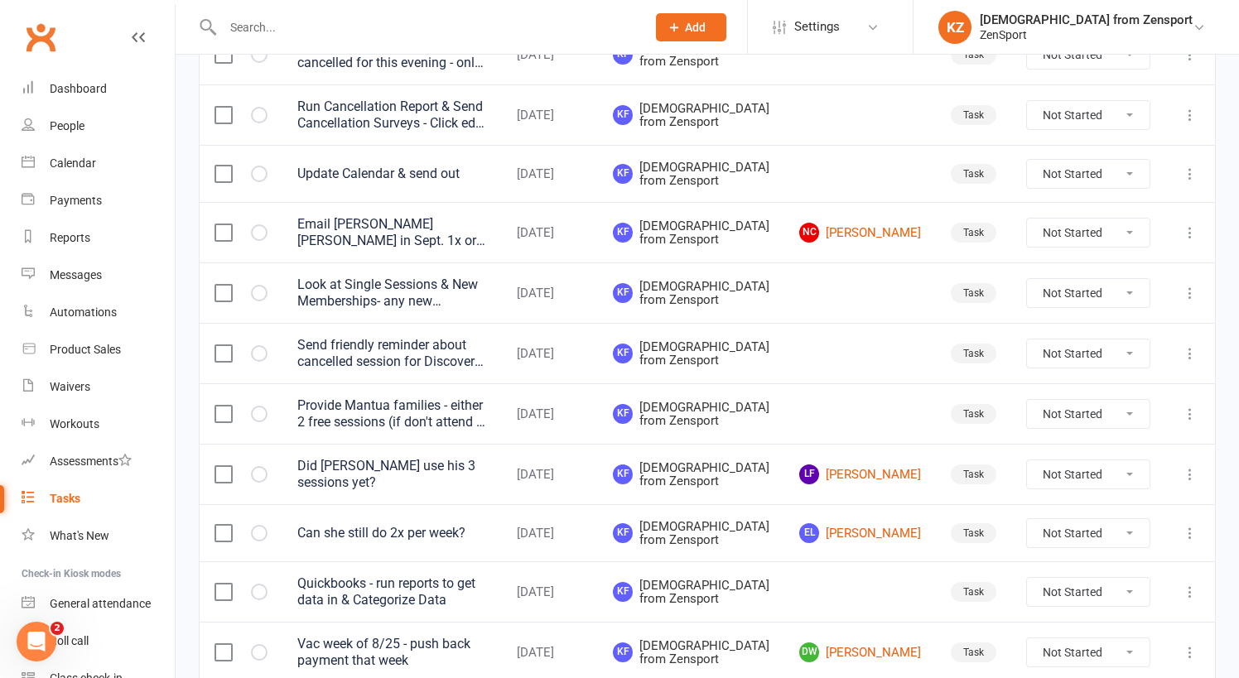
scroll to position [178, 0]
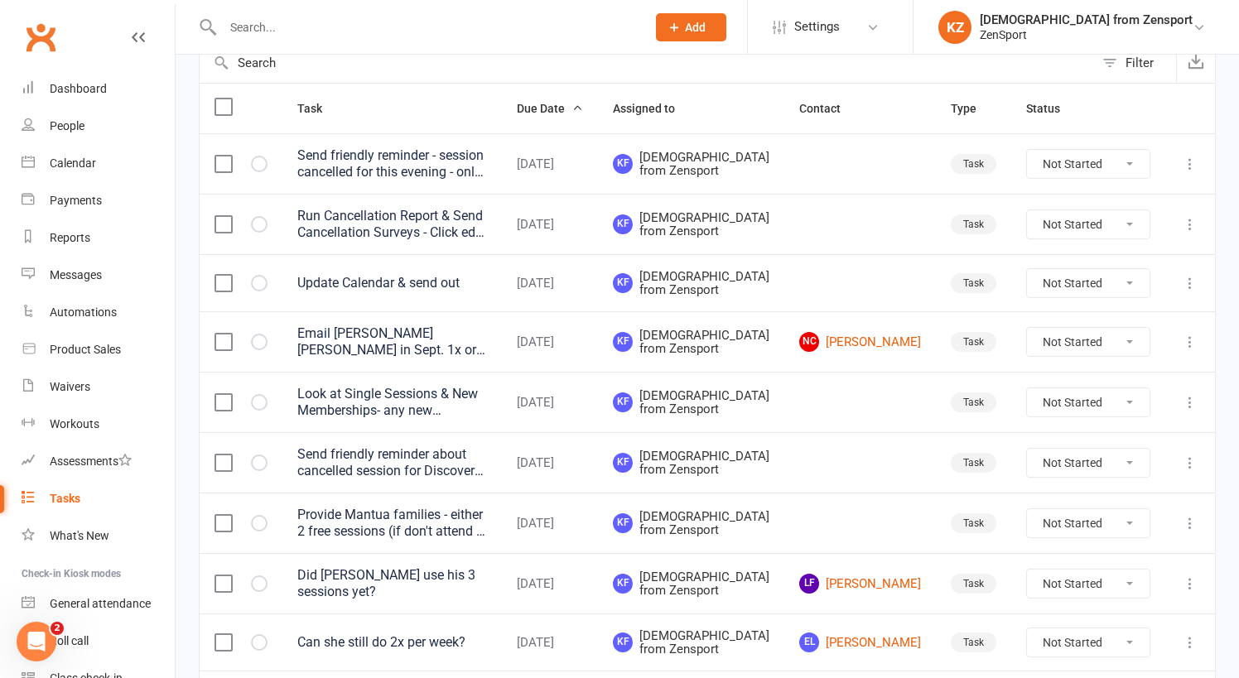
click at [419, 162] on div "Send friendly reminder - session cancelled for this evening - only M-W-F for Ex…" at bounding box center [392, 163] width 190 height 33
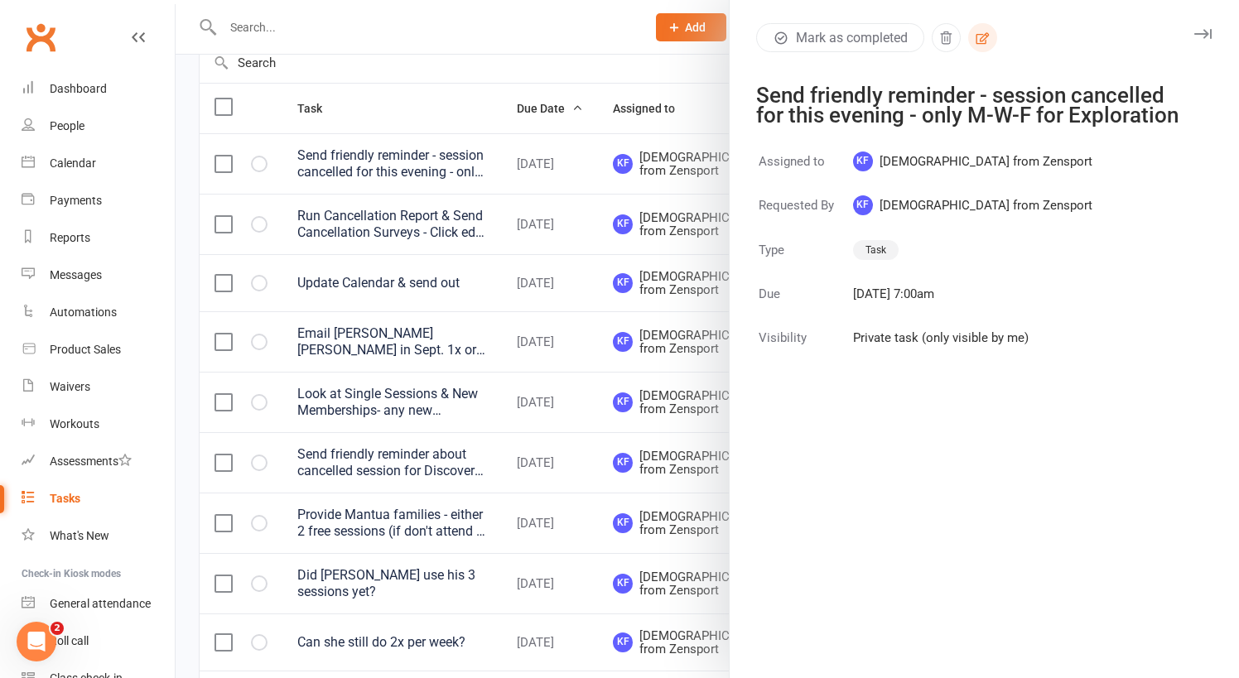
click at [983, 35] on icon "button" at bounding box center [982, 38] width 13 height 12
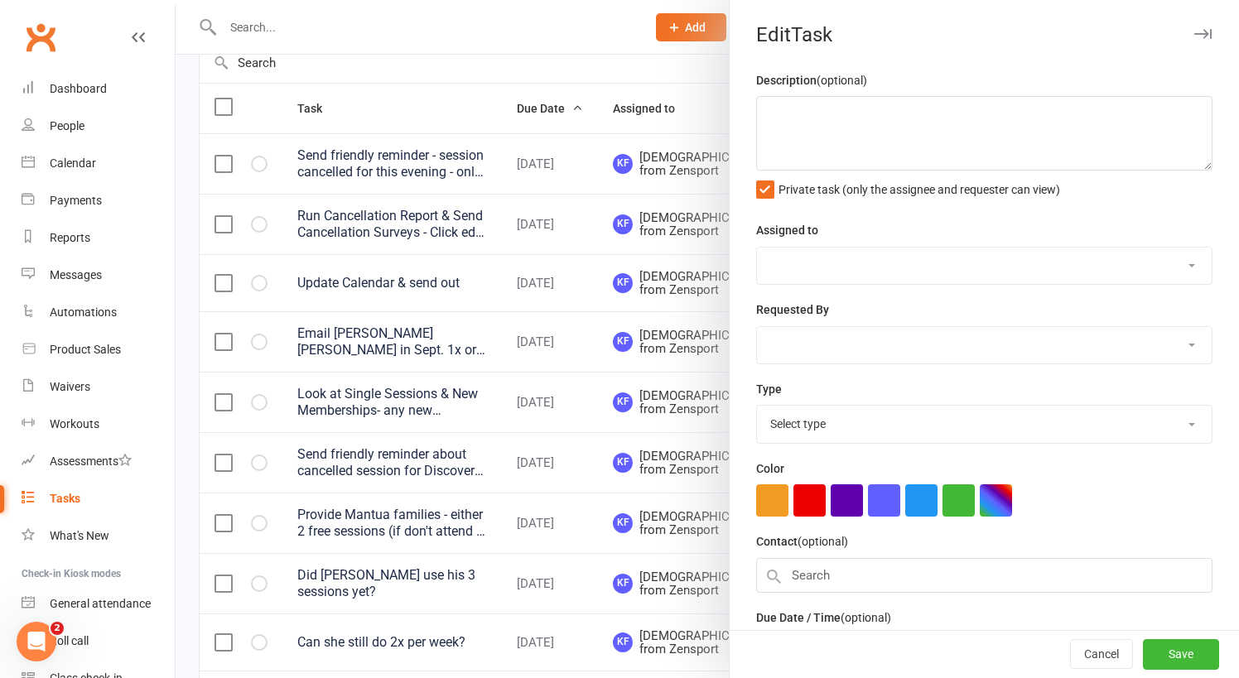
type textarea "Send friendly reminder - session cancelled for this evening - only M-W-F for Ex…"
select select "43198"
type input "[DATE]"
type input "7:00am"
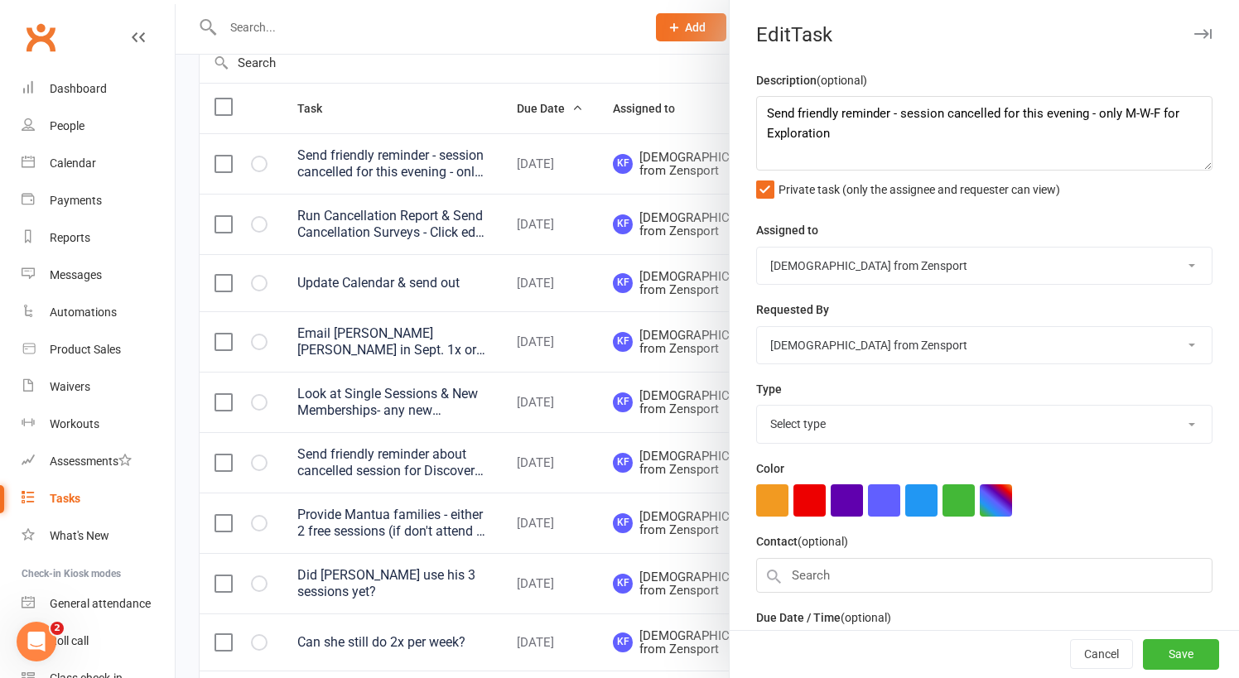
select select "9788"
click at [1048, 110] on textarea "Send friendly reminder - session cancelled for this evening - only M-W-F for Ex…" at bounding box center [984, 133] width 456 height 75
type textarea "Send friendly reminder - session cancelled for [DATE] evening - only M-W-F for …"
click at [1196, 647] on button "Save" at bounding box center [1181, 655] width 76 height 30
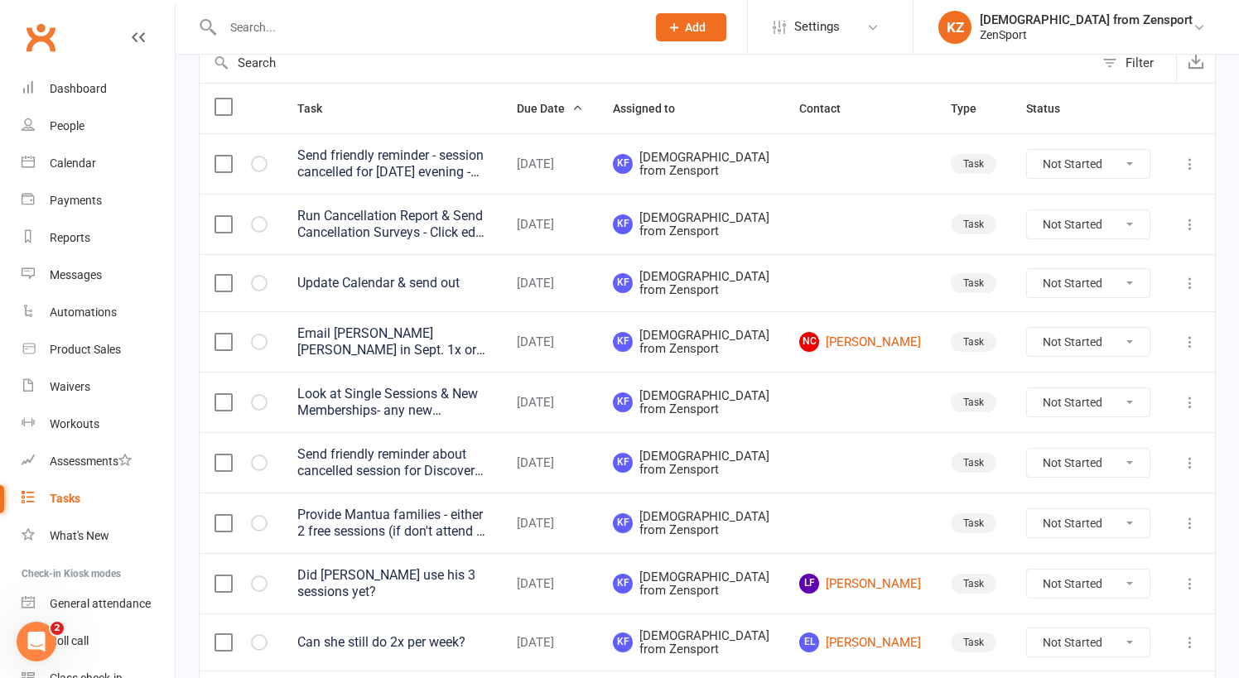
click at [407, 479] on div "Send friendly reminder about cancelled session for Discovery - Only [DATE]/[DAT…" at bounding box center [392, 462] width 190 height 33
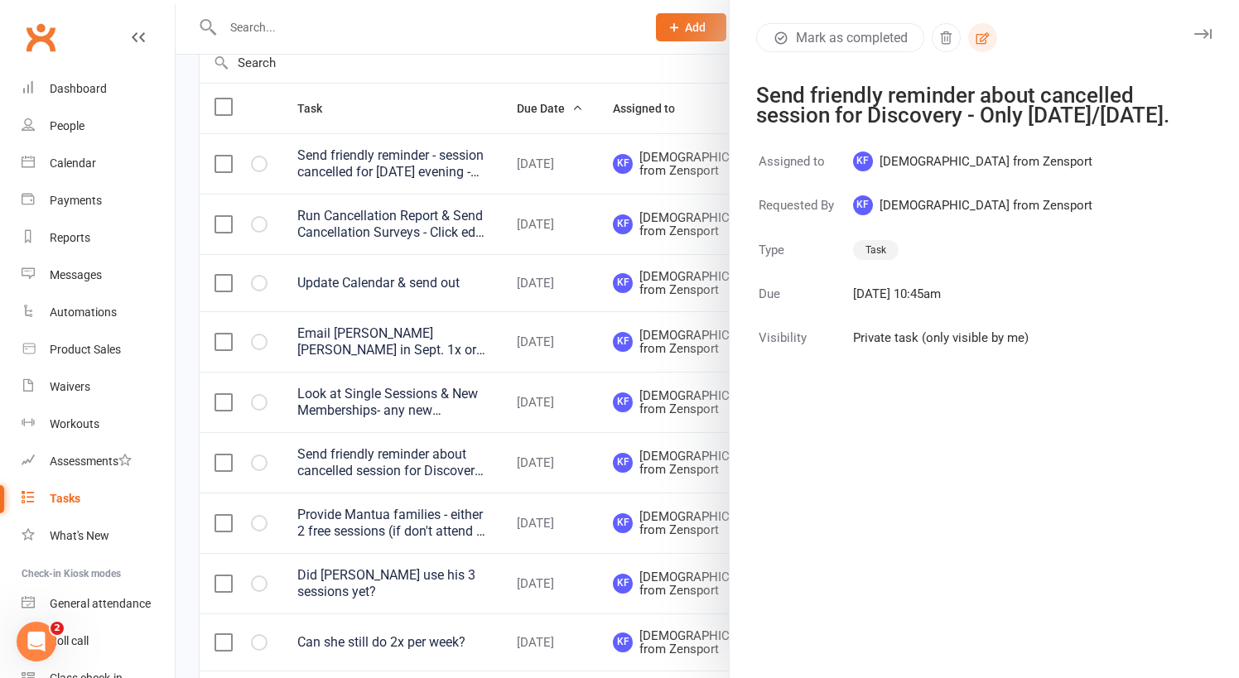
click at [984, 34] on icon "button" at bounding box center [982, 38] width 15 height 15
select select "43198"
select select "9788"
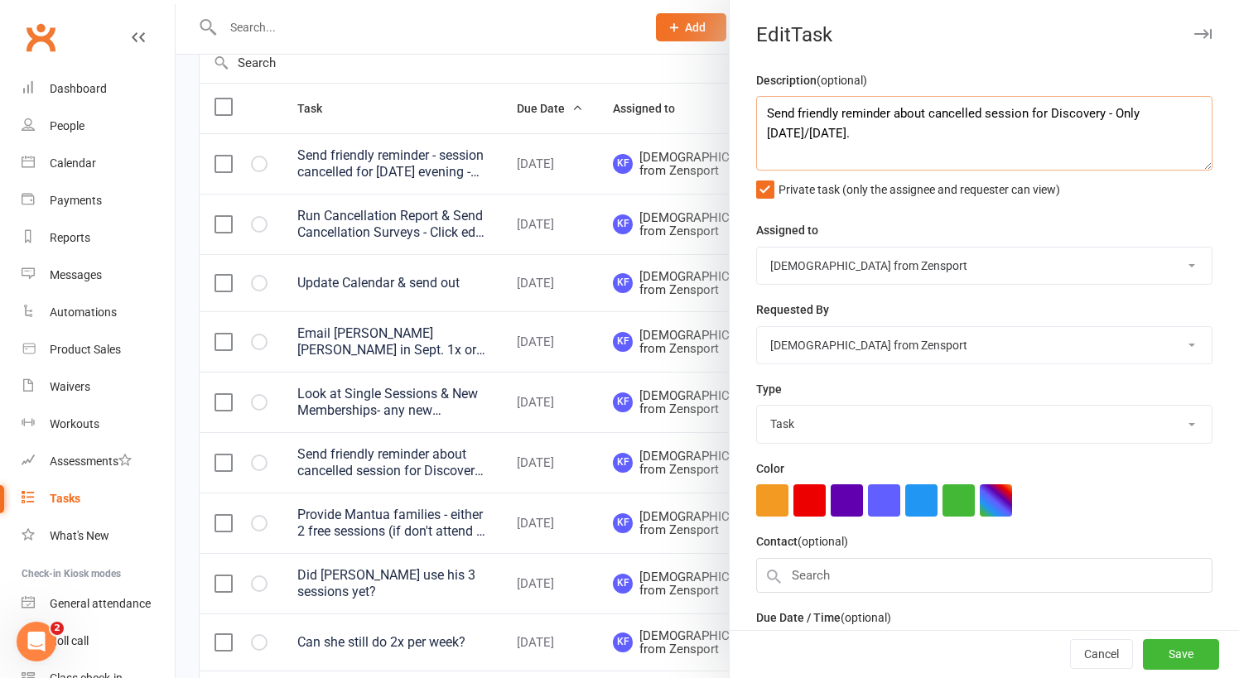
click at [985, 118] on textarea "Send friendly reminder about cancelled session for Discovery - Only [DATE]/[DAT…" at bounding box center [984, 133] width 456 height 75
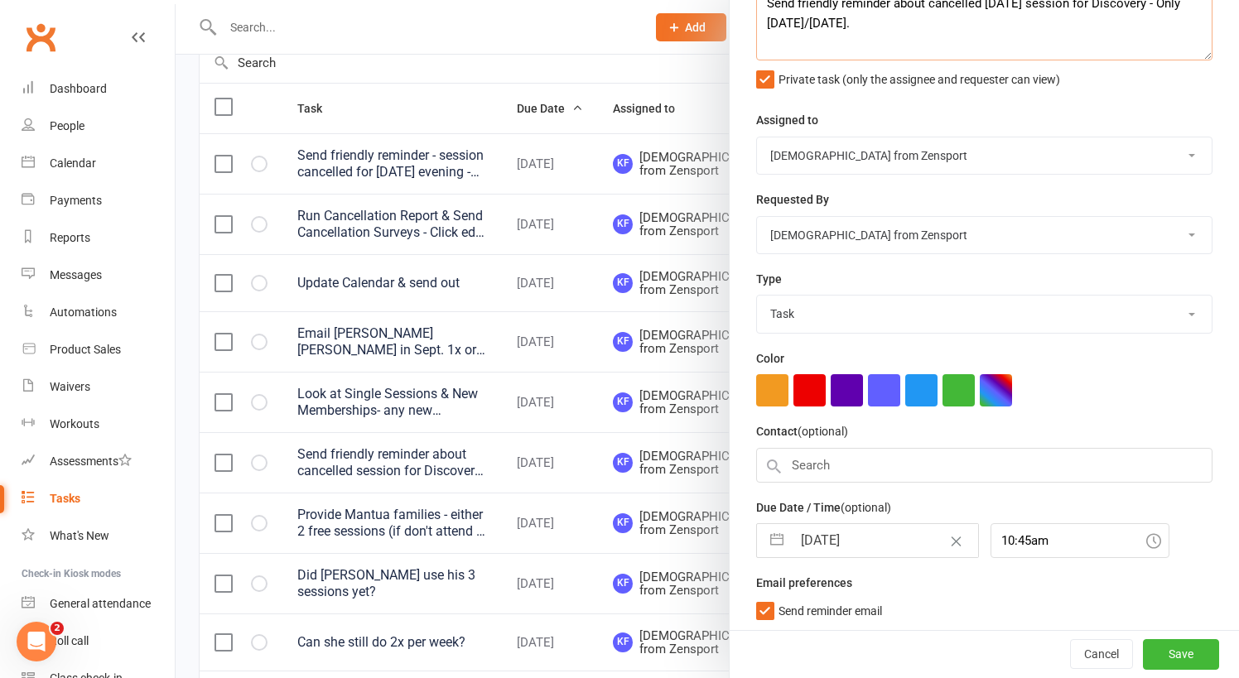
type textarea "Send friendly reminder about cancelled [DATE] session for Discovery - Only [DAT…"
select select "6"
select select "2025"
select select "7"
select select "2025"
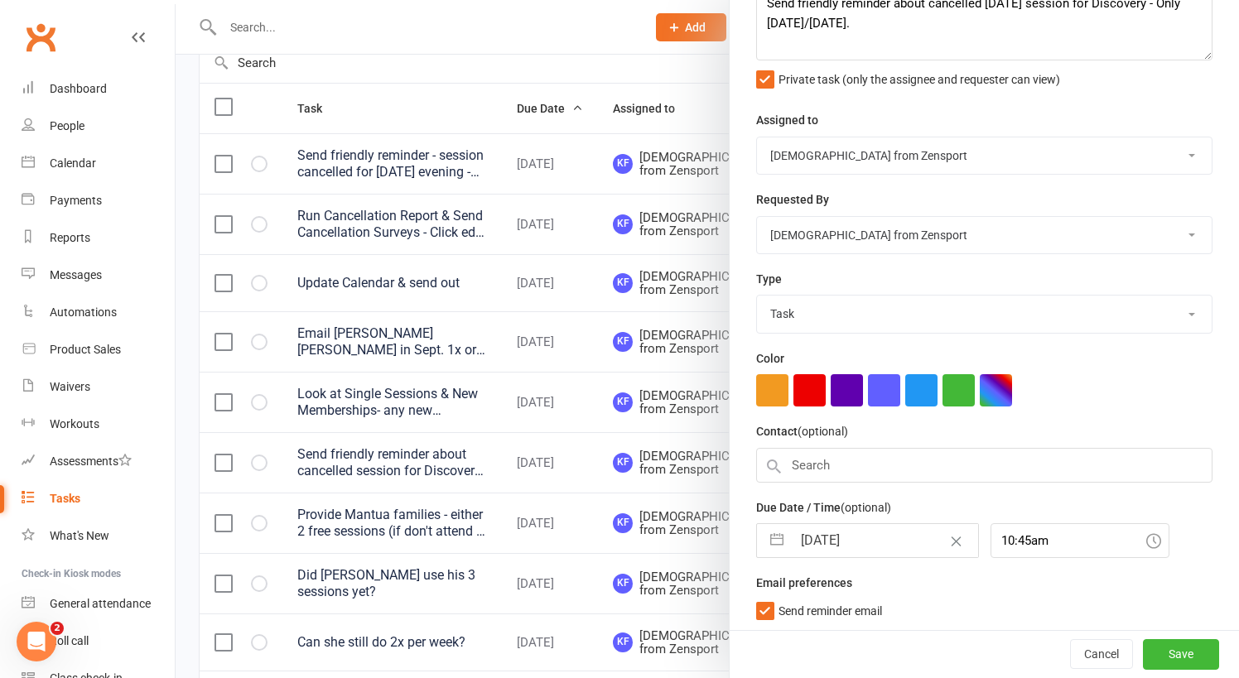
select select "8"
select select "2025"
click at [889, 530] on input "[DATE]" at bounding box center [885, 540] width 186 height 33
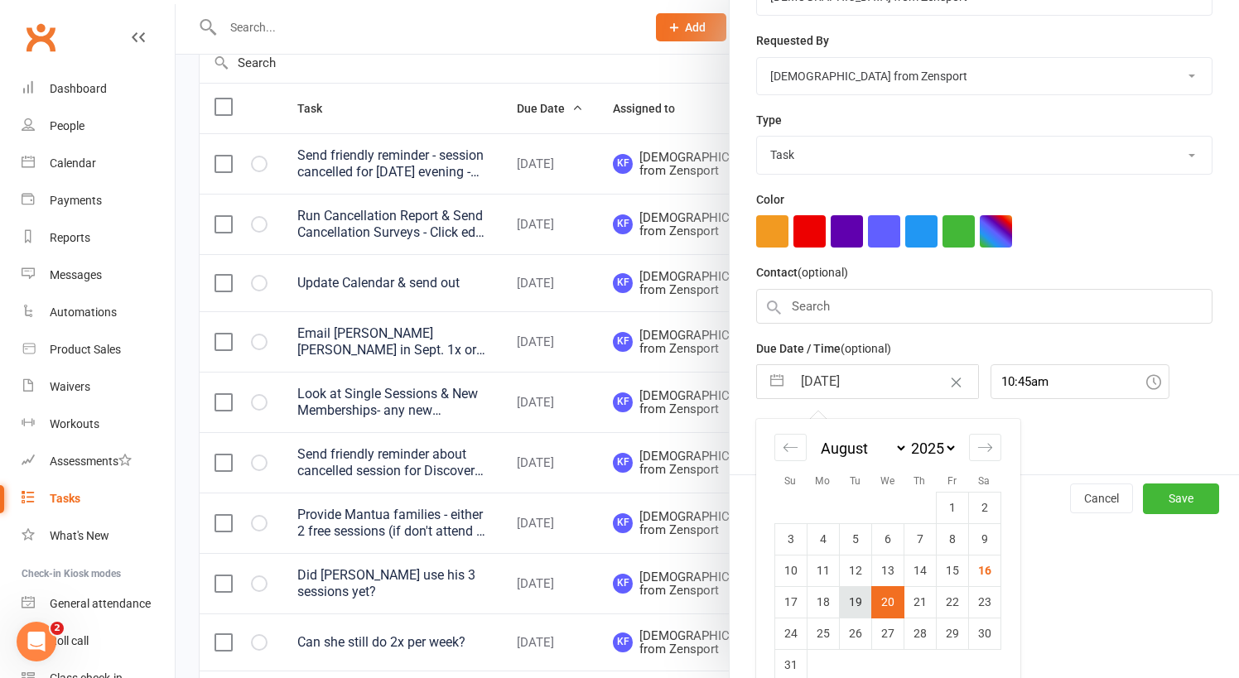
click at [859, 599] on td "19" at bounding box center [855, 601] width 32 height 31
type input "[DATE]"
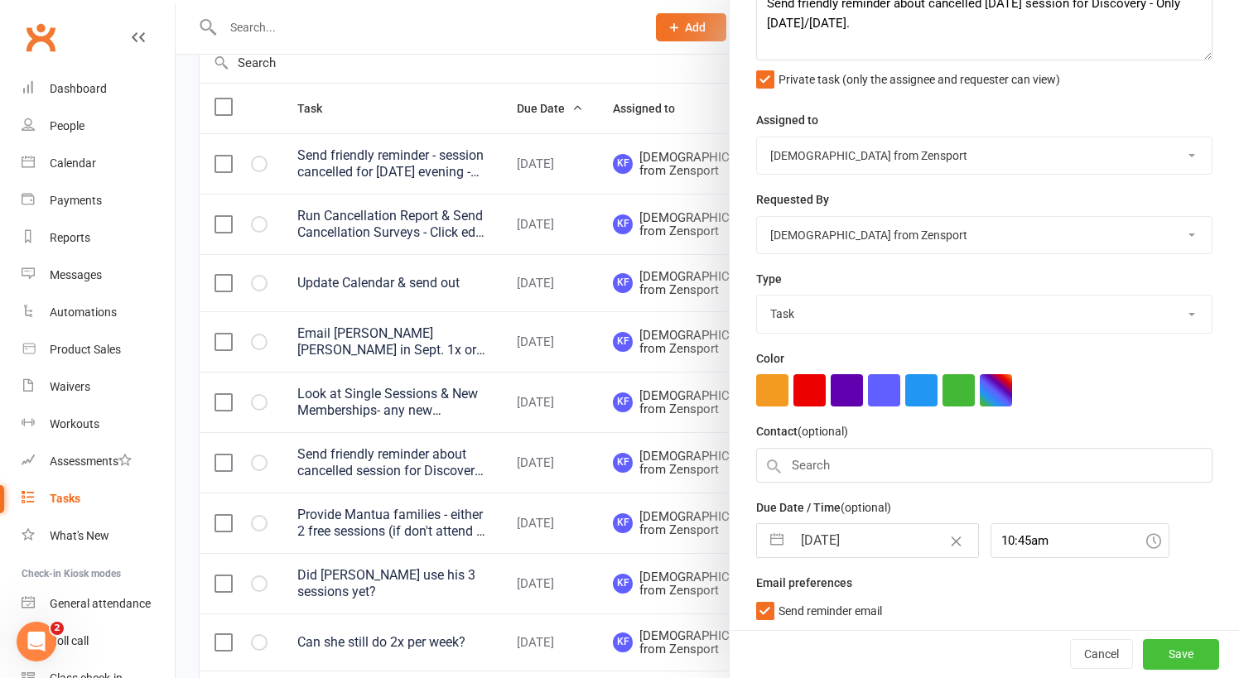
click at [1164, 654] on button "Save" at bounding box center [1181, 655] width 76 height 30
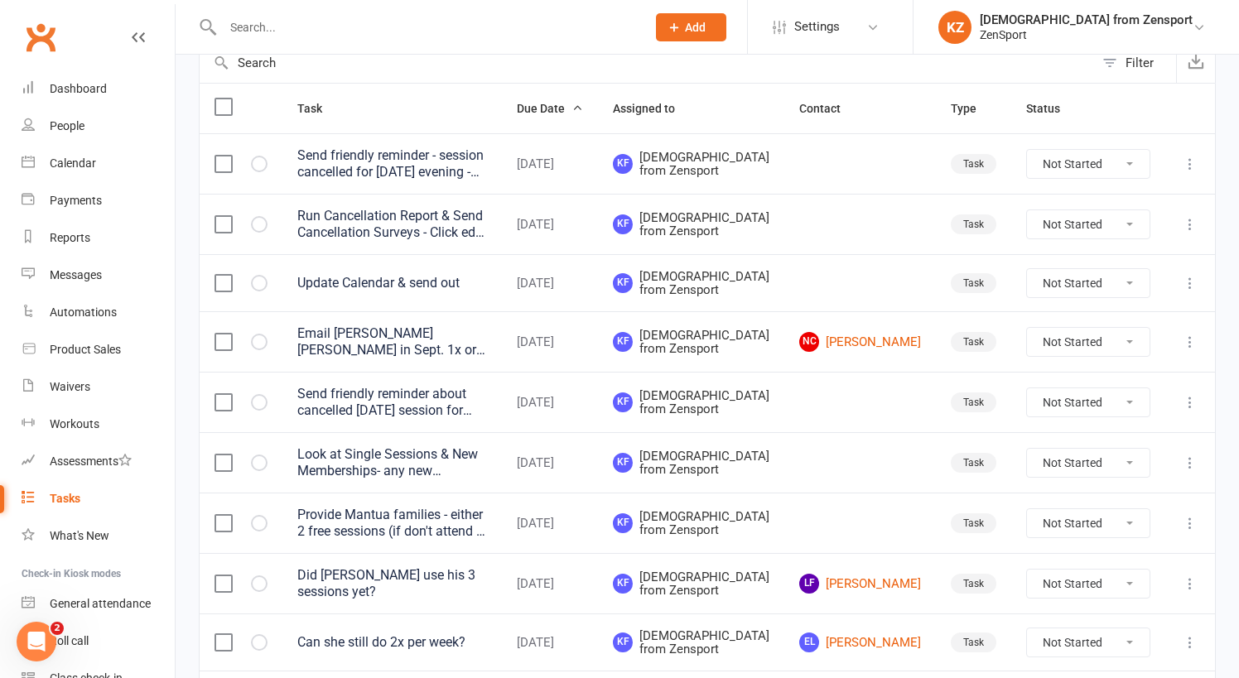
click at [726, 18] on button "Add" at bounding box center [691, 27] width 70 height 28
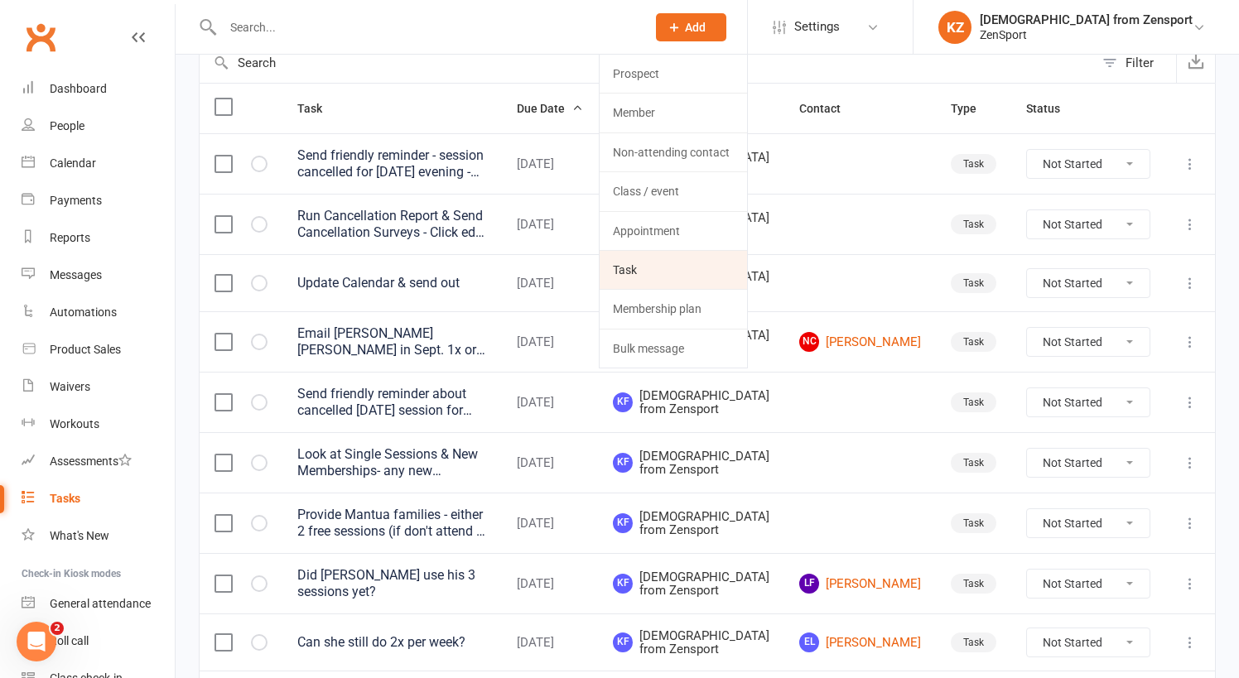
click at [727, 265] on link "Task" at bounding box center [672, 270] width 147 height 38
select select "43198"
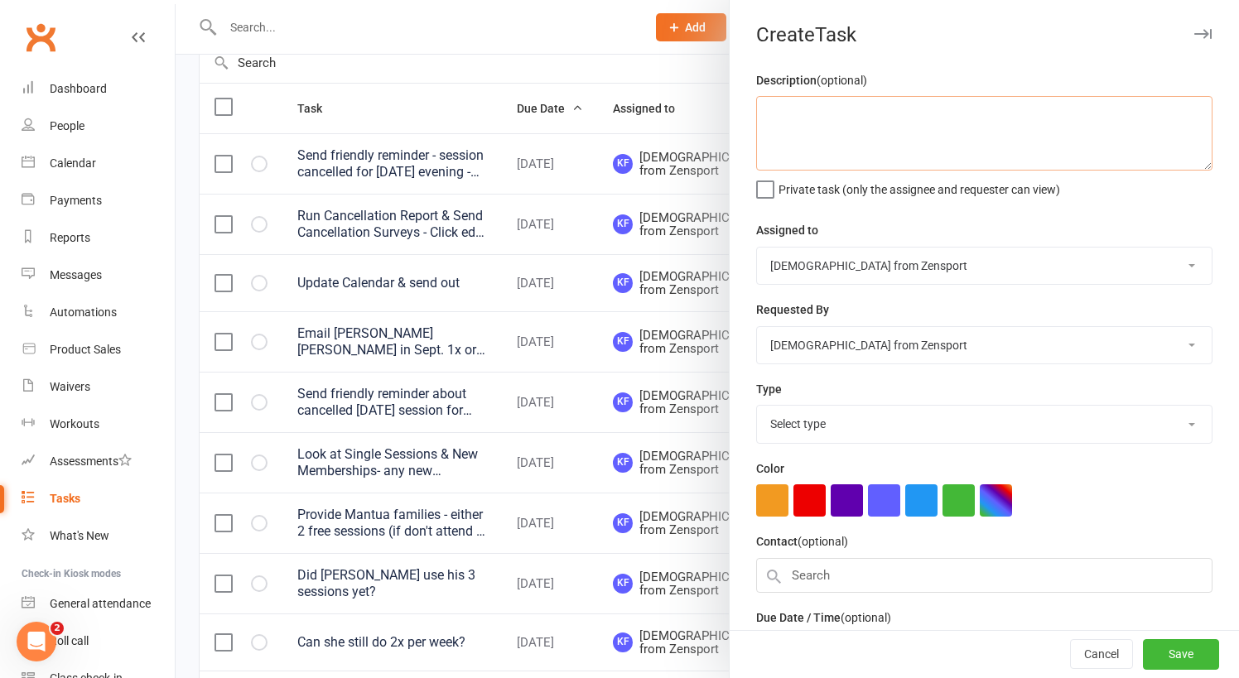
click at [807, 117] on textarea at bounding box center [984, 133] width 456 height 75
type textarea "Send email for cancelled [DATE] session"
click at [787, 190] on span "Private task (only the assignee and requester can view)" at bounding box center [919, 186] width 282 height 19
click at [787, 177] on input "Private task (only the assignee and requester can view)" at bounding box center [908, 177] width 304 height 0
select select "9788"
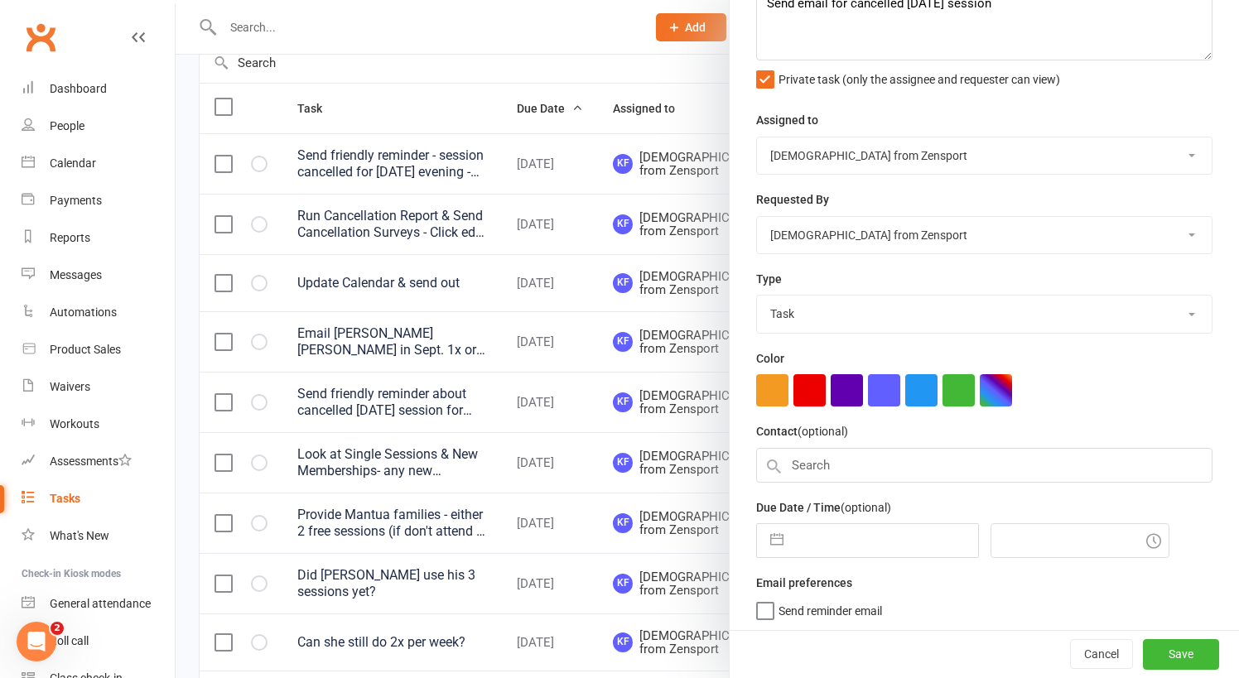
click at [835, 536] on input "text" at bounding box center [885, 540] width 186 height 33
select select "6"
select select "2025"
select select "7"
select select "2025"
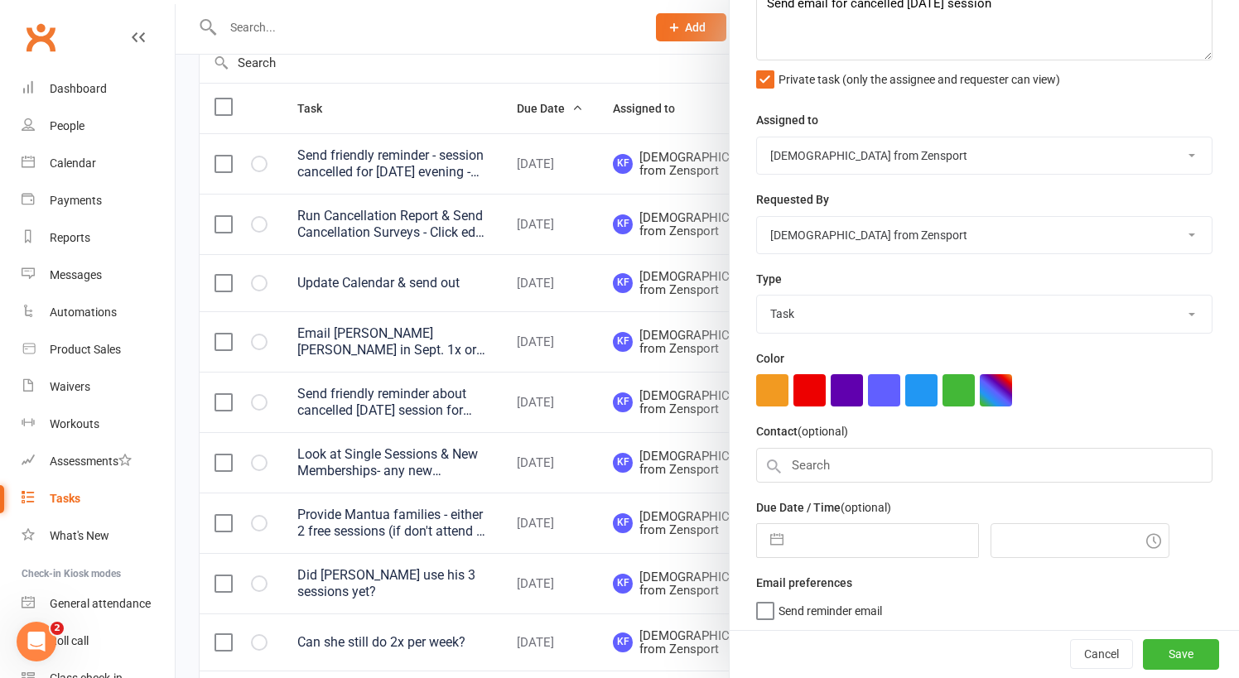
select select "8"
select select "2025"
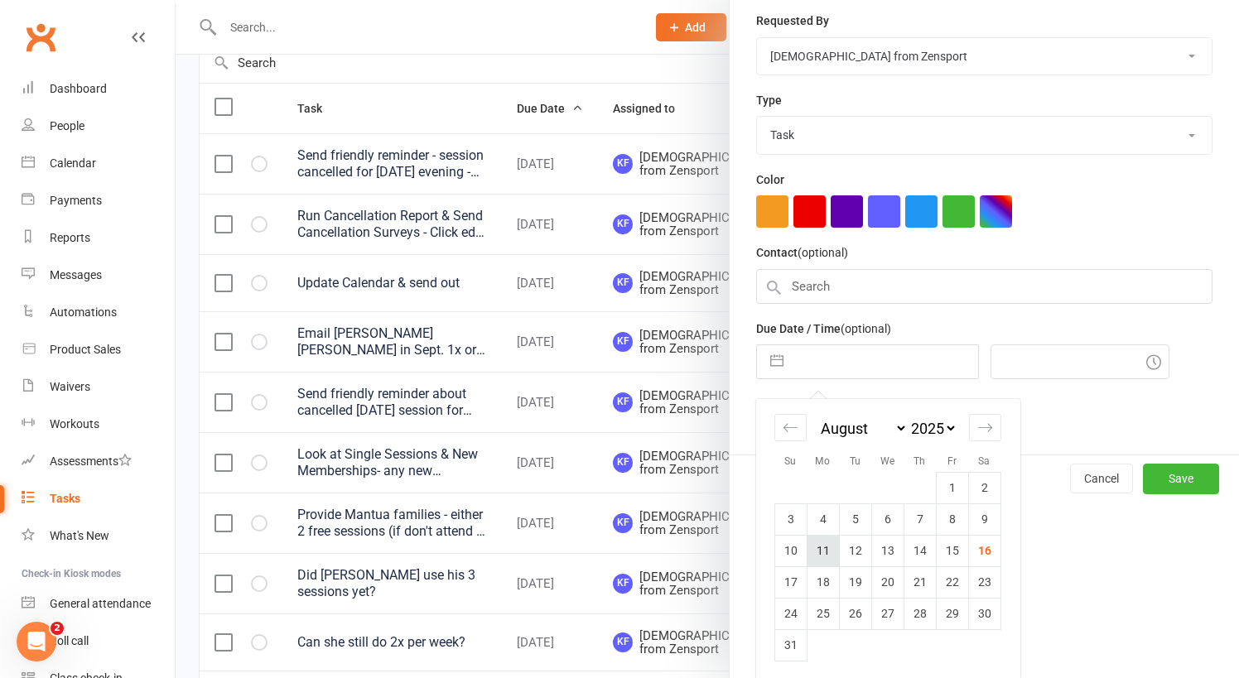
scroll to position [288, 0]
click at [888, 578] on td "20" at bounding box center [887, 582] width 32 height 31
type input "20 Aug 2025"
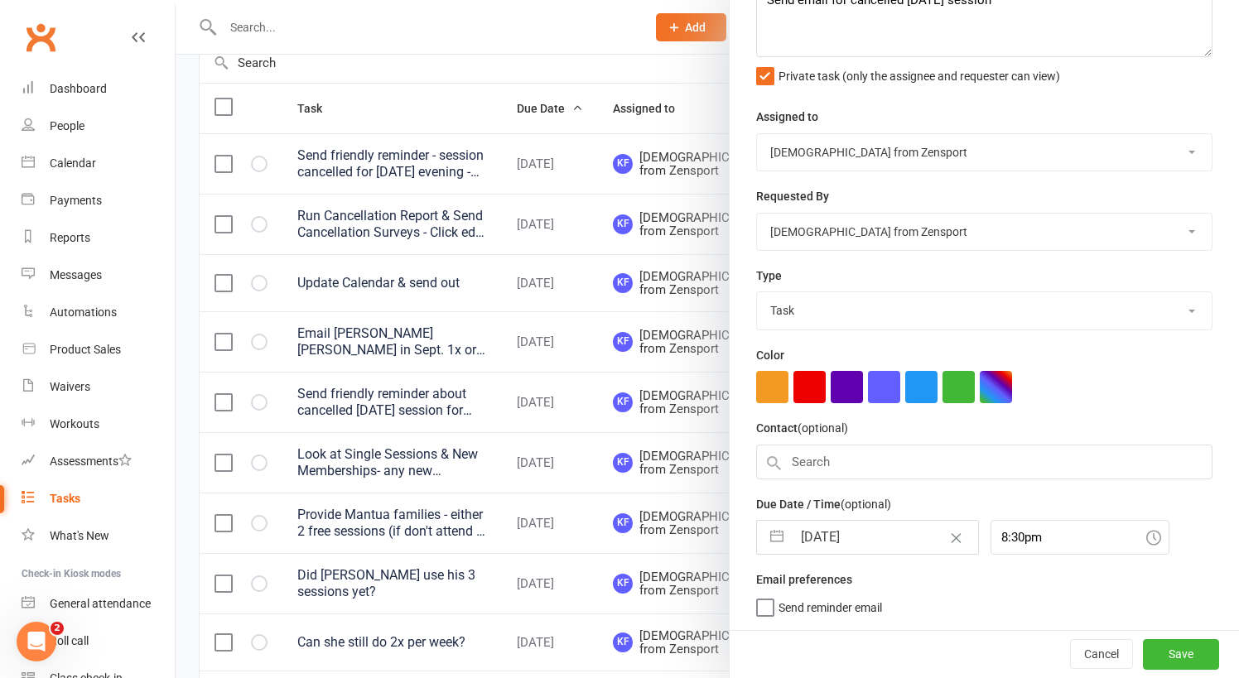
scroll to position [110, 0]
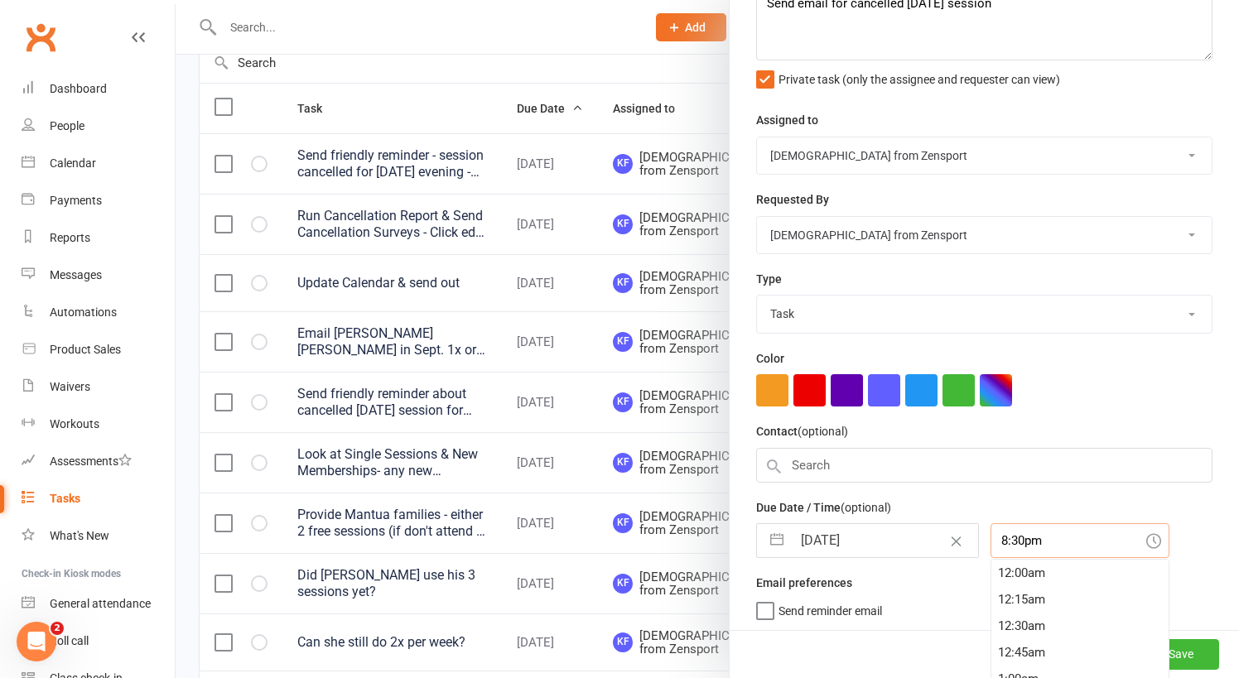
click at [992, 541] on input "8:30pm" at bounding box center [1079, 540] width 179 height 35
click at [1012, 573] on div "11:15am" at bounding box center [1079, 583] width 177 height 26
type input "11:15am"
click at [850, 602] on span "Send reminder email" at bounding box center [829, 608] width 103 height 19
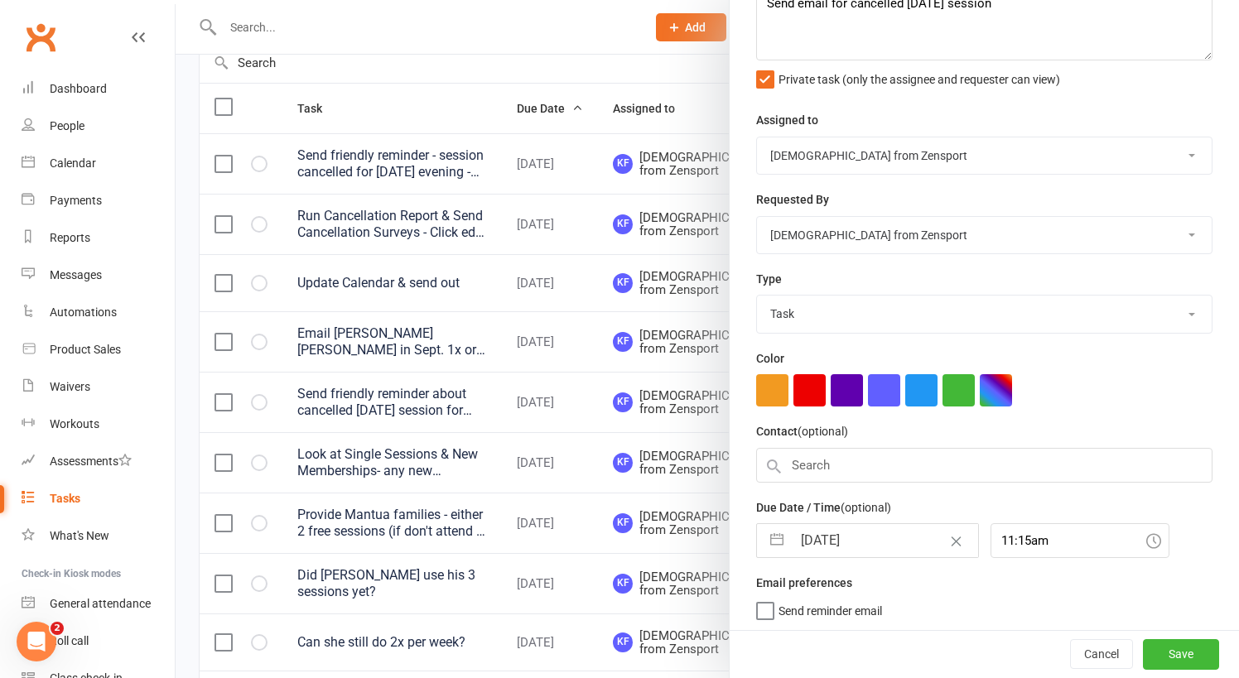
click at [850, 599] on input "Send reminder email" at bounding box center [819, 599] width 126 height 0
click at [1187, 642] on button "Save" at bounding box center [1181, 655] width 76 height 30
